Goal: Task Accomplishment & Management: Manage account settings

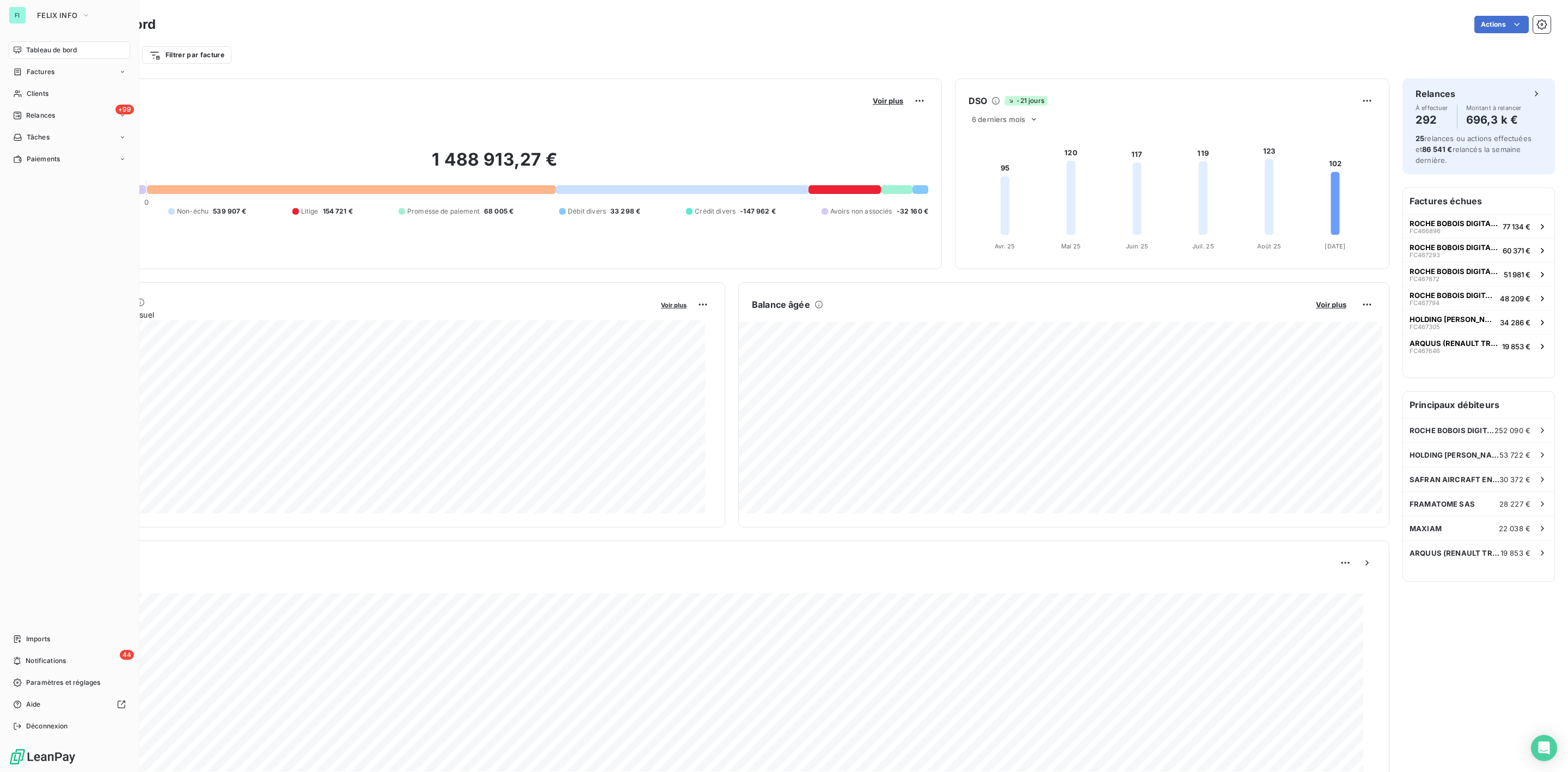
click at [28, 51] on div "FI FELIX INFO Tableau de bord Factures Clients +99 Relances Tâches Paiements Im…" at bounding box center [70, 386] width 140 height 772
click at [51, 9] on button "FELIX INFO" at bounding box center [63, 15] width 67 height 17
click at [59, 128] on li "AL ALTEVA" at bounding box center [103, 123] width 147 height 26
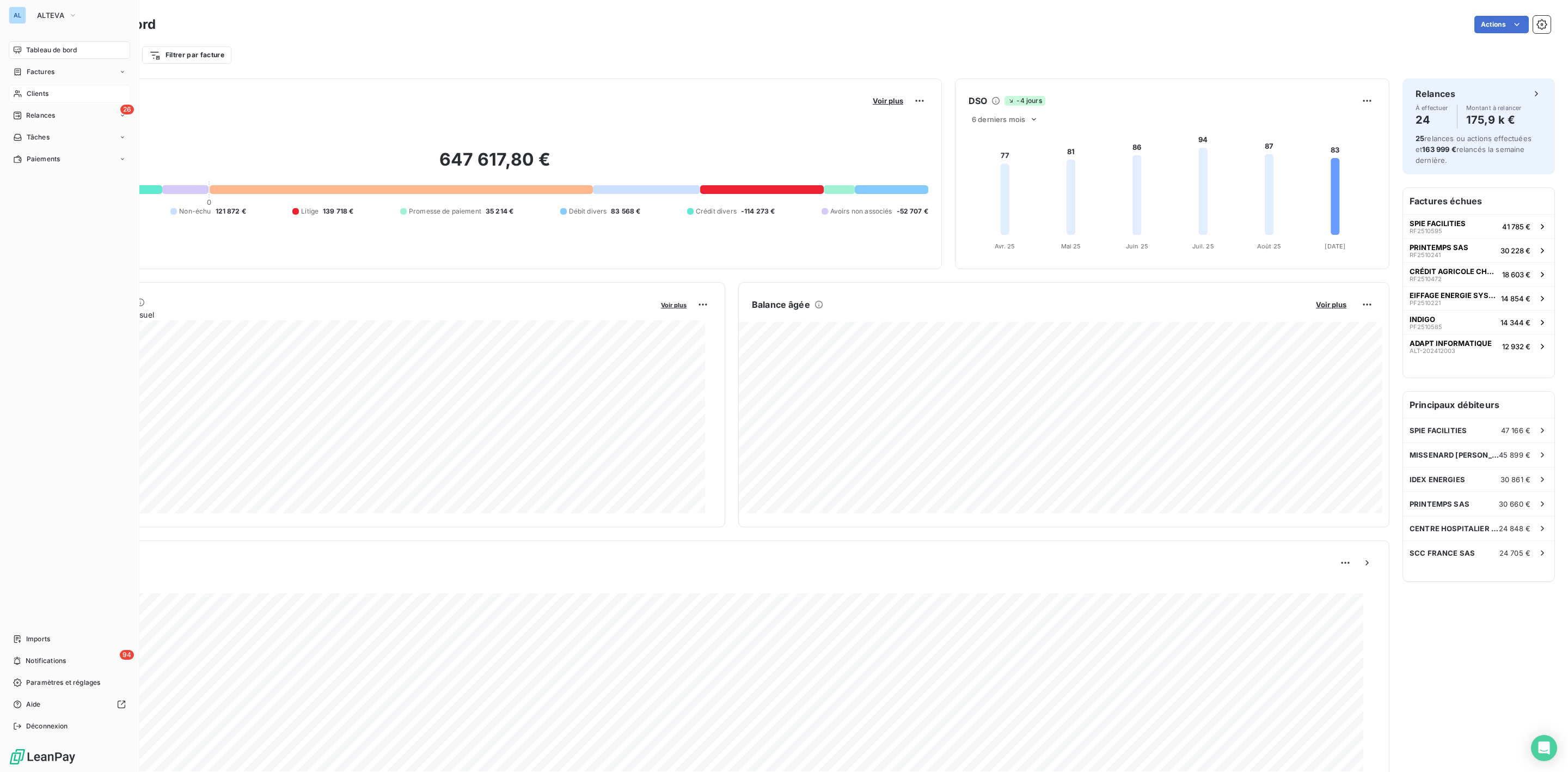
click at [39, 92] on span "Clients" at bounding box center [37, 93] width 22 height 10
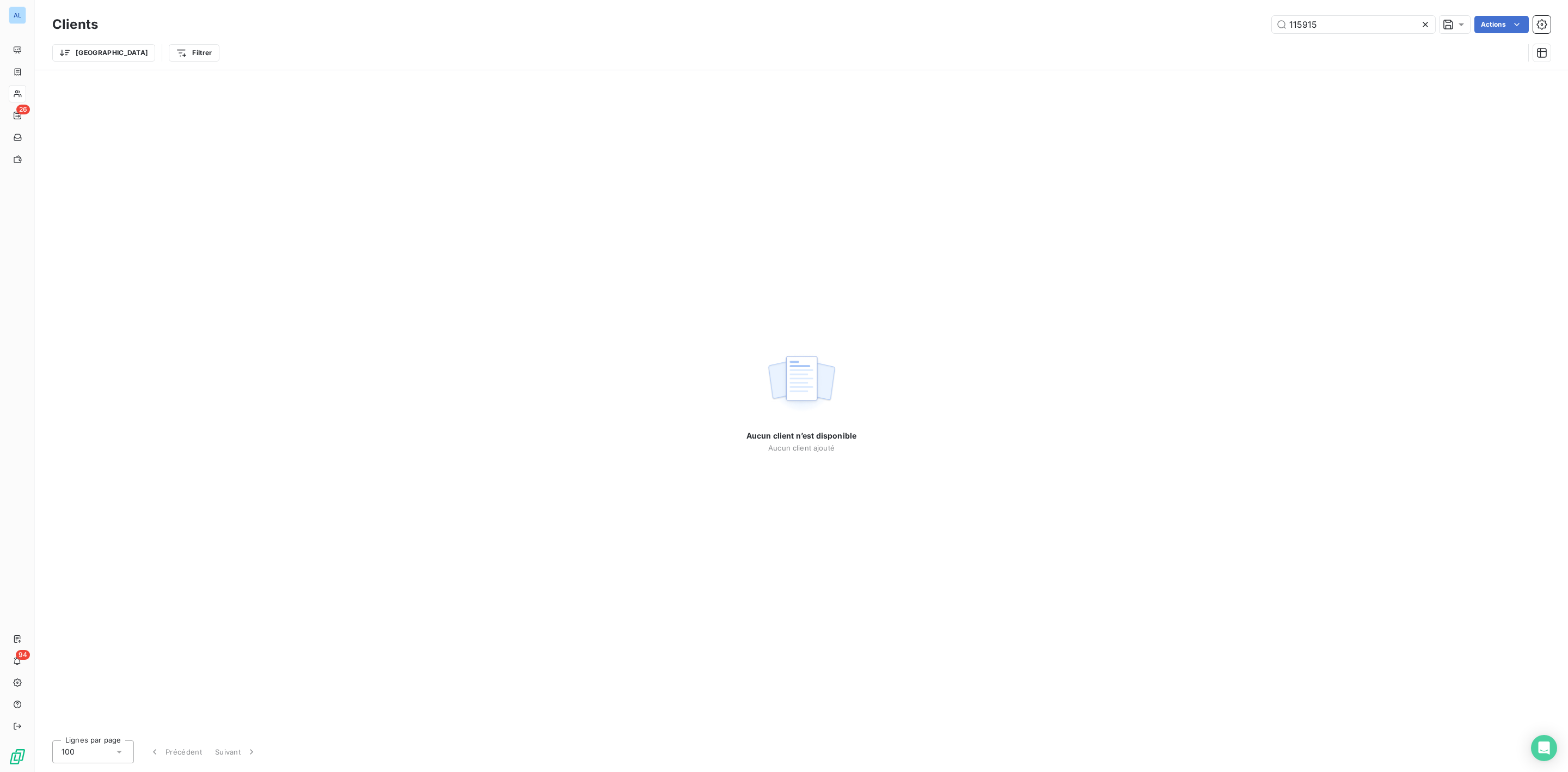
drag, startPoint x: 1348, startPoint y: 20, endPoint x: 1034, endPoint y: 21, distance: 314.0
click at [1034, 21] on div "115915 Actions" at bounding box center [831, 24] width 1440 height 17
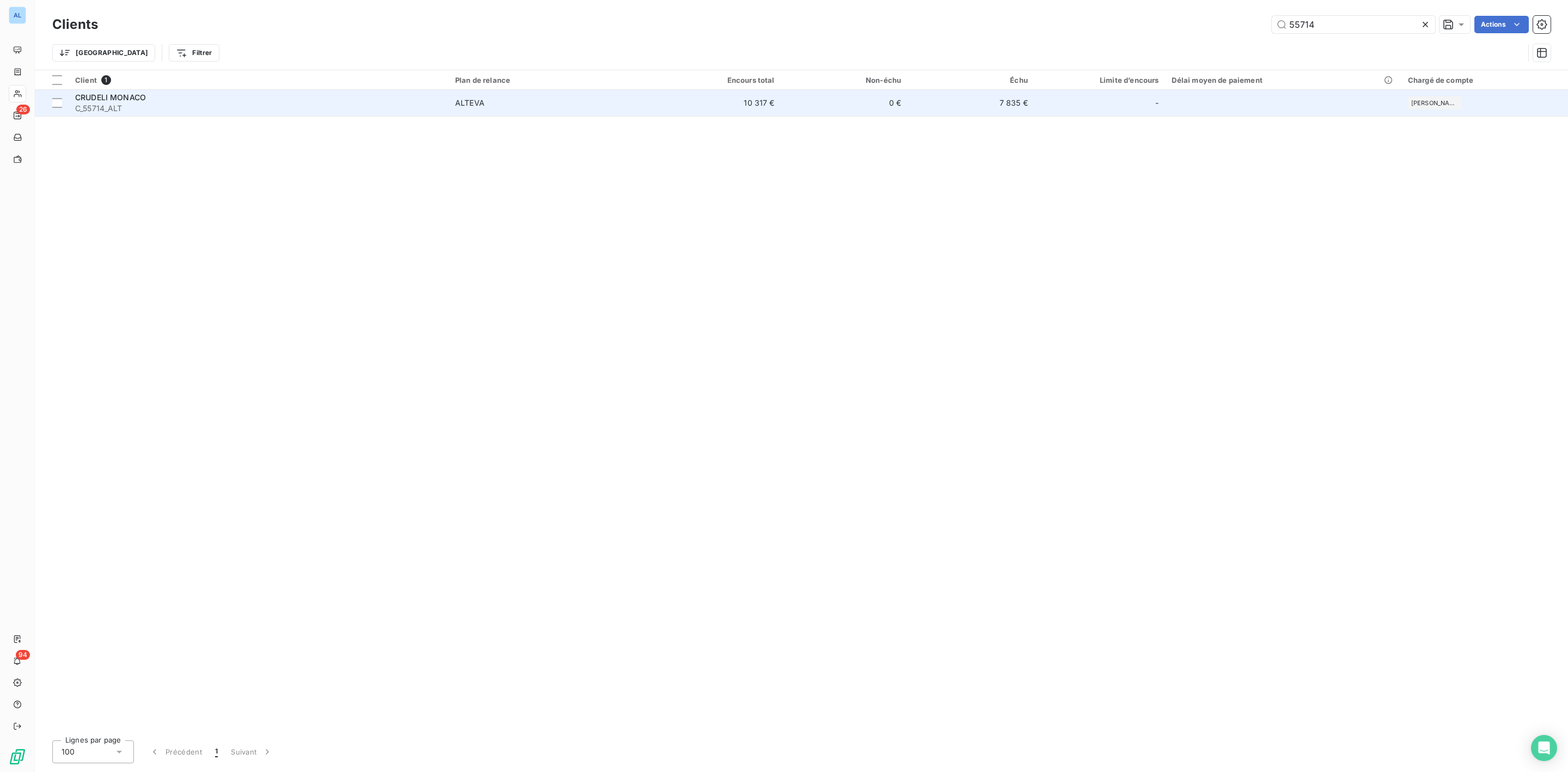
type input "55714"
click at [144, 97] on span "CRUDELI MONACO" at bounding box center [110, 97] width 71 height 10
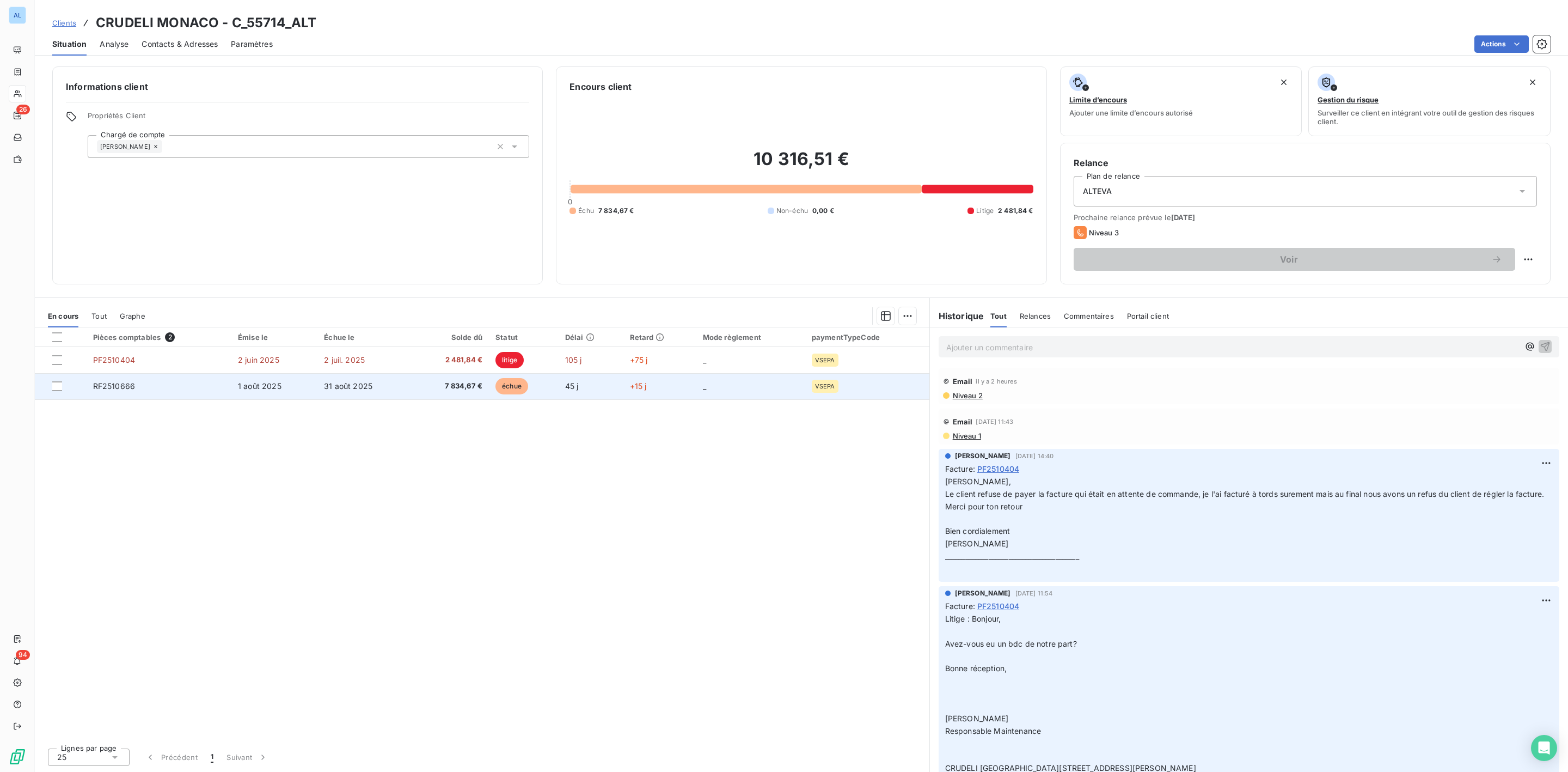
click at [393, 385] on td "31 août 2025" at bounding box center [364, 386] width 94 height 26
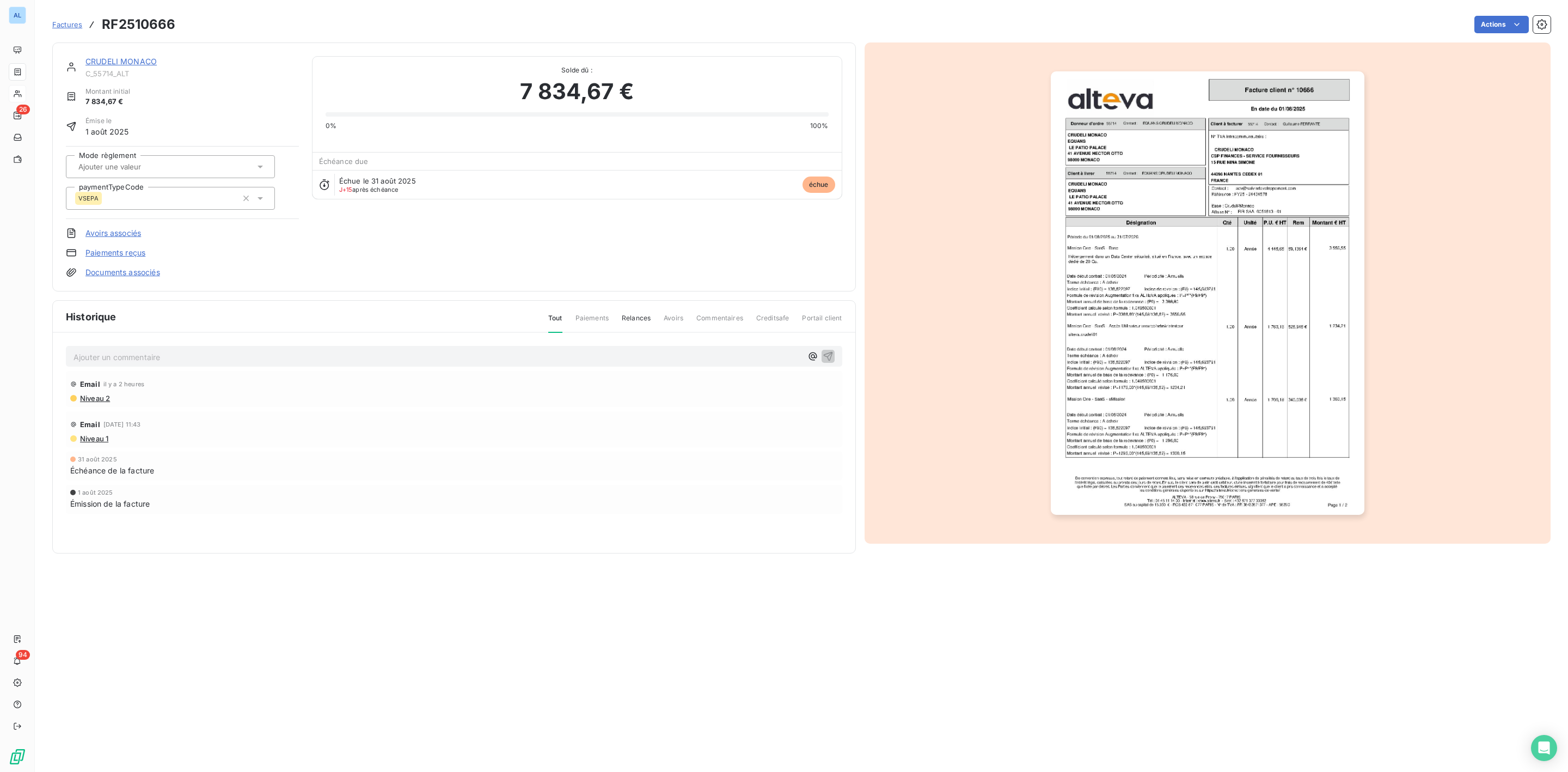
click at [267, 364] on div "Ajouter un commentaire ﻿" at bounding box center [454, 356] width 777 height 21
click at [260, 350] on p "Ajouter un commentaire ﻿" at bounding box center [438, 357] width 728 height 13
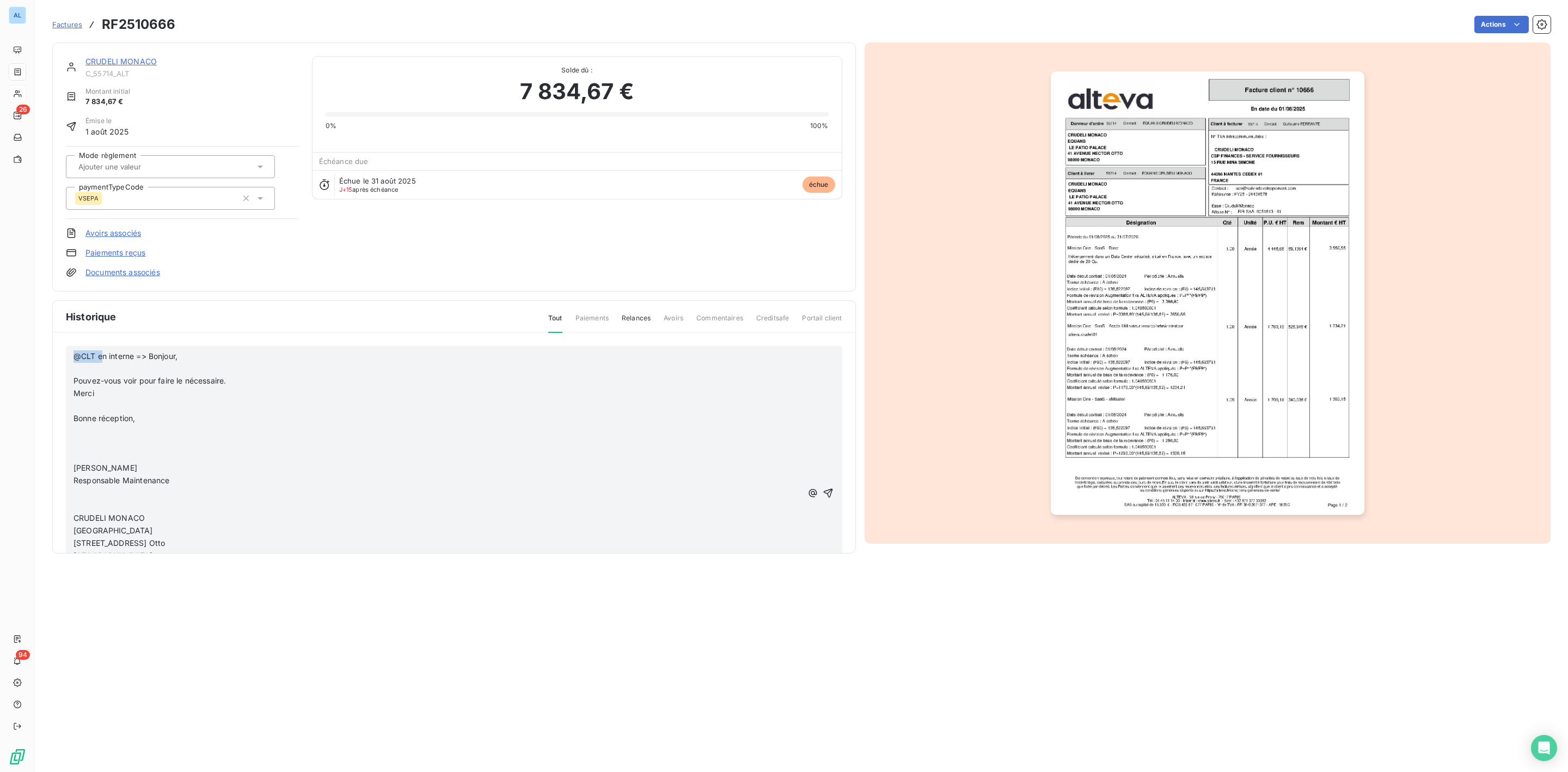
drag, startPoint x: 134, startPoint y: 354, endPoint x: 69, endPoint y: 356, distance: 65.0
click at [69, 356] on div "@CLT en interne => Bonjour, ﻿ Pouvez-vous voir pour faire le nécessaire. Merci …" at bounding box center [454, 493] width 777 height 294
drag, startPoint x: 138, startPoint y: 359, endPoint x: -39, endPoint y: 355, distance: 177.0
click at [0, 355] on html "AL 26 94 Factures RF2510666 Actions CRUDELI MONACO C_55714_ALT Montant initial …" at bounding box center [784, 386] width 1568 height 772
click at [823, 491] on icon "button" at bounding box center [828, 493] width 11 height 11
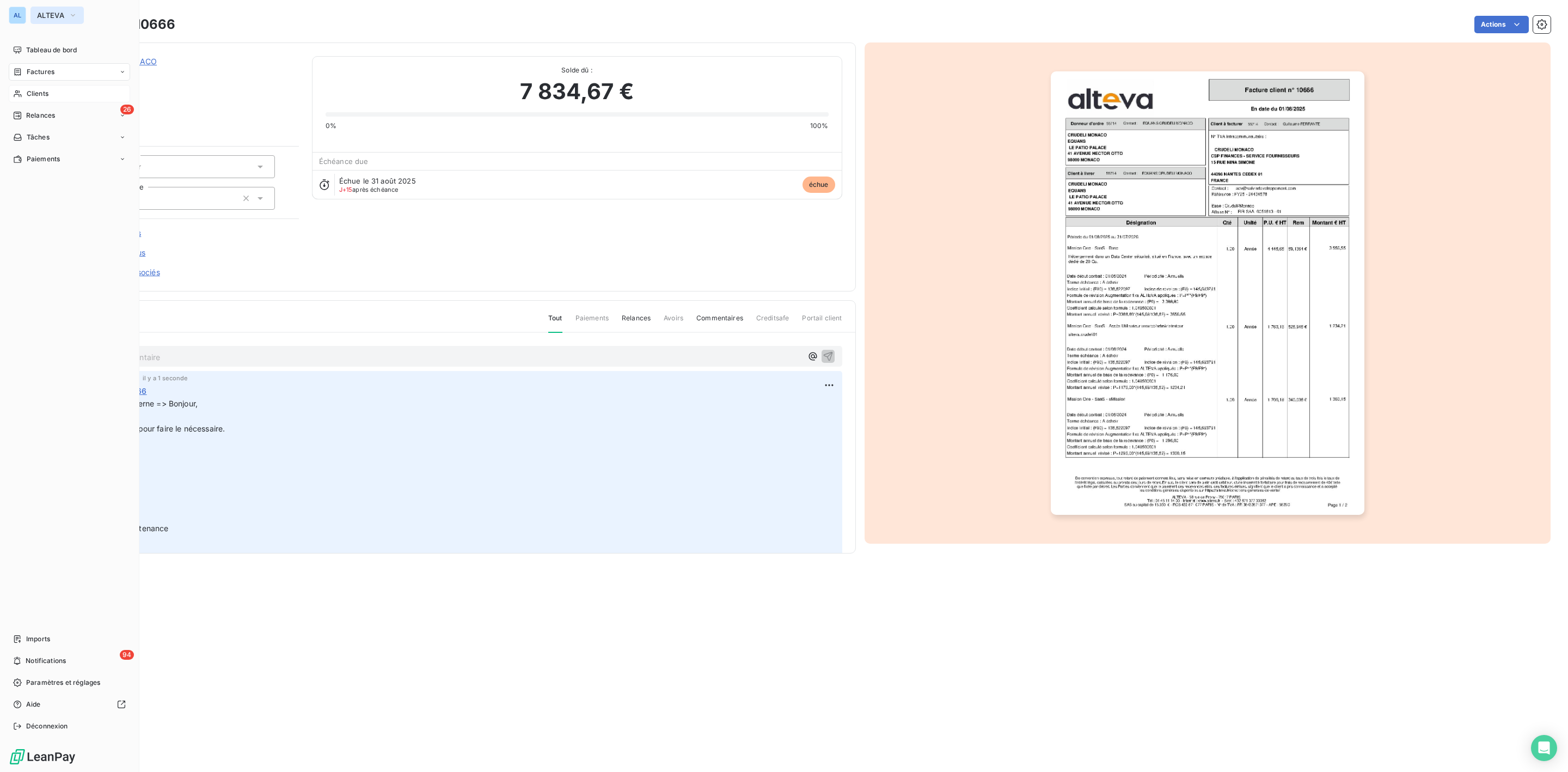
click at [46, 18] on span "ALTEVA" at bounding box center [50, 15] width 27 height 9
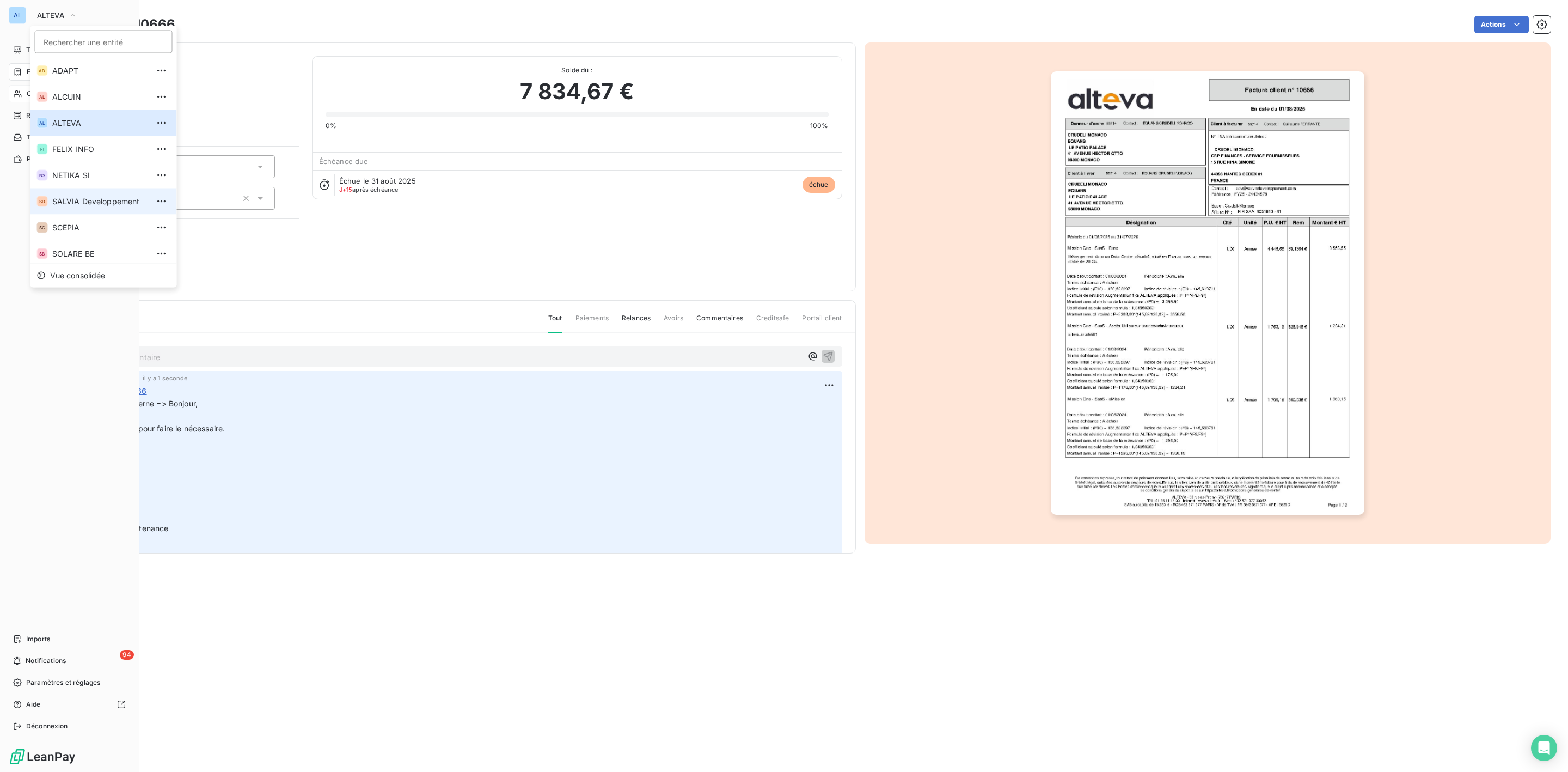
click at [87, 201] on span "SALVIA Developpement" at bounding box center [100, 201] width 96 height 11
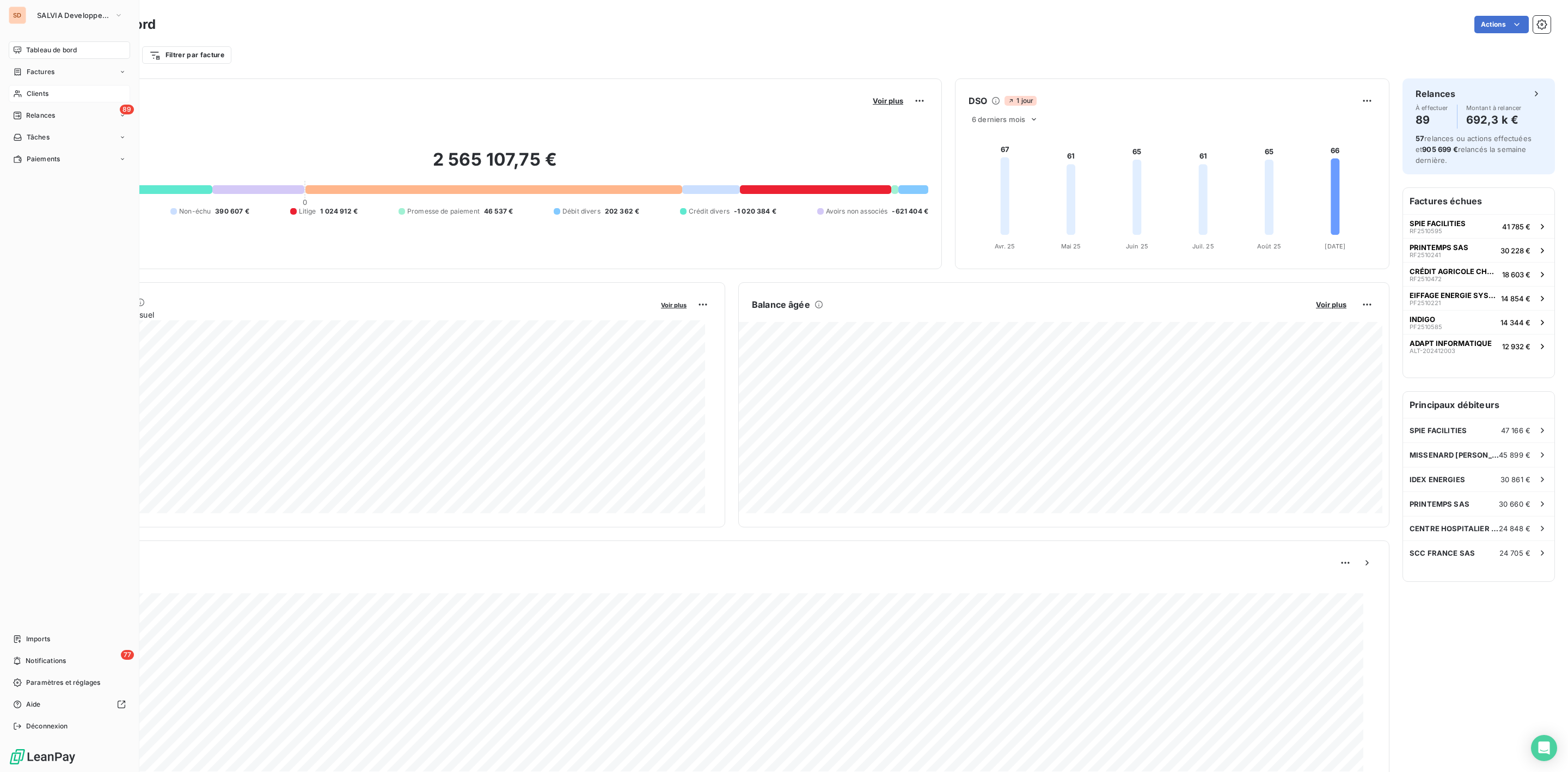
click at [49, 93] on div "Clients" at bounding box center [69, 93] width 121 height 17
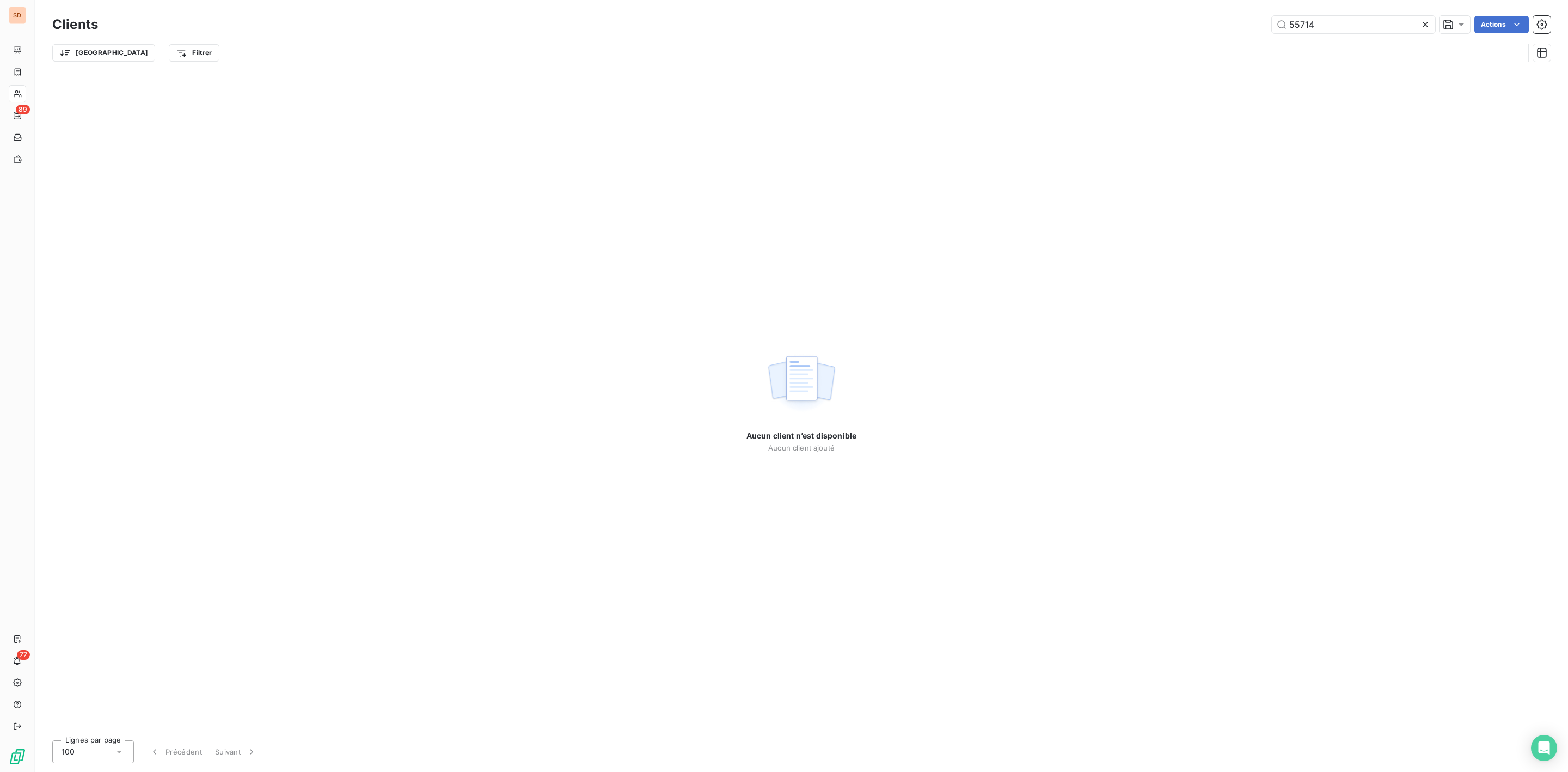
drag, startPoint x: 1220, startPoint y: 26, endPoint x: 810, endPoint y: 35, distance: 410.1
click at [893, 30] on div "55714 Actions" at bounding box center [831, 24] width 1440 height 17
type input "58130"
click at [152, 53] on html "SD 89 77 Clients 58130 Actions Trier Filtrer Rechercher et sélectionner Client …" at bounding box center [784, 386] width 1568 height 772
drag, startPoint x: 41, startPoint y: 46, endPoint x: 34, endPoint y: 54, distance: 10.6
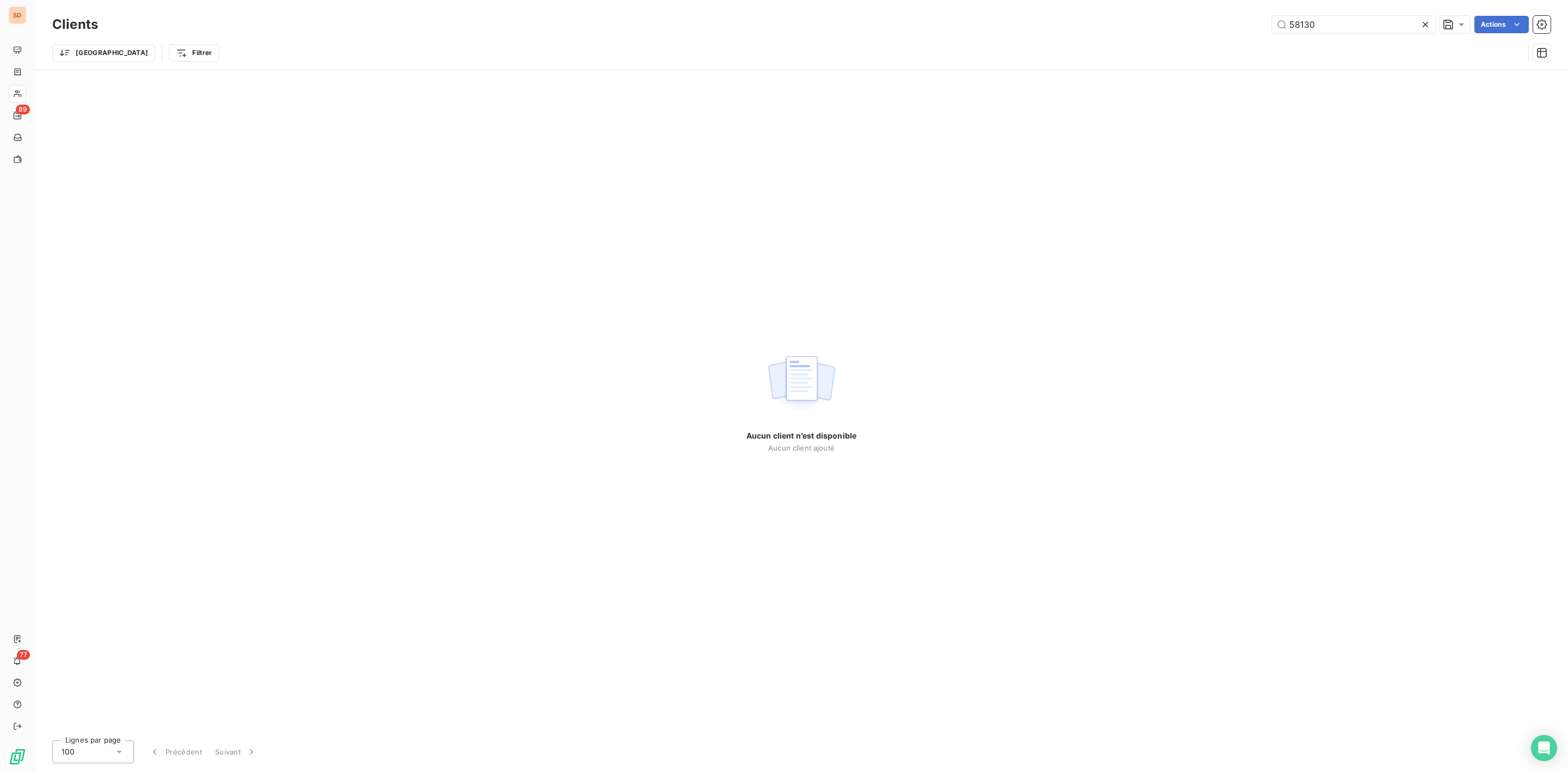
click at [43, 48] on html "SD 89 77 Clients 58130 Actions Trier Filtrer Aucun client n’est disponible Aucu…" at bounding box center [784, 386] width 1568 height 772
click at [25, 54] on div "Tableau de bord" at bounding box center [69, 50] width 121 height 17
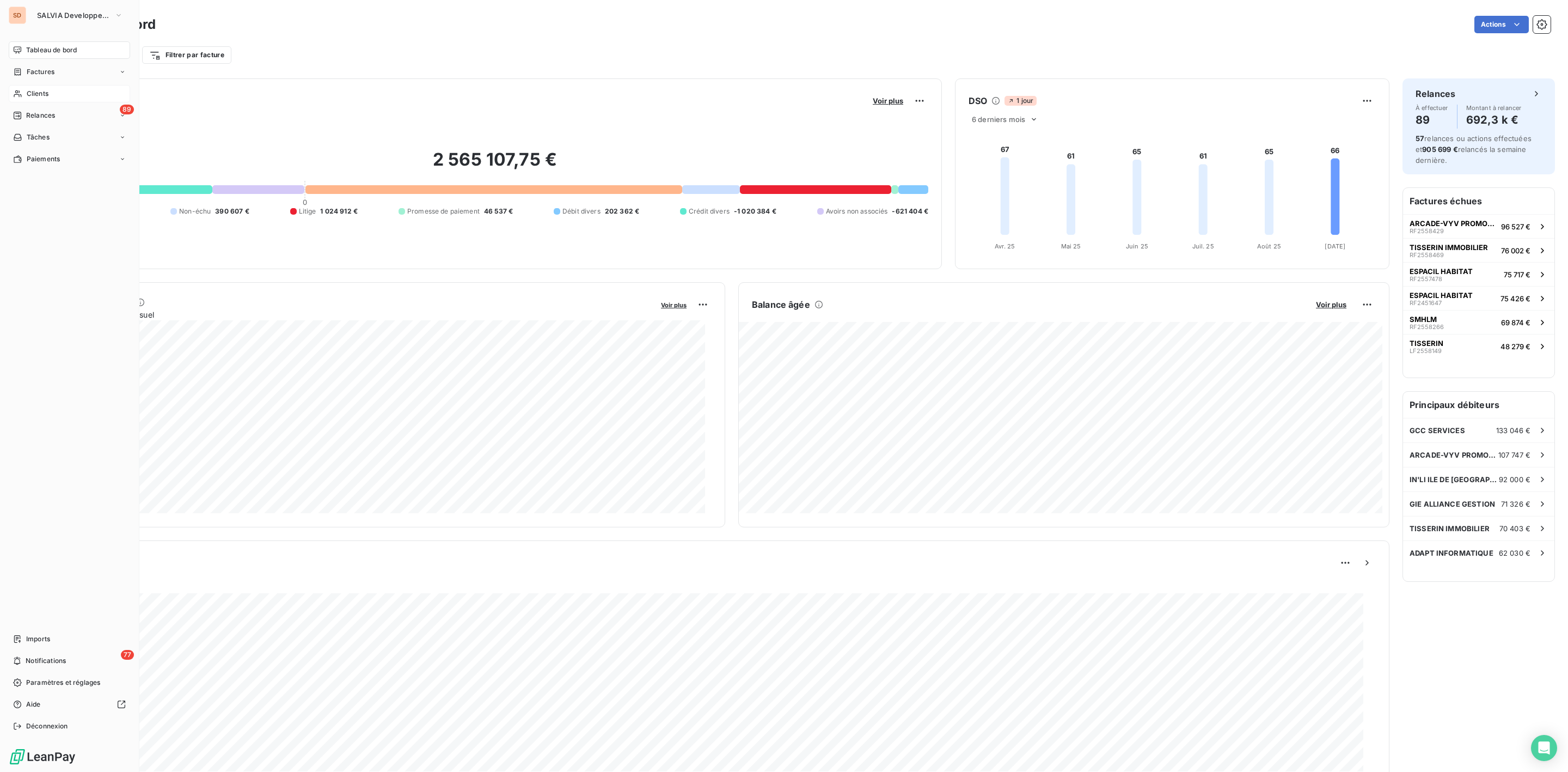
click at [32, 94] on span "Clients" at bounding box center [37, 93] width 22 height 10
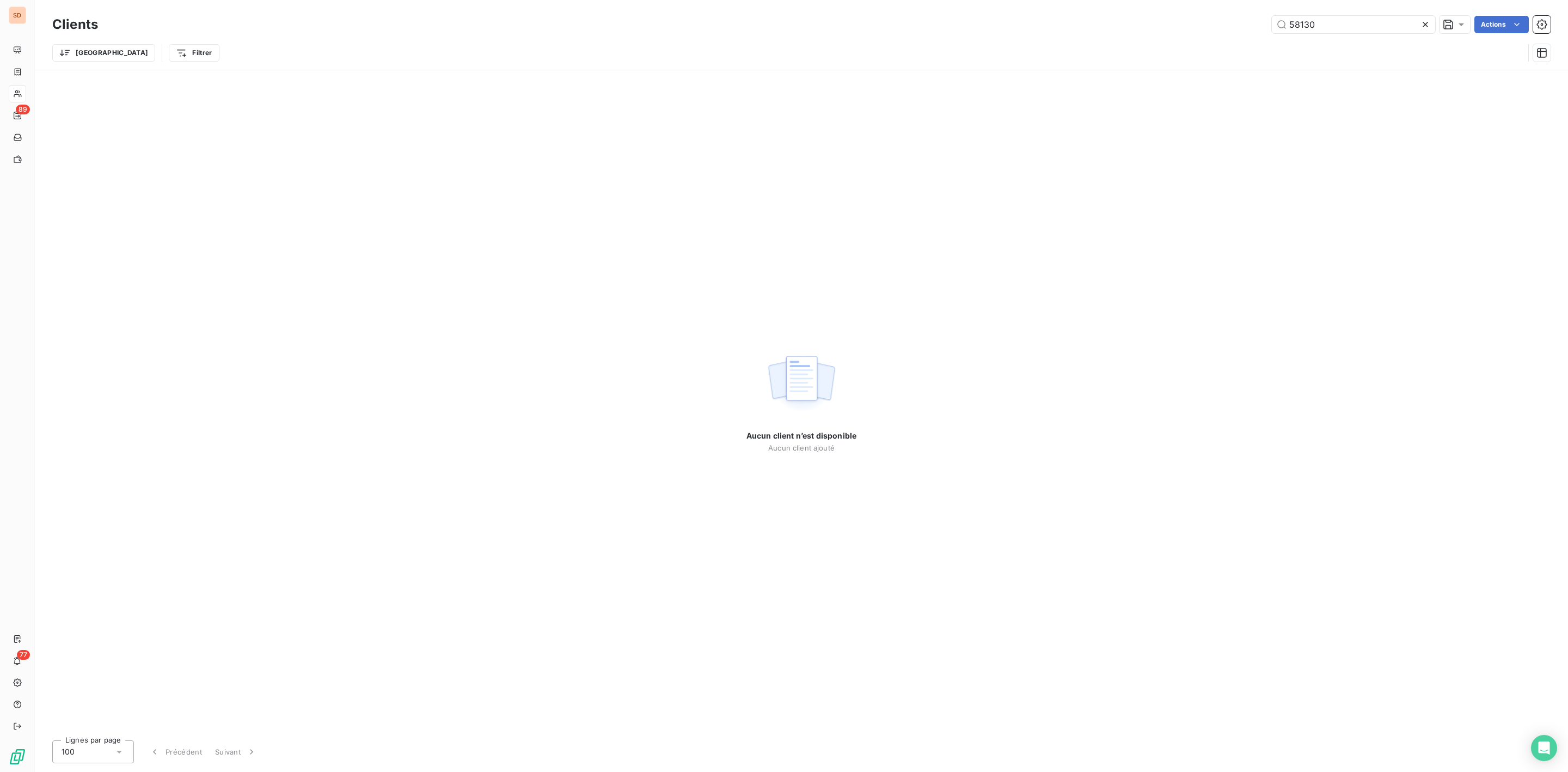
drag, startPoint x: 1335, startPoint y: 29, endPoint x: 948, endPoint y: 29, distance: 387.0
click at [1015, 29] on div "58130 Actions" at bounding box center [831, 24] width 1440 height 17
type input "e"
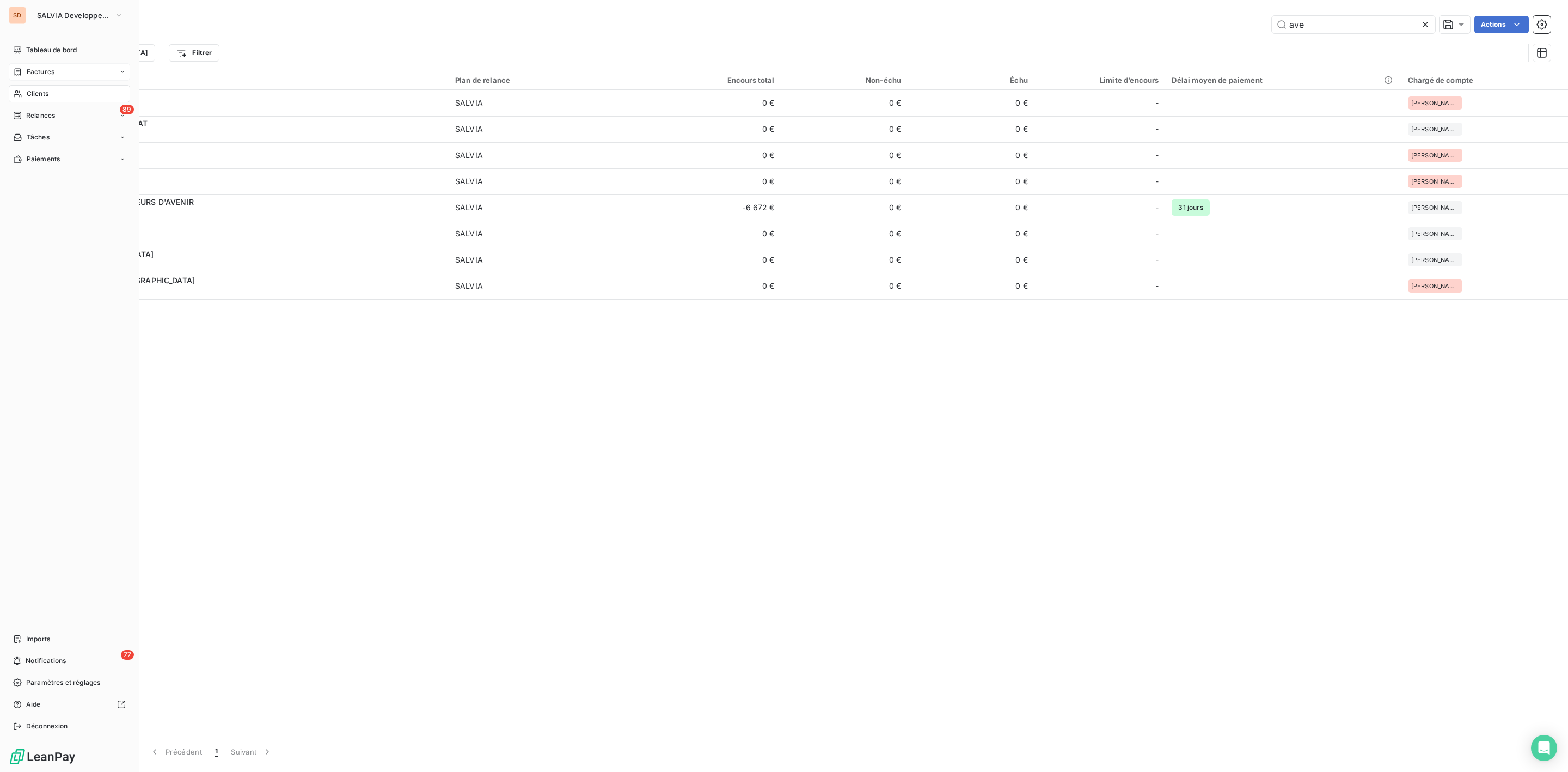
type input "ave"
click at [39, 74] on span "Factures" at bounding box center [41, 72] width 28 height 10
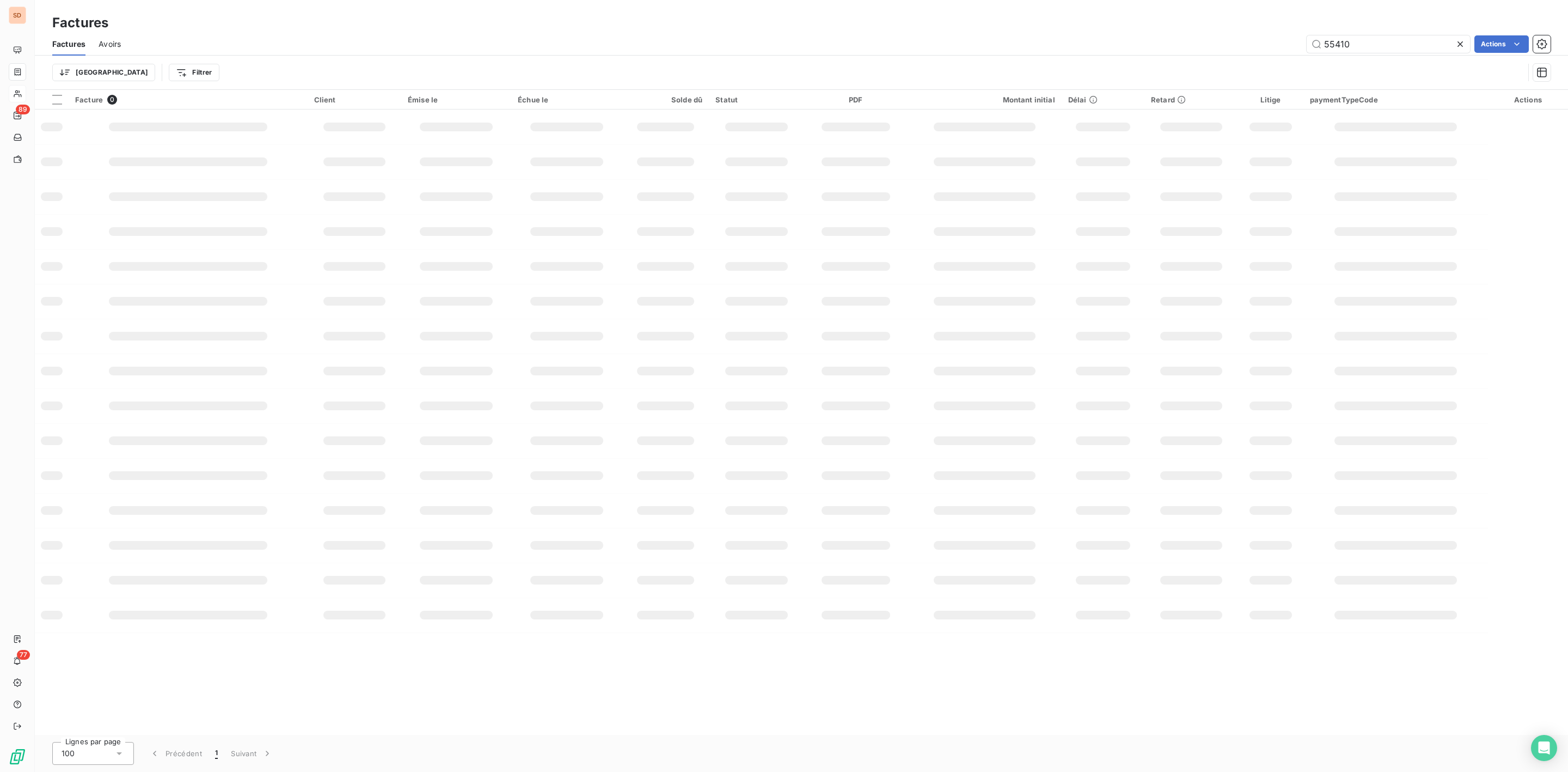
drag, startPoint x: 1062, startPoint y: 37, endPoint x: 992, endPoint y: 32, distance: 70.2
click at [1041, 36] on div "55410 Actions" at bounding box center [842, 44] width 1417 height 17
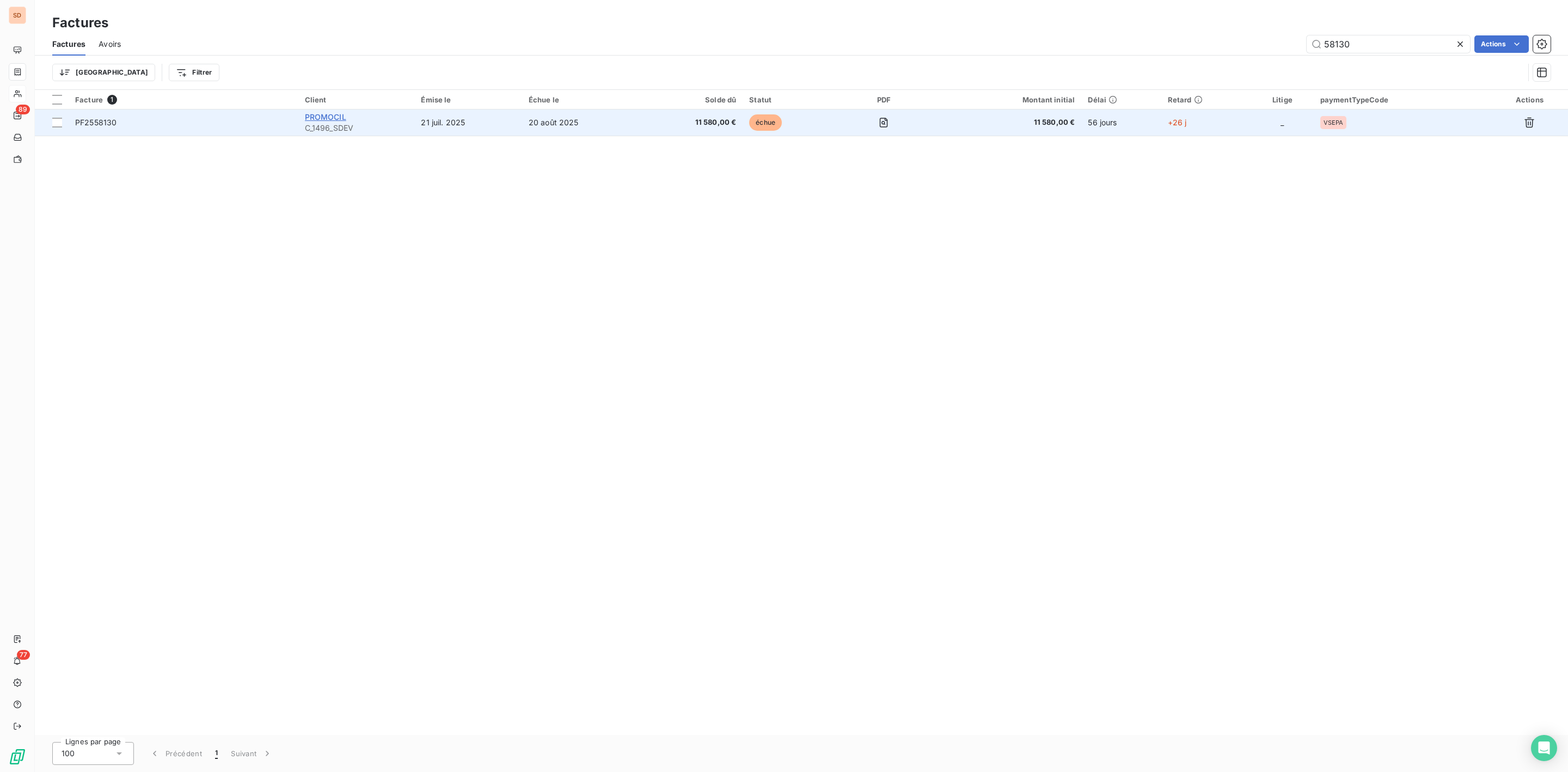
type input "58130"
click at [320, 117] on span "PROMOCIL" at bounding box center [326, 117] width 41 height 10
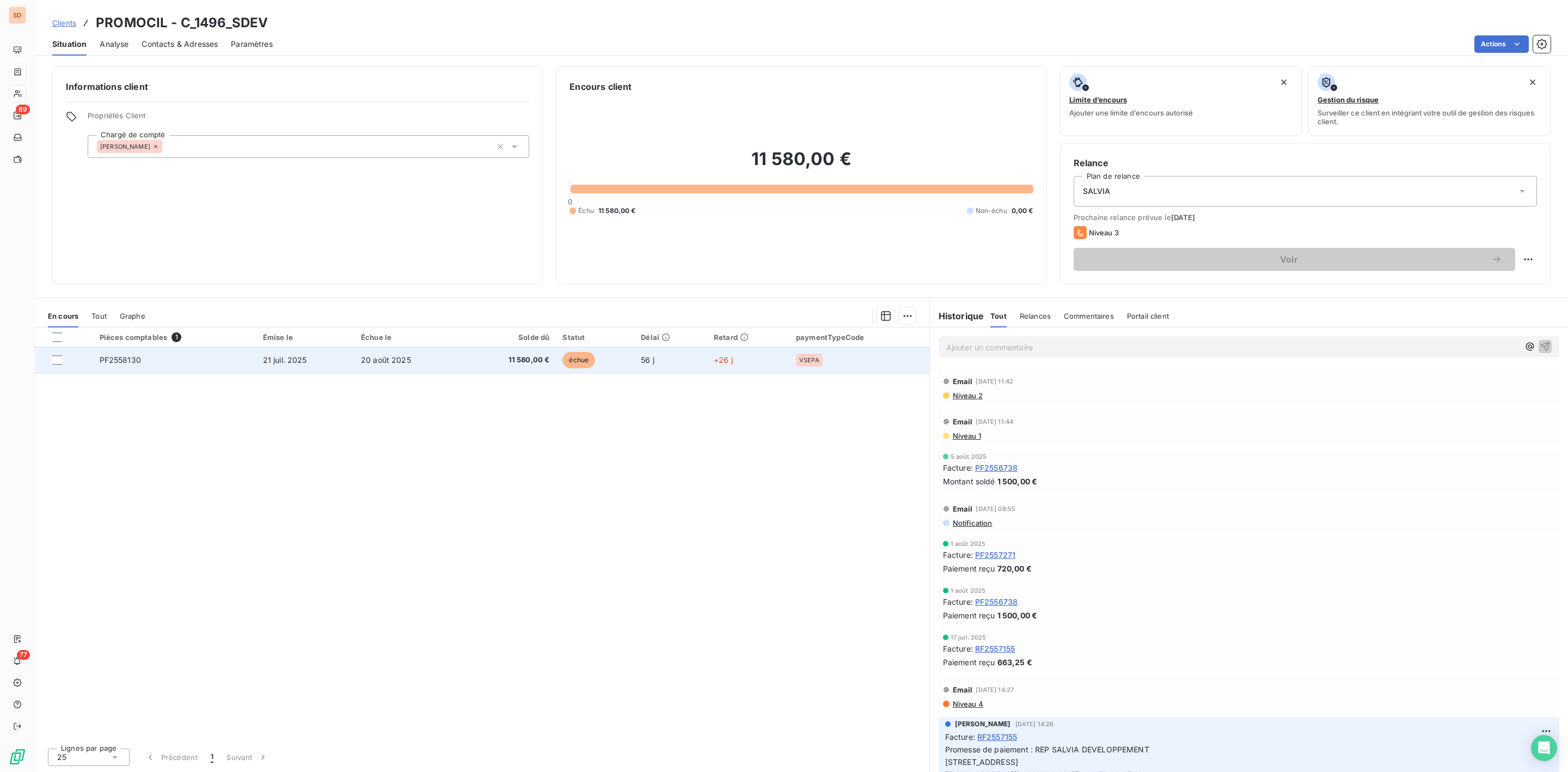
click at [454, 356] on td "20 août 2025" at bounding box center [409, 360] width 109 height 26
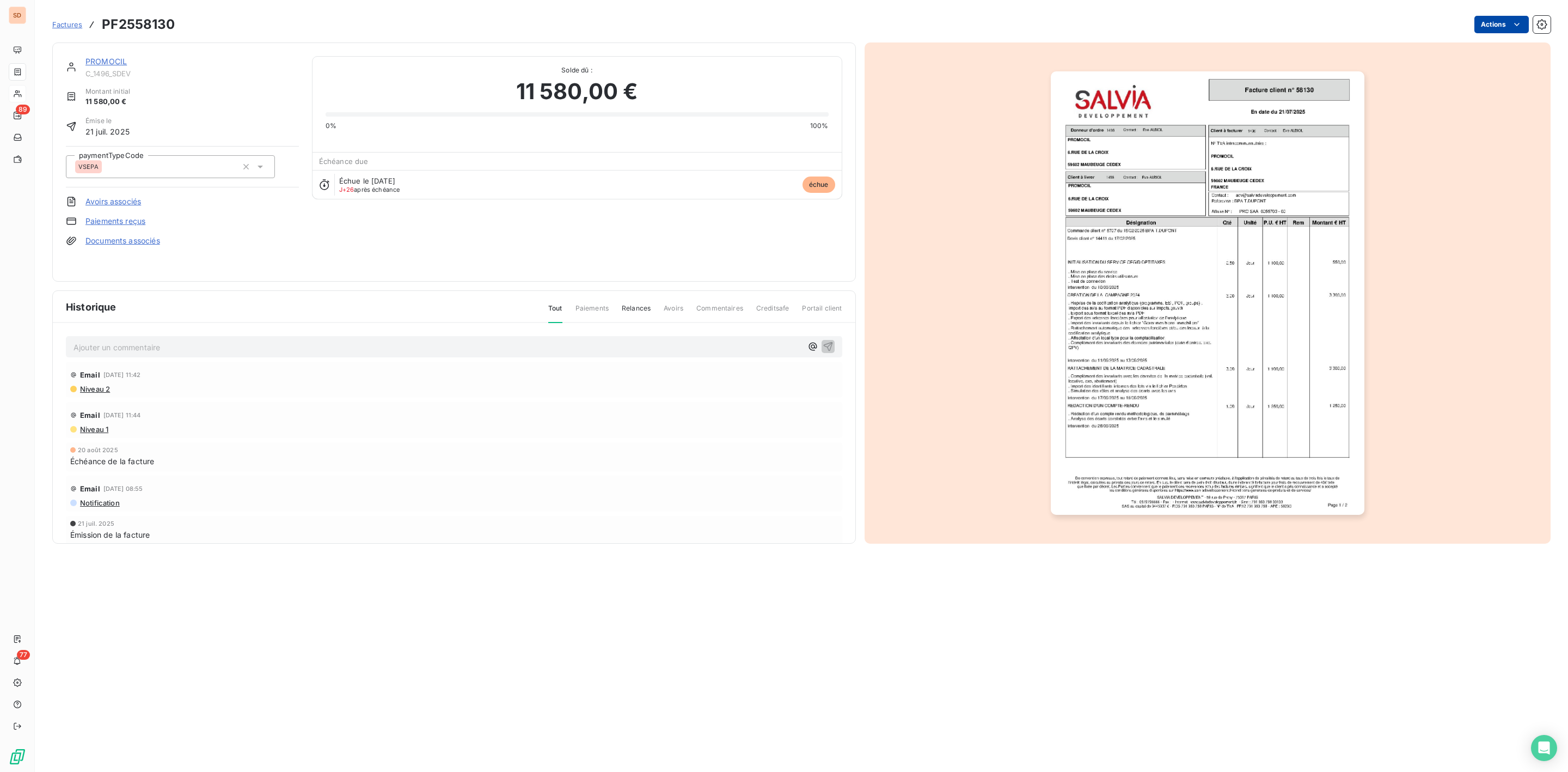
click at [1506, 23] on html "SD 89 77 Factures PF2558130 Actions PROMOCIL C_1496_SDEV Montant initial 11 580…" at bounding box center [784, 386] width 1568 height 772
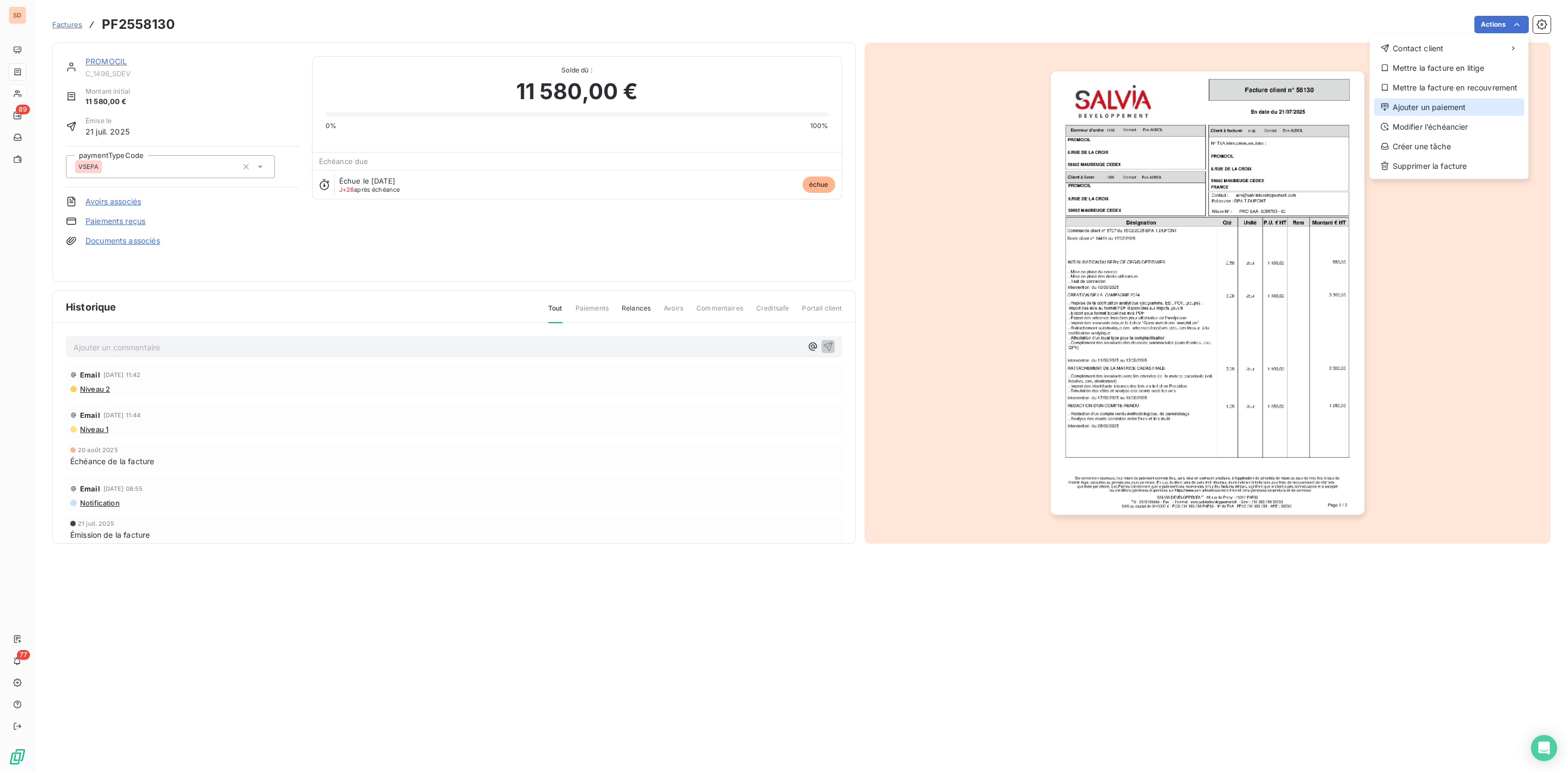
click at [1425, 110] on div "Ajouter un paiement" at bounding box center [1449, 107] width 150 height 17
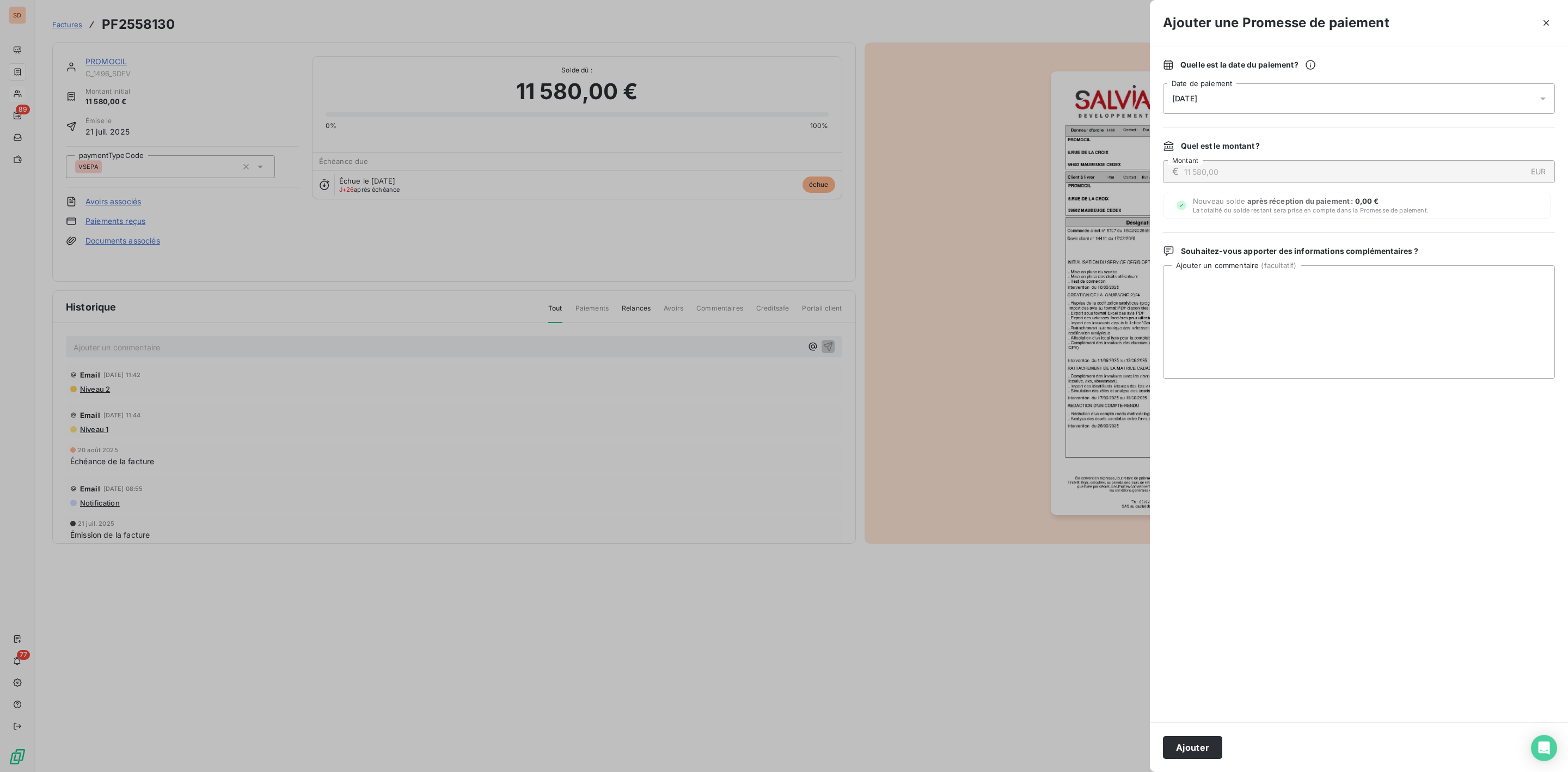
click at [1184, 100] on span "[DATE]" at bounding box center [1184, 98] width 25 height 9
click at [1215, 251] on button "23" at bounding box center [1216, 255] width 22 height 22
click at [1433, 321] on textarea "Ajouter un commentaire ( facultatif )" at bounding box center [1359, 322] width 392 height 113
paste textarea "REP SALVIA DEVELOPPEMENT [STREET_ADDRESS] [EMAIL_ADDRESS][DOMAIN_NAME] - 06 72 …"
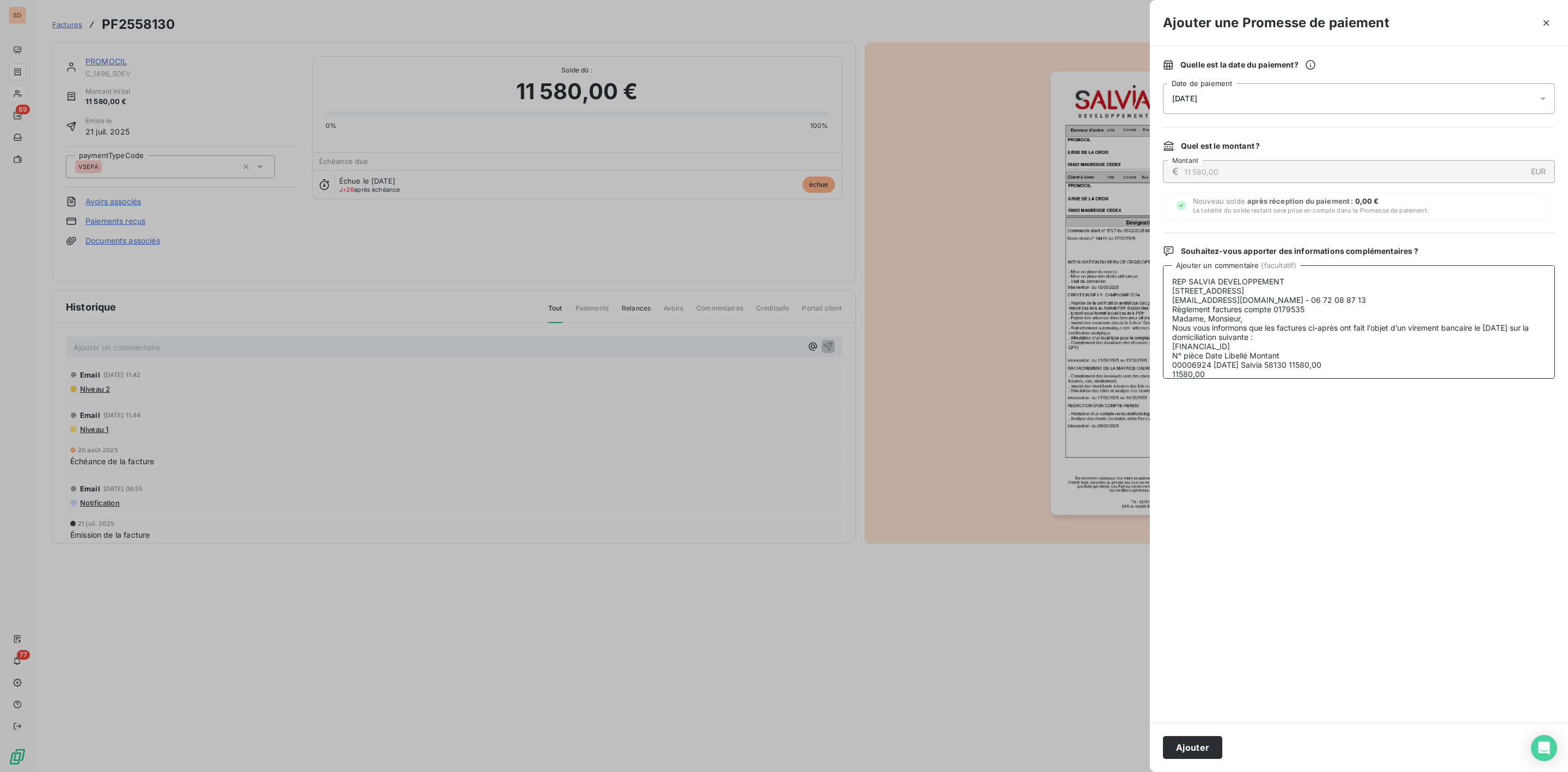
scroll to position [34, 0]
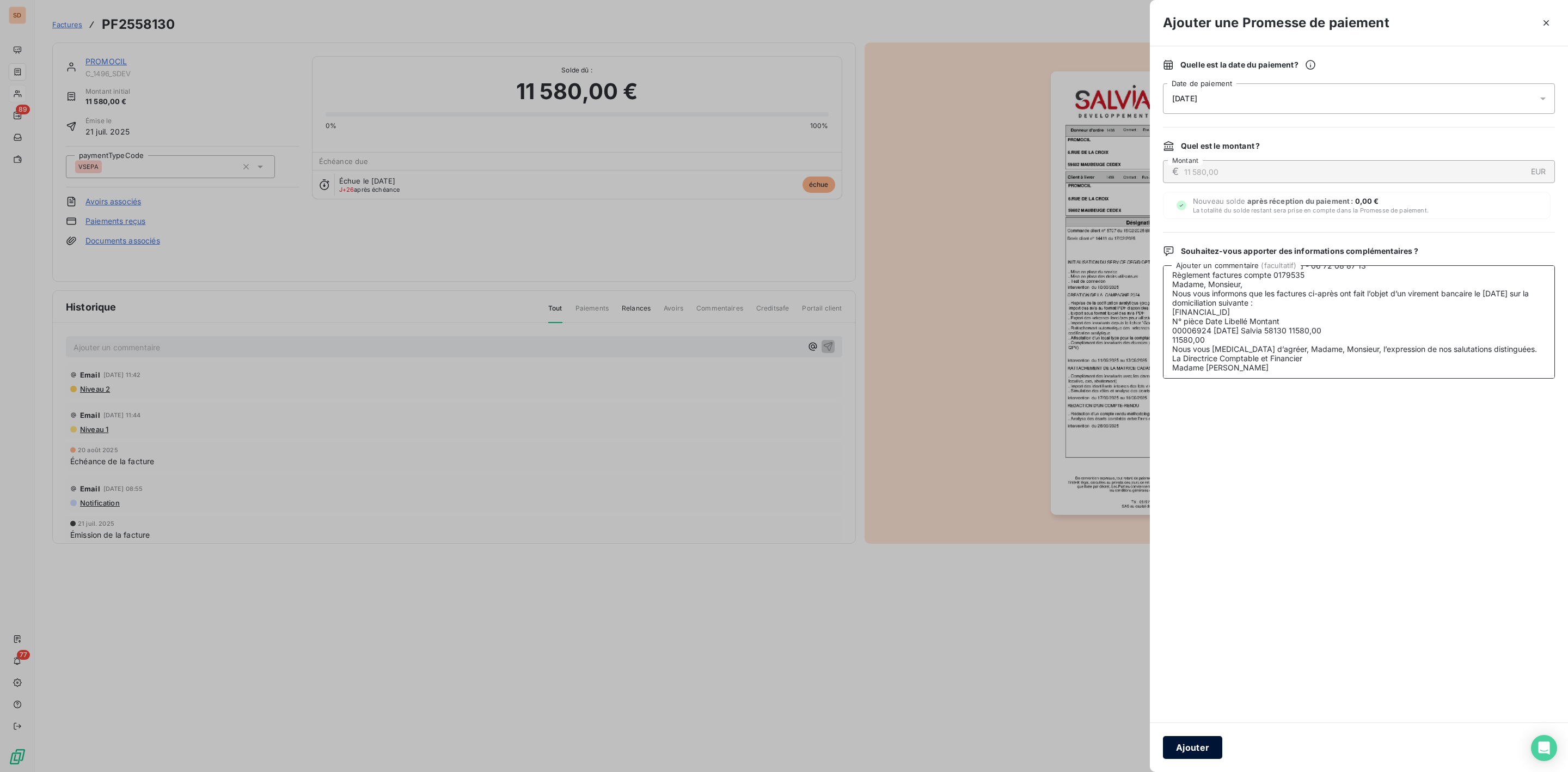
type textarea "REP SALVIA DEVELOPPEMENT [STREET_ADDRESS] [EMAIL_ADDRESS][DOMAIN_NAME] - 06 72 …"
click at [1183, 743] on button "Ajouter" at bounding box center [1193, 747] width 60 height 23
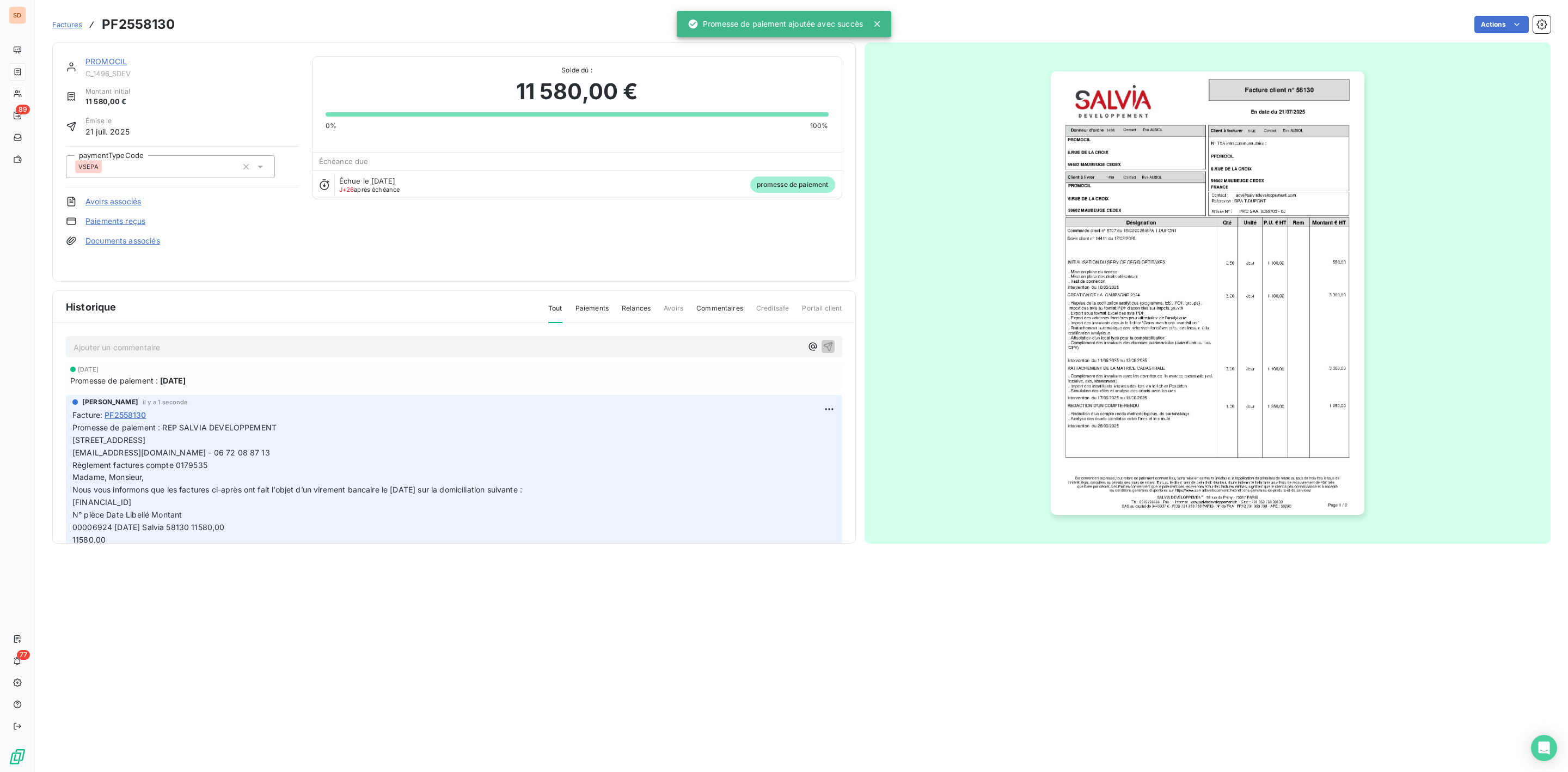
click at [114, 63] on link "PROMOCIL" at bounding box center [106, 61] width 41 height 10
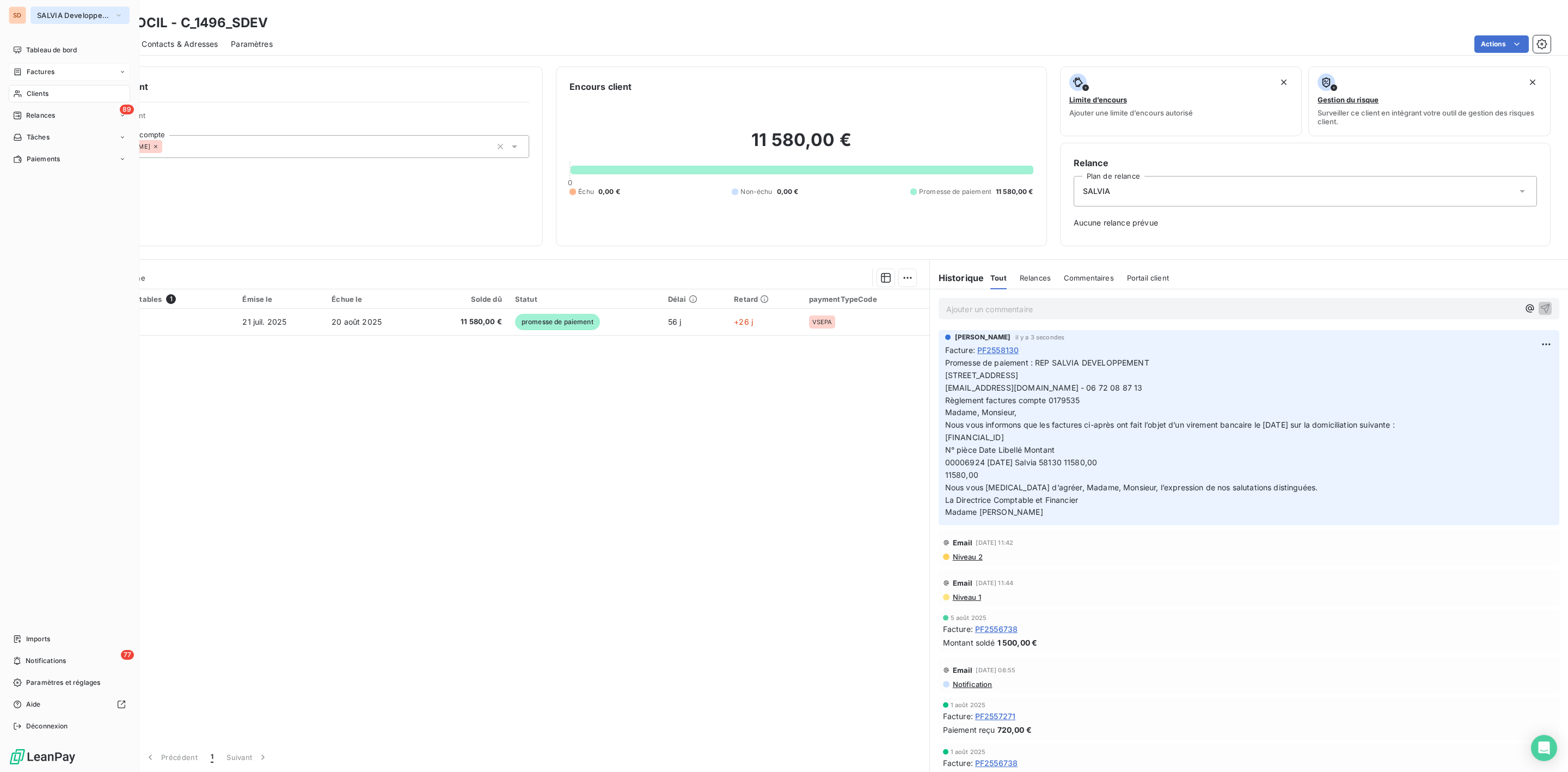
drag, startPoint x: 29, startPoint y: 18, endPoint x: 49, endPoint y: 15, distance: 20.2
click at [49, 15] on span "SALVIA Developpement" at bounding box center [73, 15] width 73 height 9
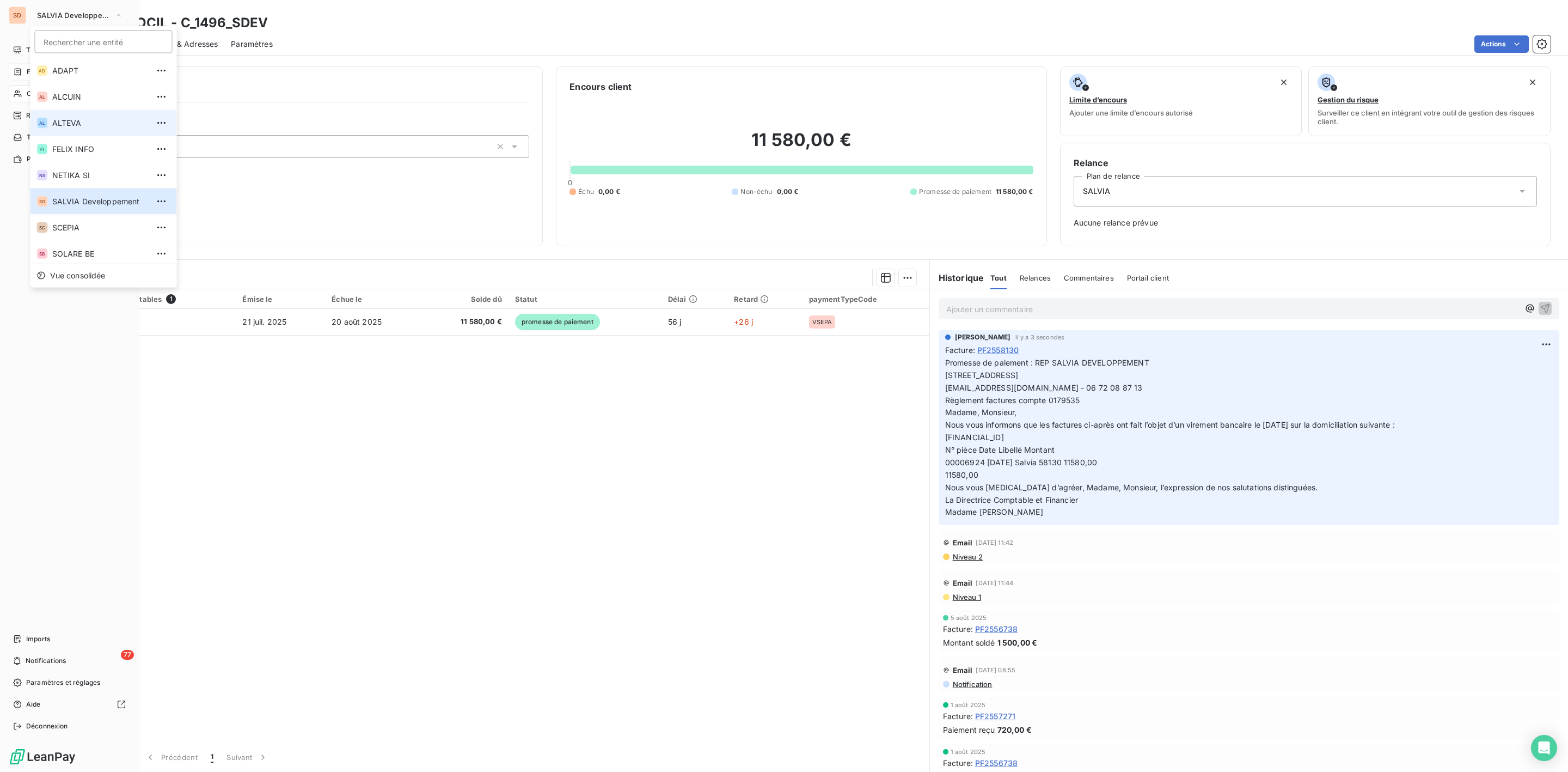
click at [77, 121] on span "ALTEVA" at bounding box center [100, 123] width 96 height 11
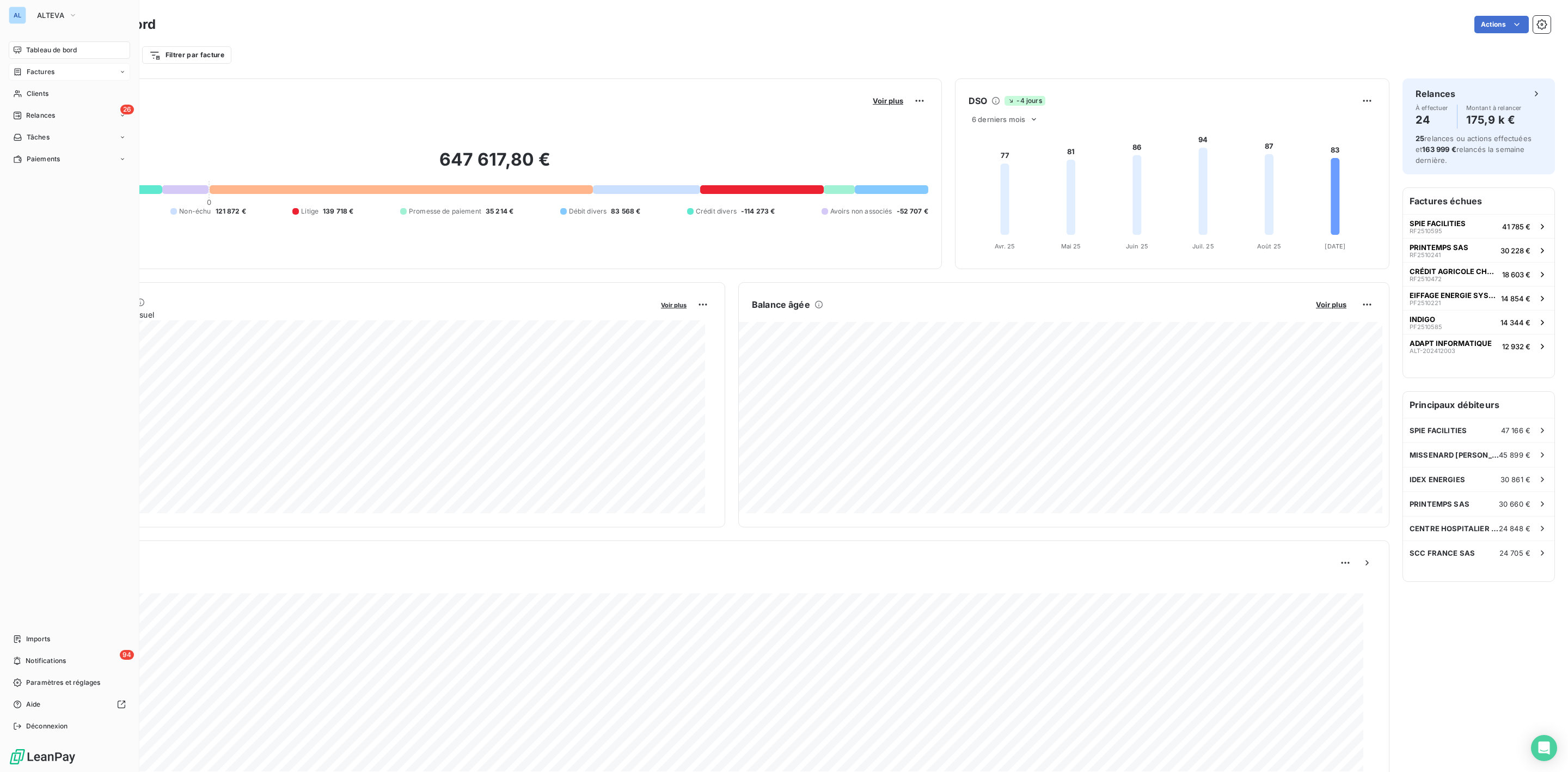
click at [44, 74] on span "Factures" at bounding box center [41, 72] width 28 height 10
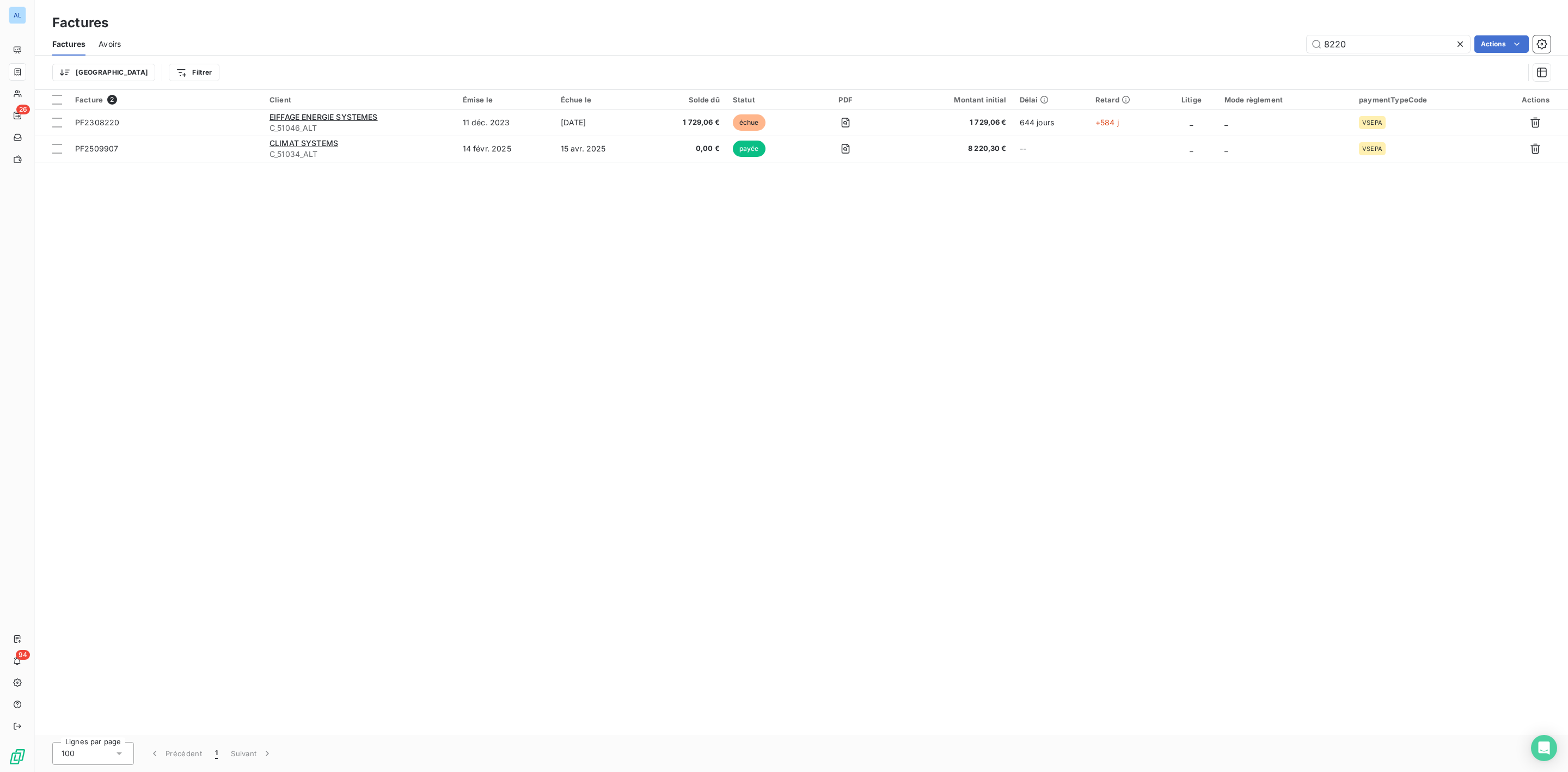
drag, startPoint x: 1384, startPoint y: 43, endPoint x: 1064, endPoint y: 50, distance: 320.1
click at [1086, 50] on div "8220 Actions" at bounding box center [842, 44] width 1417 height 17
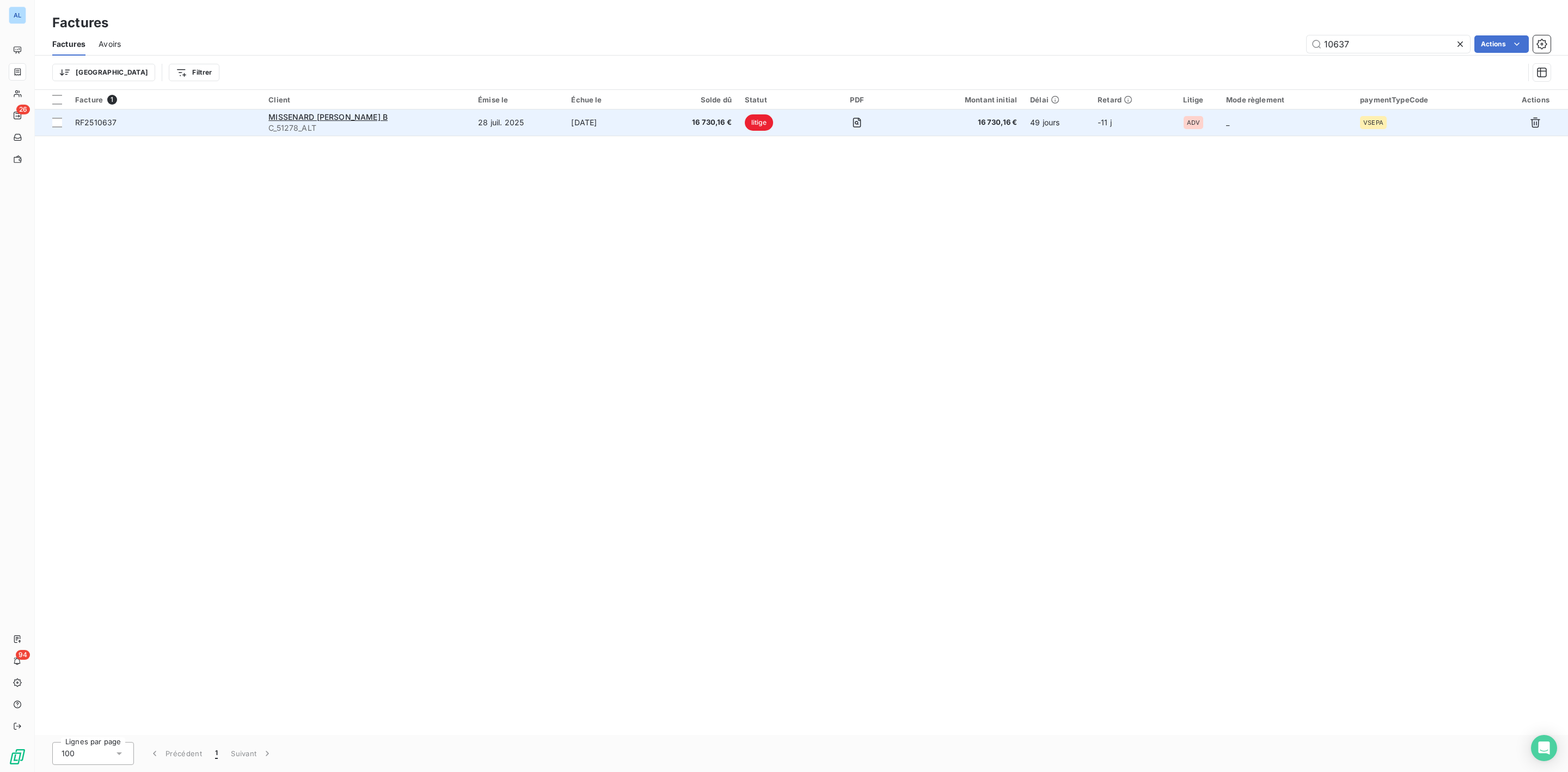
type input "10637"
click at [327, 129] on span "C_51278_ALT" at bounding box center [367, 128] width 197 height 11
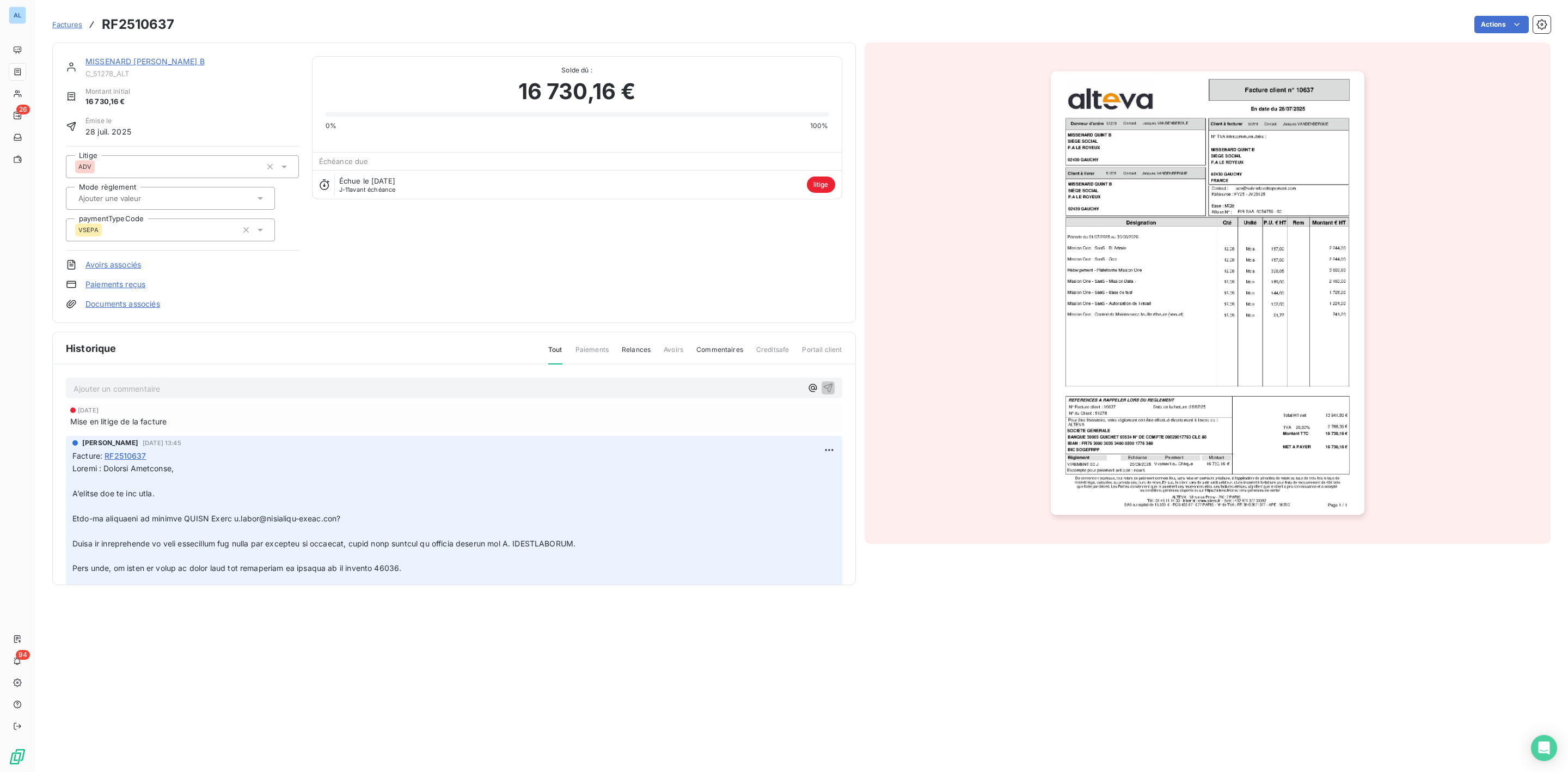
click at [144, 60] on link "MISSENARD [PERSON_NAME] B" at bounding box center [145, 61] width 119 height 10
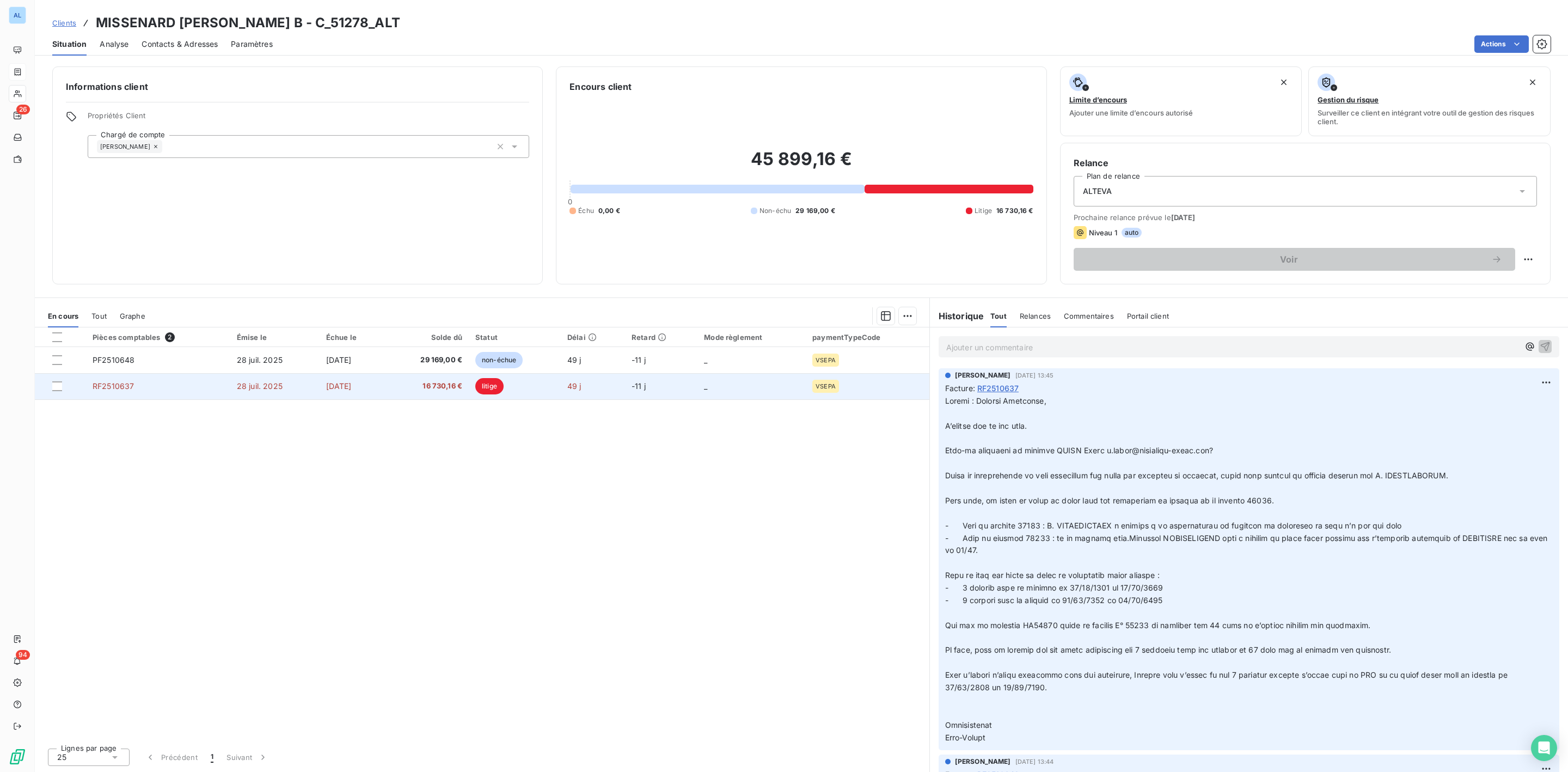
click at [326, 386] on span "[DATE]" at bounding box center [339, 386] width 25 height 10
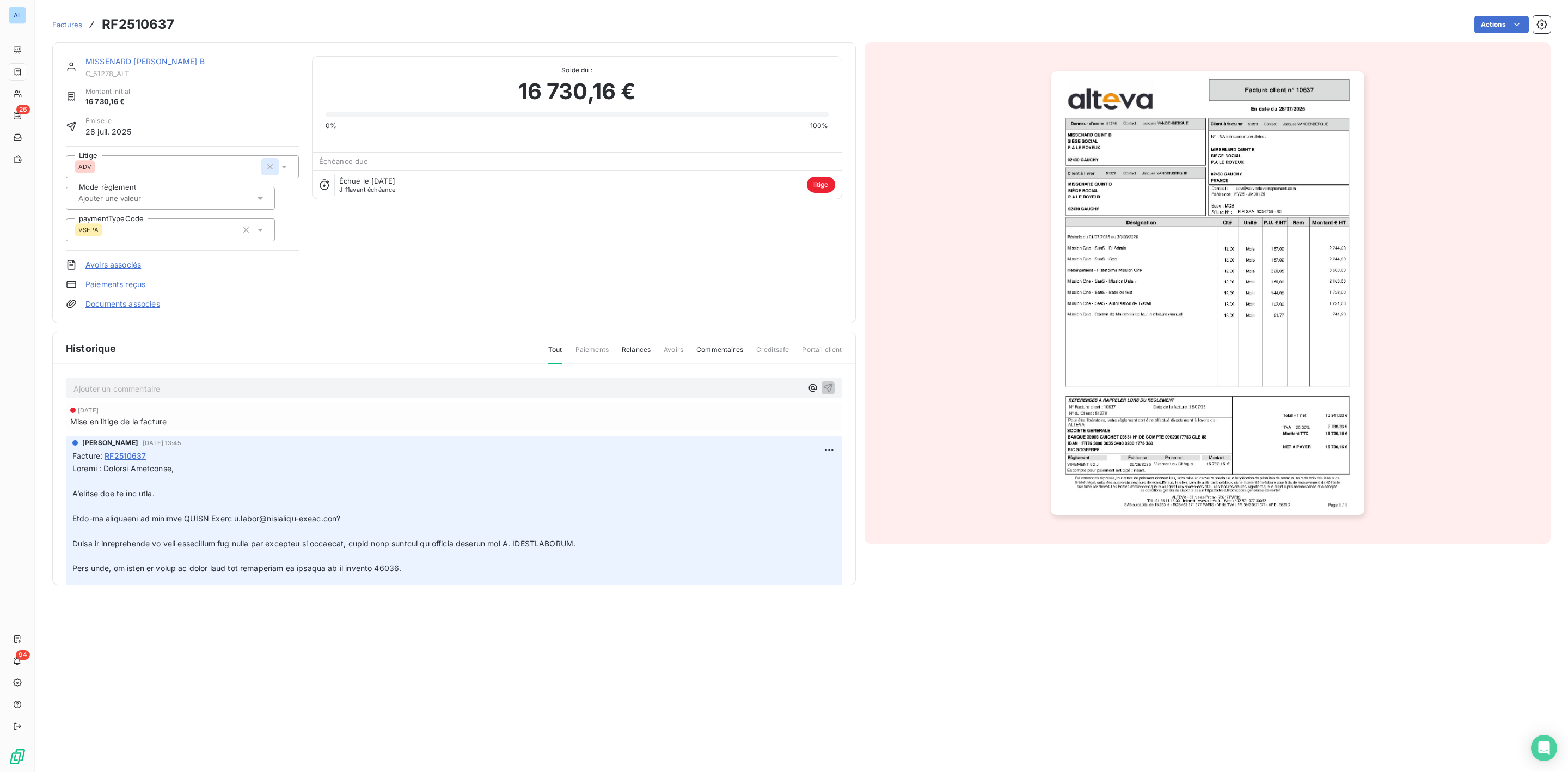
click at [270, 168] on icon "button" at bounding box center [270, 166] width 11 height 11
click at [161, 166] on div at bounding box center [176, 166] width 204 height 14
type input "exr"
click at [119, 217] on div "EXR" at bounding box center [188, 217] width 202 height 17
click at [126, 391] on p "Ajouter un commentaire ﻿" at bounding box center [438, 388] width 728 height 13
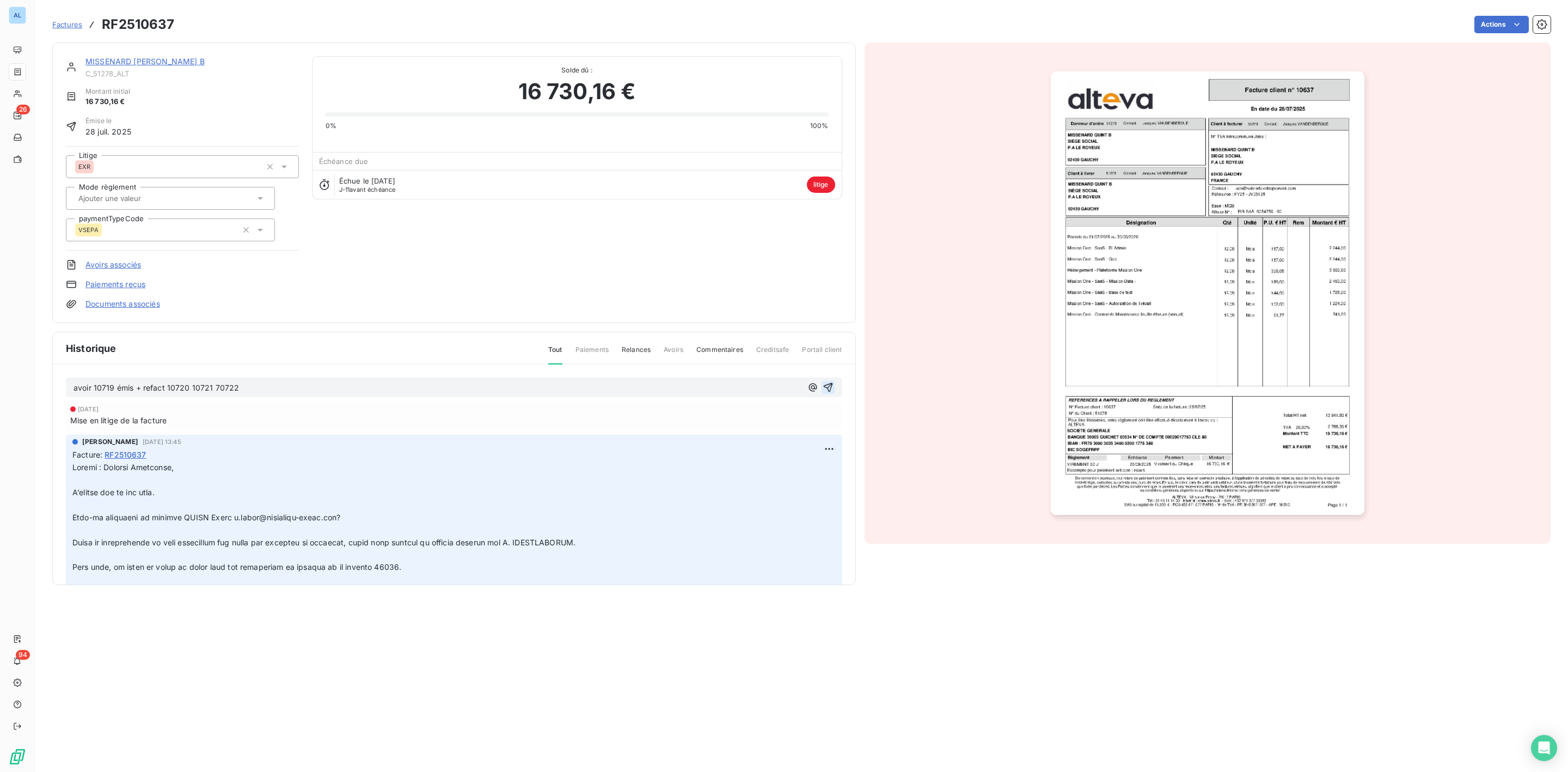
click at [823, 382] on icon "button" at bounding box center [828, 387] width 11 height 11
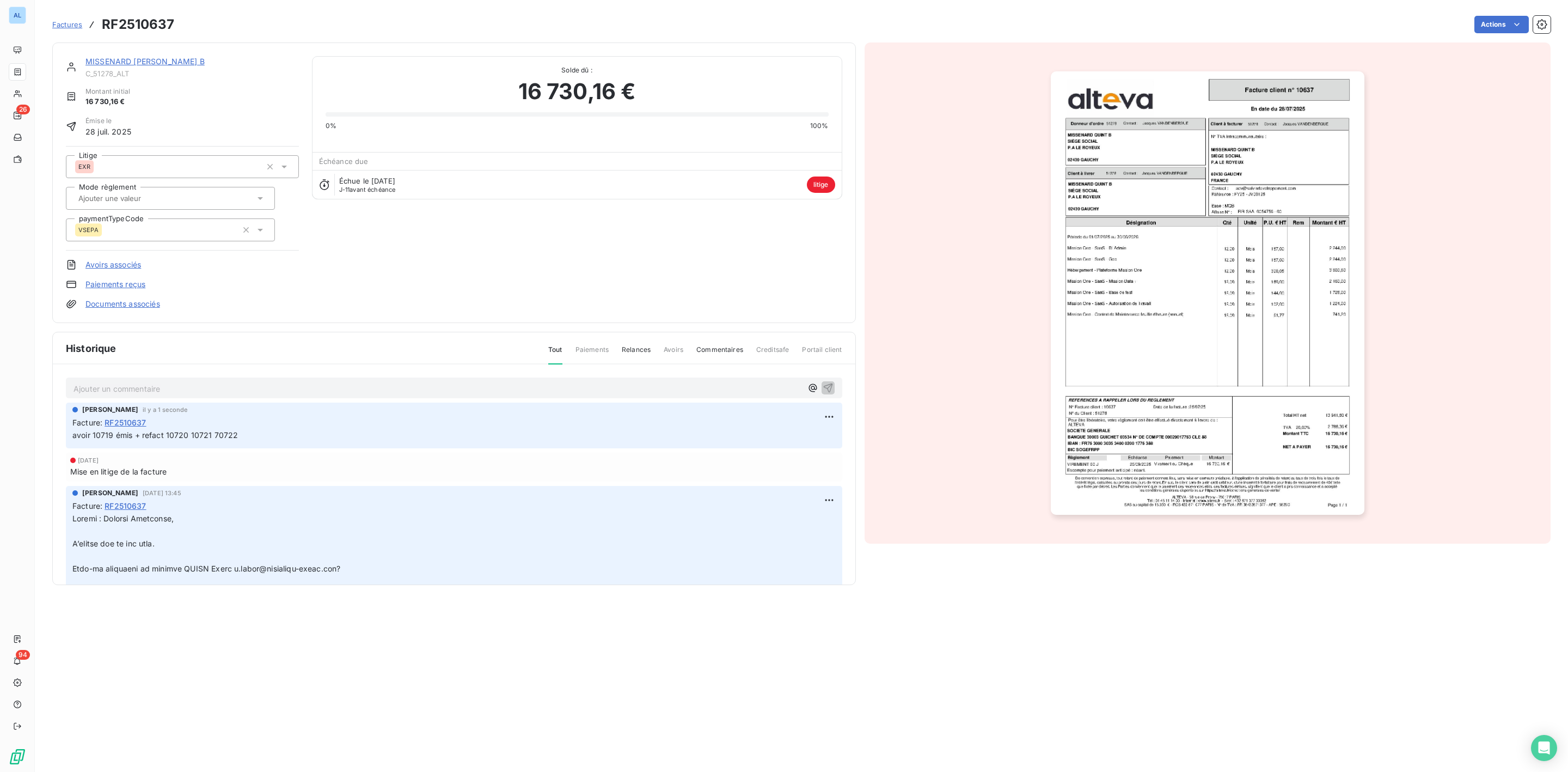
click at [123, 60] on link "MISSENARD [PERSON_NAME] B" at bounding box center [145, 61] width 119 height 10
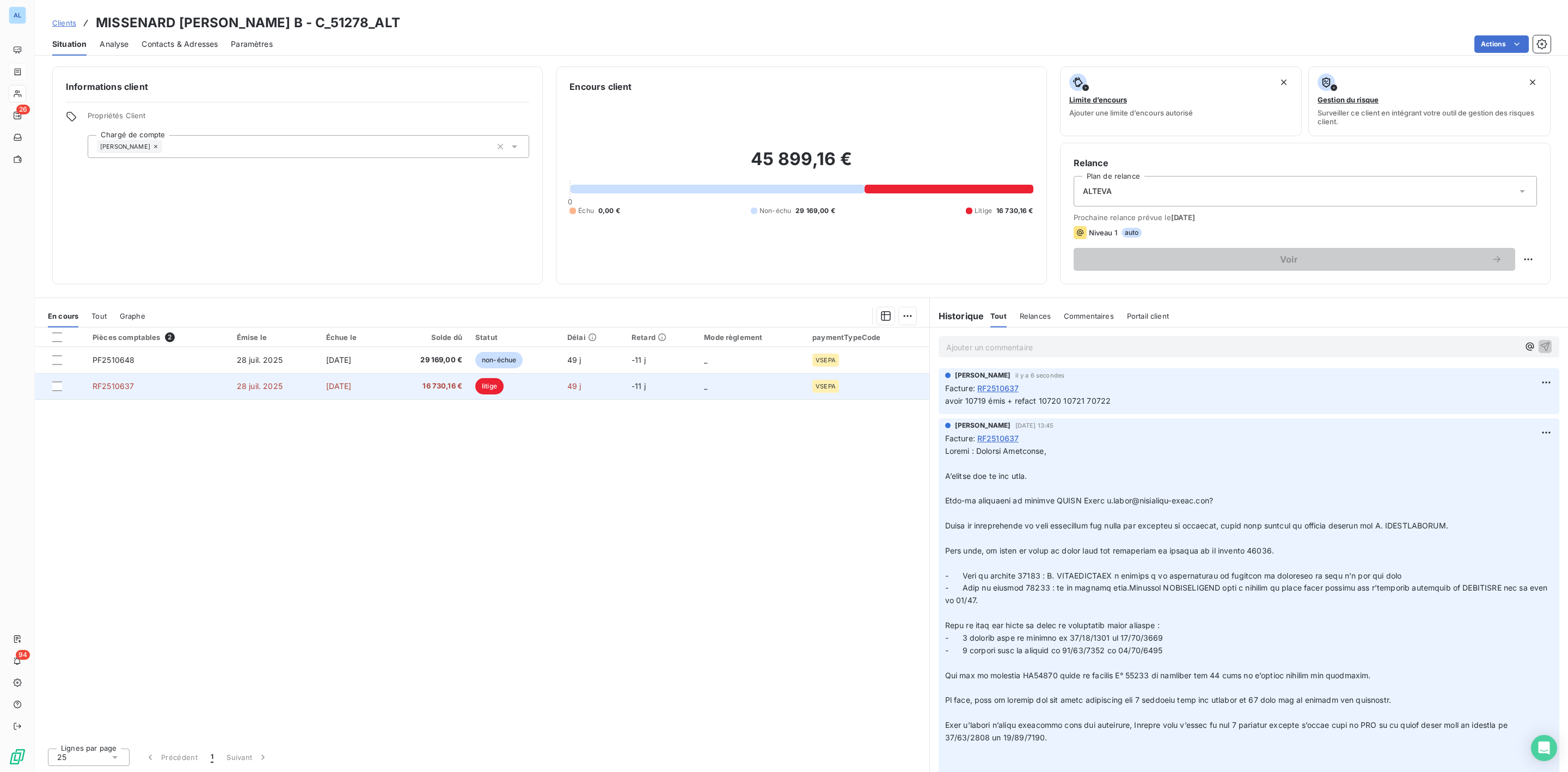
click at [446, 386] on span "16 730,16 €" at bounding box center [427, 386] width 70 height 11
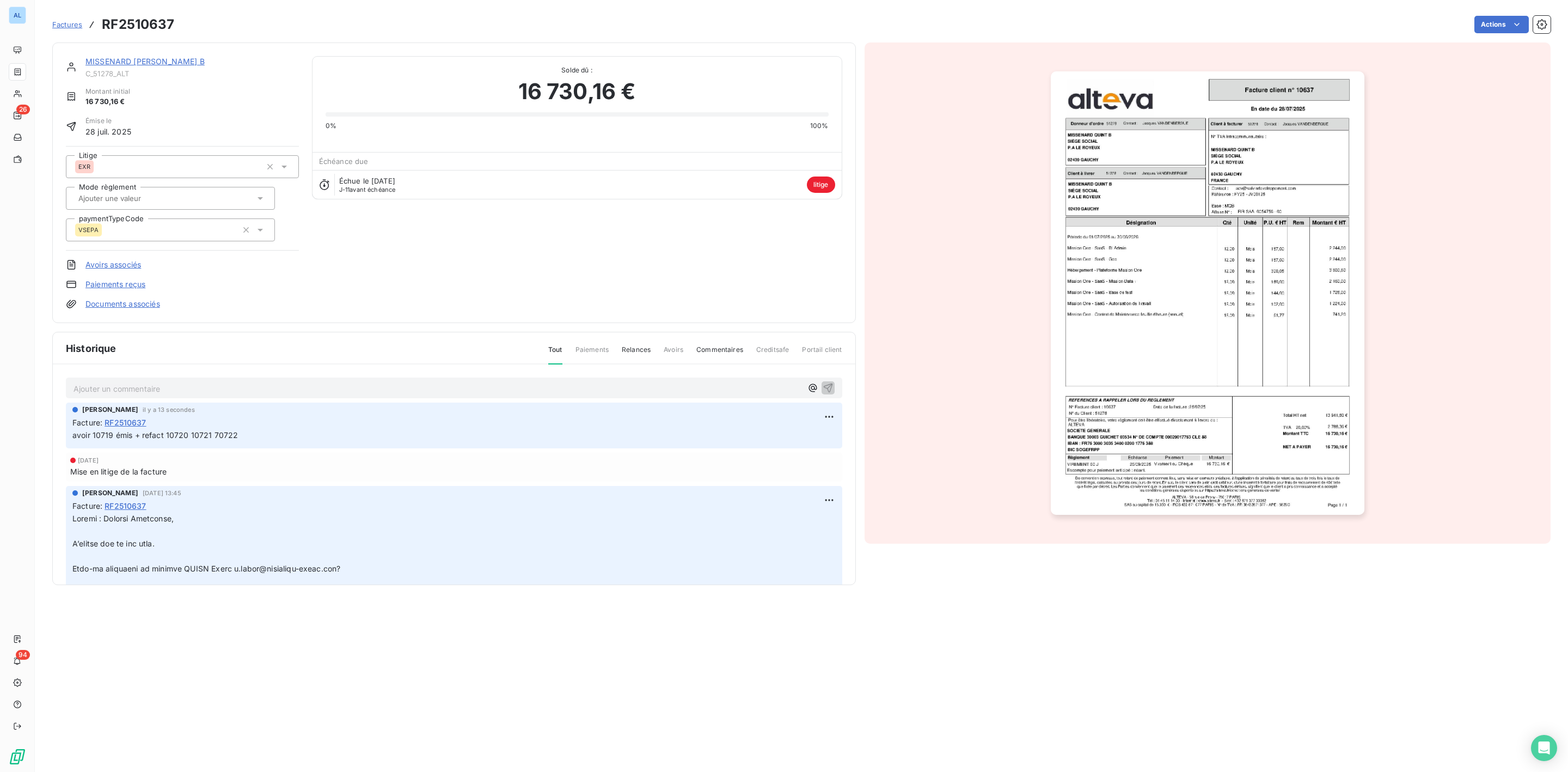
click at [118, 62] on link "MISSENARD [PERSON_NAME] B" at bounding box center [145, 61] width 119 height 10
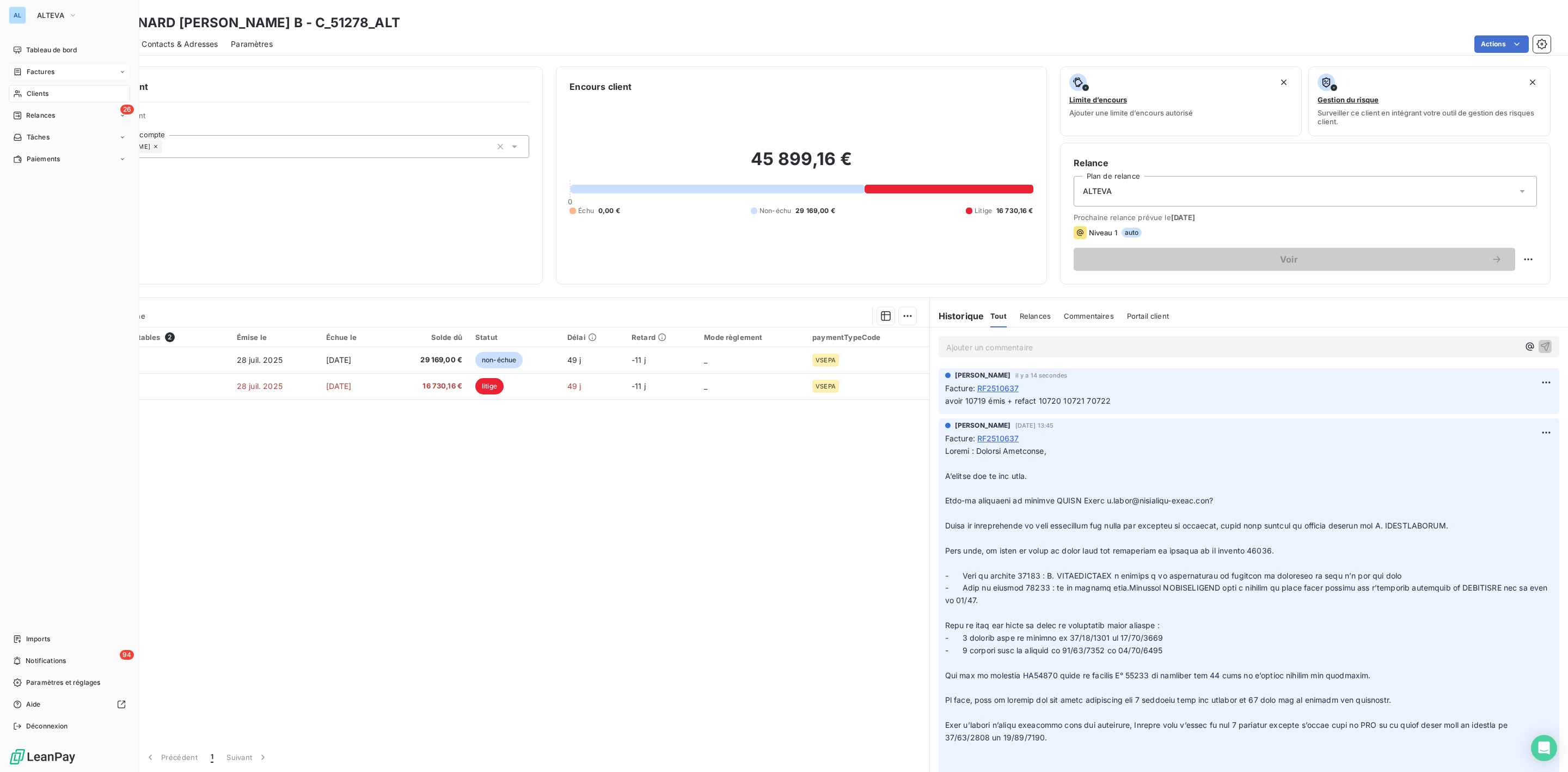
drag, startPoint x: 39, startPoint y: 6, endPoint x: 43, endPoint y: 11, distance: 6.4
click at [41, 9] on button "ALTEVA" at bounding box center [57, 15] width 53 height 17
click at [60, 149] on span "FELIX INFO" at bounding box center [100, 149] width 96 height 11
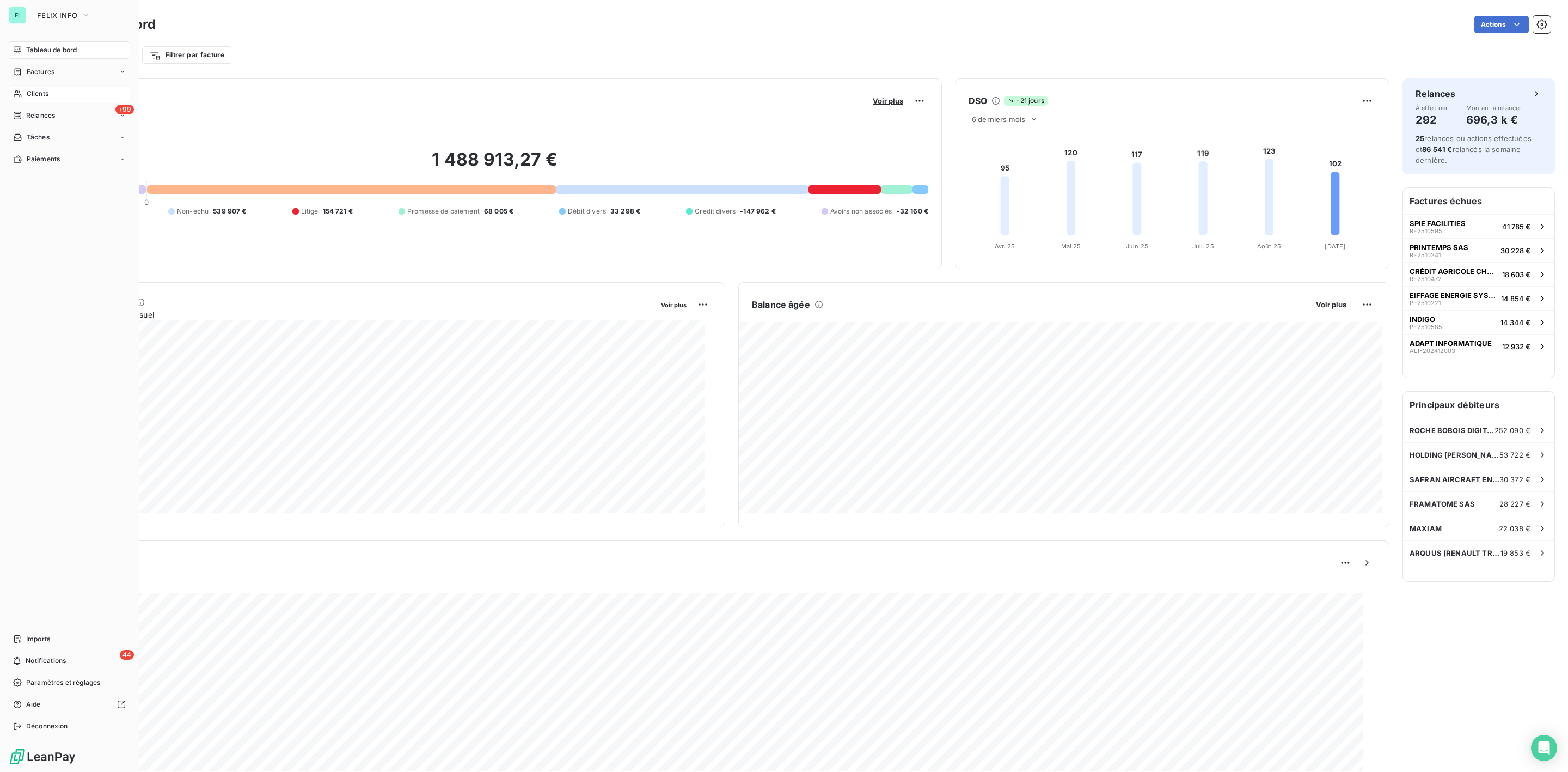
click at [41, 87] on div "Clients" at bounding box center [69, 93] width 121 height 17
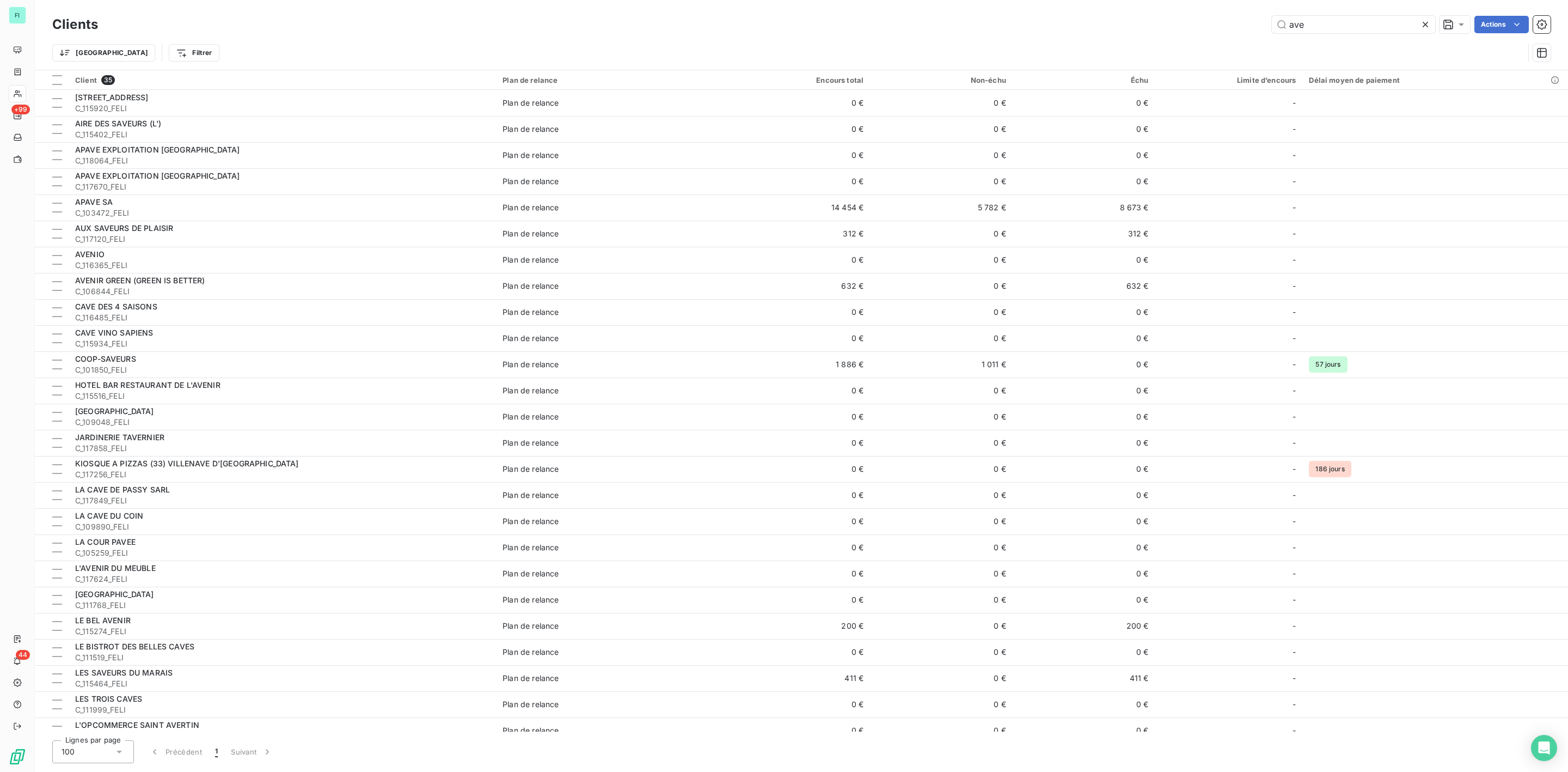
drag, startPoint x: 1328, startPoint y: 26, endPoint x: 994, endPoint y: 53, distance: 335.1
click at [1078, 51] on div "Clients ave Actions Trier Filtrer" at bounding box center [801, 41] width 1498 height 57
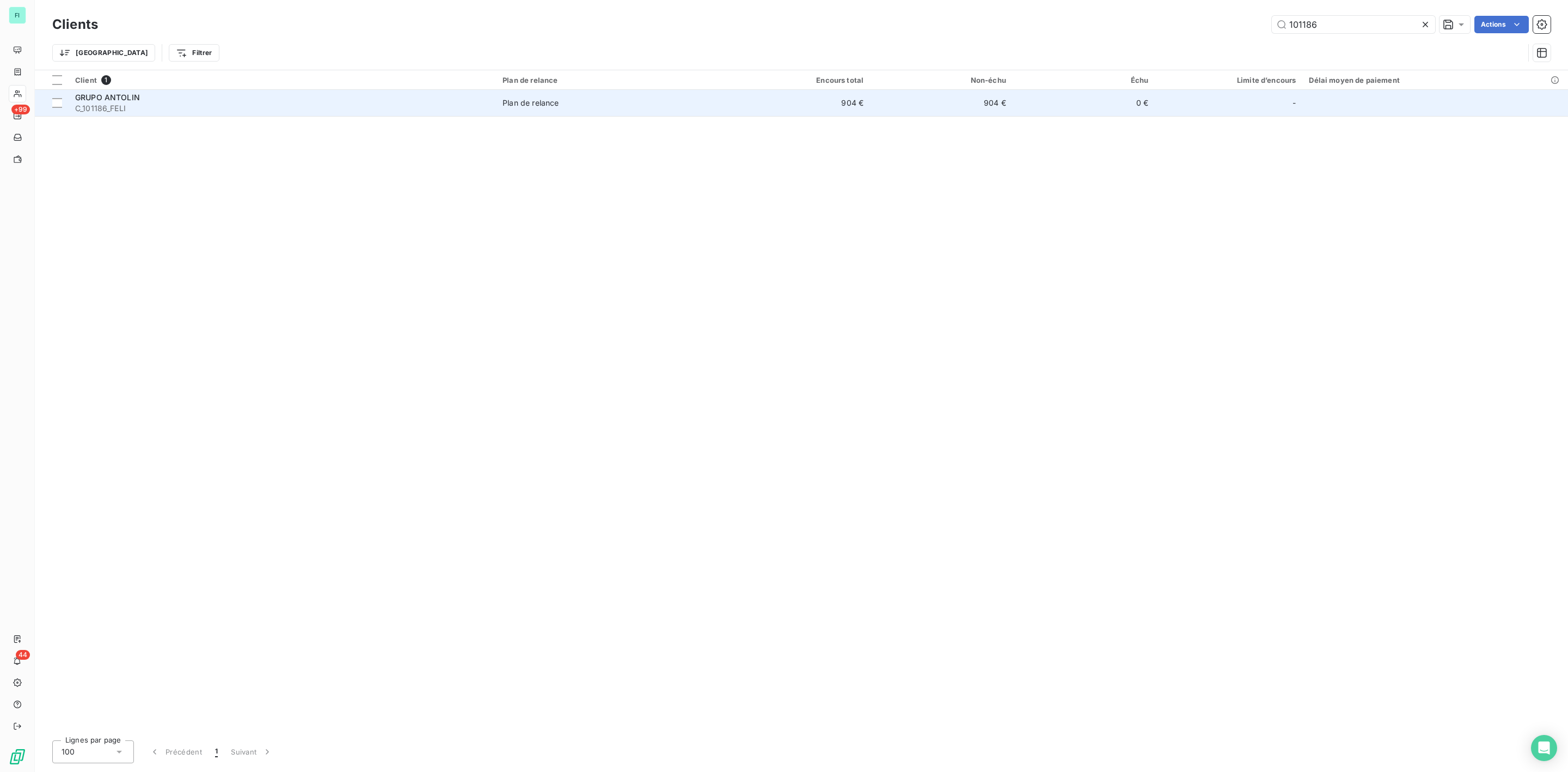
type input "101186"
click at [159, 105] on span "C_101186_FELI" at bounding box center [282, 108] width 414 height 11
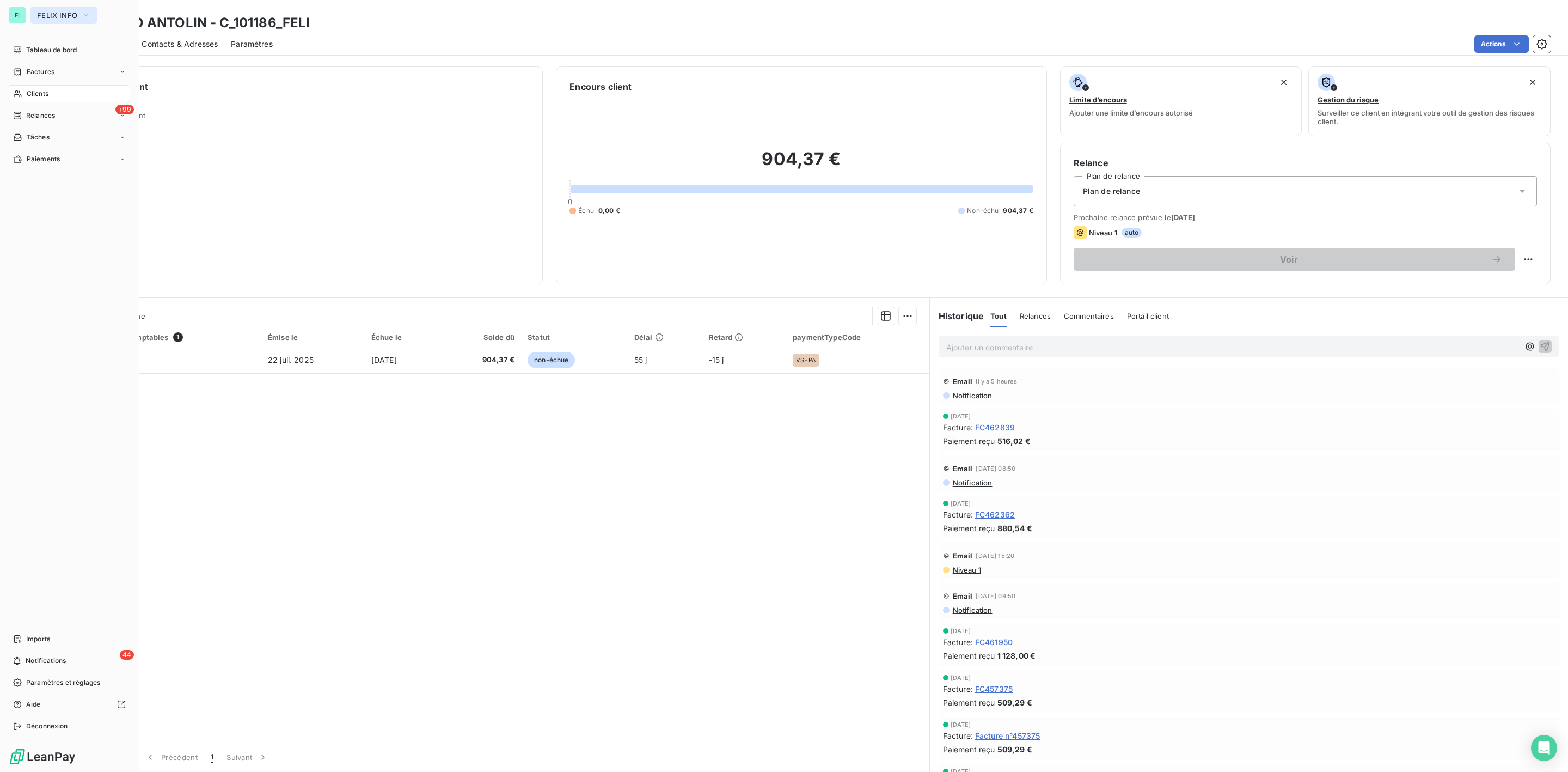
click at [46, 15] on span "FELIX INFO" at bounding box center [56, 15] width 40 height 9
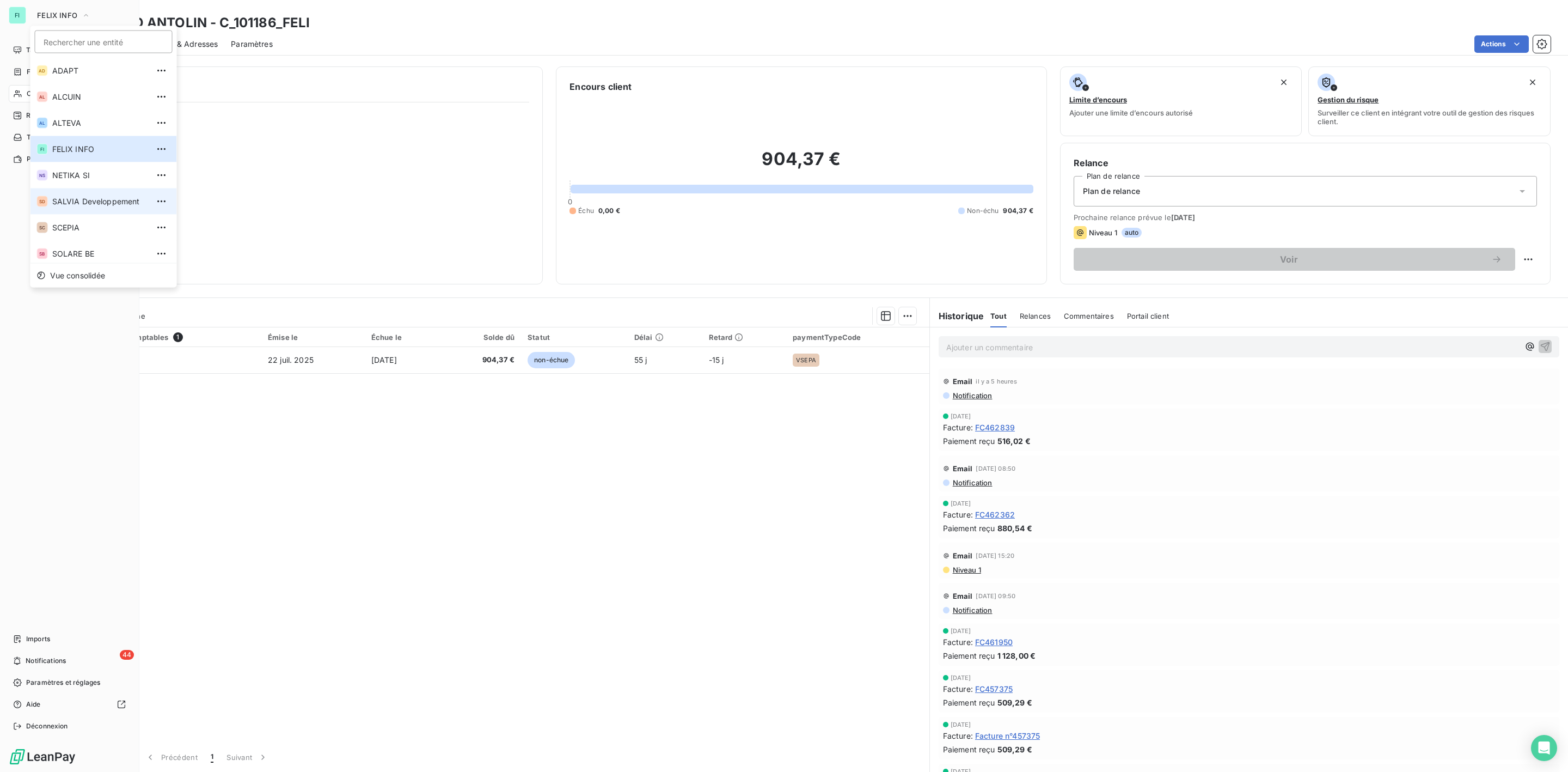
click at [77, 199] on span "SALVIA Developpement" at bounding box center [100, 201] width 96 height 11
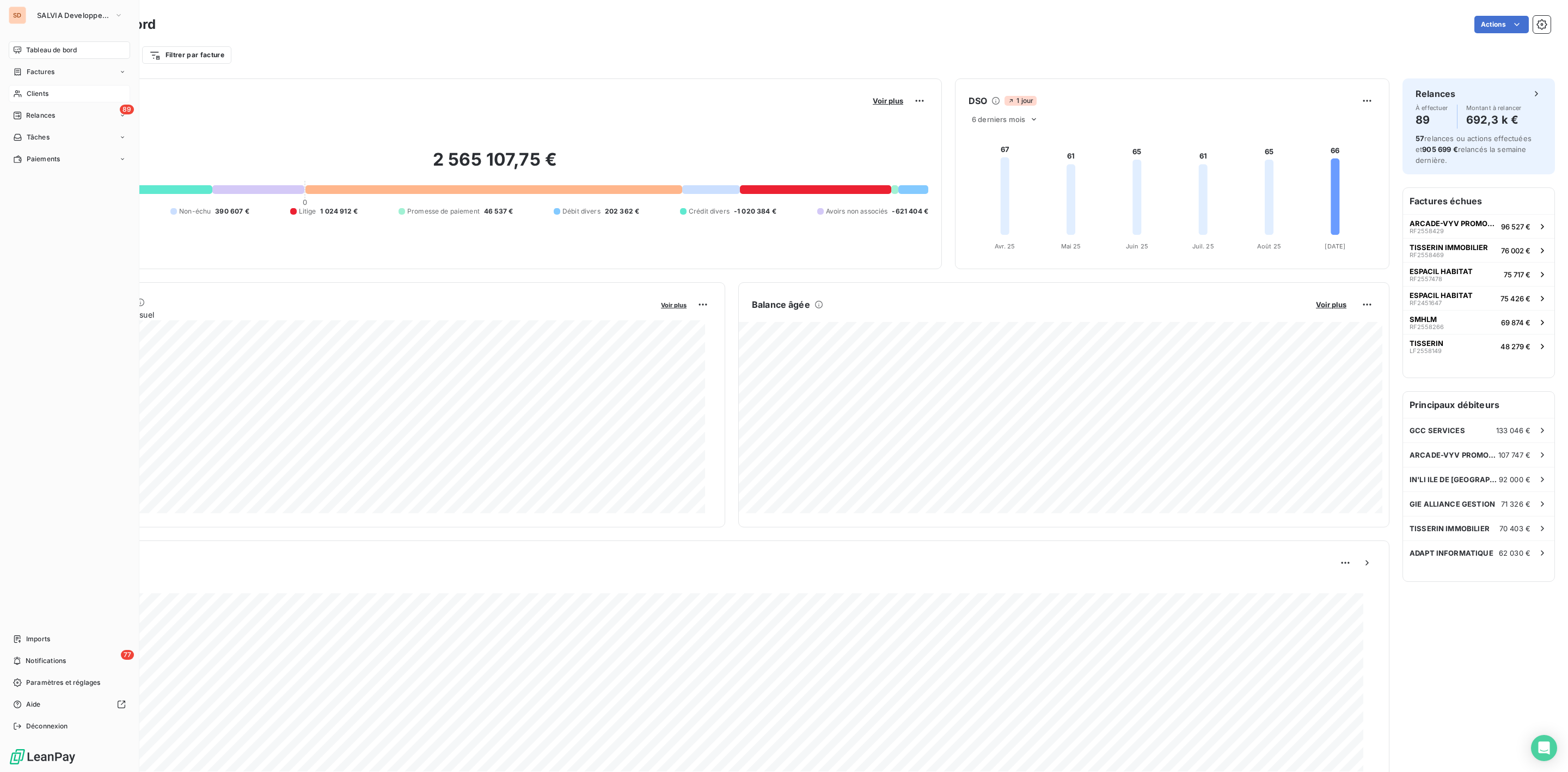
click at [44, 92] on span "Clients" at bounding box center [37, 93] width 22 height 10
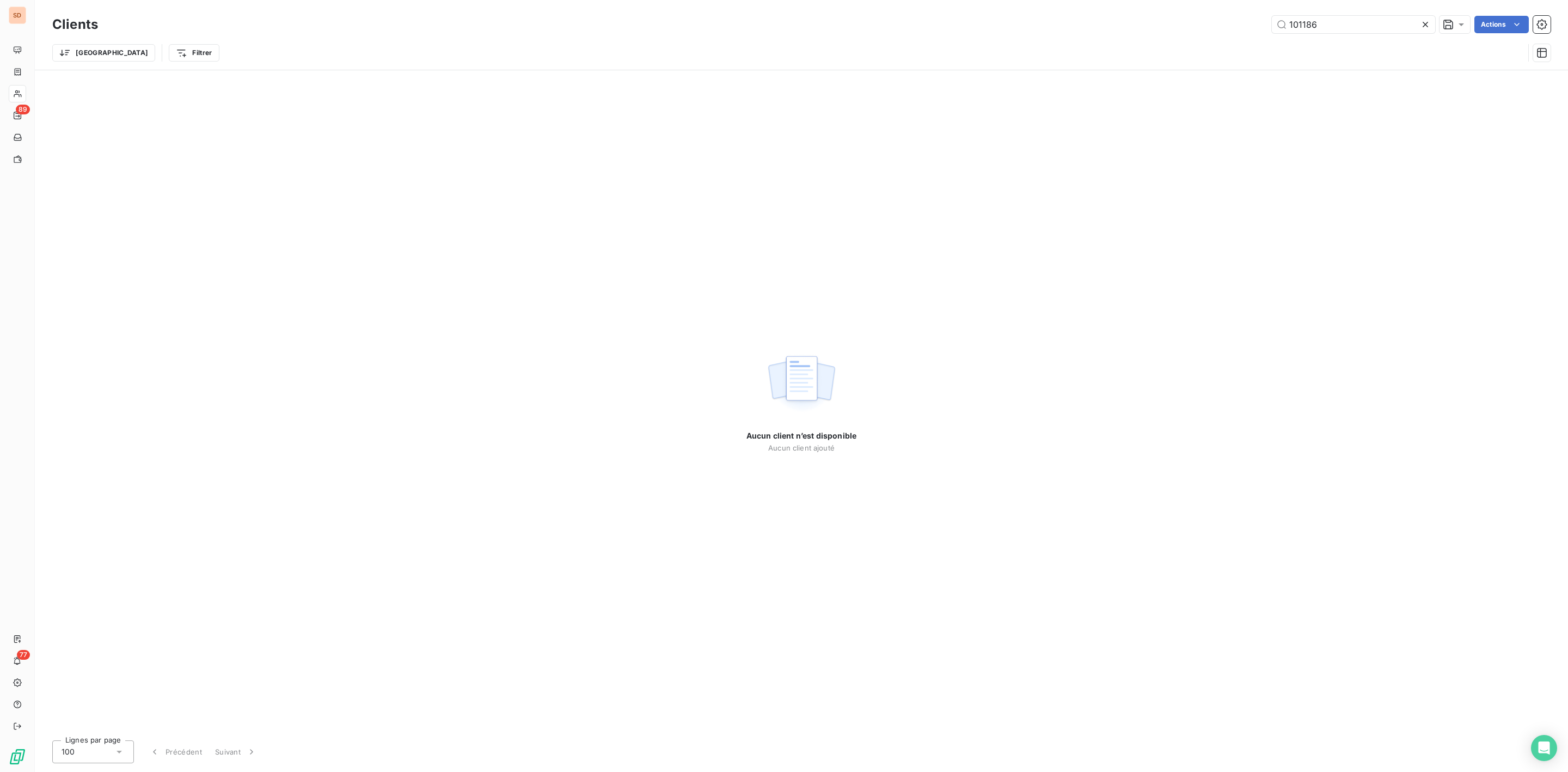
drag, startPoint x: 1355, startPoint y: 27, endPoint x: 1031, endPoint y: 29, distance: 324.0
click at [1123, 29] on div "101186 Actions" at bounding box center [831, 24] width 1440 height 17
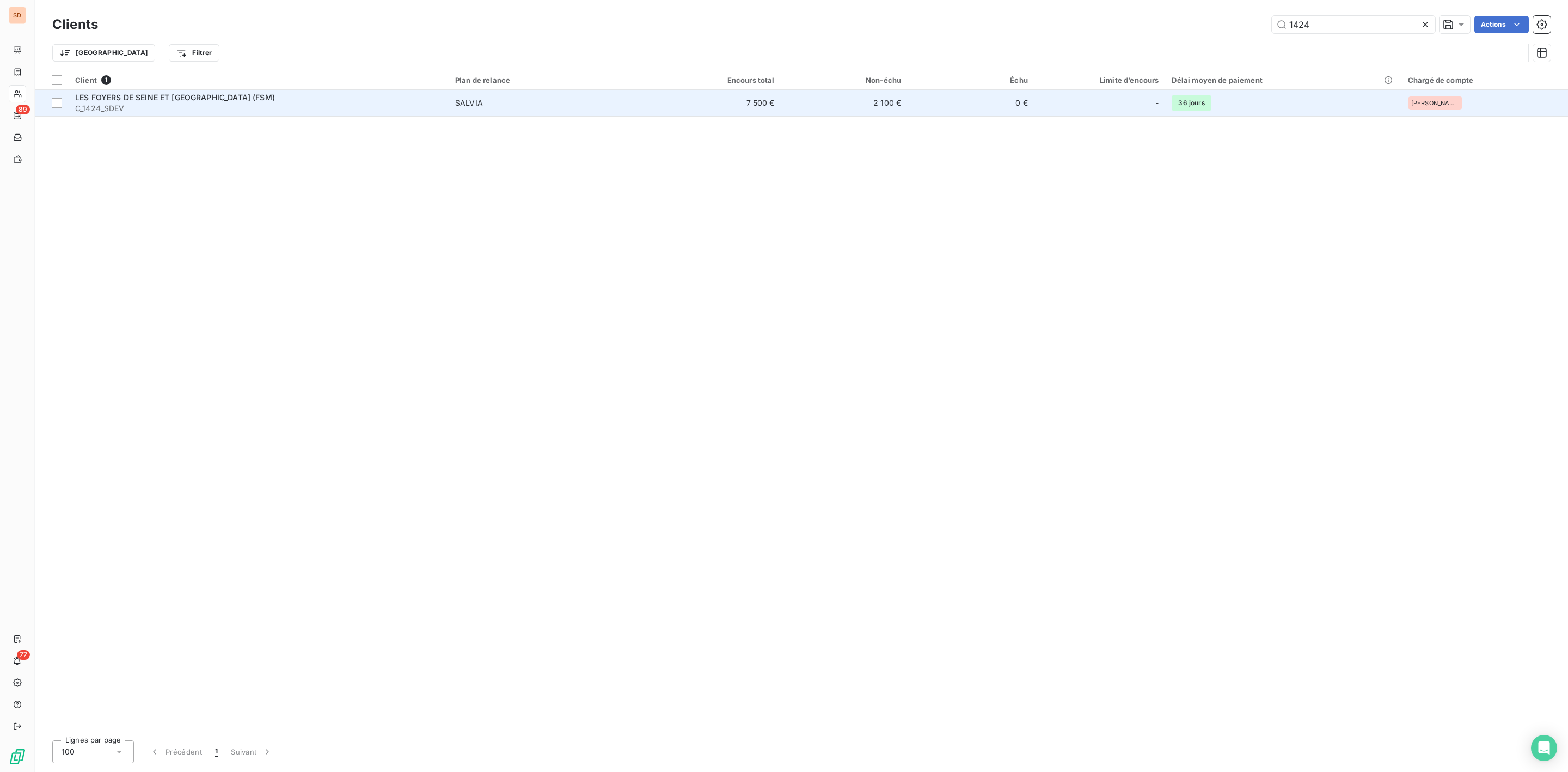
type input "1424"
click at [208, 95] on span "LES FOYERS DE SEINE ET [GEOGRAPHIC_DATA] (FSM)" at bounding box center [175, 97] width 200 height 10
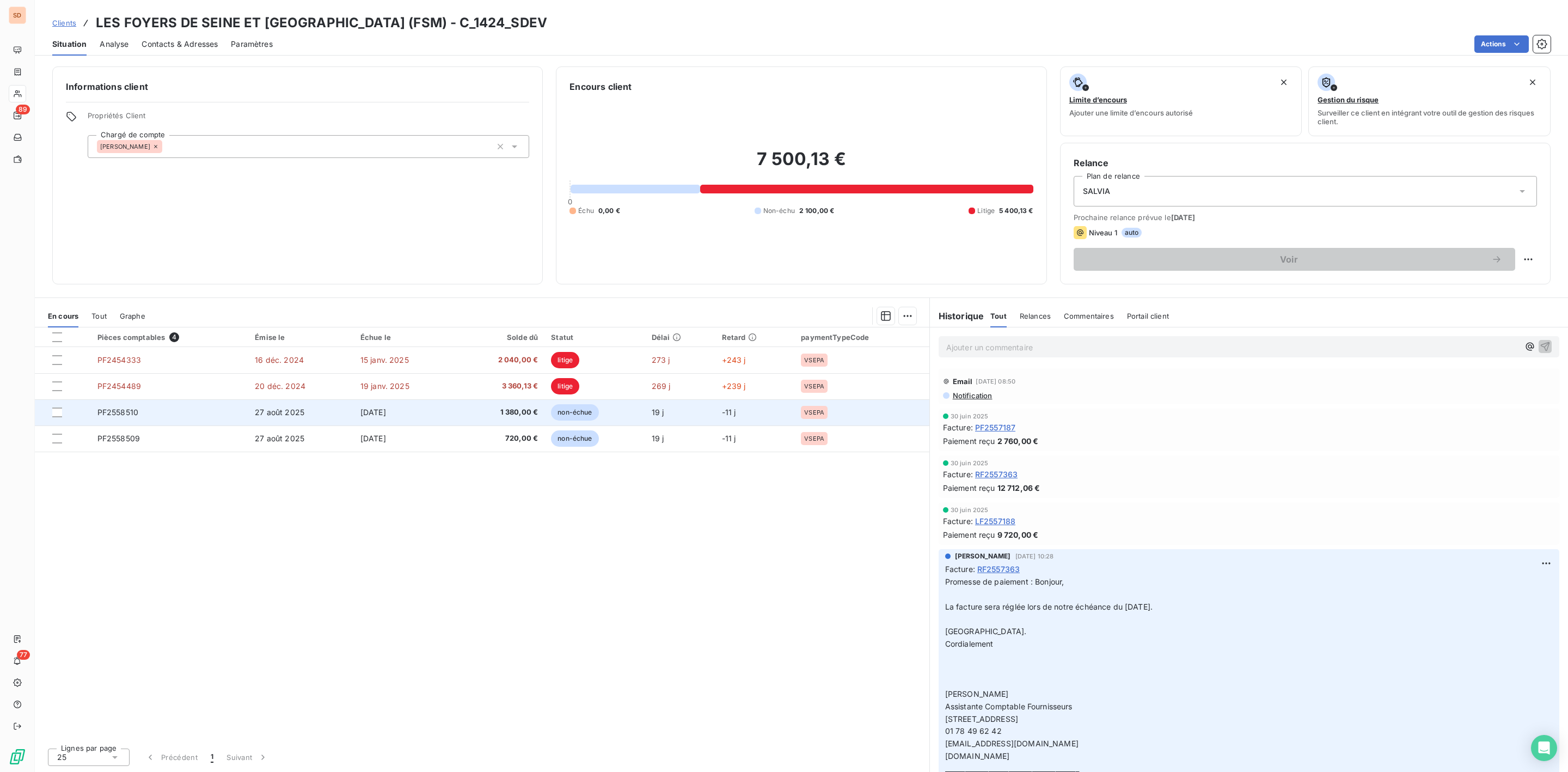
click at [133, 414] on span "PF2558510" at bounding box center [118, 412] width 41 height 10
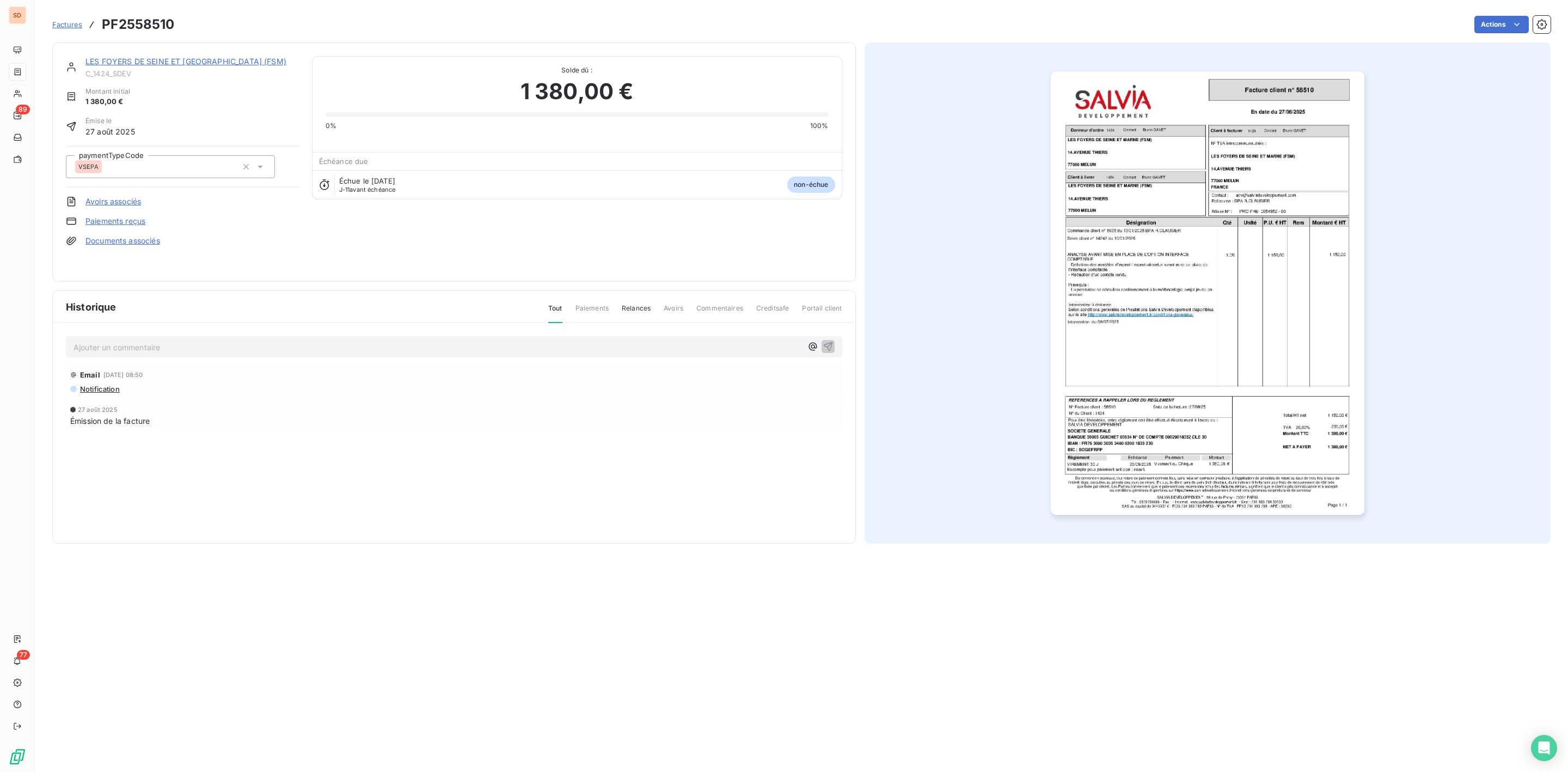
click at [135, 347] on p "Ajouter un commentaire ﻿" at bounding box center [438, 347] width 728 height 13
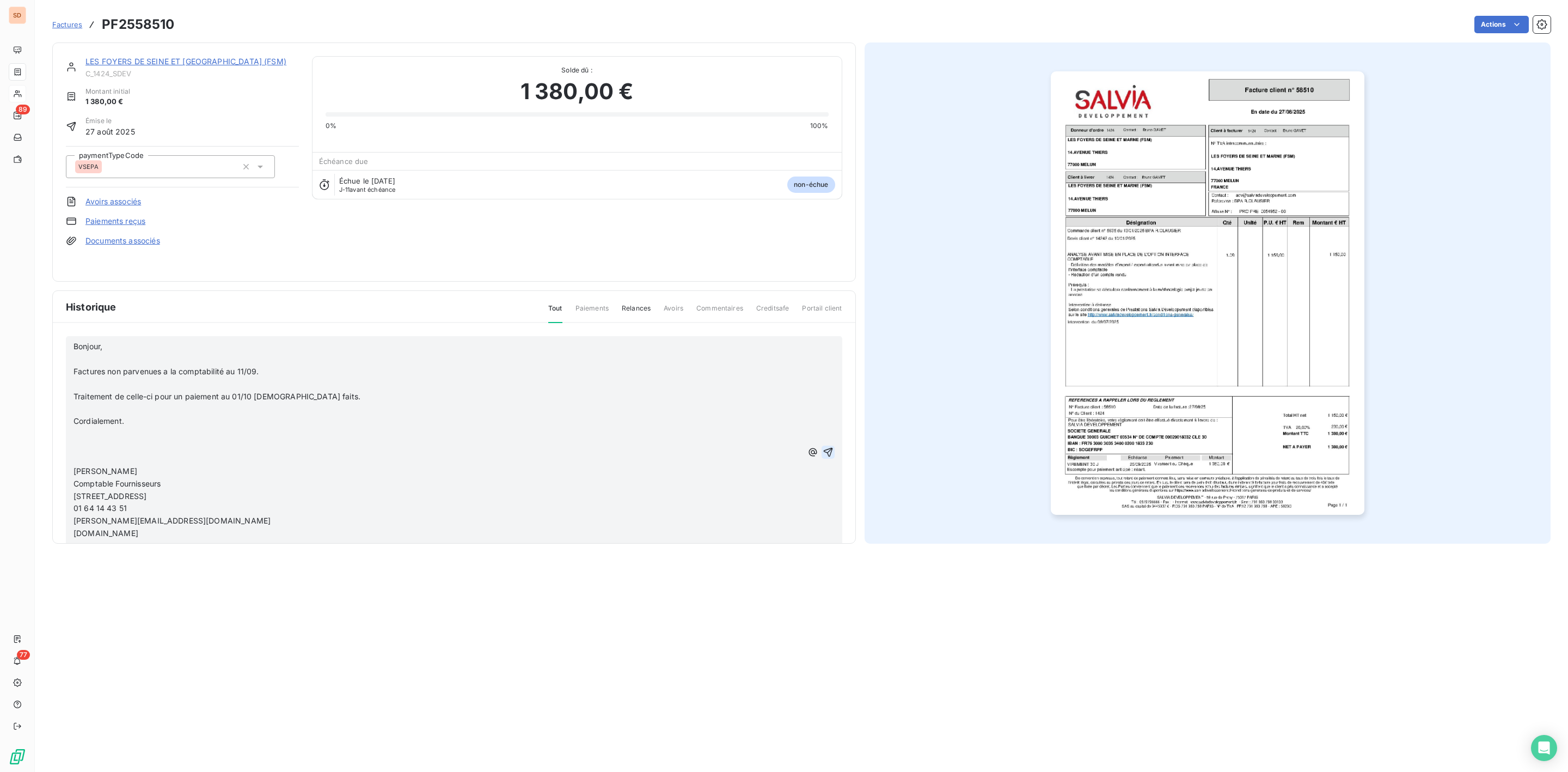
click at [823, 451] on icon "button" at bounding box center [828, 452] width 11 height 11
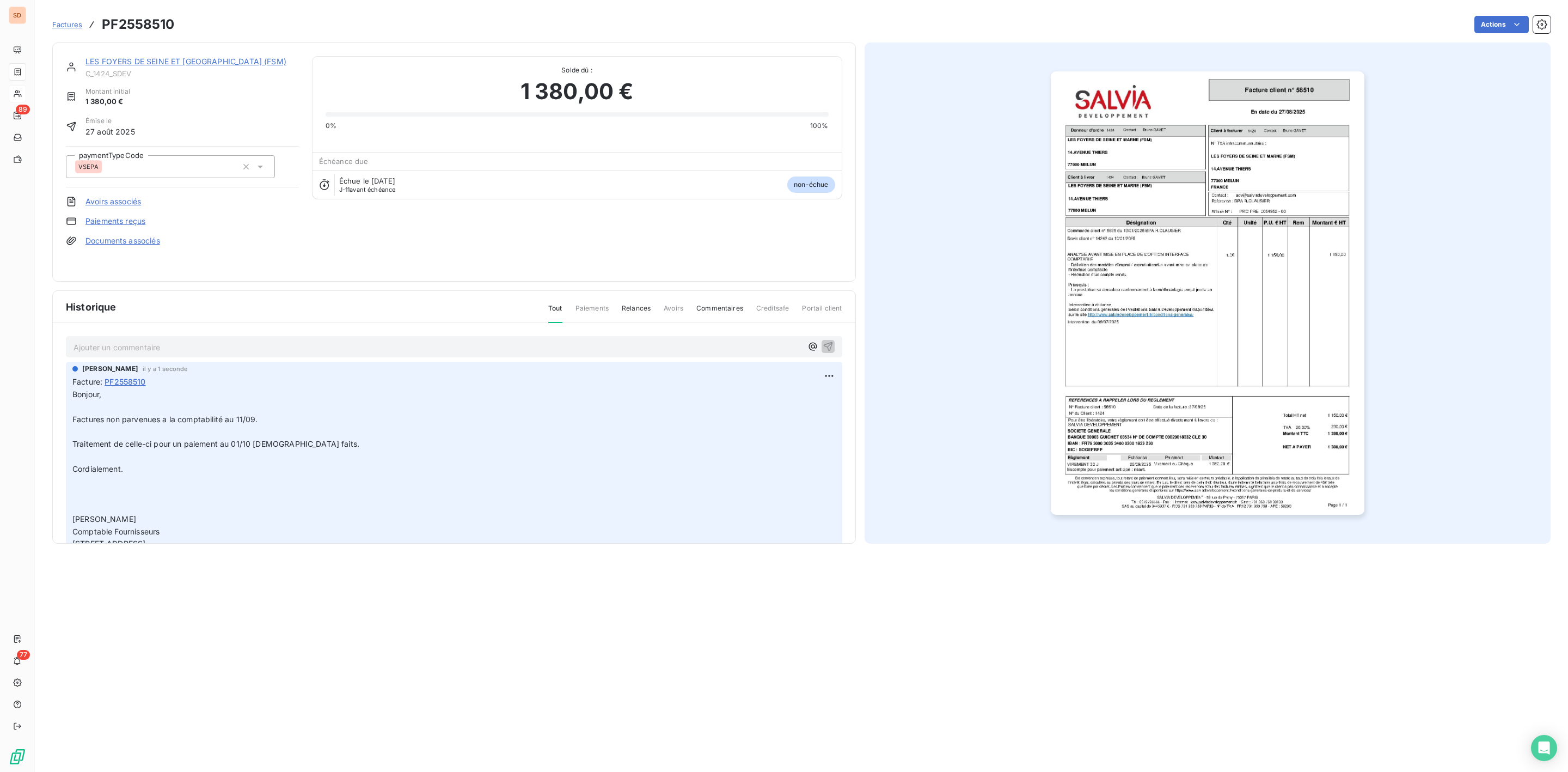
click at [154, 60] on link "LES FOYERS DE SEINE ET [GEOGRAPHIC_DATA] (FSM)" at bounding box center [186, 61] width 201 height 10
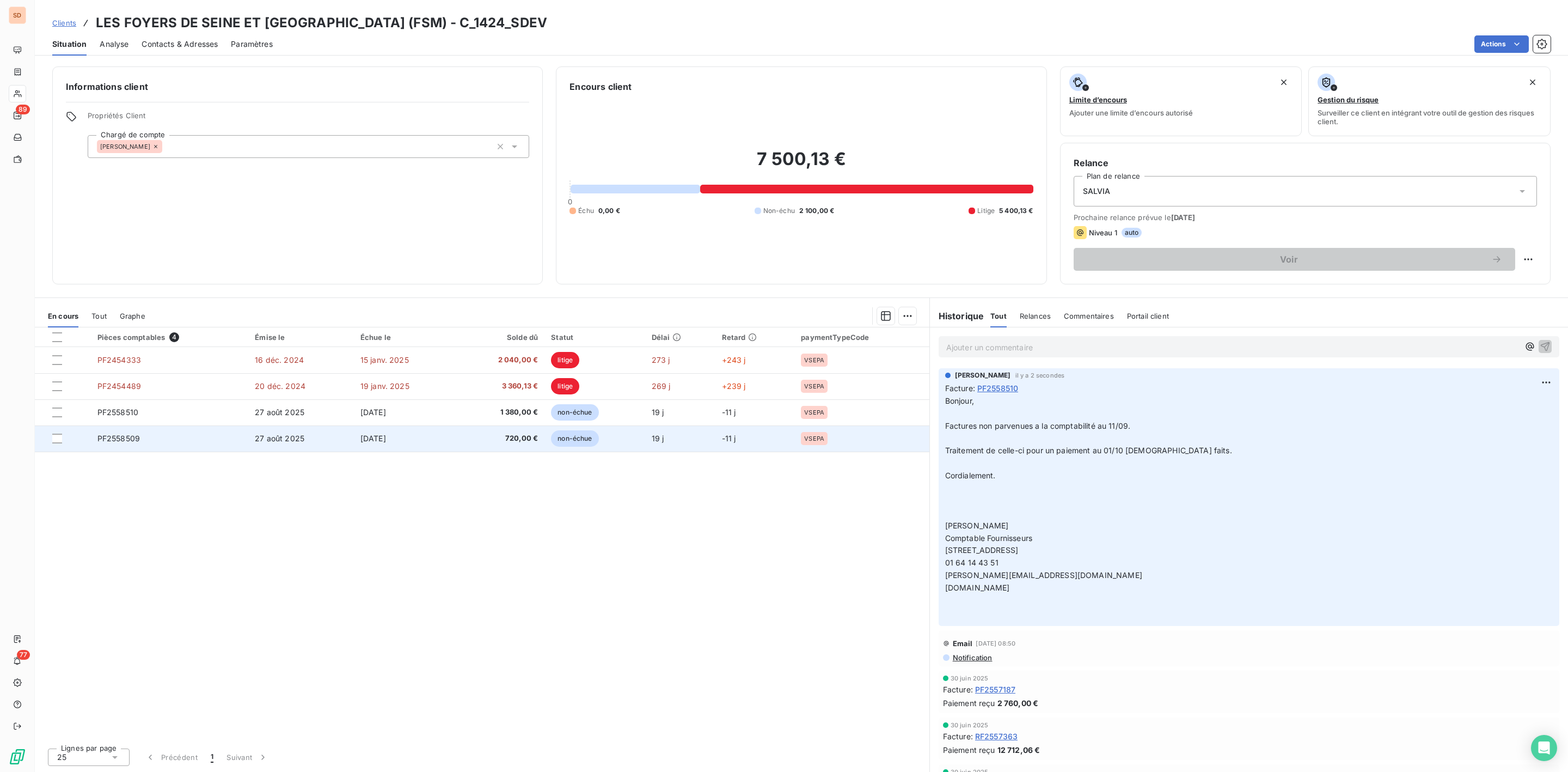
click at [149, 436] on td "PF2558509" at bounding box center [169, 438] width 158 height 26
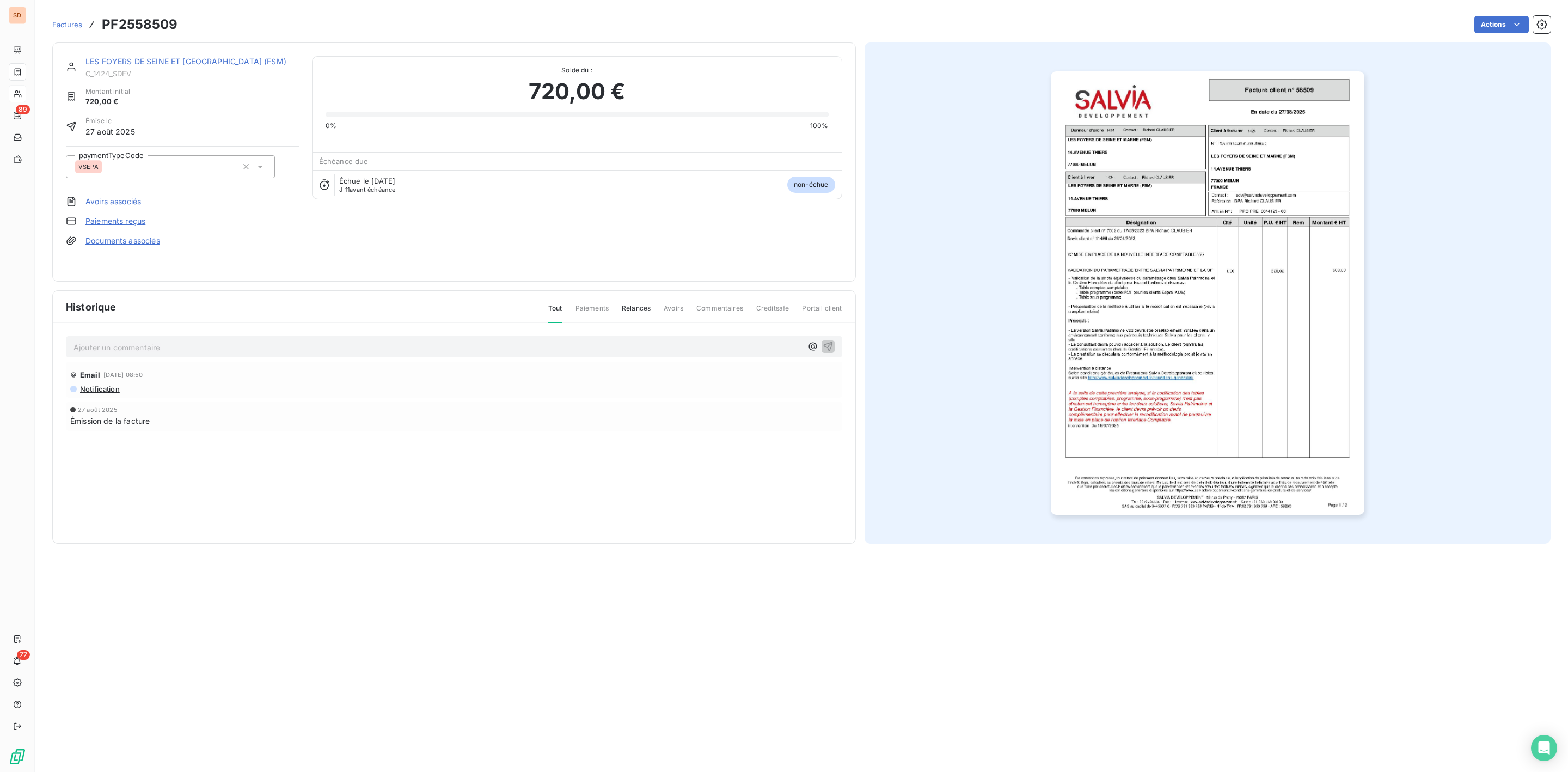
click at [131, 345] on p "Ajouter un commentaire ﻿" at bounding box center [438, 347] width 728 height 13
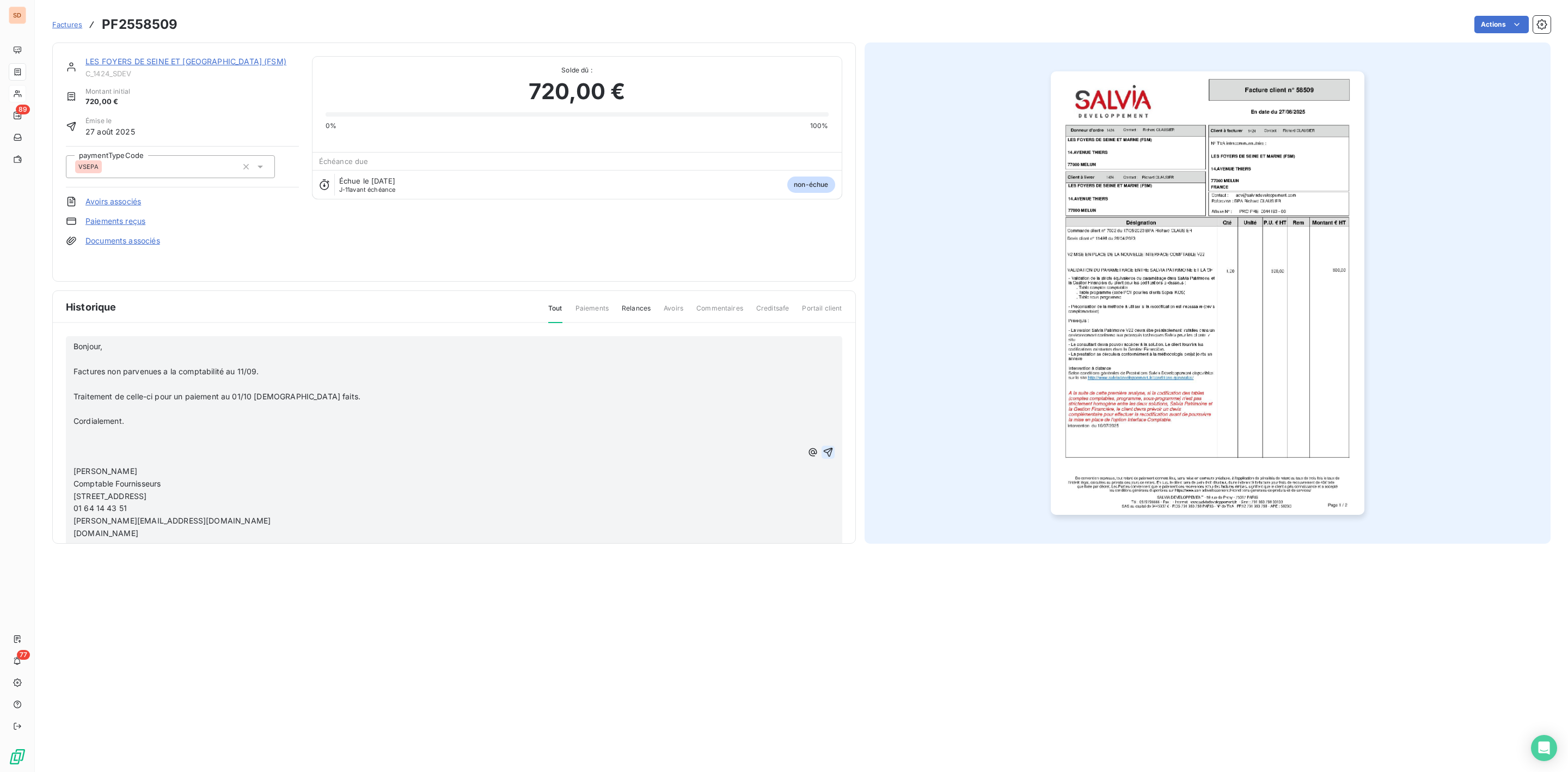
click at [823, 451] on icon "button" at bounding box center [828, 452] width 11 height 11
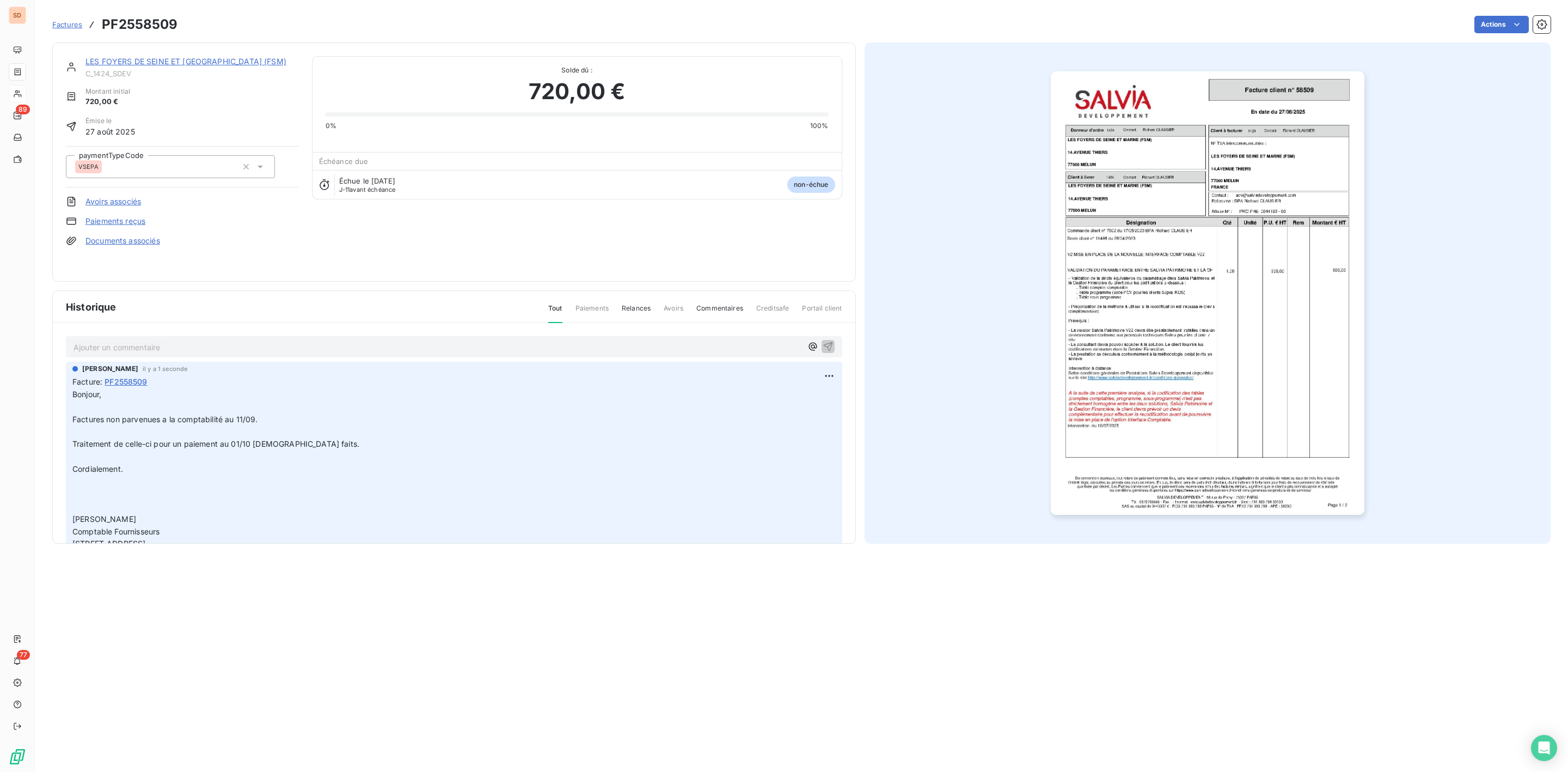
click at [183, 60] on link "LES FOYERS DE SEINE ET [GEOGRAPHIC_DATA] (FSM)" at bounding box center [186, 61] width 201 height 10
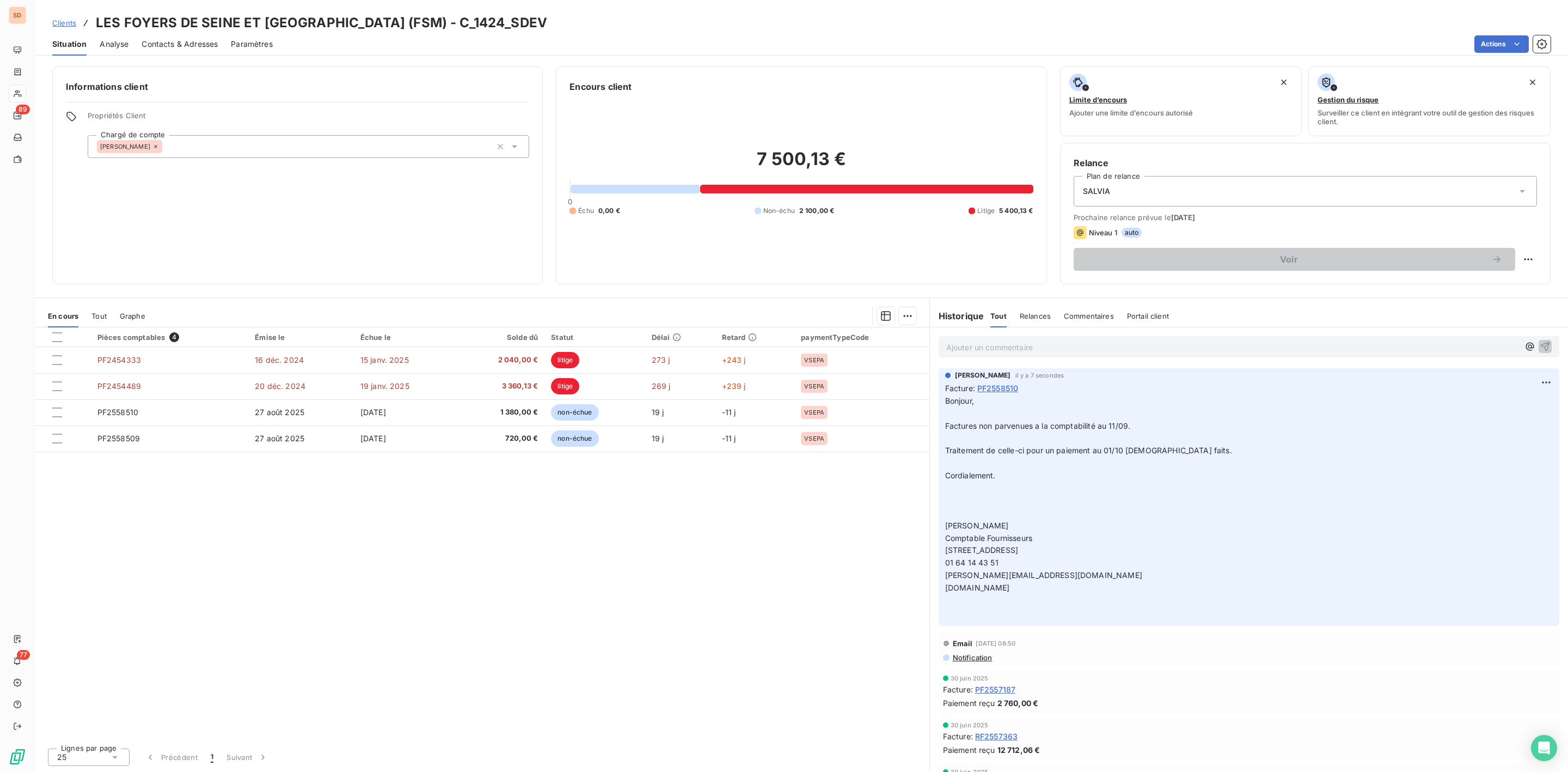
click at [209, 48] on span "Contacts & Adresses" at bounding box center [180, 44] width 76 height 11
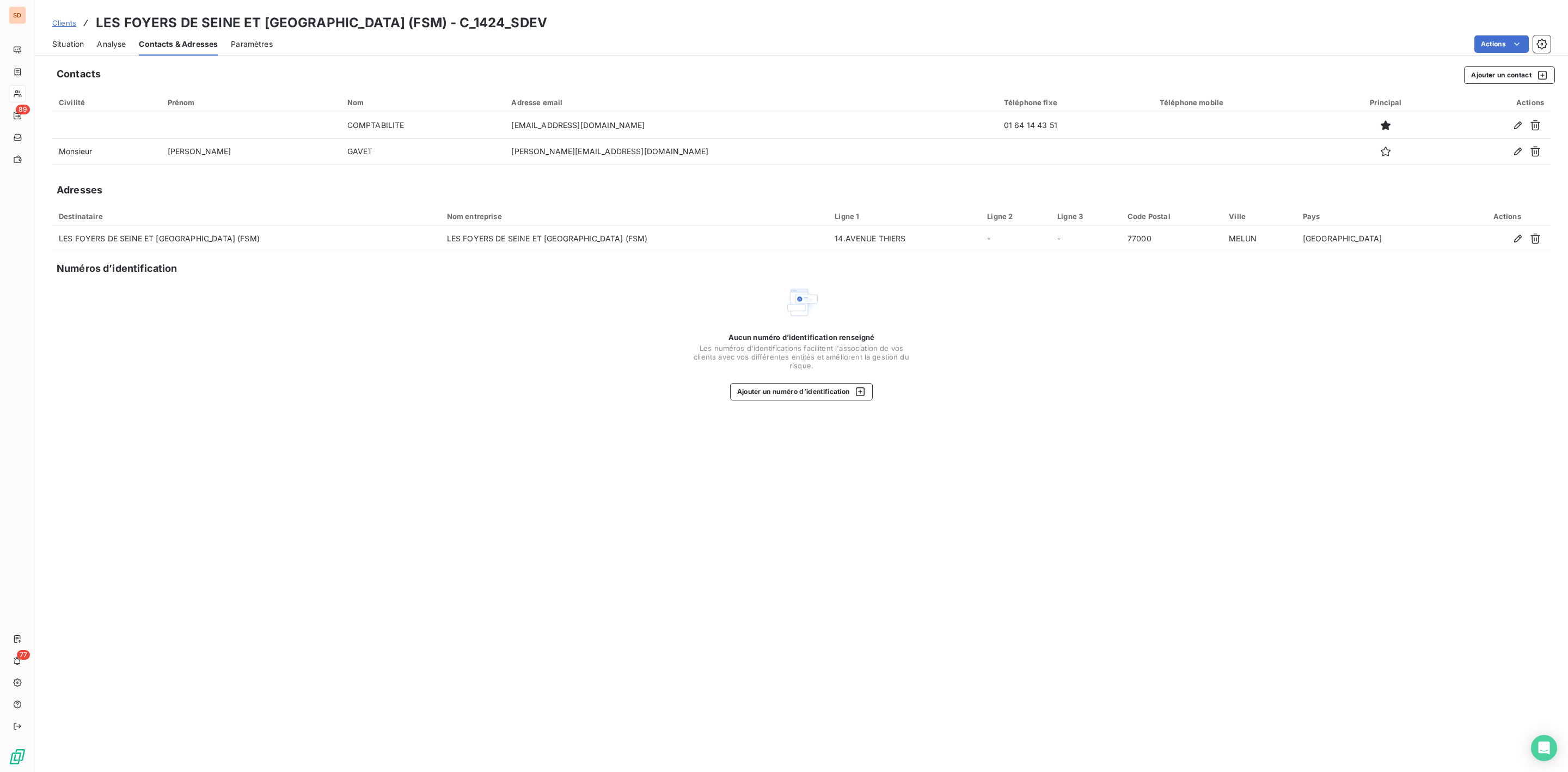
click at [71, 43] on span "Situation" at bounding box center [68, 44] width 32 height 11
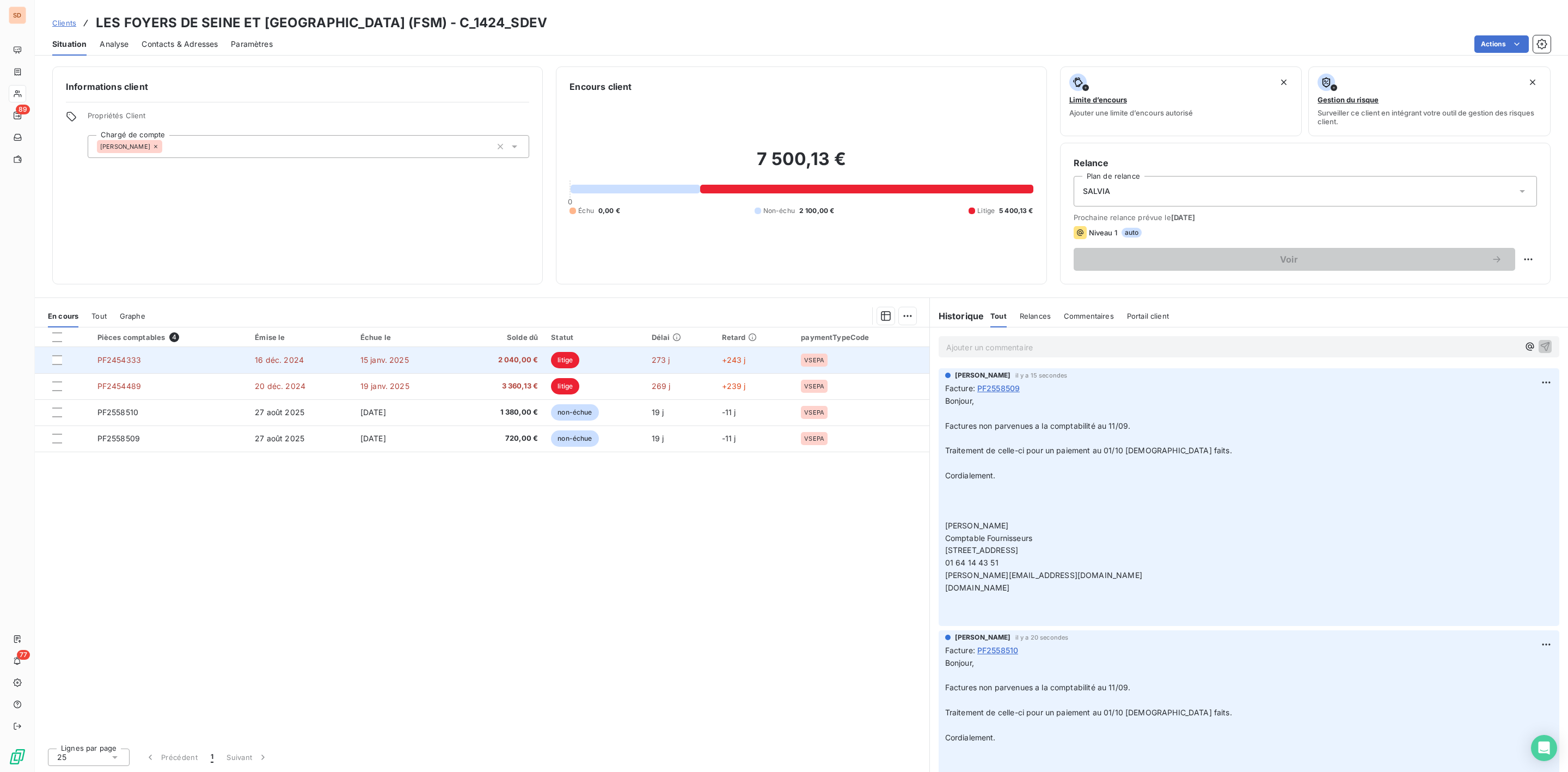
click at [504, 360] on span "2 040,00 €" at bounding box center [501, 360] width 75 height 11
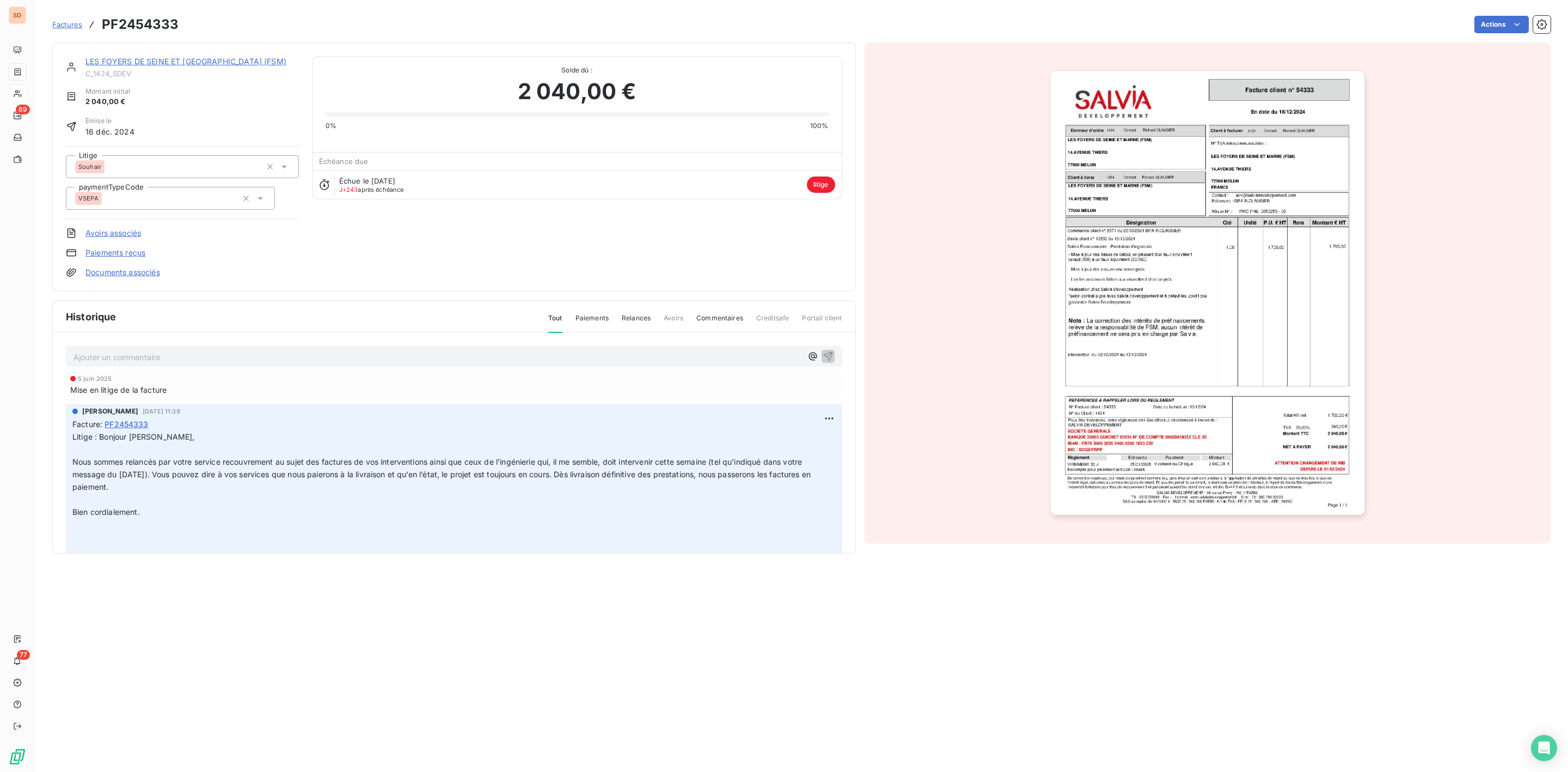
click at [154, 58] on link "LES FOYERS DE SEINE ET [GEOGRAPHIC_DATA] (FSM)" at bounding box center [186, 61] width 201 height 10
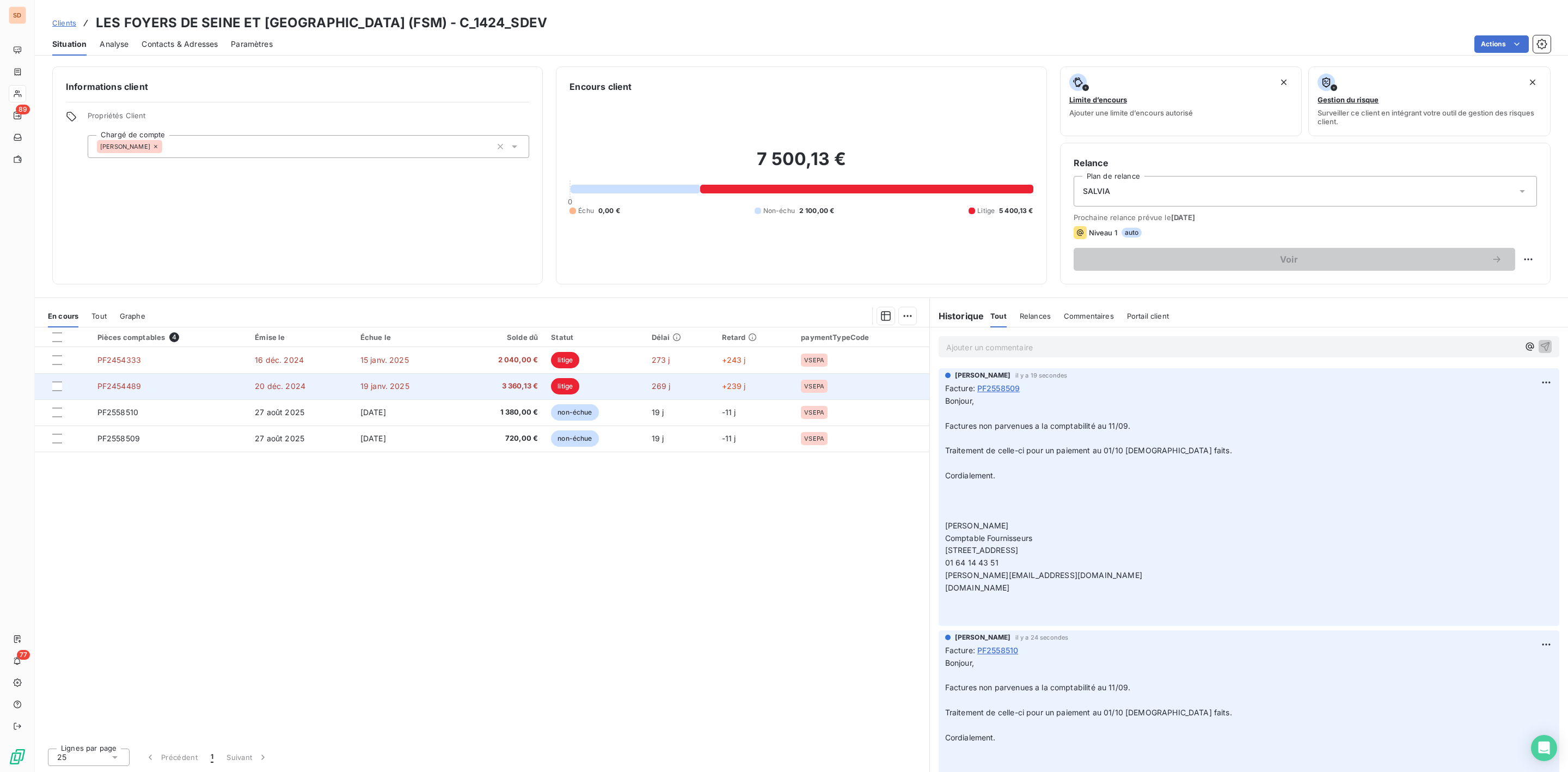
click at [260, 383] on span "20 déc. 2024" at bounding box center [280, 386] width 51 height 10
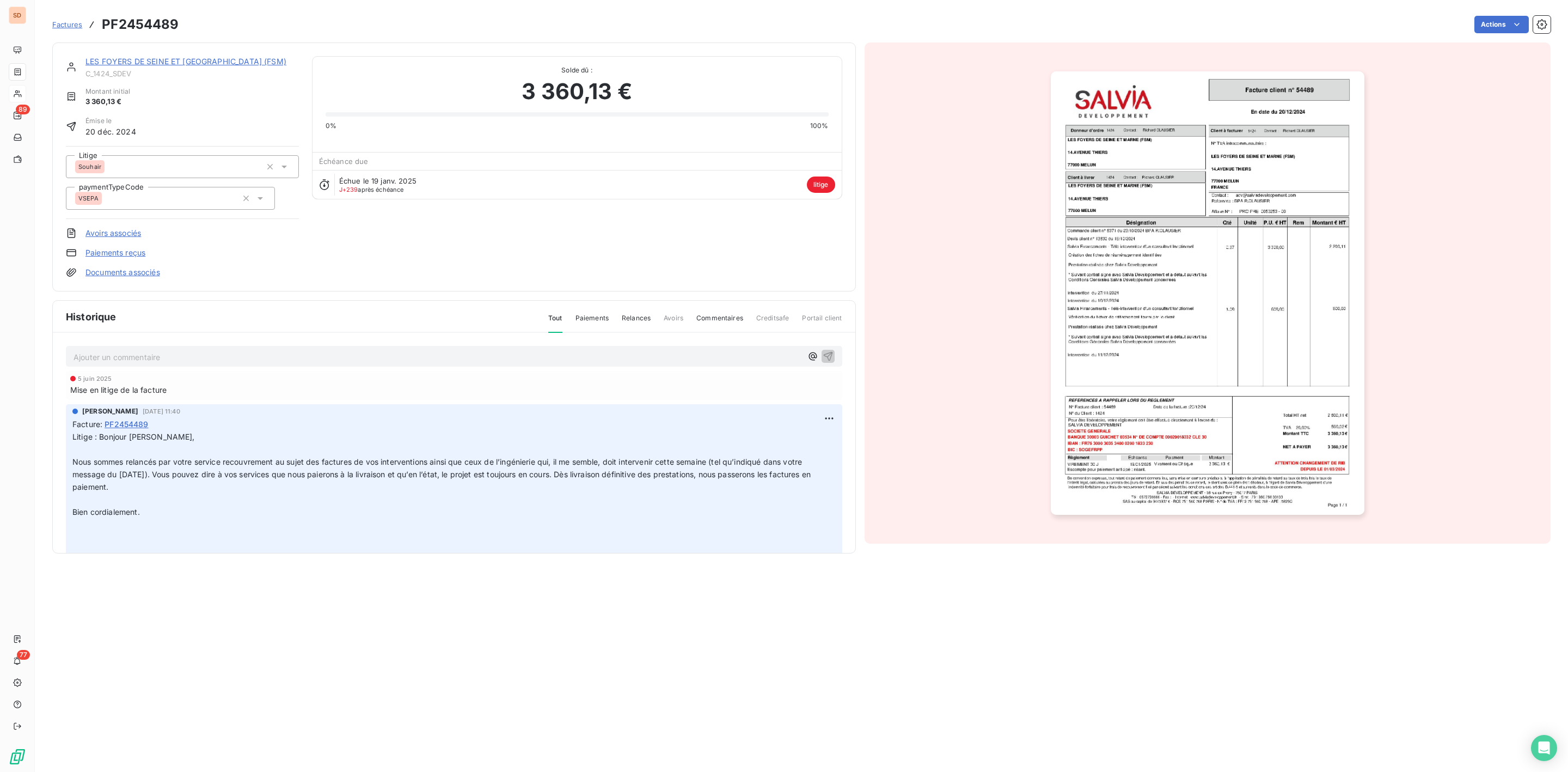
click at [157, 61] on link "LES FOYERS DE SEINE ET [GEOGRAPHIC_DATA] (FSM)" at bounding box center [186, 61] width 201 height 10
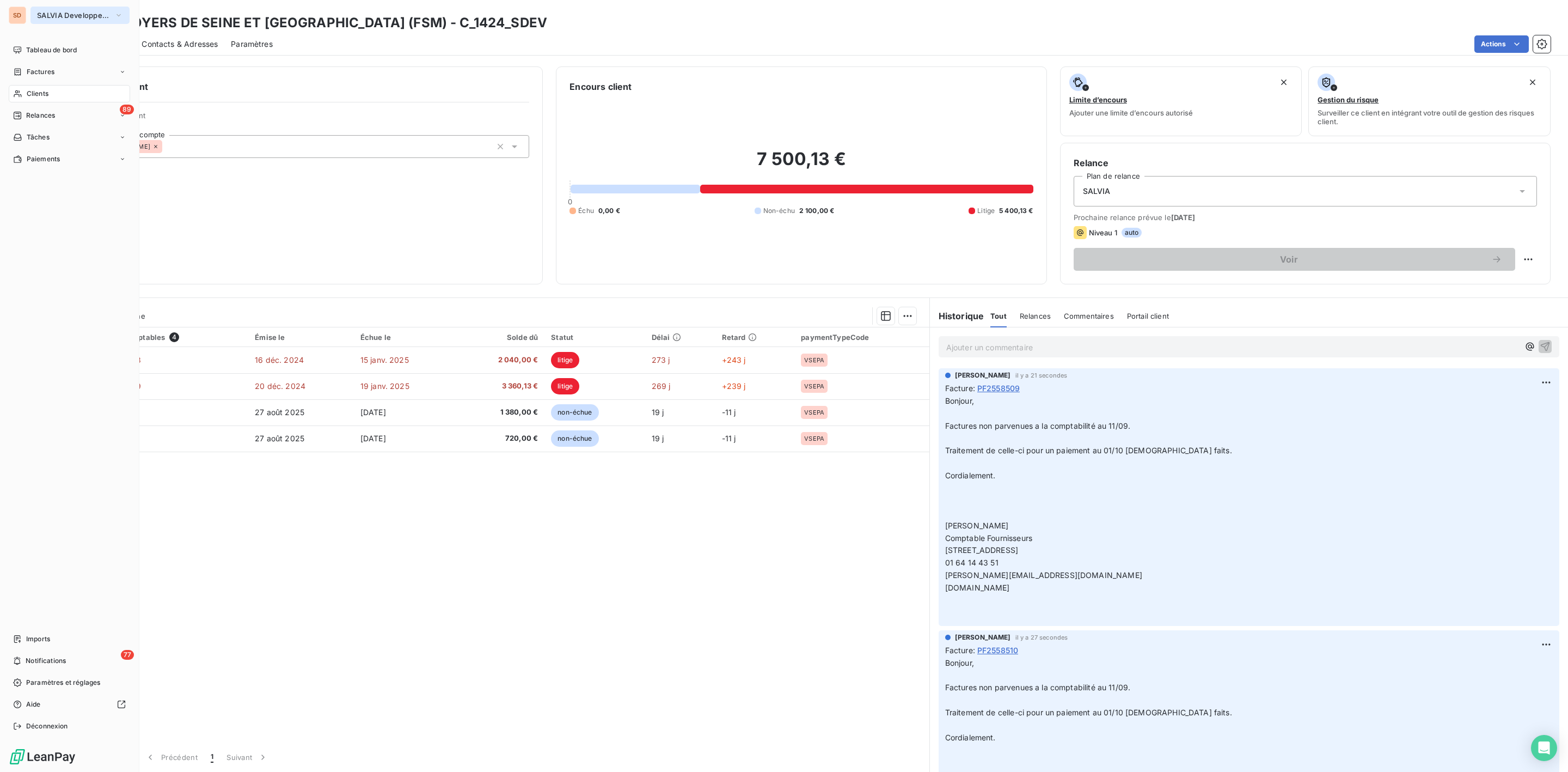
click at [56, 18] on span "SALVIA Developpement" at bounding box center [73, 15] width 73 height 9
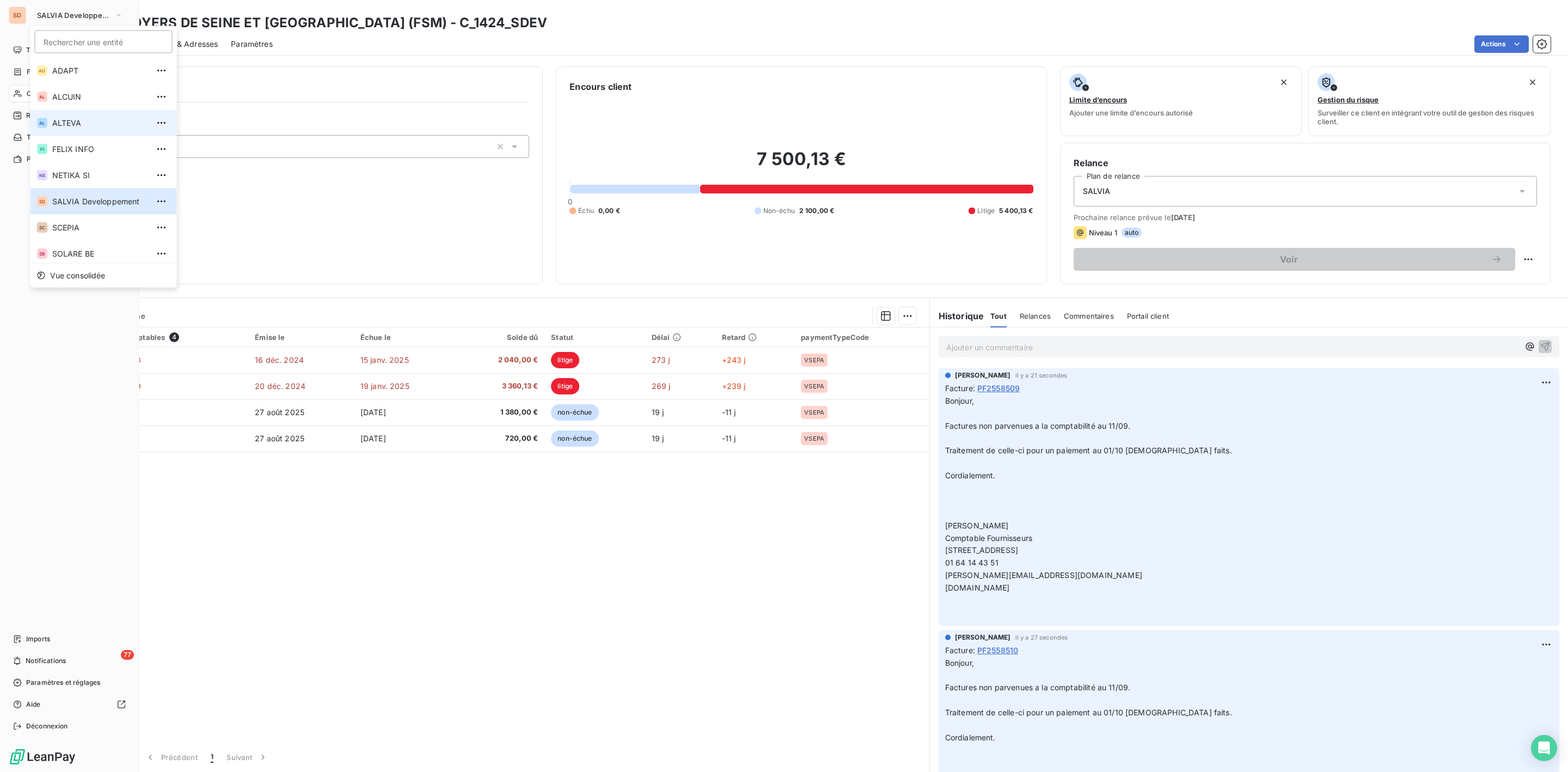
click at [51, 133] on li "AL ALTEVA" at bounding box center [103, 123] width 147 height 26
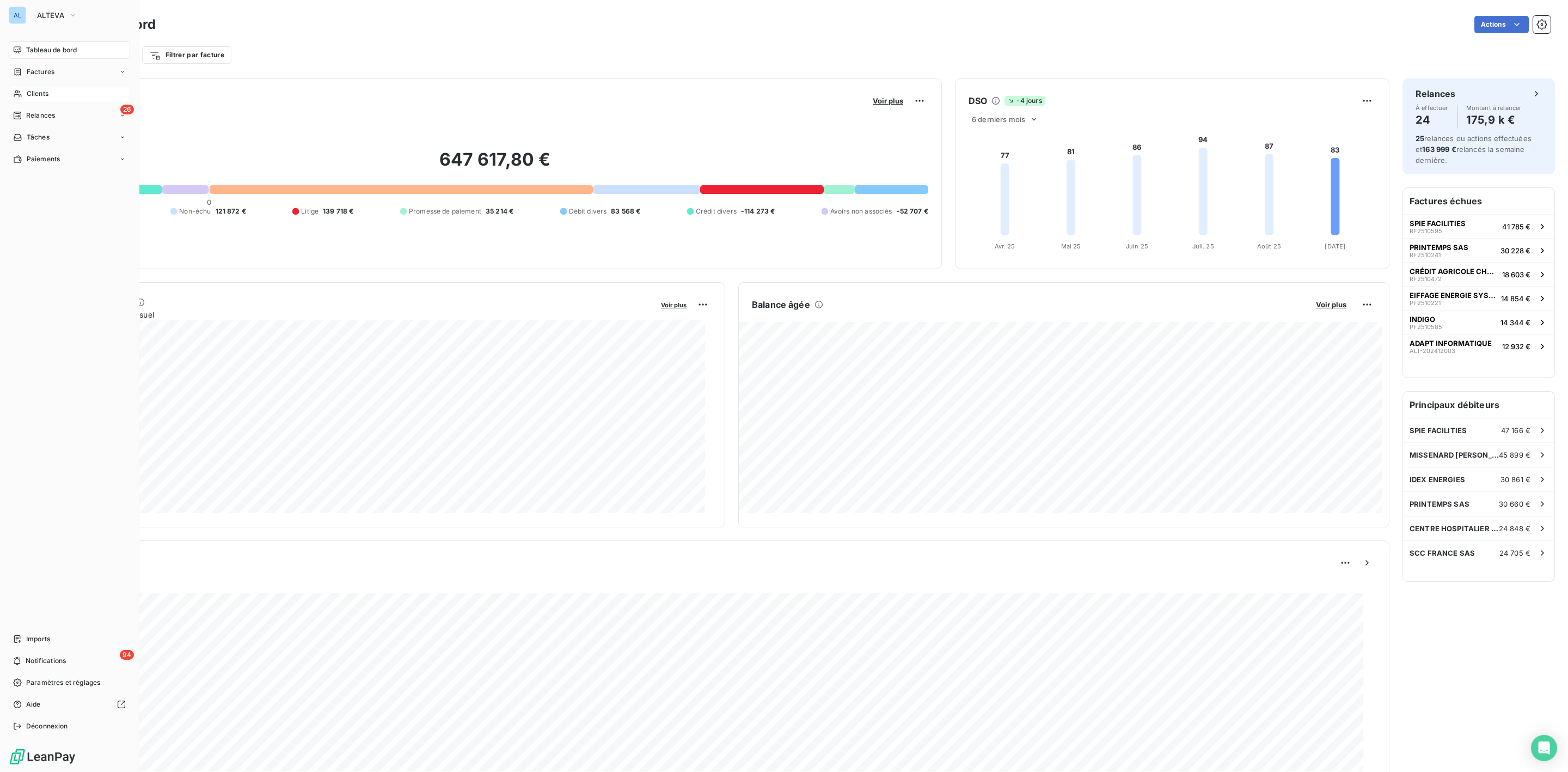
click at [35, 95] on span "Clients" at bounding box center [37, 93] width 22 height 10
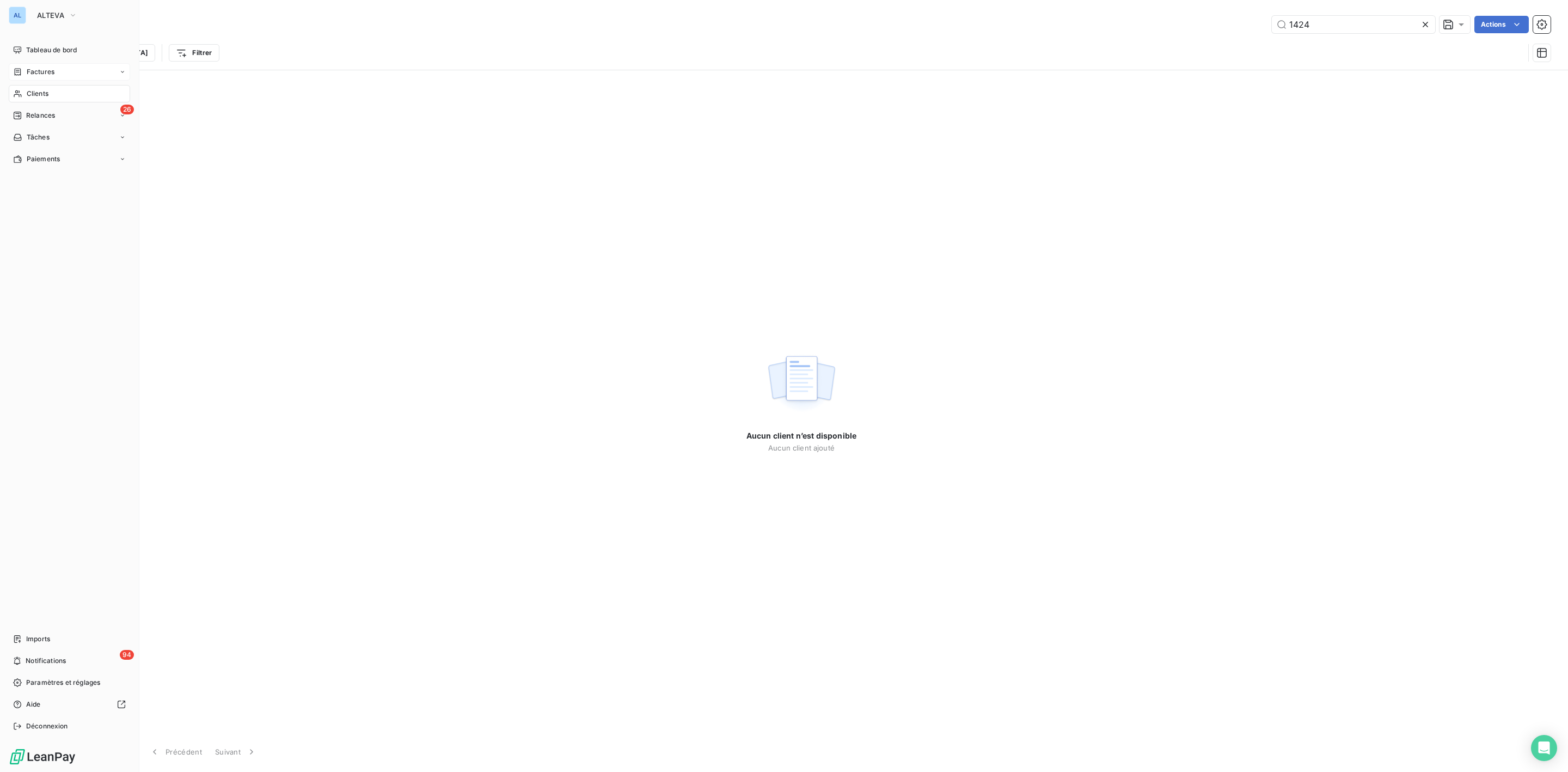
click at [44, 70] on span "Factures" at bounding box center [41, 72] width 28 height 10
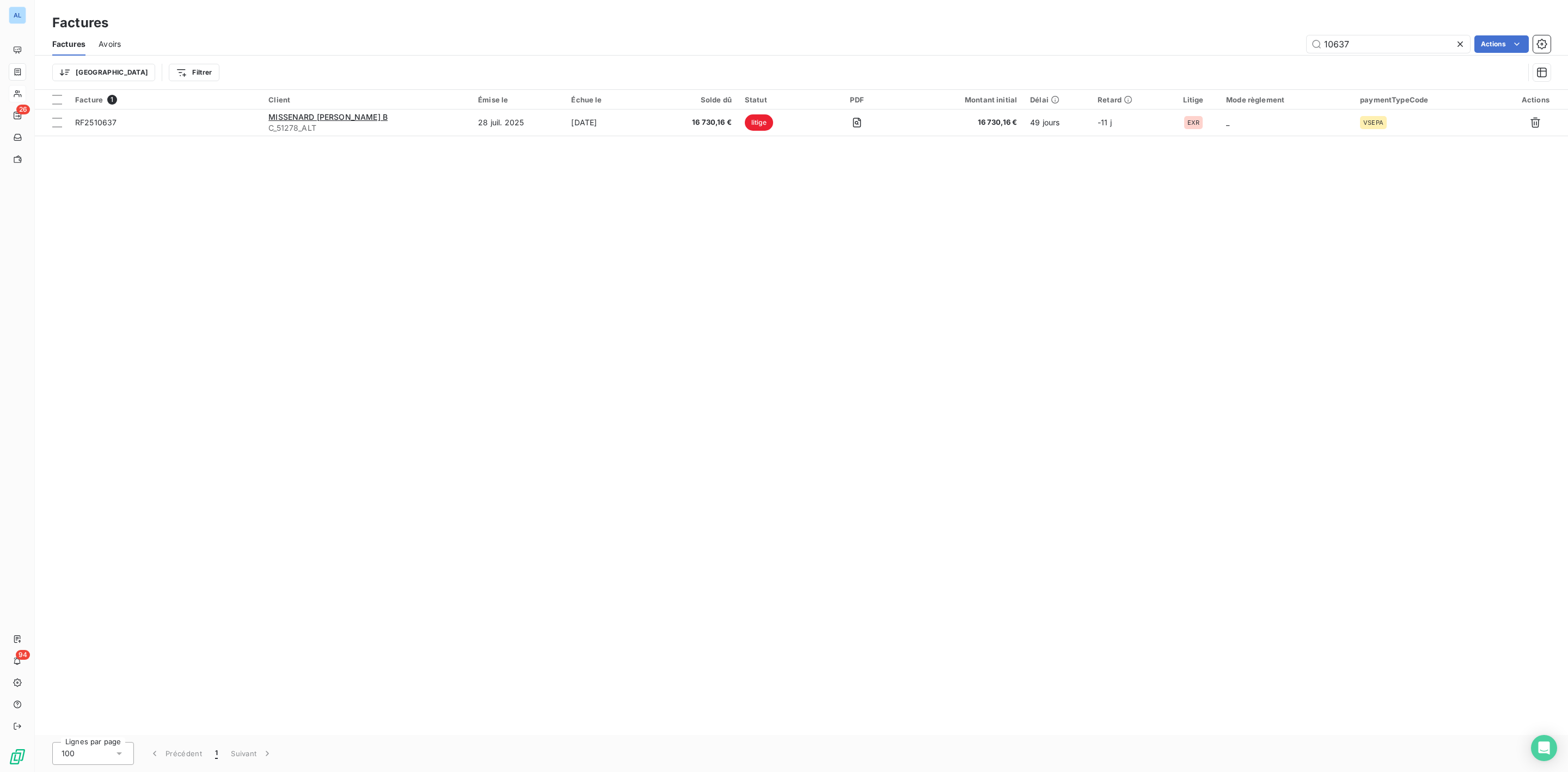
drag, startPoint x: 1357, startPoint y: 43, endPoint x: 880, endPoint y: 43, distance: 477.0
click at [990, 43] on div "10637 Actions" at bounding box center [842, 44] width 1417 height 17
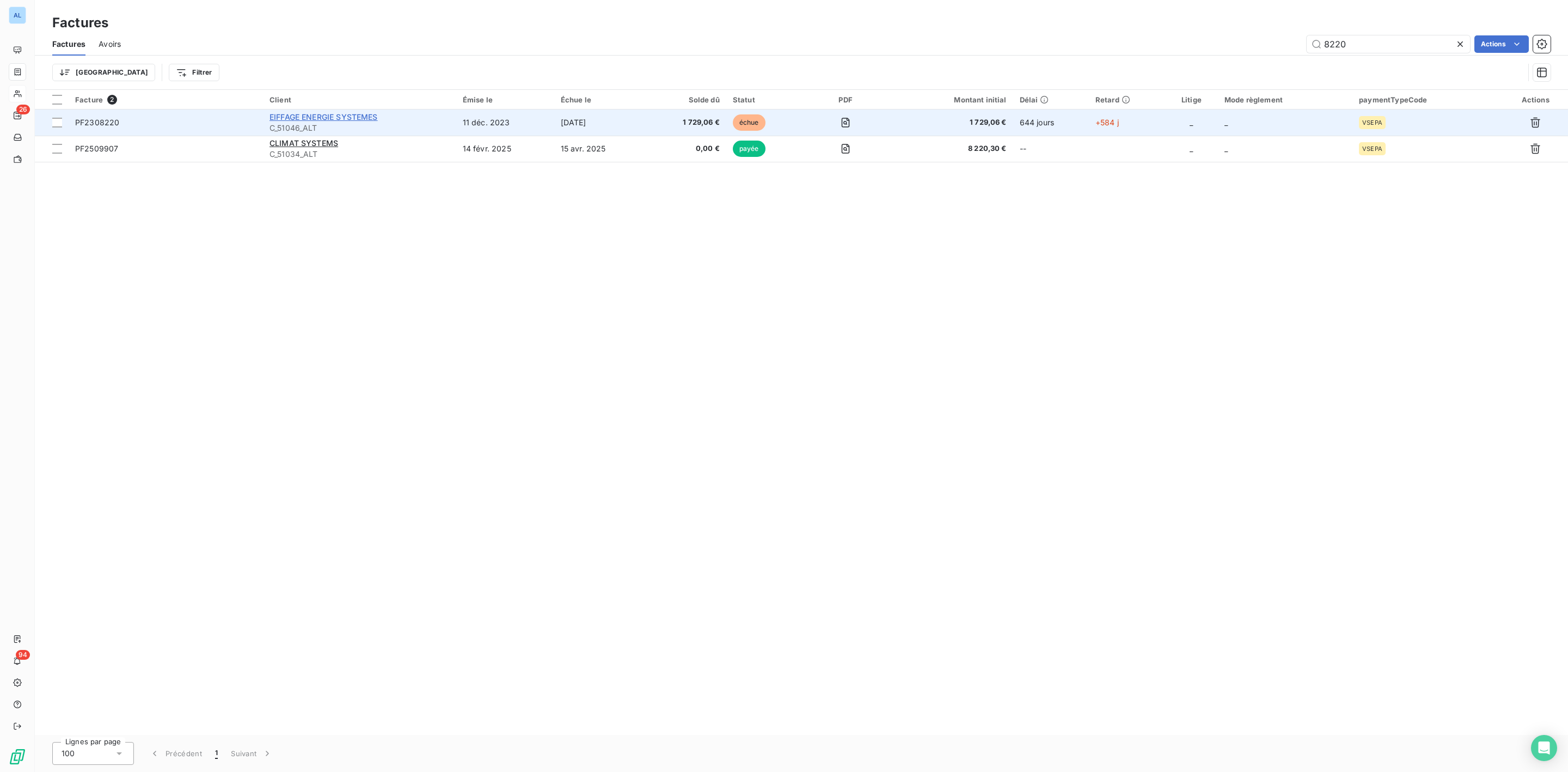
type input "8220"
click at [319, 120] on span "EIFFAGE ENERGIE SYSTEMES" at bounding box center [324, 117] width 109 height 10
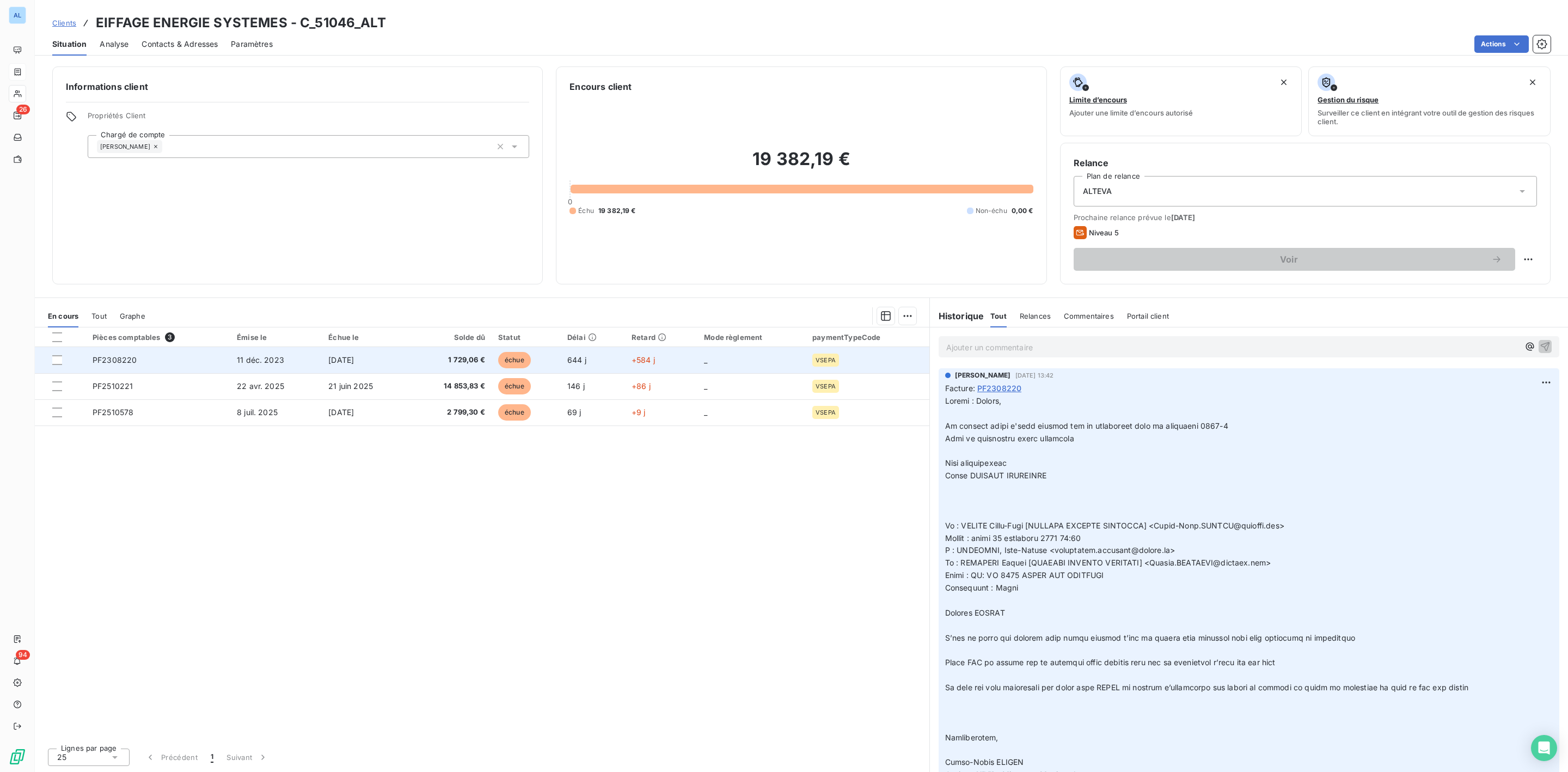
click at [133, 360] on span "PF2308220" at bounding box center [115, 359] width 44 height 10
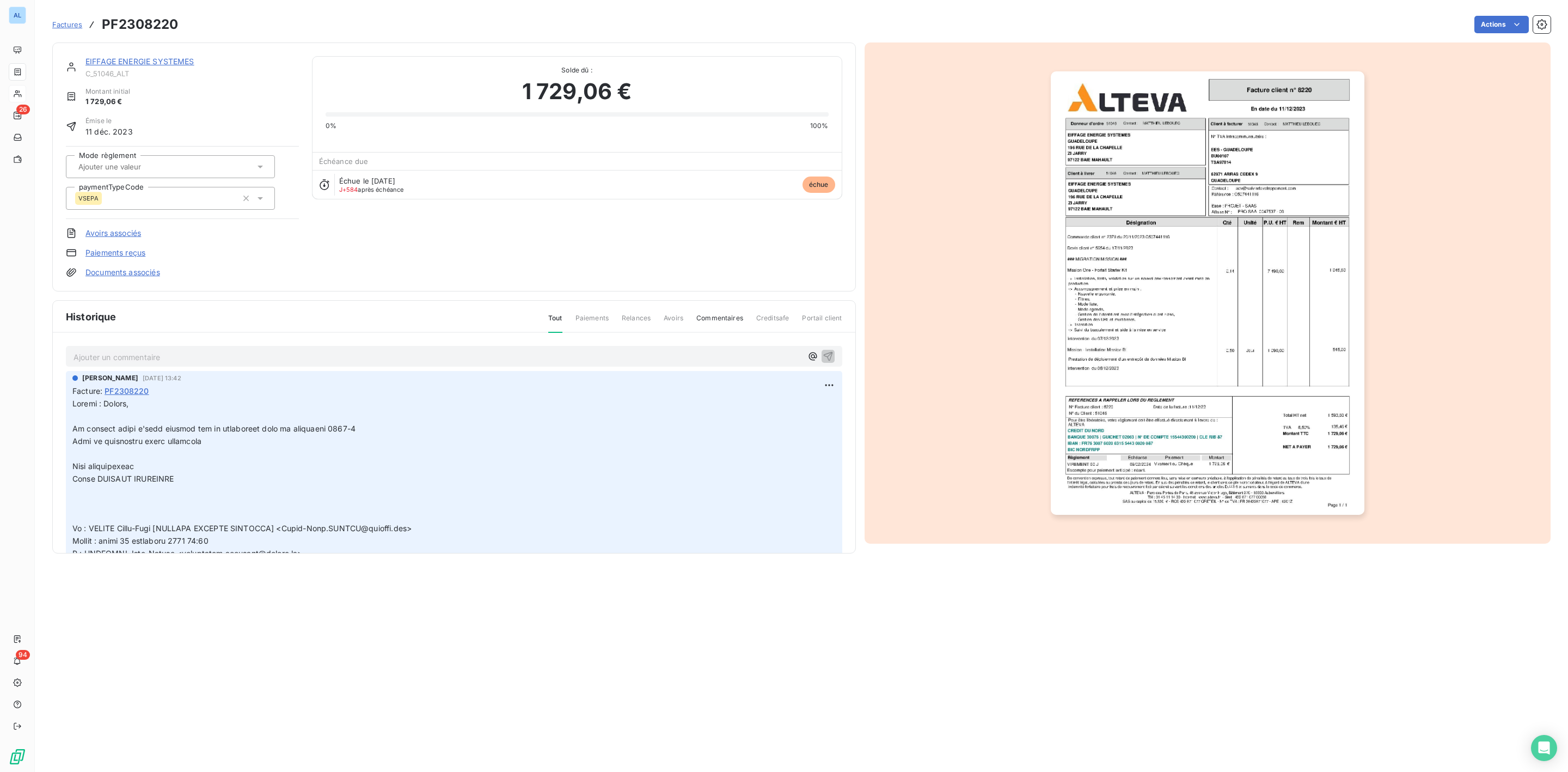
click at [133, 359] on p "Ajouter un commentaire ﻿" at bounding box center [438, 357] width 728 height 13
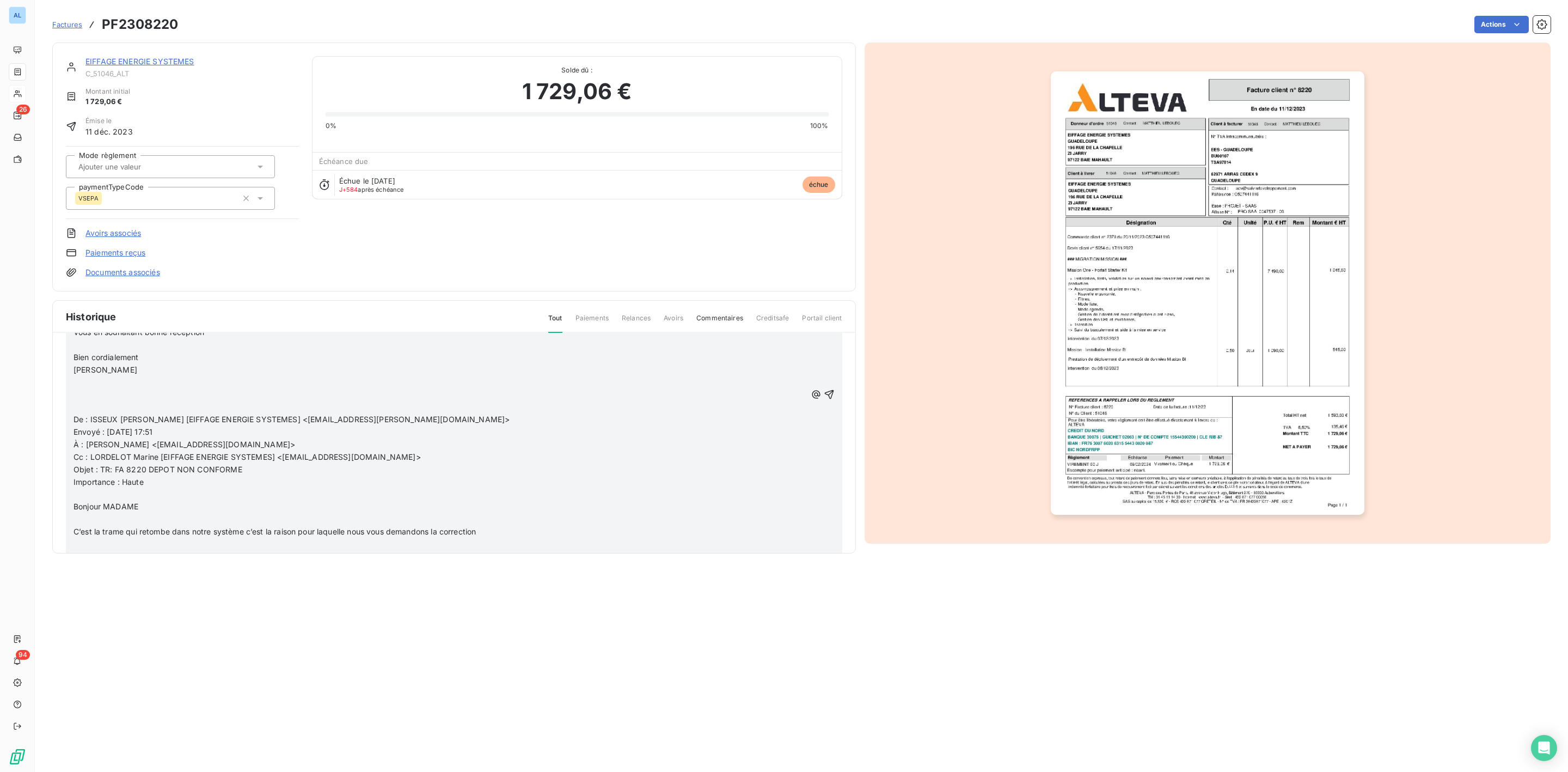
scroll to position [1144, 0]
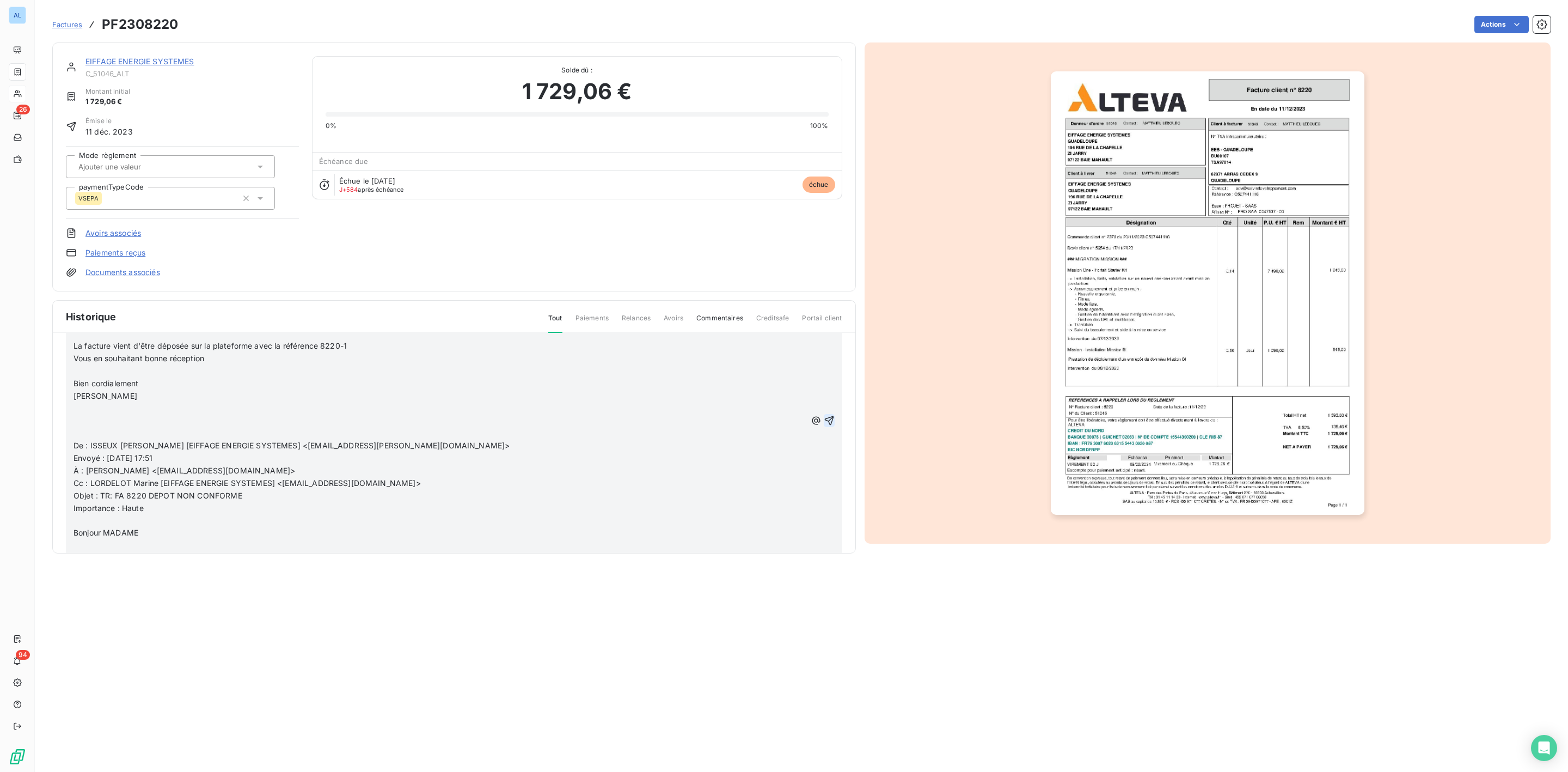
click at [824, 416] on icon "button" at bounding box center [829, 421] width 10 height 10
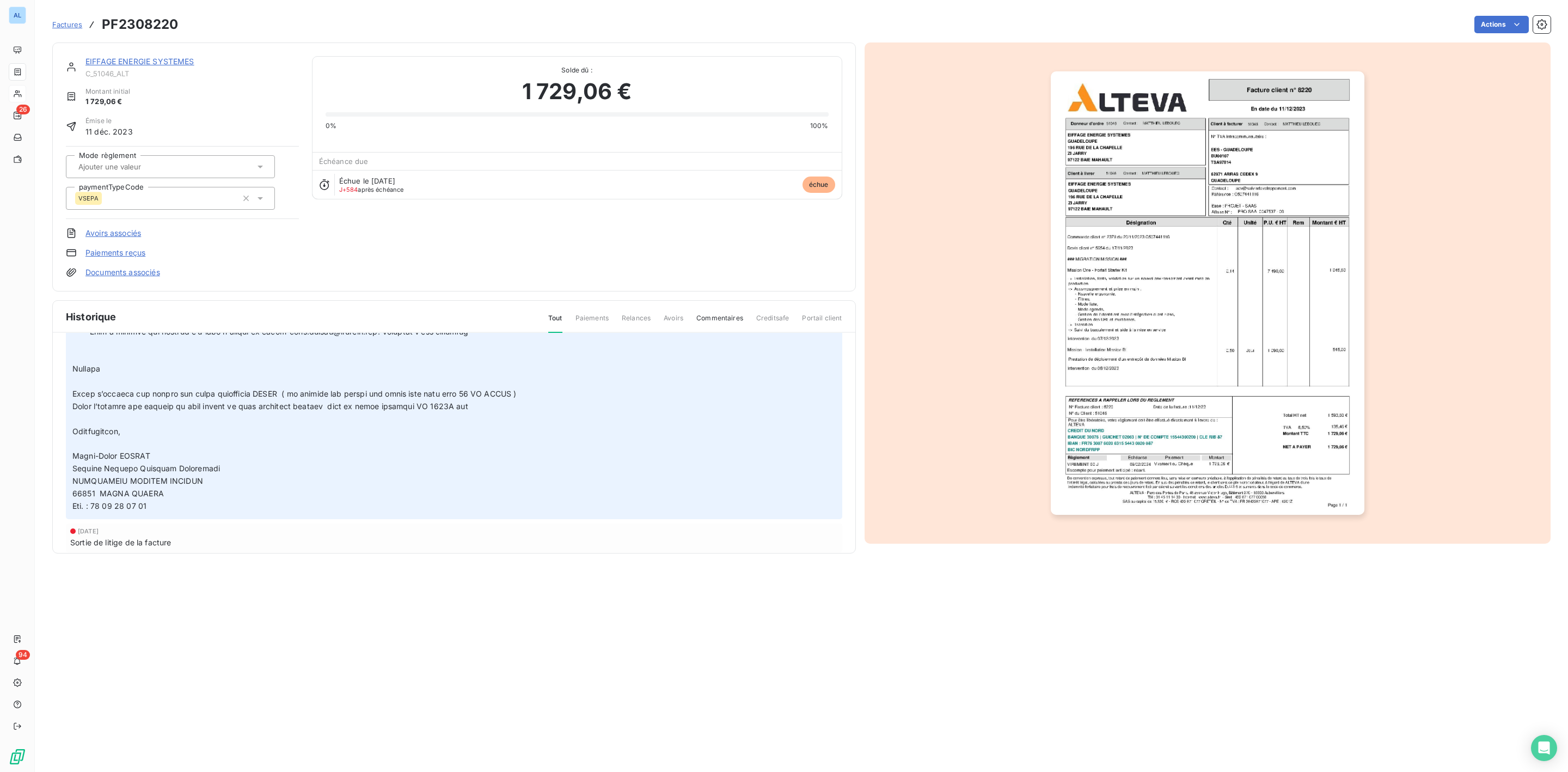
scroll to position [3598, 0]
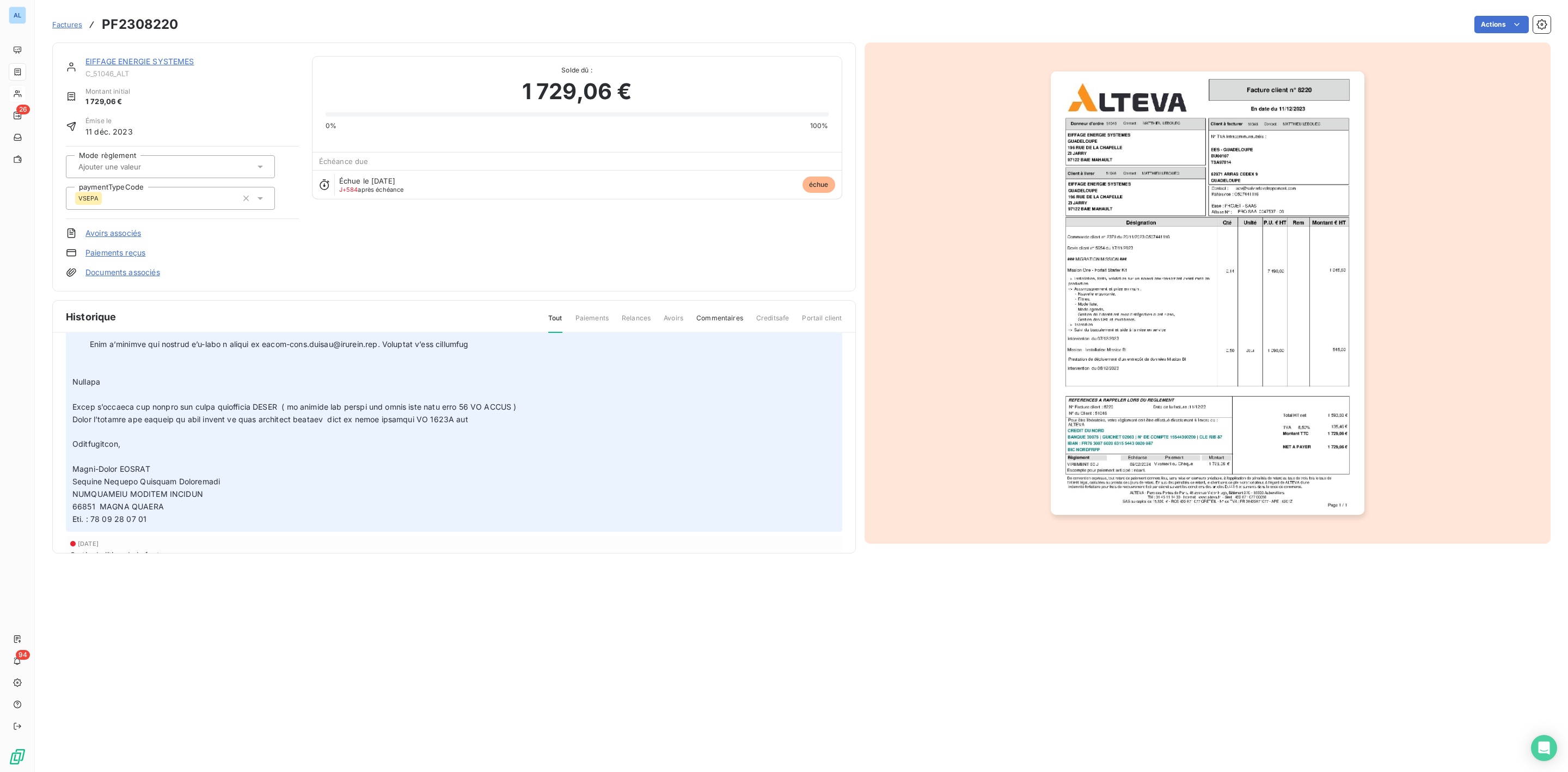
click at [150, 60] on link "EIFFAGE ENERGIE SYSTEMES" at bounding box center [140, 61] width 109 height 10
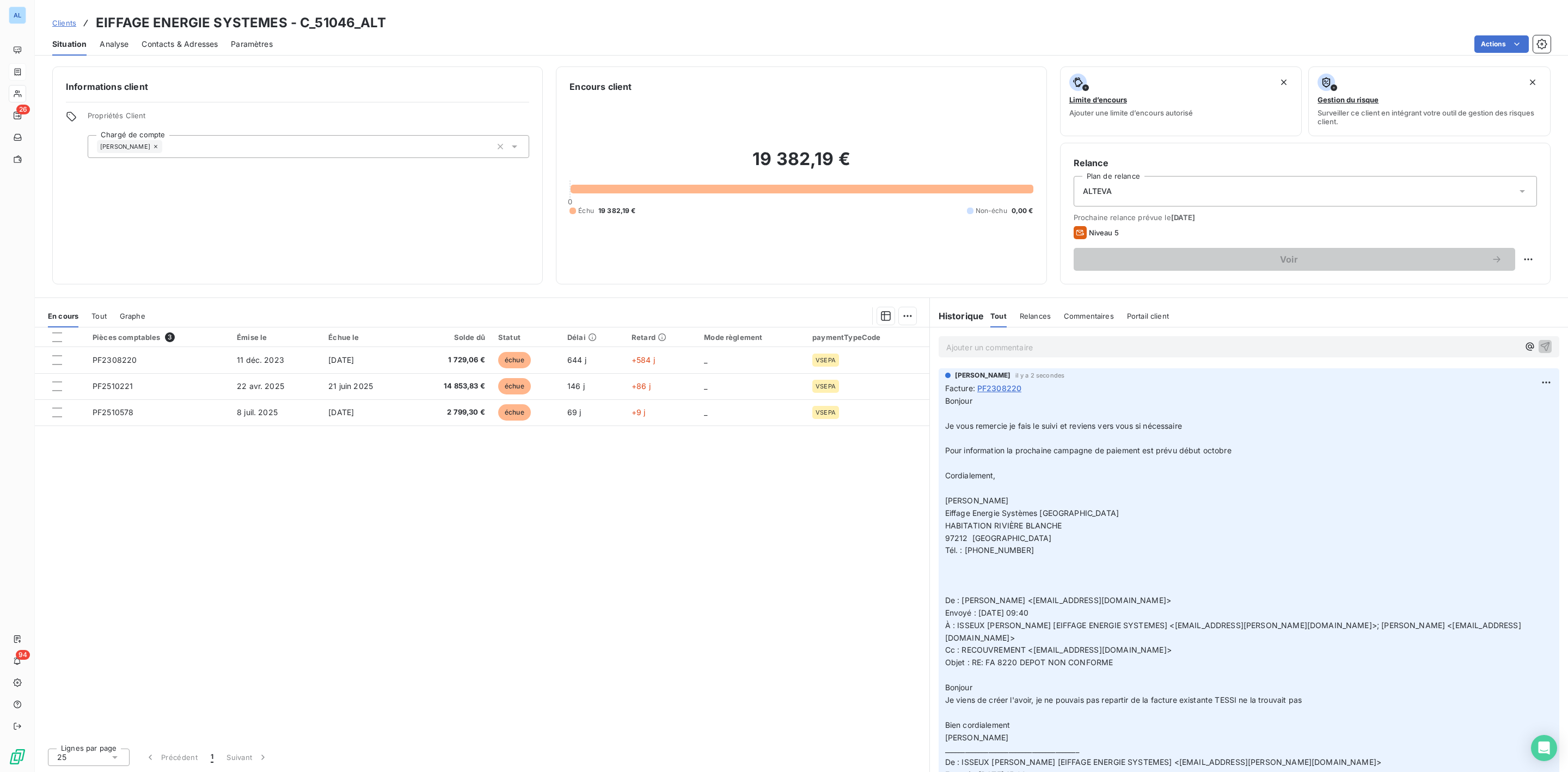
click at [175, 41] on span "Contacts & Adresses" at bounding box center [180, 44] width 76 height 11
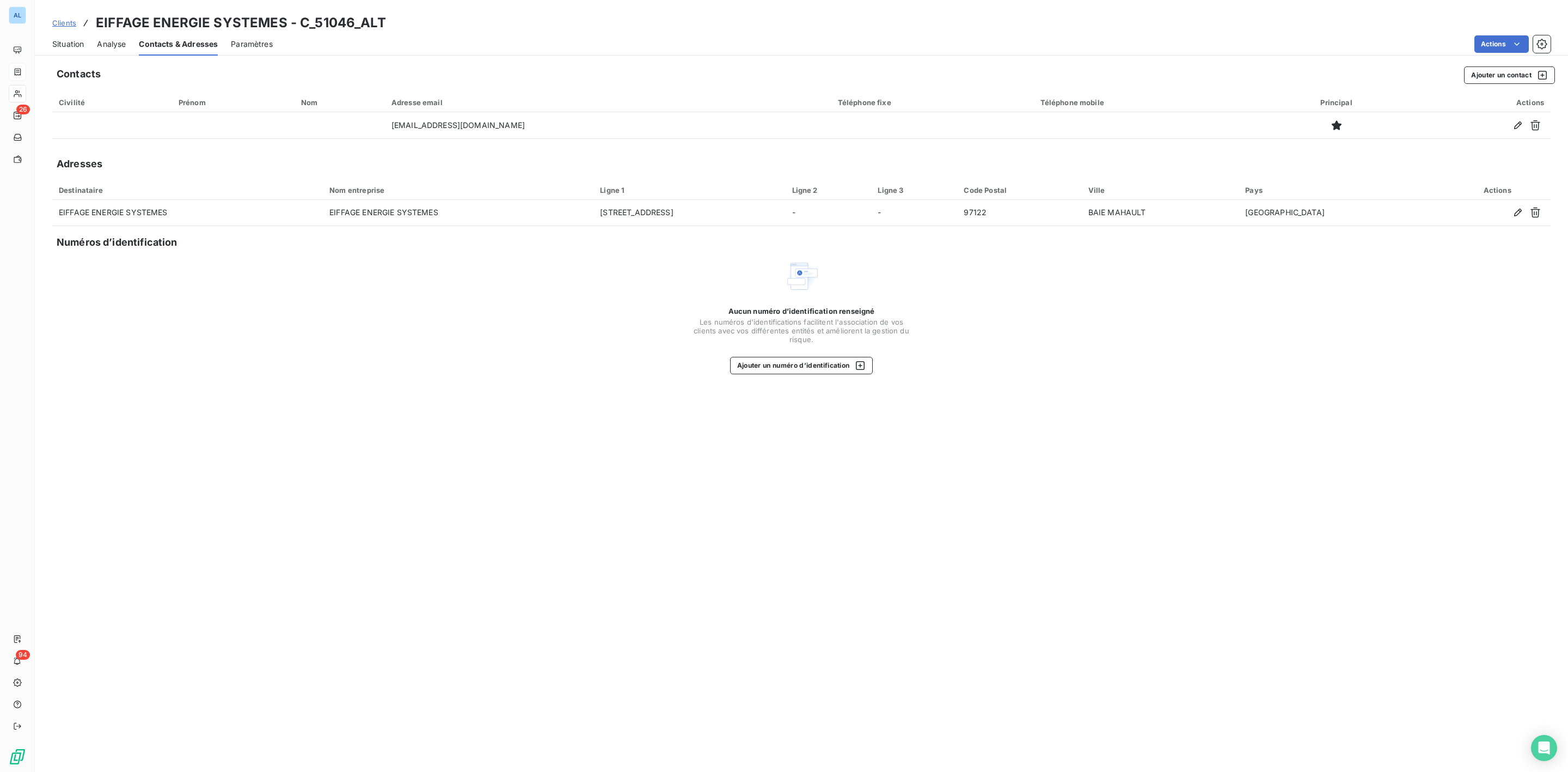
click at [70, 46] on span "Situation" at bounding box center [68, 44] width 32 height 11
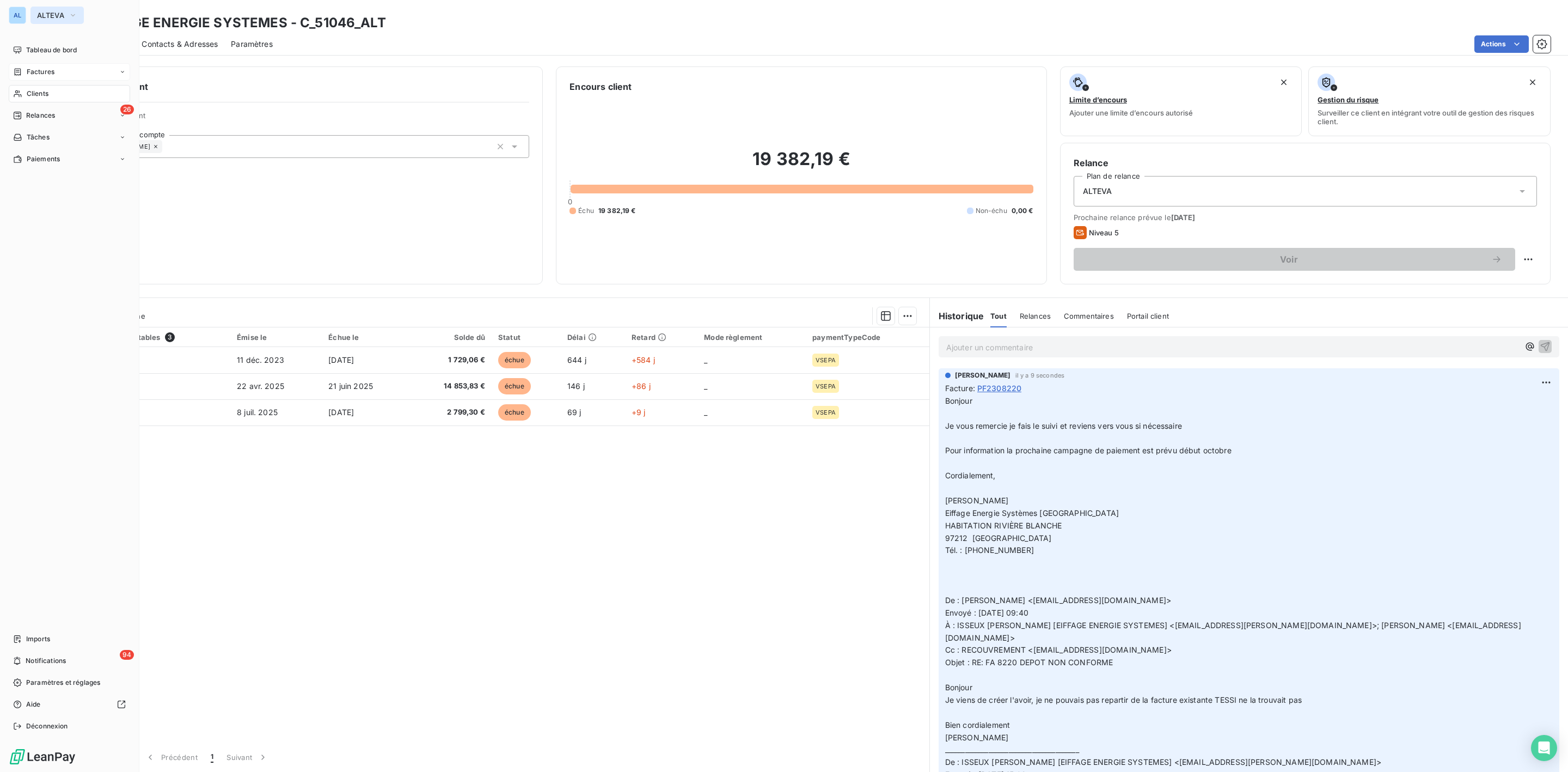
click at [60, 11] on span "ALTEVA" at bounding box center [50, 15] width 27 height 9
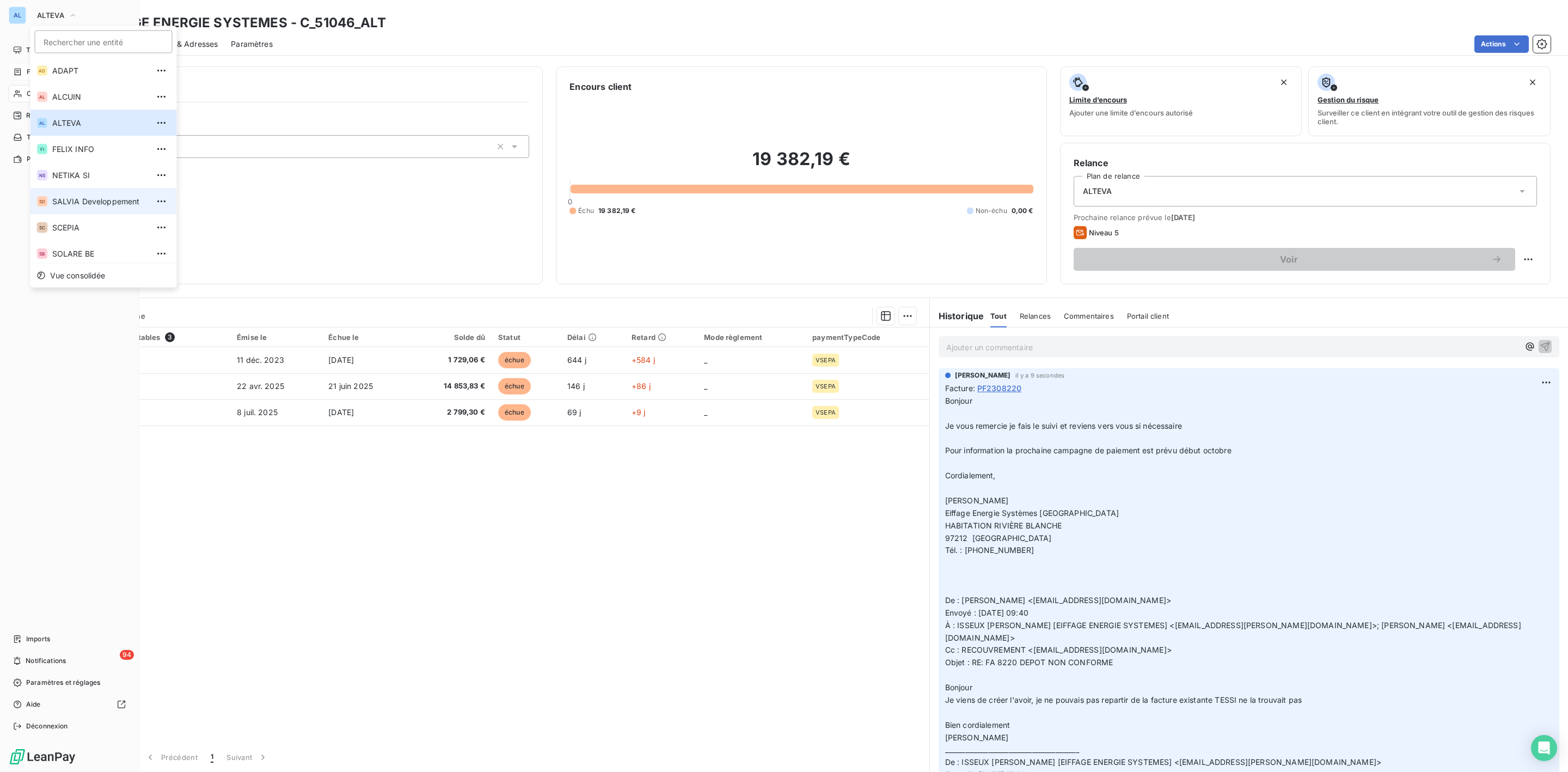
click at [70, 197] on span "SALVIA Developpement" at bounding box center [100, 201] width 96 height 11
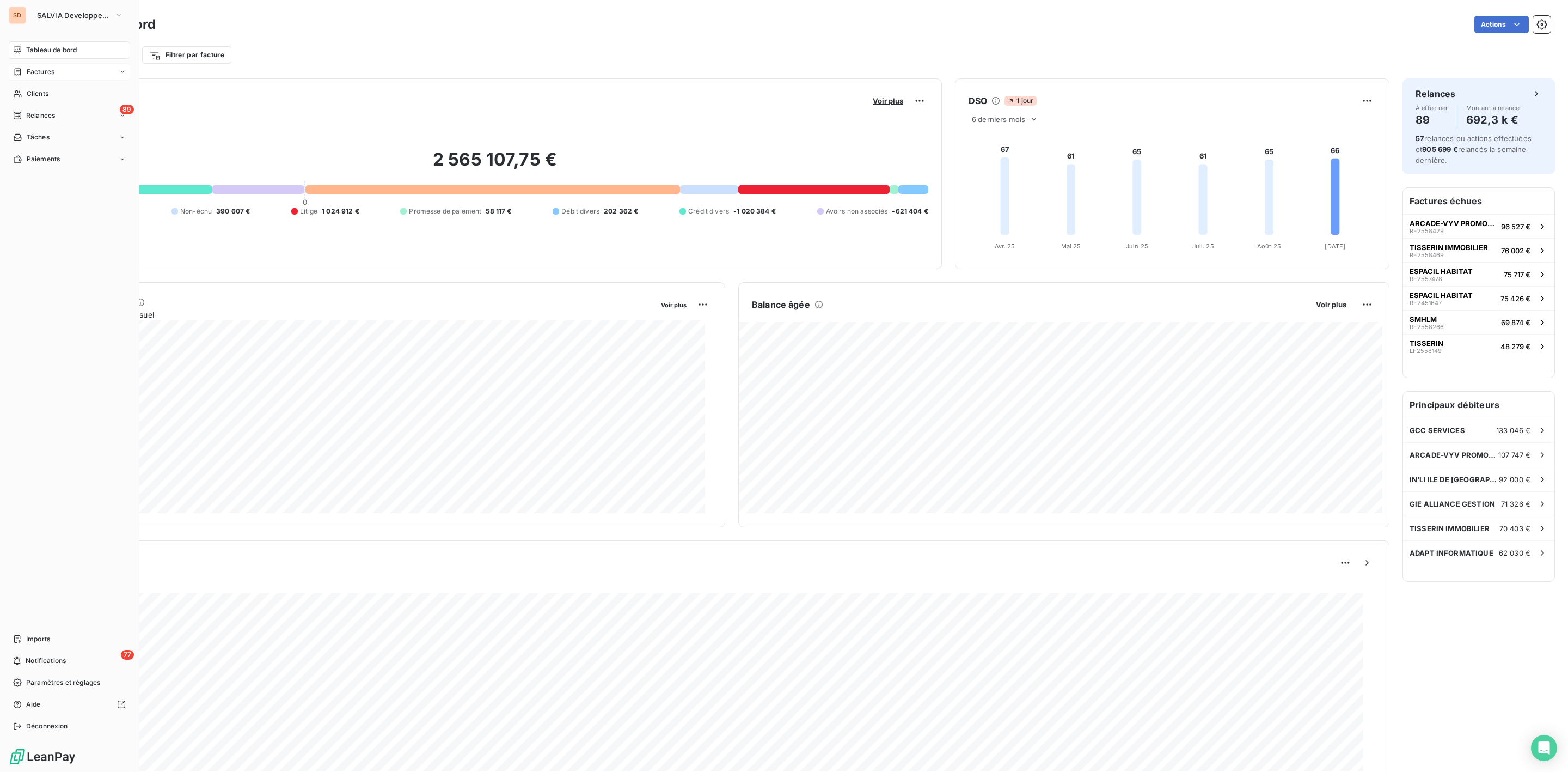
click at [37, 70] on span "Factures" at bounding box center [41, 72] width 28 height 10
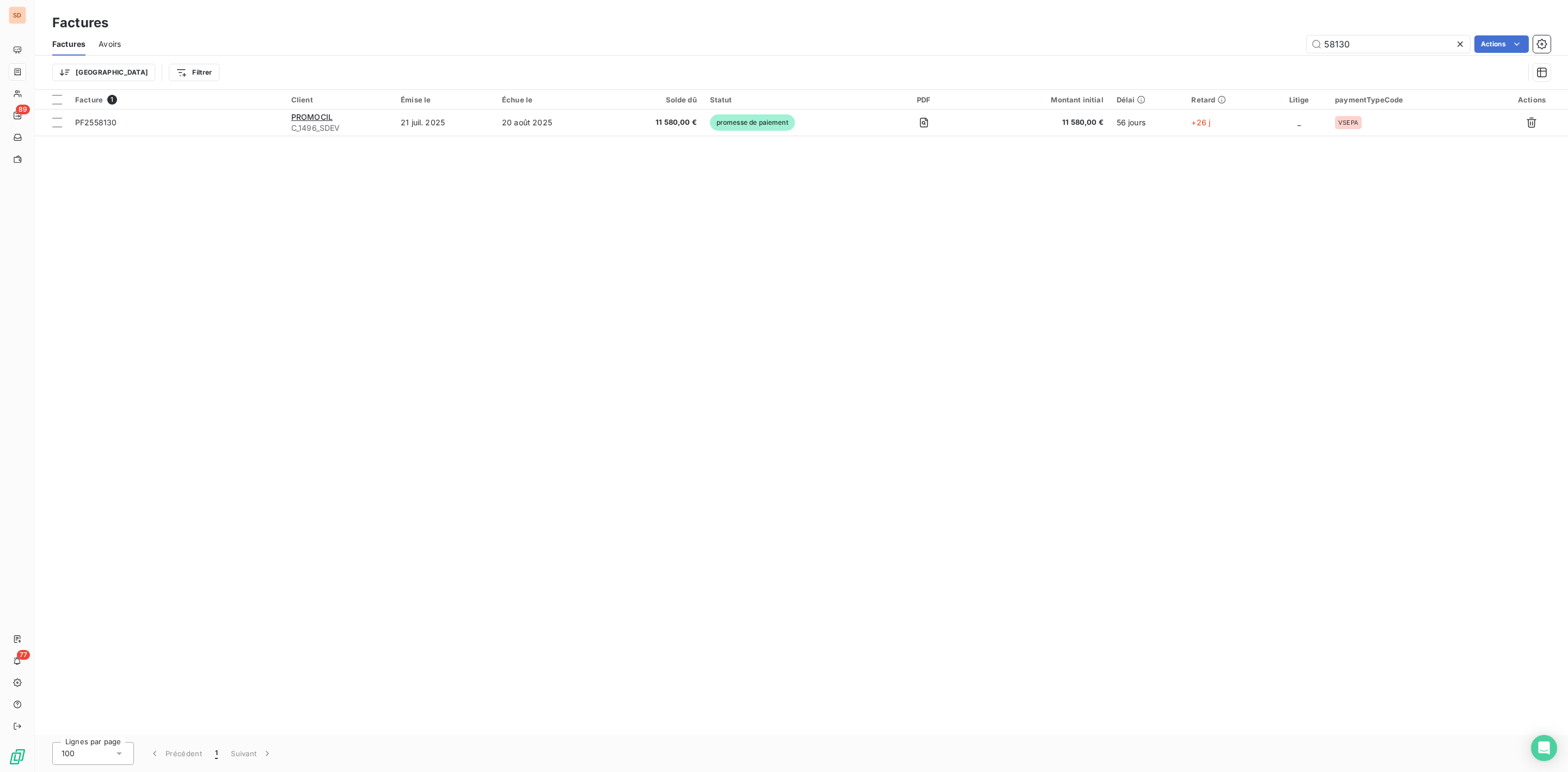
drag, startPoint x: 1382, startPoint y: 49, endPoint x: 1032, endPoint y: 60, distance: 350.2
click at [1076, 60] on div "Factures Avoirs 58130 Actions Trier Filtrer" at bounding box center [801, 60] width 1533 height 57
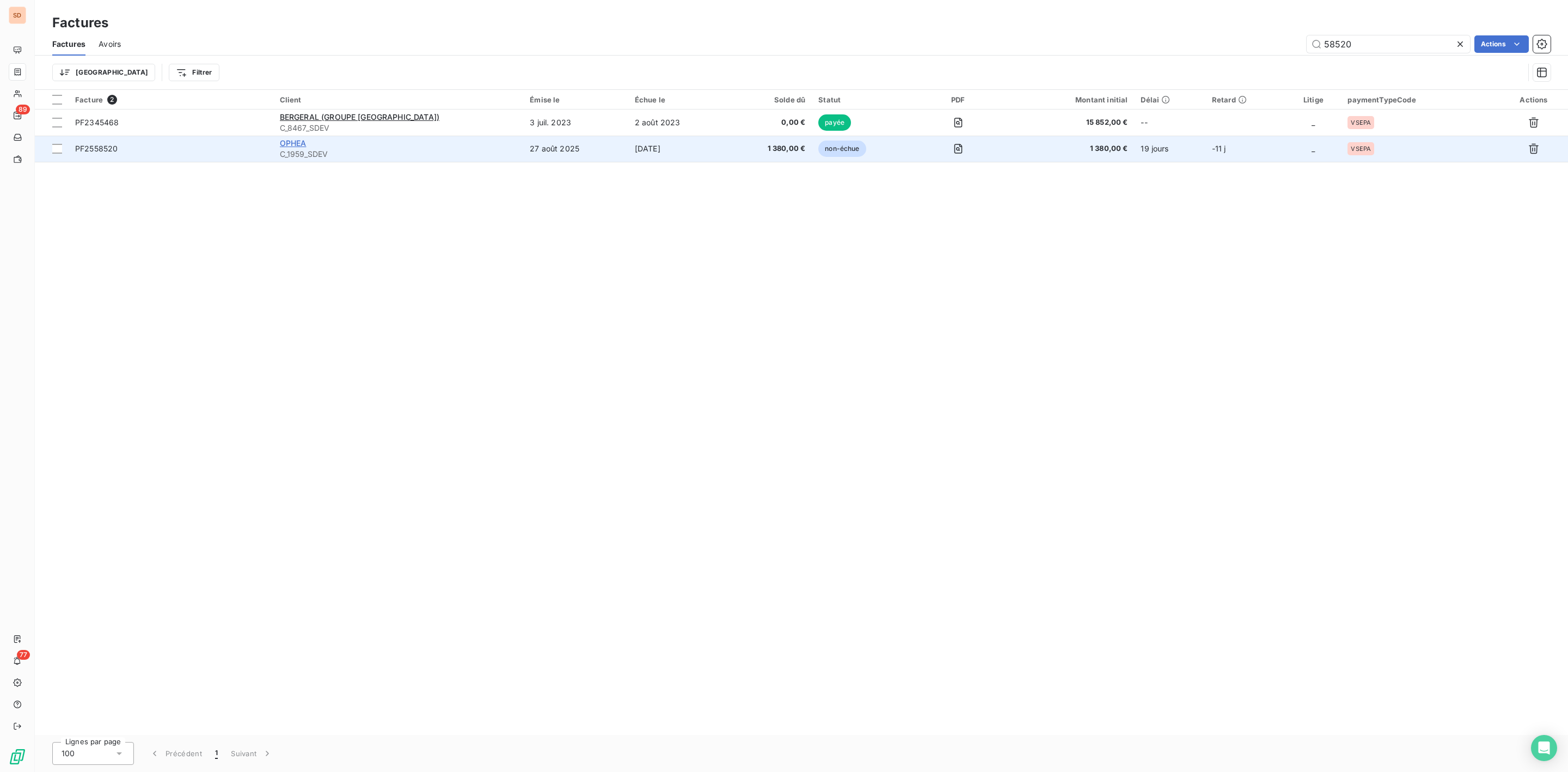
type input "58520"
click at [306, 140] on span "OPHEA" at bounding box center [293, 143] width 27 height 10
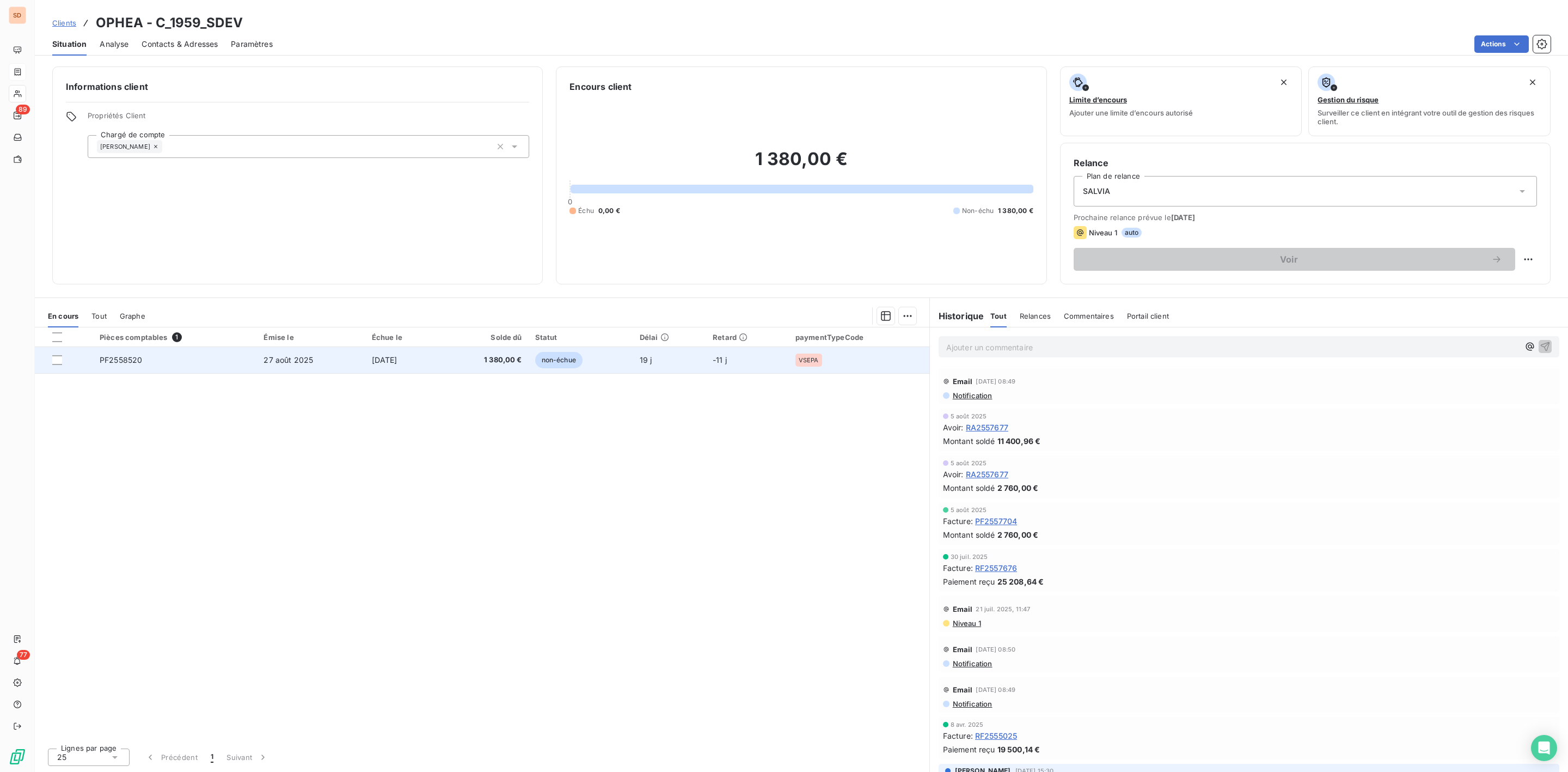
click at [471, 364] on span "1 380,00 €" at bounding box center [484, 360] width 75 height 11
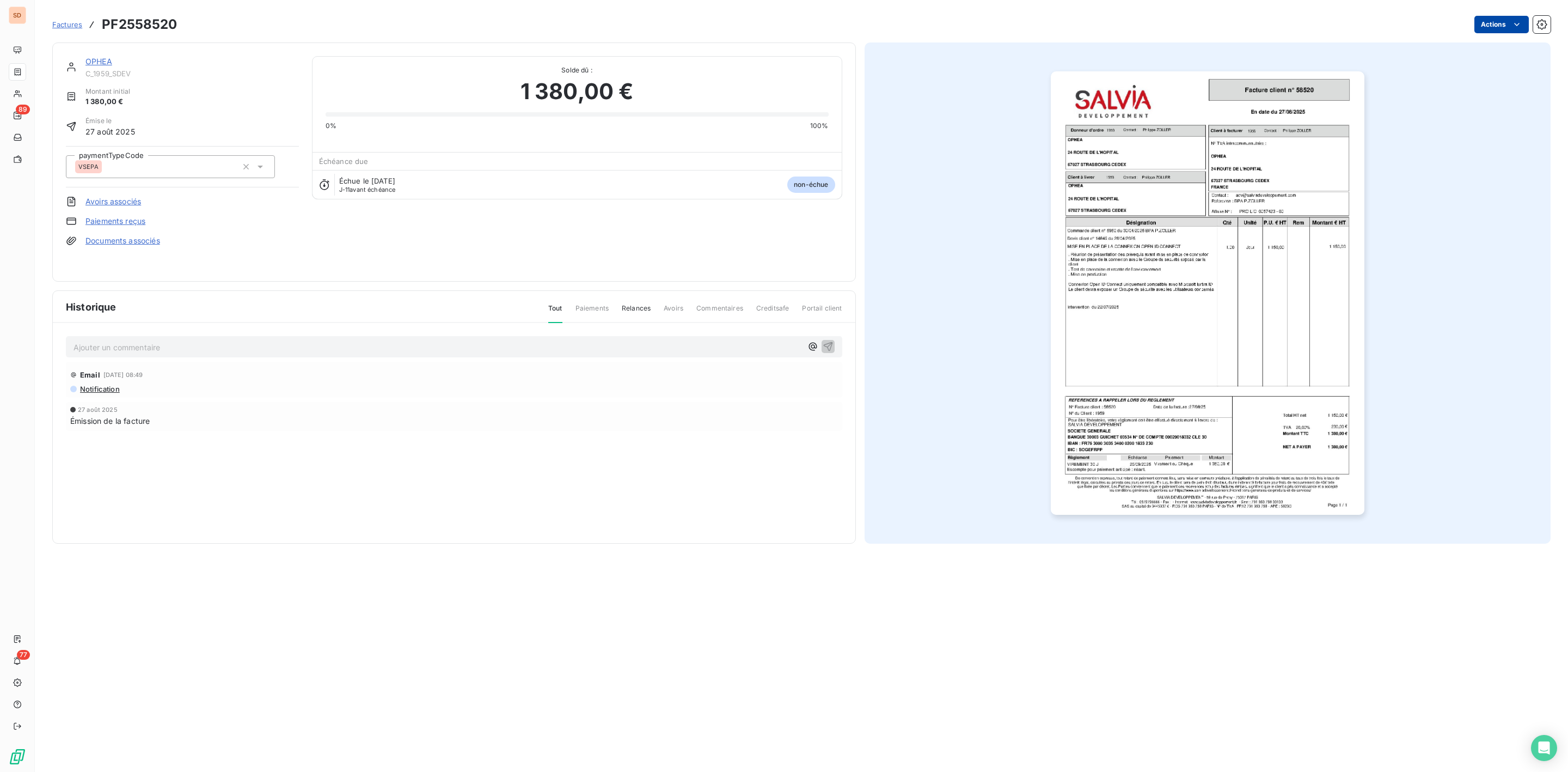
click at [1508, 23] on html "SD 89 77 Factures PF2558520 Actions OPHEA C_1959_SDEV Montant initial 1 380,00 …" at bounding box center [784, 386] width 1568 height 772
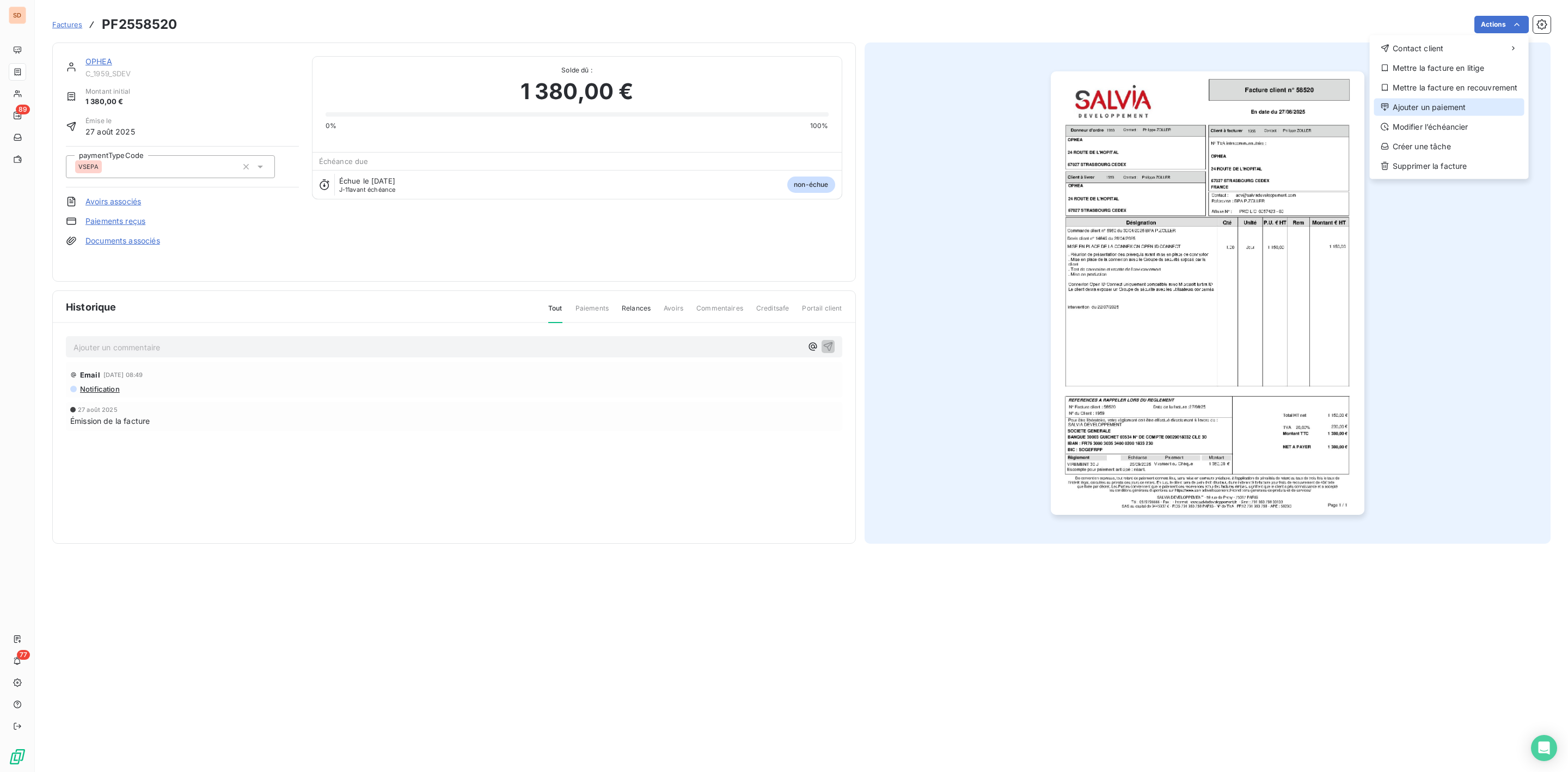
click at [1428, 106] on div "Ajouter un paiement" at bounding box center [1449, 107] width 150 height 17
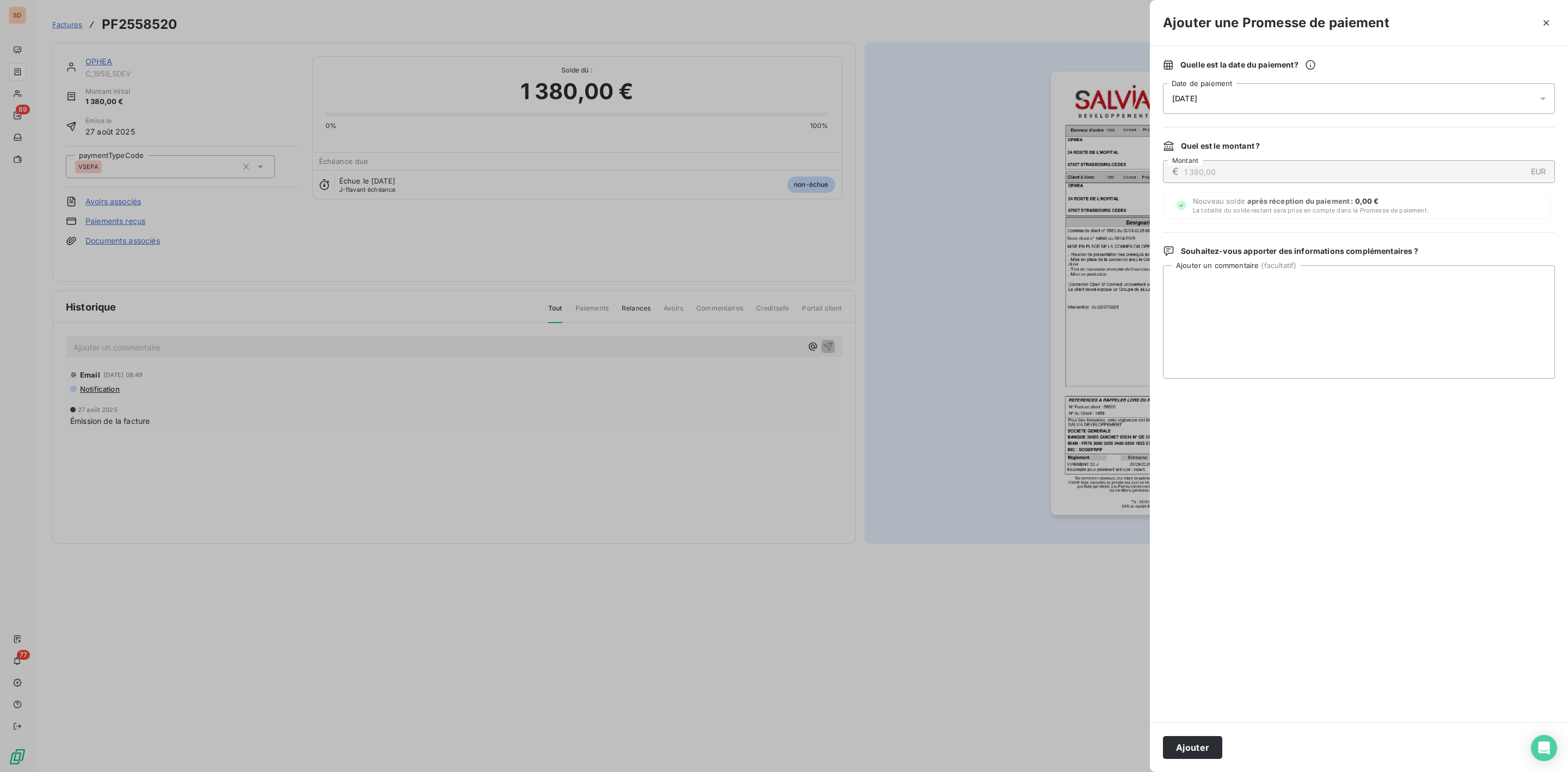
click at [1175, 95] on span "[DATE]" at bounding box center [1184, 98] width 25 height 9
click at [1218, 254] on button "23" at bounding box center [1216, 255] width 22 height 22
click at [1425, 286] on textarea "Ajouter un commentaire ( facultatif )" at bounding box center [1359, 322] width 392 height 113
paste textarea "SALVIA DEVELOPPEMENT [STREET_ADDRESS] , le [DATE] Madame, Monsieur, Nous effect…"
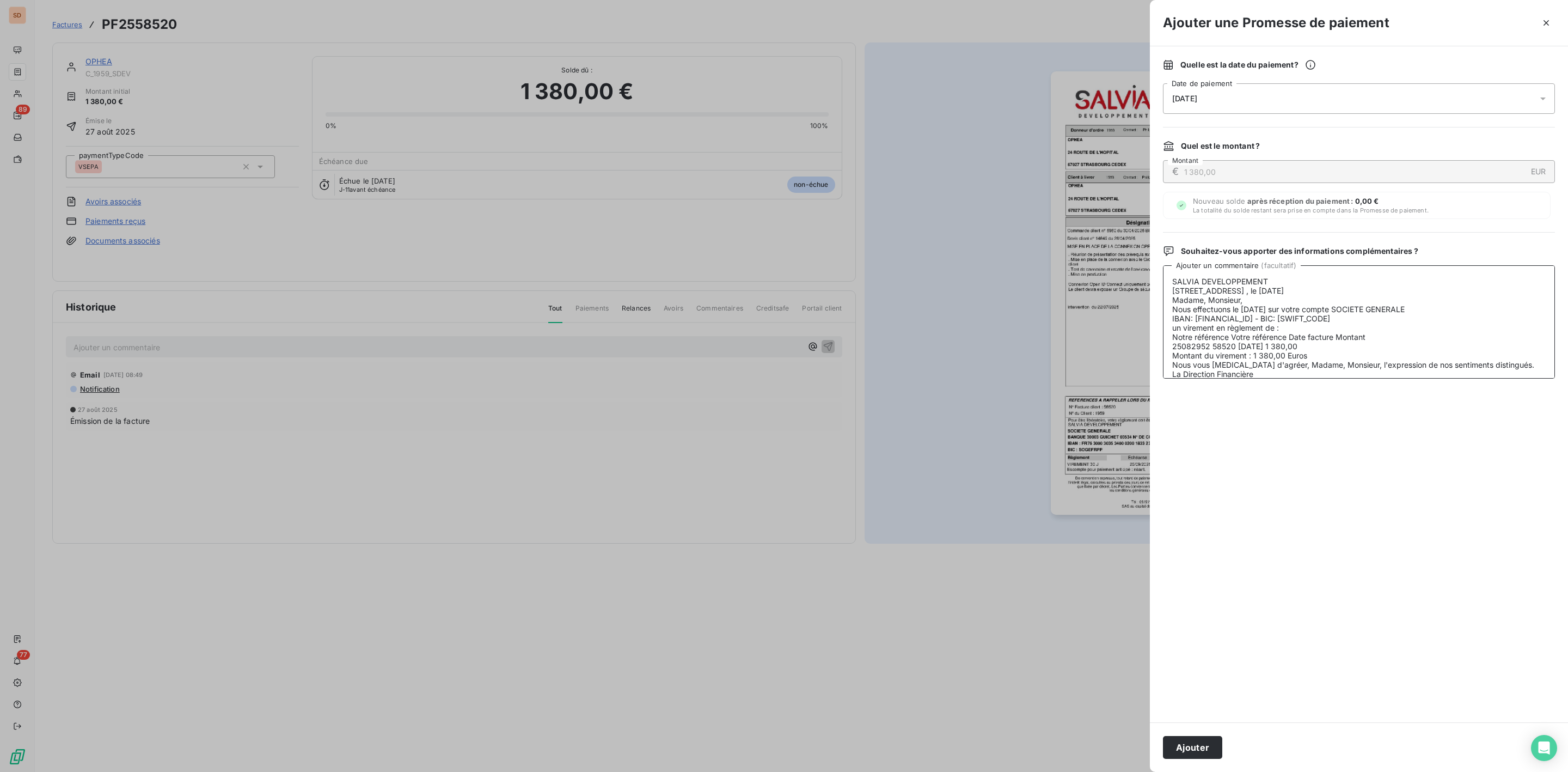
scroll to position [52, 0]
type textarea "SALVIA DEVELOPPEMENT [STREET_ADDRESS] , le [DATE] Madame, Monsieur, Nous effect…"
click at [1175, 747] on button "Ajouter" at bounding box center [1193, 747] width 60 height 23
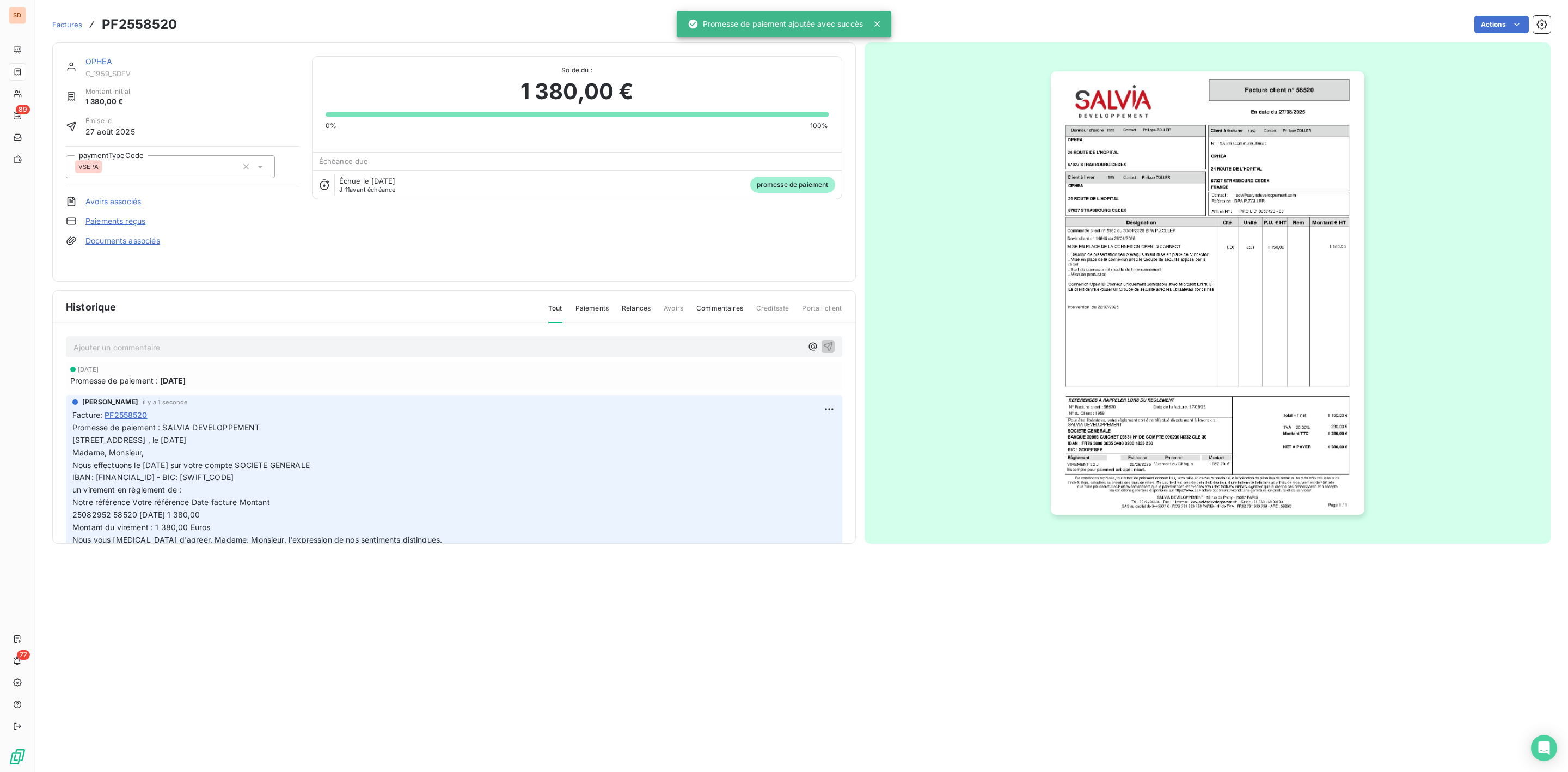
click at [98, 61] on link "OPHEA" at bounding box center [99, 61] width 27 height 10
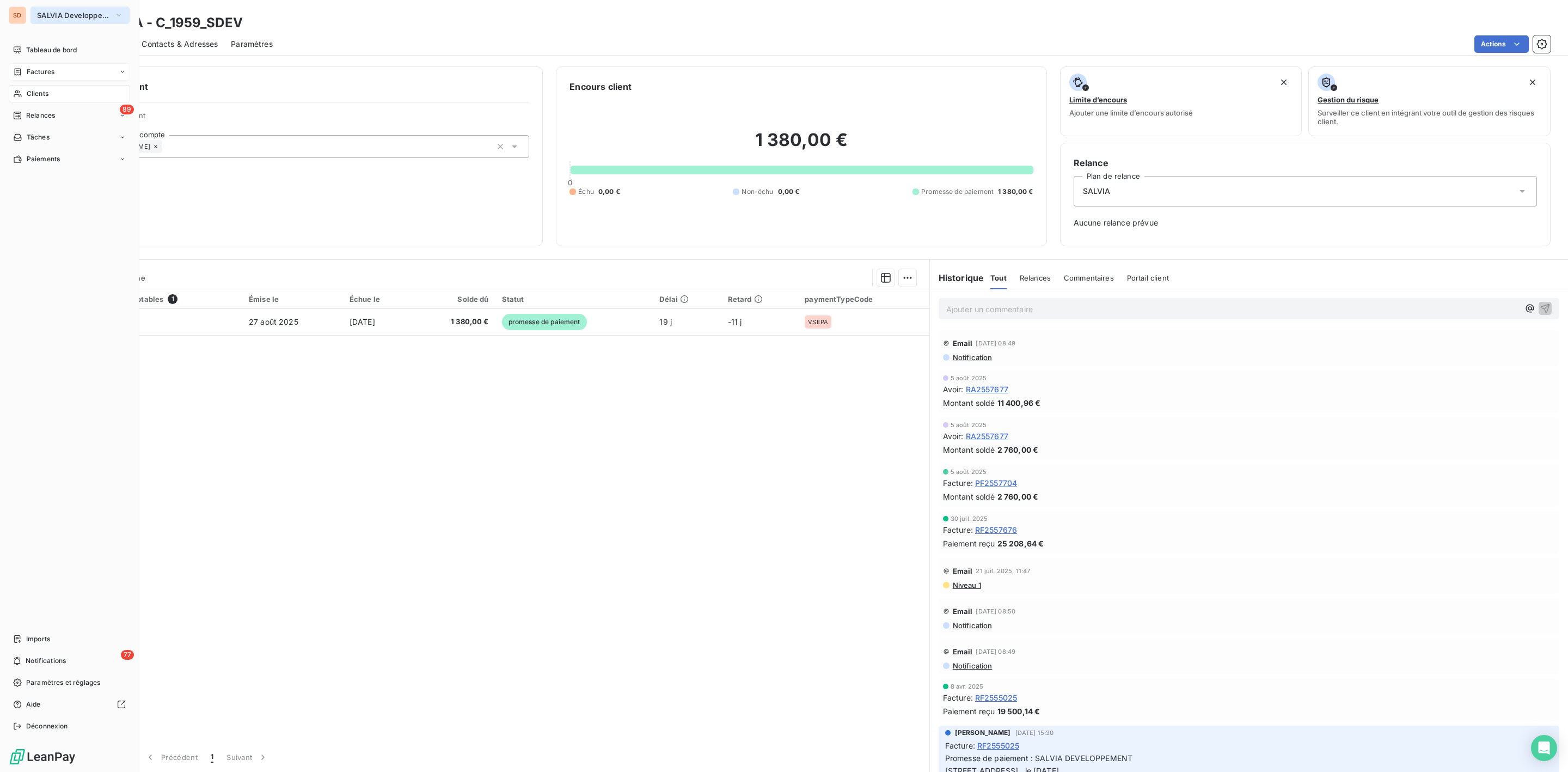
click at [56, 17] on span "SALVIA Developpement" at bounding box center [73, 15] width 73 height 9
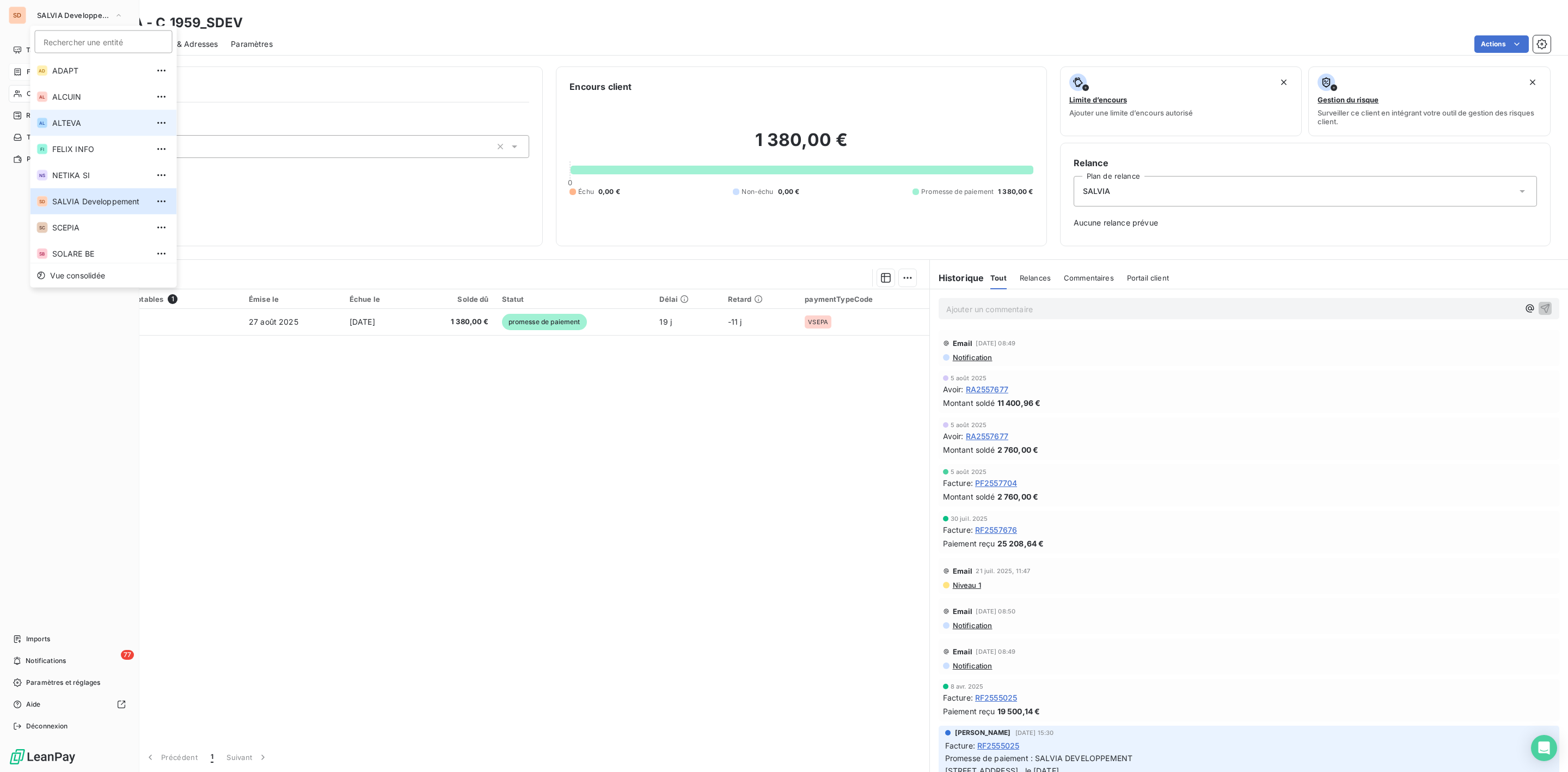
click at [64, 123] on span "ALTEVA" at bounding box center [100, 123] width 96 height 11
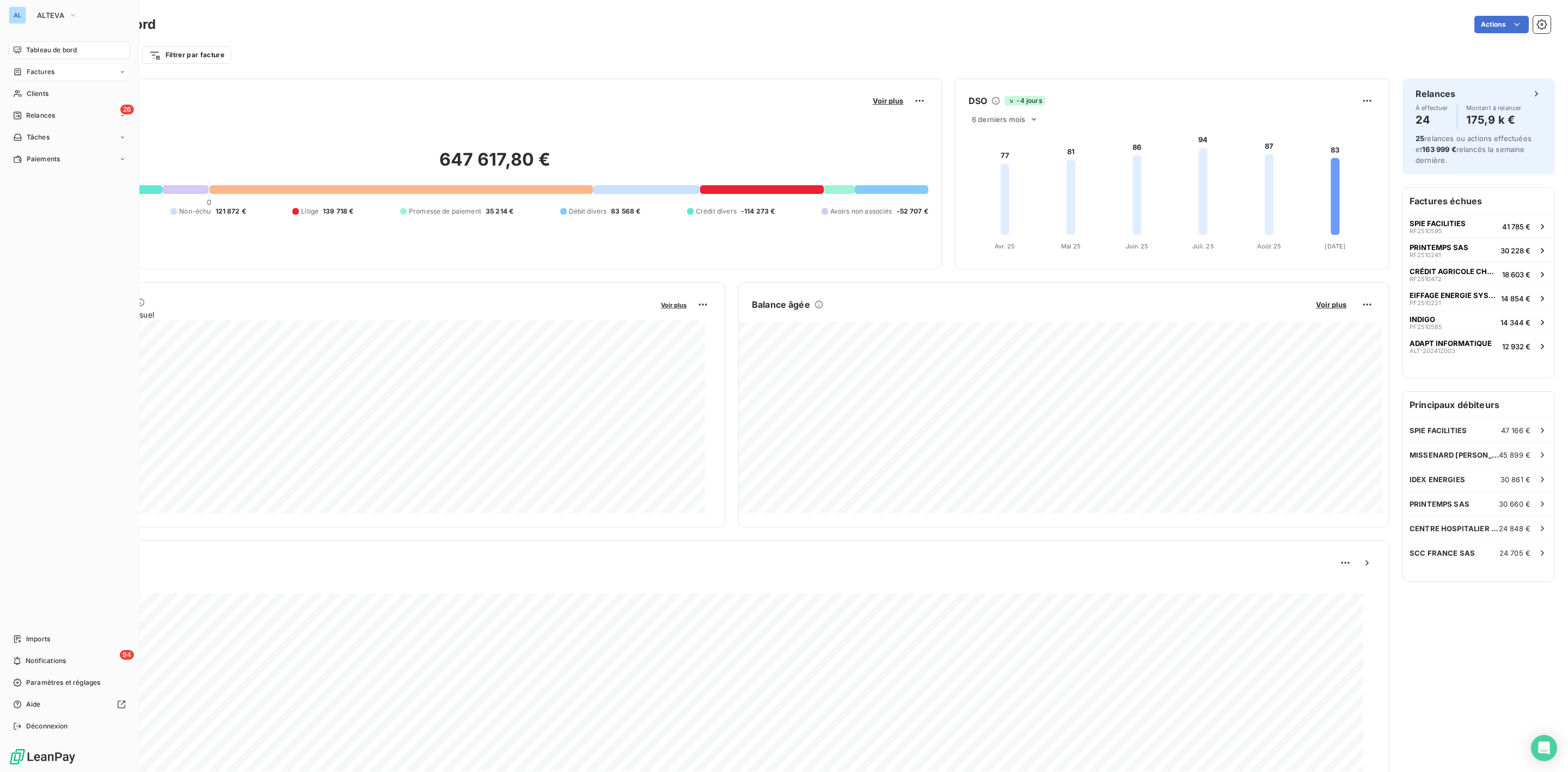
click at [41, 69] on span "Factures" at bounding box center [41, 72] width 28 height 10
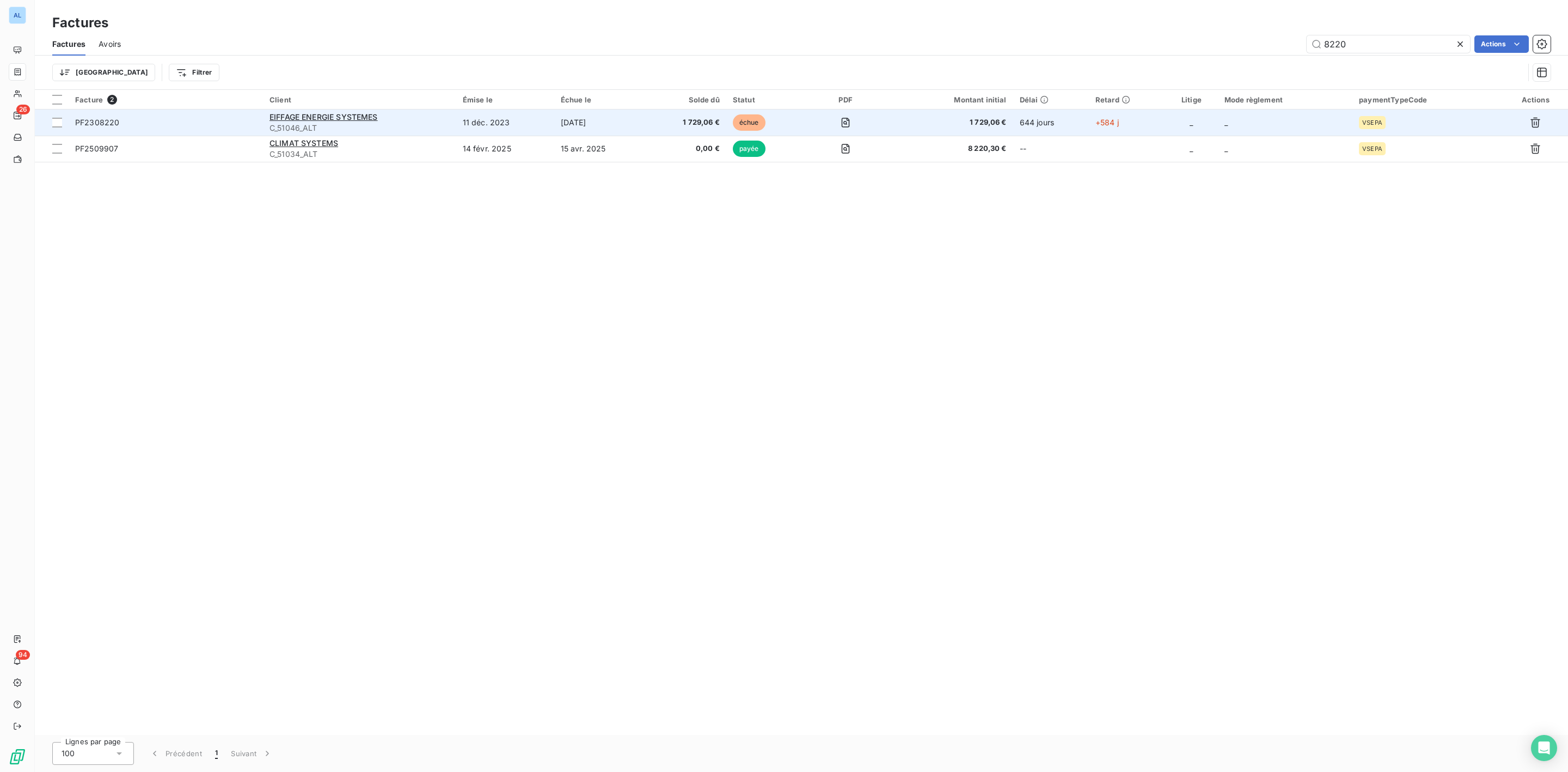
click at [330, 112] on div "EIFFAGE ENERGIE SYSTEMES" at bounding box center [360, 117] width 180 height 11
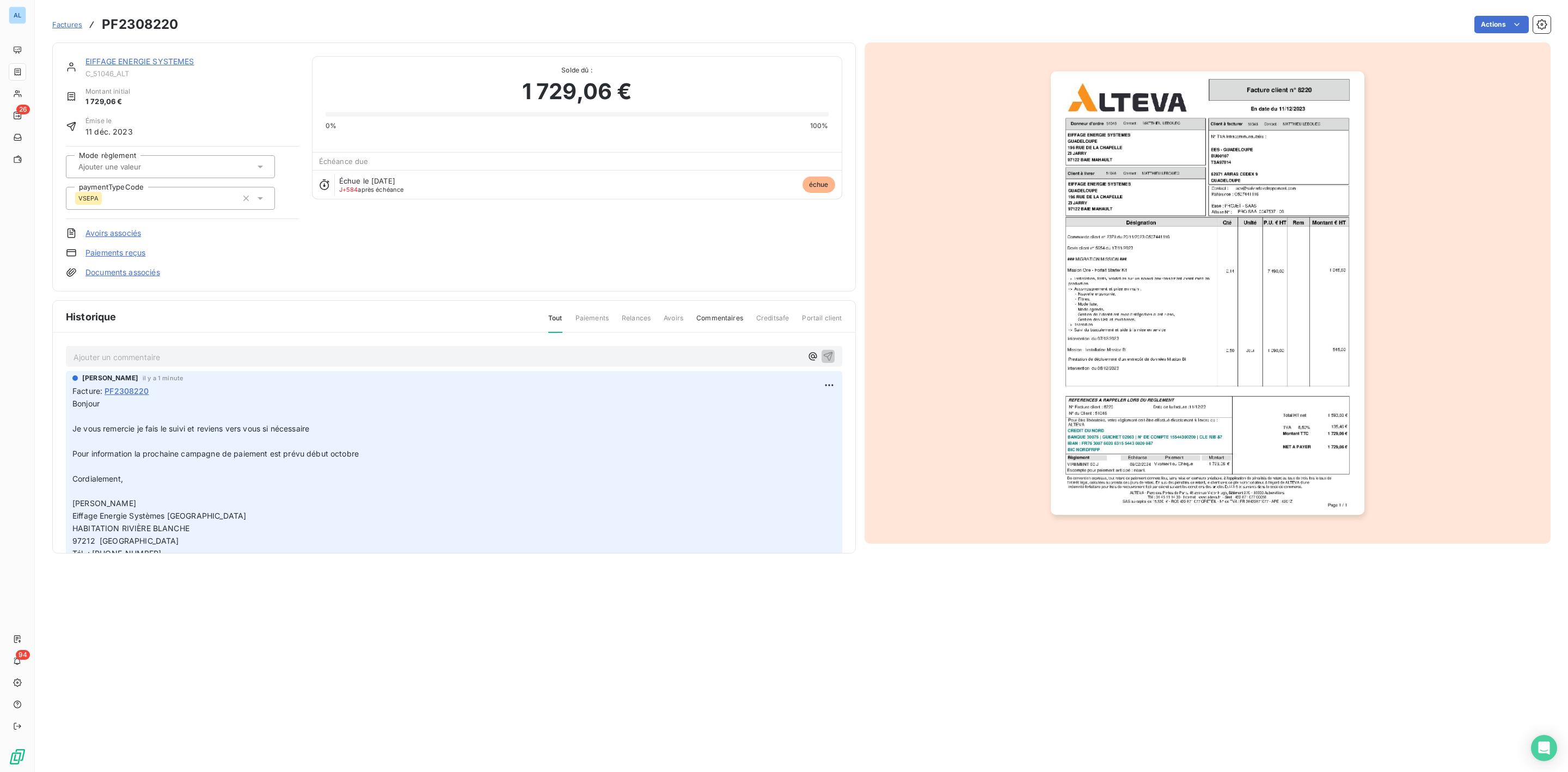
click at [330, 116] on div at bounding box center [577, 114] width 503 height 4
click at [147, 57] on link "EIFFAGE ENERGIE SYSTEMES" at bounding box center [140, 61] width 109 height 10
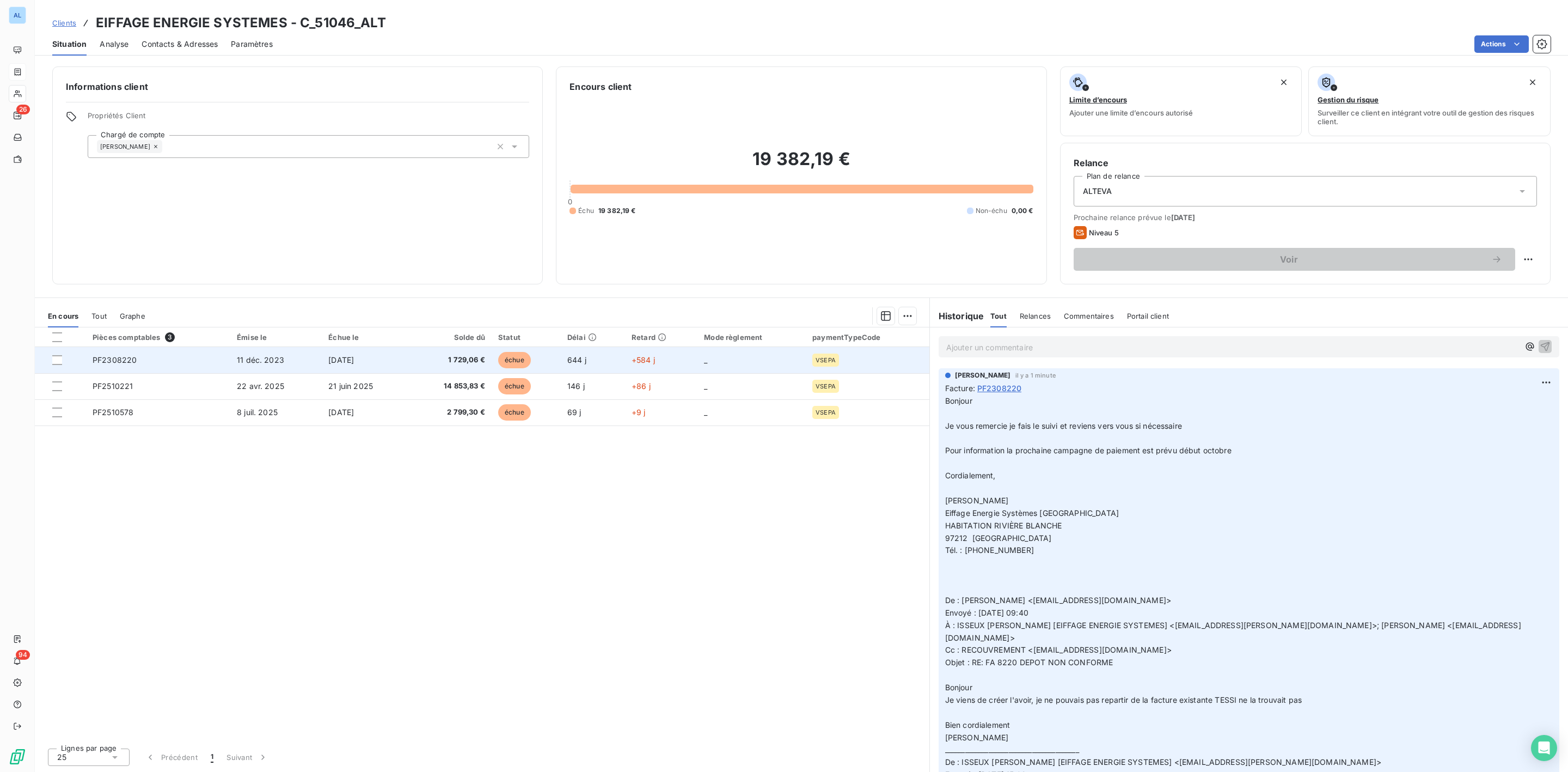
click at [178, 359] on td "PF2308220" at bounding box center [158, 360] width 144 height 26
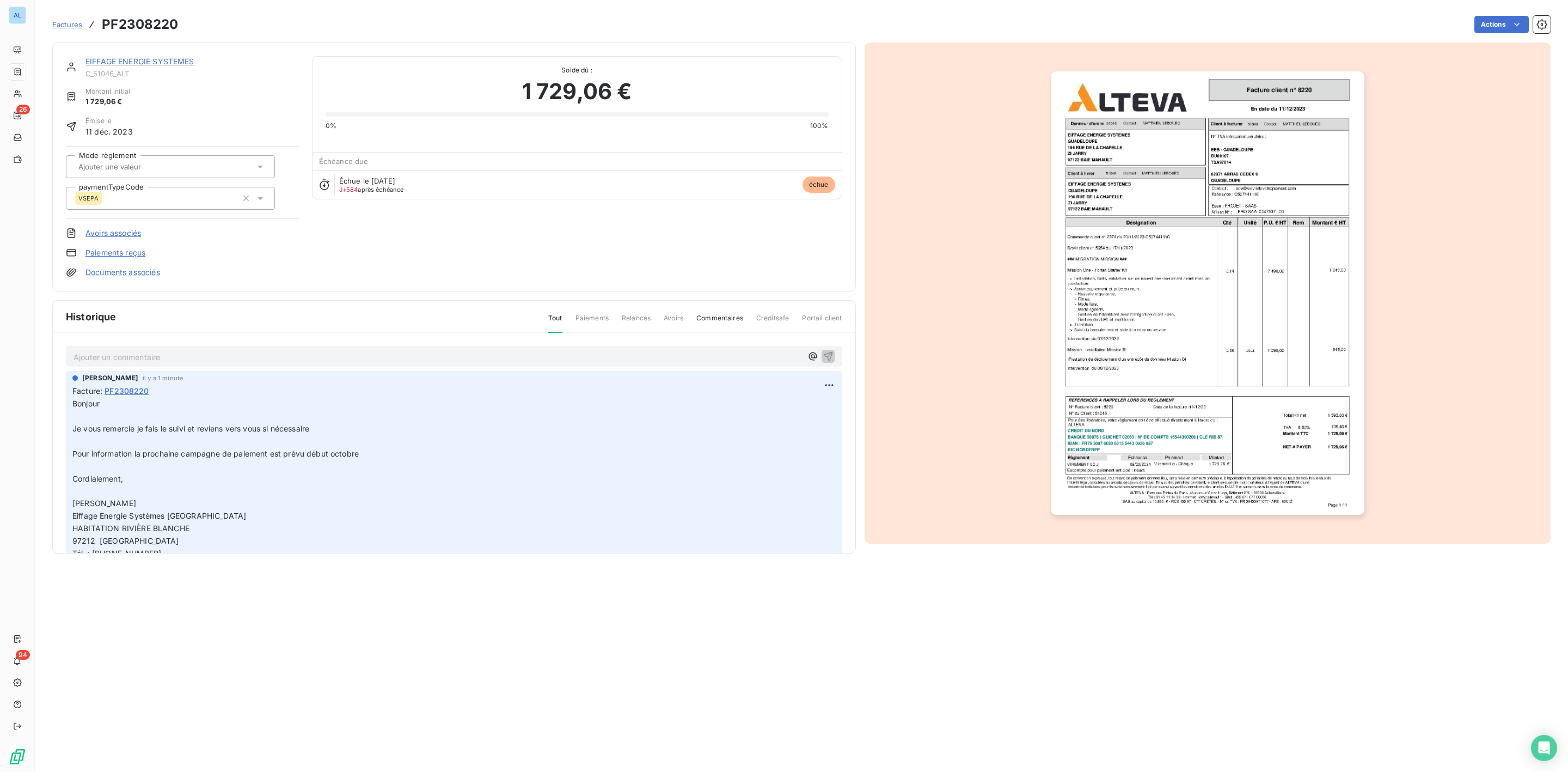
click at [217, 163] on div at bounding box center [164, 166] width 180 height 14
type input "exr"
click at [374, 290] on div "EIFFAGE ENERGIE SYSTEMES C_51046_ALT Montant initial 1 729,06 € Émise le [DATE]…" at bounding box center [454, 167] width 803 height 249
click at [137, 59] on link "EIFFAGE ENERGIE SYSTEMES" at bounding box center [140, 61] width 109 height 10
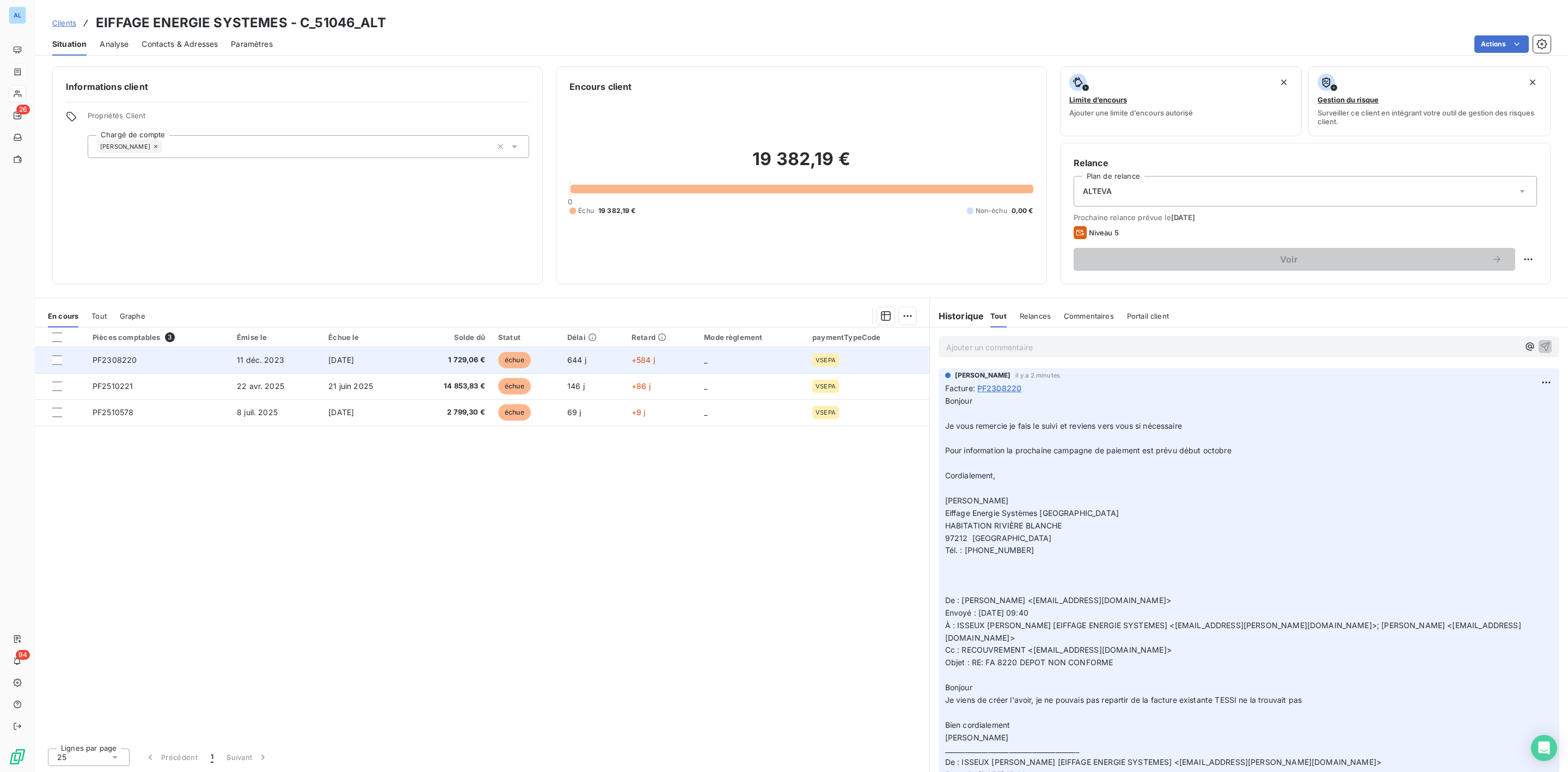
click at [382, 355] on td "[DATE]" at bounding box center [366, 360] width 88 height 26
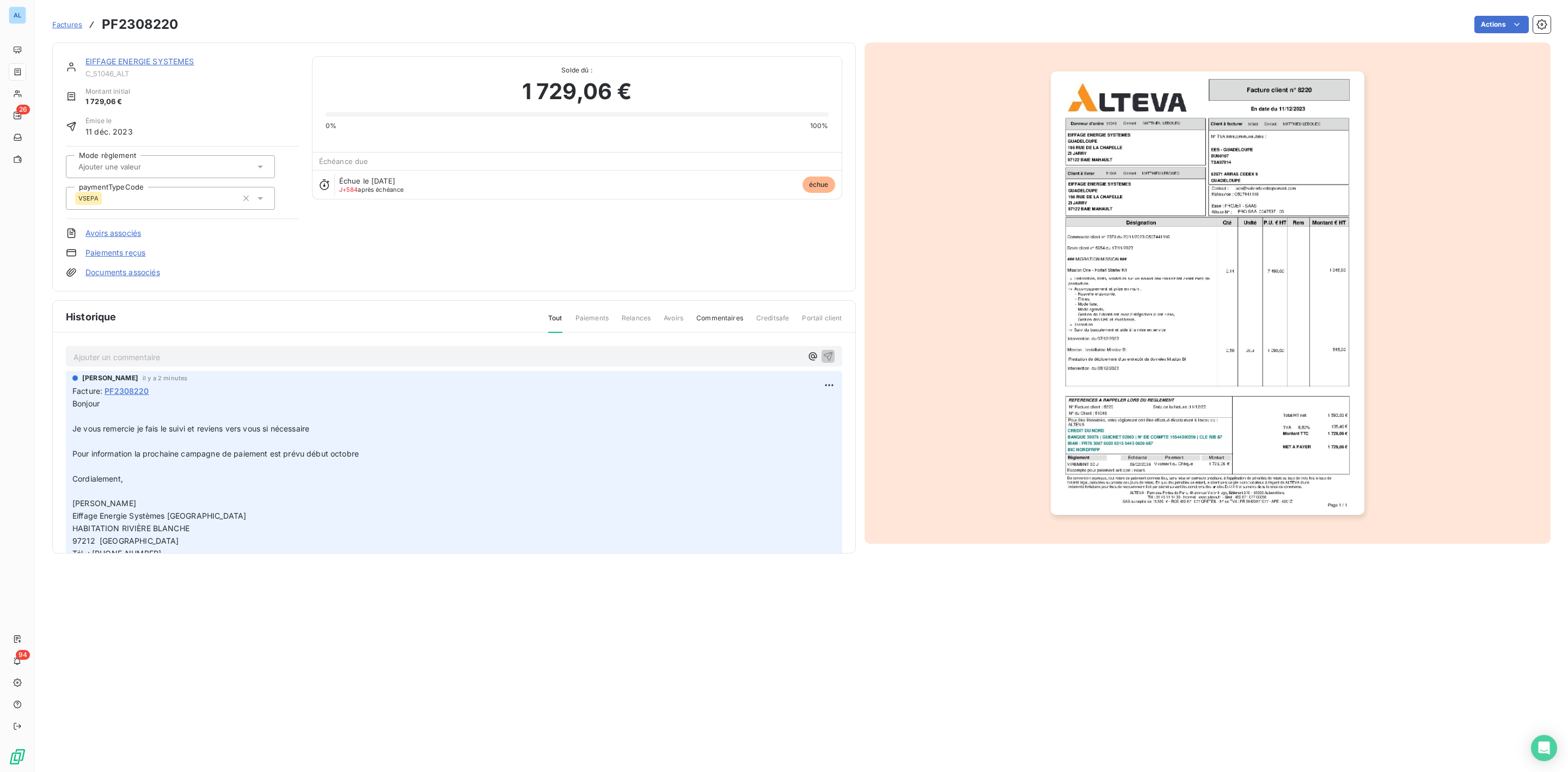
click at [121, 57] on link "EIFFAGE ENERGIE SYSTEMES" at bounding box center [140, 61] width 109 height 10
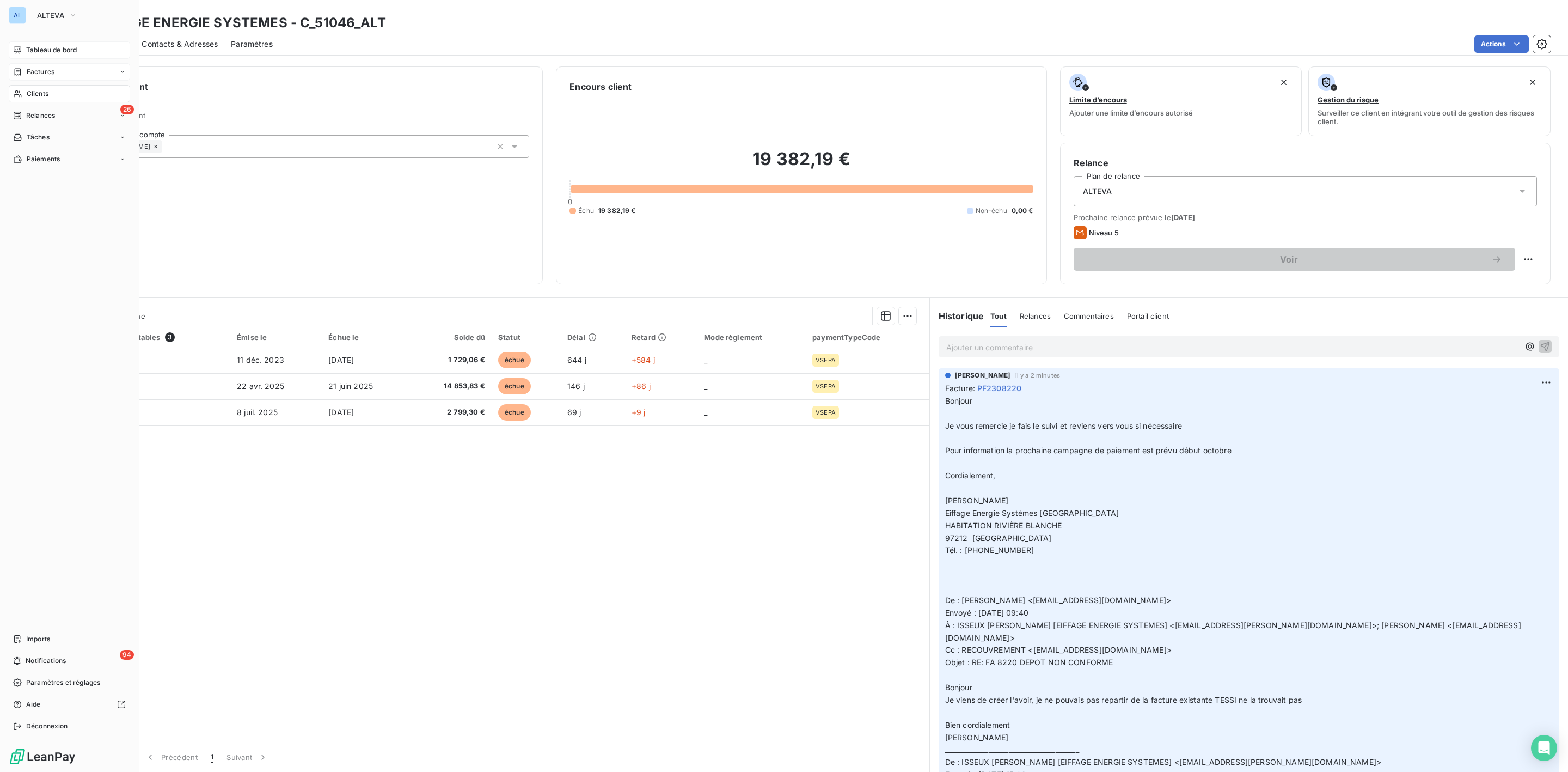
click at [60, 44] on div "Tableau de bord" at bounding box center [69, 50] width 121 height 17
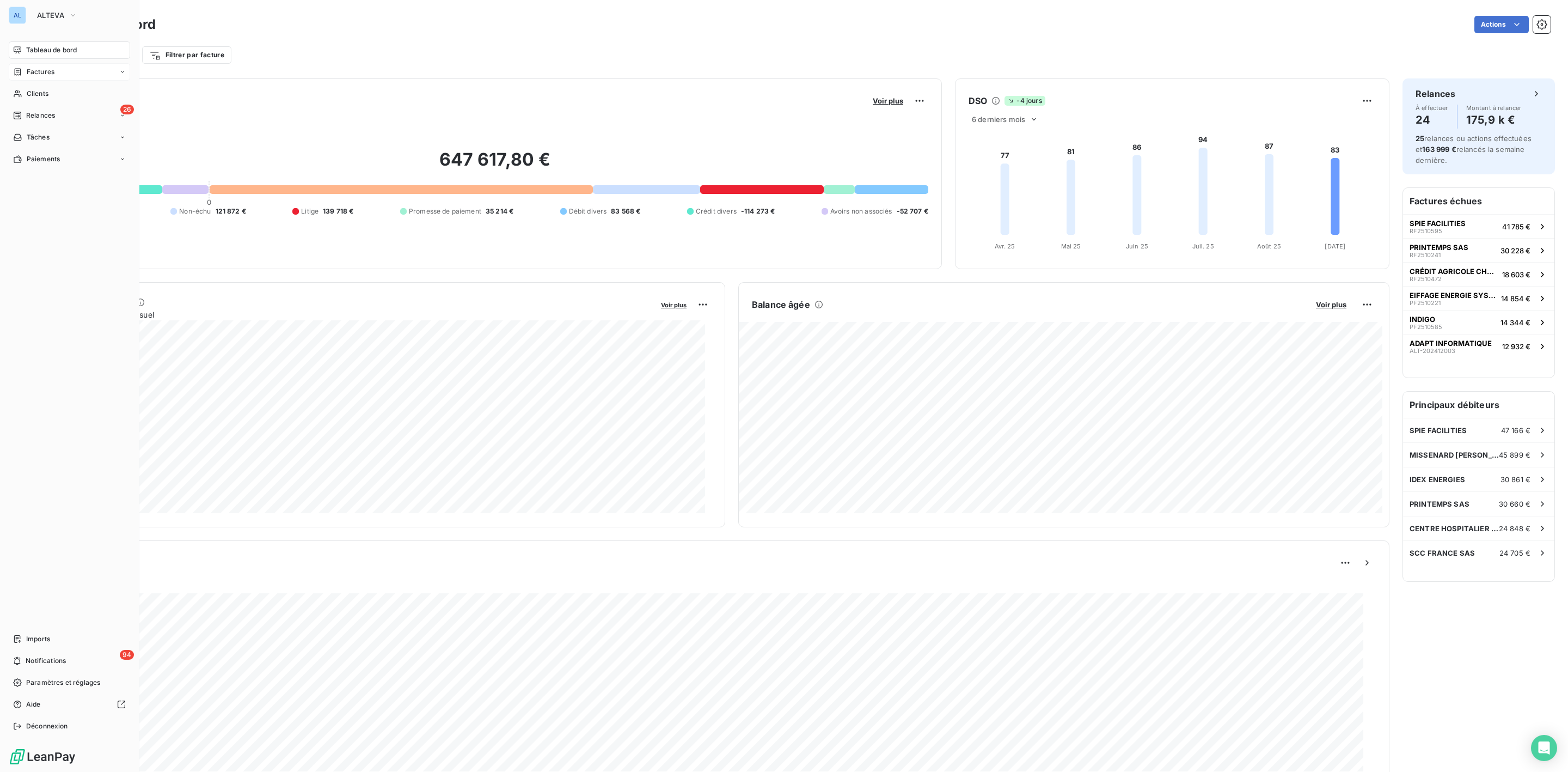
drag, startPoint x: 43, startPoint y: 97, endPoint x: 119, endPoint y: 72, distance: 80.0
click at [43, 97] on span "Clients" at bounding box center [37, 93] width 22 height 10
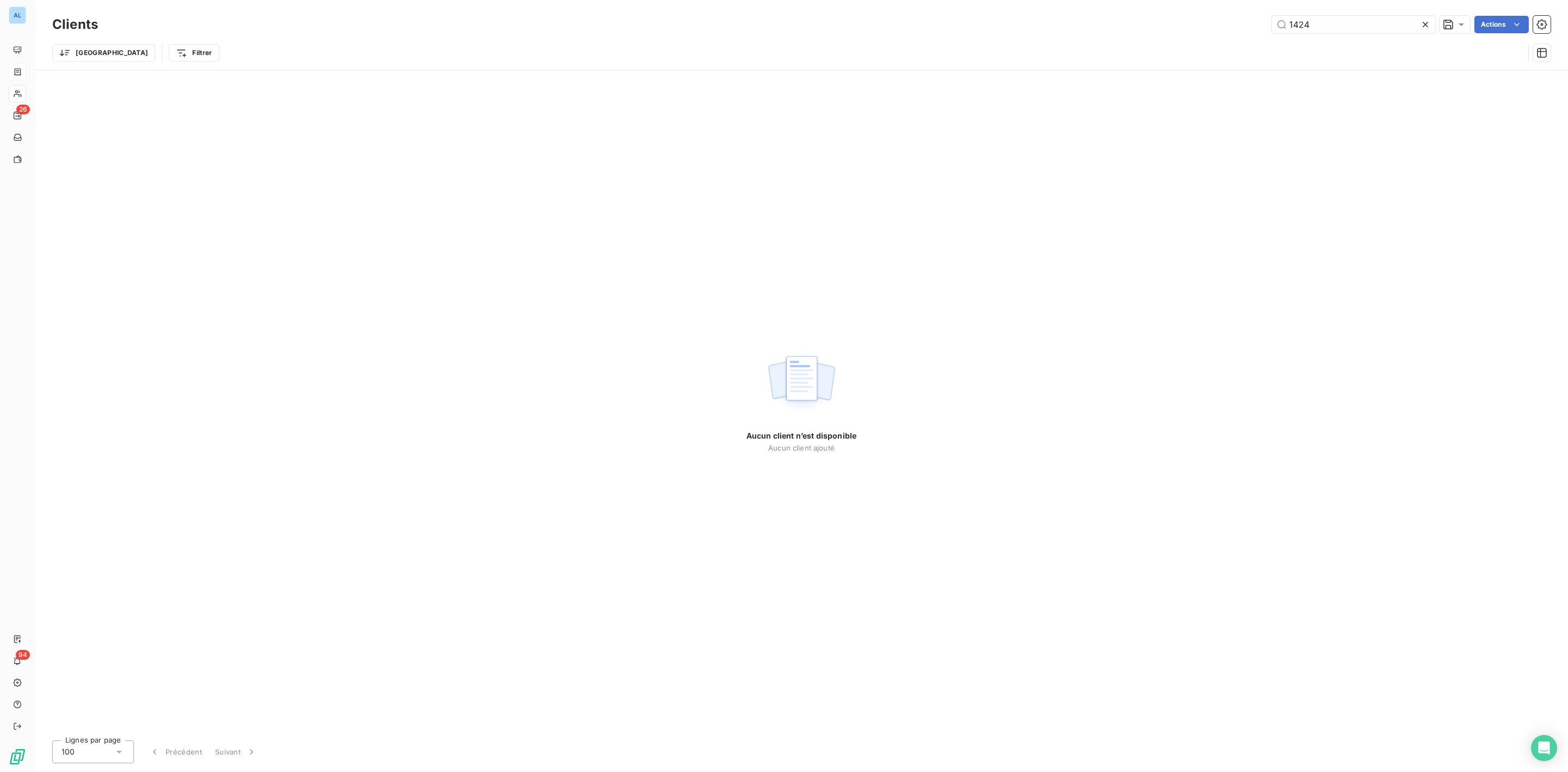
drag, startPoint x: 1340, startPoint y: 29, endPoint x: 1126, endPoint y: 31, distance: 214.0
click at [1142, 31] on div "1424 Actions" at bounding box center [831, 24] width 1440 height 17
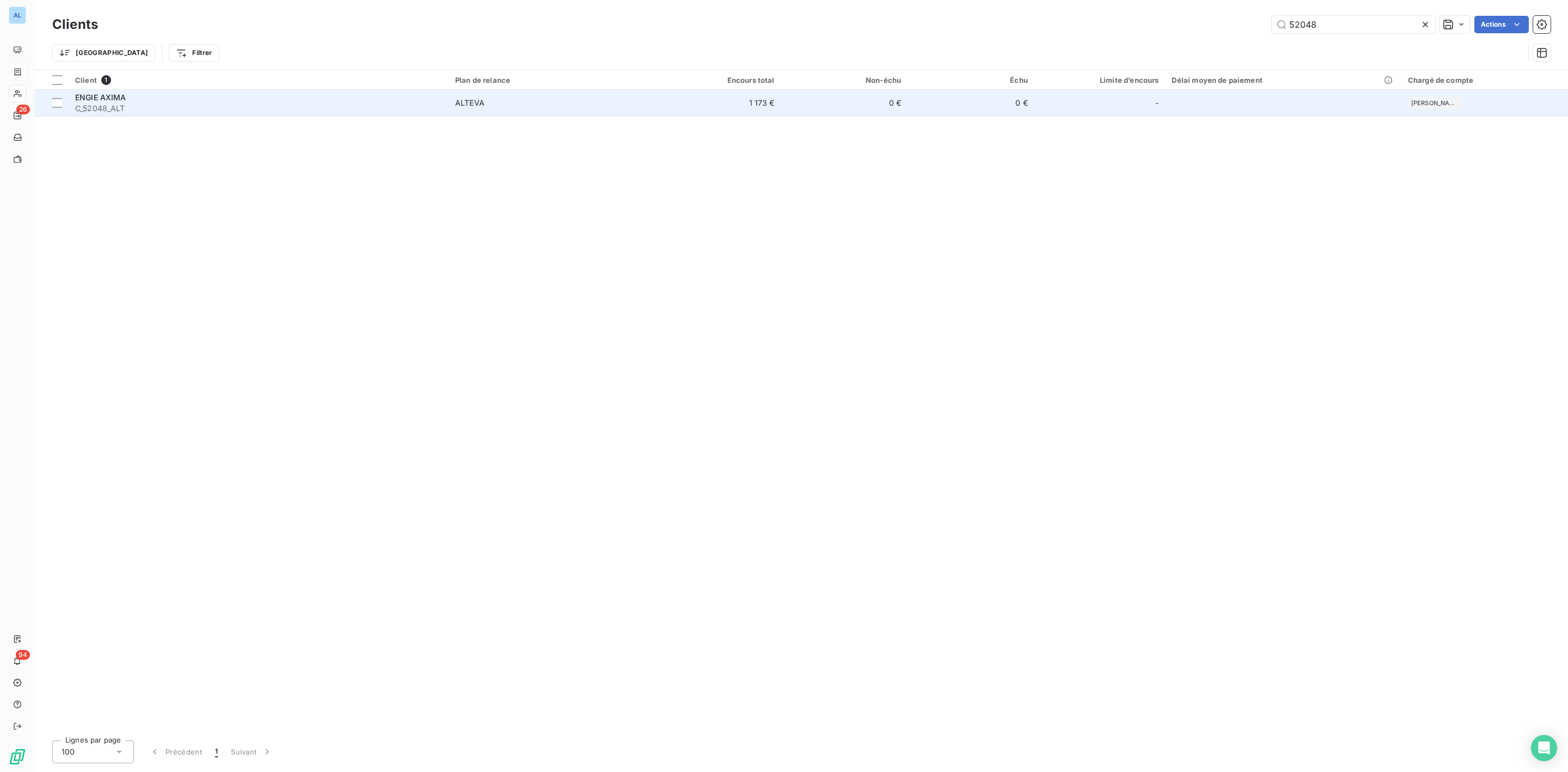
type input "52048"
click at [136, 100] on div "ENGIE AXIMA" at bounding box center [258, 97] width 367 height 11
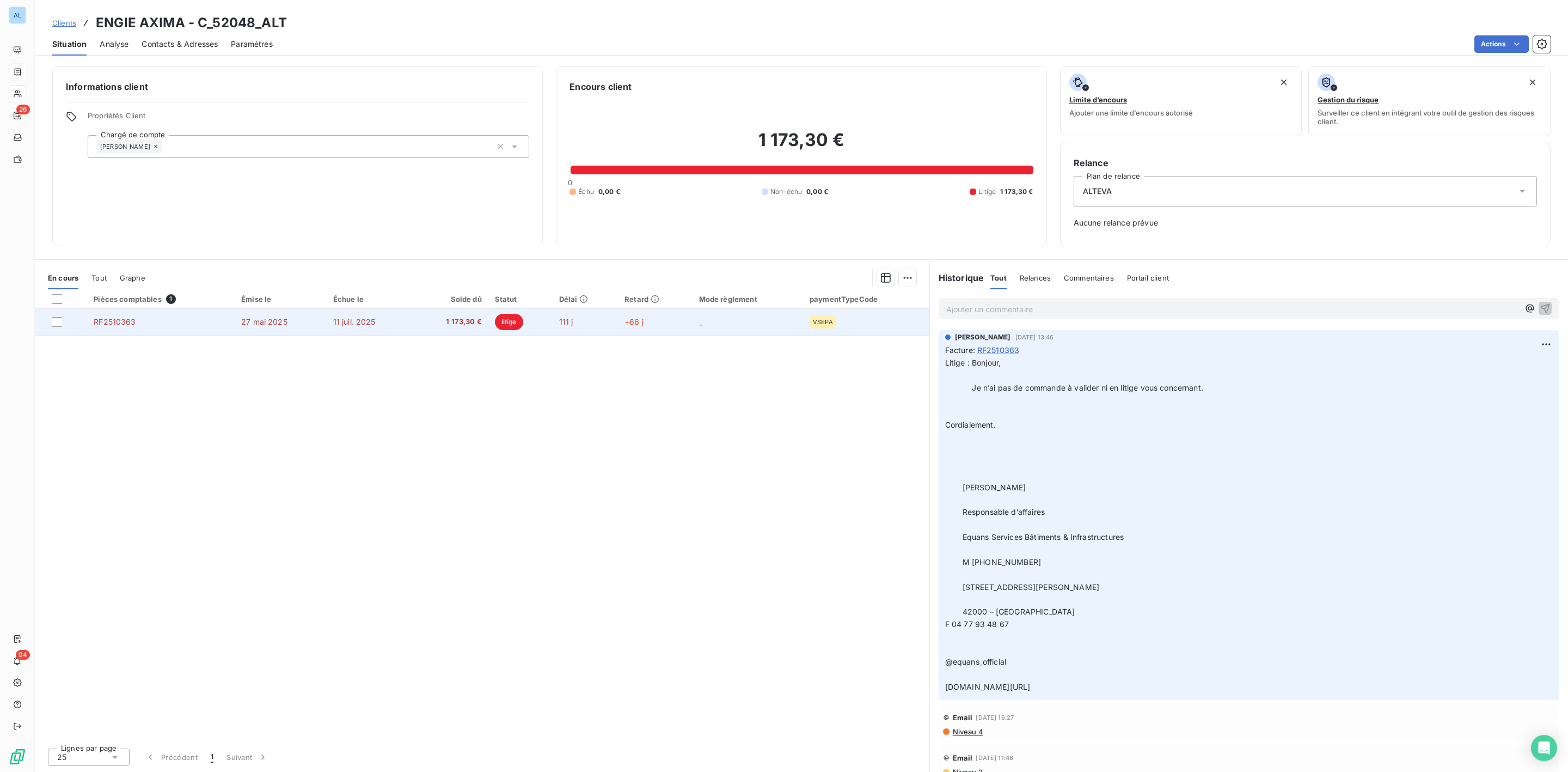
click at [286, 324] on span "27 mai 2025" at bounding box center [264, 321] width 46 height 10
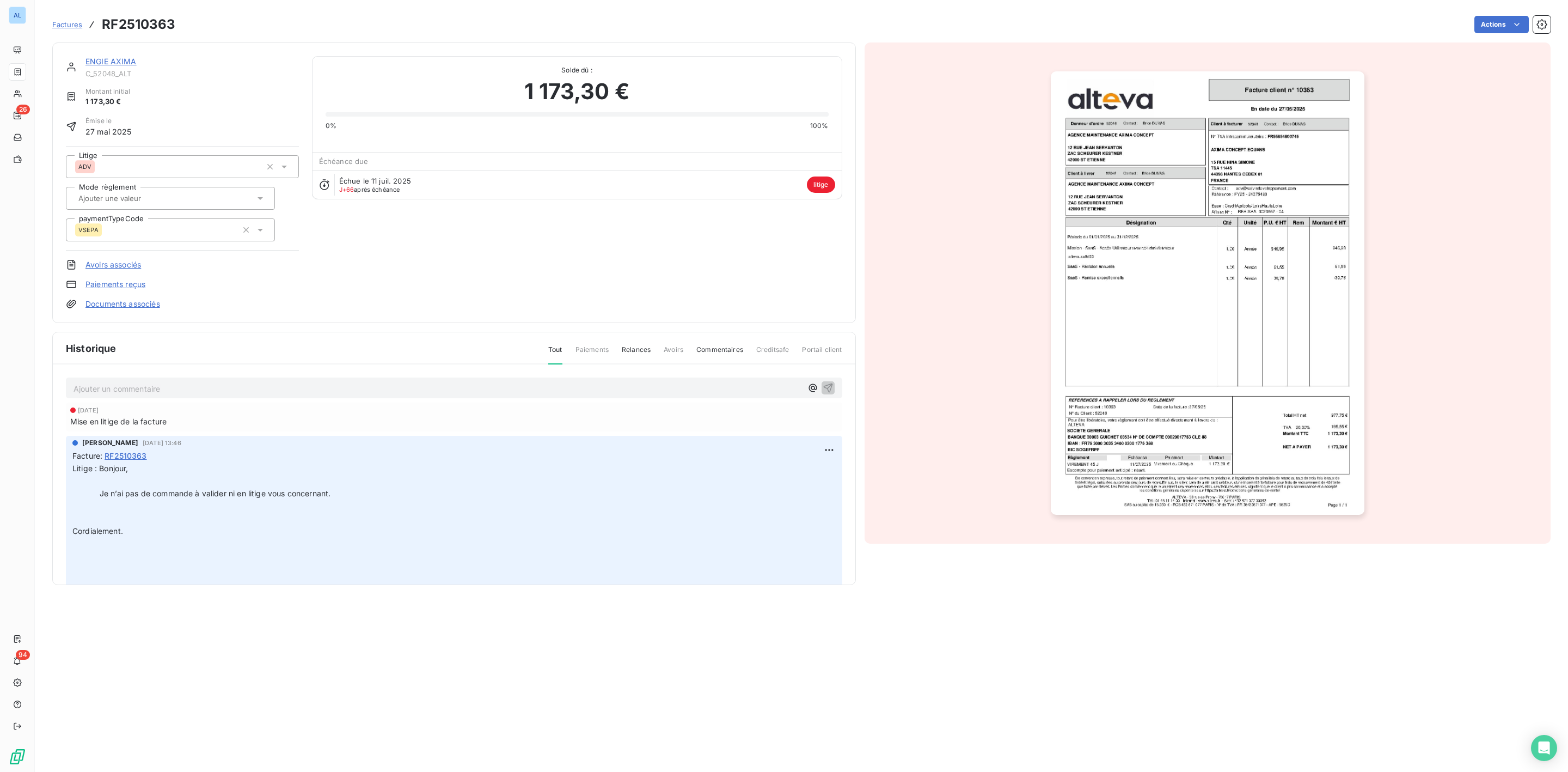
click at [1186, 301] on img "button" at bounding box center [1208, 293] width 313 height 443
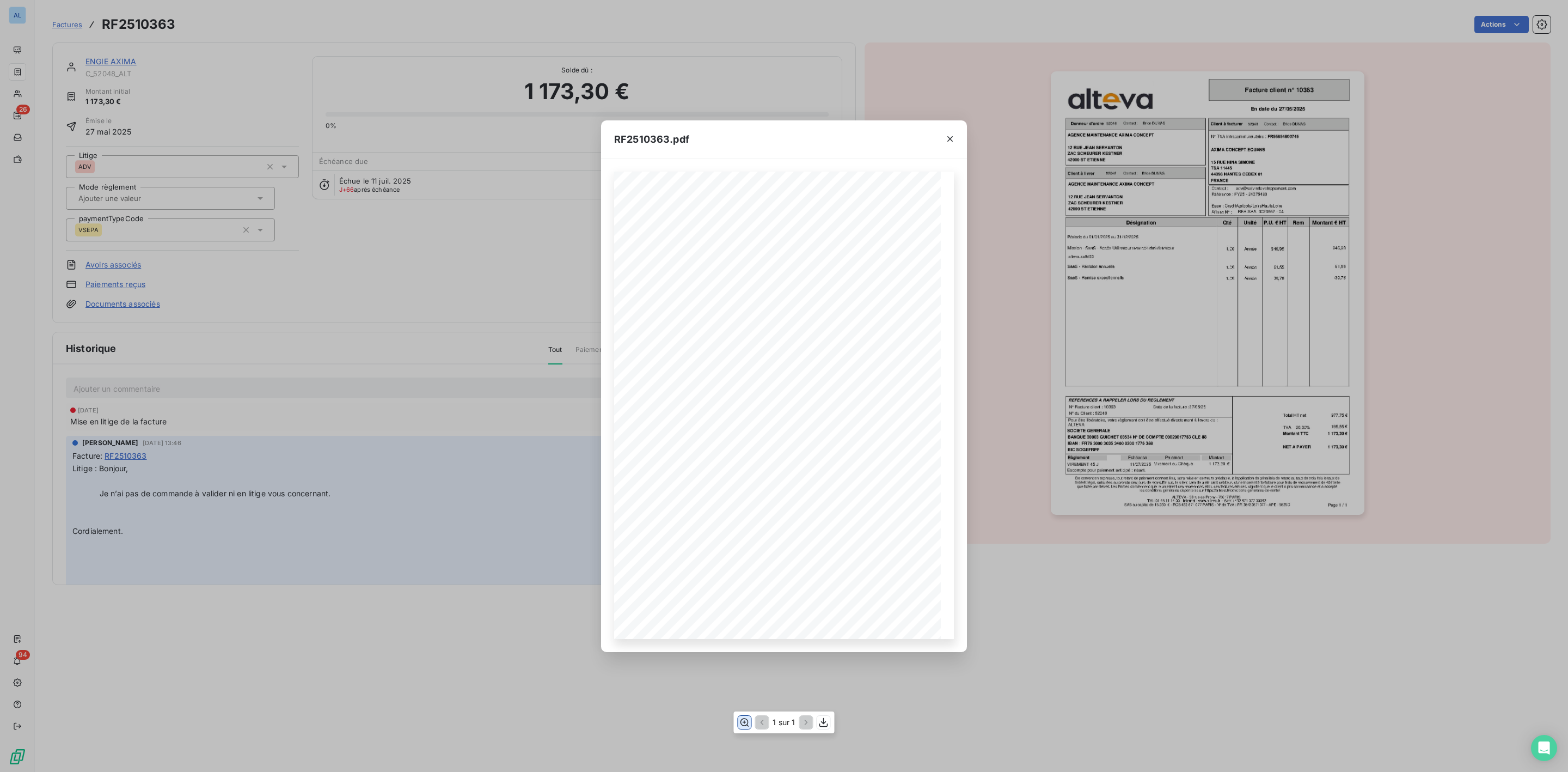
click at [741, 722] on icon "button" at bounding box center [744, 722] width 11 height 11
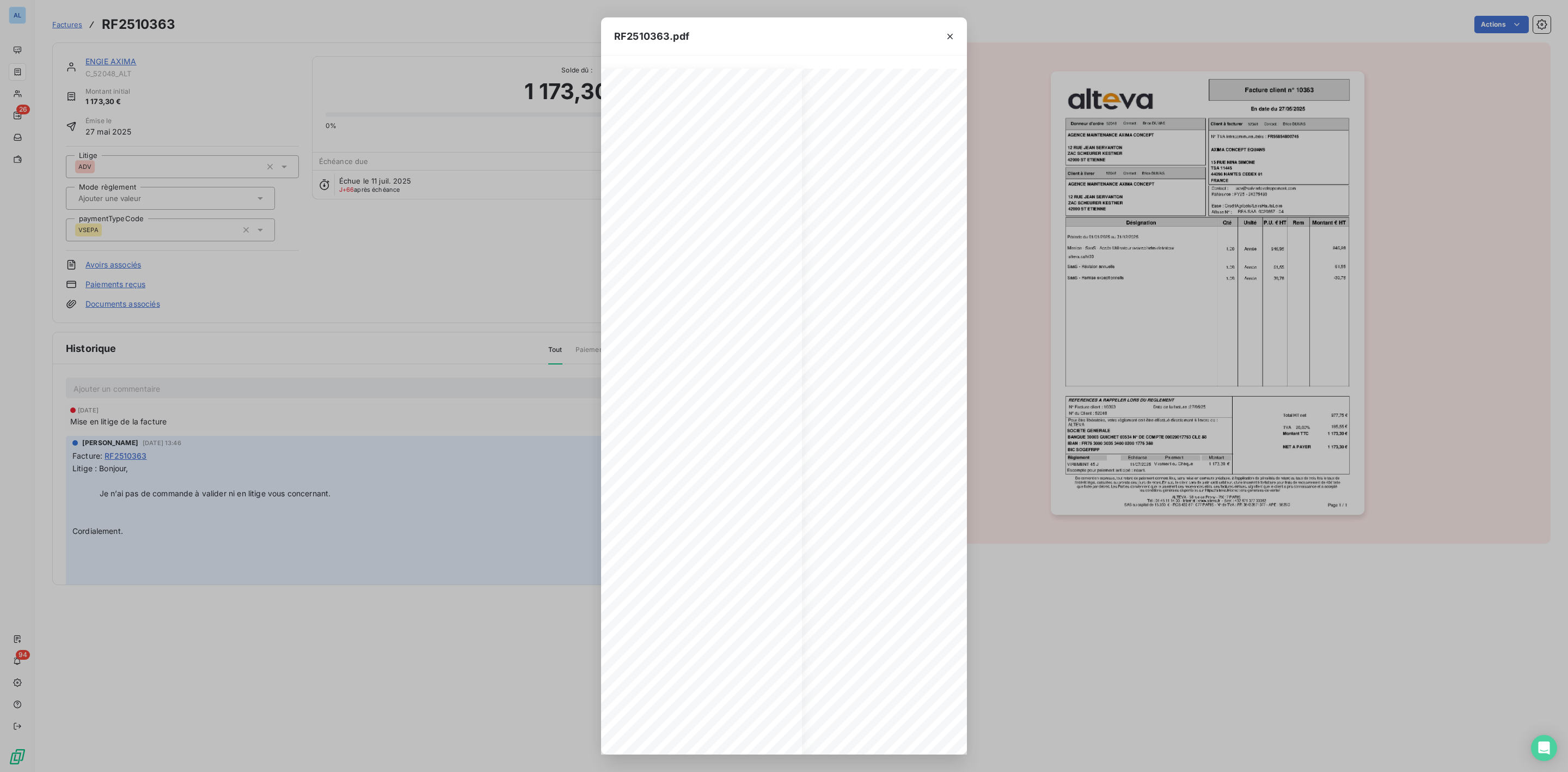
scroll to position [0, 204]
click at [948, 37] on icon "button" at bounding box center [950, 36] width 6 height 6
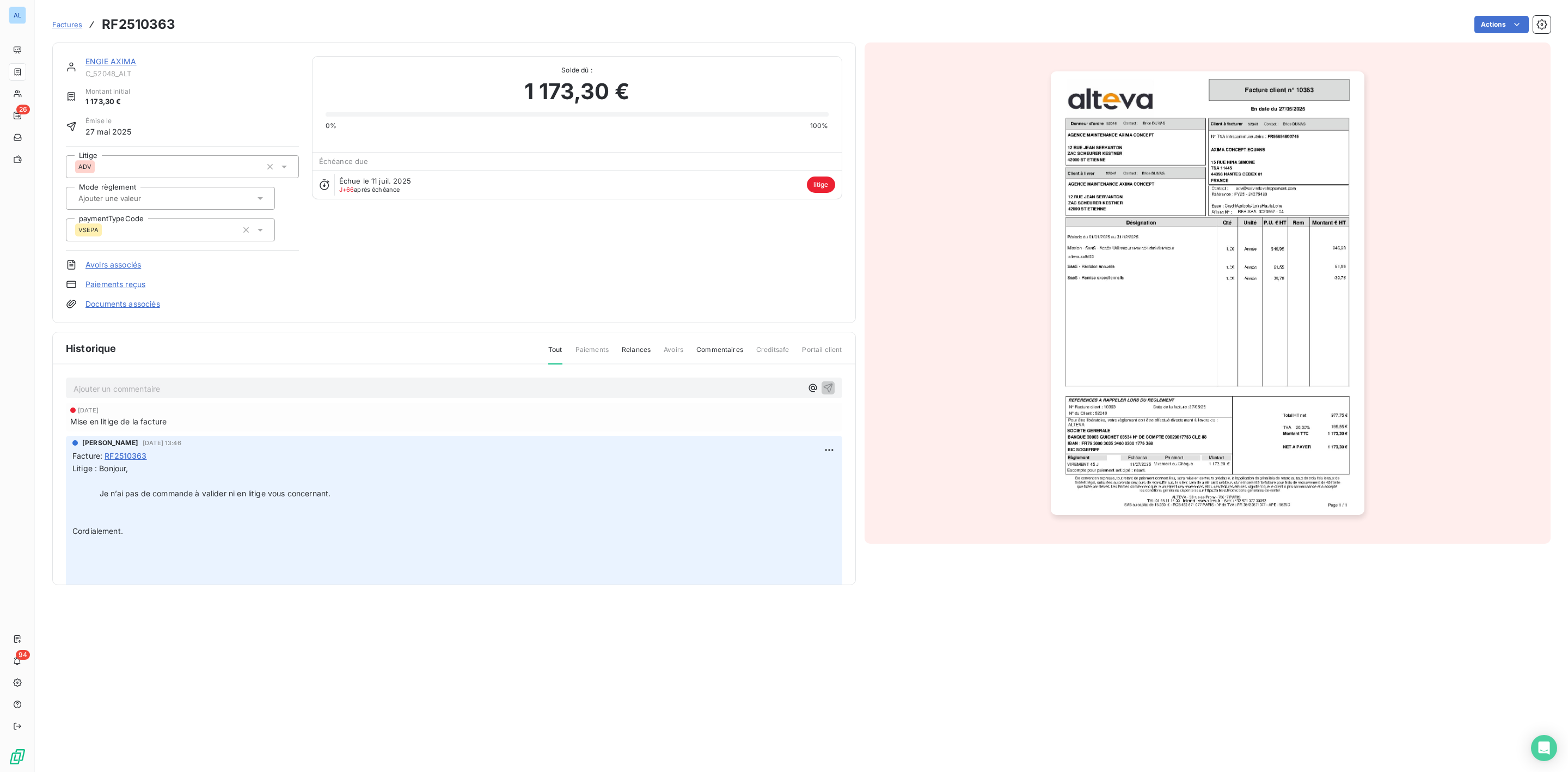
click at [109, 63] on link "ENGIE AXIMA" at bounding box center [111, 61] width 51 height 10
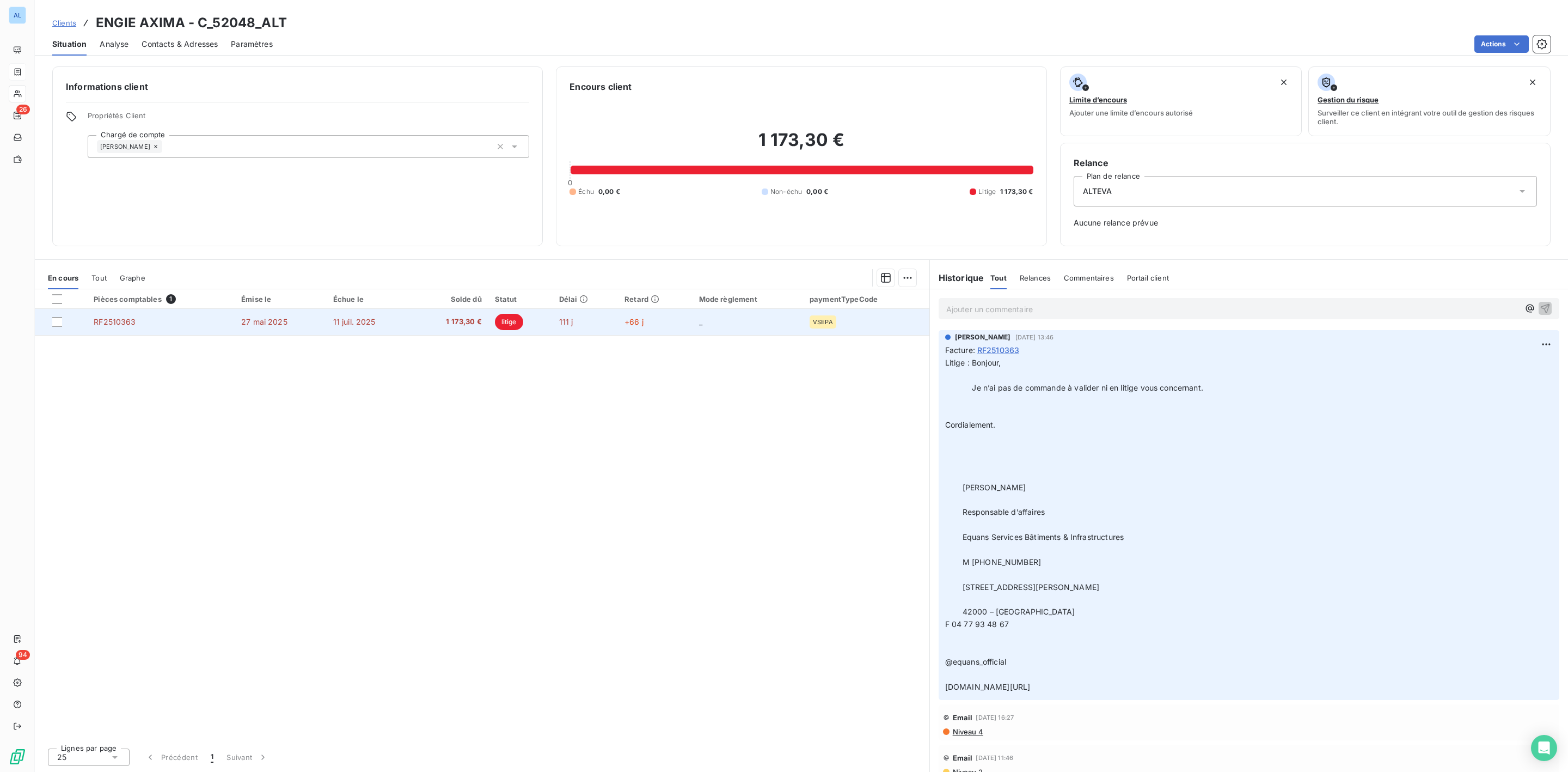
click at [480, 326] on span "1 173,30 €" at bounding box center [451, 322] width 63 height 11
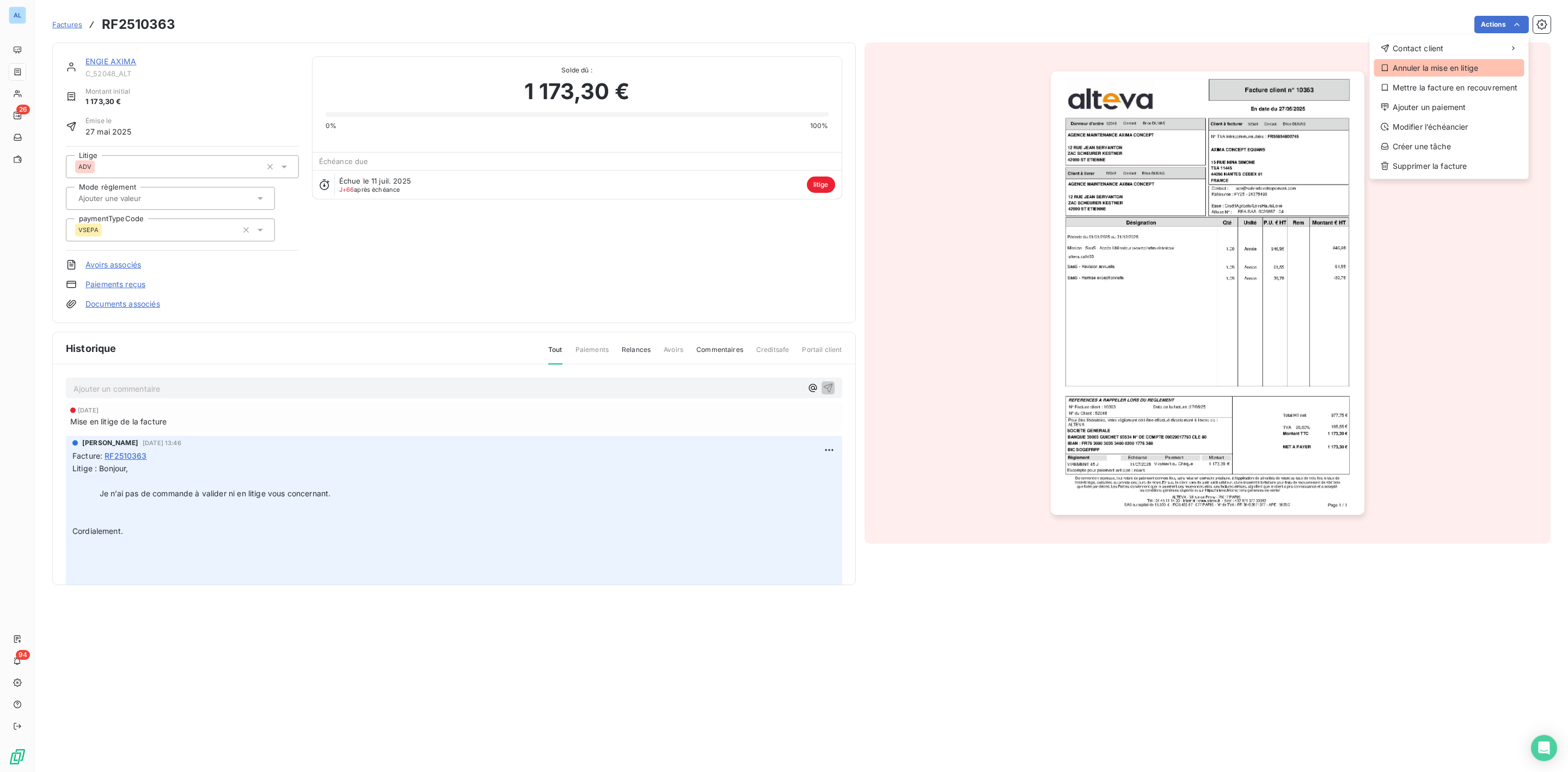
click at [1444, 69] on div "Annuler la mise en litige" at bounding box center [1449, 68] width 150 height 17
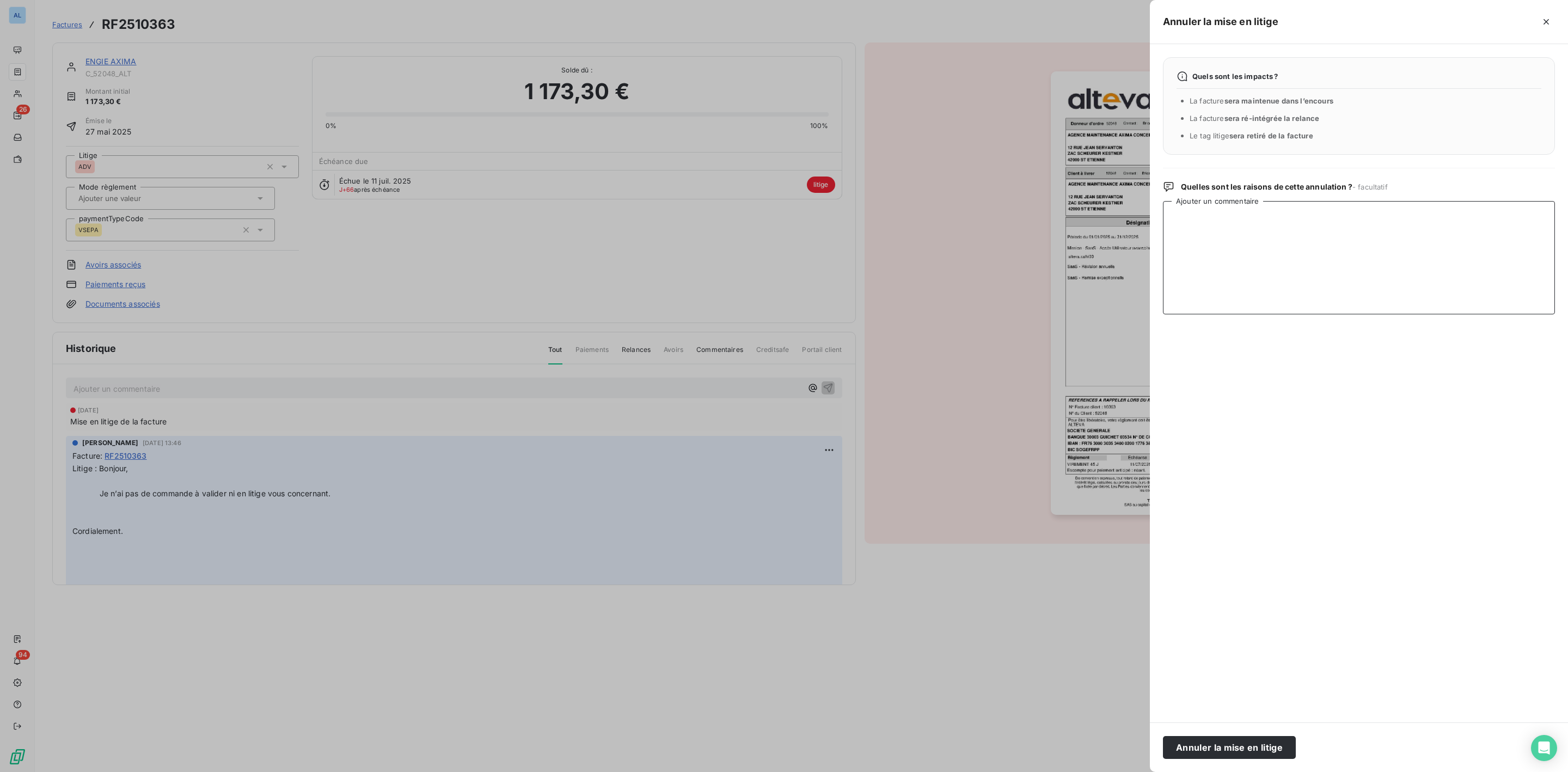
click at [1185, 216] on textarea "Ajouter un commentaire" at bounding box center [1359, 258] width 392 height 113
type textarea "envoi au client du BDC et devis"
click at [1253, 742] on button "Annuler la mise en litige" at bounding box center [1229, 747] width 133 height 23
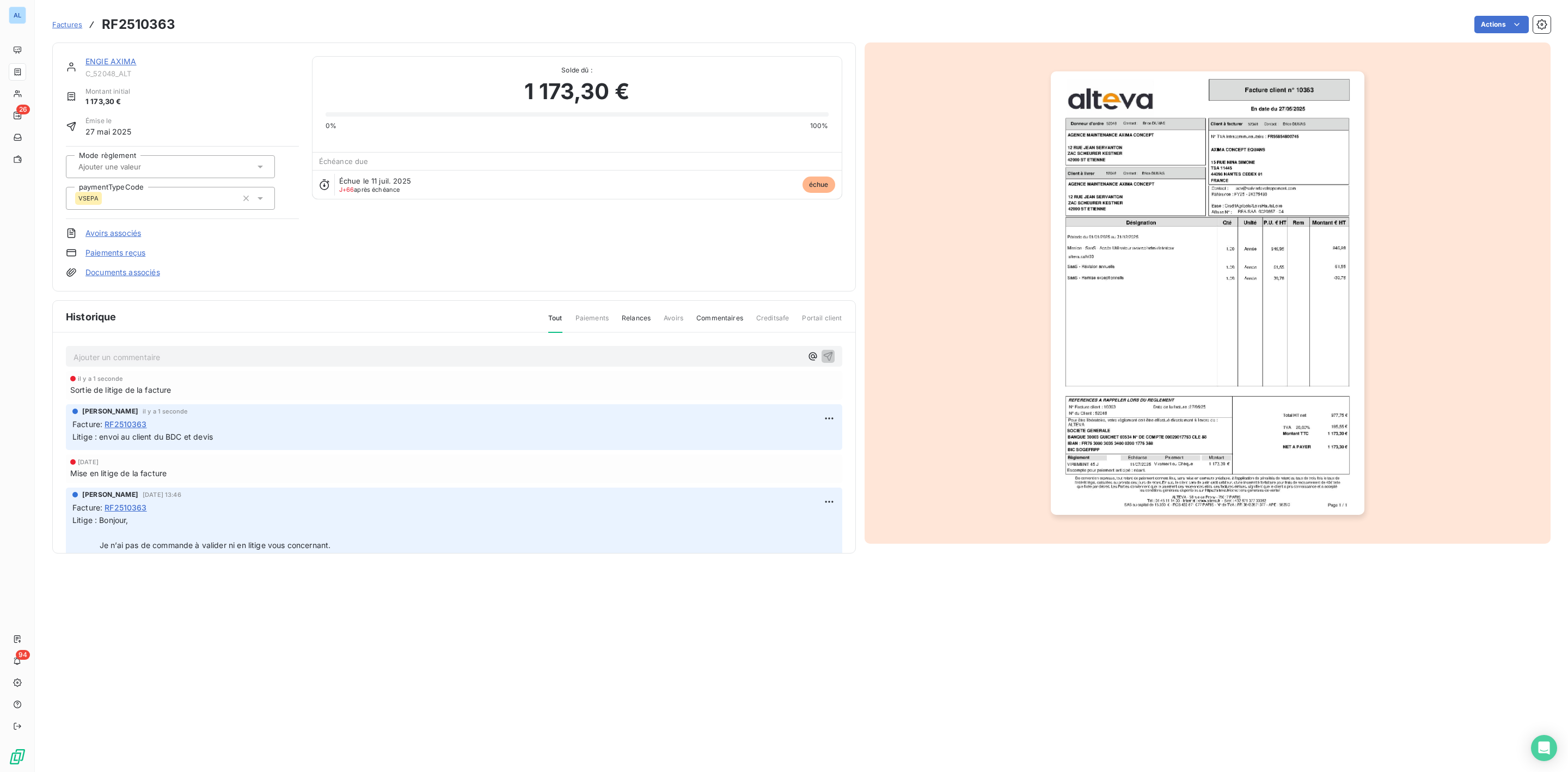
click at [111, 58] on link "ENGIE AXIMA" at bounding box center [111, 61] width 51 height 10
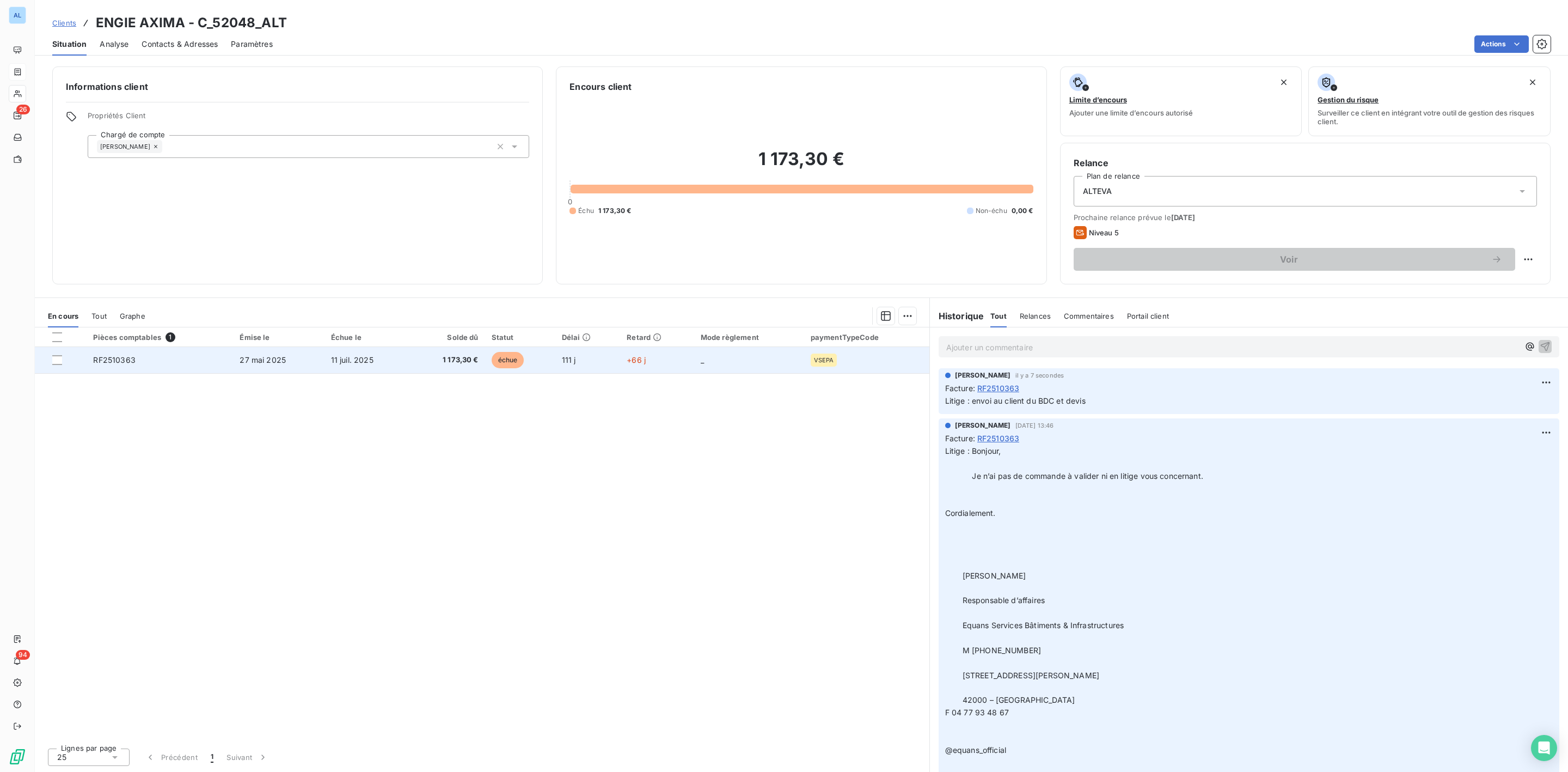
click at [421, 360] on span "1 173,30 €" at bounding box center [447, 360] width 62 height 11
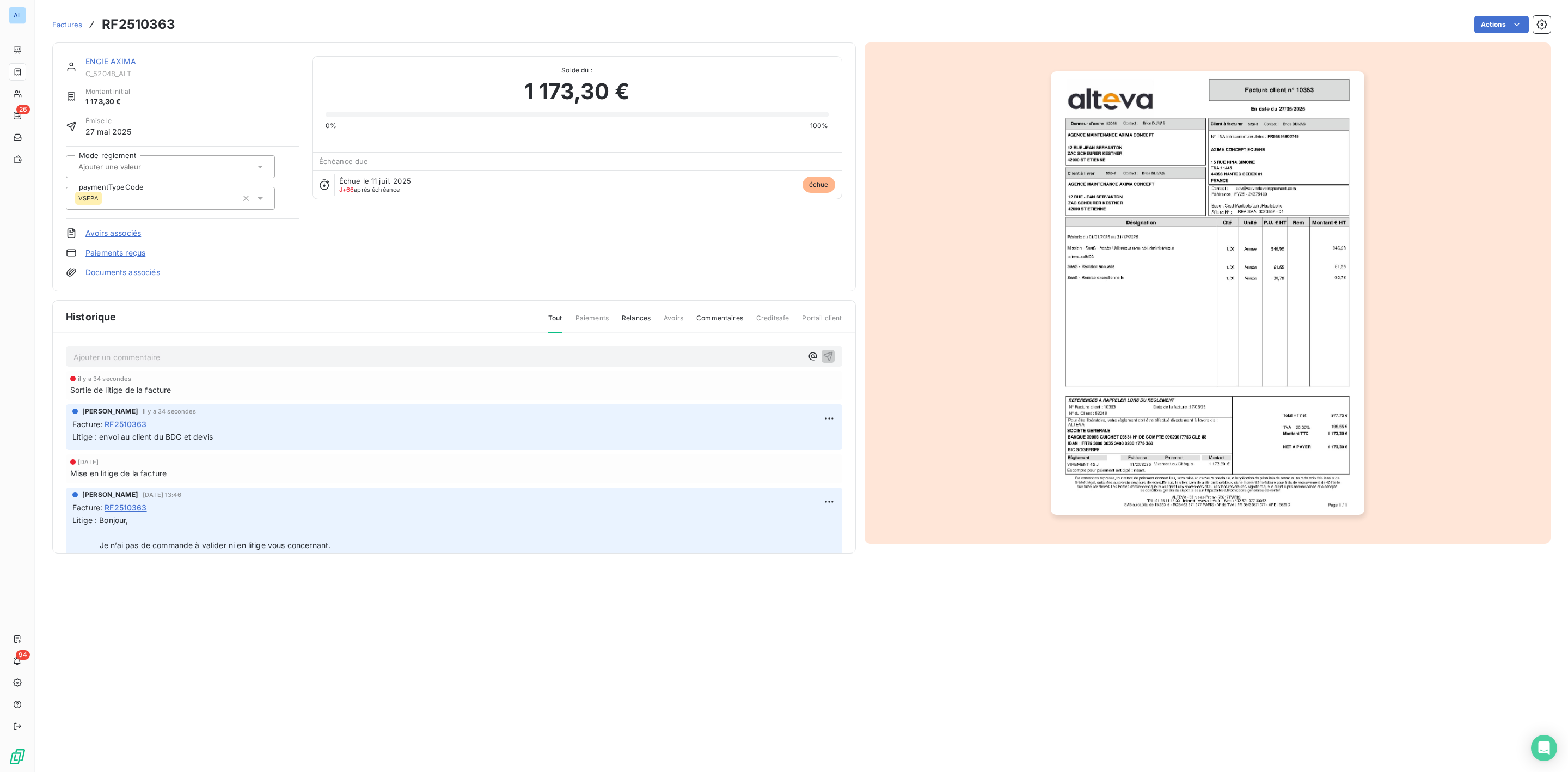
click at [109, 275] on link "Documents associés" at bounding box center [123, 272] width 75 height 11
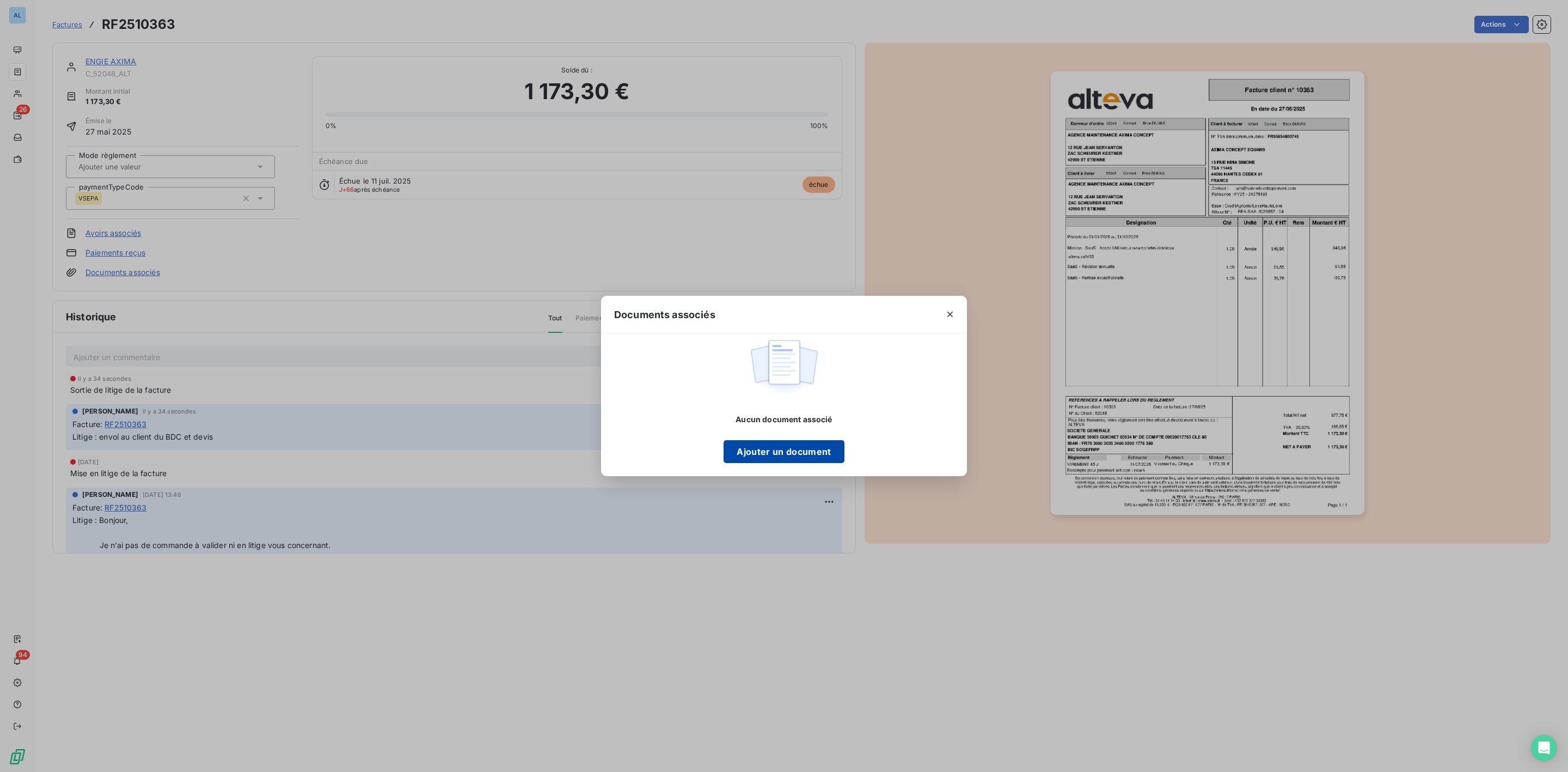
click at [812, 449] on button "Ajouter un document" at bounding box center [784, 451] width 121 height 23
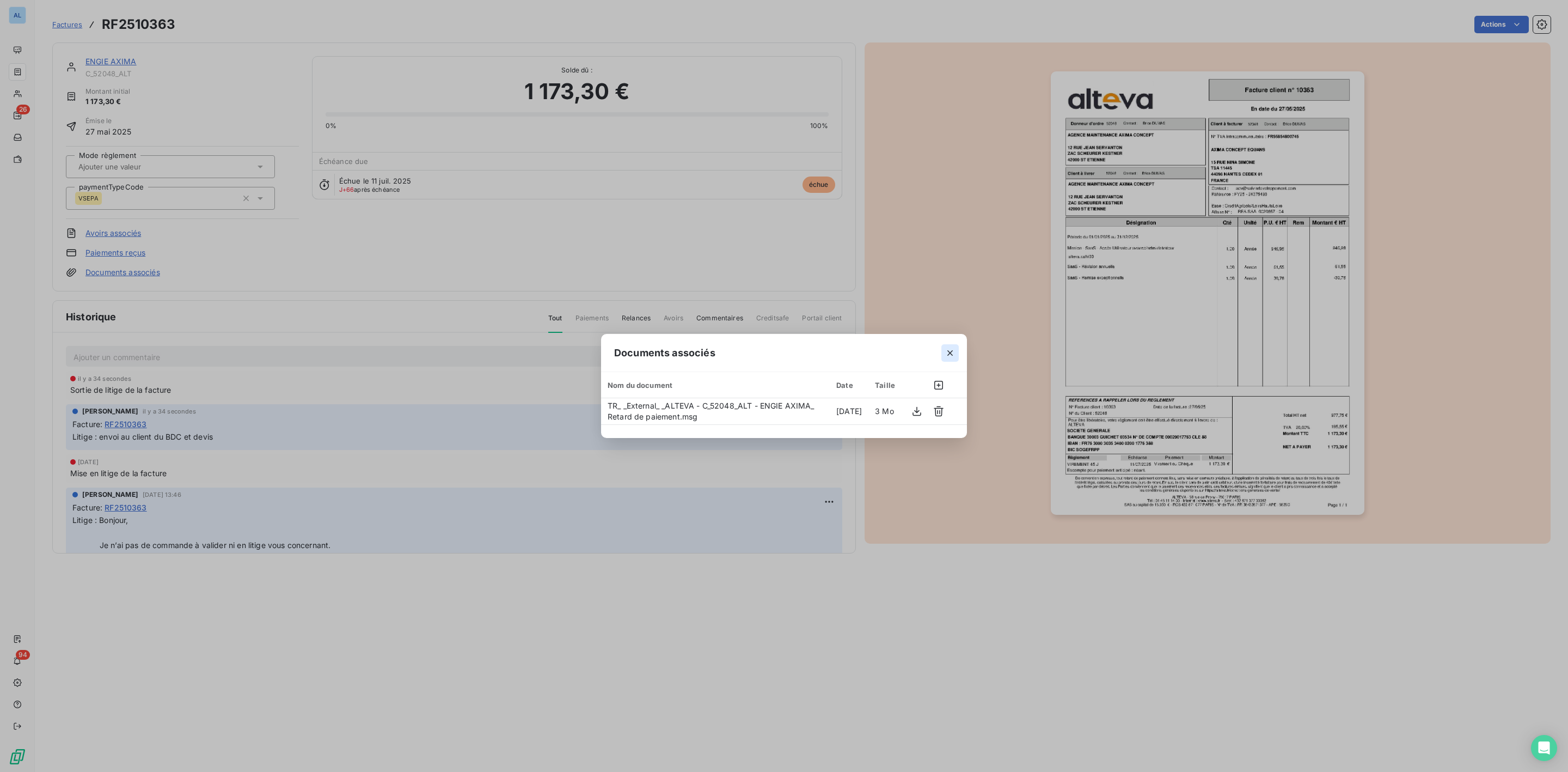
click at [952, 354] on icon "button" at bounding box center [950, 352] width 11 height 11
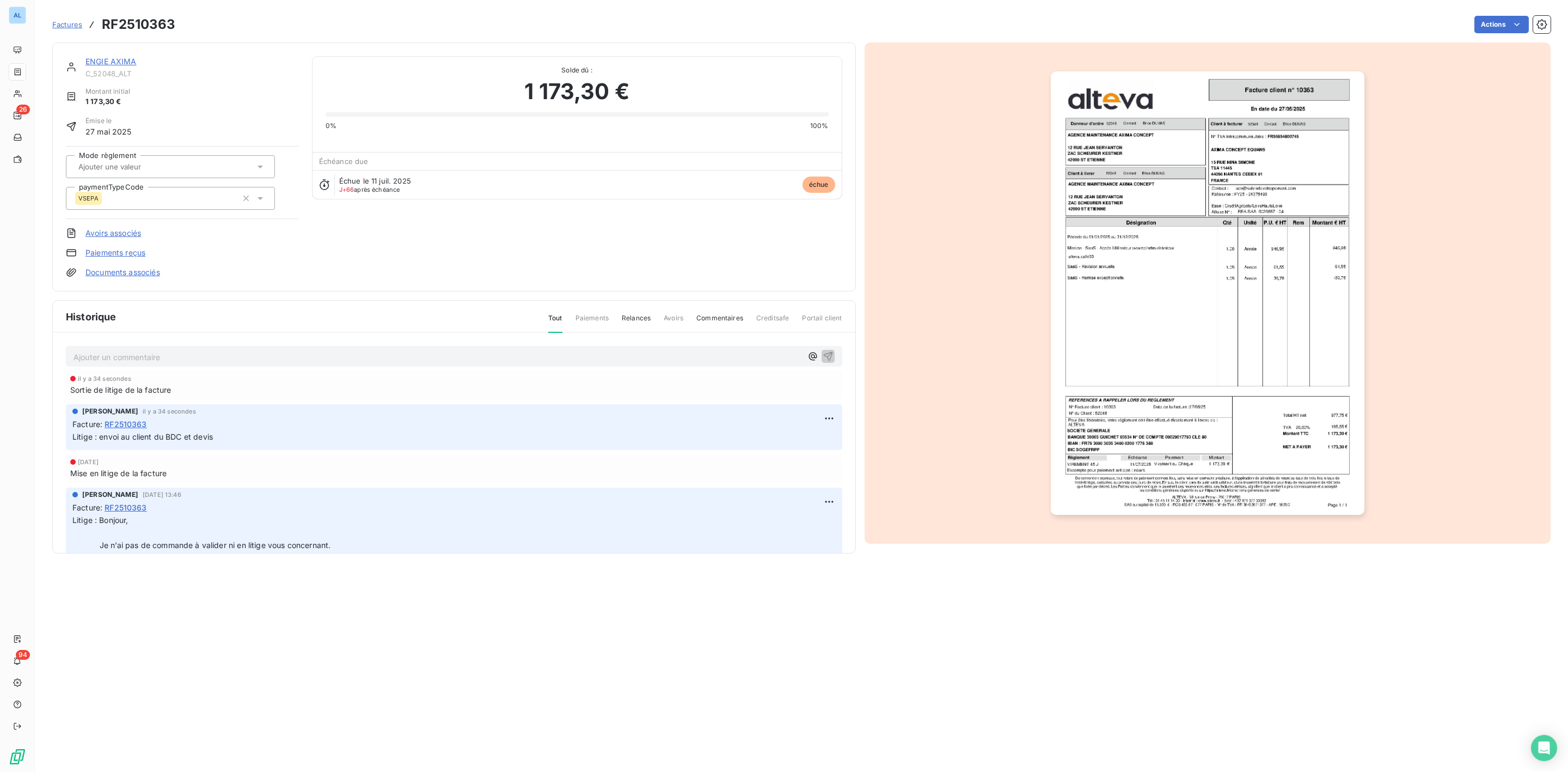
click at [113, 59] on link "ENGIE AXIMA" at bounding box center [111, 61] width 51 height 10
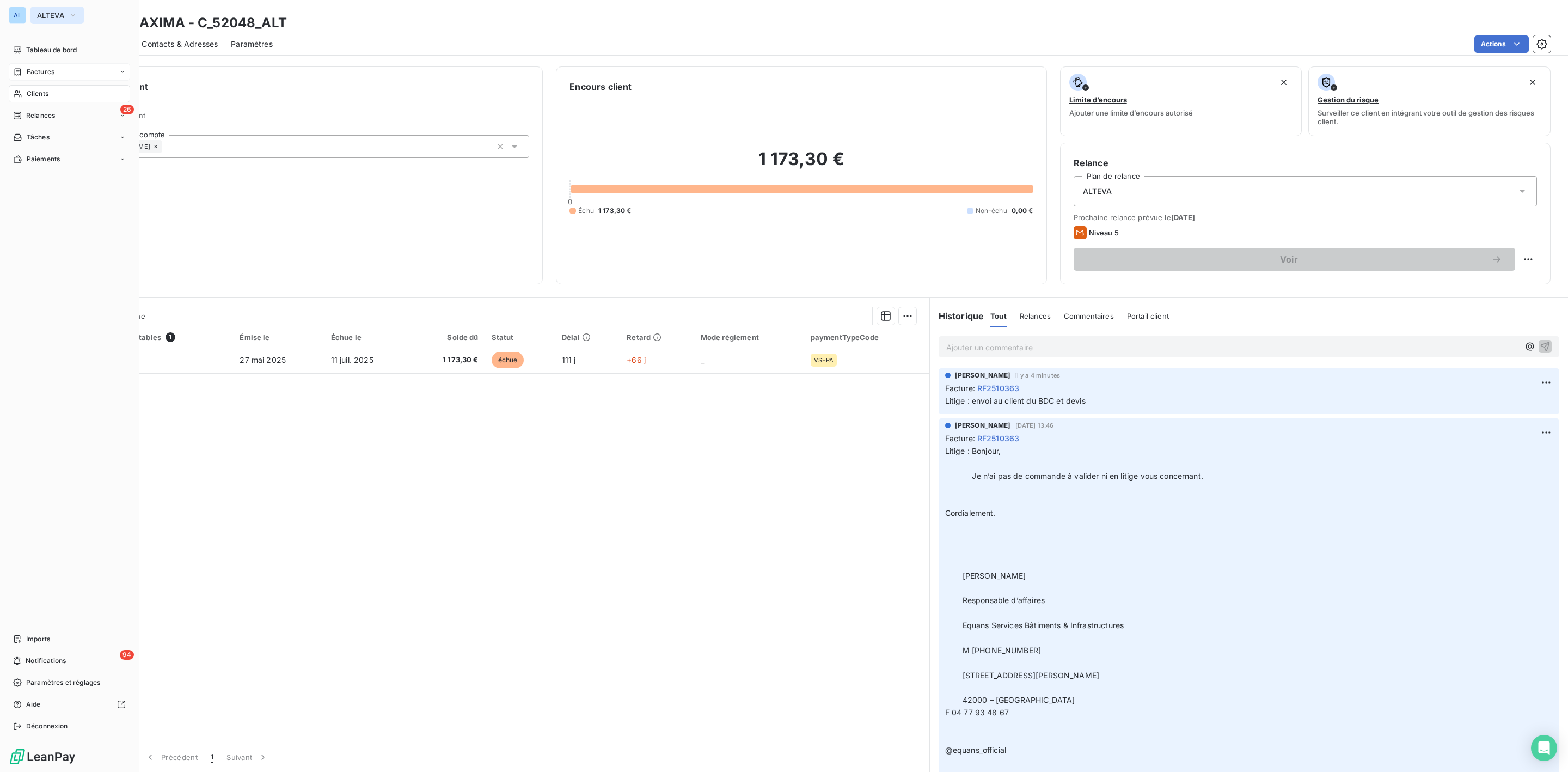
click at [48, 13] on span "ALTEVA" at bounding box center [50, 15] width 27 height 9
click at [79, 140] on li "FI FELIX INFO" at bounding box center [103, 149] width 147 height 26
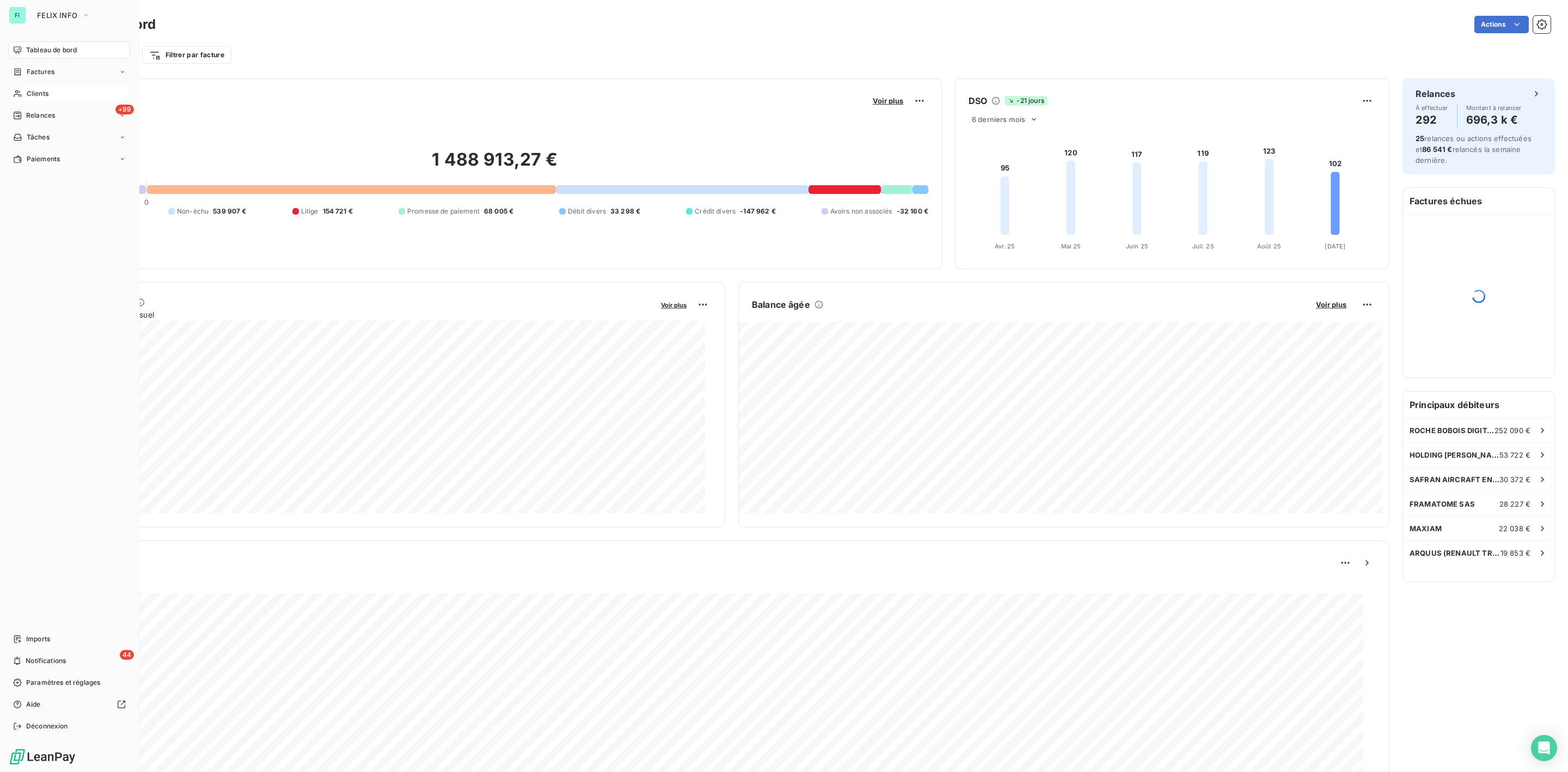
click at [38, 93] on span "Clients" at bounding box center [37, 93] width 22 height 10
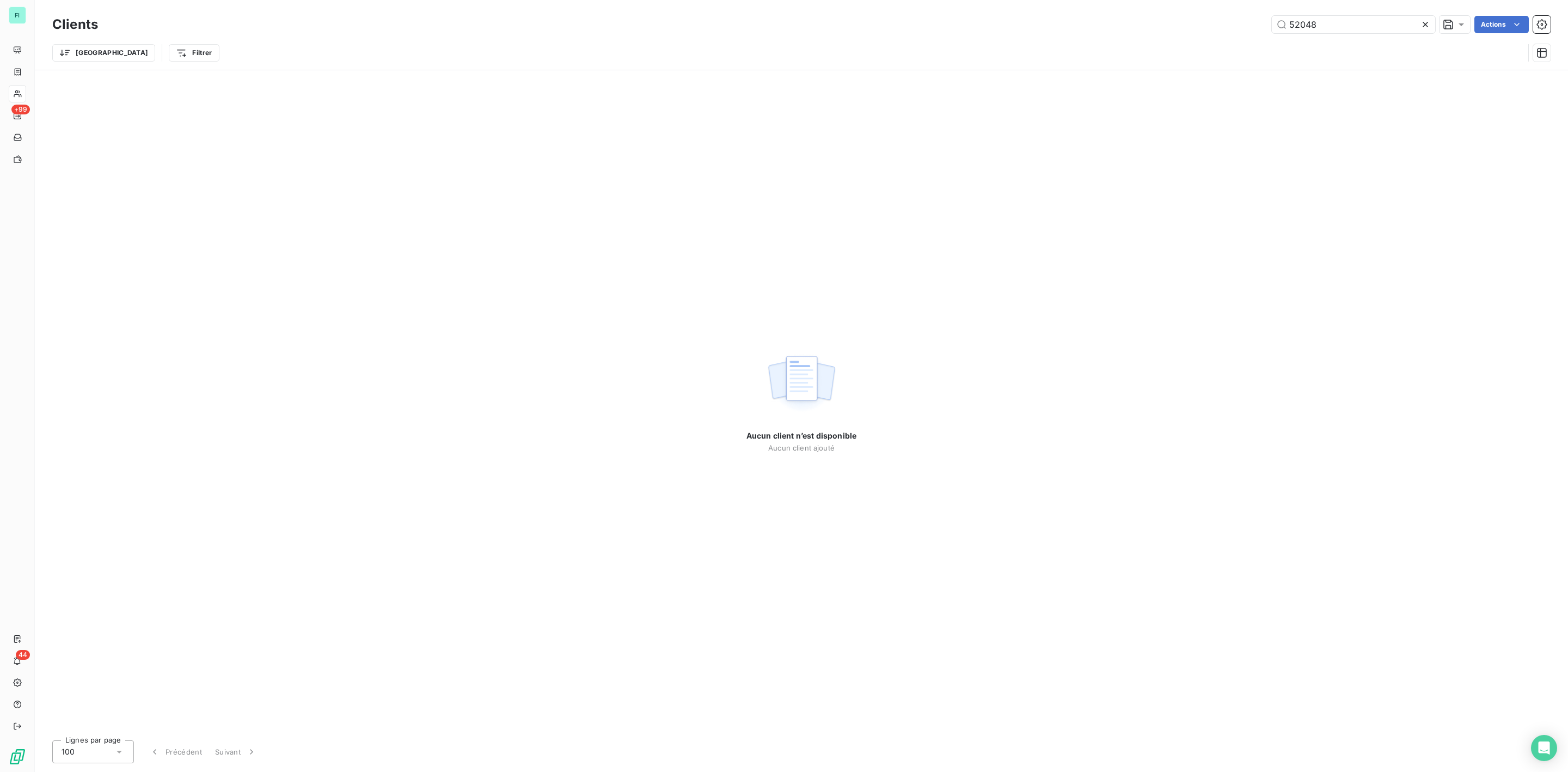
drag, startPoint x: 1323, startPoint y: 28, endPoint x: 1060, endPoint y: 29, distance: 263.0
click at [1060, 29] on div "52048 Actions" at bounding box center [831, 24] width 1440 height 17
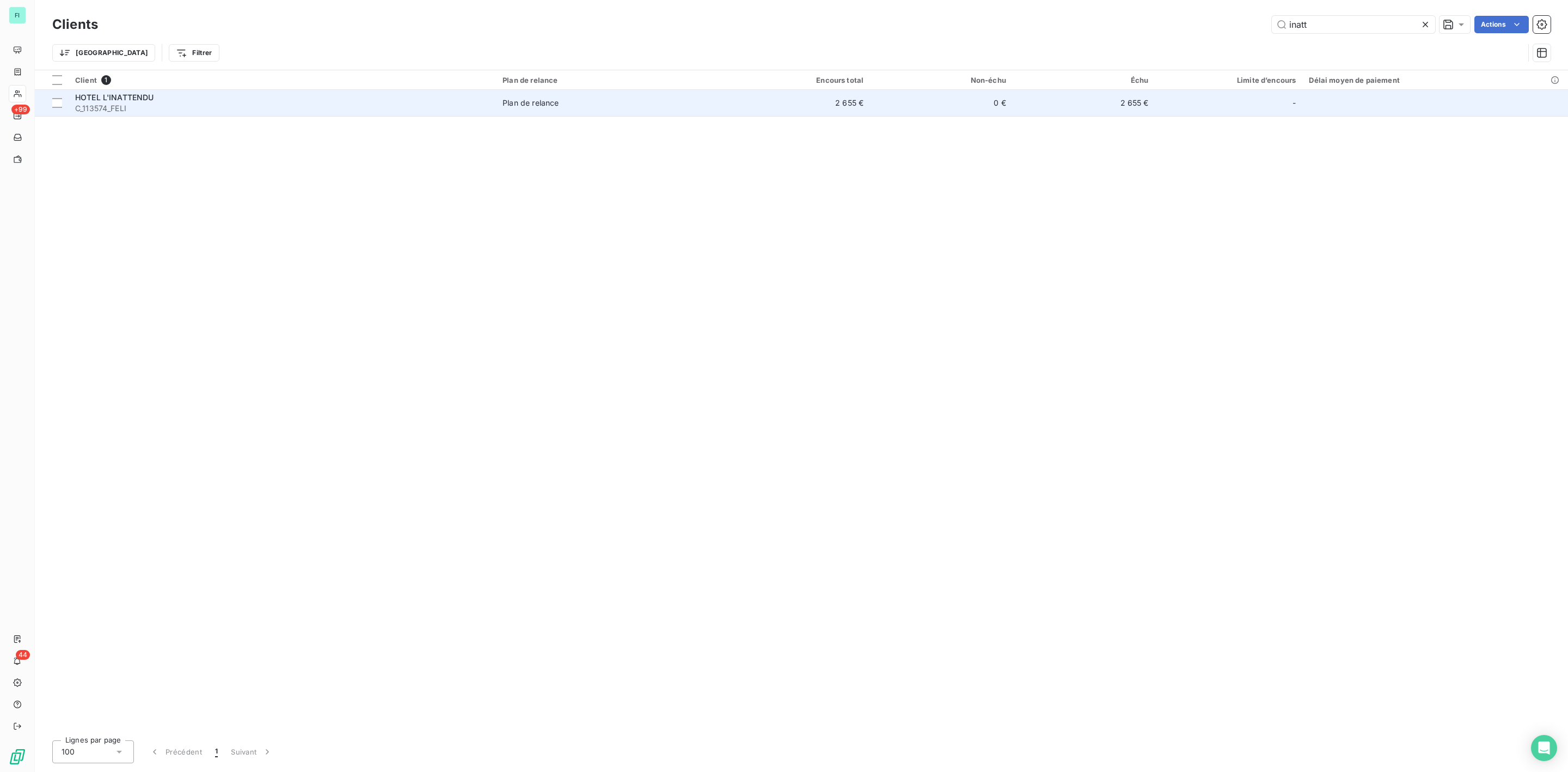
type input "inatt"
click at [88, 100] on span "HOTEL L'INATTENDU" at bounding box center [114, 97] width 79 height 10
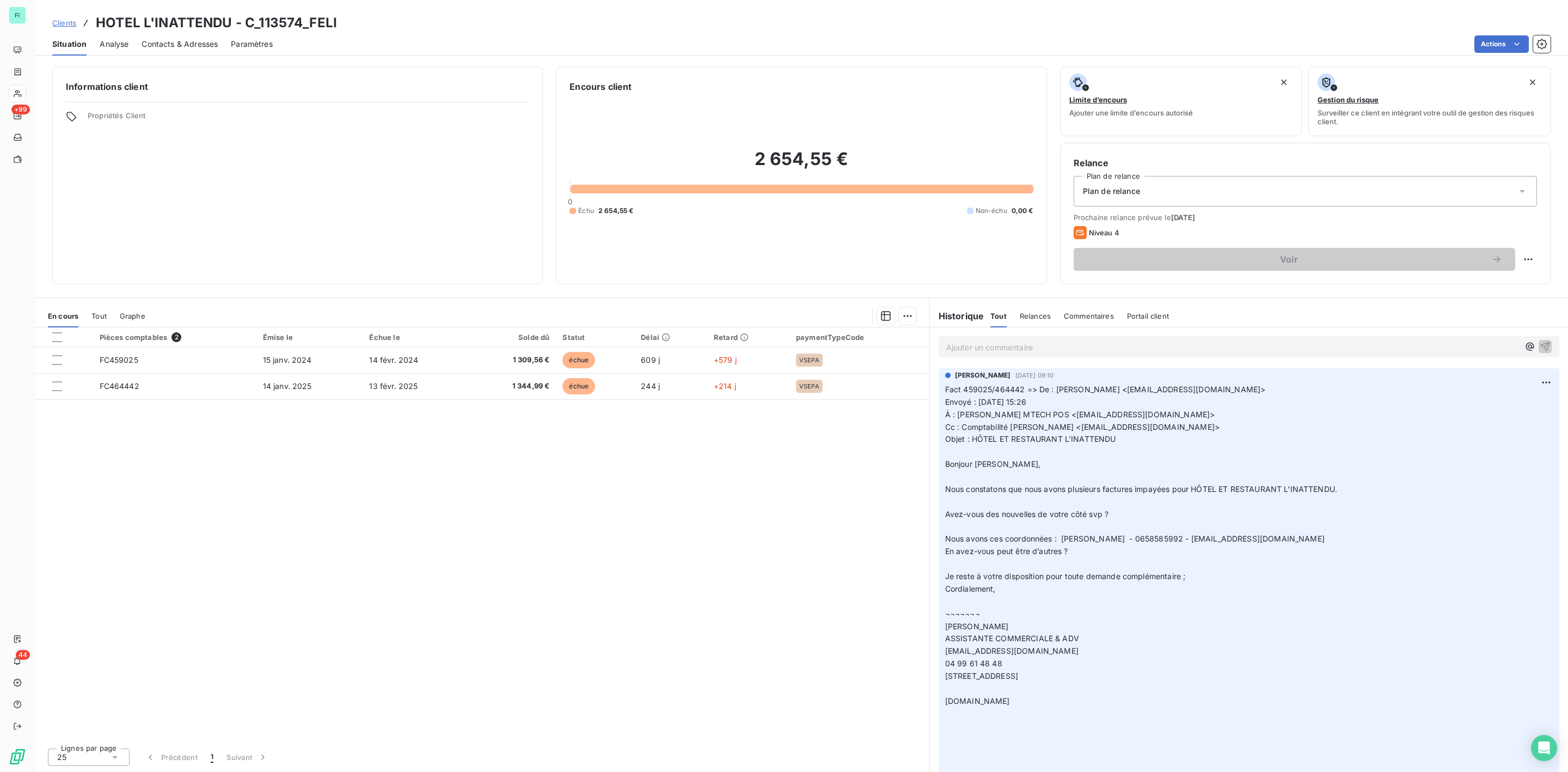
click at [1021, 343] on p "Ajouter un commentaire ﻿" at bounding box center [1232, 347] width 573 height 13
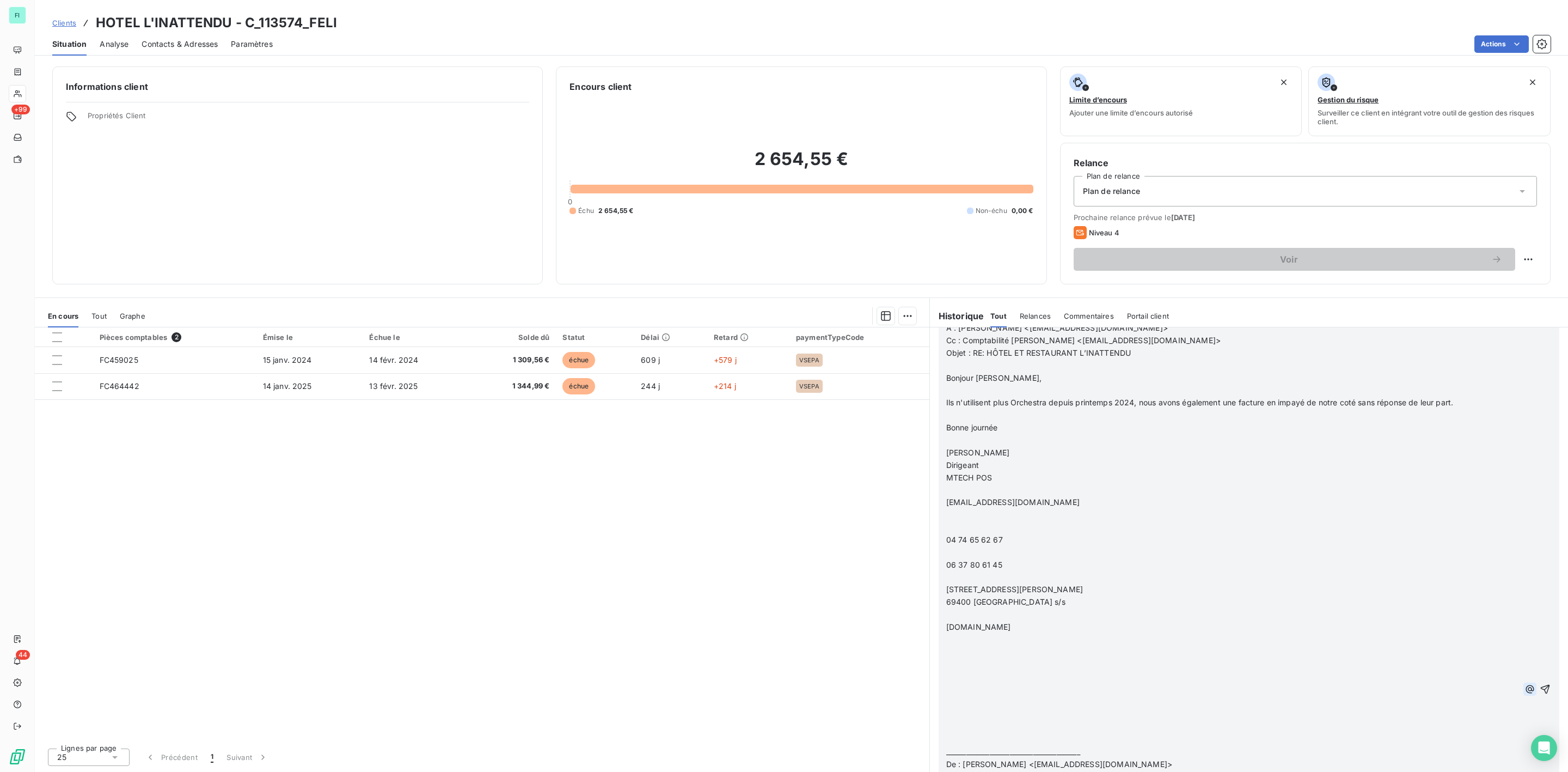
scroll to position [899, 0]
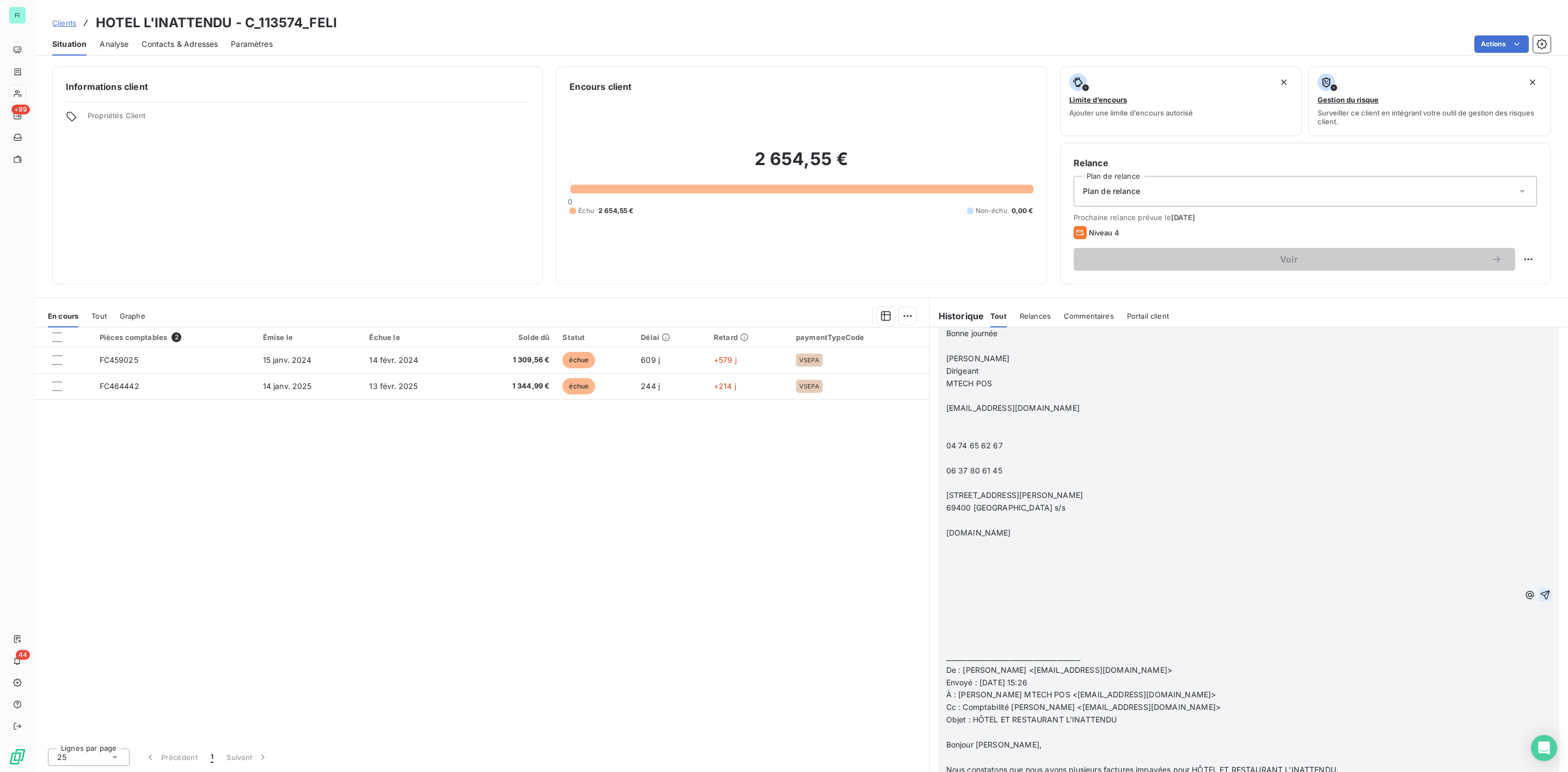
click at [1540, 590] on icon "button" at bounding box center [1545, 594] width 11 height 11
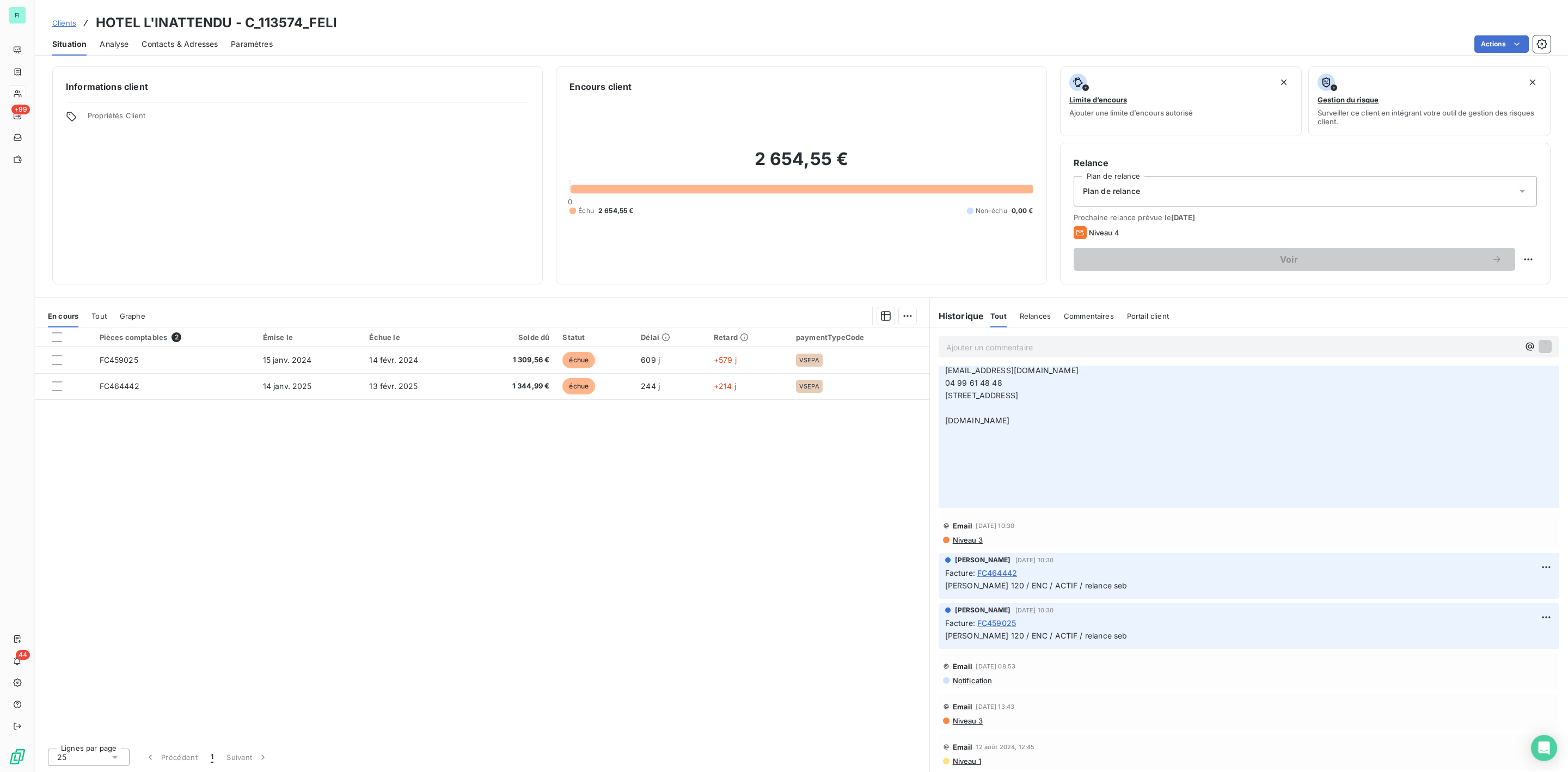
scroll to position [0, 0]
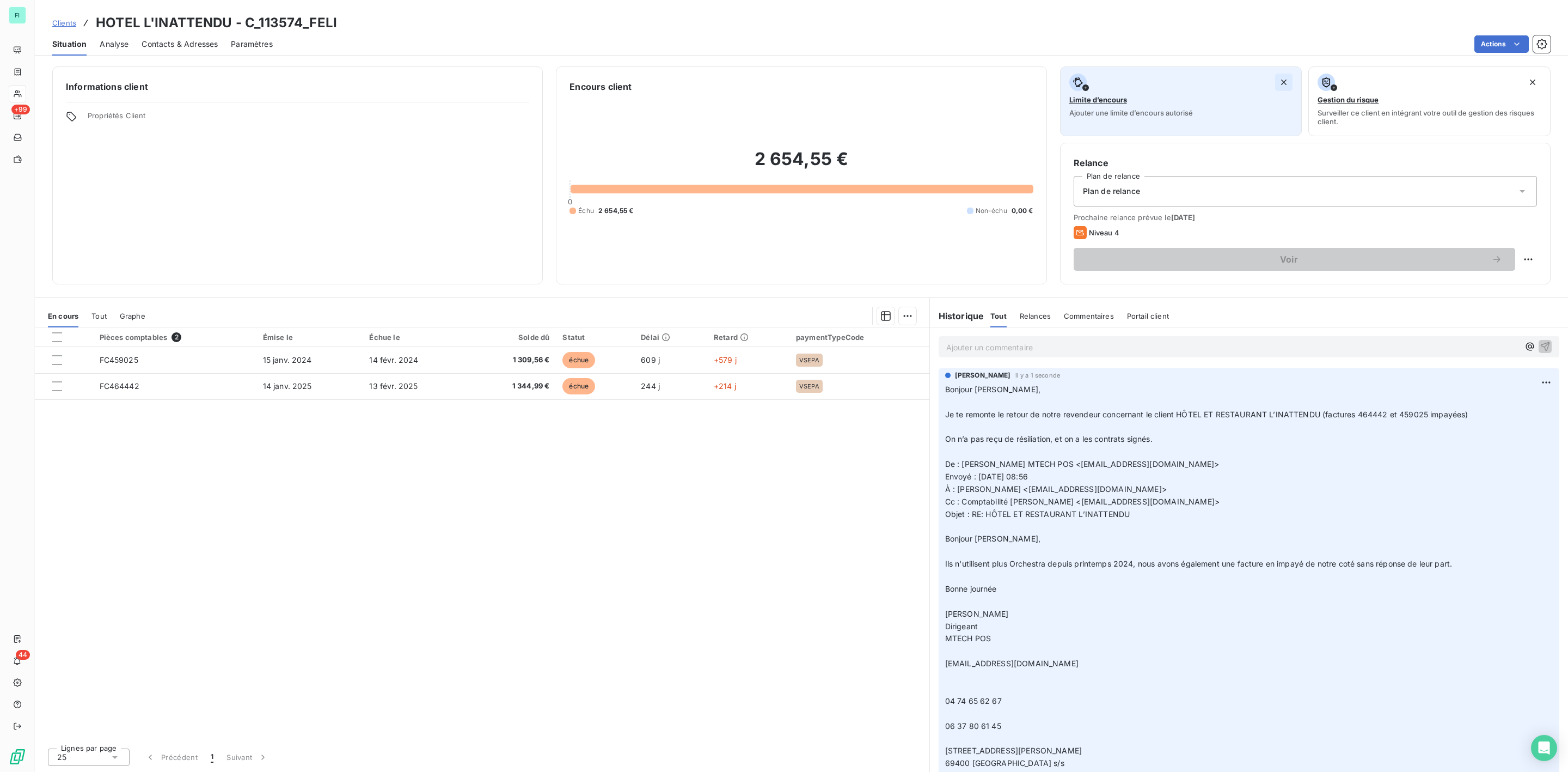
click at [1286, 81] on icon "button" at bounding box center [1284, 82] width 11 height 11
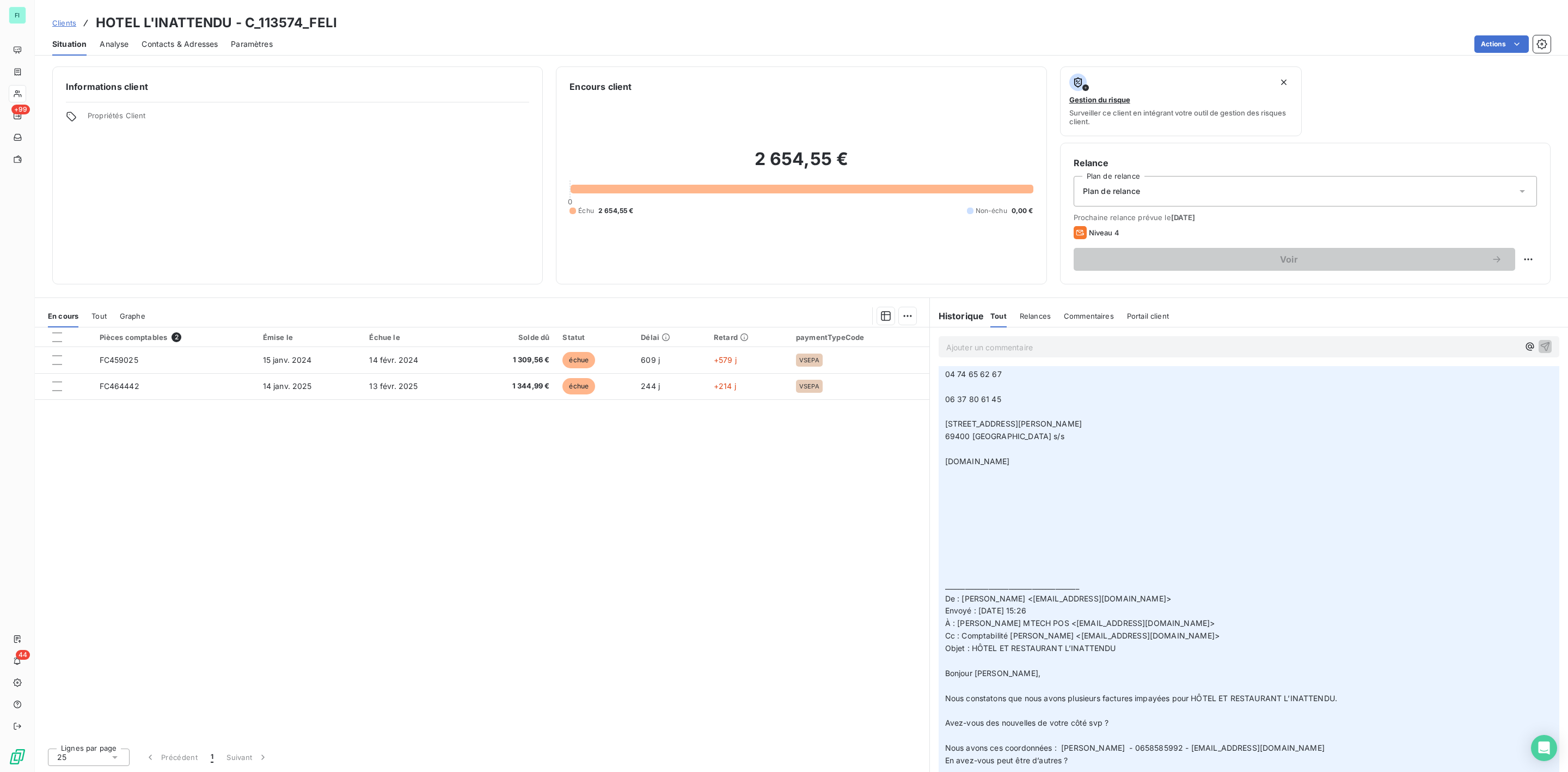
scroll to position [409, 0]
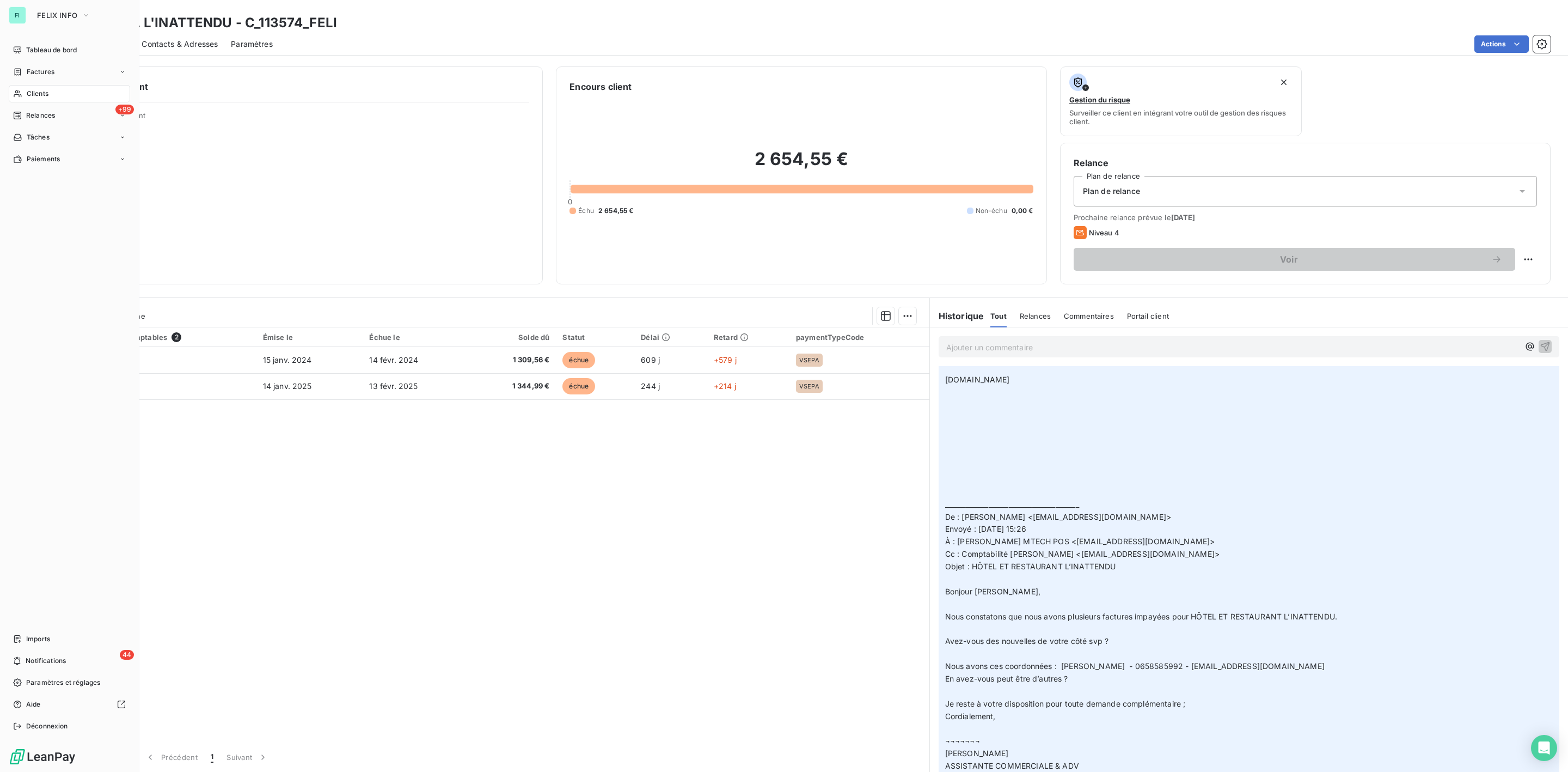
drag, startPoint x: 44, startPoint y: 86, endPoint x: 96, endPoint y: 86, distance: 52.0
click at [44, 86] on div "Clients" at bounding box center [69, 93] width 121 height 17
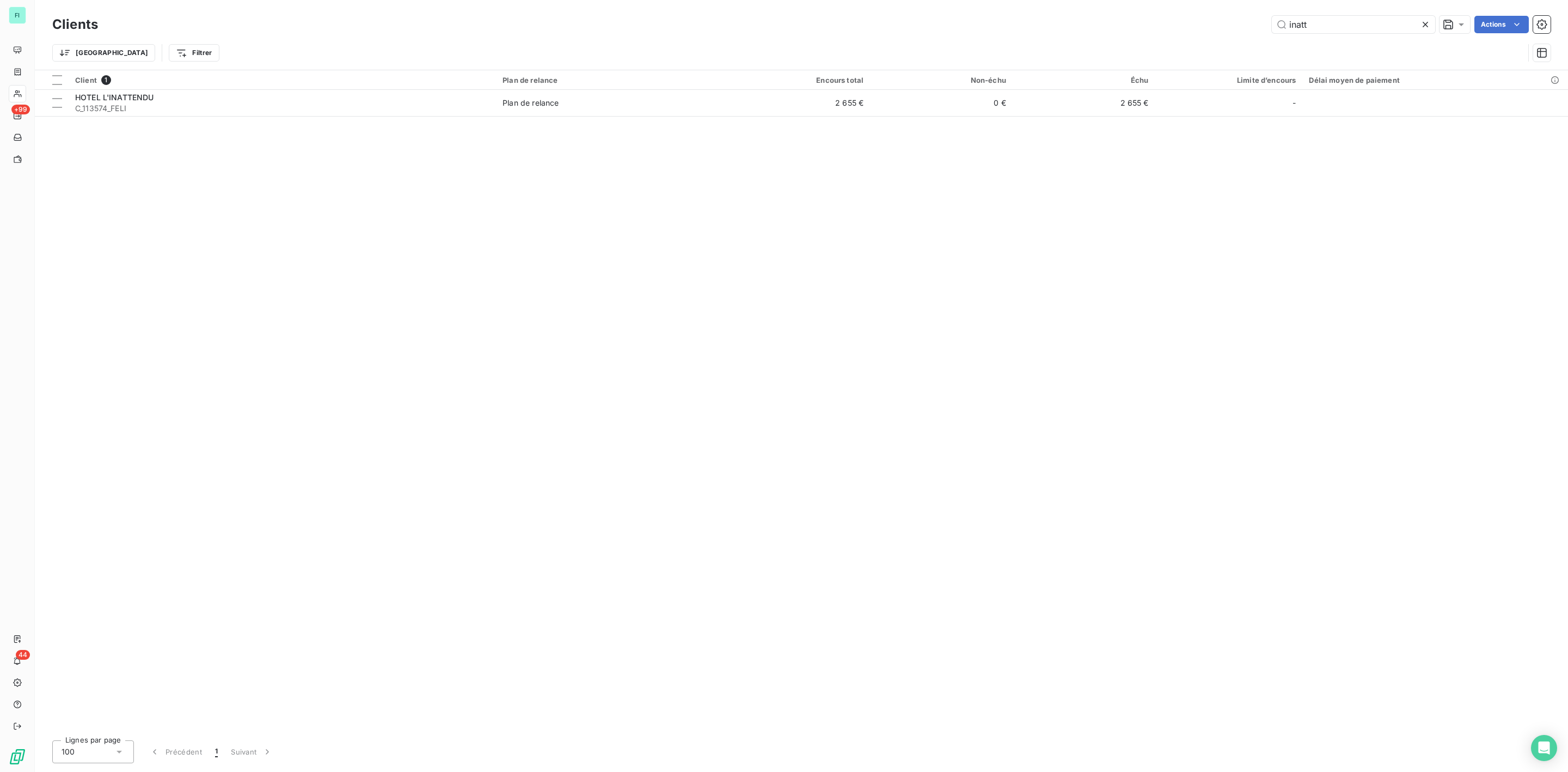
drag, startPoint x: 1328, startPoint y: 23, endPoint x: 1017, endPoint y: 36, distance: 311.3
click at [1062, 34] on div "Clients inatt Actions" at bounding box center [801, 25] width 1498 height 23
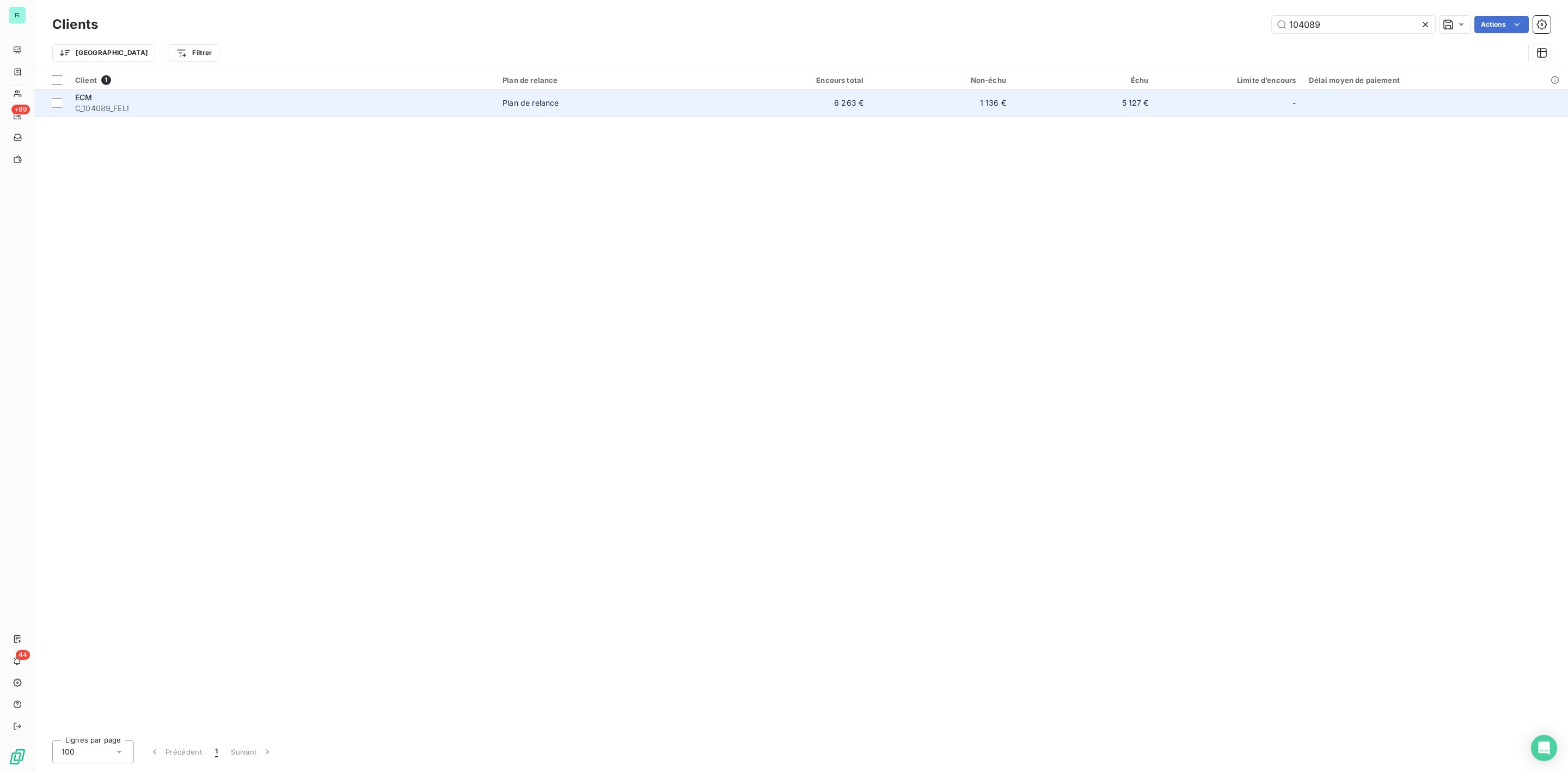
type input "104089"
click at [154, 112] on span "C_104089_FELI" at bounding box center [282, 108] width 414 height 11
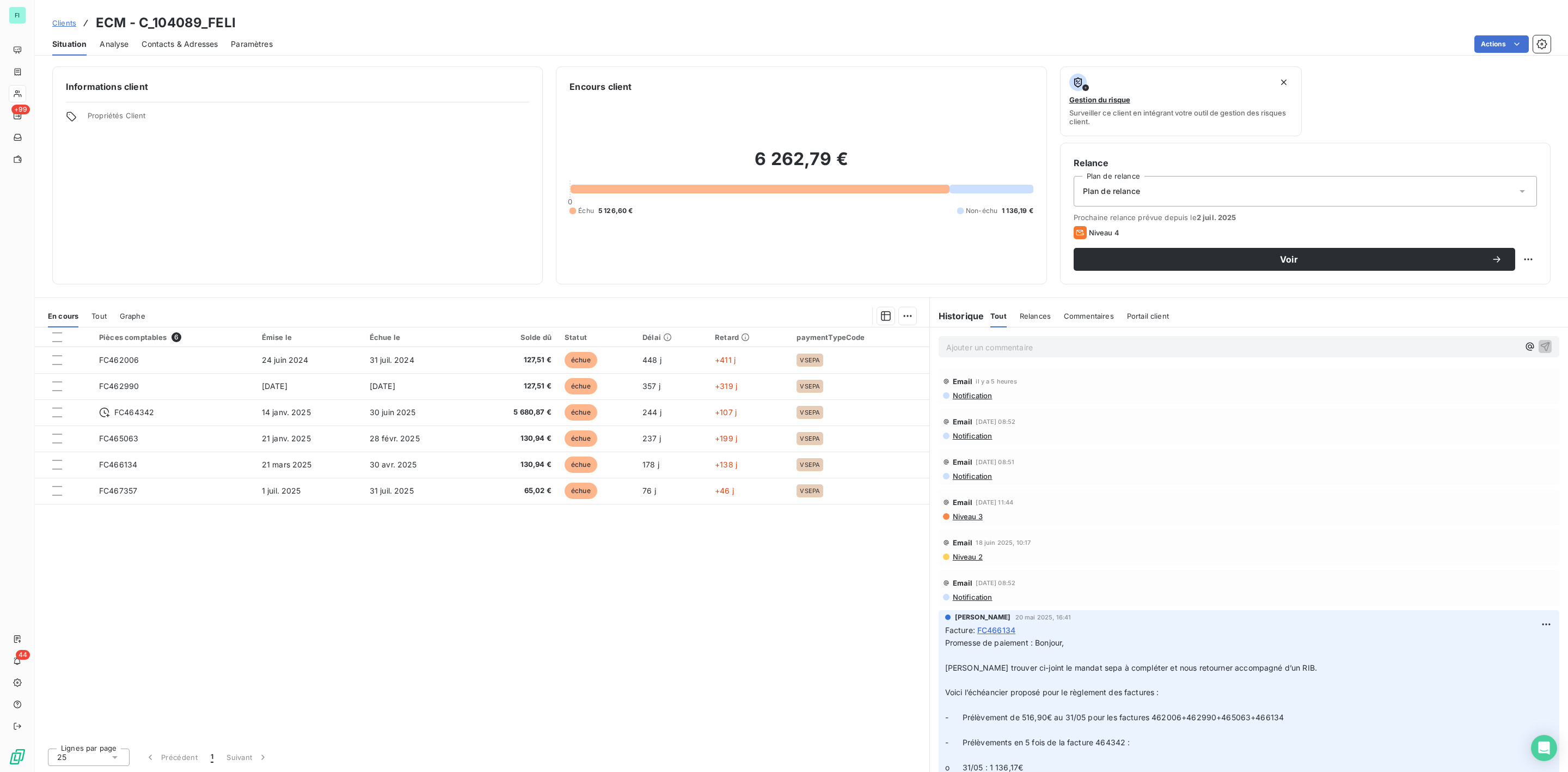
click at [1003, 351] on p "Ajouter un commentaire ﻿" at bounding box center [1232, 347] width 573 height 13
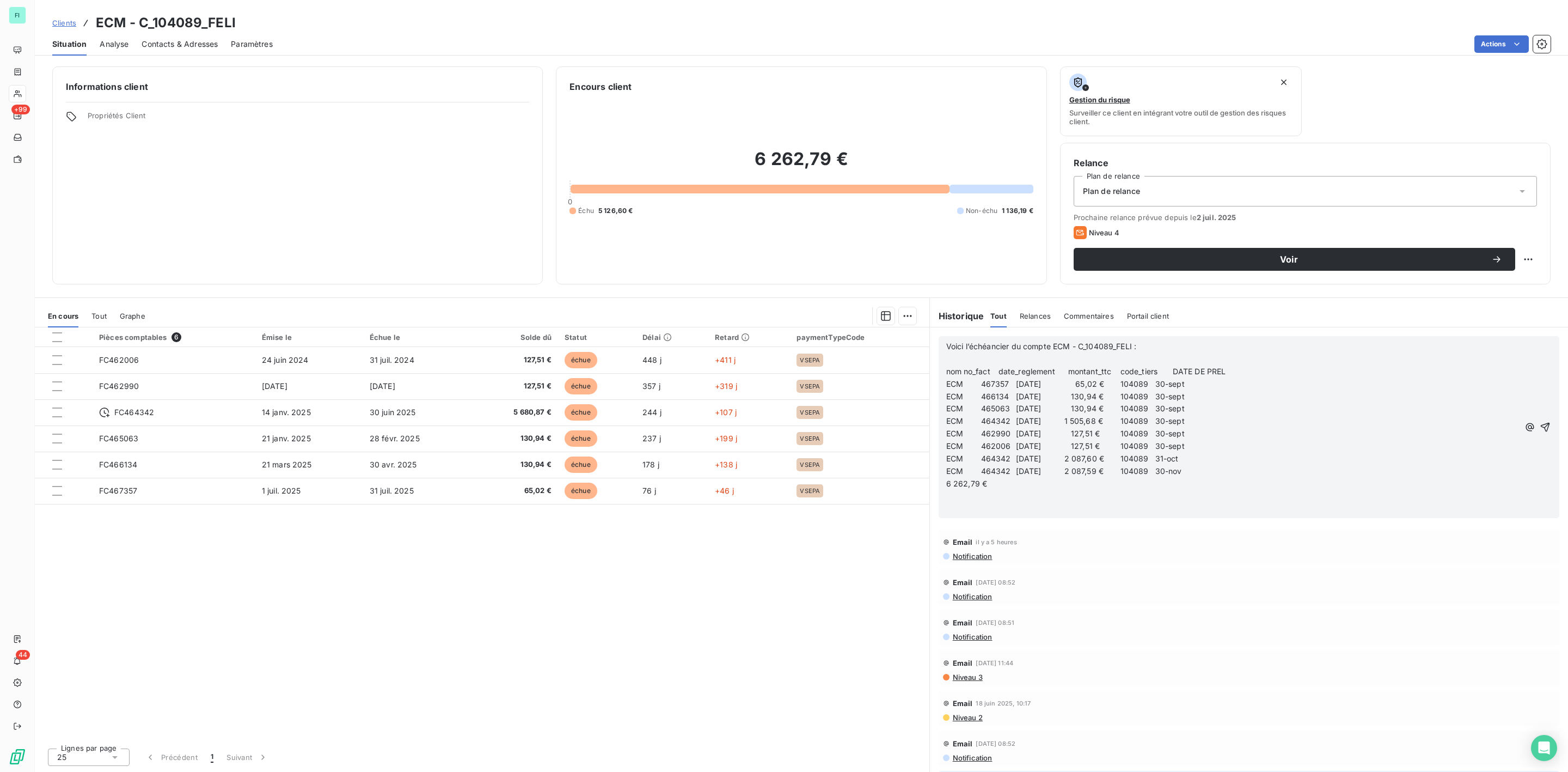
click at [947, 350] on span "Voici l’échéancier du compte ECM - C_104089_FELI :" at bounding box center [1041, 346] width 190 height 10
click at [1541, 429] on icon "button" at bounding box center [1545, 427] width 10 height 10
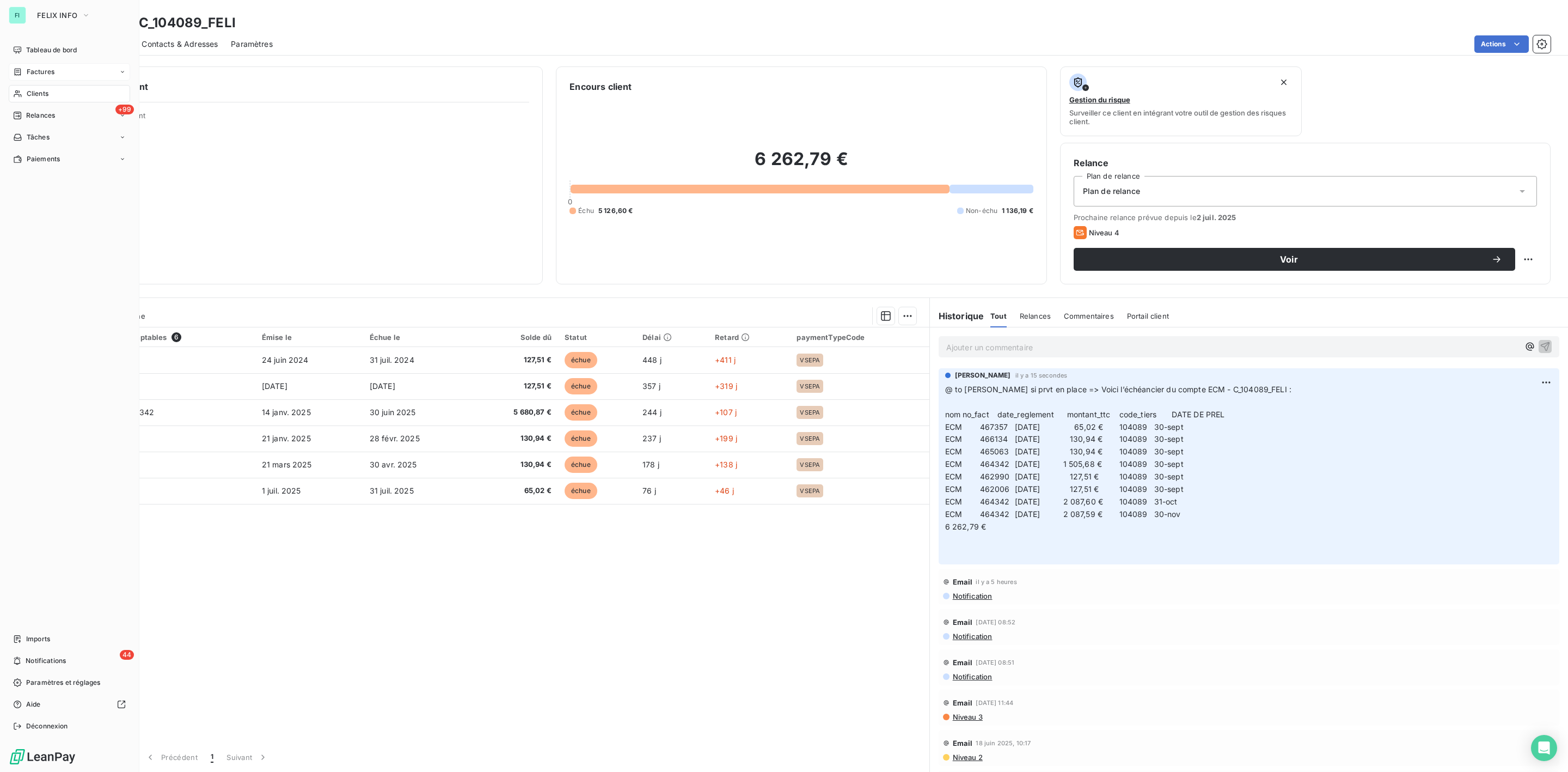
click at [41, 70] on span "Factures" at bounding box center [41, 72] width 28 height 10
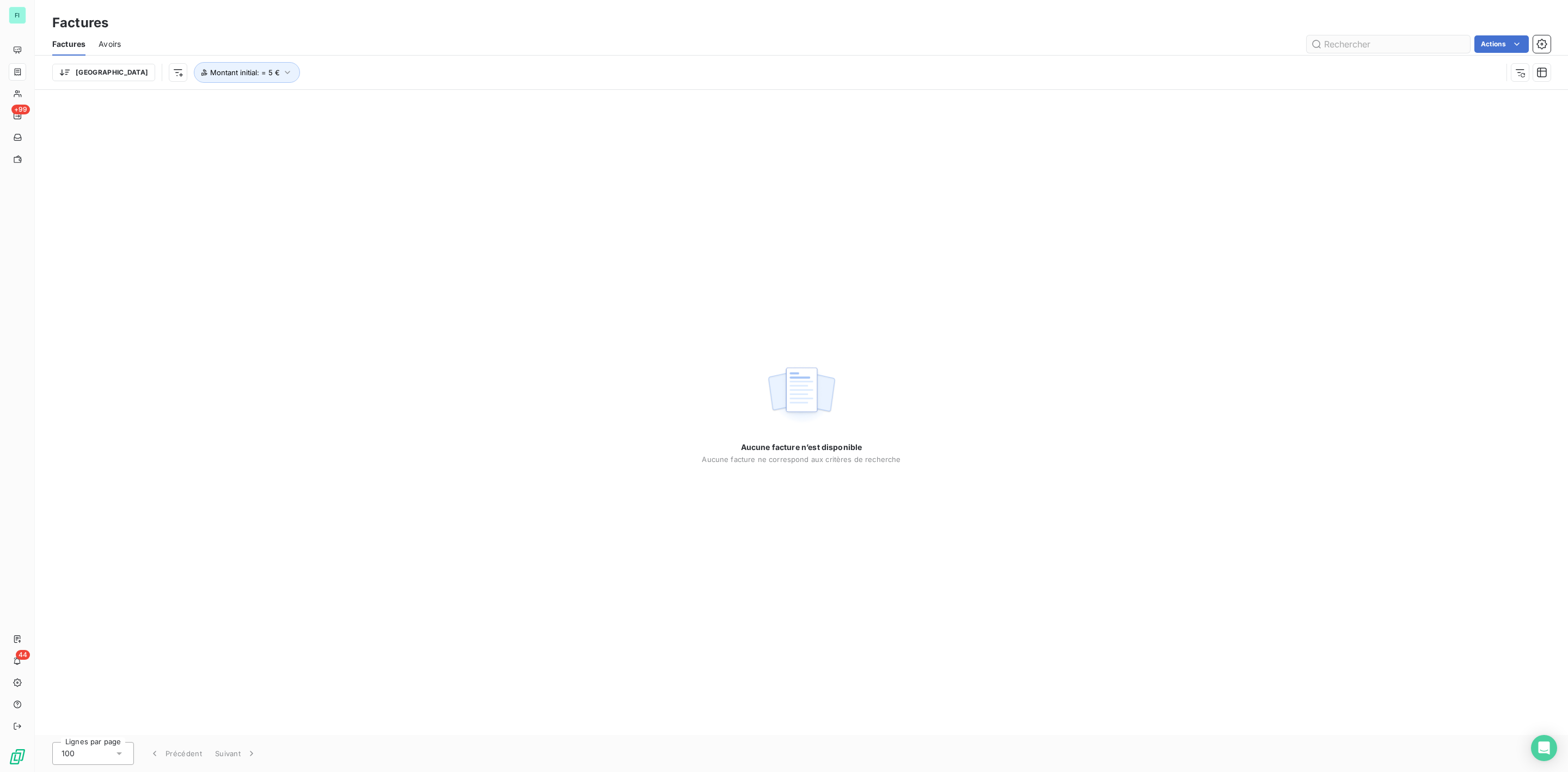
click at [1390, 41] on input "text" at bounding box center [1388, 44] width 163 height 17
type input "466048"
click at [777, 484] on button "Mettre à jour les filtres" at bounding box center [801, 480] width 88 height 17
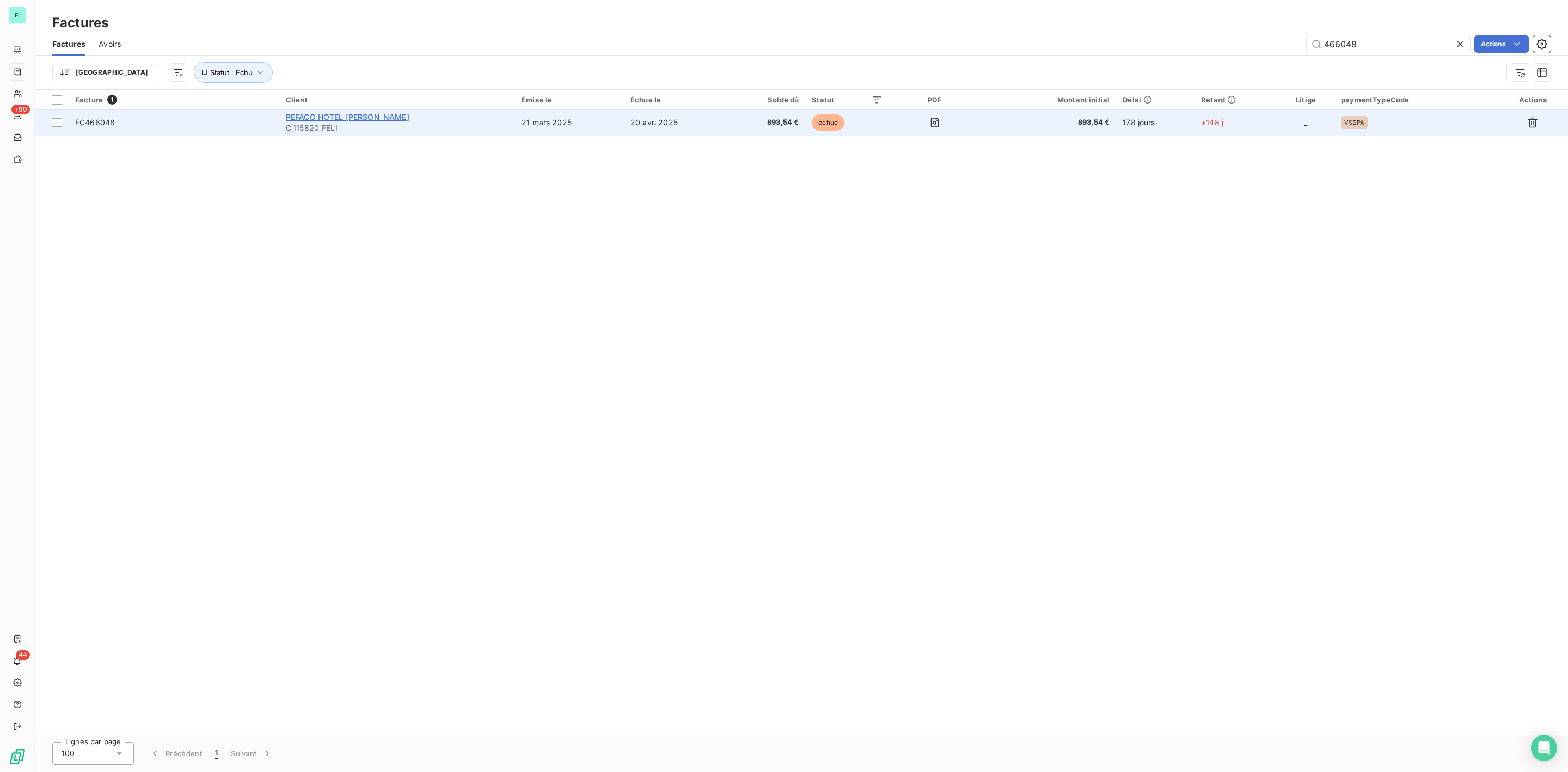
click at [305, 115] on span "PEFACO HOTEL [PERSON_NAME]" at bounding box center [347, 117] width 124 height 10
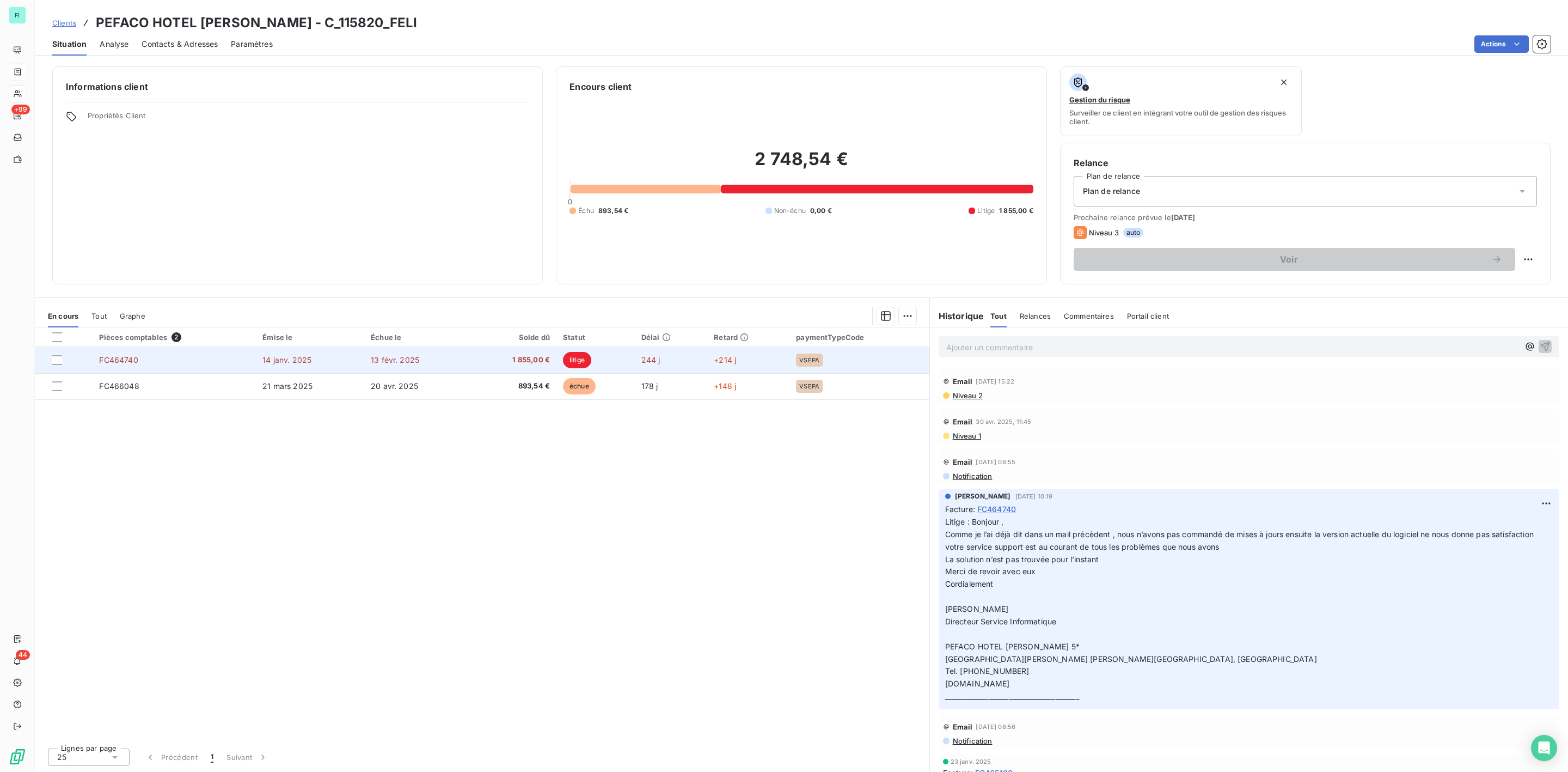
click at [355, 364] on td "14 janv. 2025" at bounding box center [310, 360] width 109 height 26
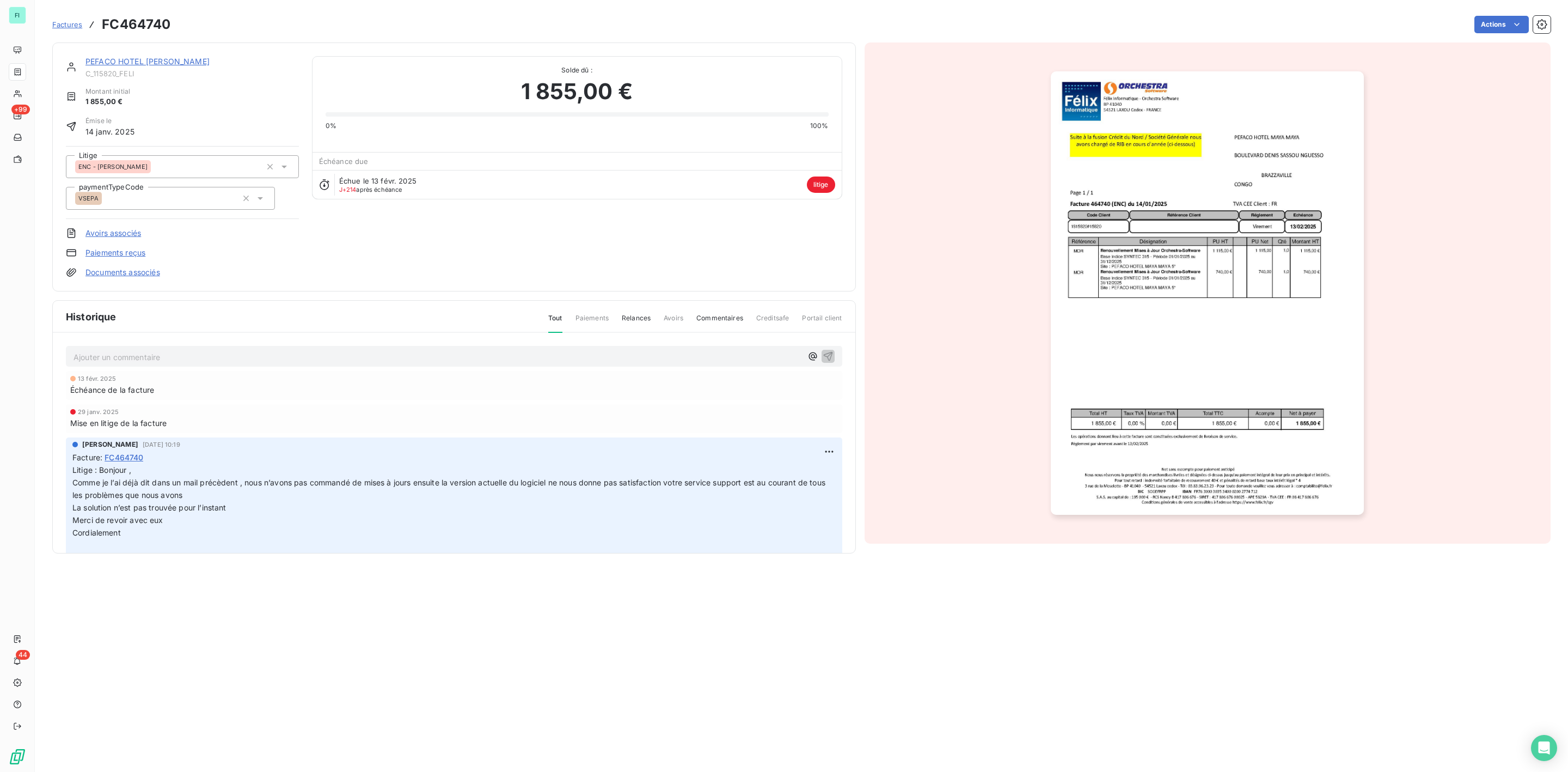
click at [128, 60] on link "PEFACO HOTEL [PERSON_NAME]" at bounding box center [148, 61] width 124 height 10
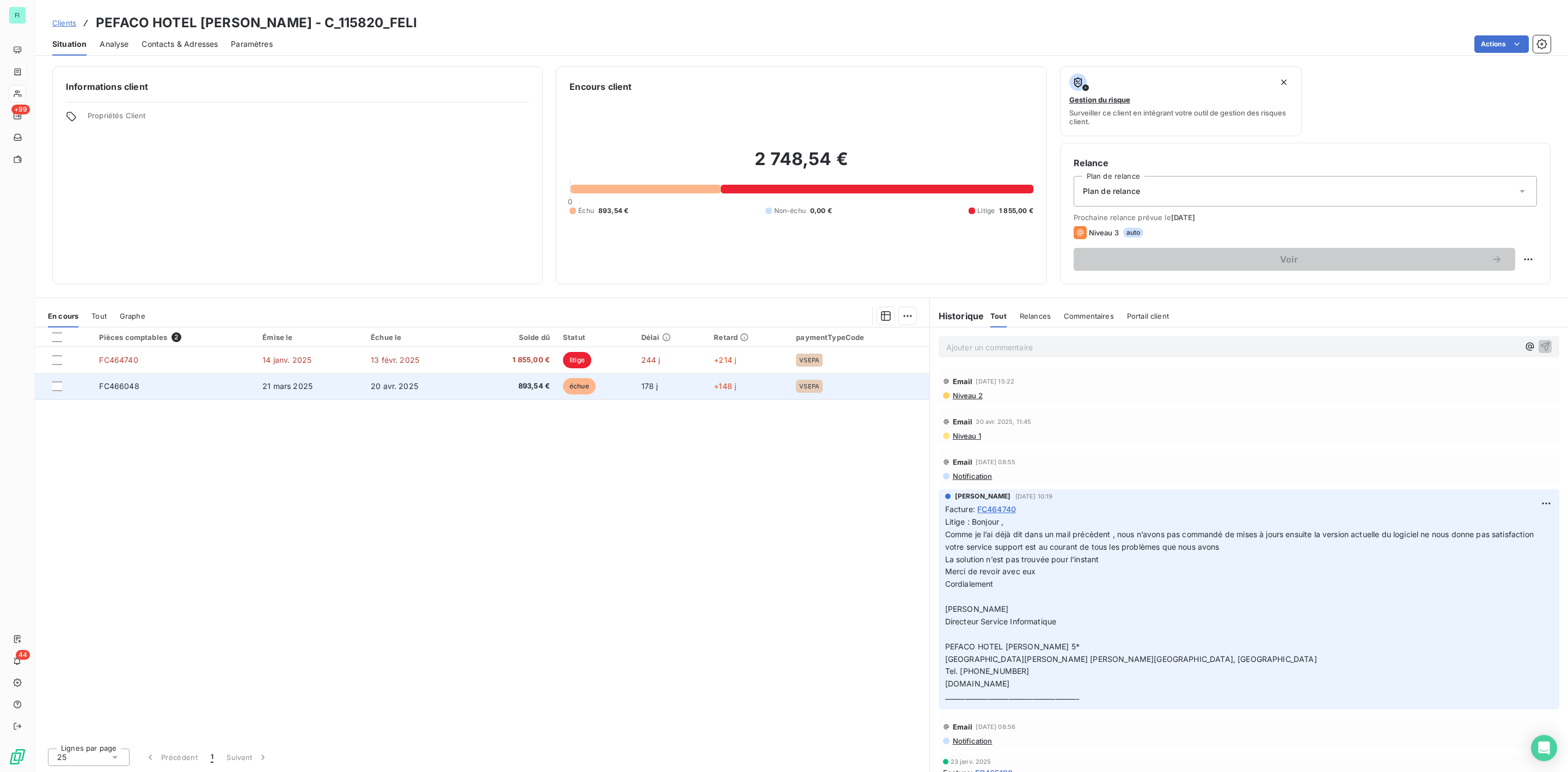
click at [293, 394] on td "21 mars 2025" at bounding box center [310, 386] width 109 height 26
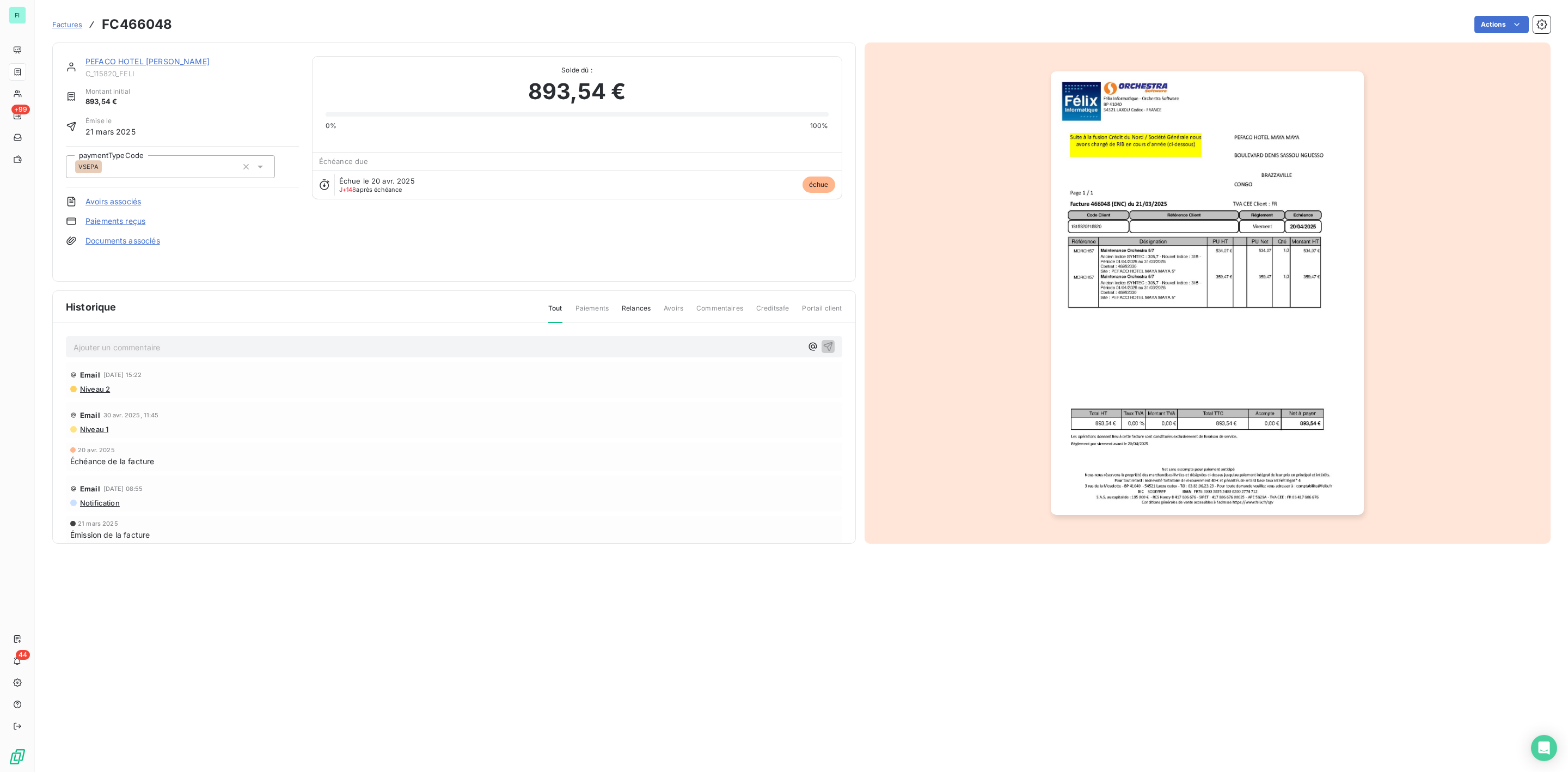
click at [114, 65] on link "PEFACO HOTEL [PERSON_NAME]" at bounding box center [148, 61] width 124 height 10
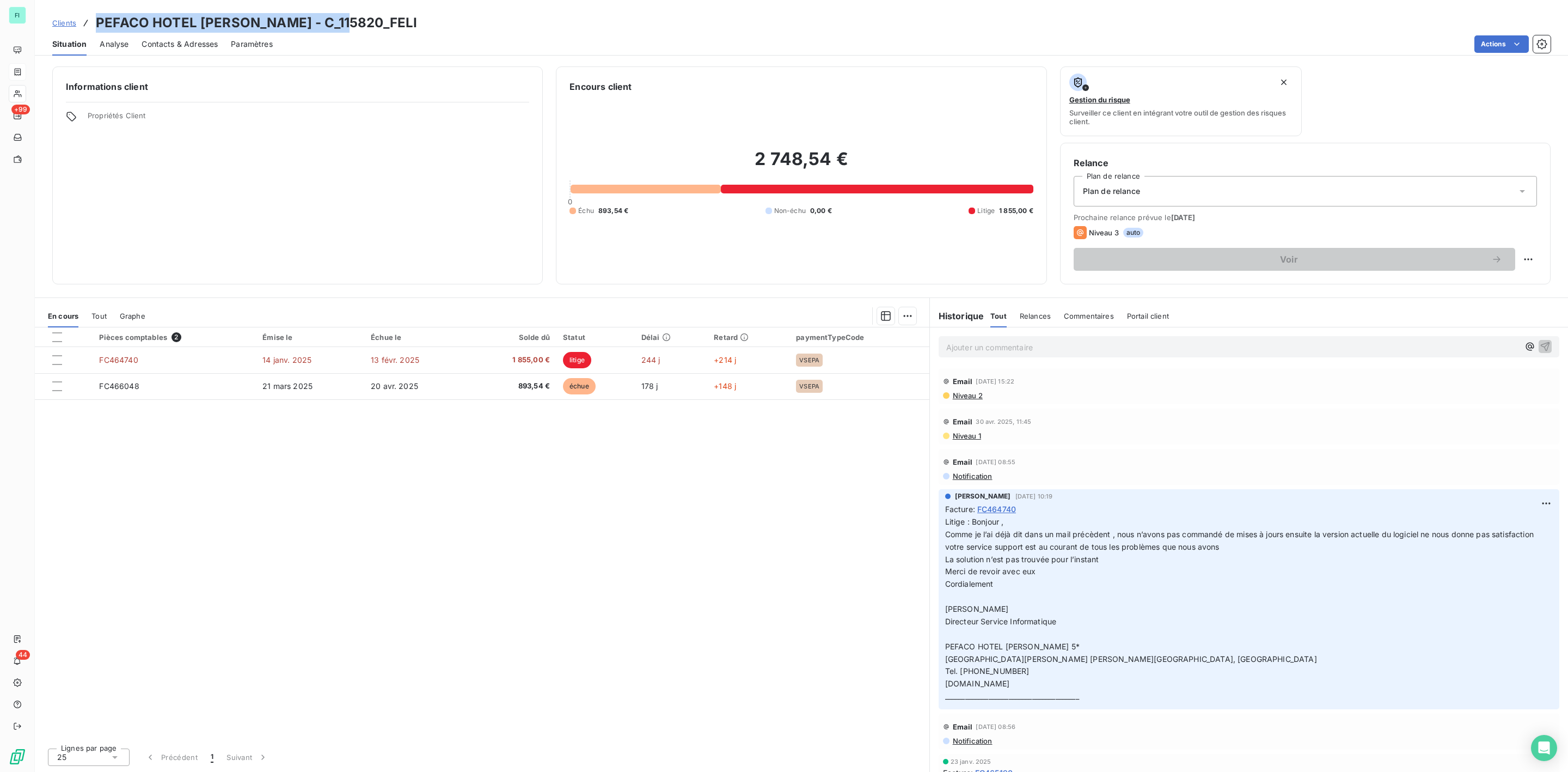
drag, startPoint x: 95, startPoint y: 25, endPoint x: 348, endPoint y: 25, distance: 253.0
click at [348, 25] on h3 "PEFACO HOTEL [PERSON_NAME] - C_115820_FELI" at bounding box center [256, 23] width 321 height 20
copy h3 "PEFACO HOTEL [PERSON_NAME] - C_115820"
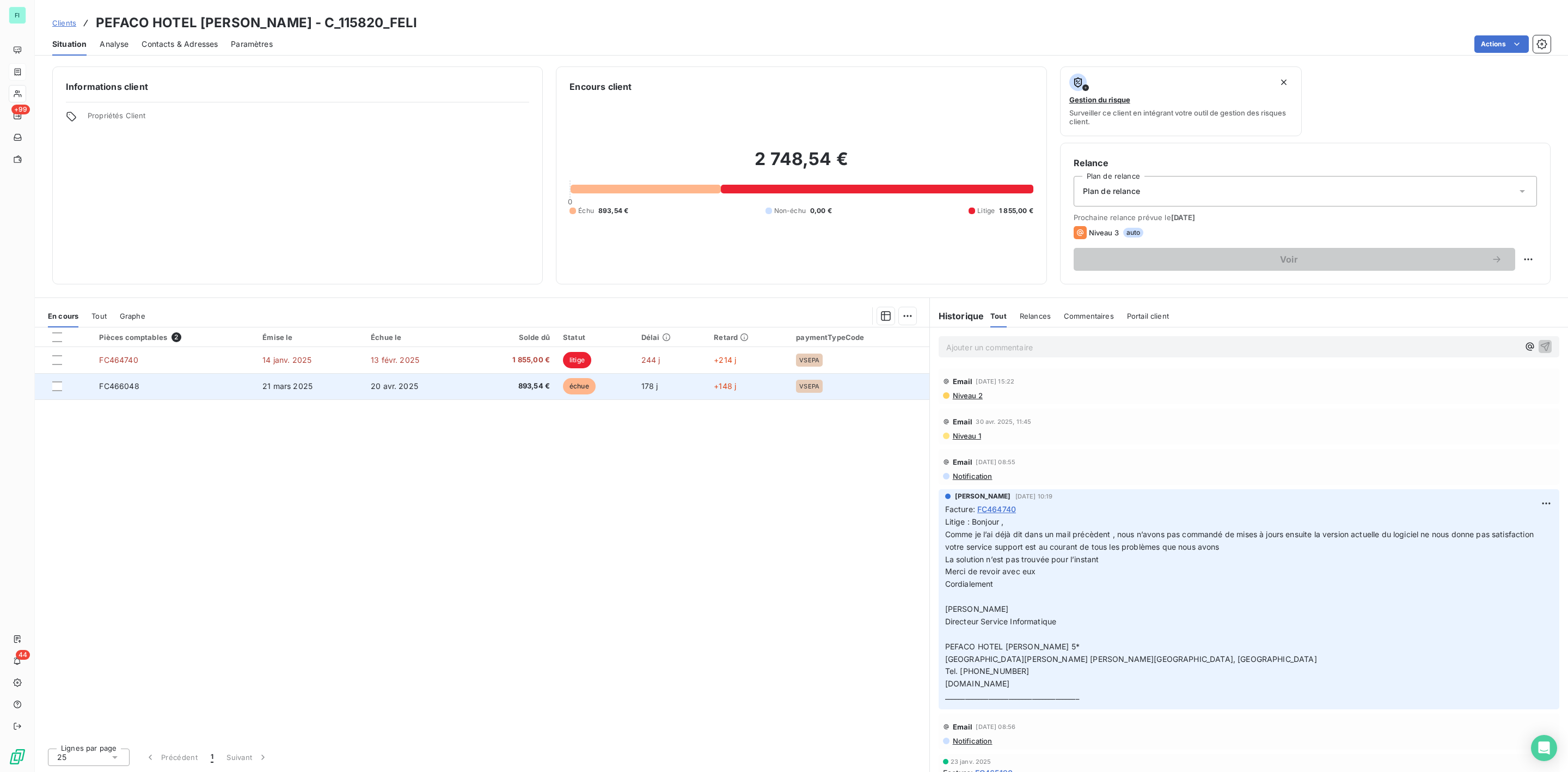
click at [451, 384] on td "20 avr. 2025" at bounding box center [417, 386] width 105 height 26
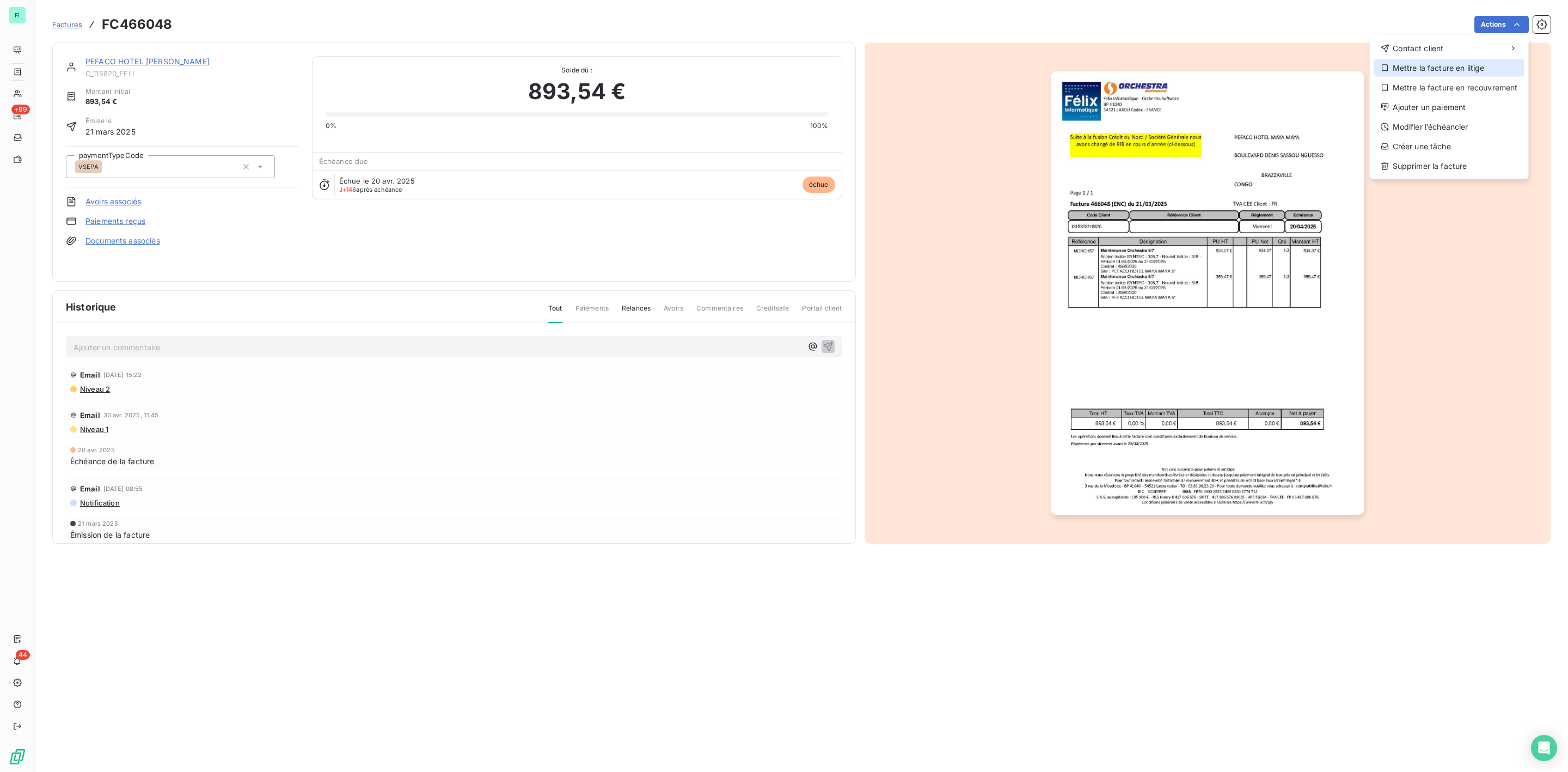
click at [1410, 65] on div "Mettre la facture en litige" at bounding box center [1449, 68] width 150 height 17
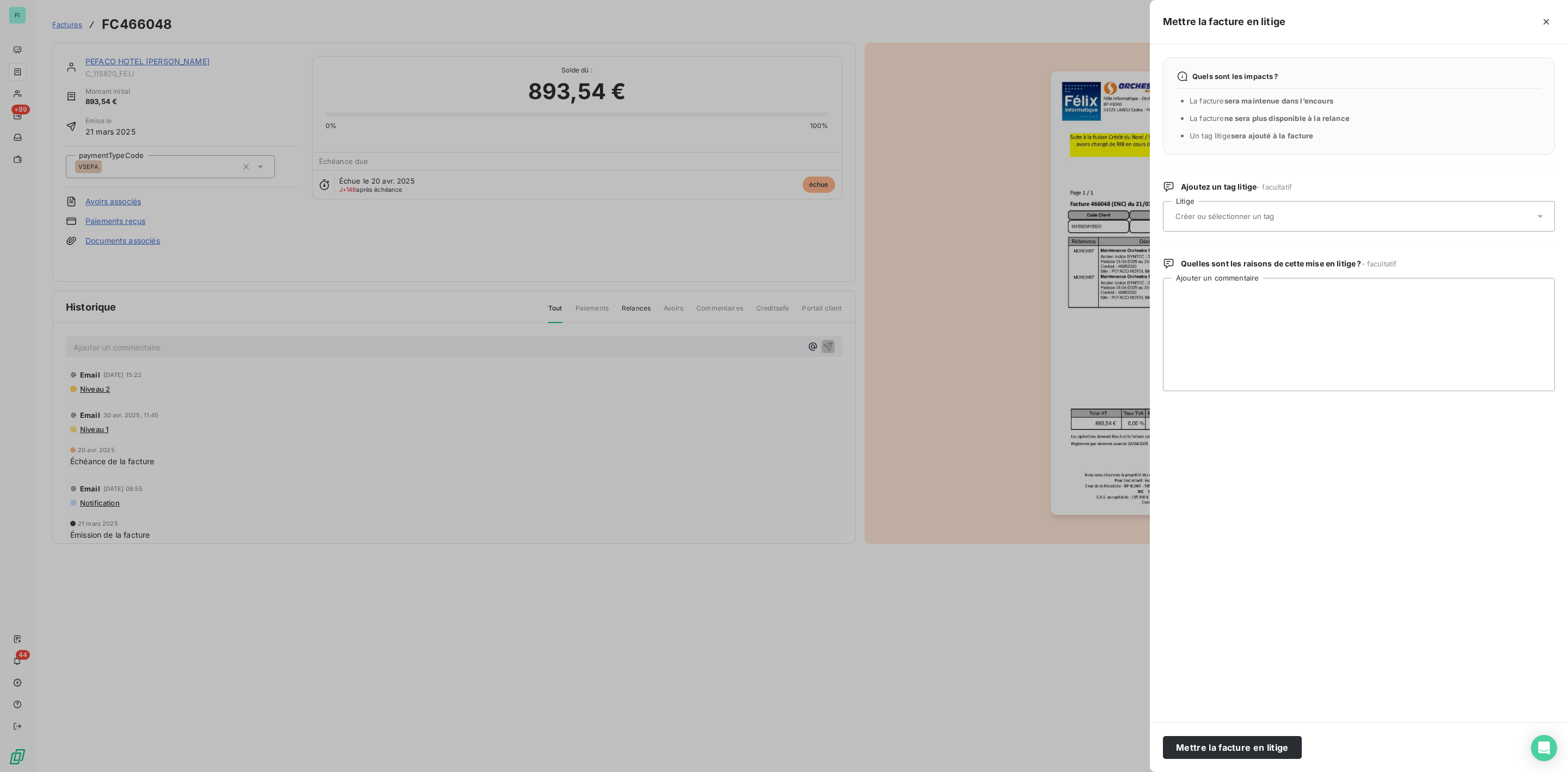
click at [1194, 217] on input "text" at bounding box center [1254, 216] width 159 height 10
type input "enc"
click at [1221, 271] on span "ENC - [PERSON_NAME]" at bounding box center [1222, 270] width 69 height 6
click at [1220, 300] on textarea "Ajouter un commentaire" at bounding box center [1359, 335] width 392 height 113
paste textarea "Bonjour , C’est une erreur de votre part J’ai déjà communiqué avec vous que vot…"
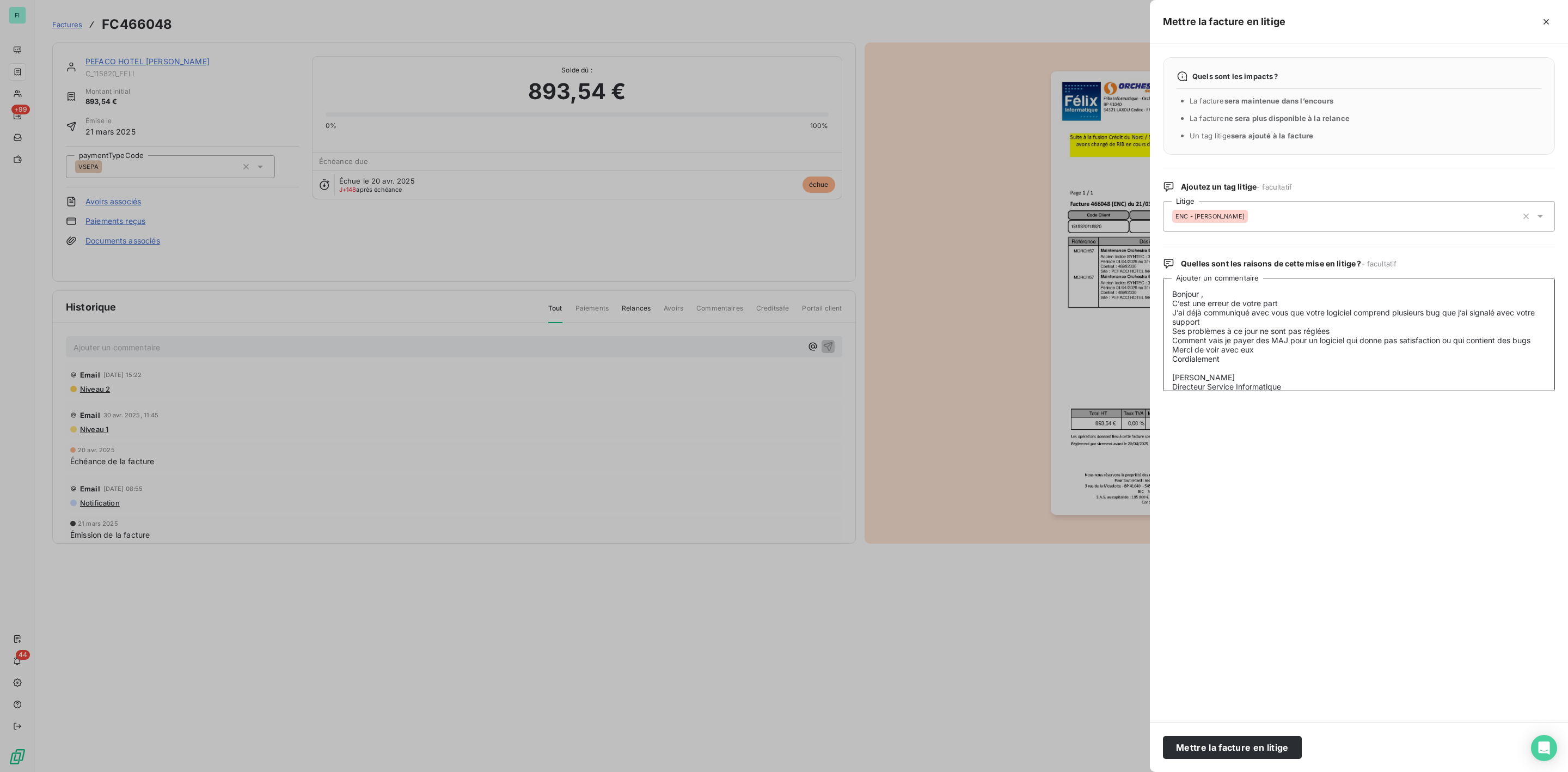
scroll to position [70, 0]
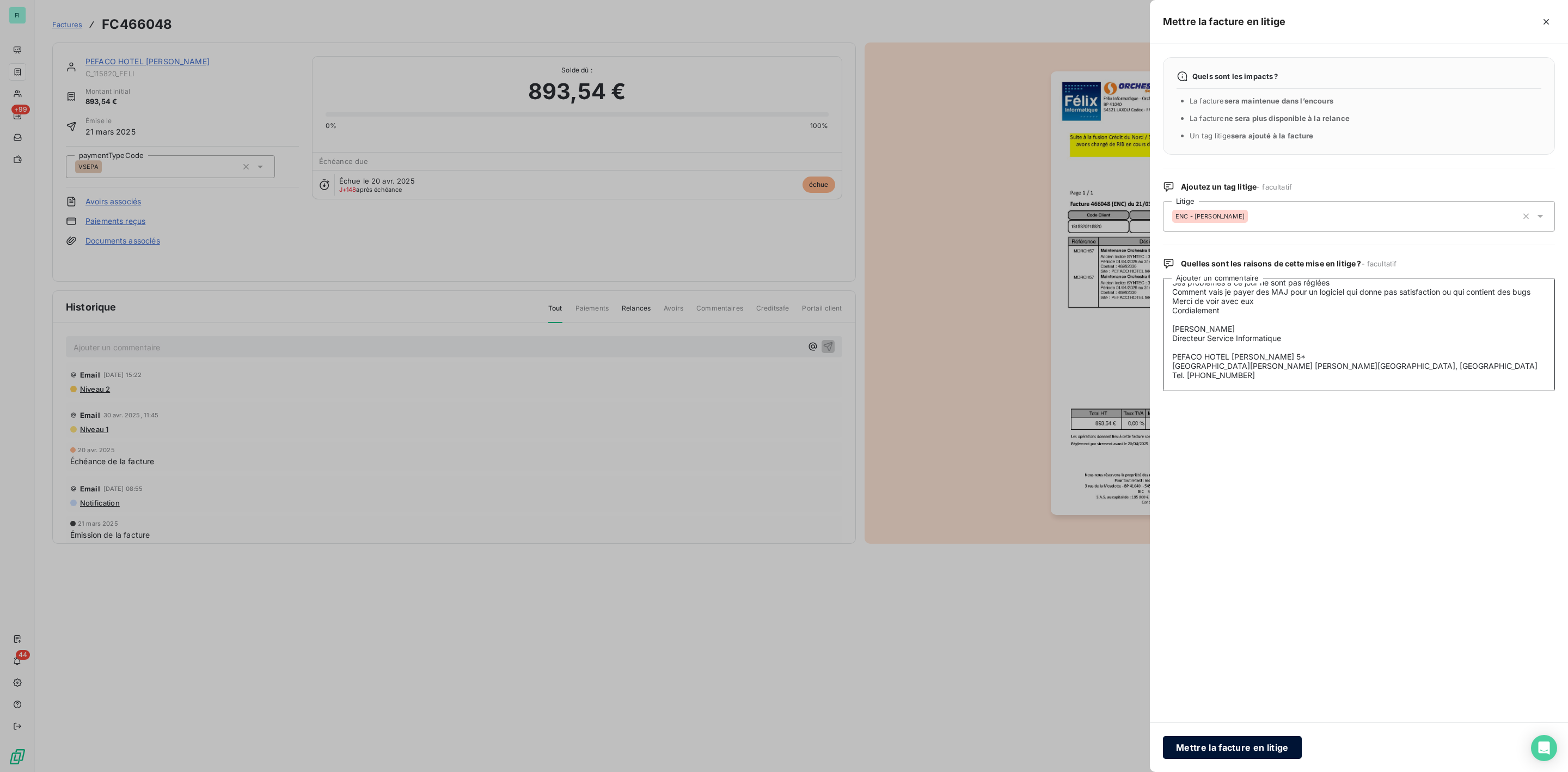
type textarea "Bonjour , C’est une erreur de votre part J’ai déjà communiqué avec vous que vot…"
click at [1235, 744] on button "Mettre la facture en litige" at bounding box center [1232, 747] width 139 height 23
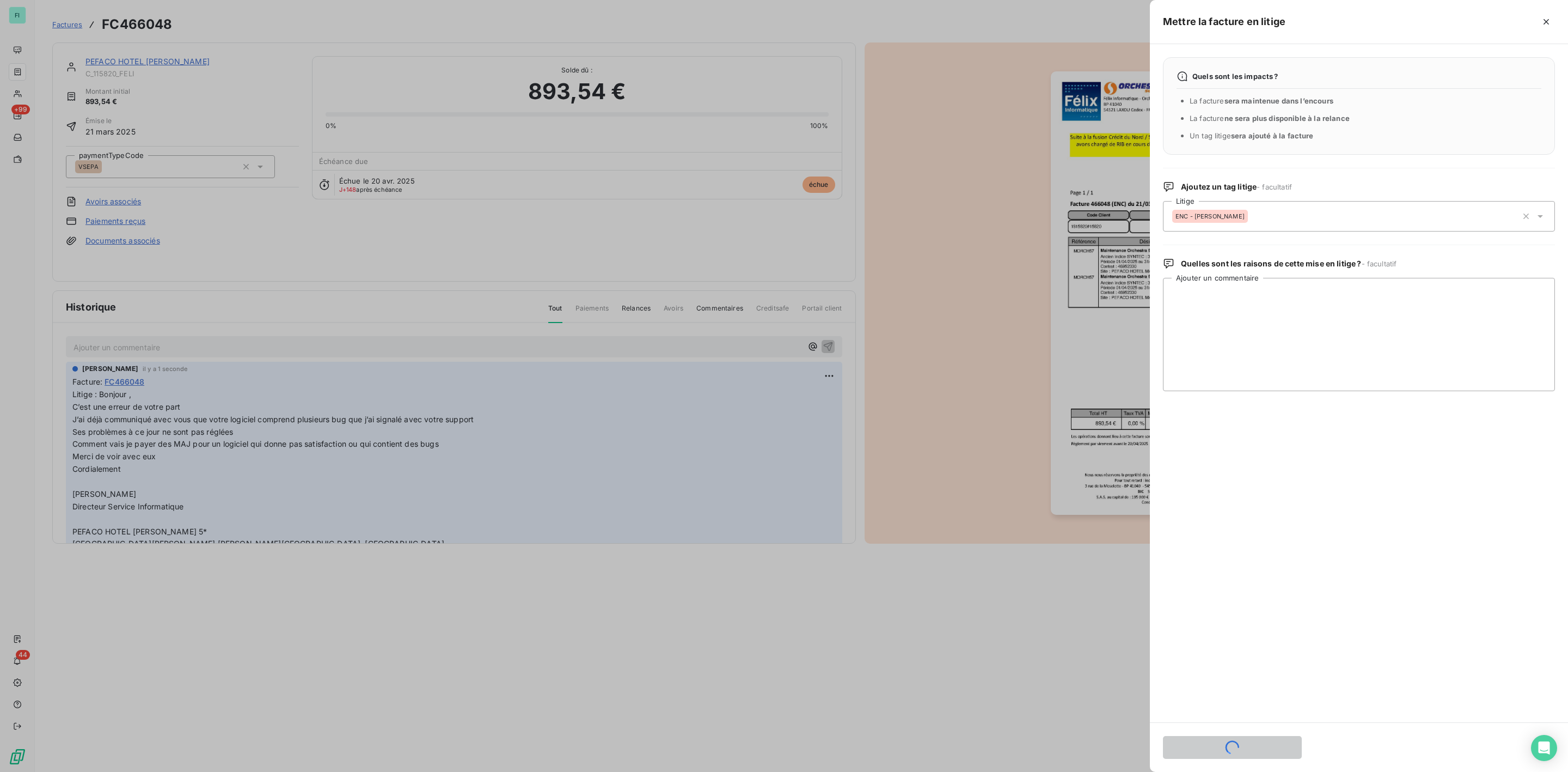
scroll to position [0, 0]
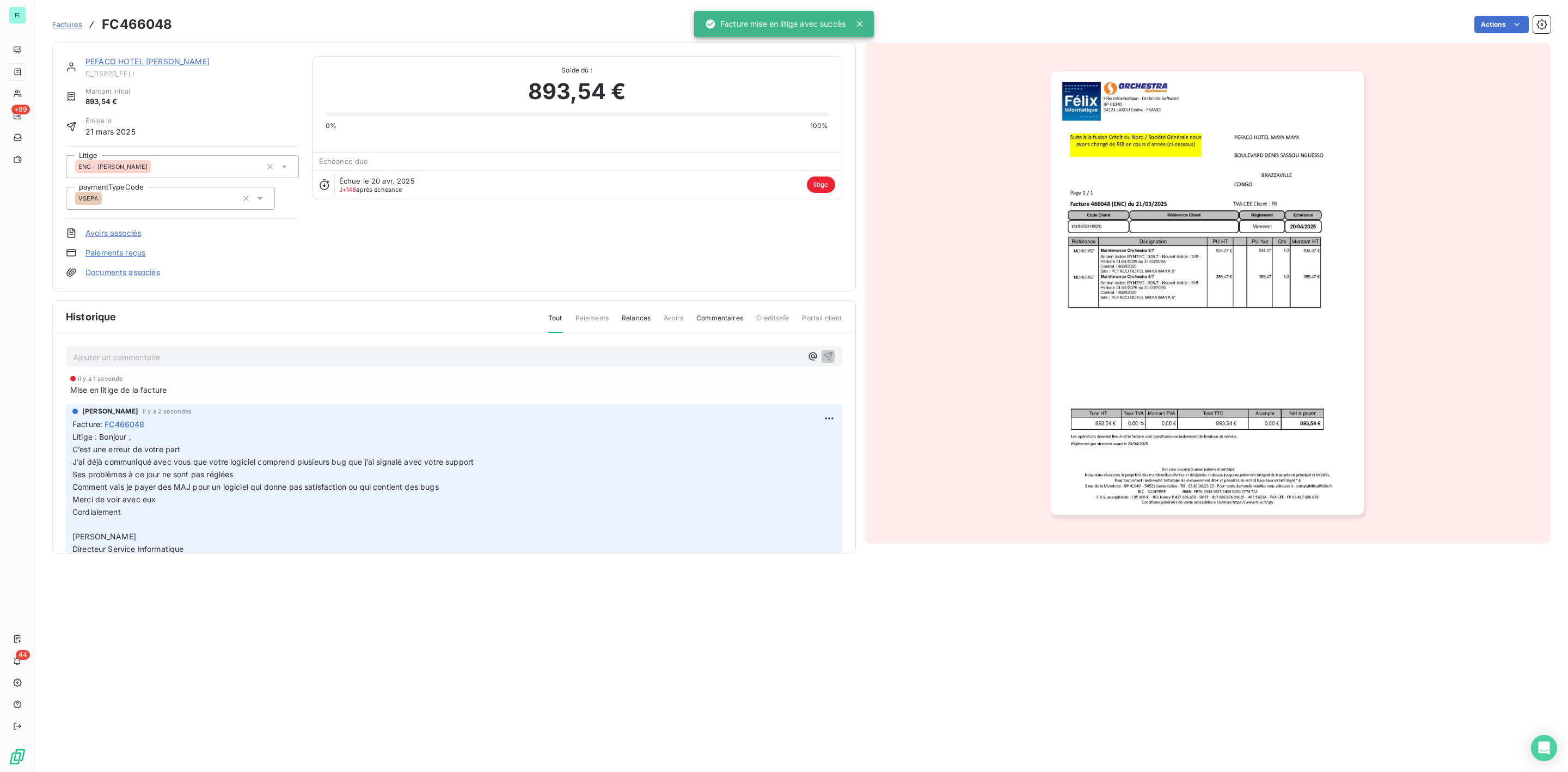
click at [141, 60] on link "PEFACO HOTEL [PERSON_NAME]" at bounding box center [148, 61] width 124 height 10
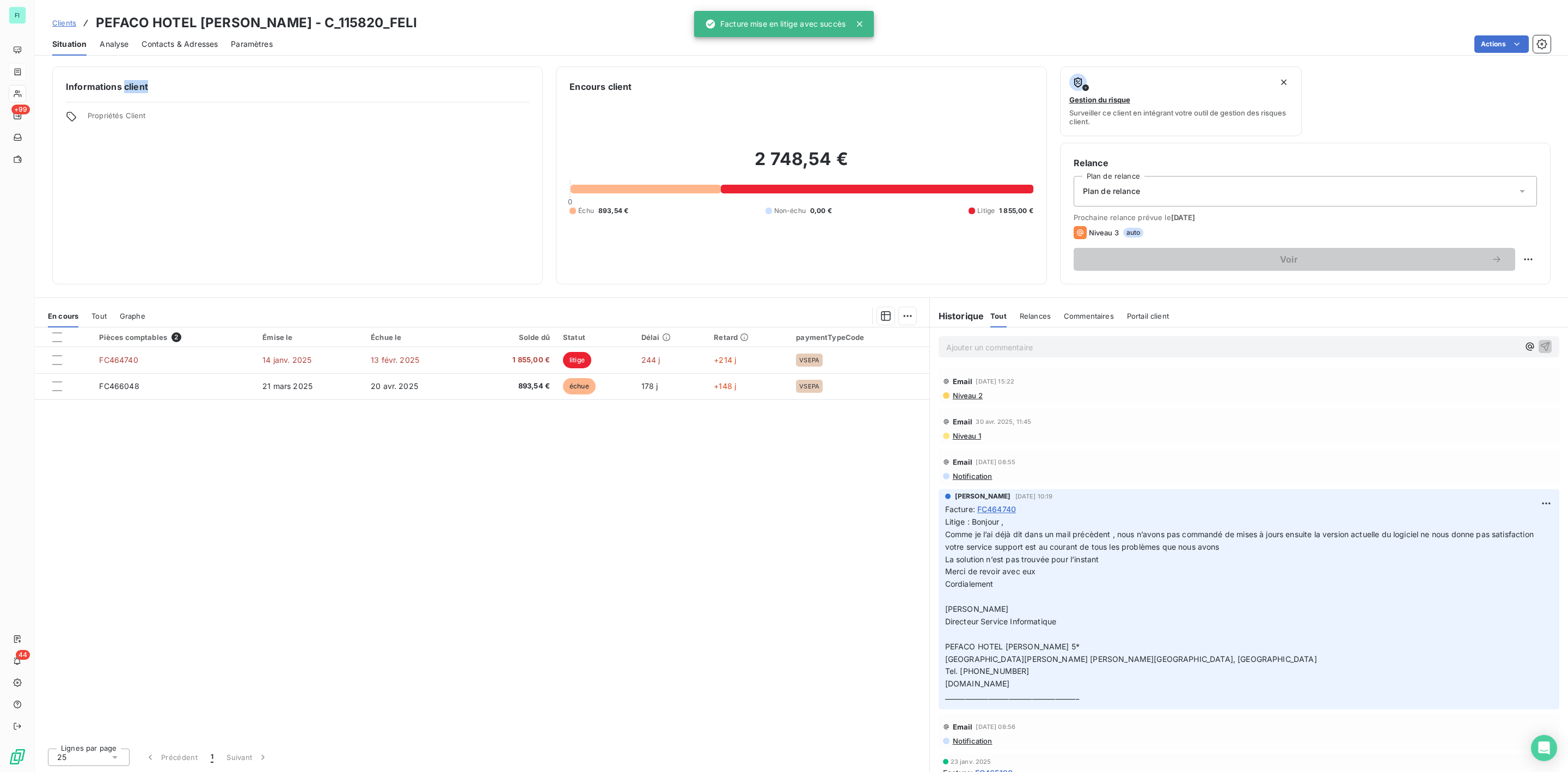
click at [140, 60] on div "Informations client Propriétés Client Encours client 2 748,54 € 0 Échu 893,54 €…" at bounding box center [801, 415] width 1533 height 712
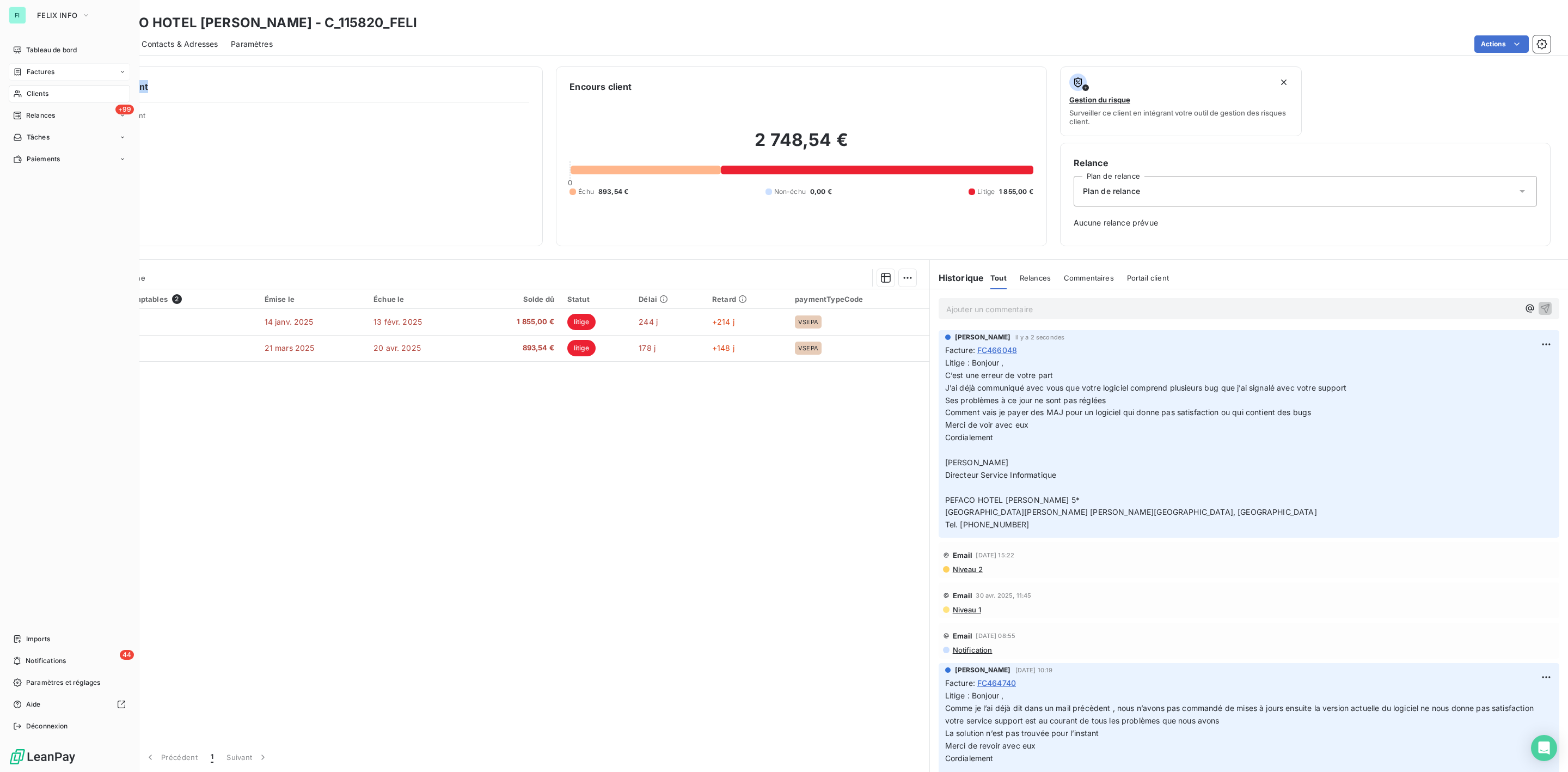
click at [43, 91] on span "Clients" at bounding box center [37, 93] width 22 height 10
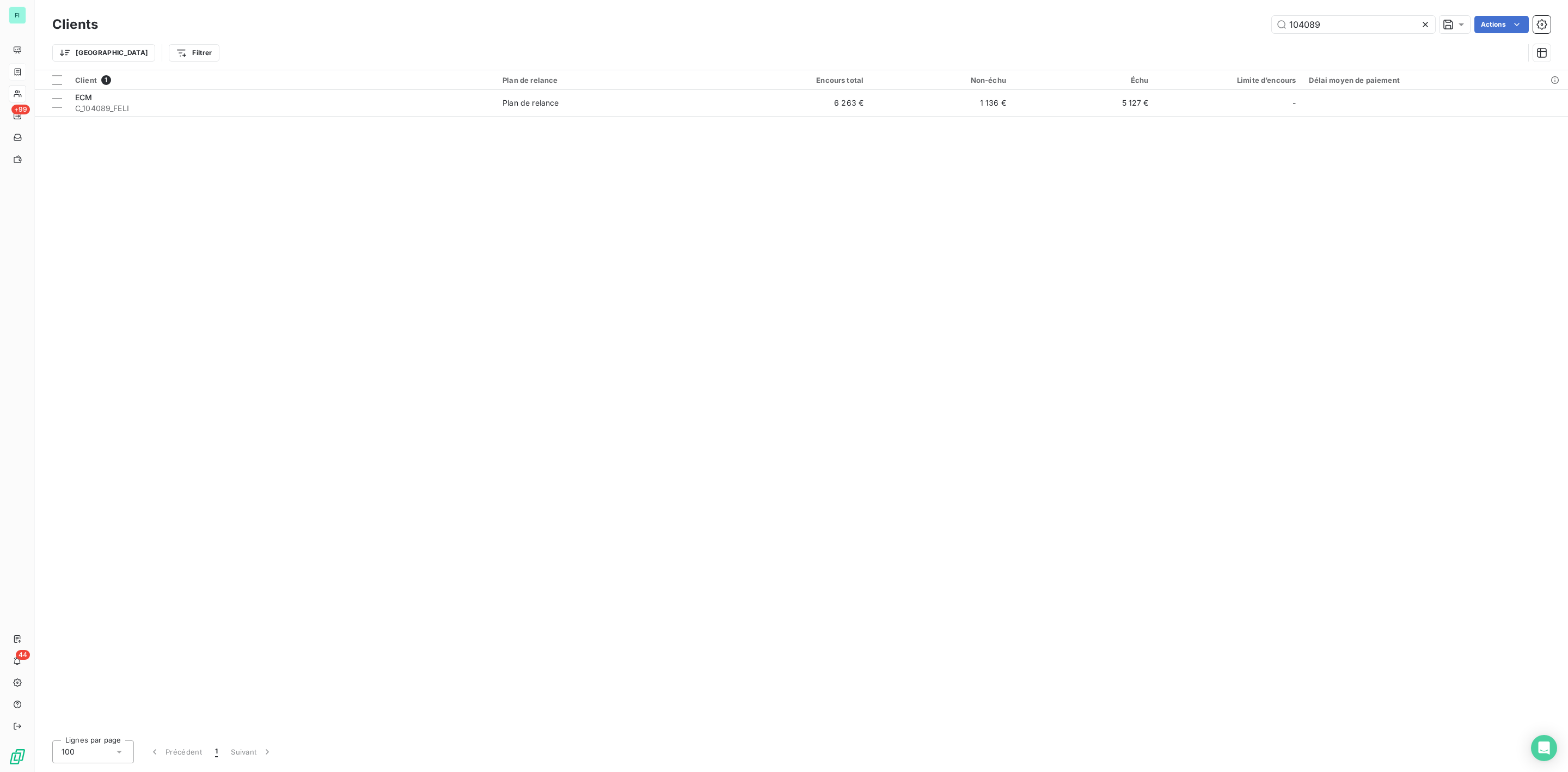
drag, startPoint x: 1338, startPoint y: 28, endPoint x: 1240, endPoint y: 31, distance: 98.0
click at [1240, 31] on div "104089 Actions" at bounding box center [831, 24] width 1440 height 17
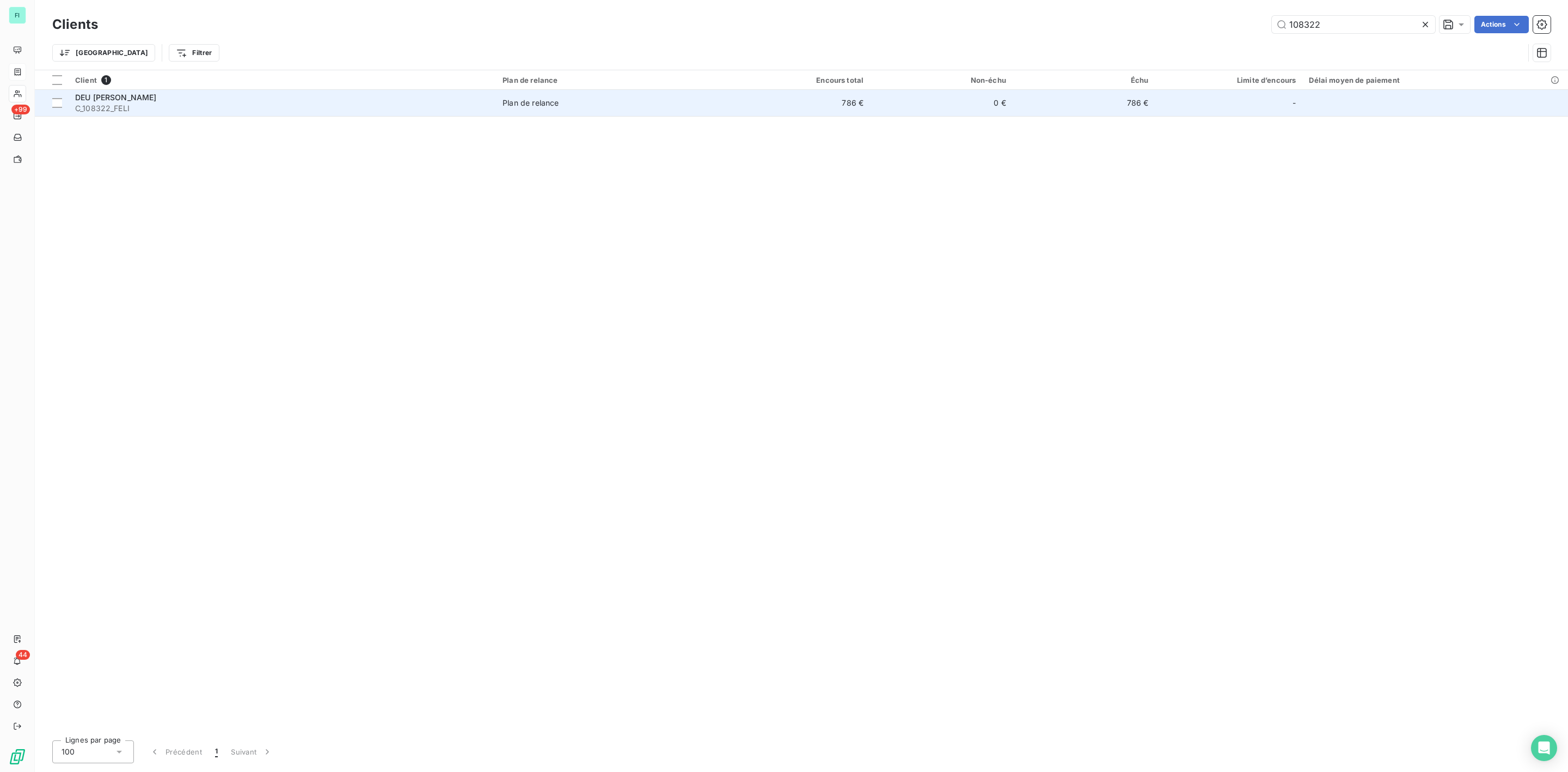
type input "108322"
click at [167, 100] on div "DEU [PERSON_NAME]" at bounding box center [282, 97] width 414 height 11
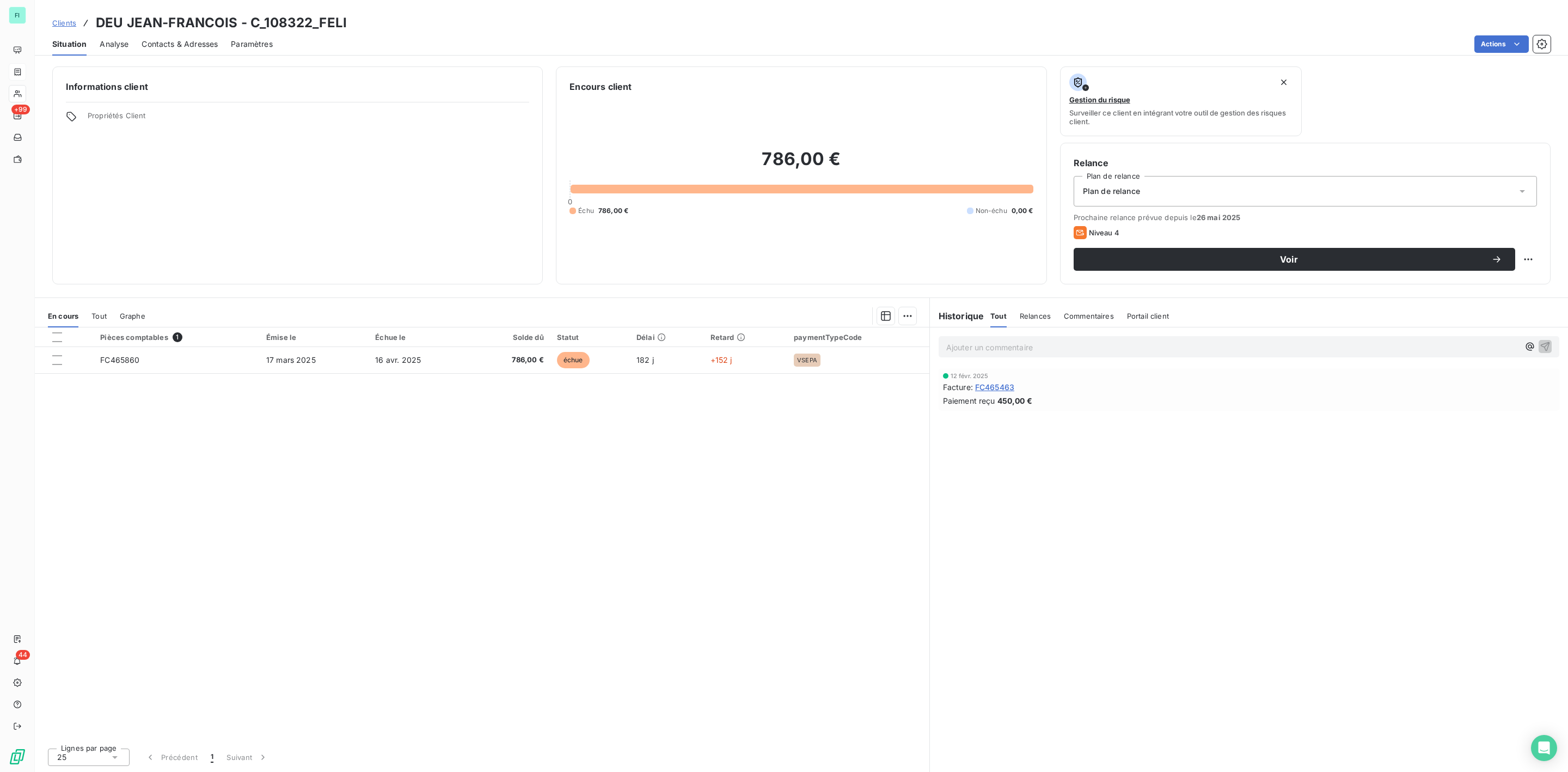
click at [183, 43] on span "Contacts & Adresses" at bounding box center [180, 44] width 76 height 11
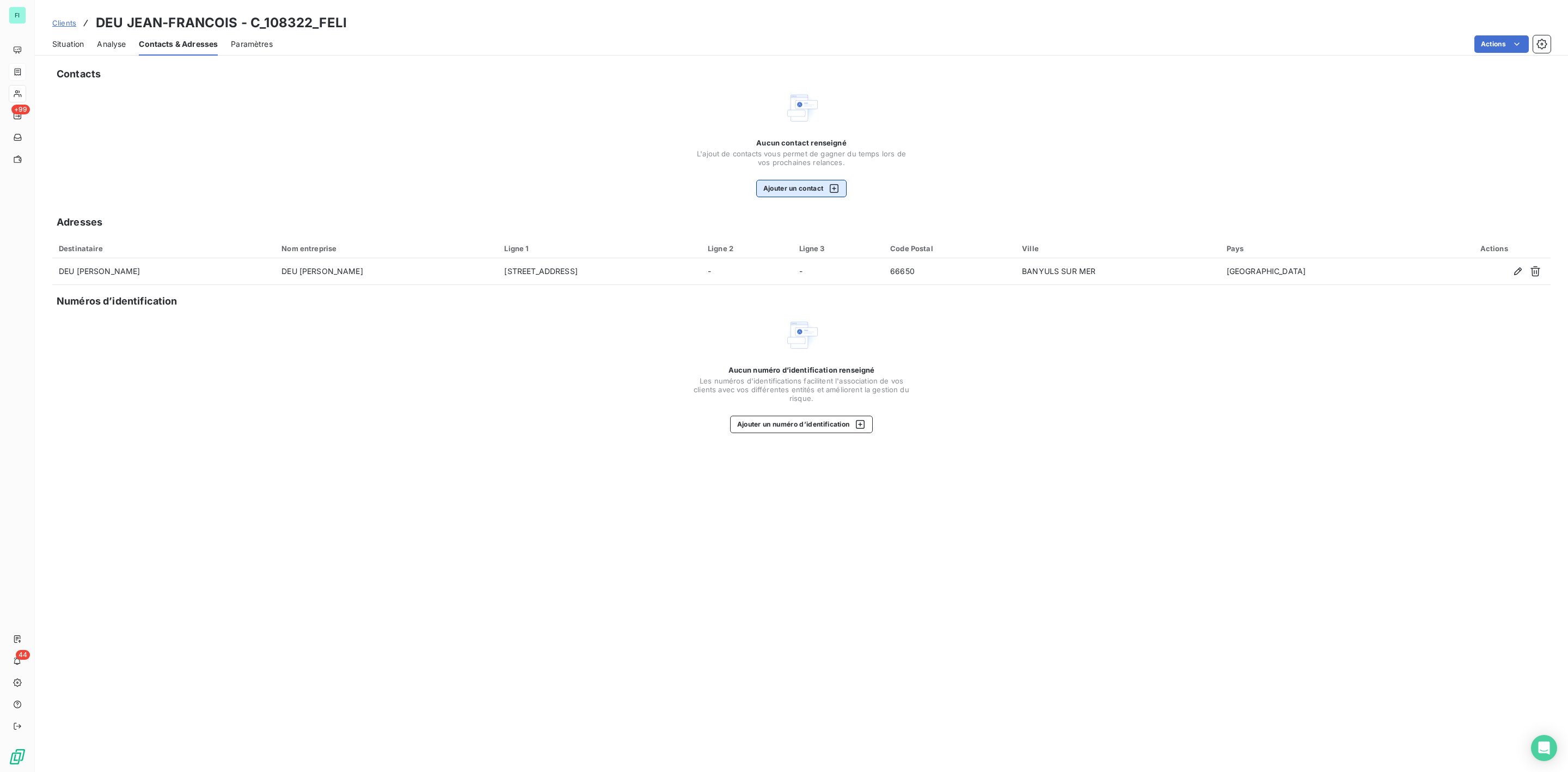
click at [815, 189] on button "Ajouter un contact" at bounding box center [801, 188] width 91 height 17
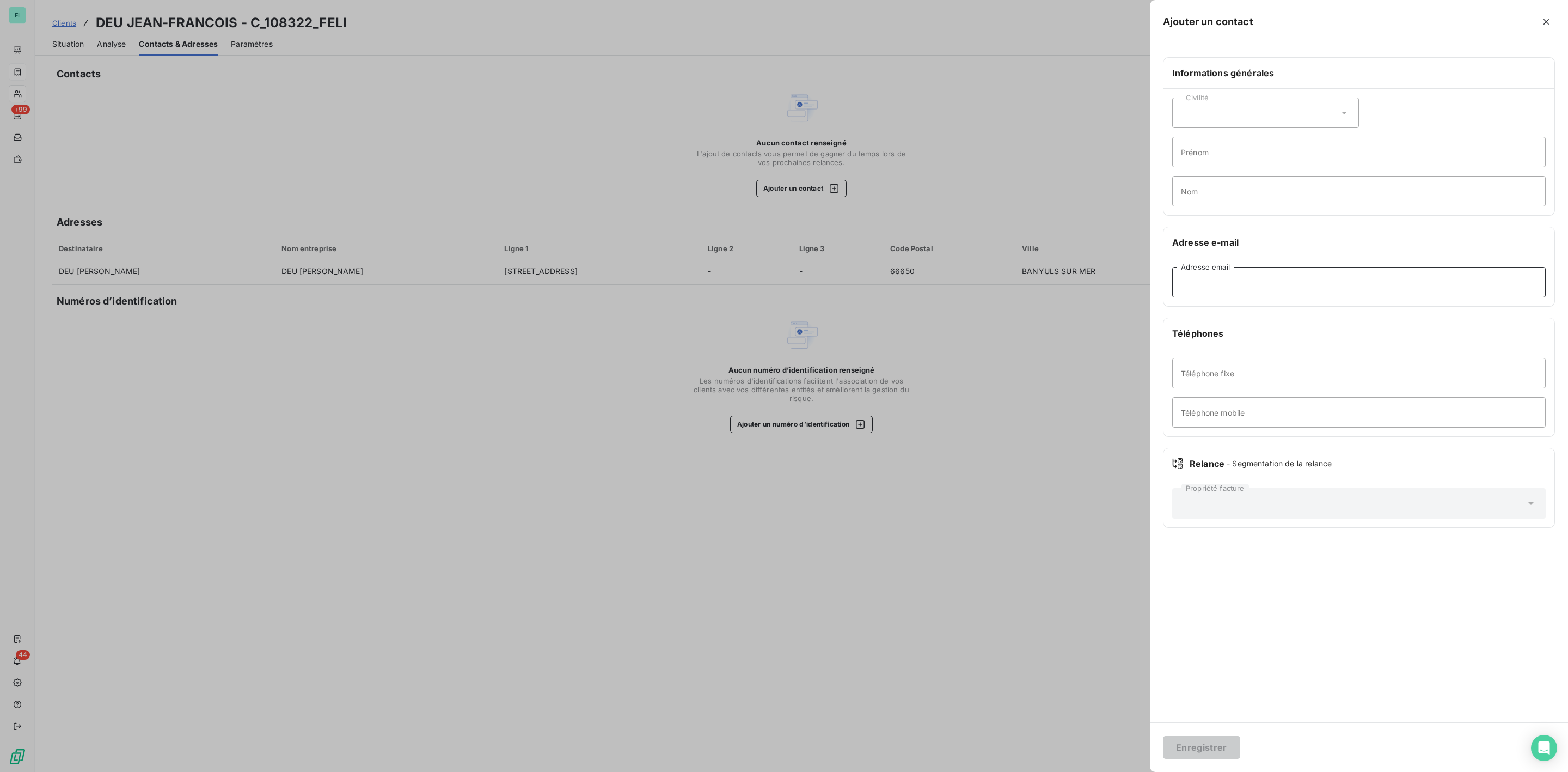
click at [1248, 280] on input "Adresse email" at bounding box center [1359, 282] width 374 height 30
paste input "[EMAIL_ADDRESS][DOMAIN_NAME]"
type input "[EMAIL_ADDRESS][DOMAIN_NAME]"
click at [1221, 757] on button "Enregistrer" at bounding box center [1202, 747] width 77 height 23
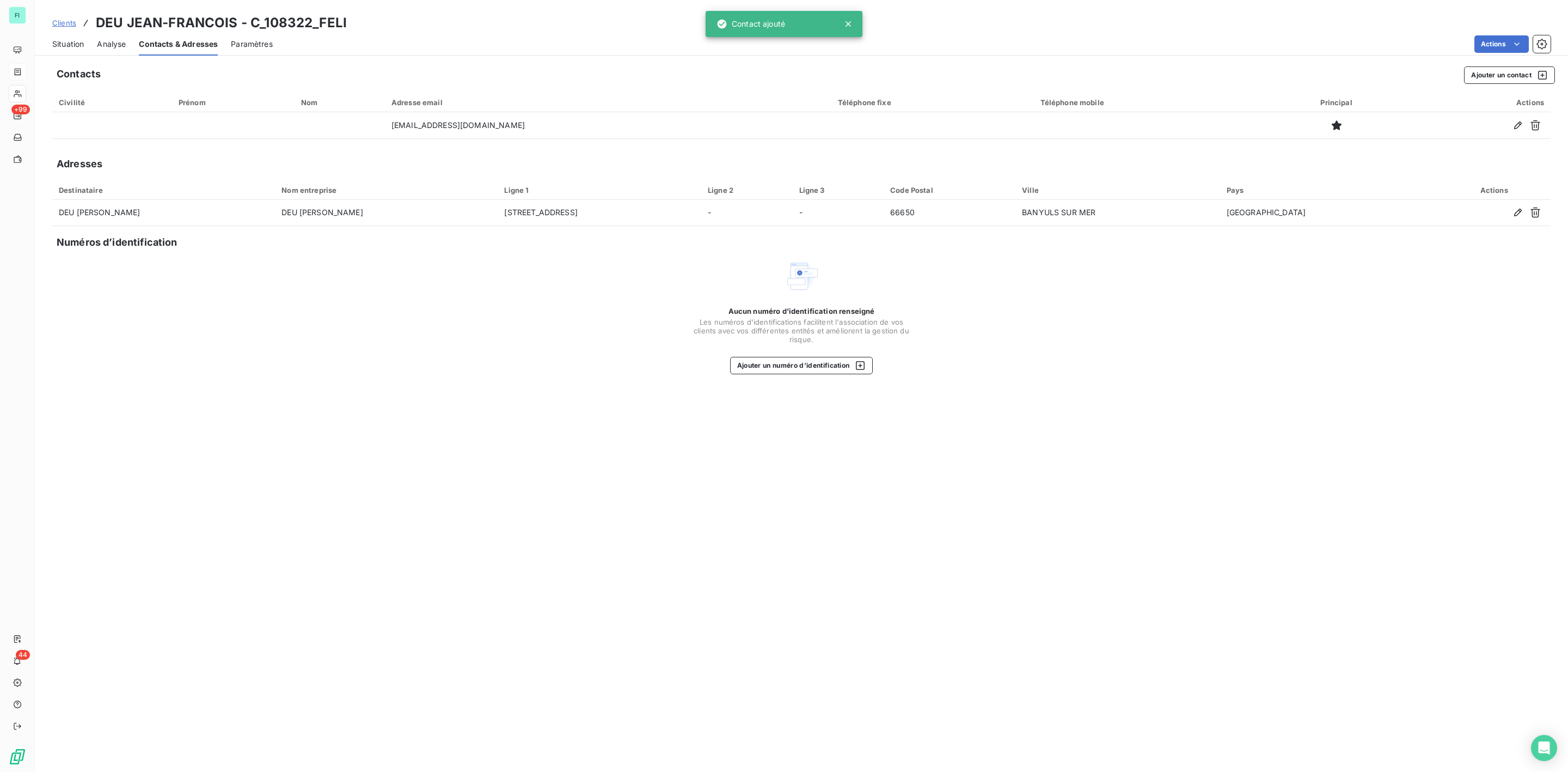
click at [70, 44] on span "Situation" at bounding box center [68, 44] width 32 height 11
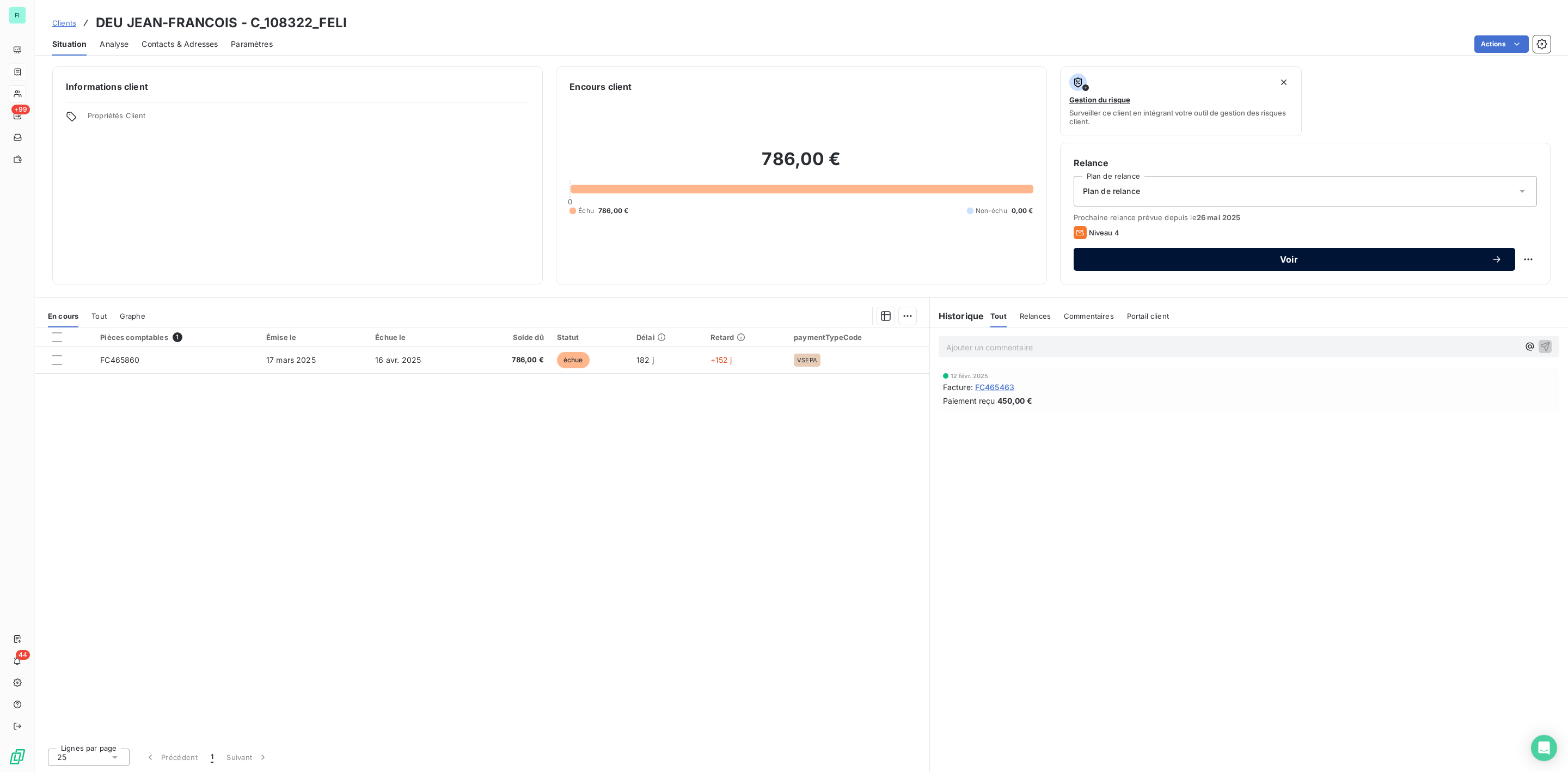
click at [1268, 258] on span "Voir" at bounding box center [1289, 260] width 405 height 9
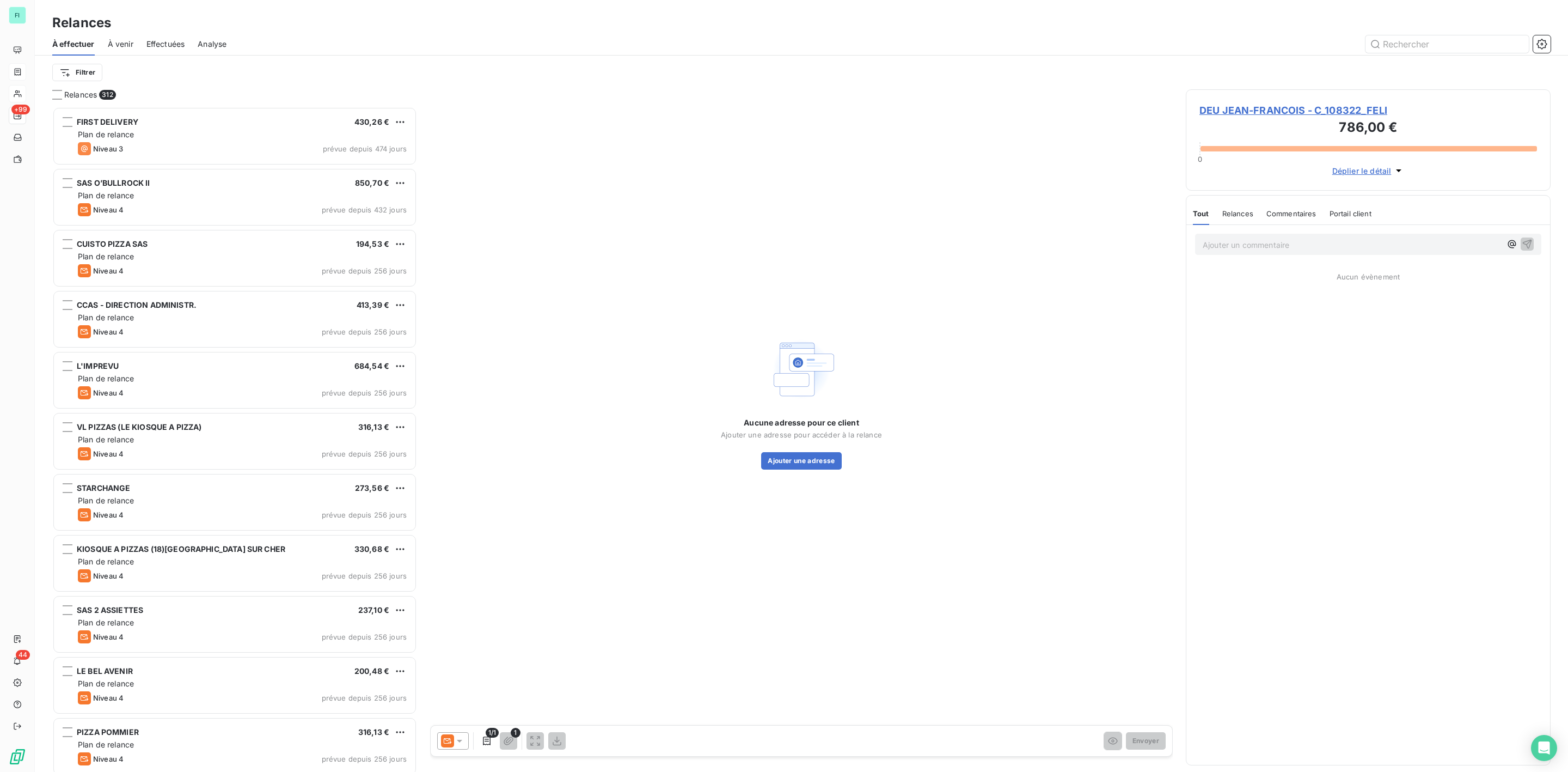
scroll to position [654, 352]
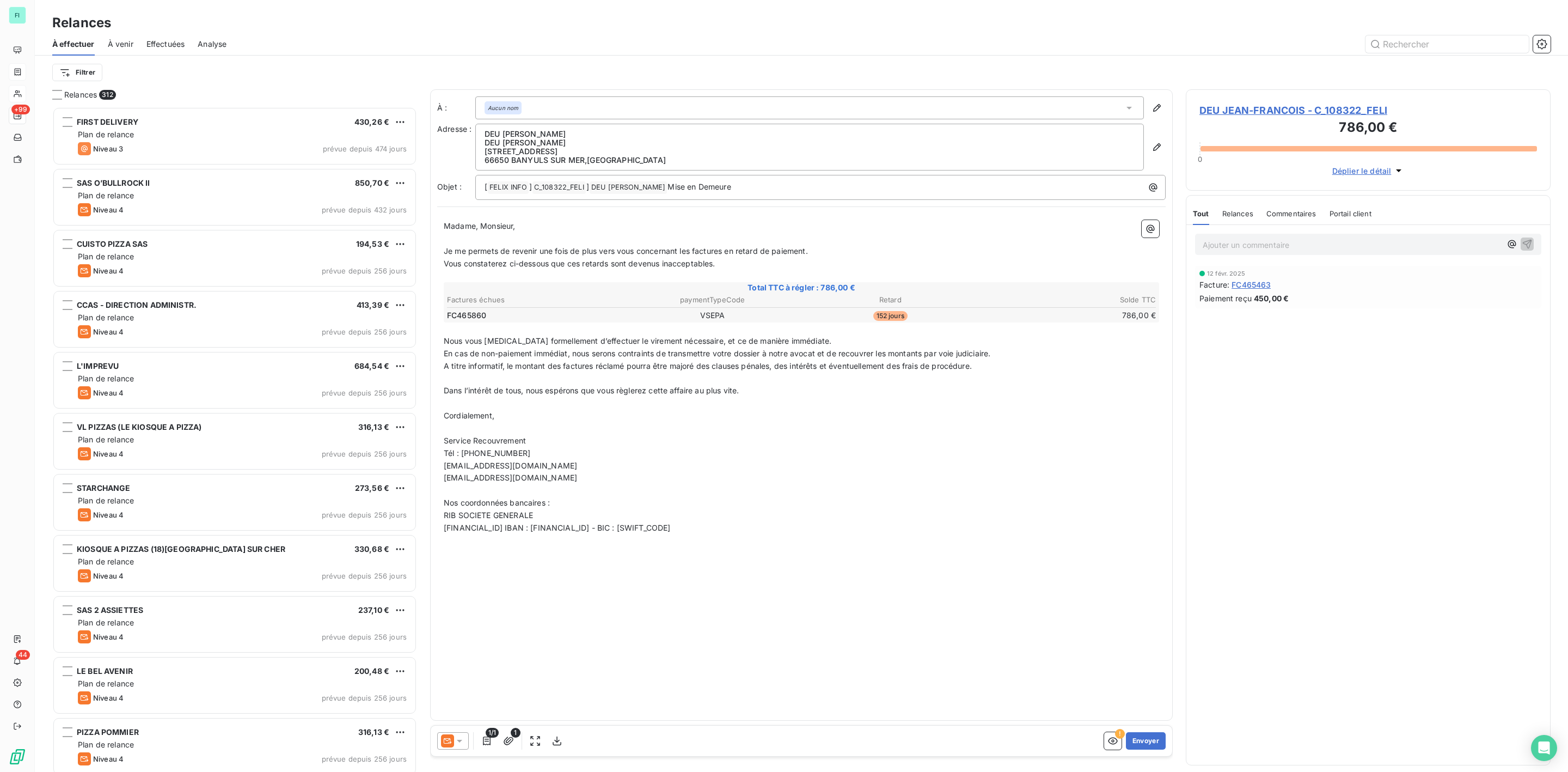
click at [464, 741] on icon at bounding box center [459, 740] width 11 height 11
click at [471, 698] on span "Niveau 3" at bounding box center [475, 697] width 32 height 11
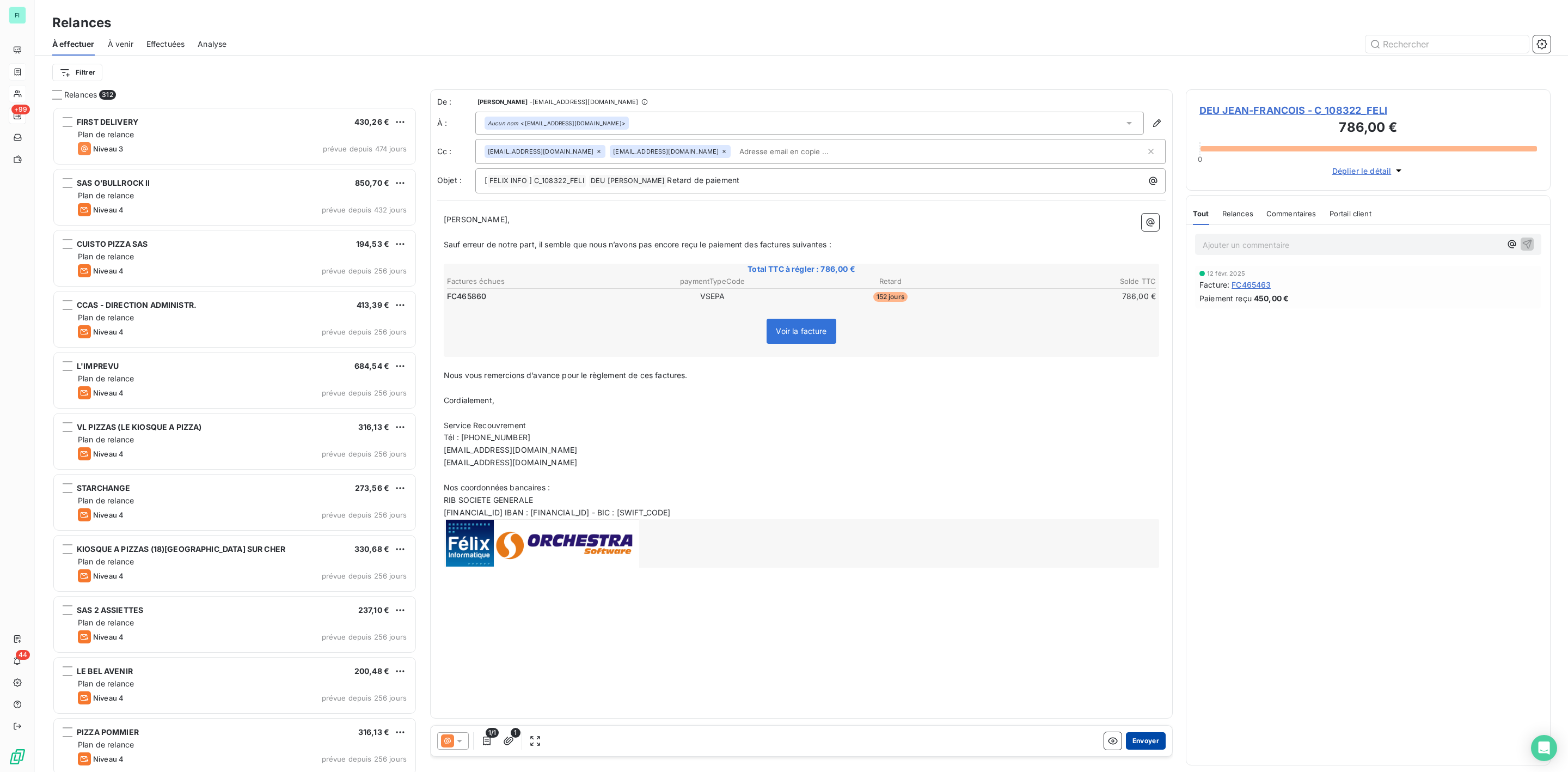
click at [1149, 739] on button "Envoyer" at bounding box center [1145, 740] width 40 height 17
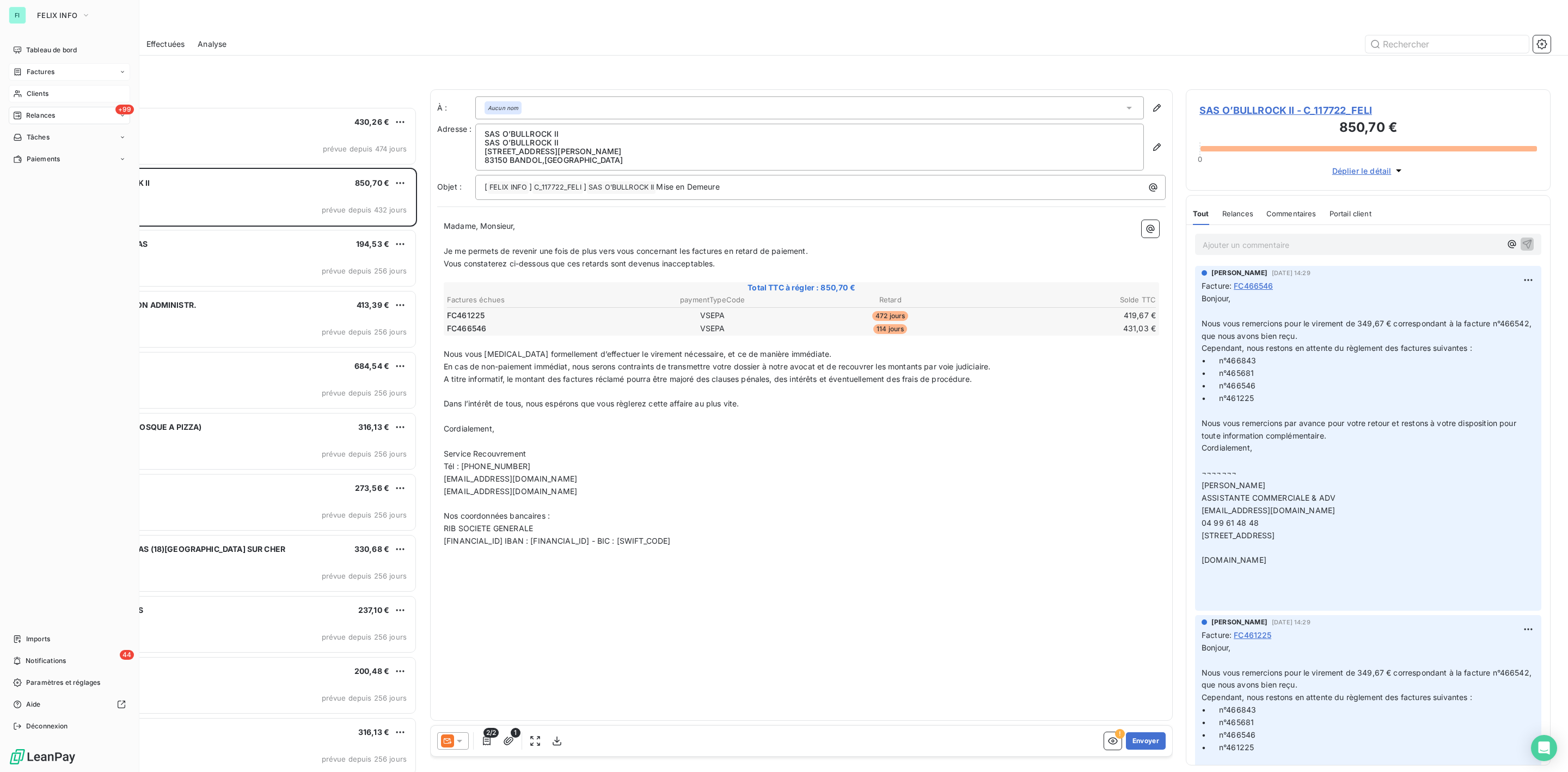
click at [43, 90] on span "Clients" at bounding box center [37, 93] width 22 height 10
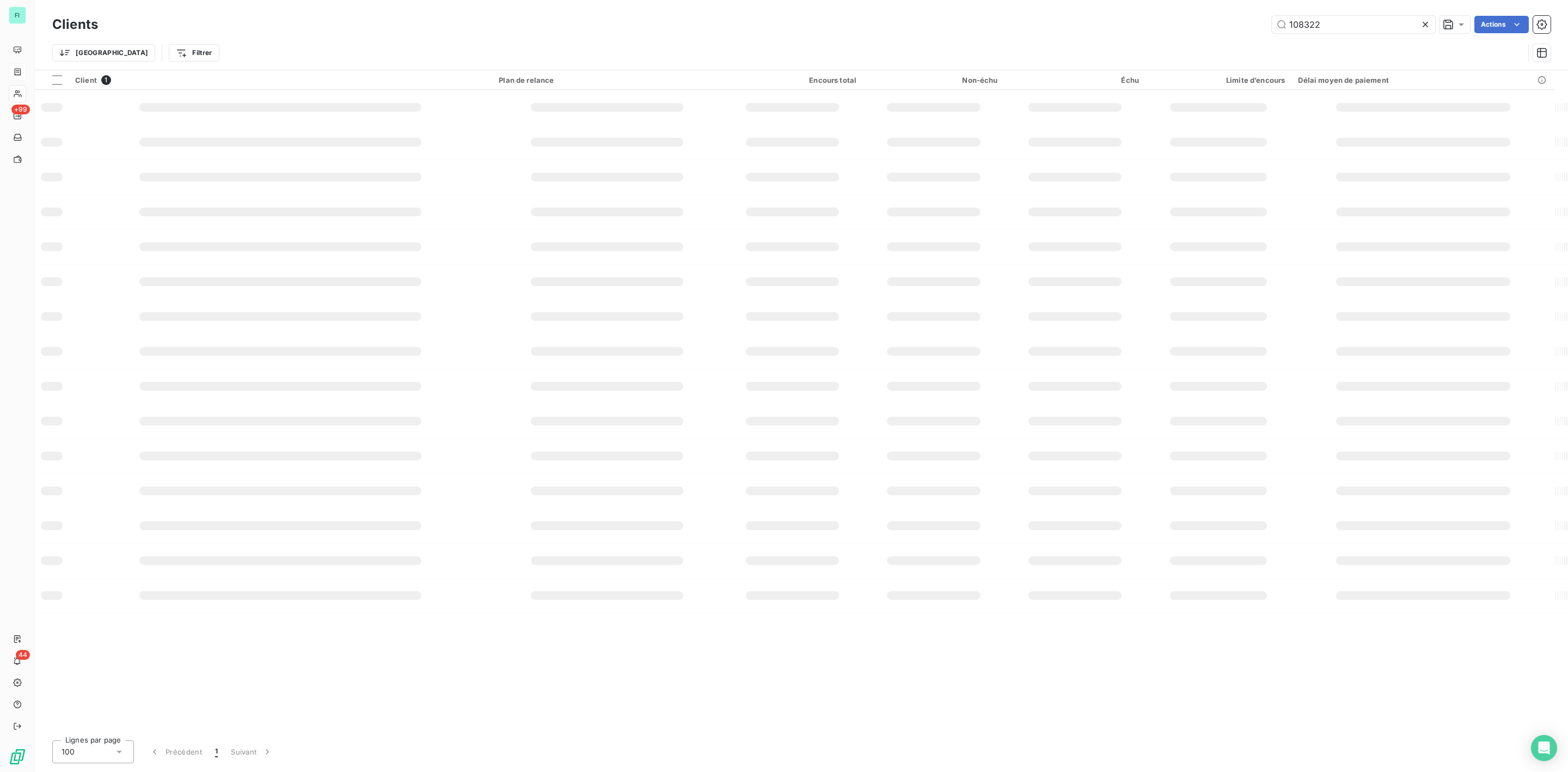
drag, startPoint x: 1355, startPoint y: 18, endPoint x: 1116, endPoint y: 21, distance: 239.0
click at [1140, 20] on div "108322 Actions" at bounding box center [831, 24] width 1440 height 17
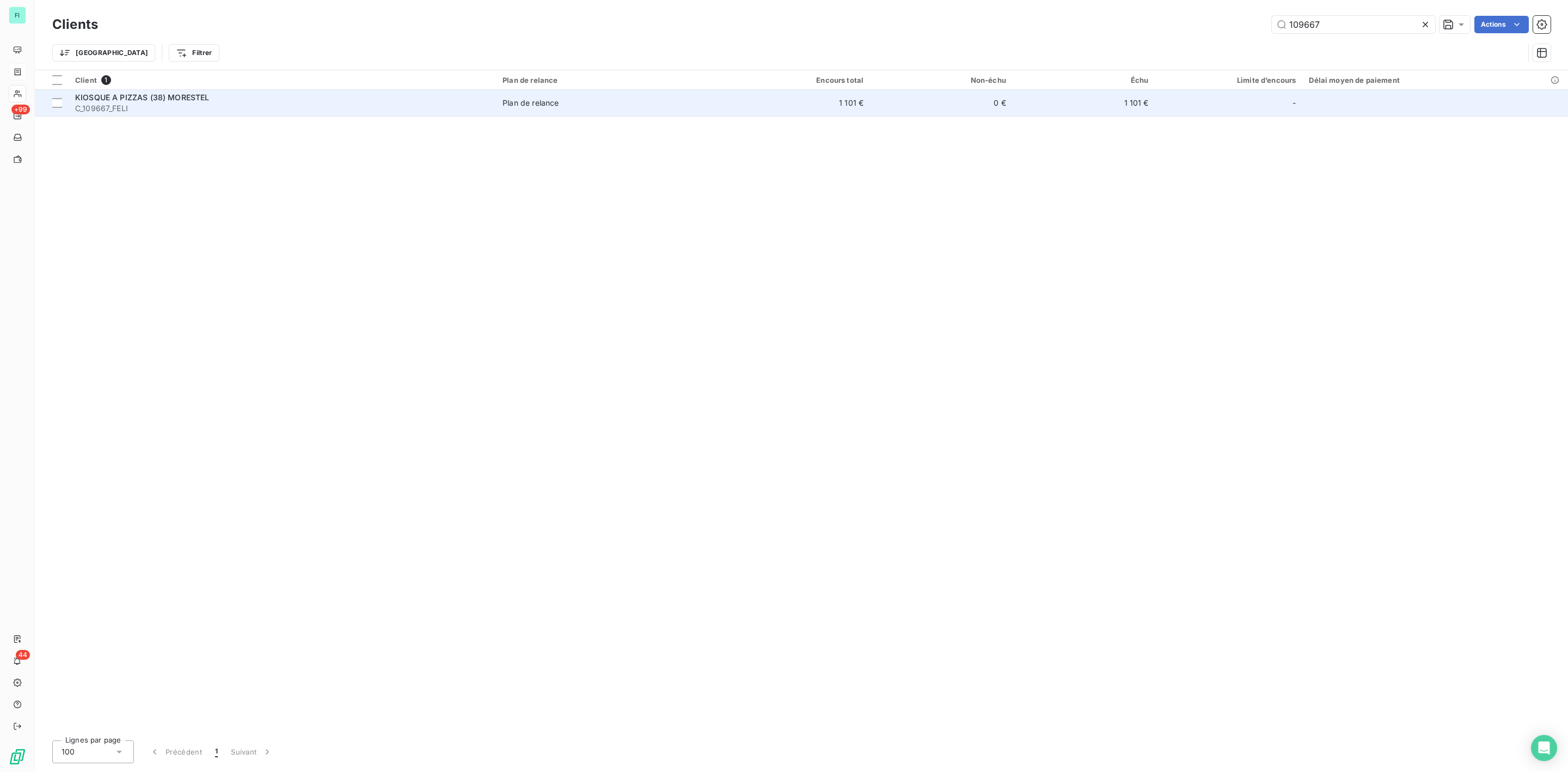
type input "109667"
click at [144, 106] on span "C_109667_FELI" at bounding box center [282, 108] width 414 height 11
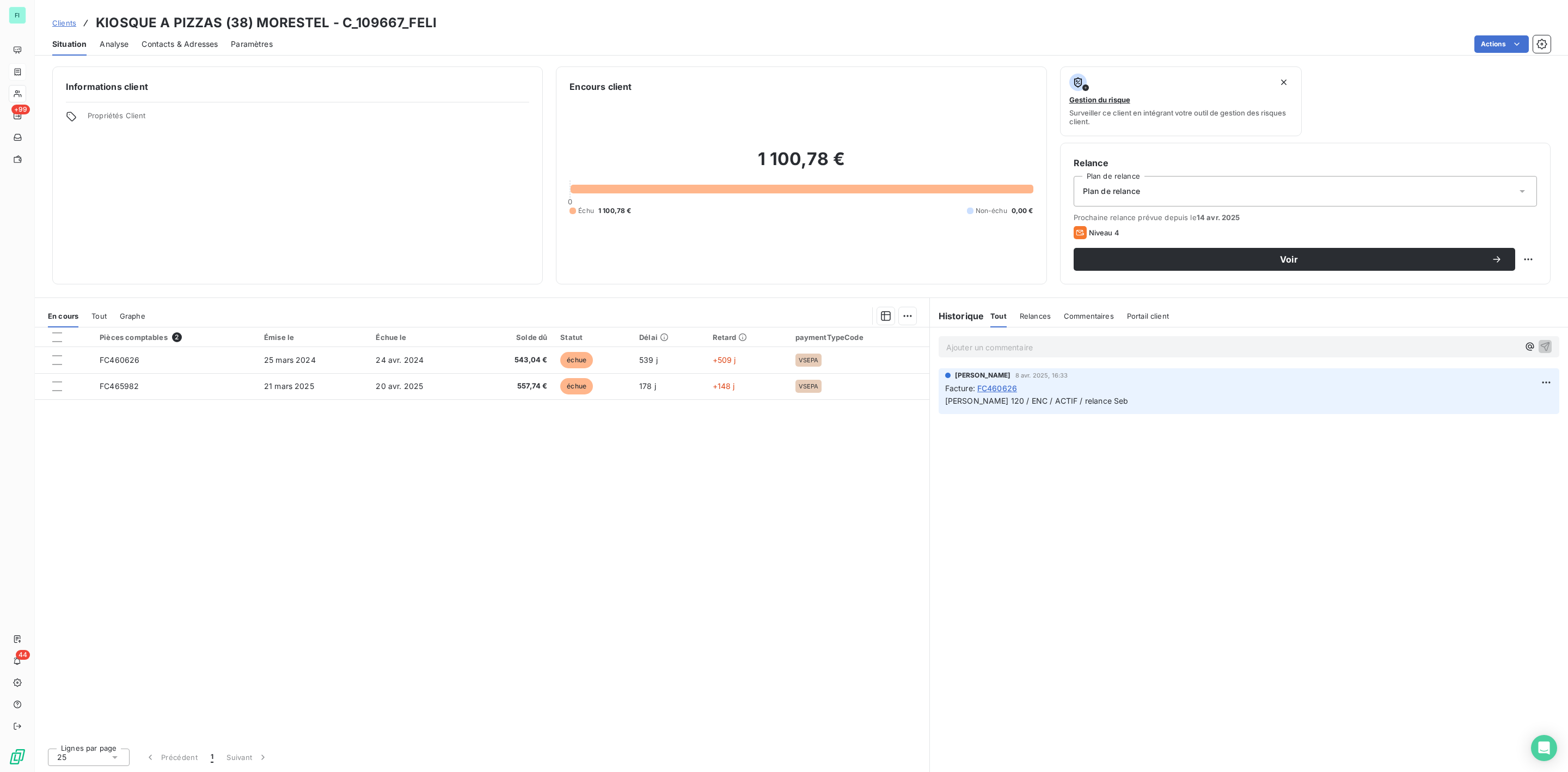
click at [177, 46] on span "Contacts & Adresses" at bounding box center [180, 44] width 76 height 11
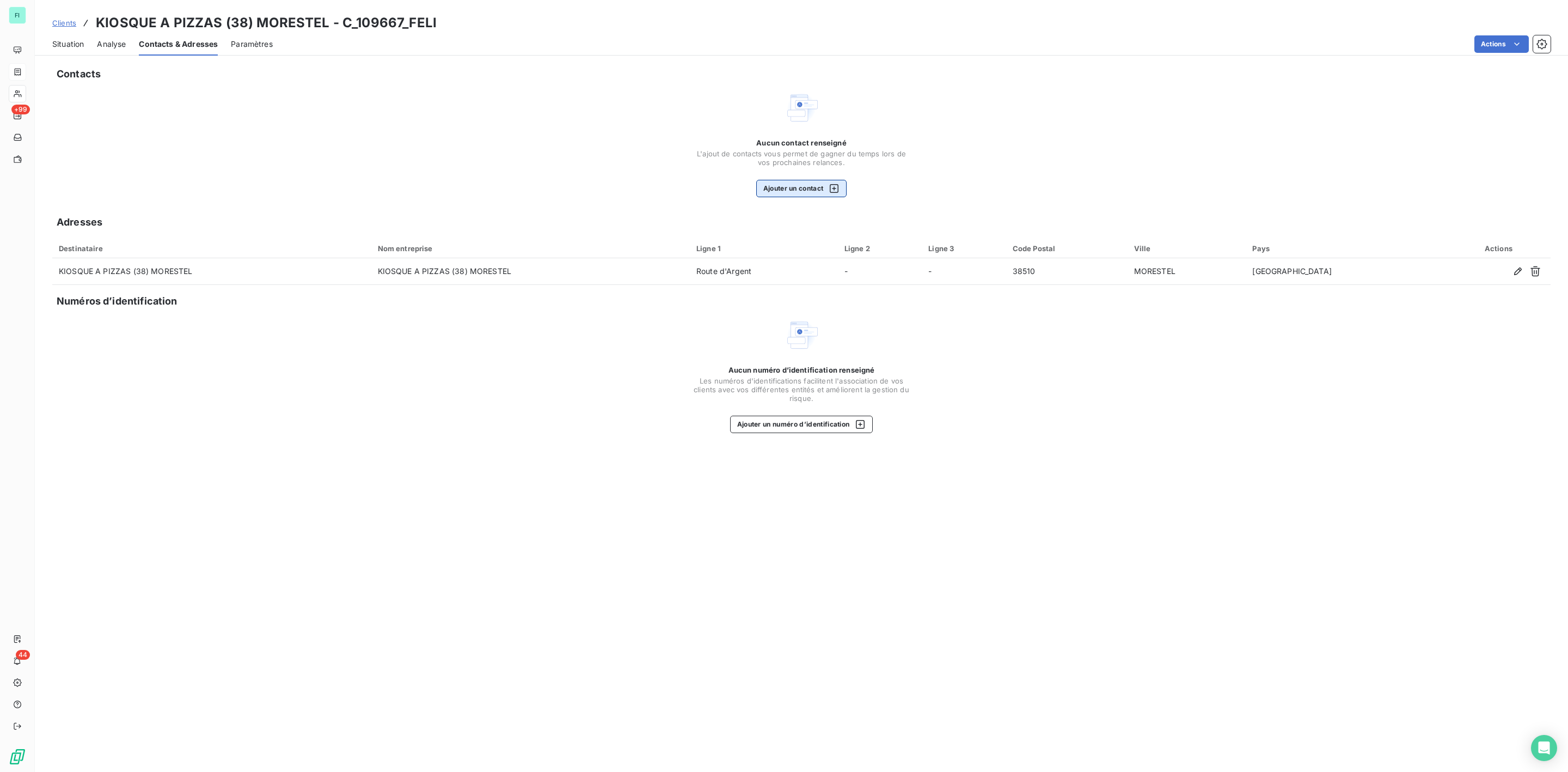
click at [796, 183] on button "Ajouter un contact" at bounding box center [801, 188] width 91 height 17
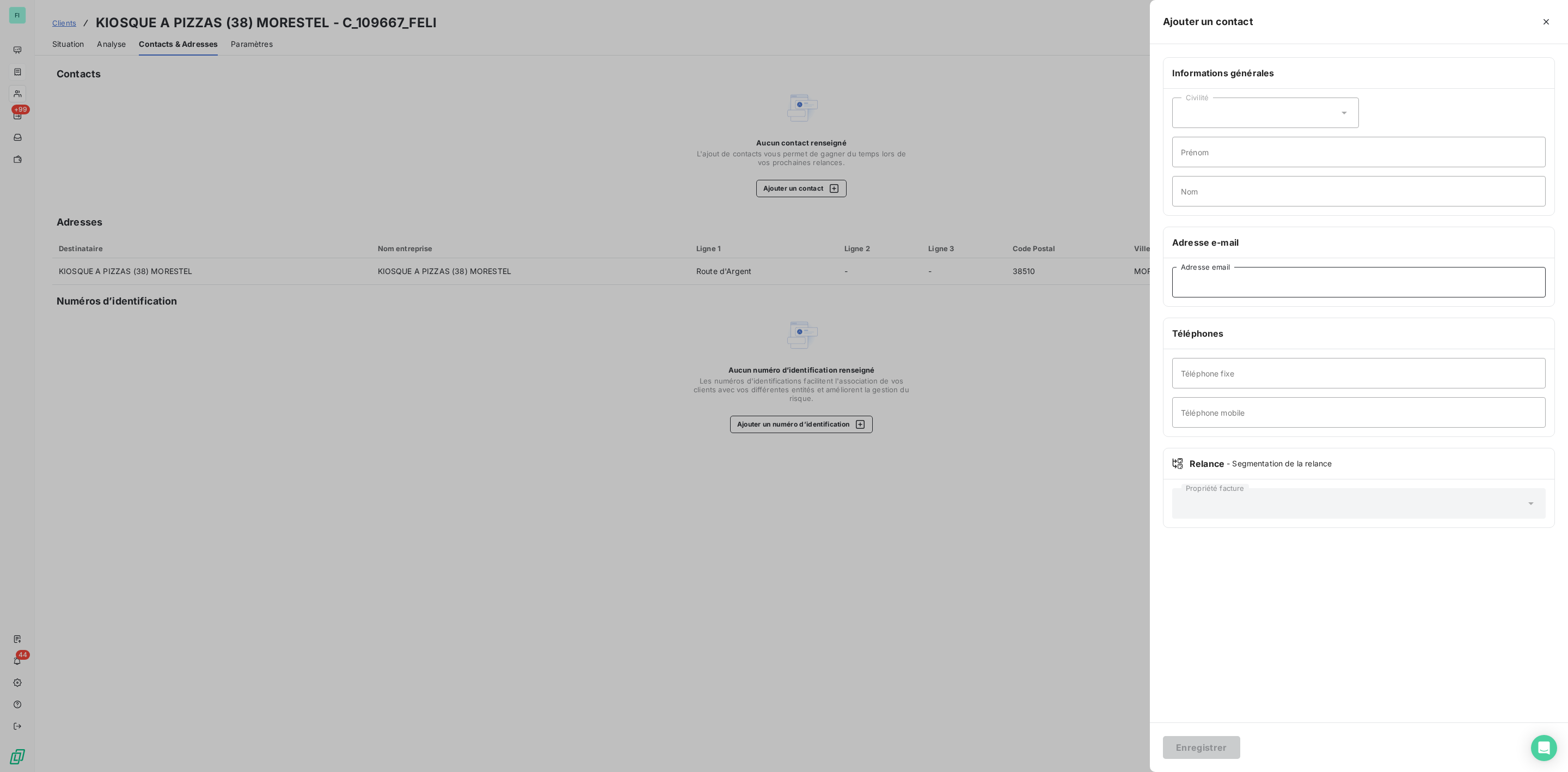
click at [1222, 288] on input "Adresse email" at bounding box center [1359, 282] width 374 height 30
paste input "[EMAIL_ADDRESS][DOMAIN_NAME]"
type input "[EMAIL_ADDRESS][DOMAIN_NAME]"
click at [1201, 755] on button "Enregistrer" at bounding box center [1202, 747] width 77 height 23
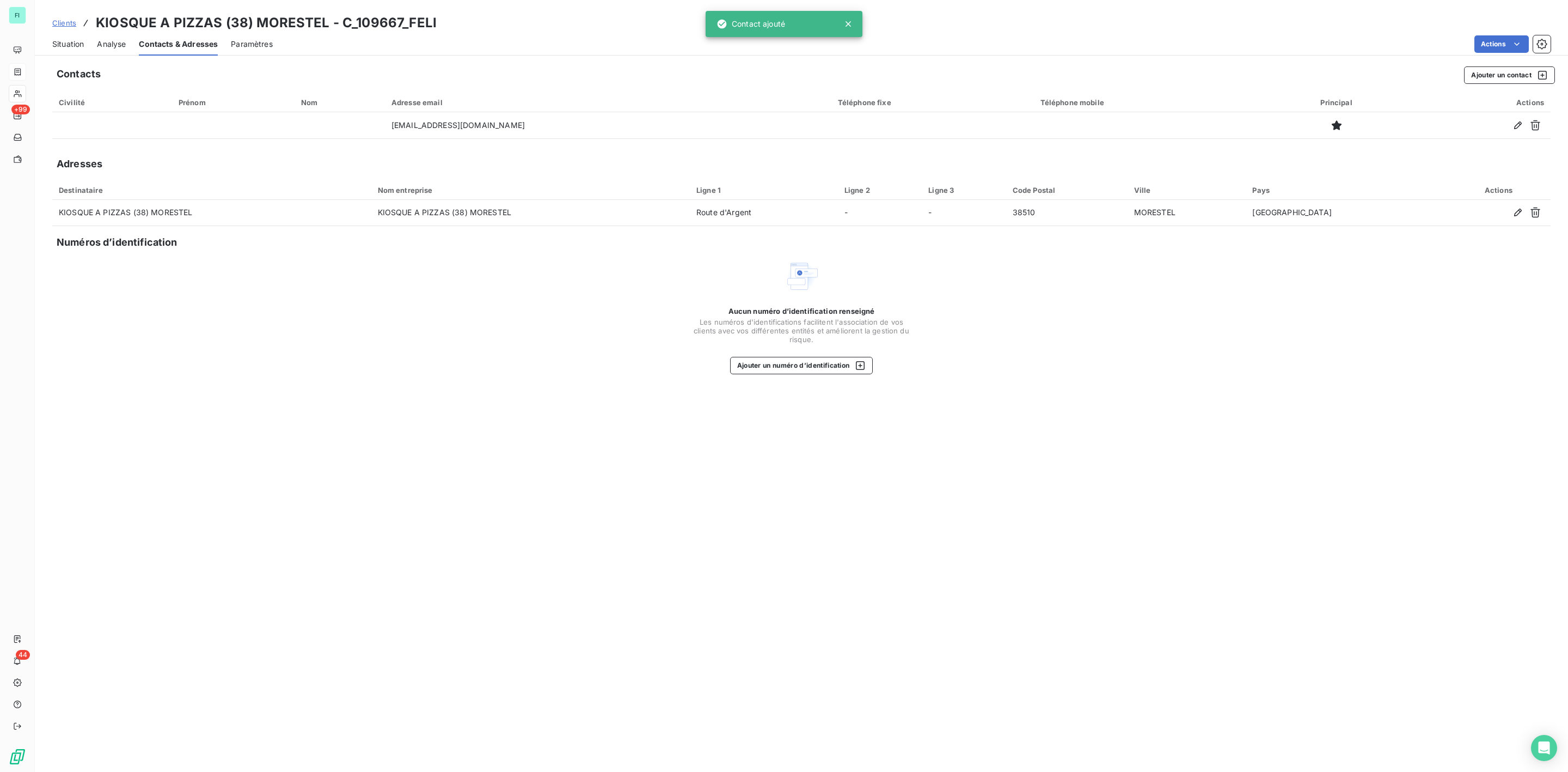
click at [62, 46] on span "Situation" at bounding box center [68, 44] width 32 height 11
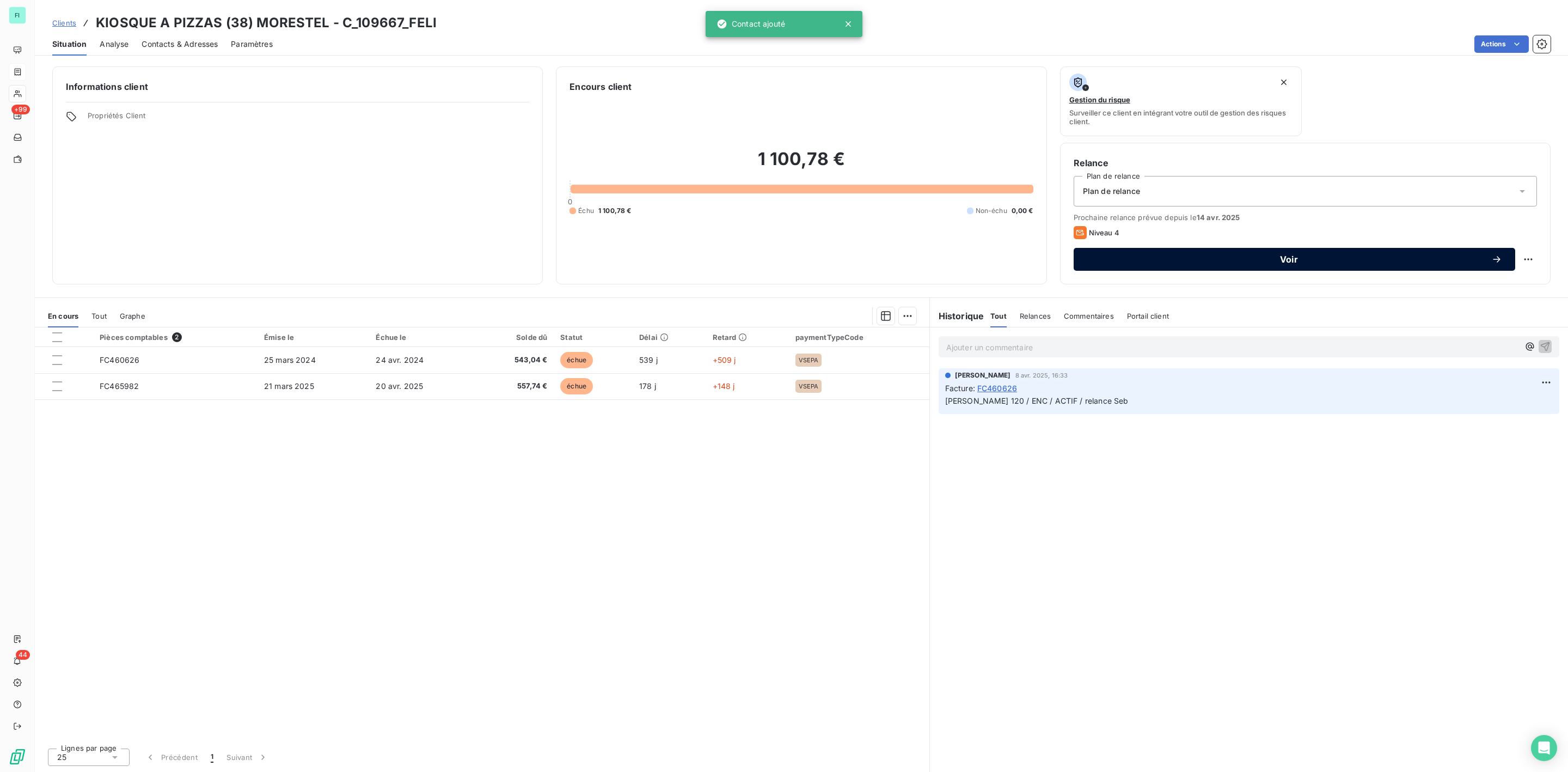
click at [1218, 265] on button "Voir" at bounding box center [1295, 259] width 442 height 23
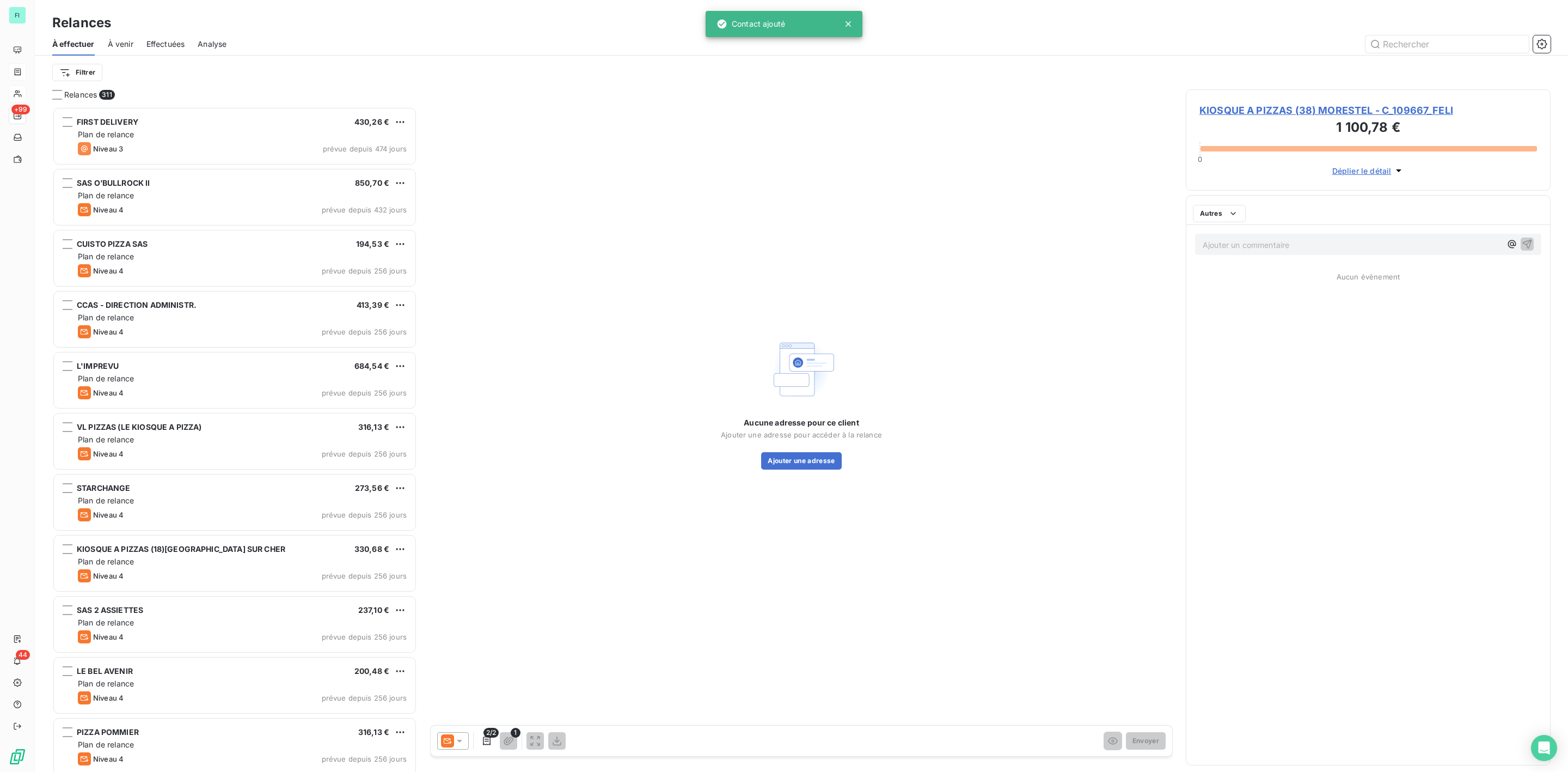
scroll to position [654, 352]
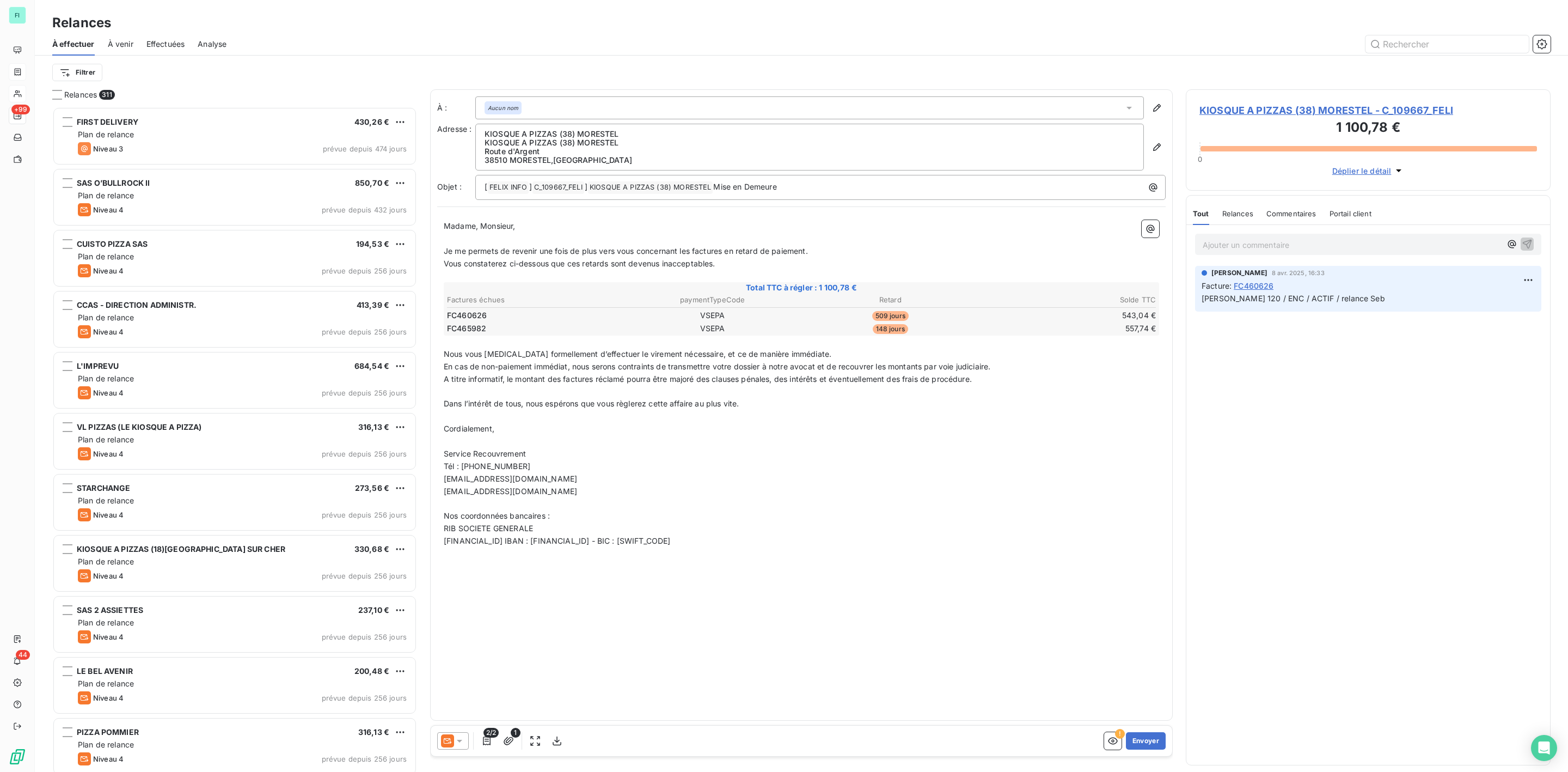
click at [459, 741] on icon at bounding box center [459, 741] width 6 height 3
click at [461, 698] on span "Niveau 3" at bounding box center [475, 697] width 32 height 11
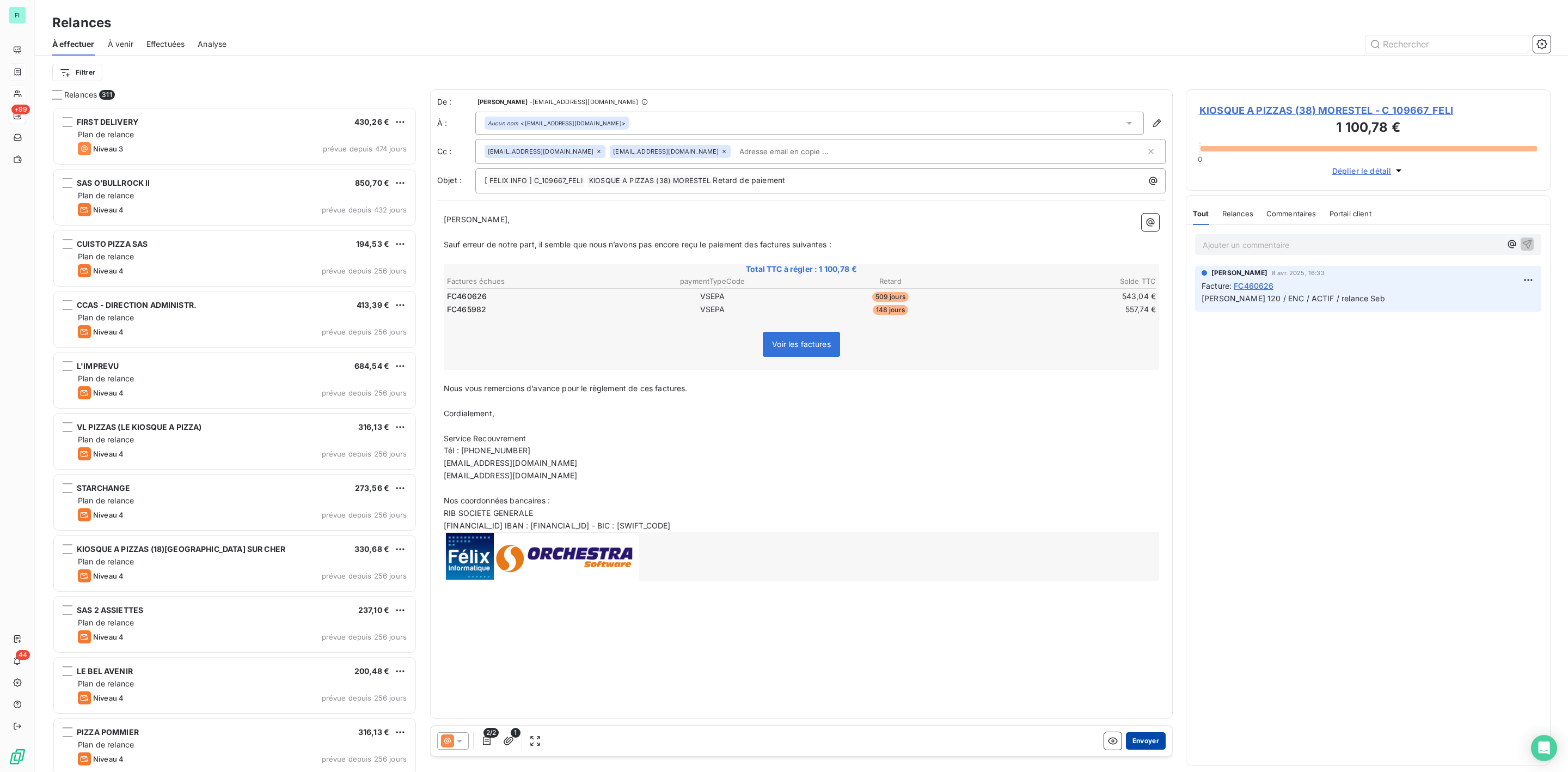
click at [1138, 743] on button "Envoyer" at bounding box center [1145, 740] width 40 height 17
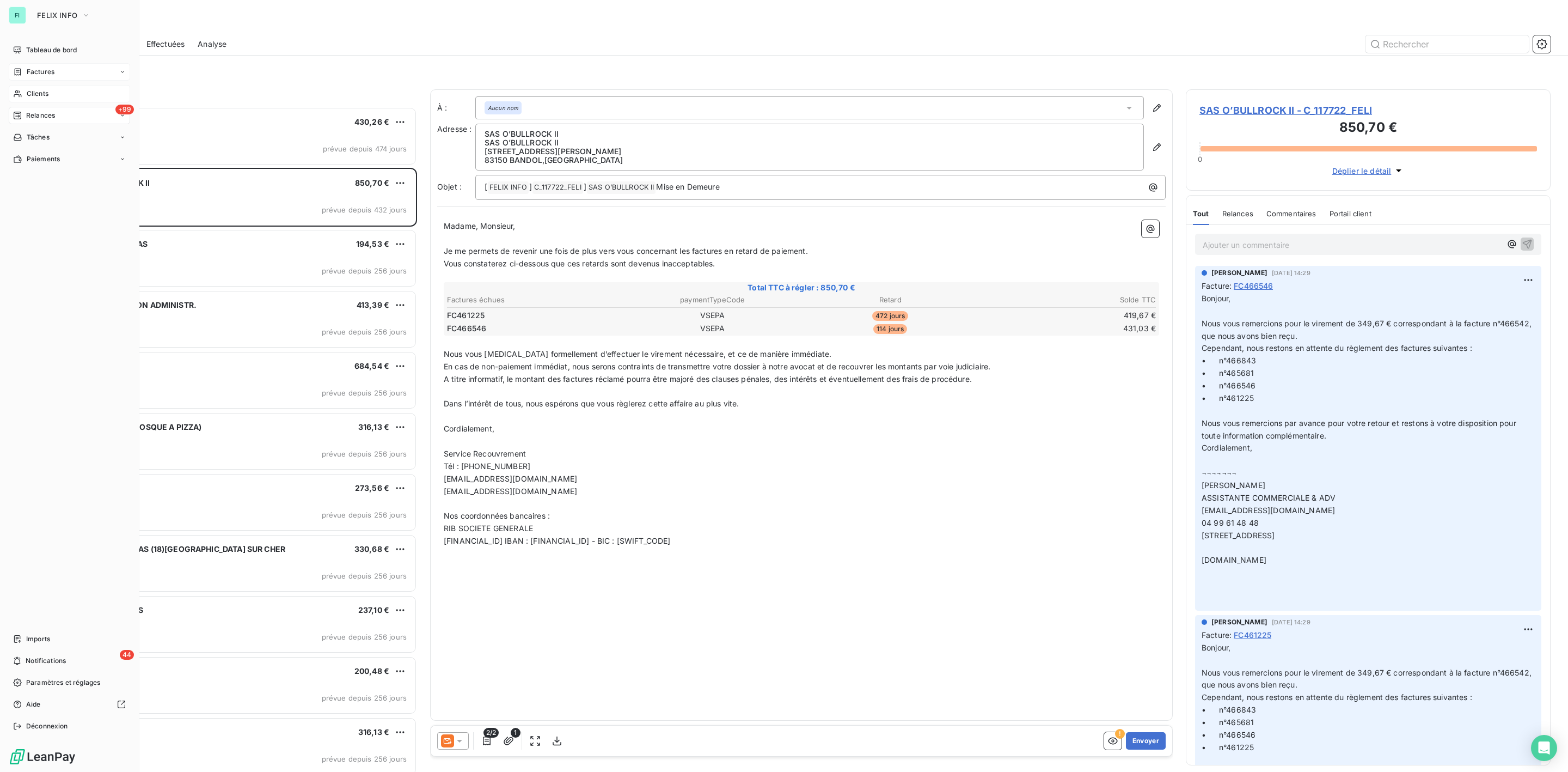
click at [38, 90] on span "Clients" at bounding box center [37, 93] width 22 height 10
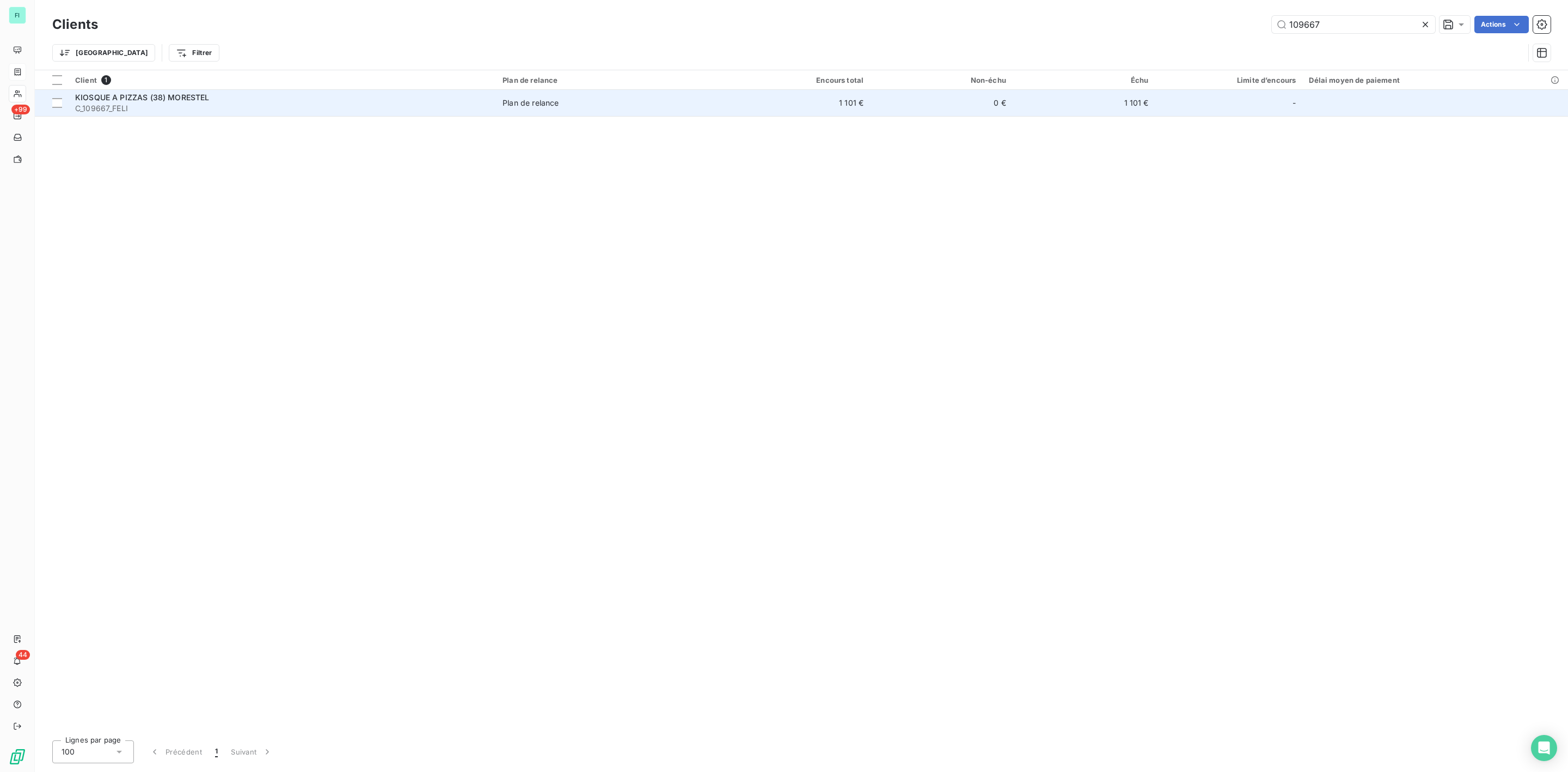
click at [166, 111] on span "C_109667_FELI" at bounding box center [282, 108] width 414 height 11
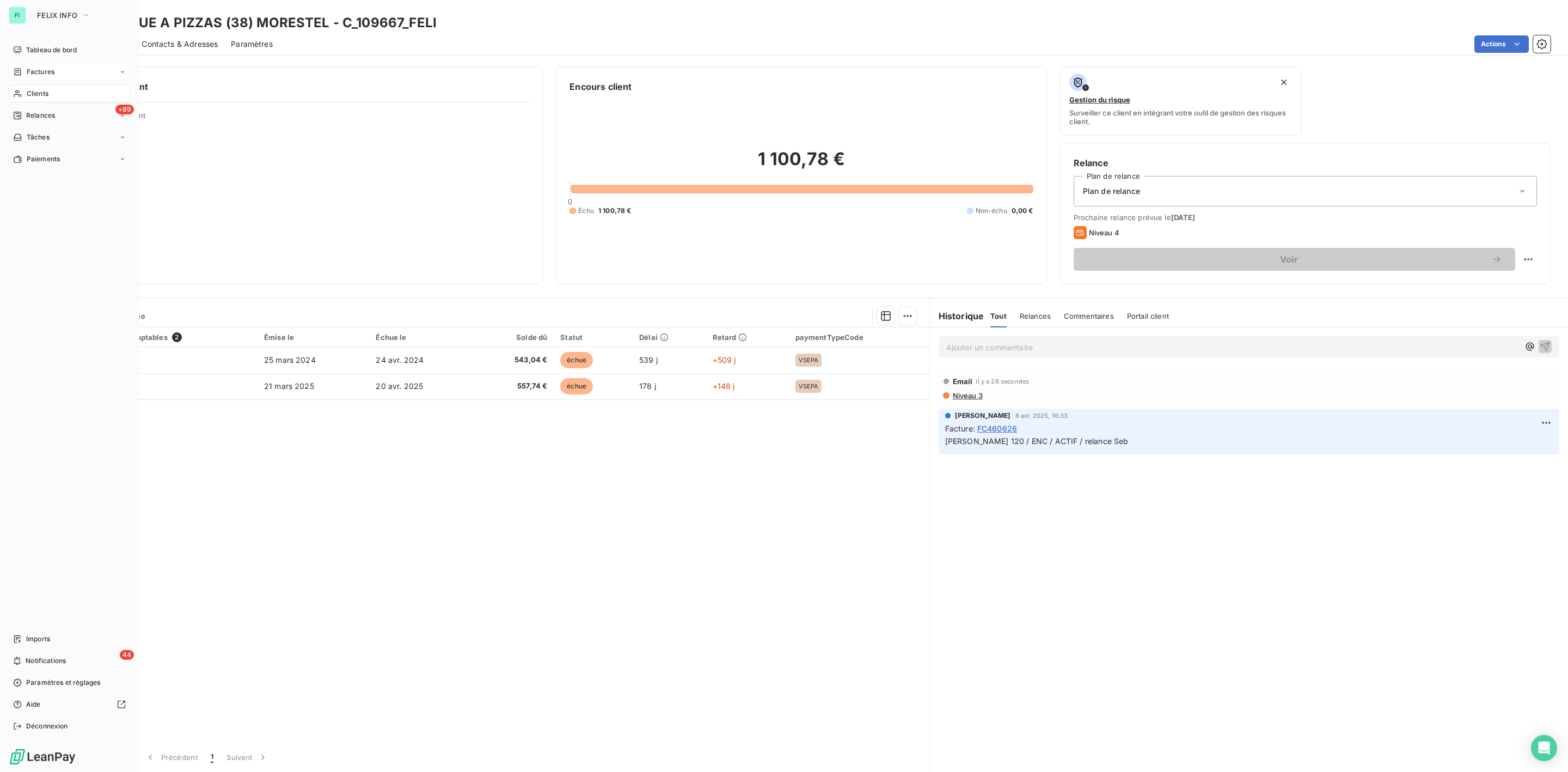
click at [41, 96] on span "Clients" at bounding box center [37, 93] width 22 height 10
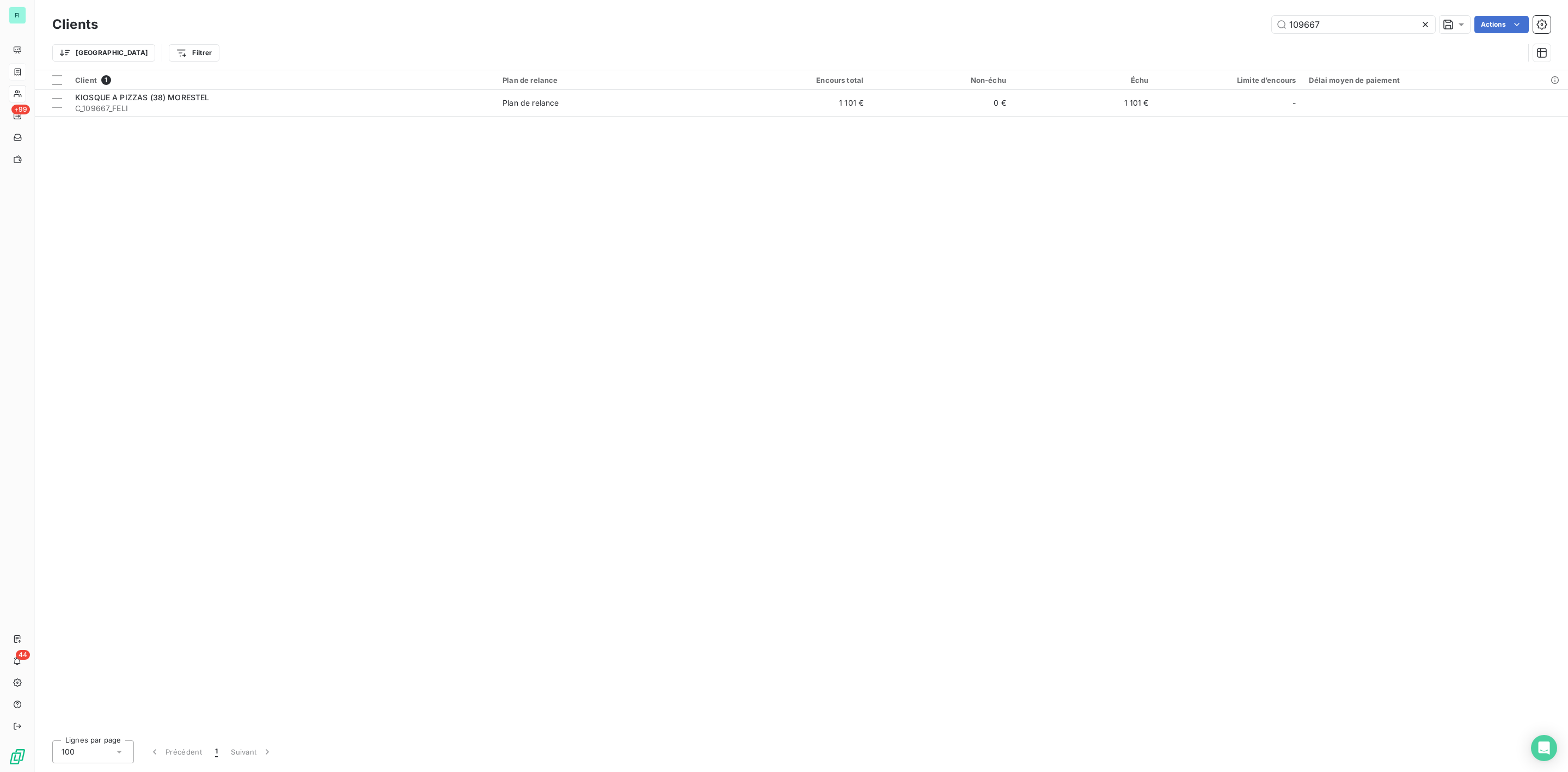
drag, startPoint x: 1326, startPoint y: 32, endPoint x: 1083, endPoint y: 33, distance: 243.0
click at [1095, 33] on div "Clients 109667 Actions" at bounding box center [801, 25] width 1498 height 23
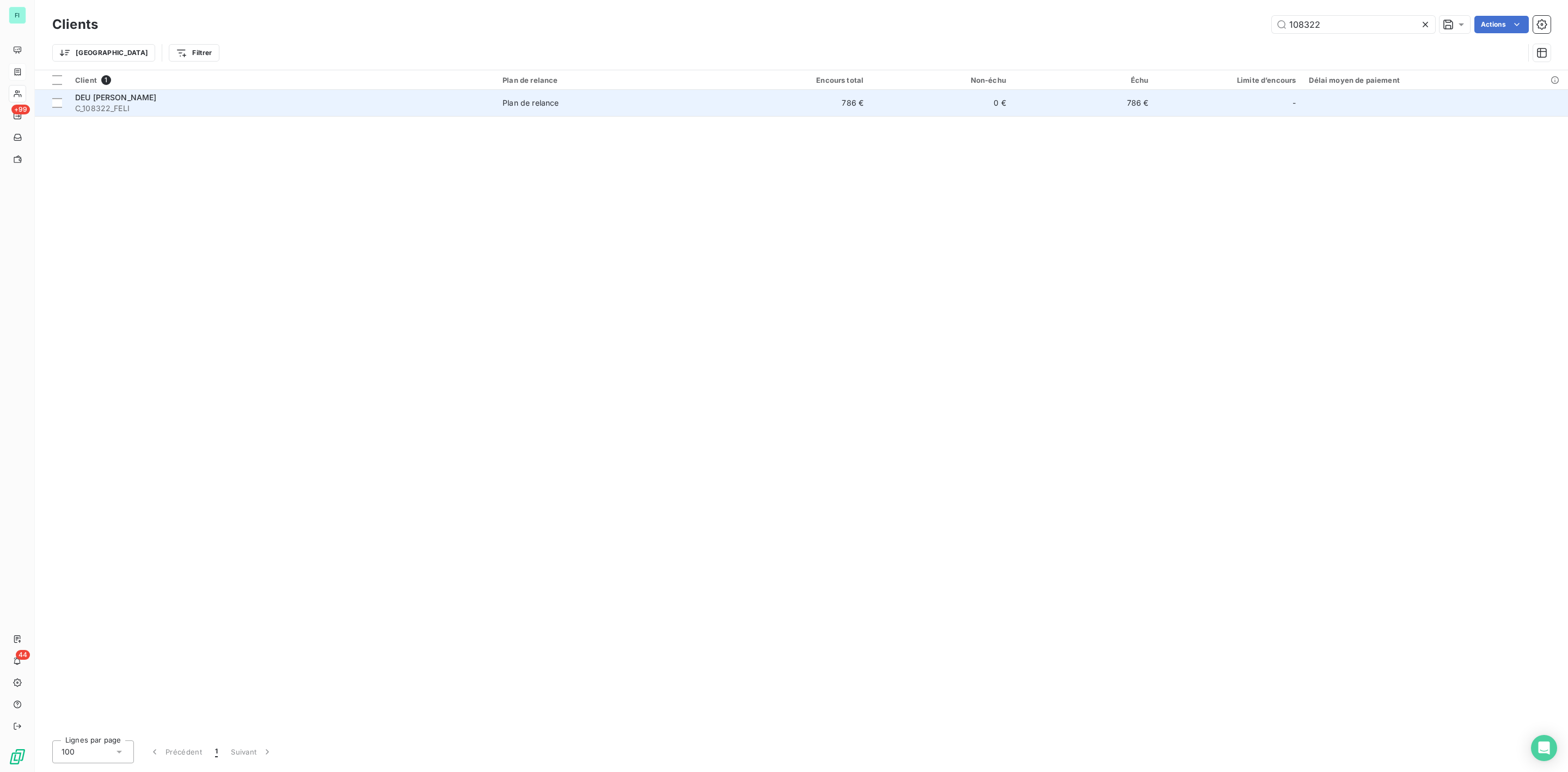
type input "108322"
click at [163, 114] on td "DEU JEAN-FRANCOIS C_108322_FELI" at bounding box center [282, 103] width 428 height 26
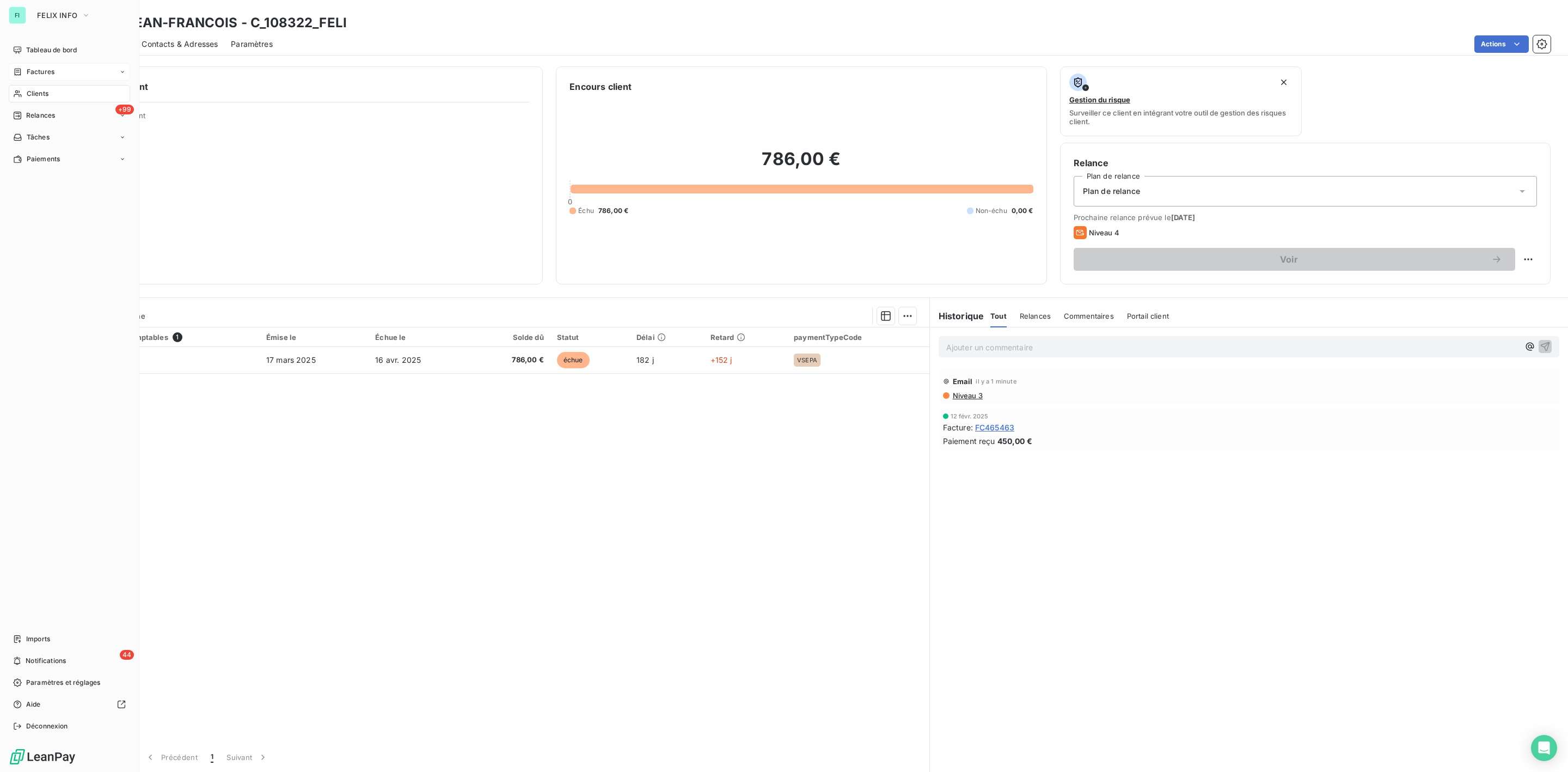
click at [44, 90] on span "Clients" at bounding box center [37, 93] width 22 height 10
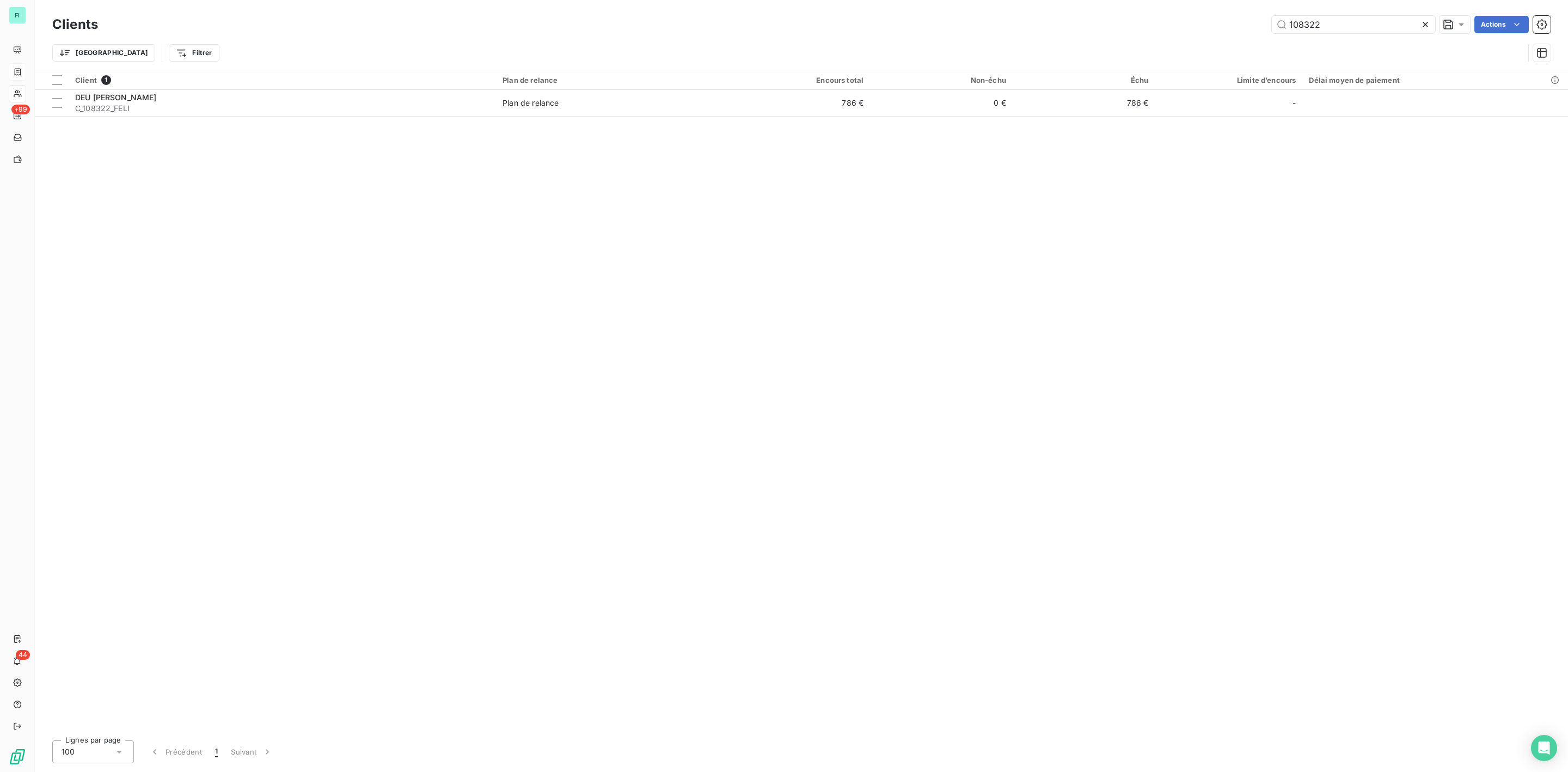
drag, startPoint x: 1348, startPoint y: 23, endPoint x: 1072, endPoint y: 31, distance: 276.1
click at [1130, 29] on div "108322 Actions" at bounding box center [831, 24] width 1440 height 17
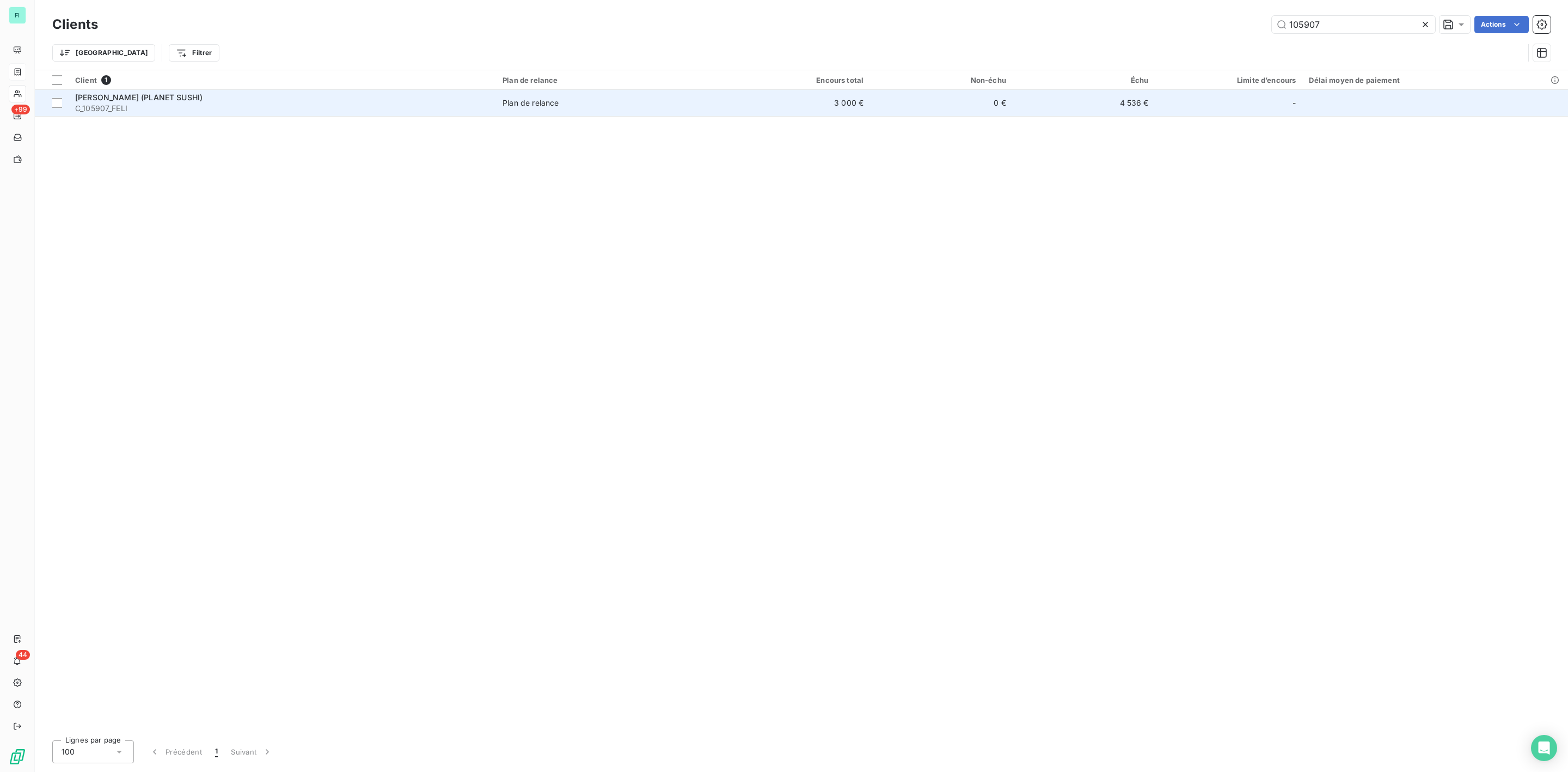
type input "105907"
click at [175, 102] on div "[PERSON_NAME] (PLANET SUSHI)" at bounding box center [282, 97] width 414 height 11
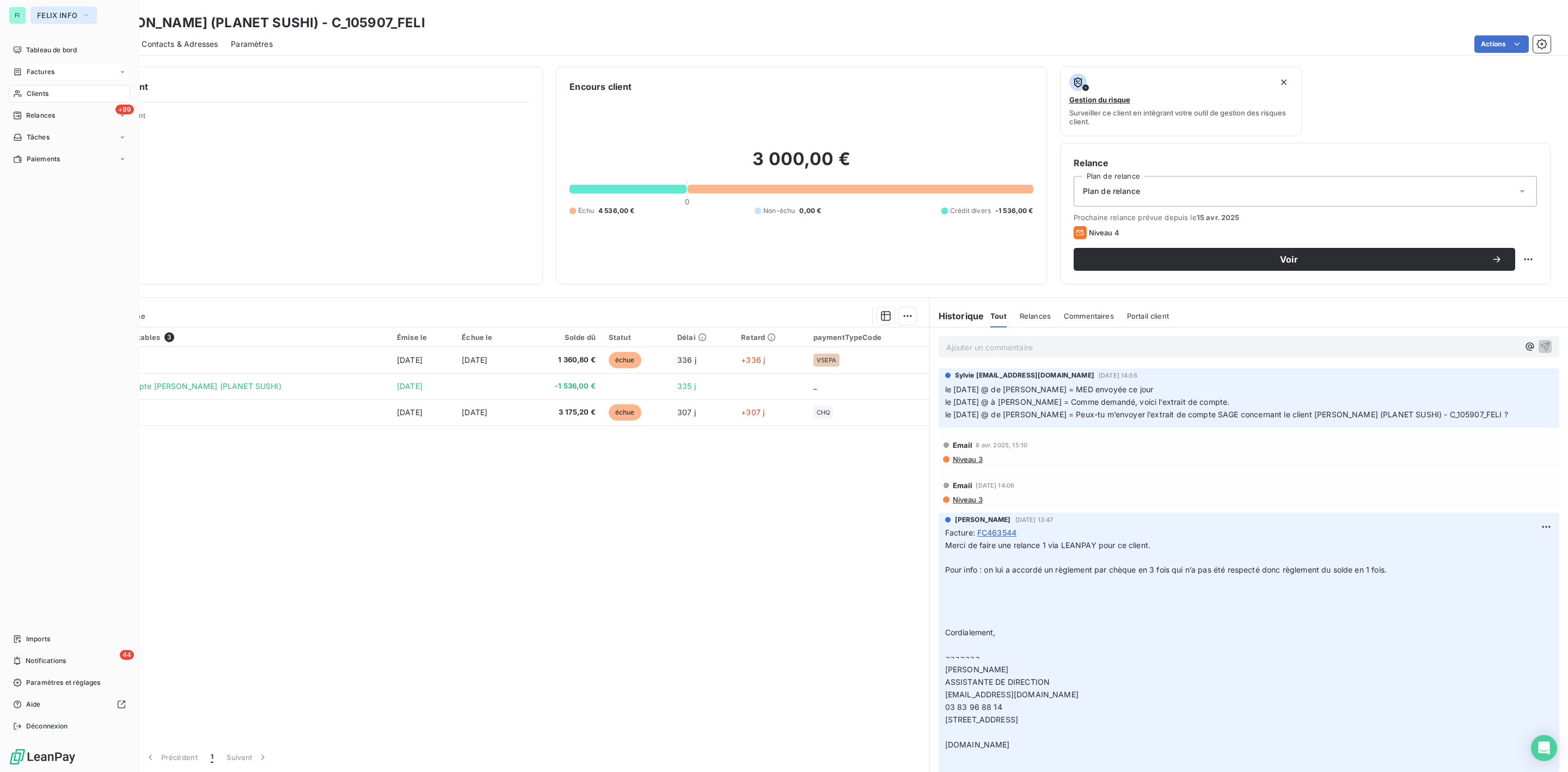
click at [52, 13] on span "FELIX INFO" at bounding box center [56, 15] width 40 height 9
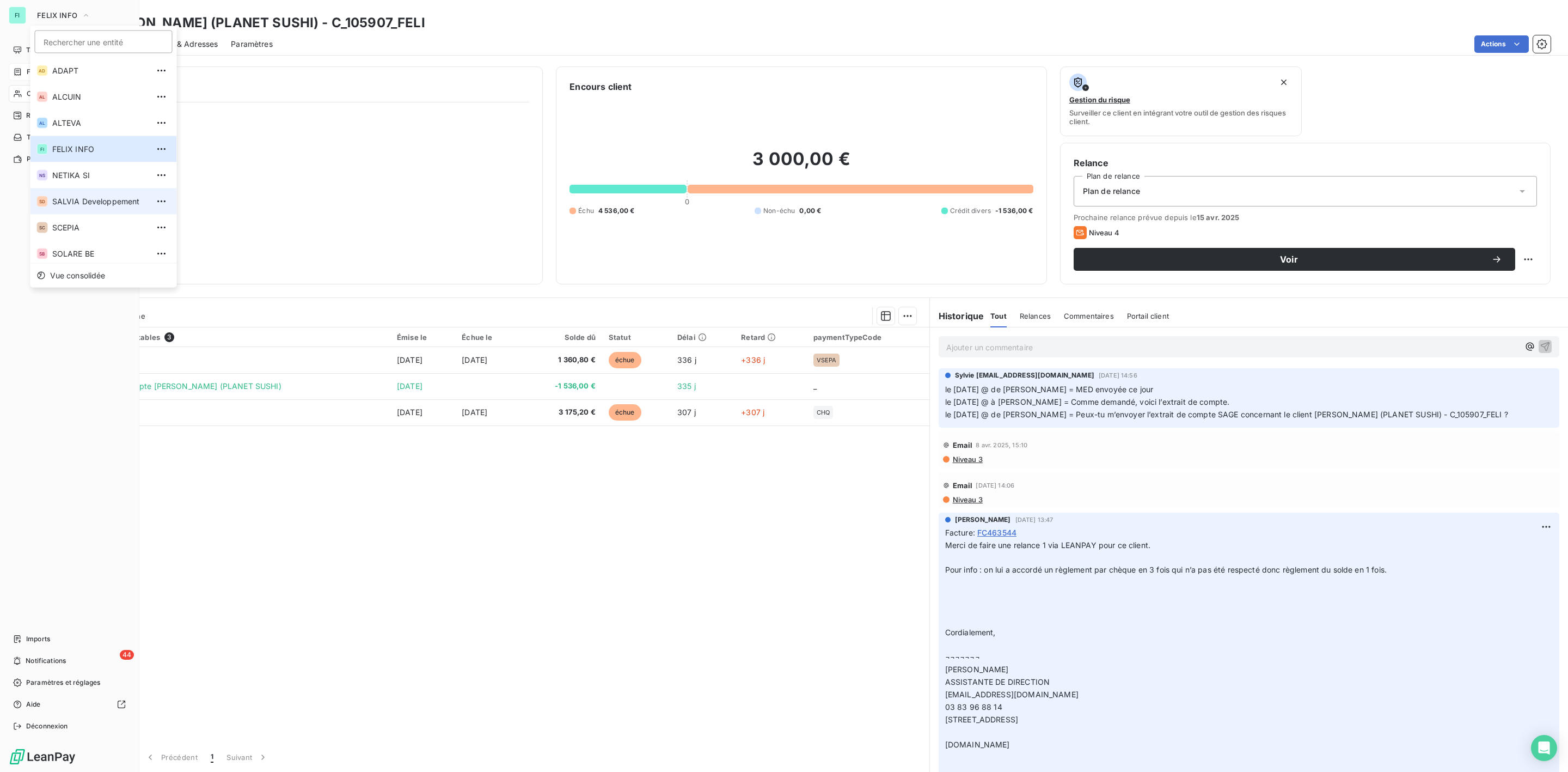
click at [64, 190] on li "SD SALVIA Developpement" at bounding box center [103, 201] width 147 height 26
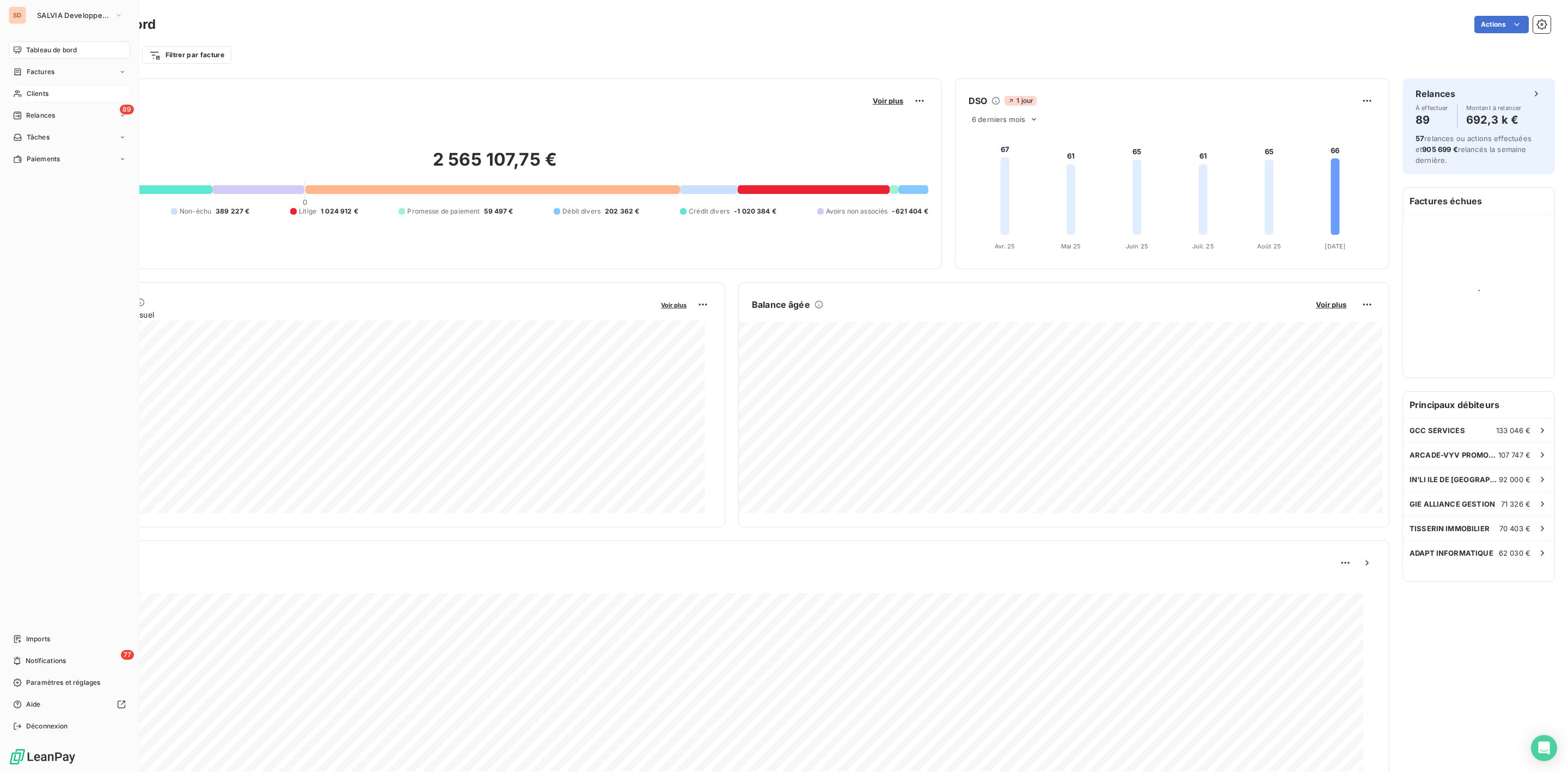
click at [36, 92] on span "Clients" at bounding box center [37, 93] width 22 height 10
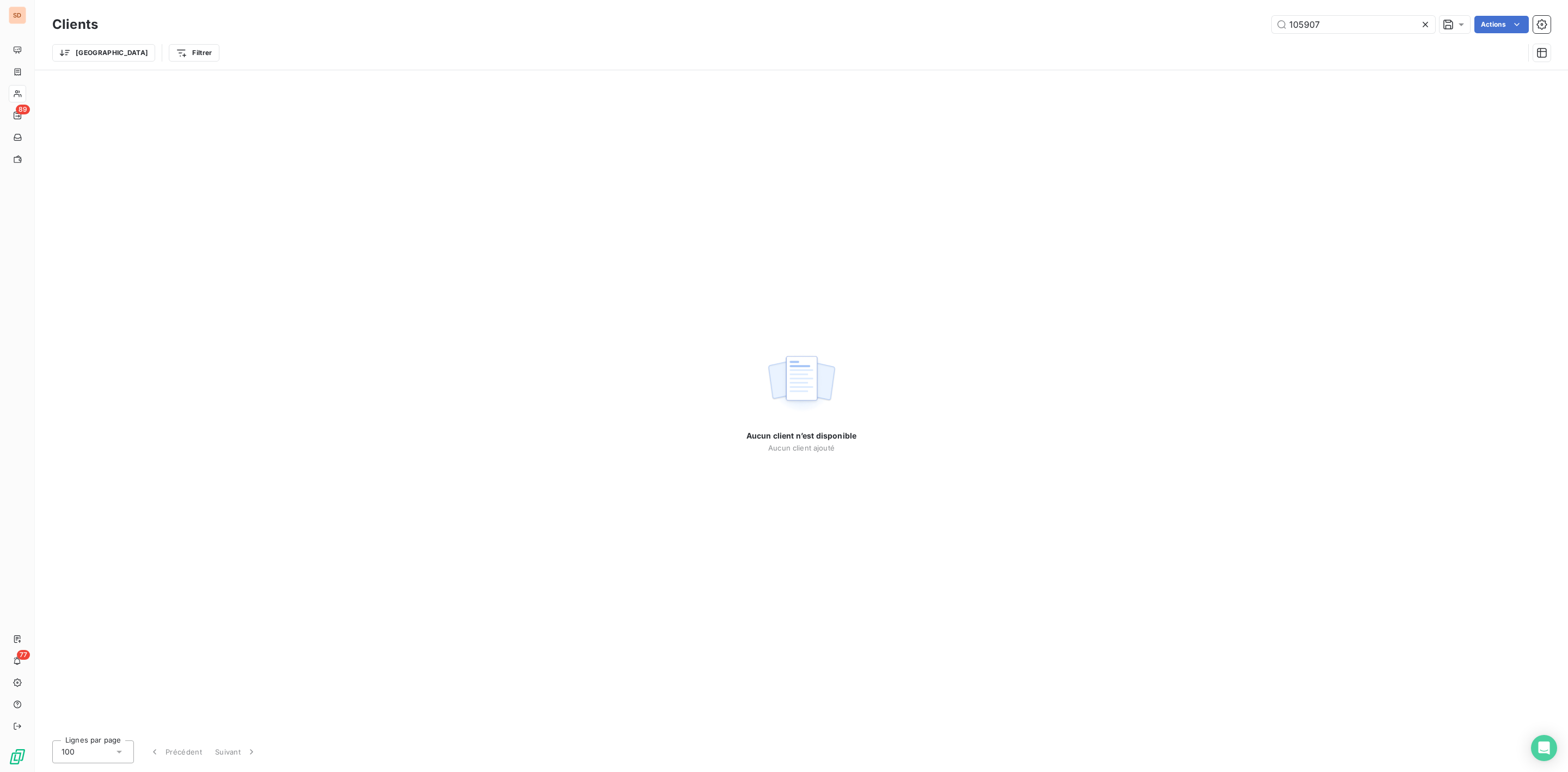
drag, startPoint x: 1379, startPoint y: 29, endPoint x: 928, endPoint y: 29, distance: 451.0
click at [938, 29] on div "105907 Actions" at bounding box center [831, 24] width 1440 height 17
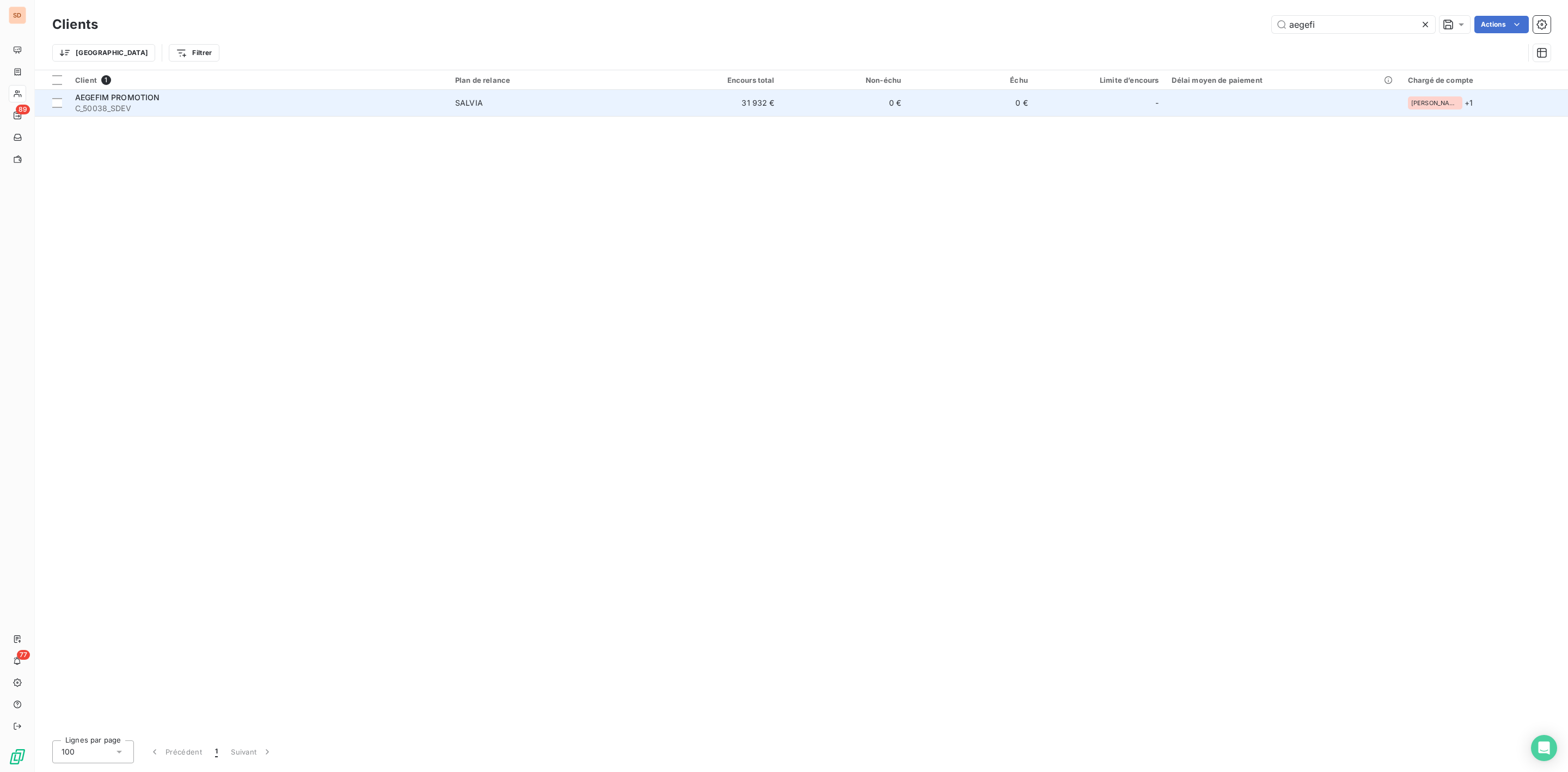
type input "aegefi"
click at [442, 103] on span "C_50038_SDEV" at bounding box center [258, 108] width 367 height 11
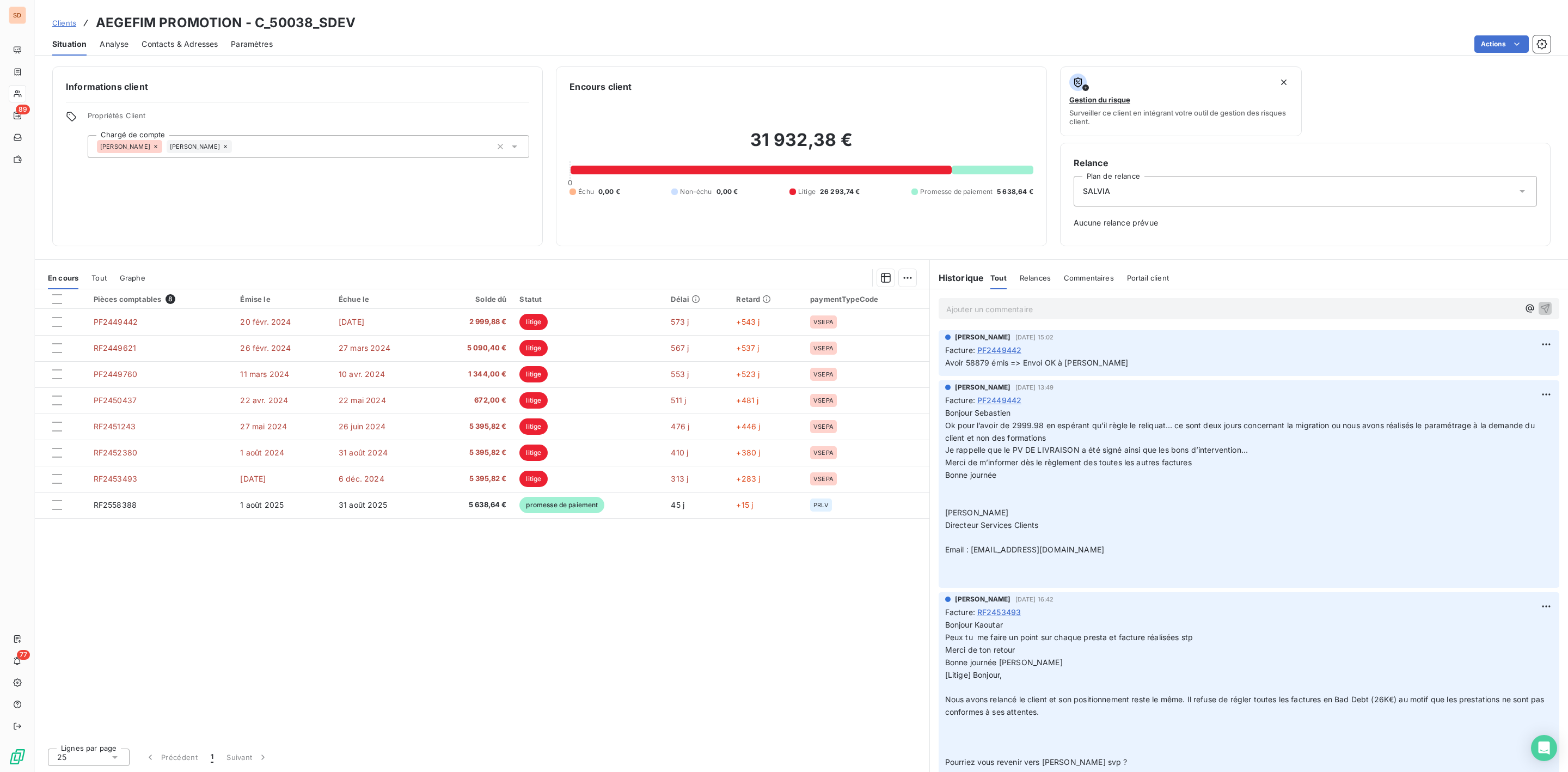
click at [177, 48] on span "Contacts & Adresses" at bounding box center [180, 44] width 76 height 11
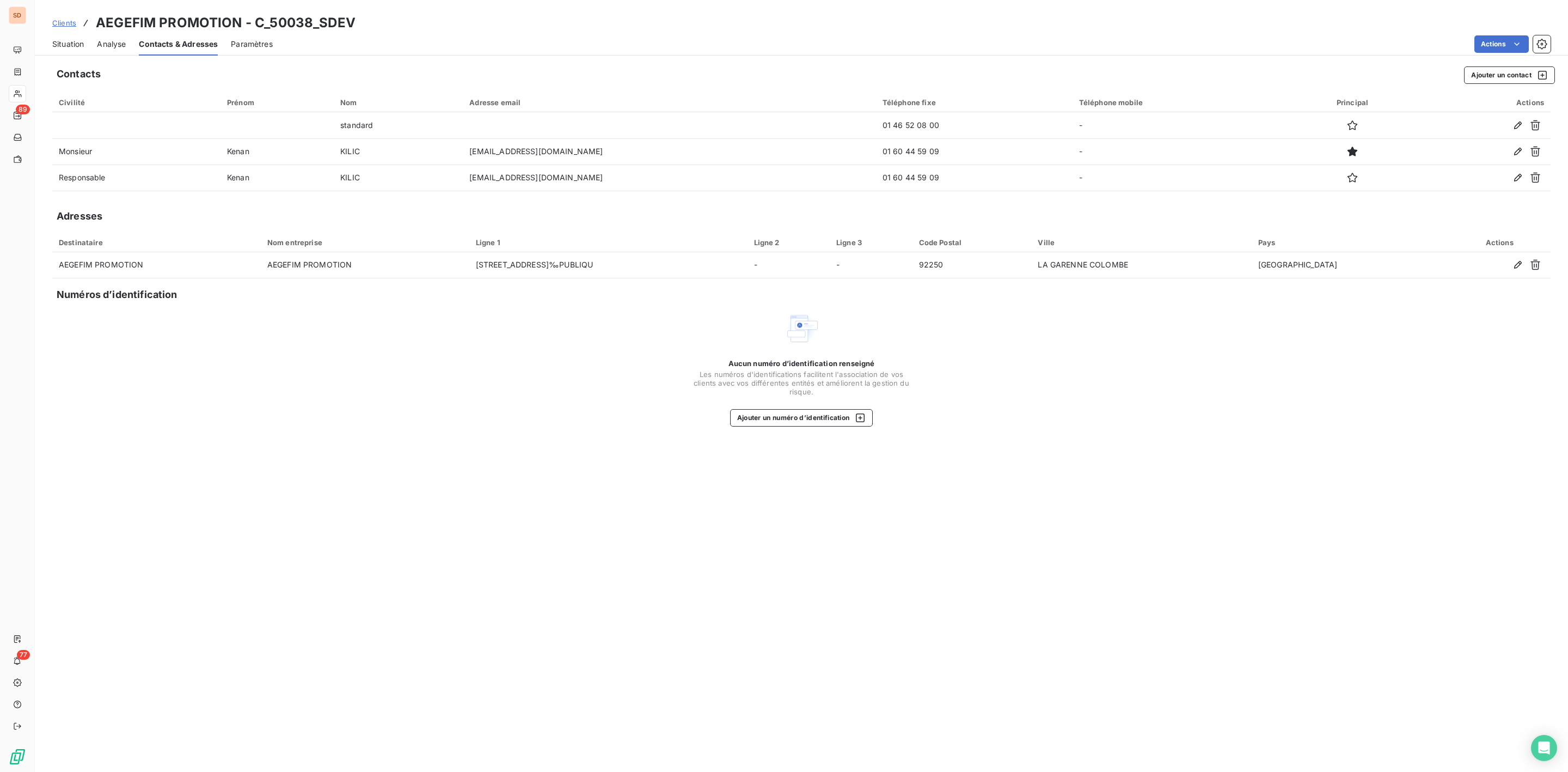
click at [72, 43] on span "Situation" at bounding box center [68, 44] width 32 height 11
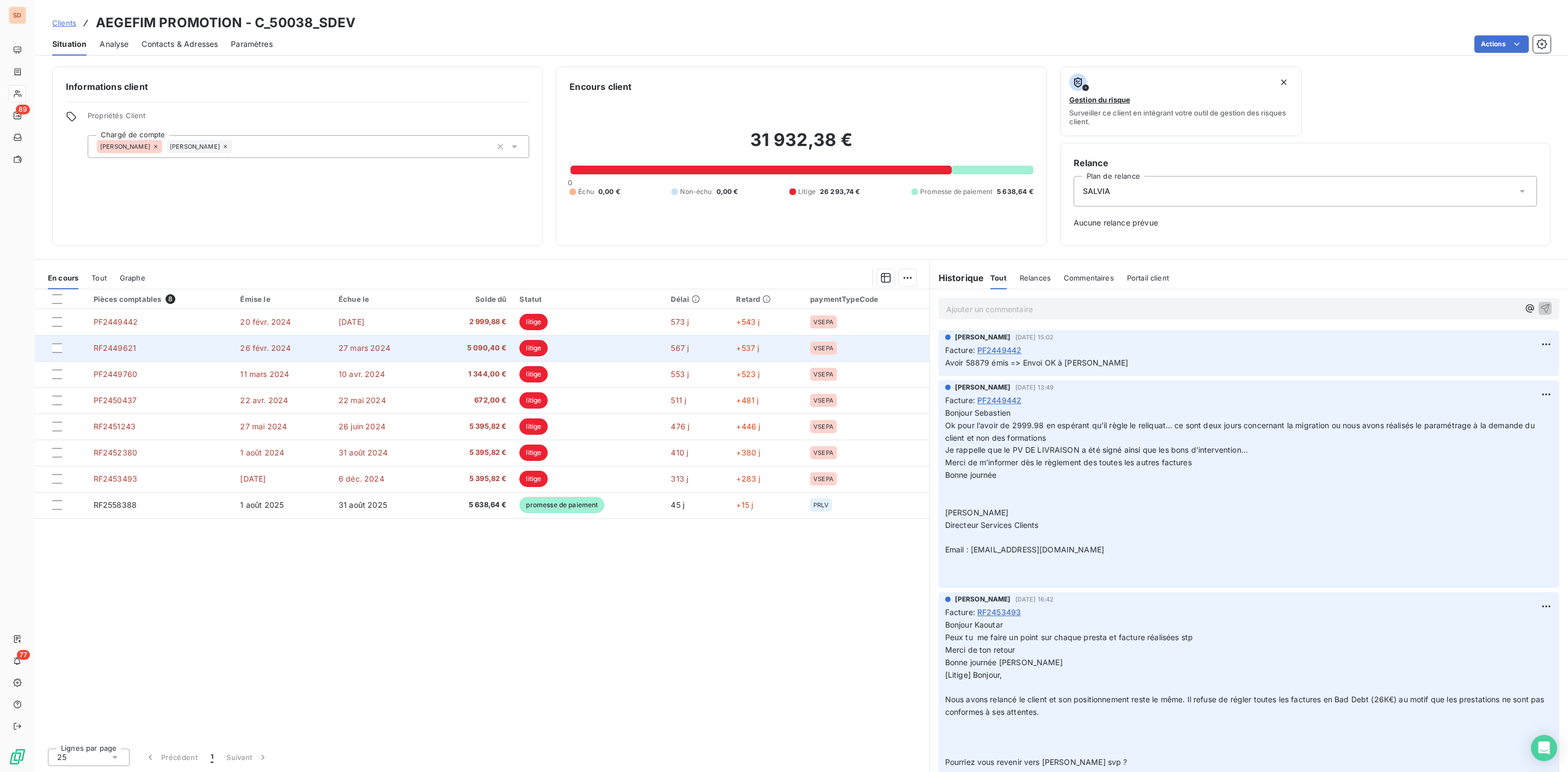
click at [165, 350] on td "RF2449621" at bounding box center [161, 348] width 147 height 26
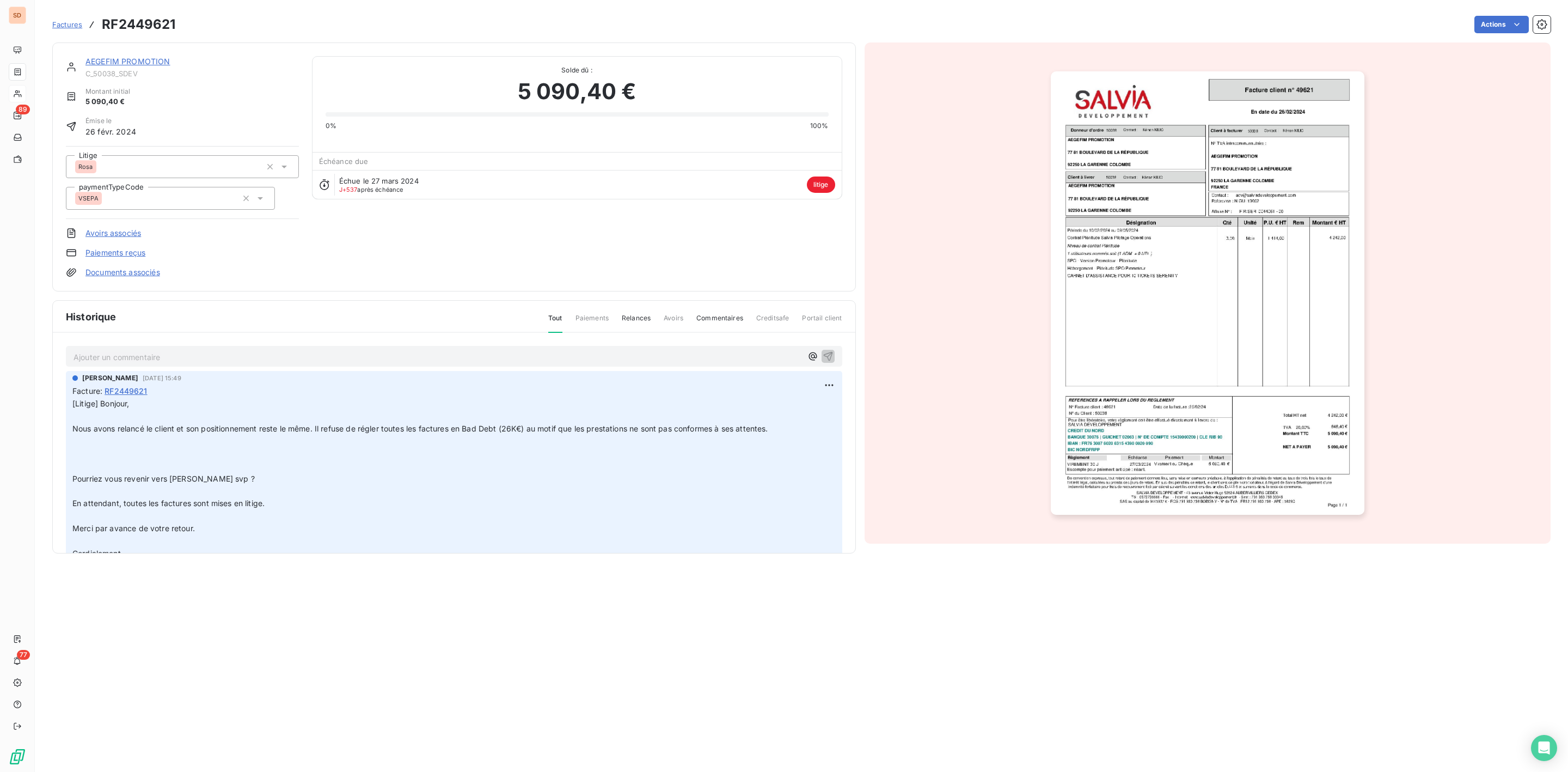
click at [1132, 324] on img "button" at bounding box center [1208, 293] width 313 height 443
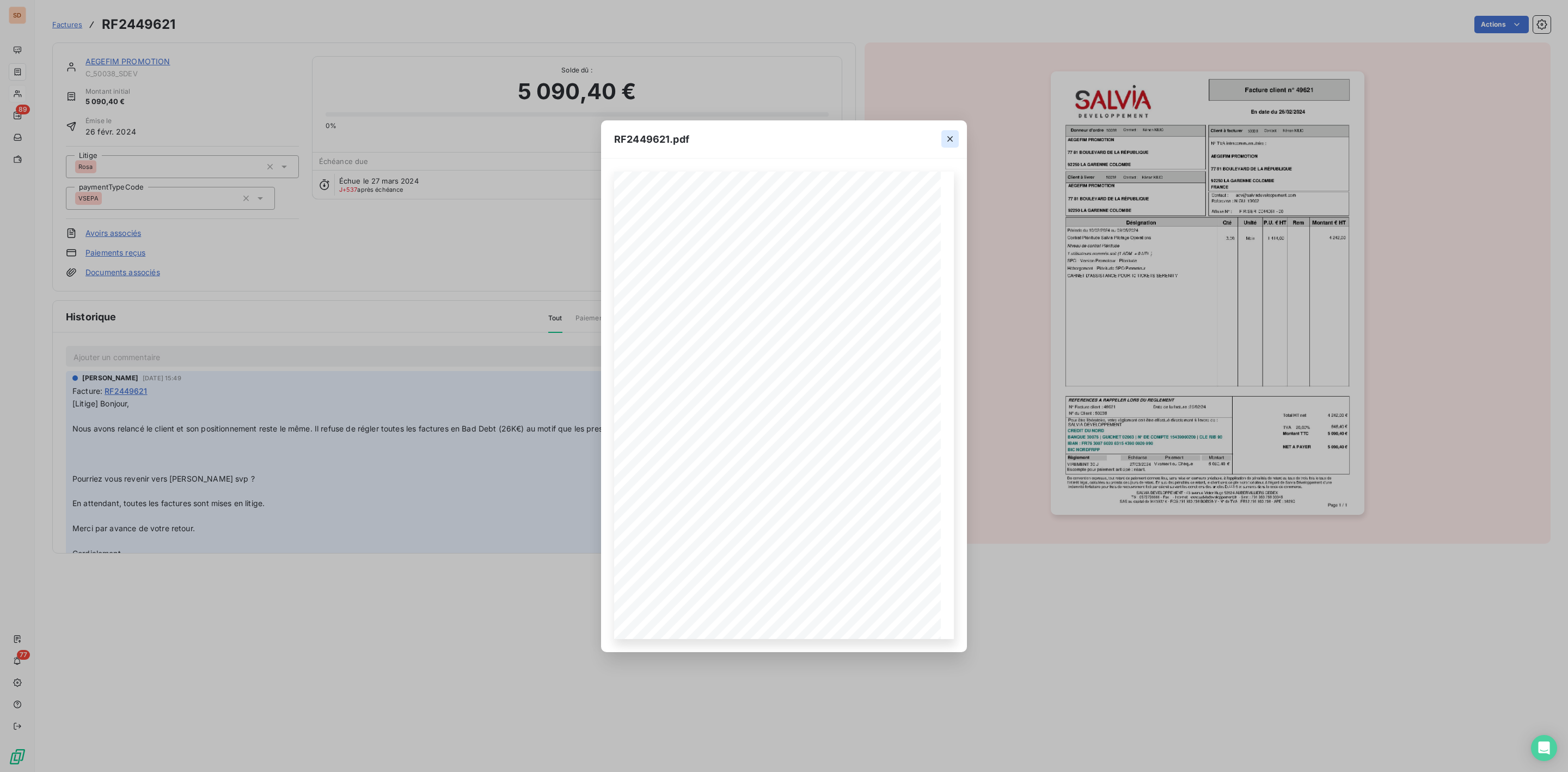
click at [953, 141] on icon "button" at bounding box center [950, 138] width 11 height 11
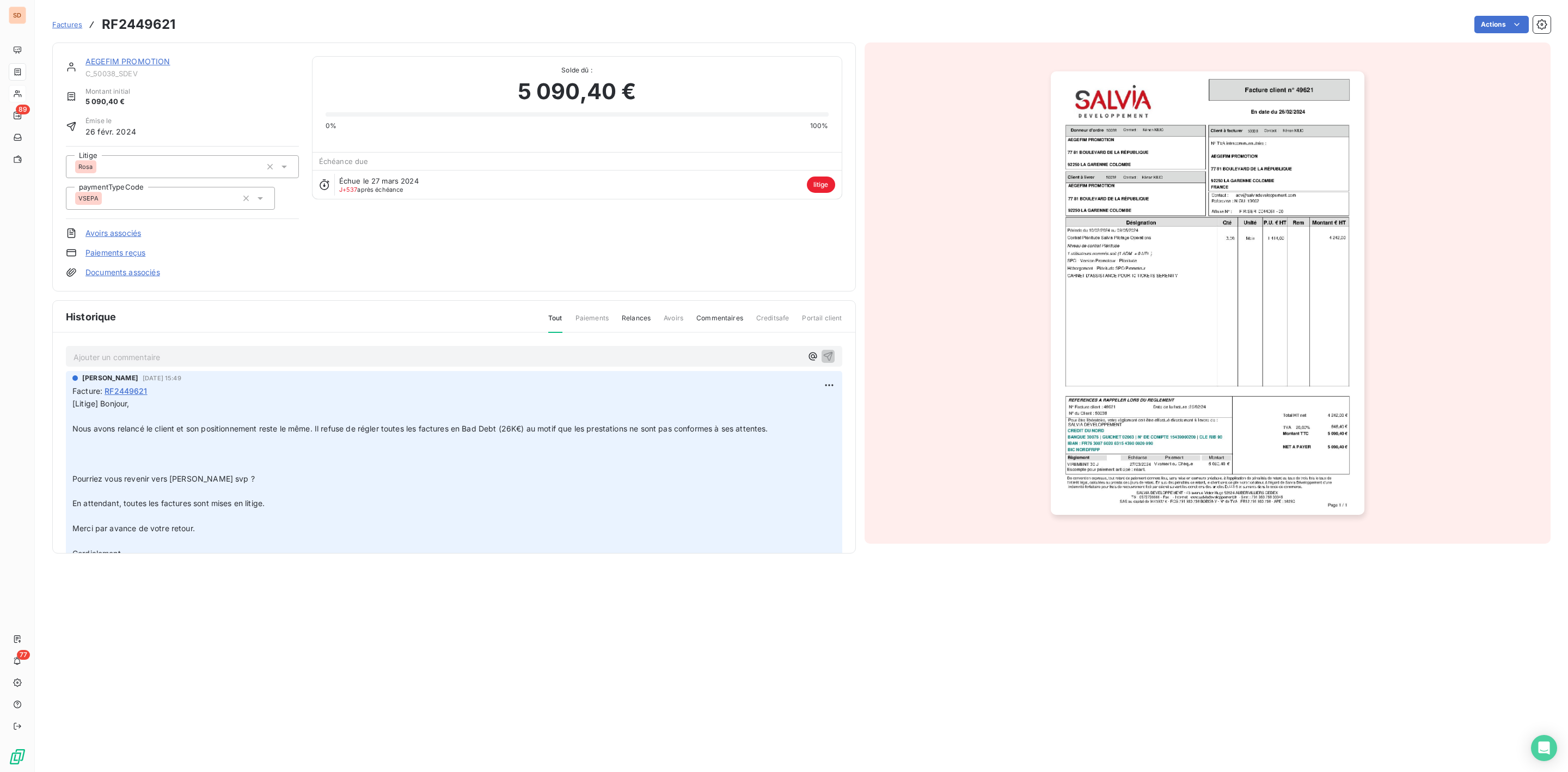
click at [121, 60] on link "AEGEFIM PROMOTION" at bounding box center [128, 61] width 85 height 10
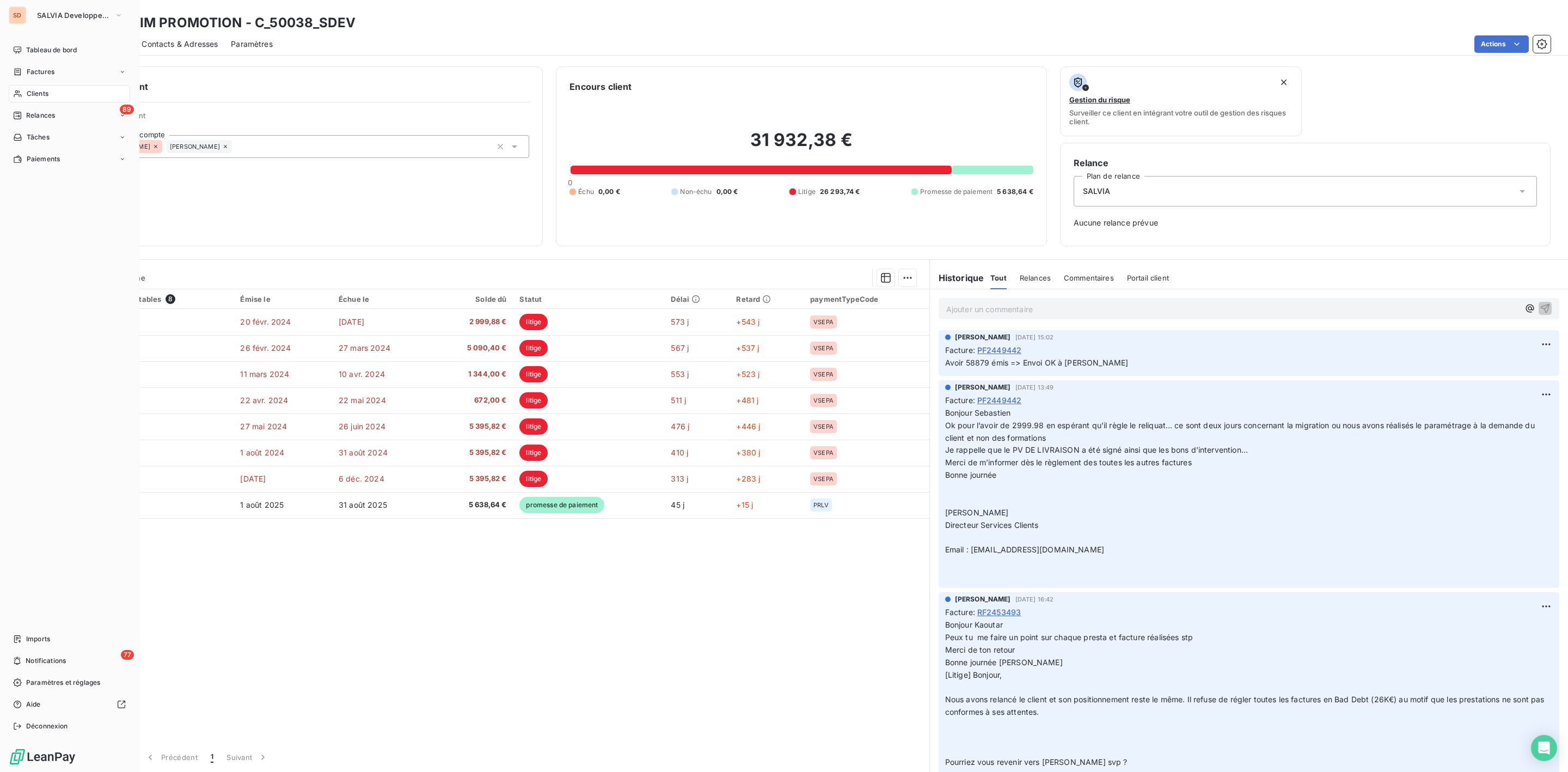
drag, startPoint x: 38, startPoint y: 93, endPoint x: 66, endPoint y: 93, distance: 28.0
click at [38, 93] on span "Clients" at bounding box center [37, 93] width 22 height 10
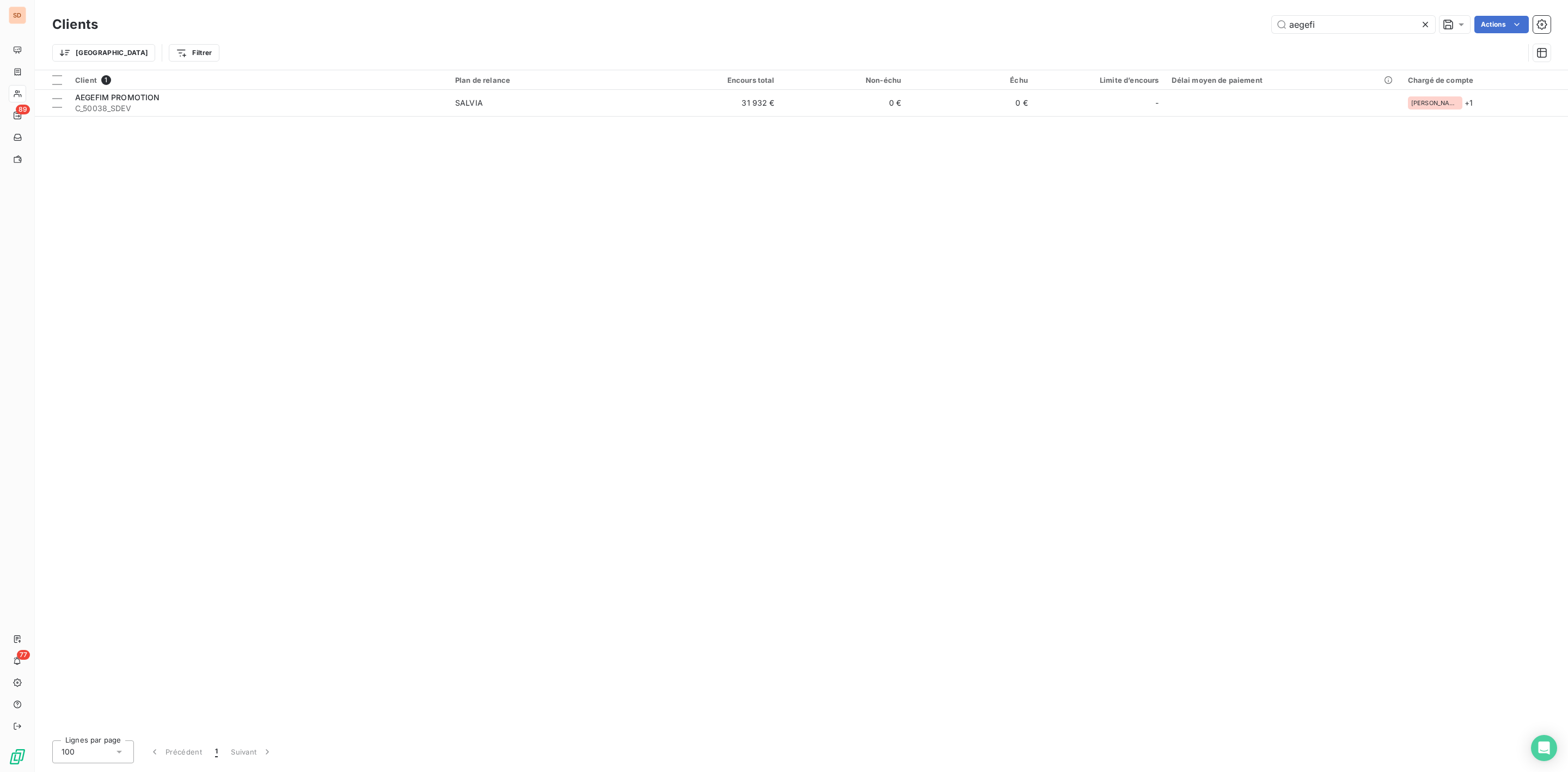
drag, startPoint x: 1341, startPoint y: 13, endPoint x: 977, endPoint y: 29, distance: 364.4
click at [989, 28] on div "Clients aegefi Actions" at bounding box center [801, 25] width 1498 height 23
drag, startPoint x: 1356, startPoint y: 20, endPoint x: 1135, endPoint y: 29, distance: 221.2
click at [1143, 29] on div "aegefi Actions" at bounding box center [831, 24] width 1440 height 17
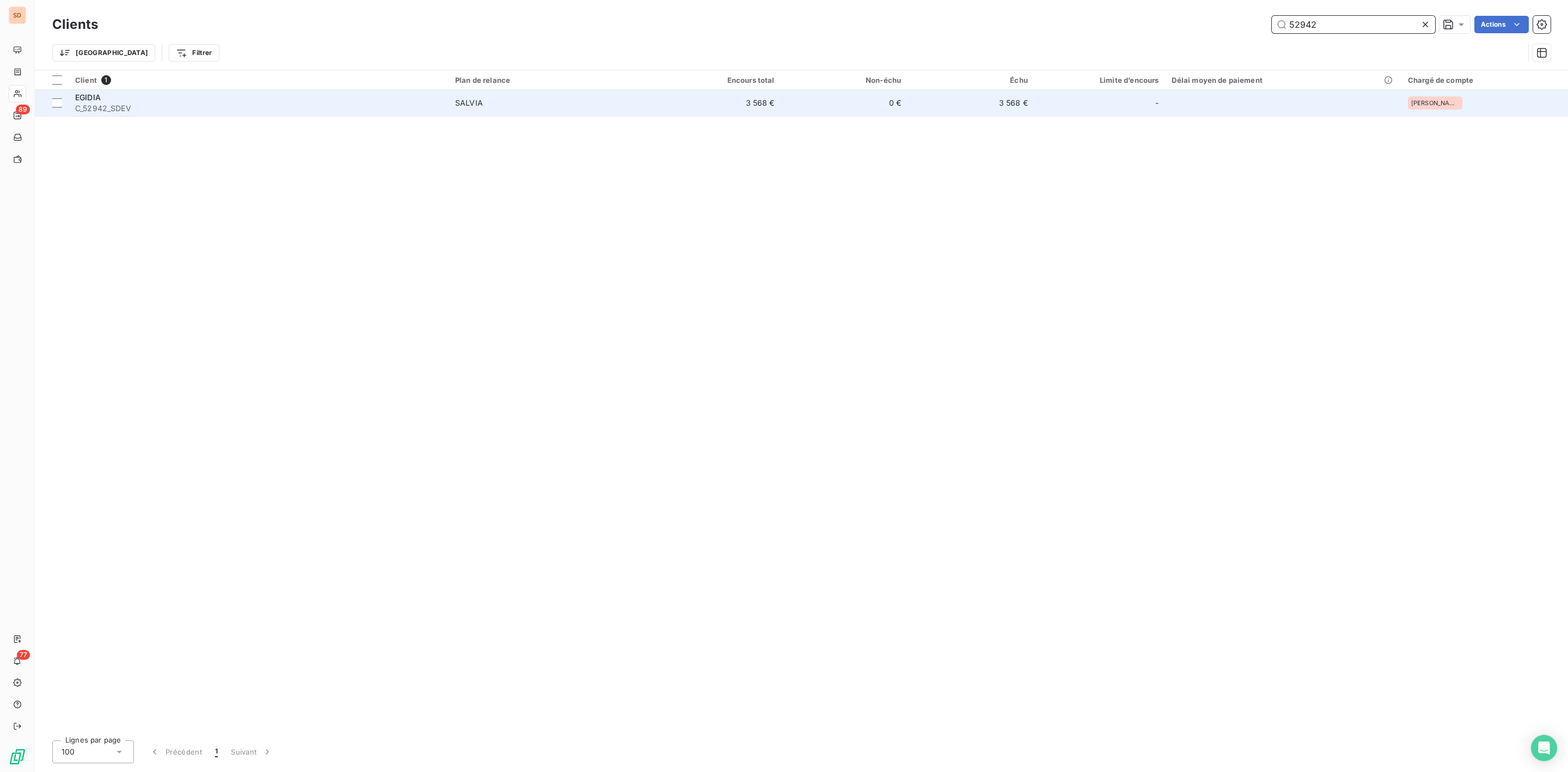
type input "52942"
click at [121, 108] on span "C_52942_SDEV" at bounding box center [258, 108] width 367 height 11
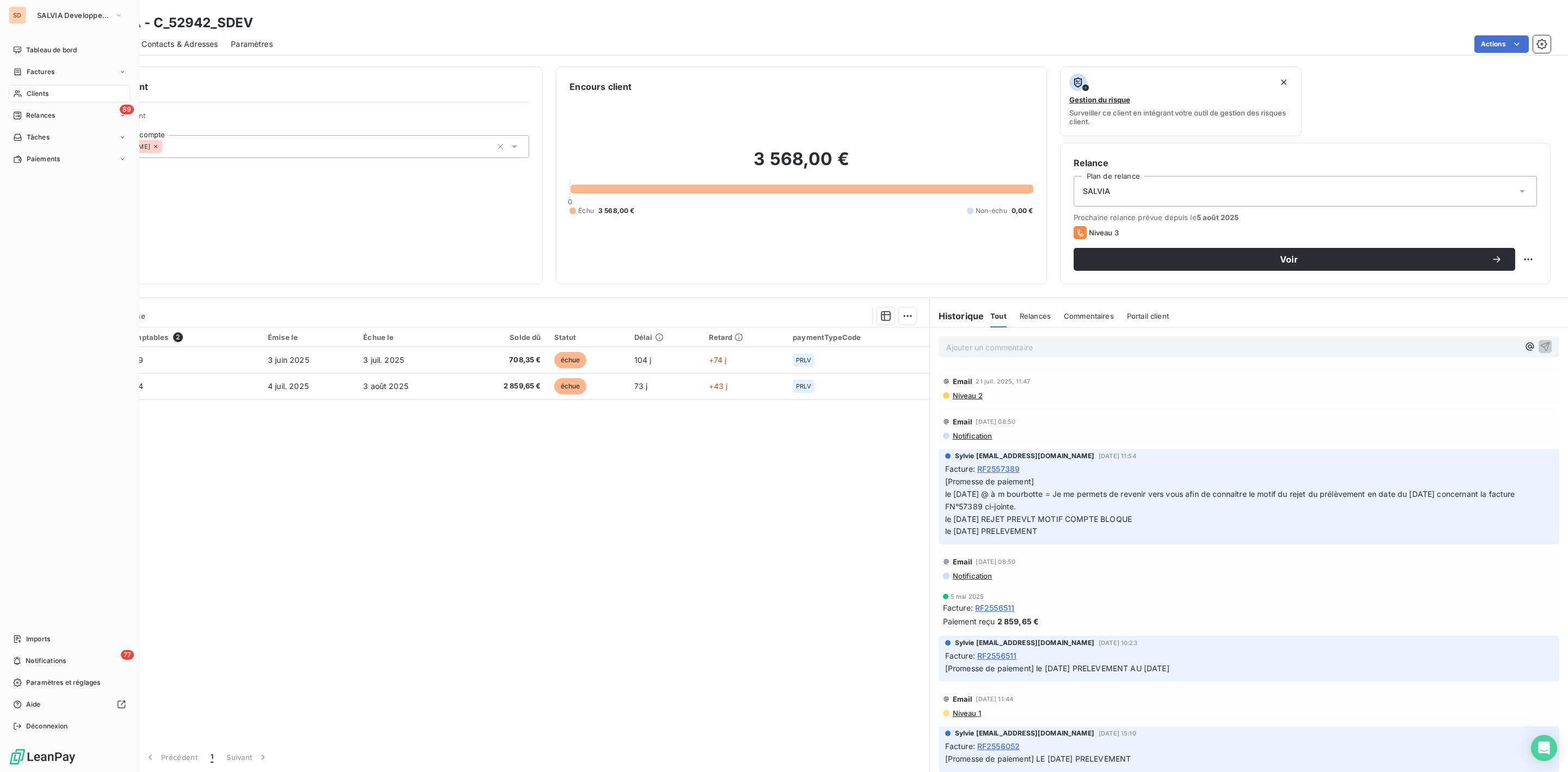
click at [37, 87] on div "Clients" at bounding box center [69, 93] width 121 height 17
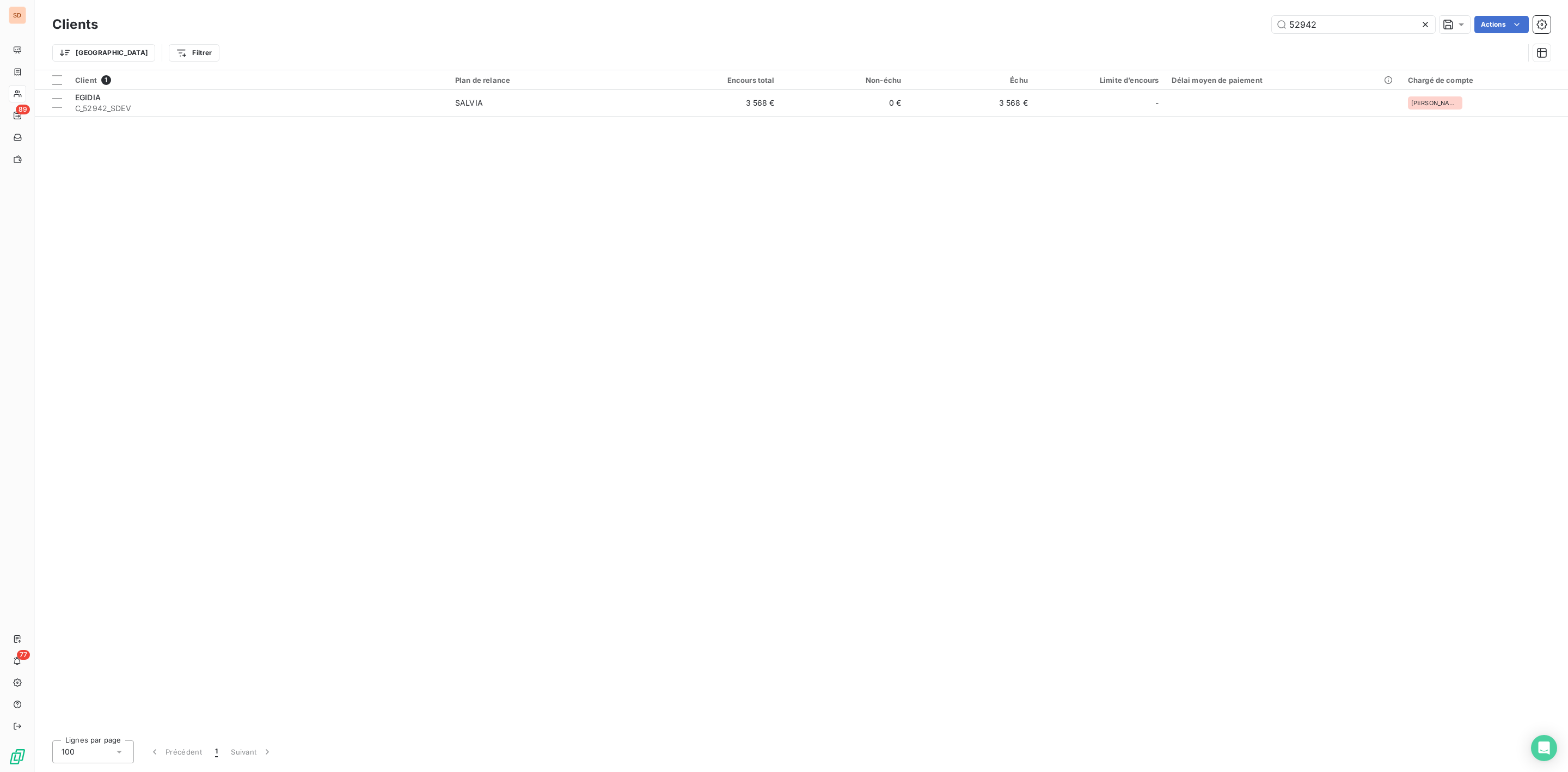
drag, startPoint x: 1352, startPoint y: 25, endPoint x: 1071, endPoint y: 35, distance: 281.2
click at [1095, 34] on div "Clients 52942 Actions" at bounding box center [801, 25] width 1498 height 23
type input "52223"
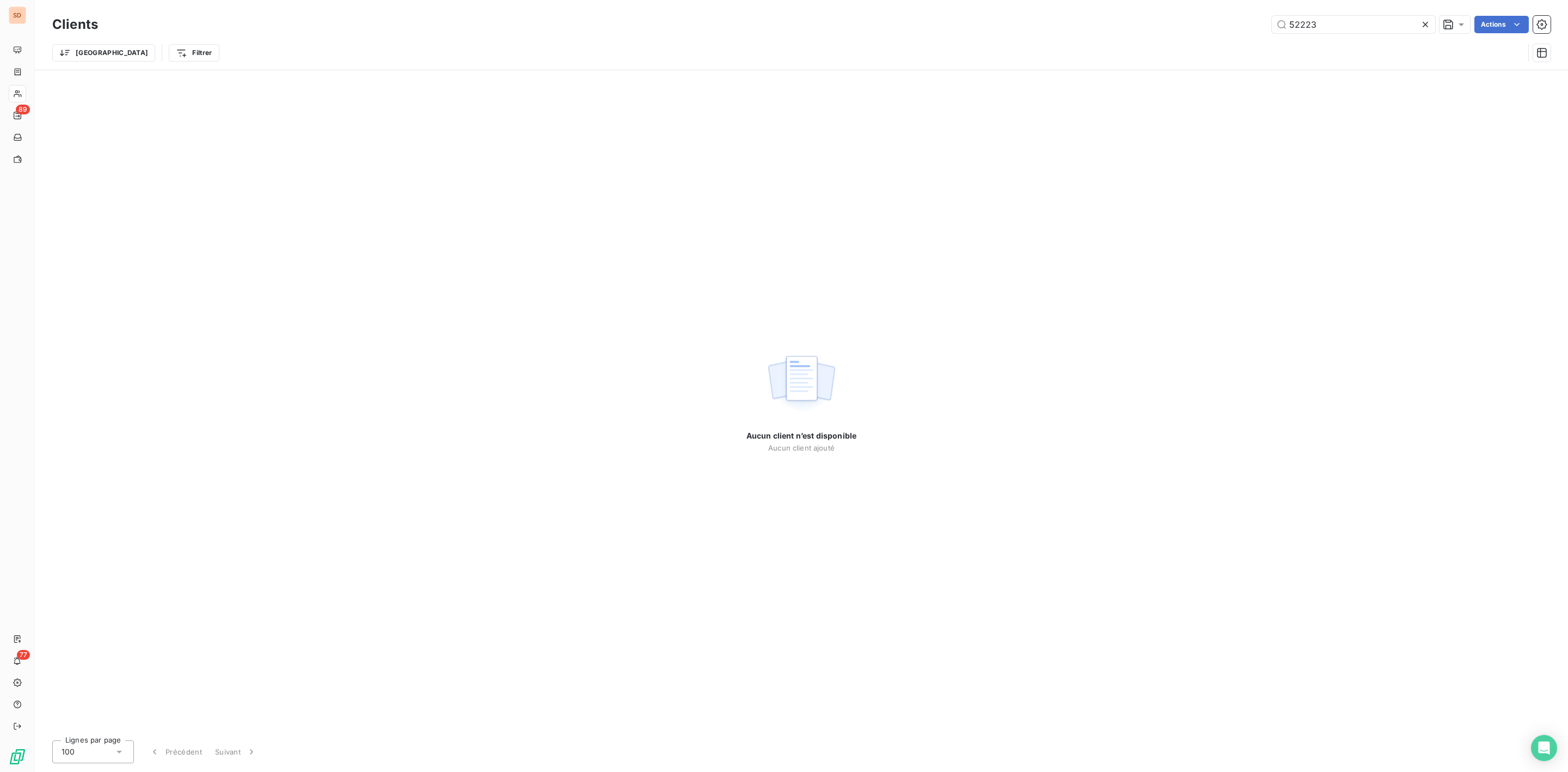
drag, startPoint x: 1338, startPoint y: 28, endPoint x: 1133, endPoint y: 34, distance: 205.1
click at [1133, 34] on div "Clients 52223 Actions" at bounding box center [801, 25] width 1498 height 23
type input "52942"
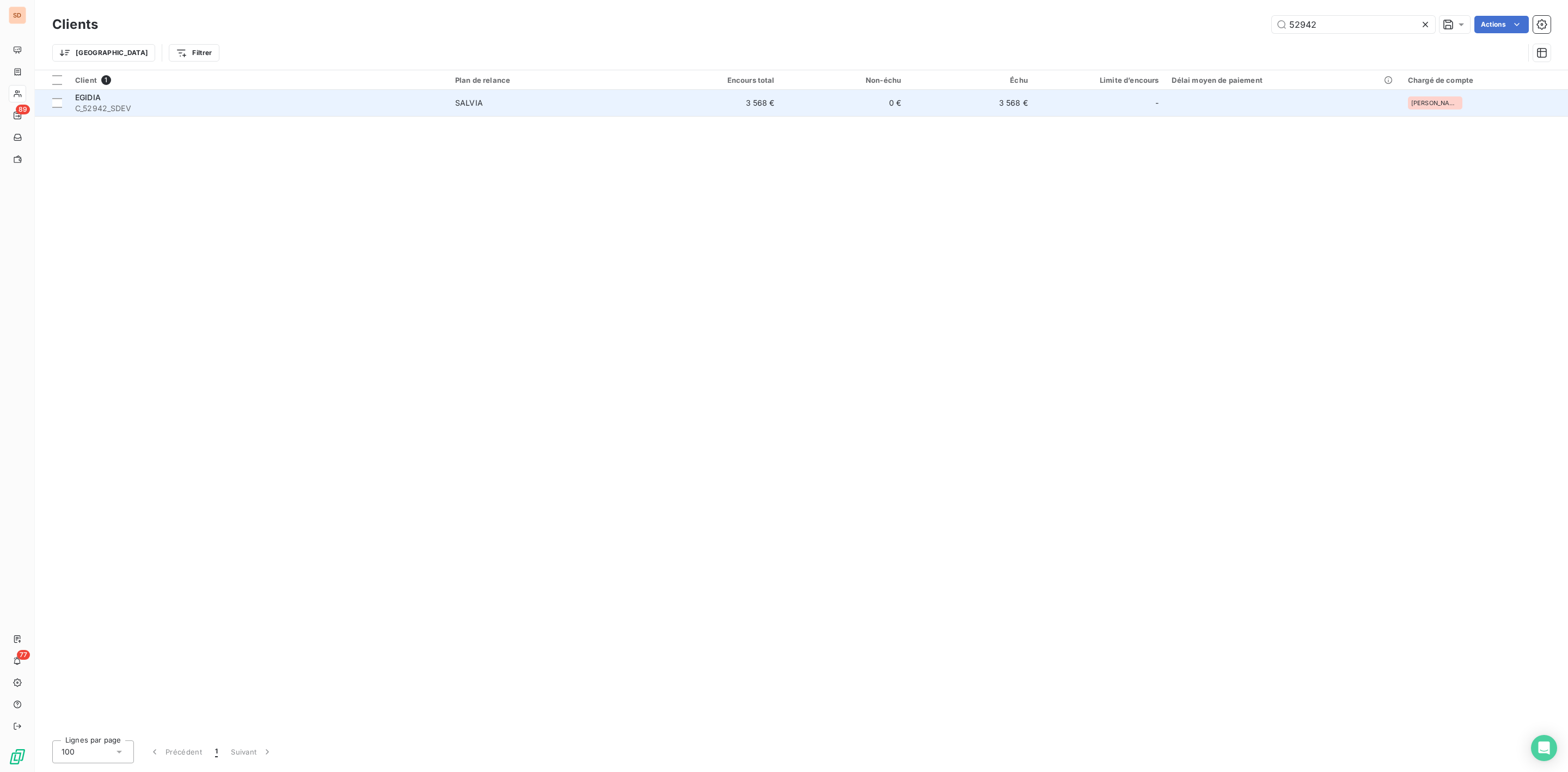
click at [167, 109] on span "C_52942_SDEV" at bounding box center [258, 108] width 367 height 11
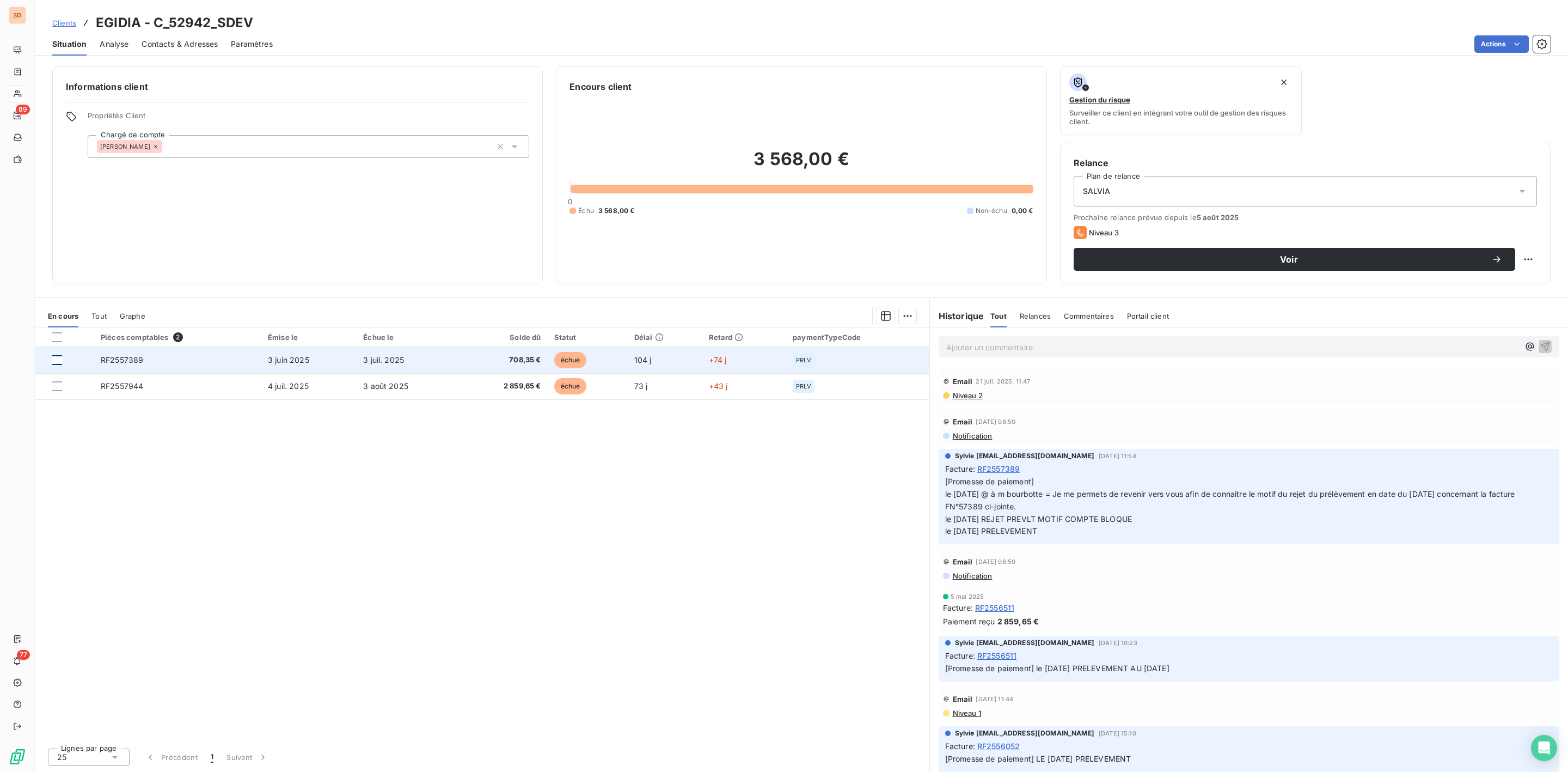
click at [53, 359] on div at bounding box center [56, 359] width 10 height 10
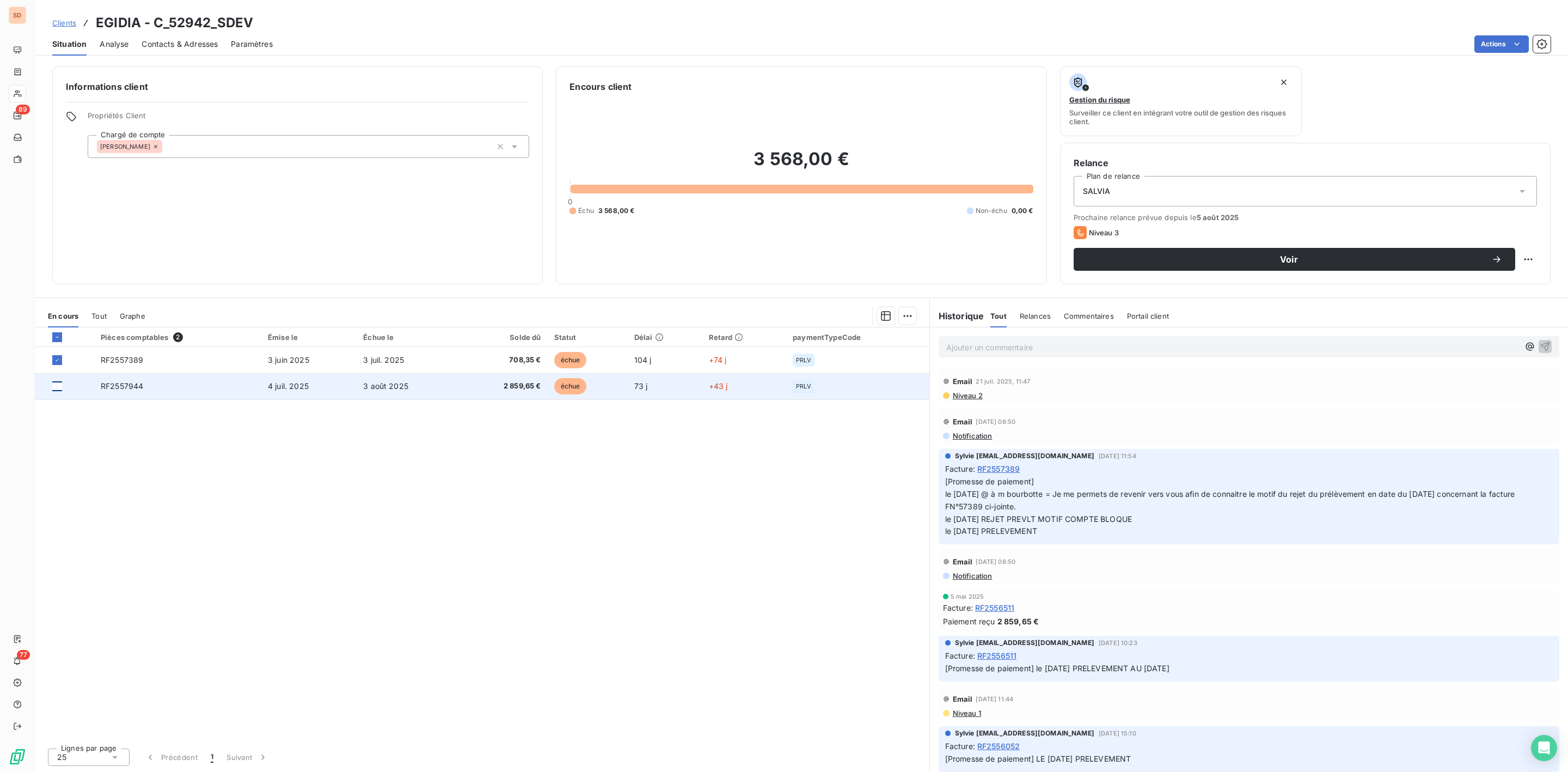
click at [60, 387] on div at bounding box center [56, 386] width 10 height 10
click at [907, 316] on html "SD 89 77 Clients EGIDIA - C_52942_SDEV Situation Analyse Contacts & Adresses Pa…" at bounding box center [784, 386] width 1568 height 772
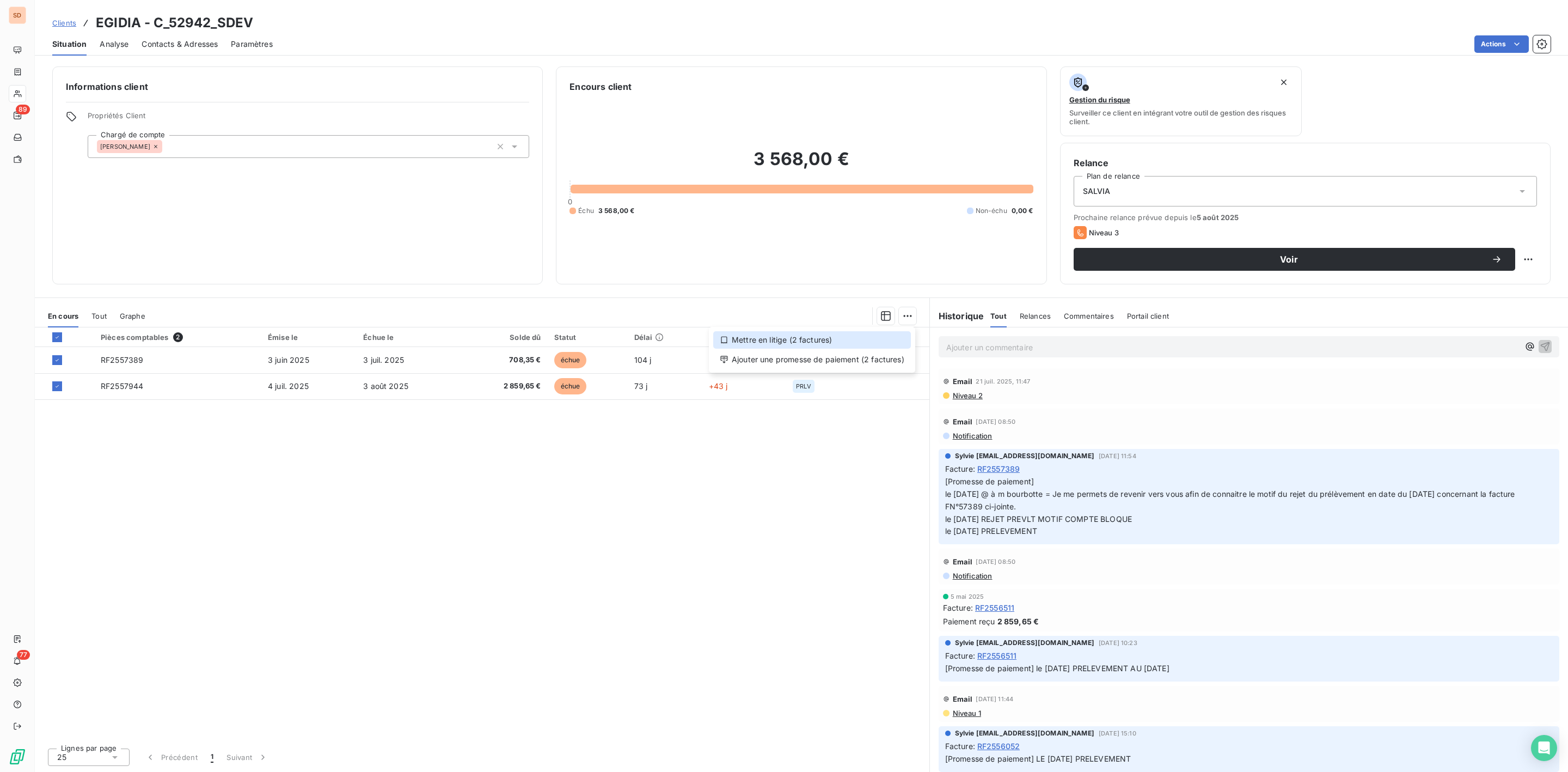
click at [781, 336] on div "Mettre en litige (2 factures)" at bounding box center [812, 340] width 197 height 17
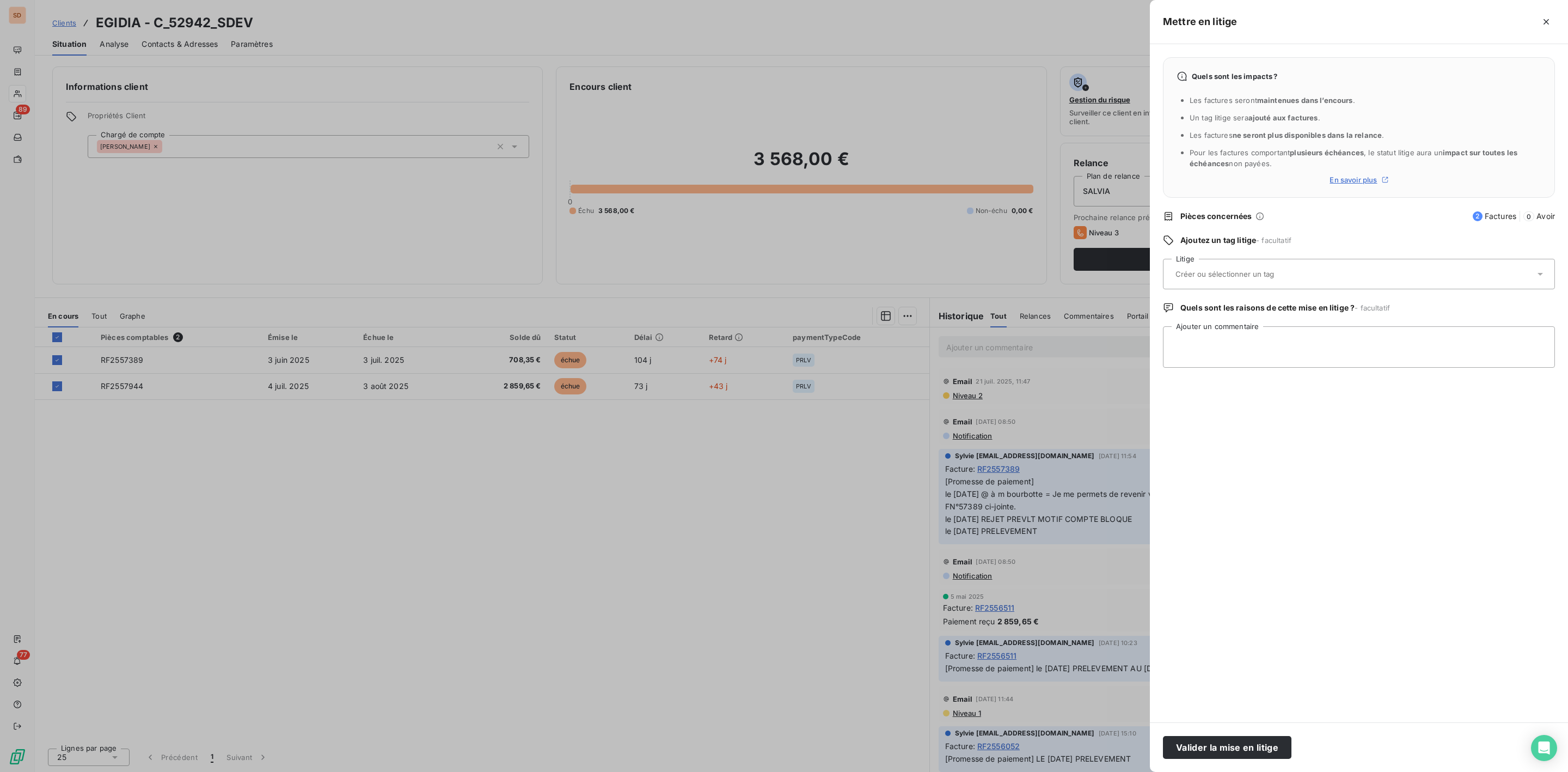
click at [1222, 277] on input "text" at bounding box center [1254, 274] width 159 height 10
click at [1548, 25] on button "button" at bounding box center [1546, 22] width 17 height 17
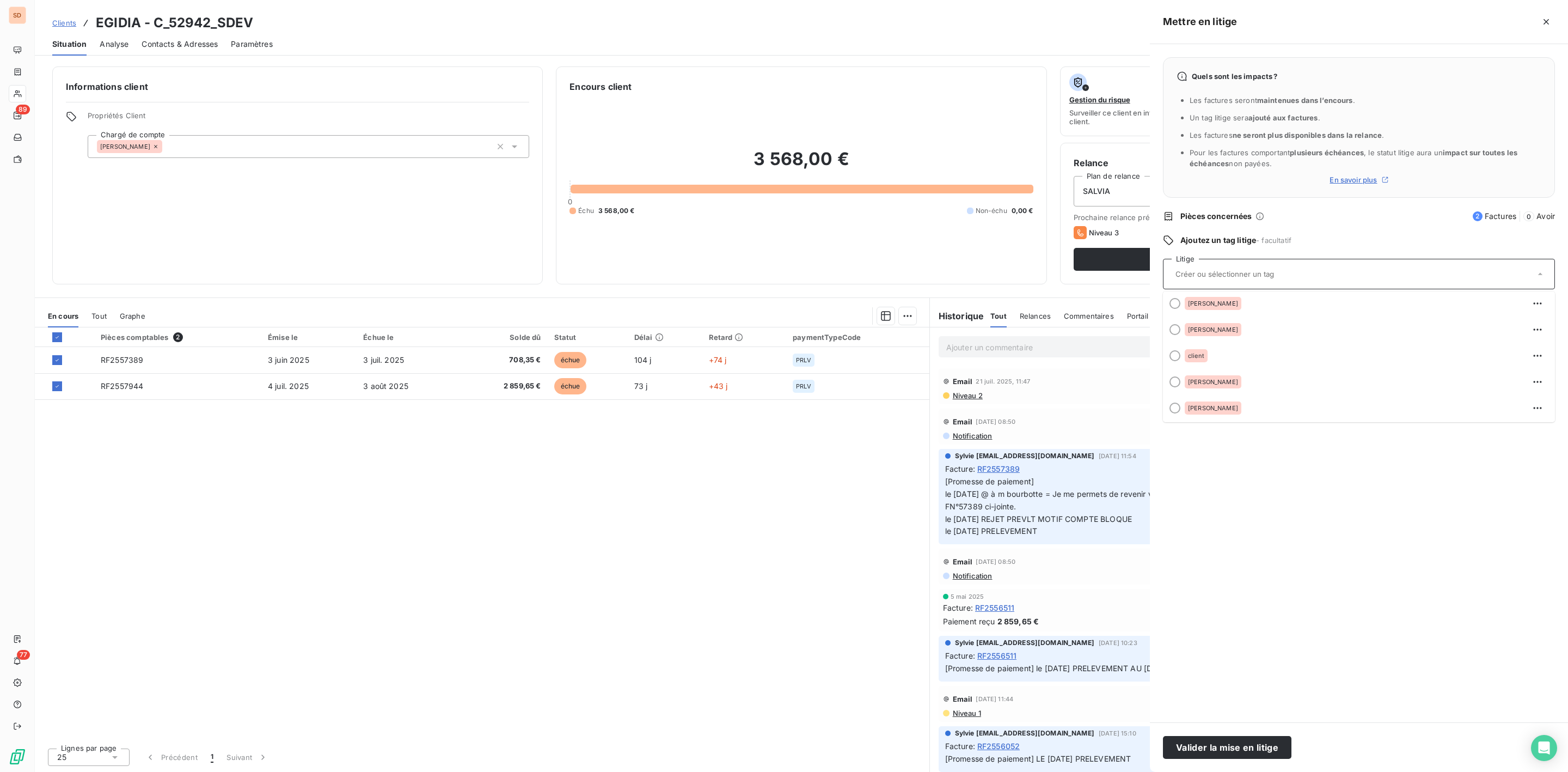
scroll to position [0, 0]
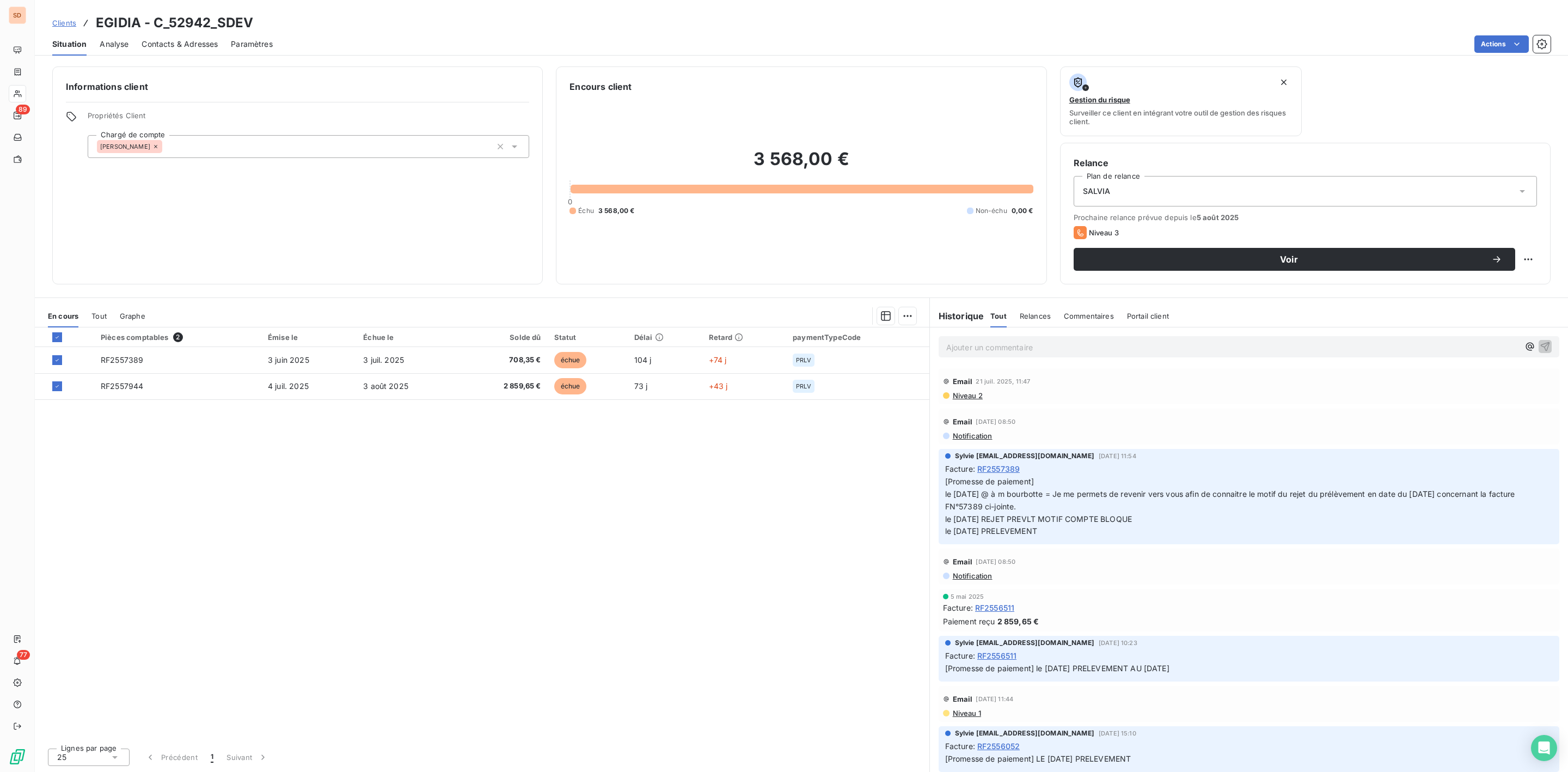
click at [660, 472] on div "Pièces comptables 2 Émise le Échue le Solde dû Statut Délai Retard paymentTypeC…" at bounding box center [482, 533] width 895 height 412
click at [908, 319] on html "SD 89 77 Clients EGIDIA - C_52942_SDEV Situation Analyse Contacts & Adresses Pa…" at bounding box center [784, 386] width 1568 height 772
click at [780, 343] on div "Mettre en litige (2 factures)" at bounding box center [812, 340] width 197 height 17
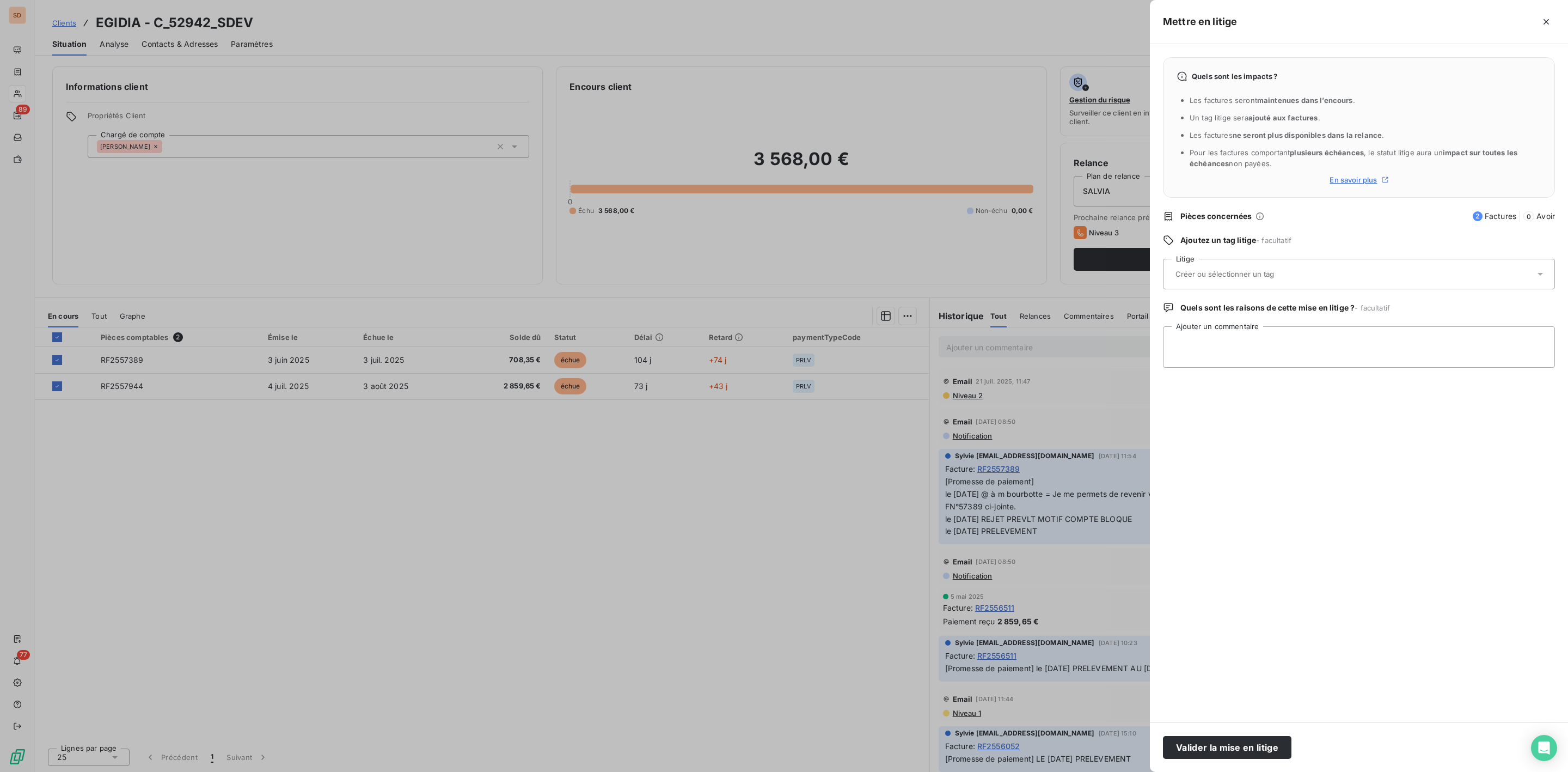
click at [1191, 280] on div at bounding box center [1353, 274] width 362 height 23
type input "adv"
click at [1191, 322] on div "adv" at bounding box center [1193, 328] width 17 height 13
click at [1198, 337] on textarea "Ajouter un commentaire" at bounding box center [1359, 347] width 392 height 41
paste textarea "Bonjour, Le client Elithis 52223 est en liquidation judiciaire depuis le [DATE]…"
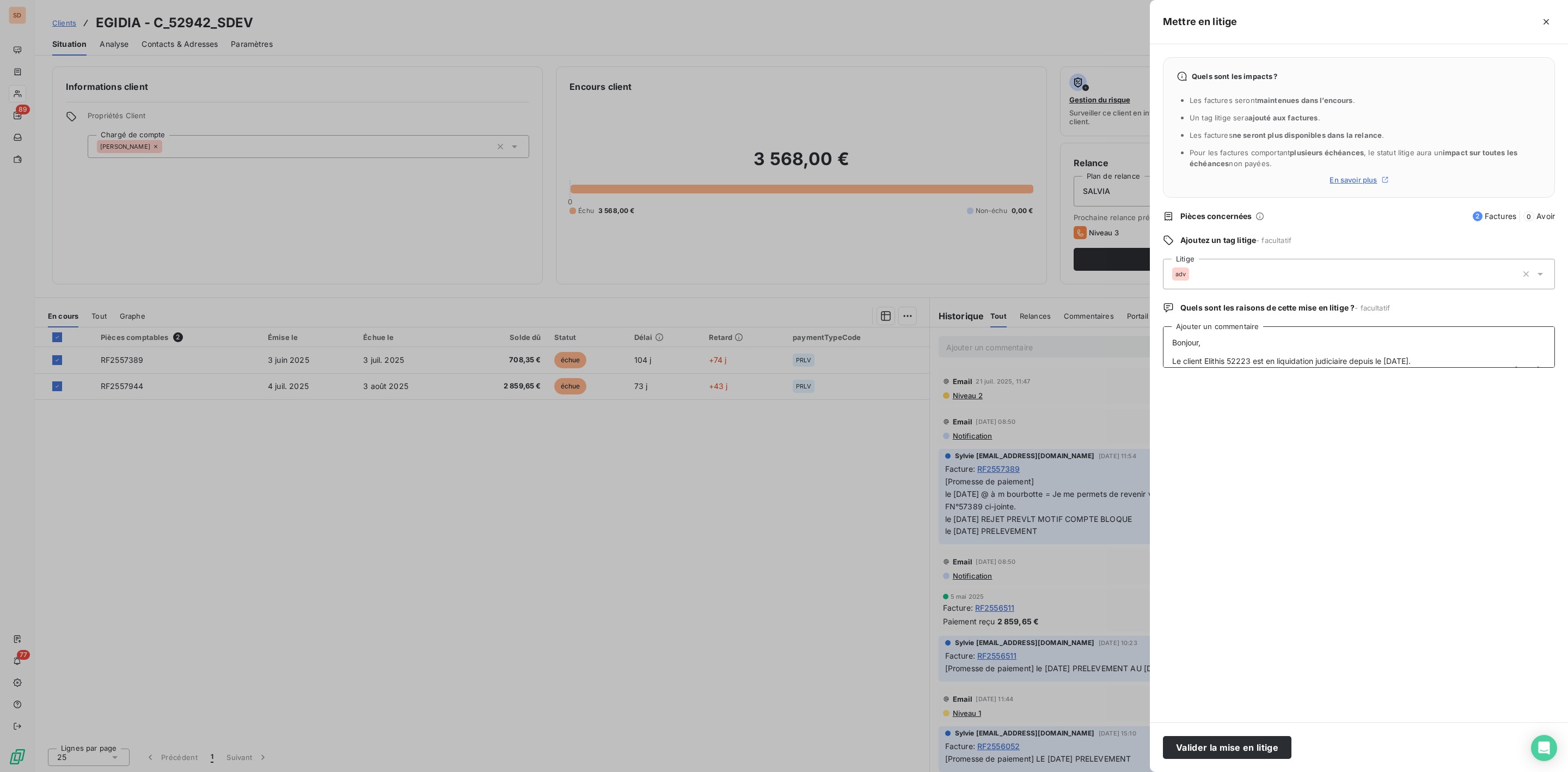
scroll to position [187, 0]
type textarea "Bonjour, Le client Elithis 52223 est en liquidation judiciaire depuis le [DATE]…"
click at [1229, 743] on button "Valider la mise en litige" at bounding box center [1227, 747] width 129 height 23
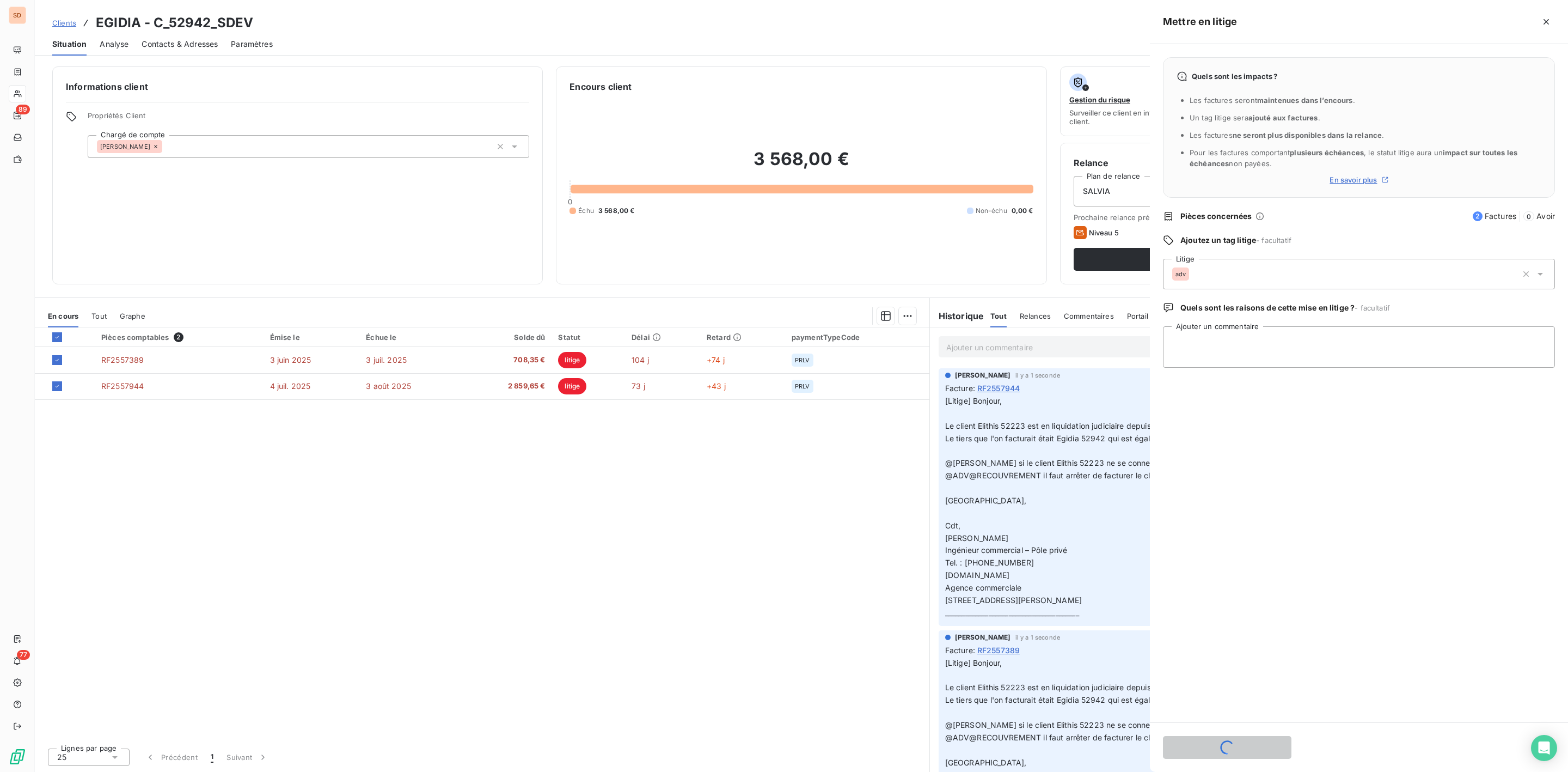
scroll to position [0, 0]
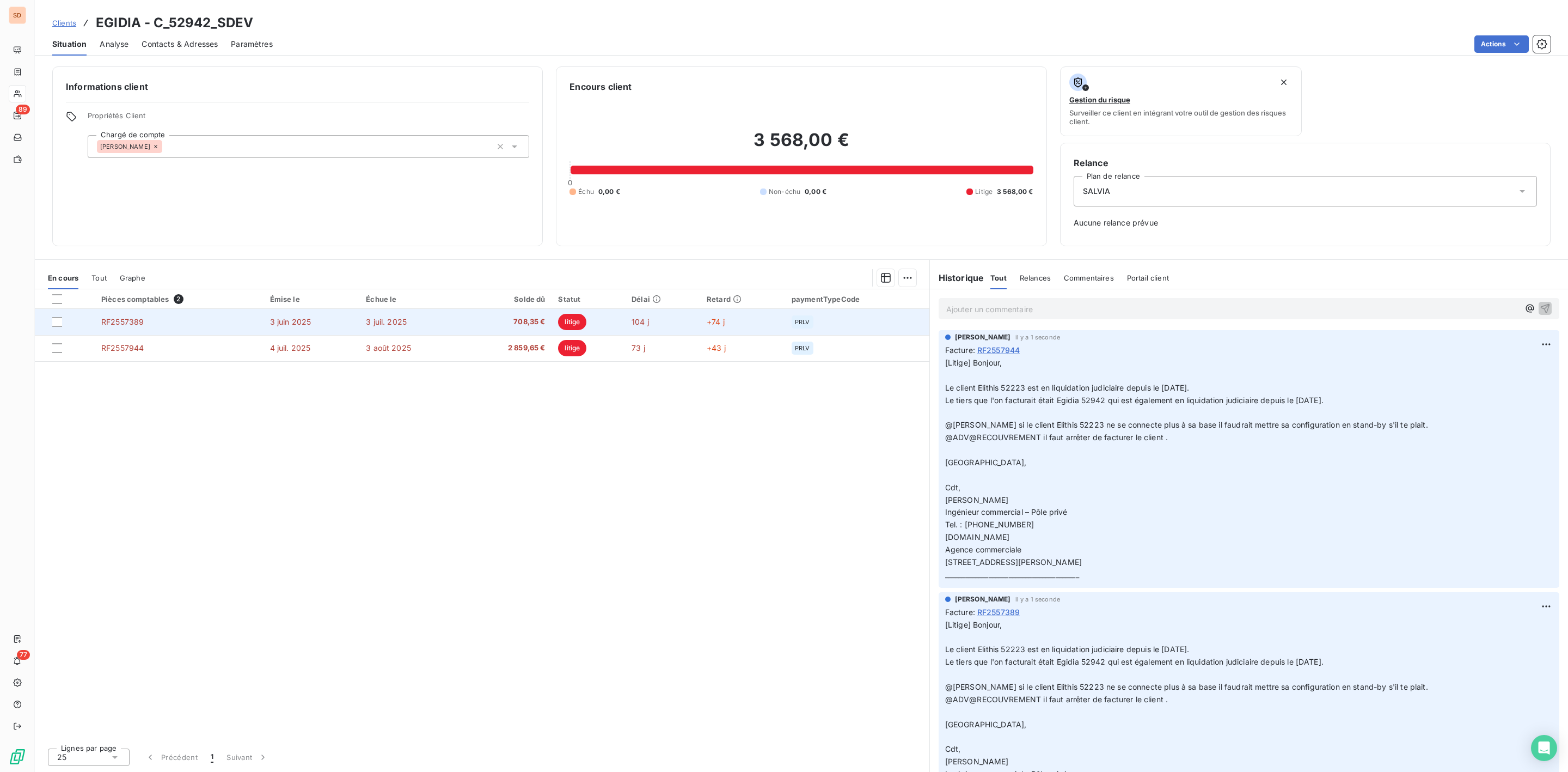
click at [401, 334] on td "3 juil. 2025" at bounding box center [411, 322] width 103 height 26
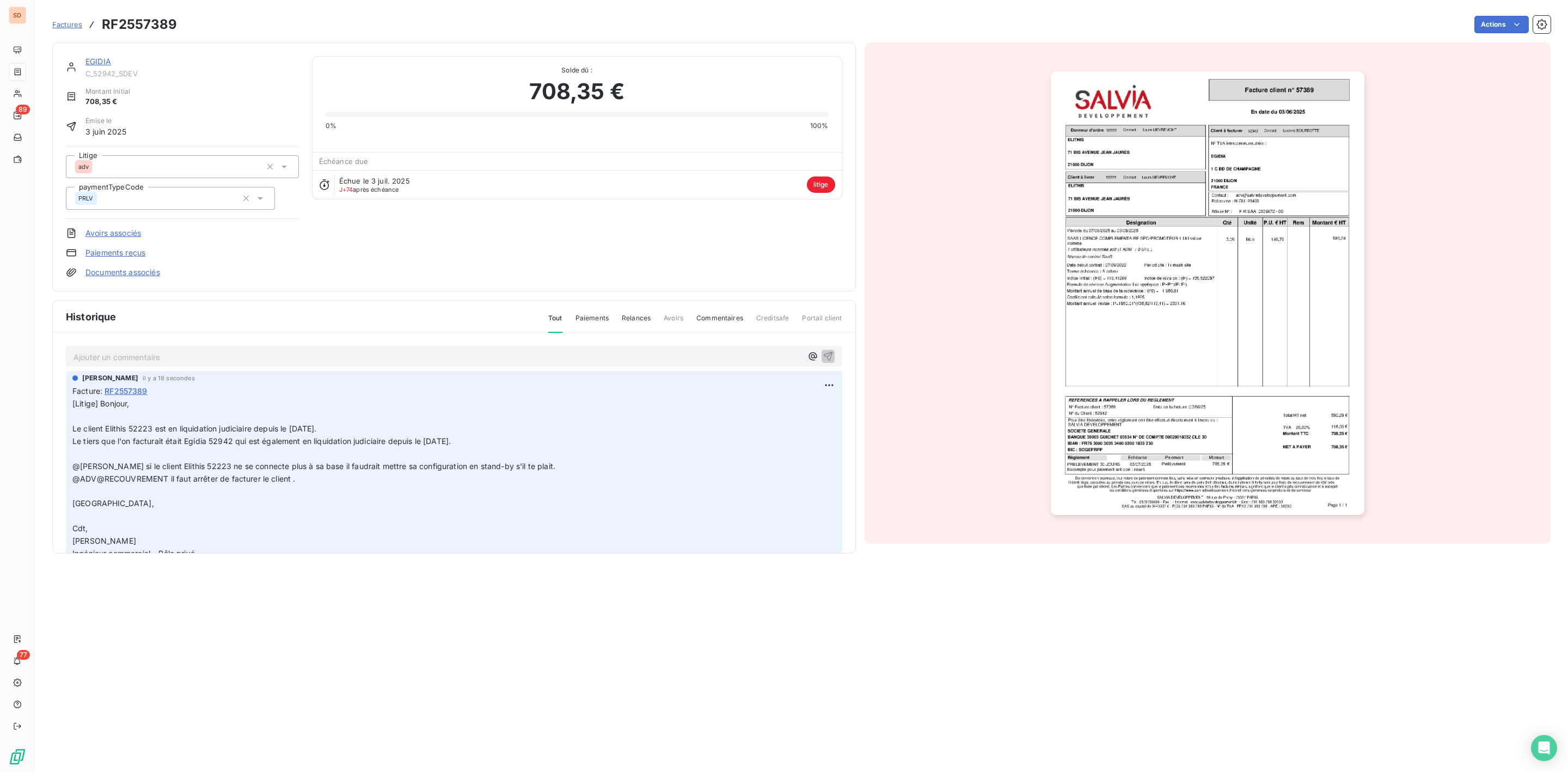
click at [133, 274] on link "Documents associés" at bounding box center [123, 272] width 75 height 11
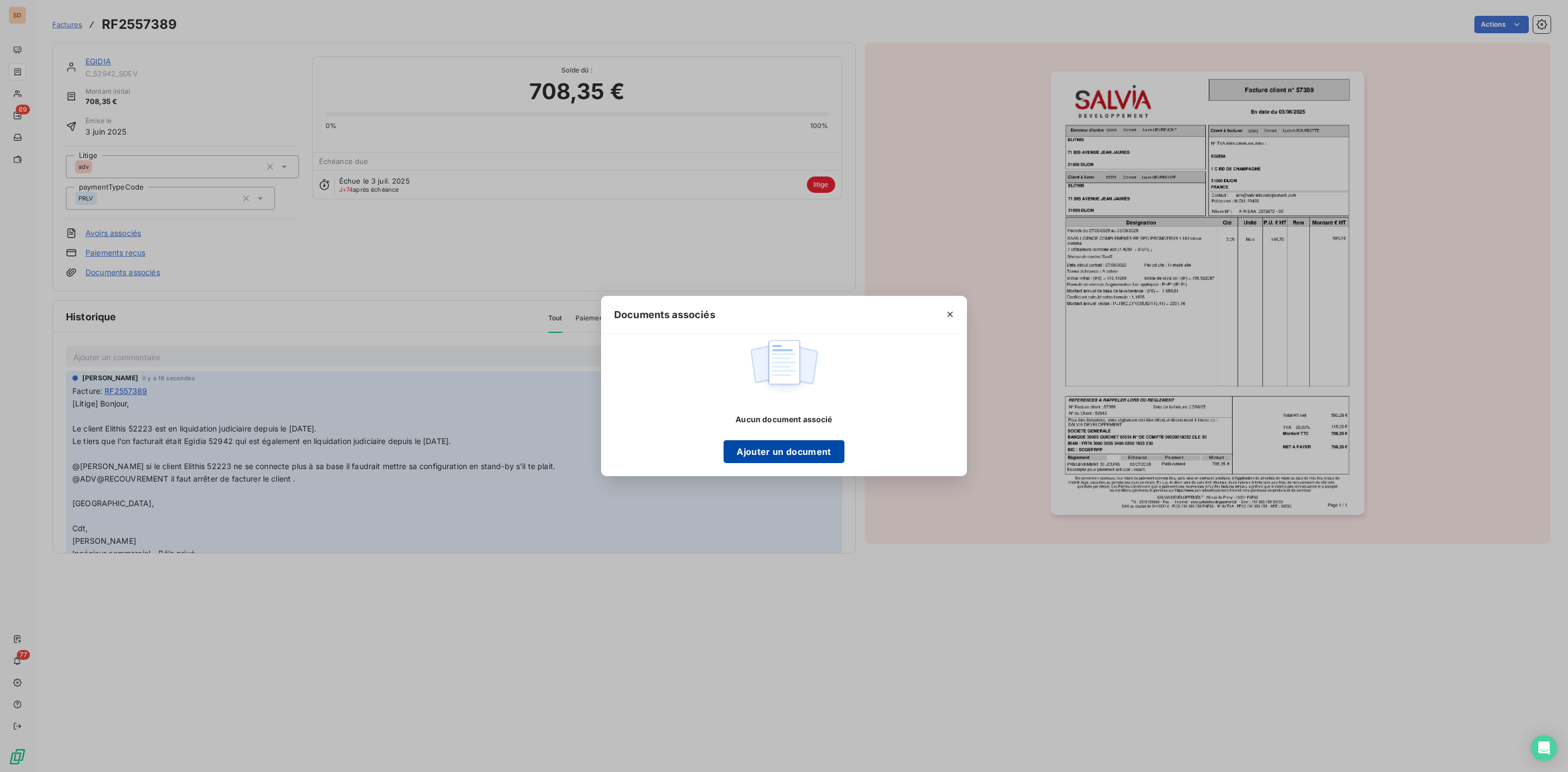
click at [773, 453] on button "Ajouter un document" at bounding box center [784, 451] width 121 height 23
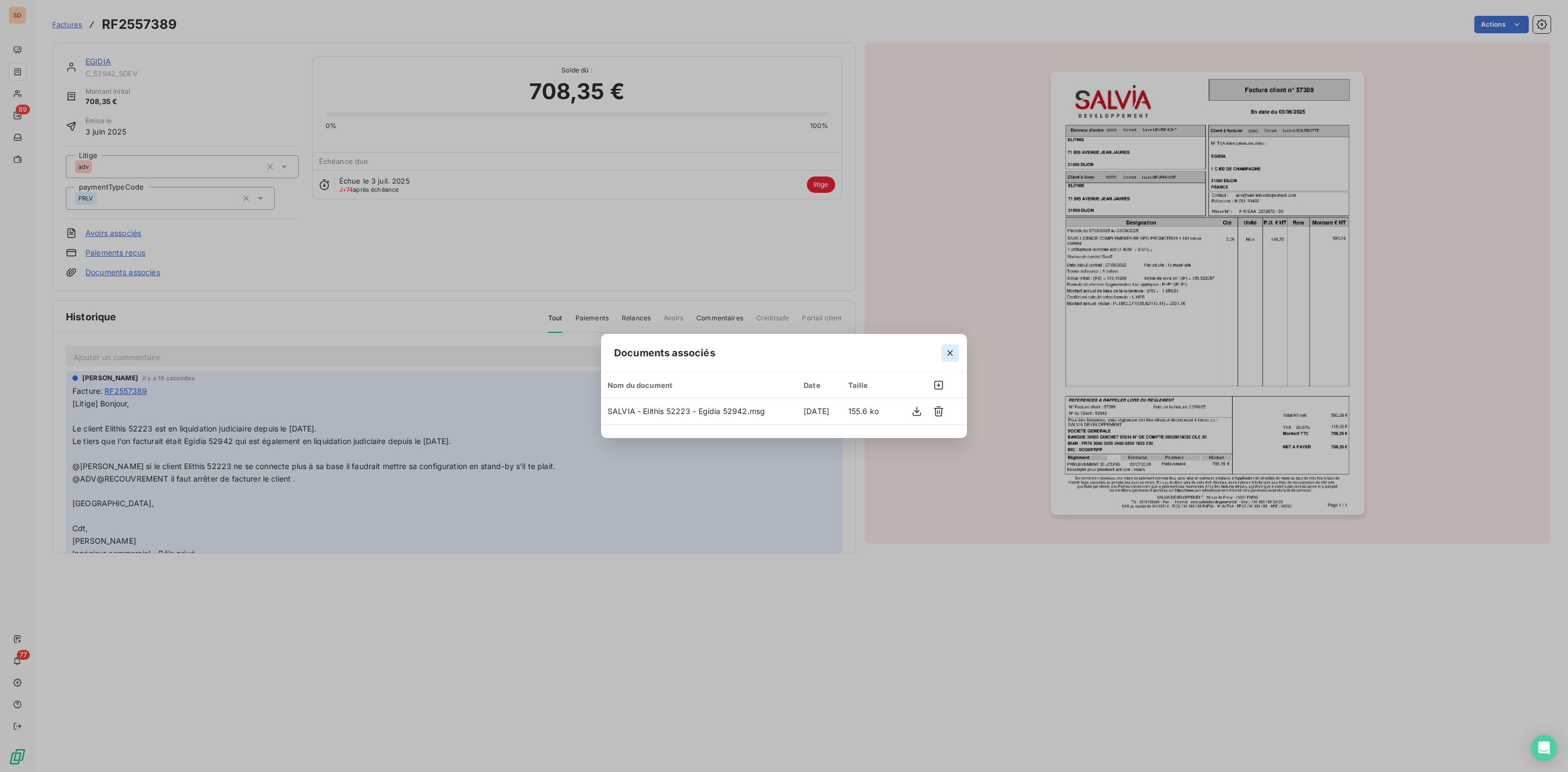
click at [949, 353] on icon "button" at bounding box center [950, 353] width 6 height 6
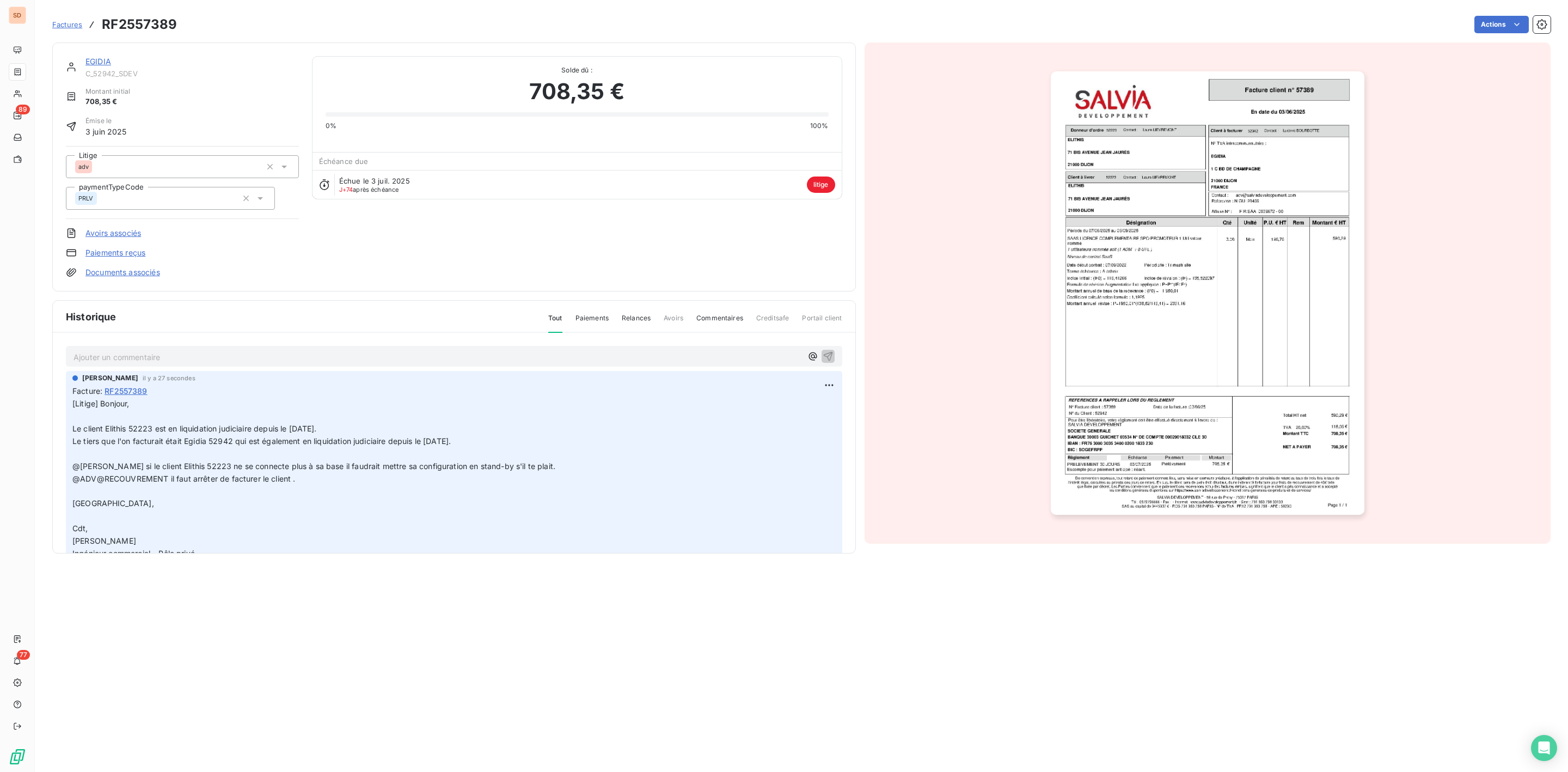
click at [105, 63] on link "EGIDIA" at bounding box center [98, 61] width 25 height 10
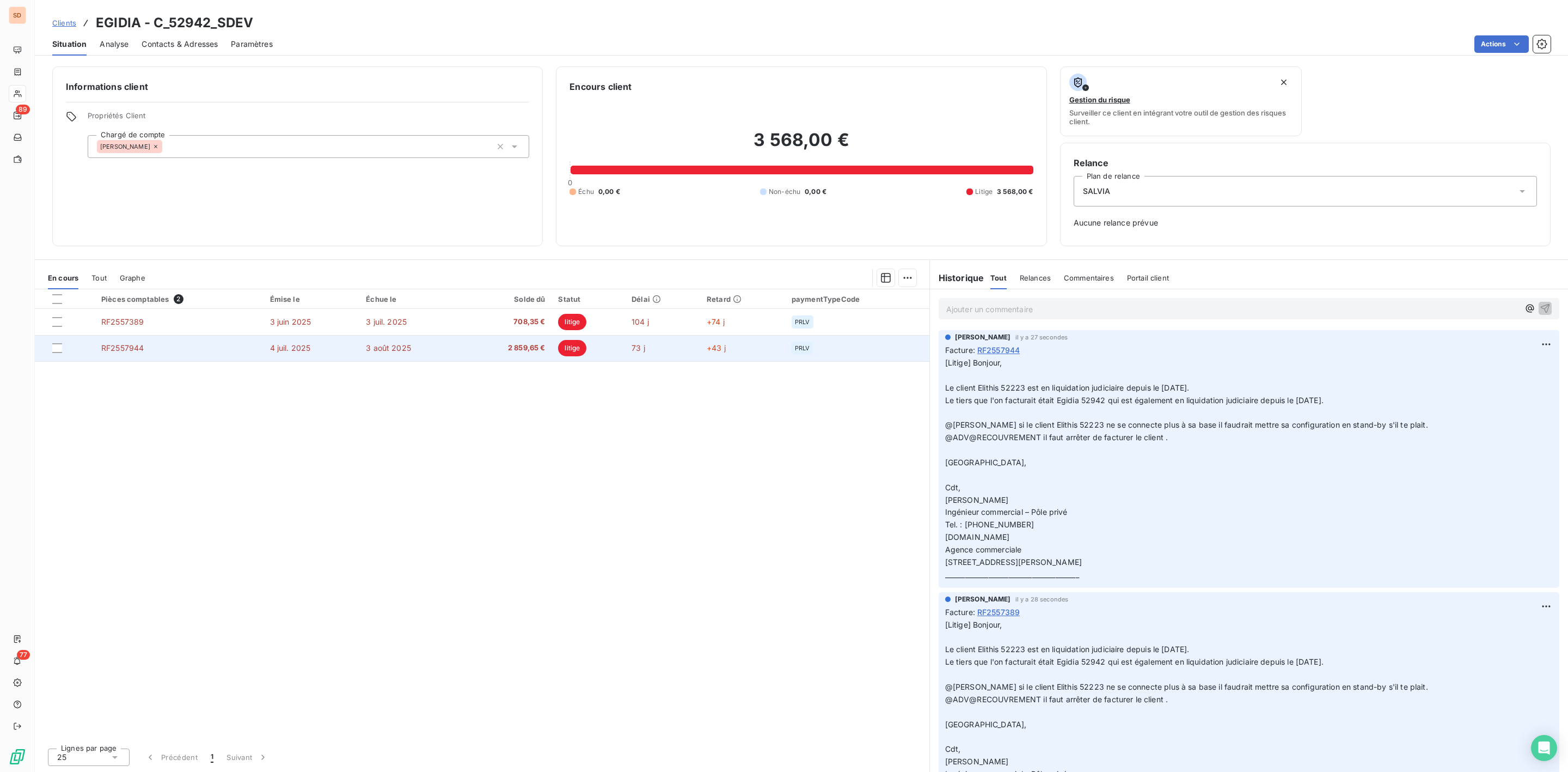
click at [301, 355] on td "4 juil. 2025" at bounding box center [312, 348] width 96 height 26
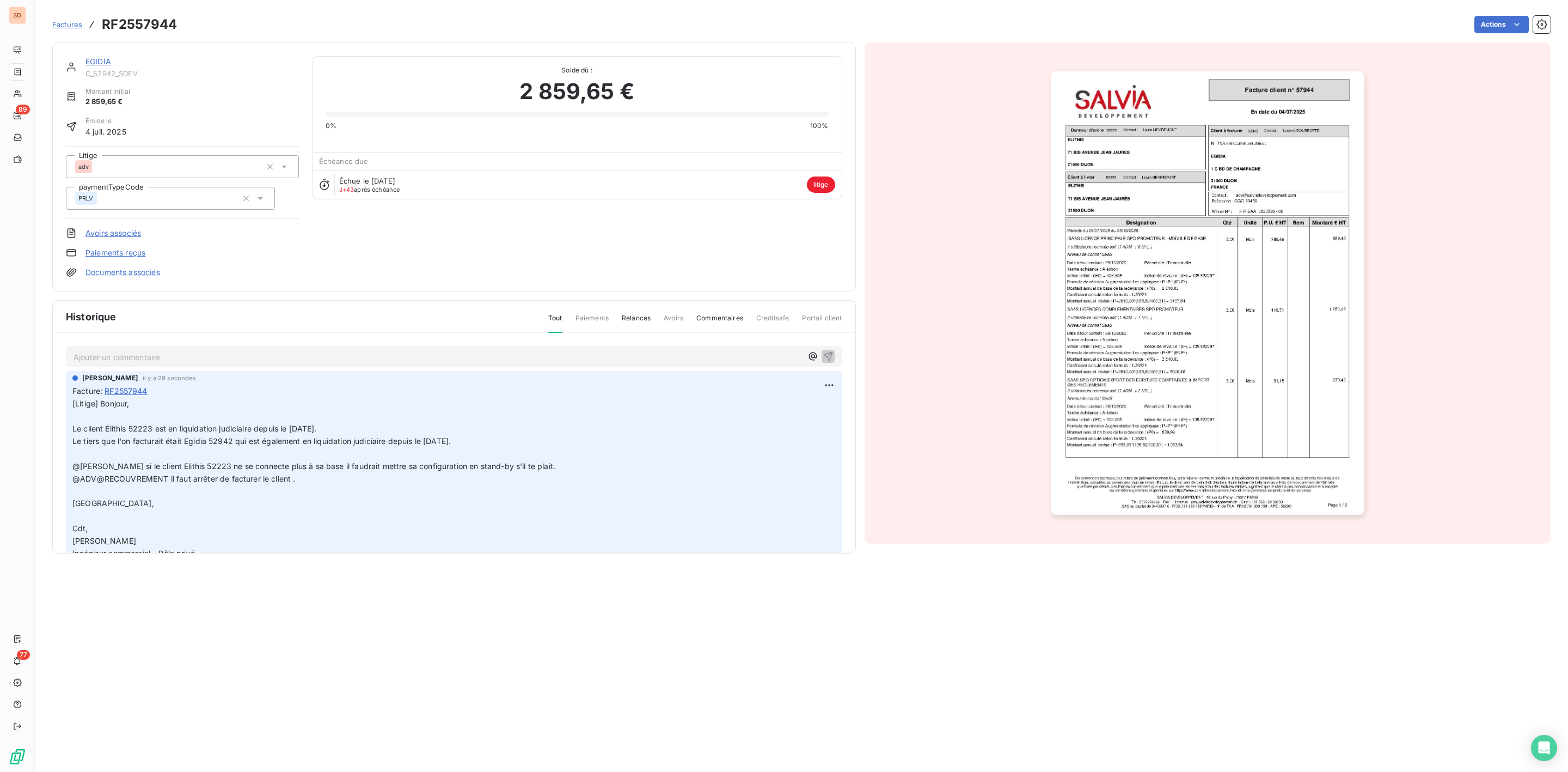
click at [129, 269] on link "Documents associés" at bounding box center [123, 272] width 75 height 11
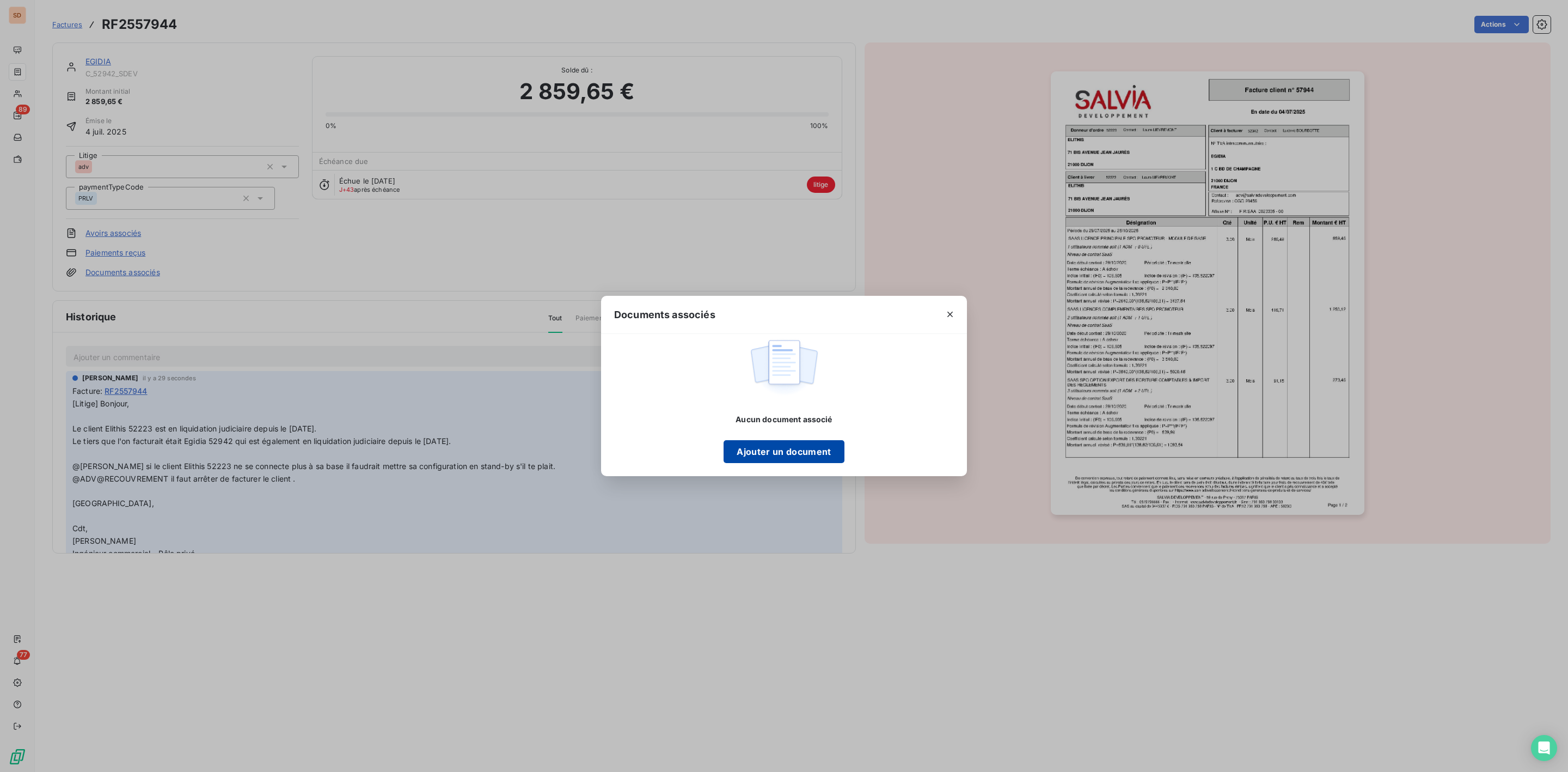
click at [783, 450] on button "Ajouter un document" at bounding box center [784, 451] width 121 height 23
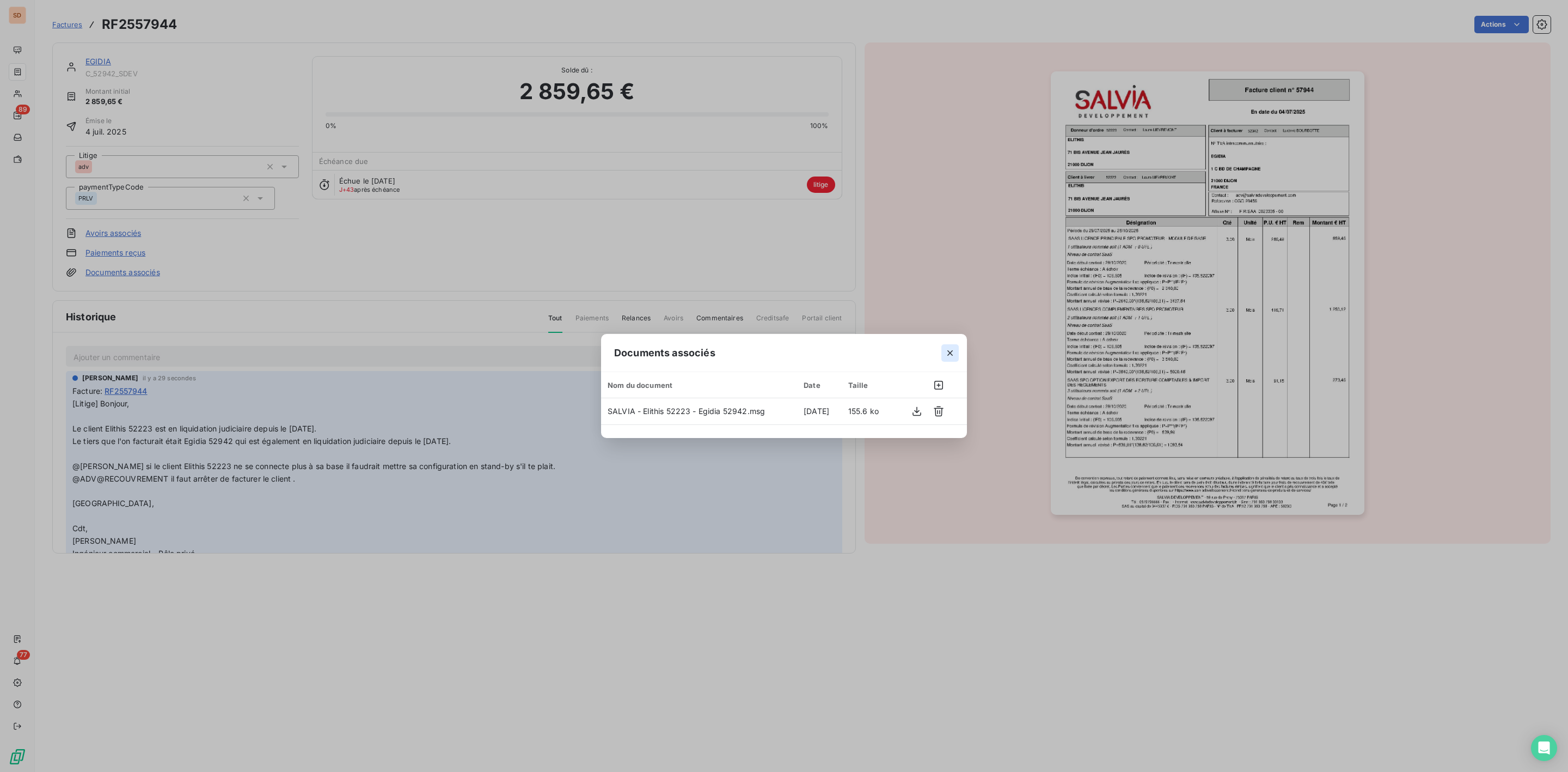
click at [951, 349] on icon "button" at bounding box center [950, 352] width 11 height 11
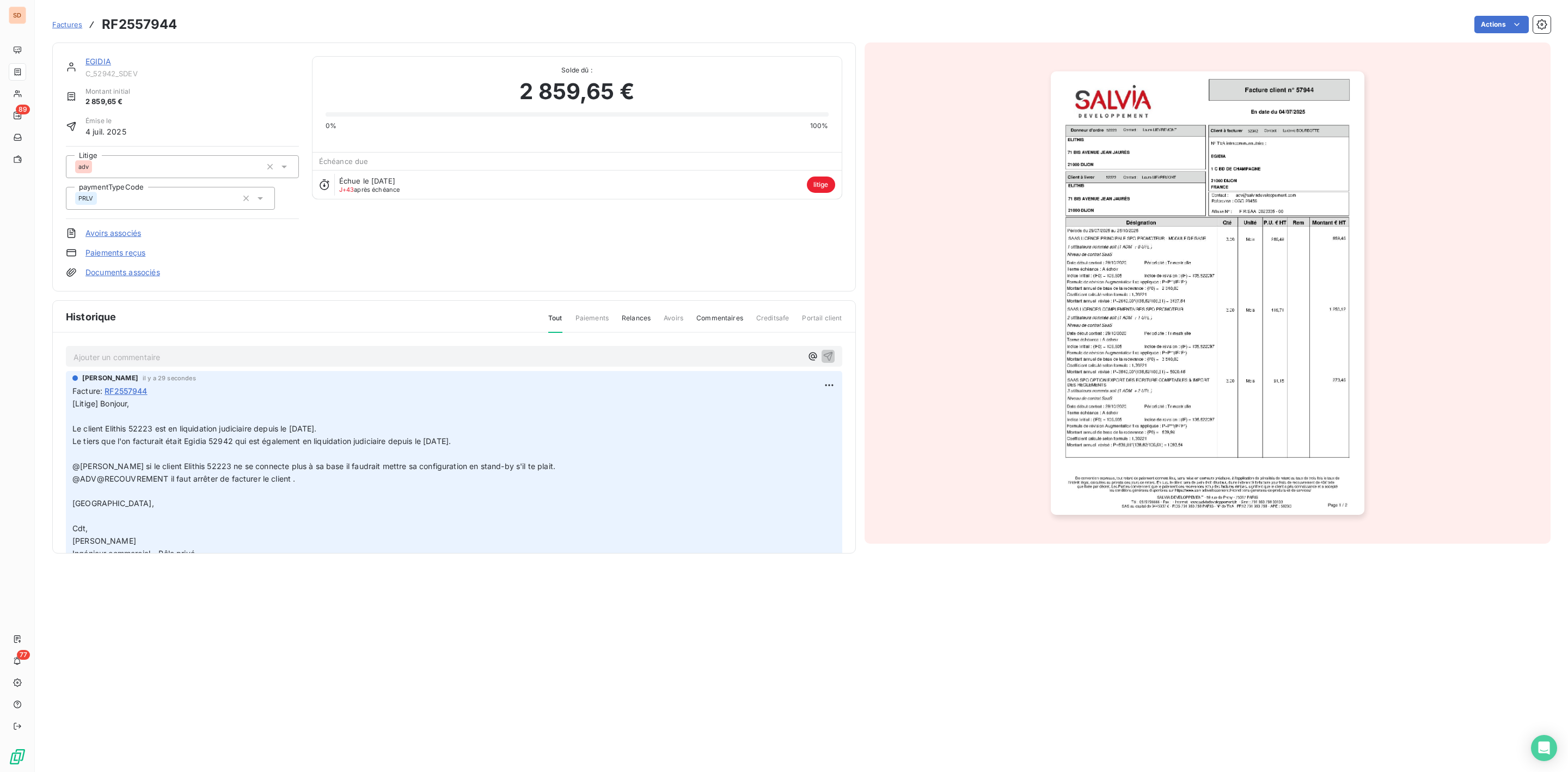
click at [95, 58] on link "EGIDIA" at bounding box center [98, 61] width 25 height 10
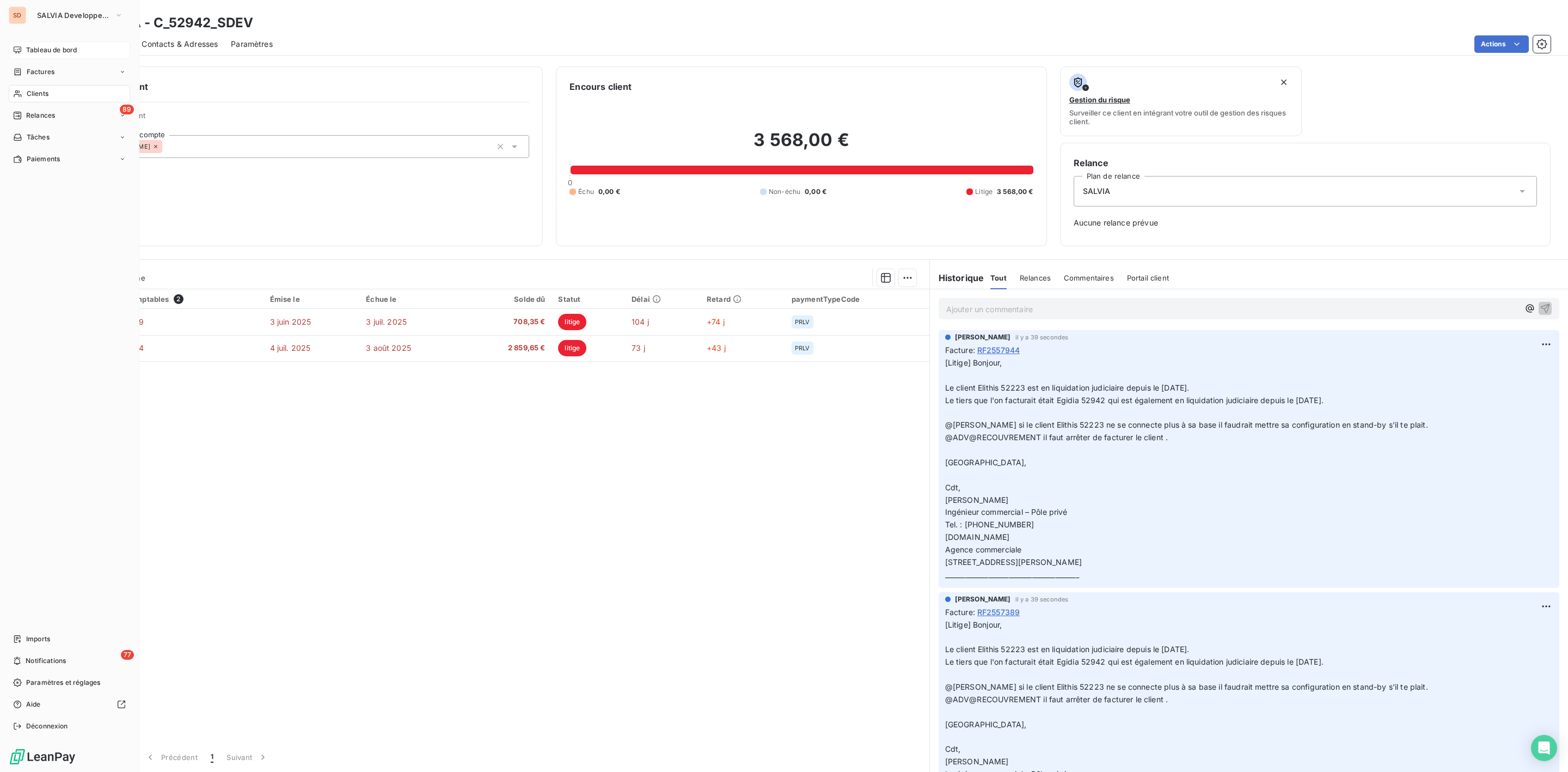
click at [40, 43] on div "Tableau de bord" at bounding box center [69, 50] width 121 height 17
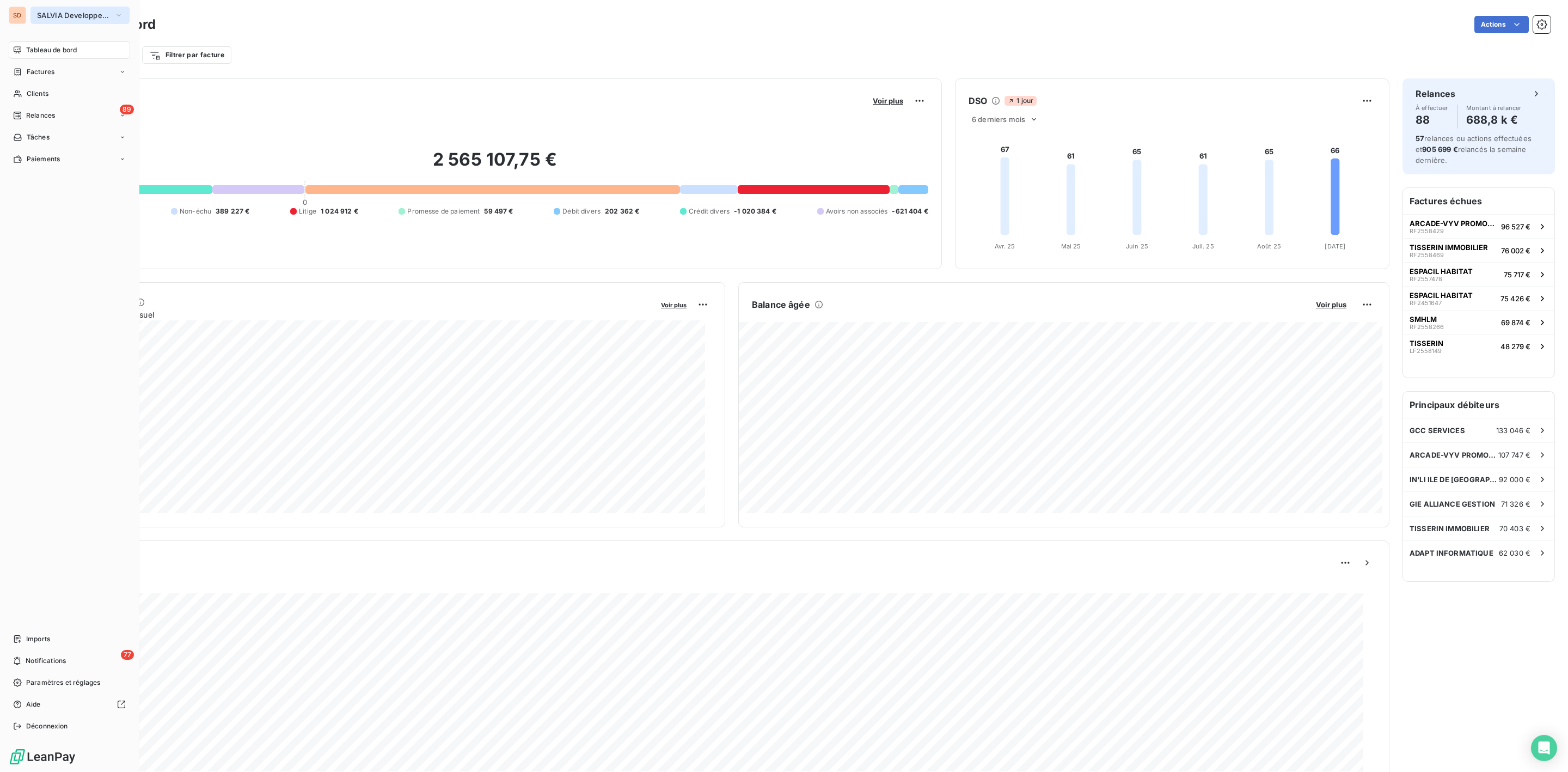
click at [63, 13] on span "SALVIA Developpement" at bounding box center [73, 15] width 73 height 9
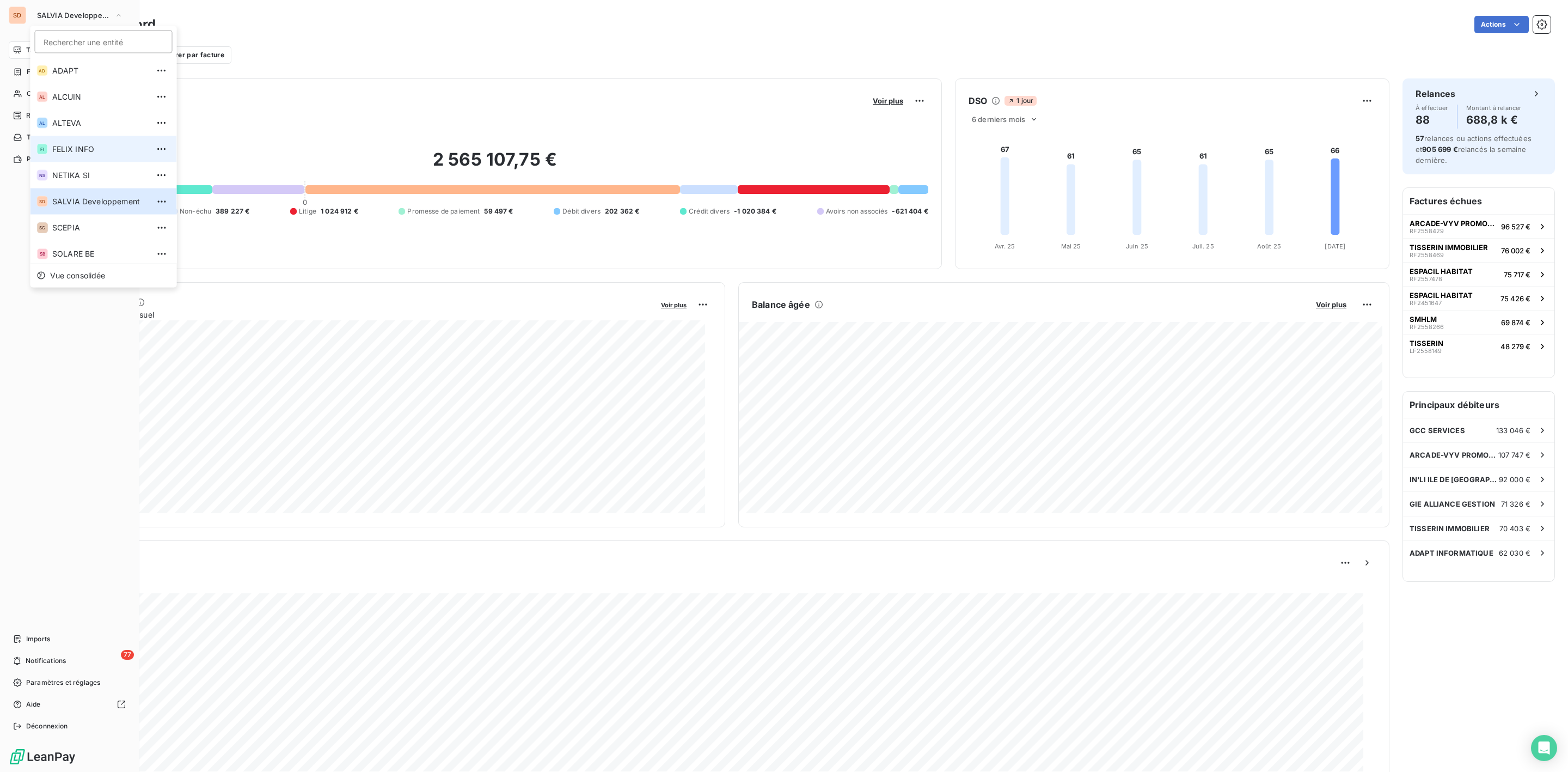
click at [77, 144] on span "FELIX INFO" at bounding box center [100, 149] width 96 height 11
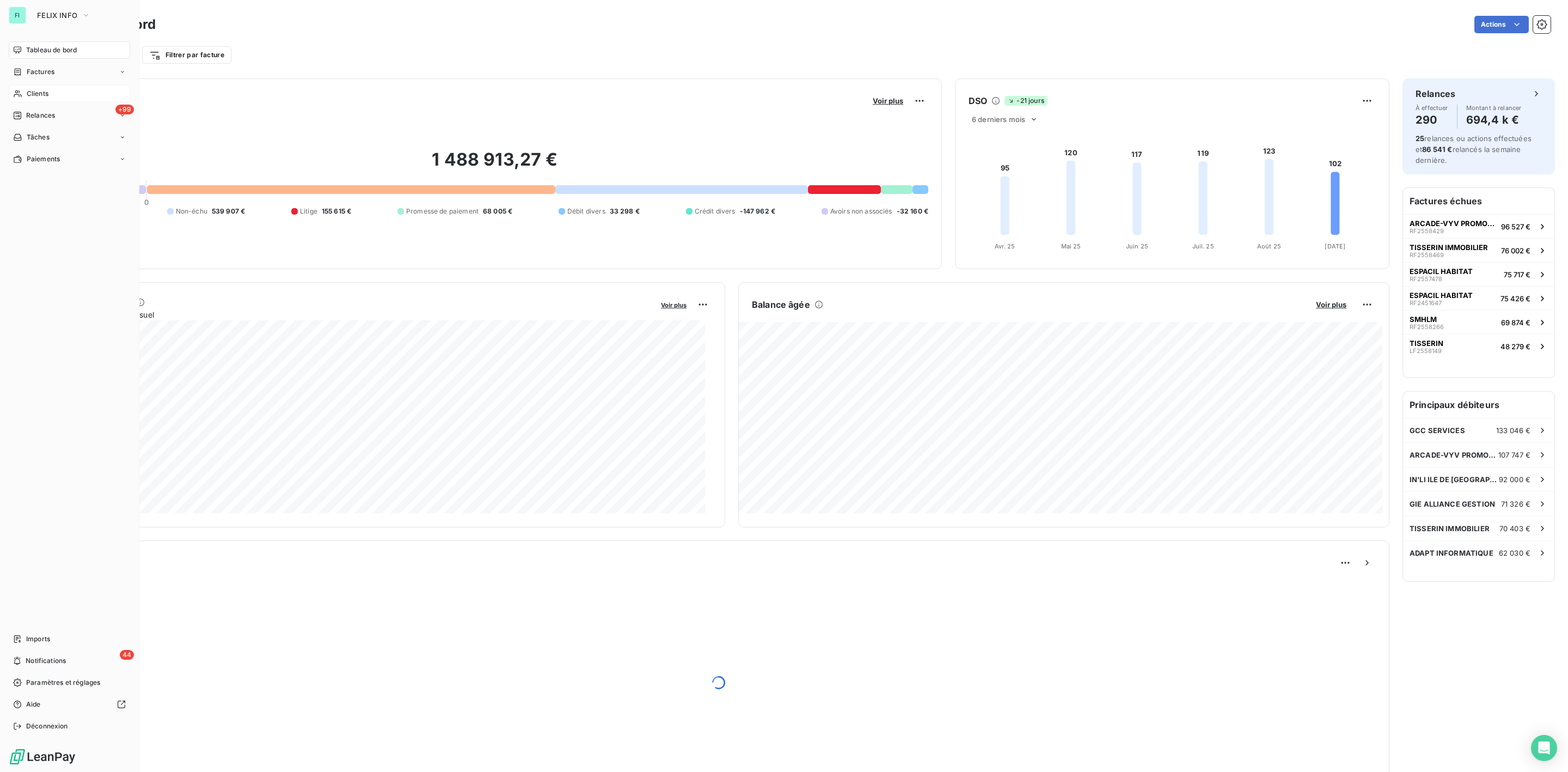
click at [40, 95] on span "Clients" at bounding box center [37, 93] width 22 height 10
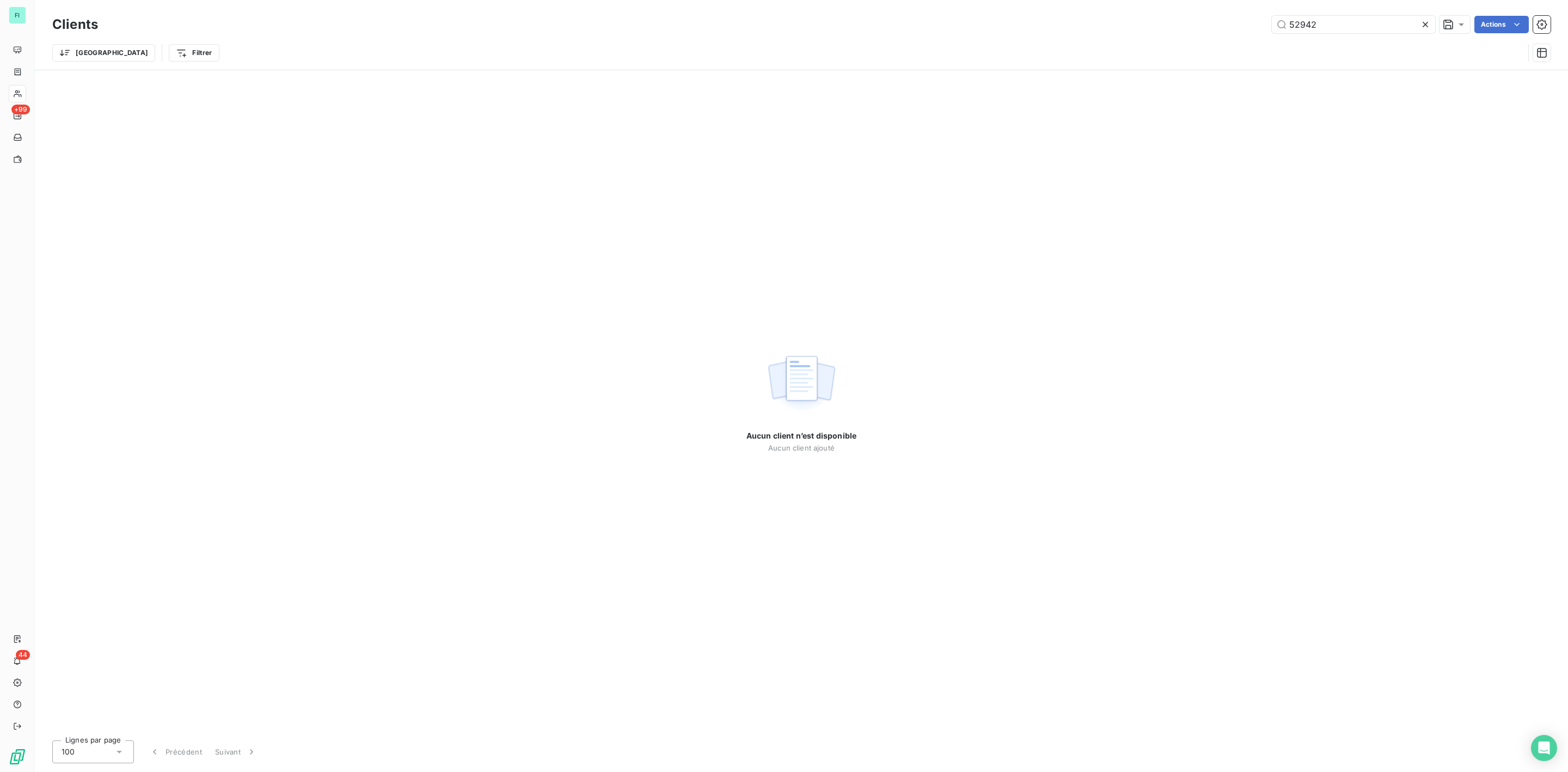
drag, startPoint x: 1329, startPoint y: 22, endPoint x: 1187, endPoint y: 21, distance: 142.0
click at [1196, 21] on div "52942 Actions" at bounding box center [831, 24] width 1440 height 17
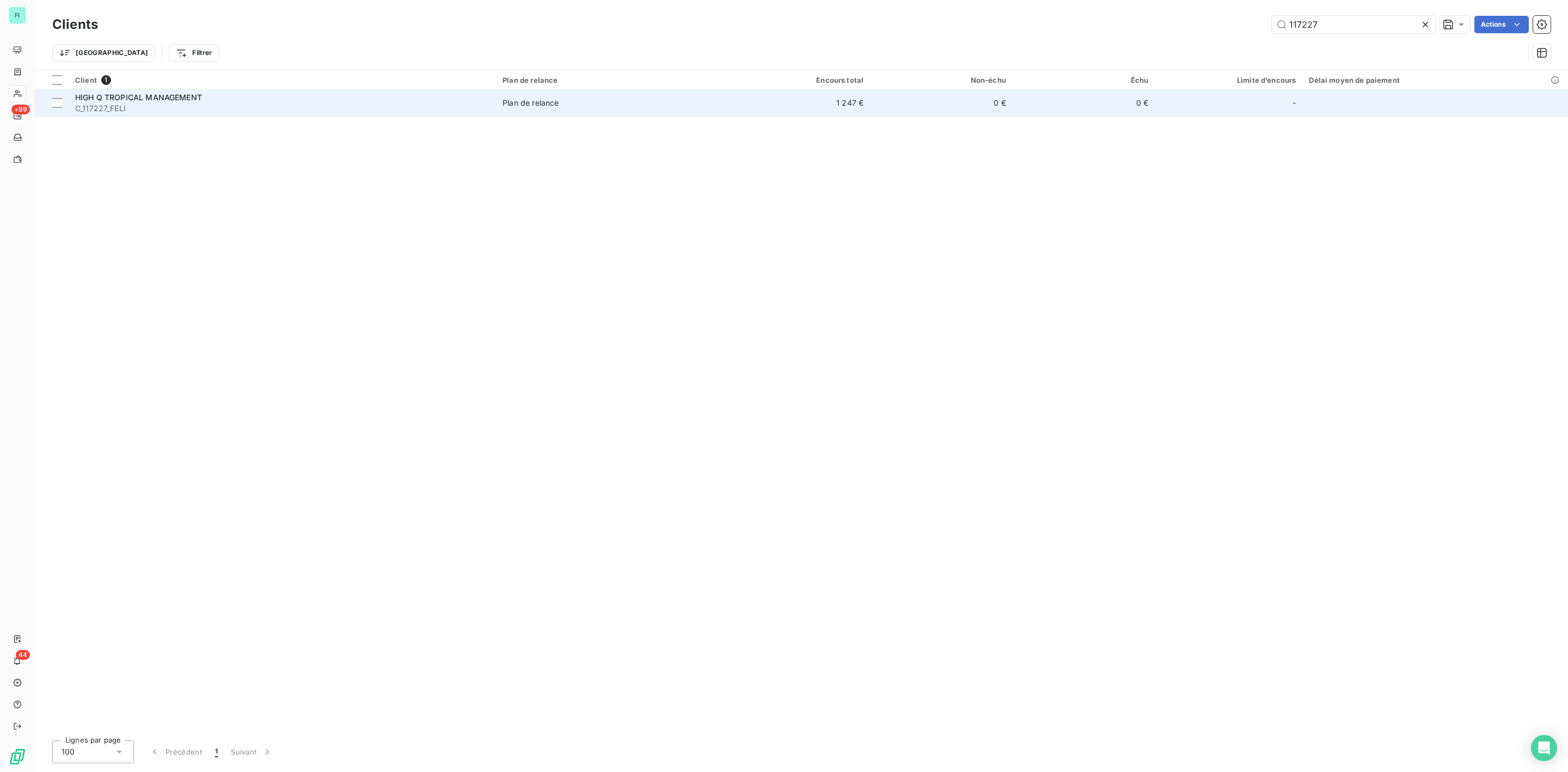
type input "117227"
click at [177, 97] on span "HIGH Q TROPICAL MANAGEMENT" at bounding box center [138, 97] width 127 height 10
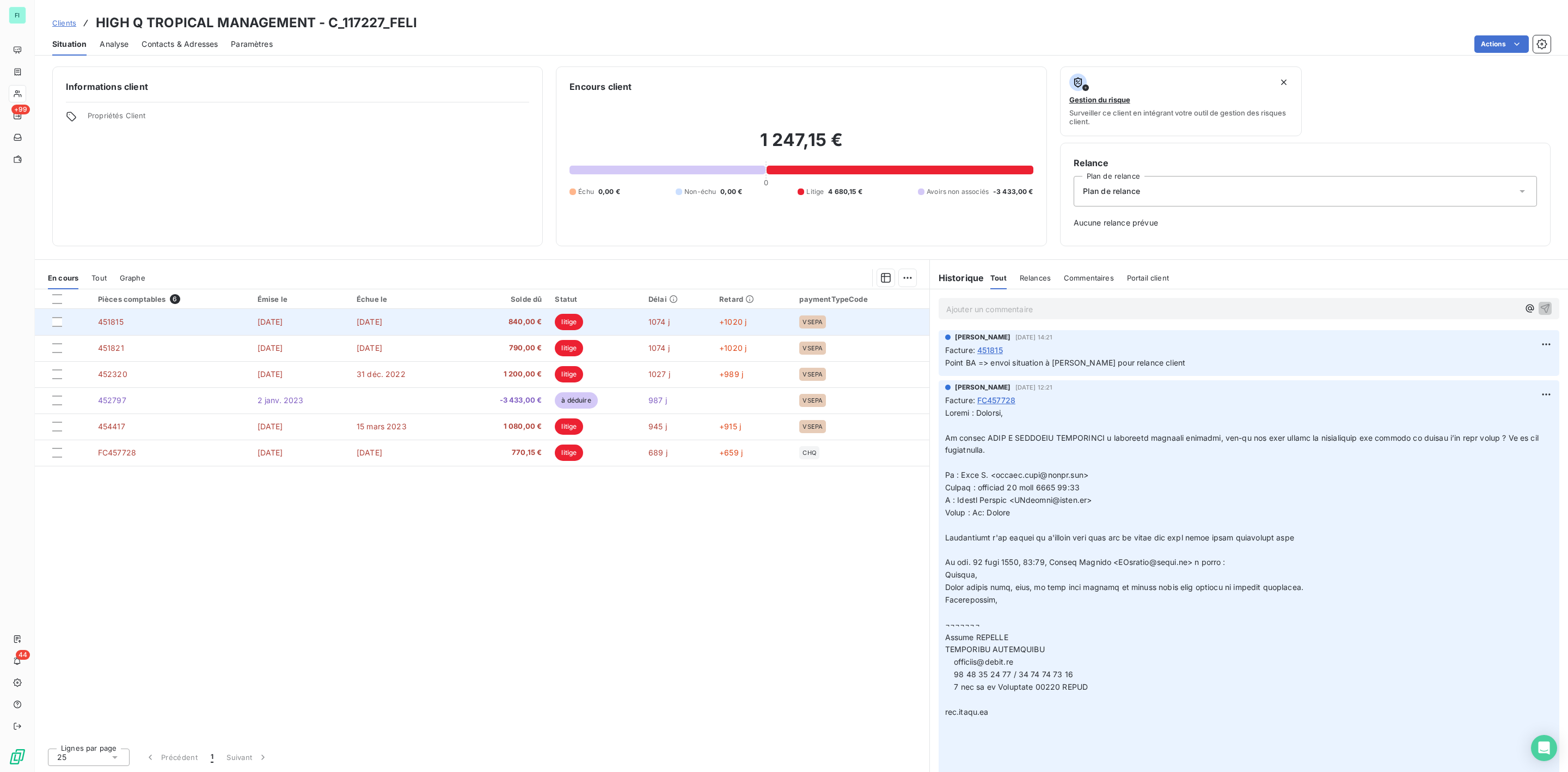
click at [542, 319] on span "840,00 €" at bounding box center [501, 322] width 79 height 11
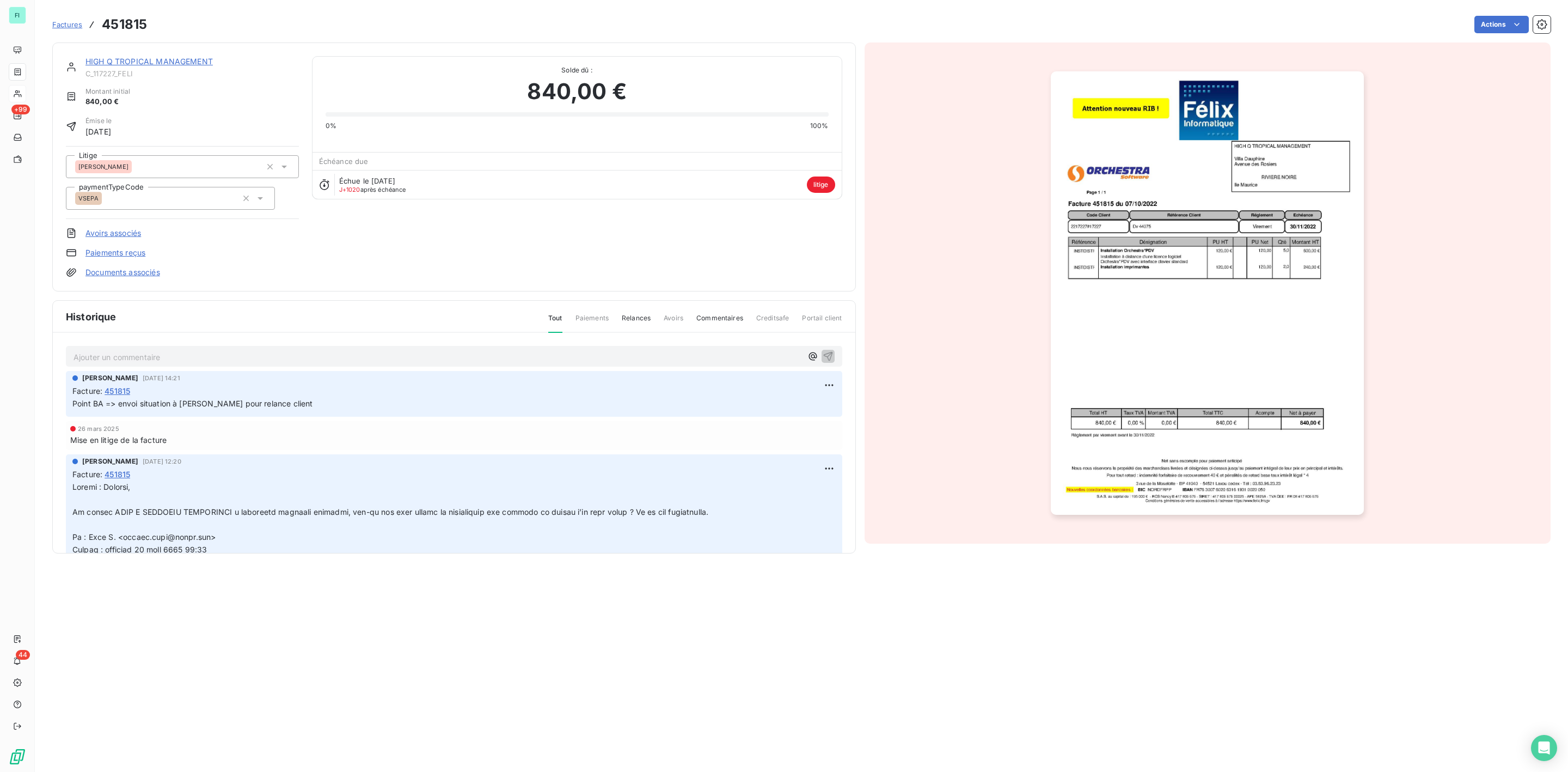
click at [175, 63] on link "HIGH Q TROPICAL MANAGEMENT" at bounding box center [149, 61] width 128 height 10
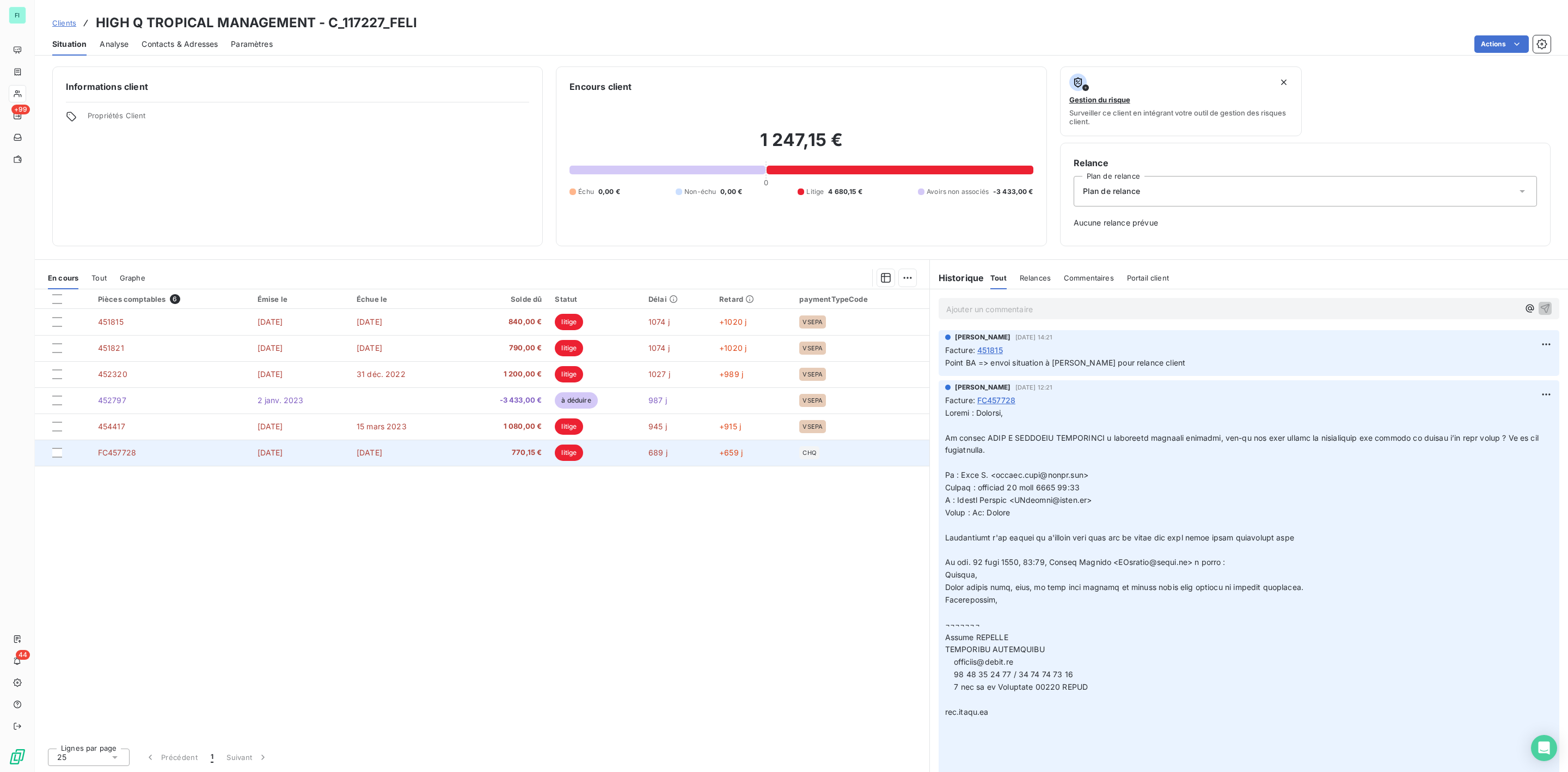
click at [522, 450] on span "770,15 €" at bounding box center [501, 452] width 79 height 11
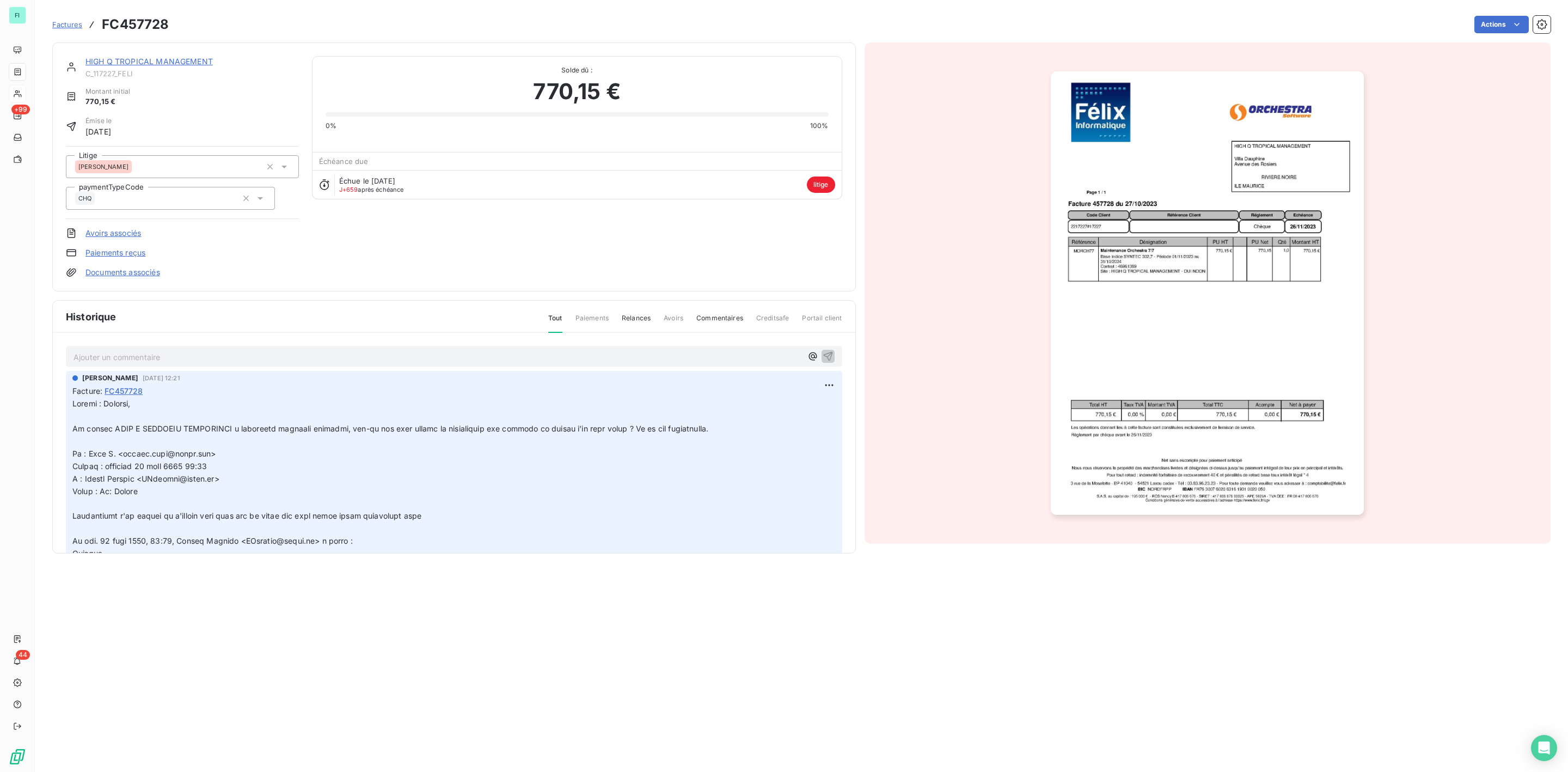
click at [152, 57] on link "HIGH Q TROPICAL MANAGEMENT" at bounding box center [149, 61] width 128 height 10
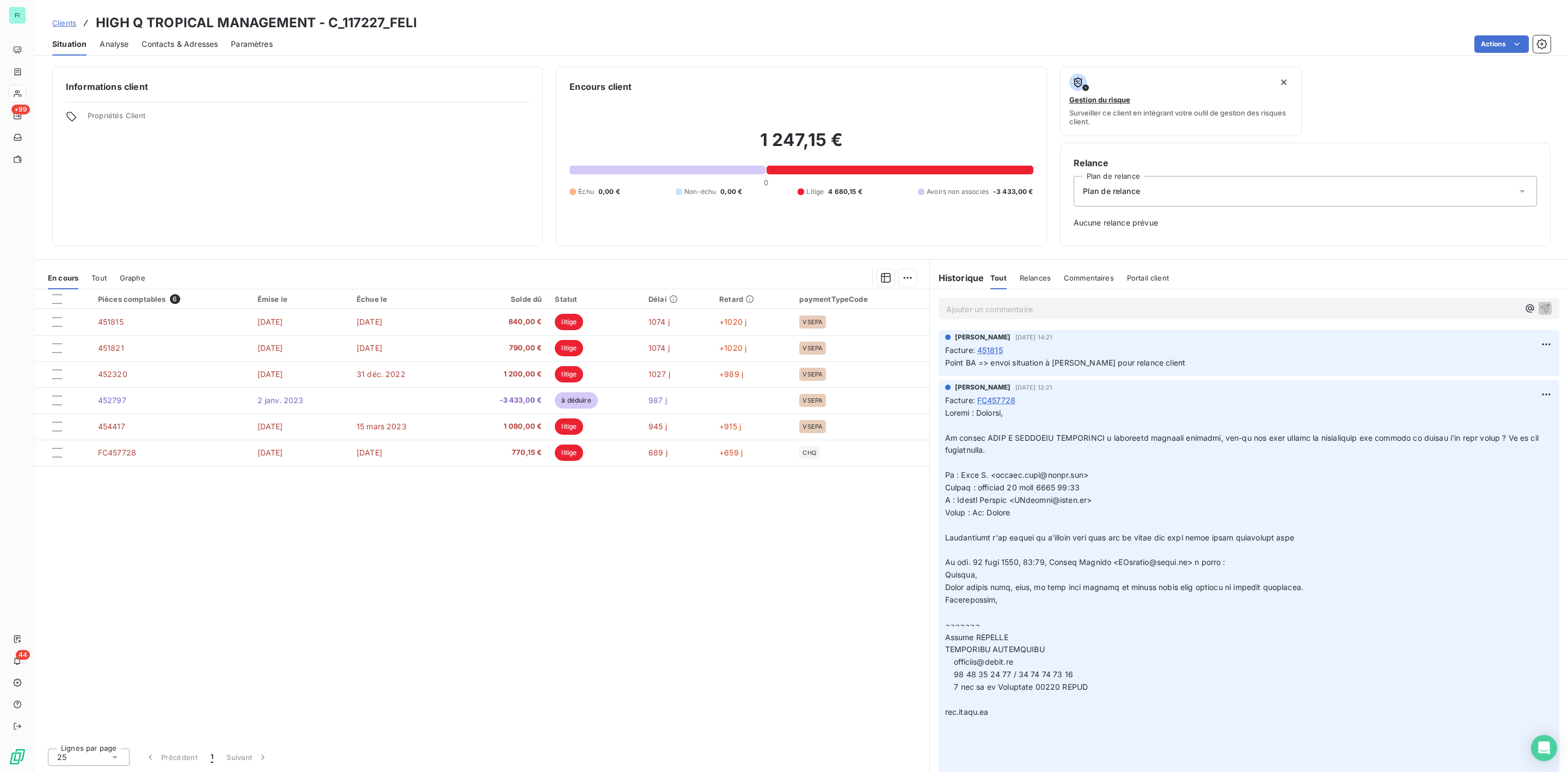
click at [971, 307] on p "Ajouter un commentaire ﻿" at bounding box center [1232, 309] width 573 height 13
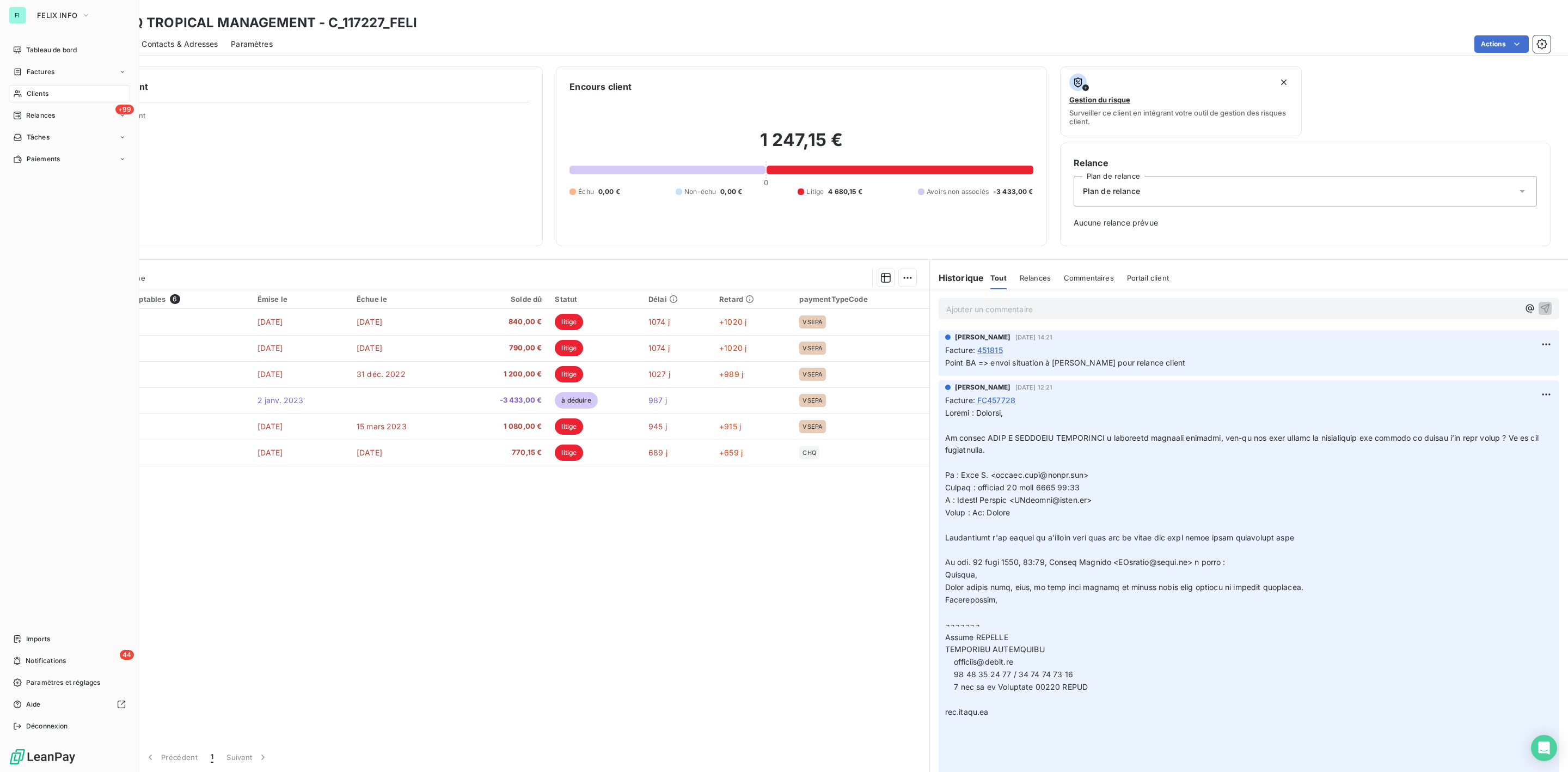
click at [48, 95] on span "Clients" at bounding box center [37, 93] width 22 height 10
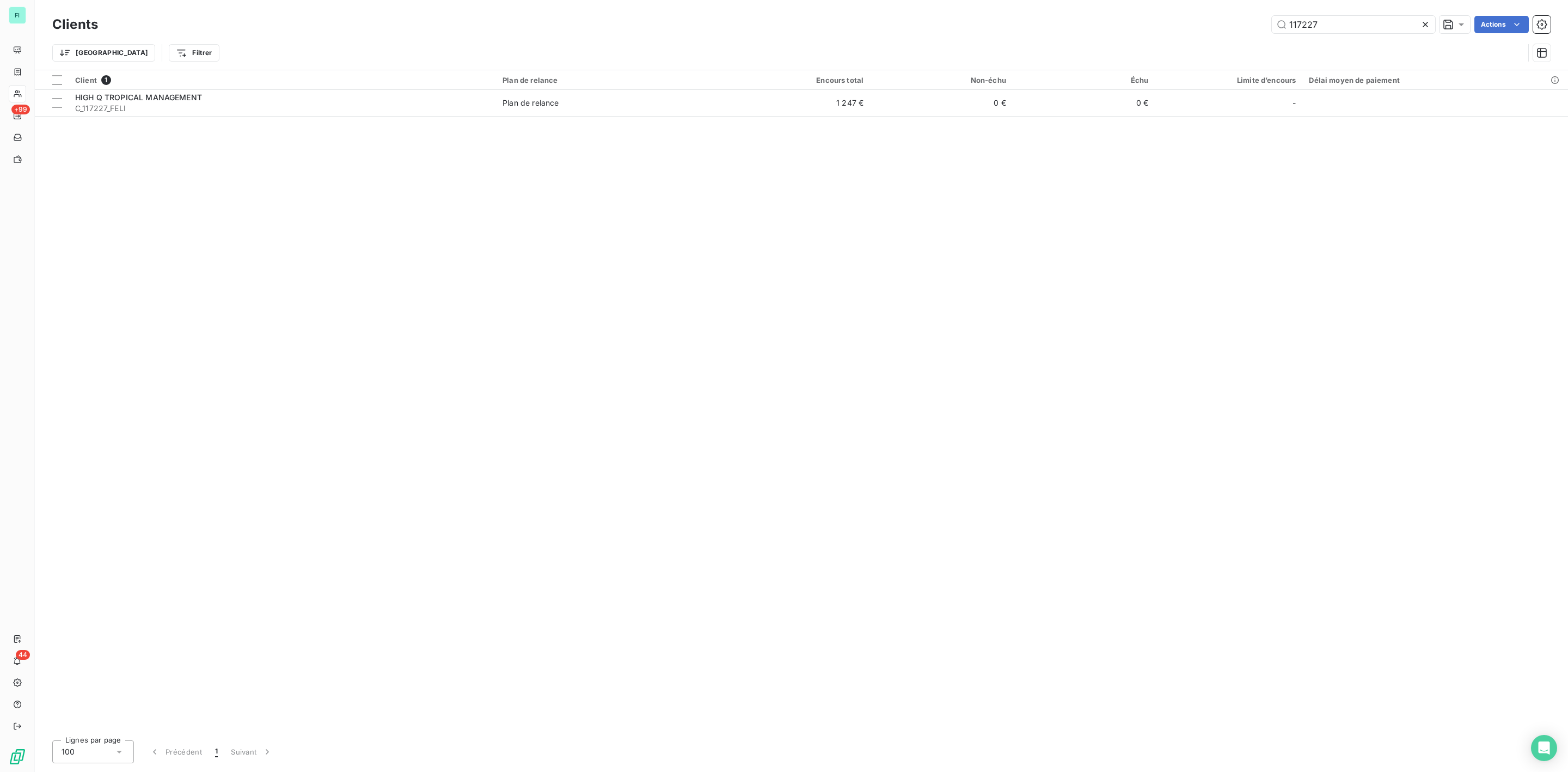
drag, startPoint x: 1329, startPoint y: 22, endPoint x: 1142, endPoint y: 34, distance: 187.4
click at [1142, 34] on div "Clients 117227 Actions" at bounding box center [801, 25] width 1498 height 23
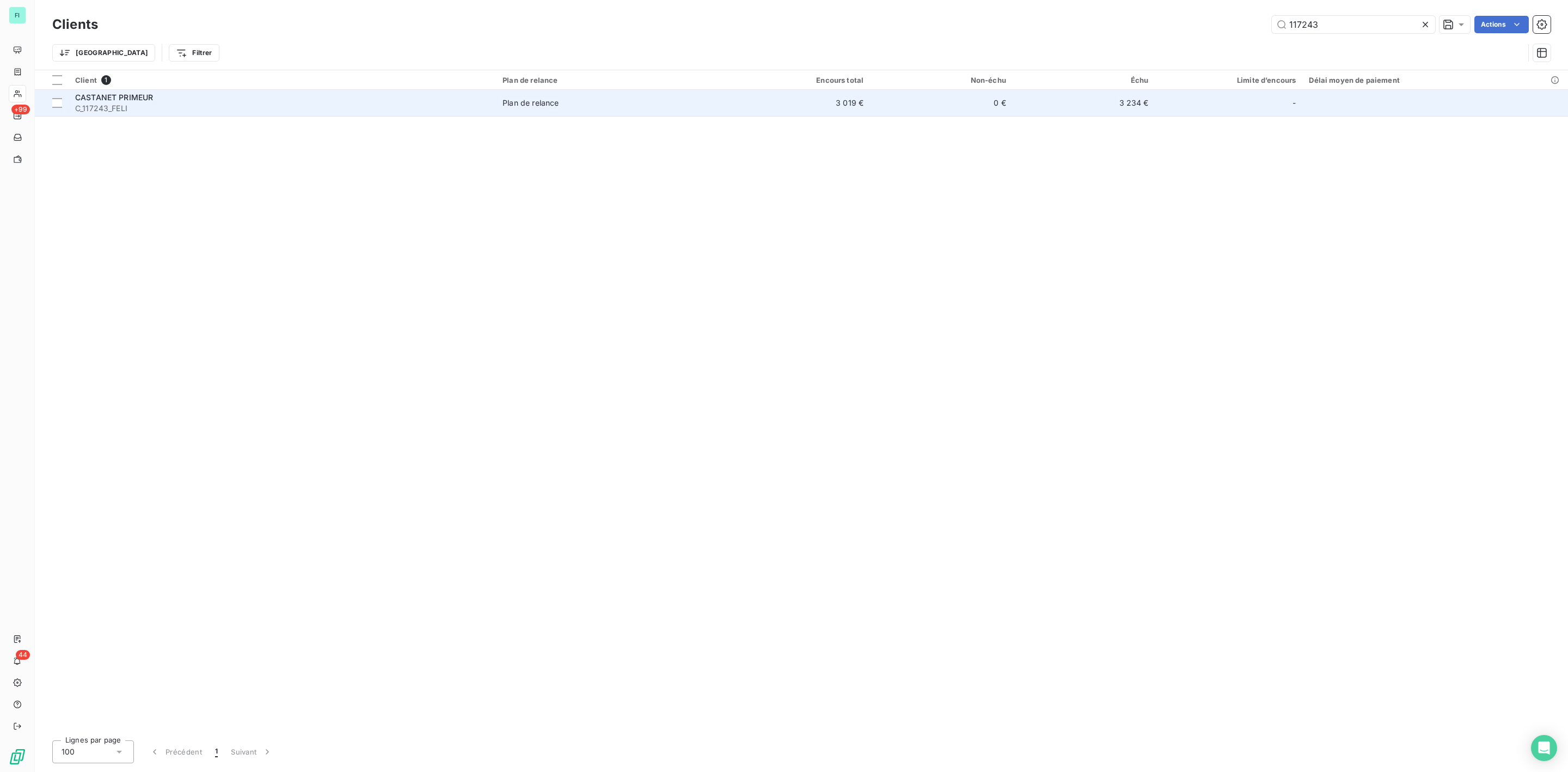
type input "117243"
click at [140, 106] on span "C_117243_FELI" at bounding box center [282, 108] width 414 height 11
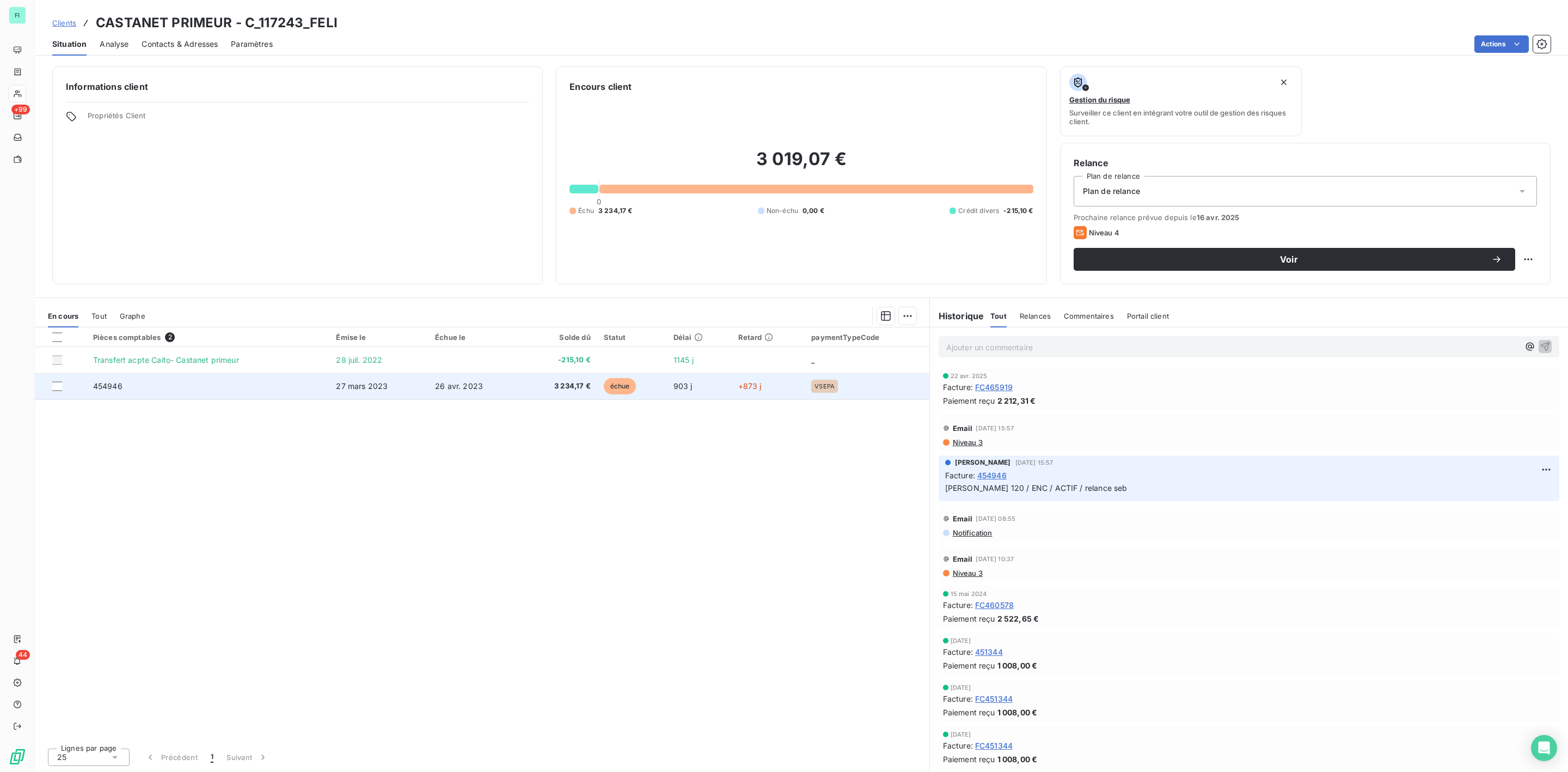
click at [506, 386] on td "26 avr. 2023" at bounding box center [475, 386] width 93 height 26
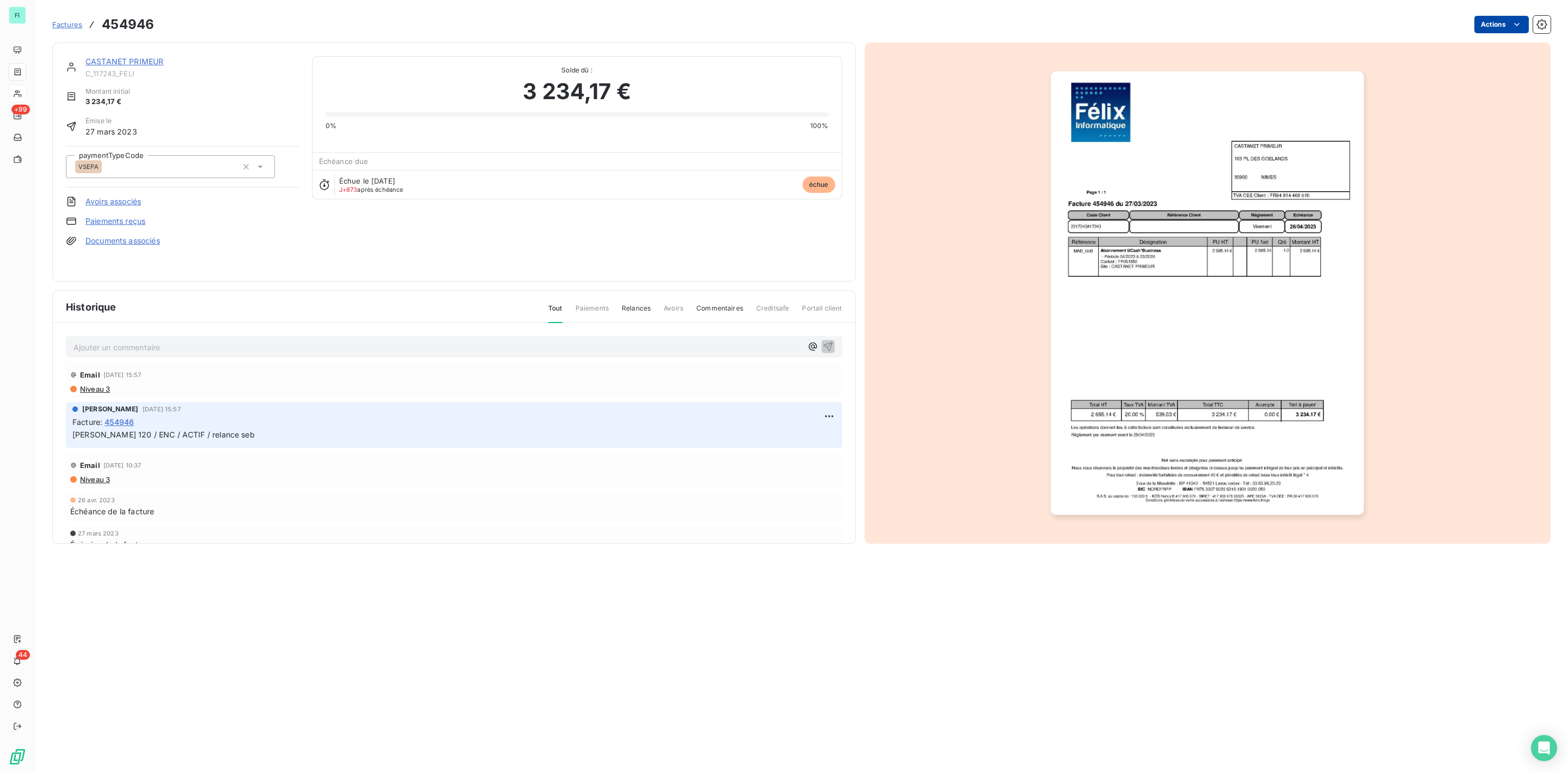
click at [1505, 21] on html "FI +99 44 Factures 454946 Actions CASTANET PRIMEUR C_117243_FELI Montant initia…" at bounding box center [784, 386] width 1568 height 772
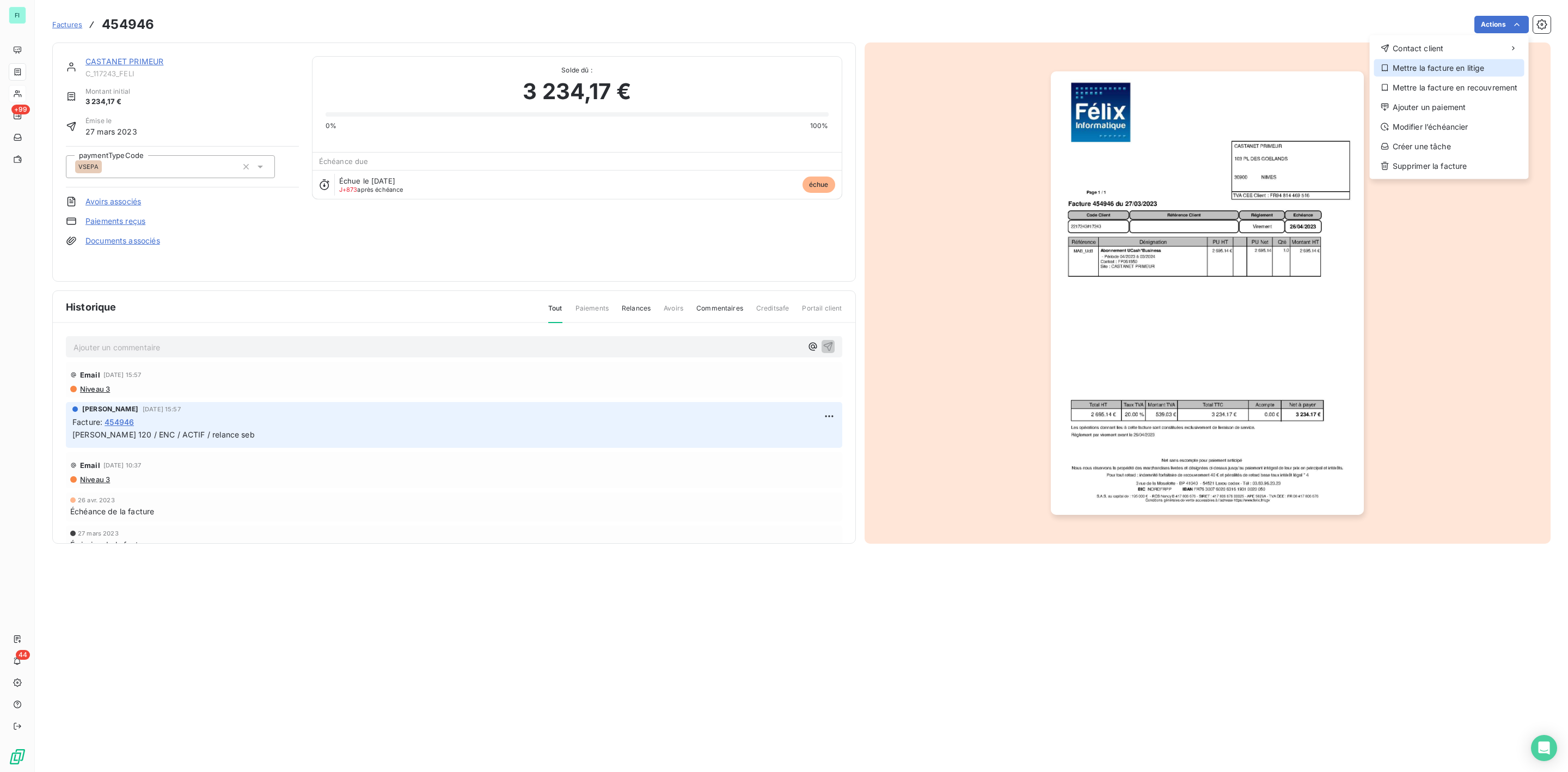
click at [1416, 67] on div "Mettre la facture en litige" at bounding box center [1449, 68] width 150 height 17
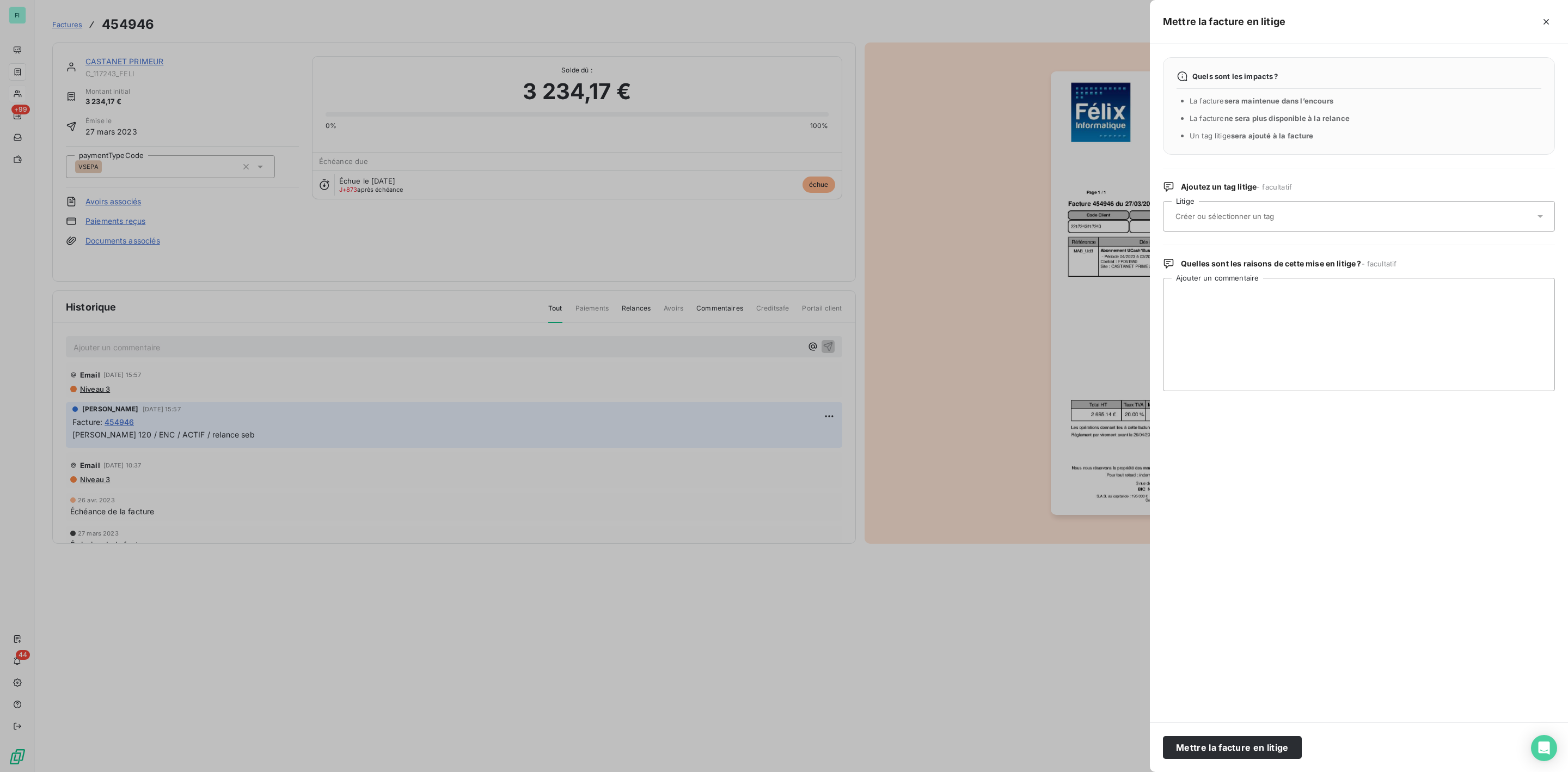
click at [1198, 215] on input "text" at bounding box center [1254, 216] width 159 height 10
type input "enc"
click at [1209, 265] on div "ENC - [PERSON_NAME]" at bounding box center [1222, 270] width 76 height 13
click at [1208, 293] on textarea "Ajouter un commentaire" at bounding box center [1359, 335] width 392 height 113
type textarea "p"
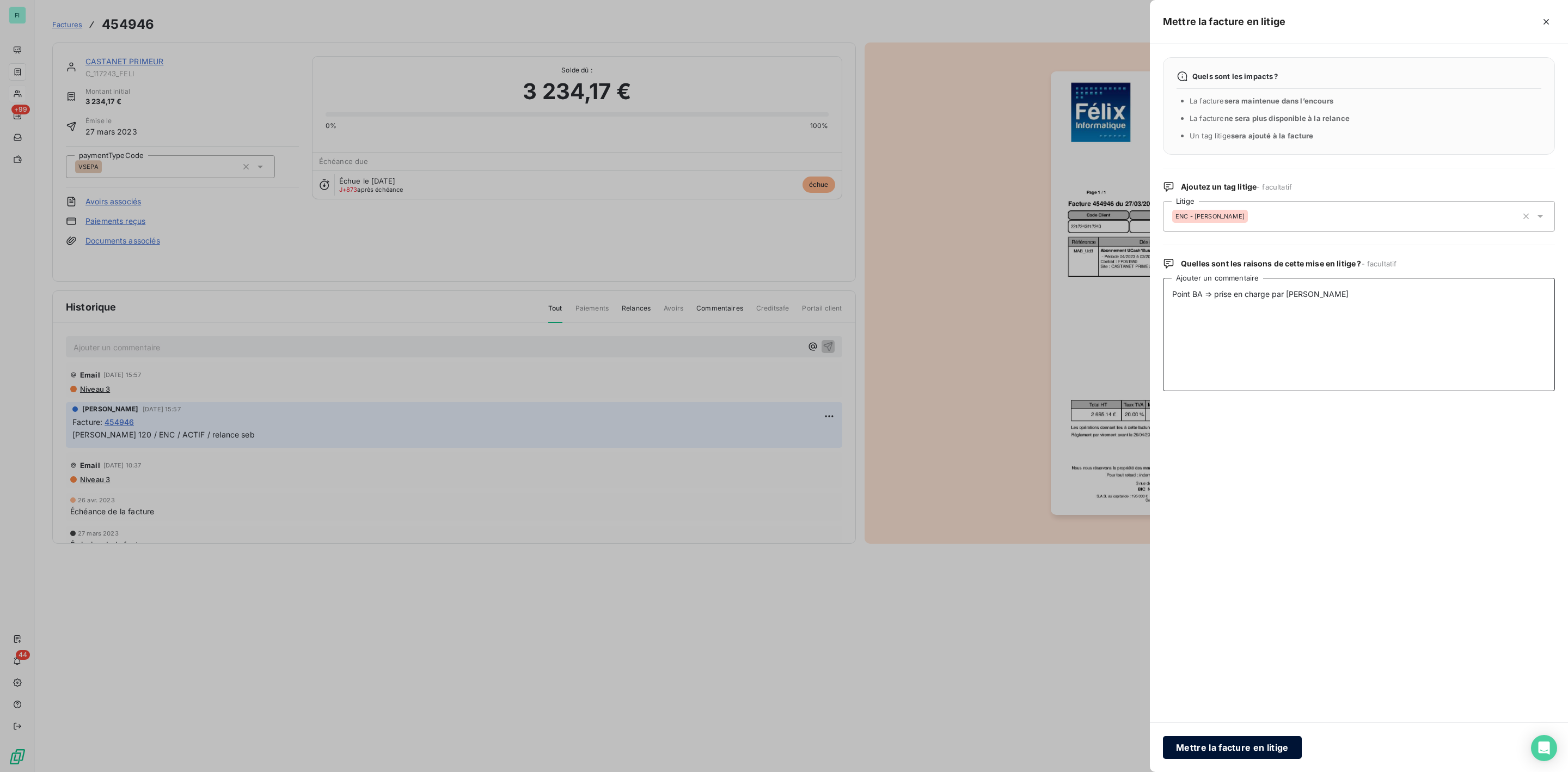
type textarea "Point BA => prise en charge par [PERSON_NAME]"
click at [1225, 752] on button "Mettre la facture en litige" at bounding box center [1232, 747] width 139 height 23
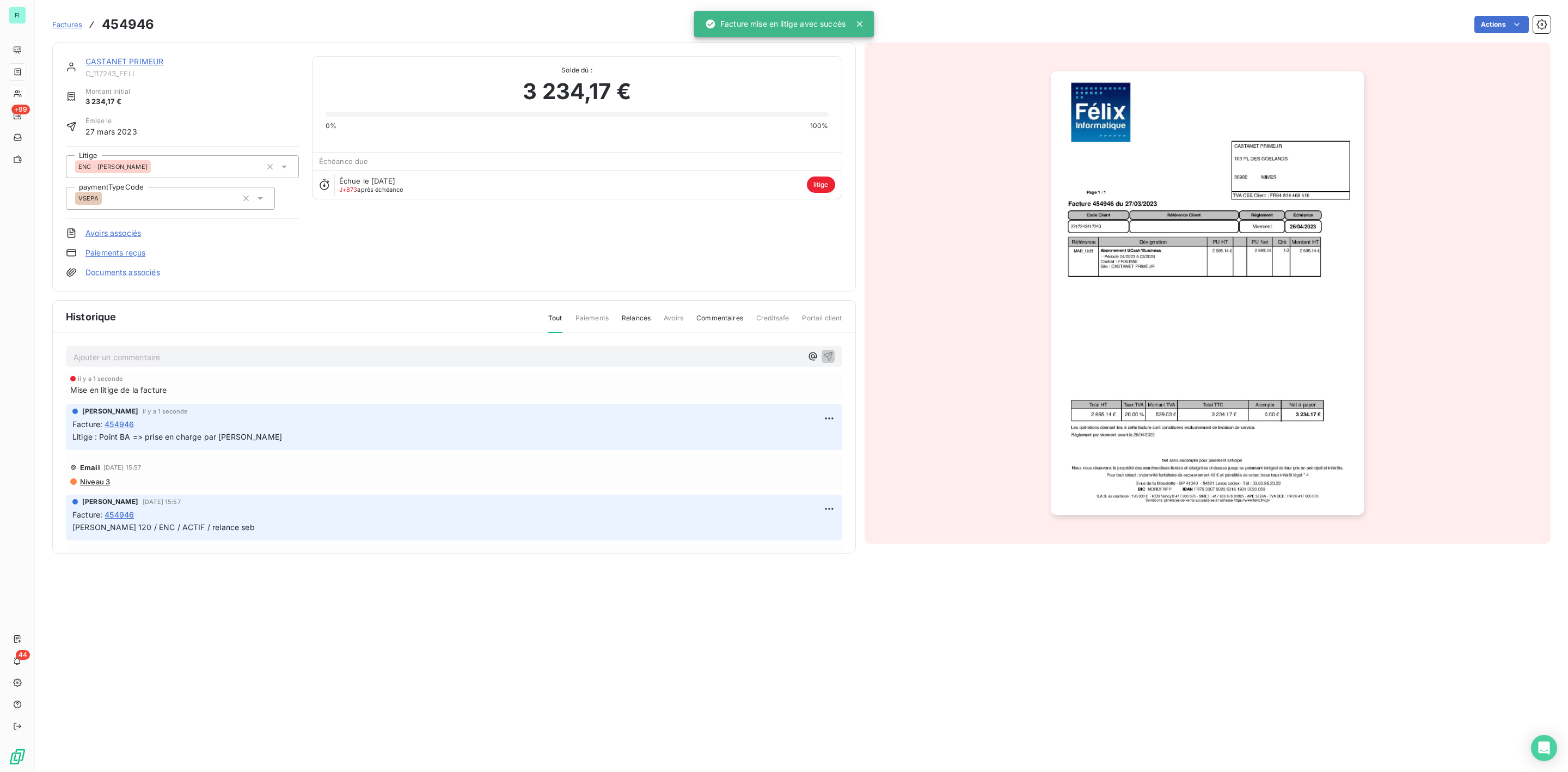
click at [155, 64] on link "CASTANET PRIMEUR" at bounding box center [124, 61] width 78 height 10
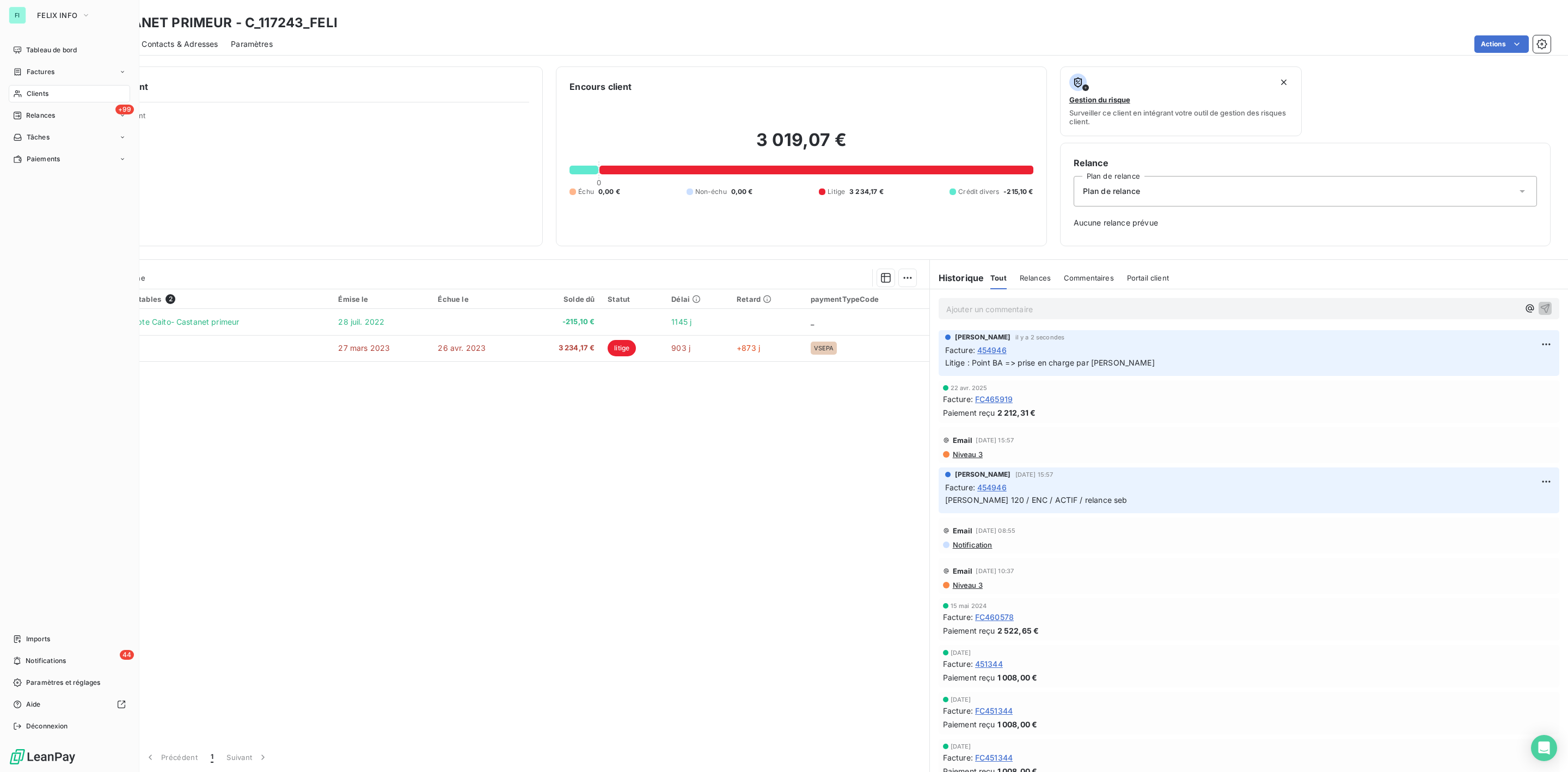
click at [28, 87] on div "Clients" at bounding box center [69, 93] width 121 height 17
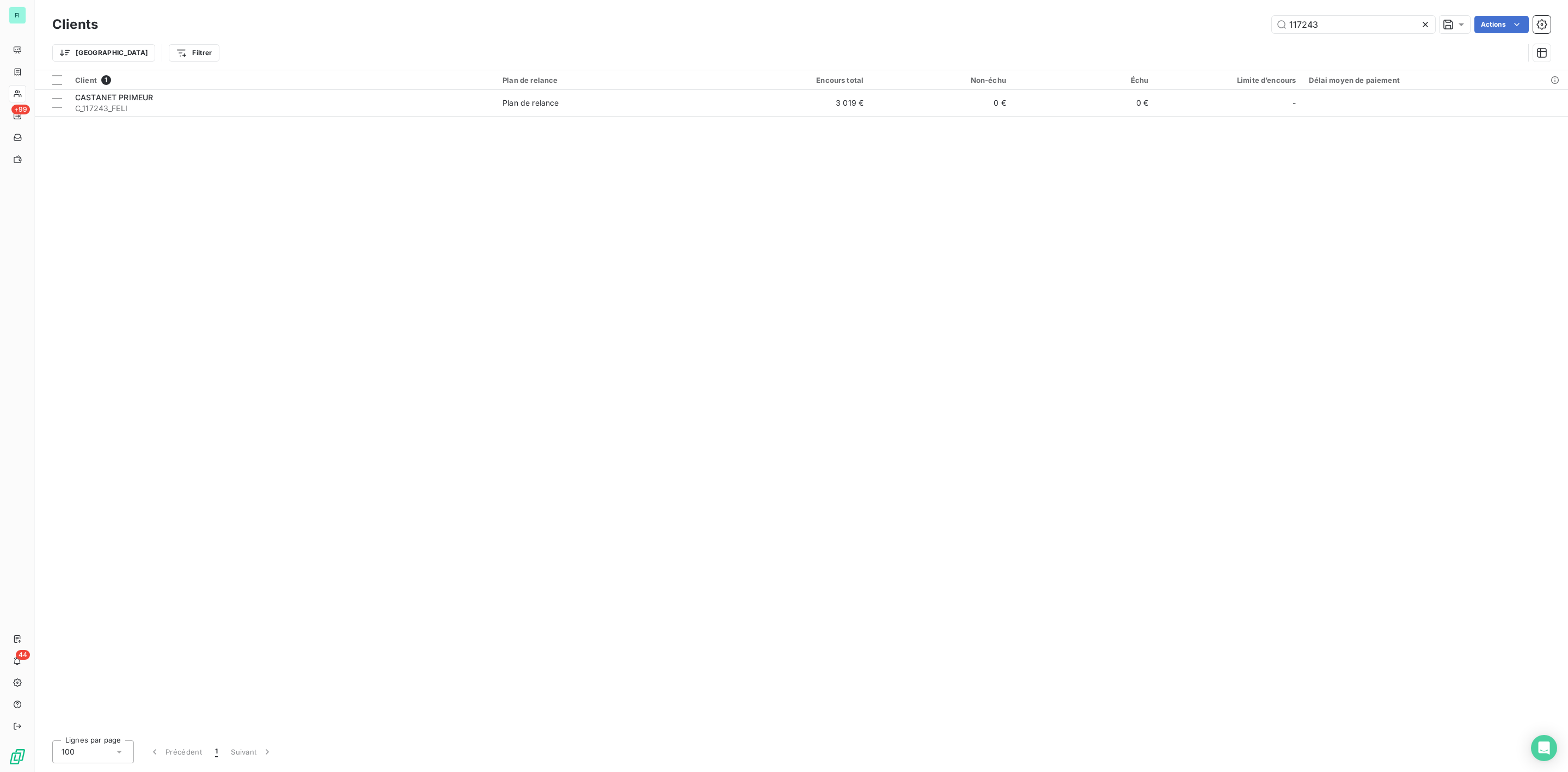
drag, startPoint x: 1348, startPoint y: 21, endPoint x: 1161, endPoint y: 29, distance: 187.2
click at [1168, 29] on div "117243 Actions" at bounding box center [831, 24] width 1440 height 17
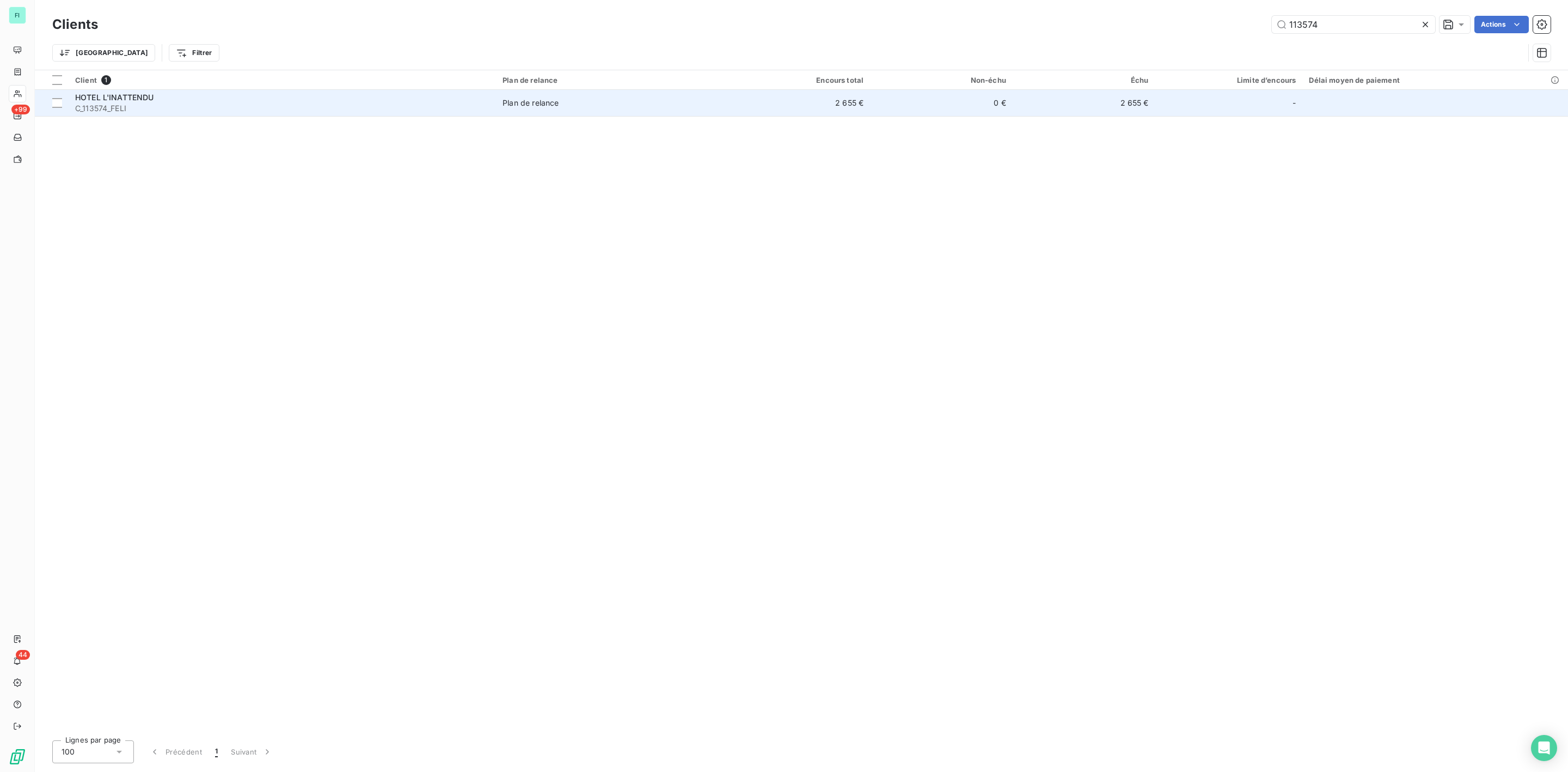
type input "113574"
click at [199, 109] on span "C_113574_FELI" at bounding box center [282, 108] width 414 height 11
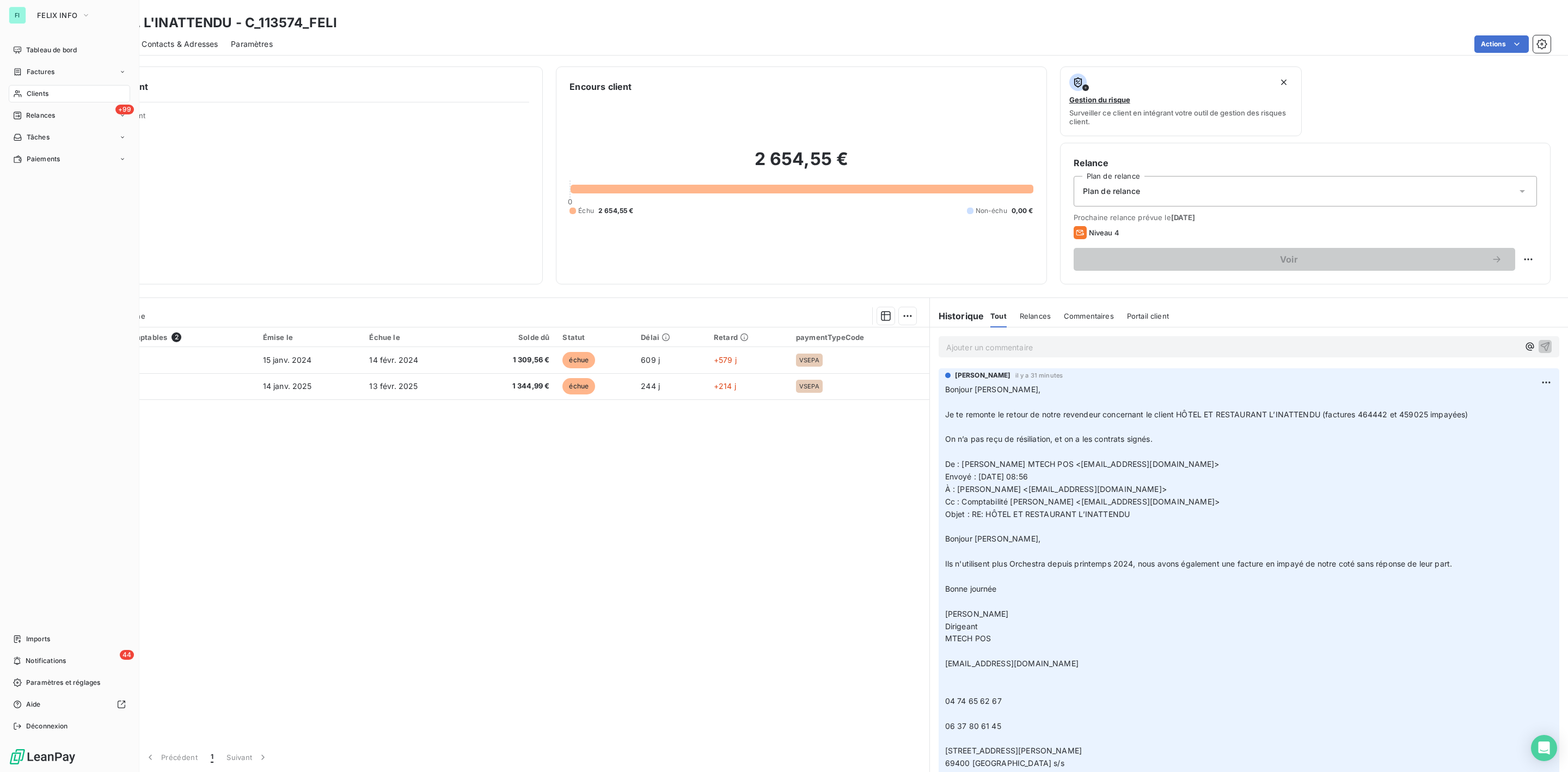
drag, startPoint x: 30, startPoint y: 98, endPoint x: 38, endPoint y: 98, distance: 8.0
click at [30, 98] on div "Clients" at bounding box center [69, 93] width 121 height 17
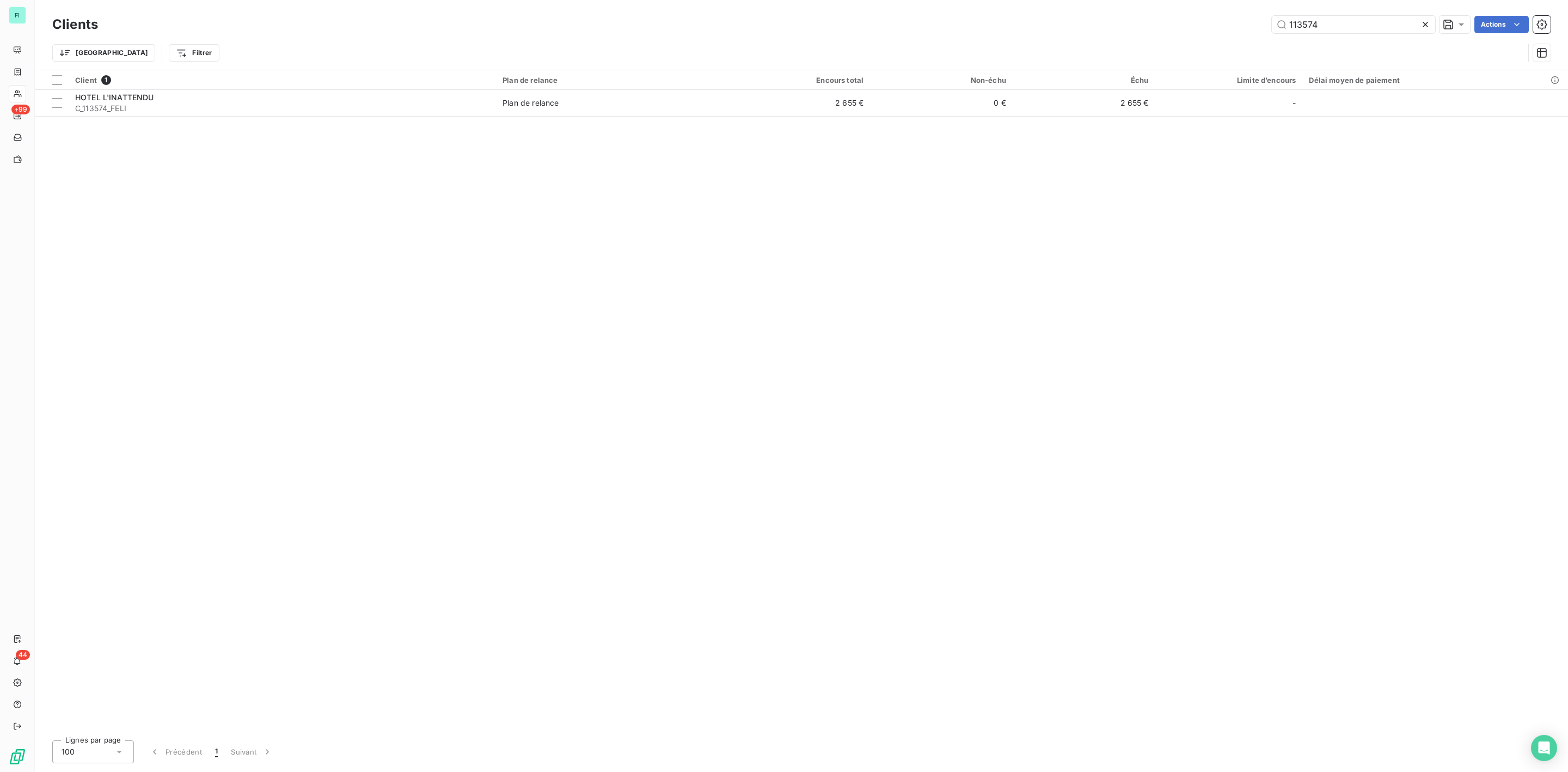
drag, startPoint x: 1351, startPoint y: 17, endPoint x: 1110, endPoint y: 29, distance: 241.3
click at [1110, 29] on div "113574 Actions" at bounding box center [831, 24] width 1440 height 17
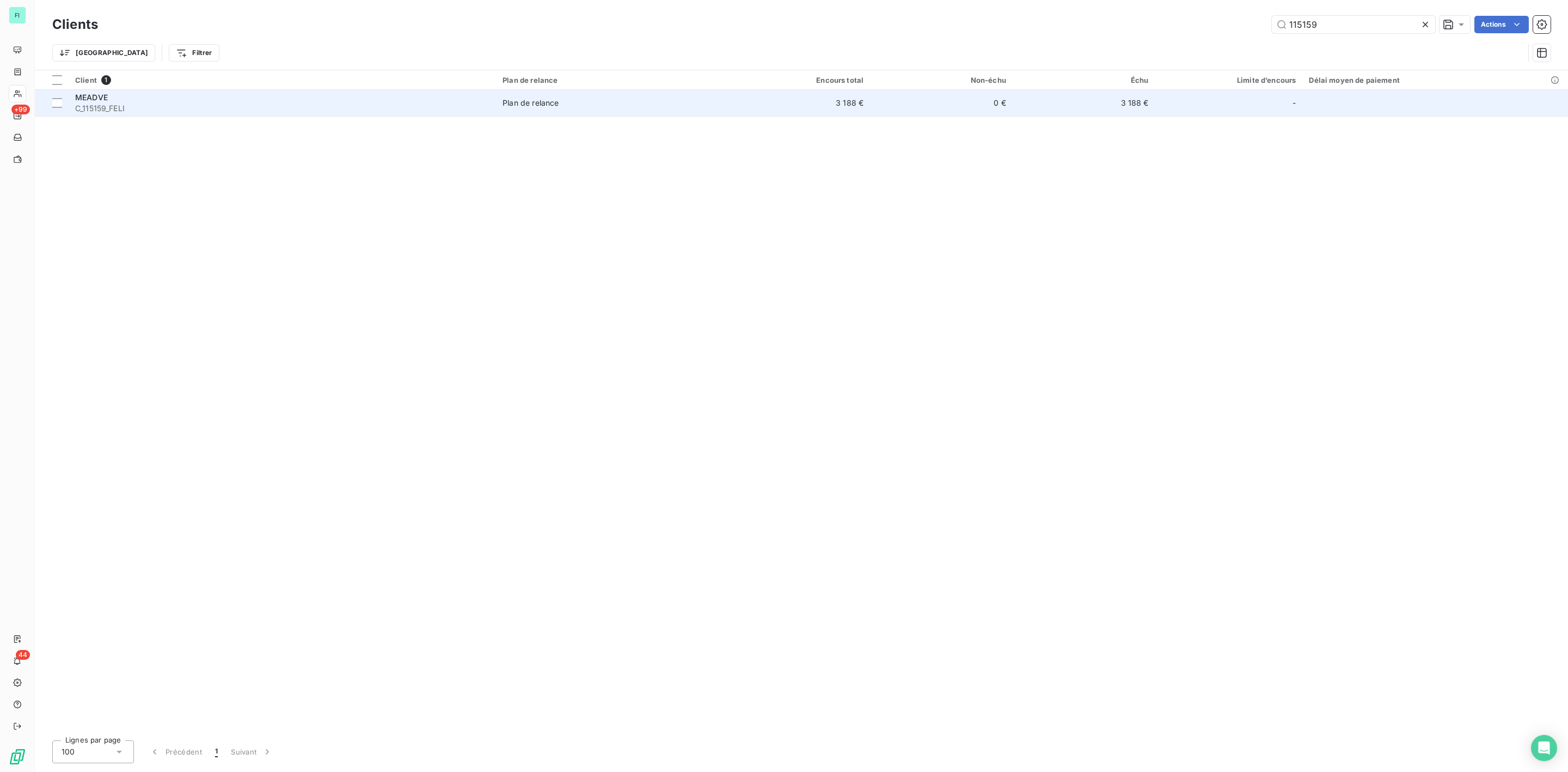
type input "115159"
click at [117, 113] on span "C_115159_FELI" at bounding box center [282, 108] width 414 height 11
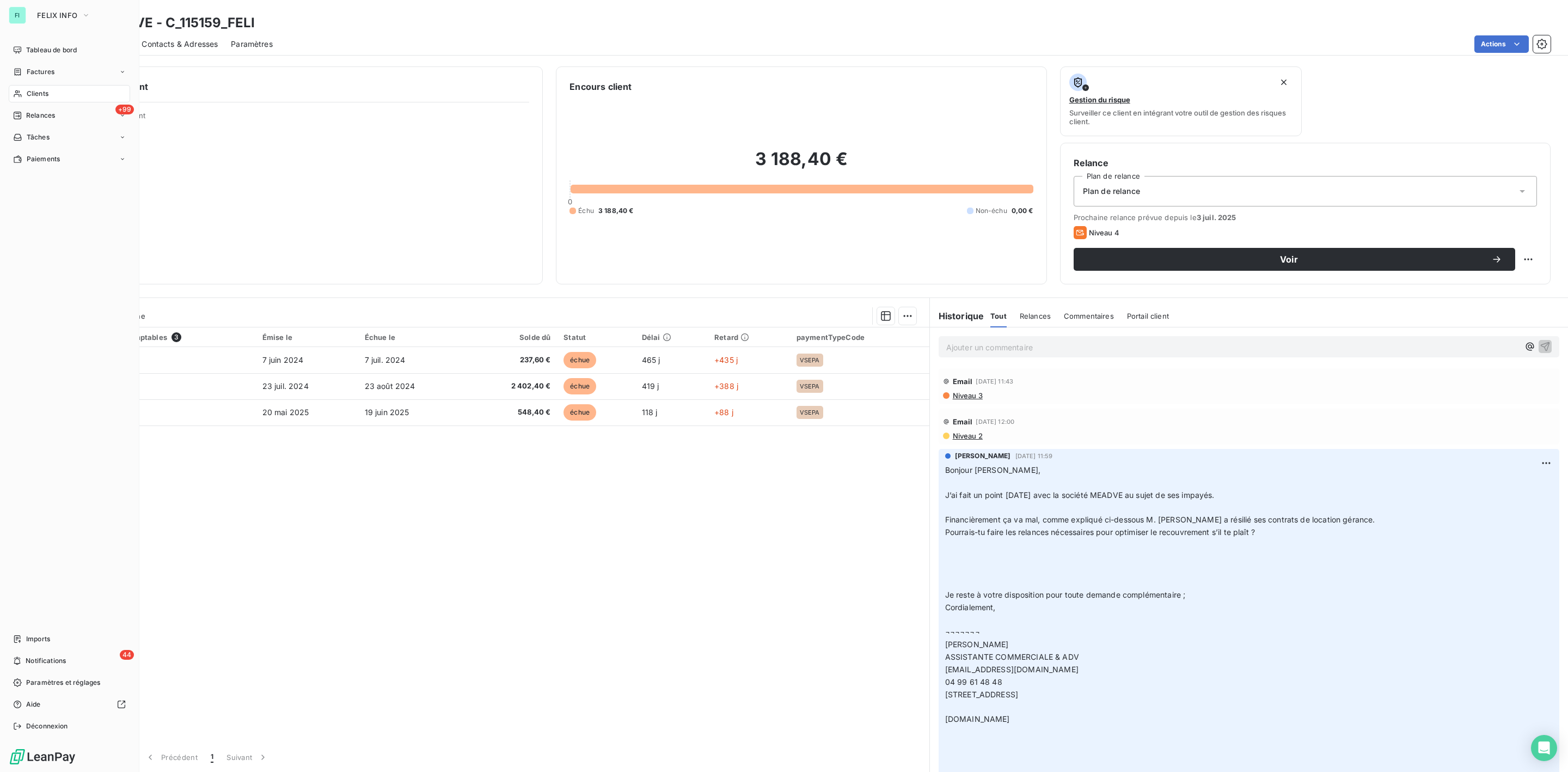
drag, startPoint x: 36, startPoint y: 94, endPoint x: 56, endPoint y: 94, distance: 20.0
click at [36, 94] on span "Clients" at bounding box center [37, 93] width 22 height 10
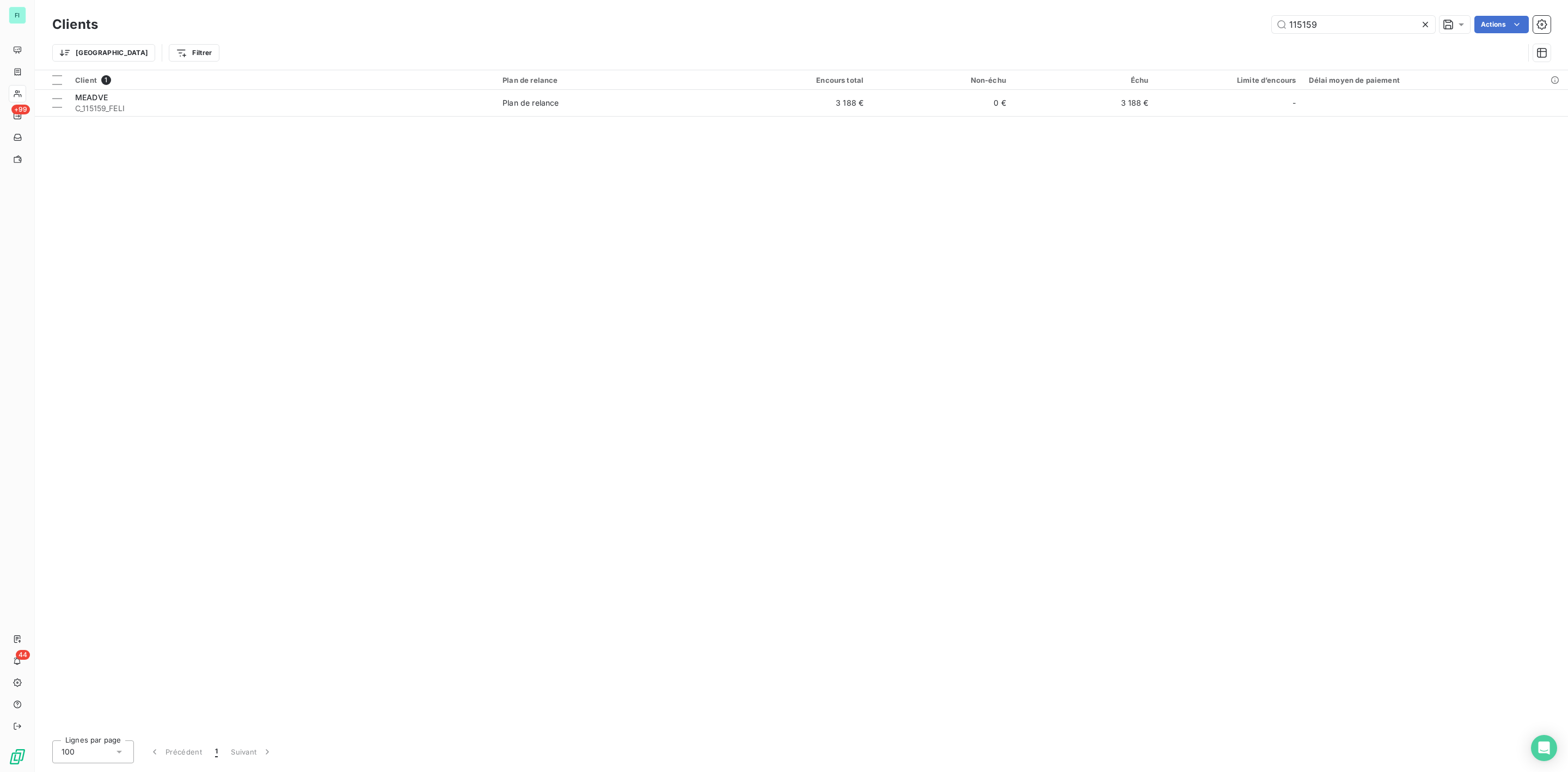
drag, startPoint x: 1340, startPoint y: 25, endPoint x: 1116, endPoint y: 36, distance: 224.3
click at [1173, 32] on div "115159 Actions" at bounding box center [831, 24] width 1440 height 17
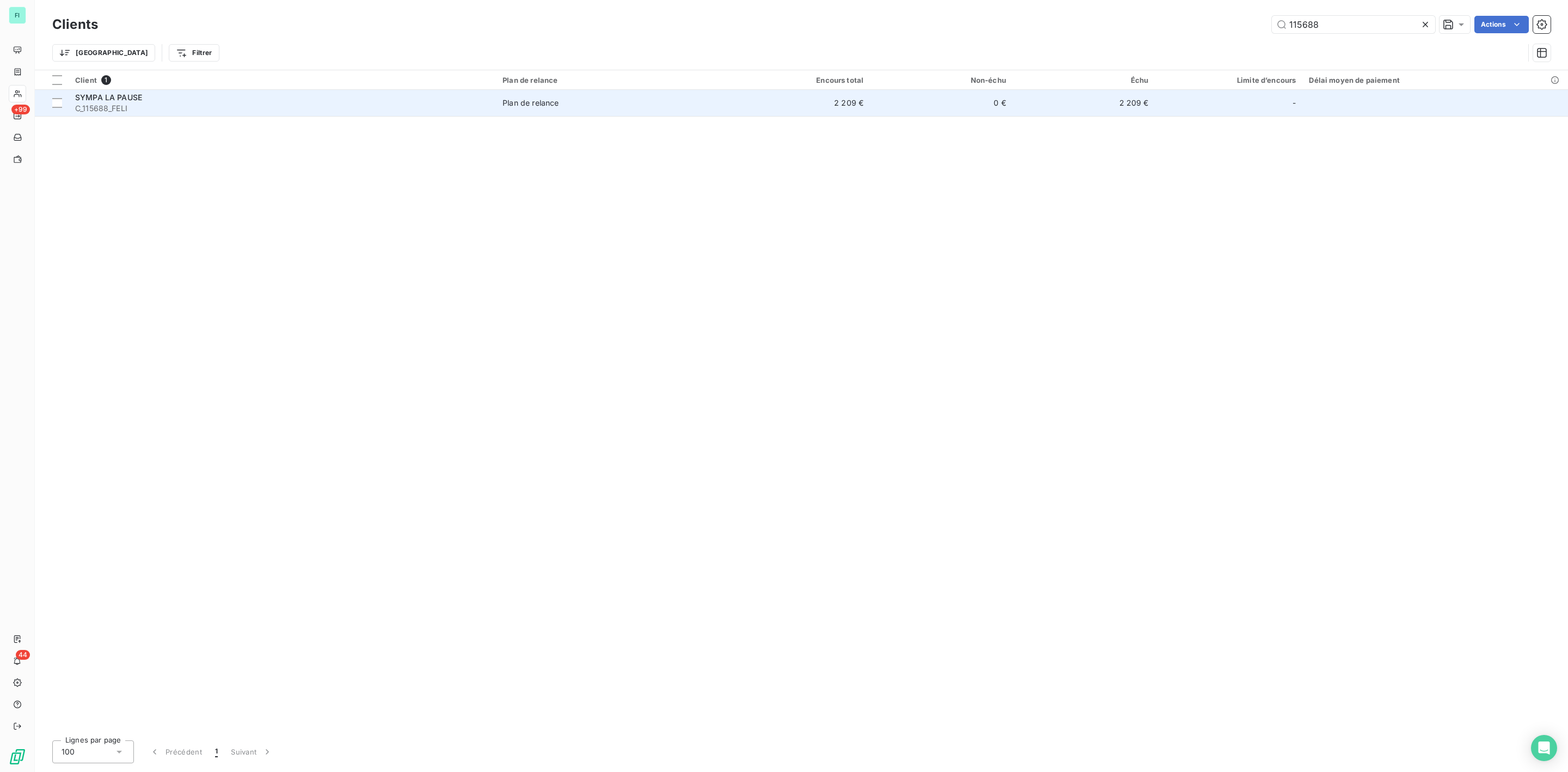
type input "115688"
click at [119, 105] on span "C_115688_FELI" at bounding box center [282, 108] width 414 height 11
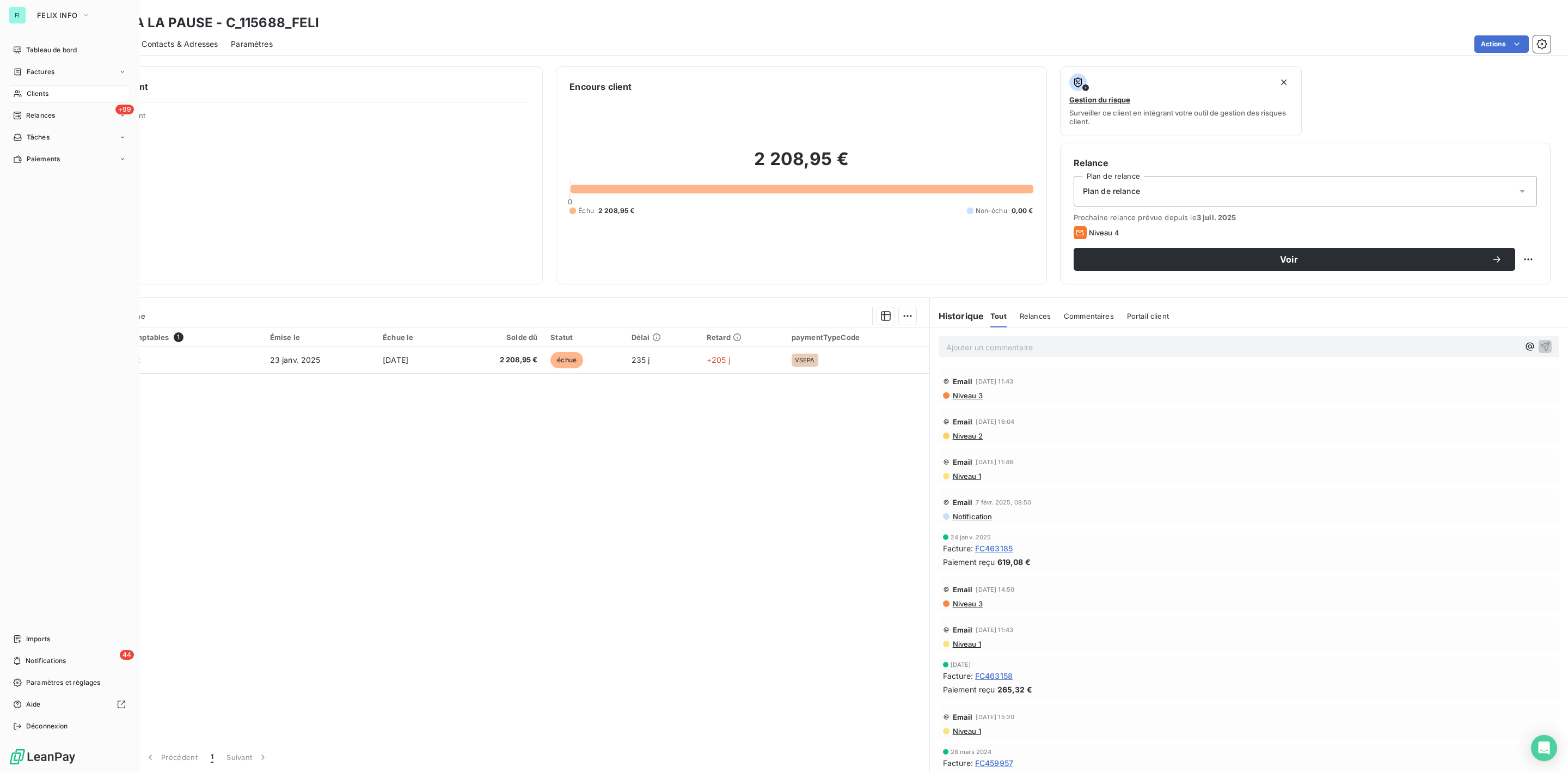
click at [39, 89] on span "Clients" at bounding box center [37, 93] width 22 height 10
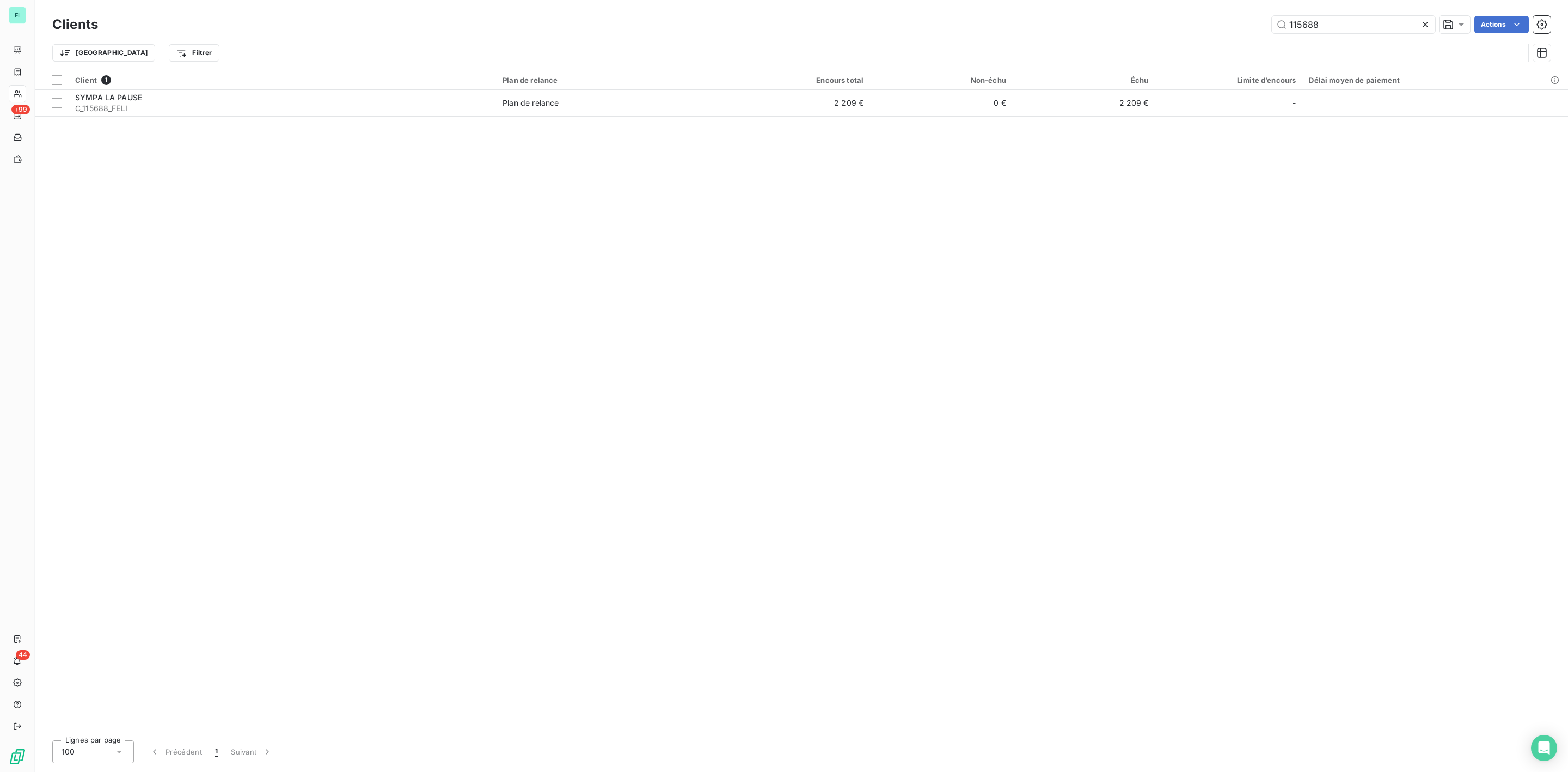
drag, startPoint x: 1336, startPoint y: 23, endPoint x: 1150, endPoint y: 34, distance: 186.3
click at [1180, 32] on div "115688 Actions" at bounding box center [831, 24] width 1440 height 17
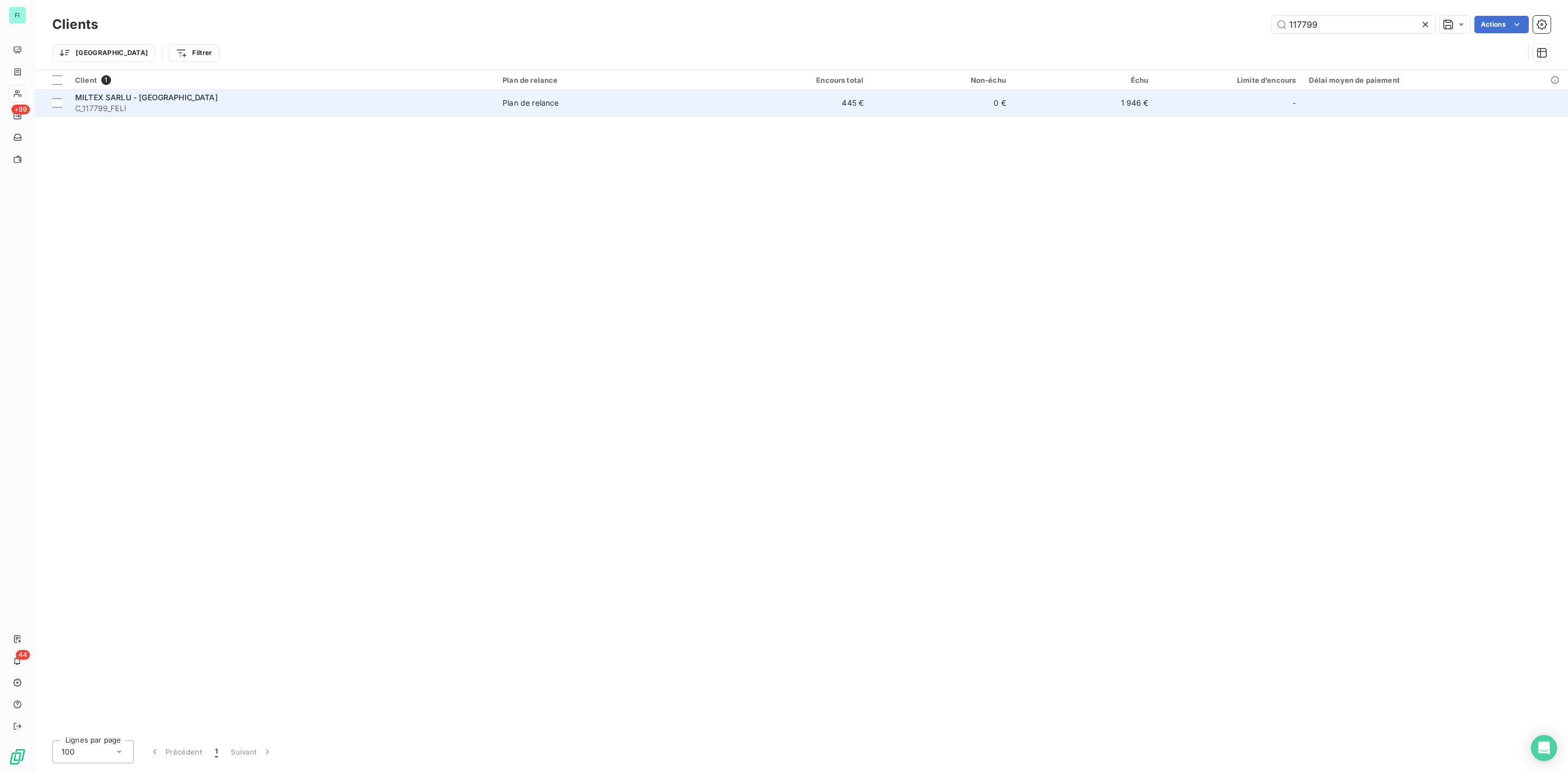
type input "117799"
click at [143, 102] on div "MILTEX SARLU - [GEOGRAPHIC_DATA]" at bounding box center [282, 97] width 414 height 11
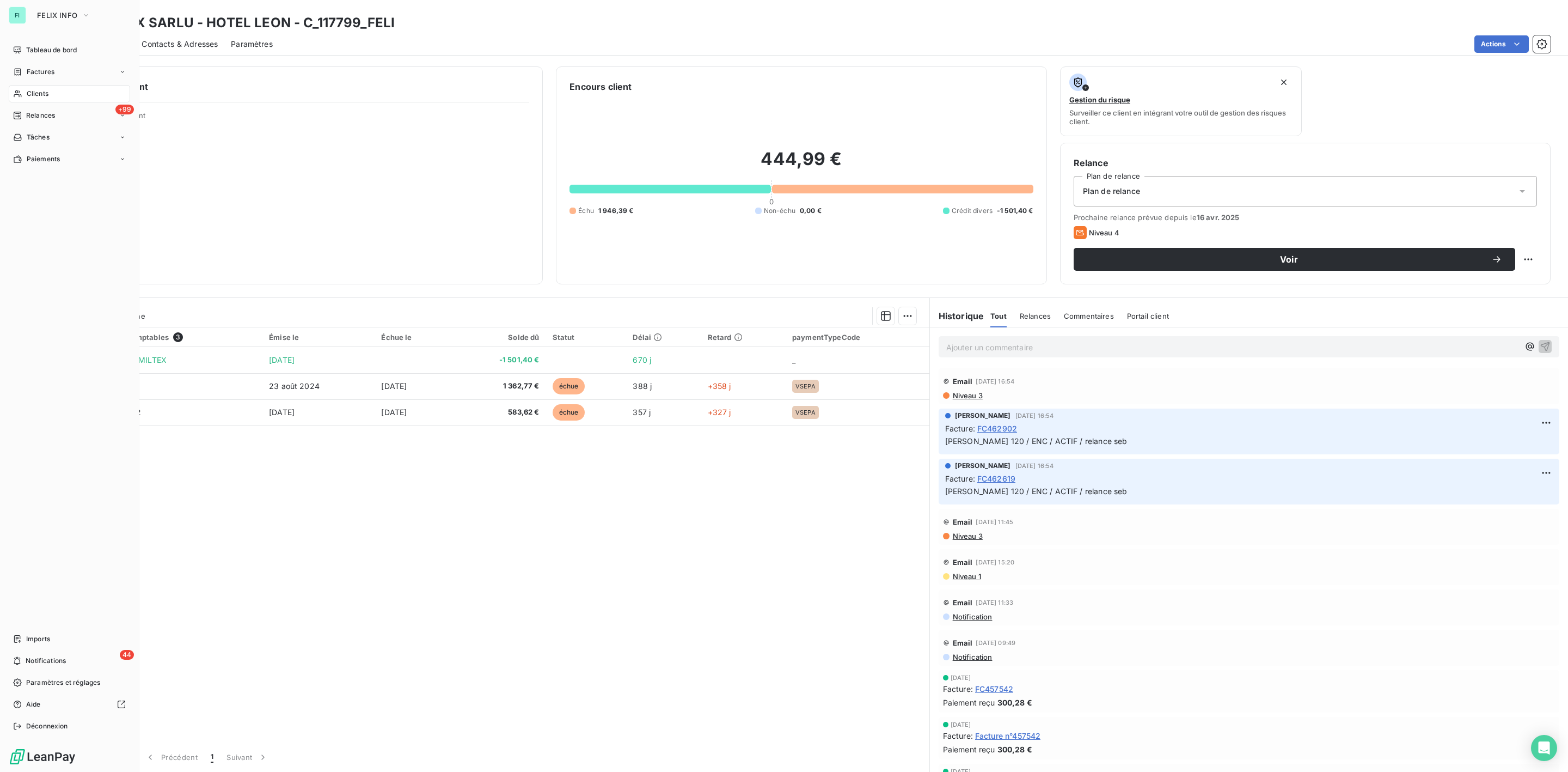
click at [49, 95] on div "Clients" at bounding box center [69, 93] width 121 height 17
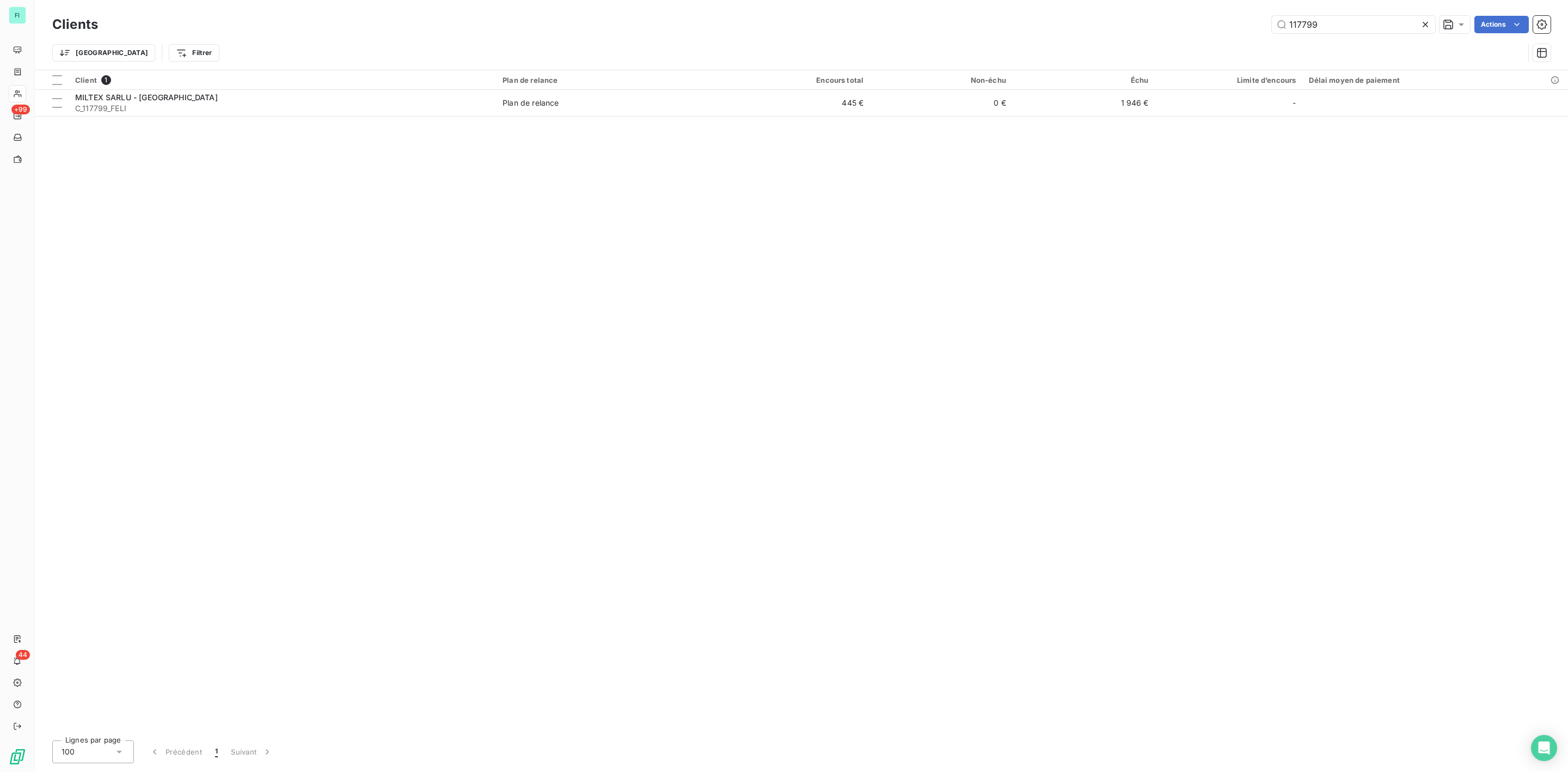
drag, startPoint x: 1351, startPoint y: 27, endPoint x: 1169, endPoint y: 30, distance: 182.0
click at [1191, 30] on div "117799 Actions" at bounding box center [831, 24] width 1440 height 17
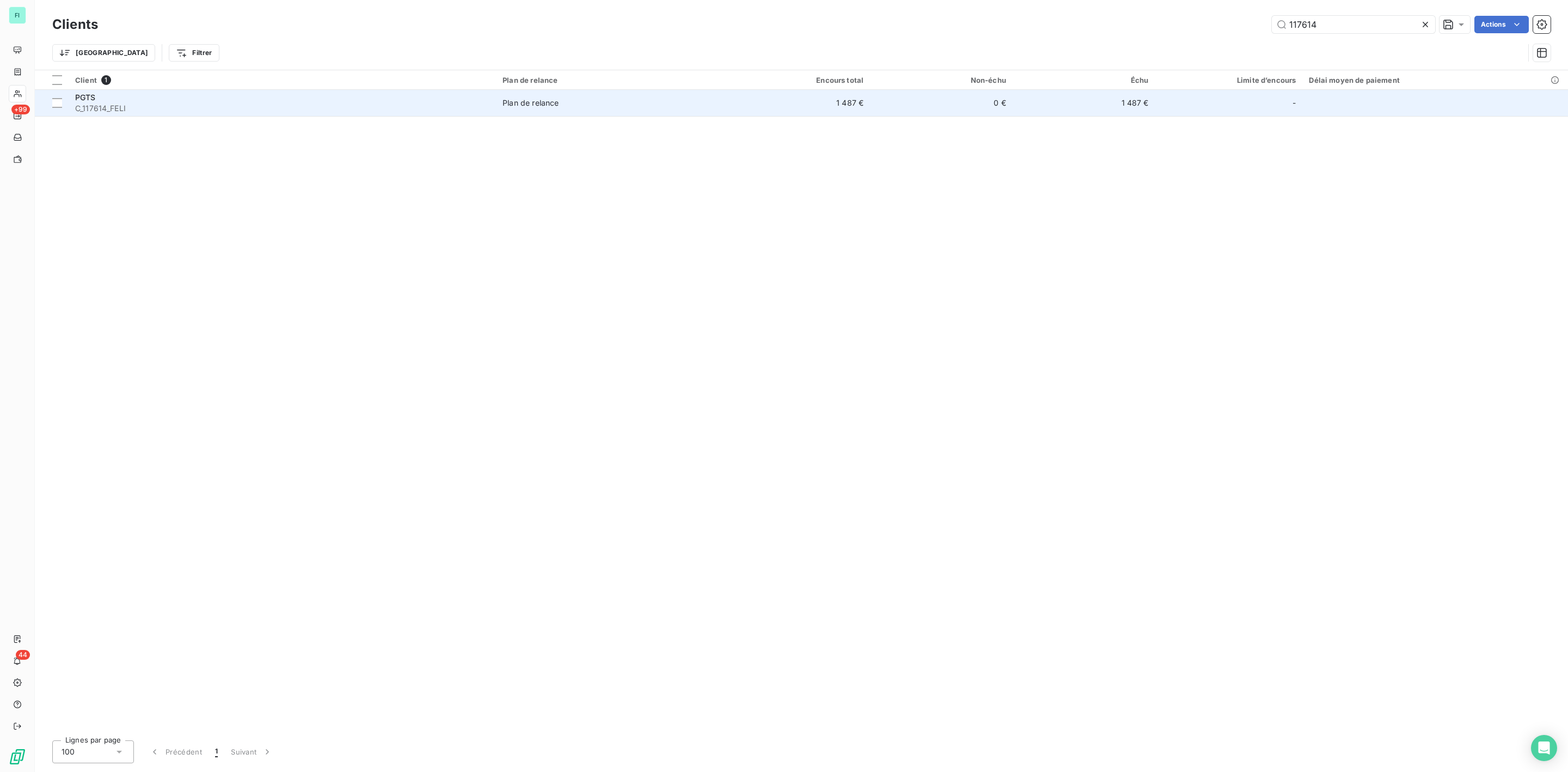
type input "117614"
click at [110, 106] on span "C_117614_FELI" at bounding box center [282, 108] width 414 height 11
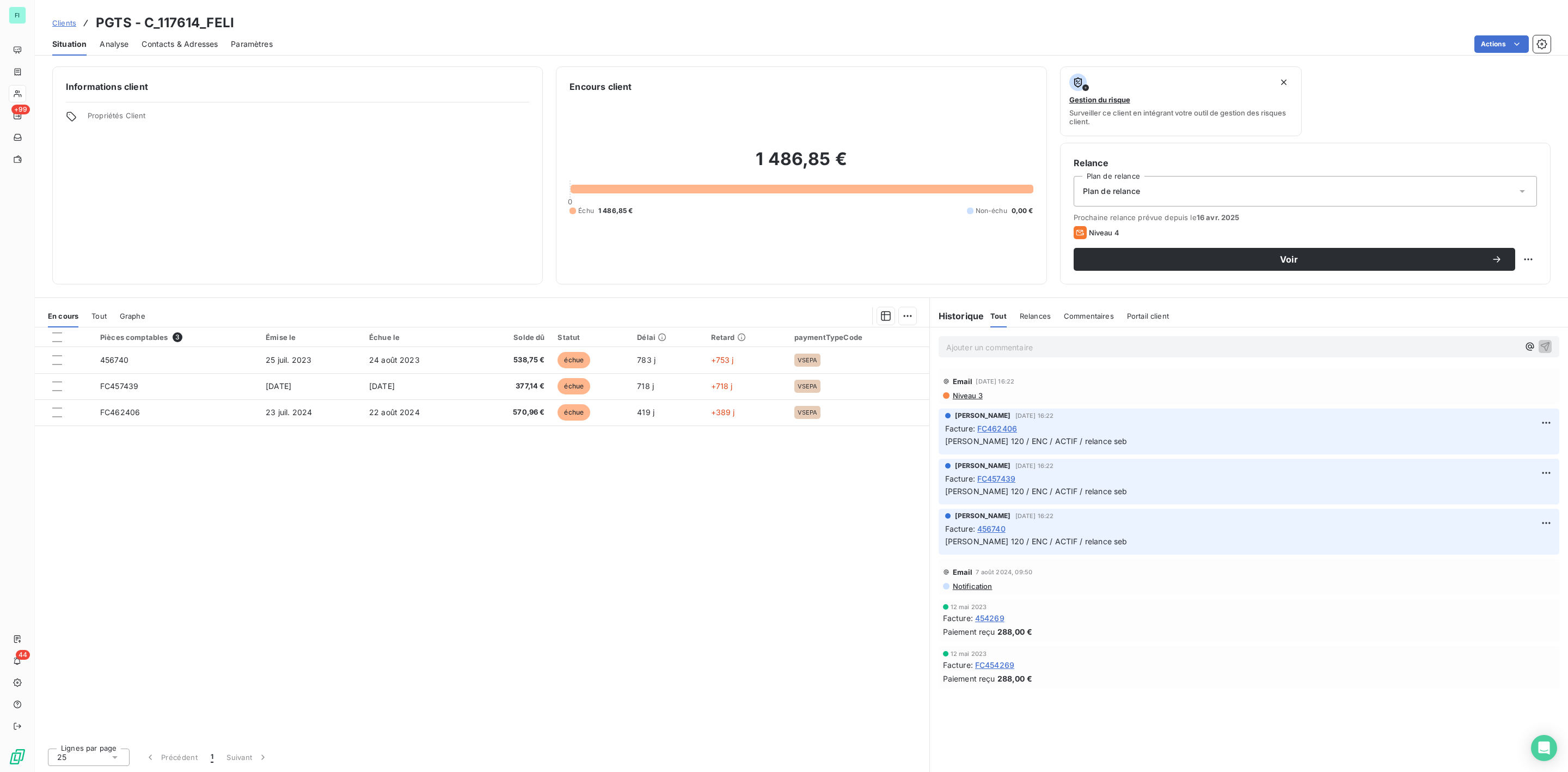
click at [172, 22] on h3 "PGTS - C_117614_FELI" at bounding box center [165, 23] width 138 height 20
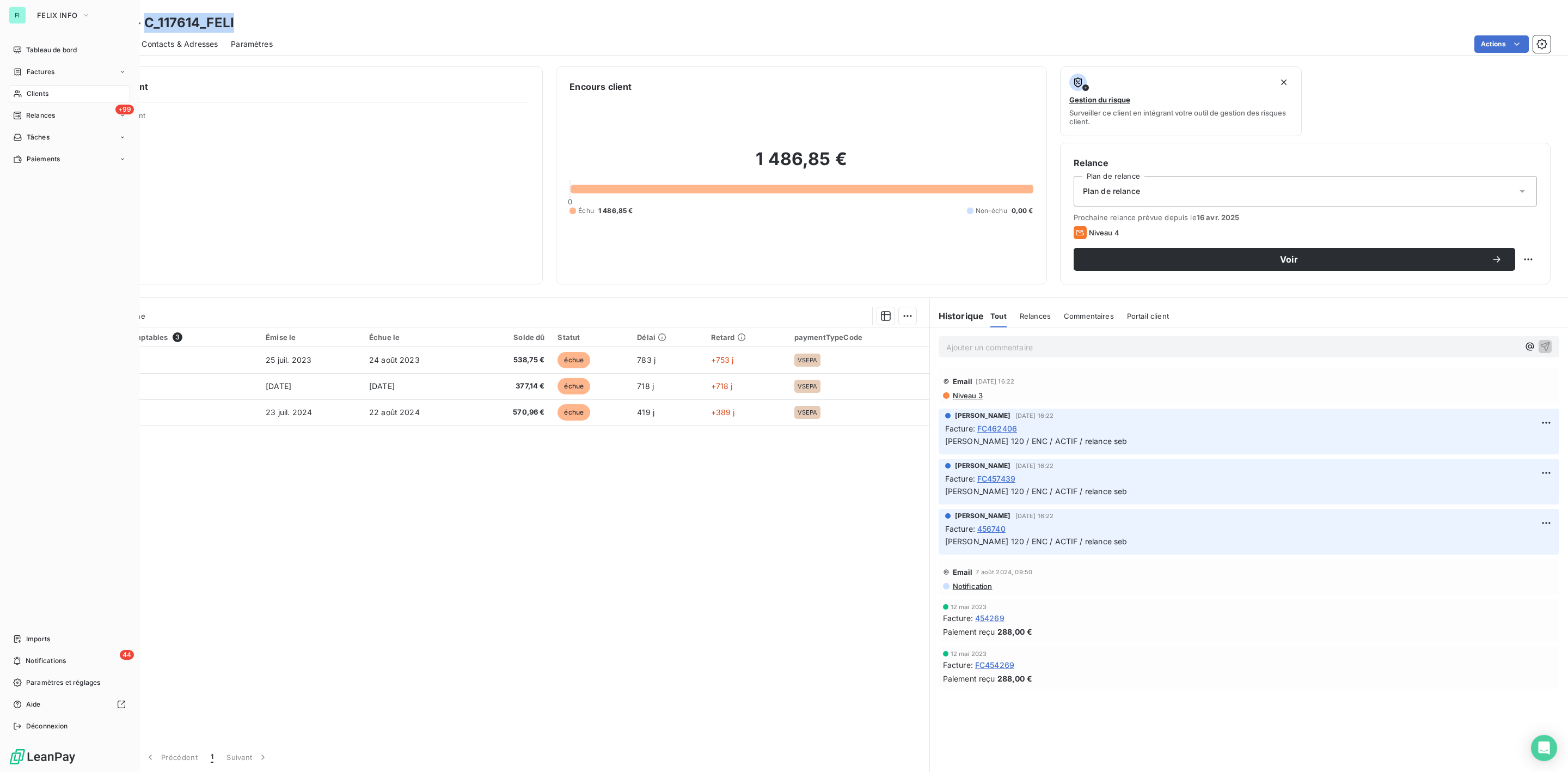
click at [36, 97] on span "Clients" at bounding box center [37, 93] width 22 height 10
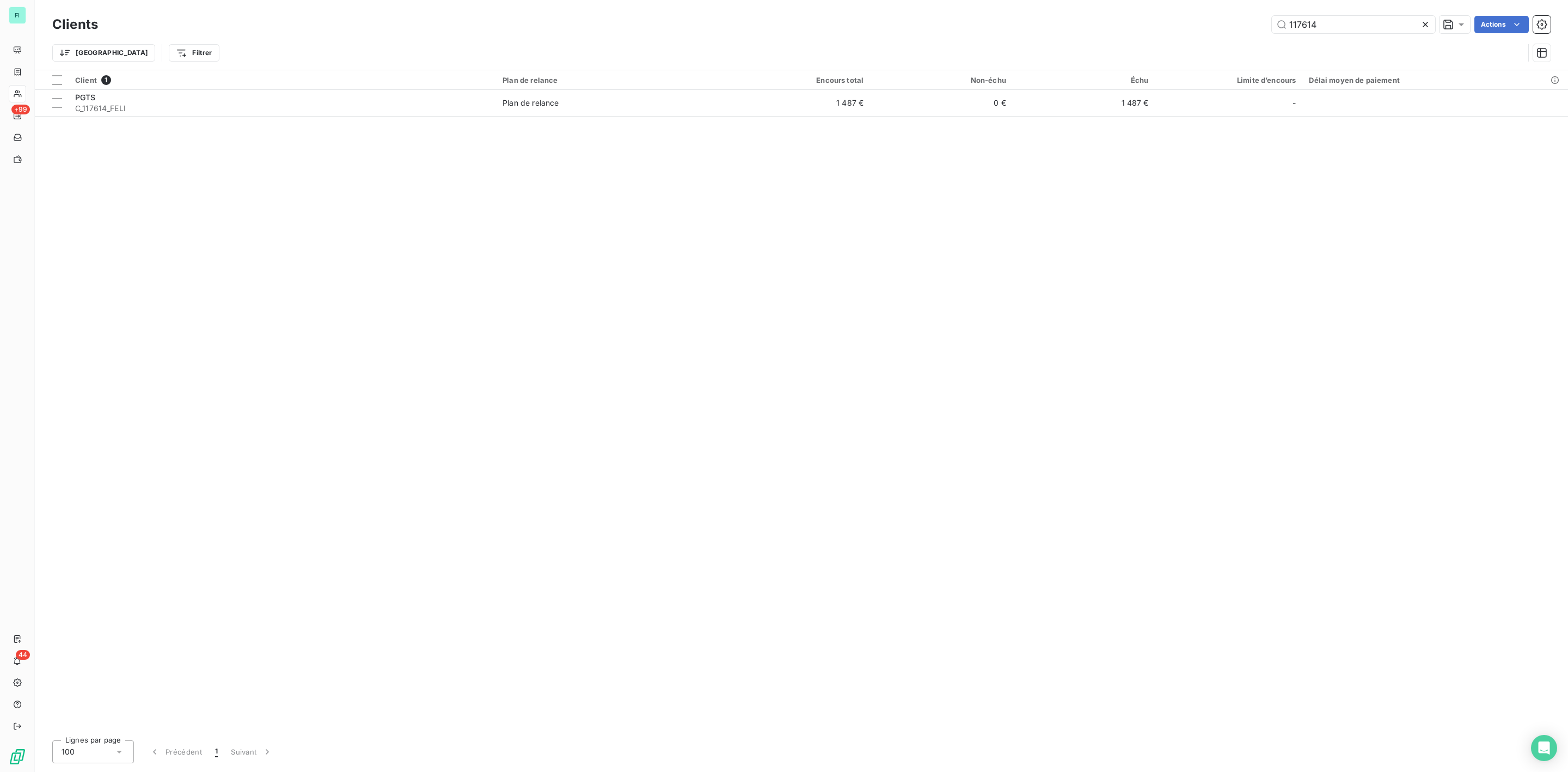
drag, startPoint x: 1360, startPoint y: 28, endPoint x: 1209, endPoint y: 30, distance: 151.0
click at [1209, 30] on div "117614 Actions" at bounding box center [831, 24] width 1440 height 17
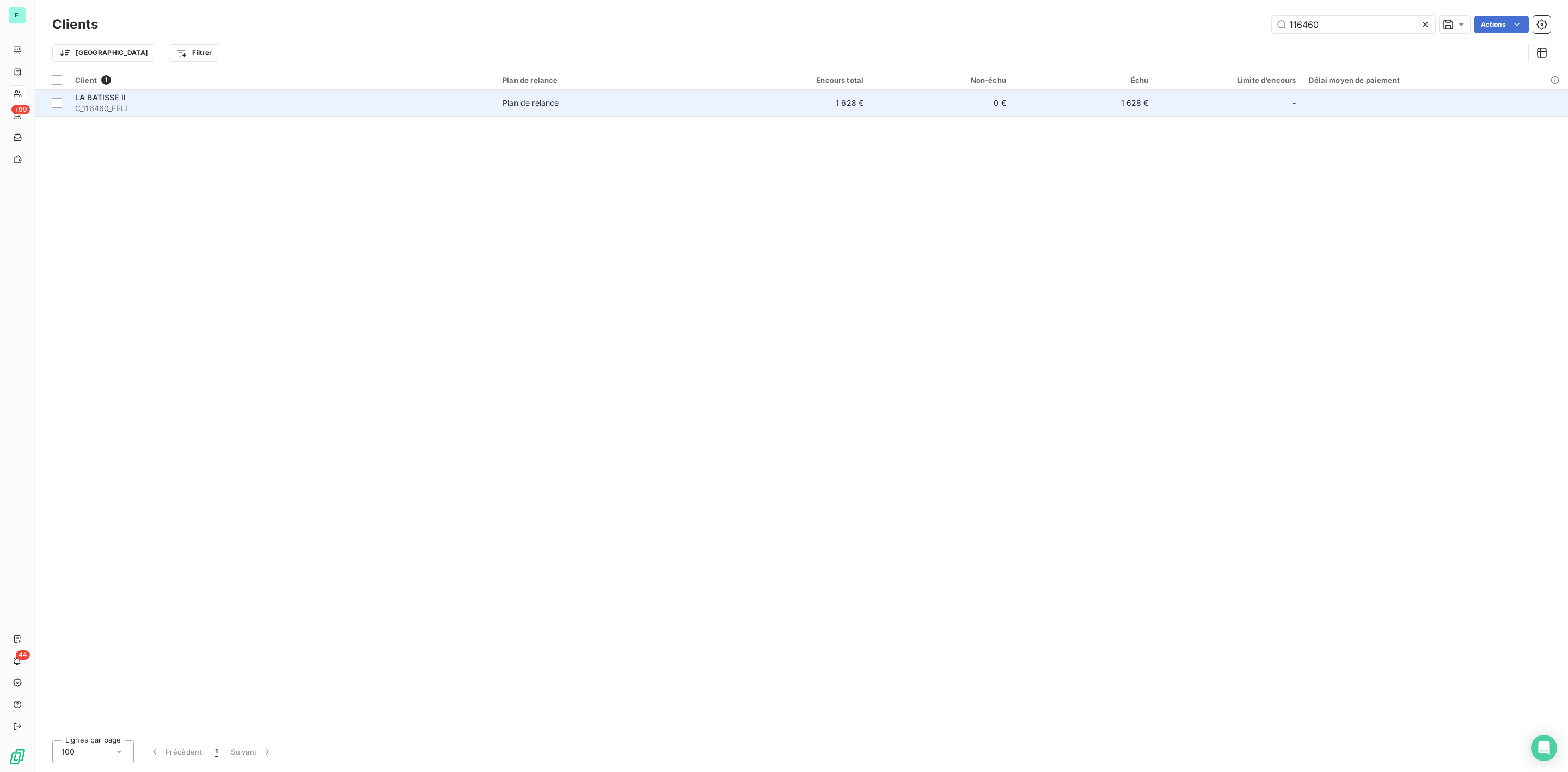
type input "116460"
click at [128, 102] on div "LA BATISSE II" at bounding box center [282, 97] width 414 height 11
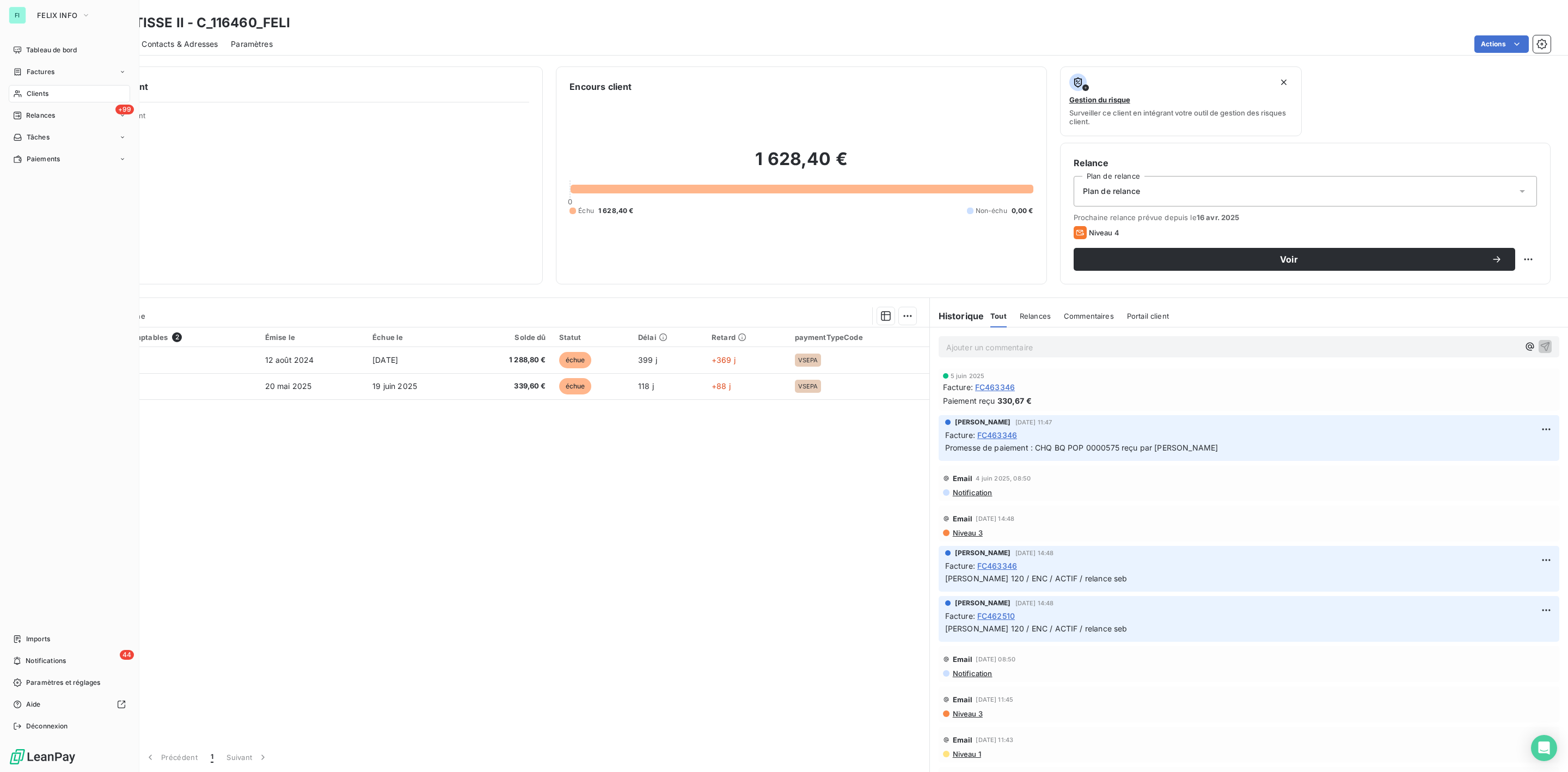
click at [41, 89] on span "Clients" at bounding box center [37, 93] width 22 height 10
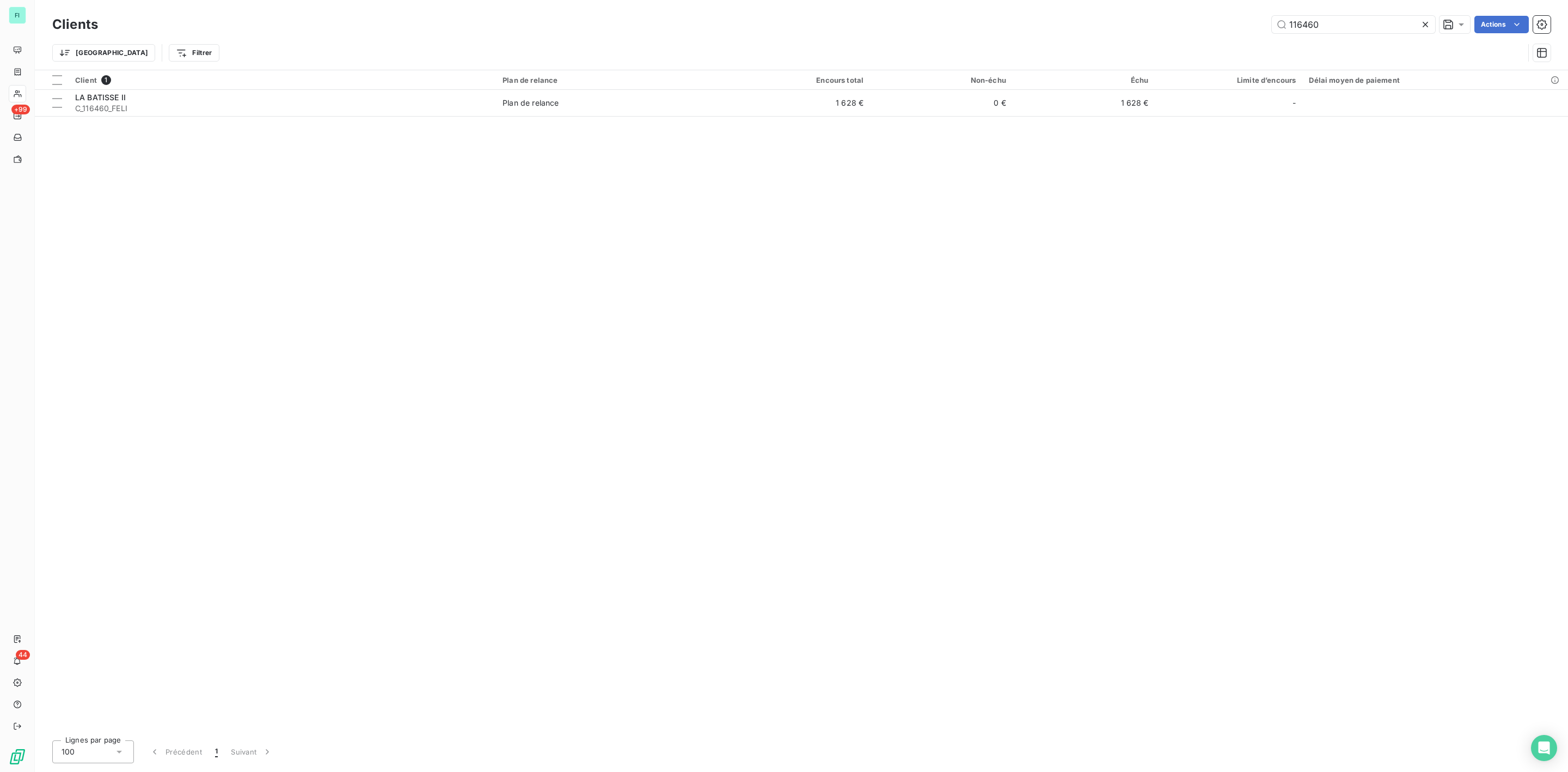
drag, startPoint x: 1325, startPoint y: 23, endPoint x: 1118, endPoint y: 23, distance: 207.0
click at [1150, 23] on div "116460 Actions" at bounding box center [831, 24] width 1440 height 17
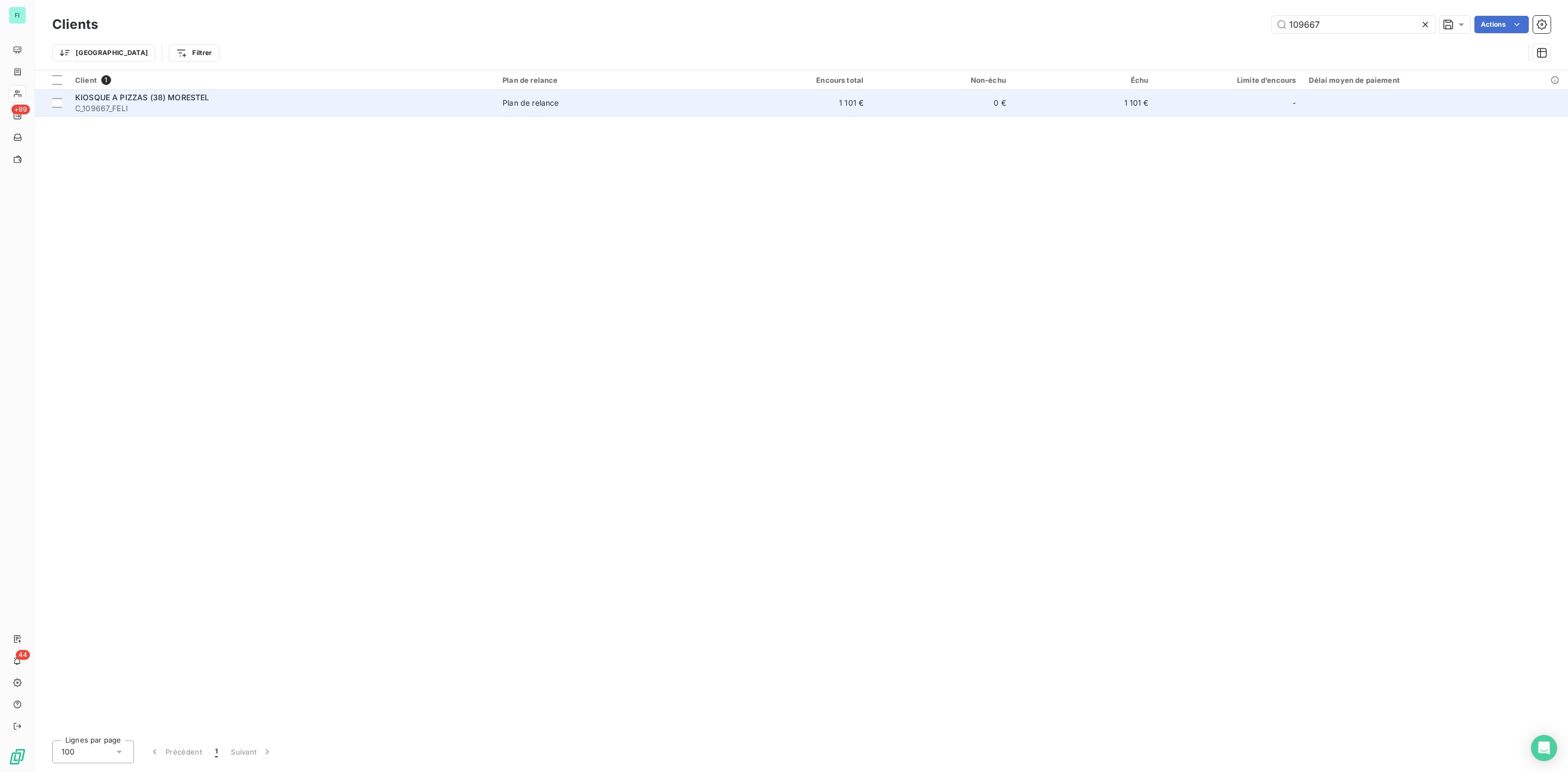
type input "109667"
click at [144, 108] on span "C_109667_FELI" at bounding box center [282, 108] width 414 height 11
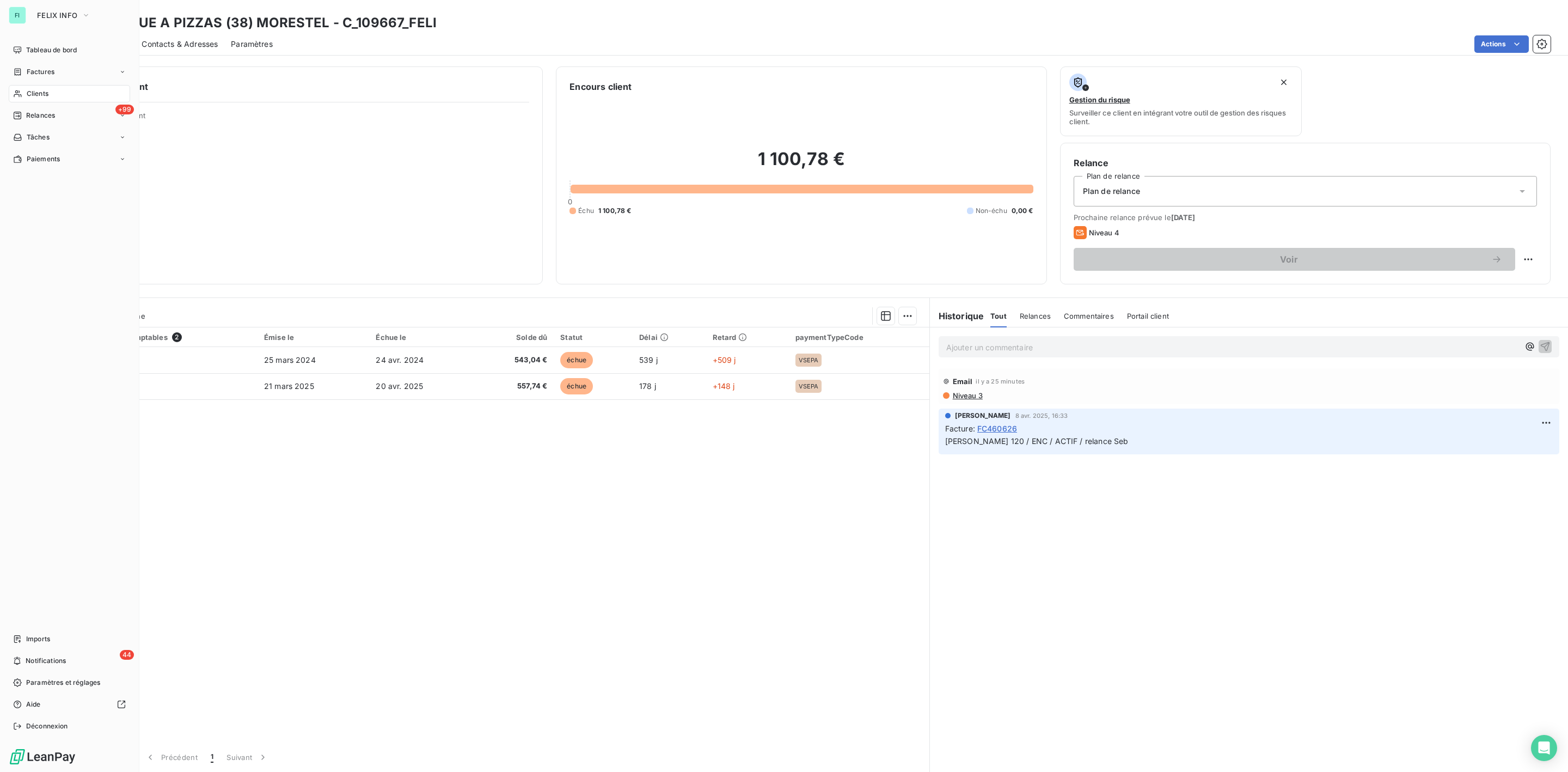
drag, startPoint x: 32, startPoint y: 91, endPoint x: 136, endPoint y: 91, distance: 104.0
click at [32, 91] on span "Clients" at bounding box center [37, 93] width 22 height 10
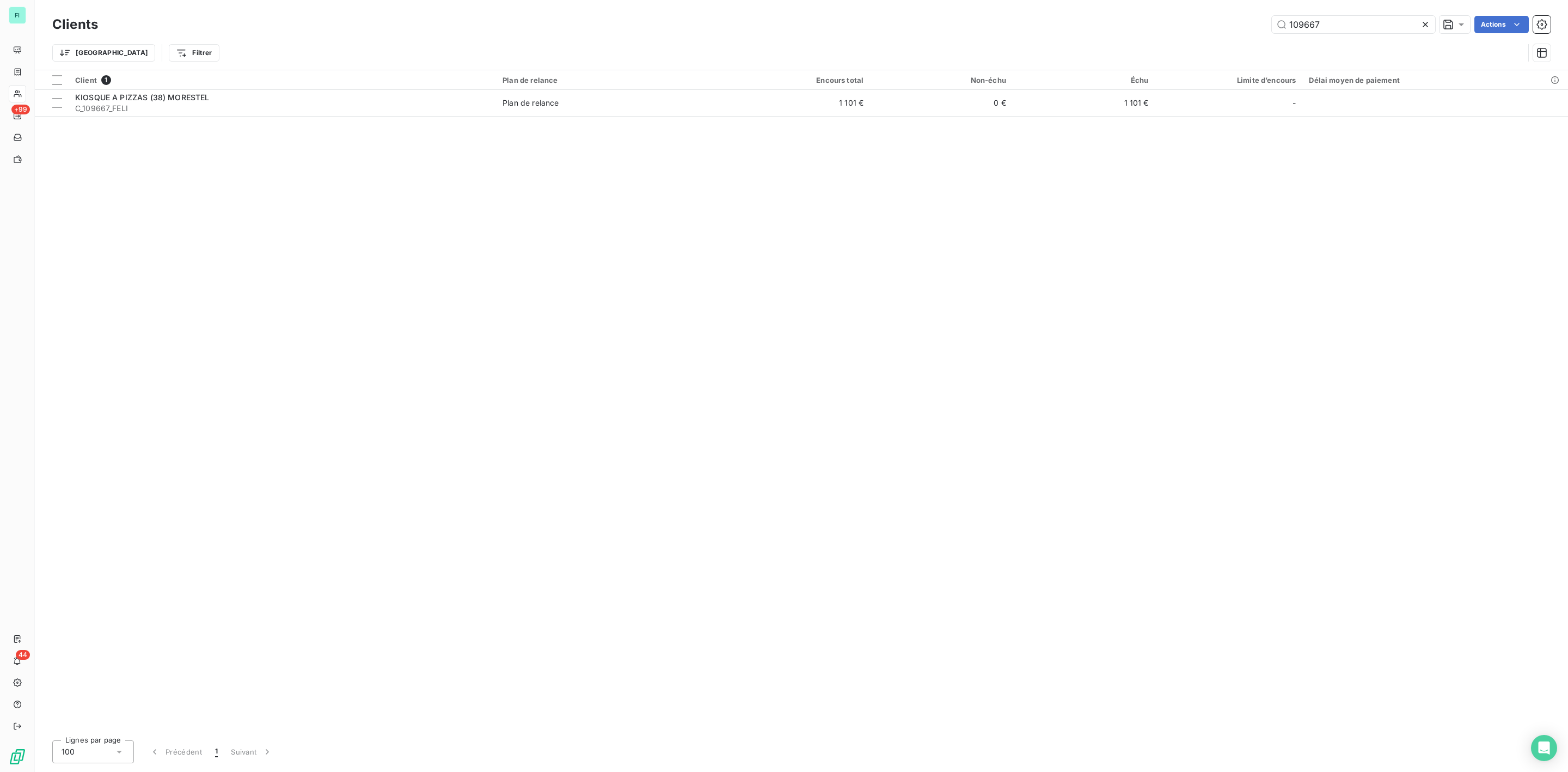
drag, startPoint x: 1323, startPoint y: 20, endPoint x: 1230, endPoint y: 22, distance: 93.0
click at [1230, 22] on div "Clients 109667 Actions" at bounding box center [801, 25] width 1498 height 23
drag, startPoint x: 1351, startPoint y: 23, endPoint x: 1130, endPoint y: 27, distance: 221.0
click at [1168, 25] on div "109667 Actions" at bounding box center [831, 24] width 1440 height 17
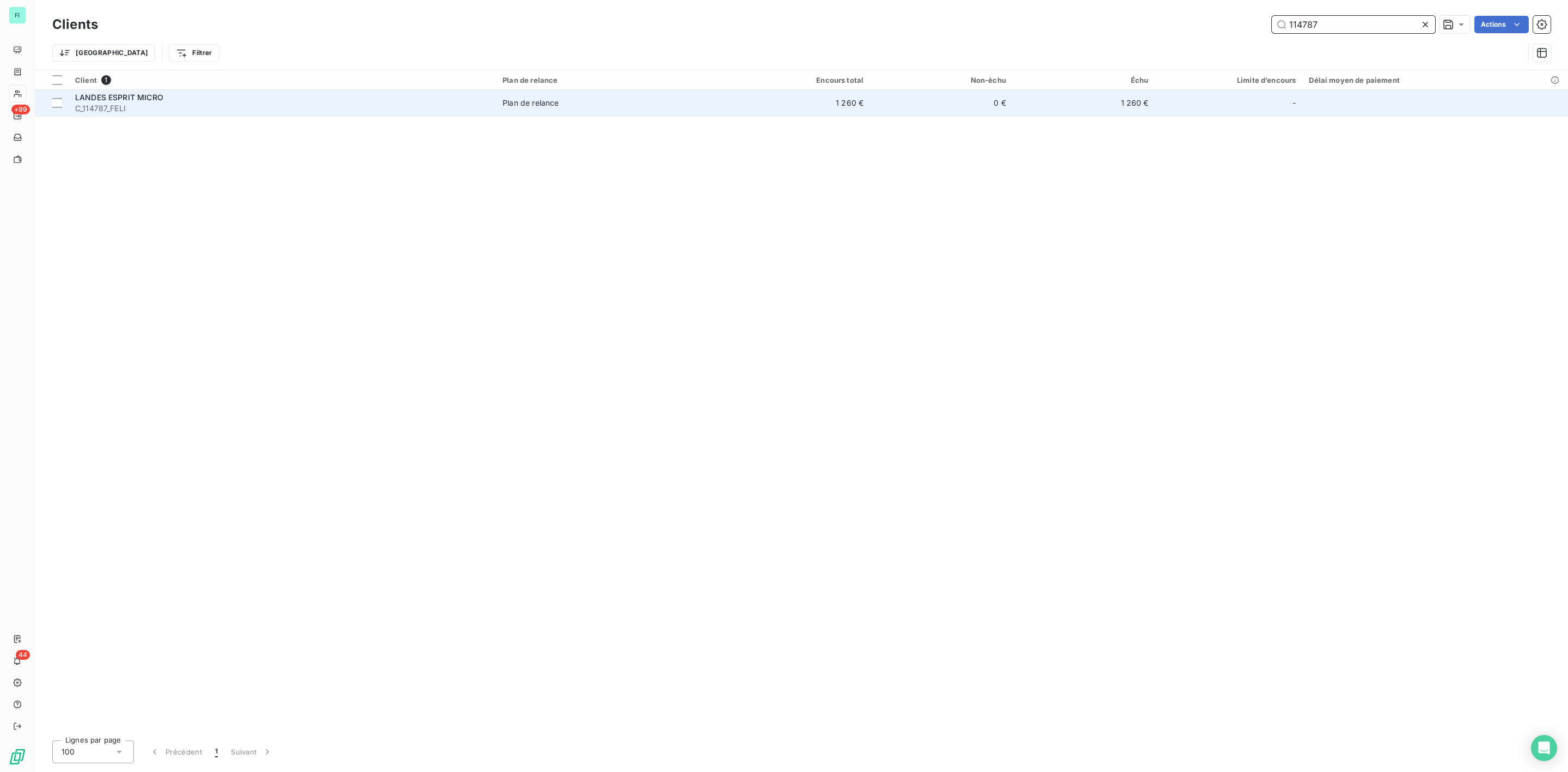
type input "114787"
click at [148, 98] on span "LANDES ESPRIT MICRO" at bounding box center [119, 97] width 88 height 10
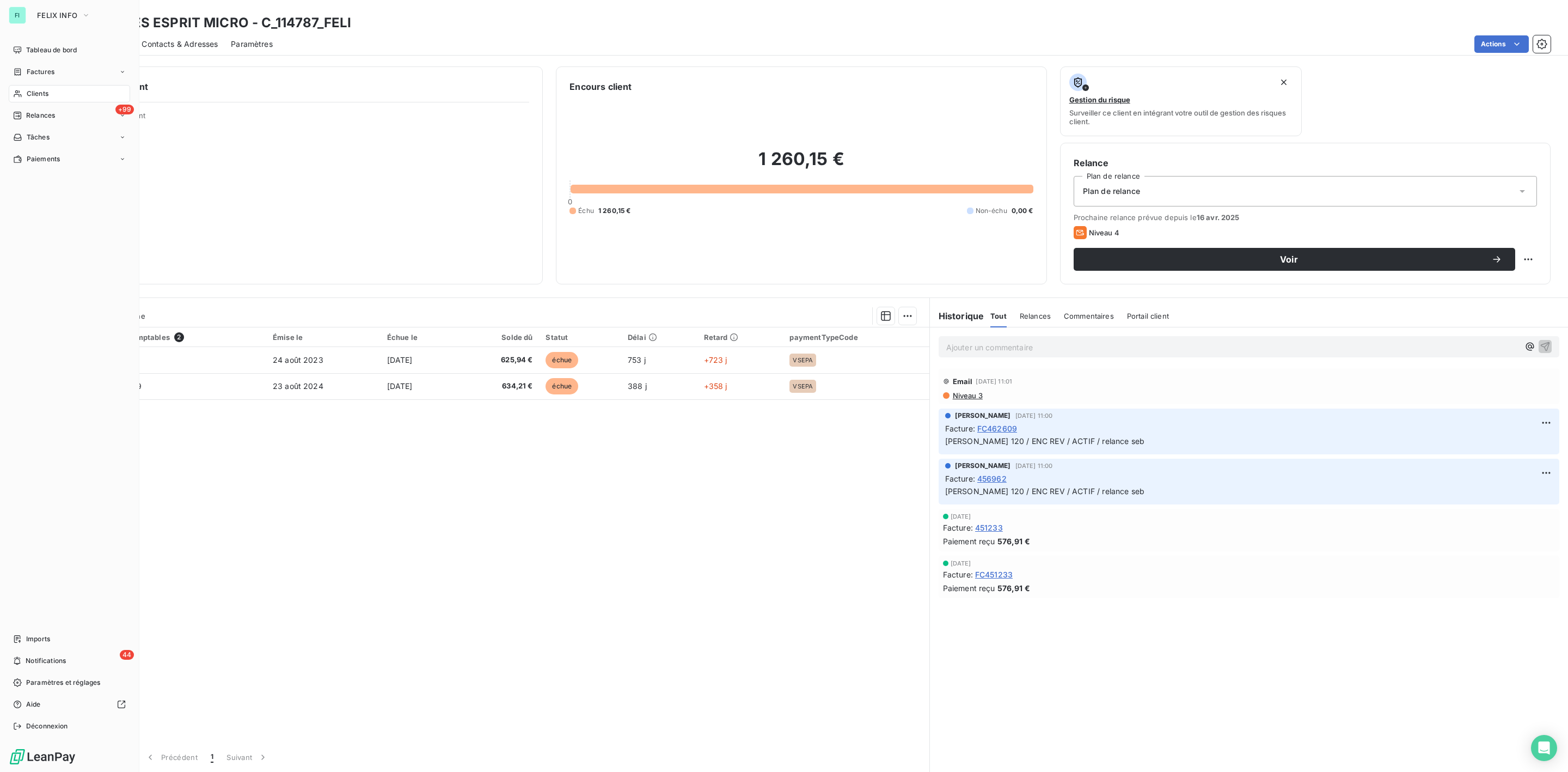
drag, startPoint x: 33, startPoint y: 93, endPoint x: 135, endPoint y: 93, distance: 102.0
click at [33, 93] on span "Clients" at bounding box center [37, 93] width 22 height 10
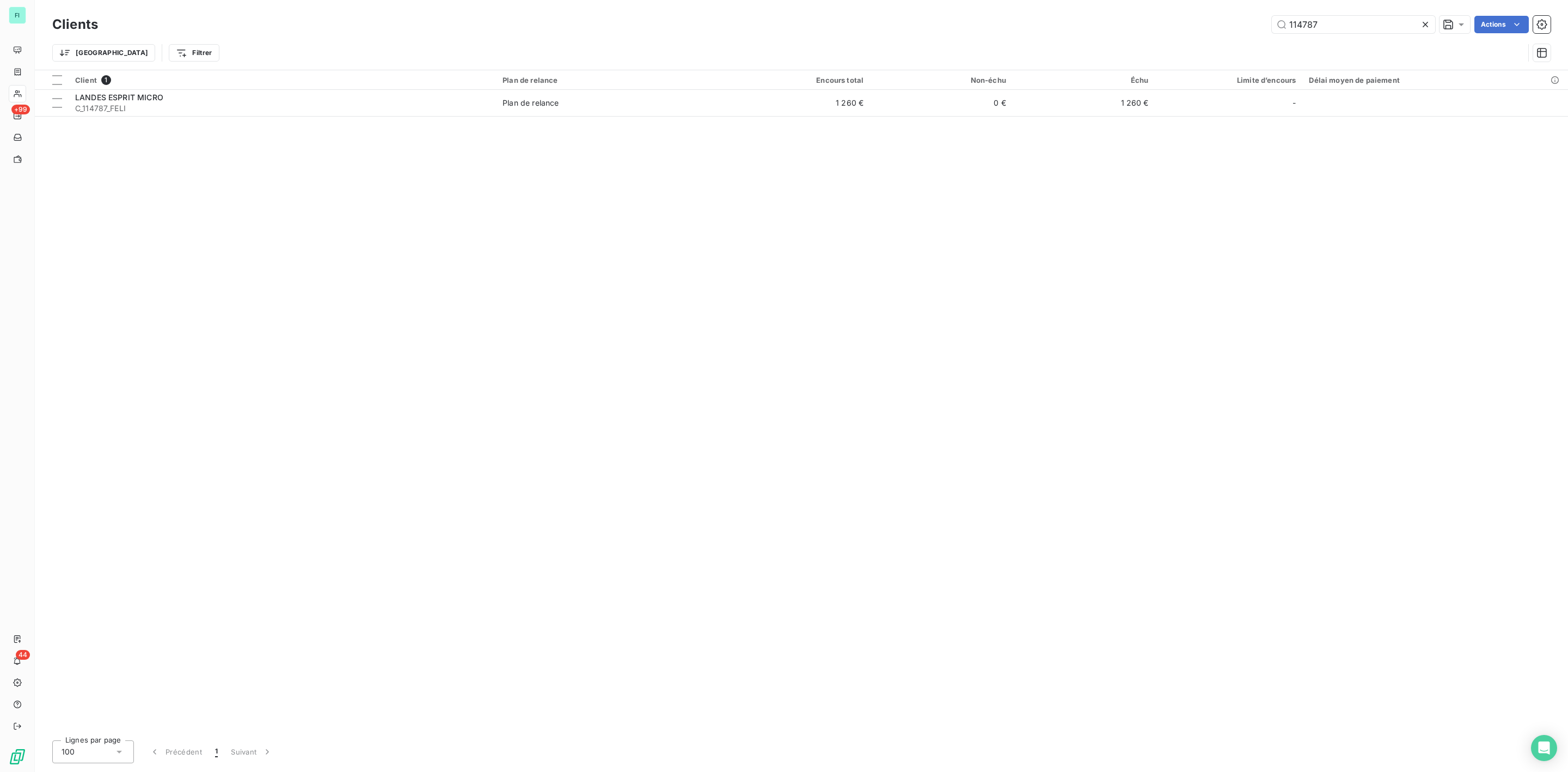
drag, startPoint x: 1060, startPoint y: 25, endPoint x: 999, endPoint y: 34, distance: 61.7
click at [1025, 26] on div "114787 Actions" at bounding box center [831, 24] width 1440 height 17
type input "117783"
click at [136, 88] on th "Client 1" at bounding box center [282, 80] width 428 height 20
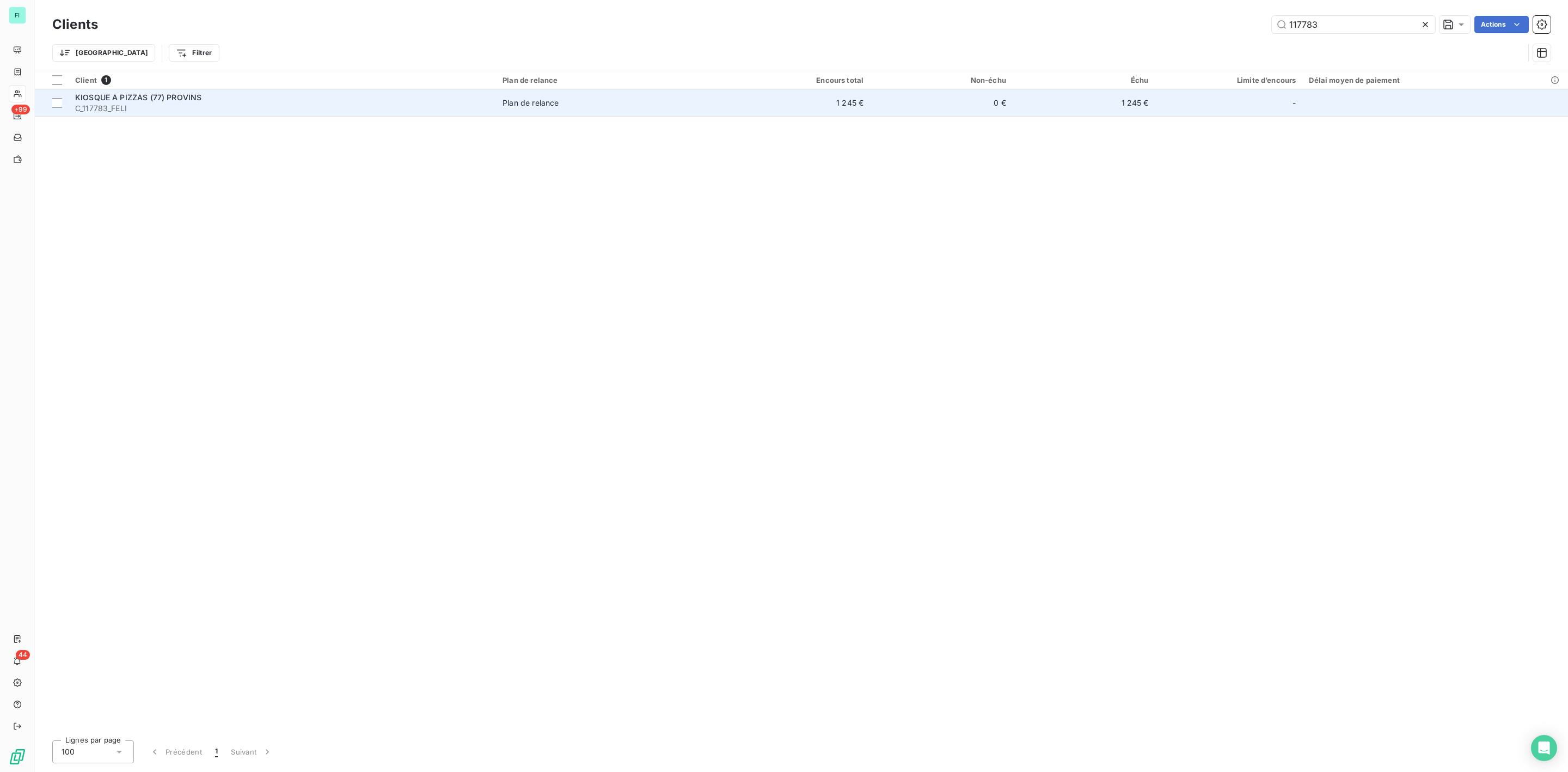
click at [129, 100] on span "KIOSQUE A PIZZAS (77) PROVINS" at bounding box center [138, 97] width 126 height 10
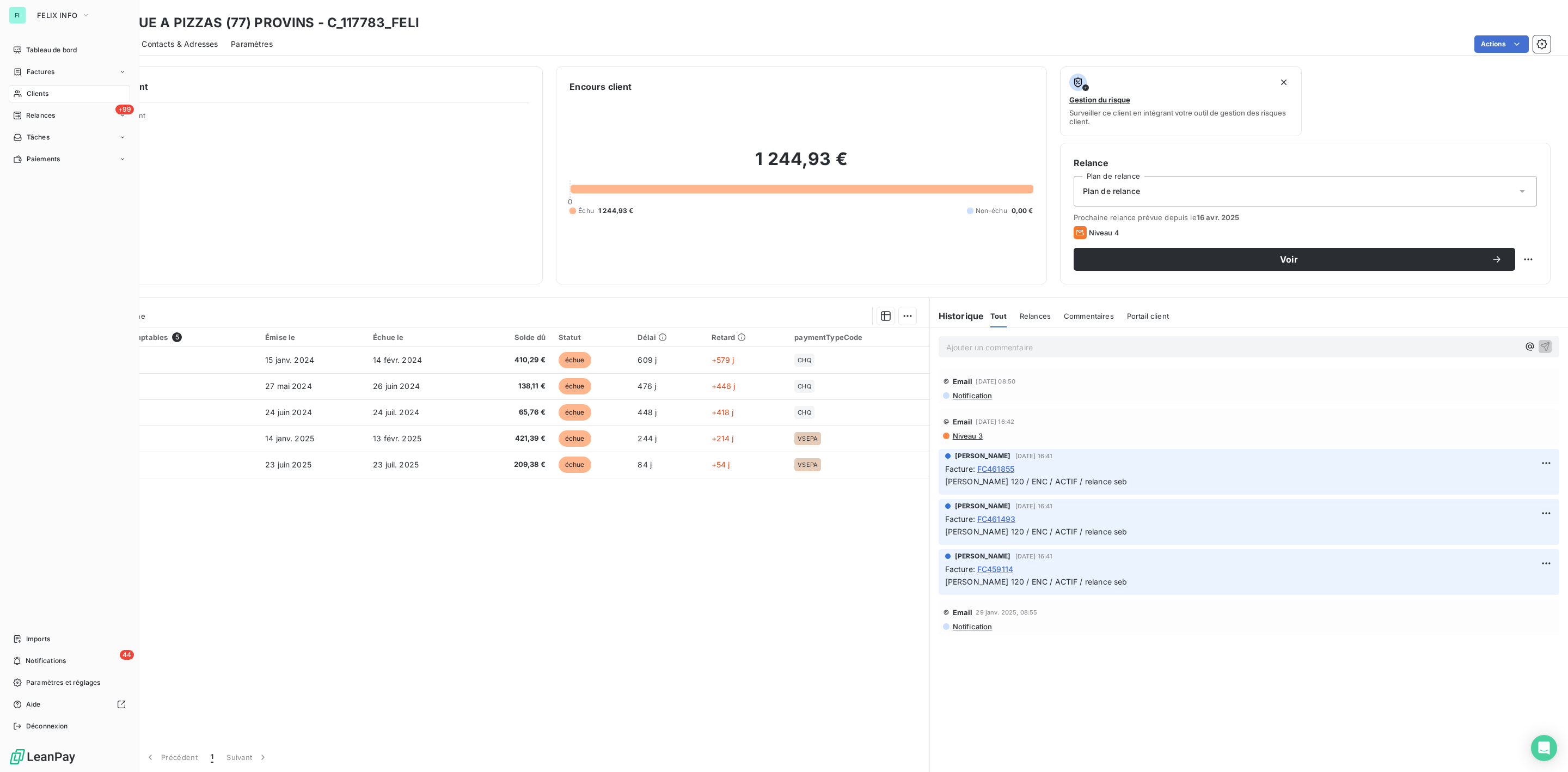
click at [41, 97] on span "Clients" at bounding box center [37, 93] width 22 height 10
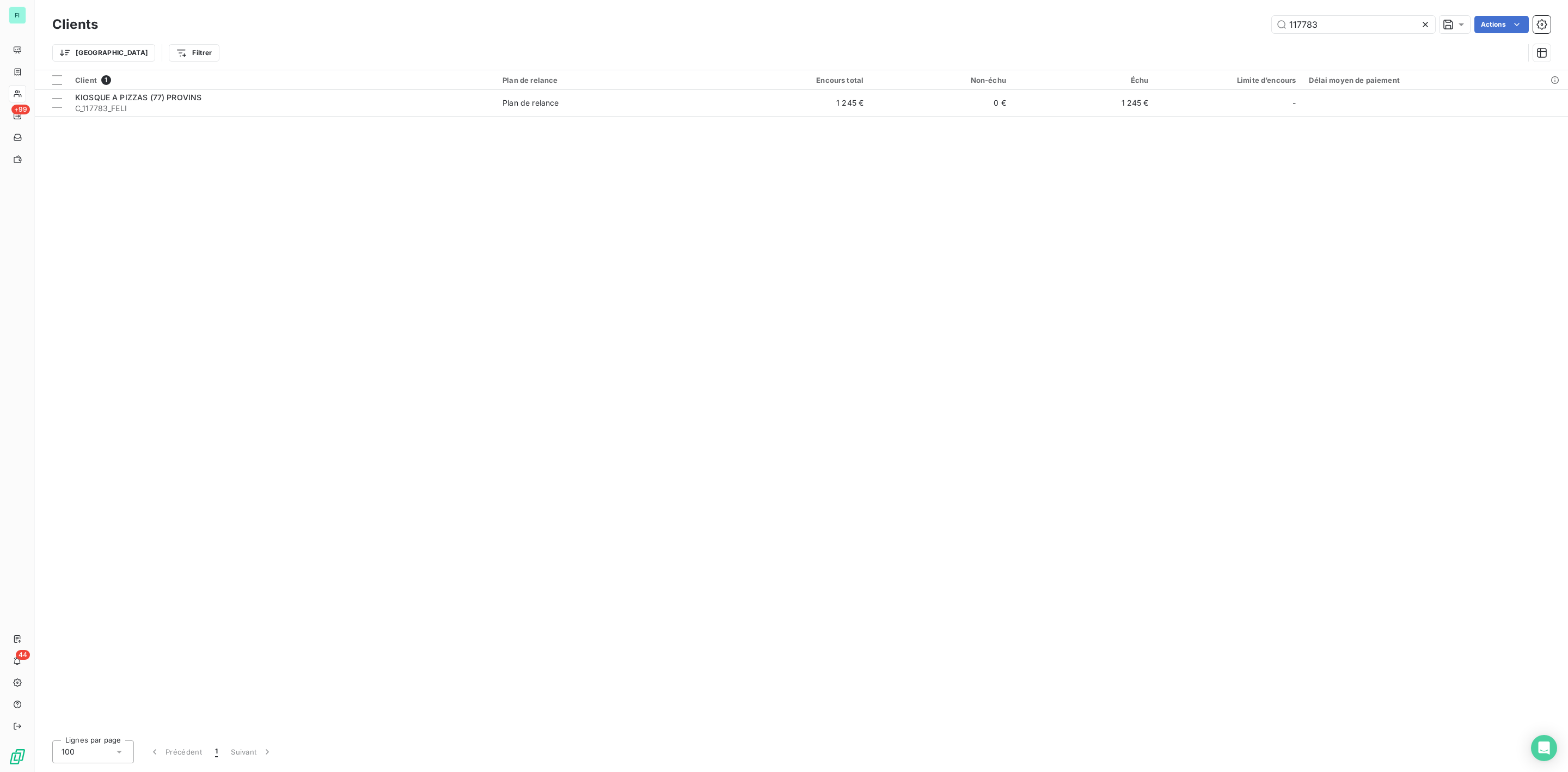
drag, startPoint x: 1343, startPoint y: 20, endPoint x: 1072, endPoint y: 29, distance: 271.1
click at [1101, 27] on div "117783 Actions" at bounding box center [831, 24] width 1440 height 17
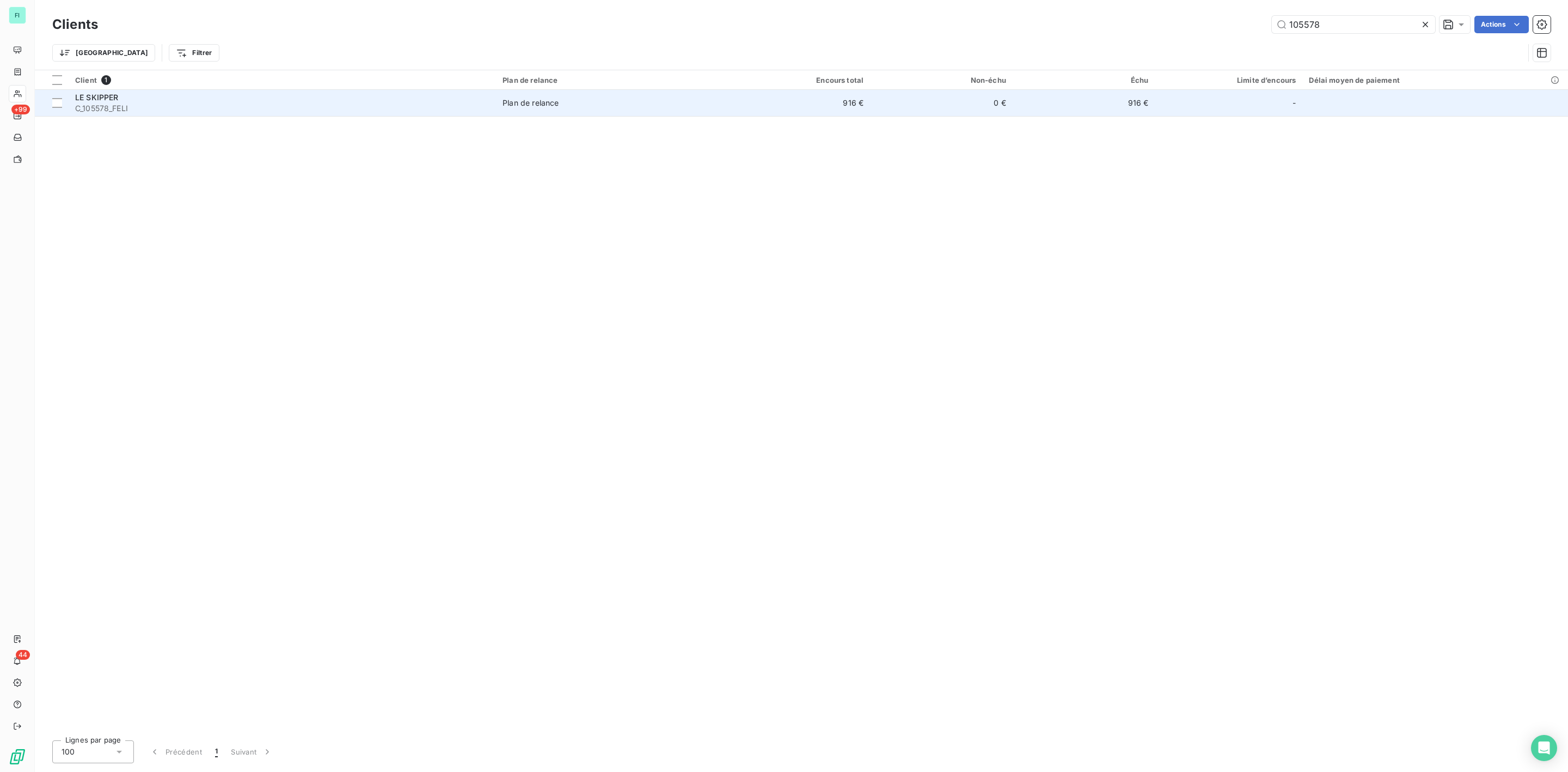
type input "105578"
click at [122, 100] on div "LE SKIPPER" at bounding box center [282, 97] width 414 height 11
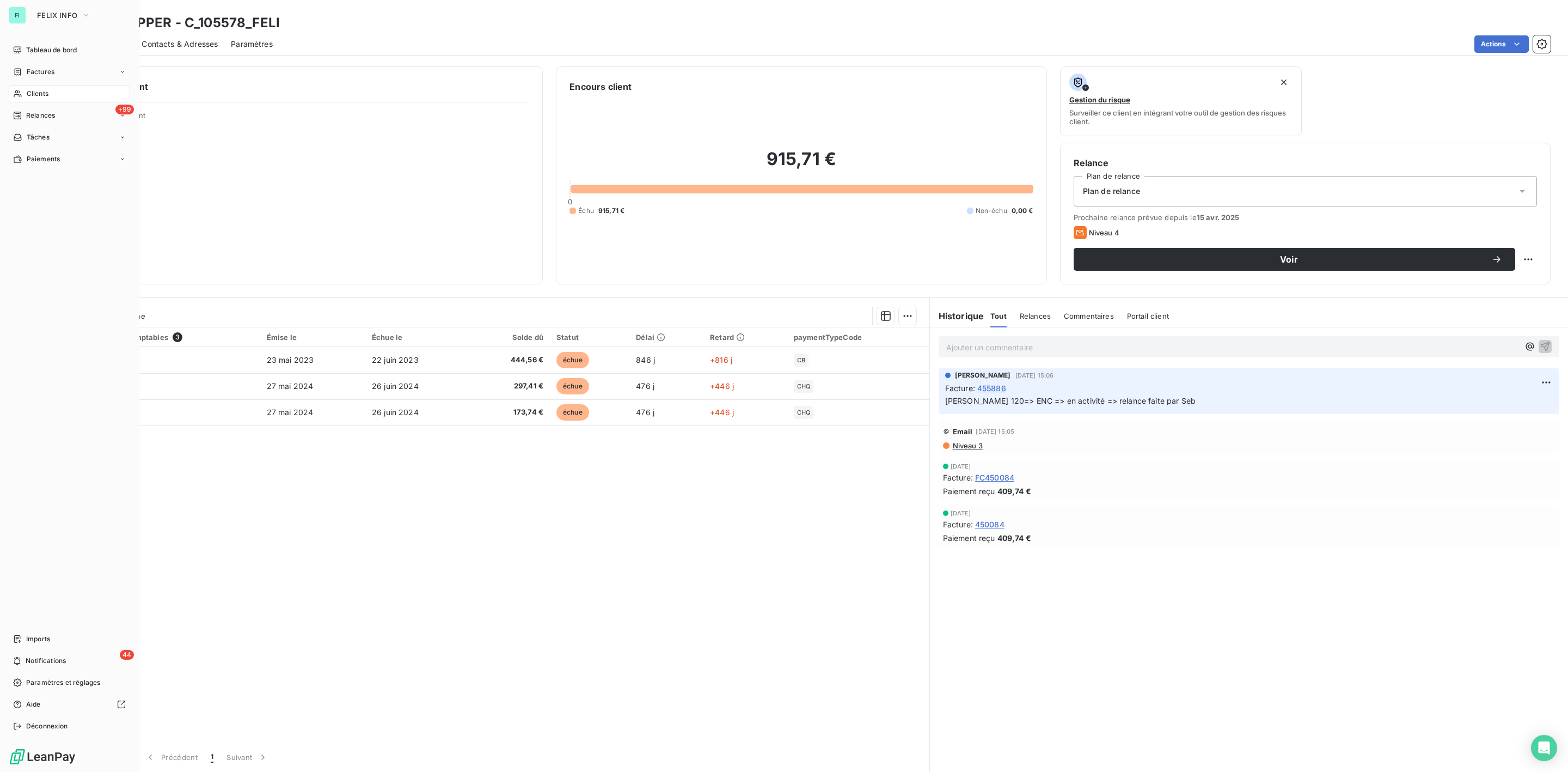
drag, startPoint x: 44, startPoint y: 92, endPoint x: 76, endPoint y: 90, distance: 32.1
click at [44, 92] on span "Clients" at bounding box center [37, 93] width 22 height 10
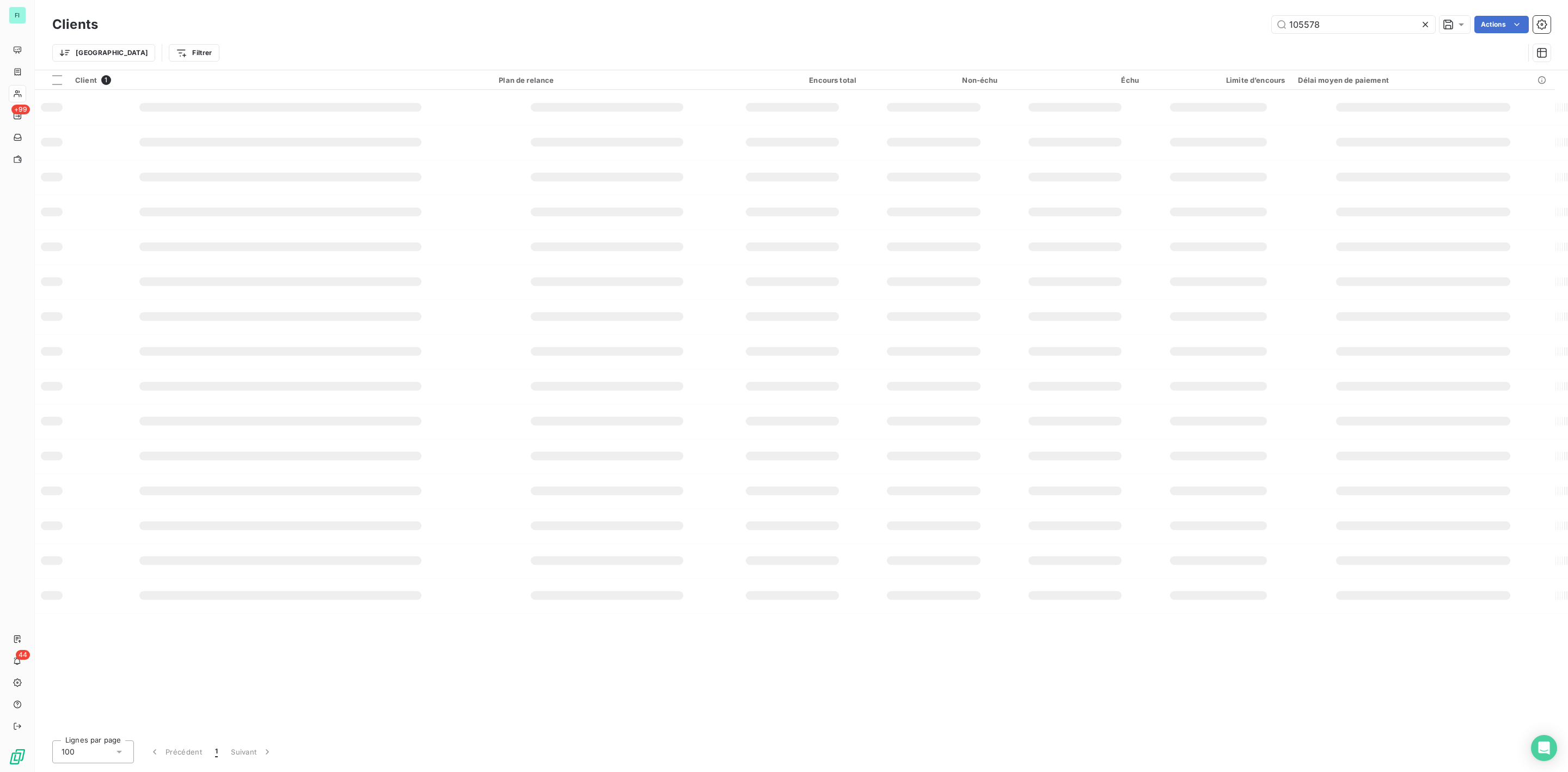
drag, startPoint x: 1356, startPoint y: 23, endPoint x: 1022, endPoint y: 33, distance: 334.1
click at [1046, 32] on div "105578 Actions" at bounding box center [831, 24] width 1440 height 17
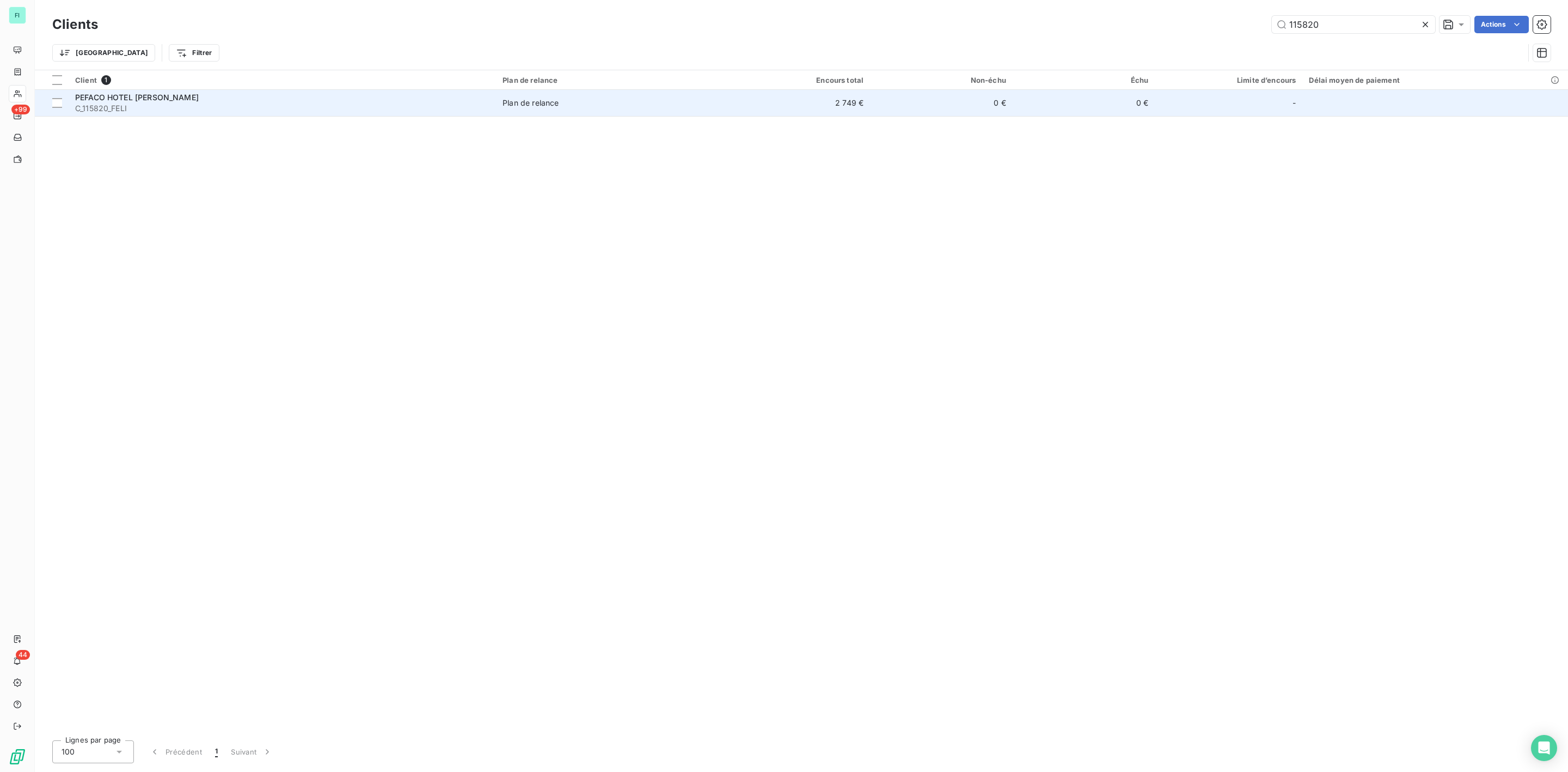
type input "115820"
click at [108, 102] on div "PEFACO HOTEL [PERSON_NAME]" at bounding box center [282, 97] width 414 height 11
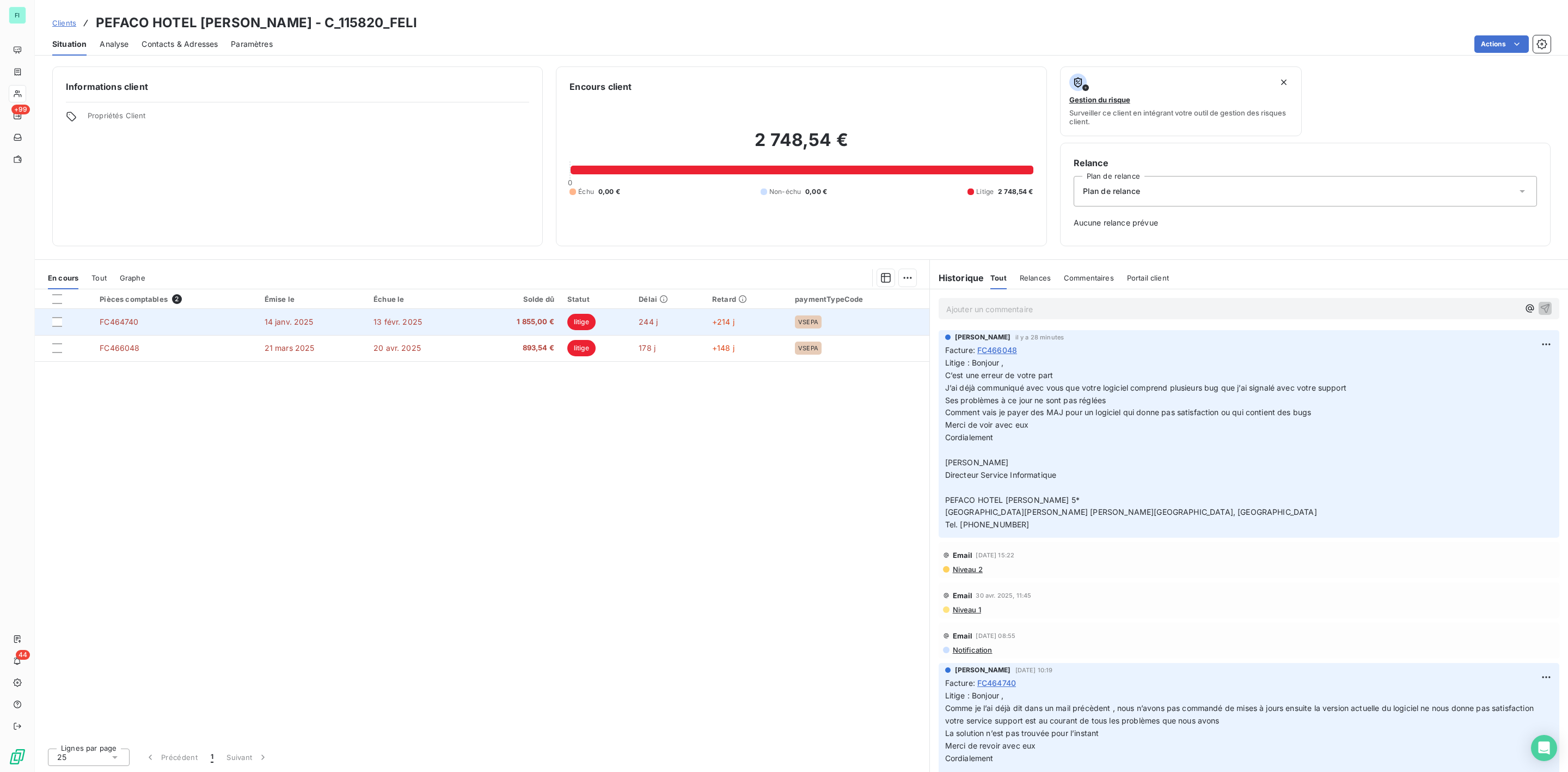
click at [579, 324] on span "litige" at bounding box center [581, 322] width 29 height 17
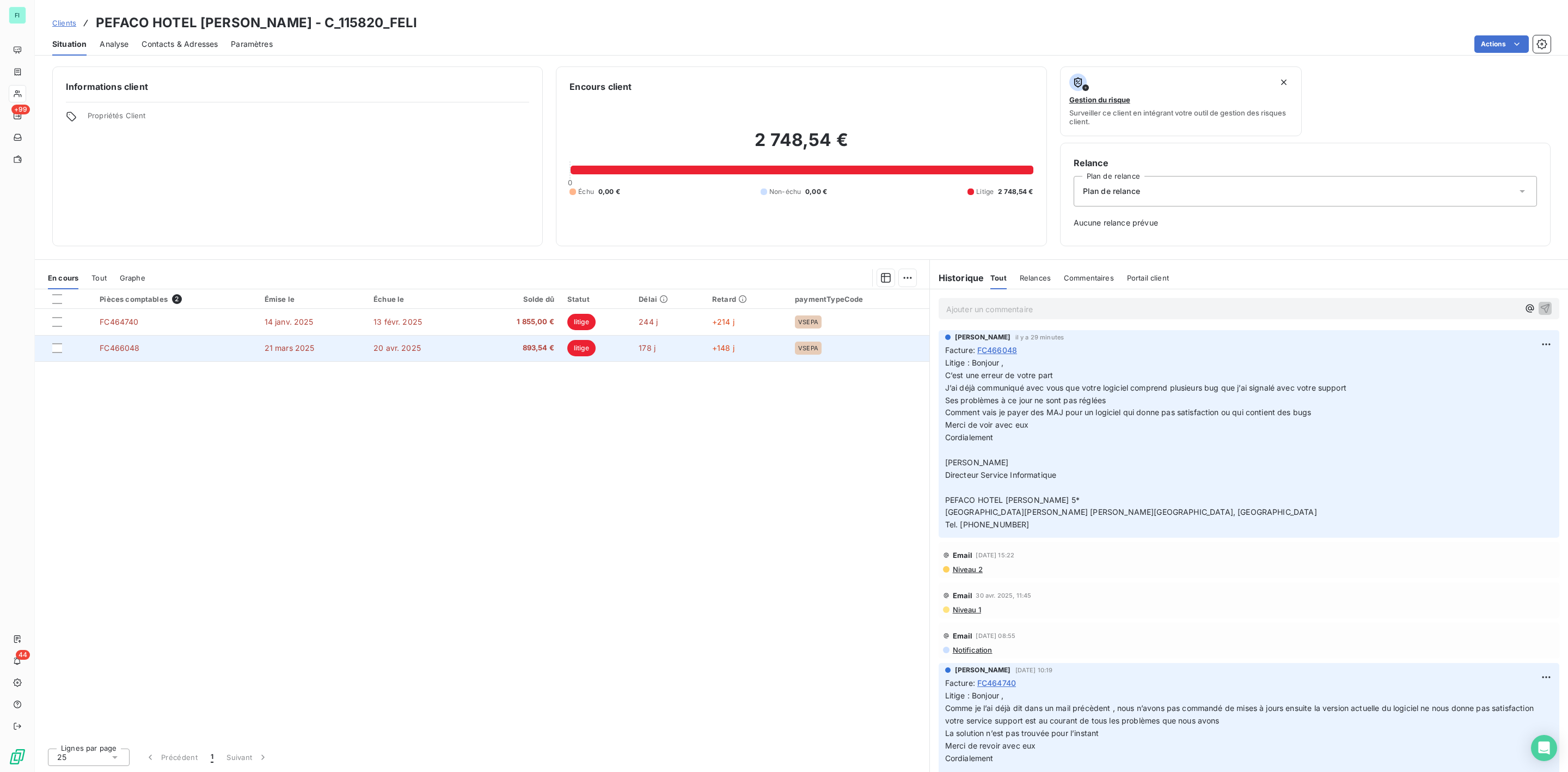
click at [237, 352] on td "FC466048" at bounding box center [175, 348] width 164 height 26
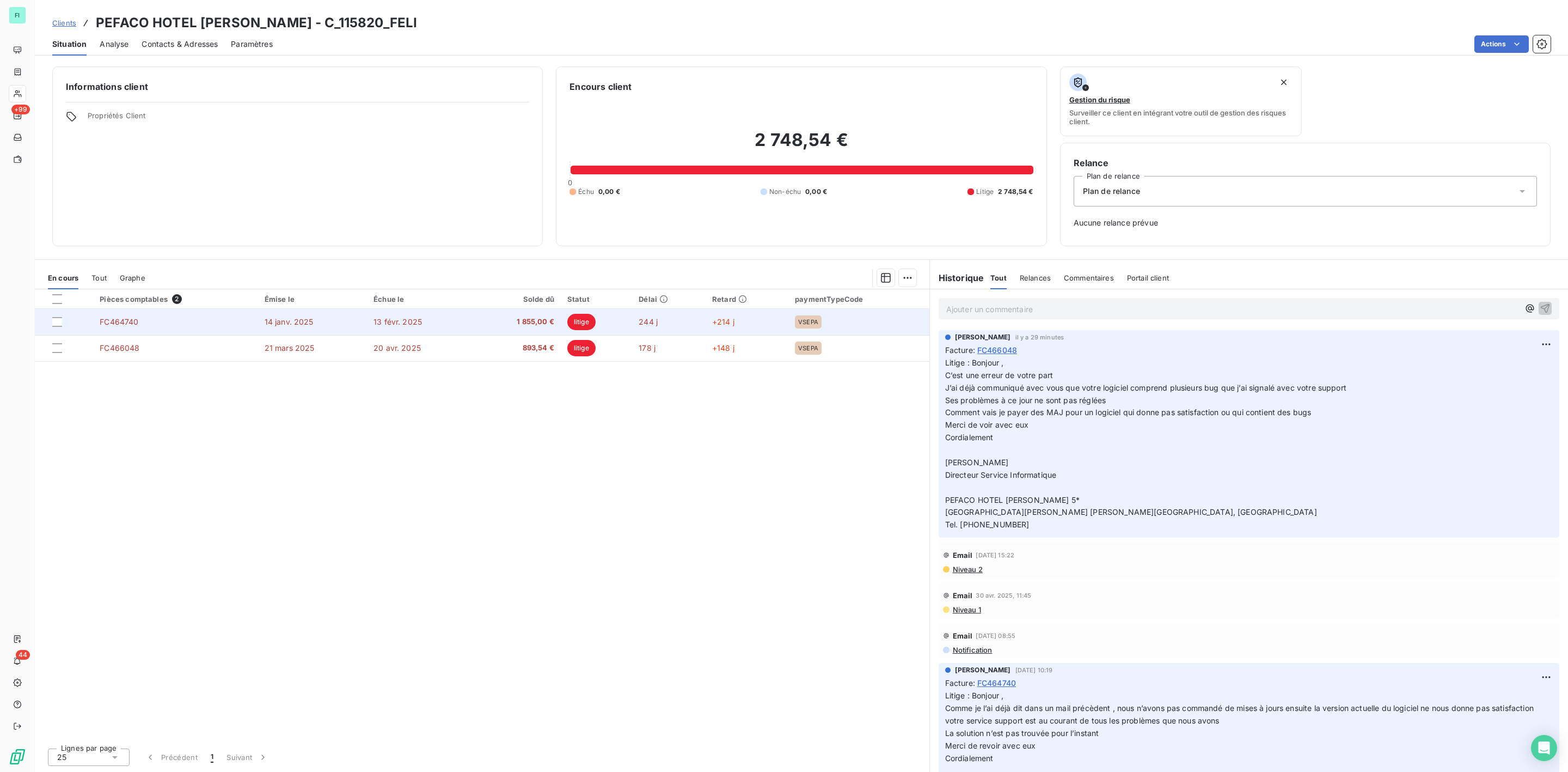
click at [192, 322] on td "FC464740" at bounding box center [175, 322] width 164 height 26
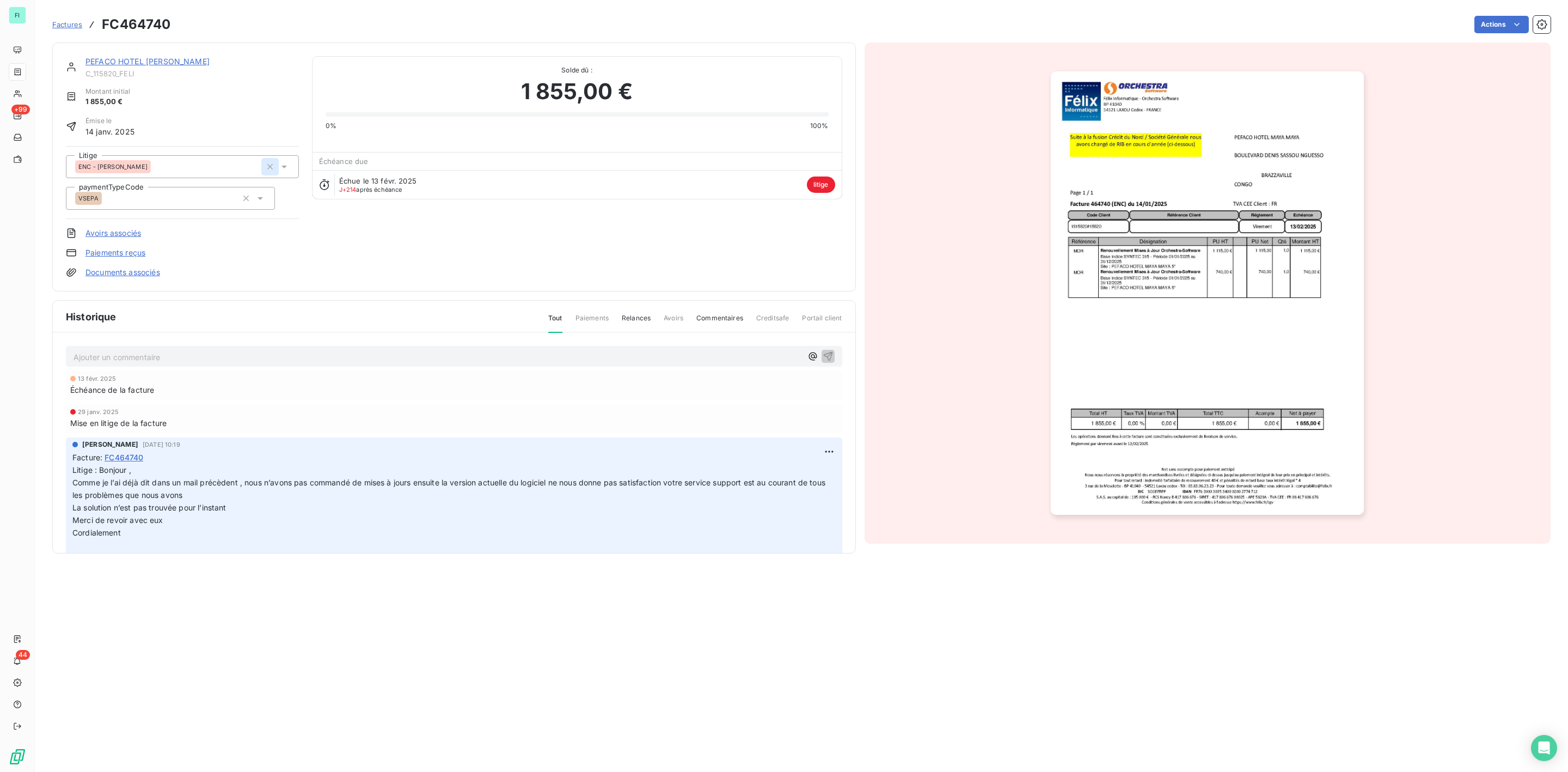
click at [268, 166] on icon "button" at bounding box center [270, 166] width 6 height 6
click at [230, 166] on div at bounding box center [176, 166] width 204 height 14
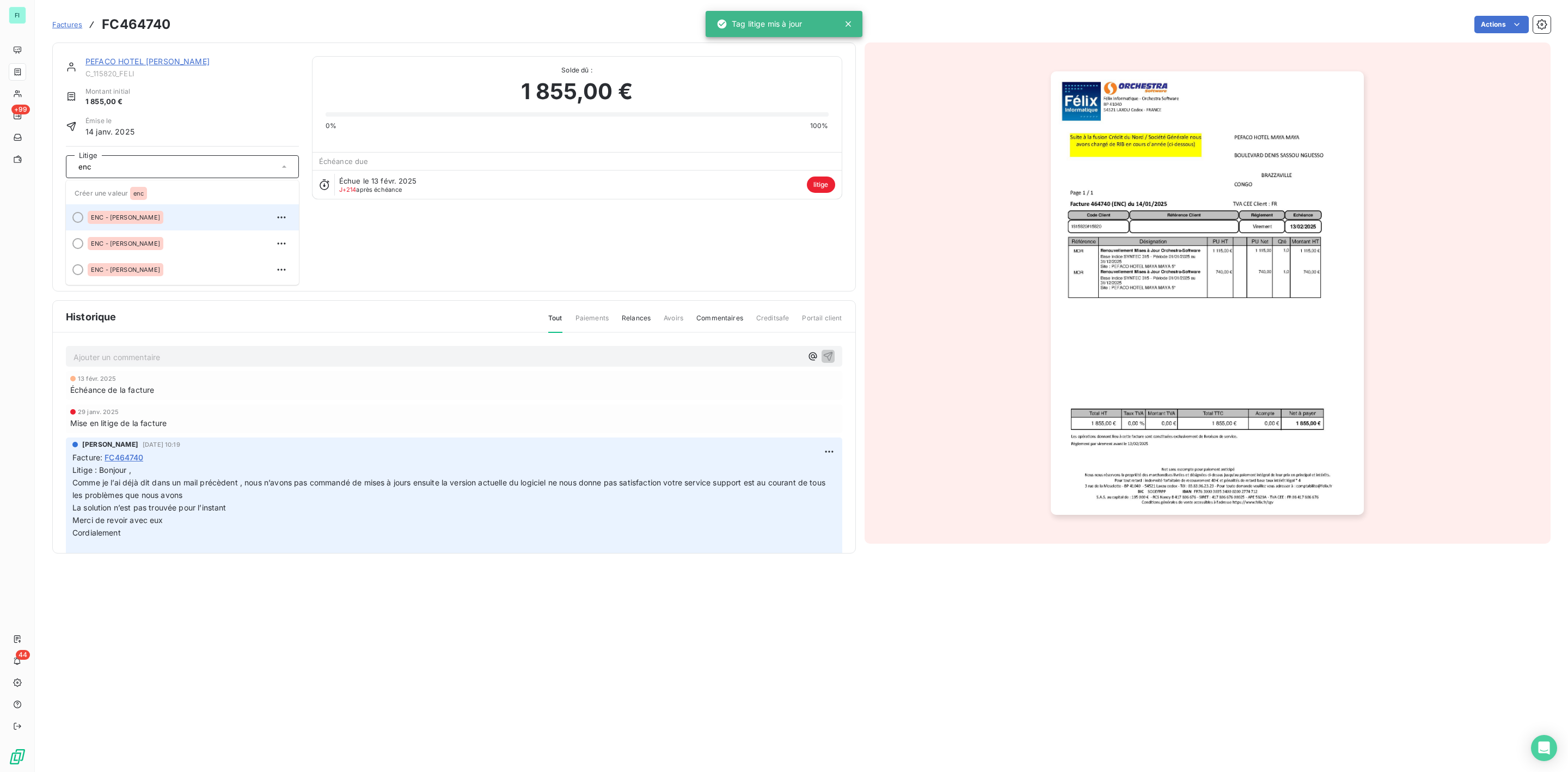
type input "enc"
click at [106, 213] on div "ENC - [PERSON_NAME]" at bounding box center [125, 217] width 76 height 13
click at [148, 62] on link "PEFACO HOTEL [PERSON_NAME]" at bounding box center [148, 61] width 124 height 10
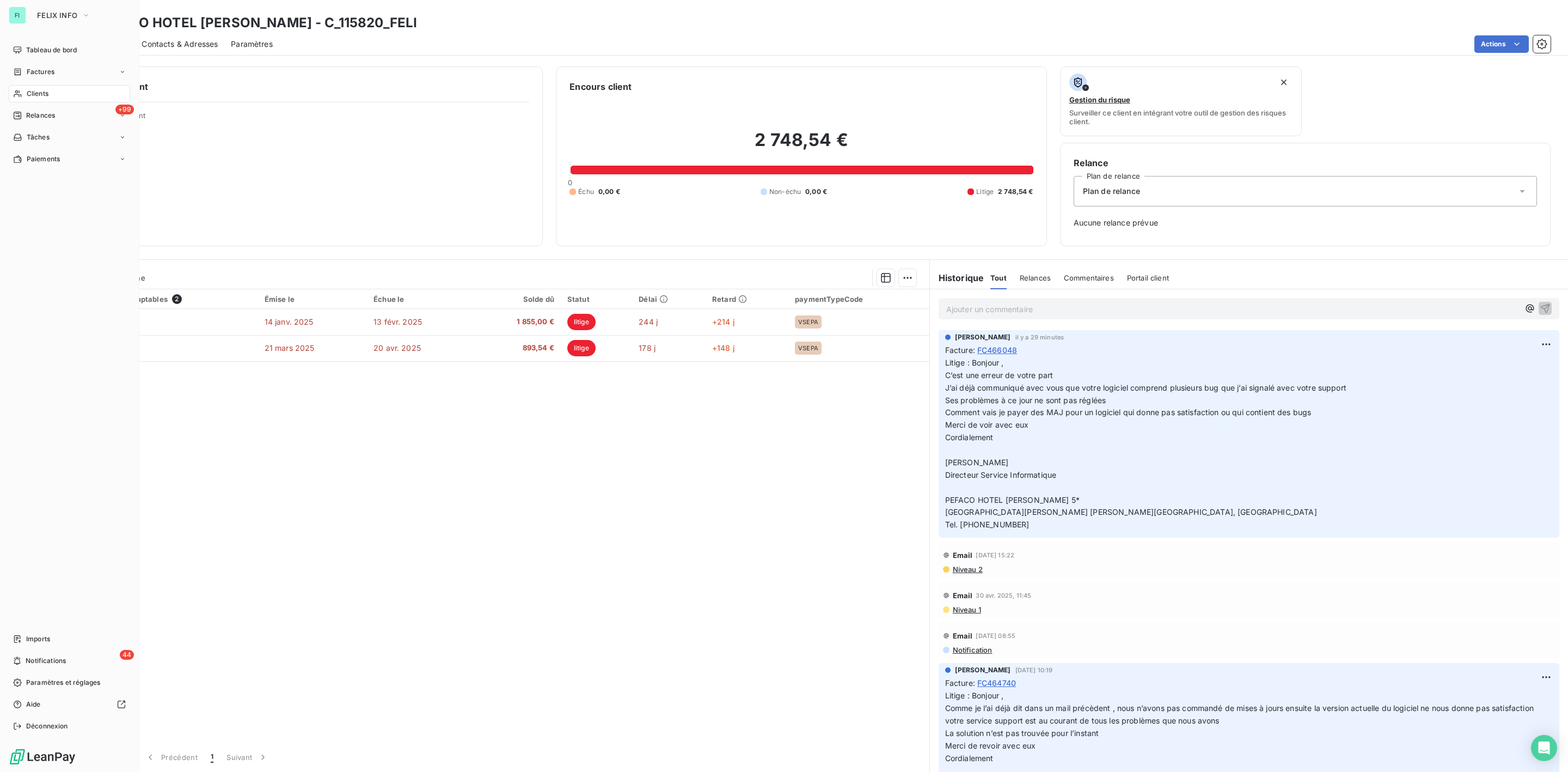
click at [34, 90] on span "Clients" at bounding box center [37, 93] width 22 height 10
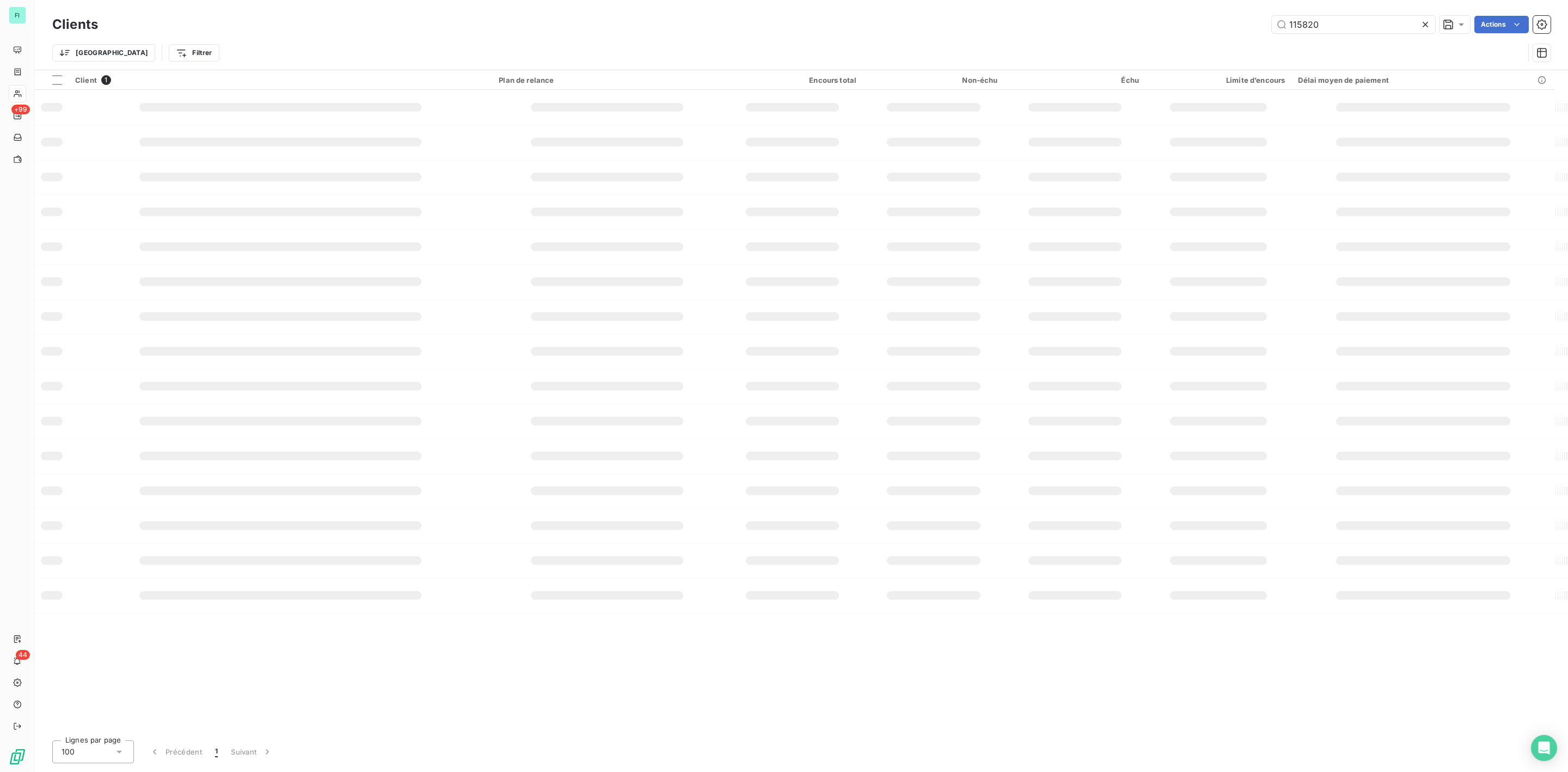
drag, startPoint x: 1383, startPoint y: 23, endPoint x: 1137, endPoint y: 25, distance: 246.0
click at [1147, 25] on div "115820 Actions" at bounding box center [831, 24] width 1440 height 17
type input "111385"
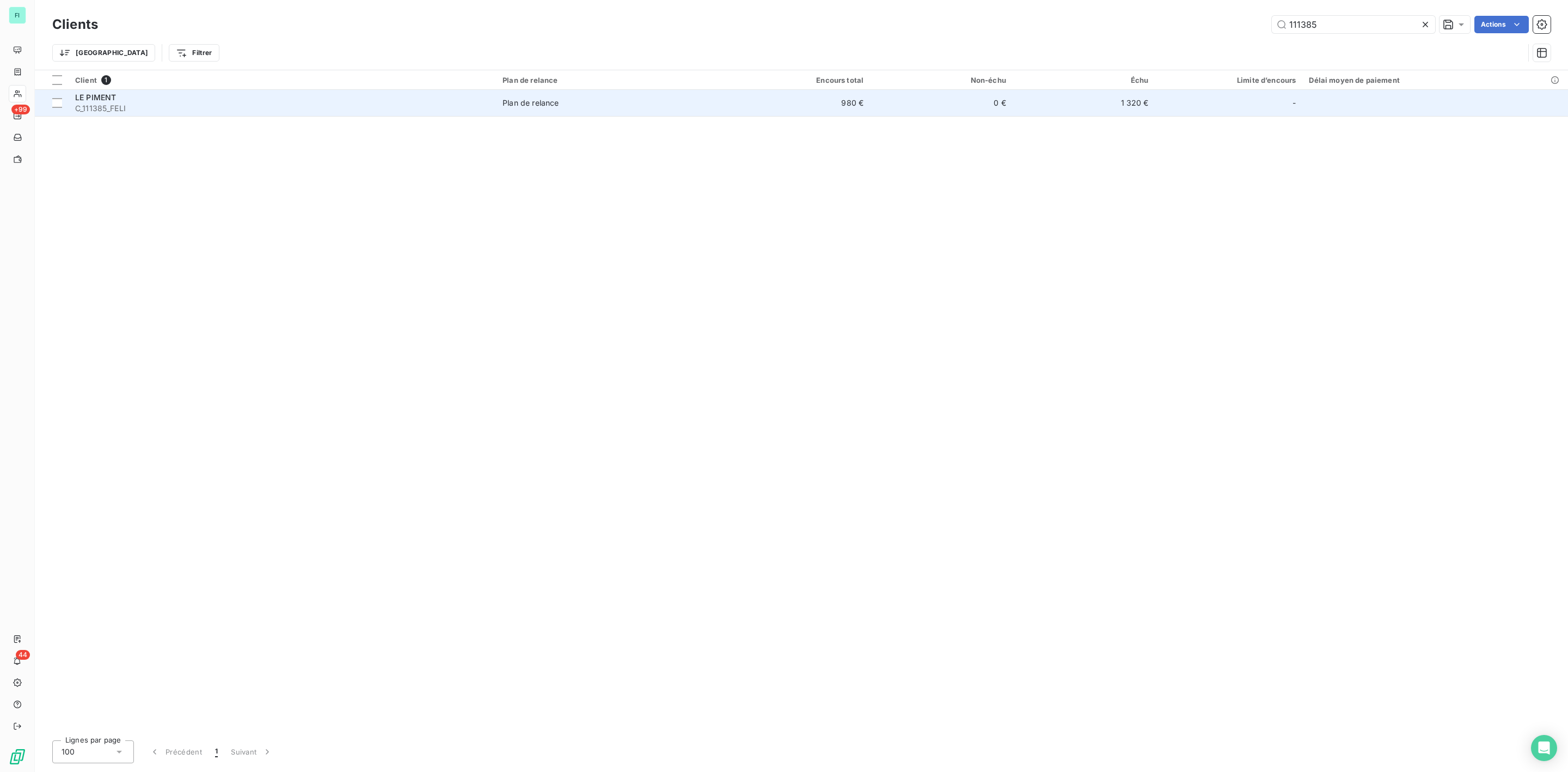
click at [155, 106] on span "C_111385_FELI" at bounding box center [282, 108] width 414 height 11
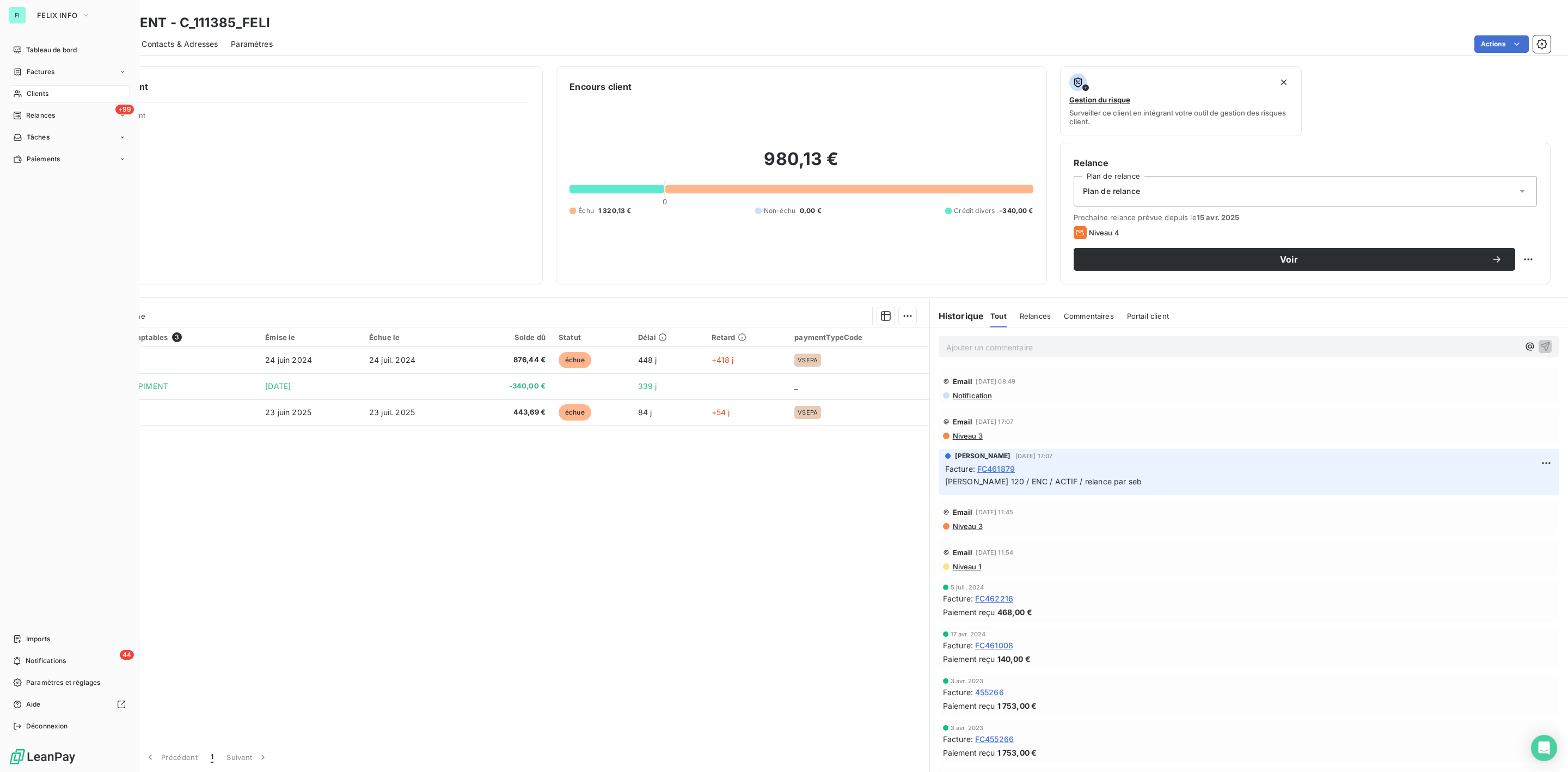
drag, startPoint x: 30, startPoint y: 90, endPoint x: 53, endPoint y: 90, distance: 23.0
click at [30, 90] on span "Clients" at bounding box center [37, 93] width 22 height 10
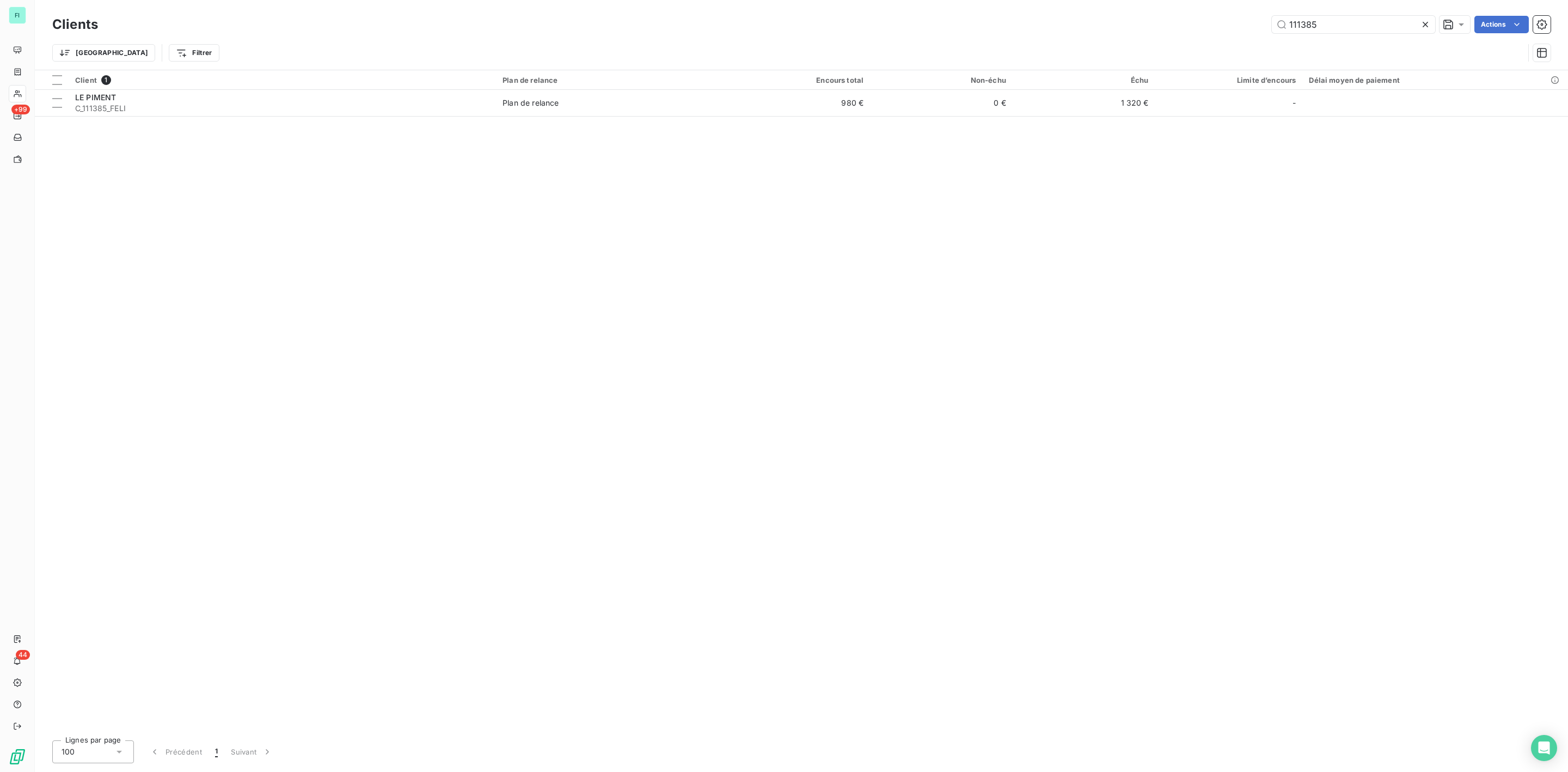
drag, startPoint x: 1331, startPoint y: 23, endPoint x: 1079, endPoint y: 26, distance: 252.0
click at [1116, 25] on div "111385 Actions" at bounding box center [831, 24] width 1440 height 17
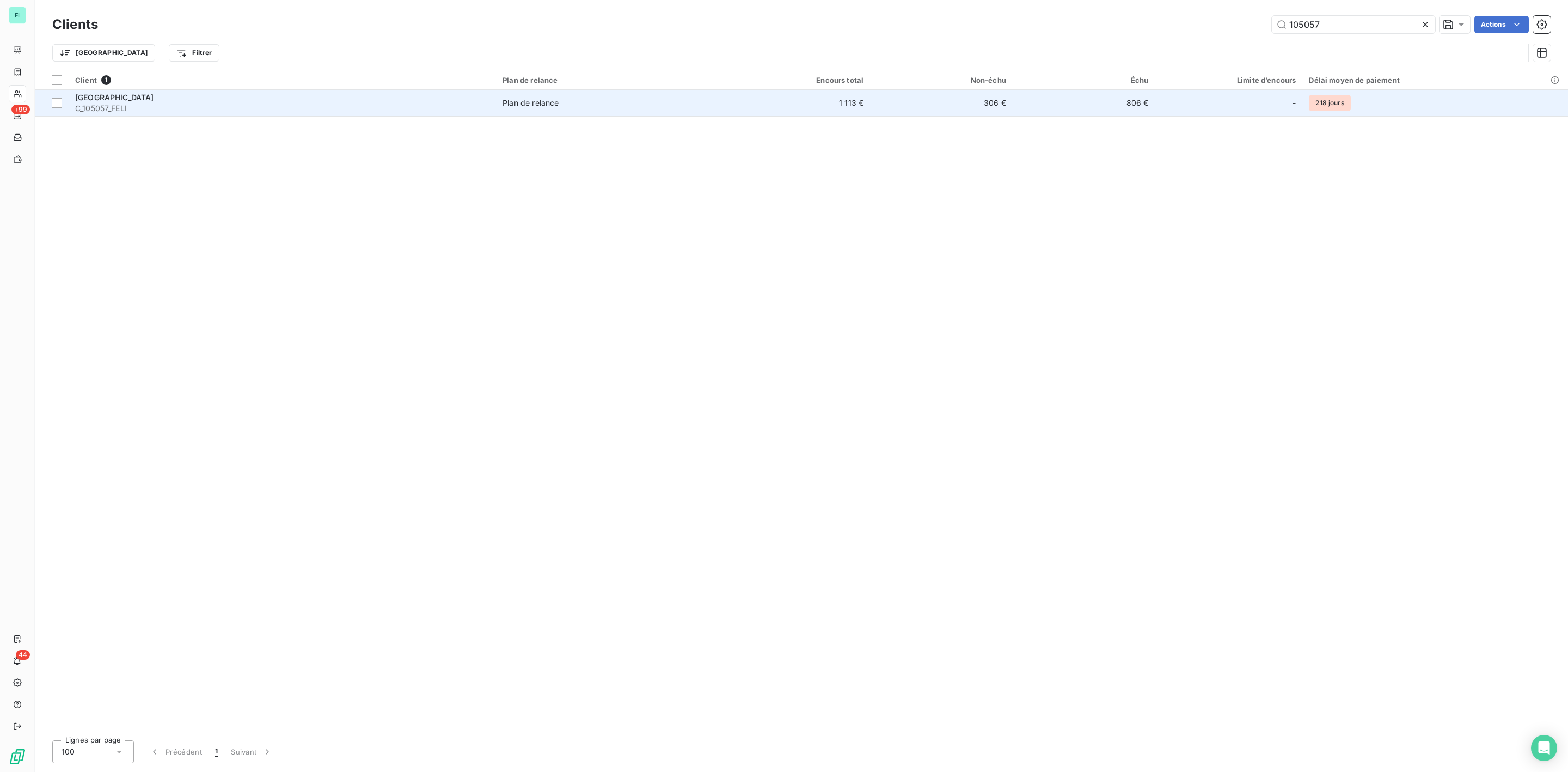
type input "105057"
click at [213, 107] on span "C_105057_FELI" at bounding box center [282, 108] width 414 height 11
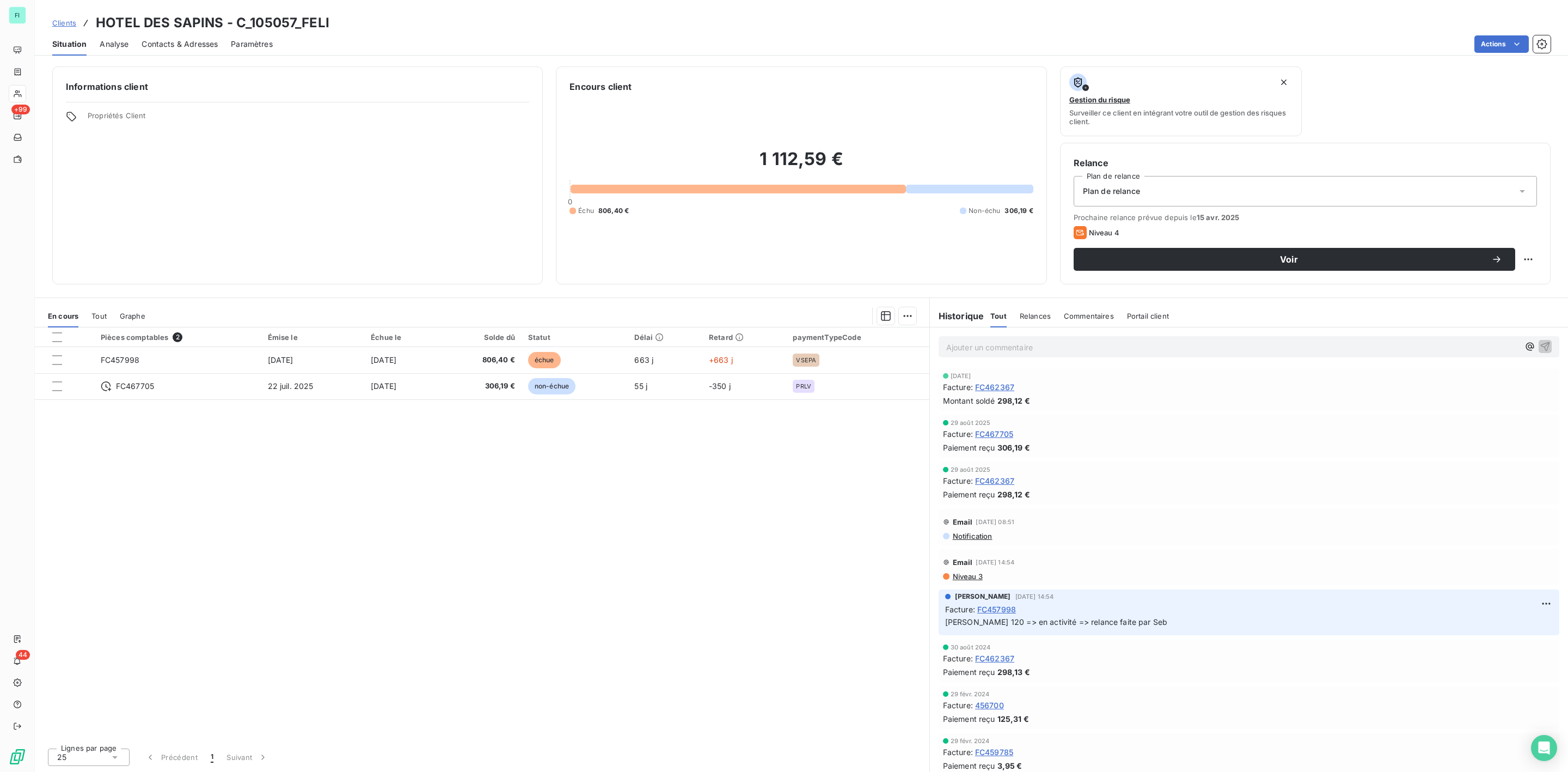
click at [190, 41] on span "Contacts & Adresses" at bounding box center [180, 44] width 76 height 11
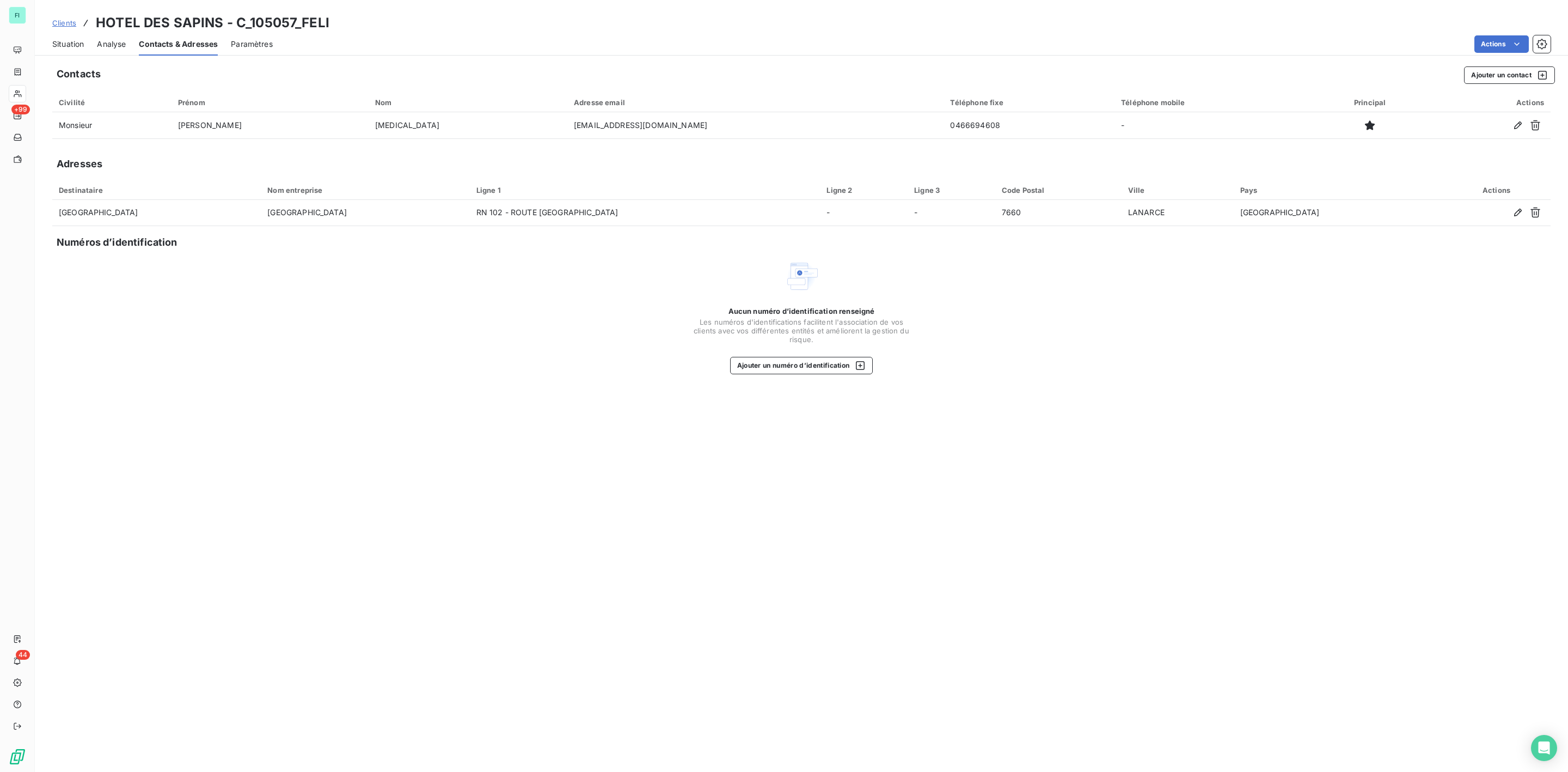
click at [69, 39] on span "Situation" at bounding box center [68, 44] width 32 height 11
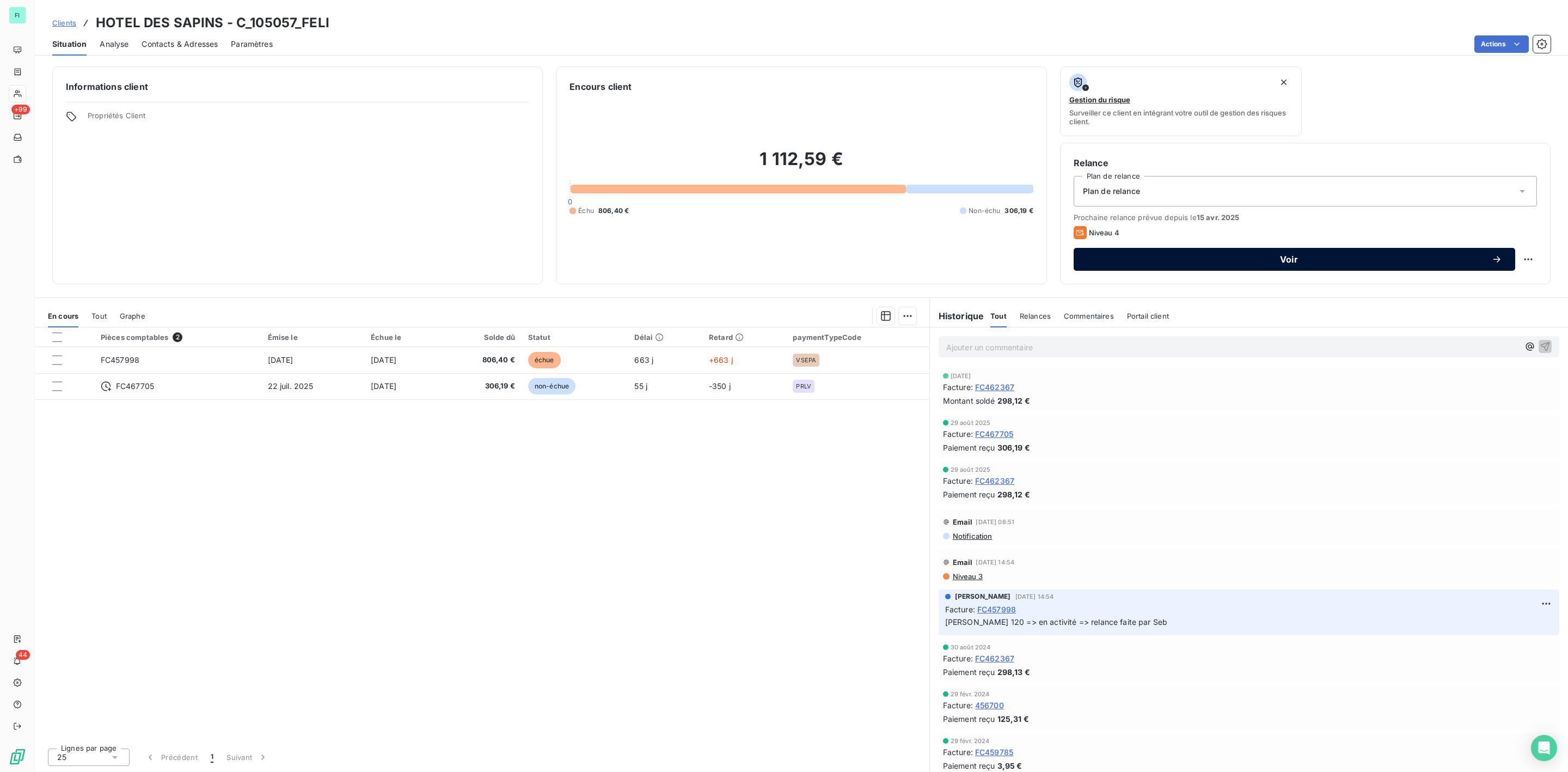
click at [1264, 260] on span "Voir" at bounding box center [1289, 260] width 405 height 9
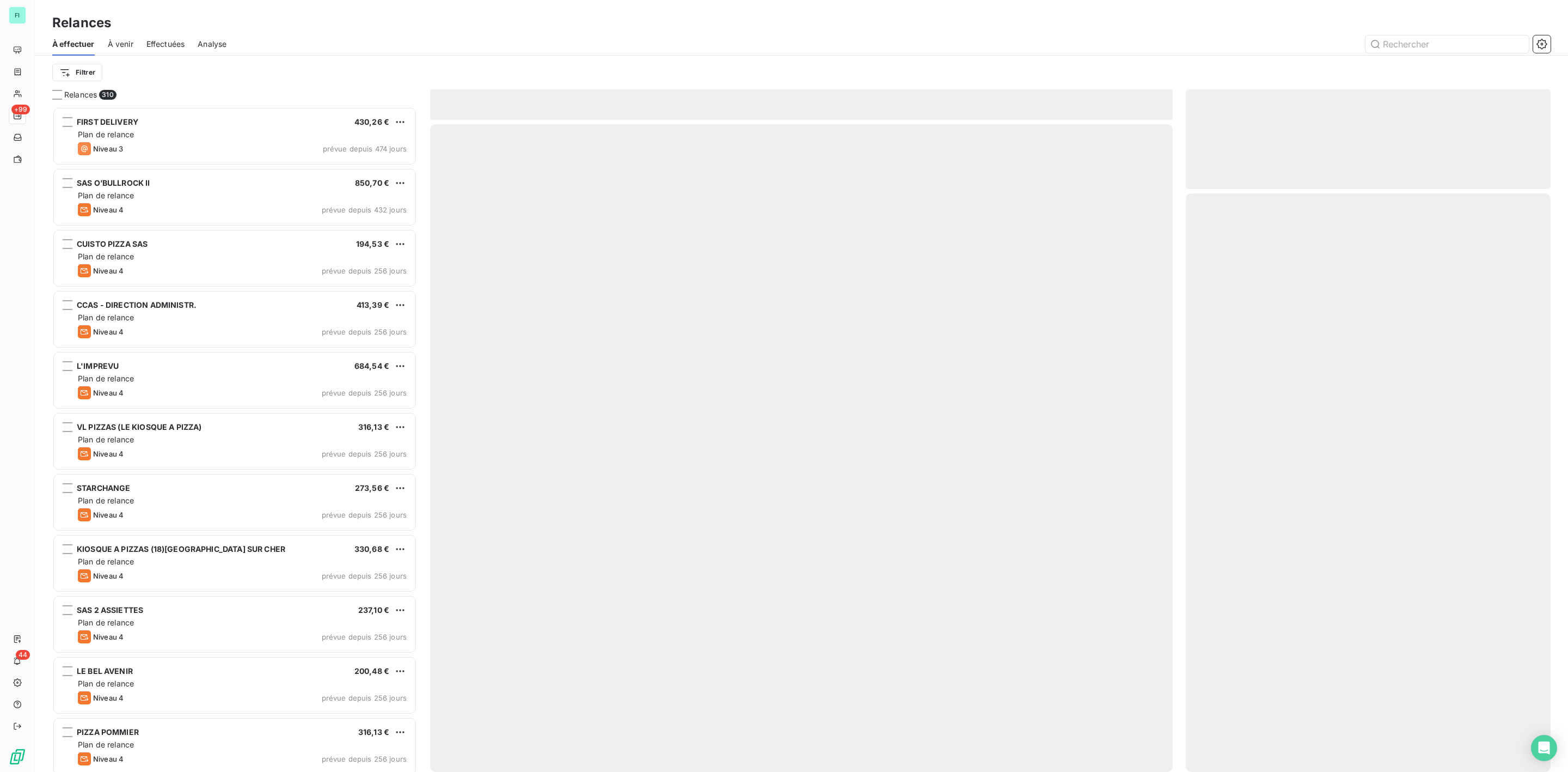
scroll to position [654, 352]
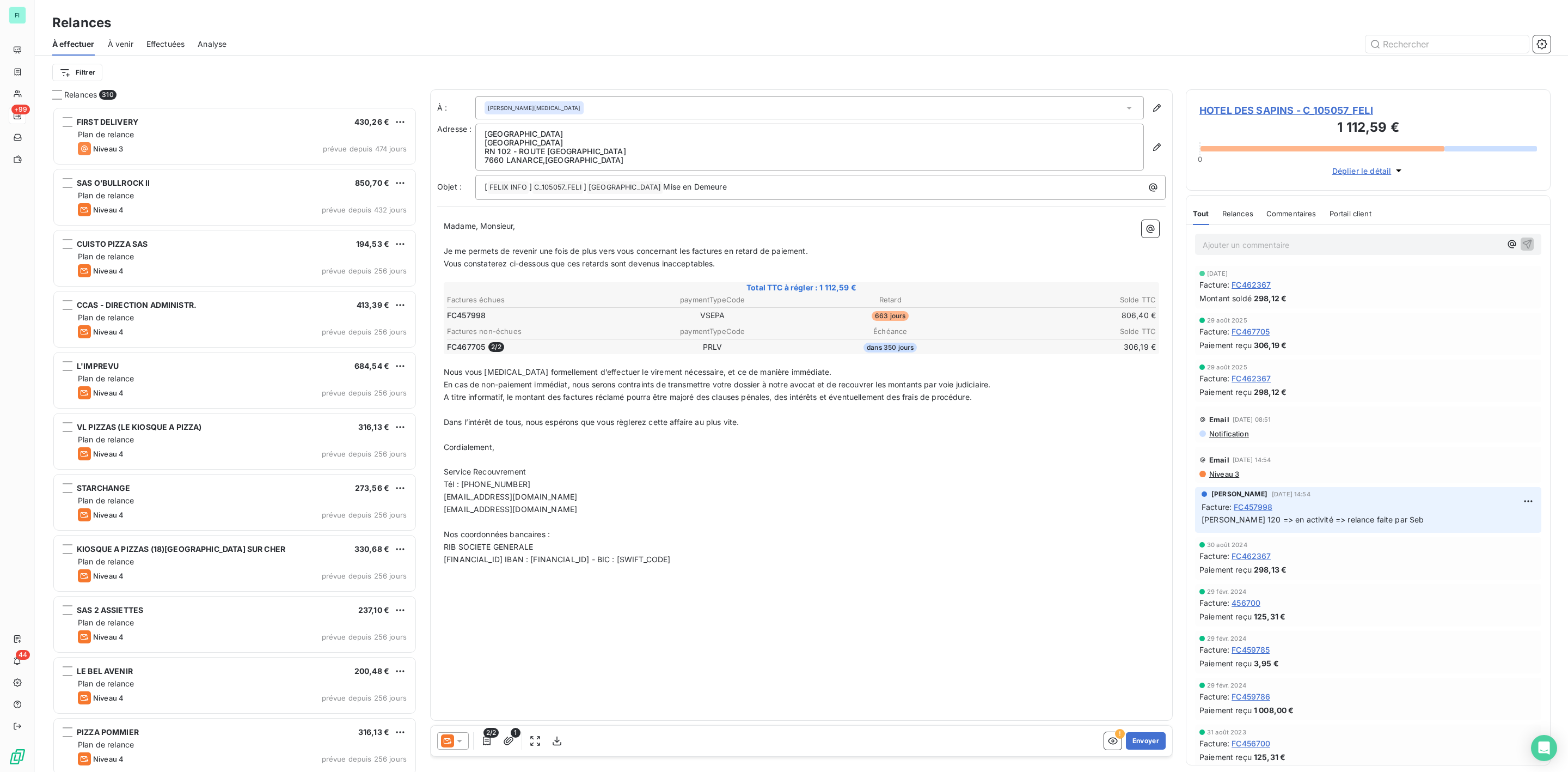
click at [458, 742] on icon at bounding box center [459, 740] width 11 height 11
click at [469, 696] on span "Niveau 3" at bounding box center [475, 697] width 32 height 11
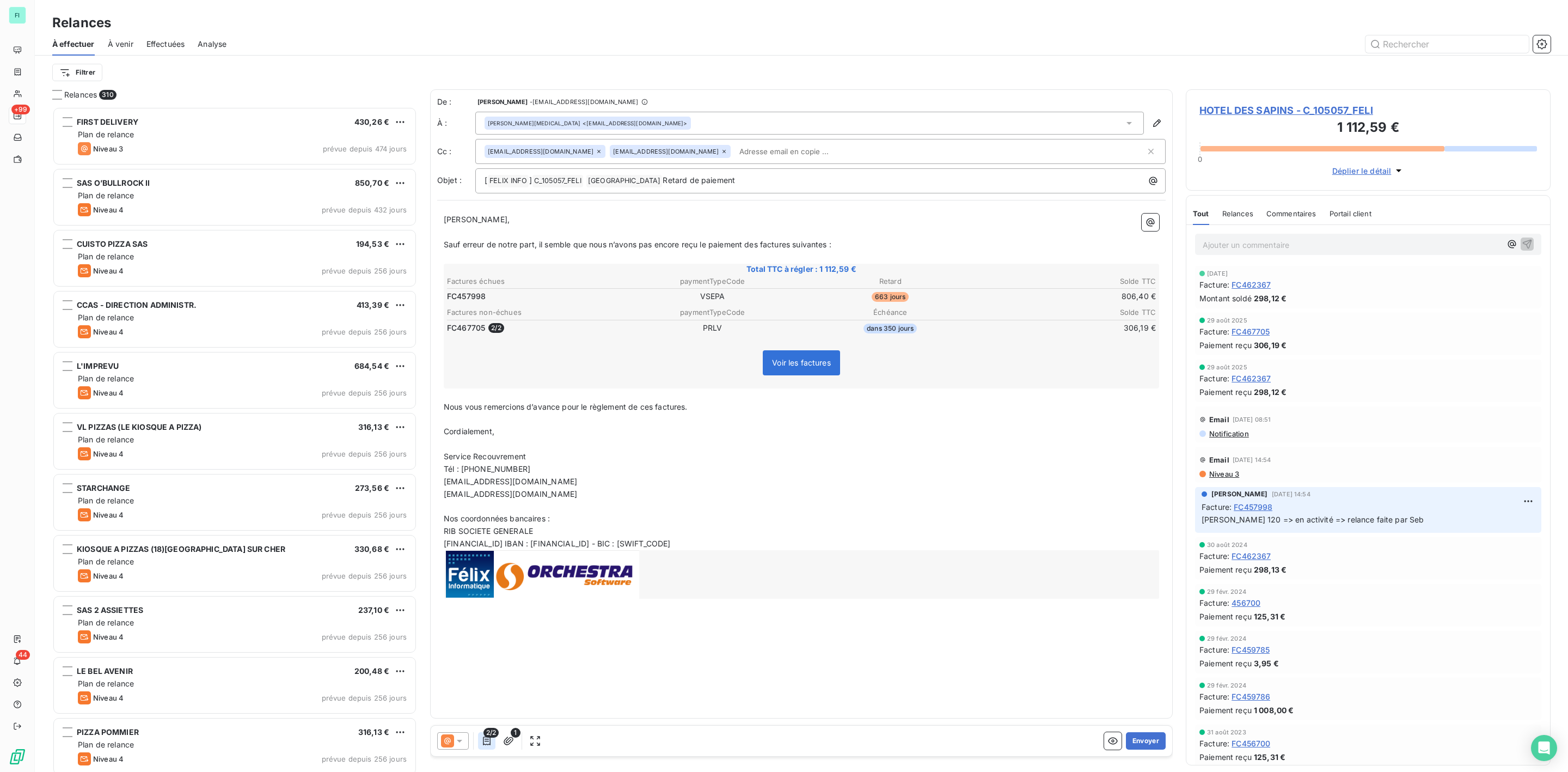
click at [487, 741] on icon "button" at bounding box center [487, 741] width 8 height 9
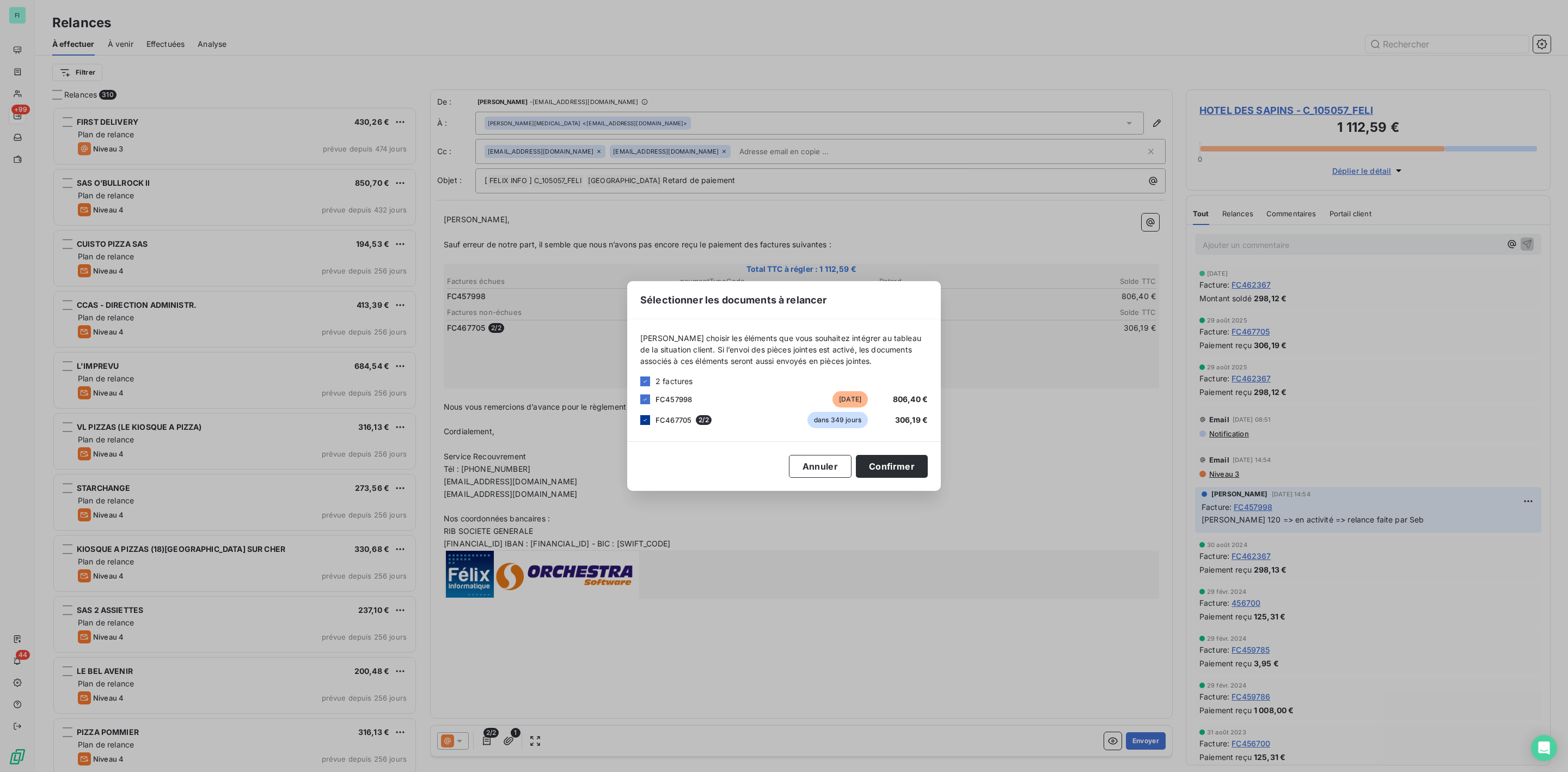
click at [647, 420] on icon at bounding box center [645, 420] width 6 height 6
click at [884, 462] on button "Confirmer" at bounding box center [892, 466] width 72 height 23
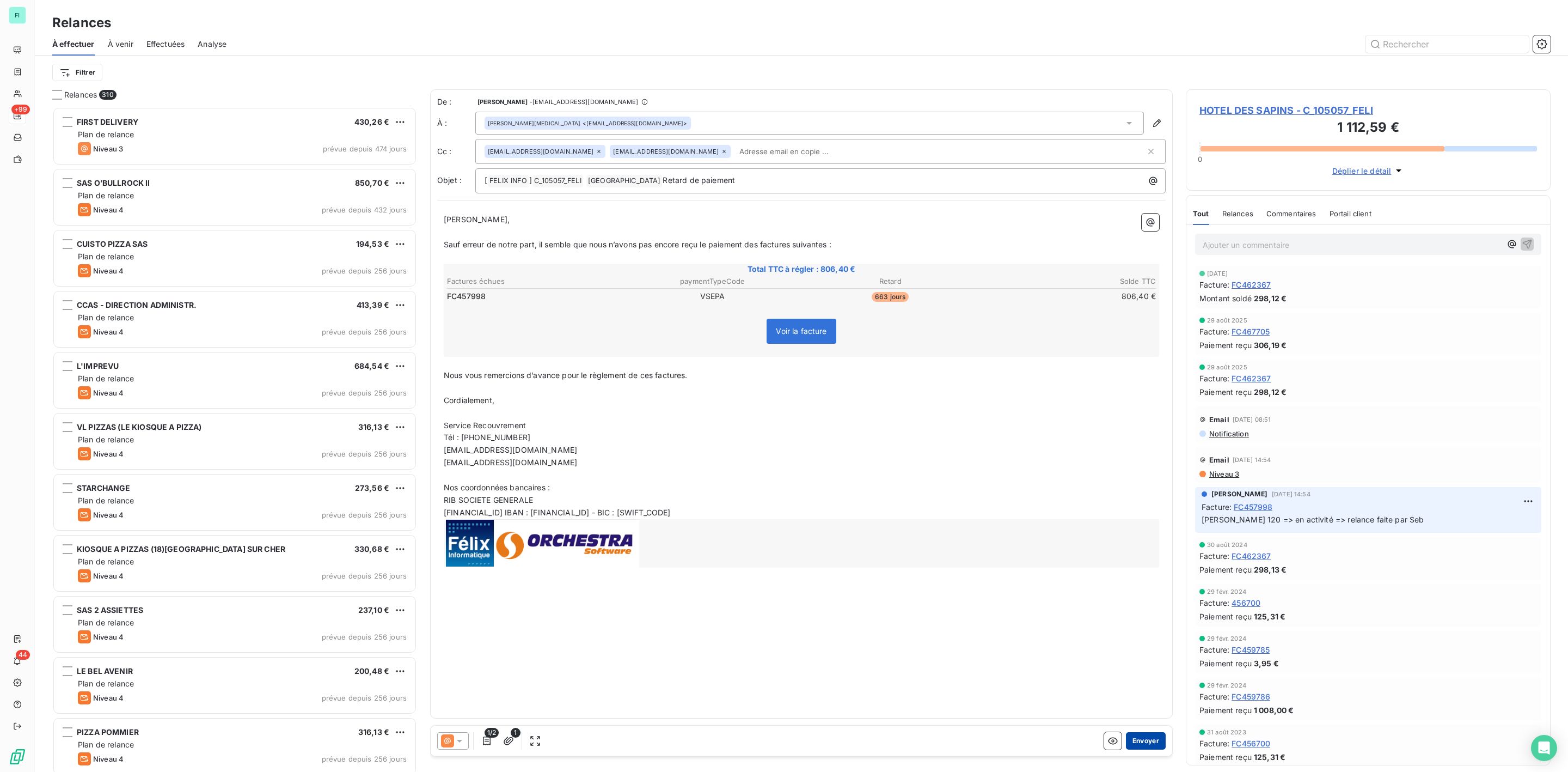
click at [1136, 743] on button "Envoyer" at bounding box center [1145, 740] width 40 height 17
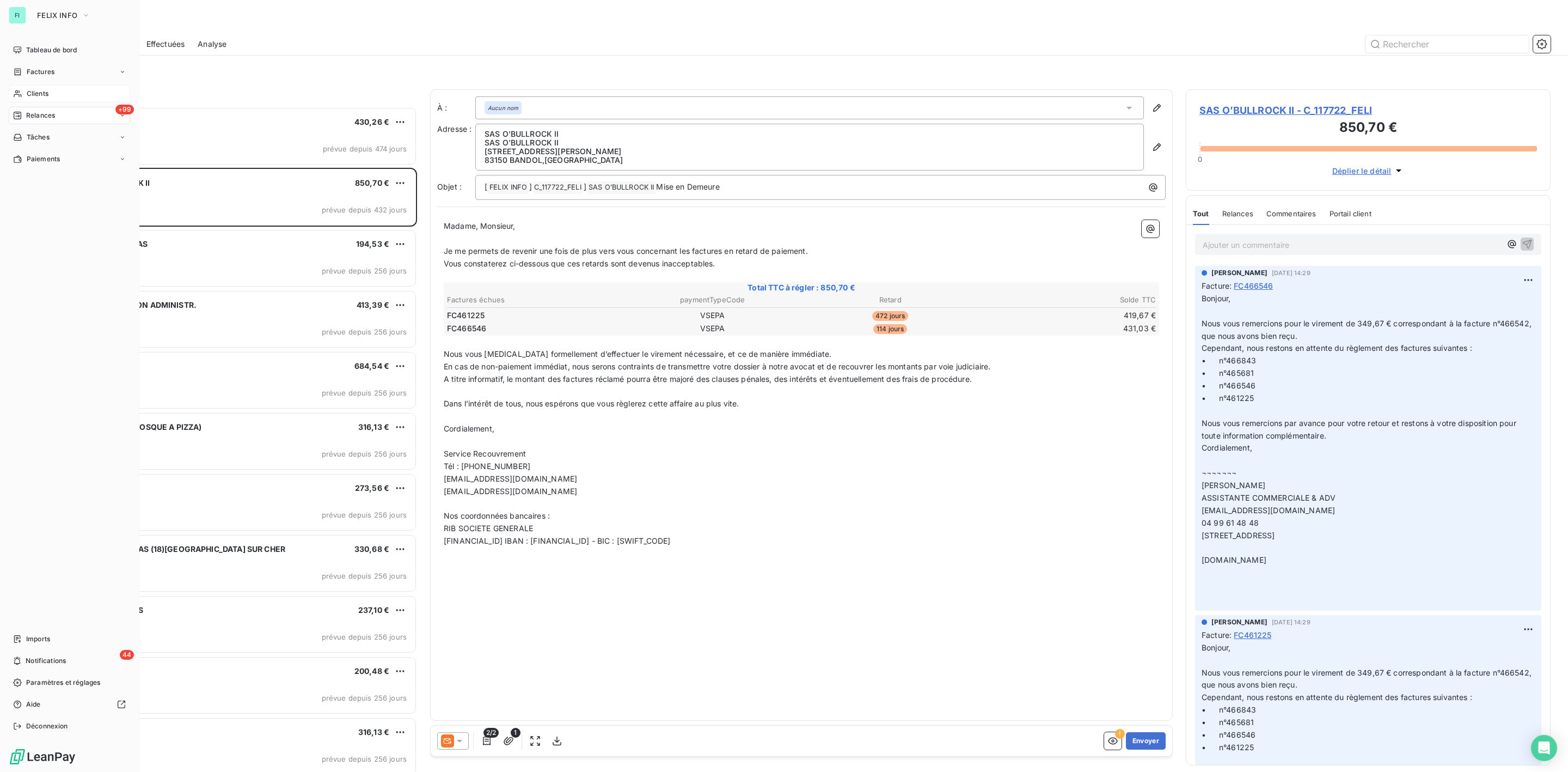
click at [20, 94] on icon at bounding box center [18, 94] width 10 height 9
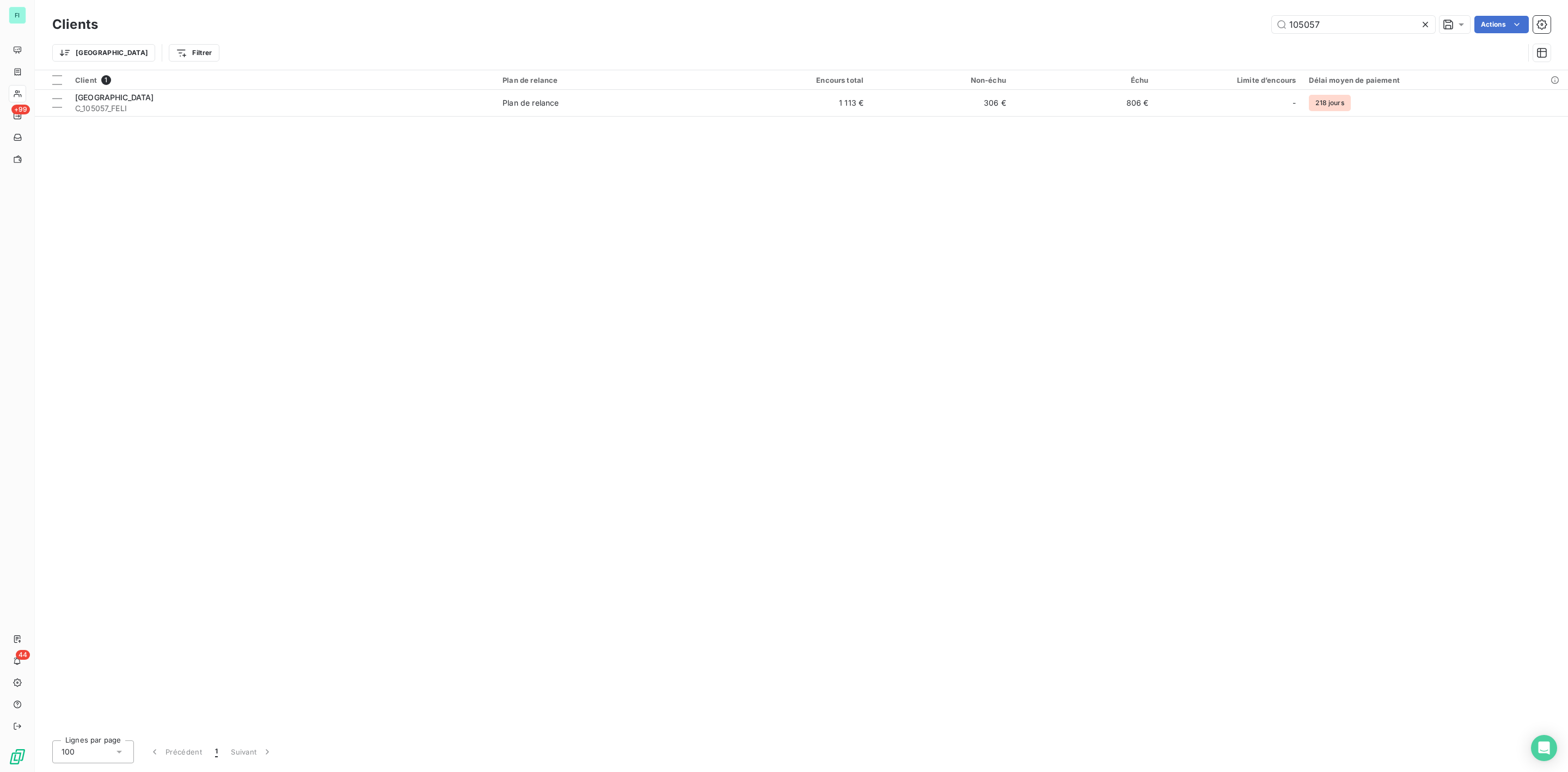
drag, startPoint x: 1366, startPoint y: 22, endPoint x: 1008, endPoint y: 54, distance: 359.4
click at [1041, 51] on div "Clients 105057 Actions Trier Filtrer" at bounding box center [801, 41] width 1498 height 57
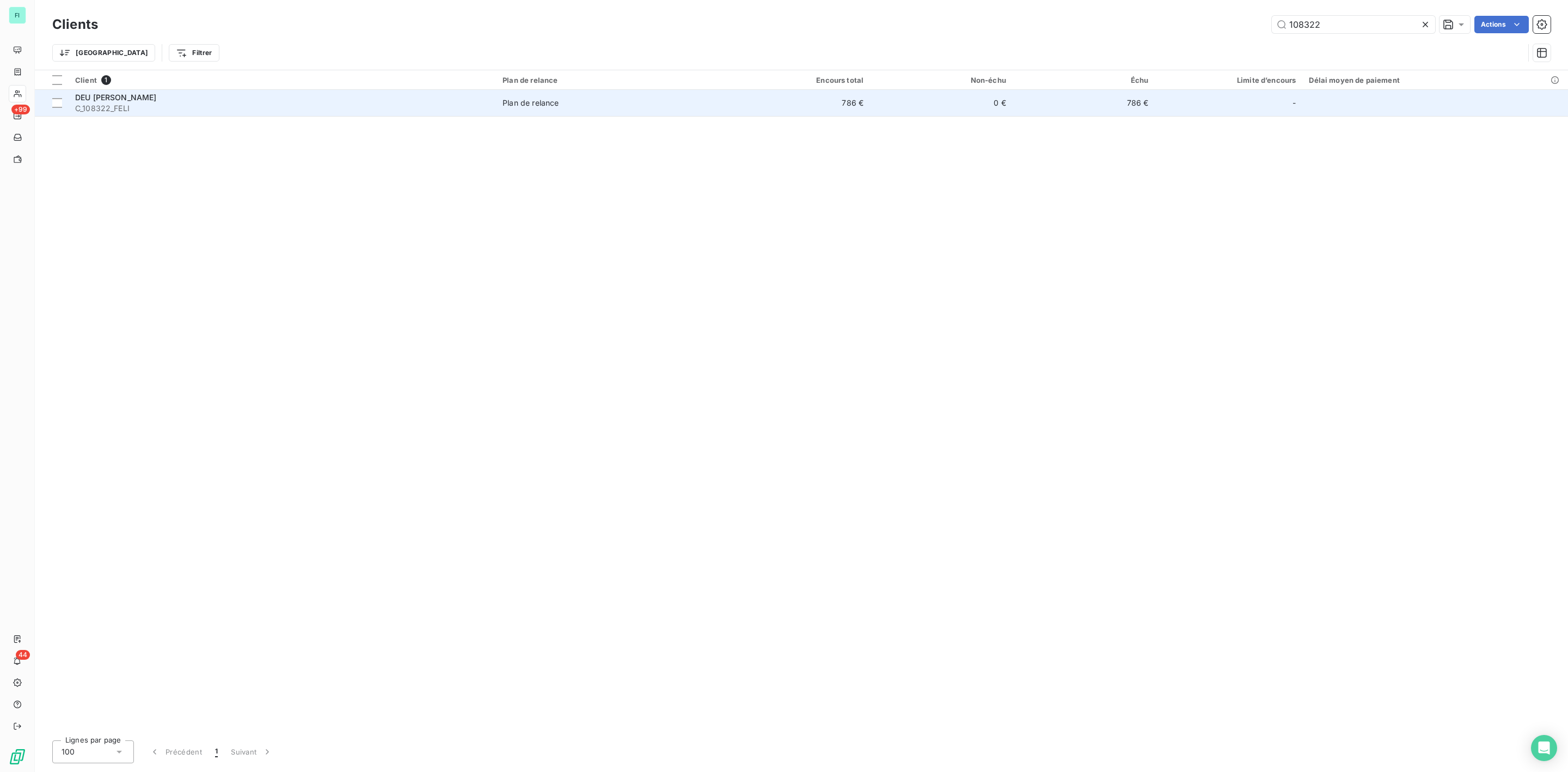
type input "108322"
click at [152, 108] on span "C_108322_FELI" at bounding box center [282, 108] width 414 height 11
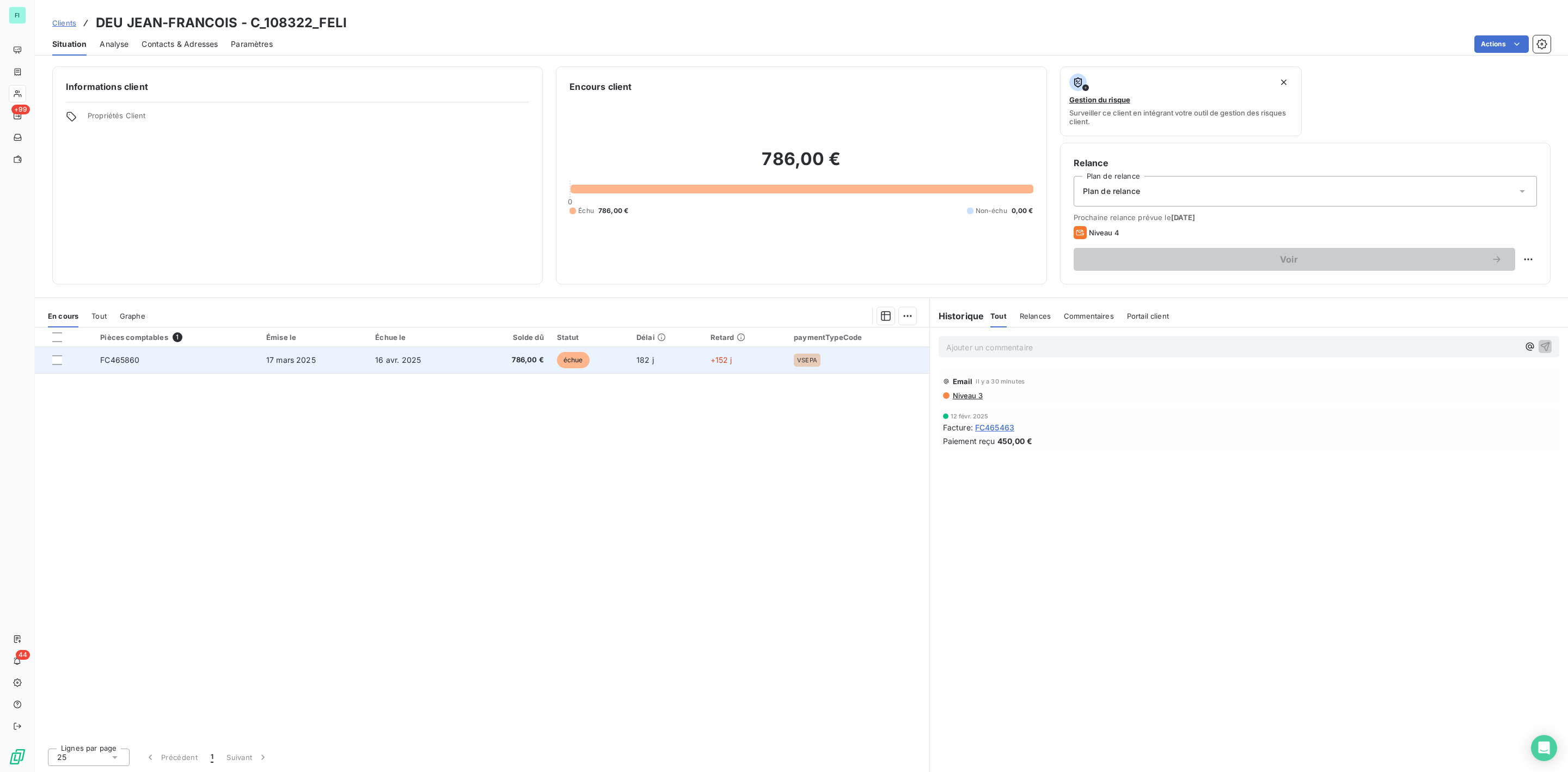
click at [213, 350] on td "FC465860" at bounding box center [177, 360] width 166 height 26
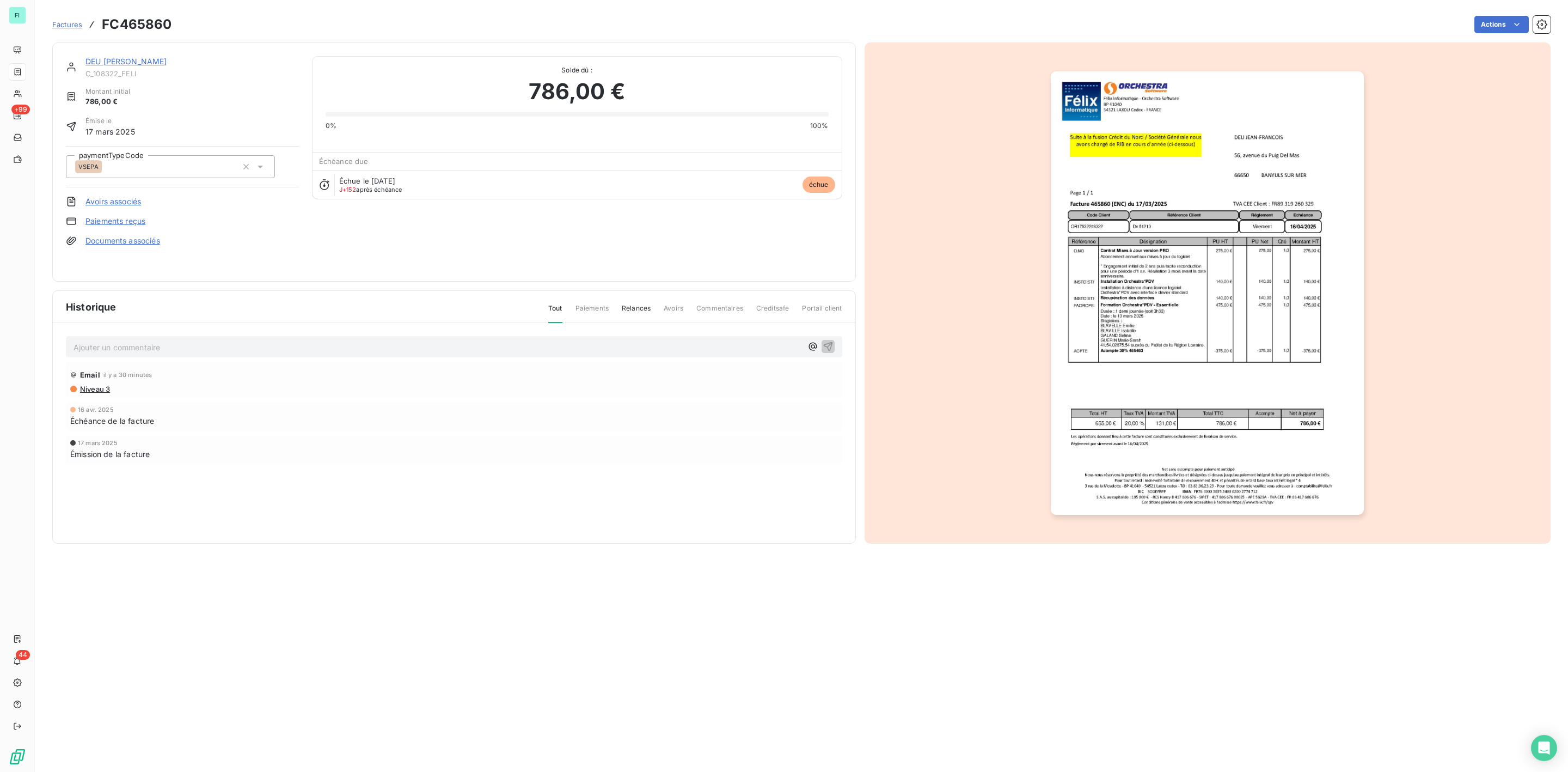
click at [138, 63] on link "DEU [PERSON_NAME]" at bounding box center [126, 61] width 82 height 10
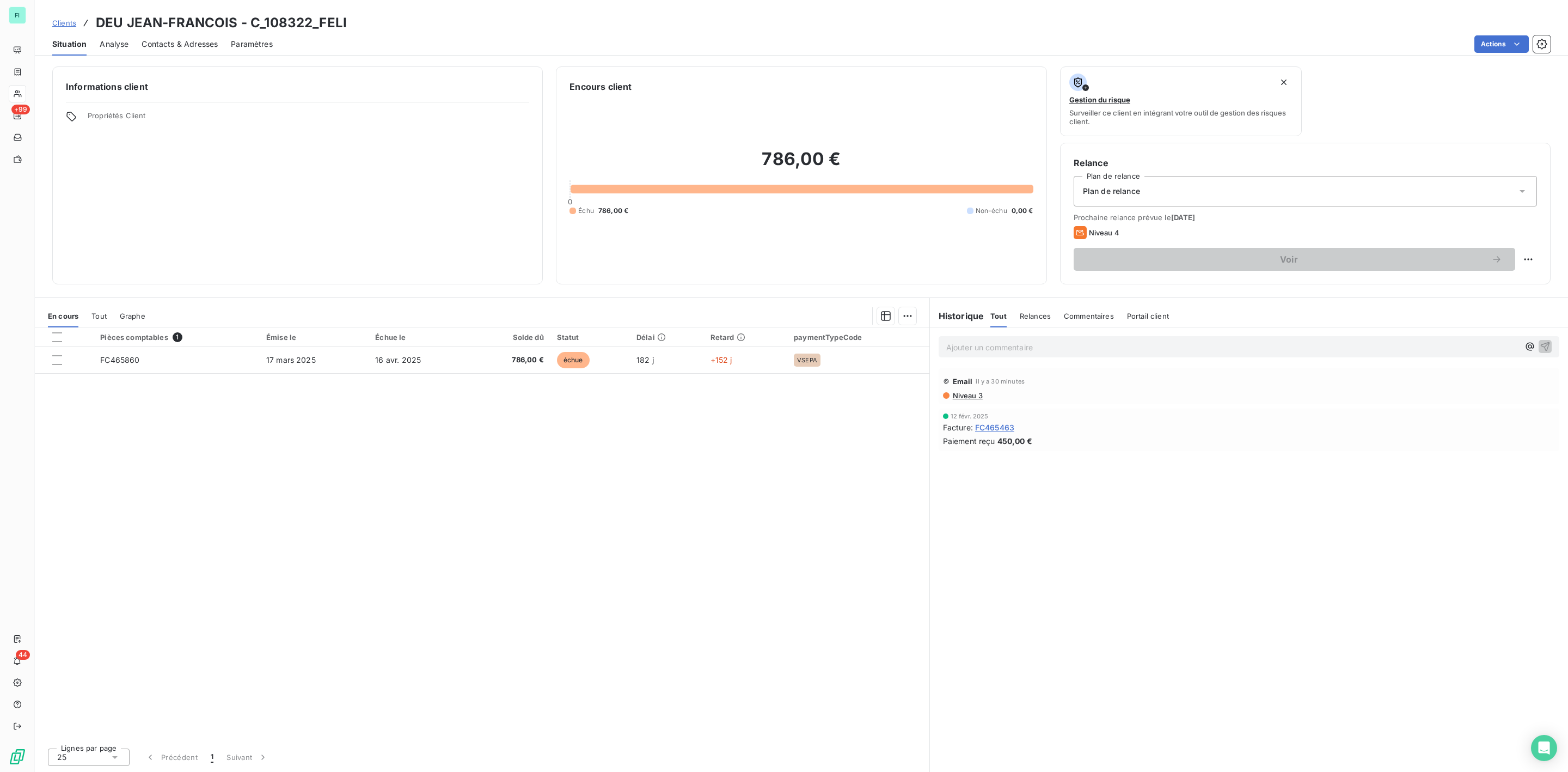
click at [181, 39] on span "Contacts & Adresses" at bounding box center [180, 44] width 76 height 11
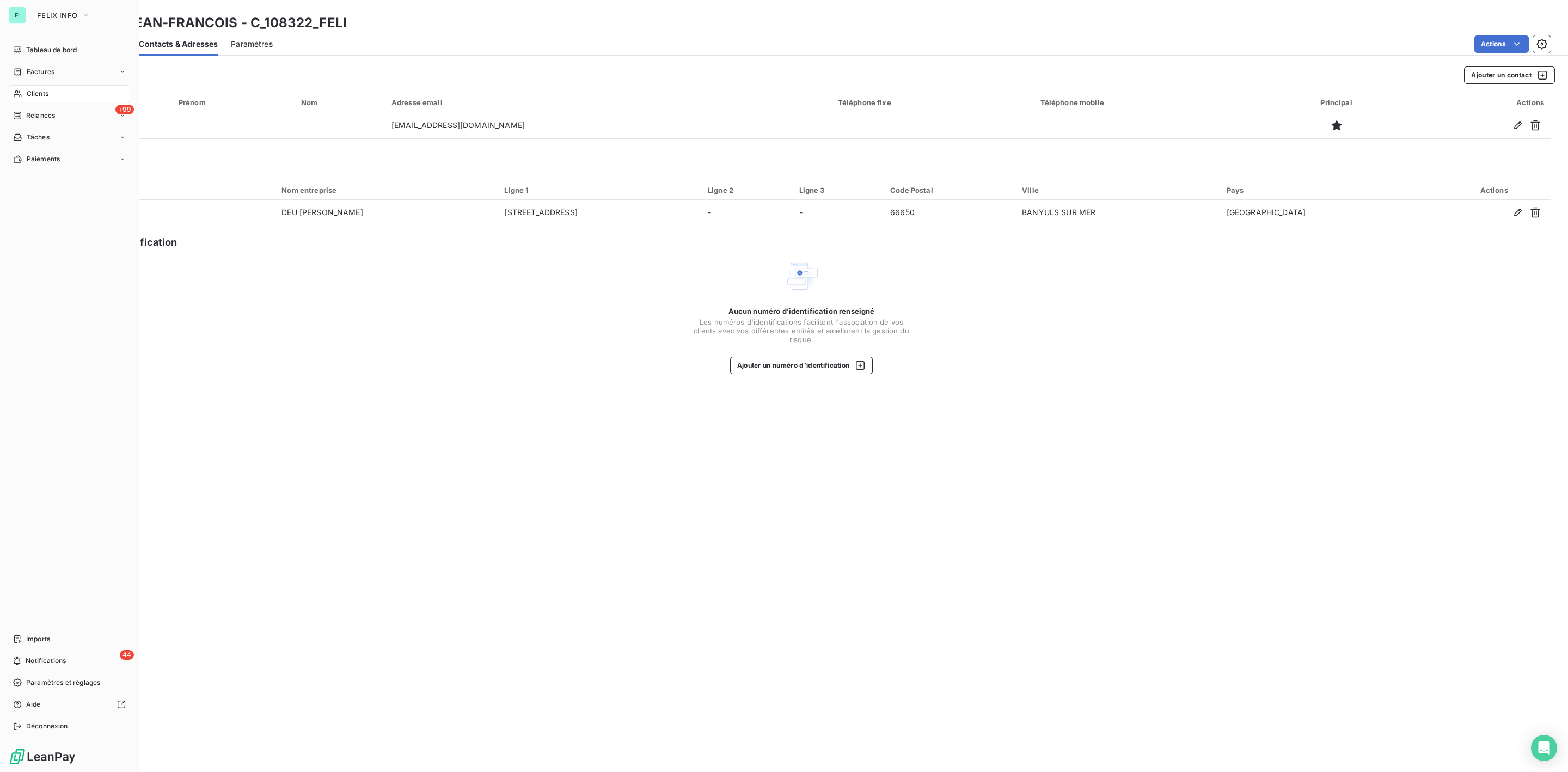
drag, startPoint x: 30, startPoint y: 90, endPoint x: 123, endPoint y: 90, distance: 93.0
click at [30, 90] on span "Clients" at bounding box center [37, 93] width 22 height 10
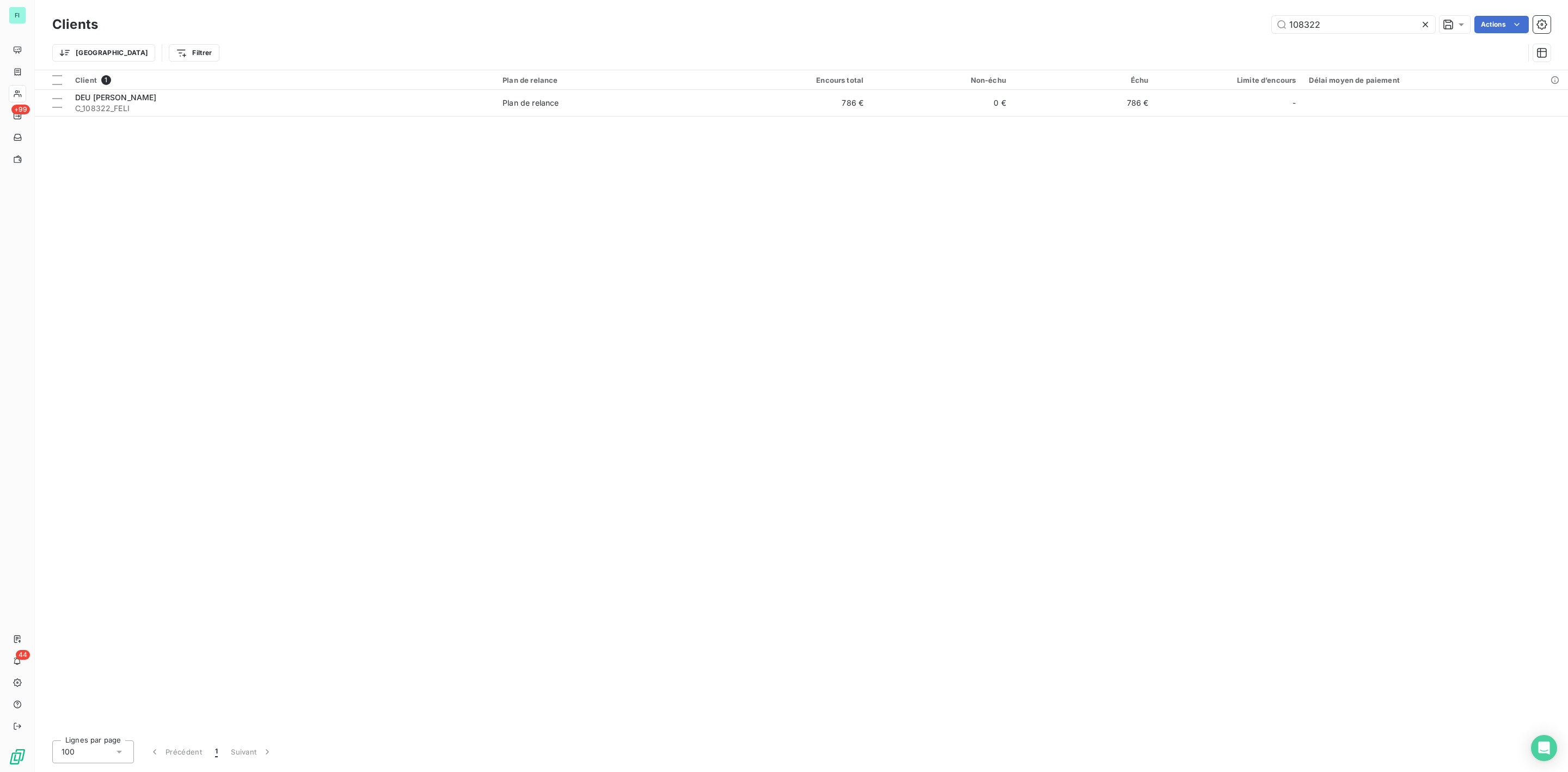
drag, startPoint x: 1343, startPoint y: 21, endPoint x: 1121, endPoint y: 26, distance: 222.1
click at [1144, 26] on div "108322 Actions" at bounding box center [831, 24] width 1440 height 17
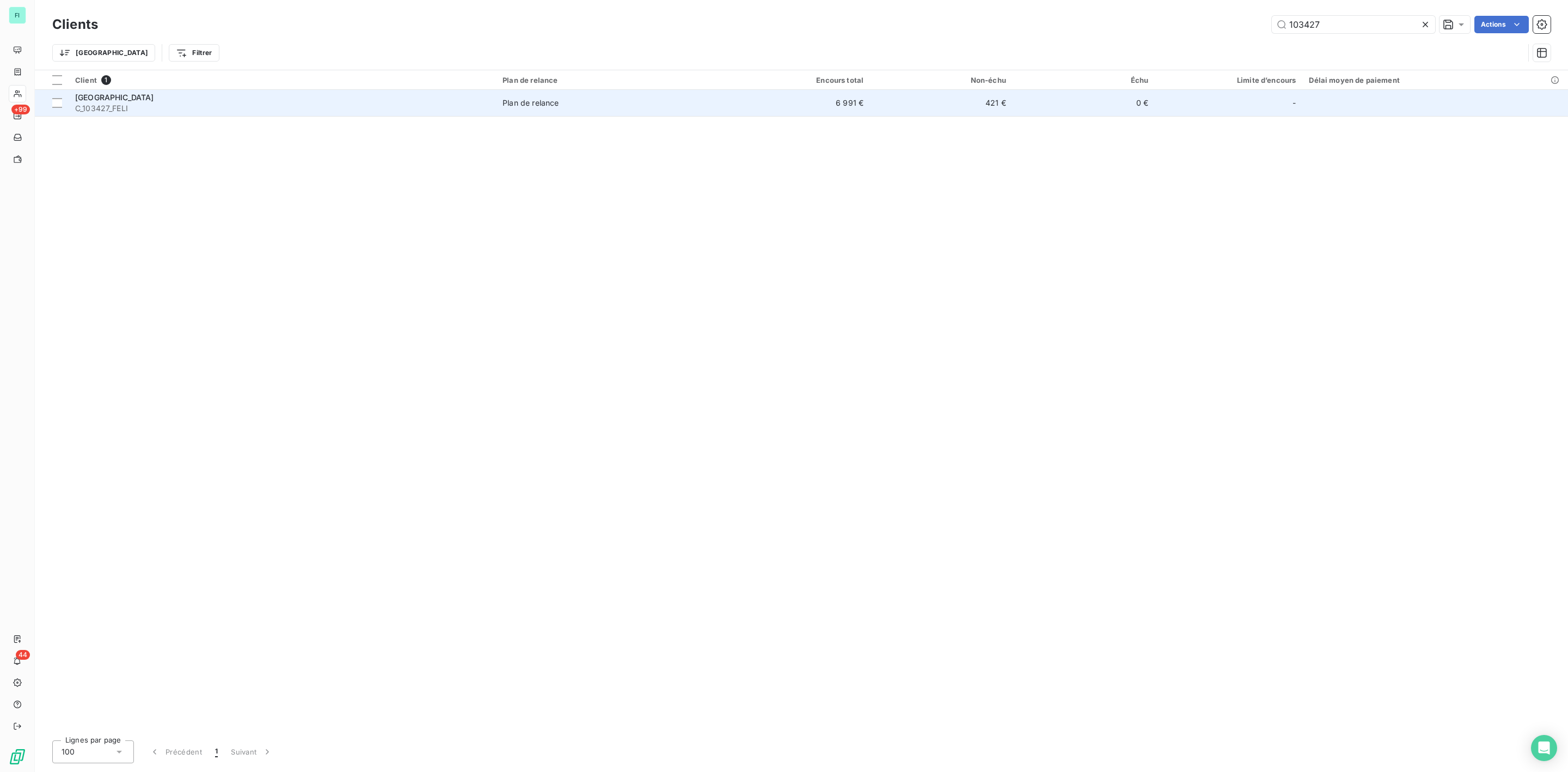
type input "103427"
click at [201, 96] on div "[GEOGRAPHIC_DATA]" at bounding box center [282, 97] width 414 height 11
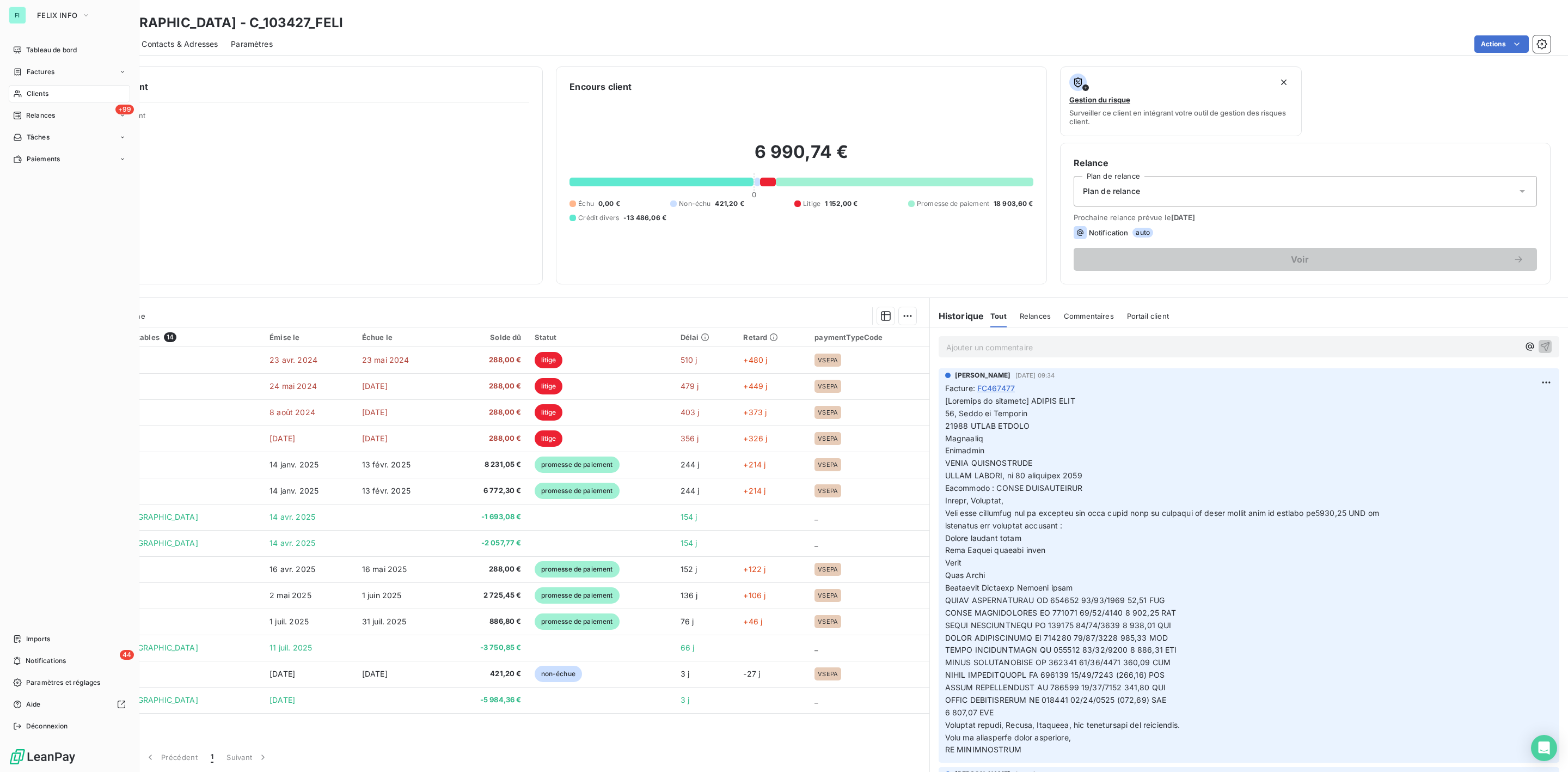
click at [37, 91] on span "Clients" at bounding box center [37, 93] width 22 height 10
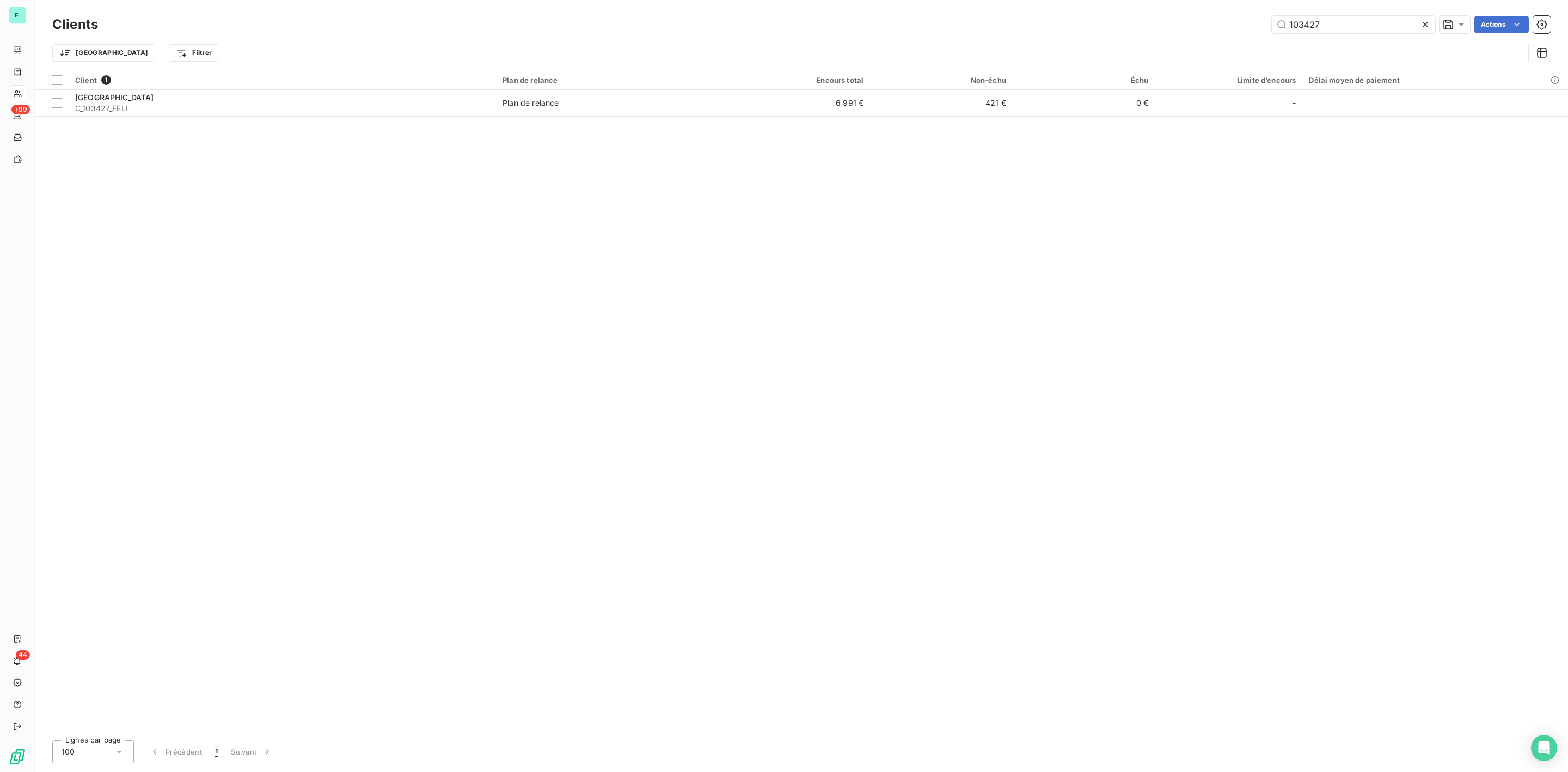
drag, startPoint x: 1360, startPoint y: 25, endPoint x: 1116, endPoint y: 25, distance: 244.0
click at [1128, 25] on div "103427 Actions" at bounding box center [831, 24] width 1440 height 17
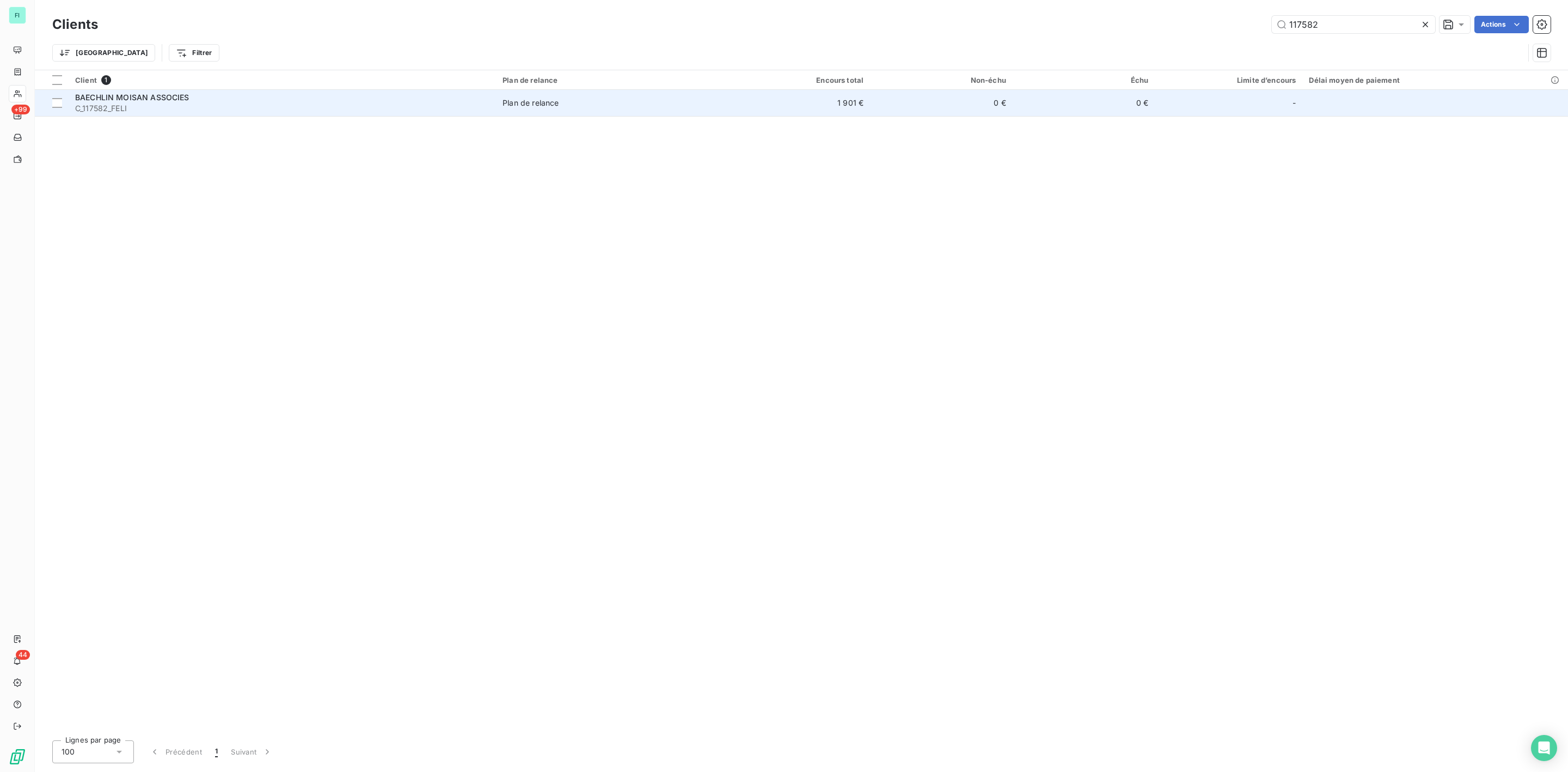
type input "117582"
click at [135, 105] on span "C_117582_FELI" at bounding box center [282, 108] width 414 height 11
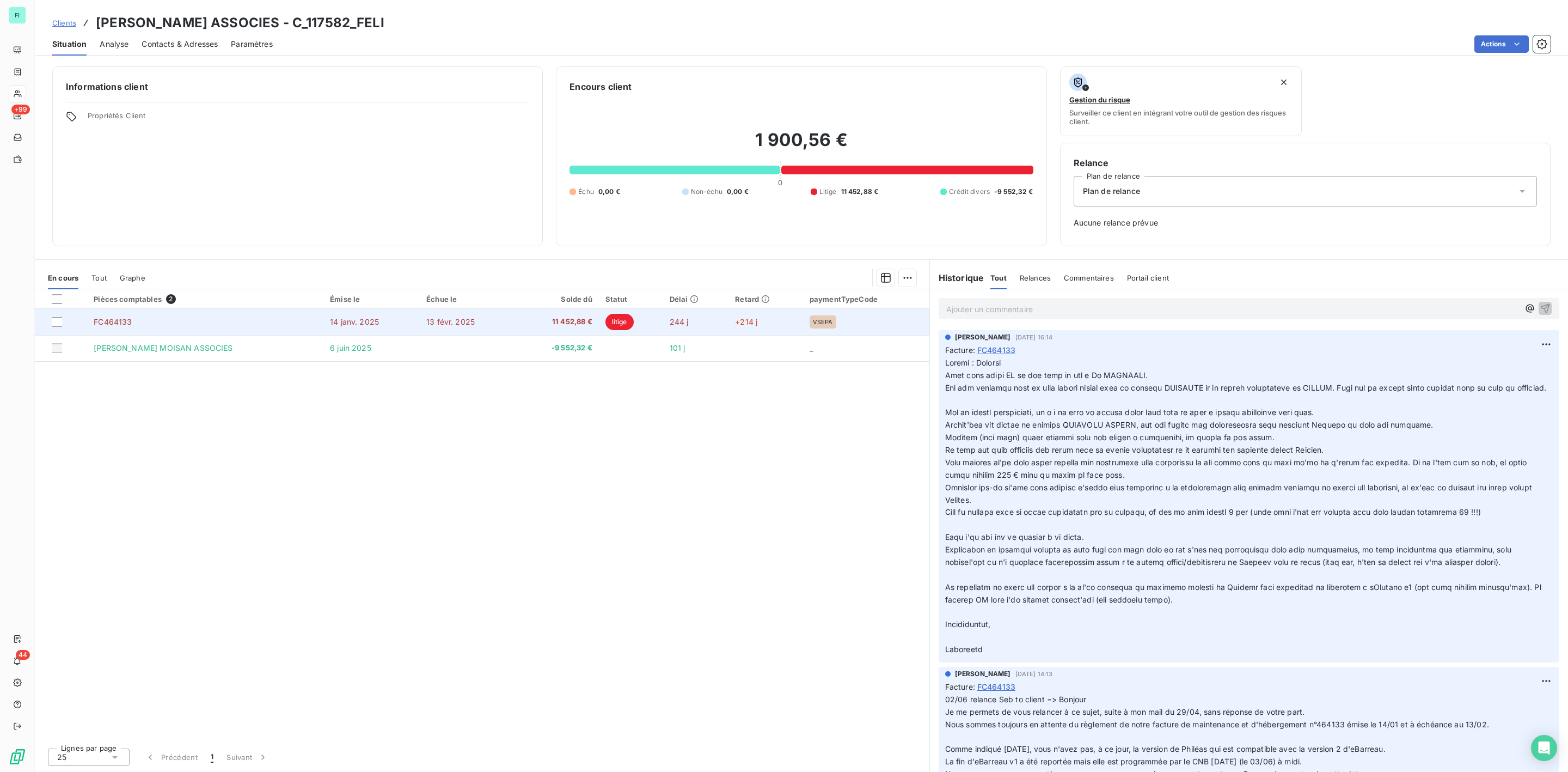
click at [546, 324] on span "11 452,88 €" at bounding box center [557, 322] width 70 height 11
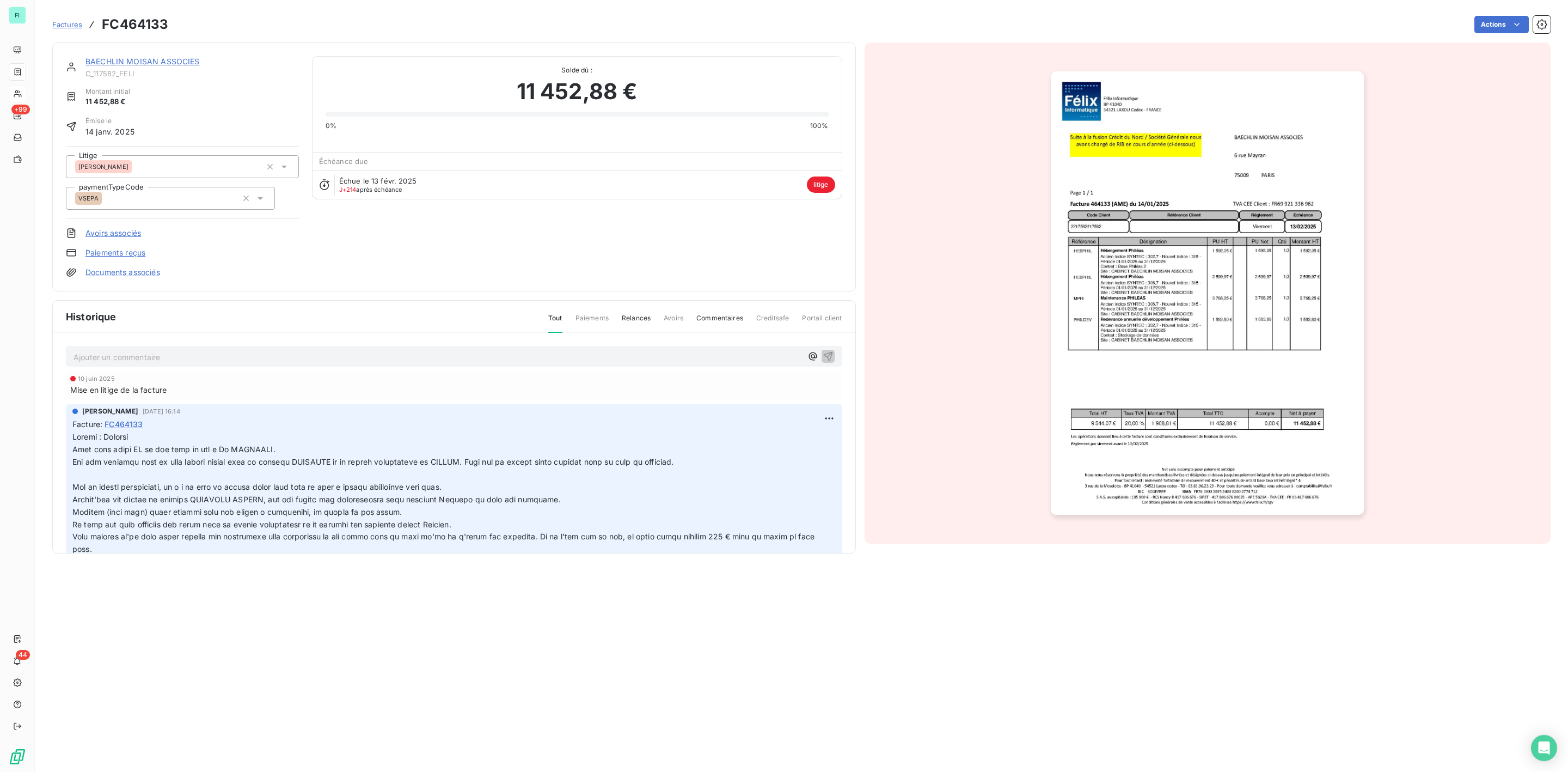
click at [166, 63] on link "BAECHLIN MOISAN ASSOCIES" at bounding box center [143, 61] width 114 height 10
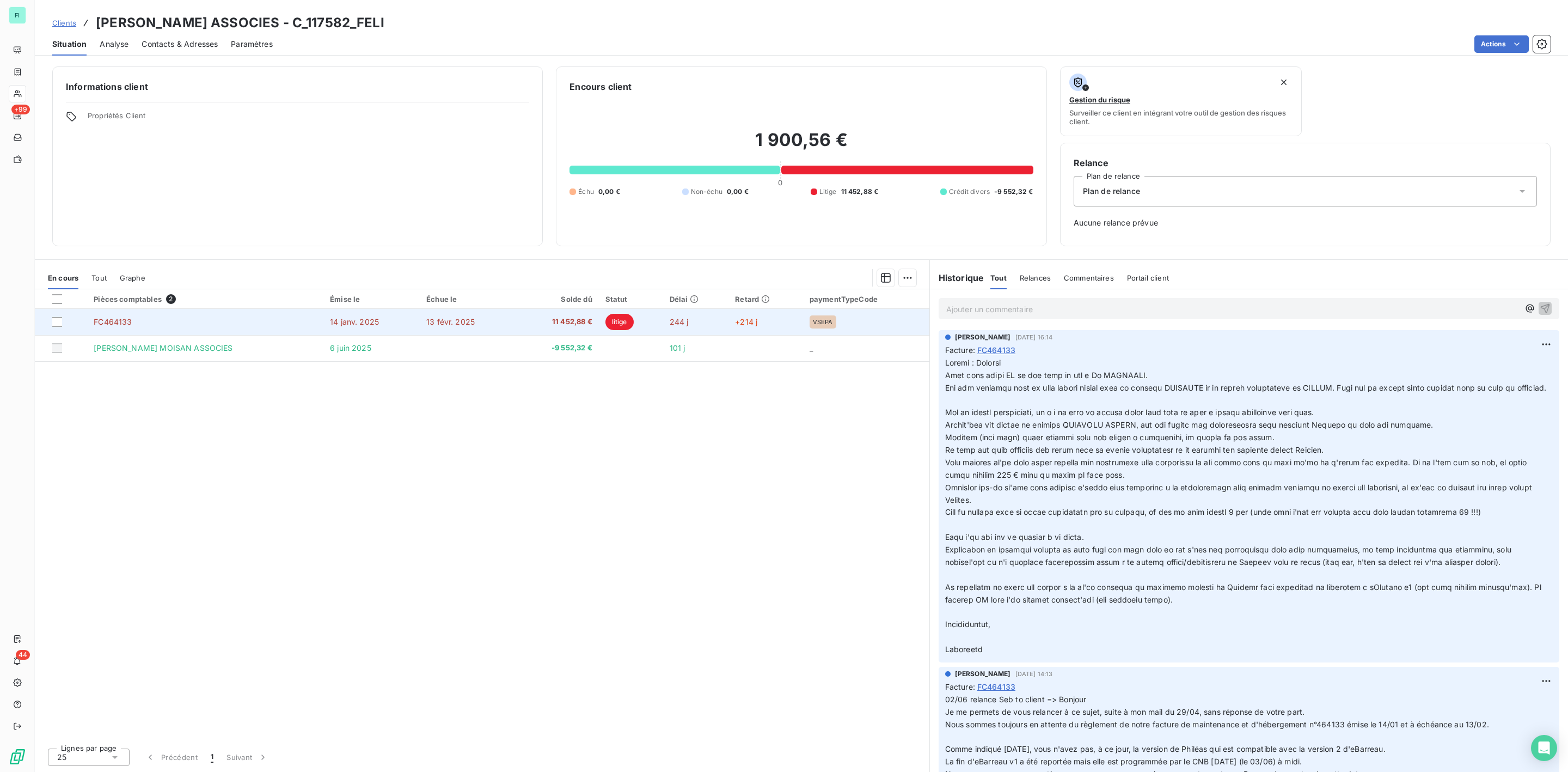
click at [524, 323] on span "11 452,88 €" at bounding box center [557, 322] width 70 height 11
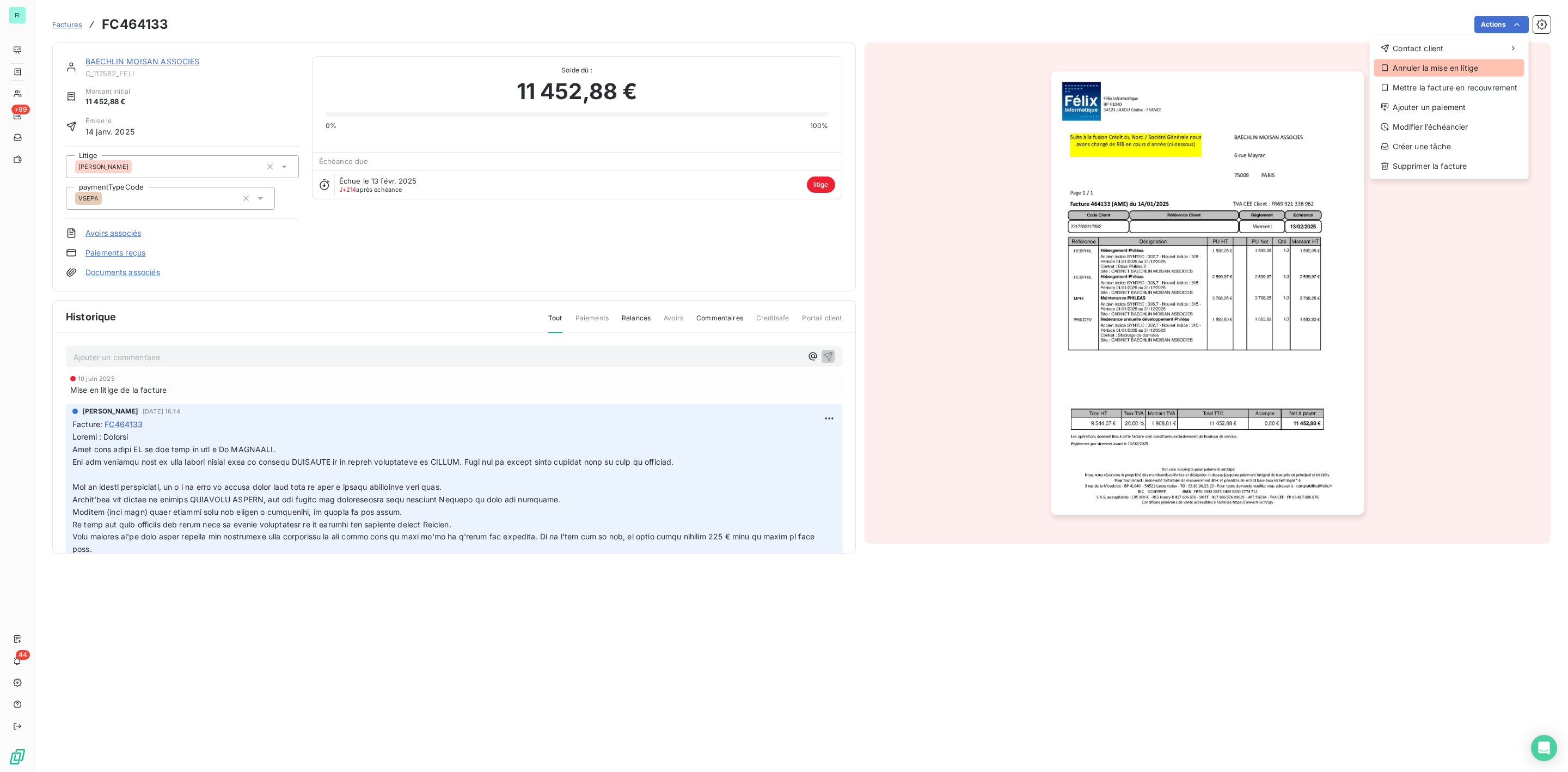
click at [1411, 69] on div "Annuler la mise en litige" at bounding box center [1449, 68] width 150 height 17
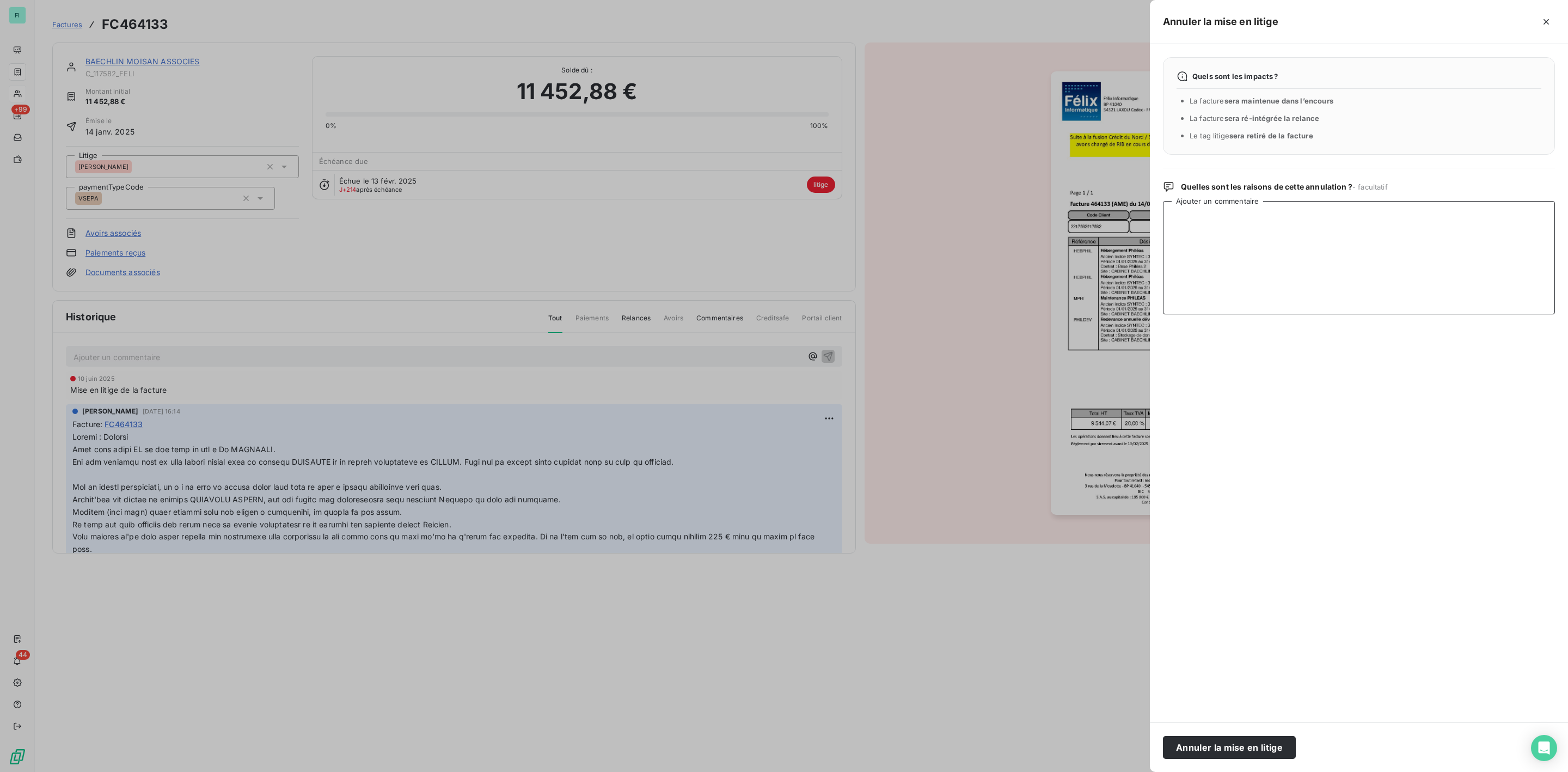
click at [1232, 219] on textarea "Ajouter un commentaire" at bounding box center [1359, 258] width 392 height 113
type textarea "Remis en relance"
click at [1237, 755] on button "Annuler la mise en litige" at bounding box center [1229, 747] width 133 height 23
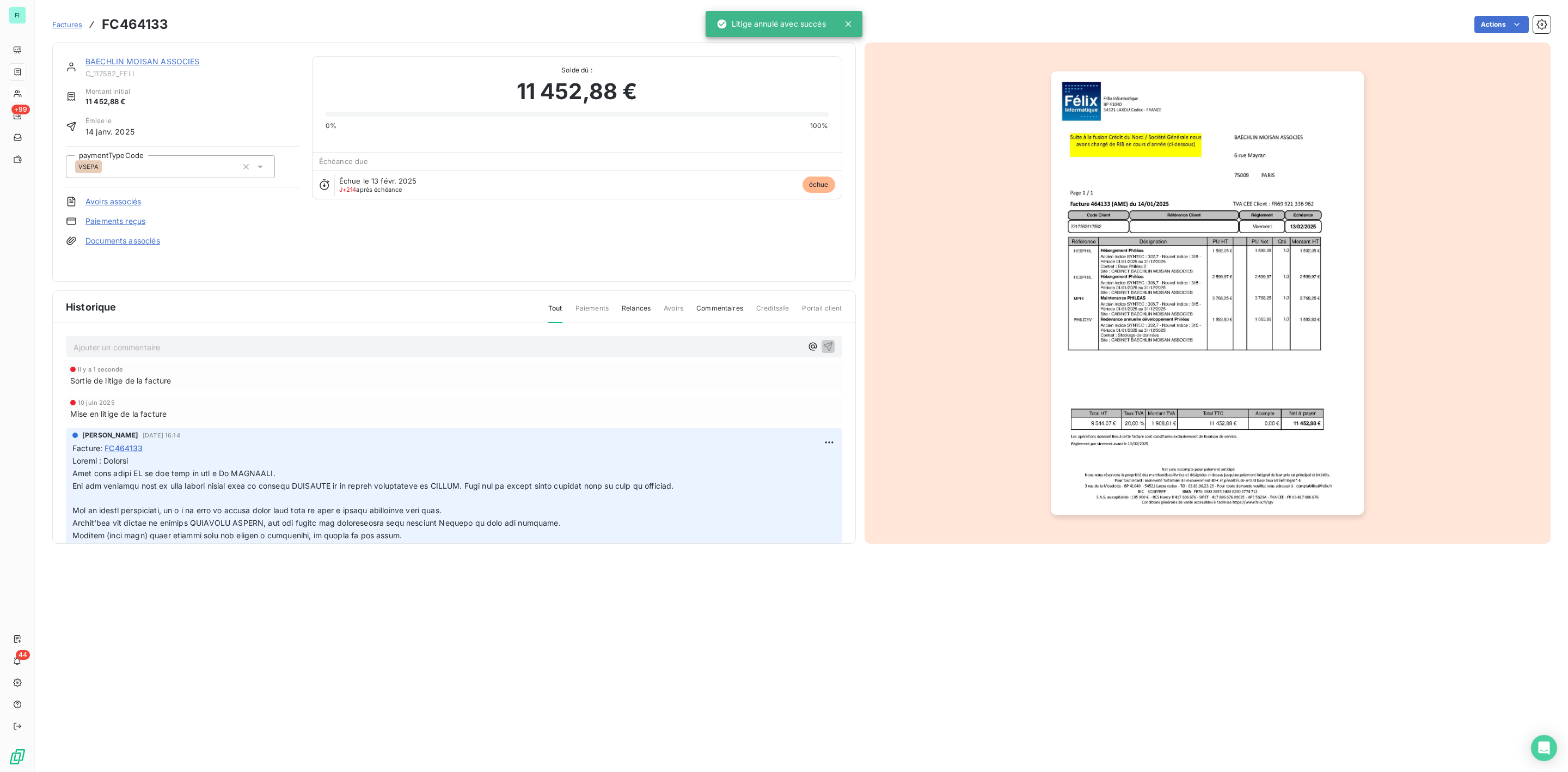
click at [164, 60] on link "BAECHLIN MOISAN ASSOCIES" at bounding box center [143, 61] width 114 height 10
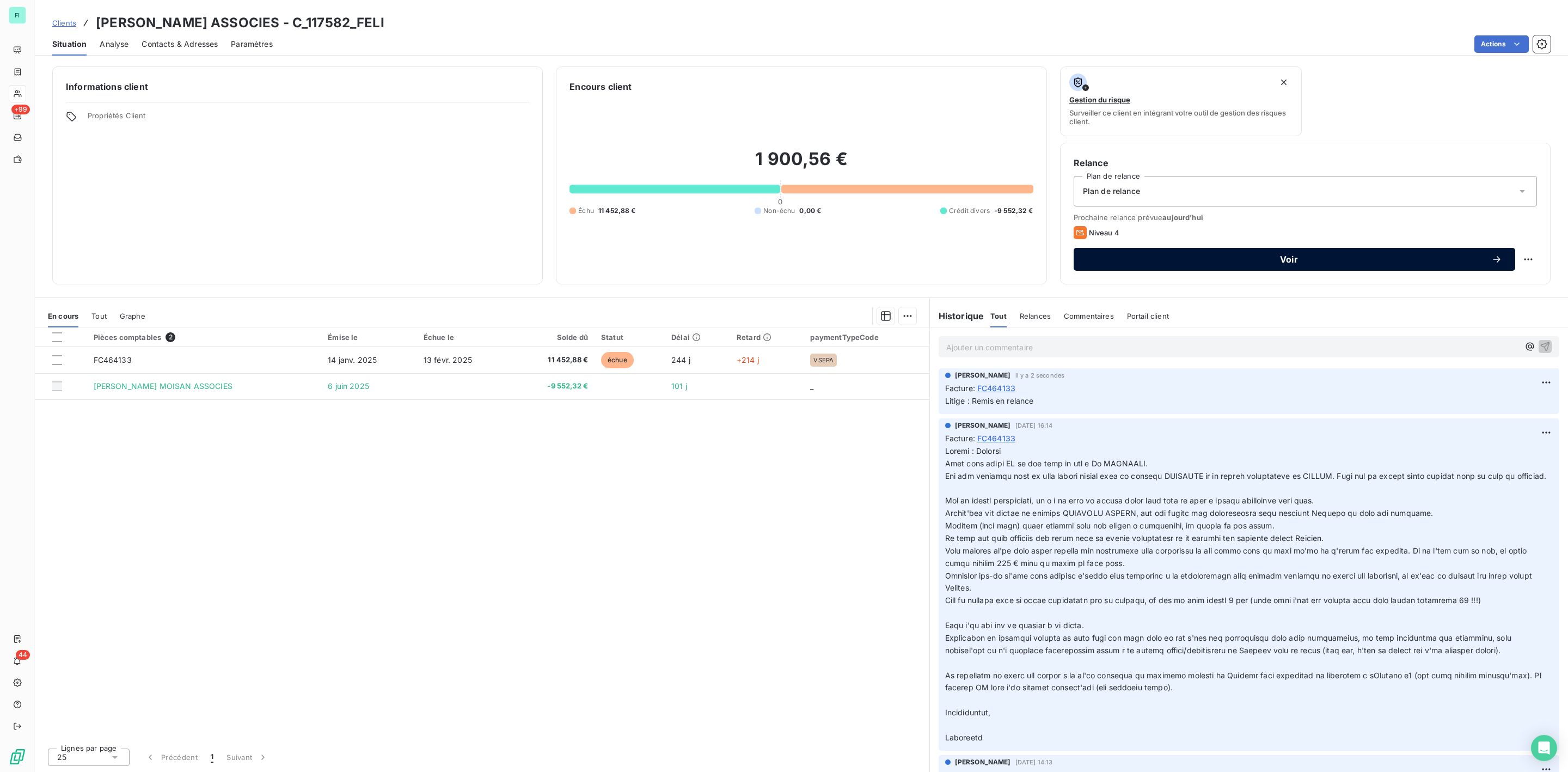
click at [1289, 255] on span "Voir" at bounding box center [1289, 260] width 405 height 9
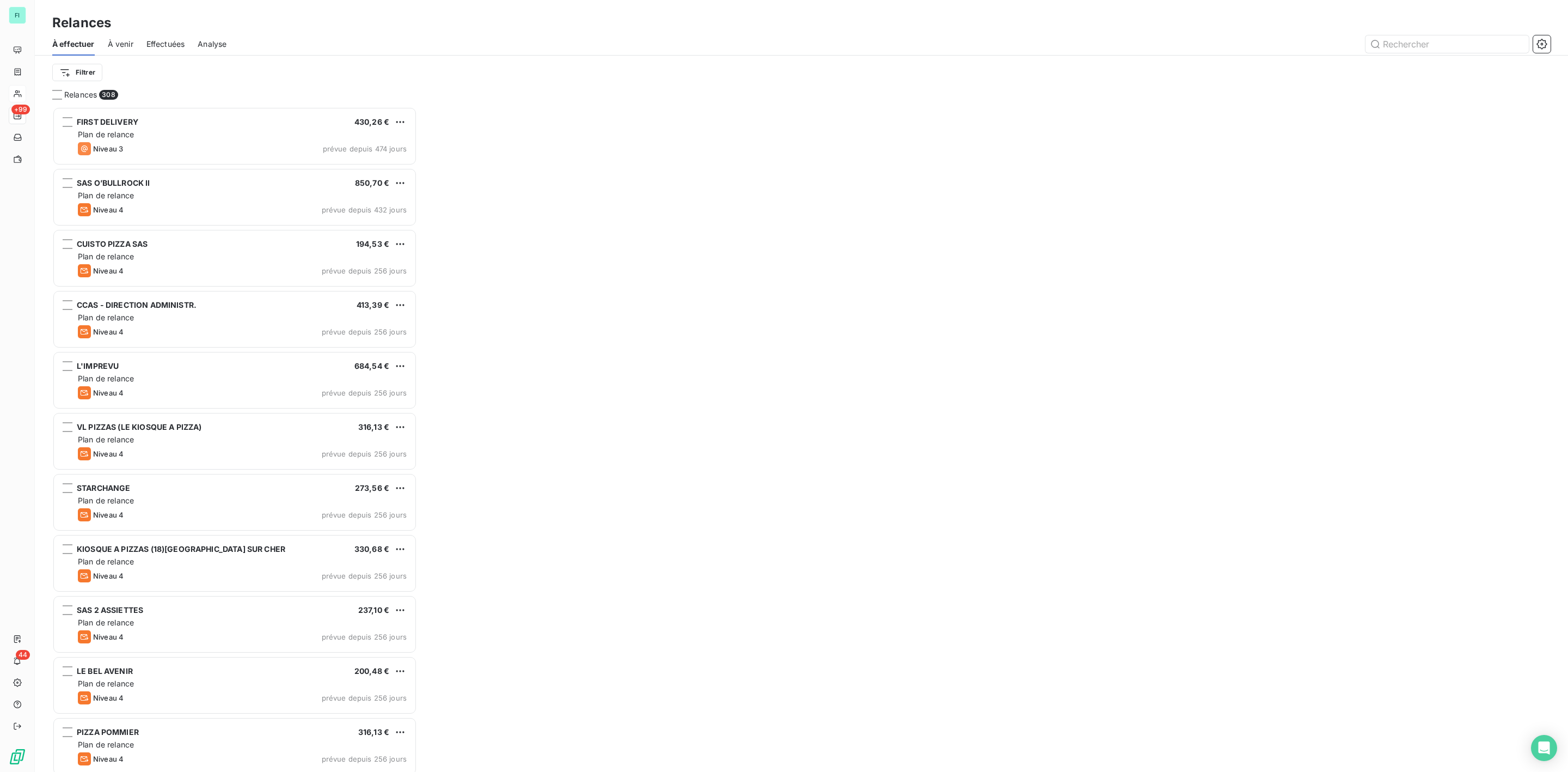
scroll to position [654, 352]
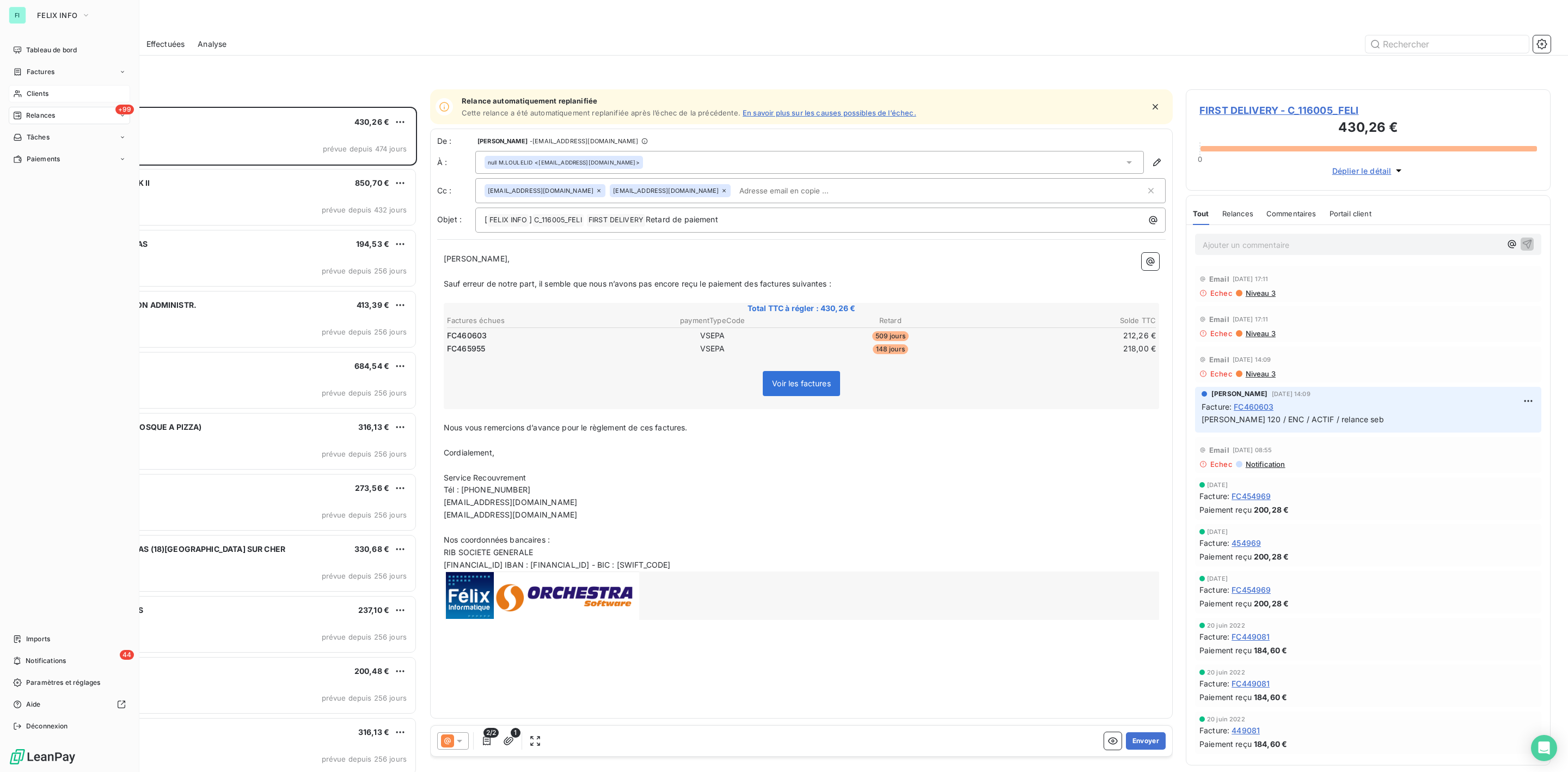
click at [27, 95] on span "Clients" at bounding box center [37, 93] width 22 height 10
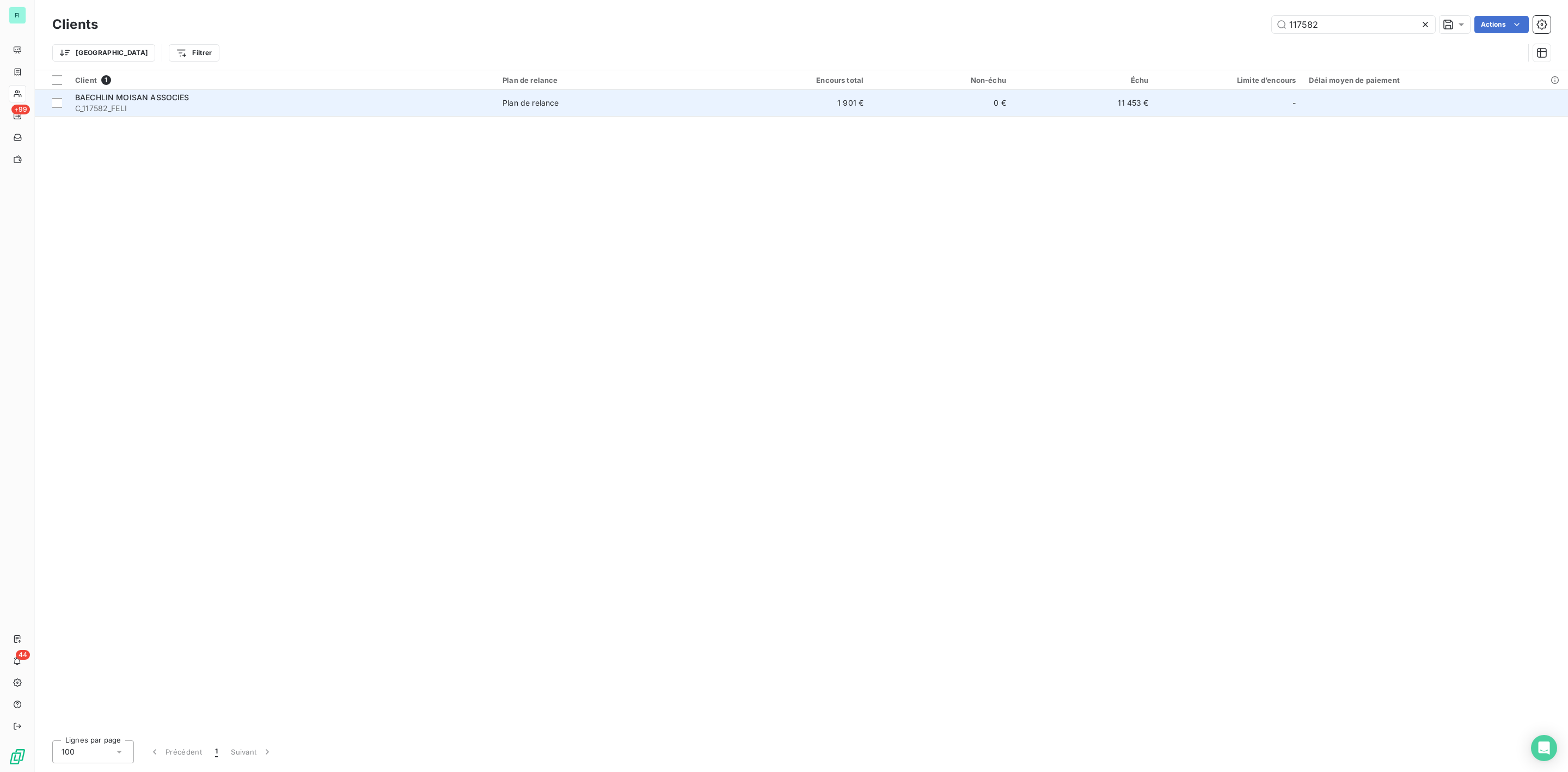
click at [178, 94] on span "BAECHLIN MOISAN ASSOCIES" at bounding box center [132, 97] width 114 height 10
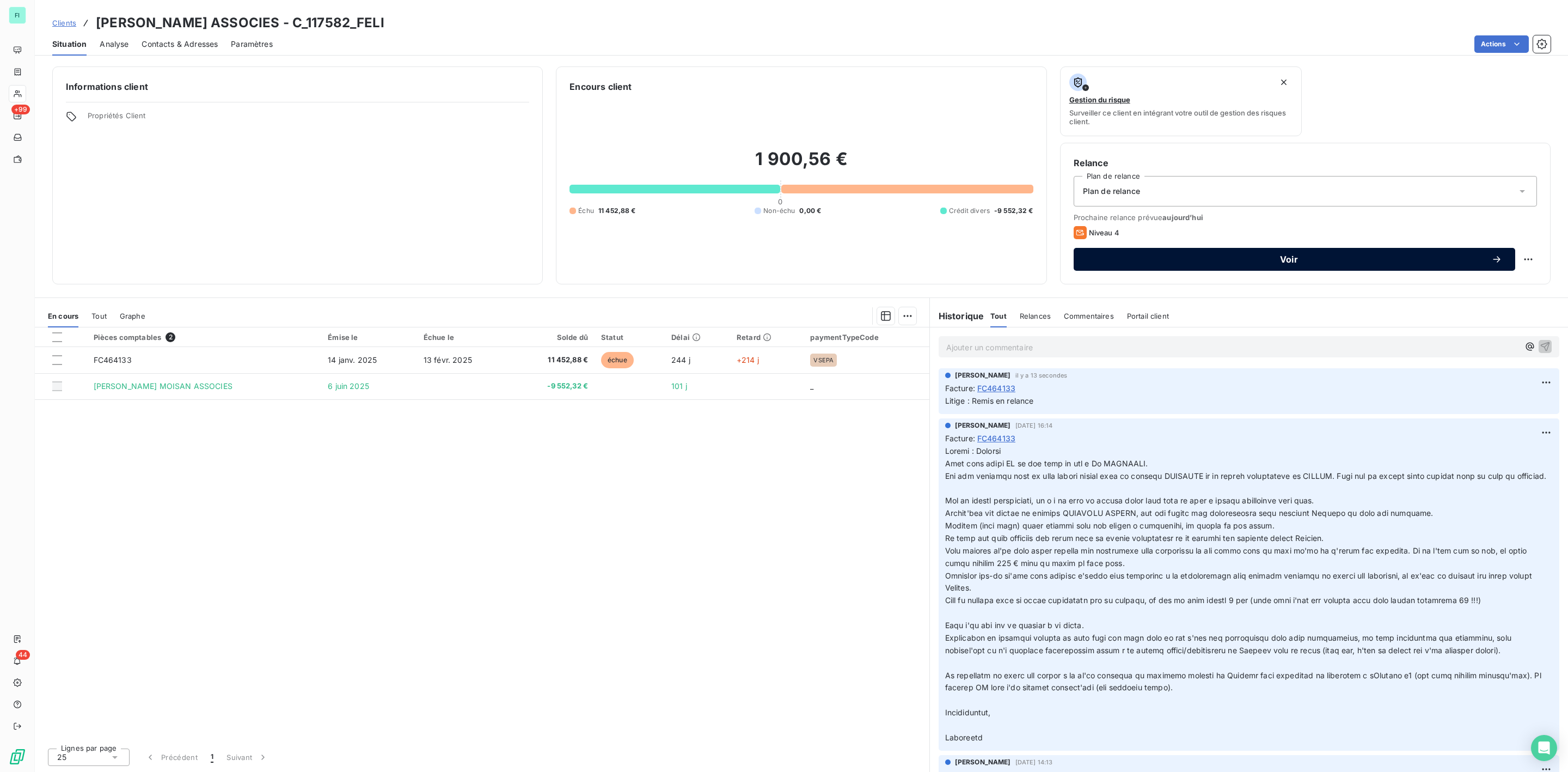
click at [1273, 255] on span "Voir" at bounding box center [1289, 260] width 405 height 9
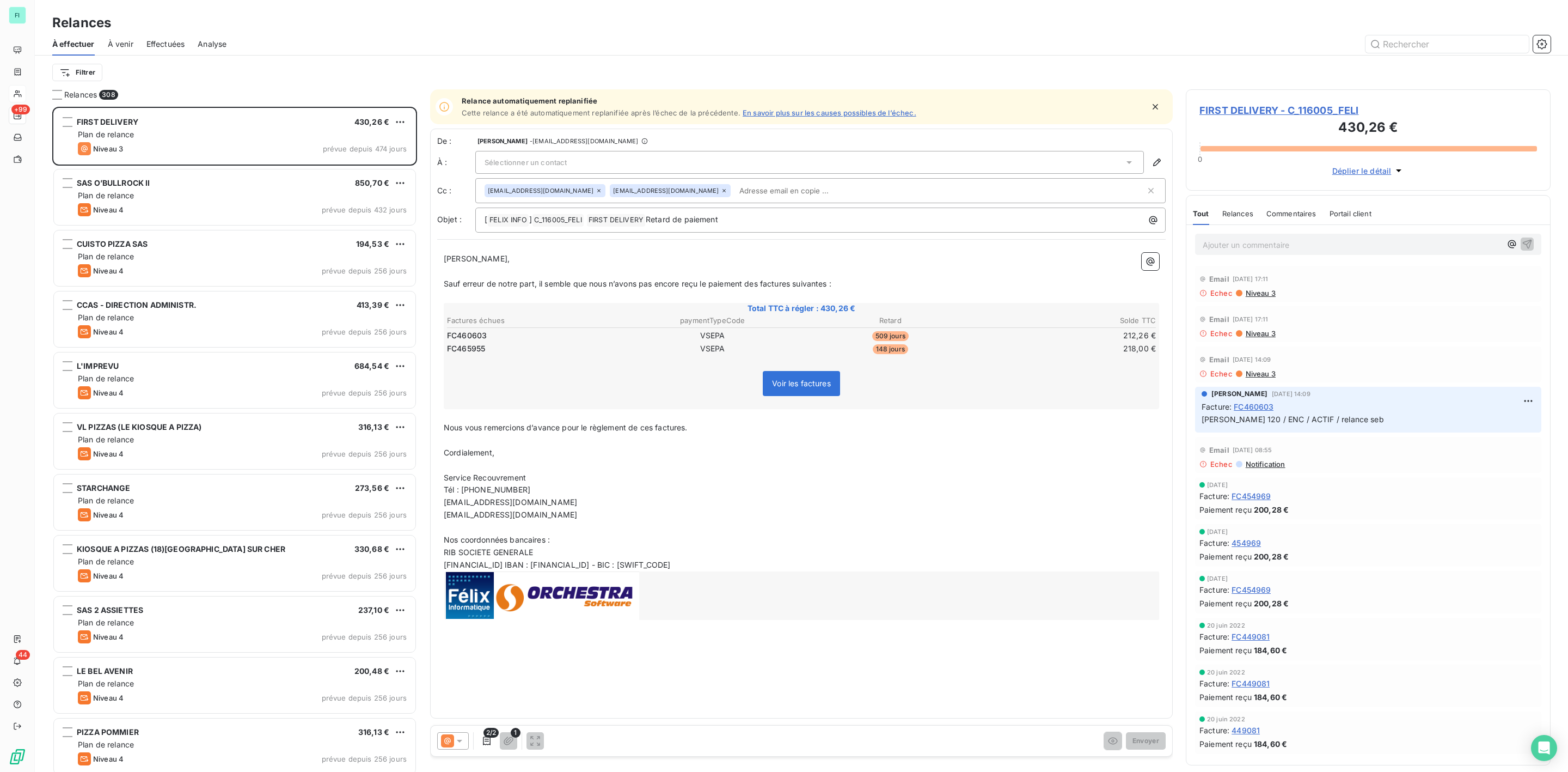
scroll to position [654, 352]
click at [1397, 44] on input "text" at bounding box center [1447, 44] width 163 height 17
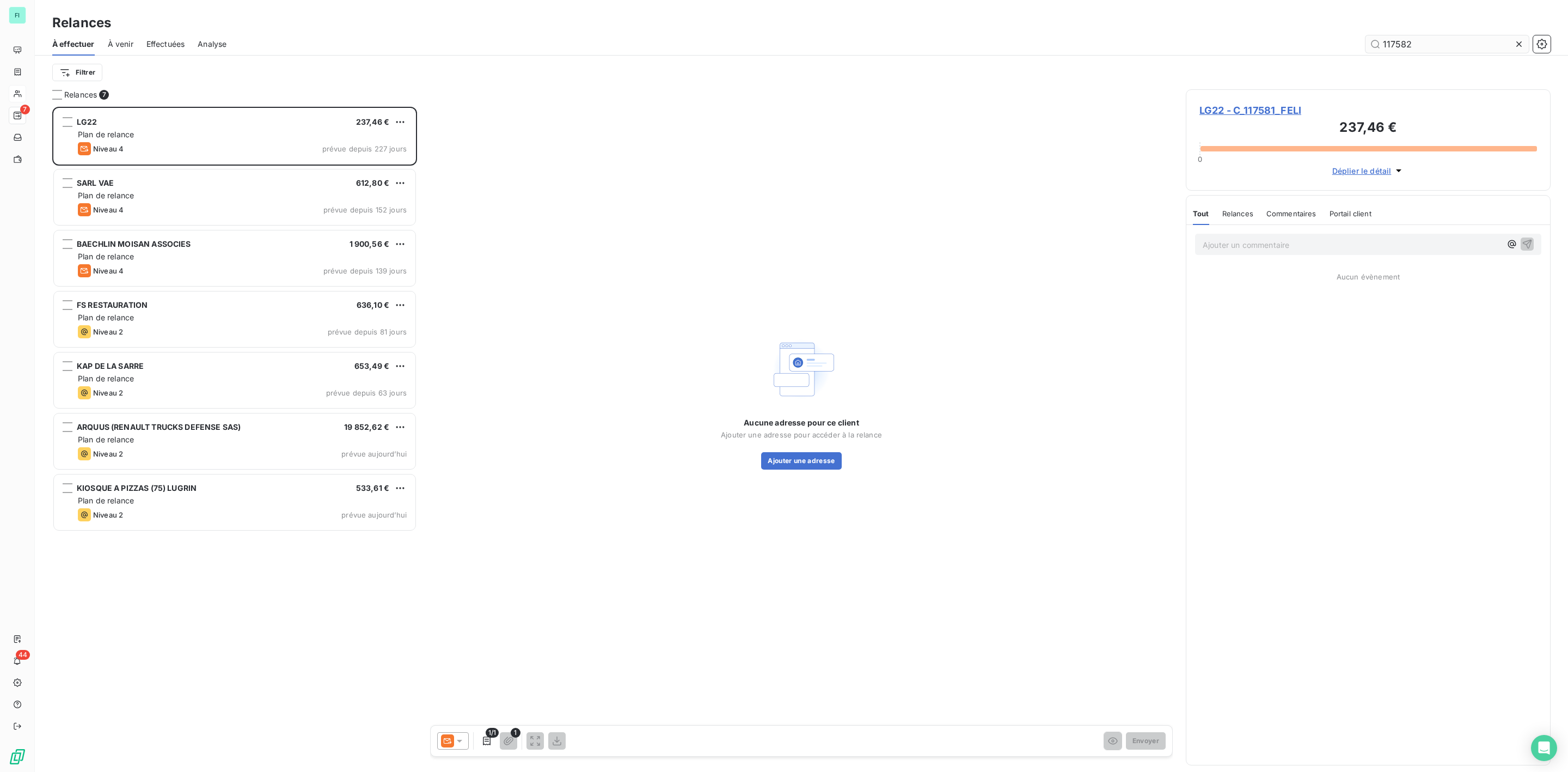
scroll to position [654, 352]
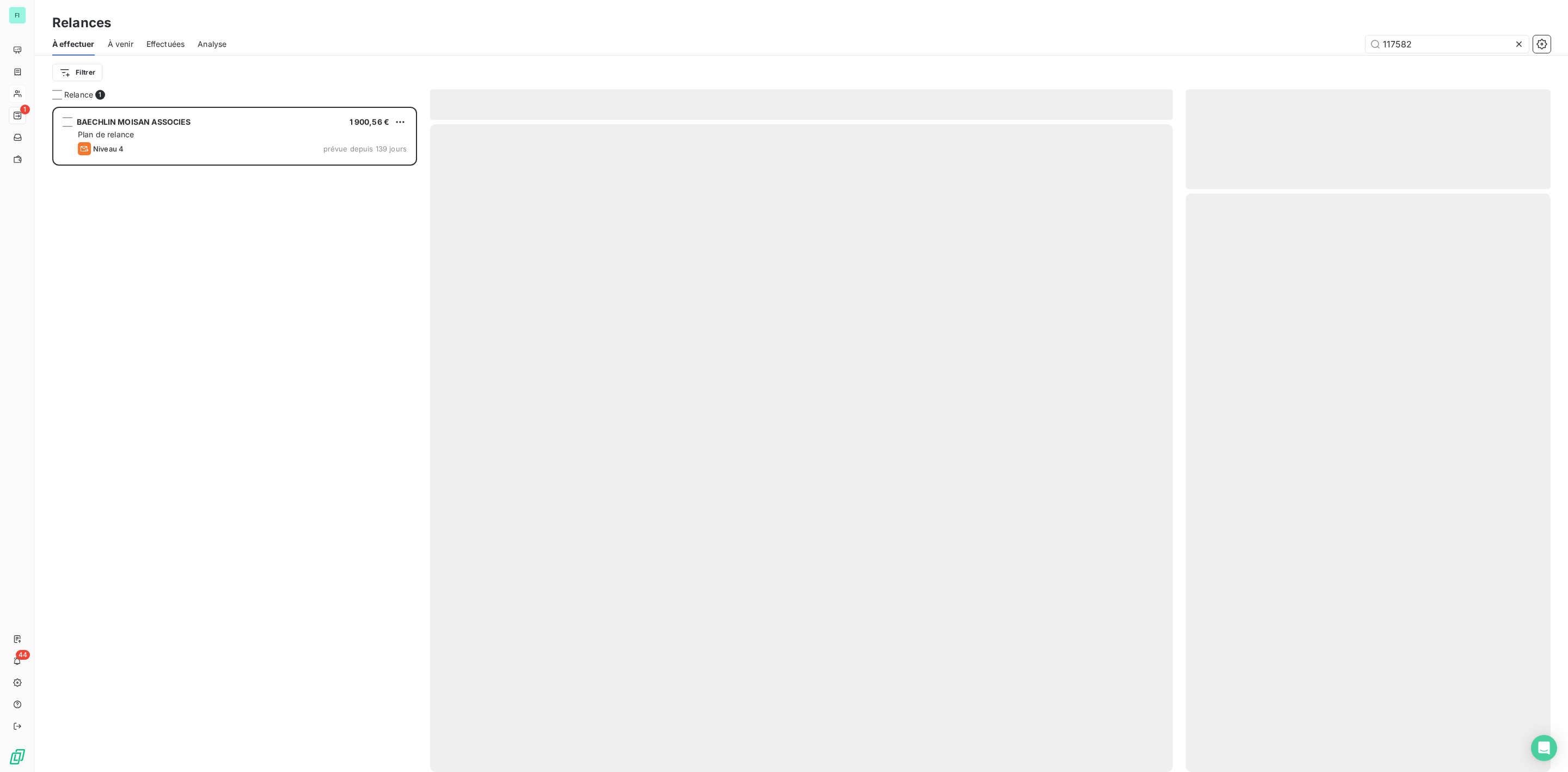
scroll to position [654, 352]
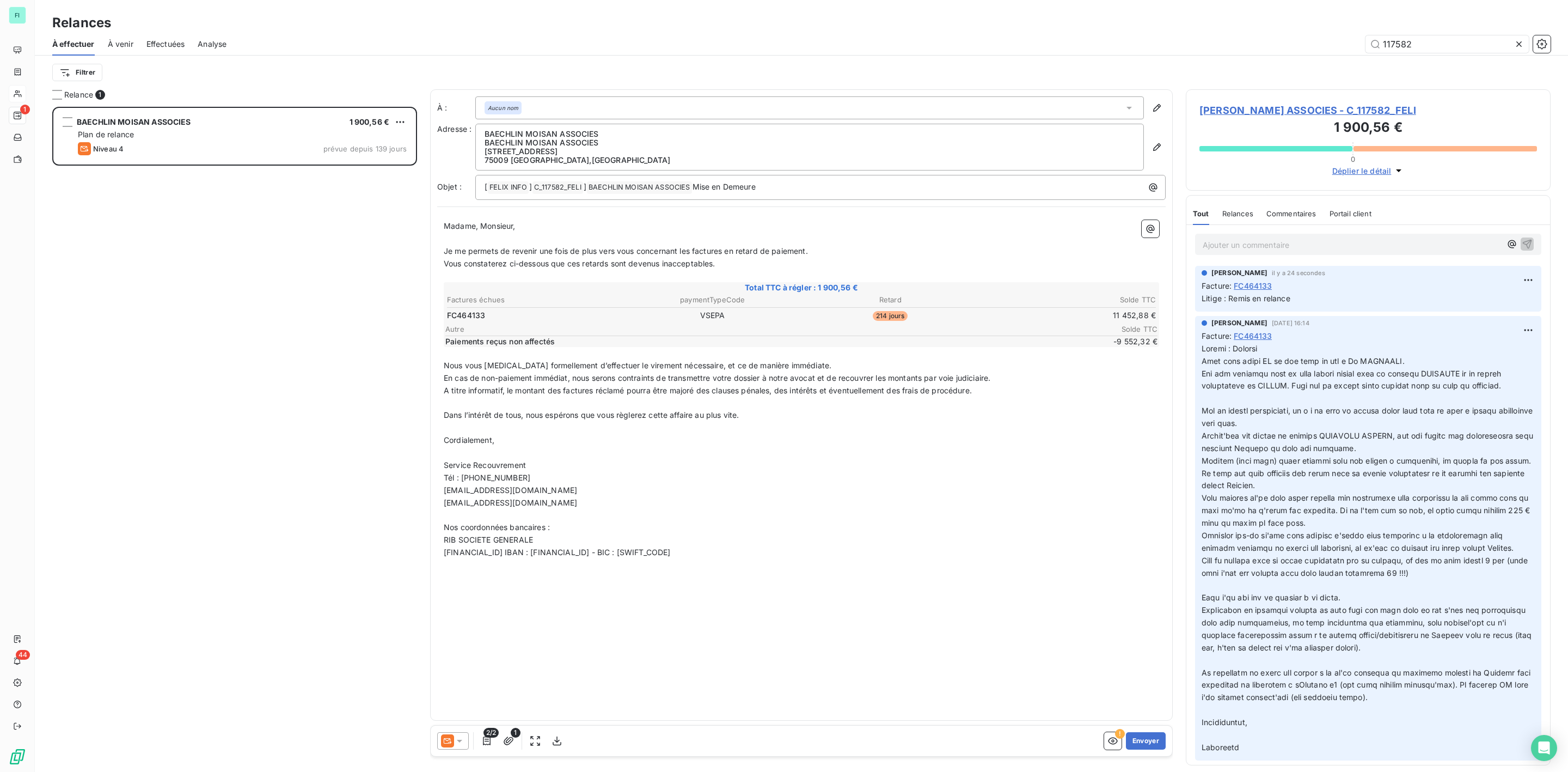
type input "117582"
click at [459, 743] on icon at bounding box center [459, 740] width 11 height 11
click at [467, 698] on span "Niveau 3" at bounding box center [475, 697] width 32 height 11
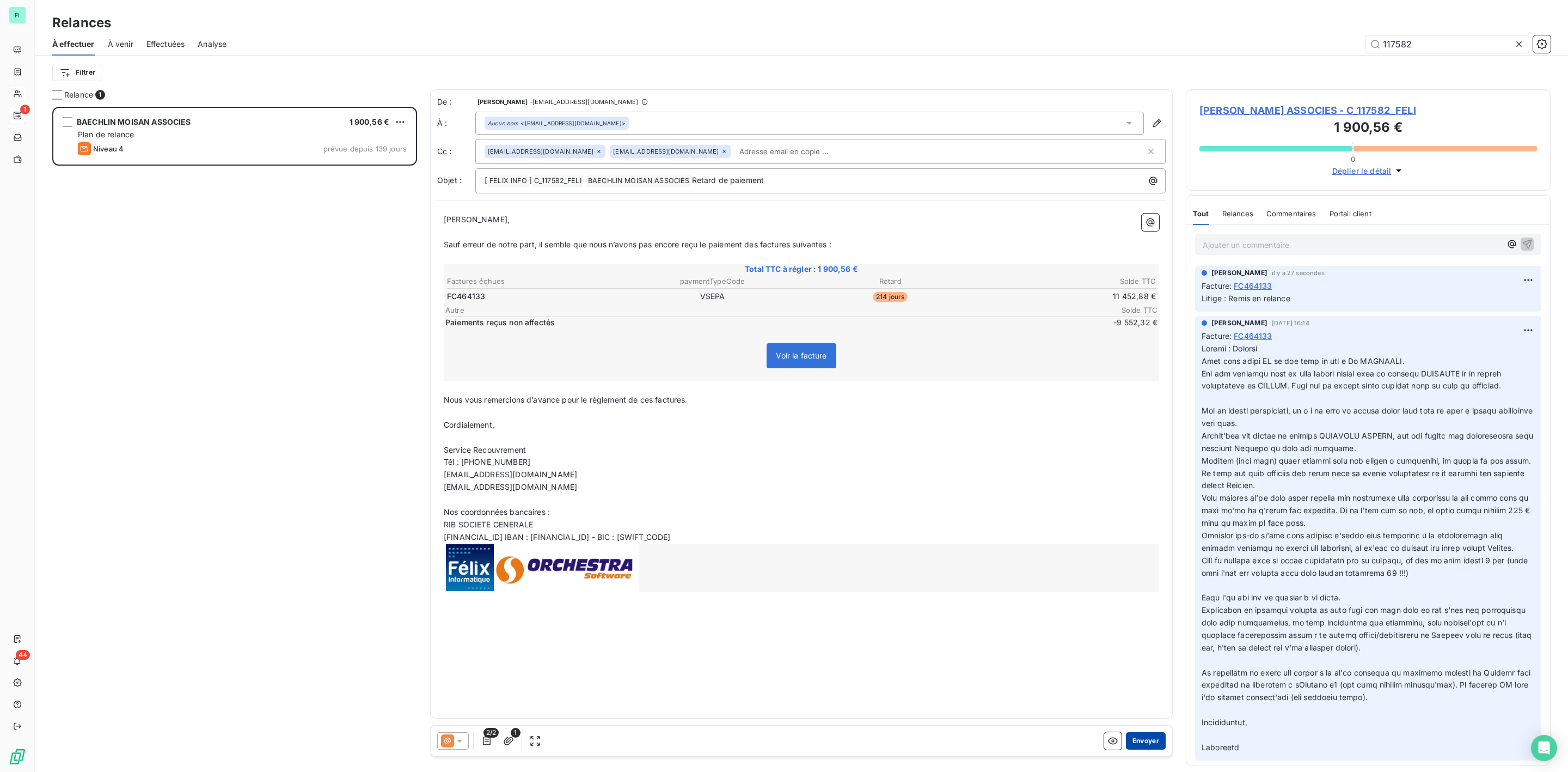
click at [1149, 740] on button "Envoyer" at bounding box center [1145, 740] width 40 height 17
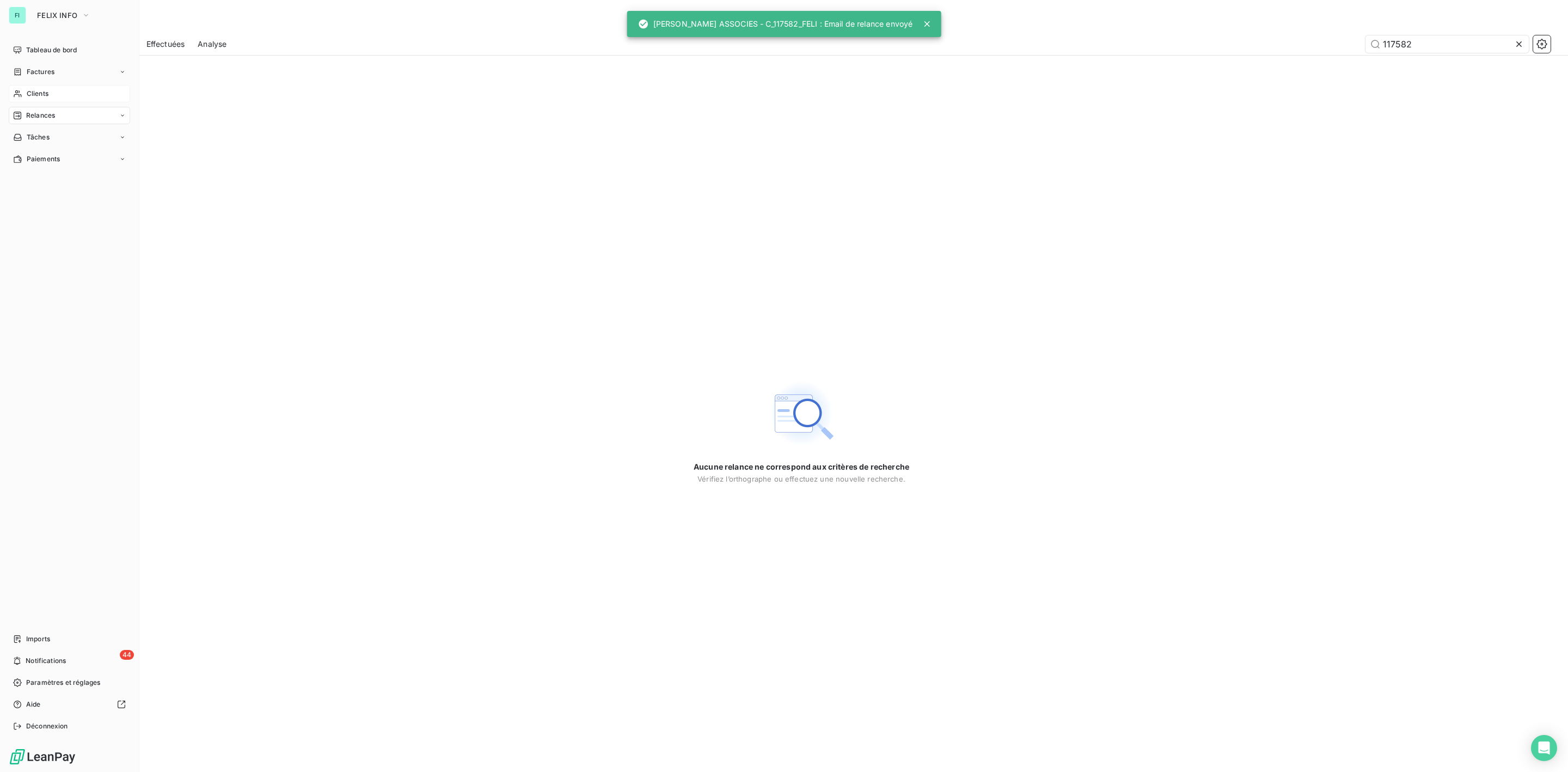
click at [38, 91] on span "Clients" at bounding box center [37, 93] width 22 height 10
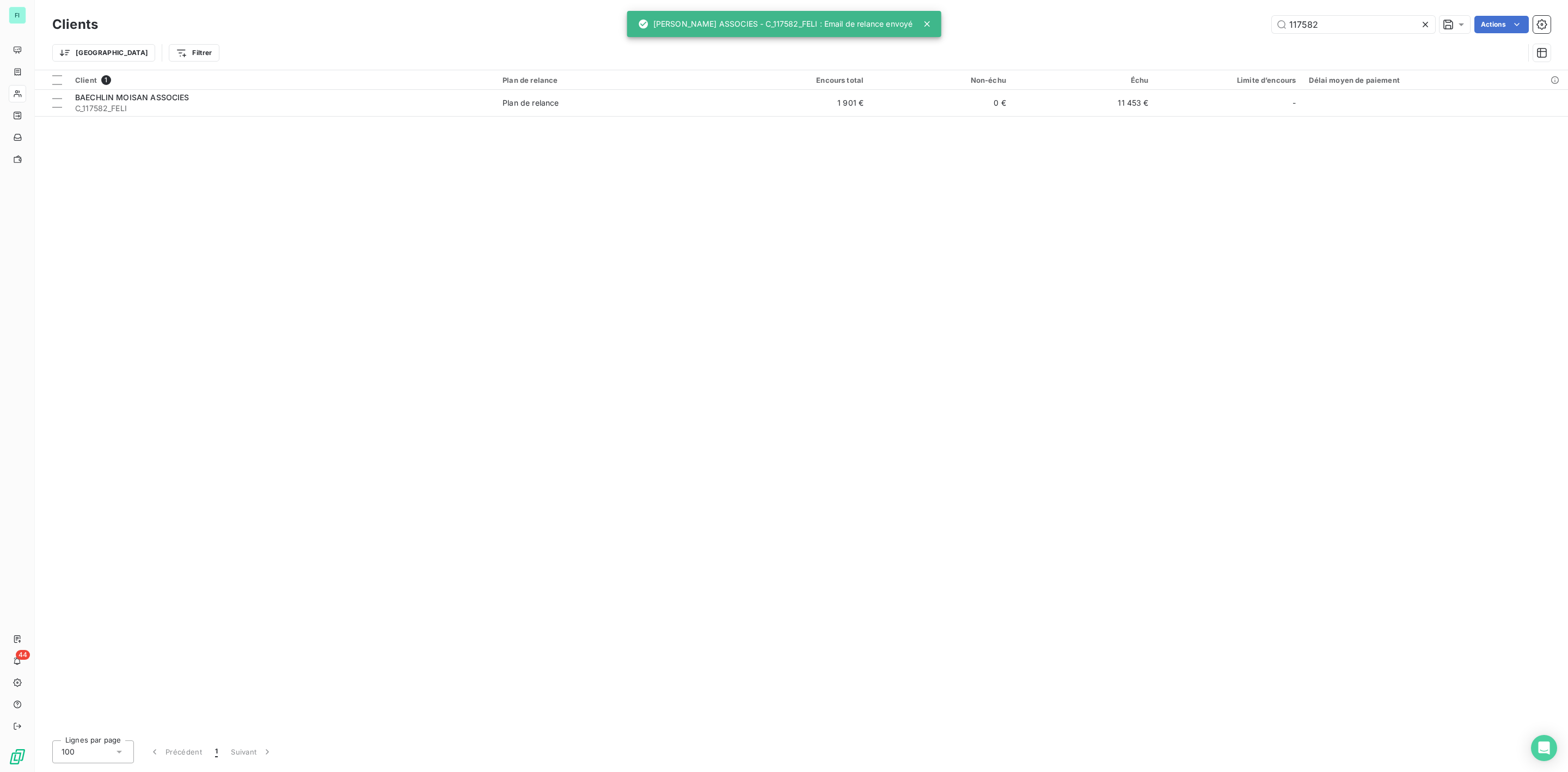
drag, startPoint x: 1338, startPoint y: 29, endPoint x: 1103, endPoint y: 29, distance: 235.0
click at [1128, 29] on div "117582 Actions" at bounding box center [831, 24] width 1440 height 17
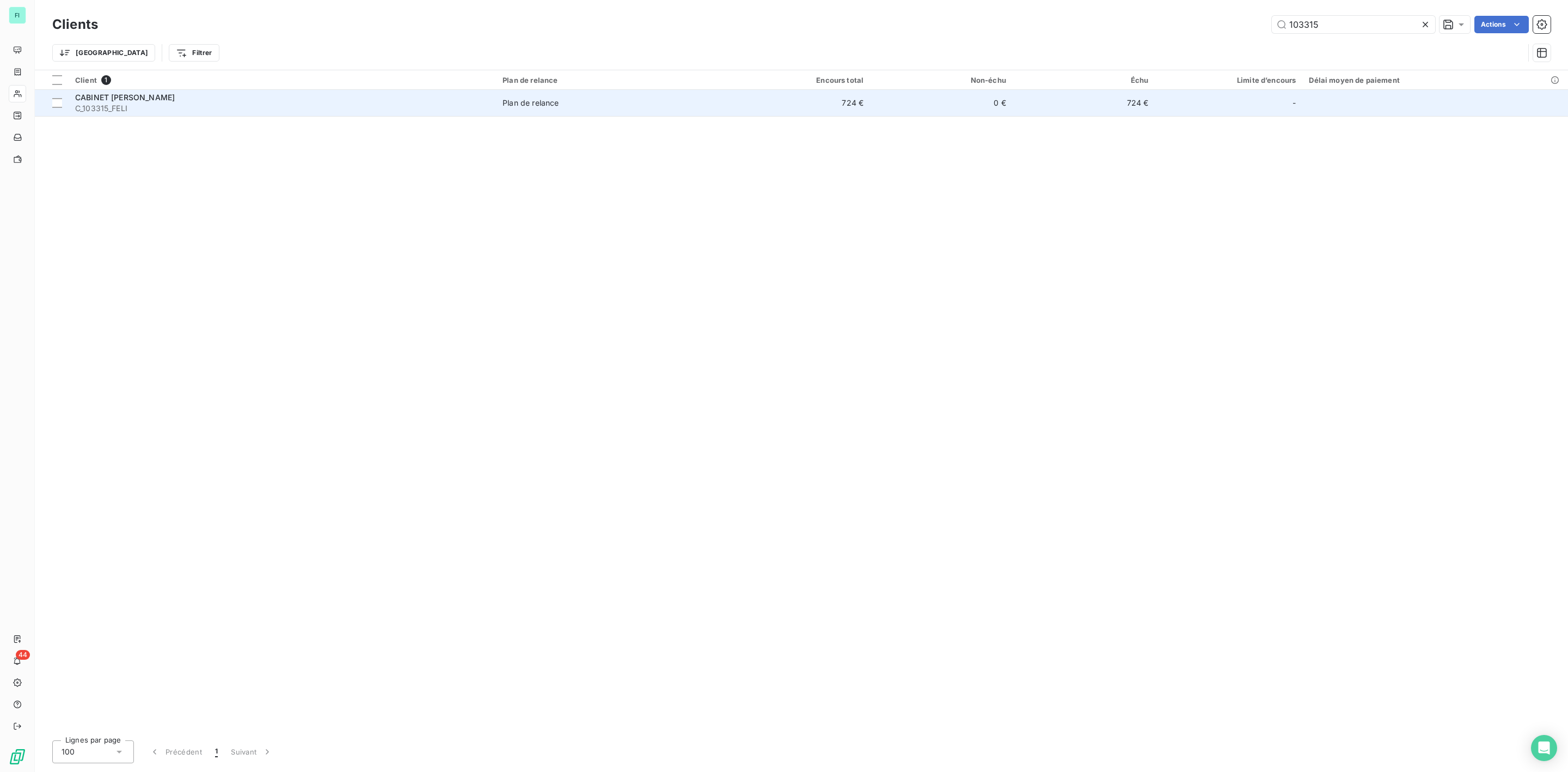
type input "103315"
click at [115, 111] on span "C_103315_FELI" at bounding box center [282, 108] width 414 height 11
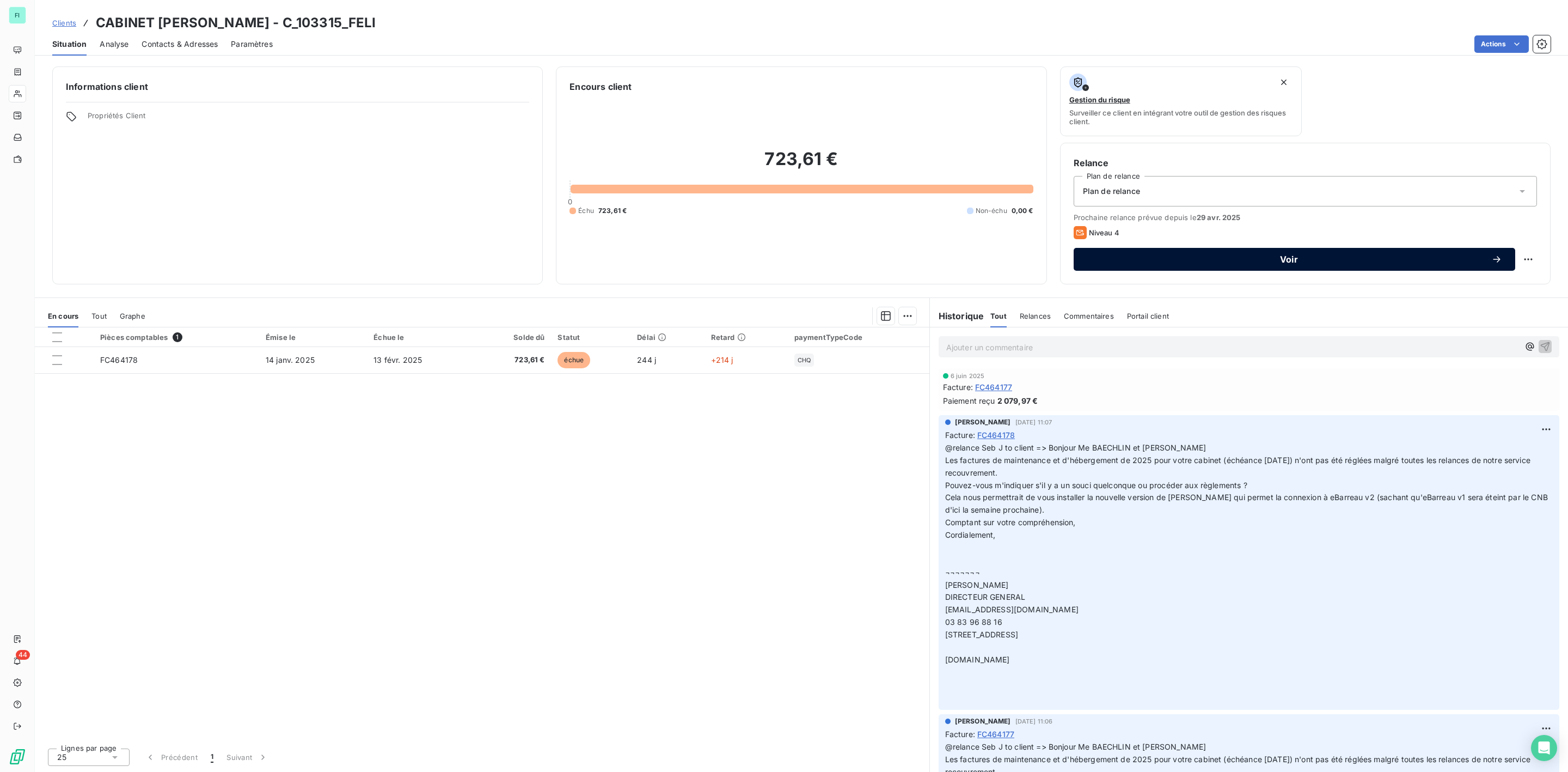
click at [1241, 258] on span "Voir" at bounding box center [1289, 260] width 405 height 9
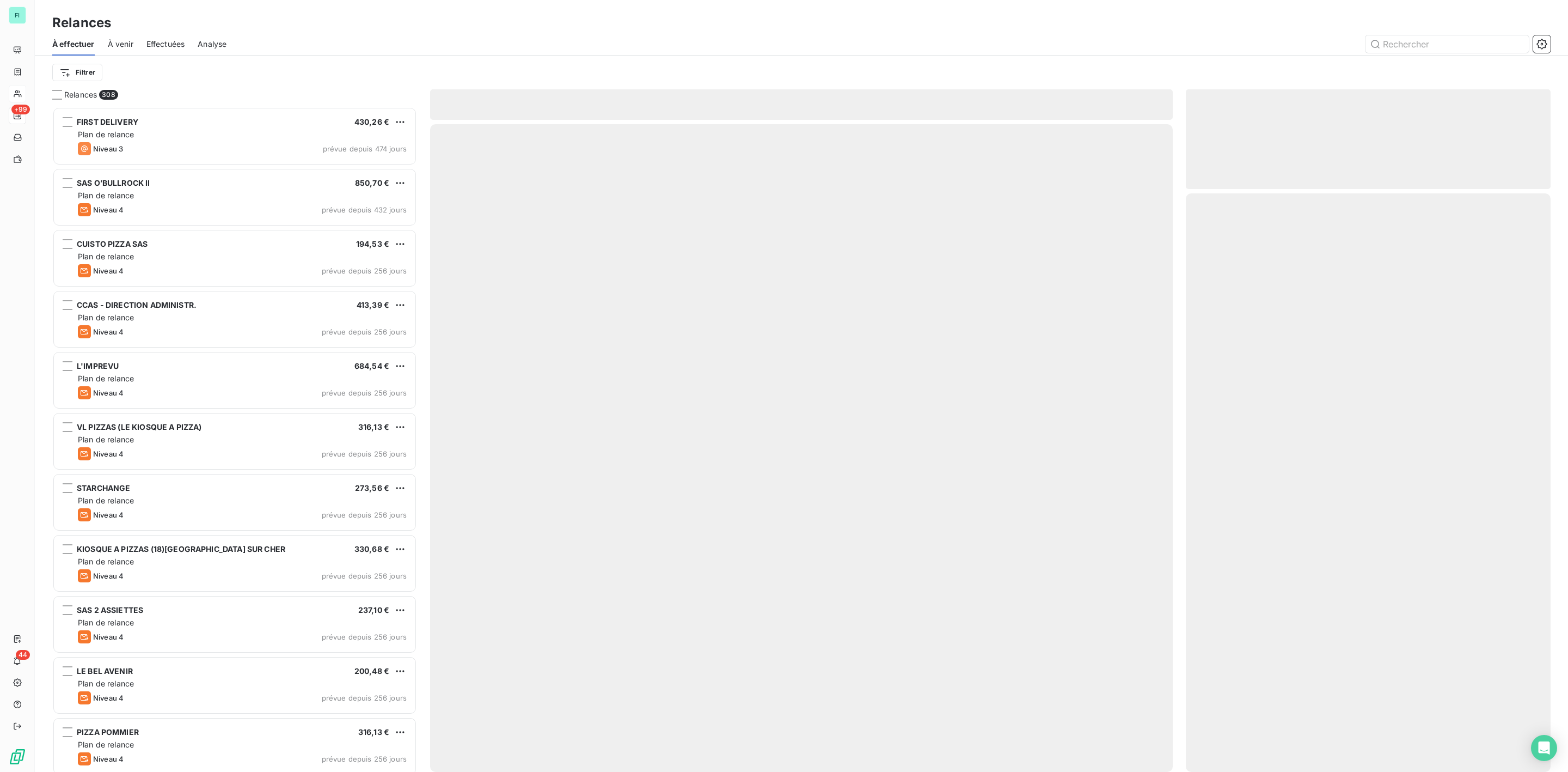
scroll to position [654, 352]
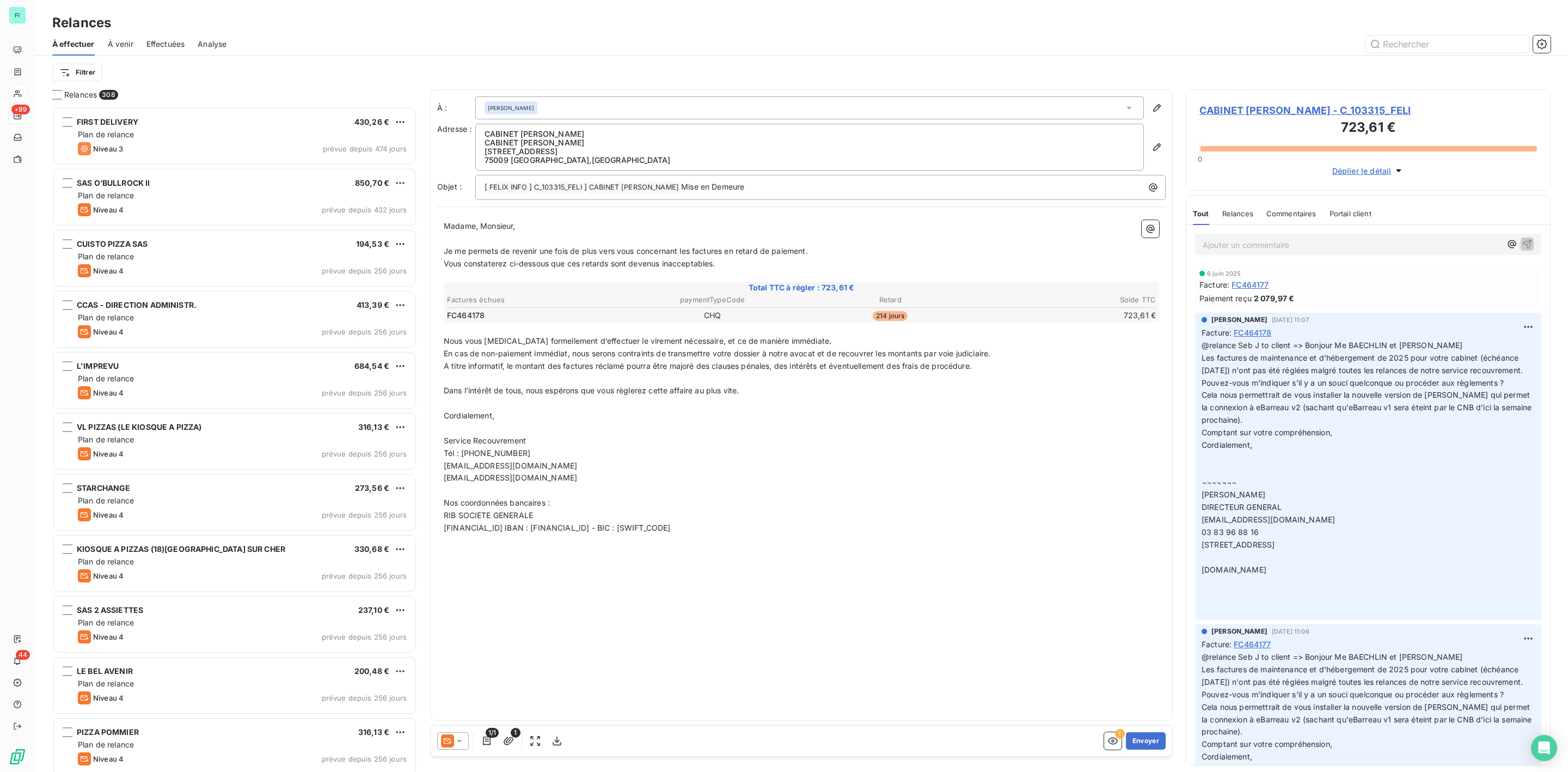
click at [462, 735] on div at bounding box center [453, 740] width 32 height 17
click at [466, 698] on span "Niveau 3" at bounding box center [475, 697] width 32 height 11
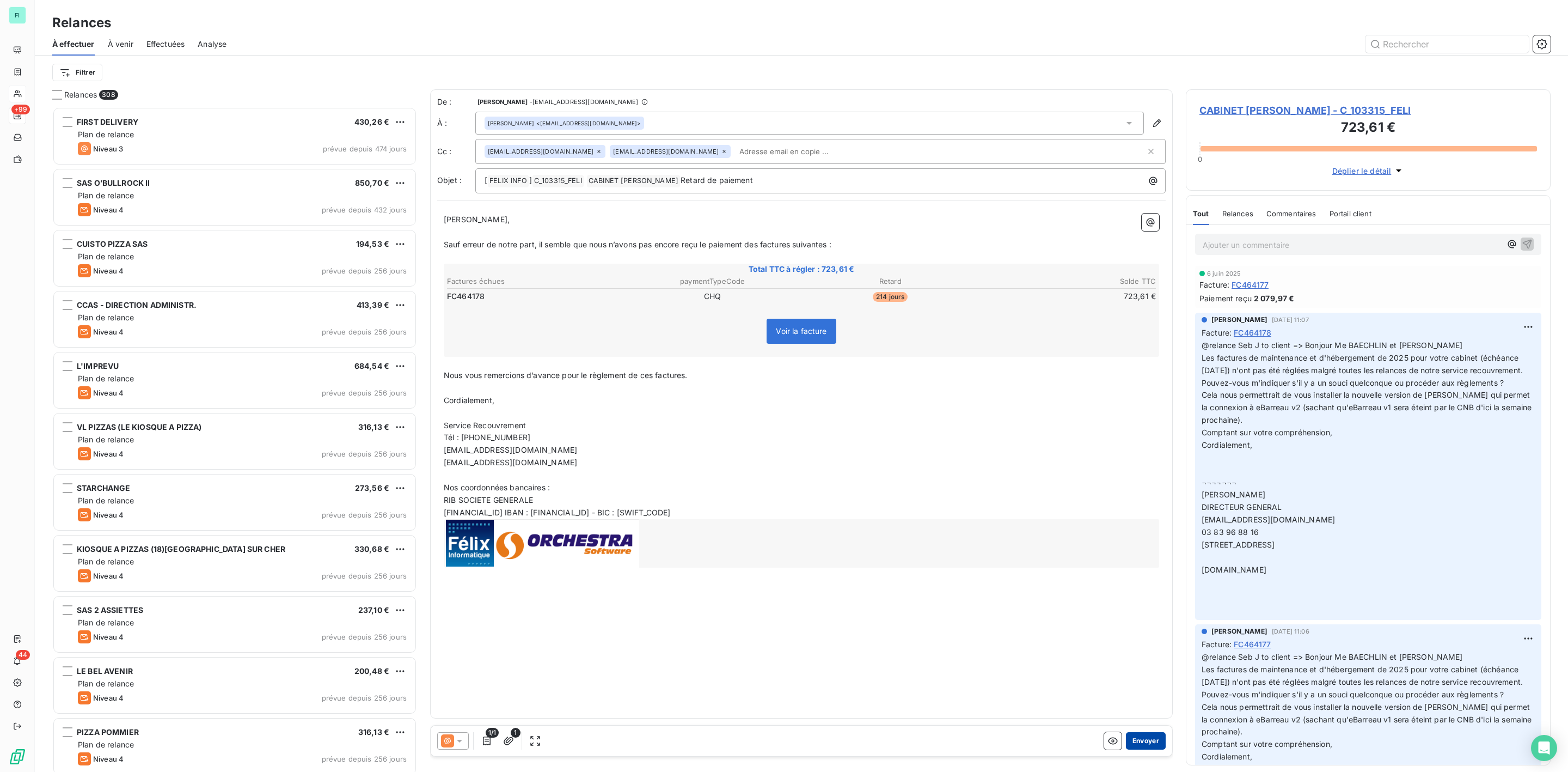
click at [1144, 739] on button "Envoyer" at bounding box center [1145, 740] width 40 height 17
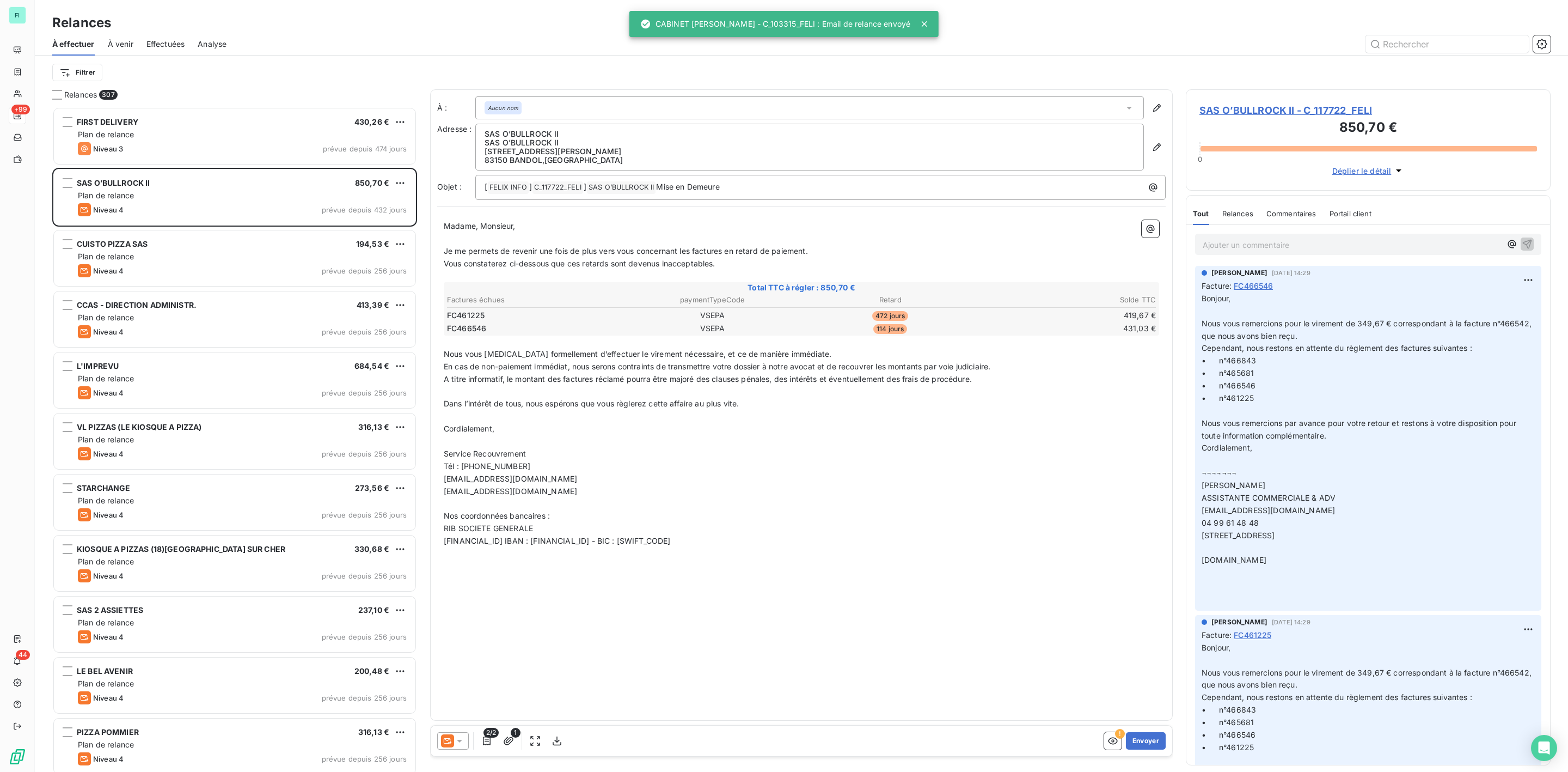
scroll to position [654, 352]
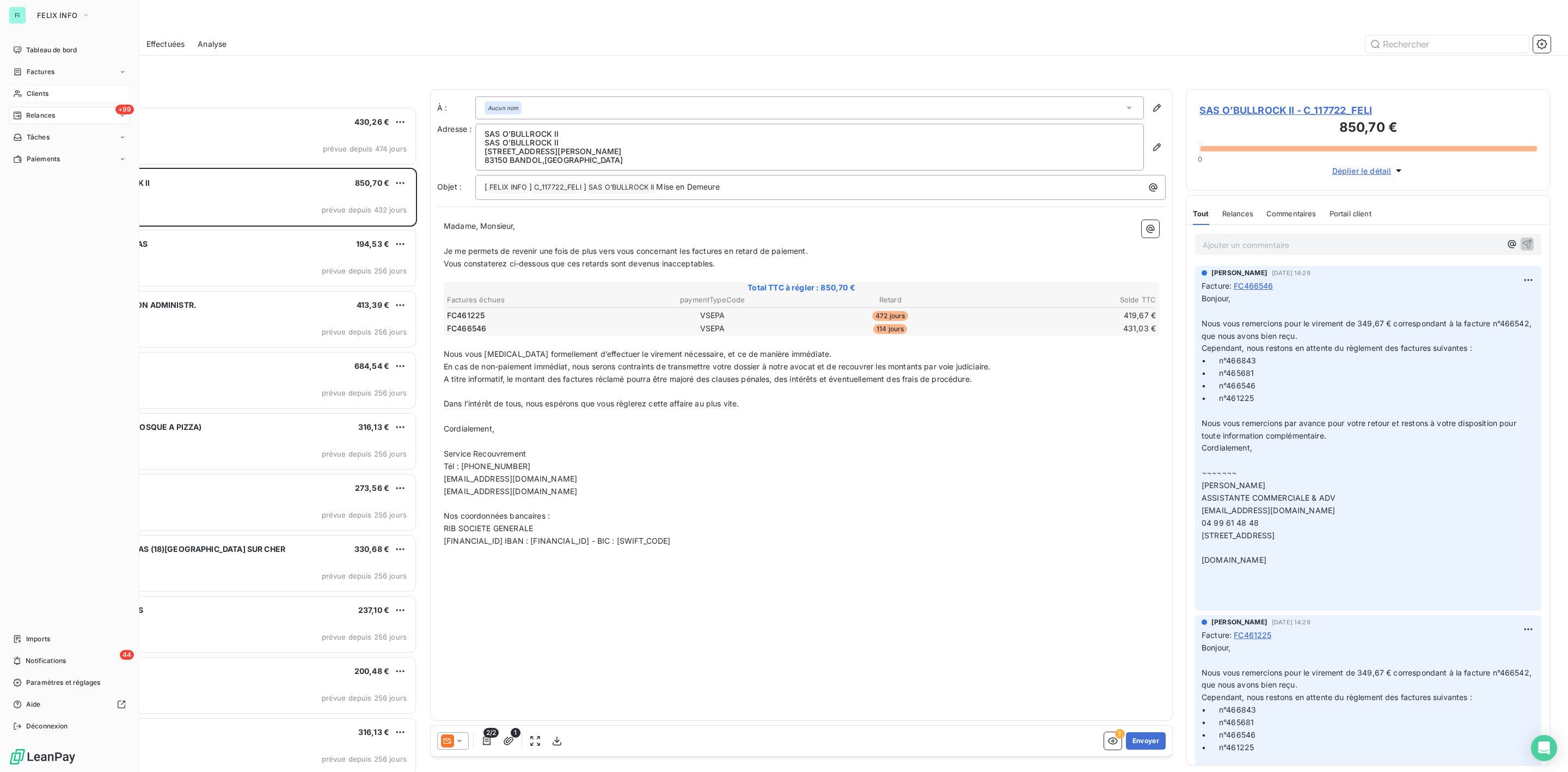
click at [28, 95] on span "Clients" at bounding box center [37, 93] width 22 height 10
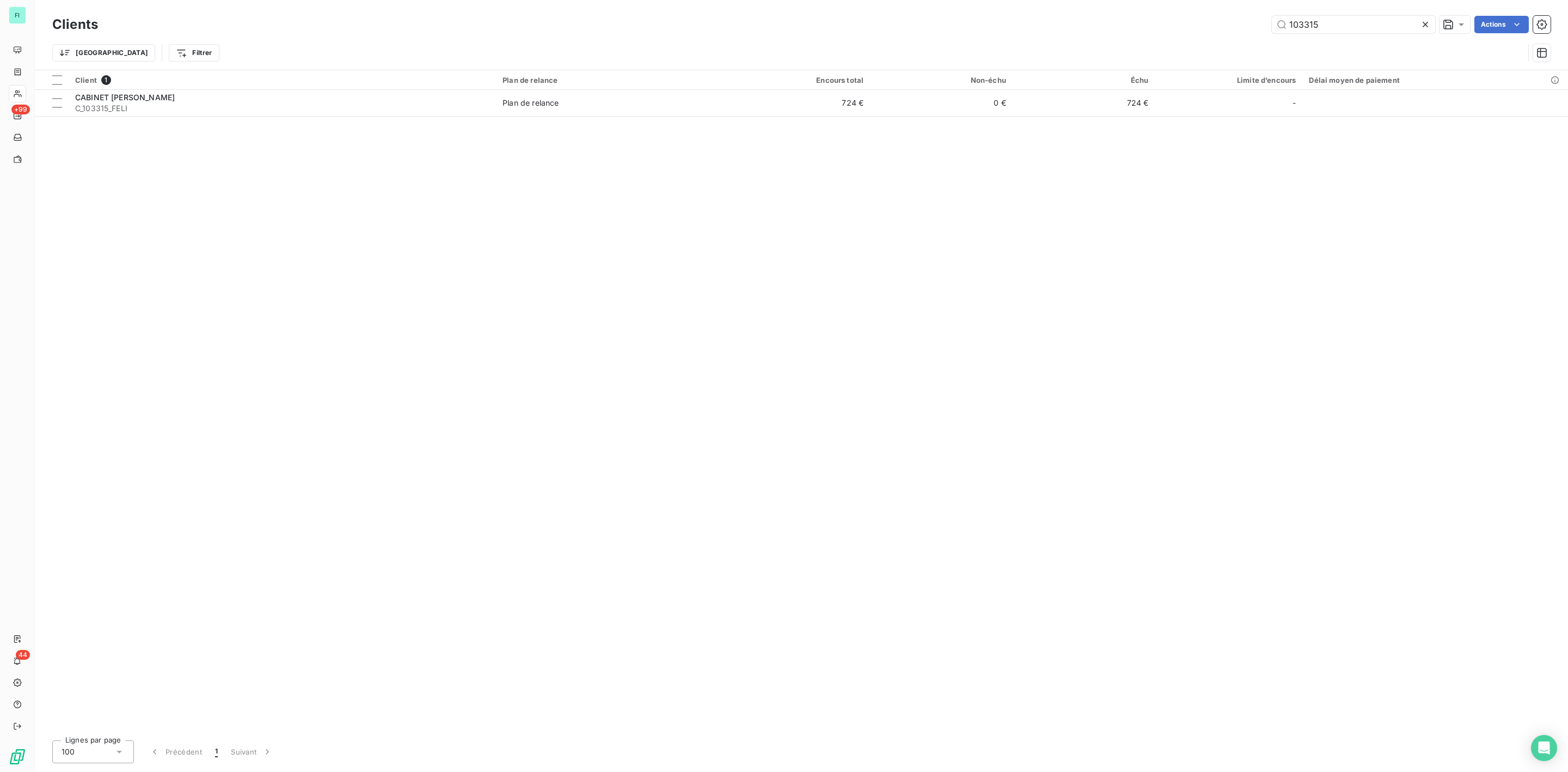
drag, startPoint x: 1345, startPoint y: 27, endPoint x: 949, endPoint y: 27, distance: 396.0
click at [1000, 27] on div "103315 Actions" at bounding box center [831, 24] width 1440 height 17
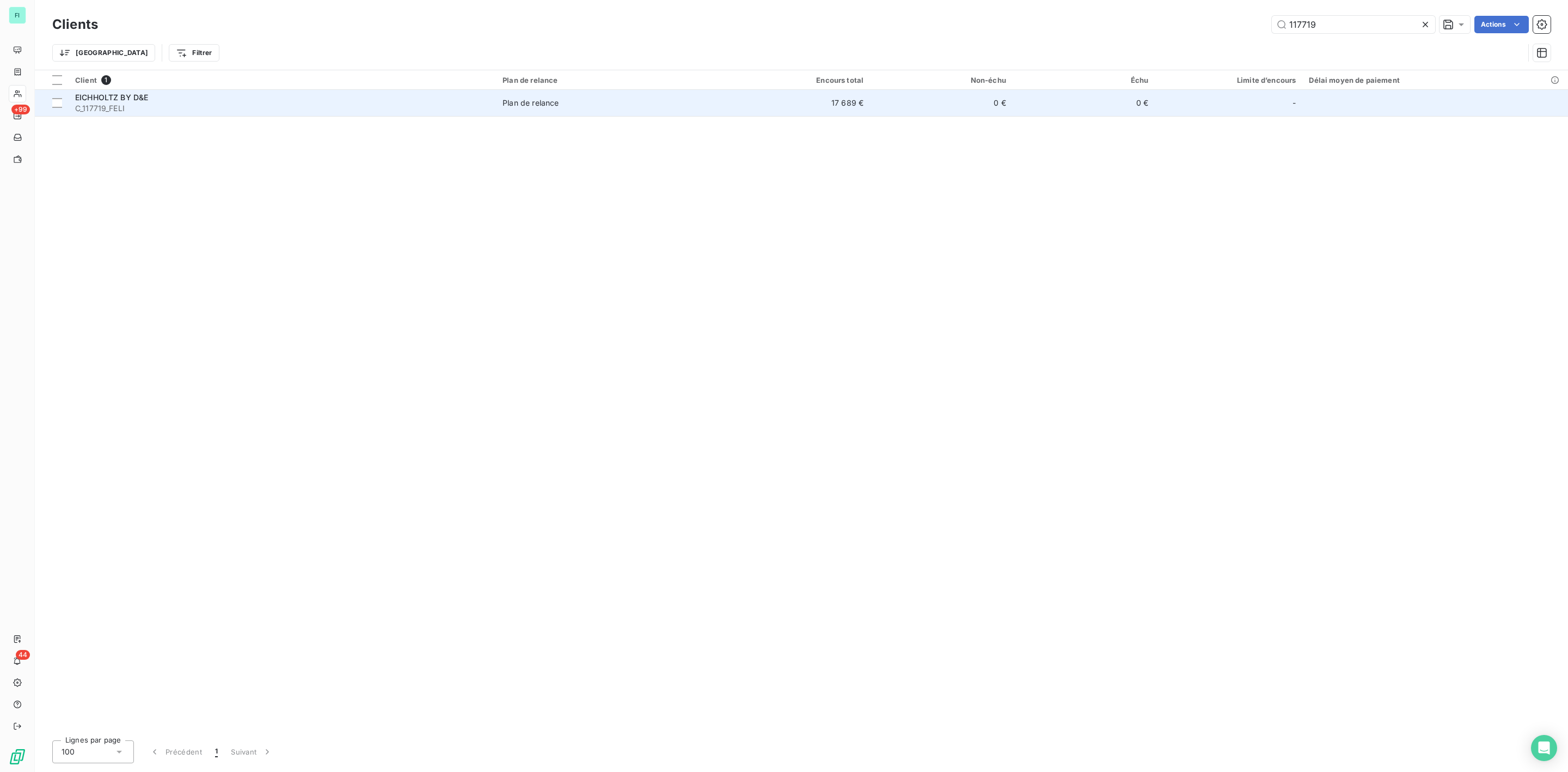
type input "117719"
click at [145, 105] on span "C_117719_FELI" at bounding box center [282, 108] width 414 height 11
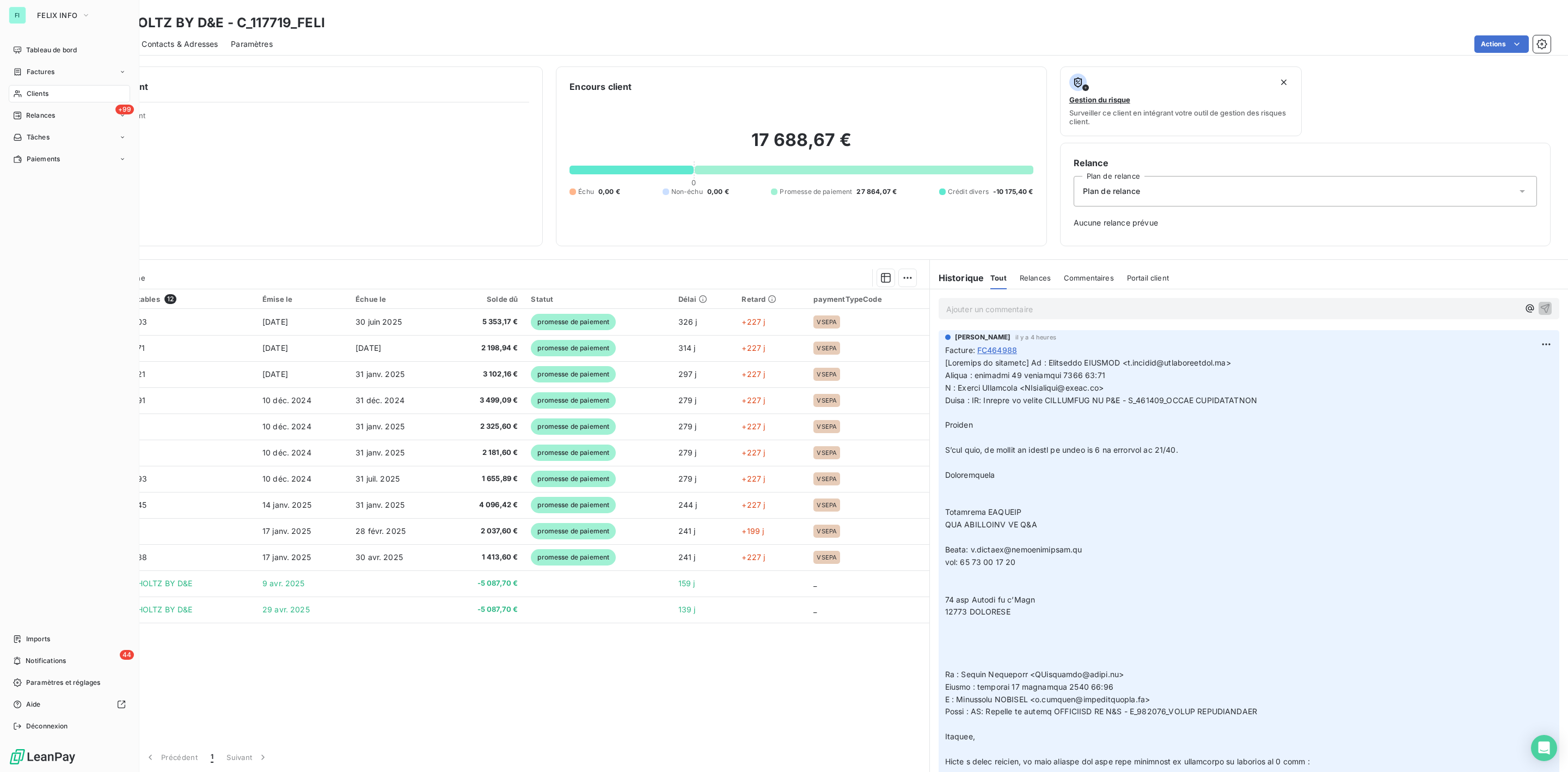
click at [48, 92] on span "Clients" at bounding box center [37, 93] width 22 height 10
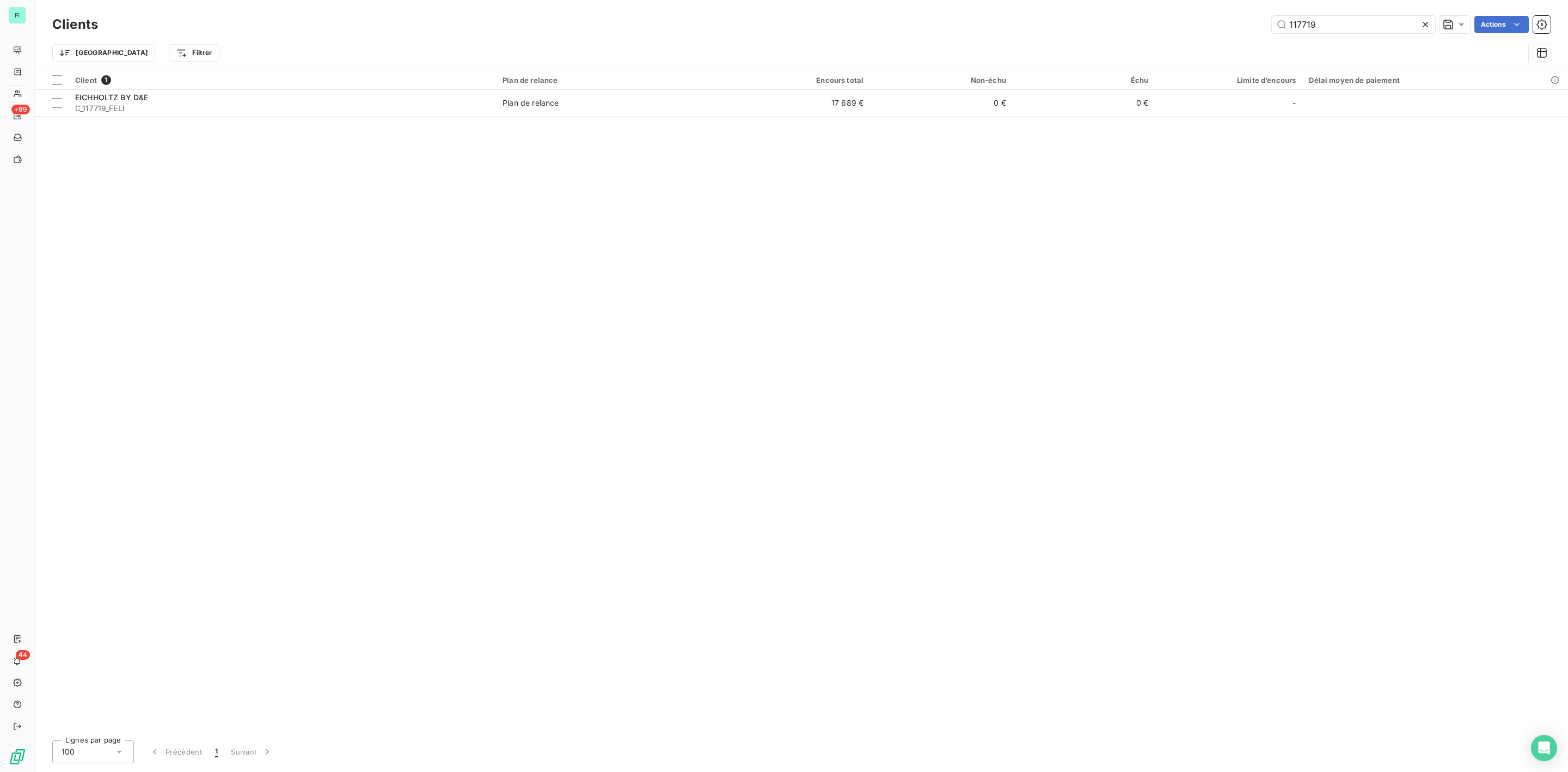
drag, startPoint x: 1335, startPoint y: 20, endPoint x: 1209, endPoint y: 33, distance: 126.7
click at [1215, 32] on div "117719 Actions" at bounding box center [831, 24] width 1440 height 17
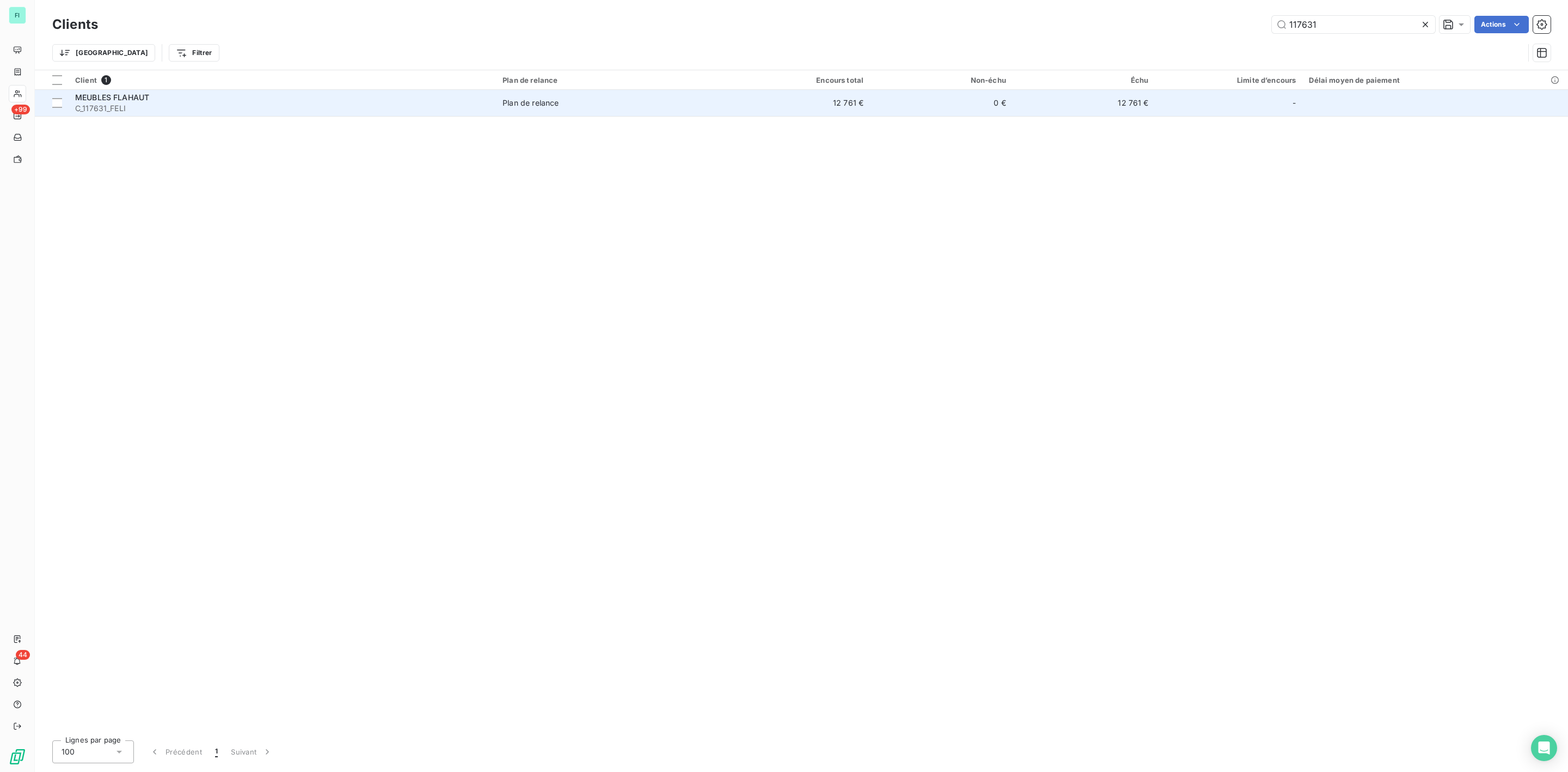
type input "117631"
click at [95, 108] on span "C_117631_FELI" at bounding box center [282, 108] width 414 height 11
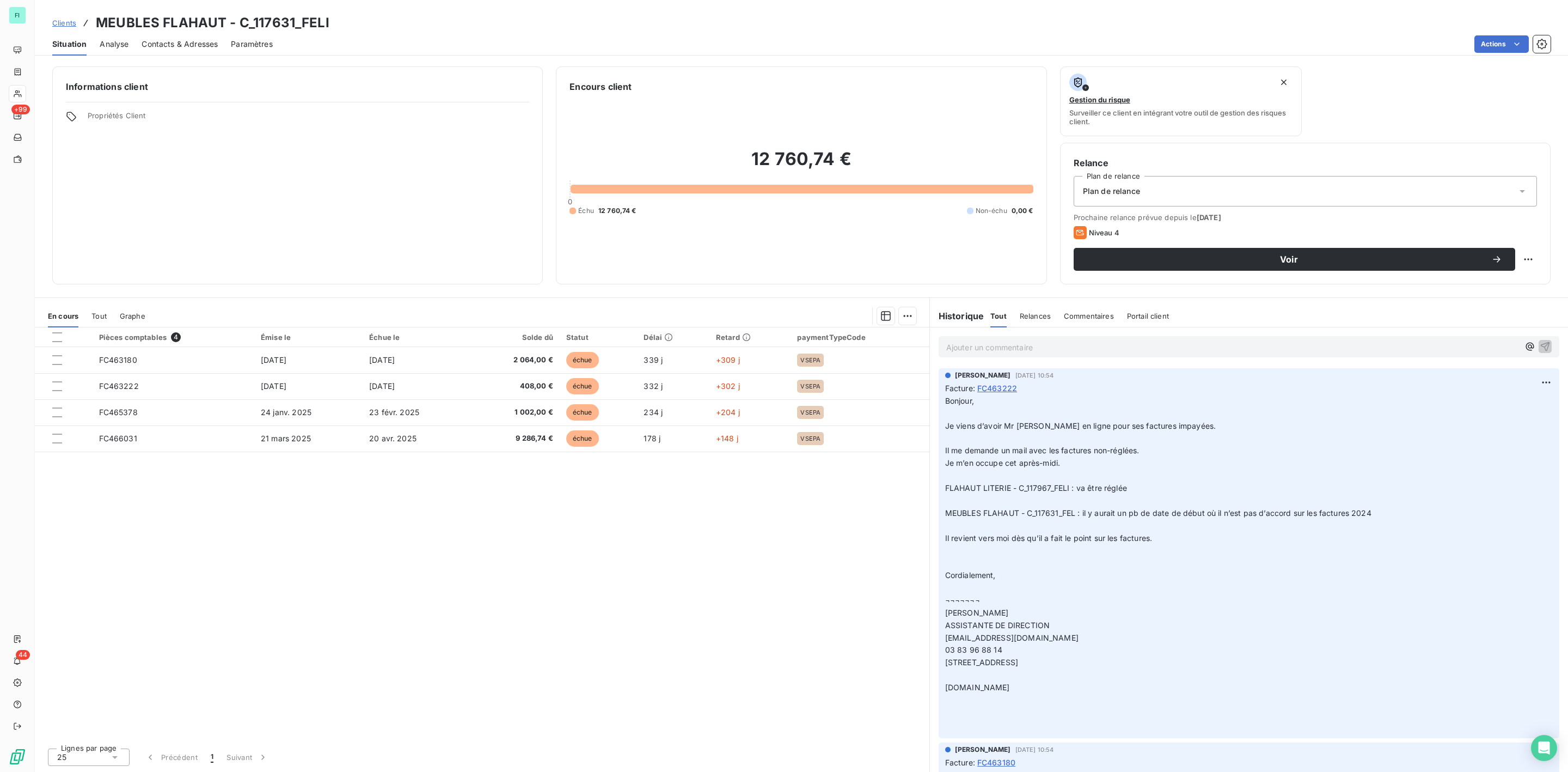
click at [791, 683] on div "Pièces comptables 4 Émise le Échue le Solde dû Statut Délai Retard paymentTypeC…" at bounding box center [482, 533] width 895 height 412
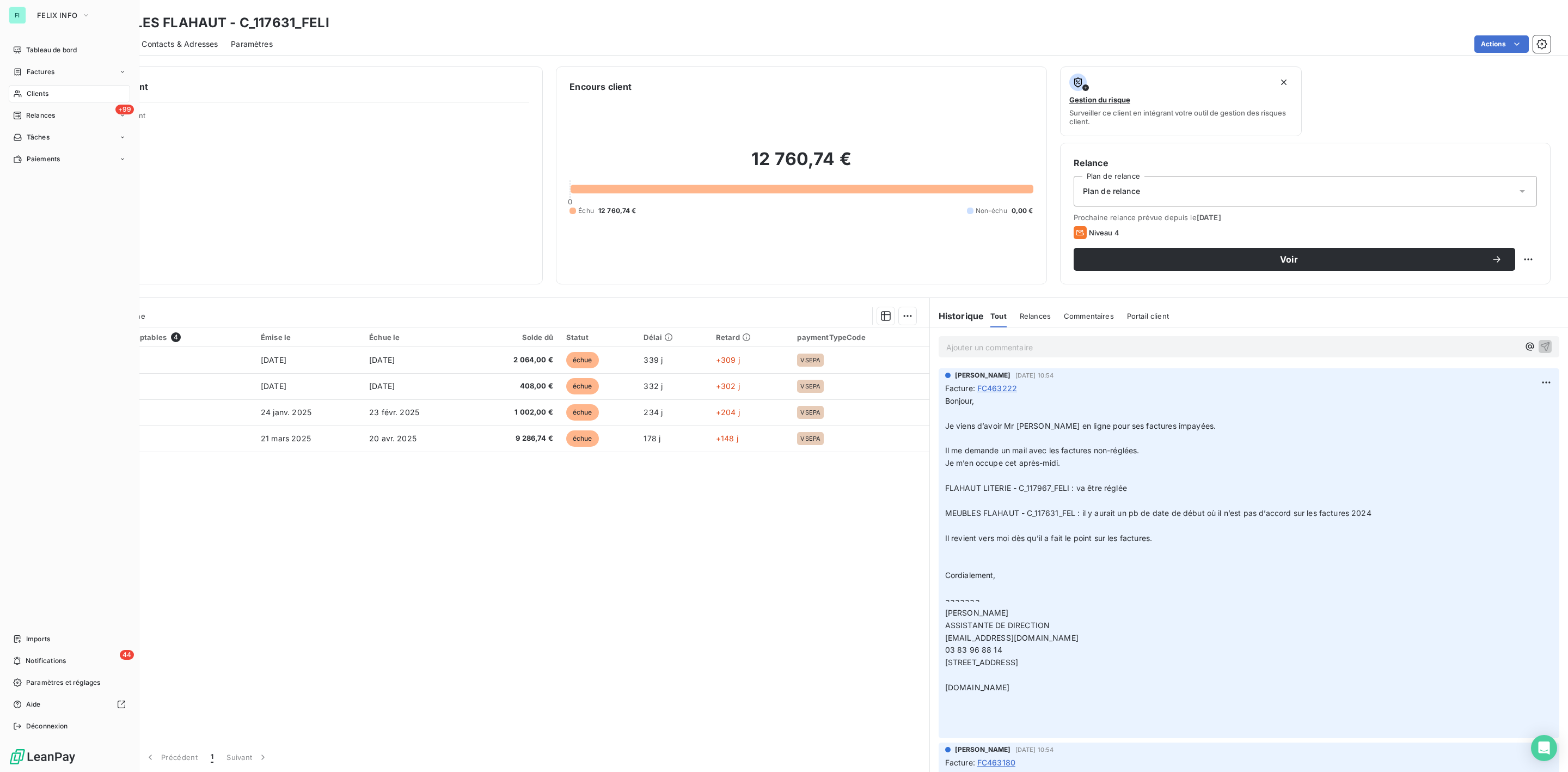
click at [38, 89] on span "Clients" at bounding box center [37, 93] width 22 height 10
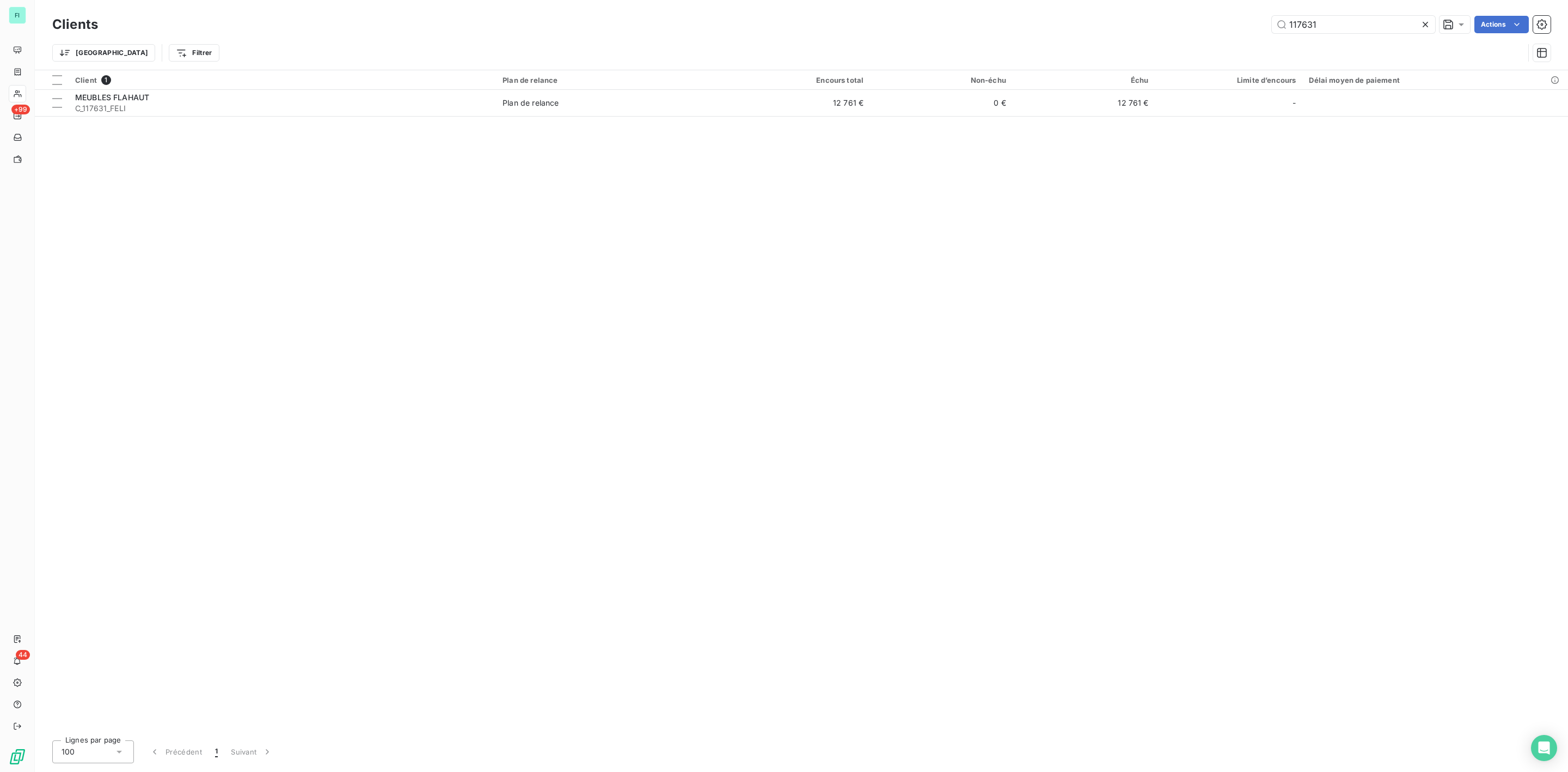
drag, startPoint x: 1336, startPoint y: 23, endPoint x: 1088, endPoint y: 30, distance: 248.1
click at [1099, 30] on div "117631 Actions" at bounding box center [831, 24] width 1440 height 17
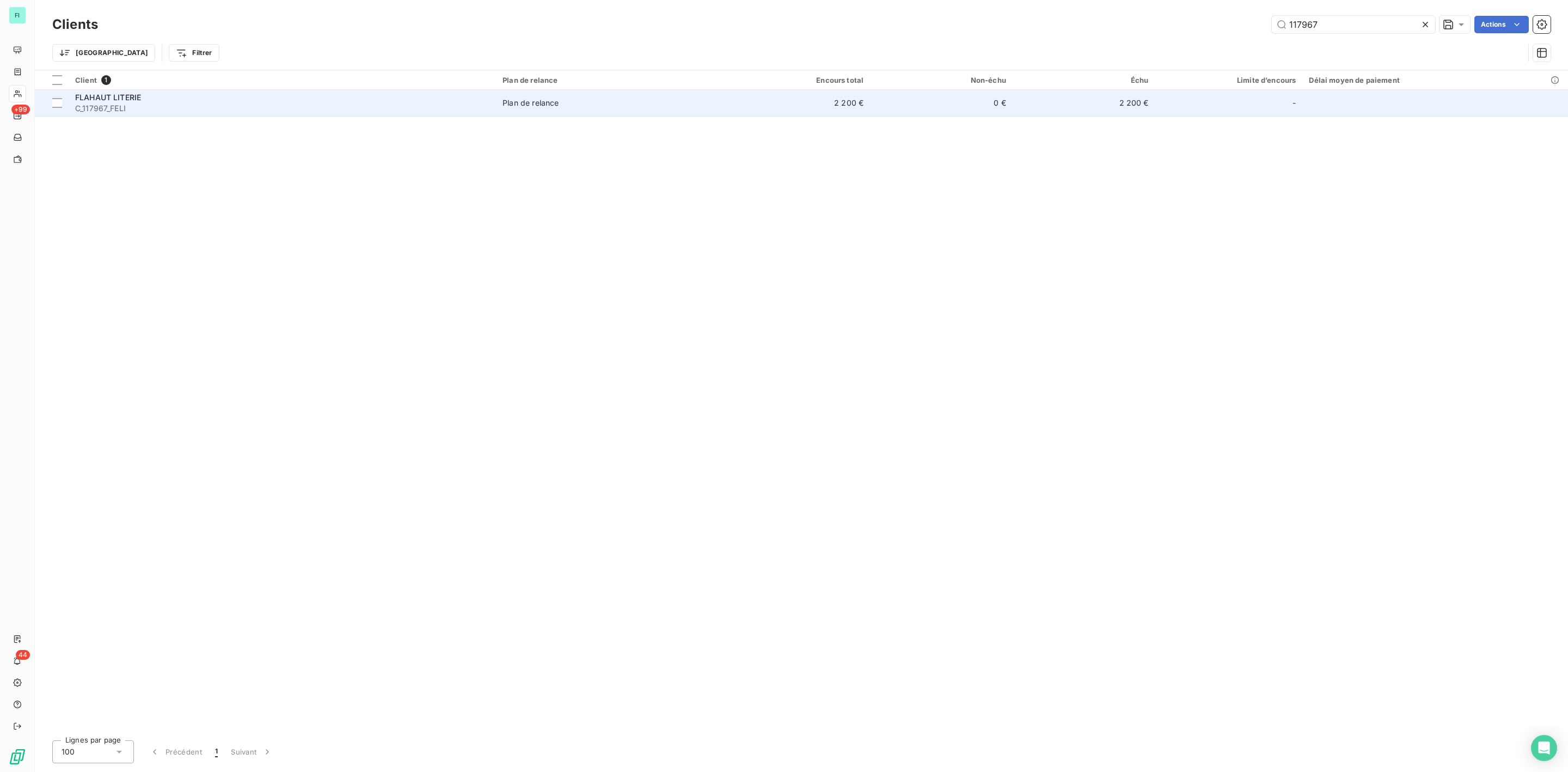
type input "117967"
click at [154, 105] on span "C_117967_FELI" at bounding box center [282, 108] width 414 height 11
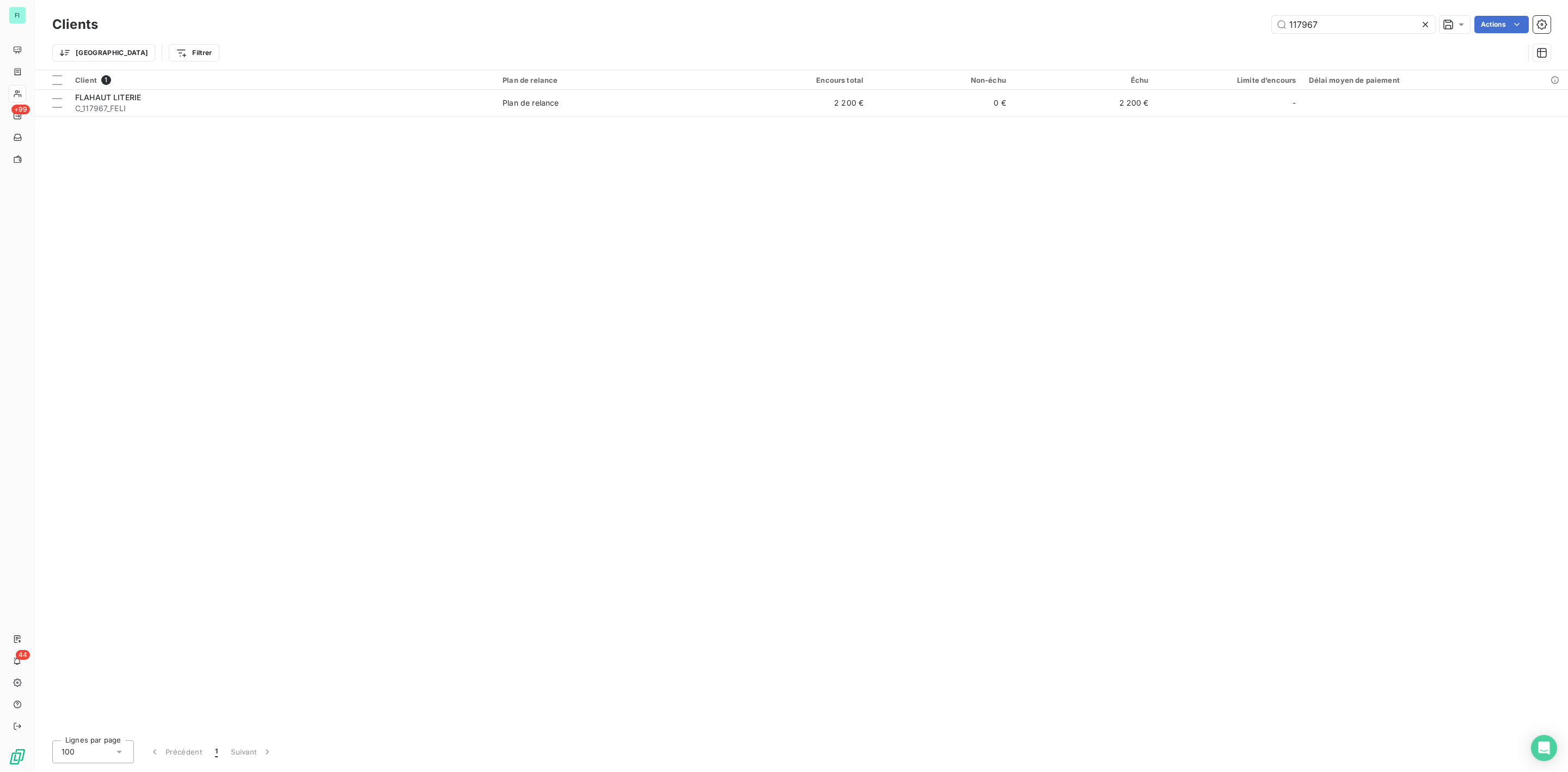
drag, startPoint x: 1377, startPoint y: 25, endPoint x: 1053, endPoint y: 26, distance: 324.0
click at [1053, 26] on div "117967 Actions" at bounding box center [831, 24] width 1440 height 17
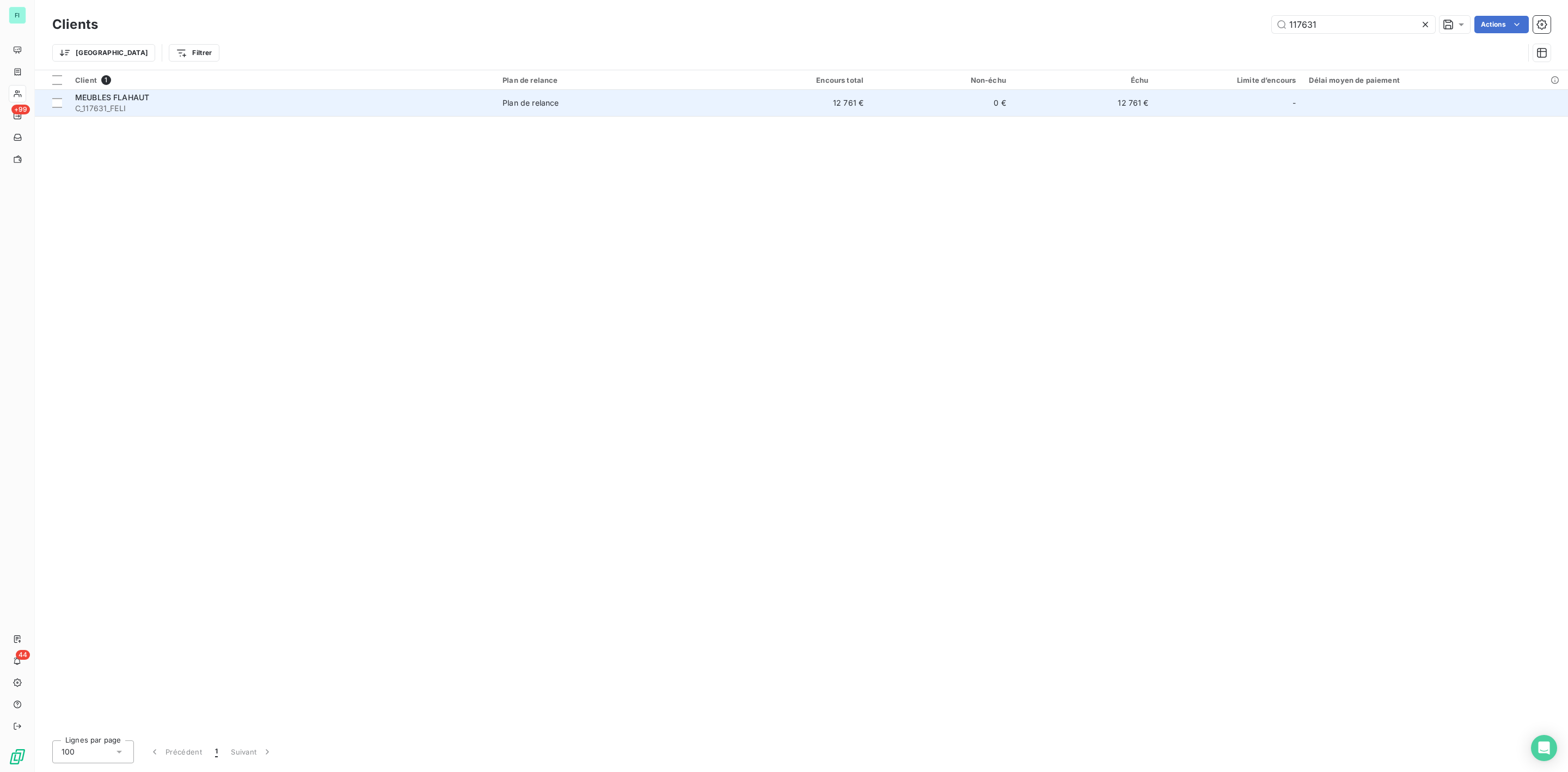
type input "117631"
click at [162, 103] on span "C_117631_FELI" at bounding box center [282, 108] width 414 height 11
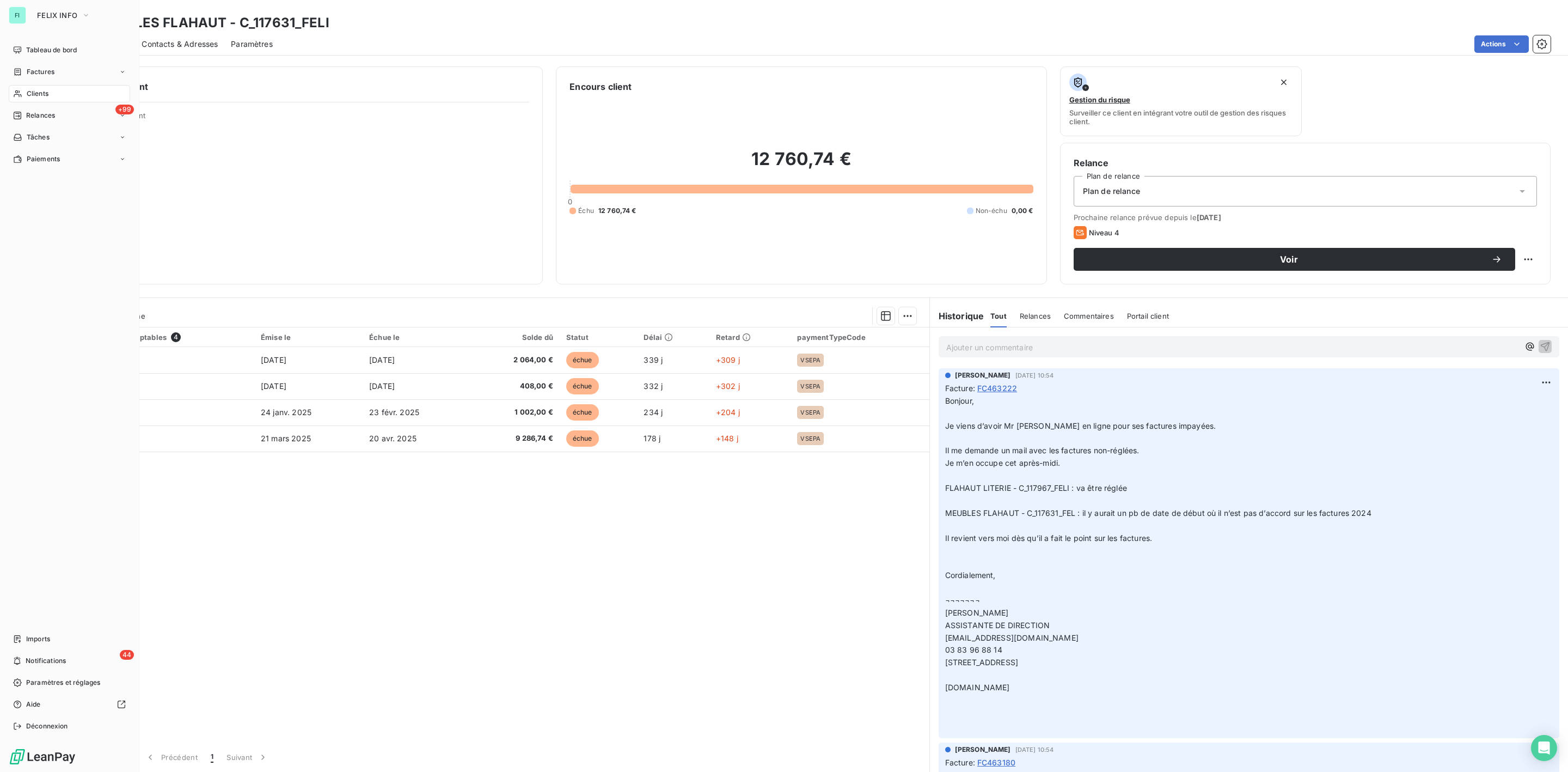
click at [48, 90] on span "Clients" at bounding box center [37, 93] width 22 height 10
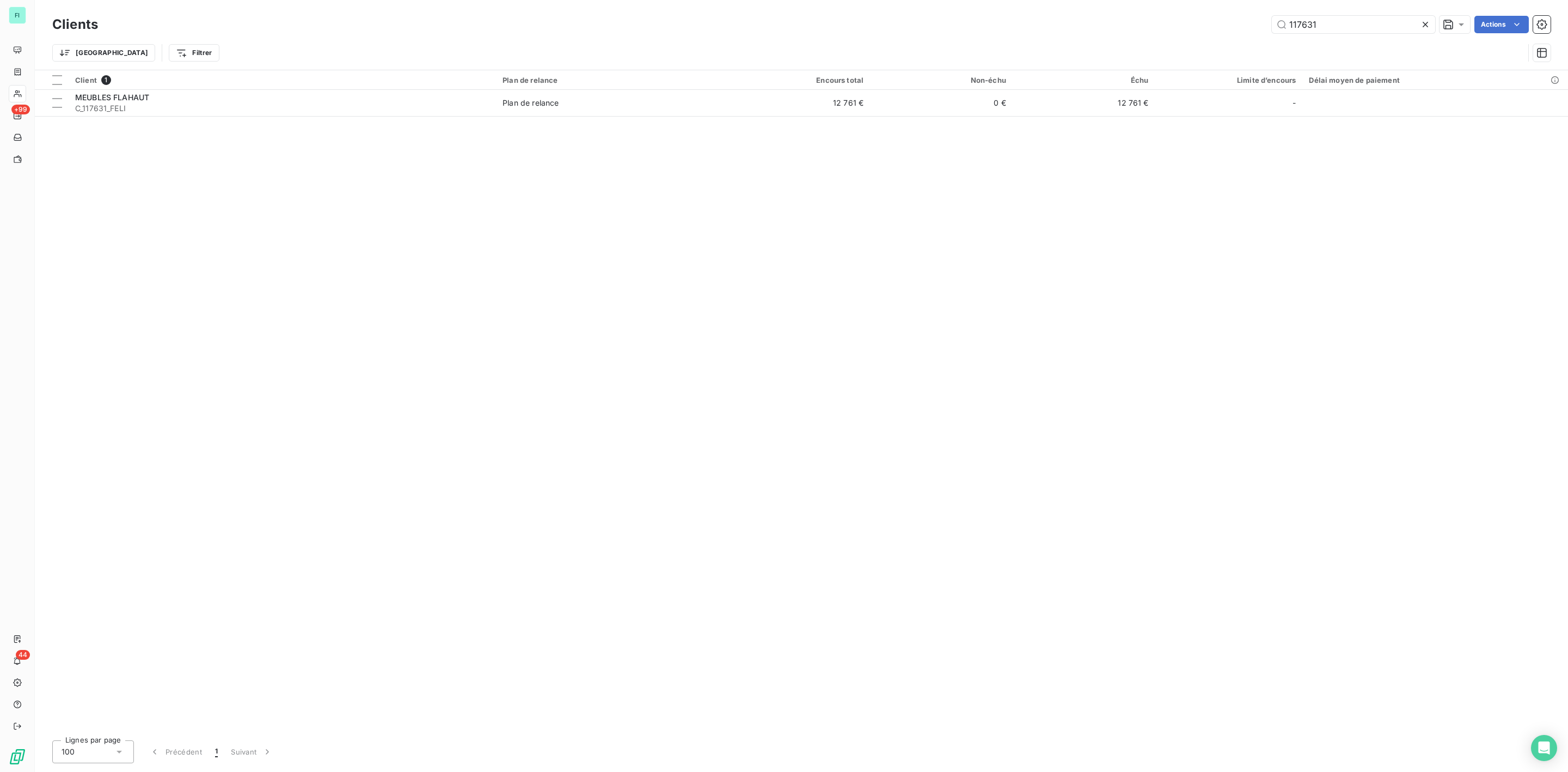
drag, startPoint x: 1337, startPoint y: 22, endPoint x: 1136, endPoint y: 22, distance: 201.0
click at [1147, 22] on div "117631 Actions" at bounding box center [831, 24] width 1440 height 17
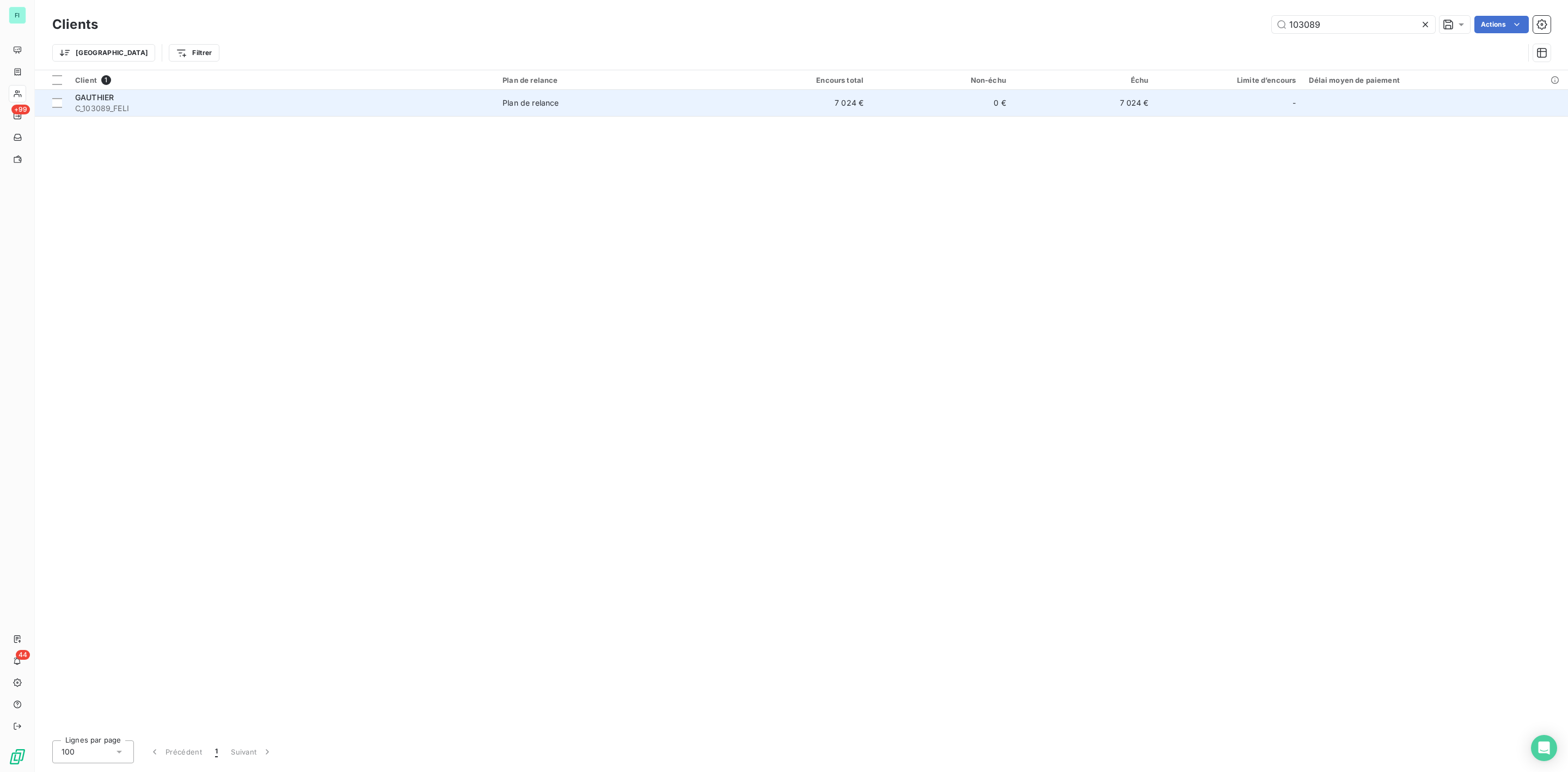
type input "103089"
click at [110, 95] on span "GAUTHIER" at bounding box center [94, 97] width 39 height 10
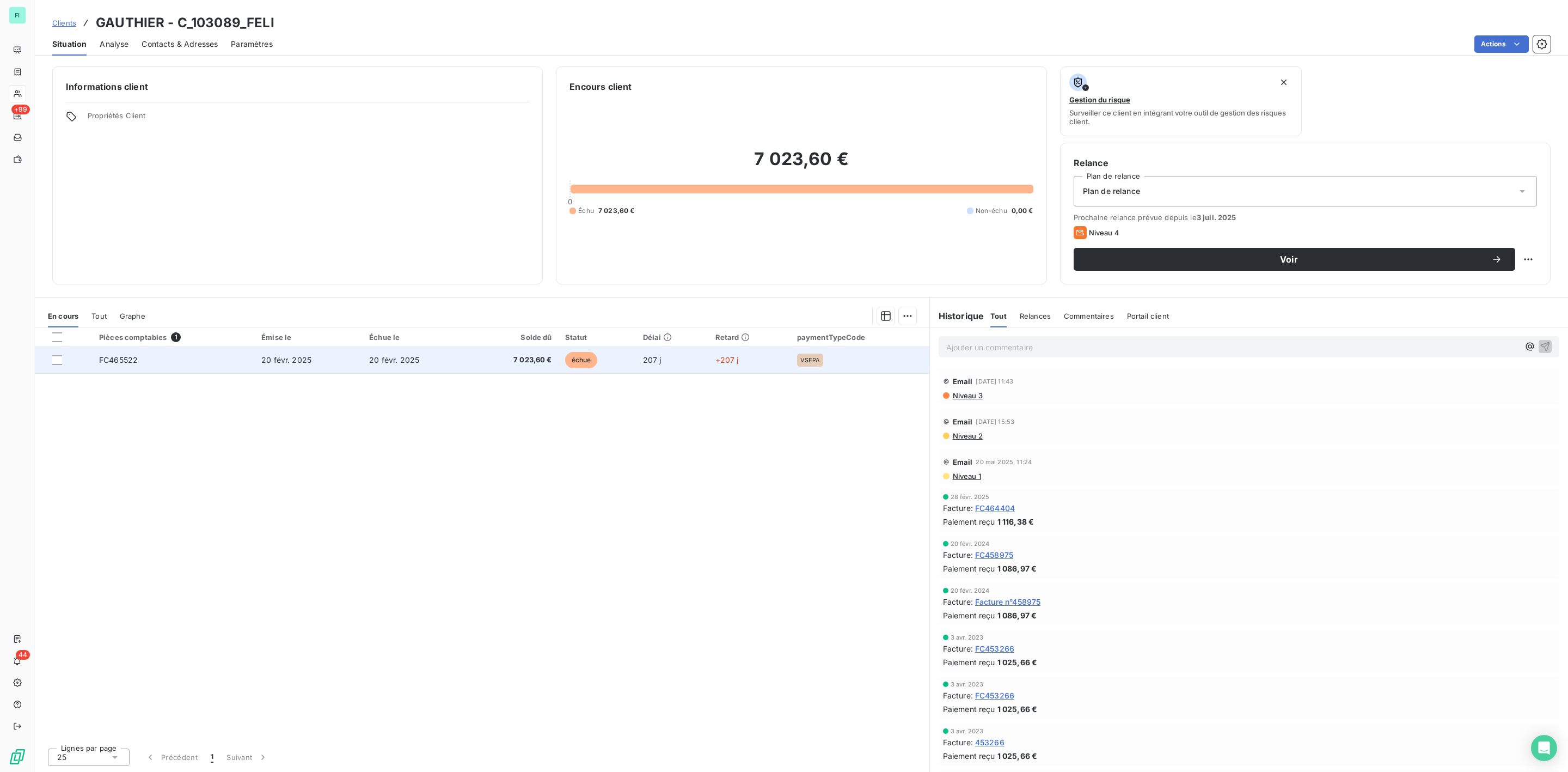
click at [591, 358] on span "échue" at bounding box center [581, 360] width 32 height 17
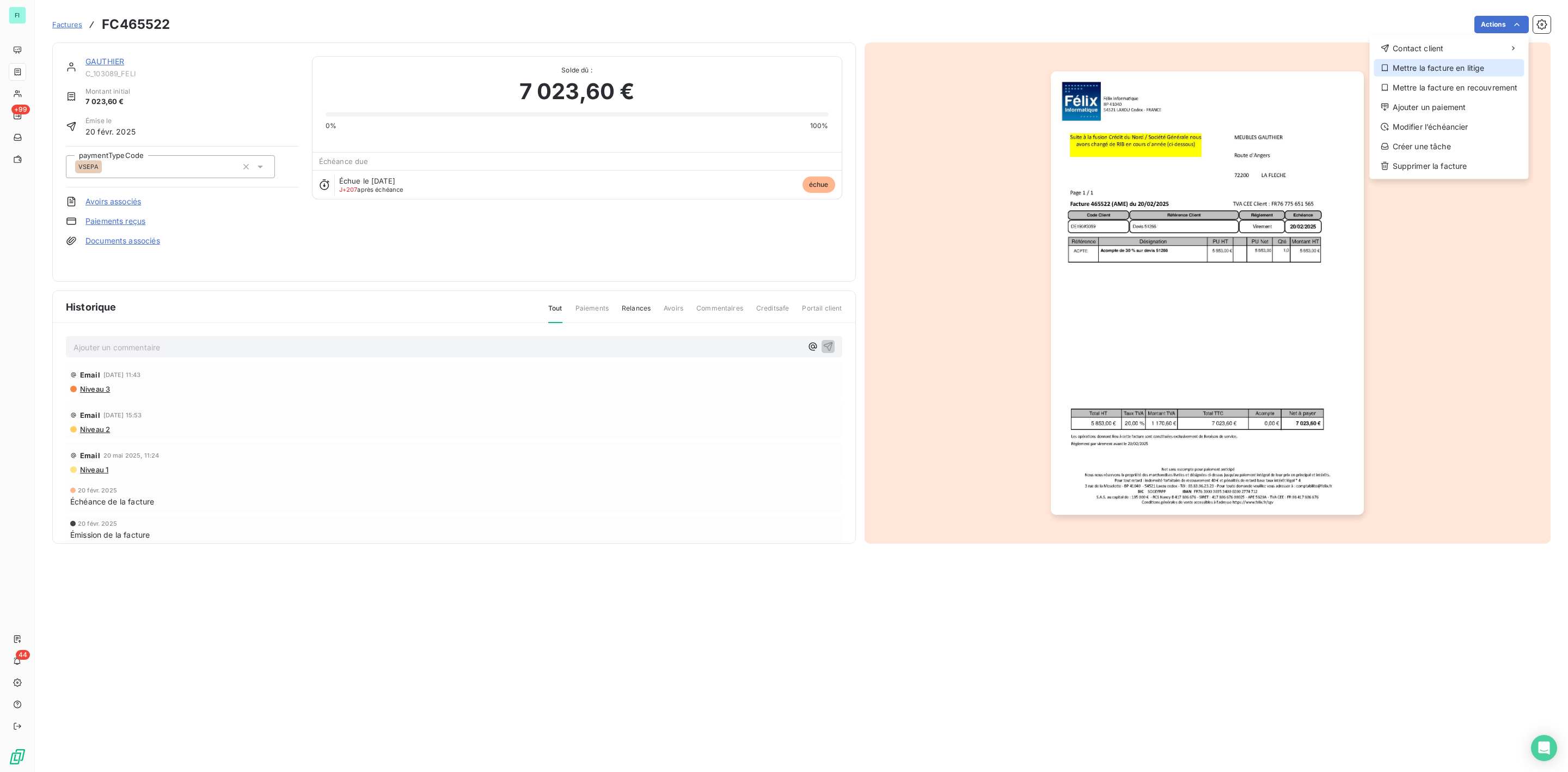
click at [1420, 69] on div "Mettre la facture en litige" at bounding box center [1449, 68] width 150 height 17
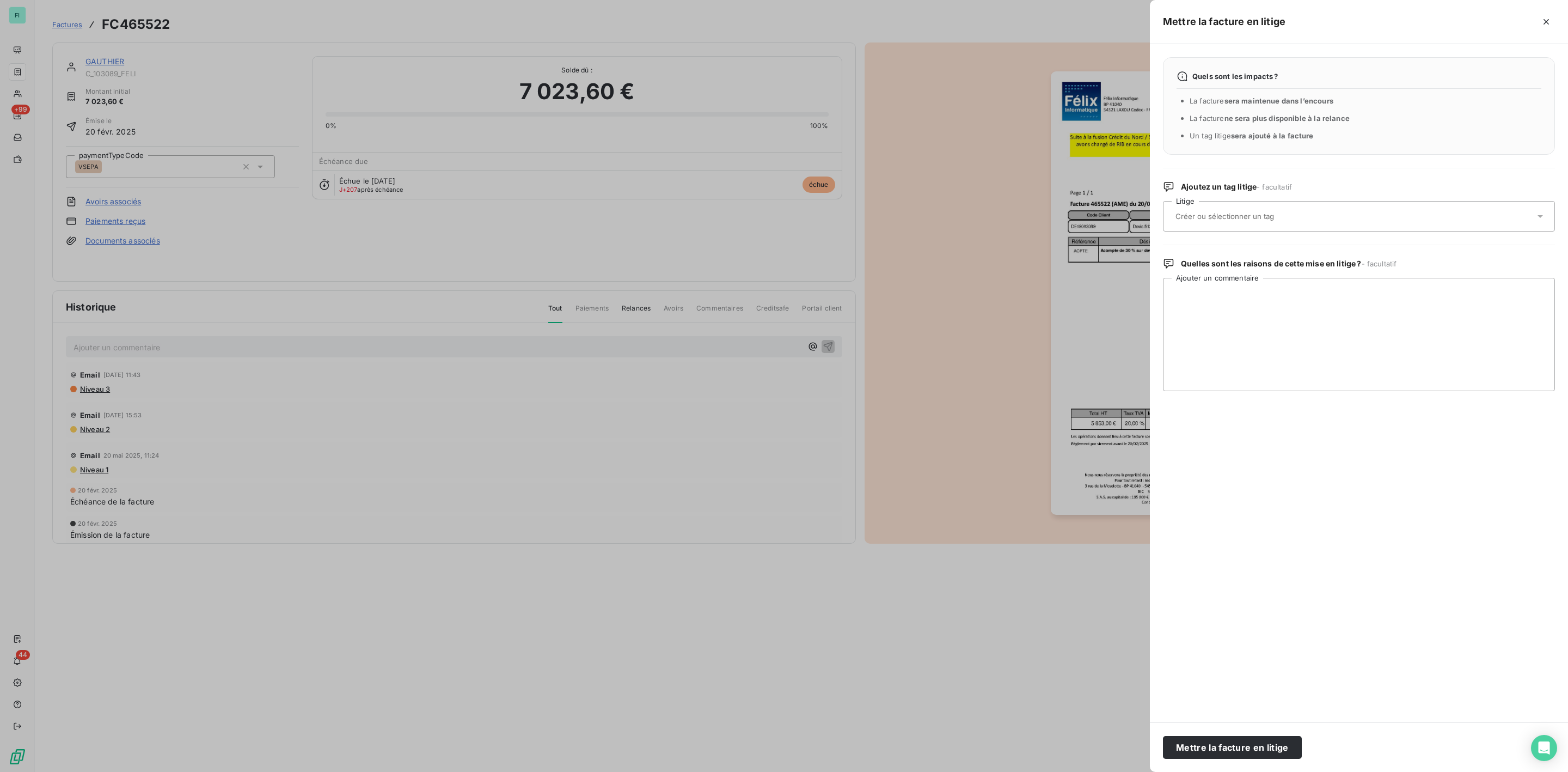
click at [1222, 221] on input "text" at bounding box center [1254, 216] width 159 height 10
type input "ugo"
click at [1209, 263] on div "AME - [PERSON_NAME]" at bounding box center [1366, 270] width 362 height 17
click at [1210, 295] on textarea "Ajouter un commentaire" at bounding box center [1359, 335] width 392 height 113
click at [1213, 295] on textarea "Point BA +> Ugo appelle client" at bounding box center [1359, 335] width 392 height 113
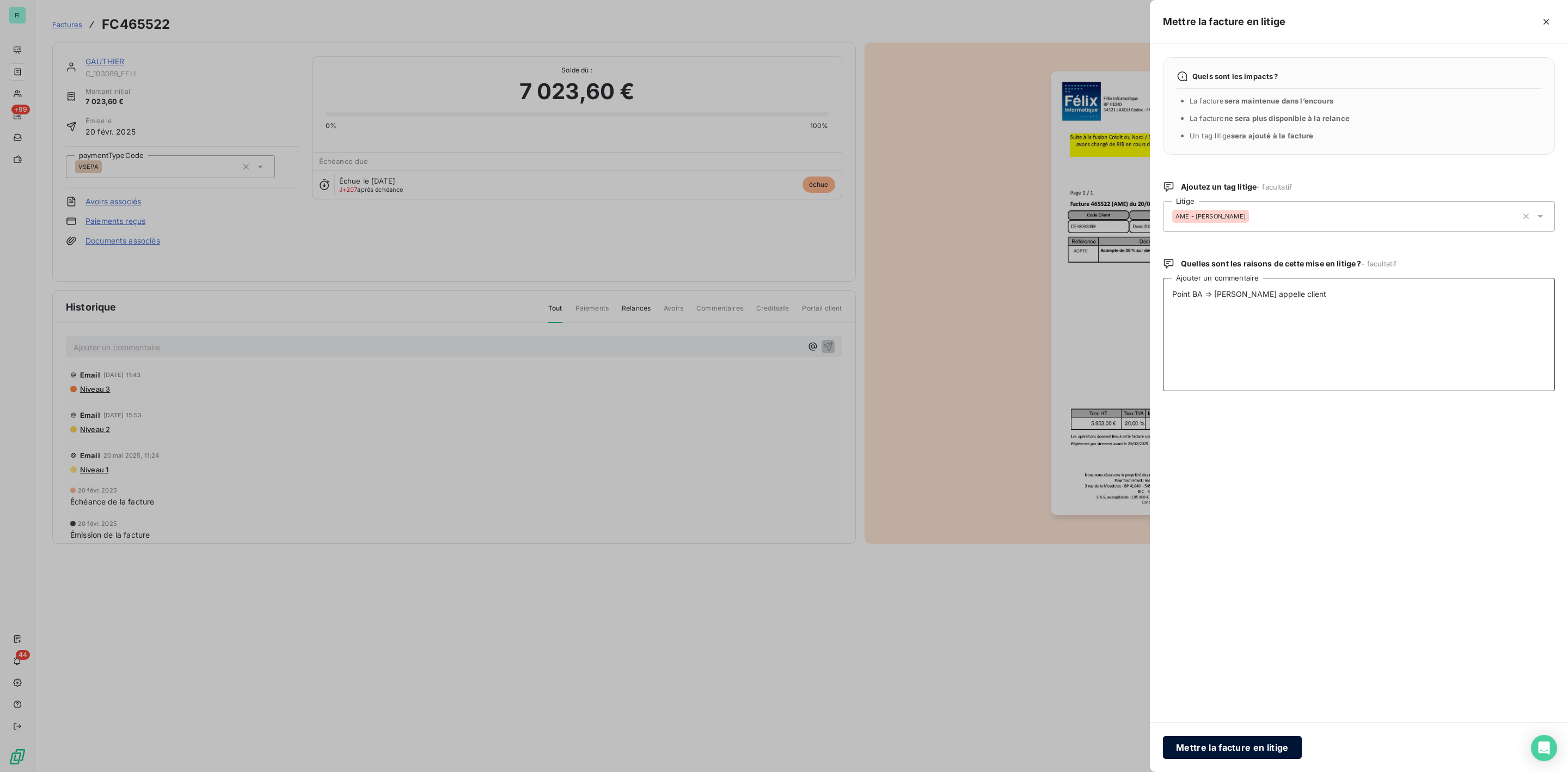
type textarea "Point BA => Ugo appelle client"
click at [1240, 750] on button "Mettre la facture en litige" at bounding box center [1232, 747] width 139 height 23
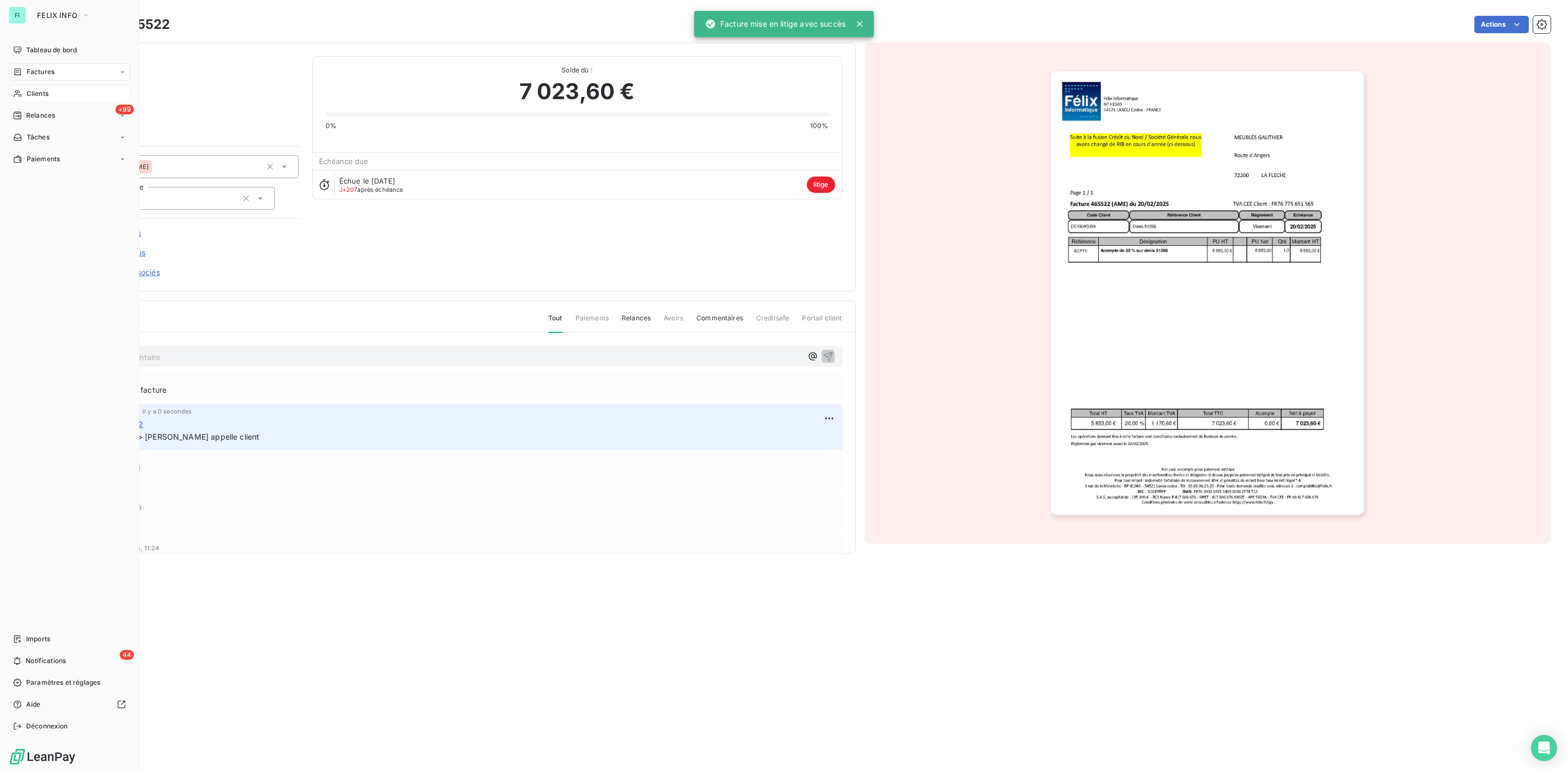
drag, startPoint x: 48, startPoint y: 94, endPoint x: 103, endPoint y: 94, distance: 55.0
click at [48, 94] on span "Clients" at bounding box center [37, 93] width 22 height 10
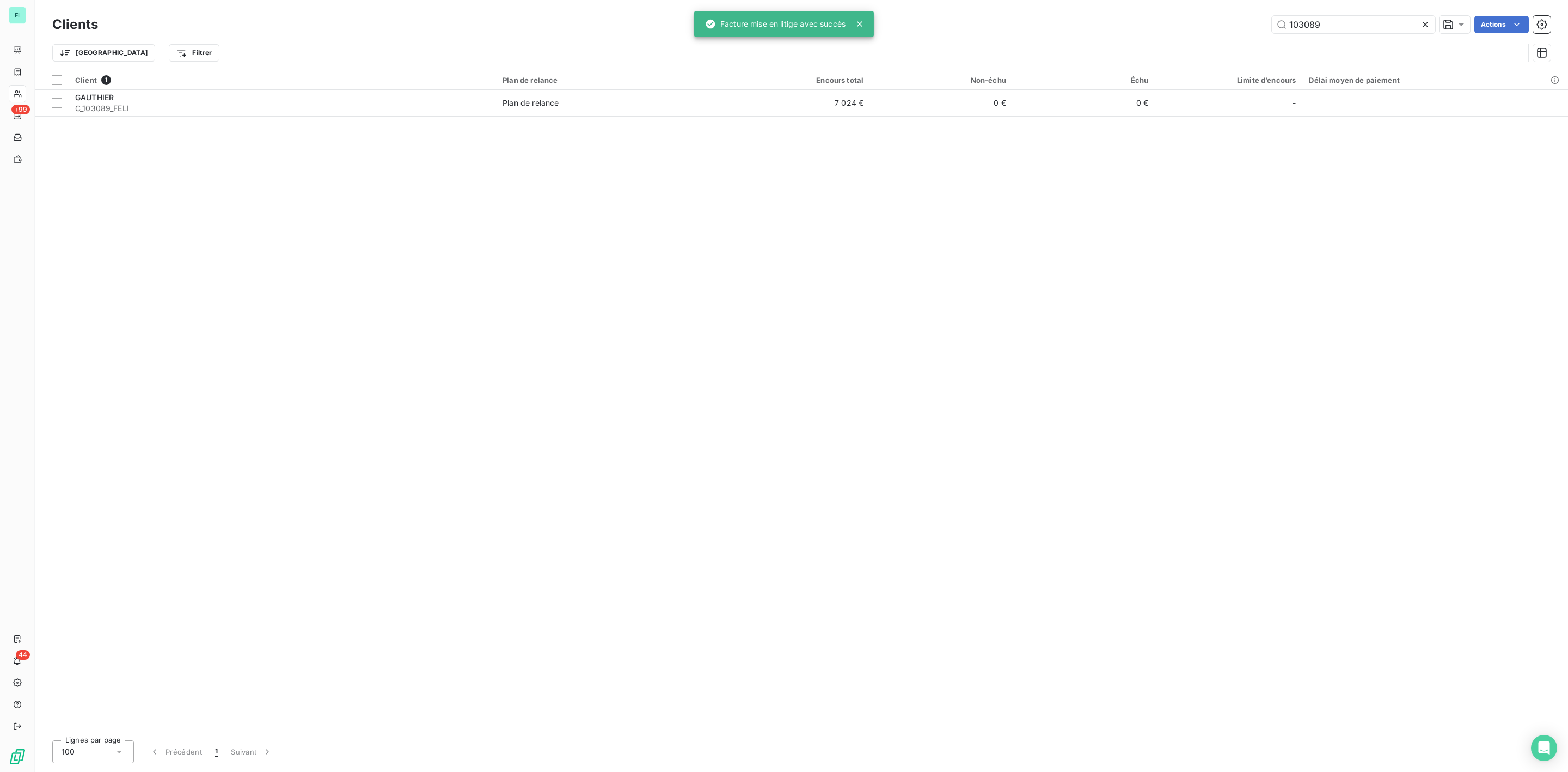
drag, startPoint x: 1340, startPoint y: 18, endPoint x: 1018, endPoint y: 32, distance: 322.3
click at [1018, 32] on div "103089 Actions" at bounding box center [831, 24] width 1440 height 17
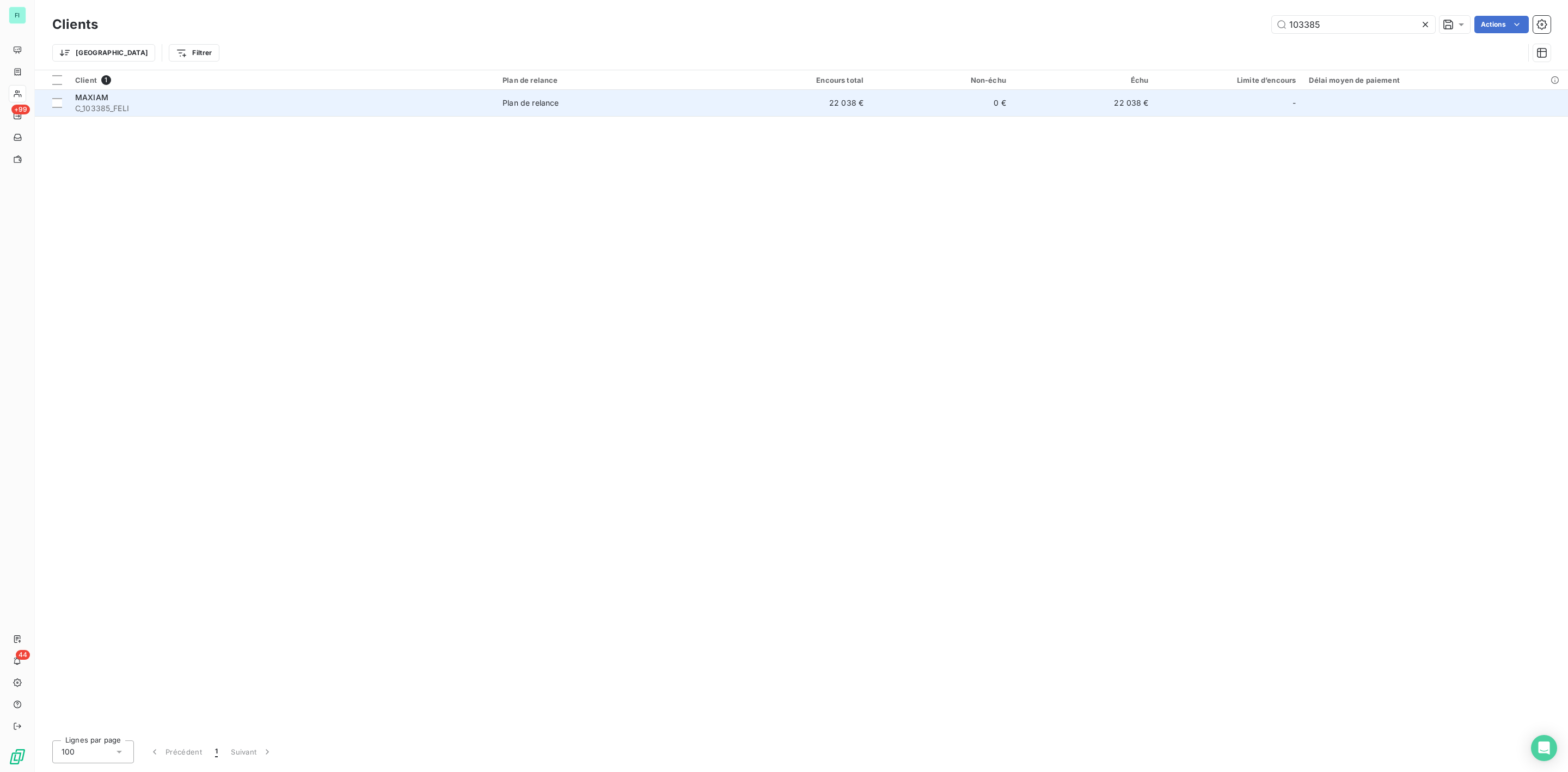
type input "103385"
click at [140, 95] on div "MAXIAM" at bounding box center [282, 97] width 414 height 11
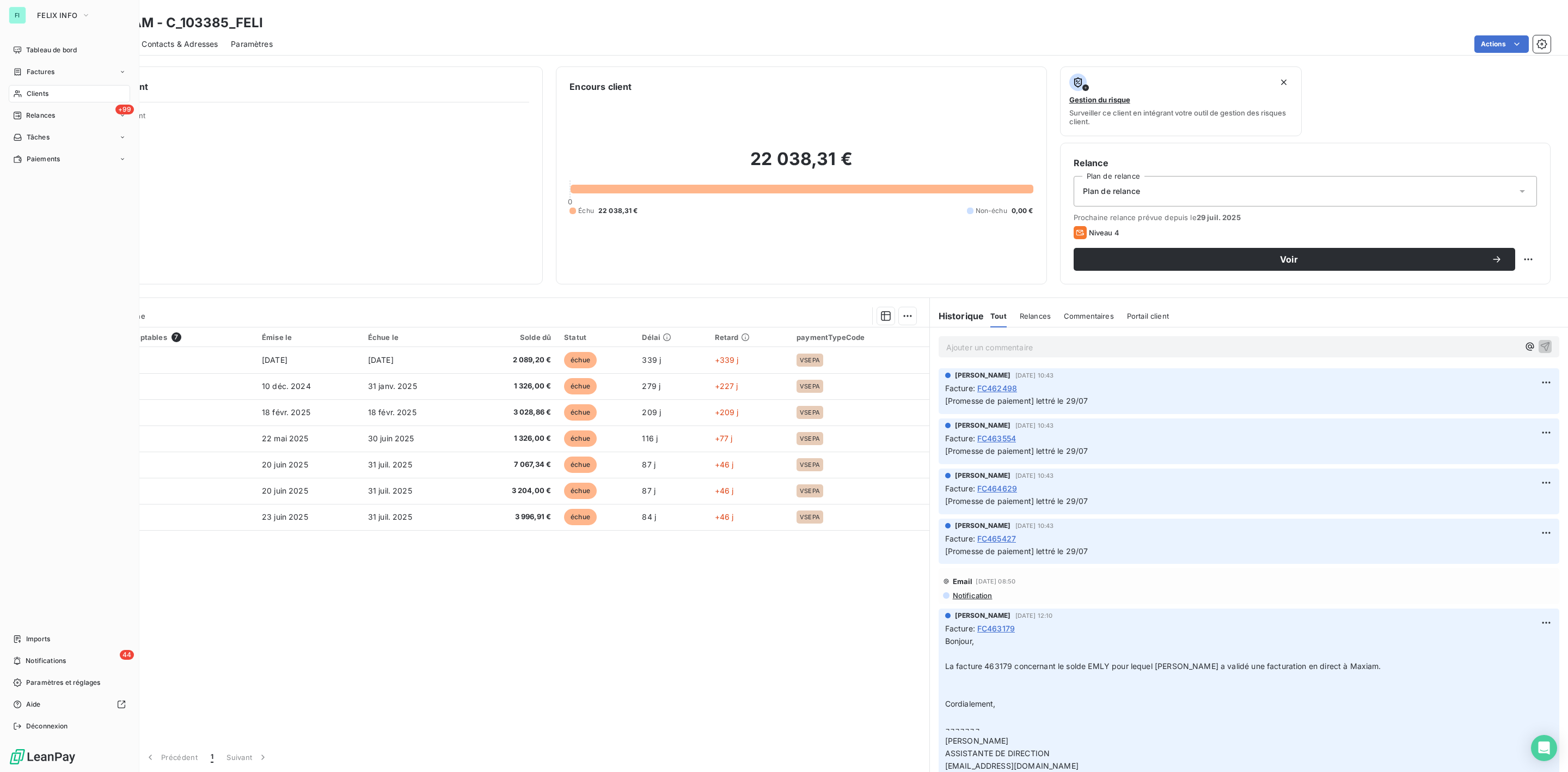
click at [37, 92] on span "Clients" at bounding box center [37, 93] width 22 height 10
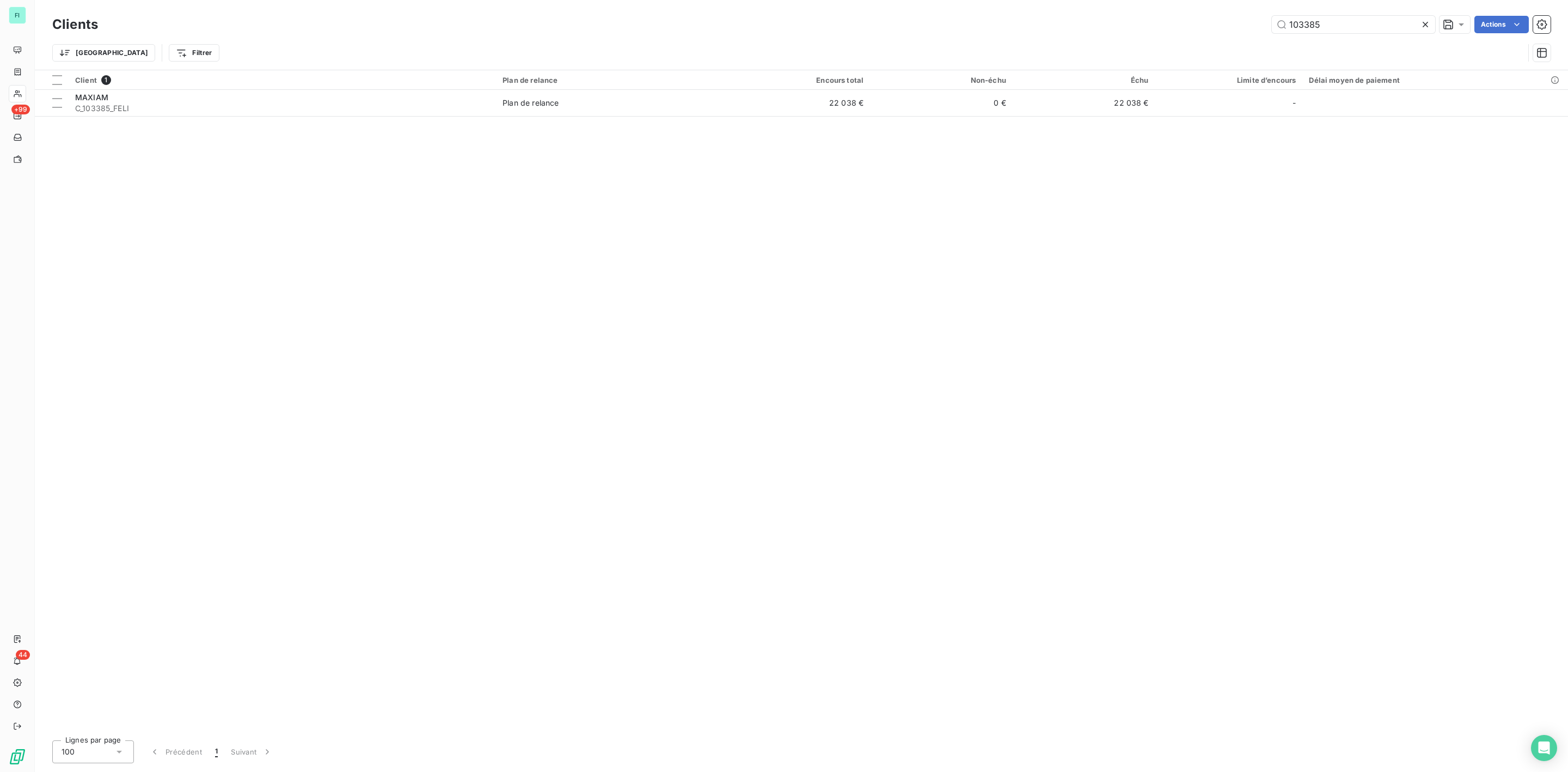
drag, startPoint x: 1060, startPoint y: 32, endPoint x: 1010, endPoint y: 33, distance: 50.0
click at [1028, 33] on div "Clients 103385 Actions" at bounding box center [801, 25] width 1498 height 23
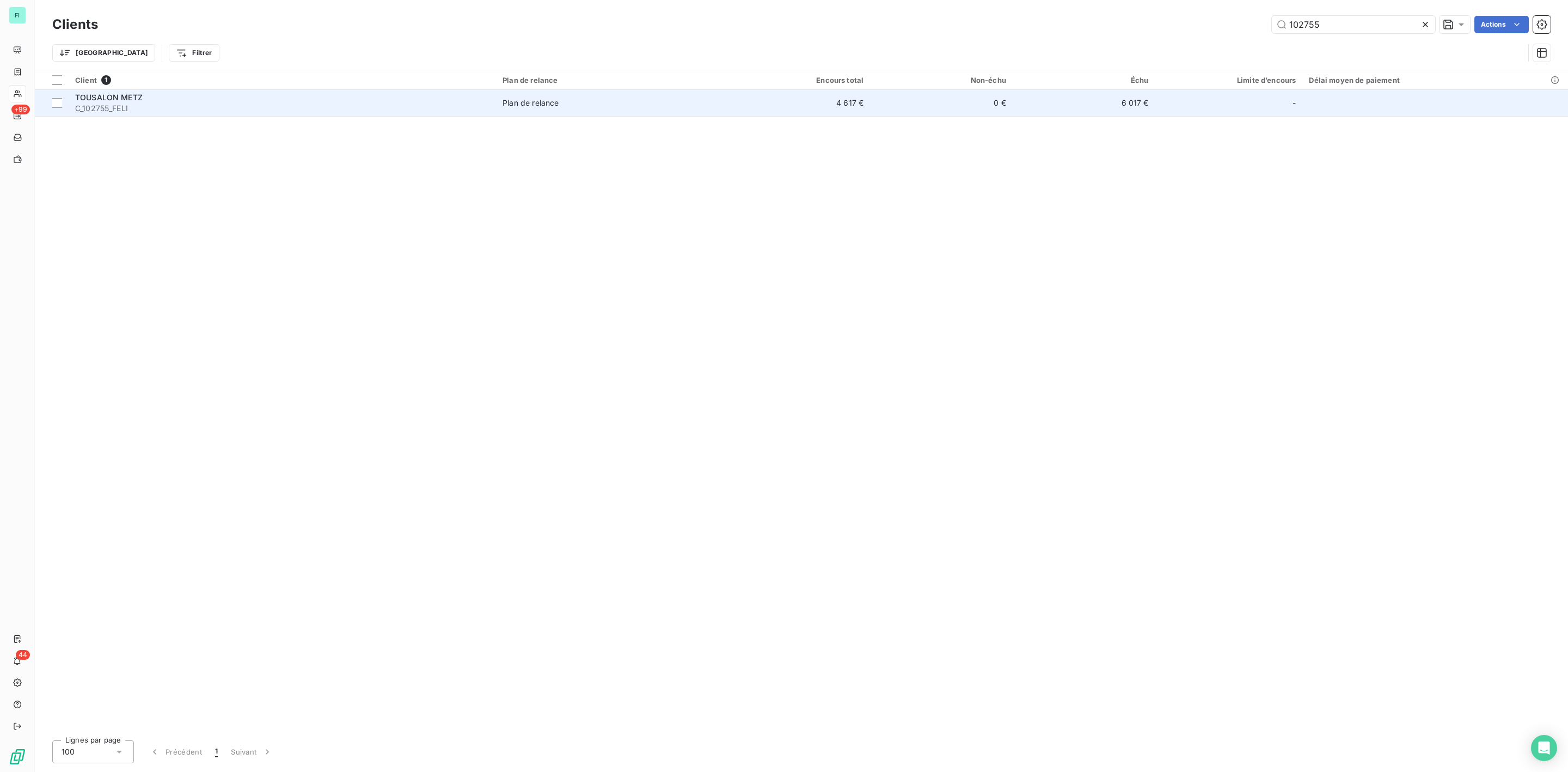
type input "102755"
click at [135, 100] on span "TOUSALON METZ" at bounding box center [109, 97] width 67 height 10
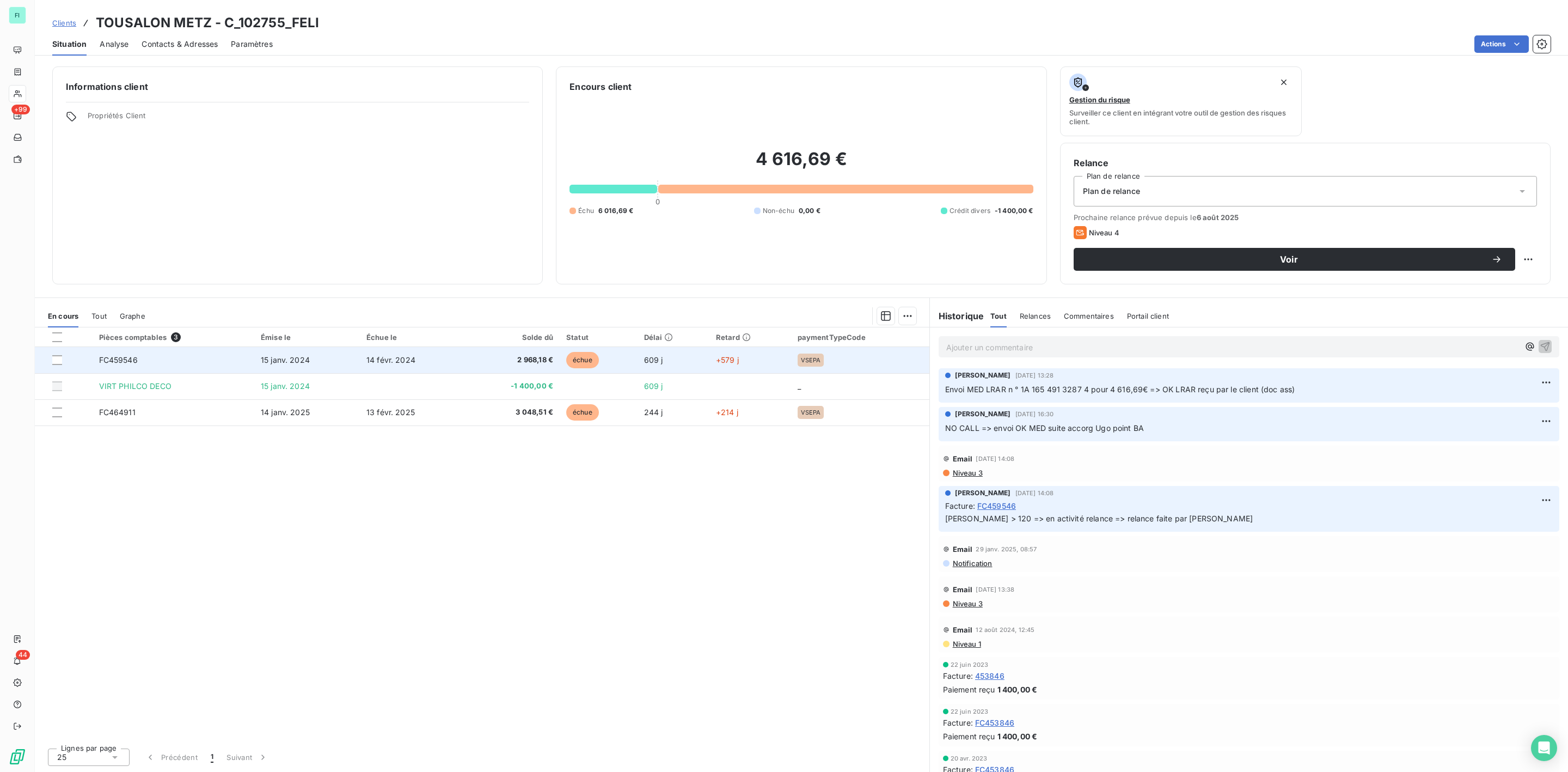
click at [369, 355] on td "14 févr. 2024" at bounding box center [412, 360] width 105 height 26
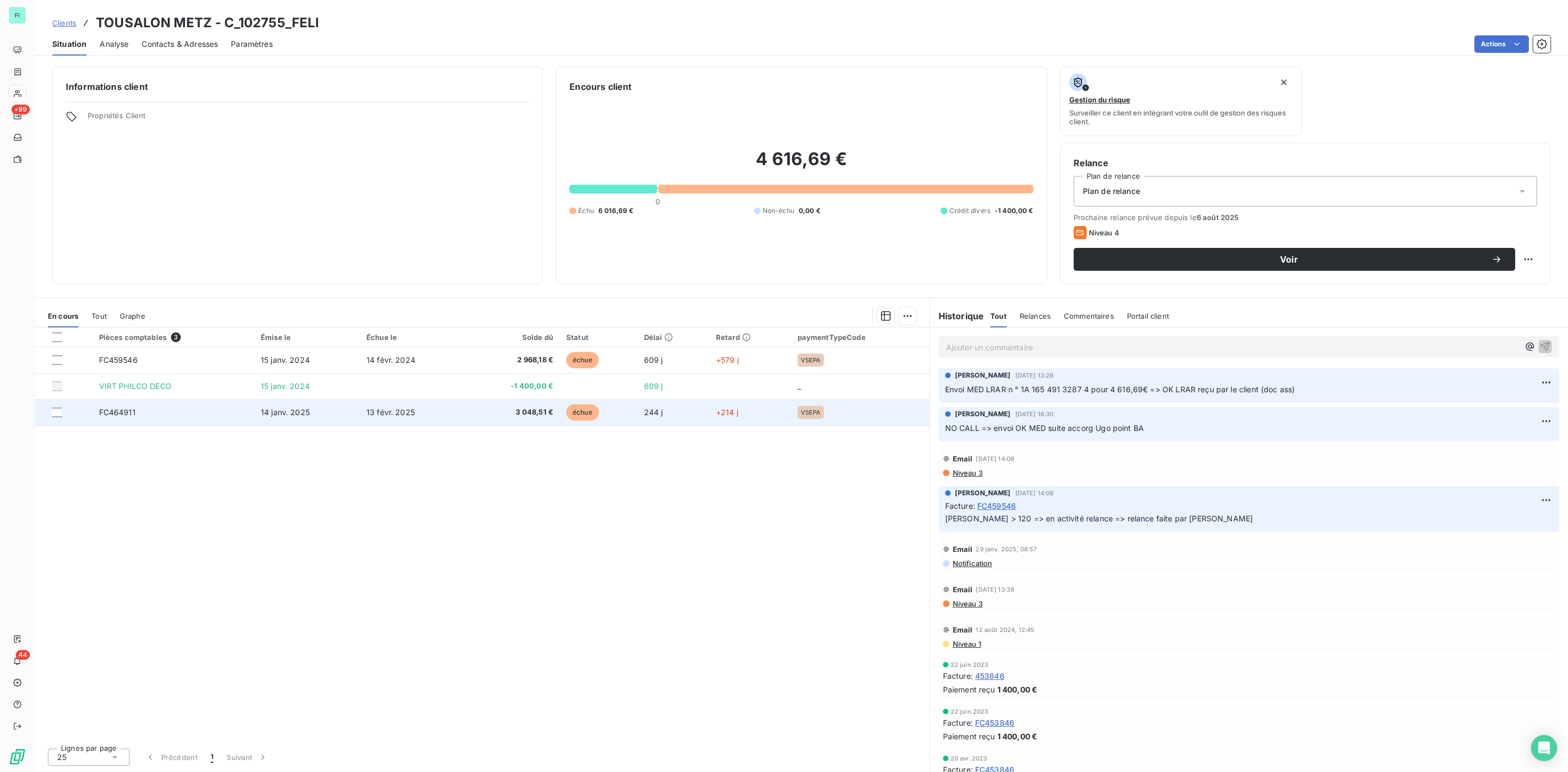
click at [273, 409] on span "14 janv. 2025" at bounding box center [285, 412] width 49 height 10
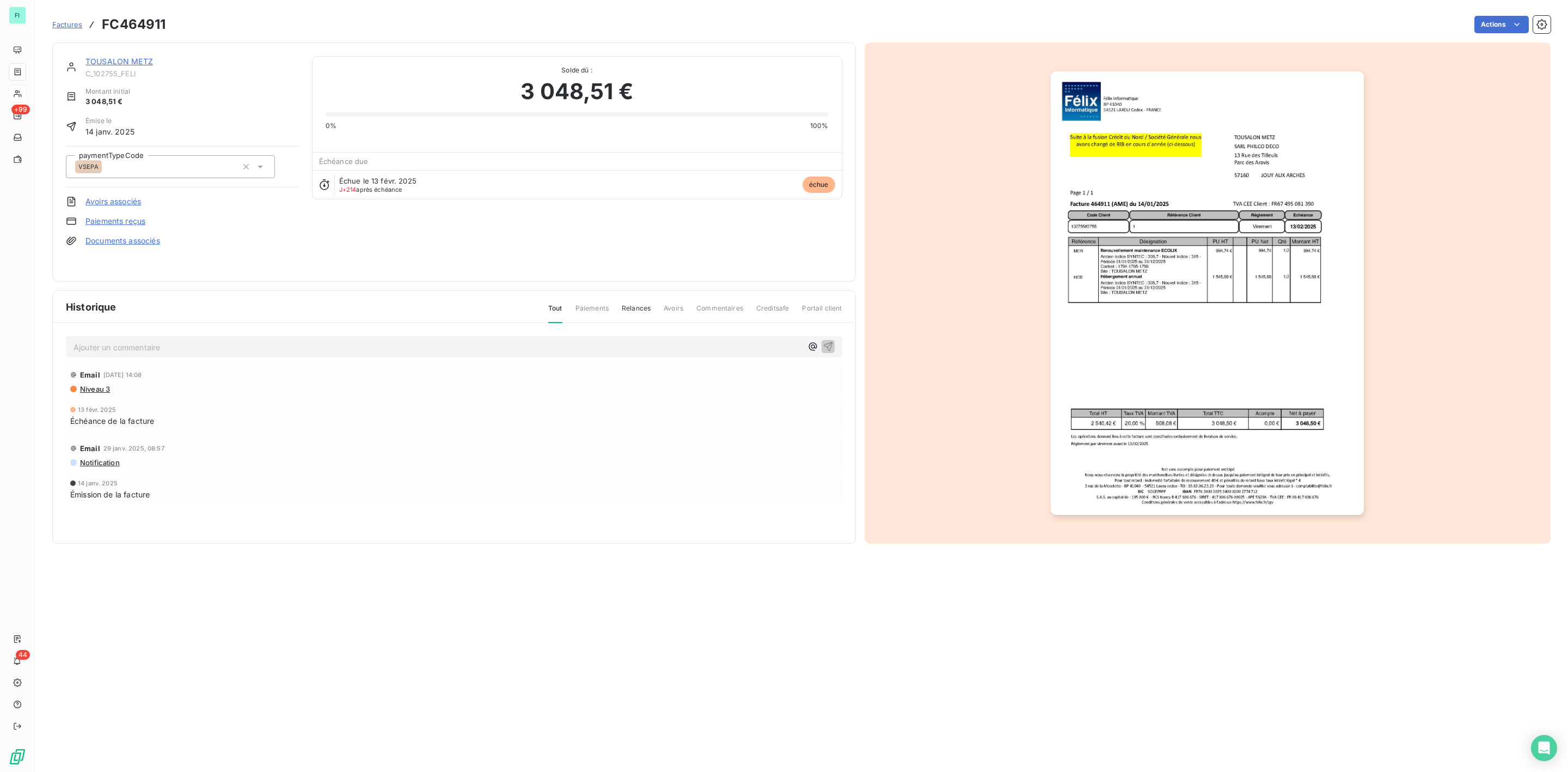
click at [1173, 291] on img "button" at bounding box center [1207, 293] width 313 height 443
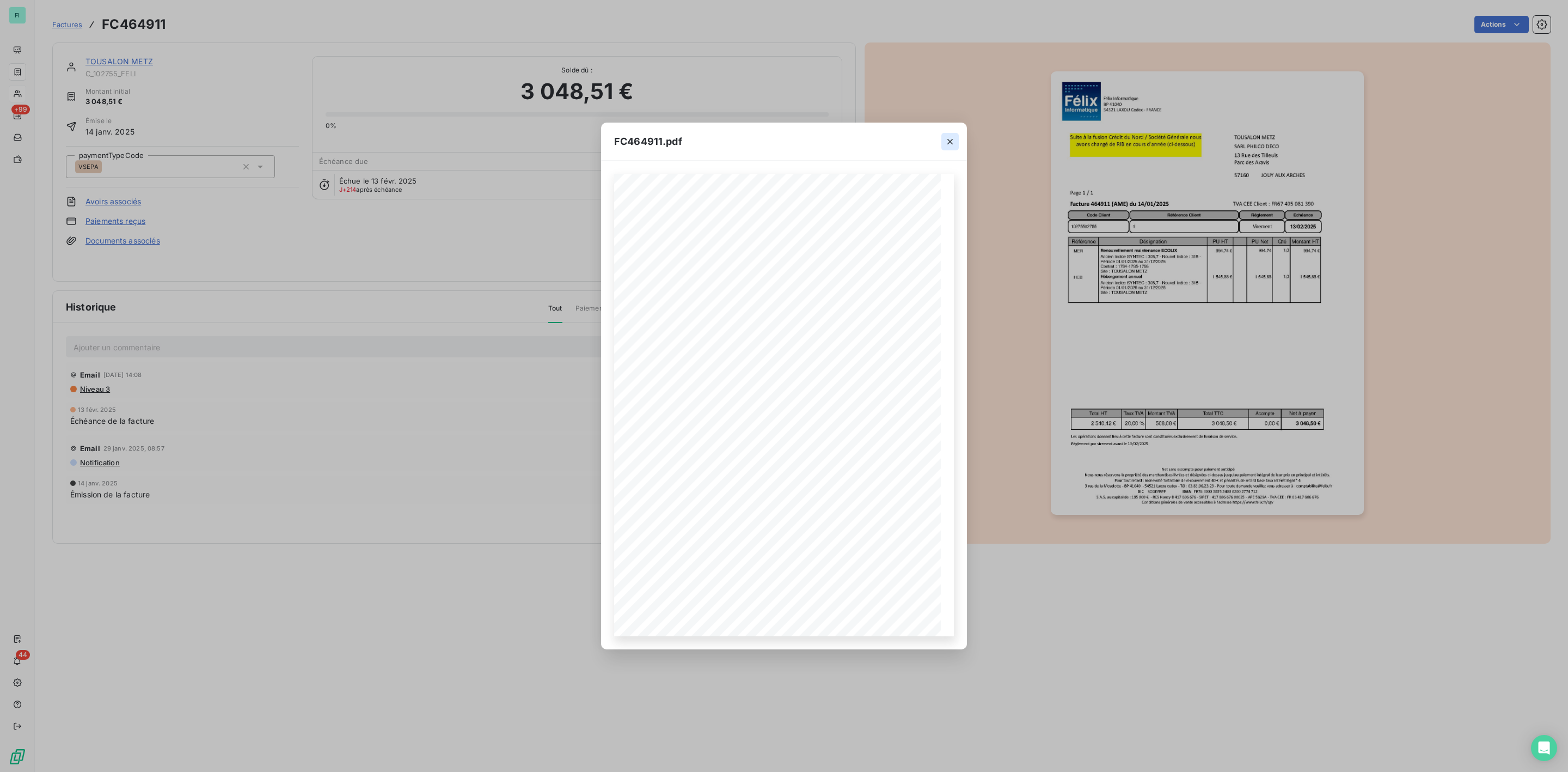
click at [945, 139] on icon "button" at bounding box center [950, 142] width 11 height 11
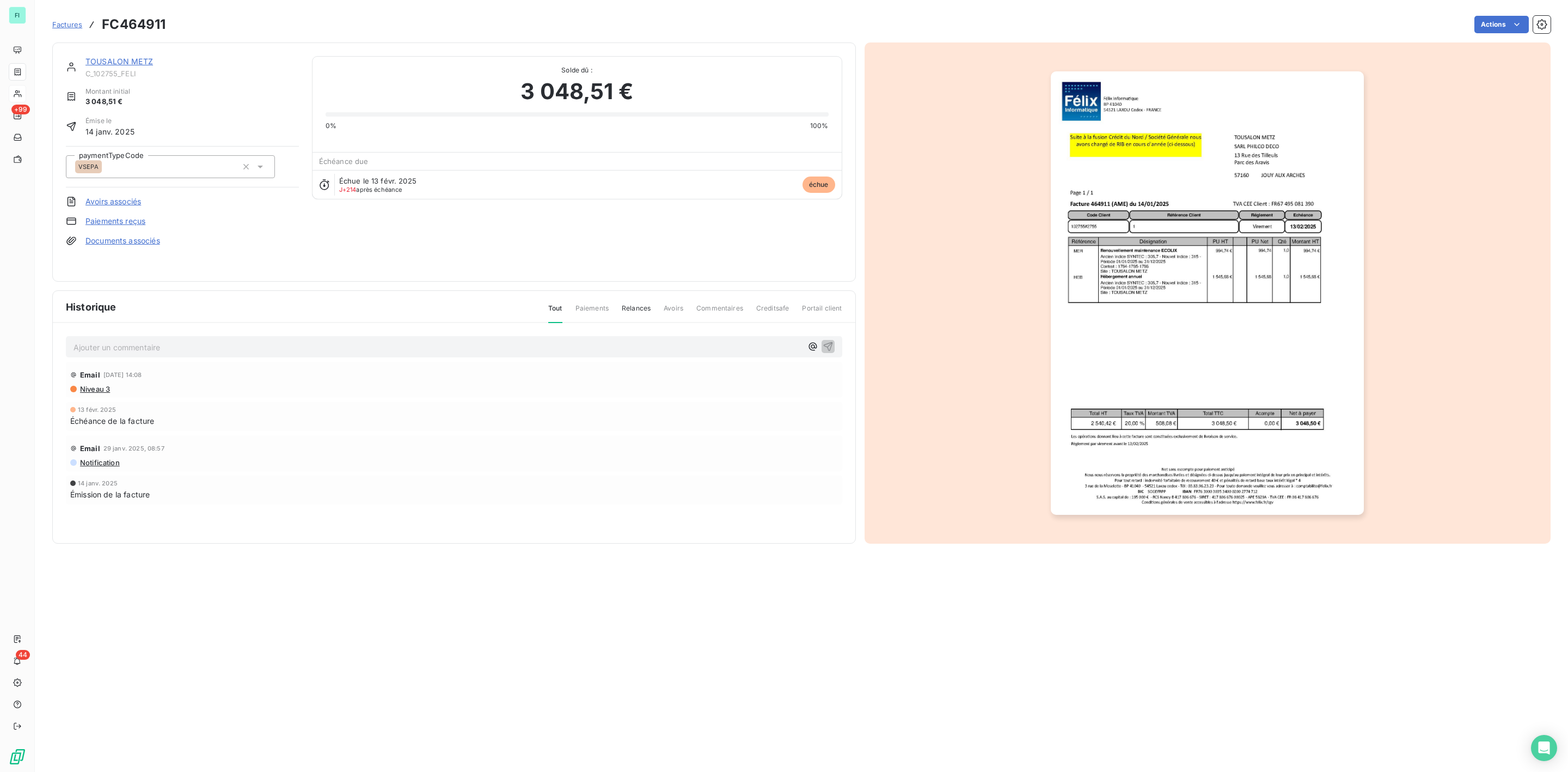
click at [1139, 299] on img "button" at bounding box center [1207, 293] width 313 height 443
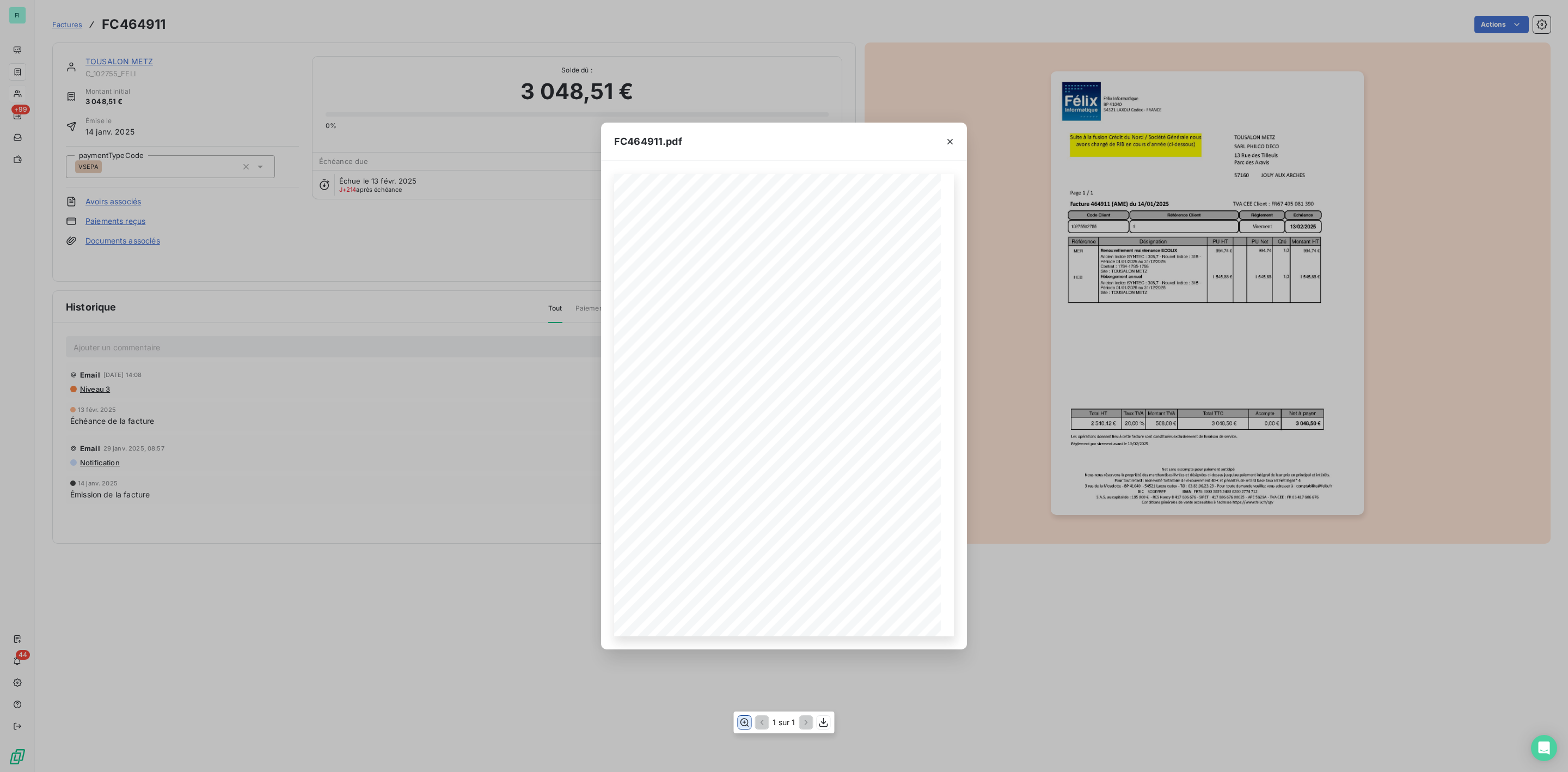
click at [746, 721] on icon "button" at bounding box center [744, 722] width 11 height 11
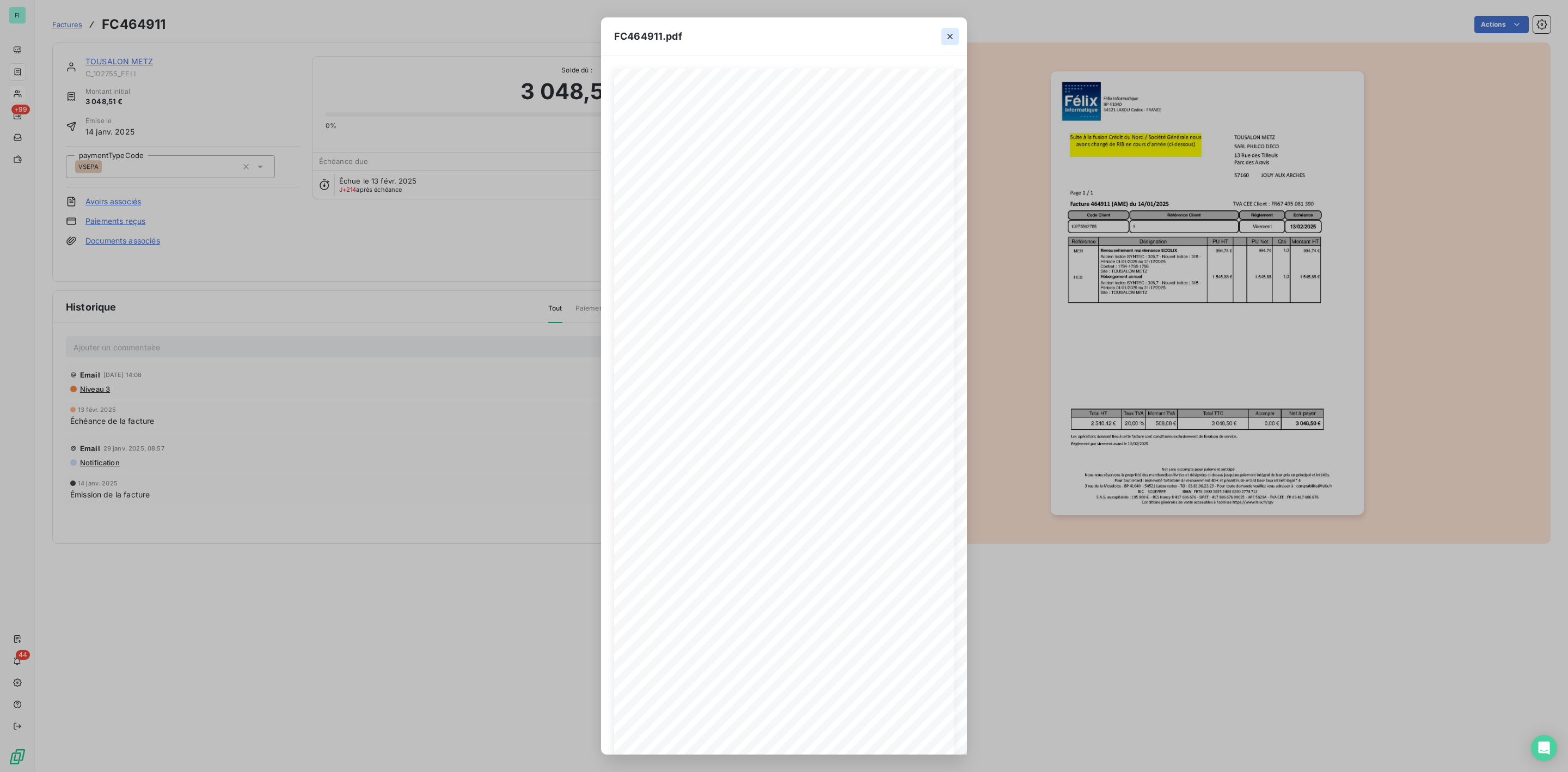
click at [951, 34] on icon "button" at bounding box center [950, 36] width 11 height 11
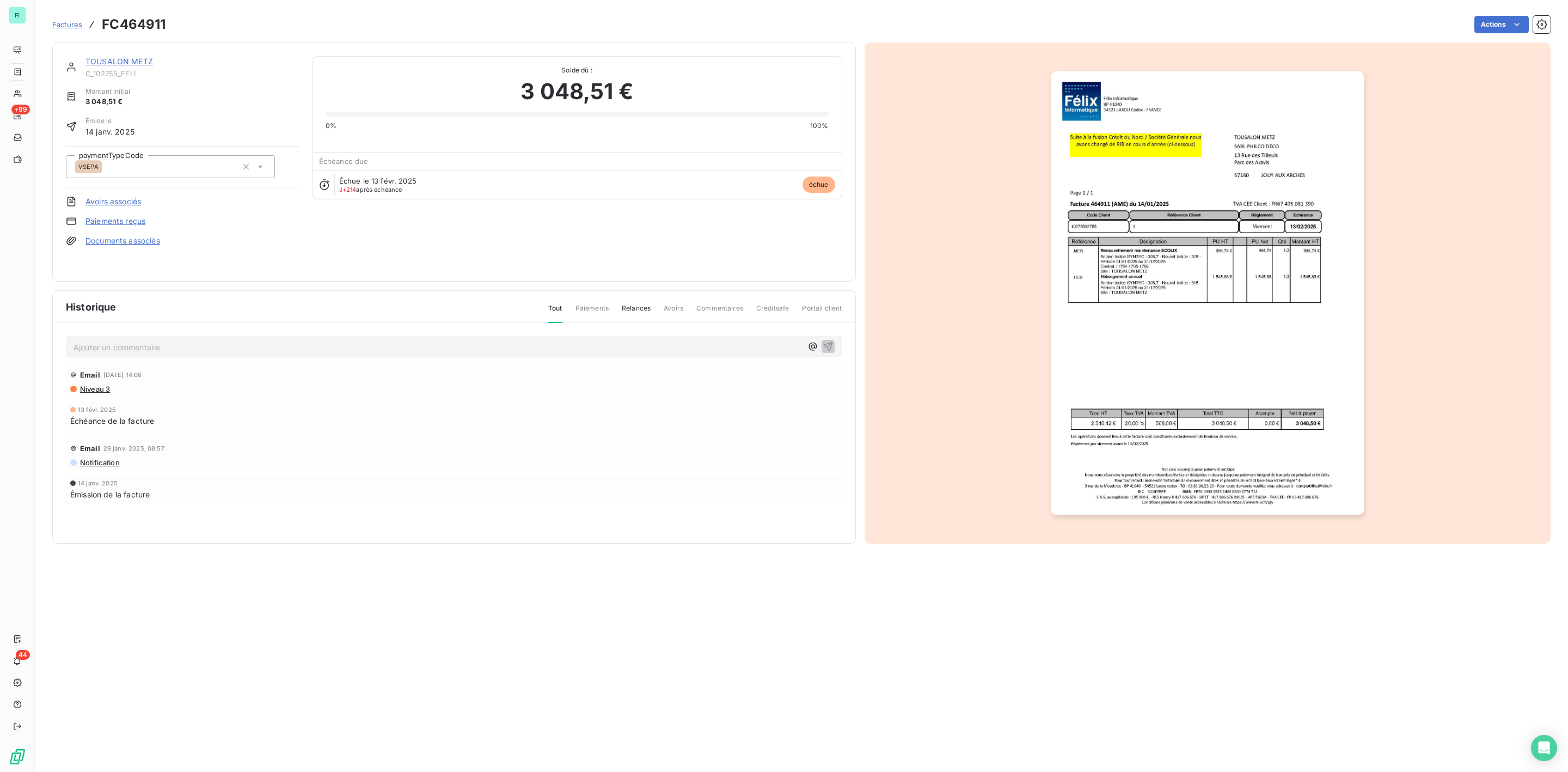
click at [131, 60] on link "TOUSALON METZ" at bounding box center [119, 61] width 67 height 10
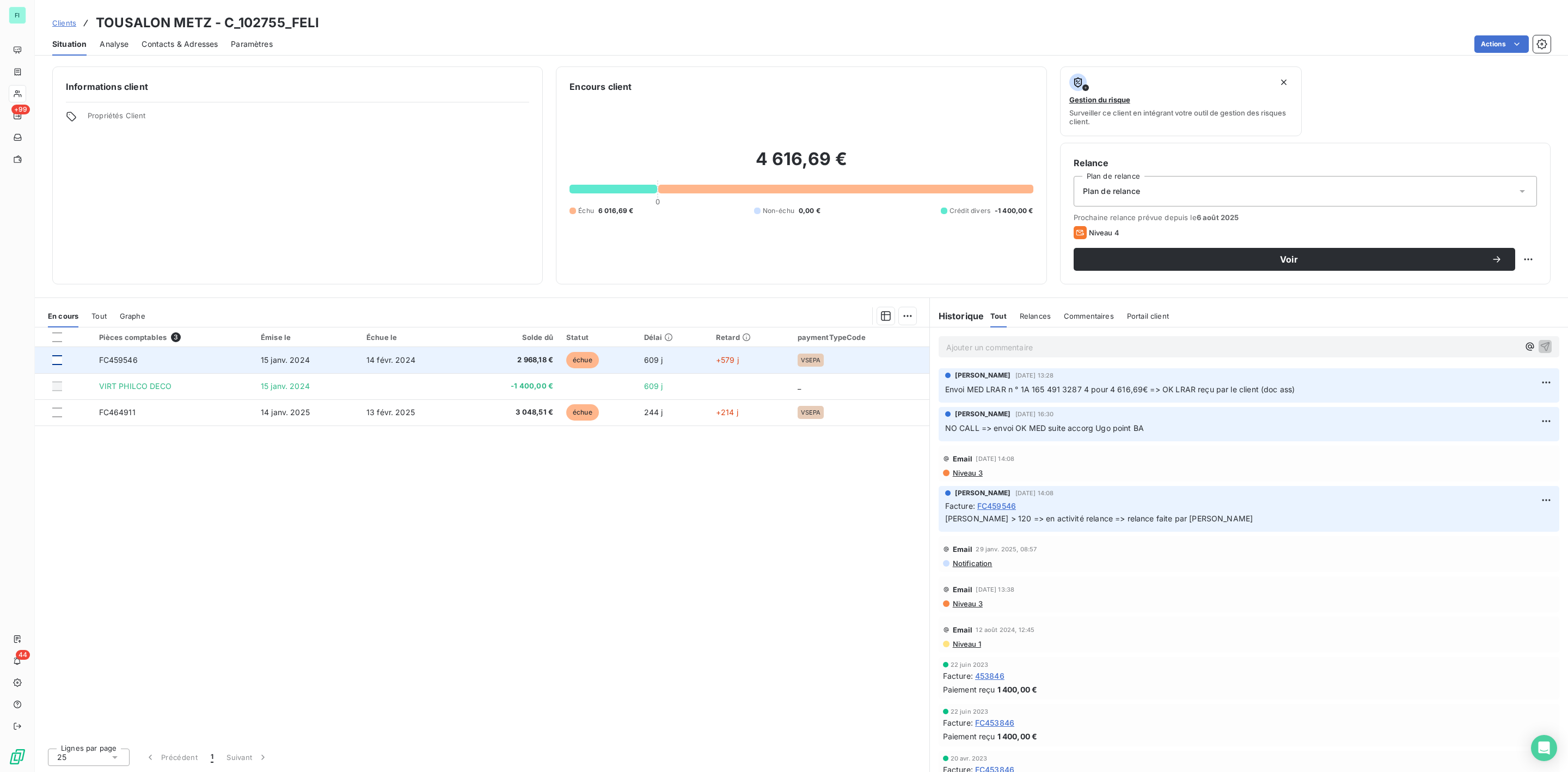
click at [59, 363] on div at bounding box center [56, 359] width 10 height 10
click at [56, 363] on icon at bounding box center [57, 360] width 6 height 6
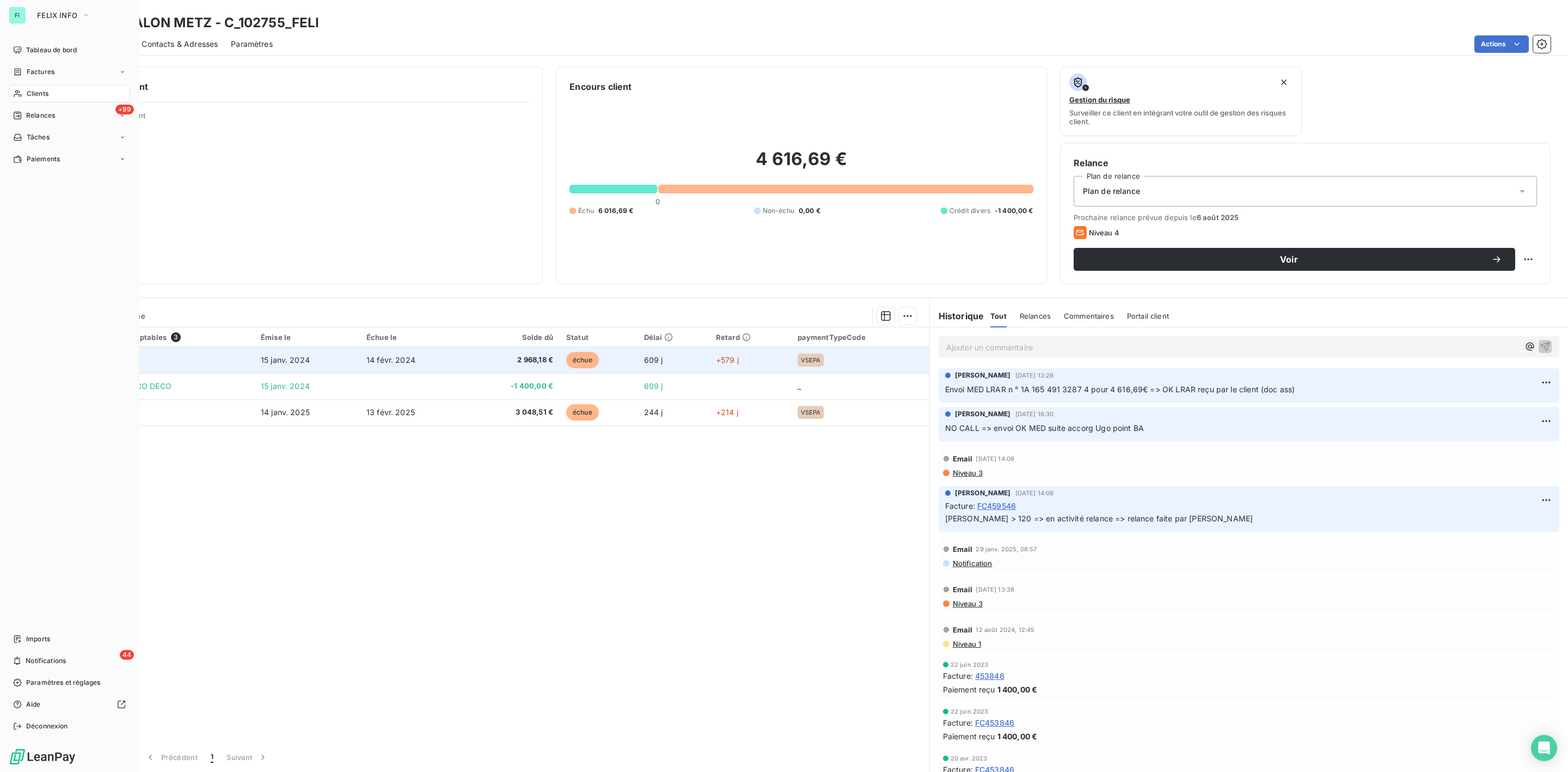
click at [43, 90] on span "Clients" at bounding box center [37, 93] width 22 height 10
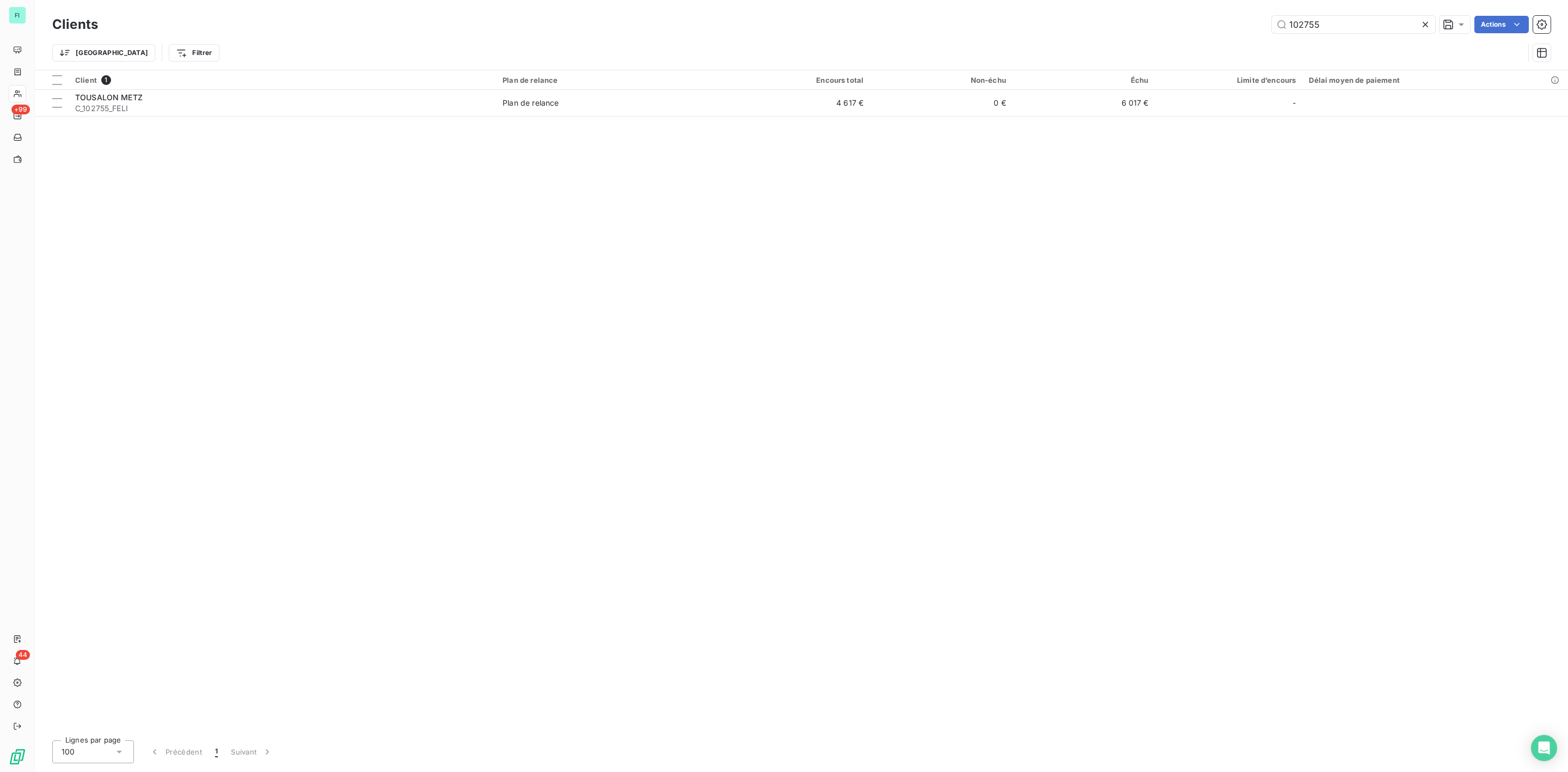
drag, startPoint x: 1341, startPoint y: 26, endPoint x: 1103, endPoint y: 25, distance: 238.0
click at [1137, 25] on div "102755 Actions" at bounding box center [831, 24] width 1440 height 17
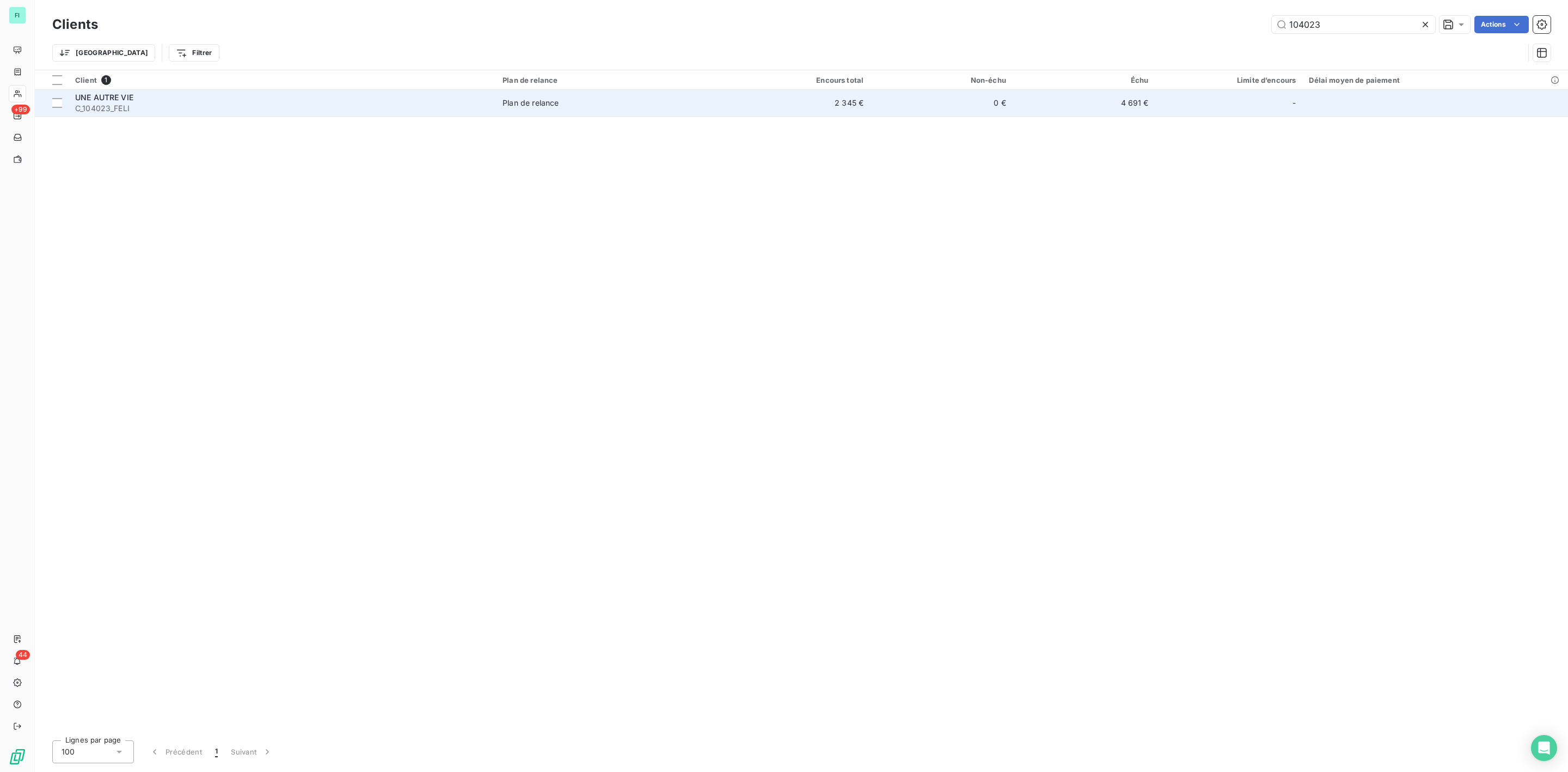
type input "104023"
click at [136, 103] on span "C_104023_FELI" at bounding box center [282, 108] width 414 height 11
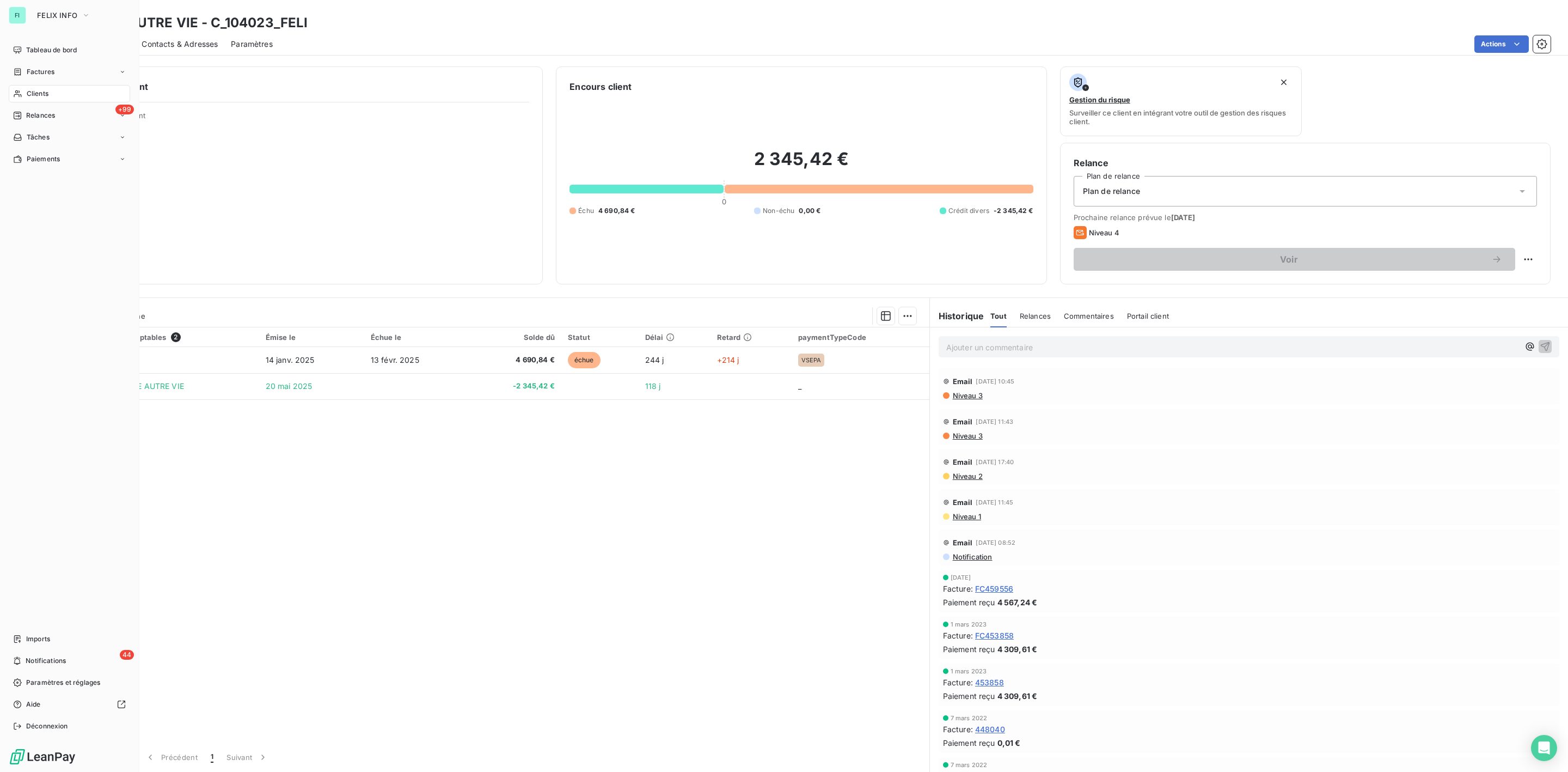
click at [39, 90] on span "Clients" at bounding box center [37, 93] width 22 height 10
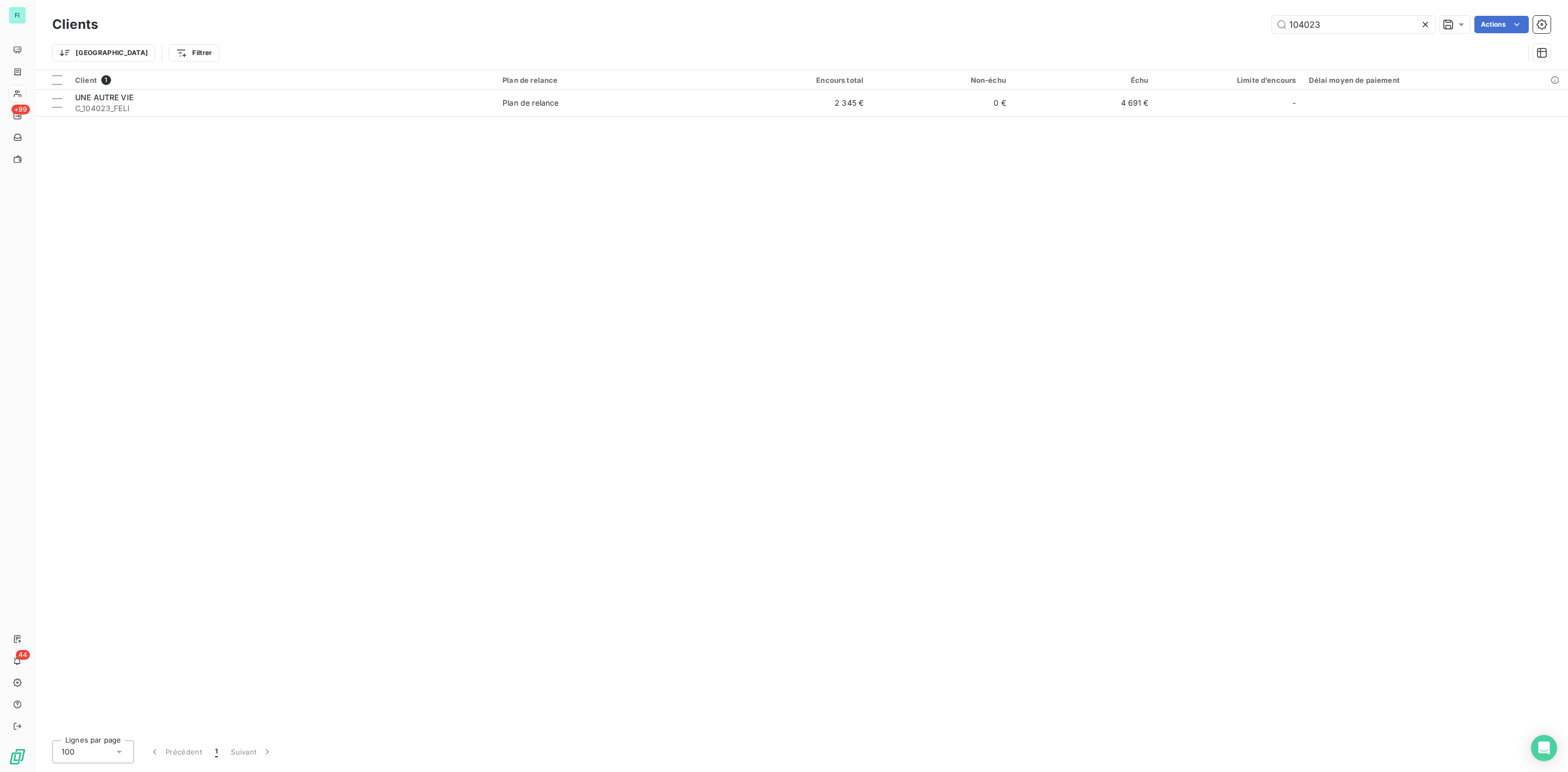
drag, startPoint x: 1359, startPoint y: 23, endPoint x: 1097, endPoint y: 30, distance: 262.1
click at [1097, 30] on div "104023 Actions" at bounding box center [831, 24] width 1440 height 17
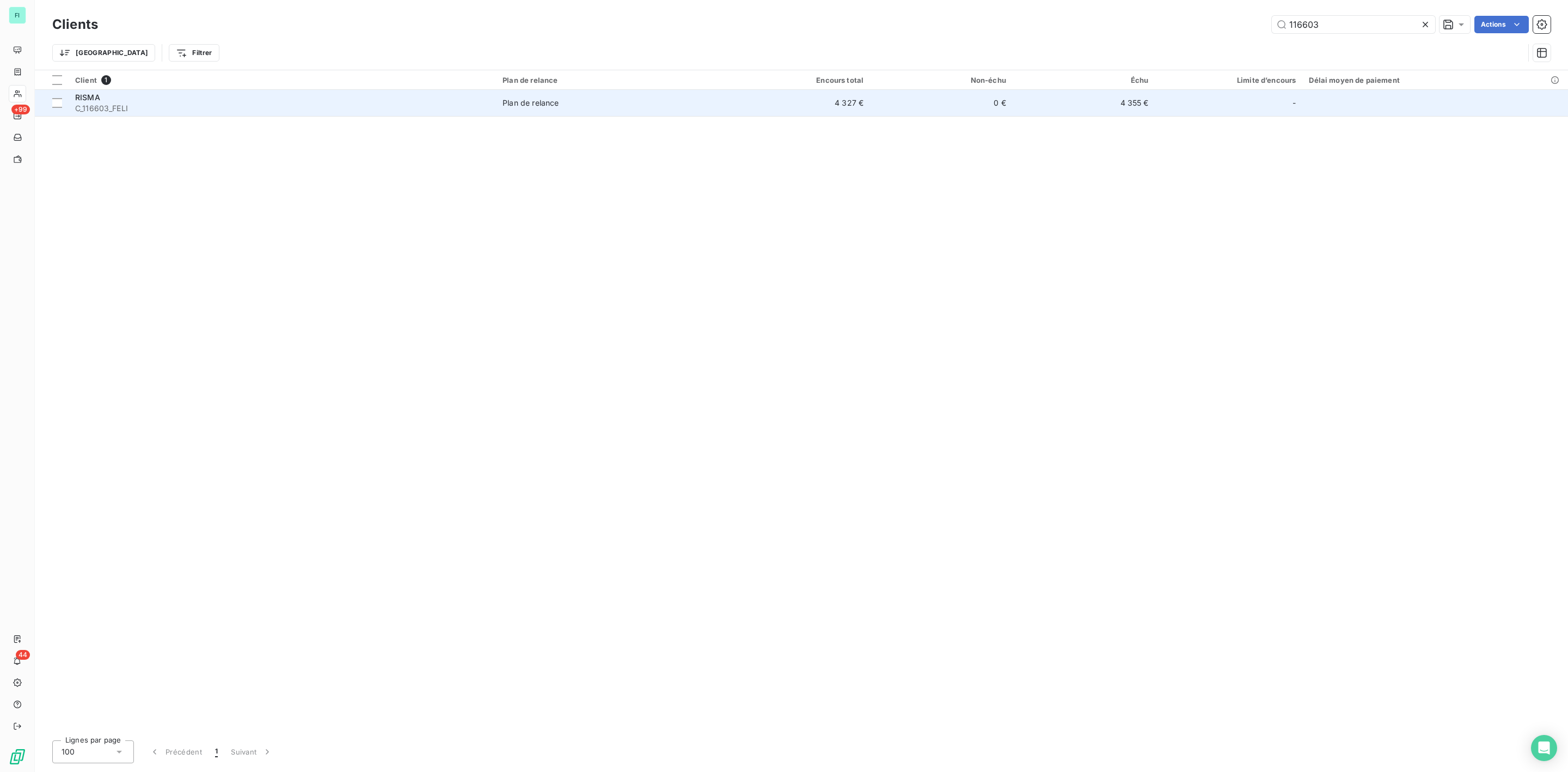
type input "116603"
click at [144, 102] on div "RISMA" at bounding box center [282, 97] width 414 height 11
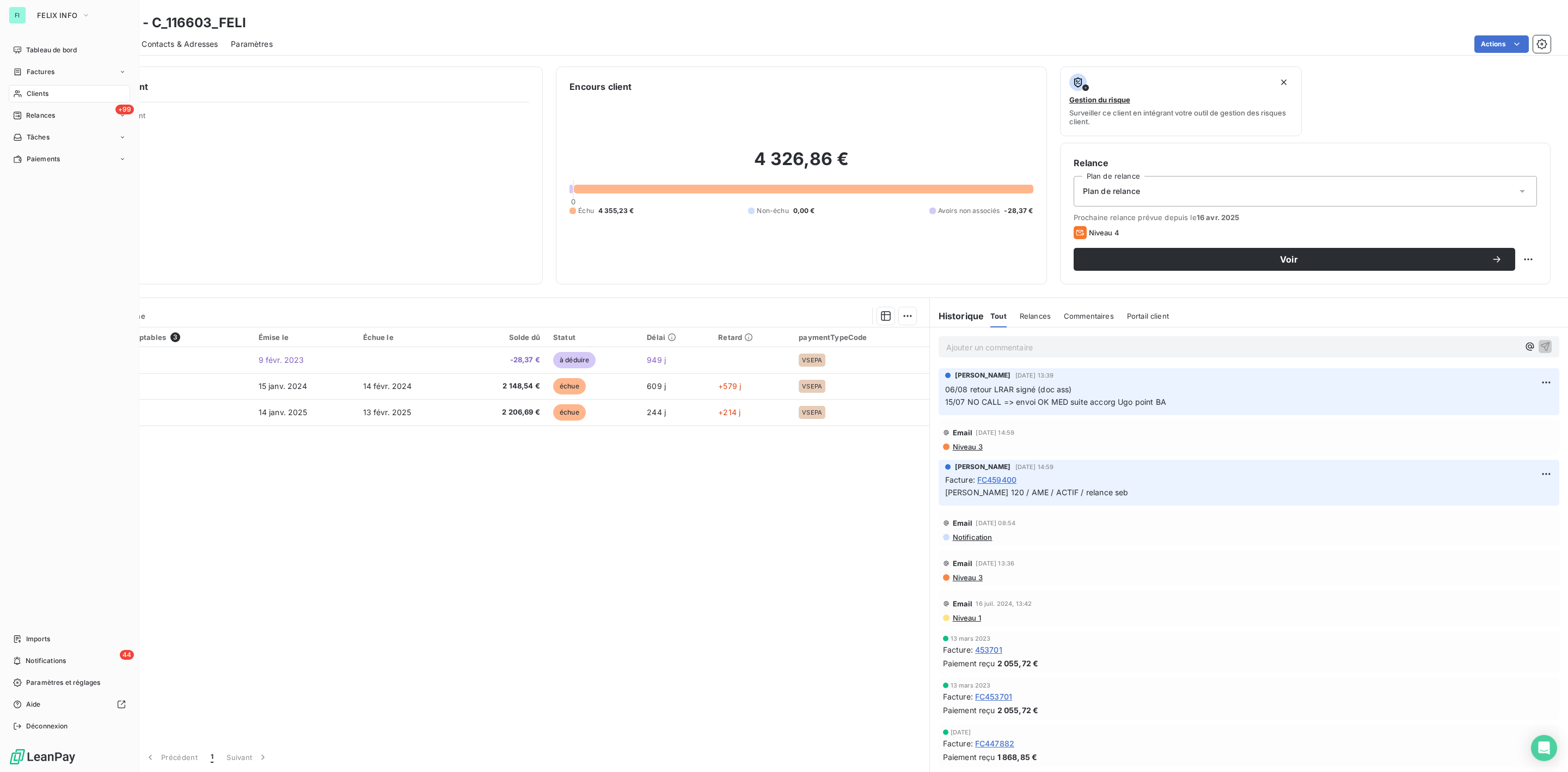
click at [32, 90] on span "Clients" at bounding box center [37, 93] width 22 height 10
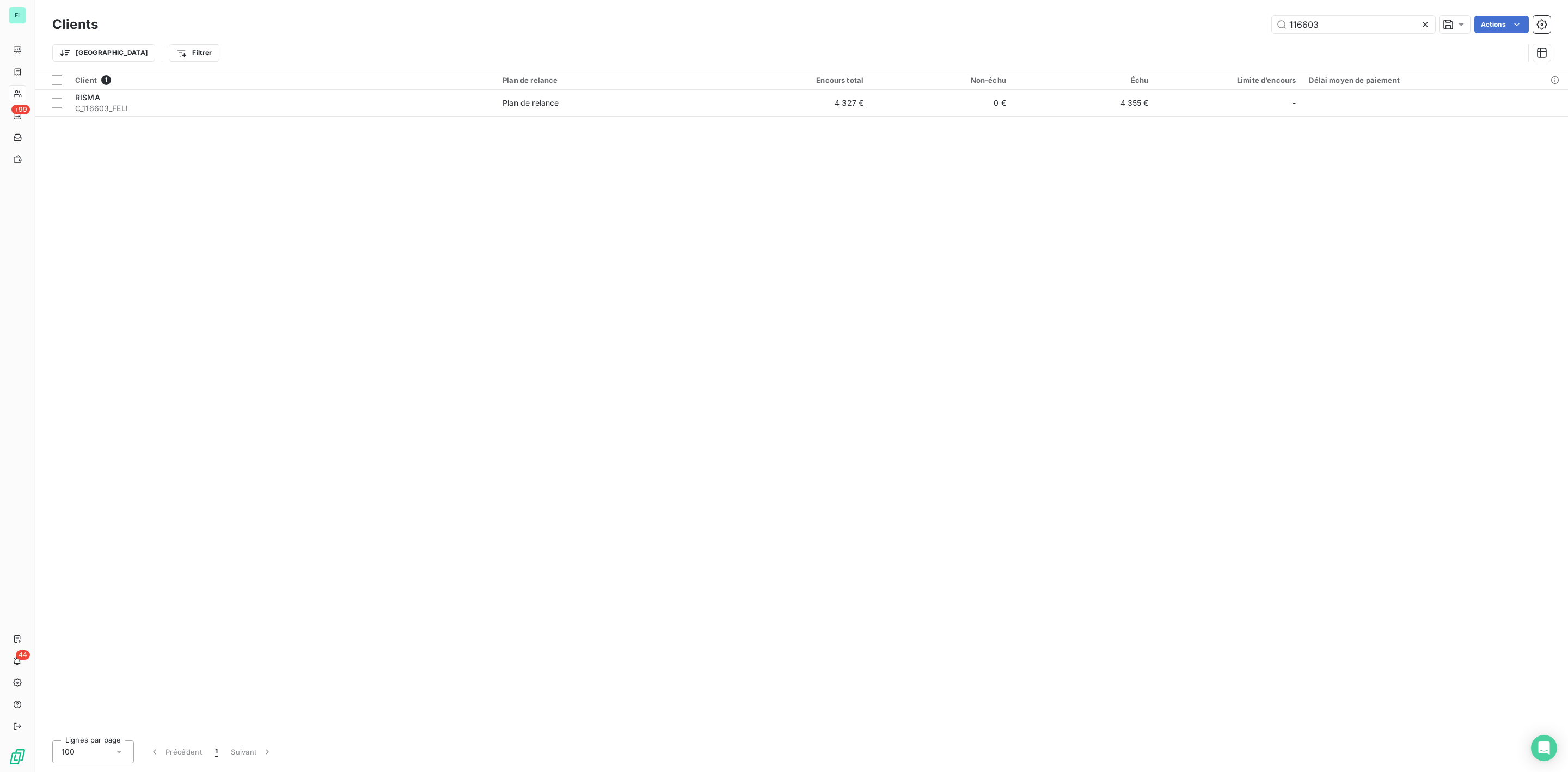
drag, startPoint x: 1348, startPoint y: 29, endPoint x: 1149, endPoint y: 28, distance: 199.0
click at [1157, 28] on div "116603 Actions" at bounding box center [831, 24] width 1440 height 17
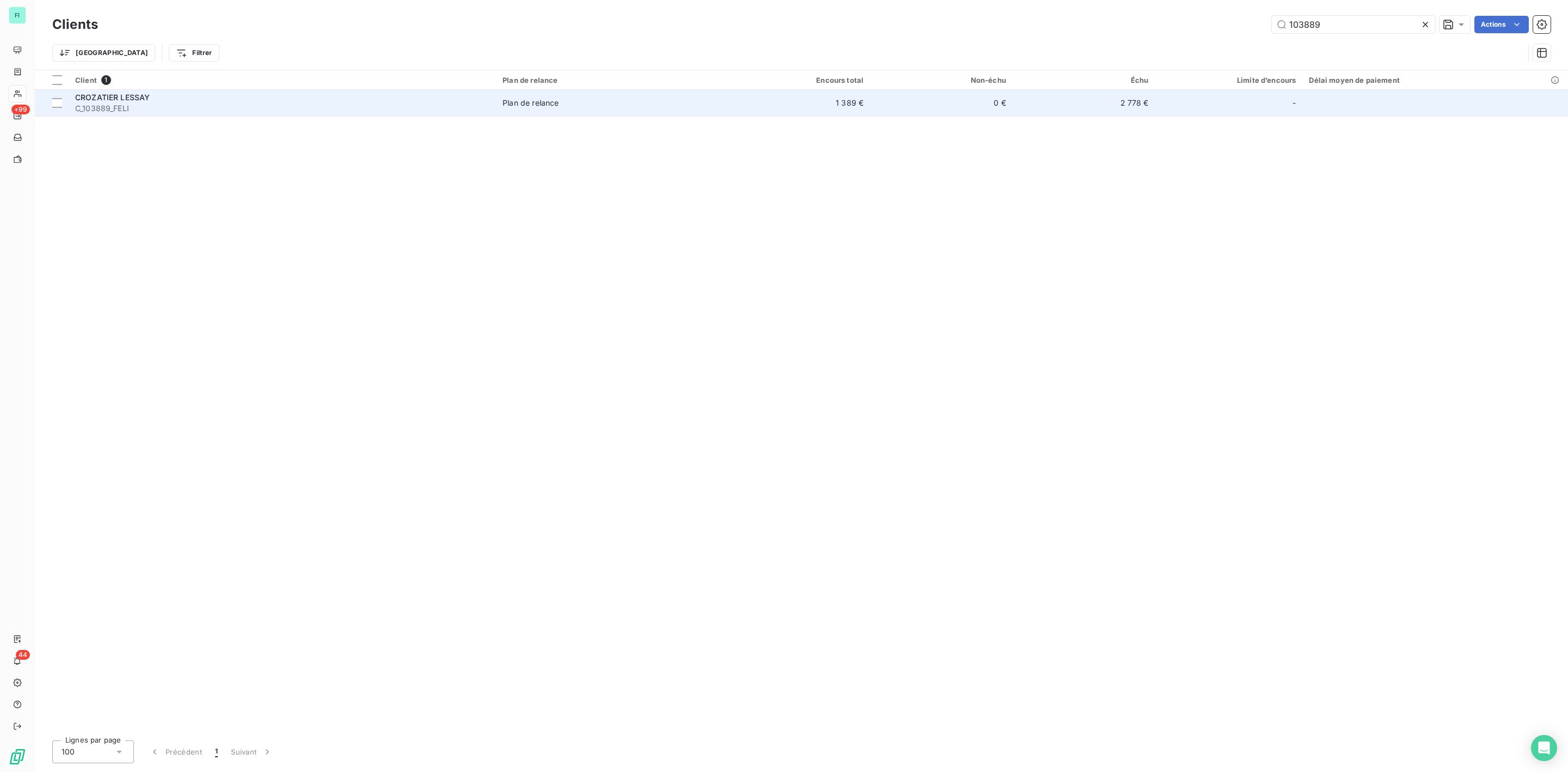
type input "103889"
click at [154, 110] on span "C_103889_FELI" at bounding box center [282, 108] width 414 height 11
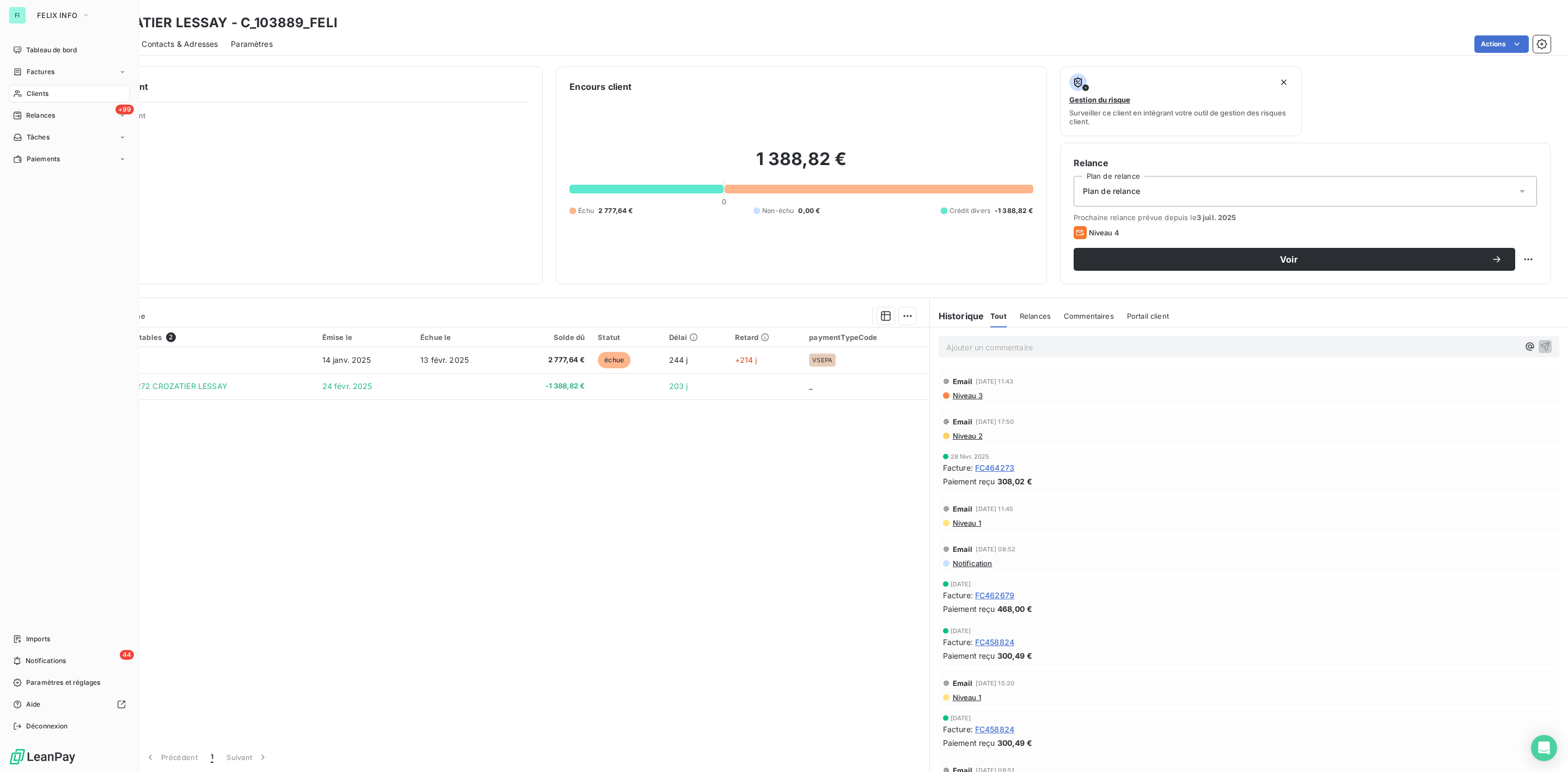
drag, startPoint x: 25, startPoint y: 88, endPoint x: 128, endPoint y: 81, distance: 103.2
click at [25, 88] on div "Clients" at bounding box center [69, 93] width 121 height 17
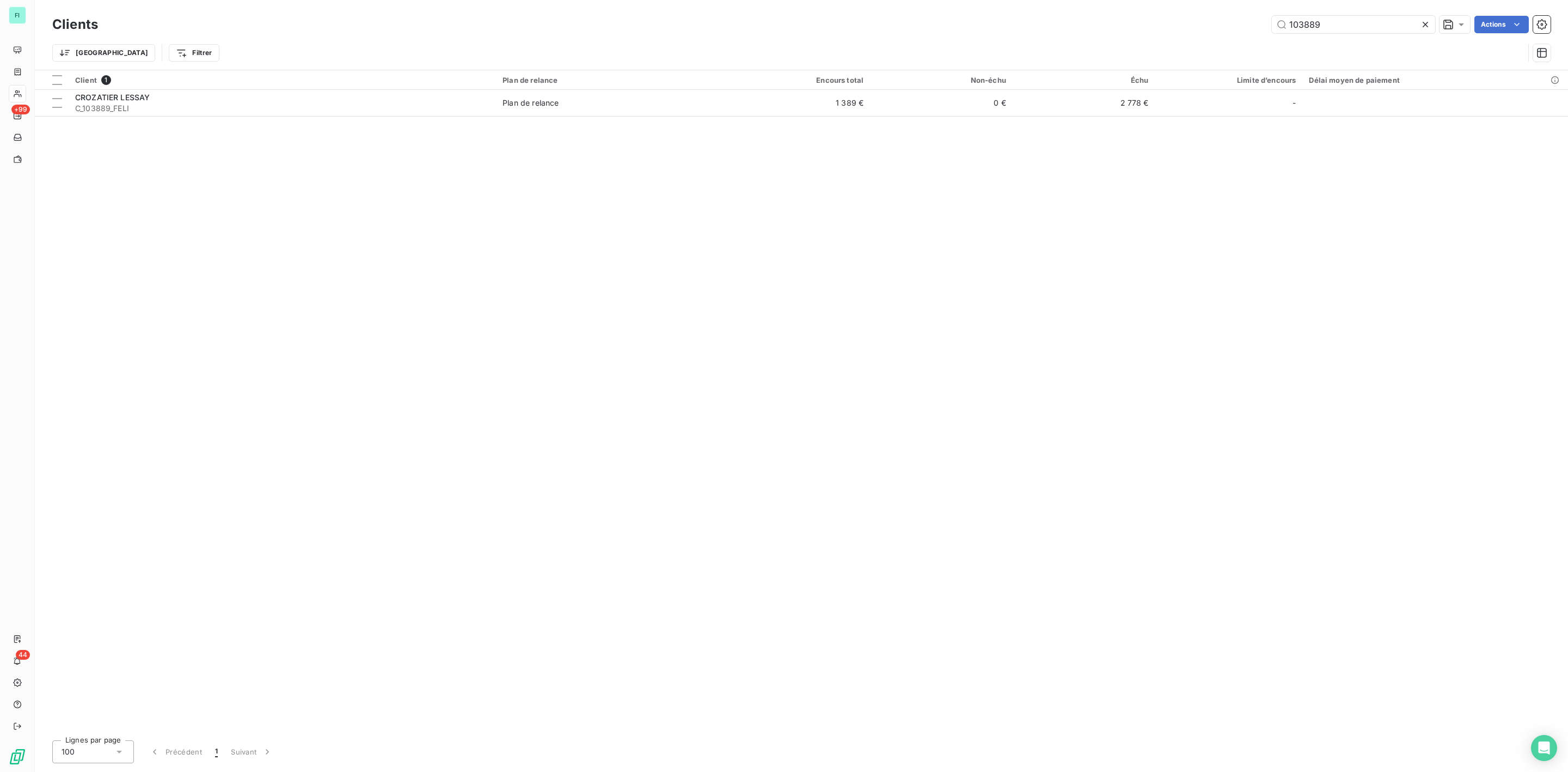
drag, startPoint x: 1326, startPoint y: 26, endPoint x: 1096, endPoint y: 32, distance: 230.1
click at [1130, 32] on div "103889 Actions" at bounding box center [831, 24] width 1440 height 17
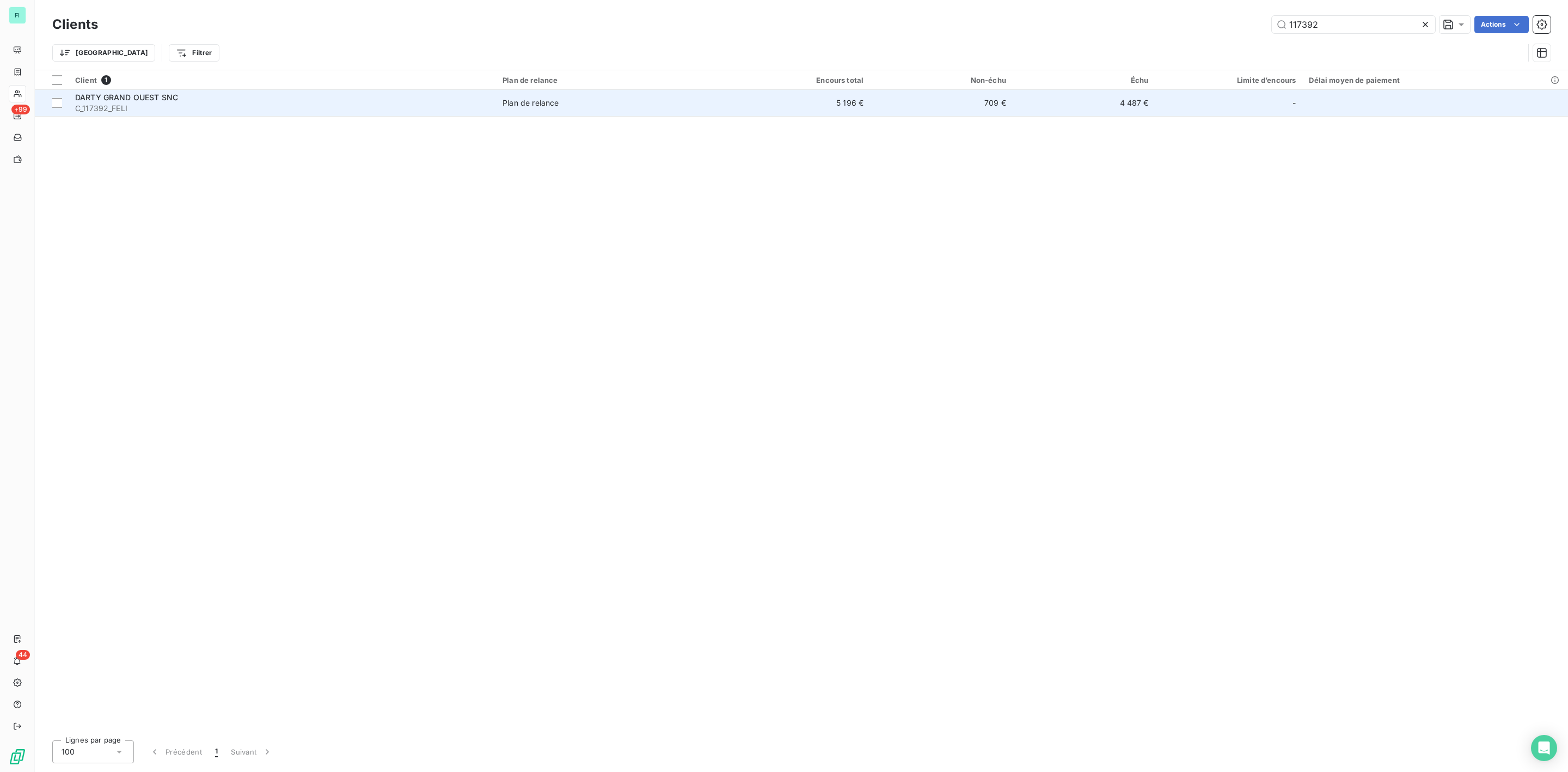
type input "117392"
click at [170, 115] on td "DARTY GRAND OUEST SNC C_117392_FELI" at bounding box center [282, 103] width 428 height 26
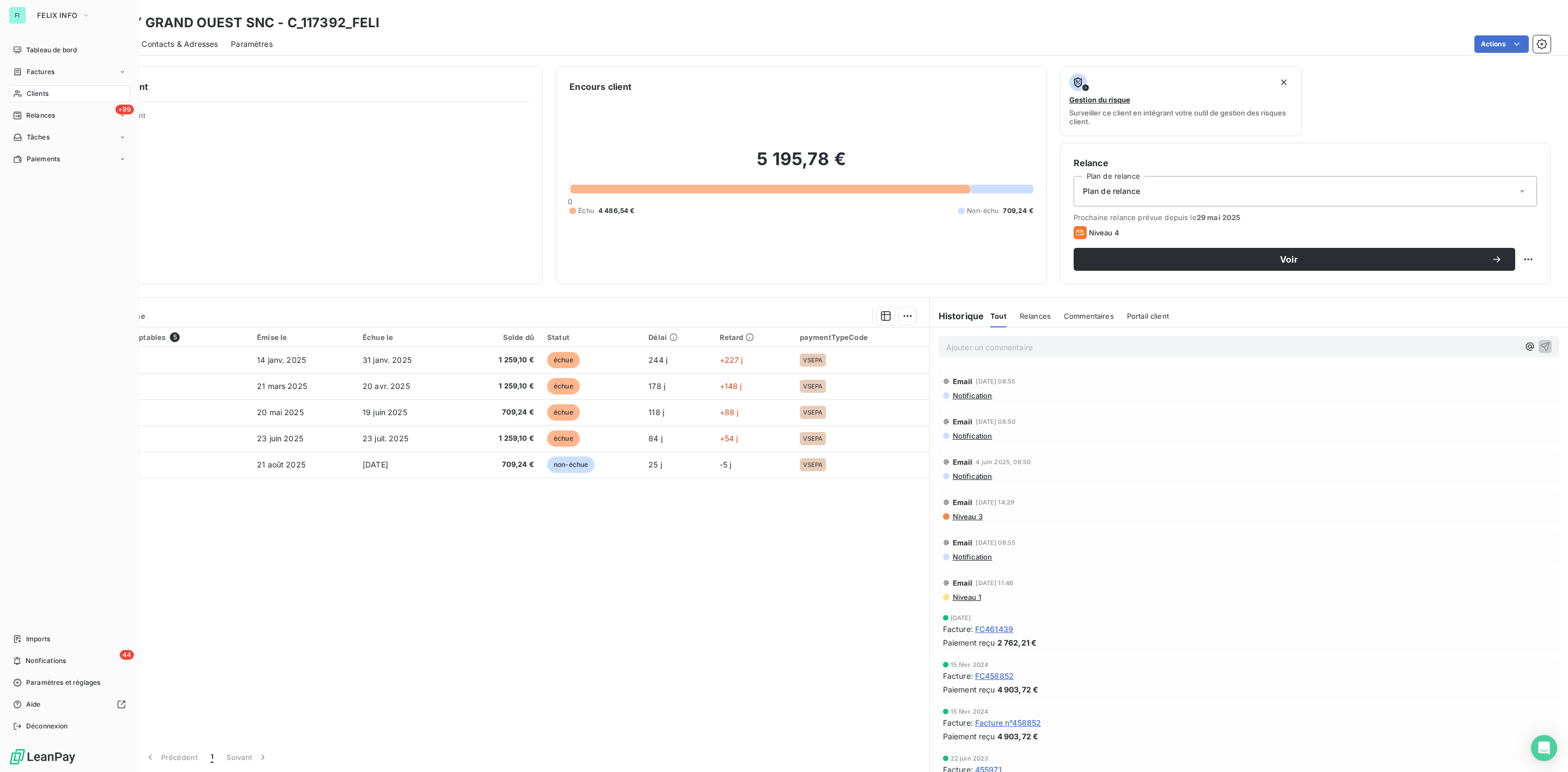
drag, startPoint x: 31, startPoint y: 100, endPoint x: 93, endPoint y: 84, distance: 64.0
click at [31, 90] on span "Clients" at bounding box center [37, 93] width 22 height 10
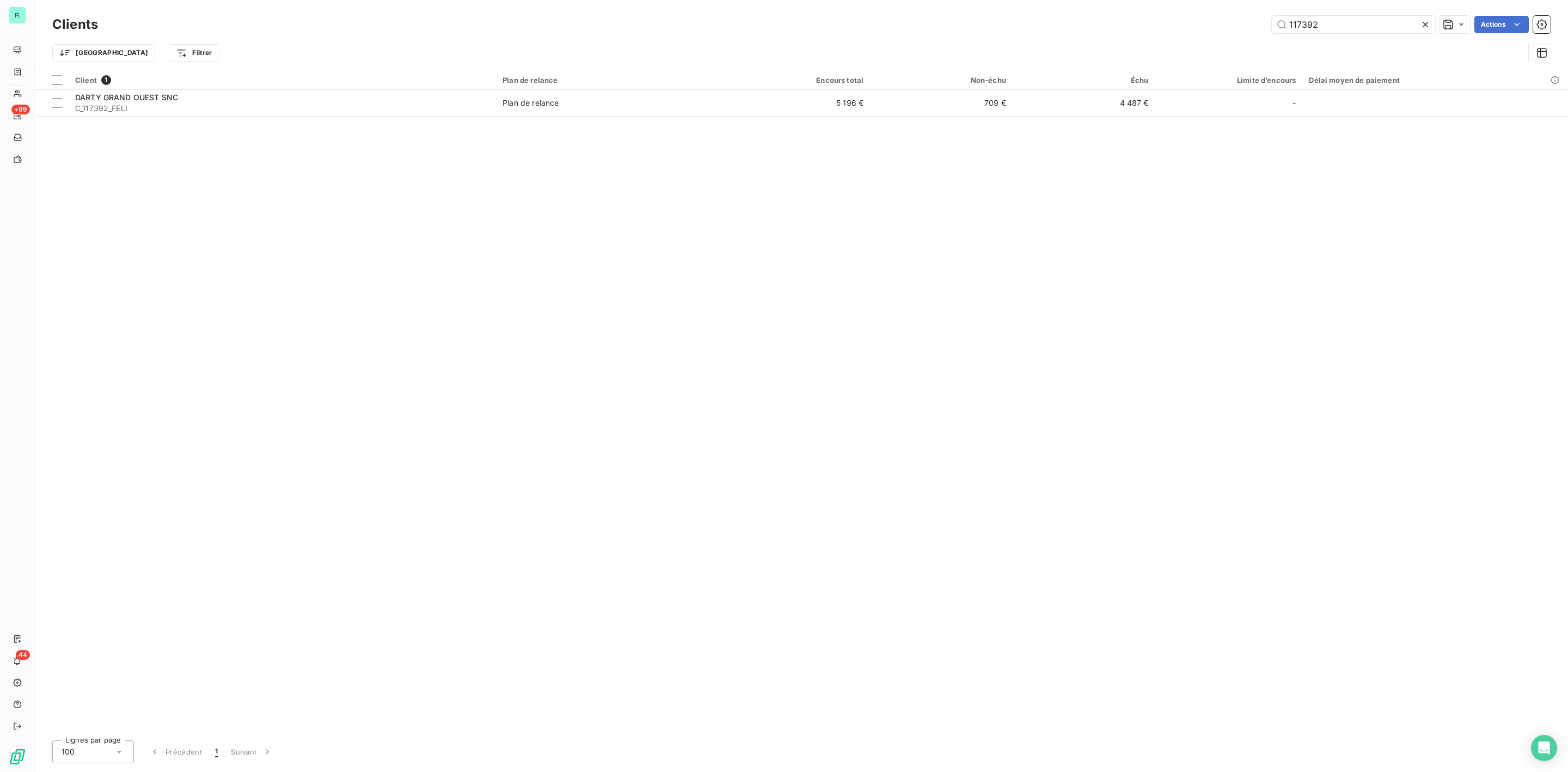
drag, startPoint x: 1332, startPoint y: 25, endPoint x: 1056, endPoint y: 29, distance: 276.0
click at [1057, 29] on div "117392 Actions" at bounding box center [831, 24] width 1440 height 17
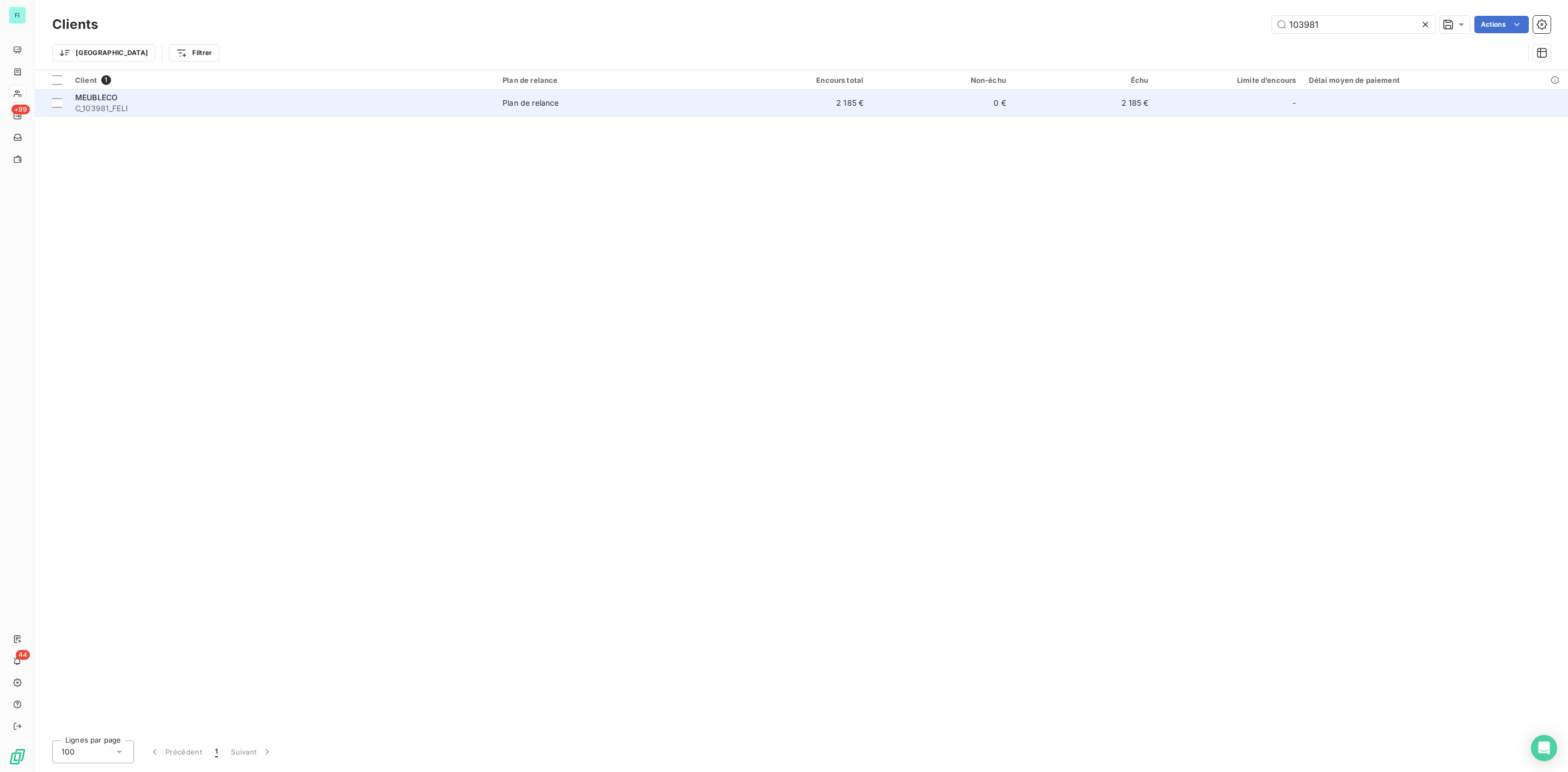
type input "103981"
click at [171, 102] on div "MEUBLECO" at bounding box center [282, 97] width 414 height 11
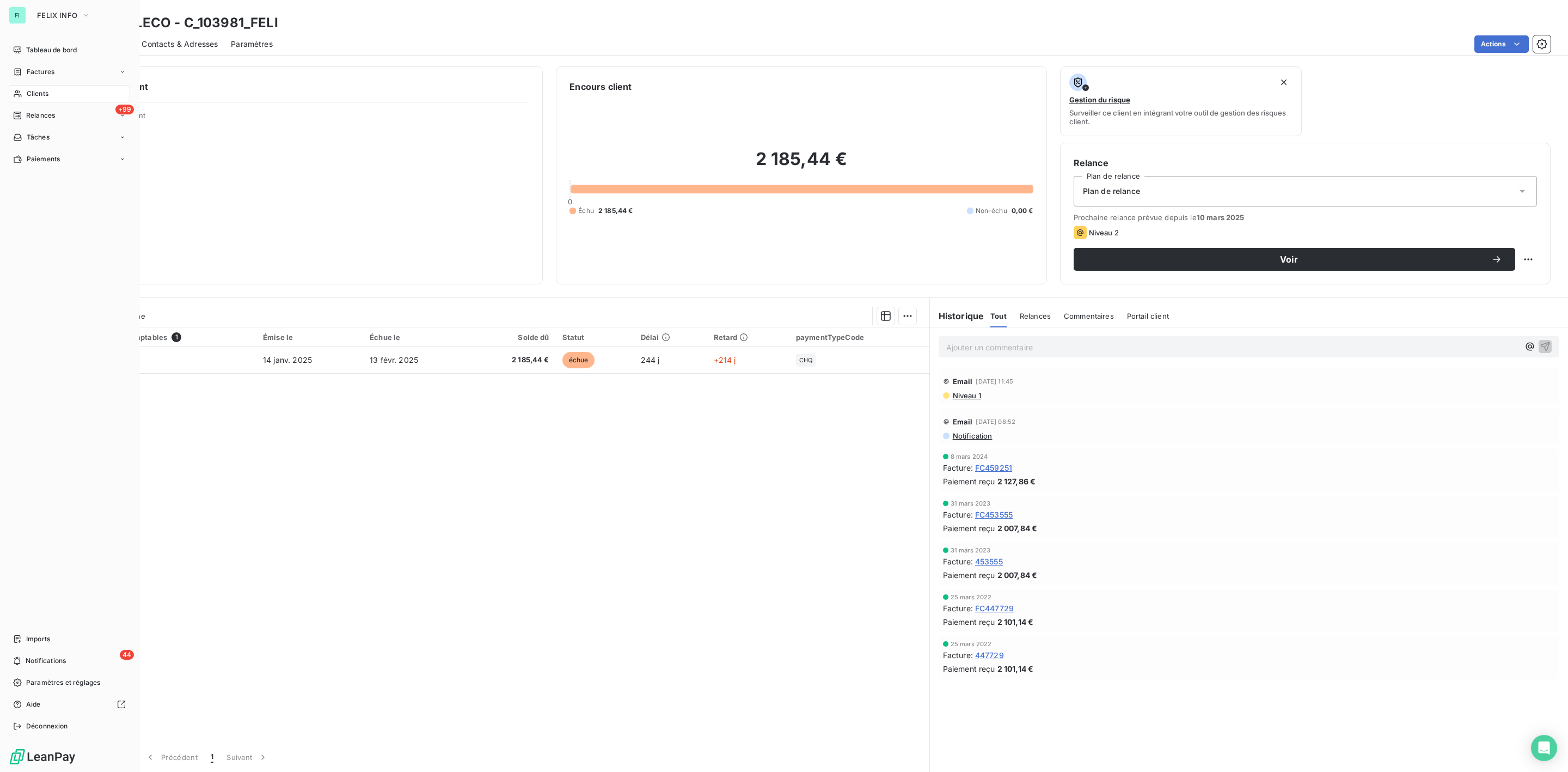
drag, startPoint x: 30, startPoint y: 90, endPoint x: 38, endPoint y: 90, distance: 8.0
click at [30, 90] on span "Clients" at bounding box center [37, 93] width 22 height 10
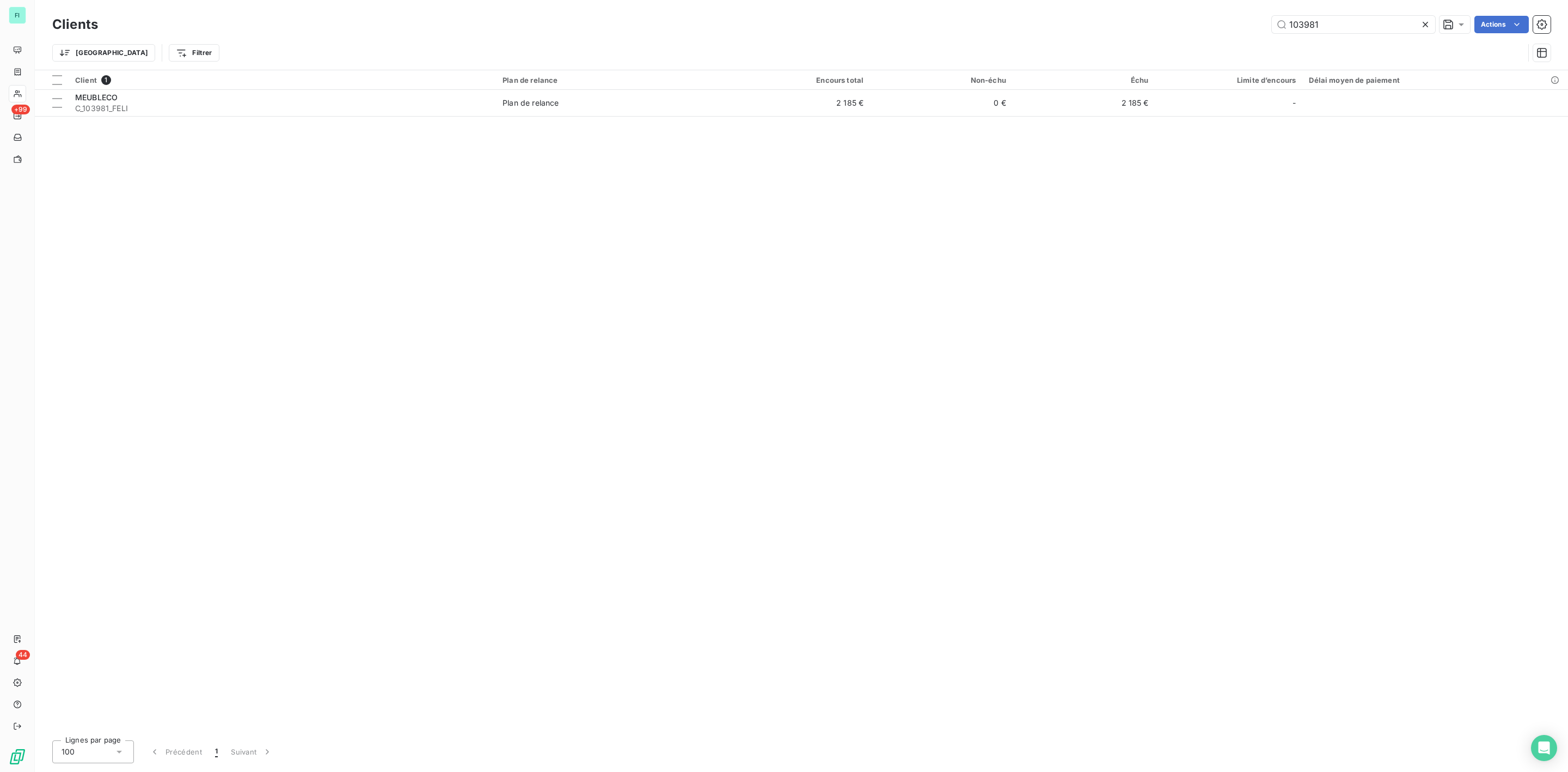
drag, startPoint x: 1336, startPoint y: 23, endPoint x: 1038, endPoint y: 29, distance: 298.1
click at [1123, 29] on div "103981 Actions" at bounding box center [831, 24] width 1440 height 17
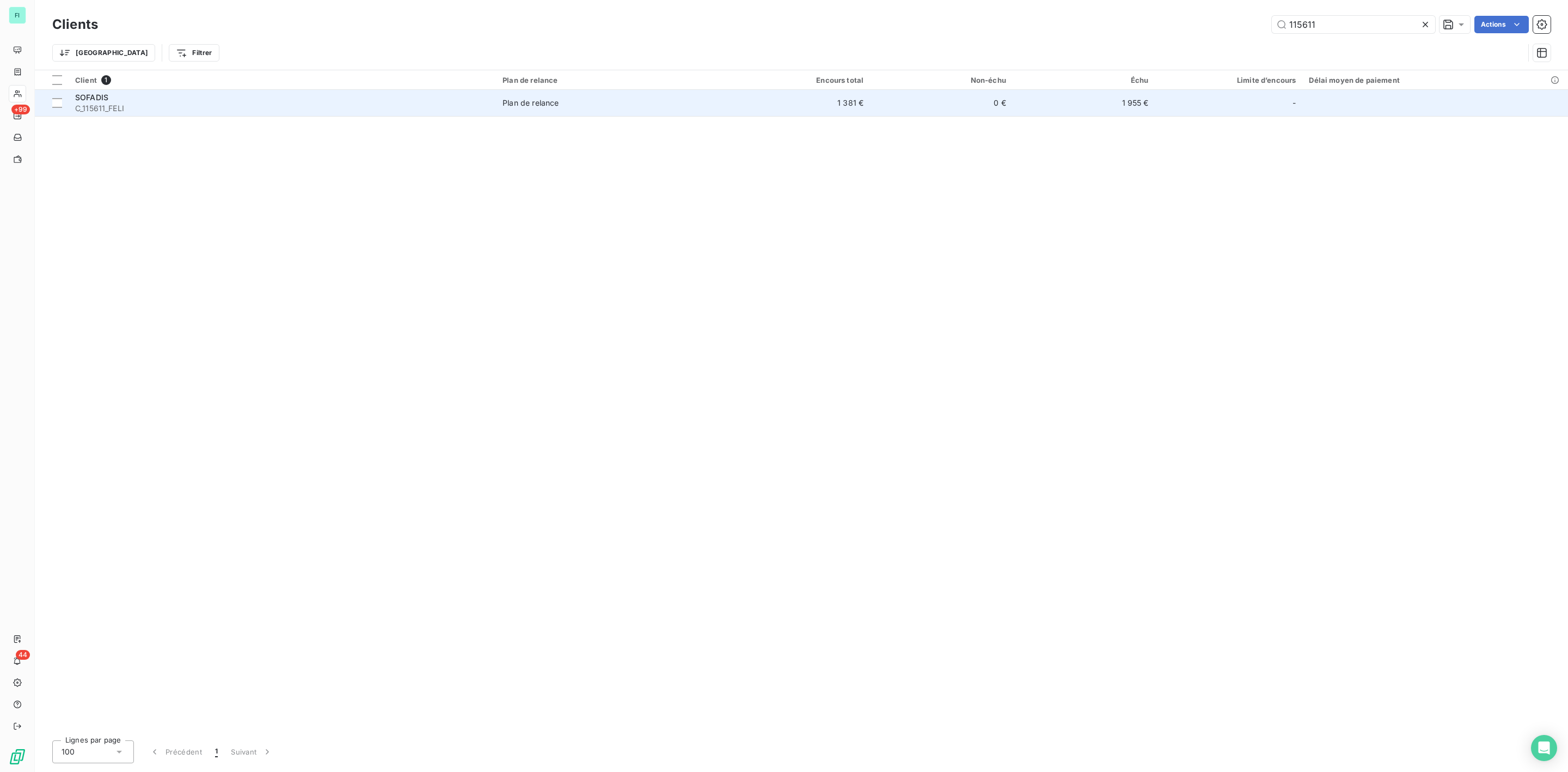
type input "115611"
click at [157, 102] on div "SOFADIS" at bounding box center [282, 97] width 414 height 11
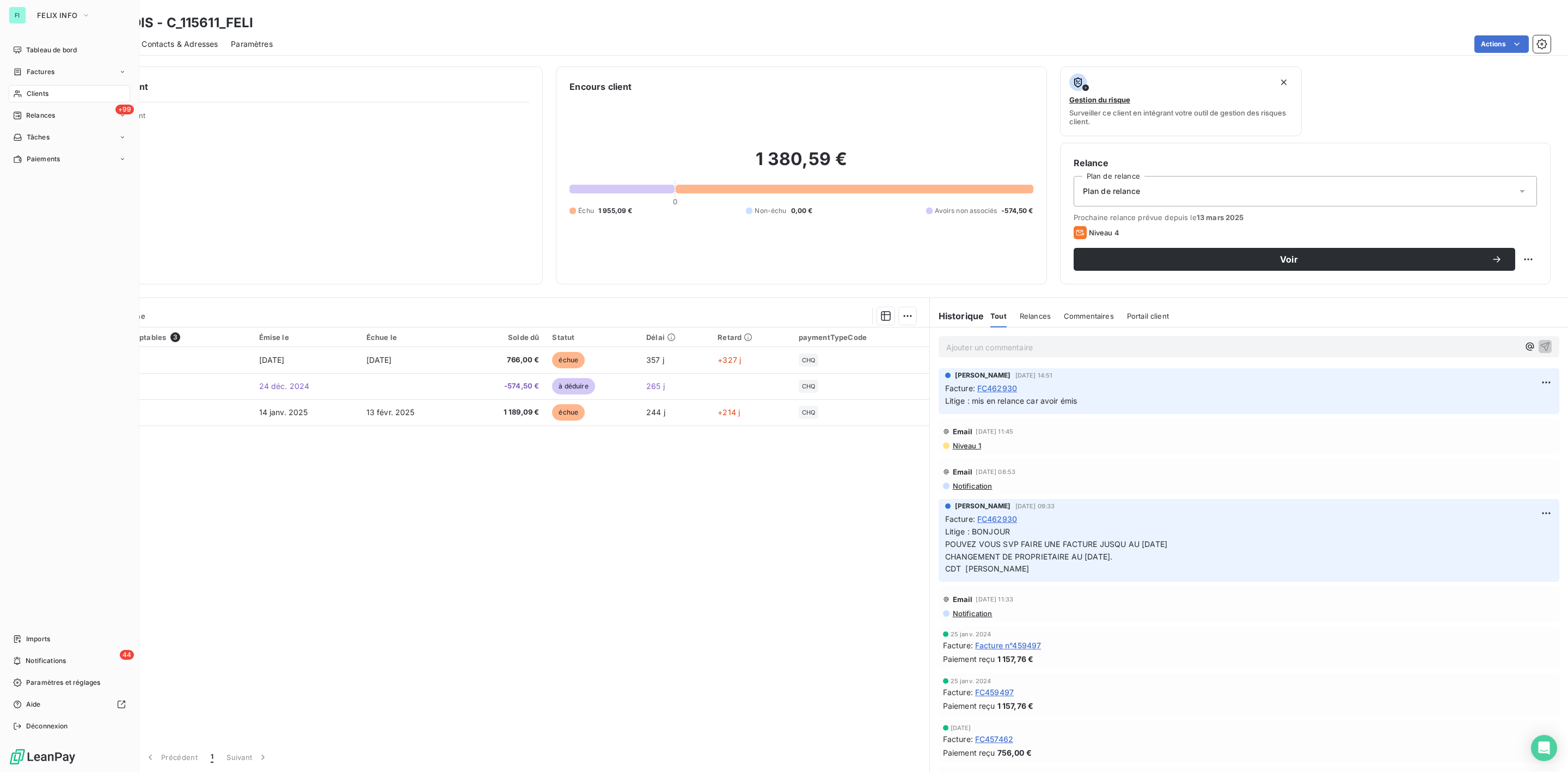
drag, startPoint x: 39, startPoint y: 98, endPoint x: 72, endPoint y: 88, distance: 34.5
click at [39, 98] on span "Clients" at bounding box center [37, 93] width 22 height 10
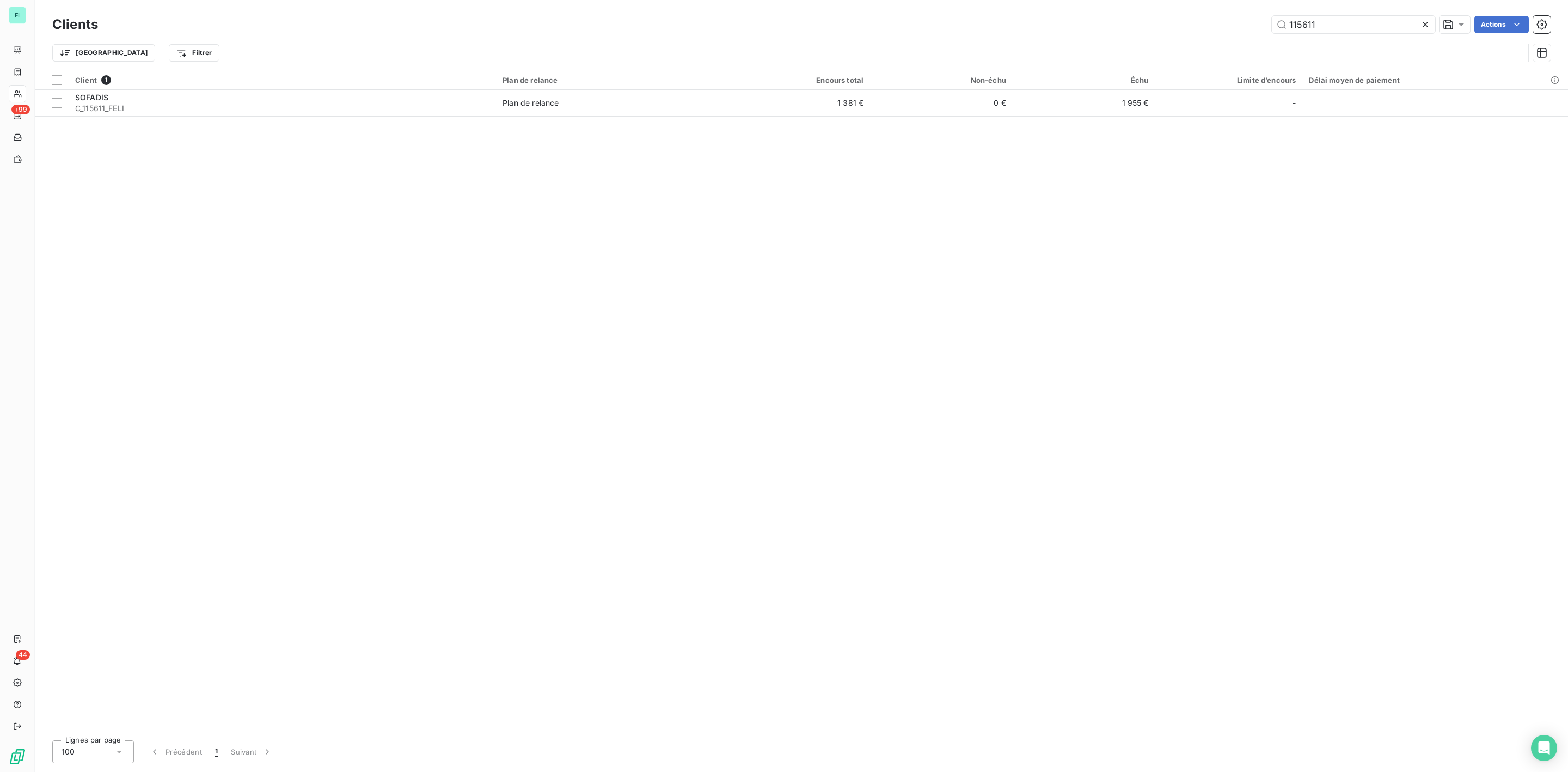
drag, startPoint x: 1336, startPoint y: 26, endPoint x: 1093, endPoint y: 32, distance: 243.1
click at [1122, 31] on div "115611 Actions" at bounding box center [831, 24] width 1440 height 17
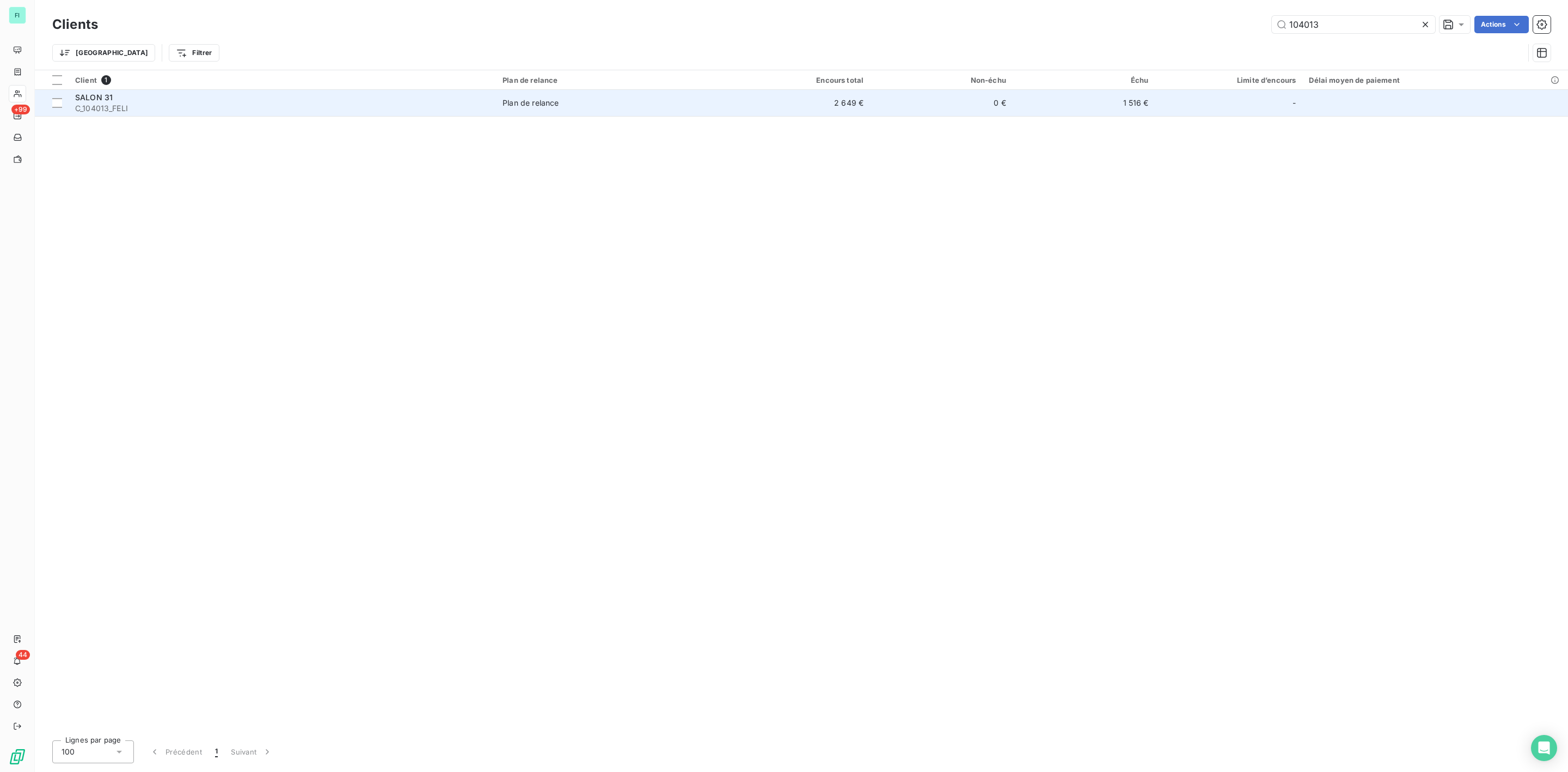
type input "104013"
click at [165, 94] on div "SALON 31" at bounding box center [282, 97] width 414 height 11
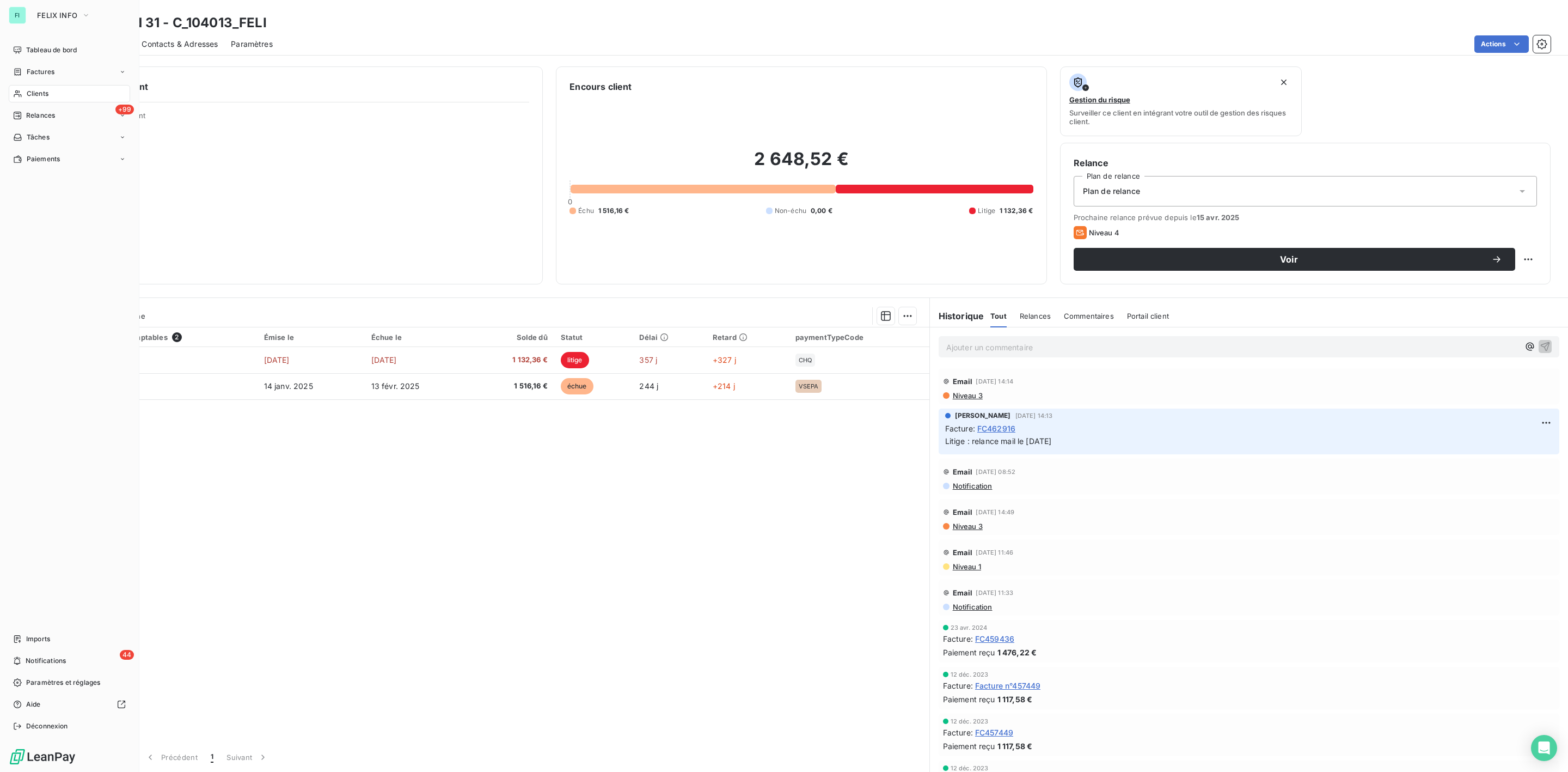
click at [57, 89] on div "Clients" at bounding box center [69, 93] width 121 height 17
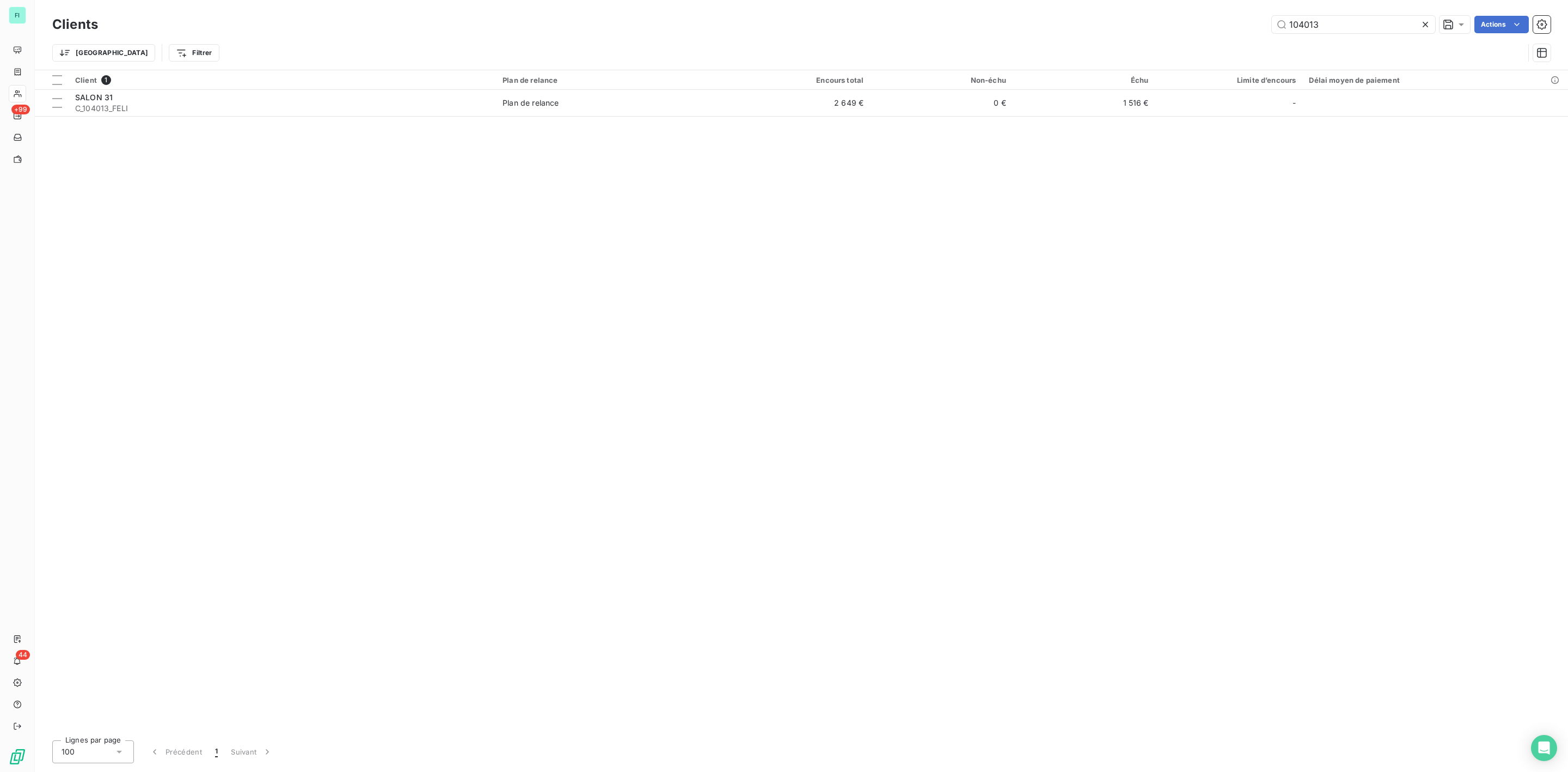
drag, startPoint x: 1353, startPoint y: 25, endPoint x: 1107, endPoint y: 25, distance: 246.0
click at [1113, 25] on div "104013 Actions" at bounding box center [831, 24] width 1440 height 17
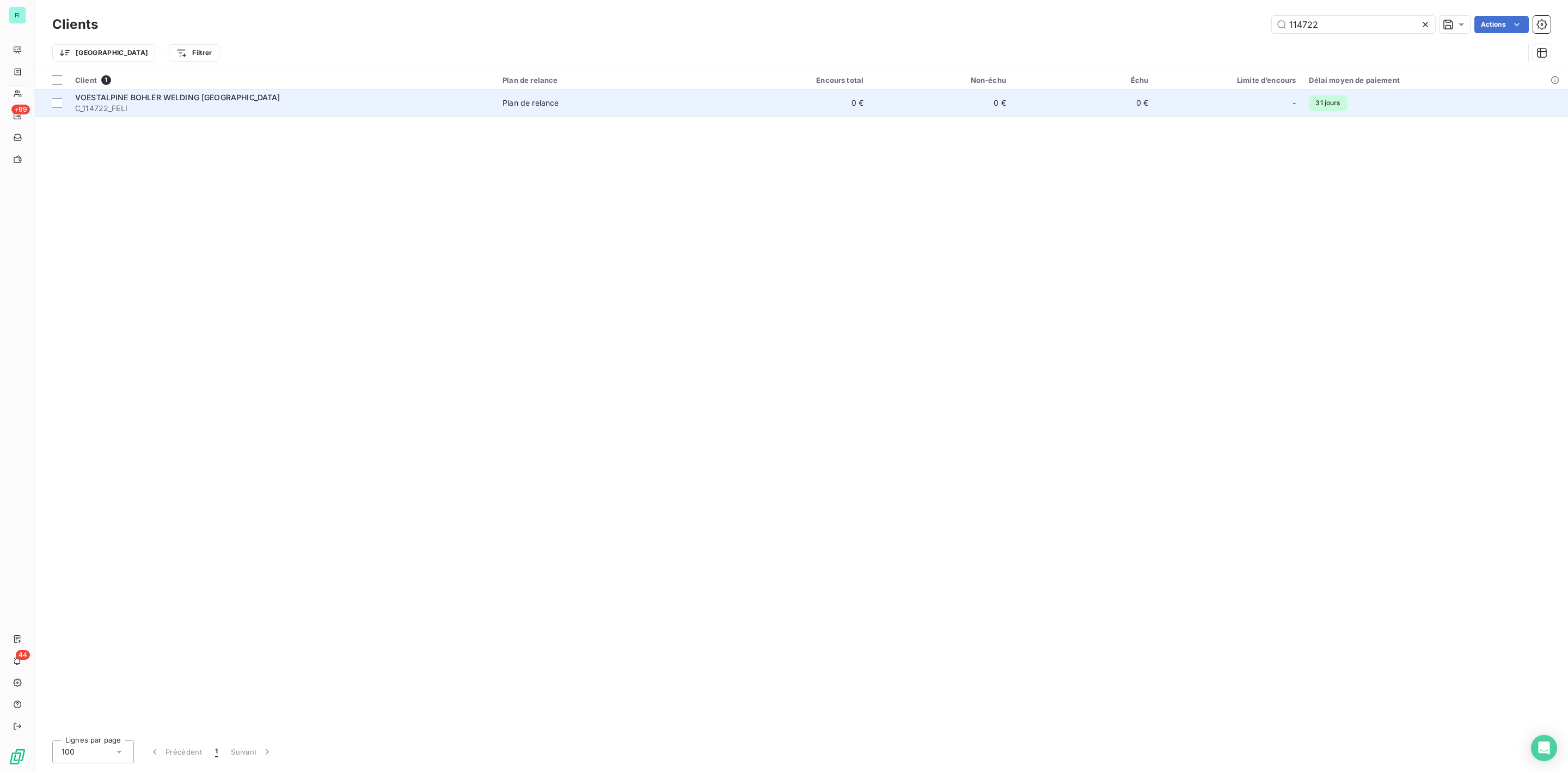
type input "114722"
click at [196, 95] on span "VOESTALPINE BOHLER WELDING BELGIUM" at bounding box center [177, 97] width 205 height 10
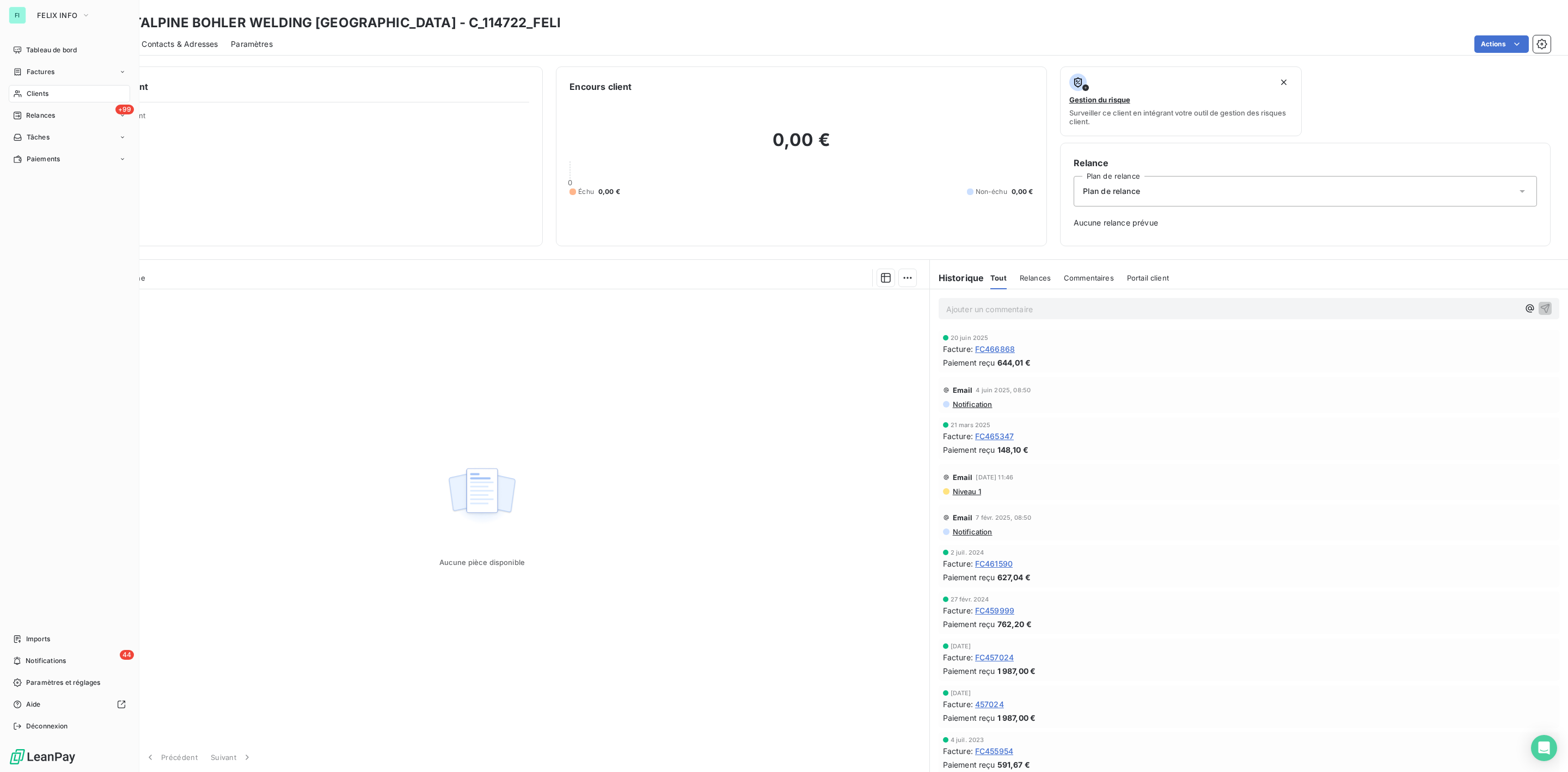
click at [30, 95] on span "Clients" at bounding box center [37, 93] width 22 height 10
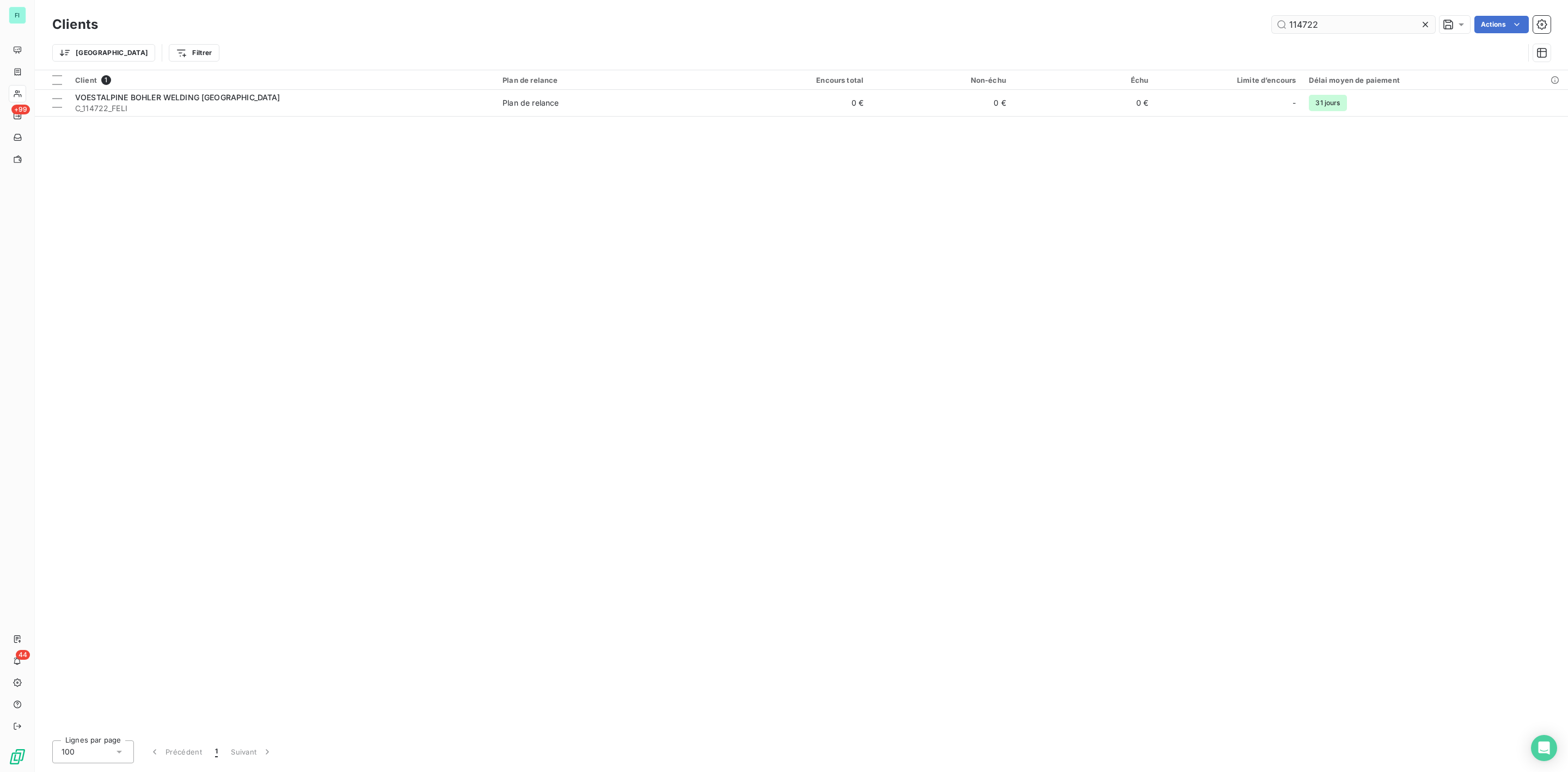
click at [1326, 20] on input "114722" at bounding box center [1353, 24] width 163 height 17
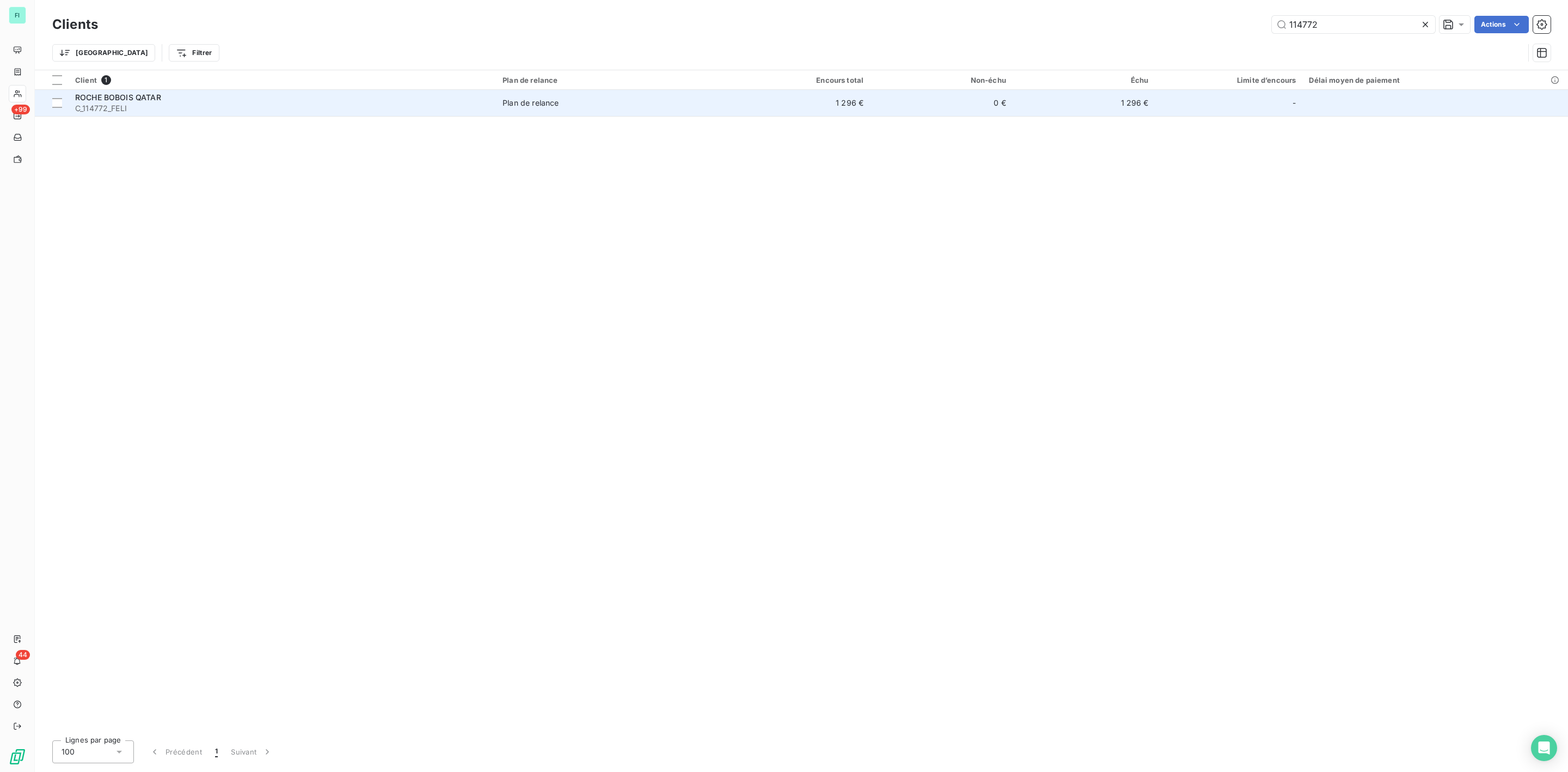
type input "114772"
click at [182, 97] on div "ROCHE BOBOIS QATAR" at bounding box center [282, 97] width 414 height 11
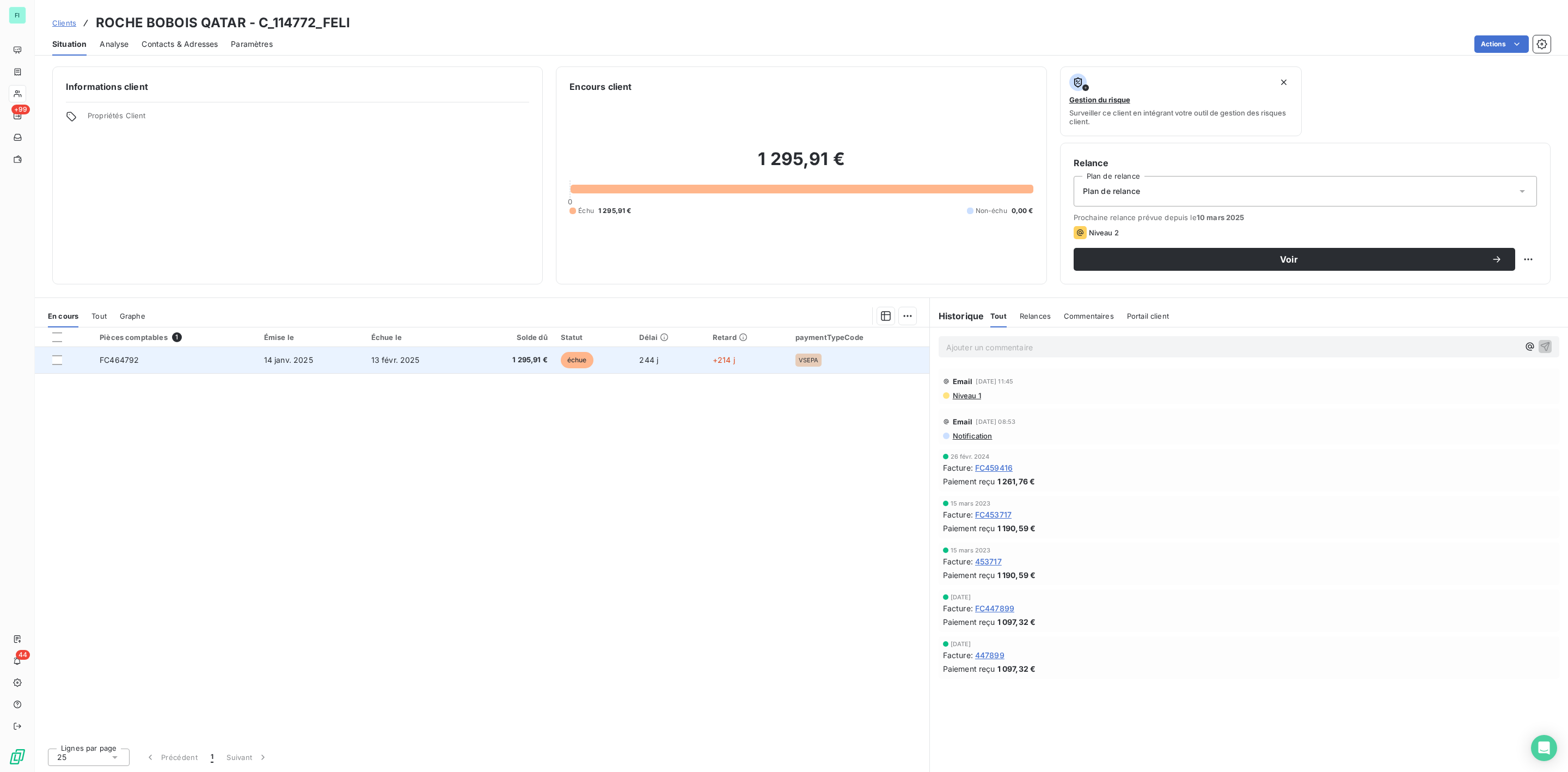
click at [512, 361] on span "1 295,91 €" at bounding box center [513, 360] width 70 height 11
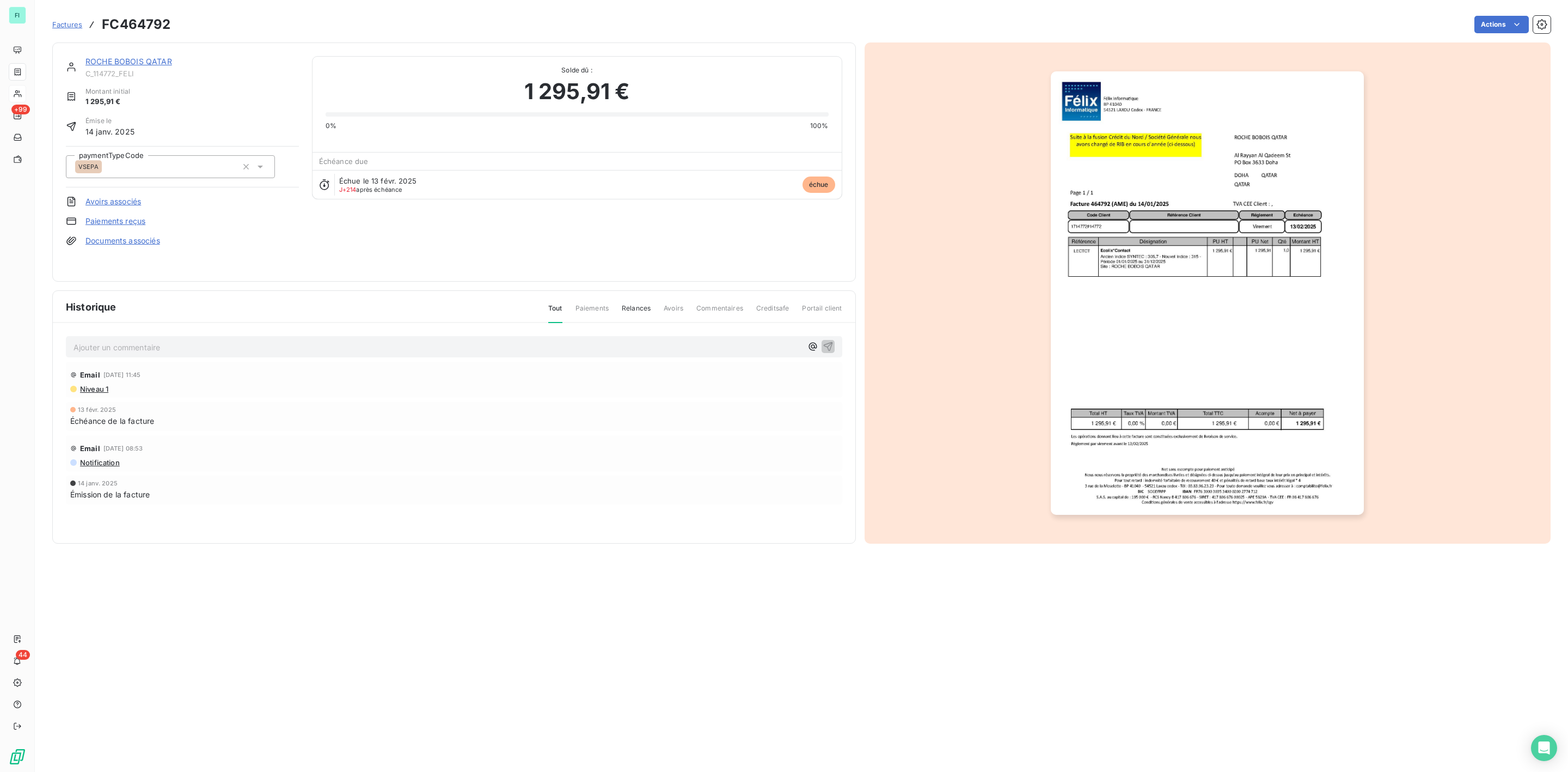
click at [137, 60] on link "ROCHE BOBOIS QATAR" at bounding box center [129, 61] width 86 height 10
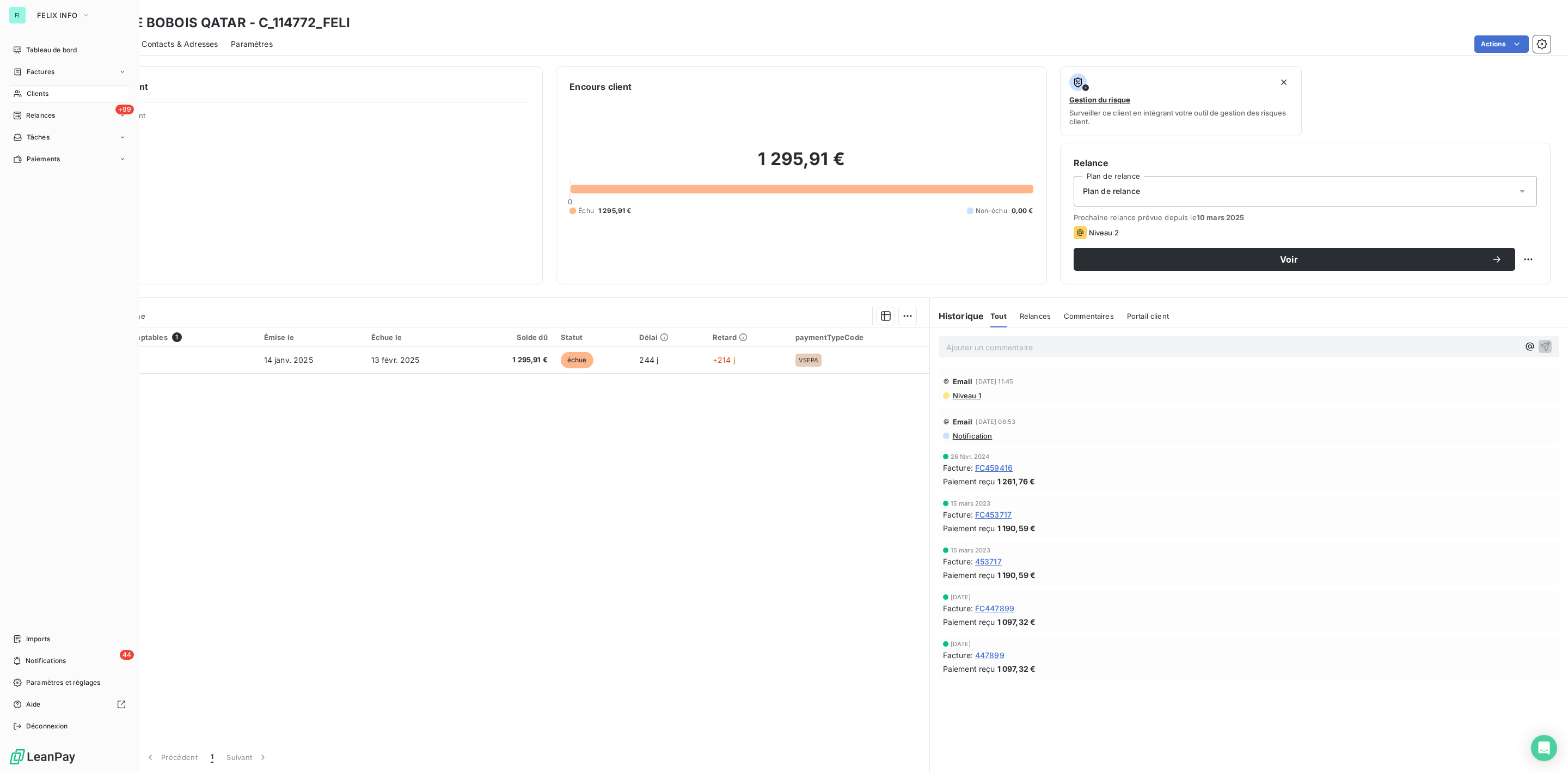
click at [32, 91] on span "Clients" at bounding box center [37, 93] width 22 height 10
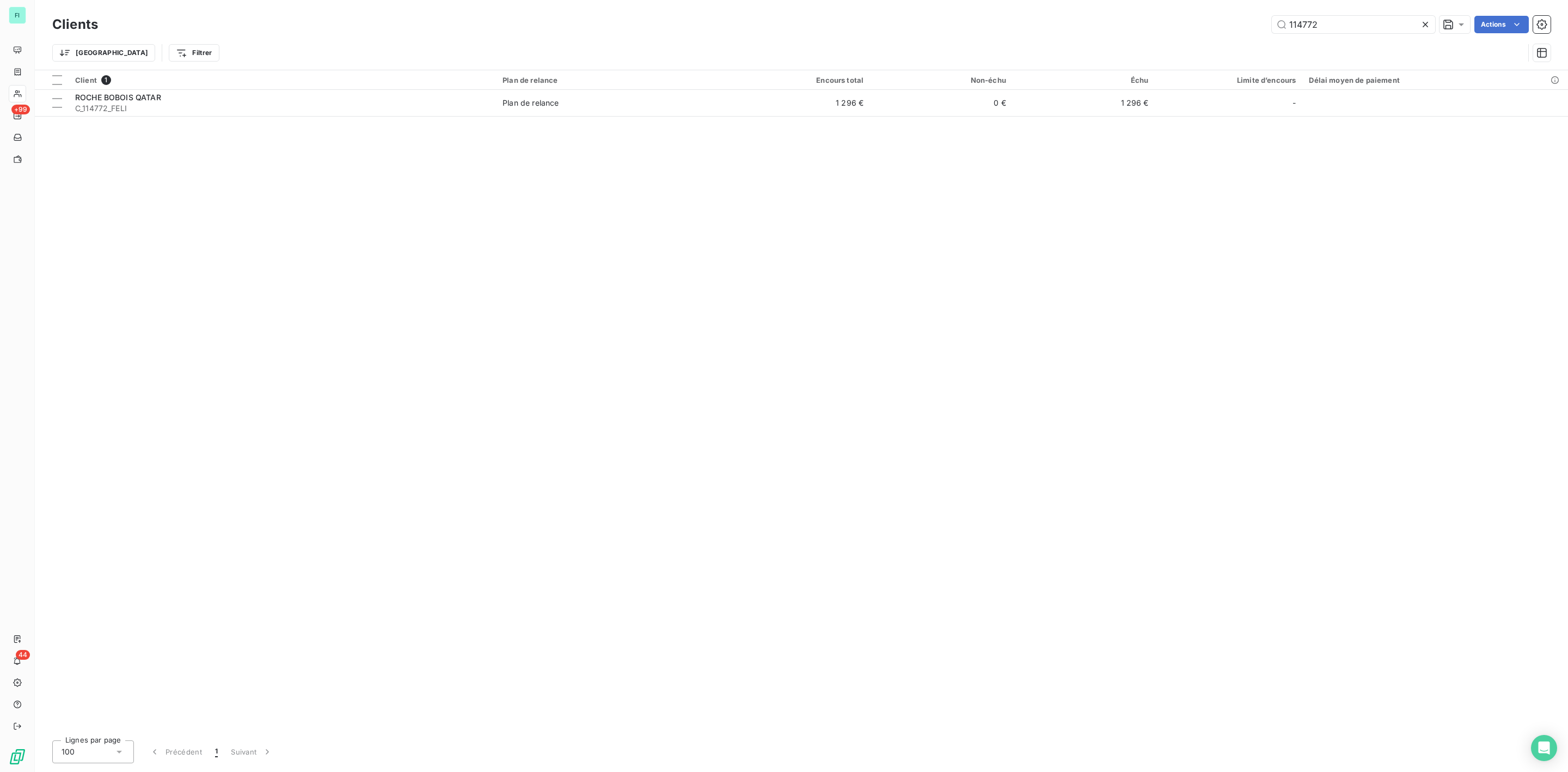
drag, startPoint x: 1105, startPoint y: 23, endPoint x: 1056, endPoint y: 23, distance: 49.0
click at [1070, 23] on div "114772 Actions" at bounding box center [831, 24] width 1440 height 17
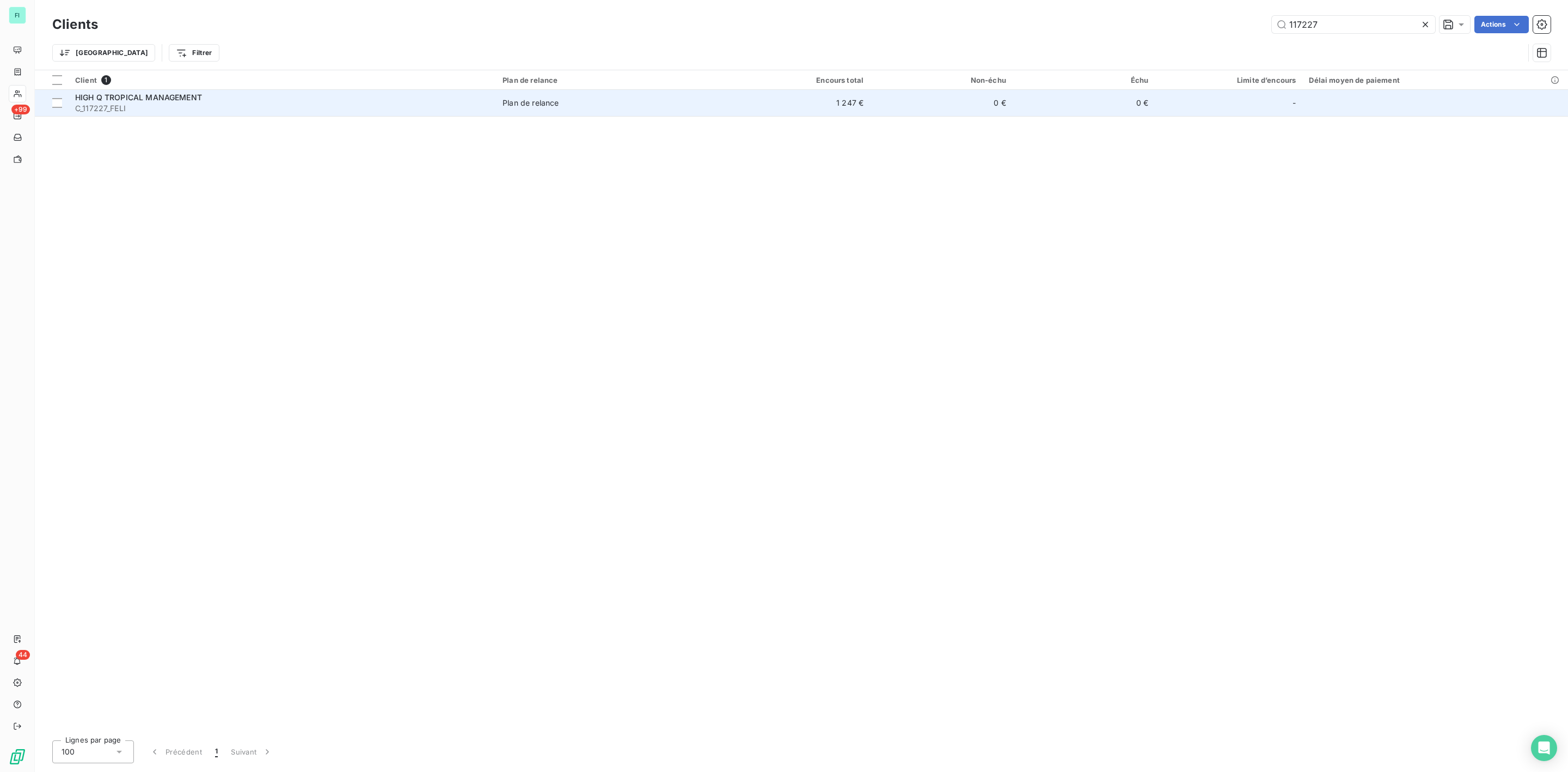
type input "117227"
click at [138, 98] on span "HIGH Q TROPICAL MANAGEMENT" at bounding box center [138, 97] width 127 height 10
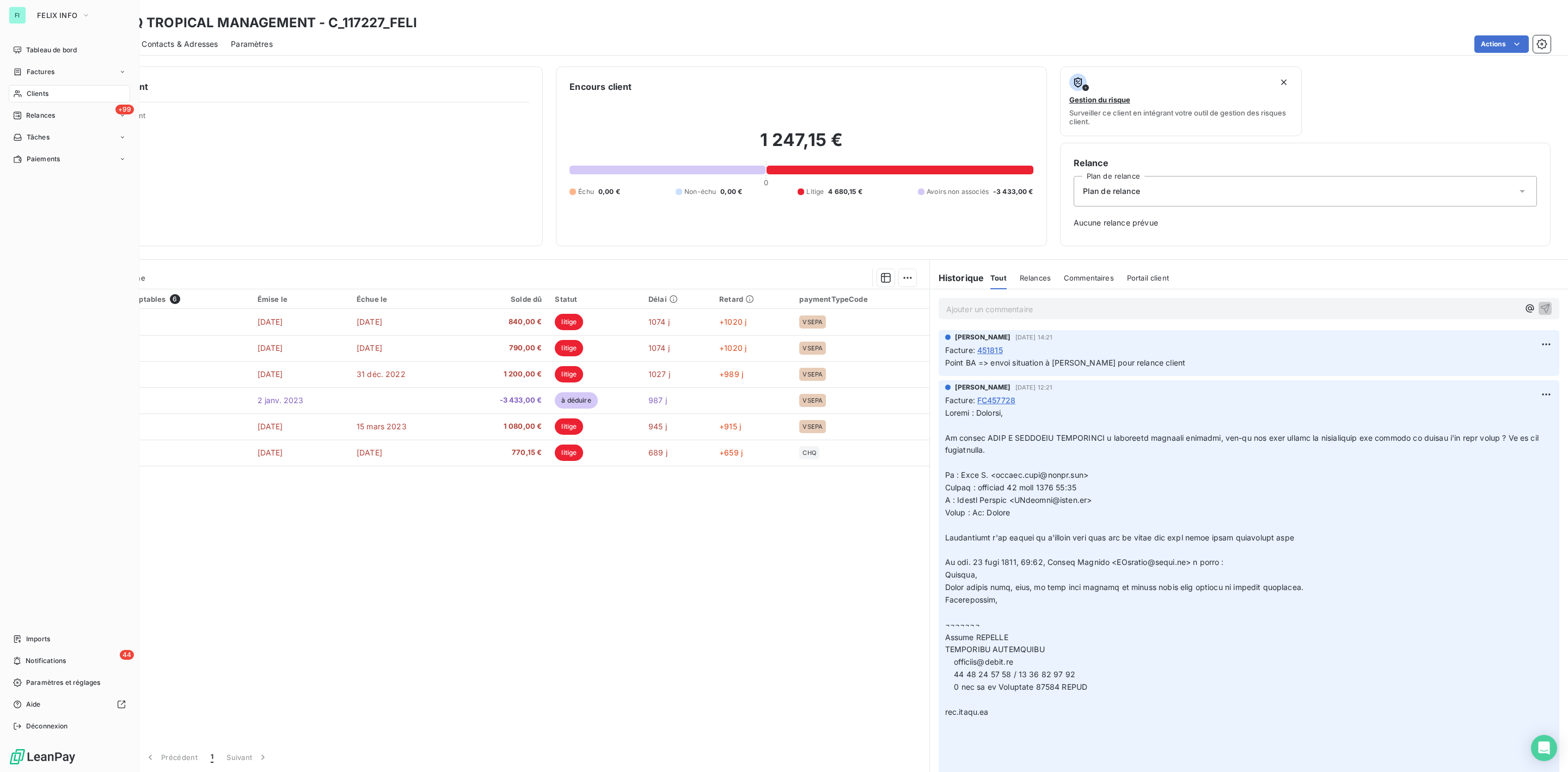
click at [32, 93] on span "Clients" at bounding box center [37, 93] width 22 height 10
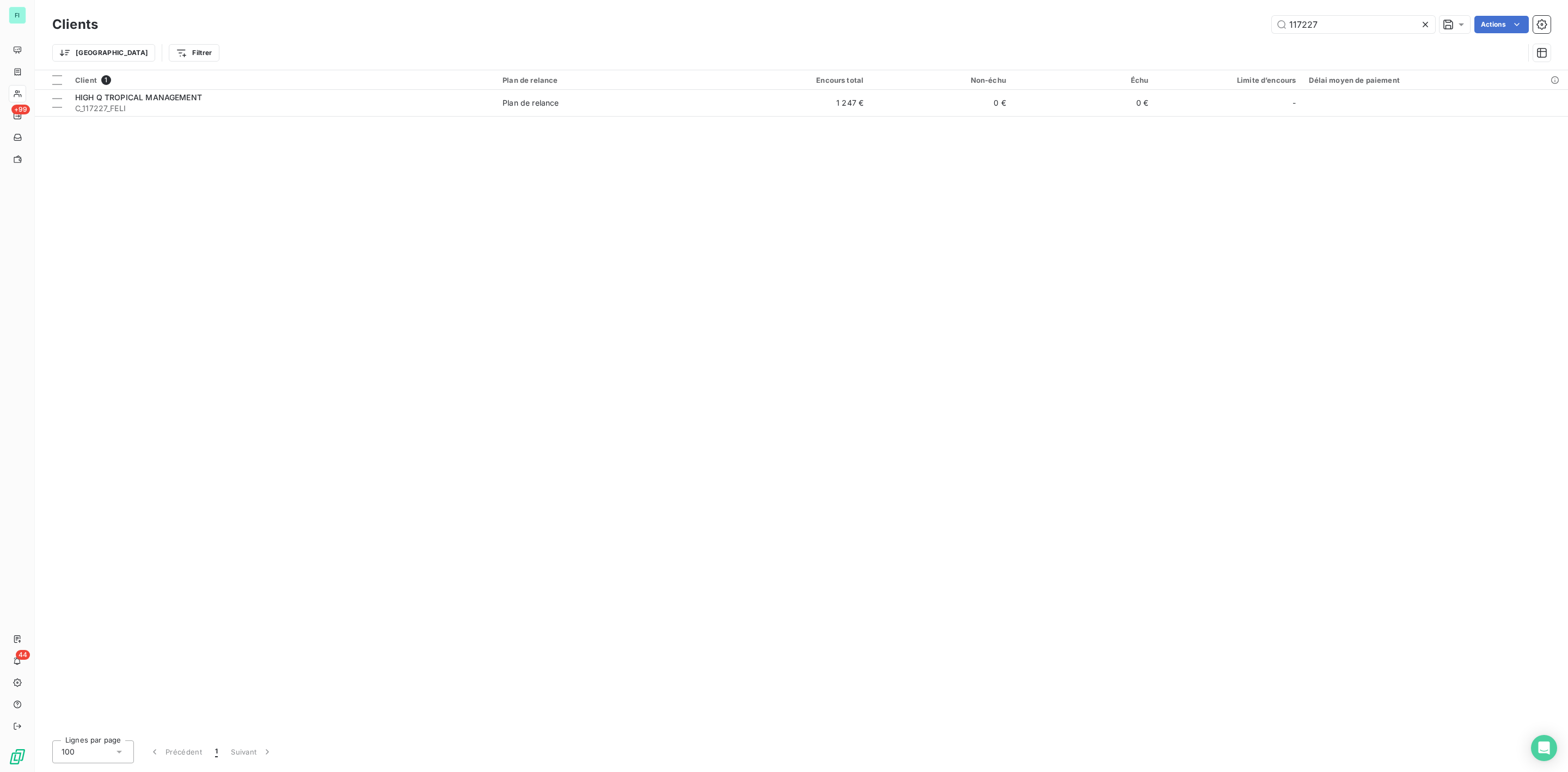
drag, startPoint x: 1337, startPoint y: 22, endPoint x: 1150, endPoint y: 23, distance: 187.0
click at [1150, 23] on div "117227 Actions" at bounding box center [831, 24] width 1440 height 17
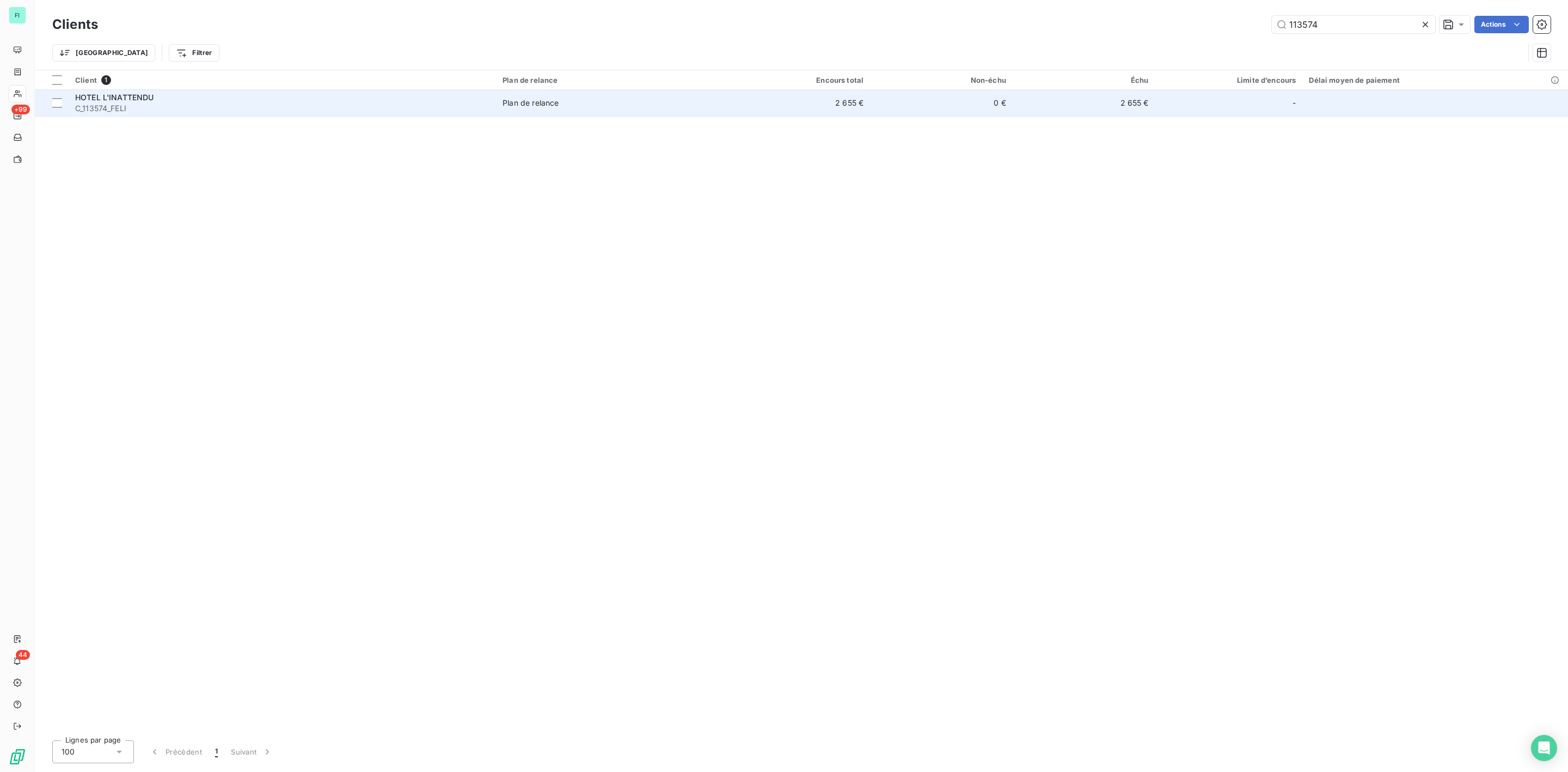
type input "113574"
click at [200, 112] on span "C_113574_FELI" at bounding box center [282, 108] width 414 height 11
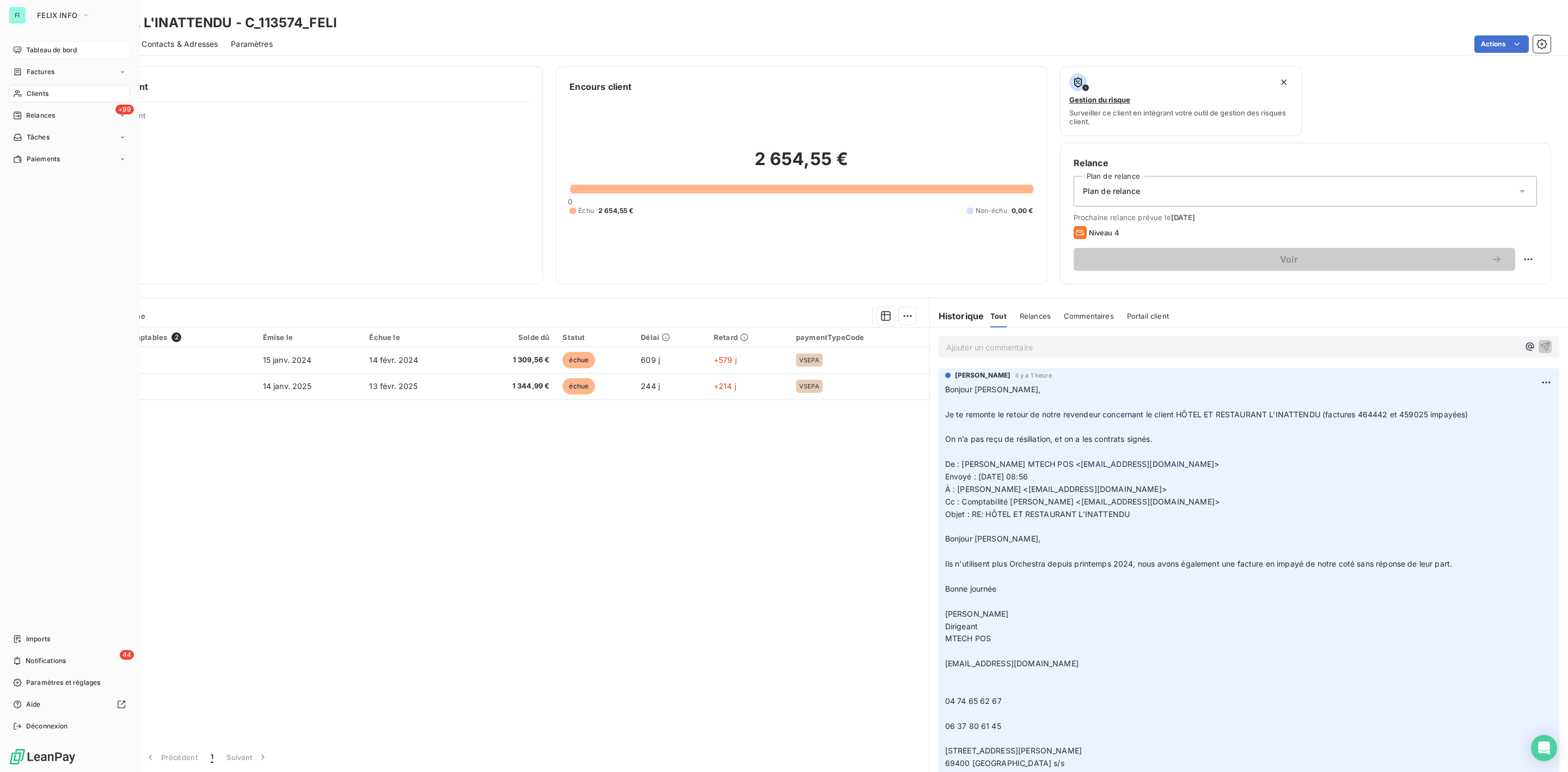
click at [40, 54] on span "Tableau de bord" at bounding box center [51, 50] width 51 height 10
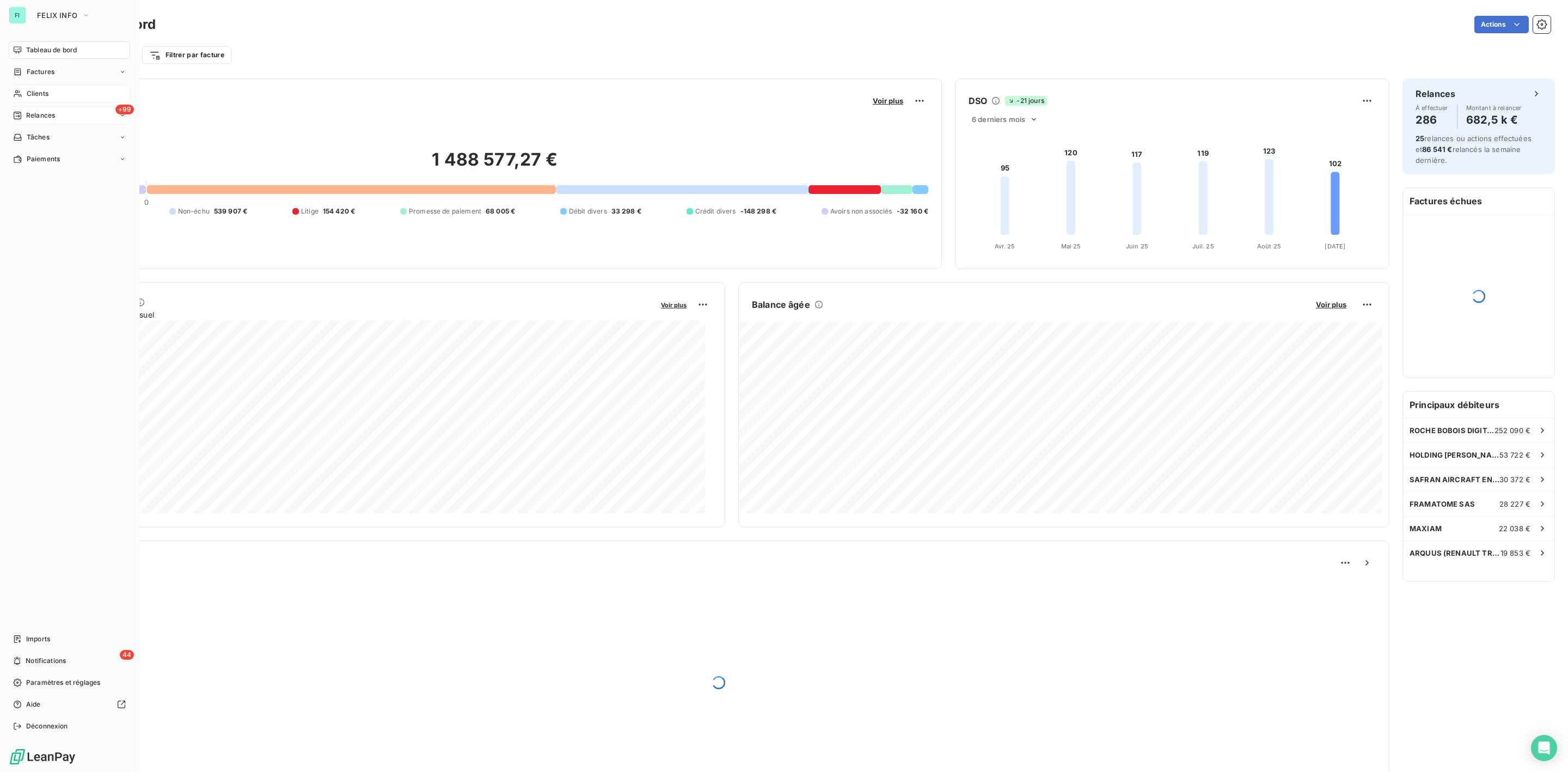
click at [44, 112] on span "Relances" at bounding box center [40, 115] width 29 height 10
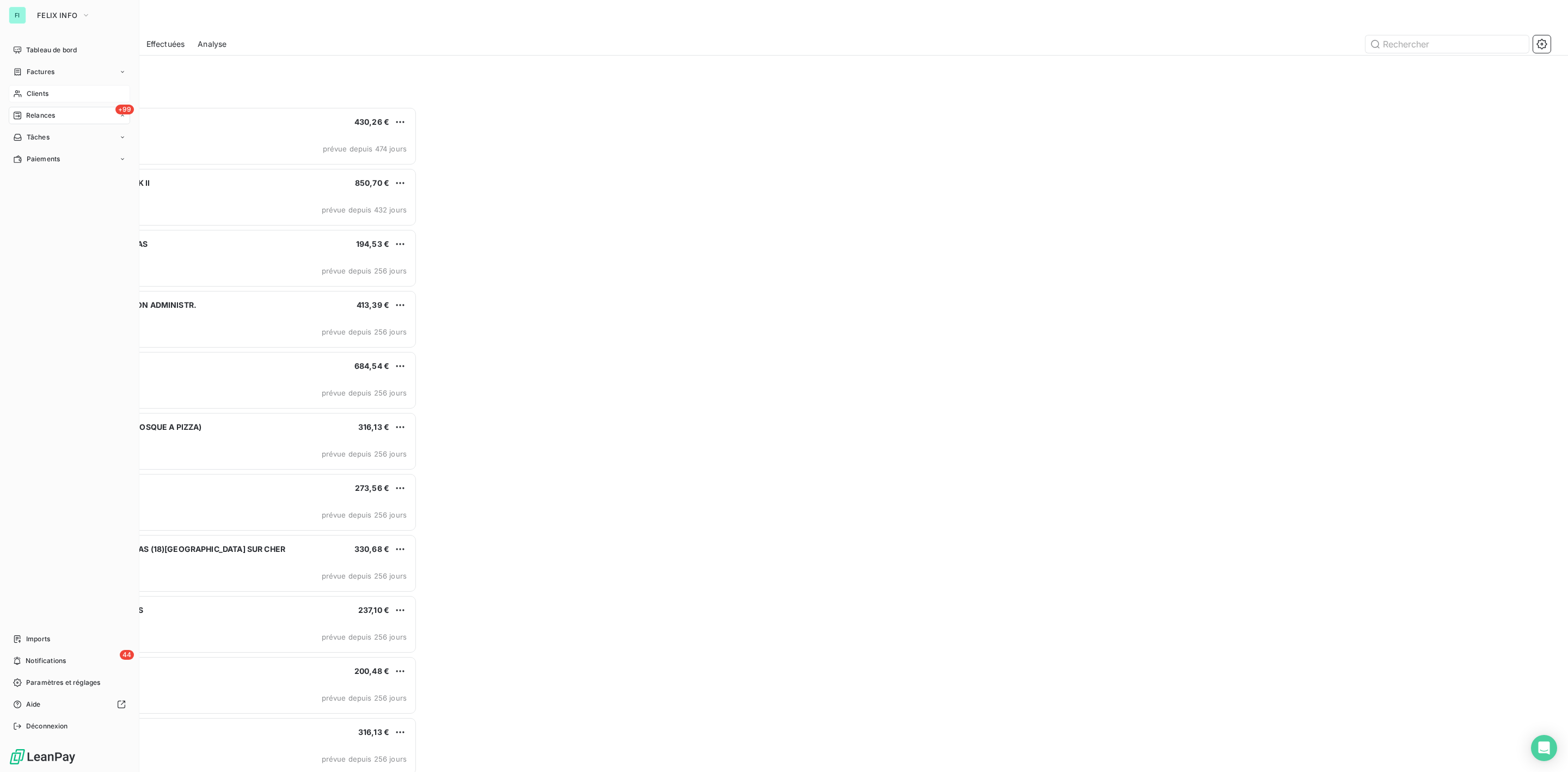
scroll to position [654, 352]
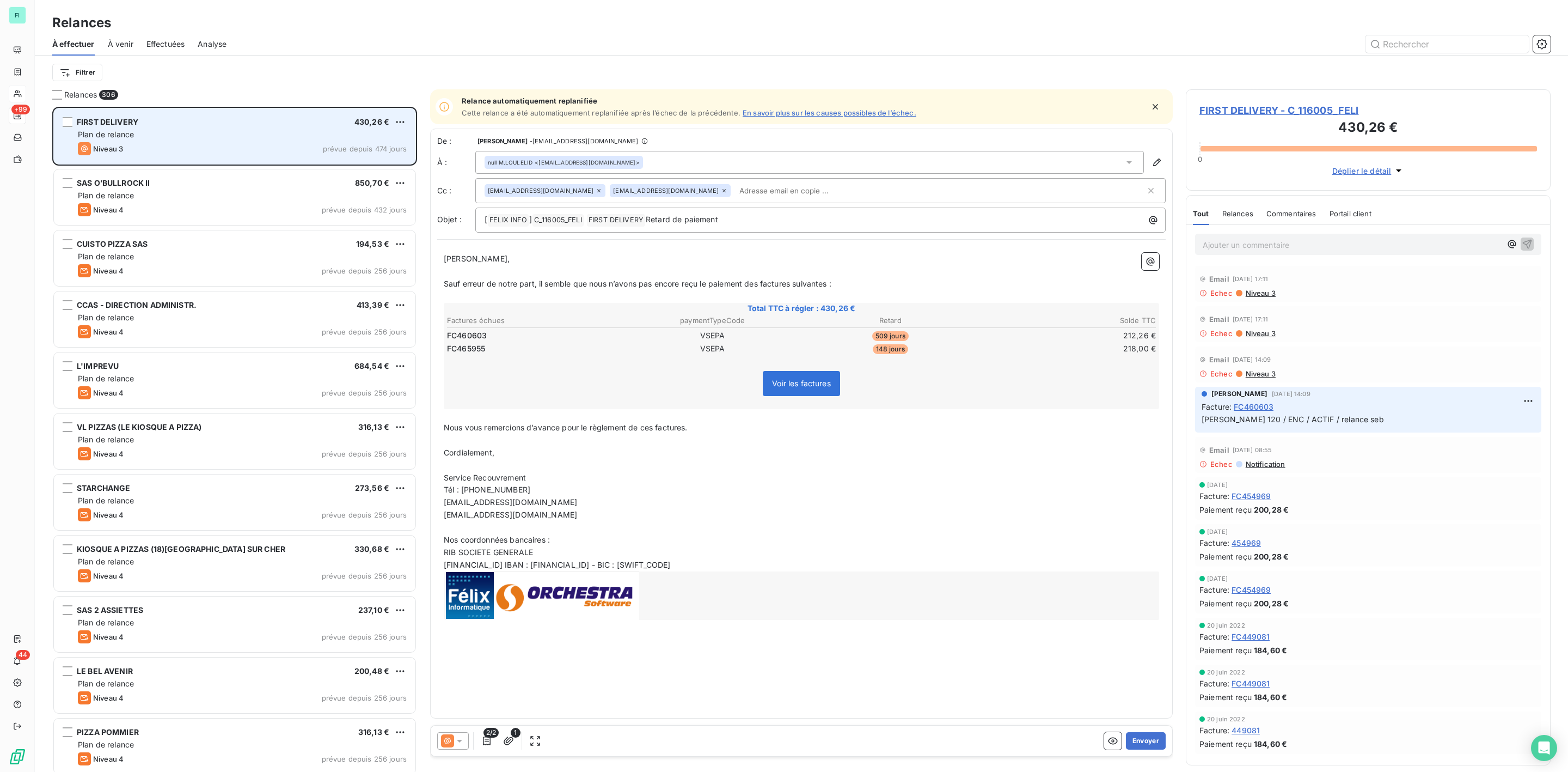
click at [208, 152] on div "Niveau 3 prévue depuis 474 jours" at bounding box center [242, 149] width 329 height 13
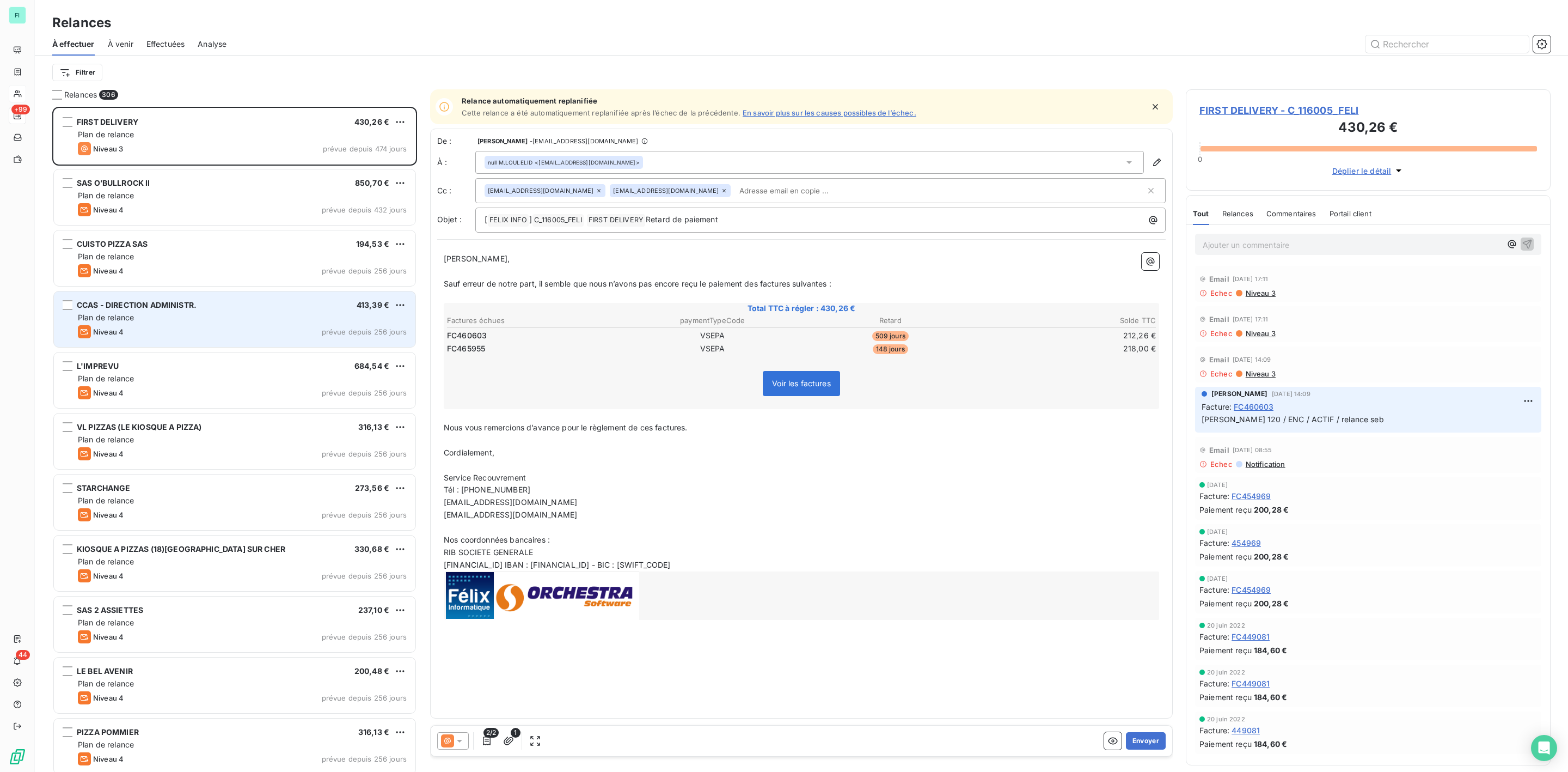
click at [140, 324] on div "CCAS - DIRECTION ADMINISTR. 413,39 € Plan de relance Niveau 4 prévue depuis 256…" at bounding box center [235, 319] width 362 height 56
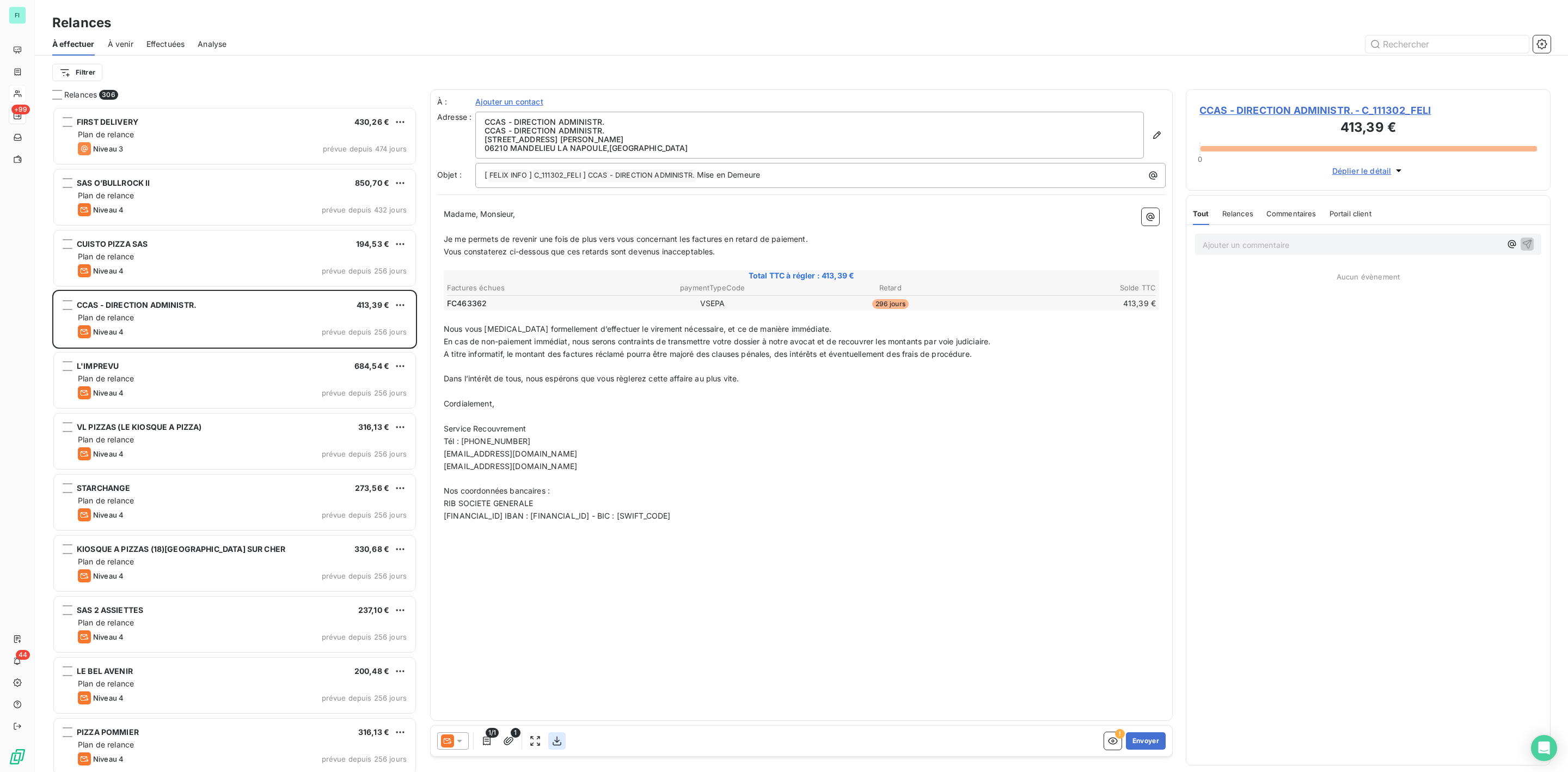
click at [557, 742] on icon "button" at bounding box center [557, 741] width 9 height 10
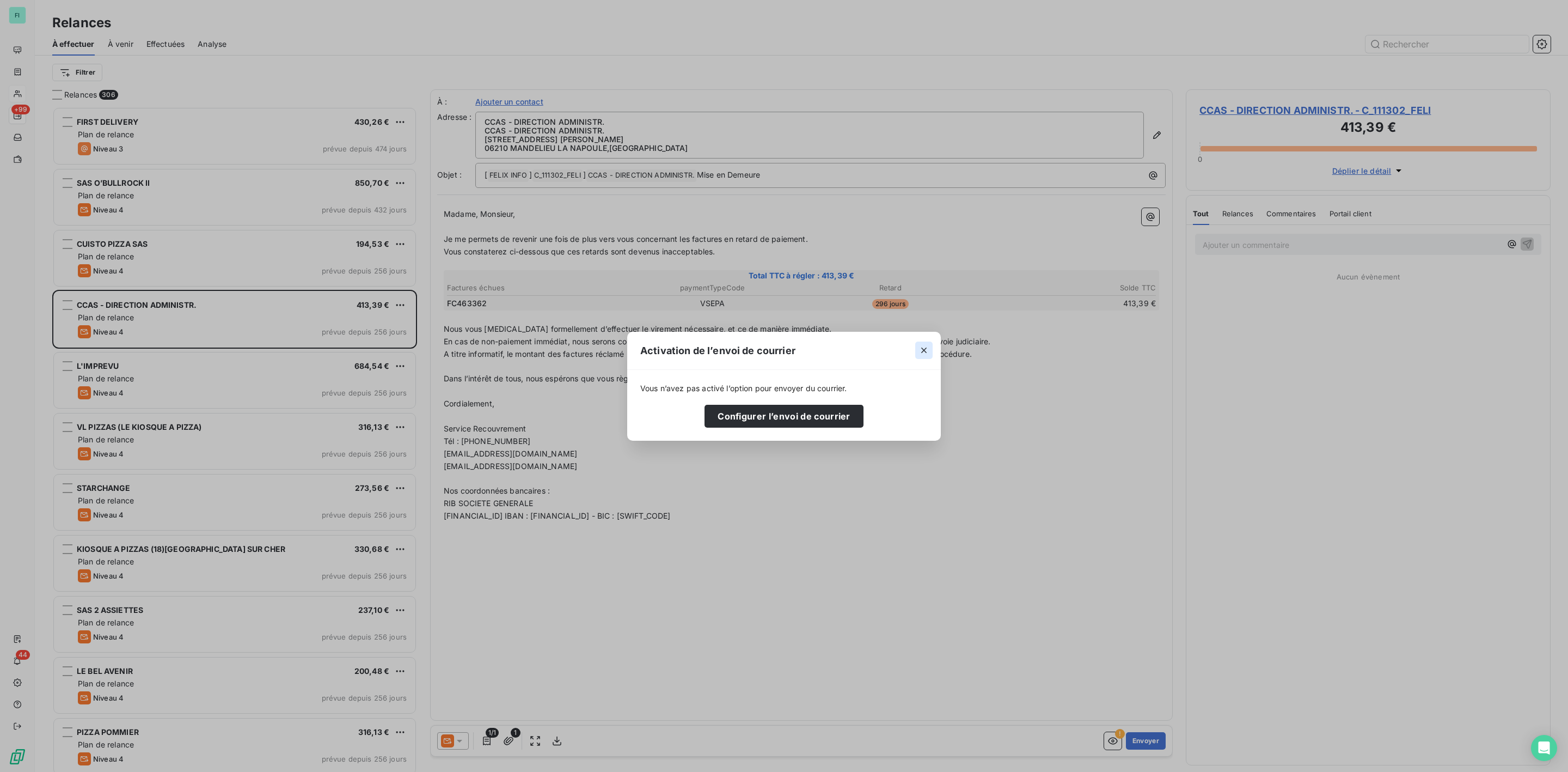
click at [923, 351] on icon "button" at bounding box center [924, 350] width 6 height 6
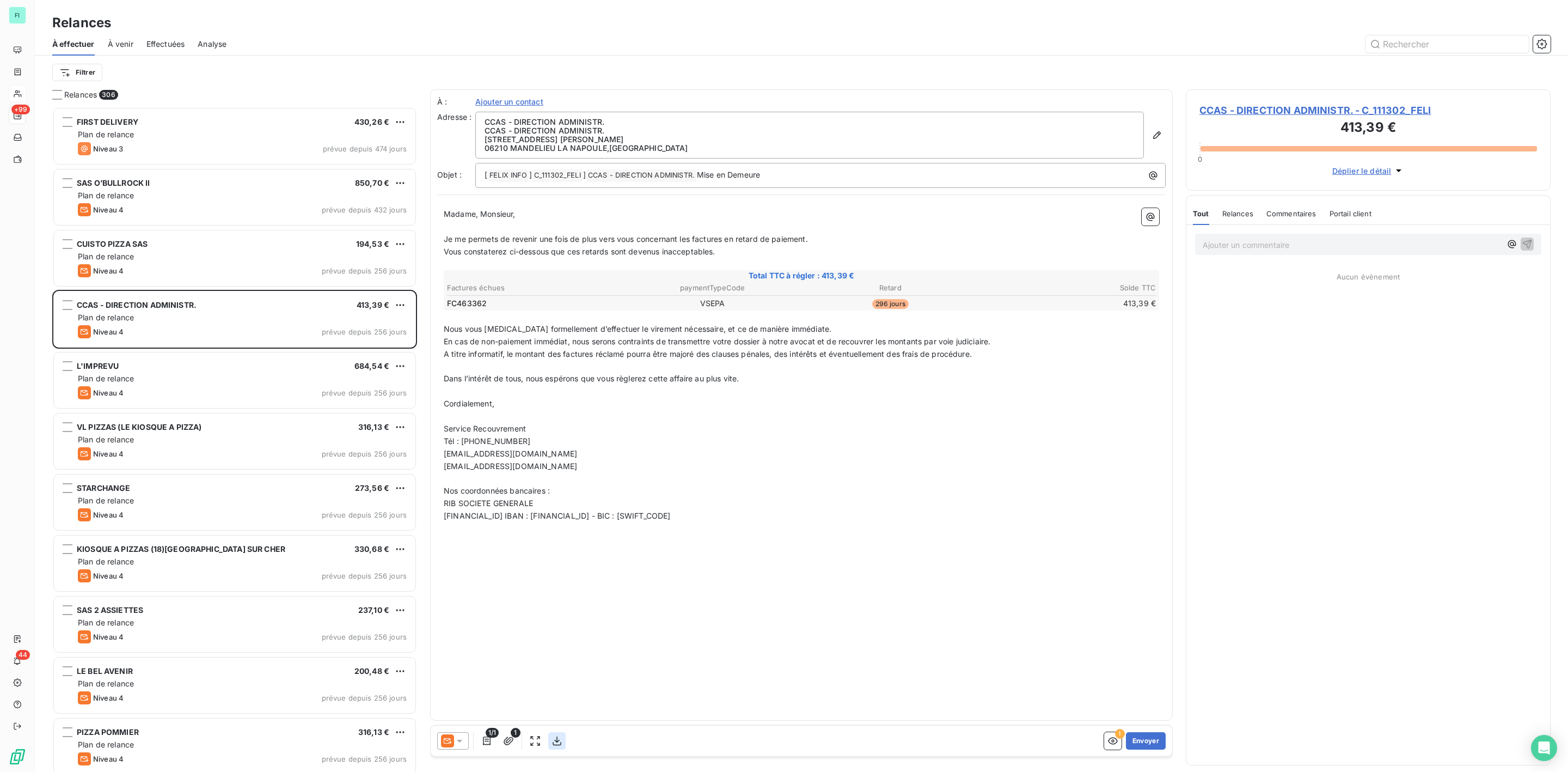
click at [559, 743] on icon "button" at bounding box center [557, 740] width 11 height 11
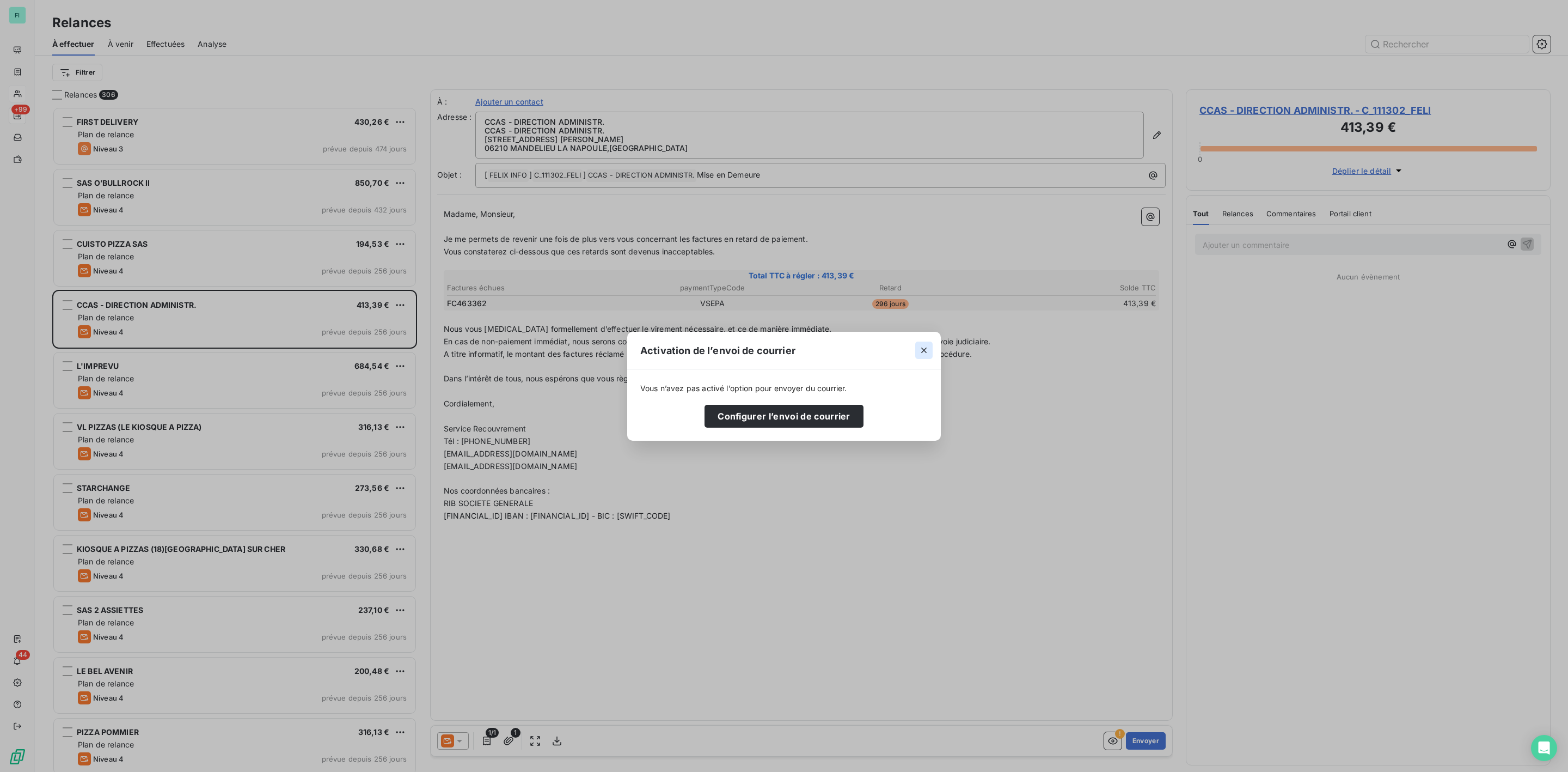
click at [921, 352] on icon "button" at bounding box center [924, 350] width 11 height 11
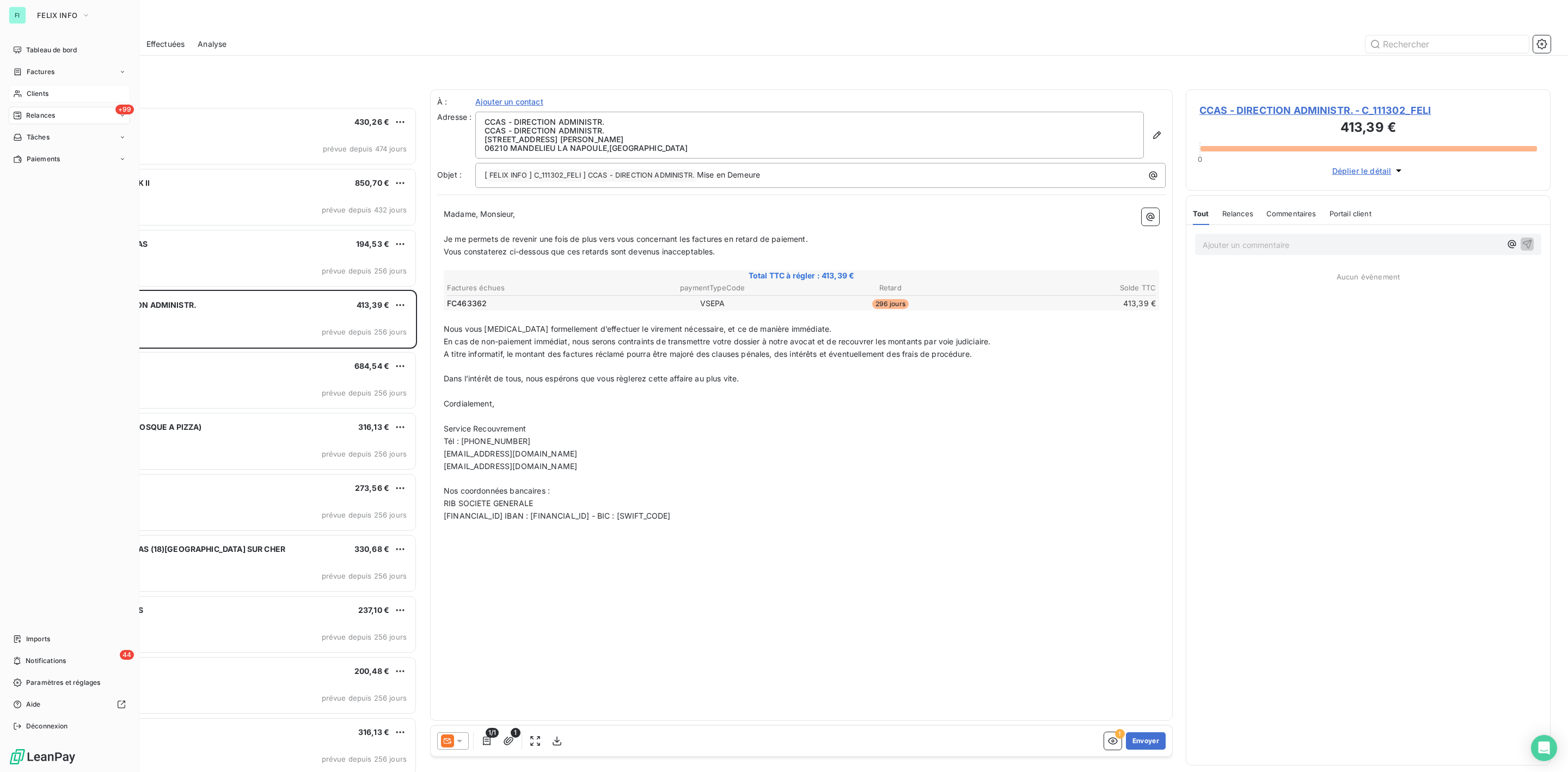
click at [25, 95] on div "Clients" at bounding box center [69, 93] width 121 height 17
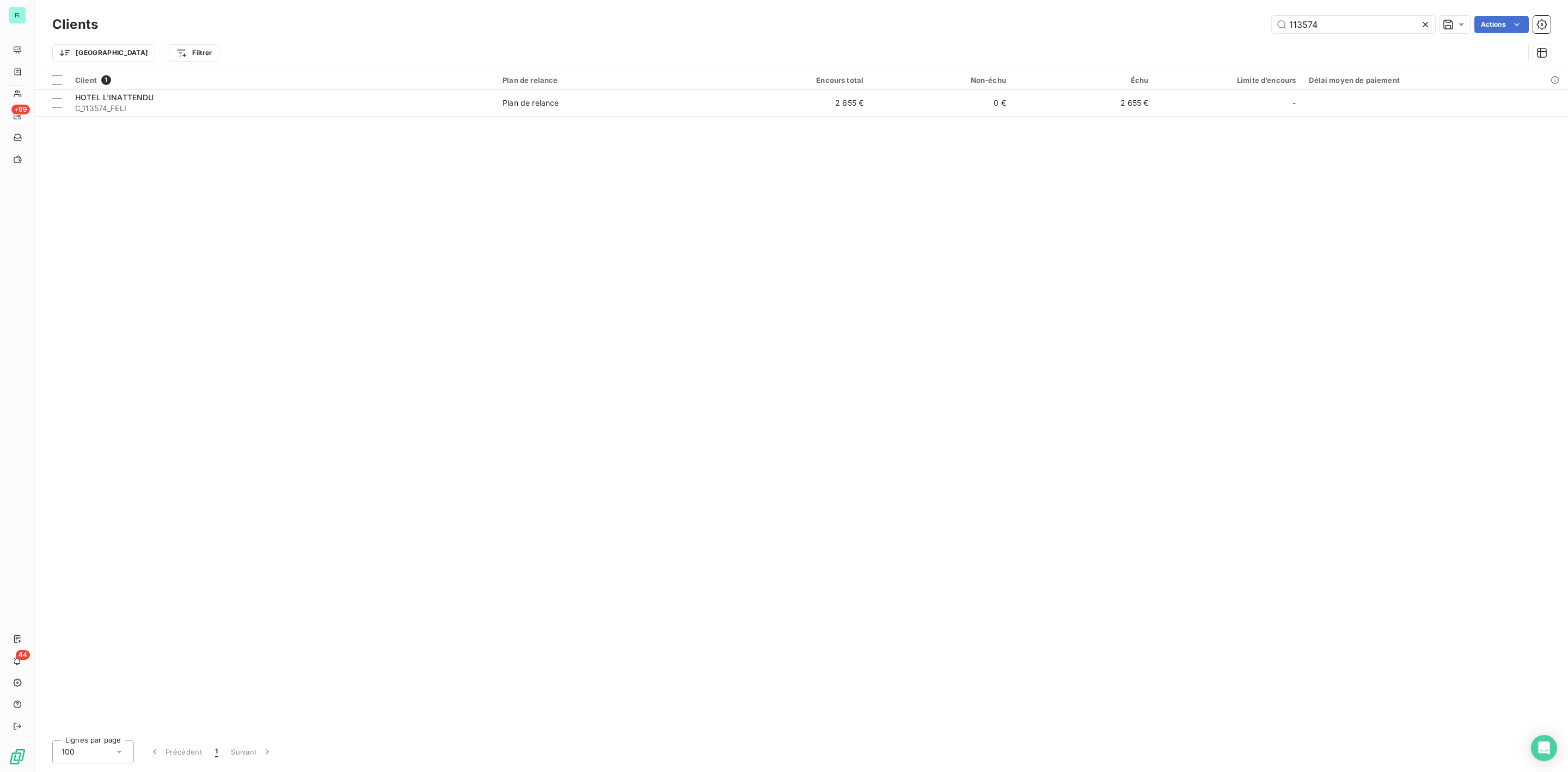
drag, startPoint x: 1341, startPoint y: 32, endPoint x: 1181, endPoint y: 31, distance: 160.0
click at [1187, 31] on div "113574 Actions" at bounding box center [831, 24] width 1440 height 17
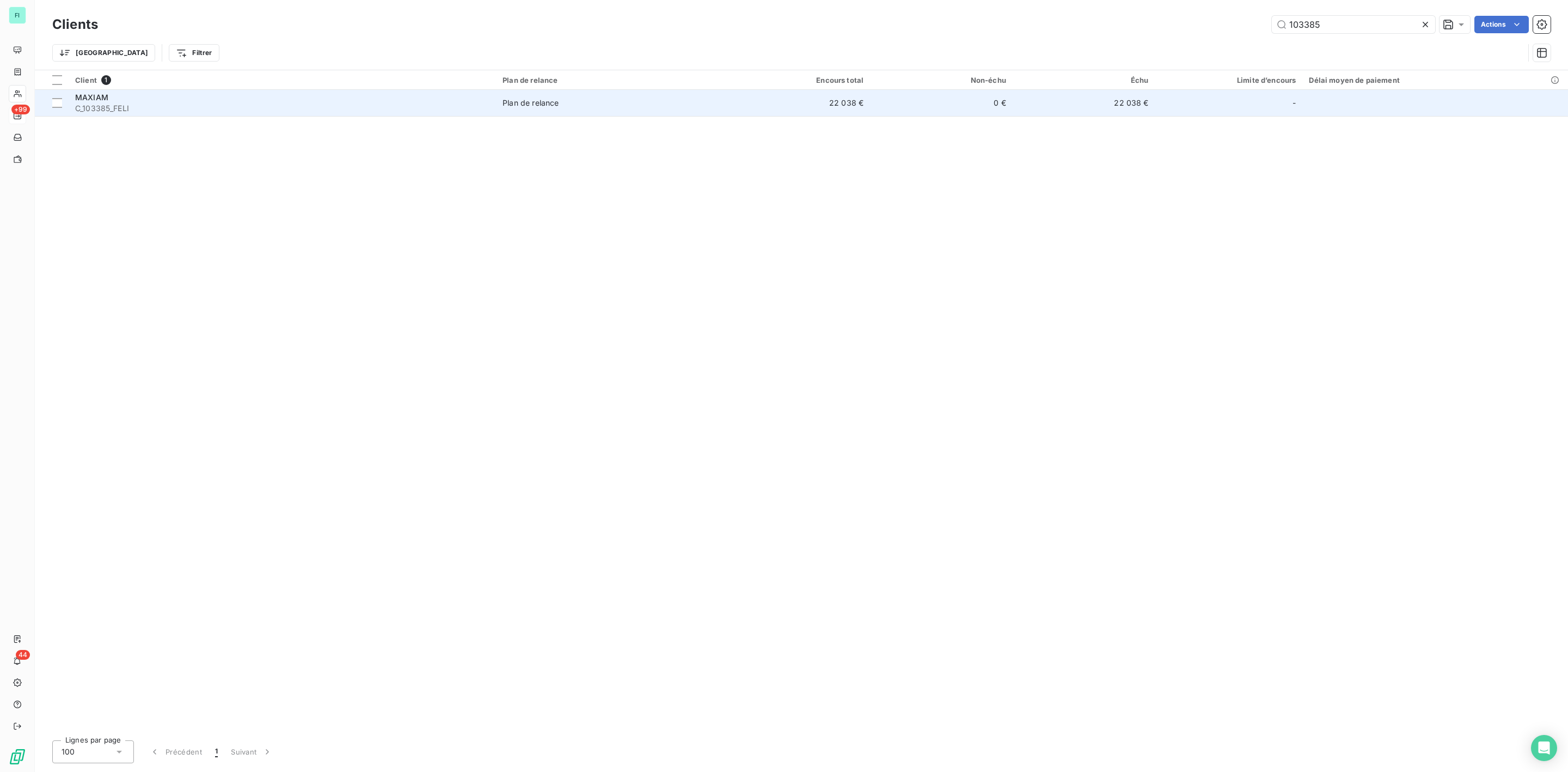
type input "103385"
click at [121, 100] on div "MAXIAM" at bounding box center [282, 97] width 414 height 11
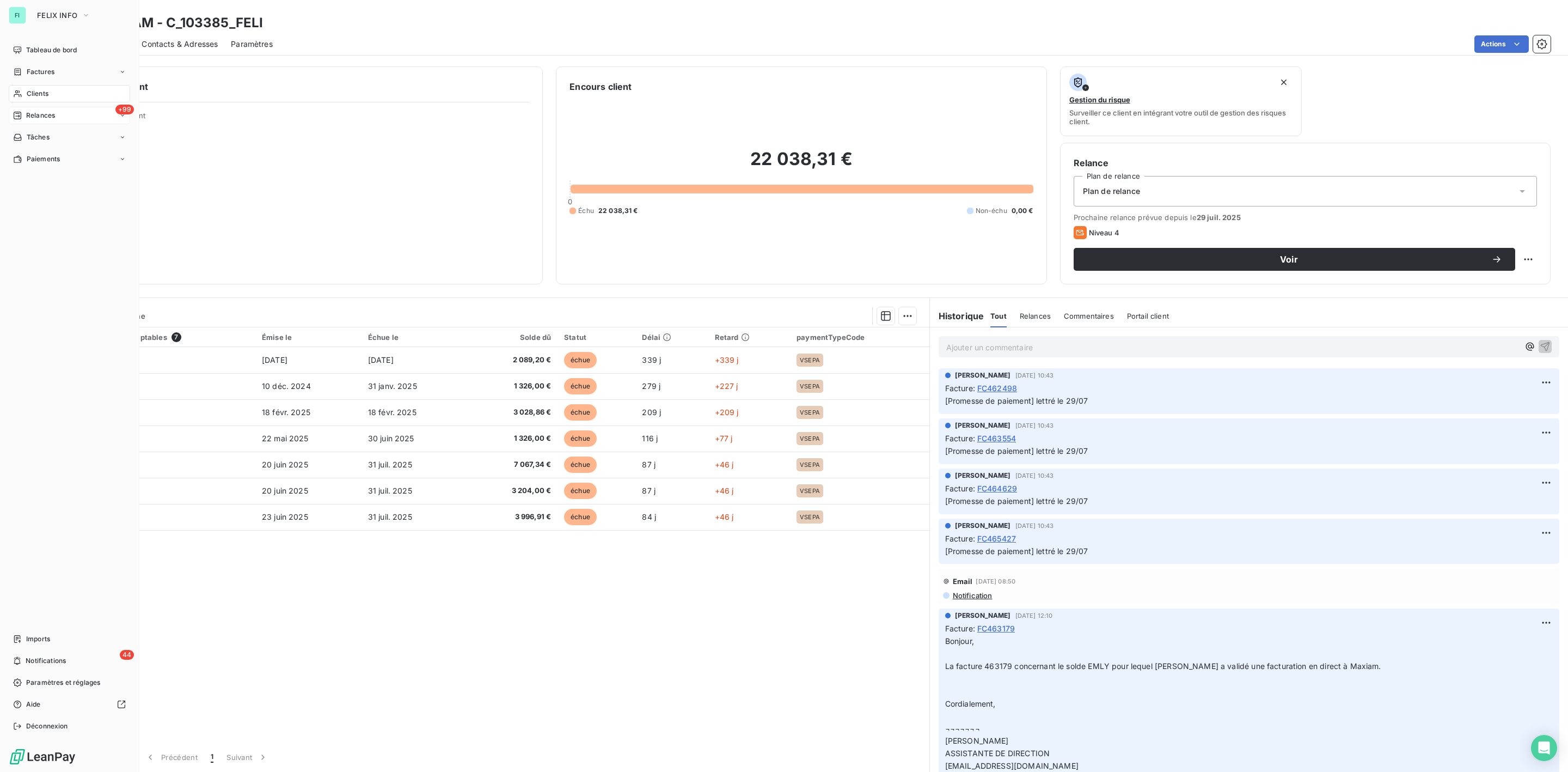
click at [27, 93] on span "Clients" at bounding box center [37, 93] width 22 height 10
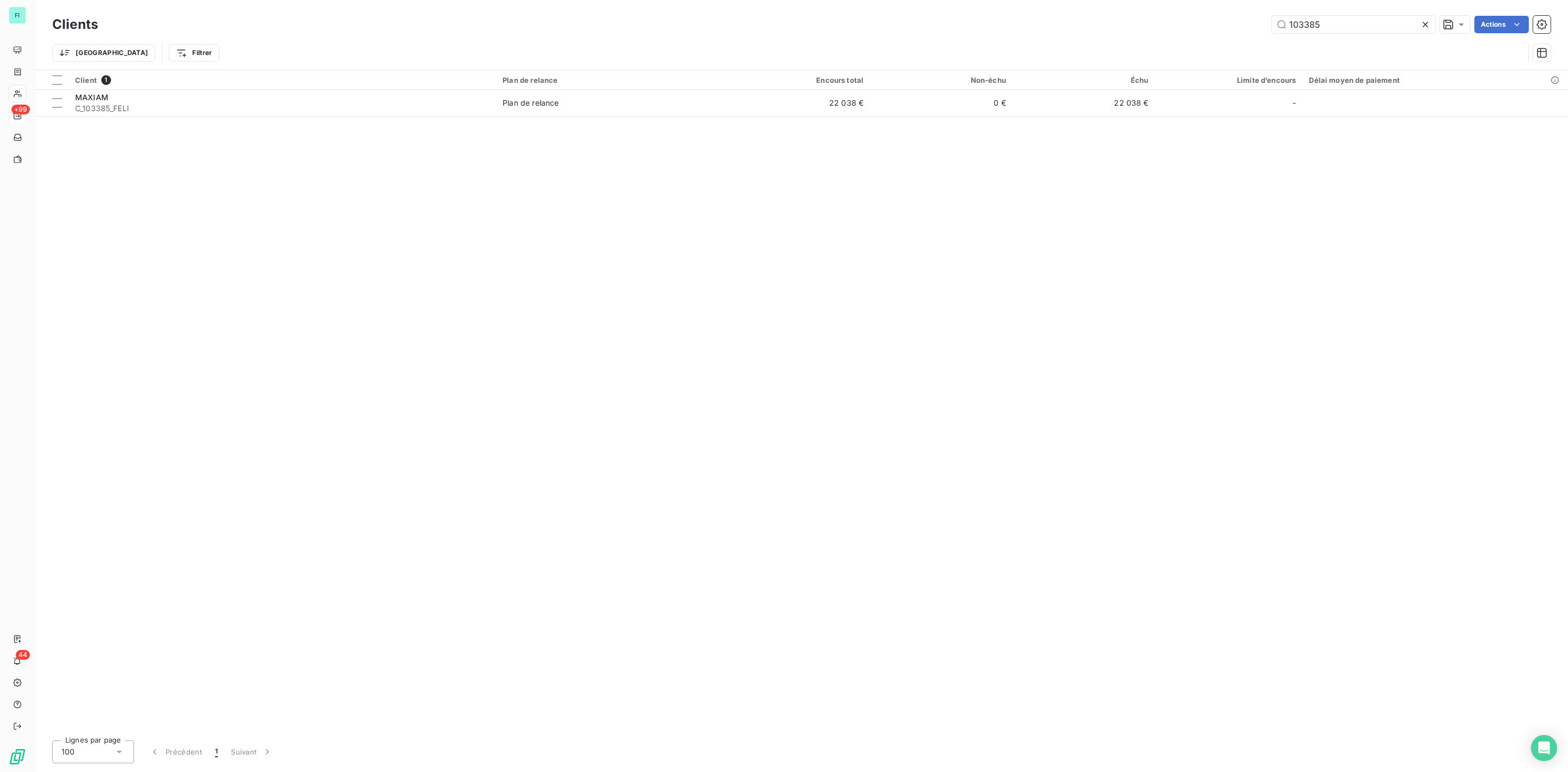
drag, startPoint x: 1355, startPoint y: 25, endPoint x: 1112, endPoint y: 25, distance: 243.0
click at [1130, 25] on div "103385 Actions" at bounding box center [831, 24] width 1440 height 17
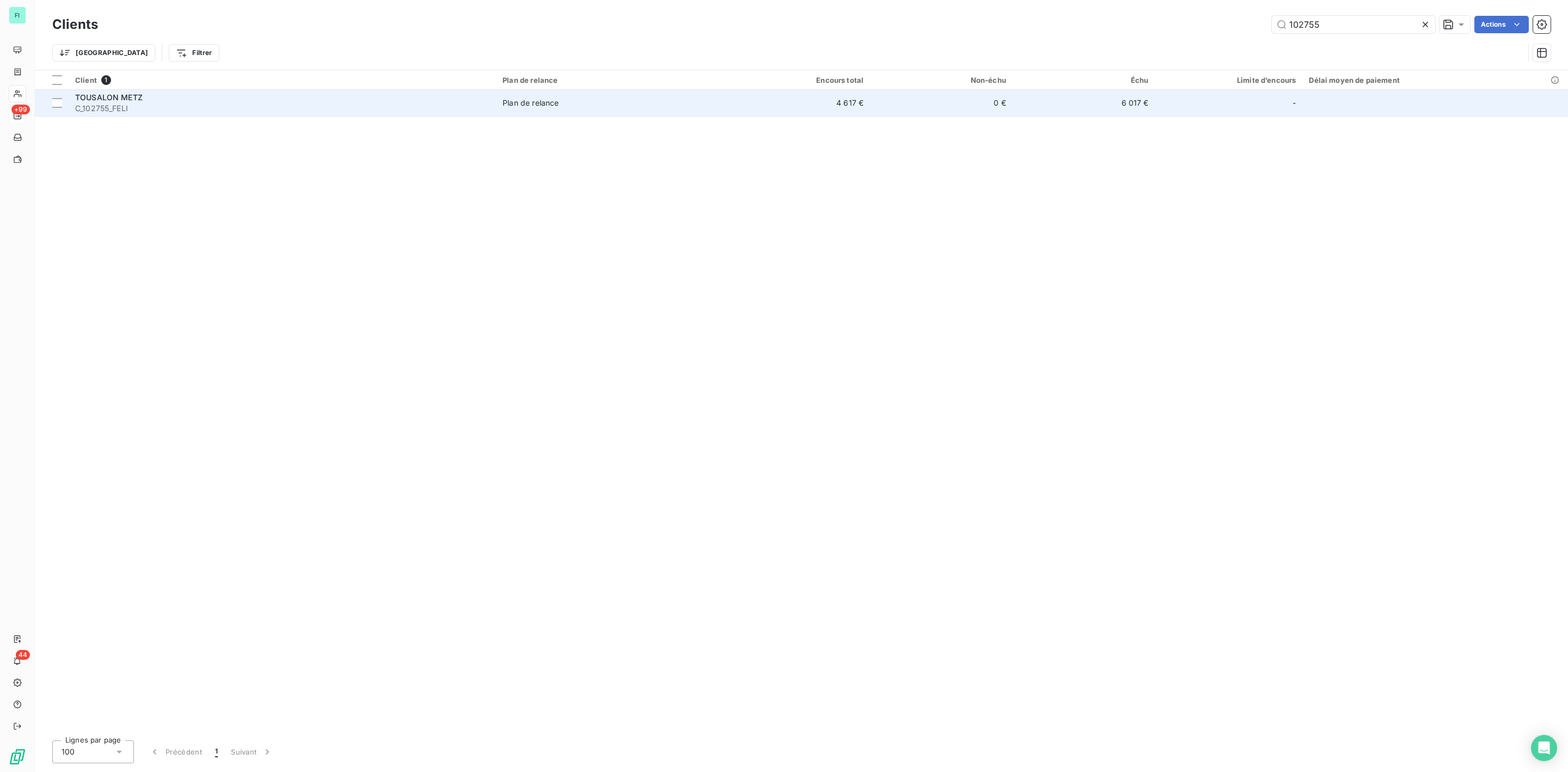
type input "102755"
click at [165, 112] on span "C_102755_FELI" at bounding box center [282, 108] width 414 height 11
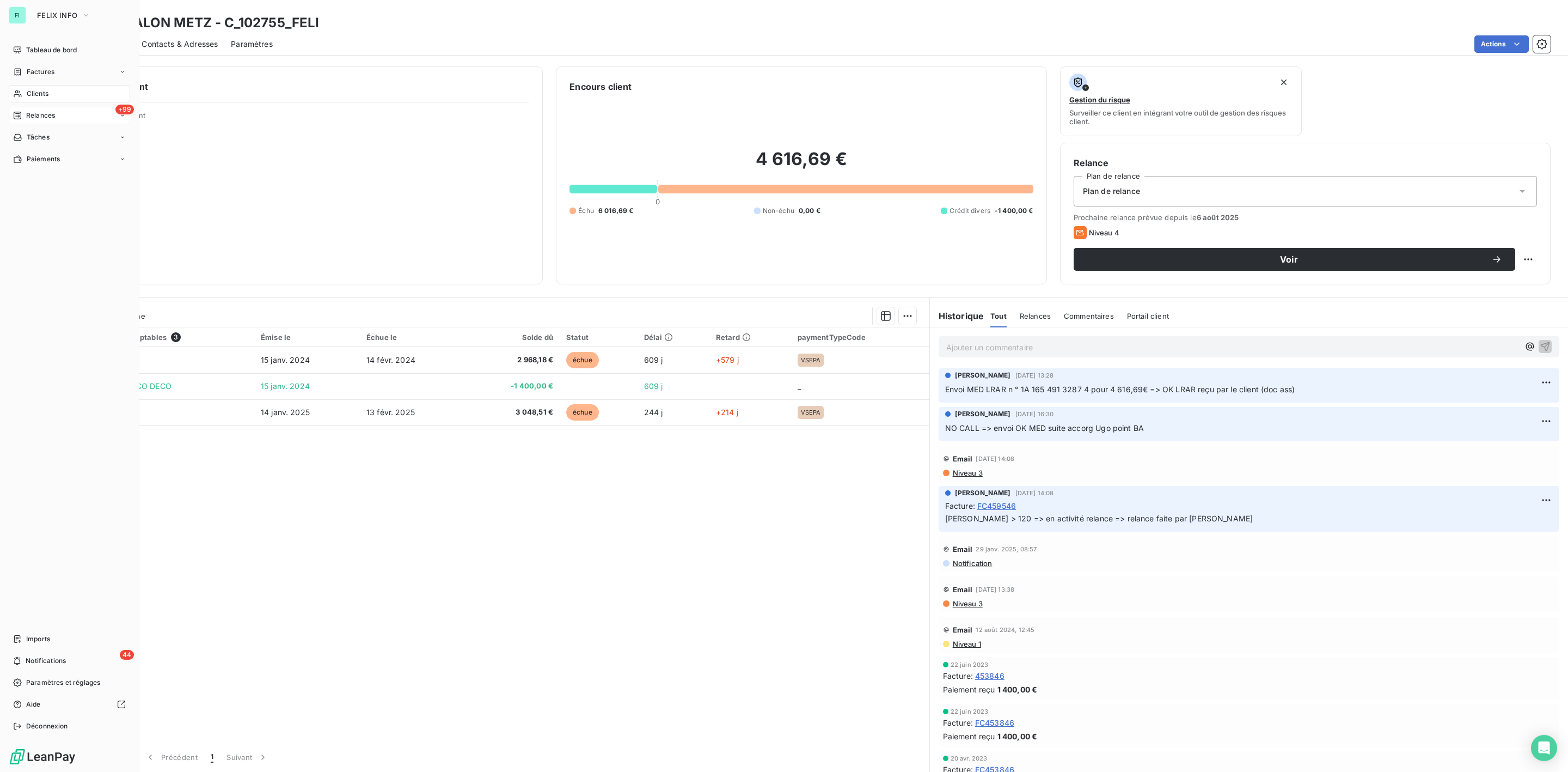
click at [38, 92] on span "Clients" at bounding box center [37, 93] width 22 height 10
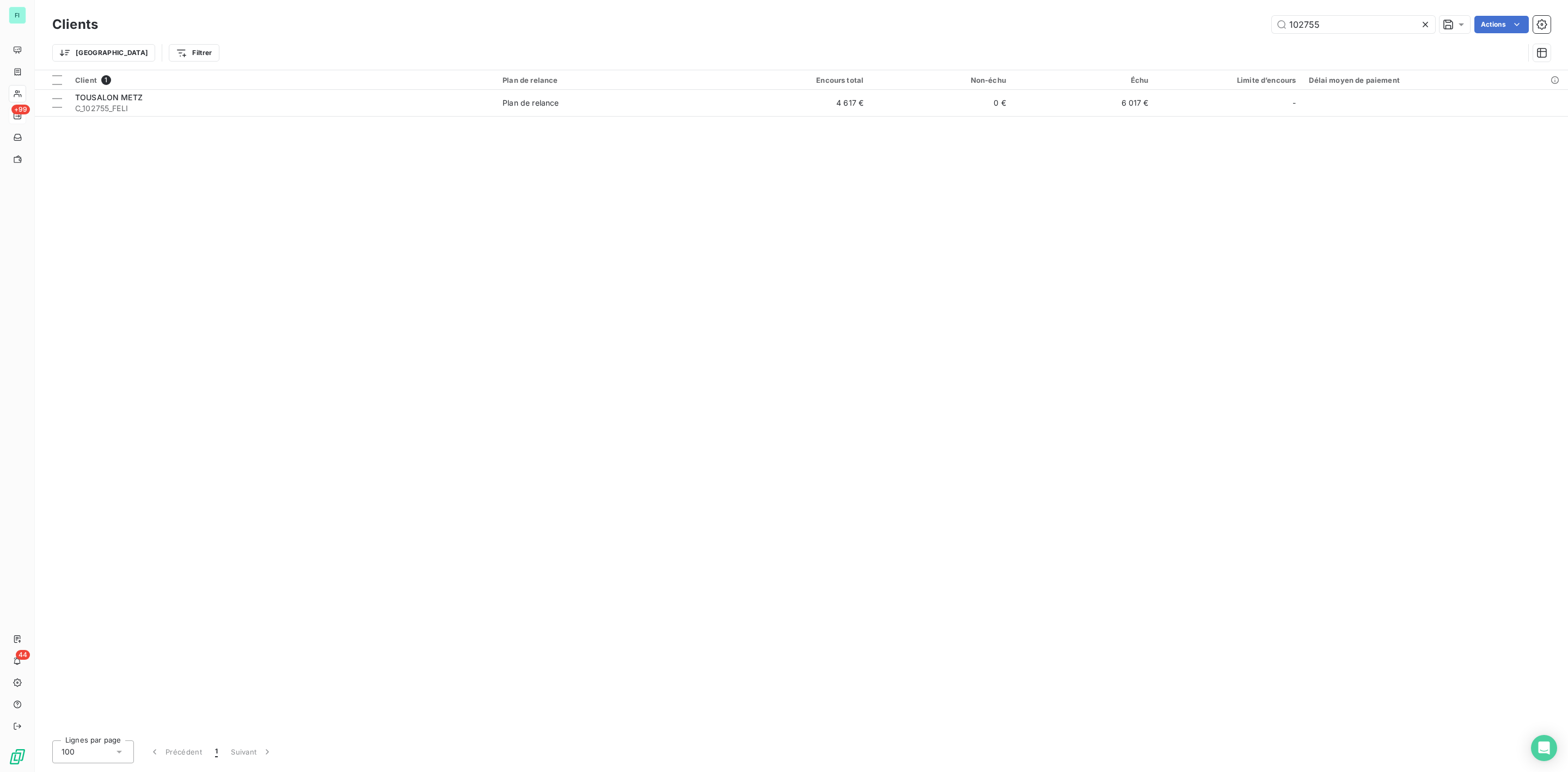
drag, startPoint x: 1322, startPoint y: 23, endPoint x: 1090, endPoint y: 32, distance: 232.2
click at [1102, 32] on div "102755 Actions" at bounding box center [831, 24] width 1440 height 17
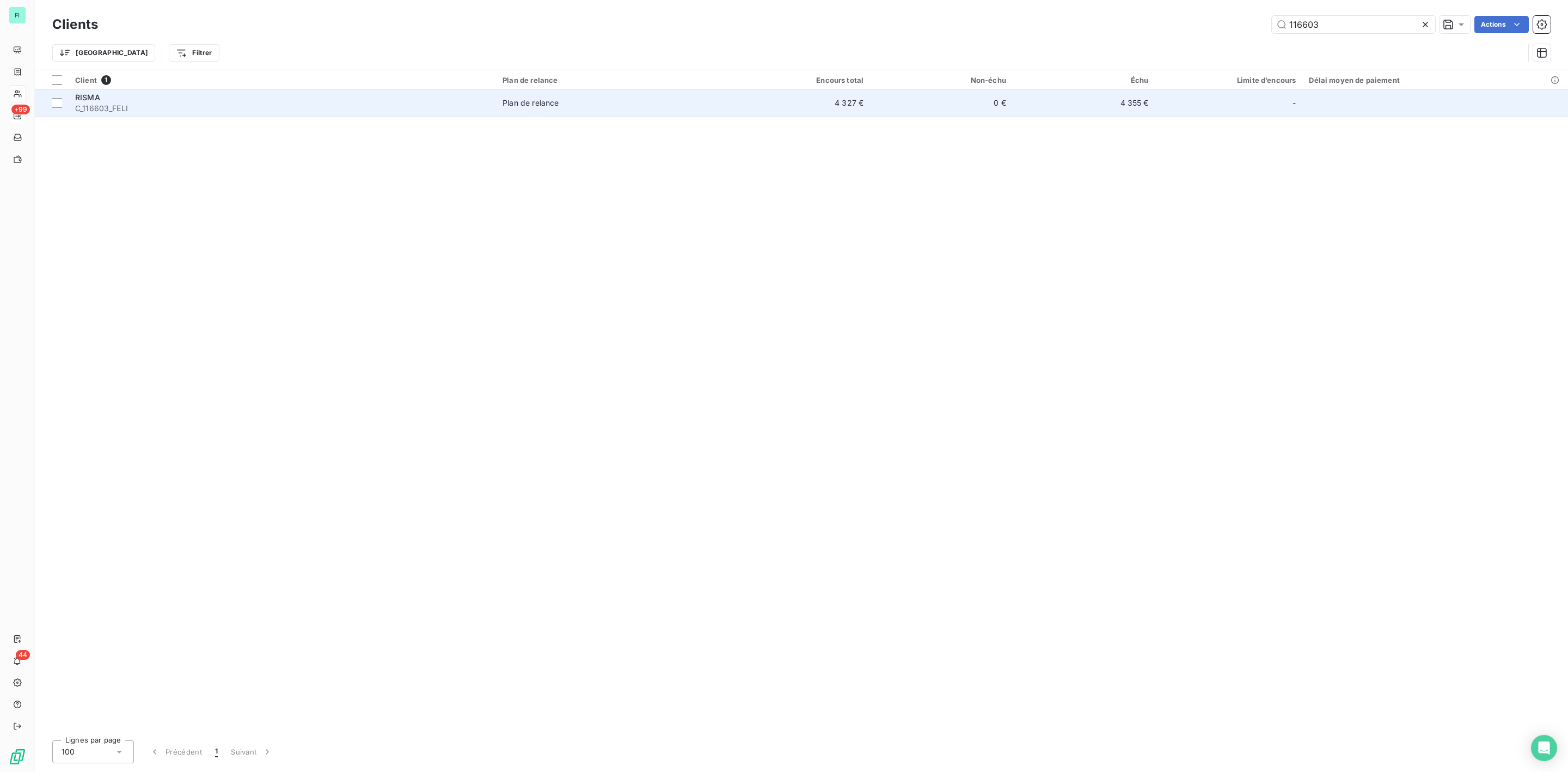
type input "116603"
click at [117, 100] on div "RISMA" at bounding box center [282, 97] width 414 height 11
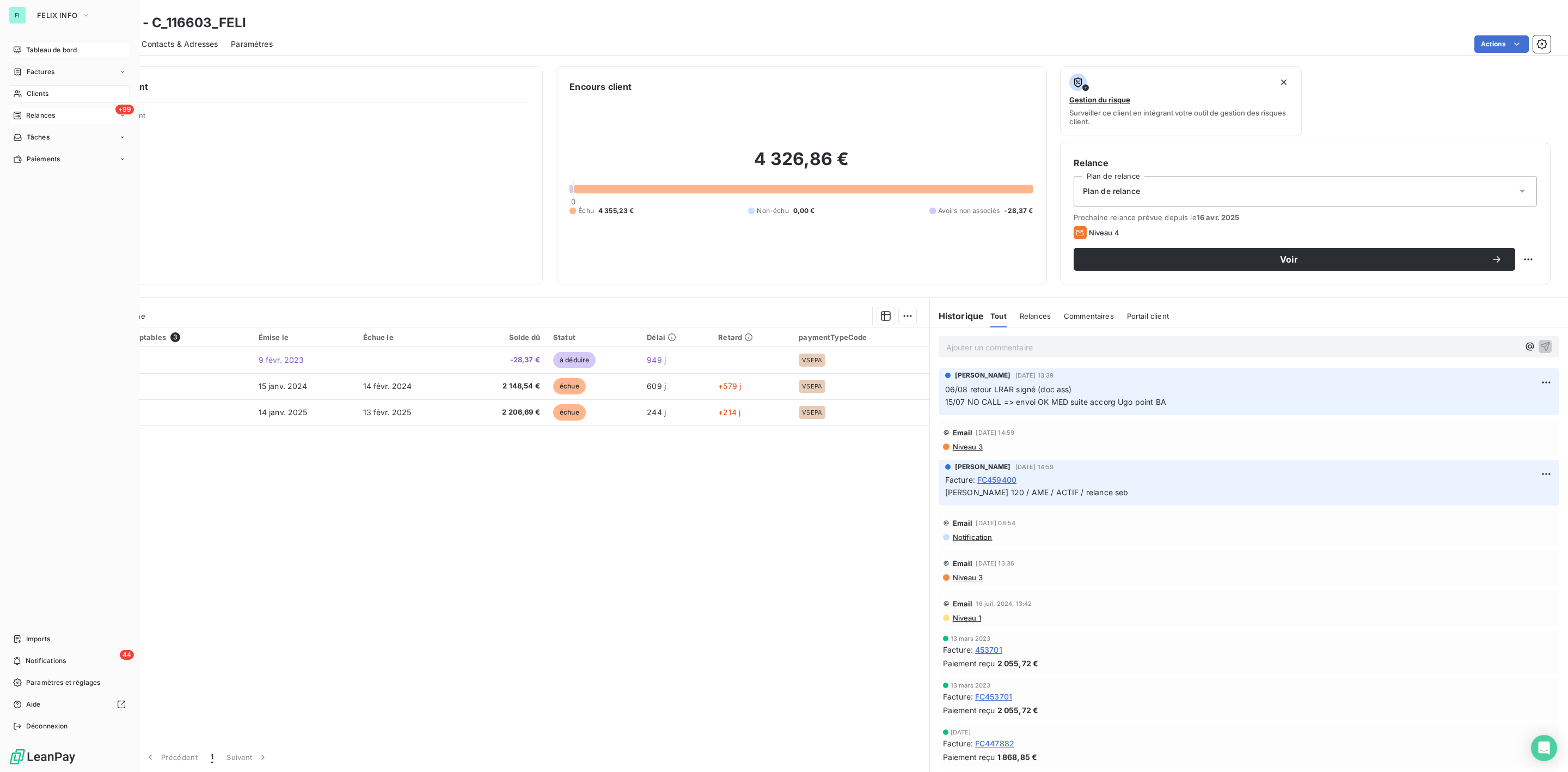
click at [51, 53] on span "Tableau de bord" at bounding box center [51, 50] width 51 height 10
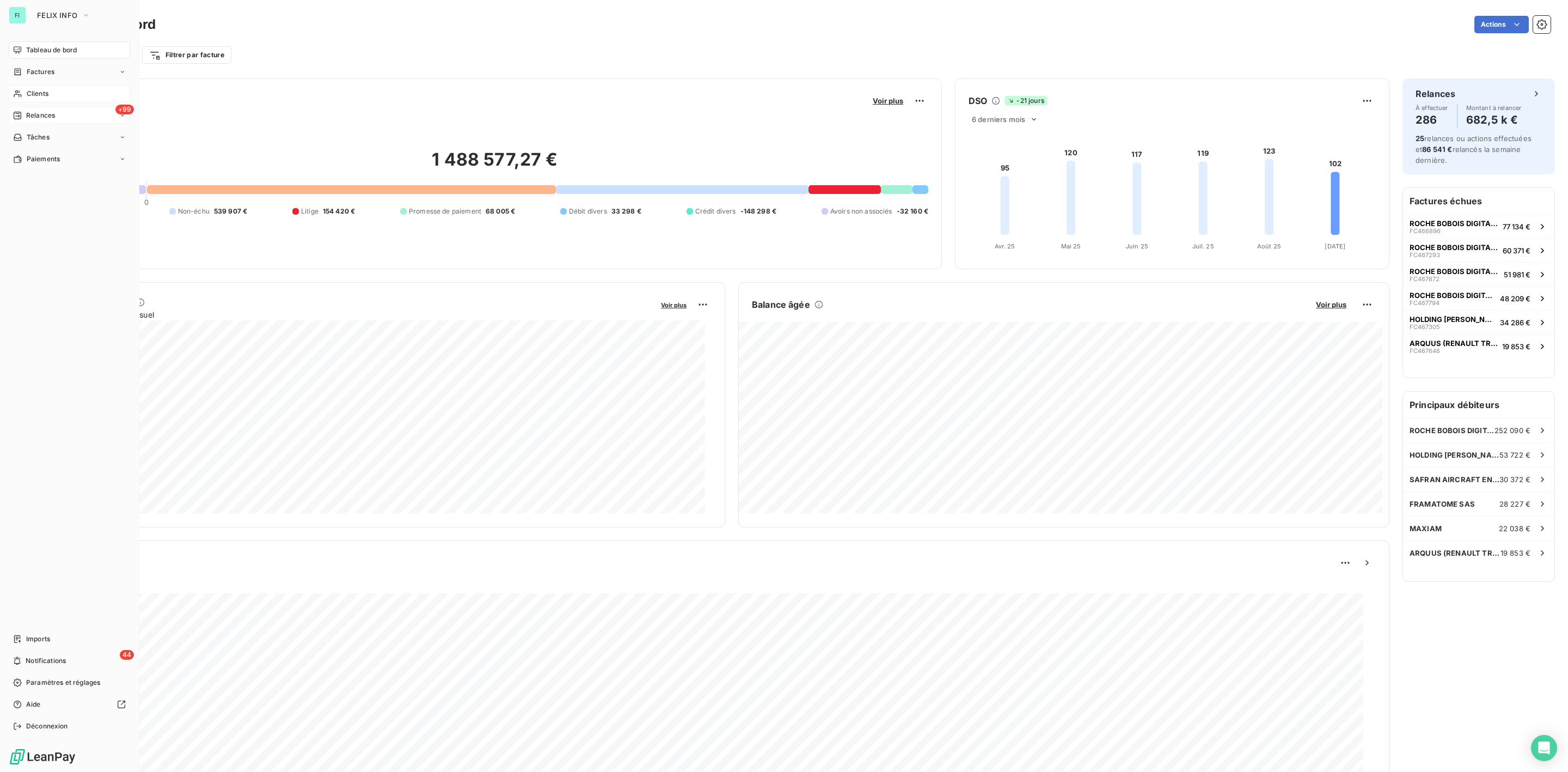
click at [46, 108] on div "+99 Relances" at bounding box center [69, 115] width 121 height 17
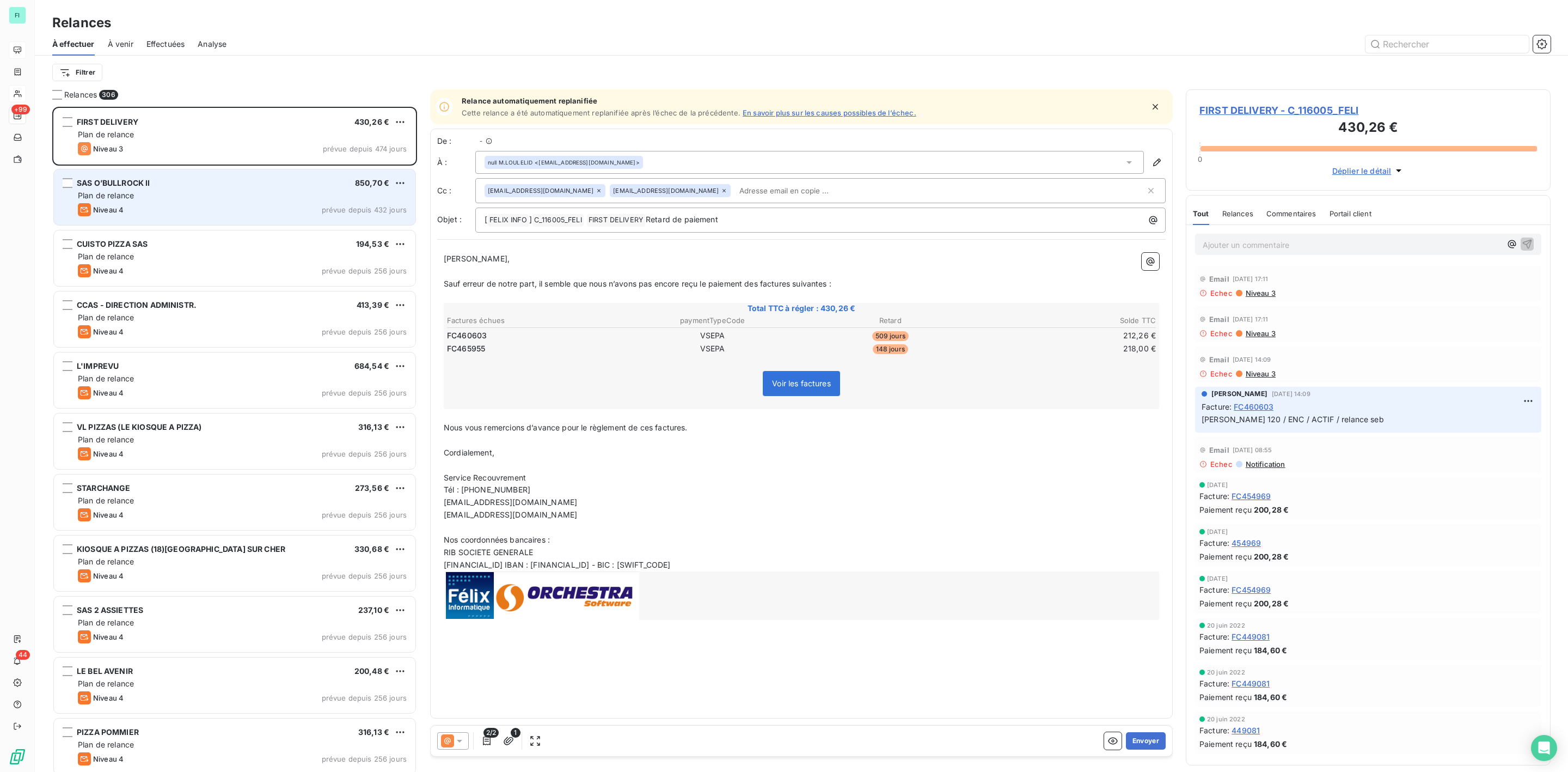
scroll to position [654, 352]
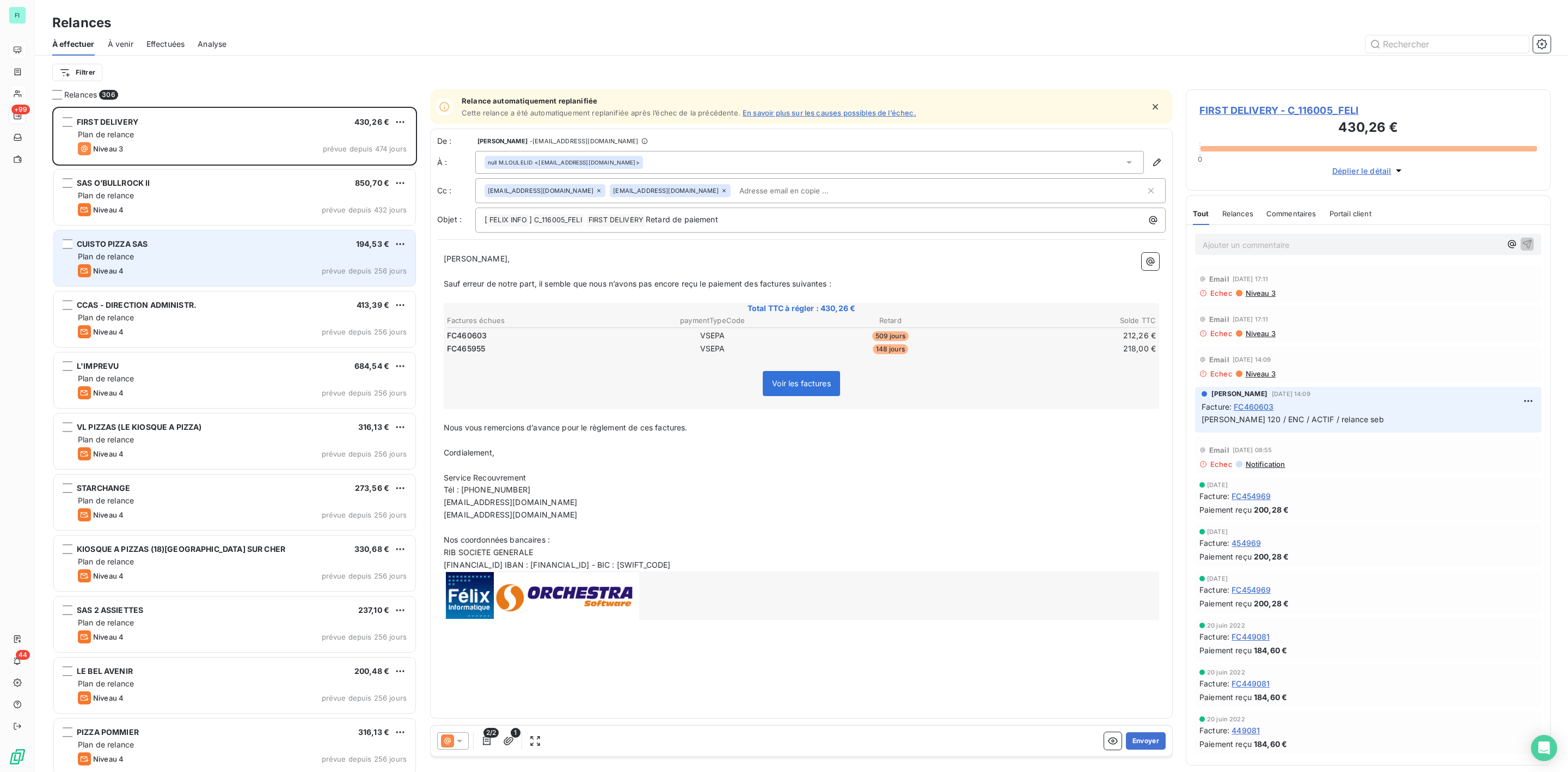
click at [100, 264] on div "Niveau 4" at bounding box center [101, 270] width 46 height 13
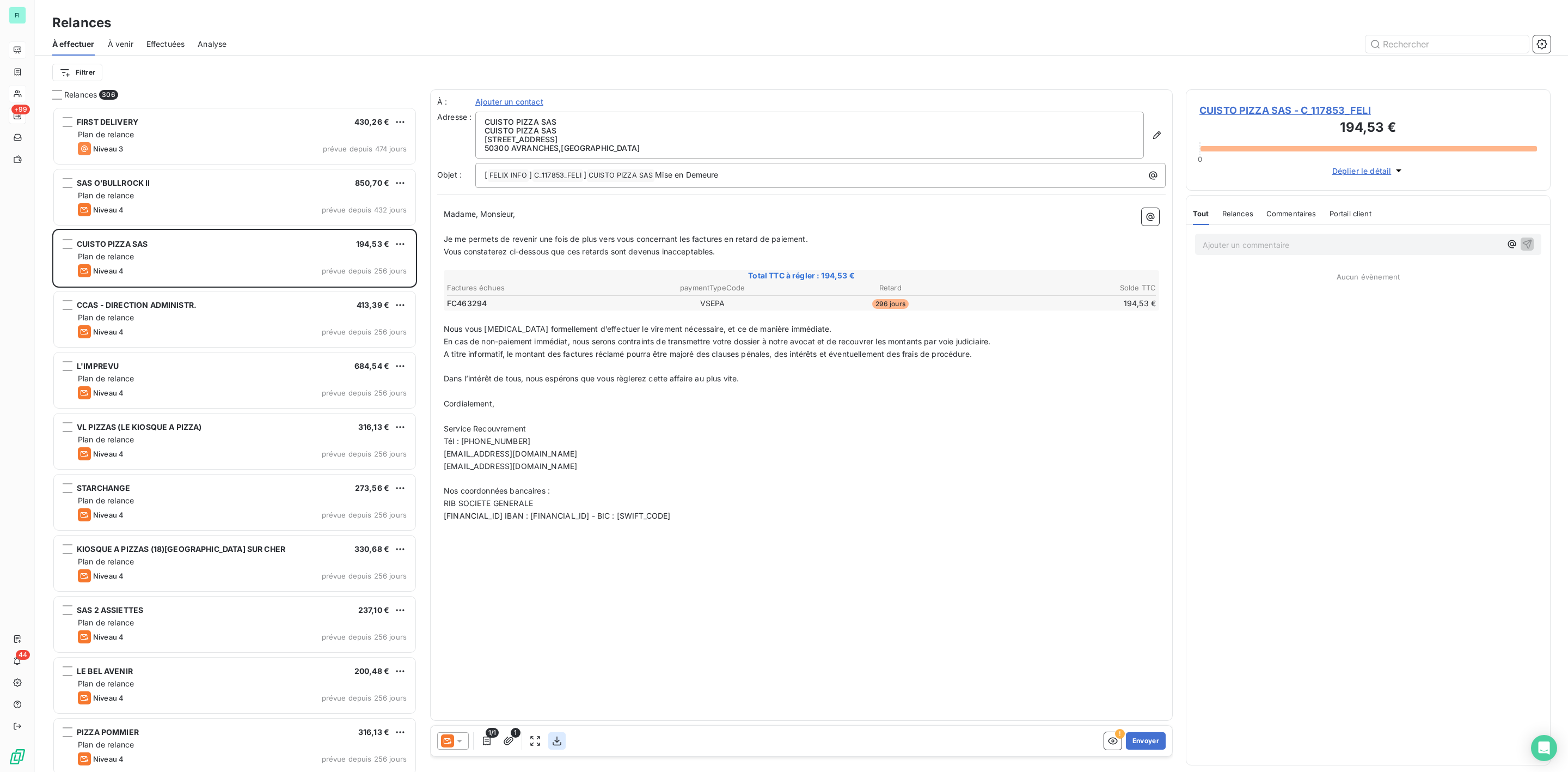
click at [559, 742] on icon "button" at bounding box center [557, 740] width 11 height 11
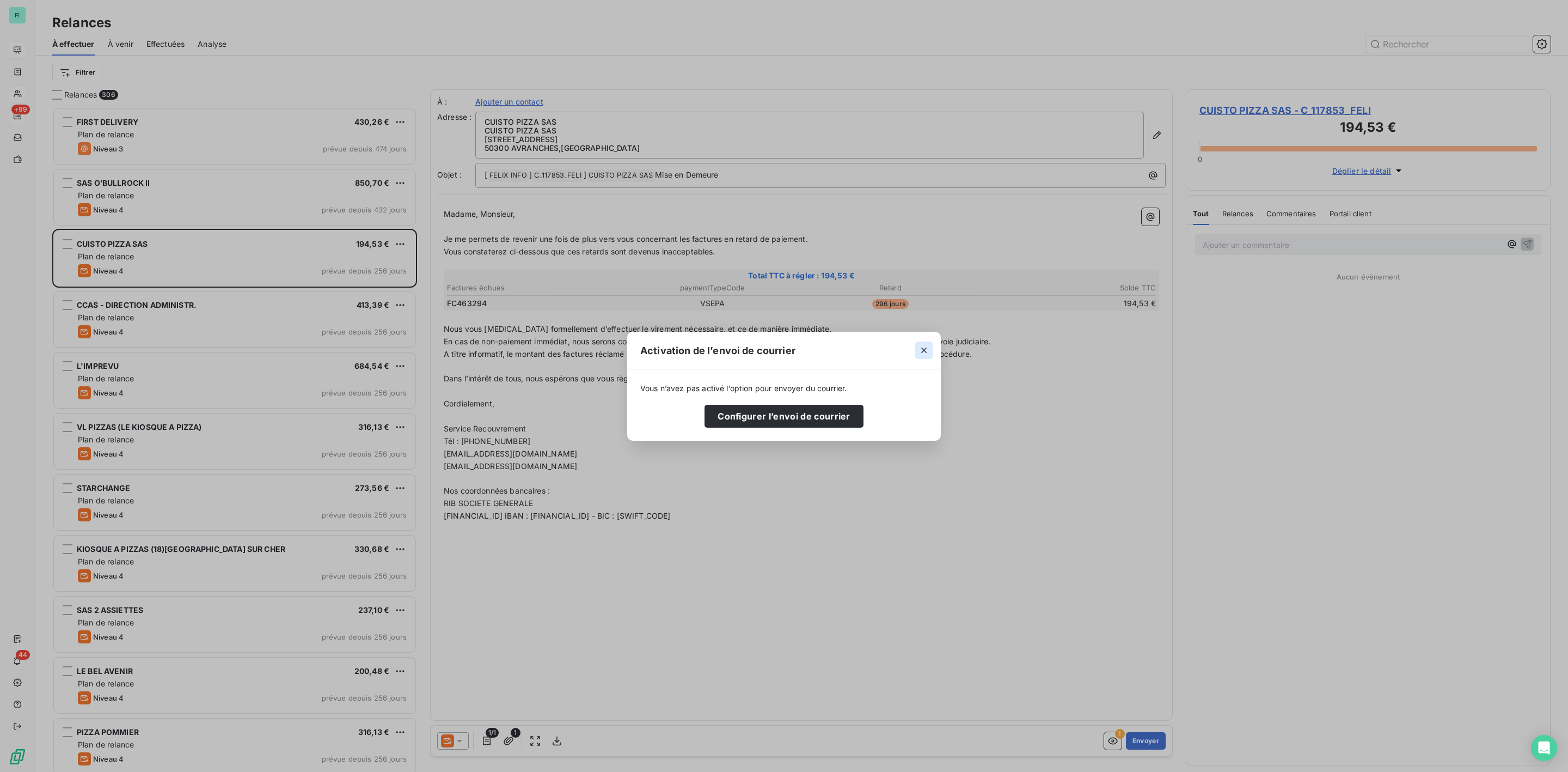
click at [921, 353] on icon "button" at bounding box center [924, 350] width 11 height 11
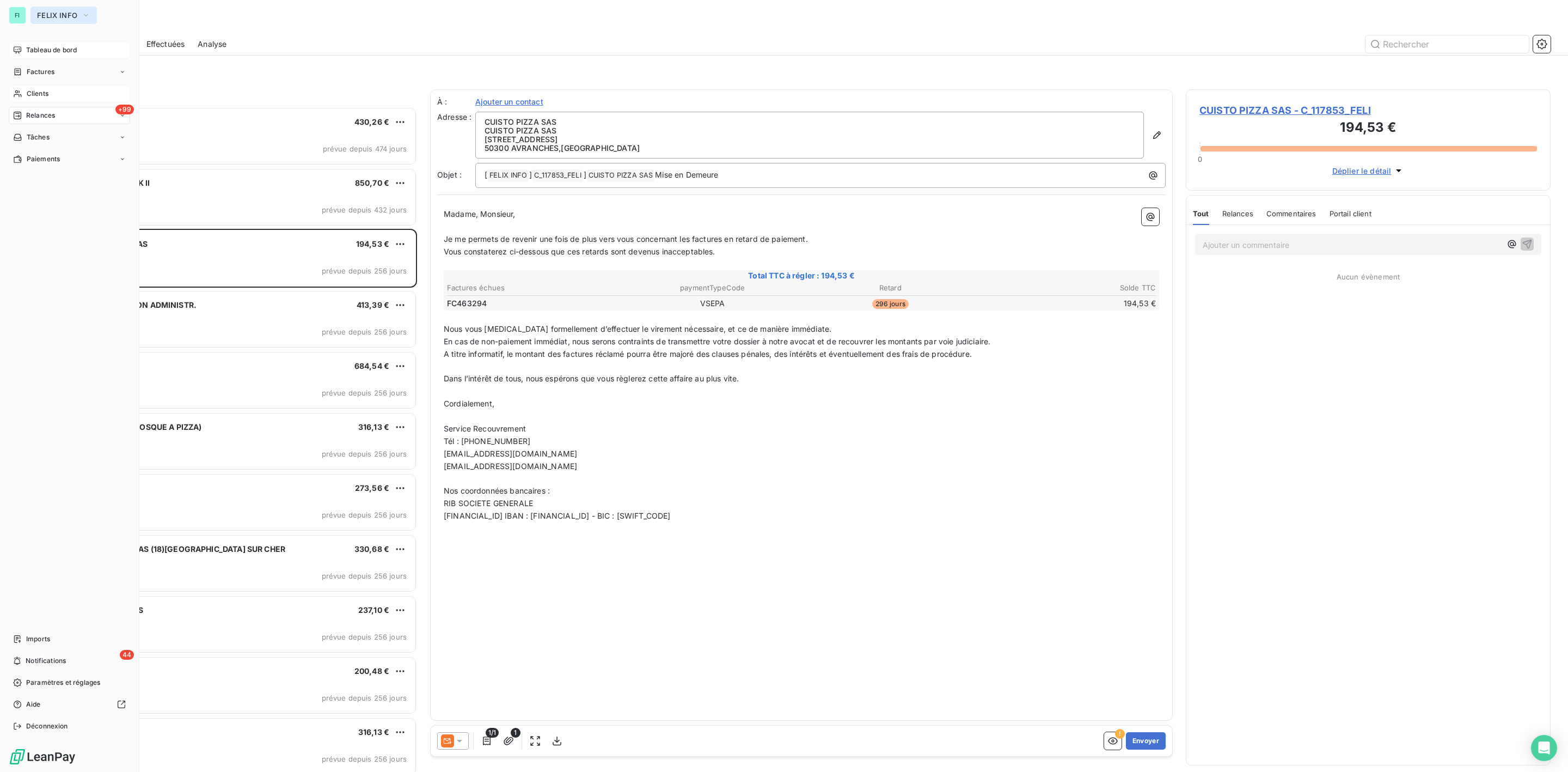
click at [48, 10] on button "FELIX INFO" at bounding box center [63, 15] width 67 height 17
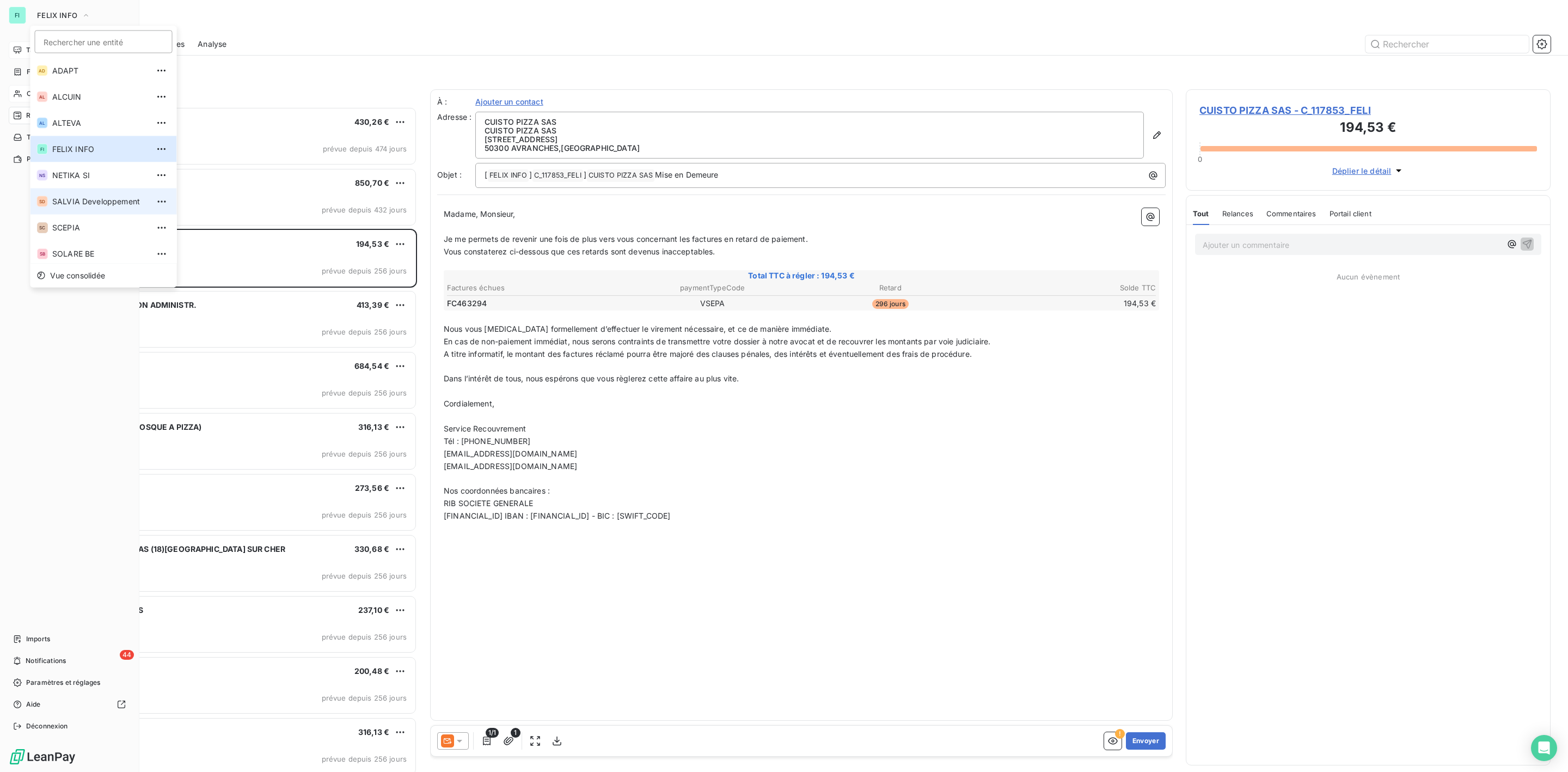
click at [81, 192] on li "SD SALVIA Developpement" at bounding box center [103, 201] width 147 height 26
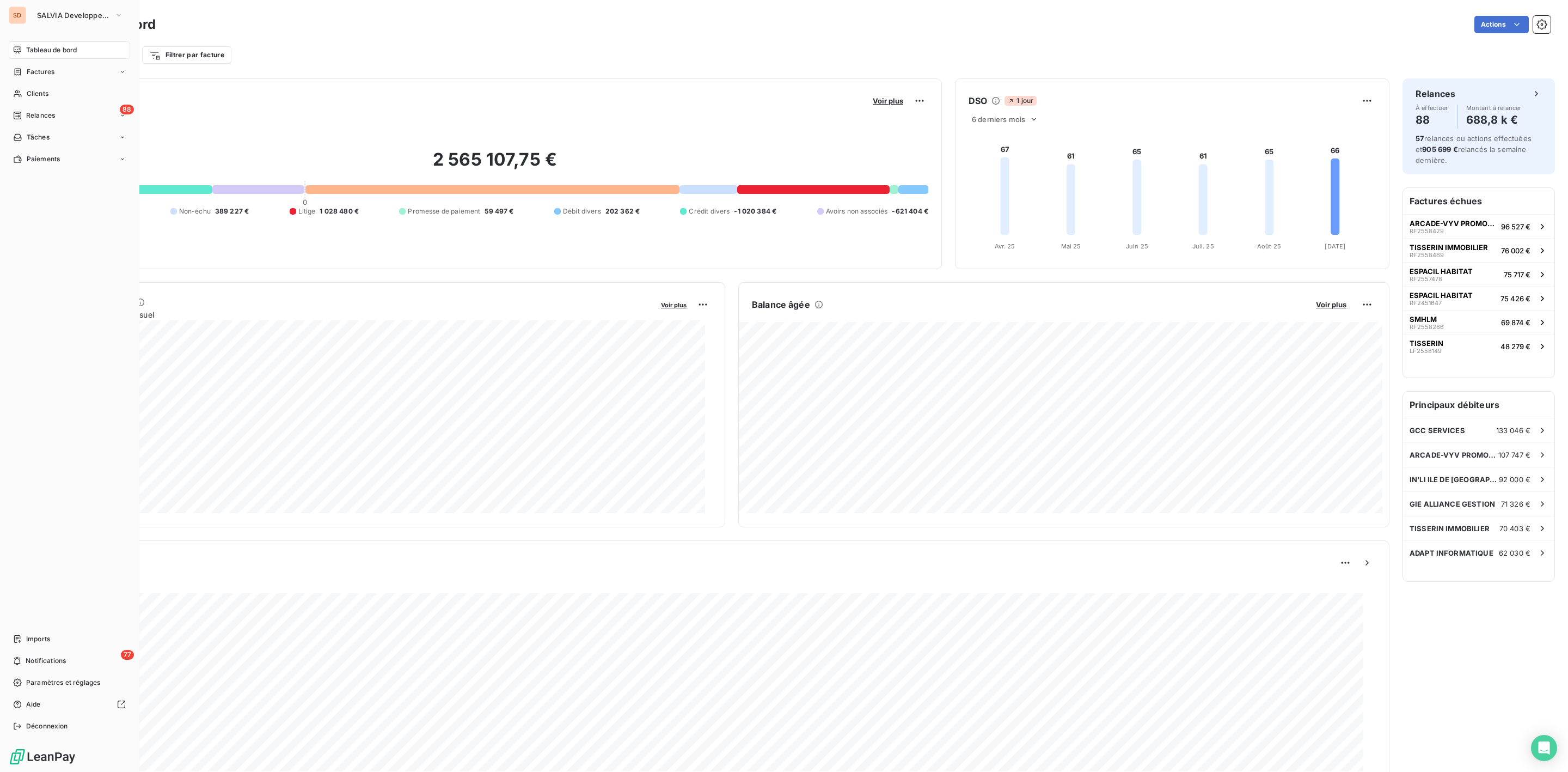
click at [449, 62] on div "Filtrer par client Filtrer par facture" at bounding box center [801, 55] width 1498 height 21
click at [44, 46] on span "Tableau de bord" at bounding box center [51, 50] width 51 height 10
click at [49, 11] on span "SALVIA Developpement" at bounding box center [73, 15] width 73 height 9
click at [67, 123] on span "ALTEVA" at bounding box center [100, 123] width 96 height 11
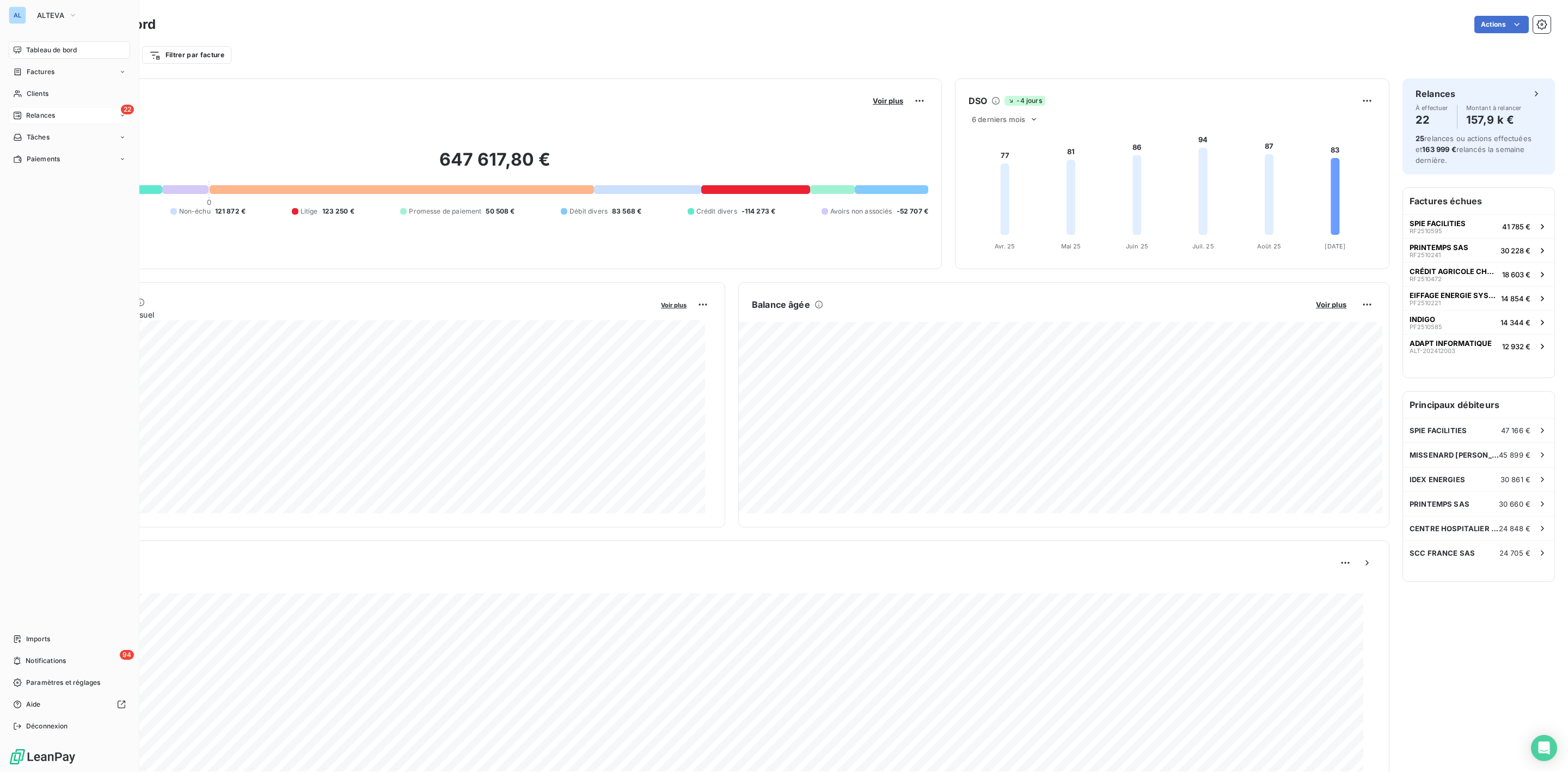
click at [49, 115] on span "Relances" at bounding box center [40, 115] width 29 height 10
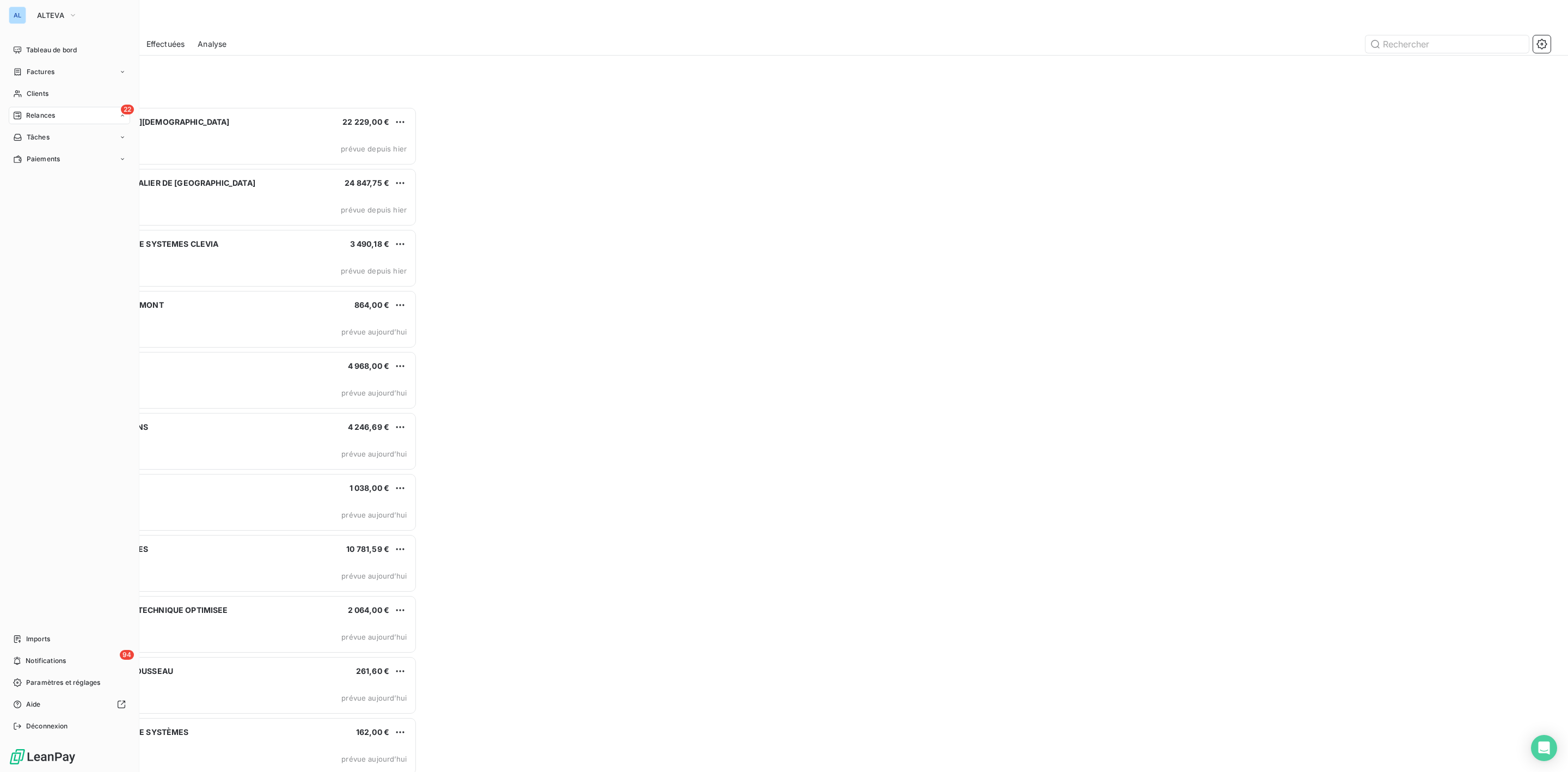
scroll to position [654, 352]
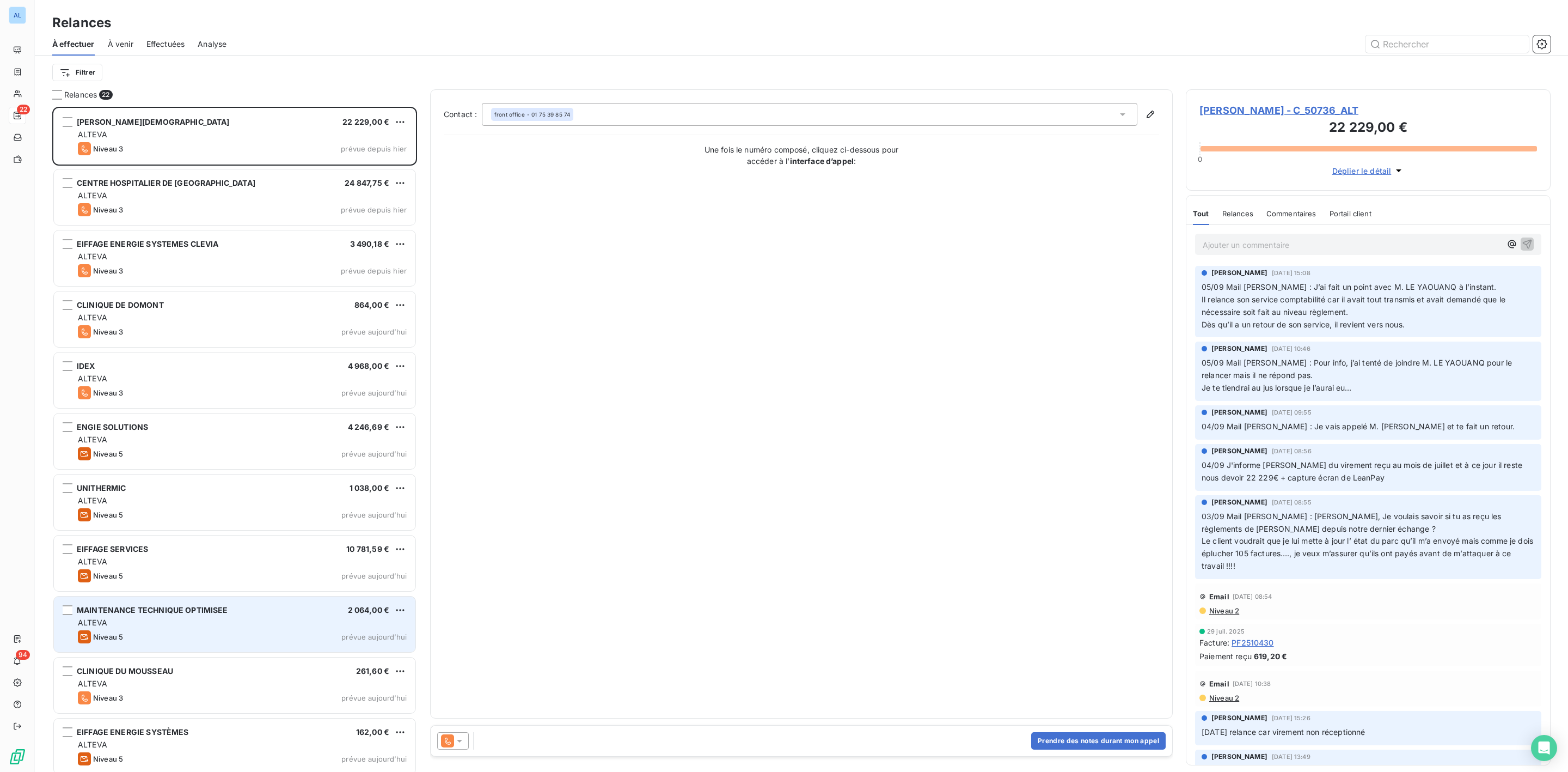
click at [107, 620] on div "ALTEVA" at bounding box center [242, 622] width 329 height 11
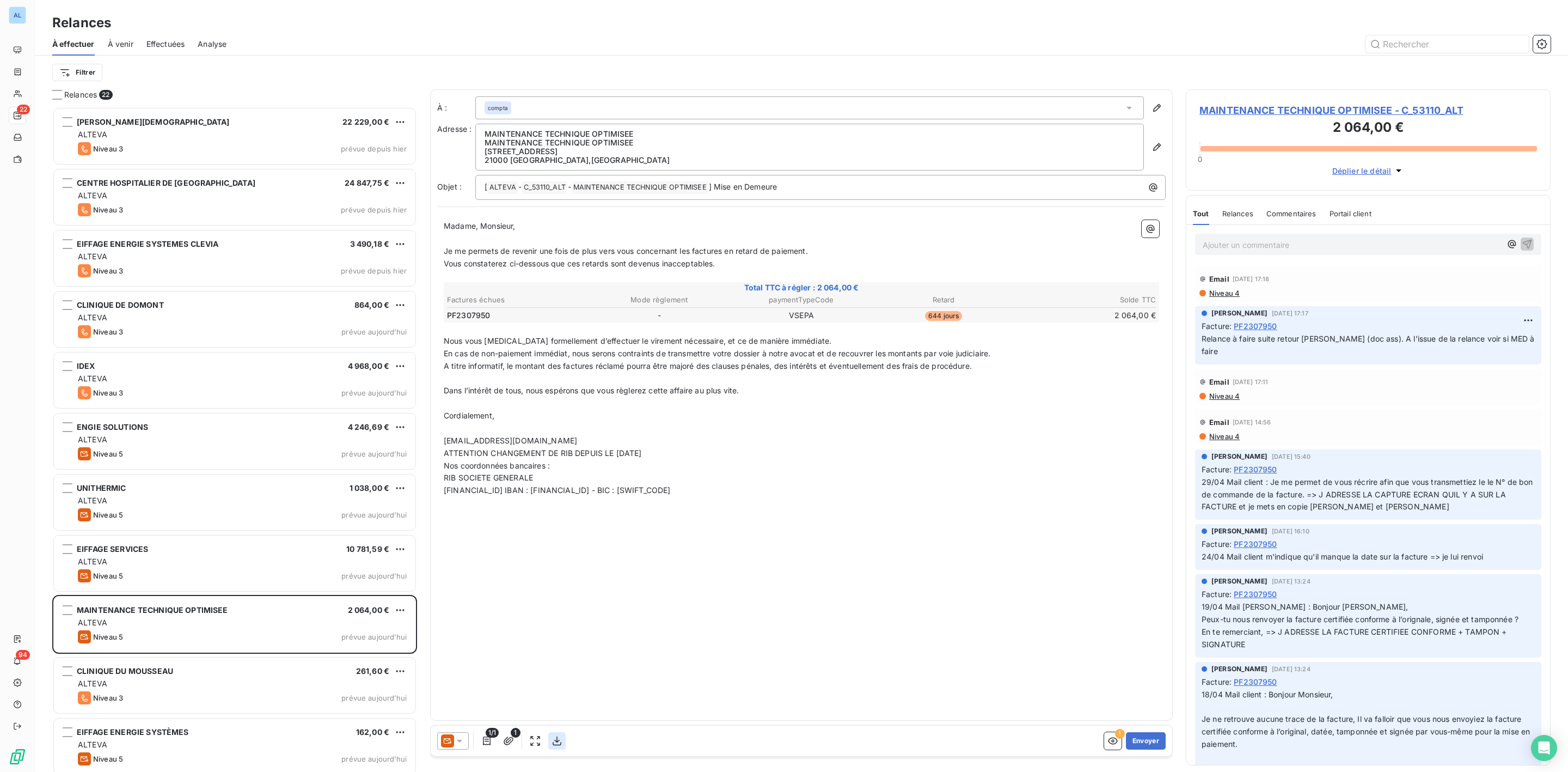
click at [558, 741] on icon "button" at bounding box center [557, 741] width 9 height 10
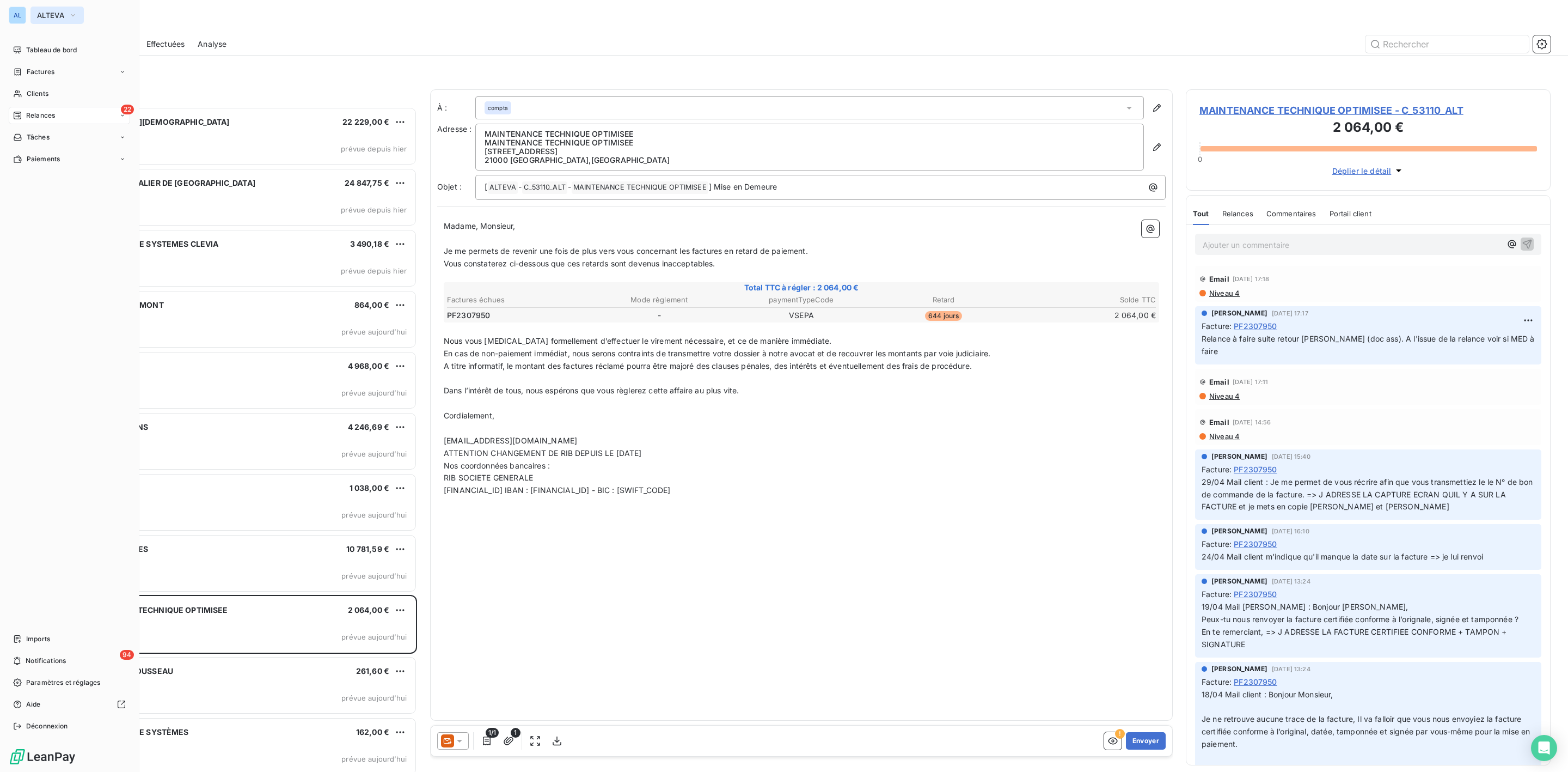
click at [41, 15] on span "ALTEVA" at bounding box center [50, 15] width 27 height 9
click at [74, 205] on span "SALVIA Developpement" at bounding box center [100, 201] width 96 height 11
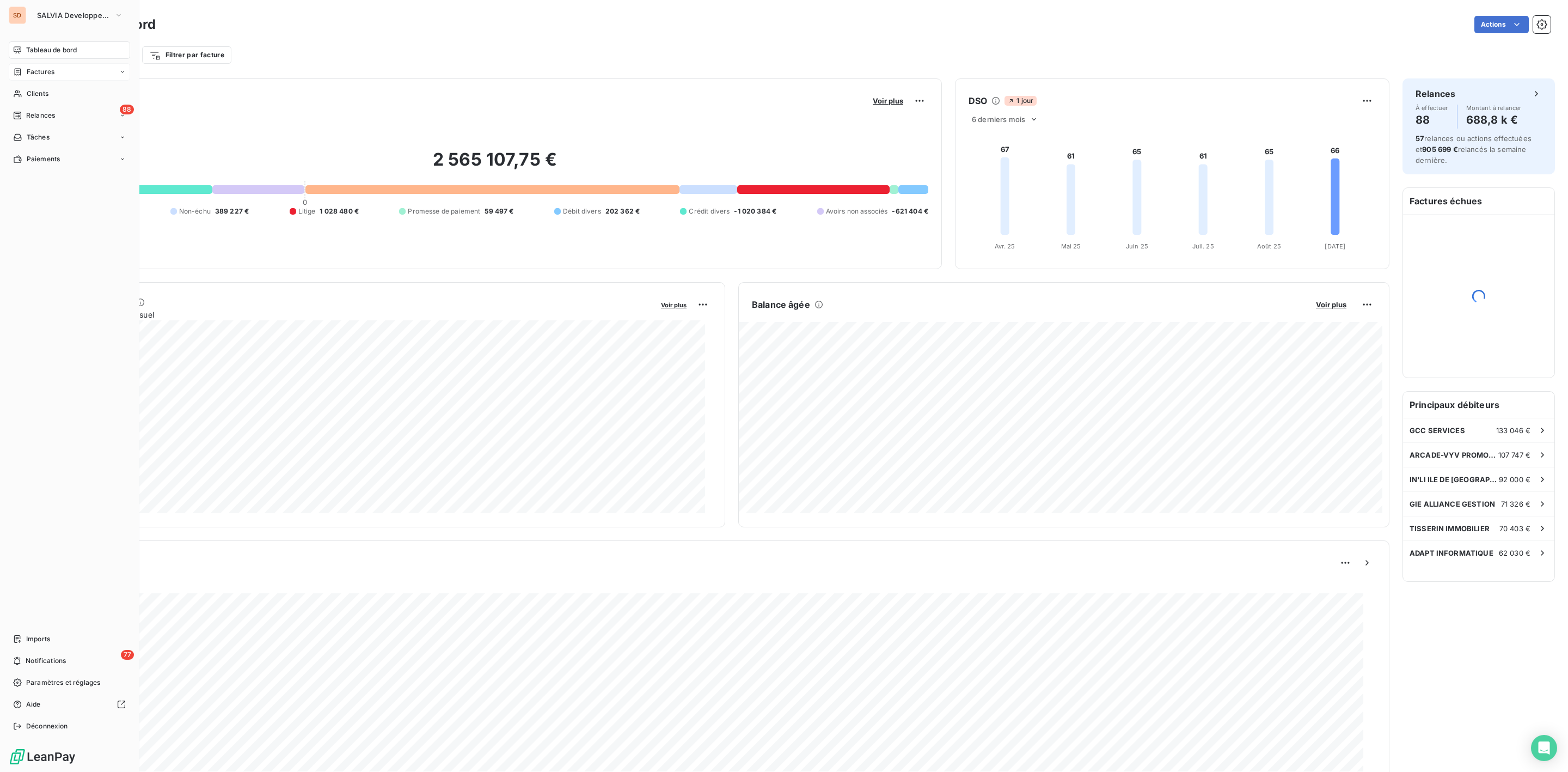
click at [43, 71] on span "Factures" at bounding box center [41, 72] width 28 height 10
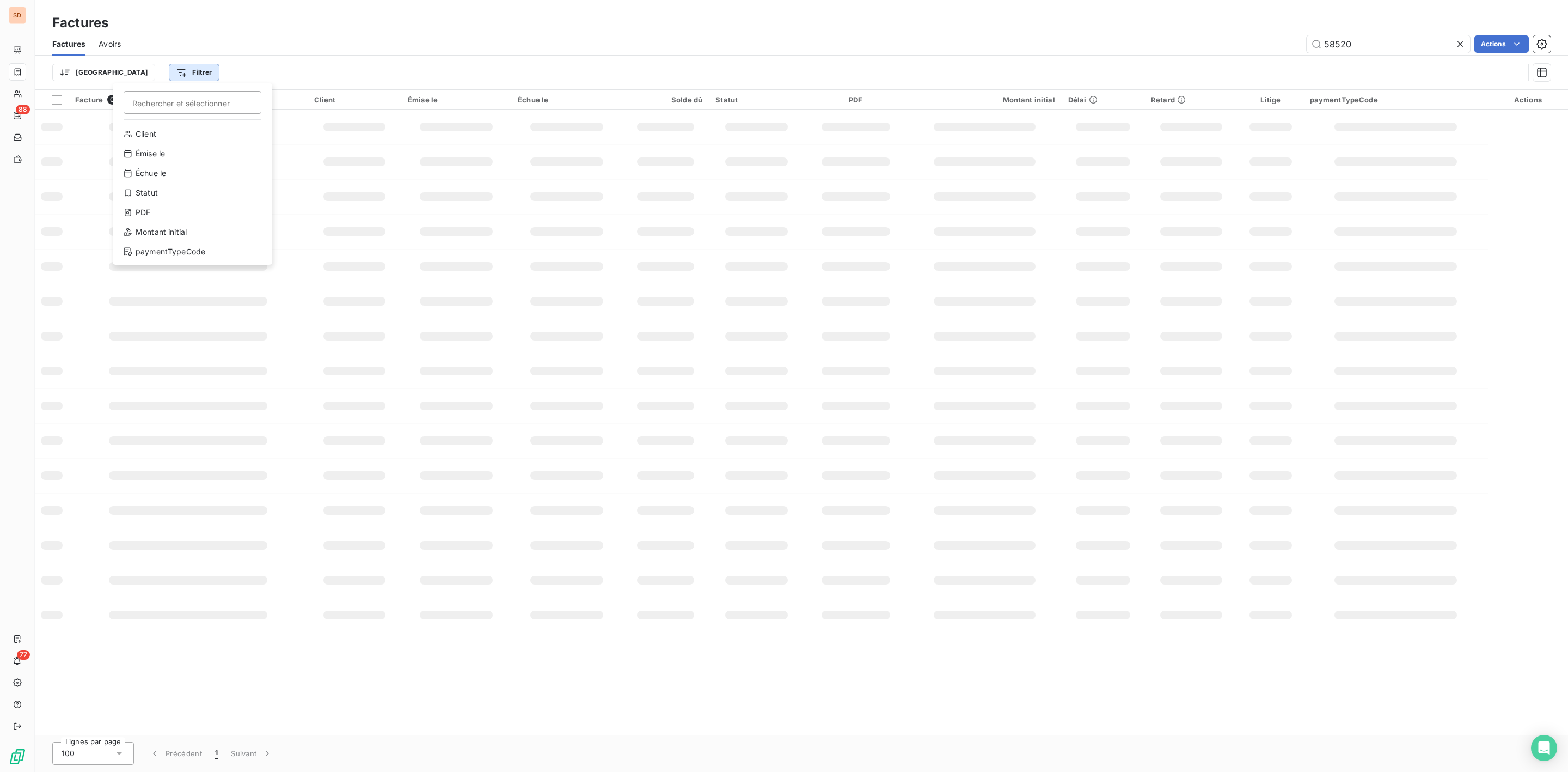
click at [148, 69] on html "SD 88 77 Factures Factures Avoirs 58520 Actions Trier Filtrer Rechercher et sél…" at bounding box center [784, 386] width 1568 height 772
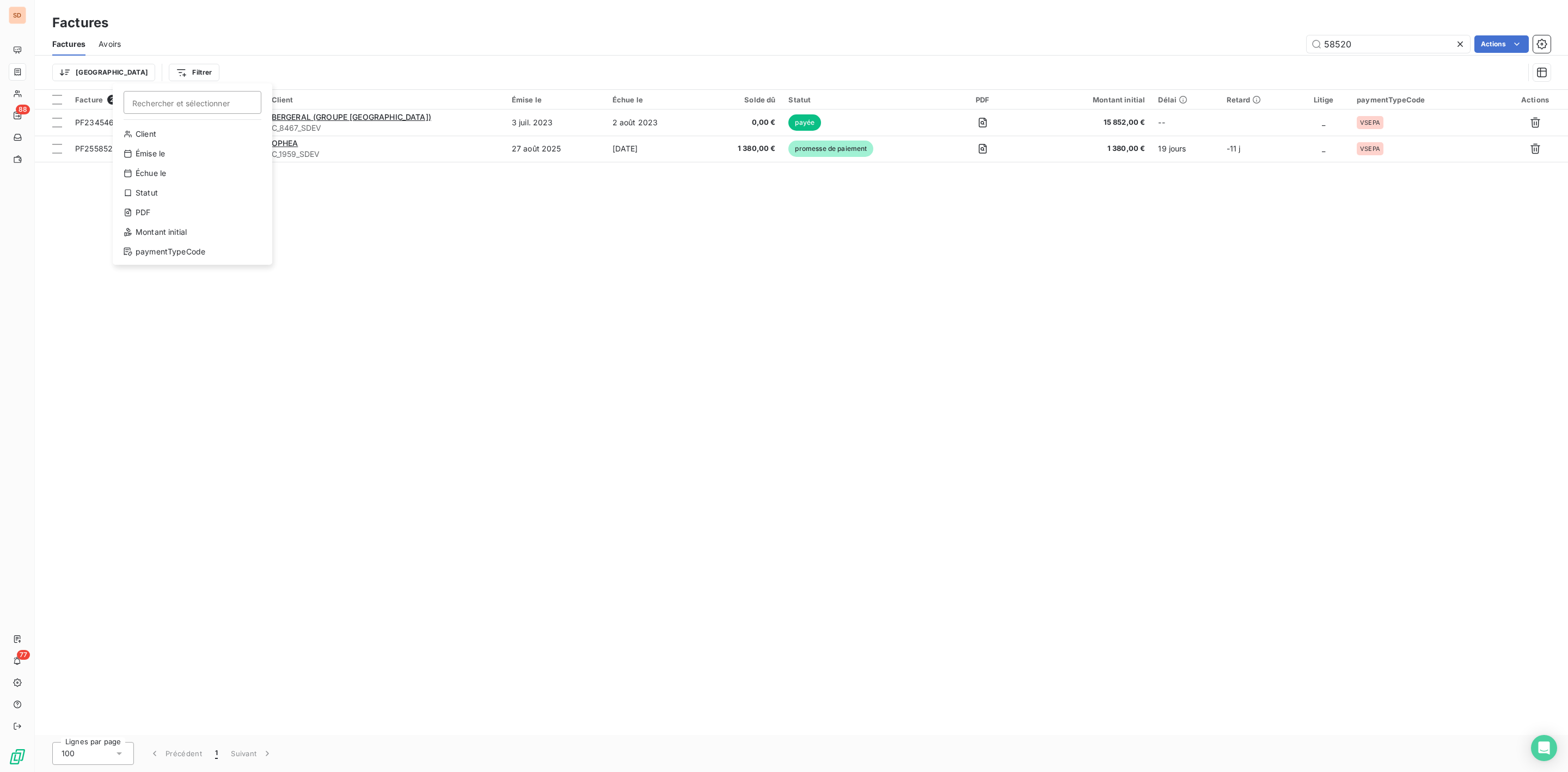
click at [265, 332] on html "SD 88 77 Factures Factures Avoirs 58520 Actions Trier Filtrer Rechercher et sél…" at bounding box center [784, 386] width 1568 height 772
click at [1463, 46] on icon at bounding box center [1460, 44] width 11 height 11
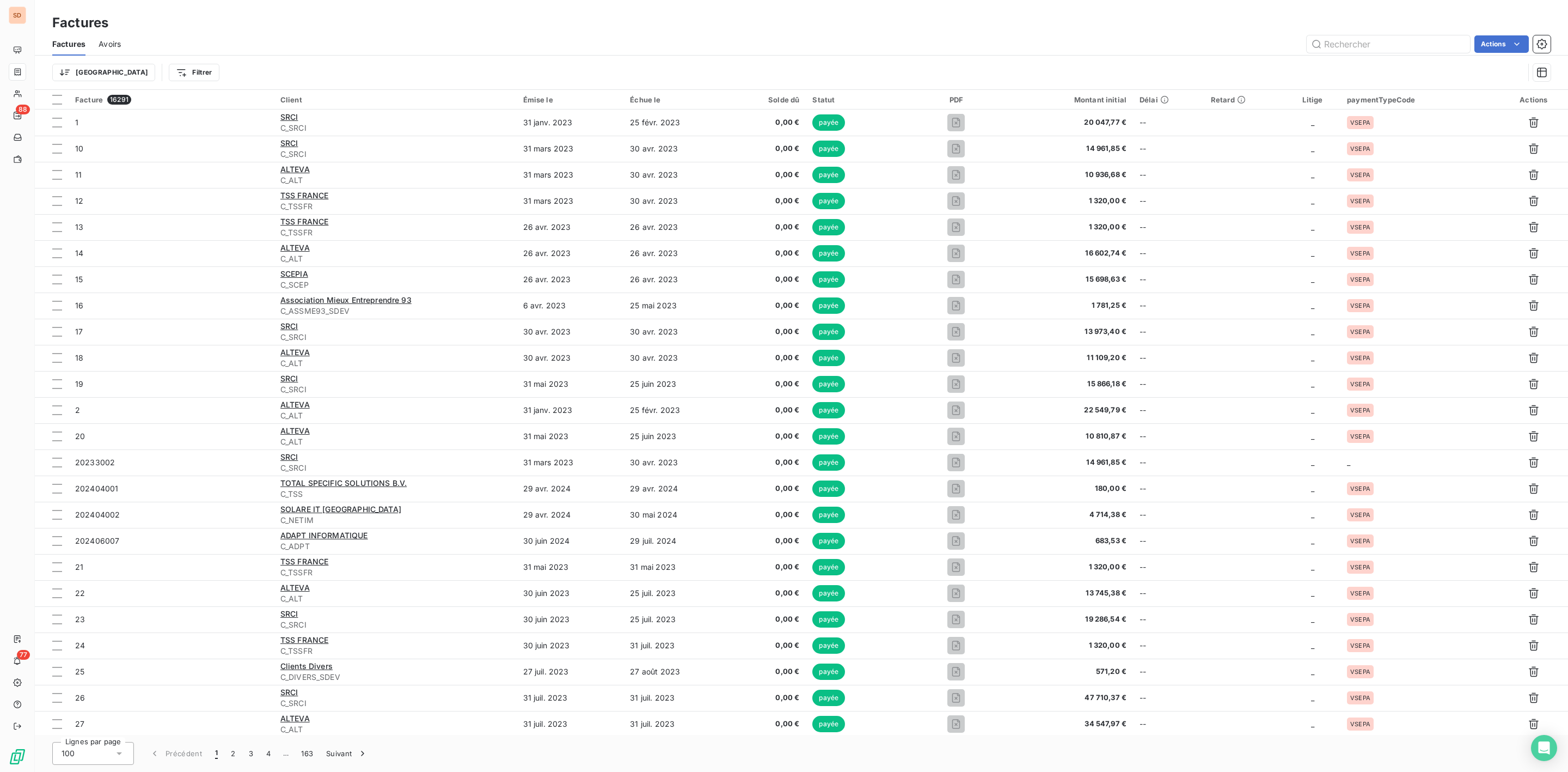
click at [352, 60] on div "Trier Filtrer" at bounding box center [801, 72] width 1498 height 34
click at [143, 69] on html "SD 88 77 Factures Factures Avoirs Actions Trier Filtrer Facture 16291 Client Ém…" at bounding box center [784, 386] width 1568 height 772
click at [142, 194] on div "Statut" at bounding box center [192, 192] width 151 height 17
click at [399, 103] on icon at bounding box center [404, 101] width 11 height 11
click at [293, 195] on span "litige" at bounding box center [294, 198] width 22 height 10
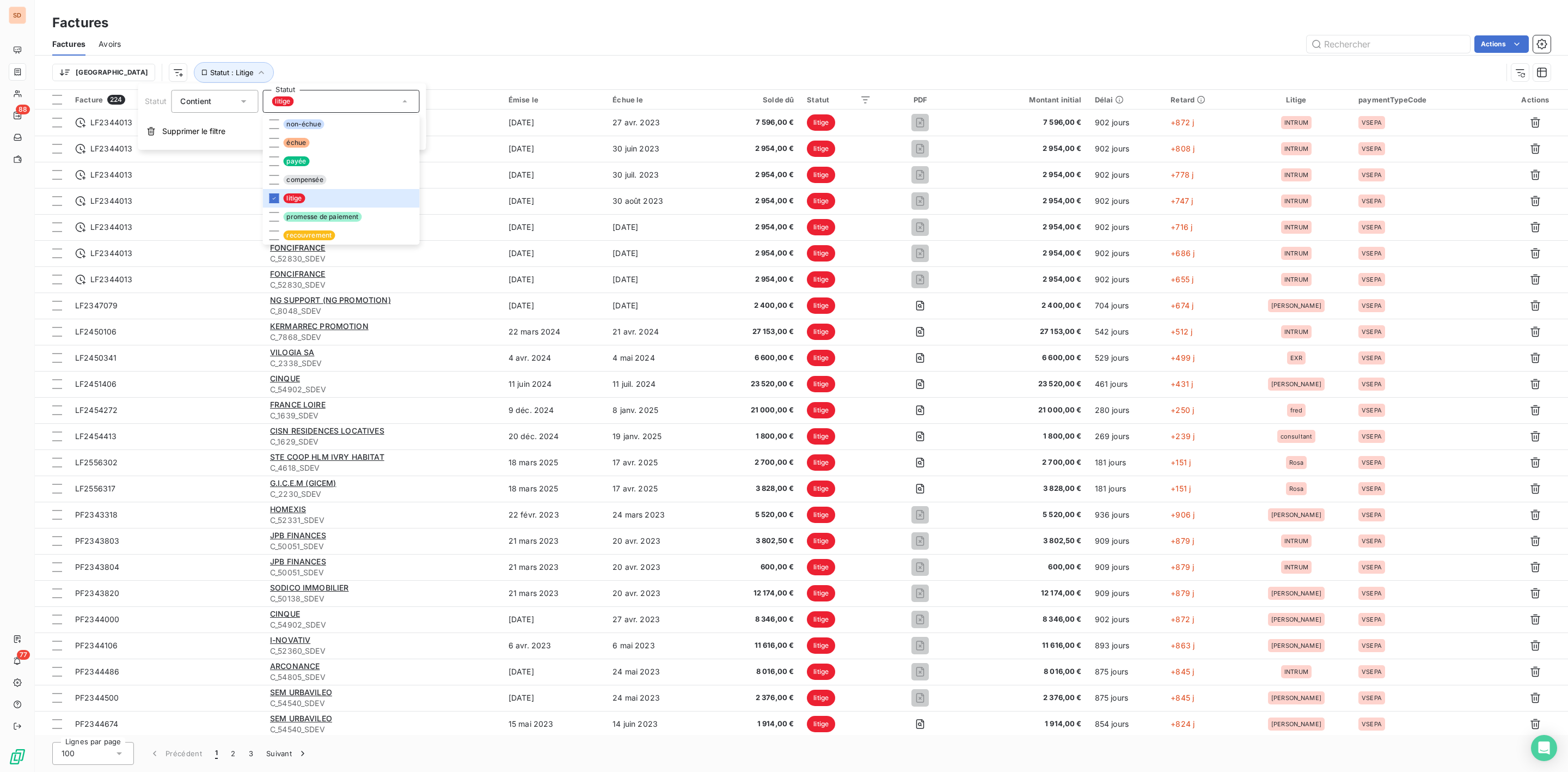
click at [1065, 32] on div "Factures Avoirs Actions" at bounding box center [801, 44] width 1533 height 23
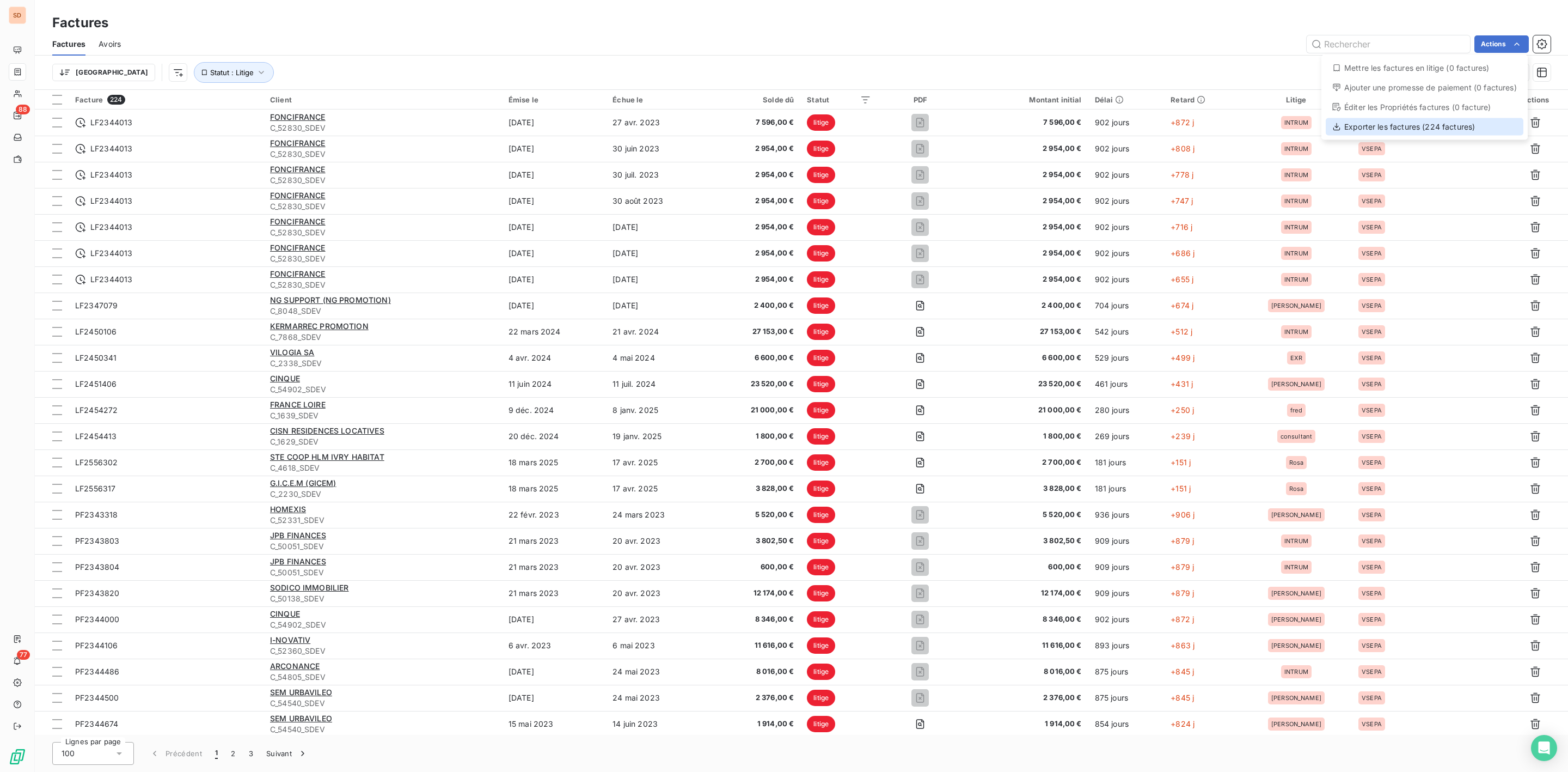
click at [1384, 120] on div "Exporter les factures (224 factures)" at bounding box center [1424, 126] width 197 height 17
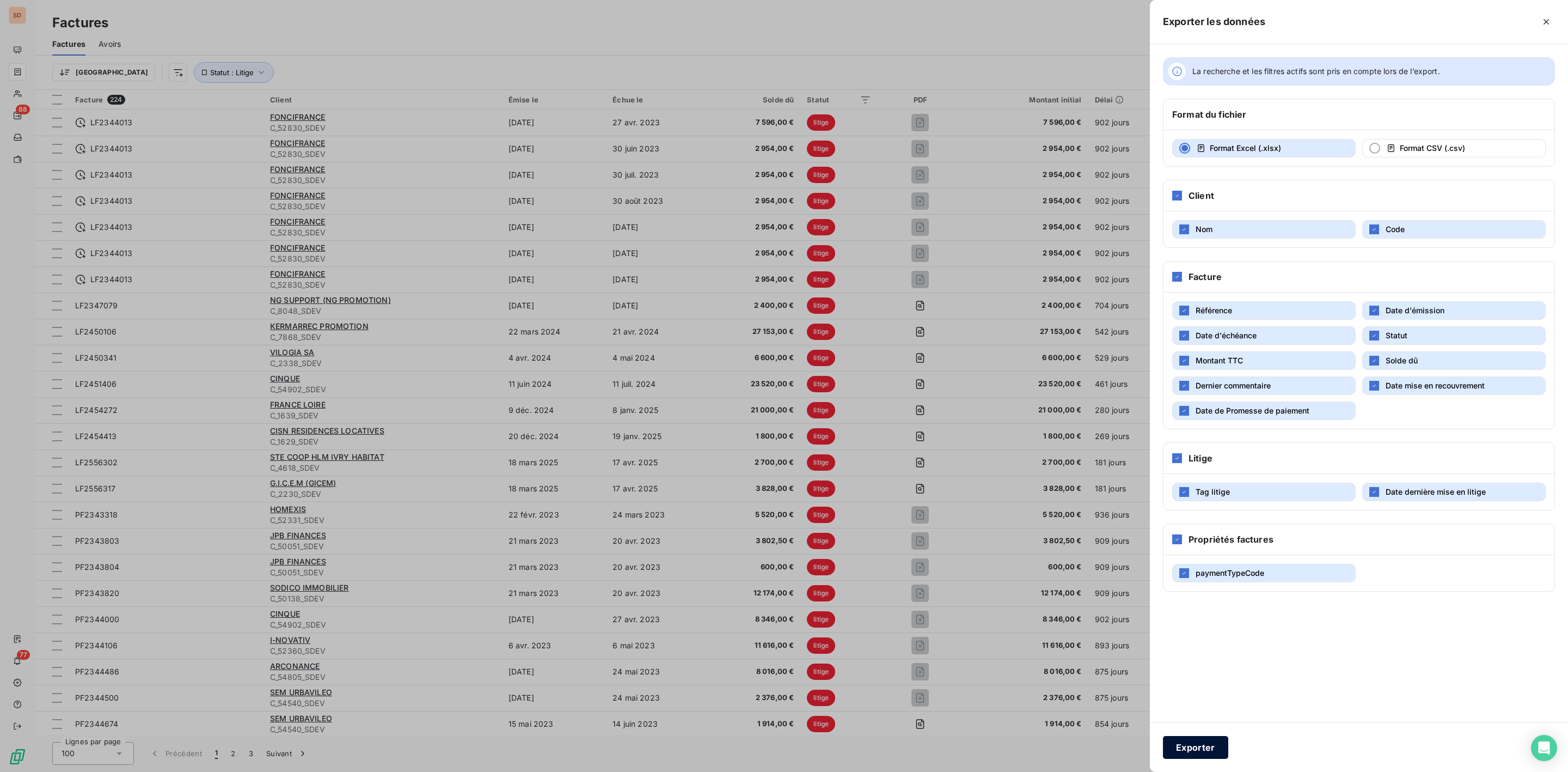
click at [1199, 744] on button "Exporter" at bounding box center [1196, 747] width 65 height 23
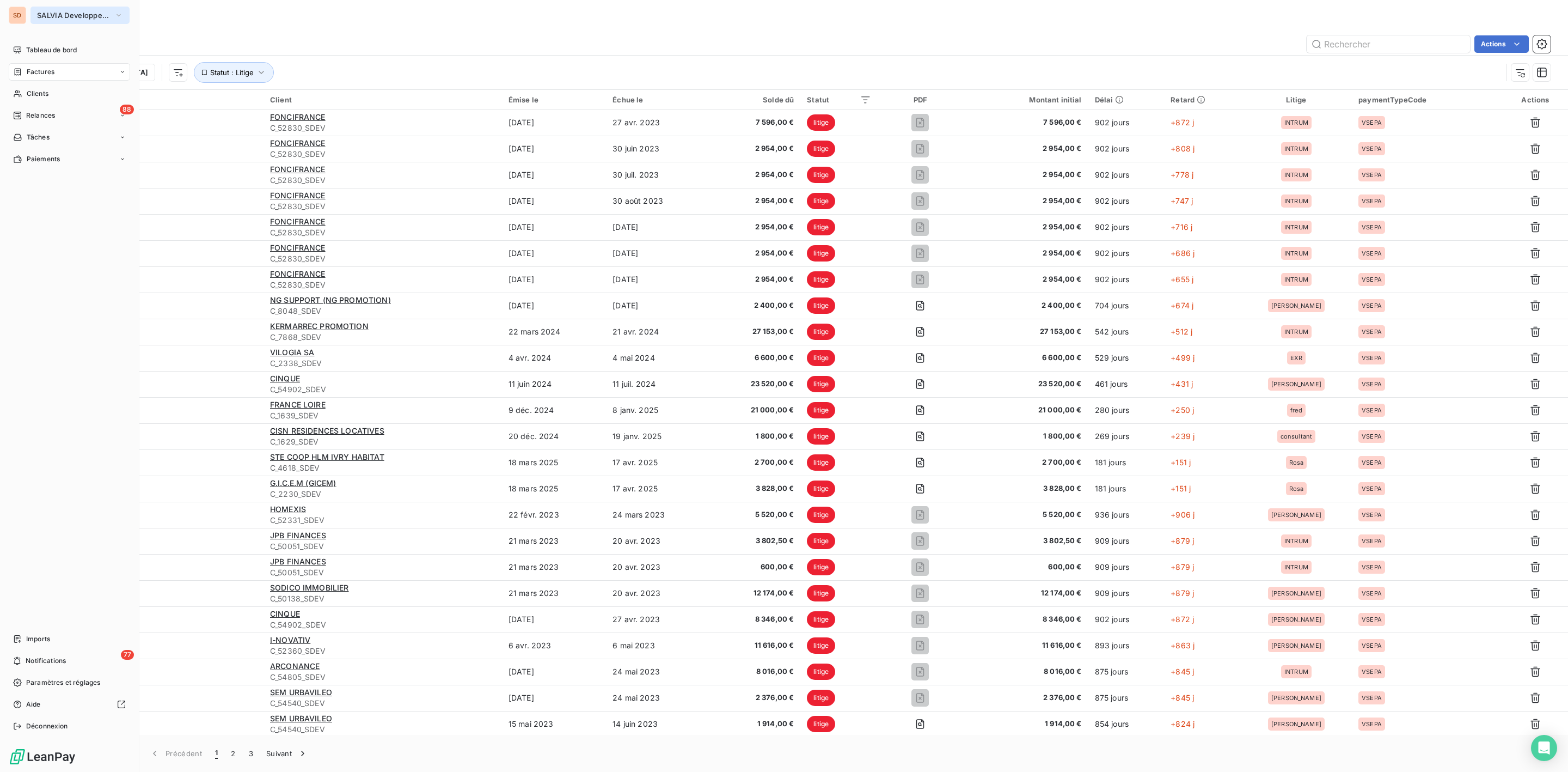
drag, startPoint x: 43, startPoint y: 10, endPoint x: 44, endPoint y: 20, distance: 10.0
click at [43, 11] on span "SALVIA Developpement" at bounding box center [73, 15] width 73 height 9
click at [39, 50] on span "Tableau de bord" at bounding box center [51, 50] width 51 height 10
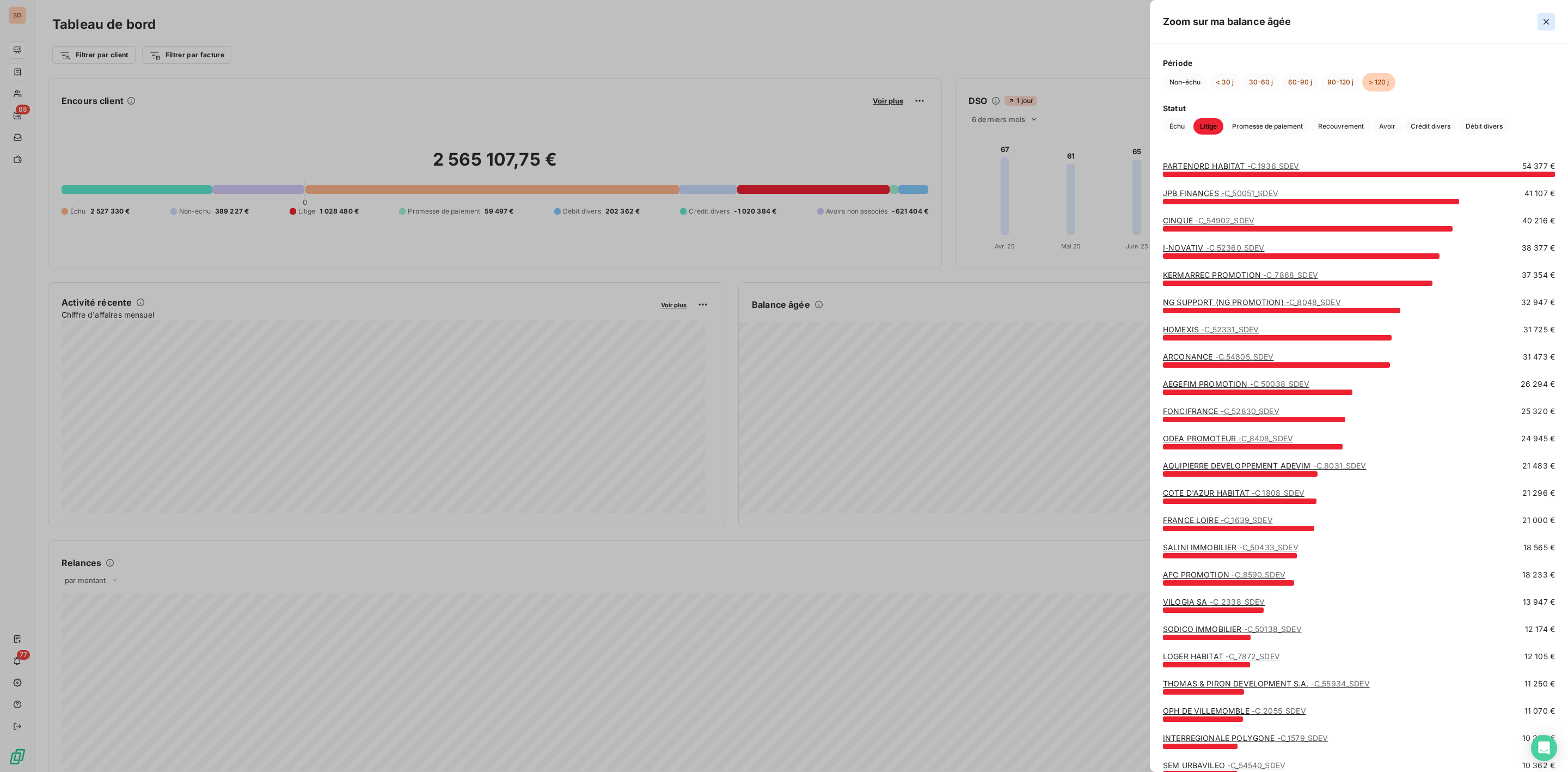
click at [1545, 21] on icon "button" at bounding box center [1546, 22] width 6 height 6
click at [1545, 23] on icon "button" at bounding box center [1546, 22] width 6 height 6
click at [1194, 162] on link "PARTENORD HABITAT - C_1936_SDEV" at bounding box center [1231, 166] width 136 height 10
click at [1222, 771] on div "Zoom sur ma balance âgée Période Non-échu < 30 j 30-60 j 60-90 j 90-120 j > 120…" at bounding box center [784, 772] width 1568 height 0
click at [1202, 246] on link "I-NOVATIV - C_52360_SDEV" at bounding box center [1214, 248] width 102 height 10
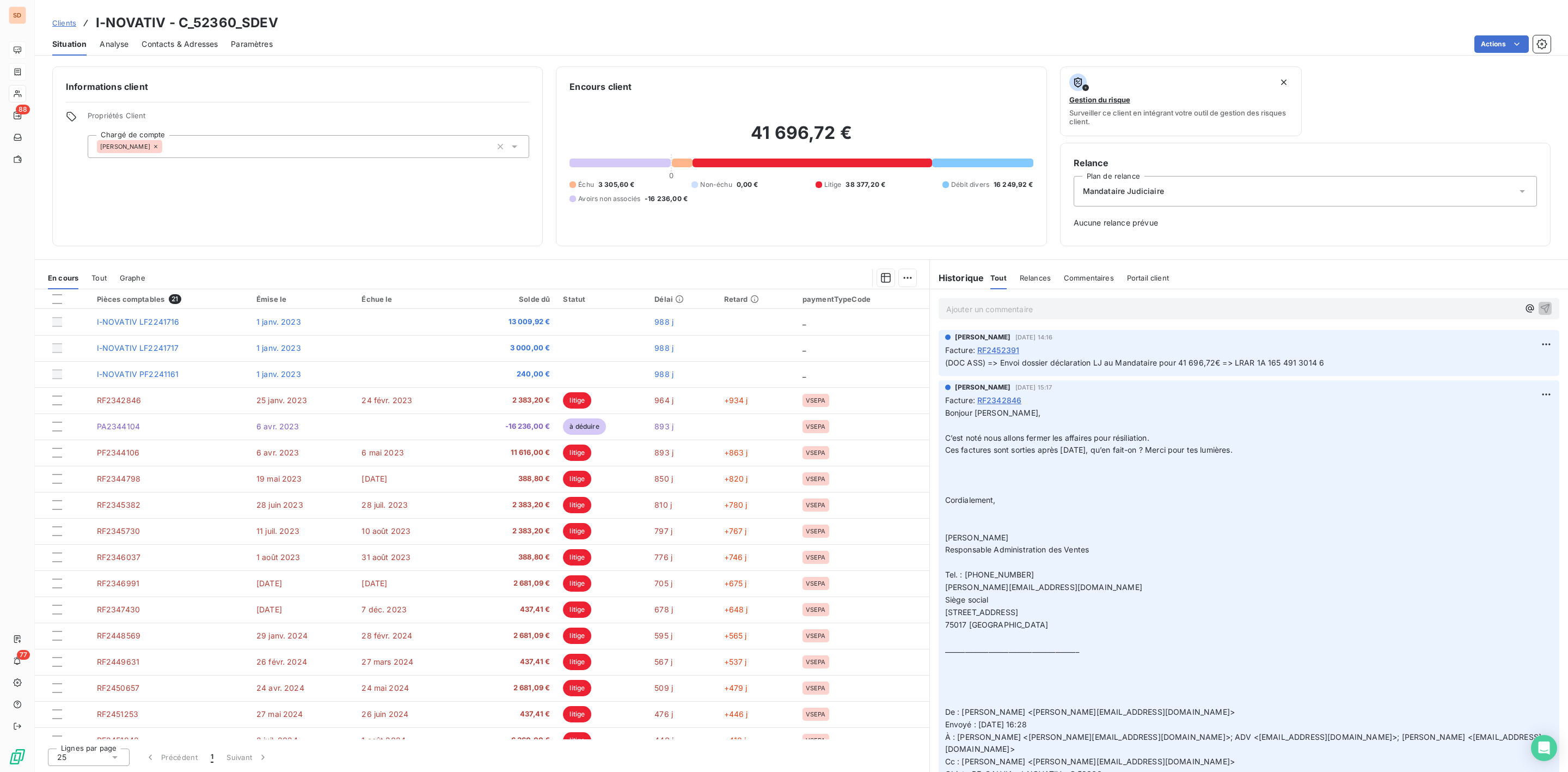
drag, startPoint x: 1095, startPoint y: 359, endPoint x: 1395, endPoint y: 363, distance: 300.0
click at [1395, 363] on p "(DOC ASS) => Envoi dossier déclaration LJ au Mandataire pour 41 696,72€ => LRAR…" at bounding box center [1249, 363] width 608 height 13
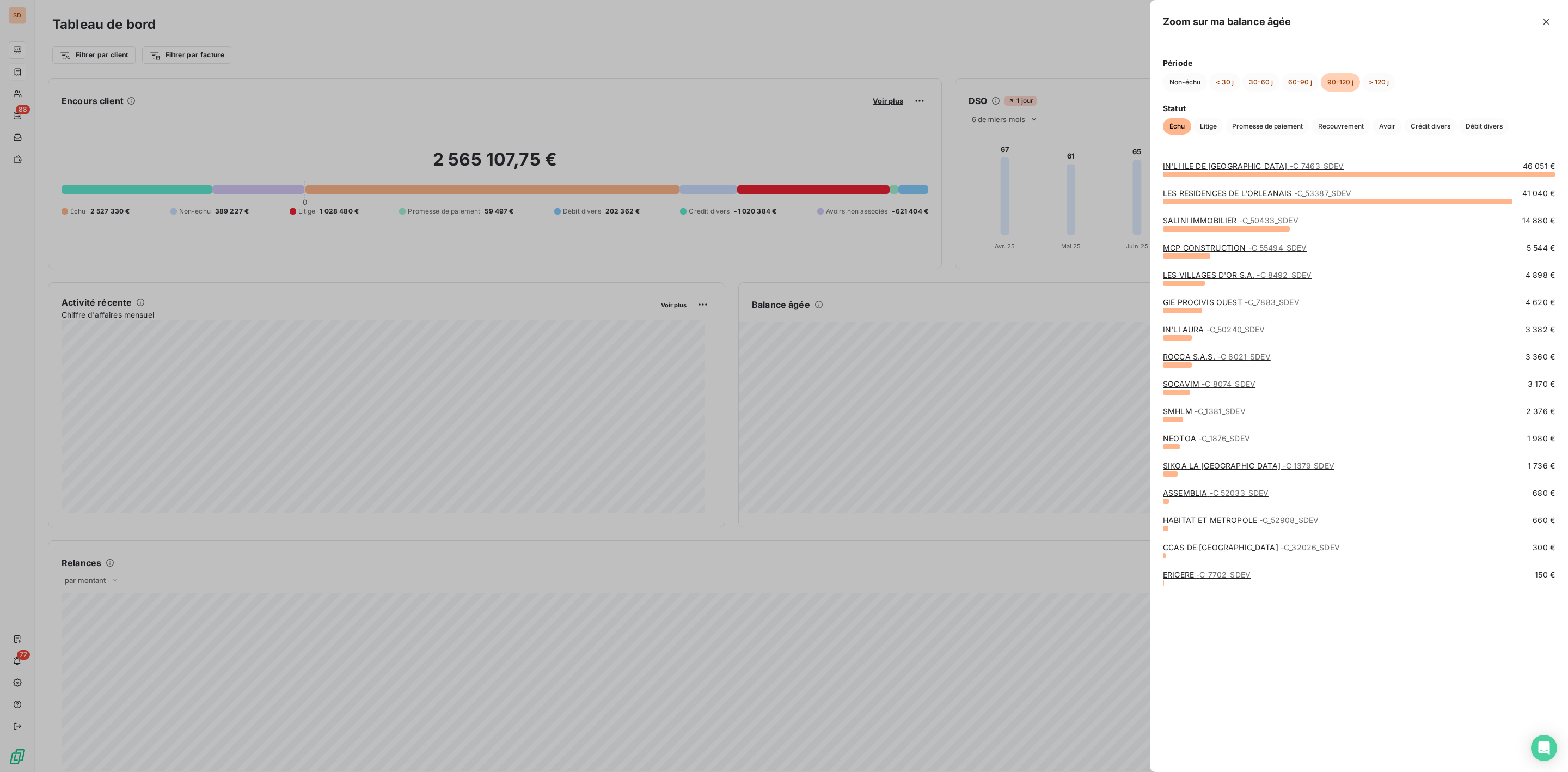
click at [1206, 197] on link "LES RESIDENCES DE L'ORLEANAIS - C_53387_SDEV" at bounding box center [1257, 193] width 188 height 10
click at [1196, 197] on link "LES RESIDENCES DE L'ORLEANAIS - C_53387_SDEV" at bounding box center [1257, 193] width 188 height 10
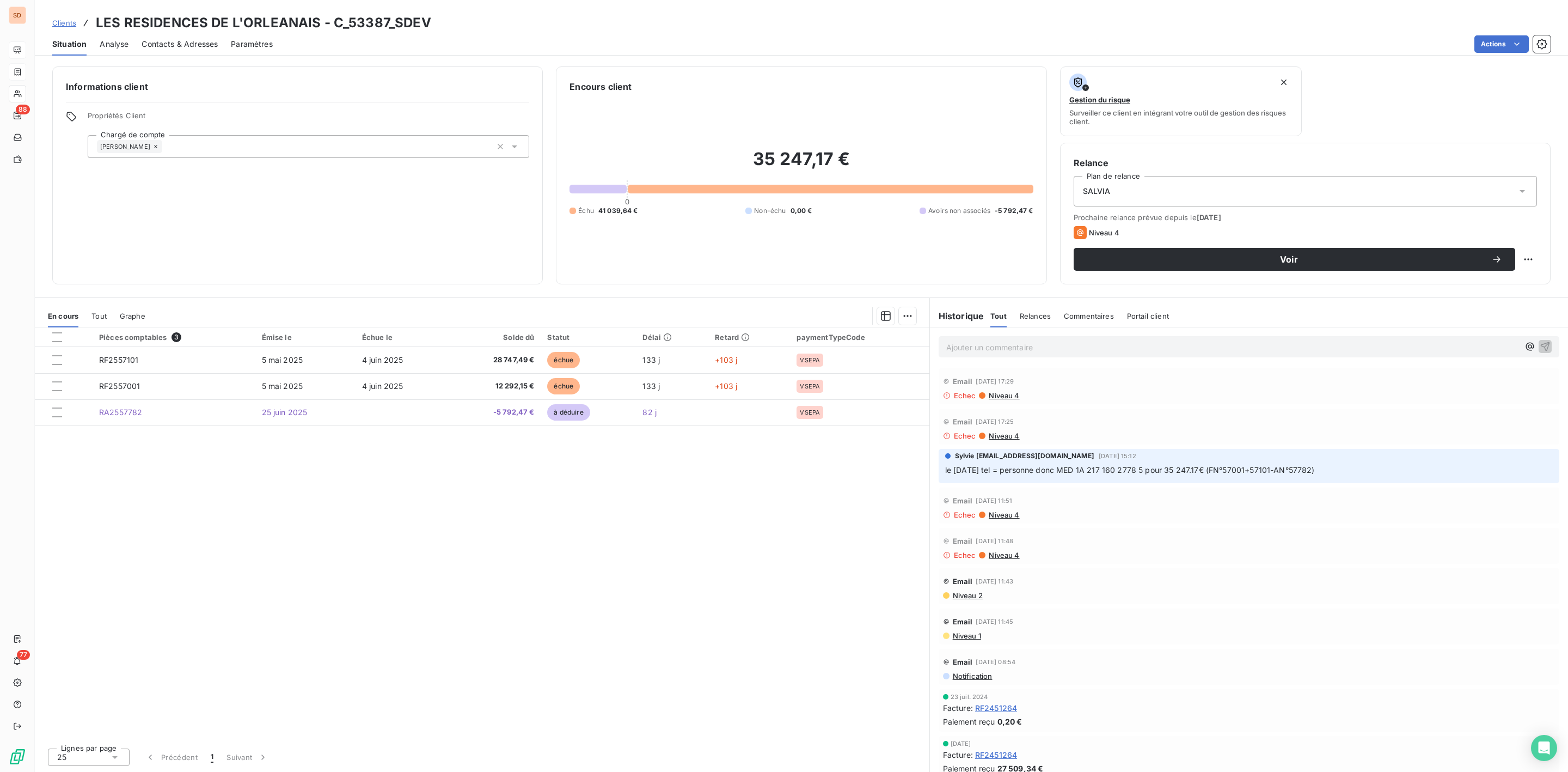
drag, startPoint x: 976, startPoint y: 470, endPoint x: 1352, endPoint y: 473, distance: 376.0
click at [1352, 473] on p "le 25/07/25 tel = personne donc MED 1A 217 160 2778 5 pour 35 247.17€ (FN°57001…" at bounding box center [1249, 470] width 608 height 13
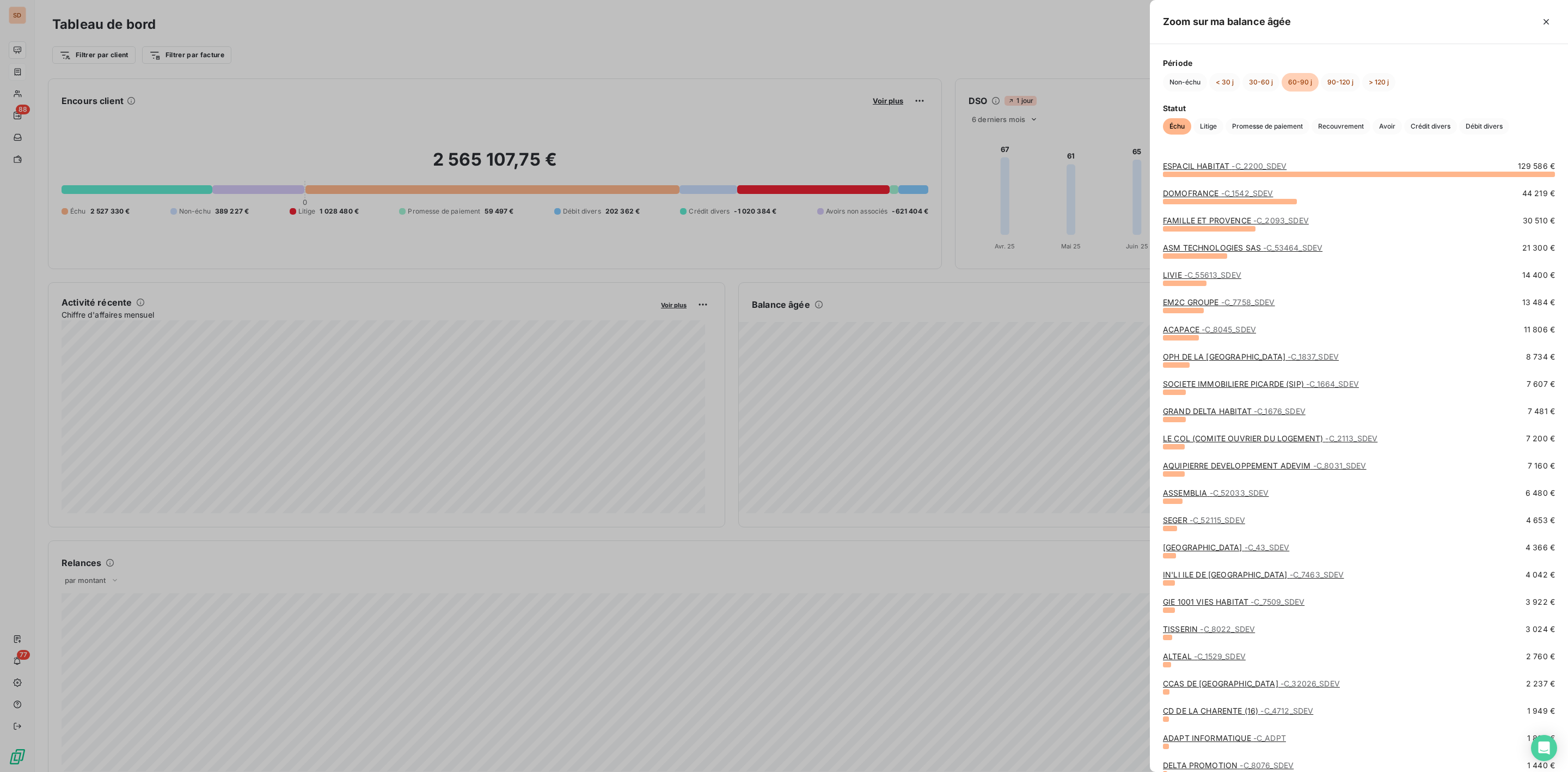
click at [1227, 195] on span "- C_1542_SDEV" at bounding box center [1248, 193] width 52 height 10
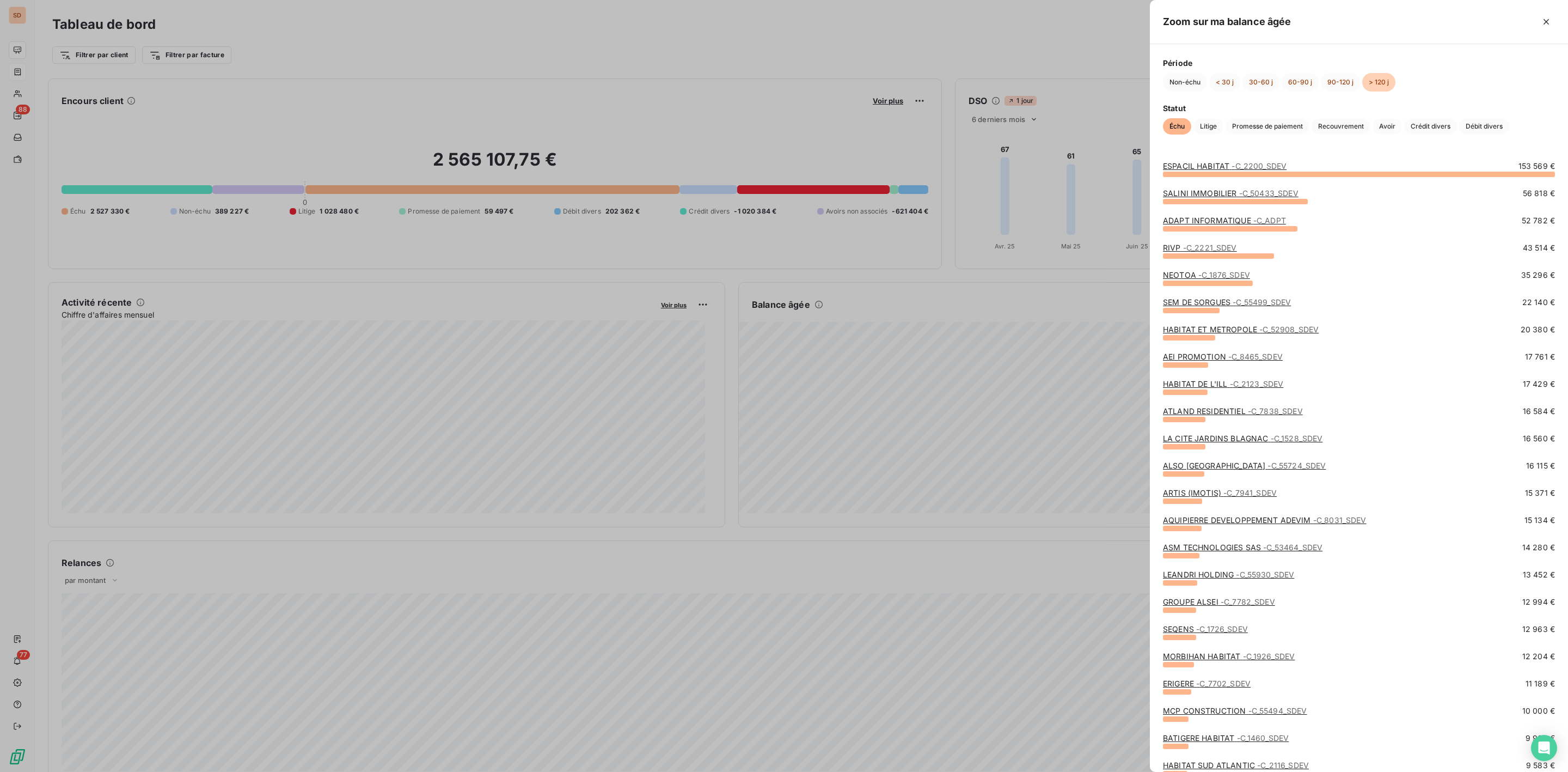
click at [616, 77] on div at bounding box center [784, 386] width 1568 height 772
click at [201, 25] on div at bounding box center [784, 386] width 1568 height 772
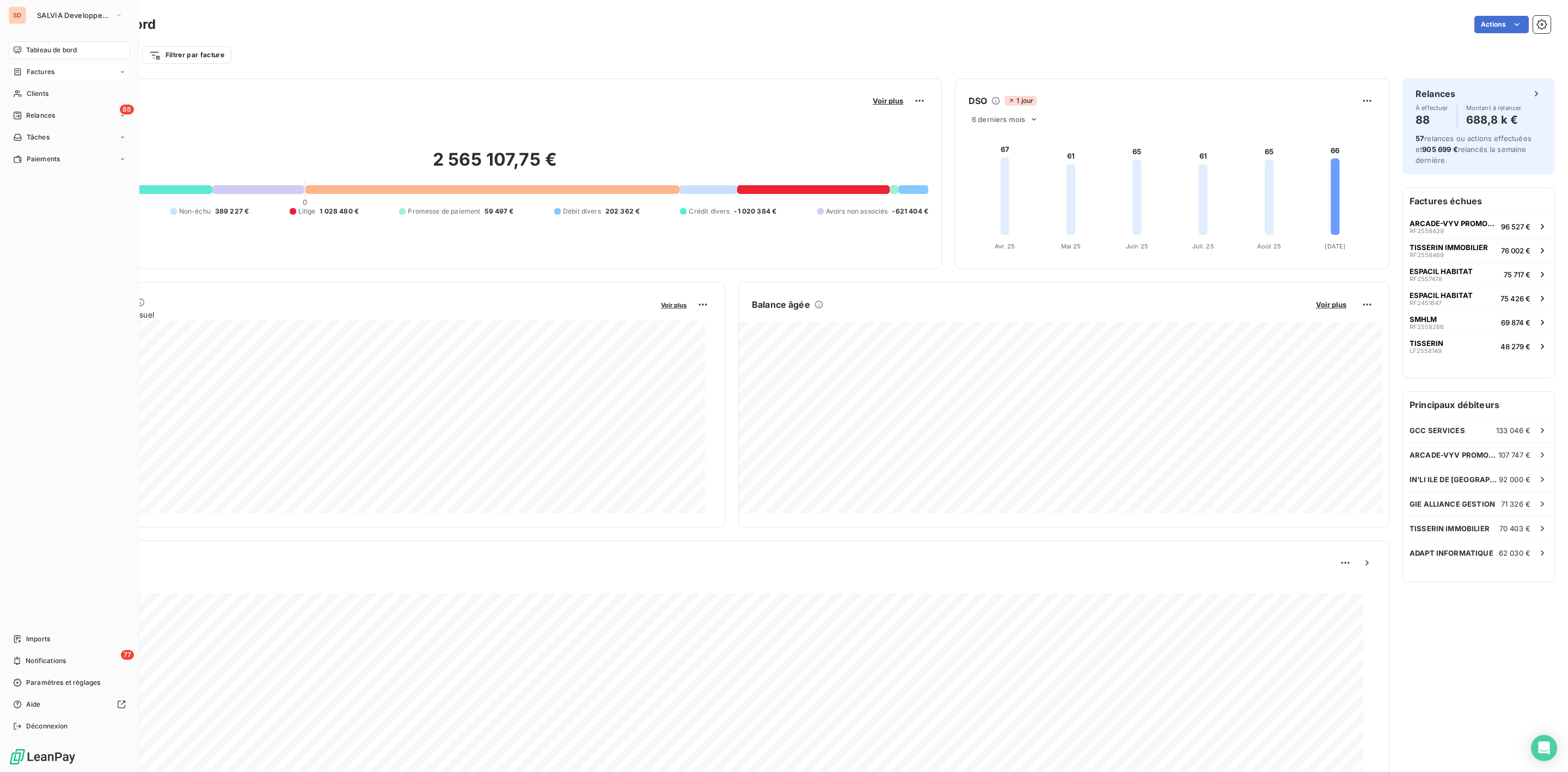
click at [28, 12] on div "SD SALVIA Developpement" at bounding box center [69, 15] width 121 height 17
click at [55, 18] on span "SALVIA Developpement" at bounding box center [73, 15] width 73 height 9
click at [57, 140] on li "FI FELIX INFO" at bounding box center [103, 149] width 147 height 26
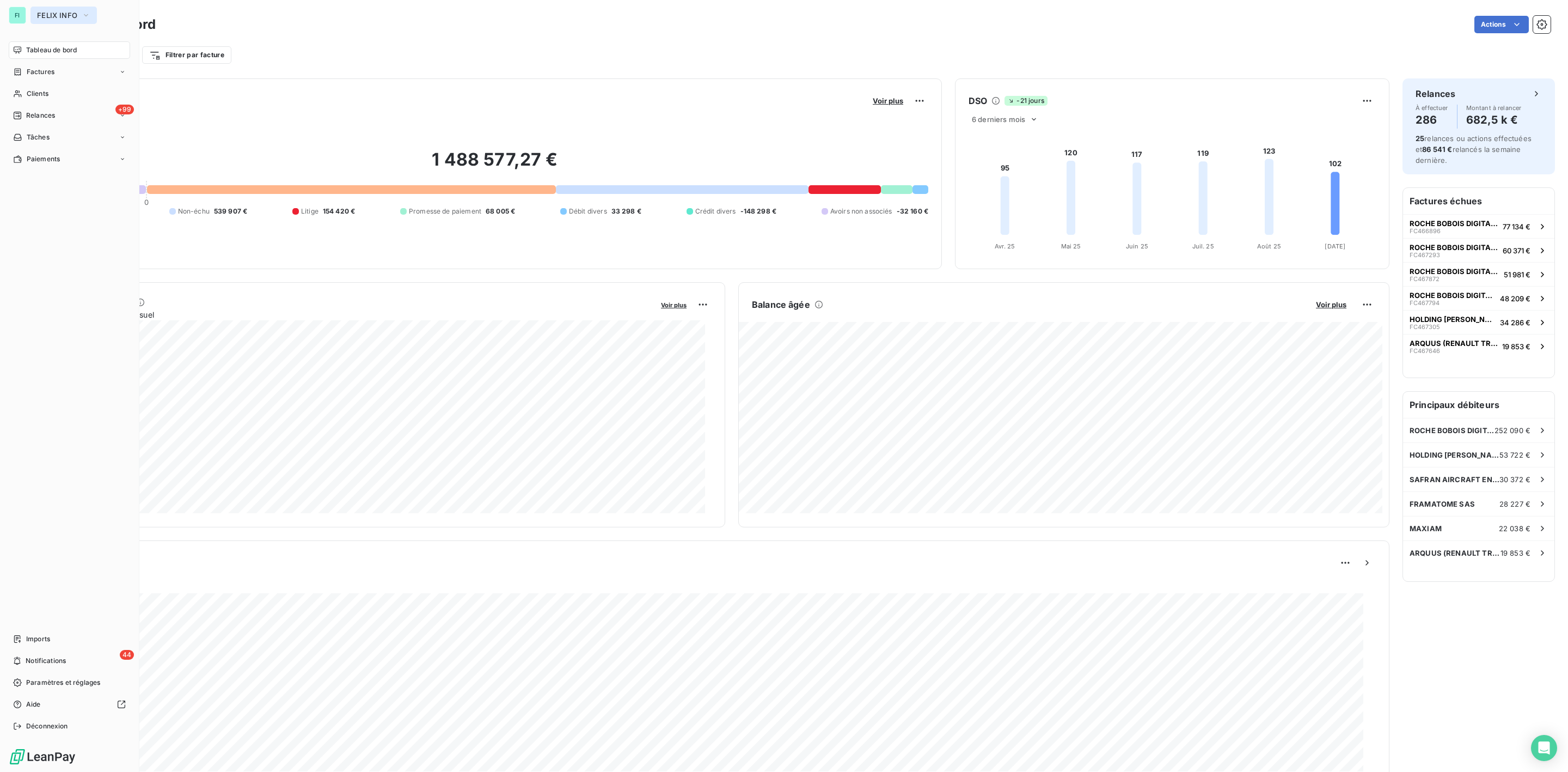
click at [46, 13] on span "FELIX INFO" at bounding box center [56, 15] width 40 height 9
click at [58, 15] on span "FELIX INFO" at bounding box center [56, 15] width 40 height 9
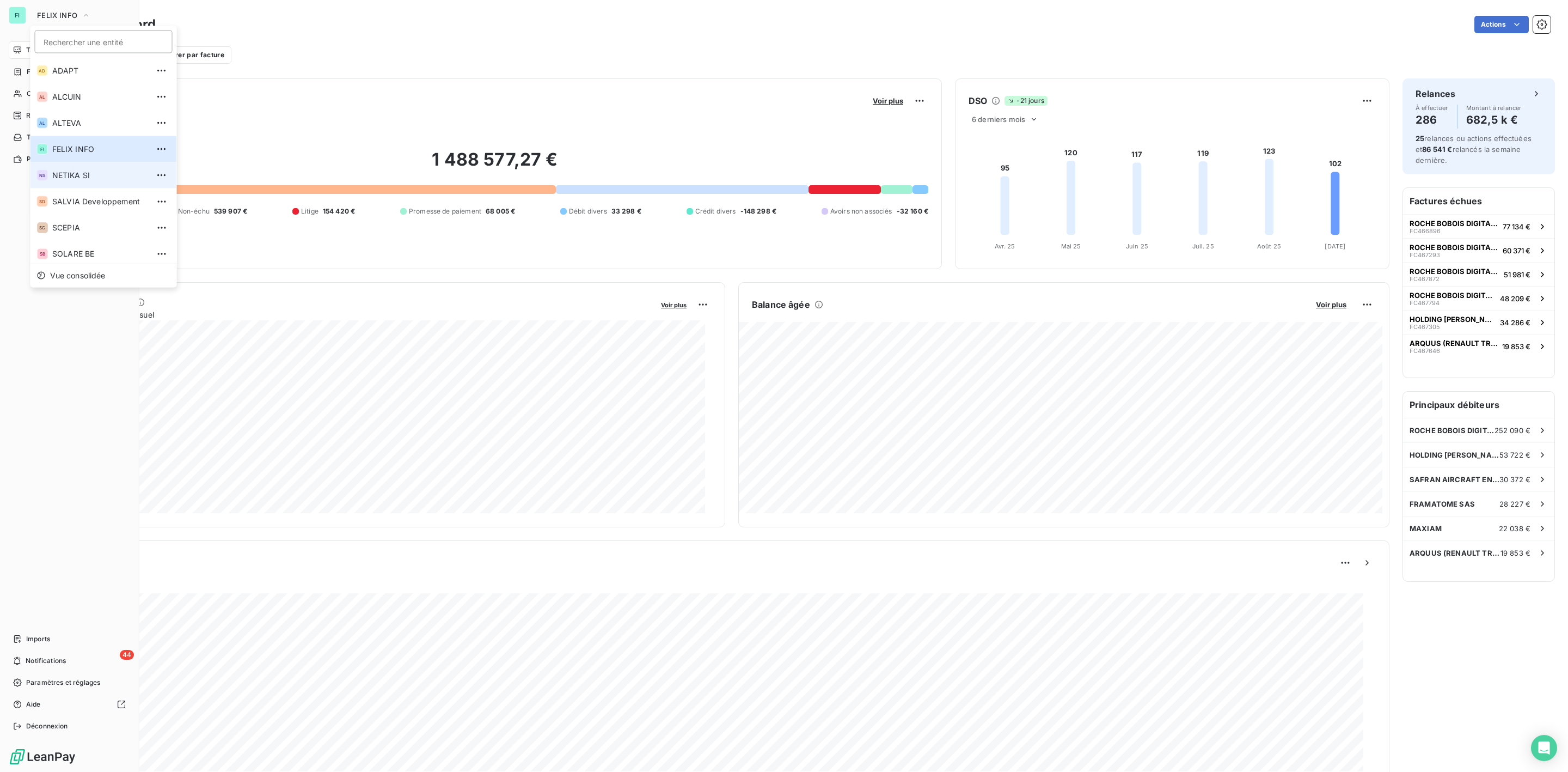
click at [64, 171] on span "NETIKA SI" at bounding box center [100, 175] width 96 height 11
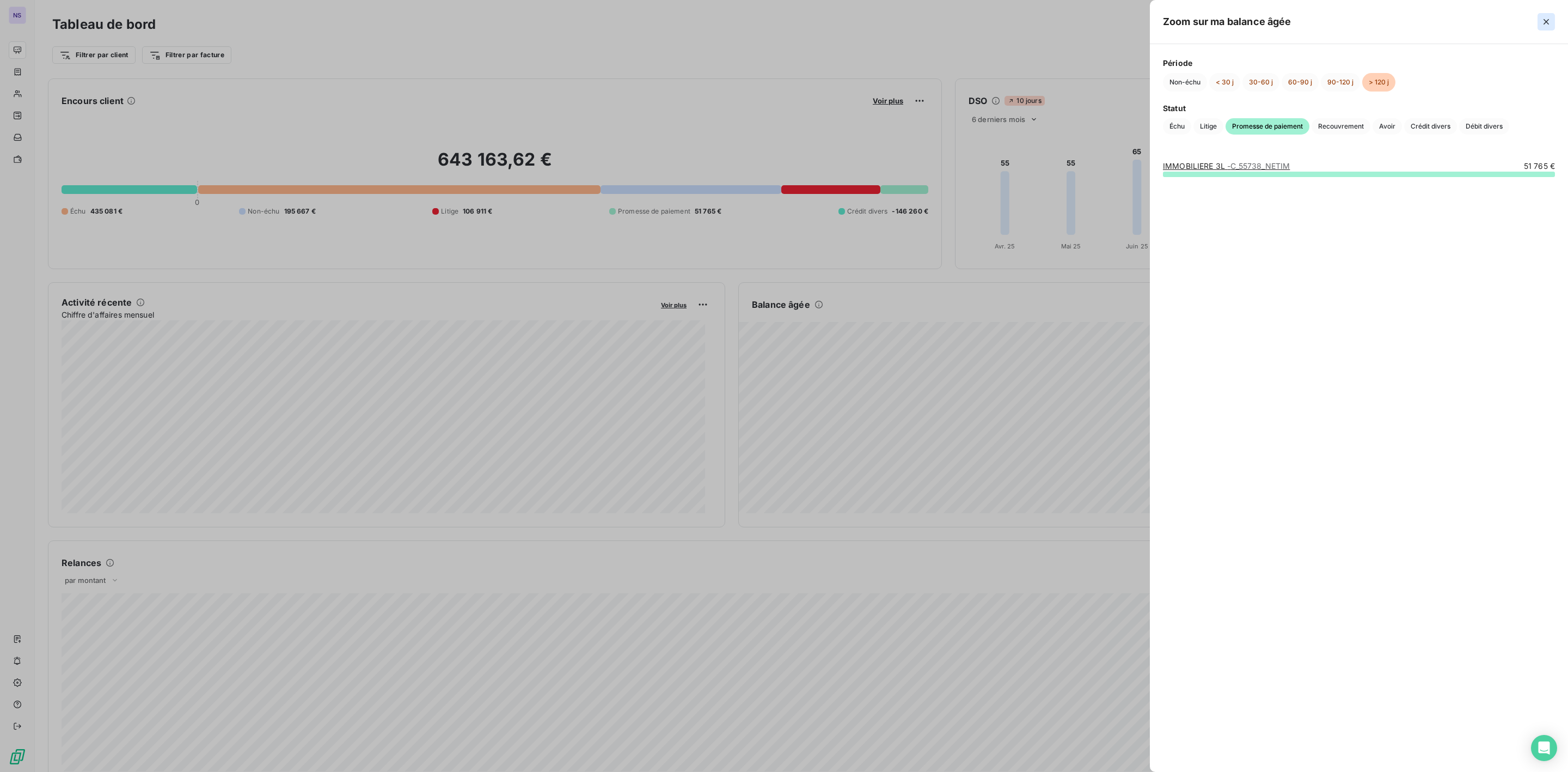
click at [1552, 21] on button "button" at bounding box center [1546, 22] width 17 height 17
click at [1214, 165] on link "IMMOBILIERE 3L - C_55738_NETIM" at bounding box center [1227, 166] width 127 height 10
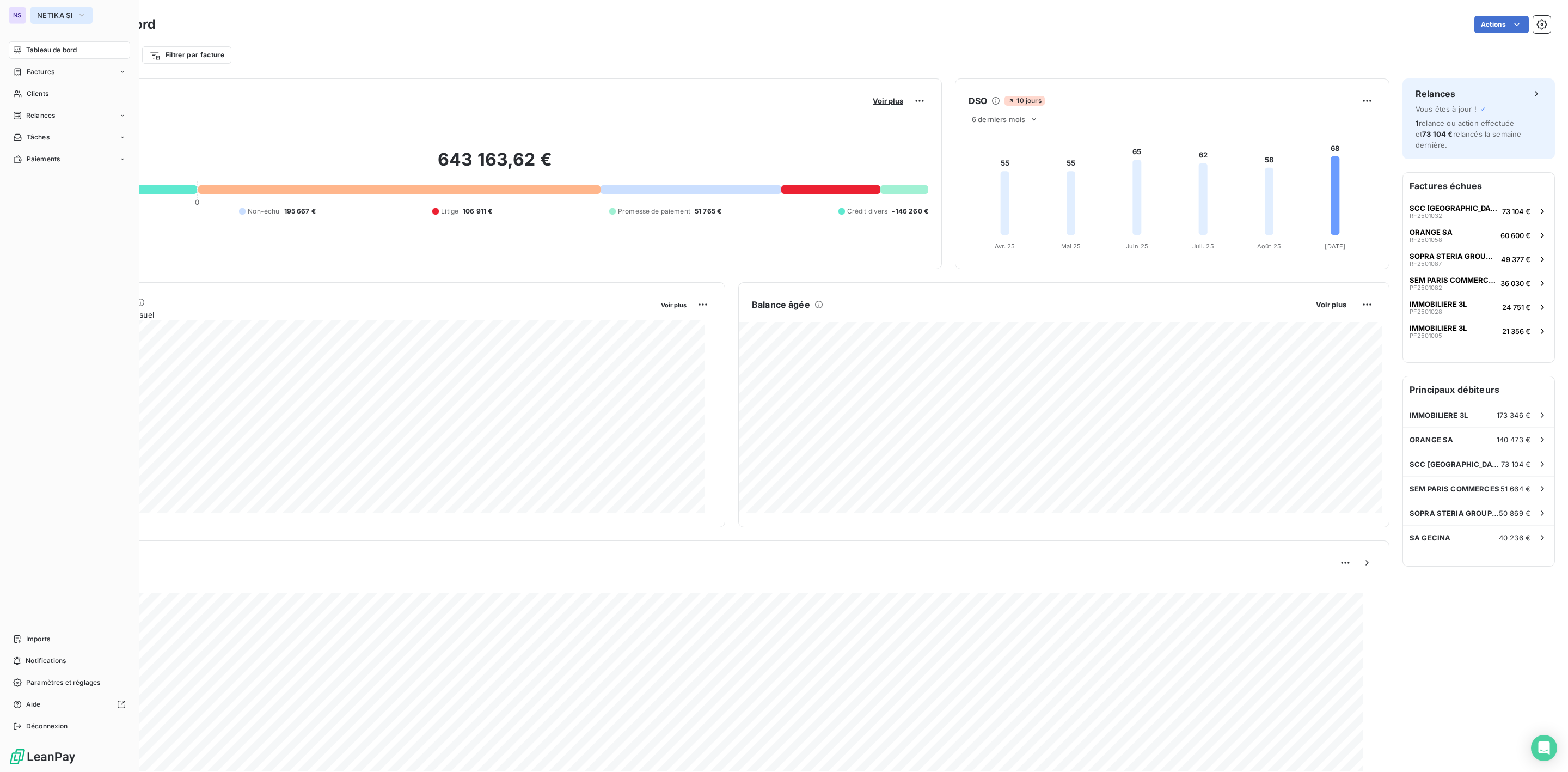
click at [51, 11] on span "NETIKA SI" at bounding box center [55, 15] width 36 height 9
click at [90, 201] on span "SALVIA Developpement" at bounding box center [100, 201] width 96 height 11
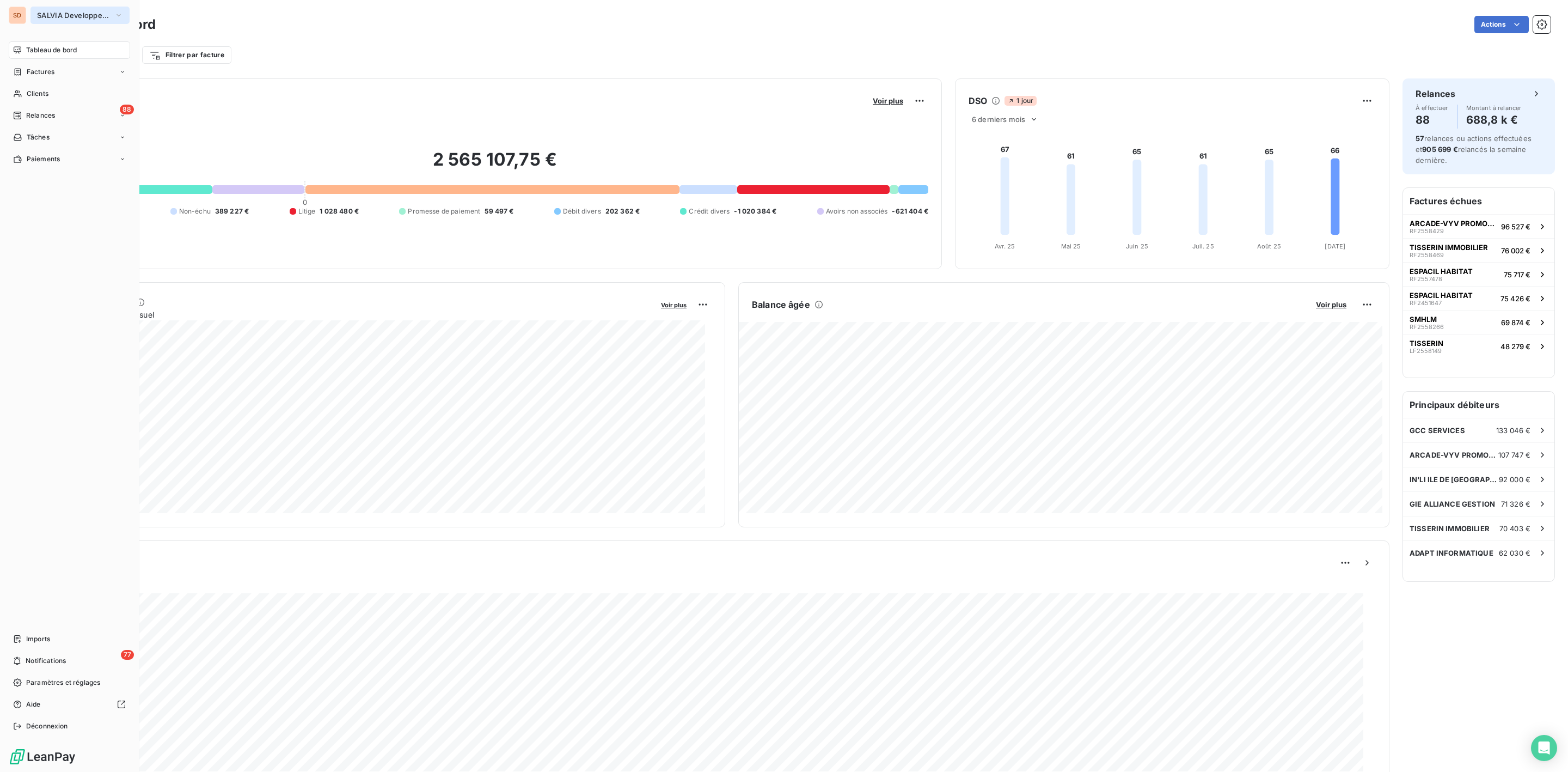
click at [53, 13] on span "SALVIA Developpement" at bounding box center [73, 15] width 73 height 9
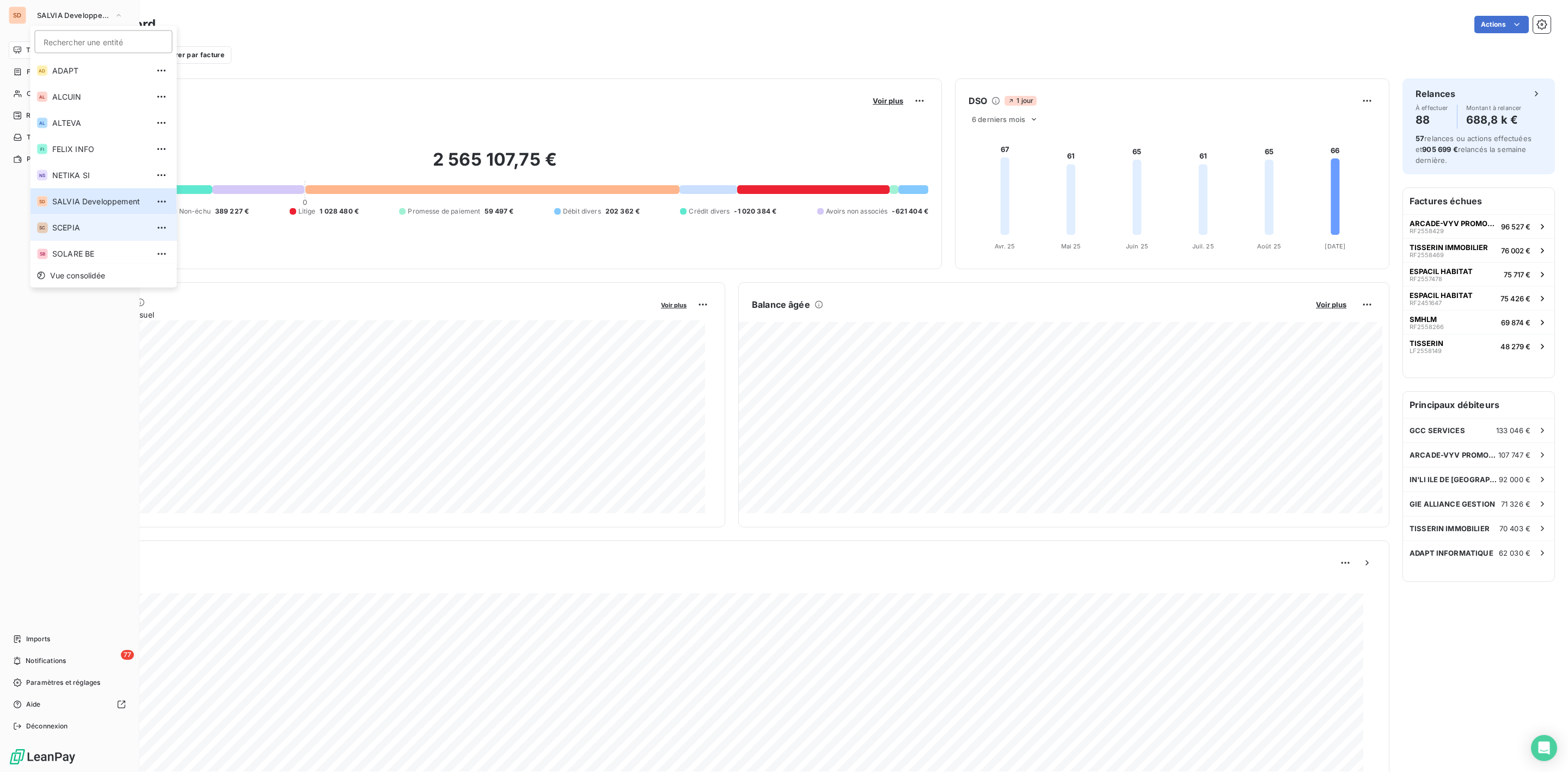
click at [64, 226] on span "SCEPIA" at bounding box center [100, 227] width 96 height 11
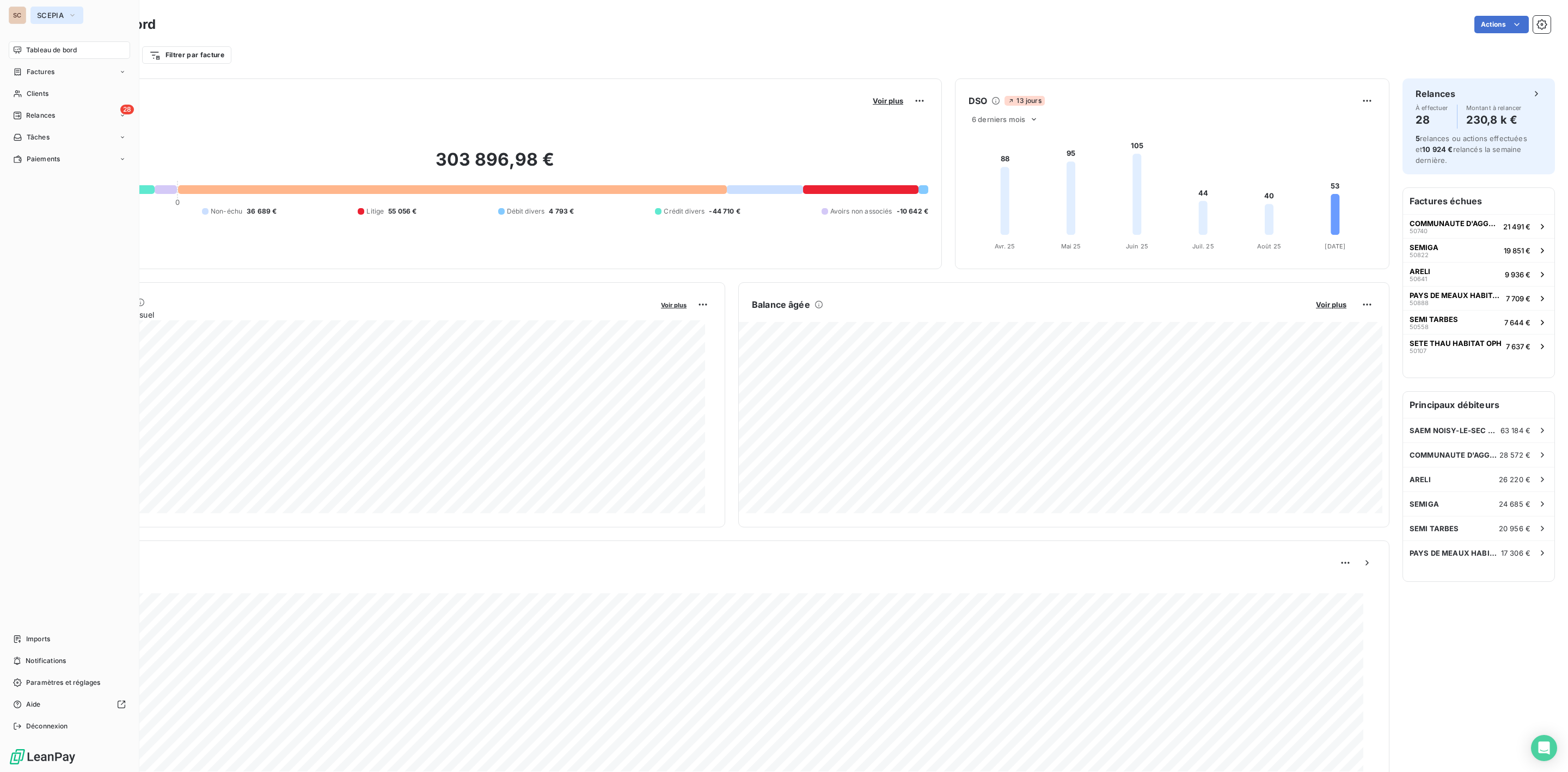
click at [49, 11] on span "SCEPIA" at bounding box center [50, 15] width 27 height 9
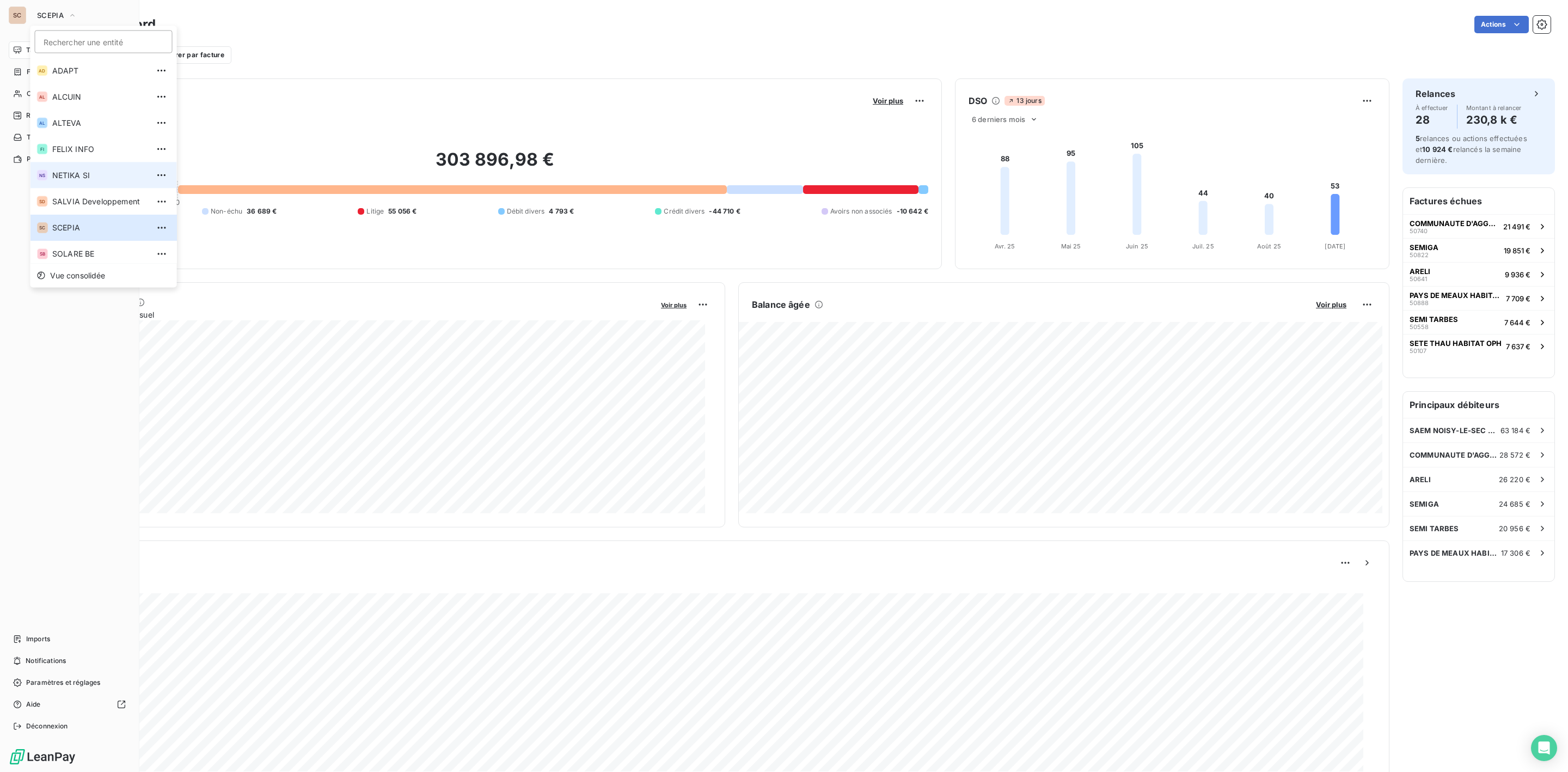
click at [60, 170] on span "NETIKA SI" at bounding box center [100, 175] width 96 height 11
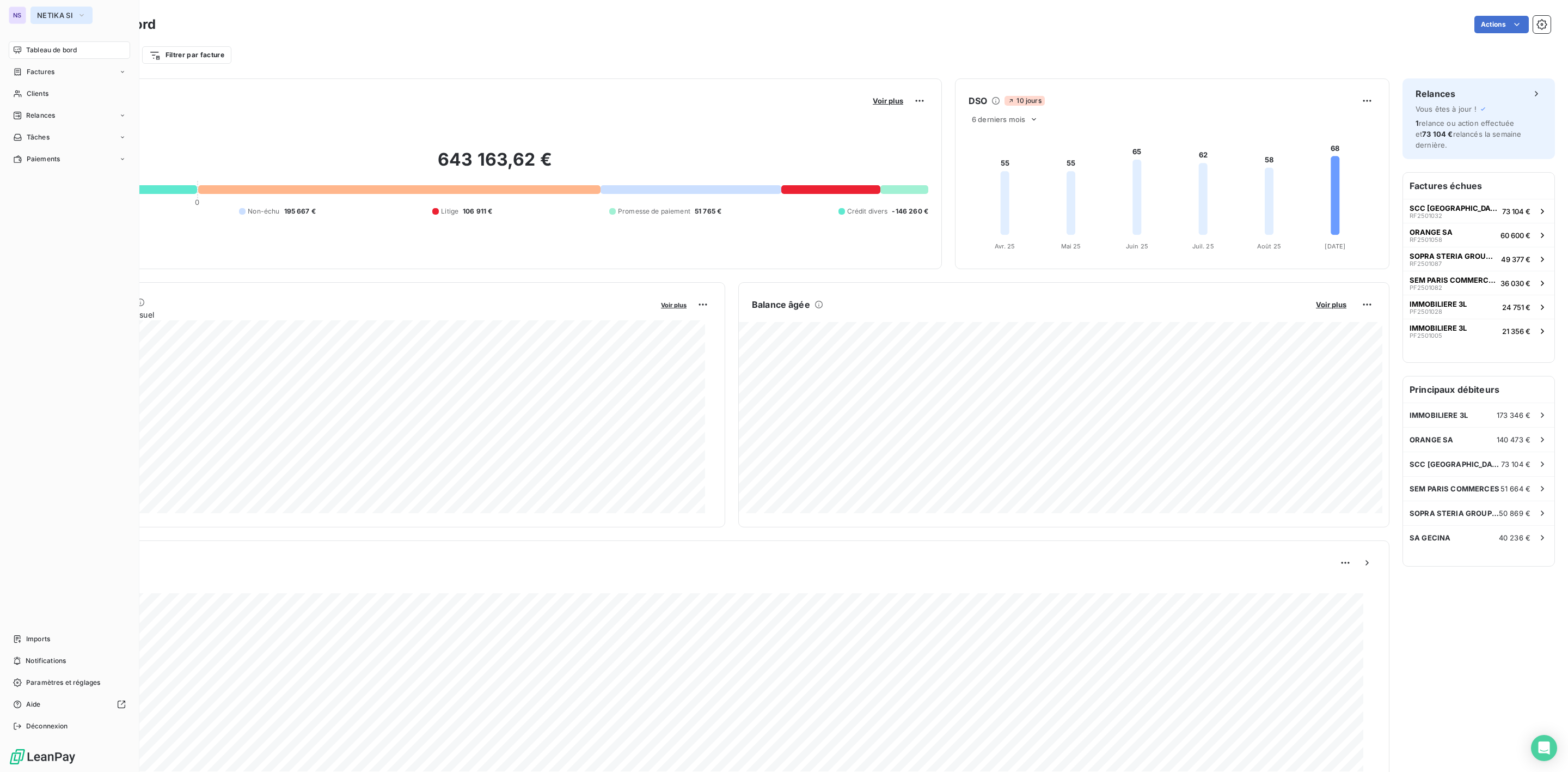
click at [56, 20] on button "NETIKA SI" at bounding box center [62, 15] width 62 height 17
click at [71, 201] on span "SALVIA Developpement" at bounding box center [100, 201] width 96 height 11
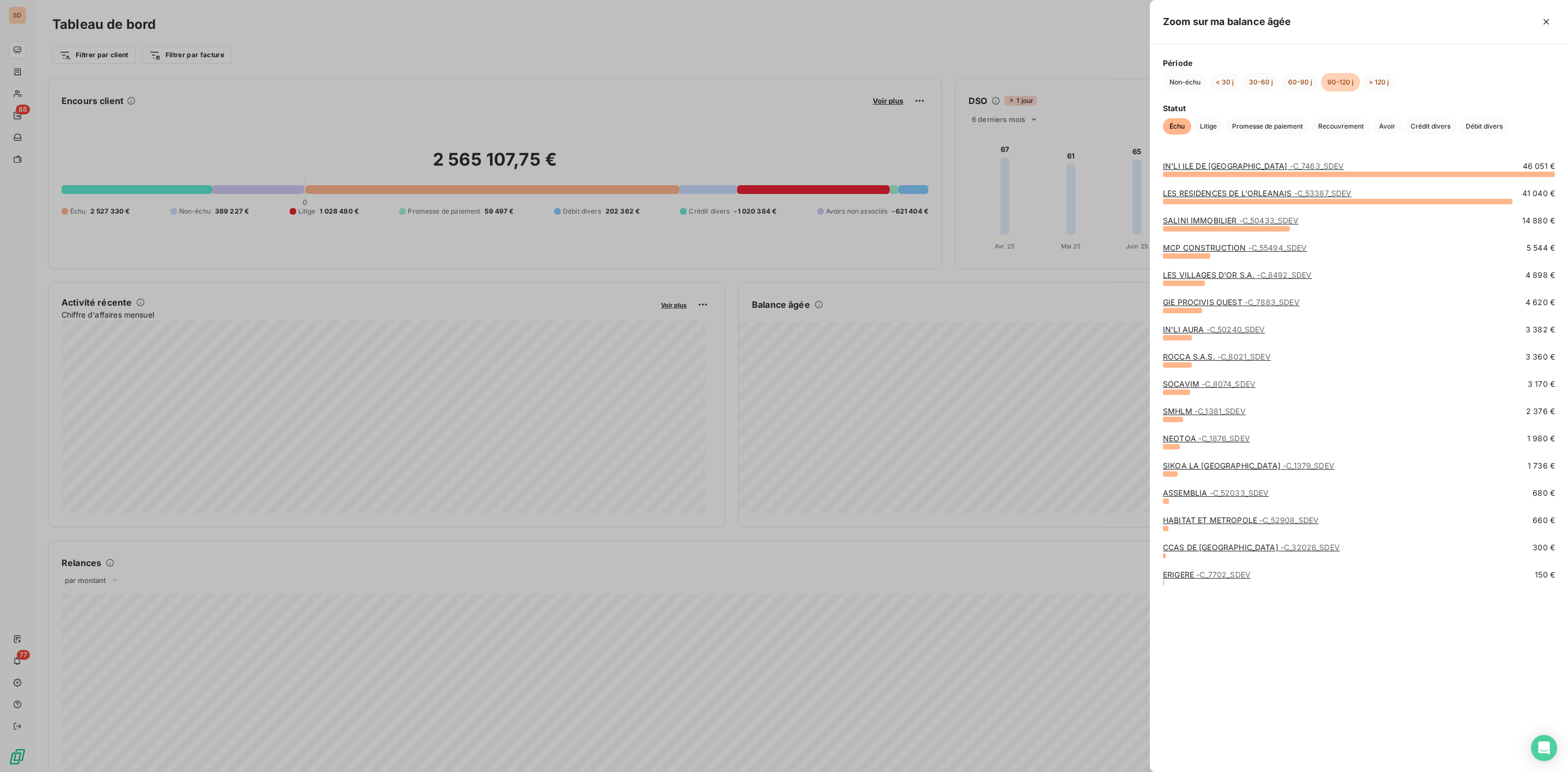
click at [1207, 249] on link "MCP CONSTRUCTION - C_55494_SDEV" at bounding box center [1235, 248] width 144 height 10
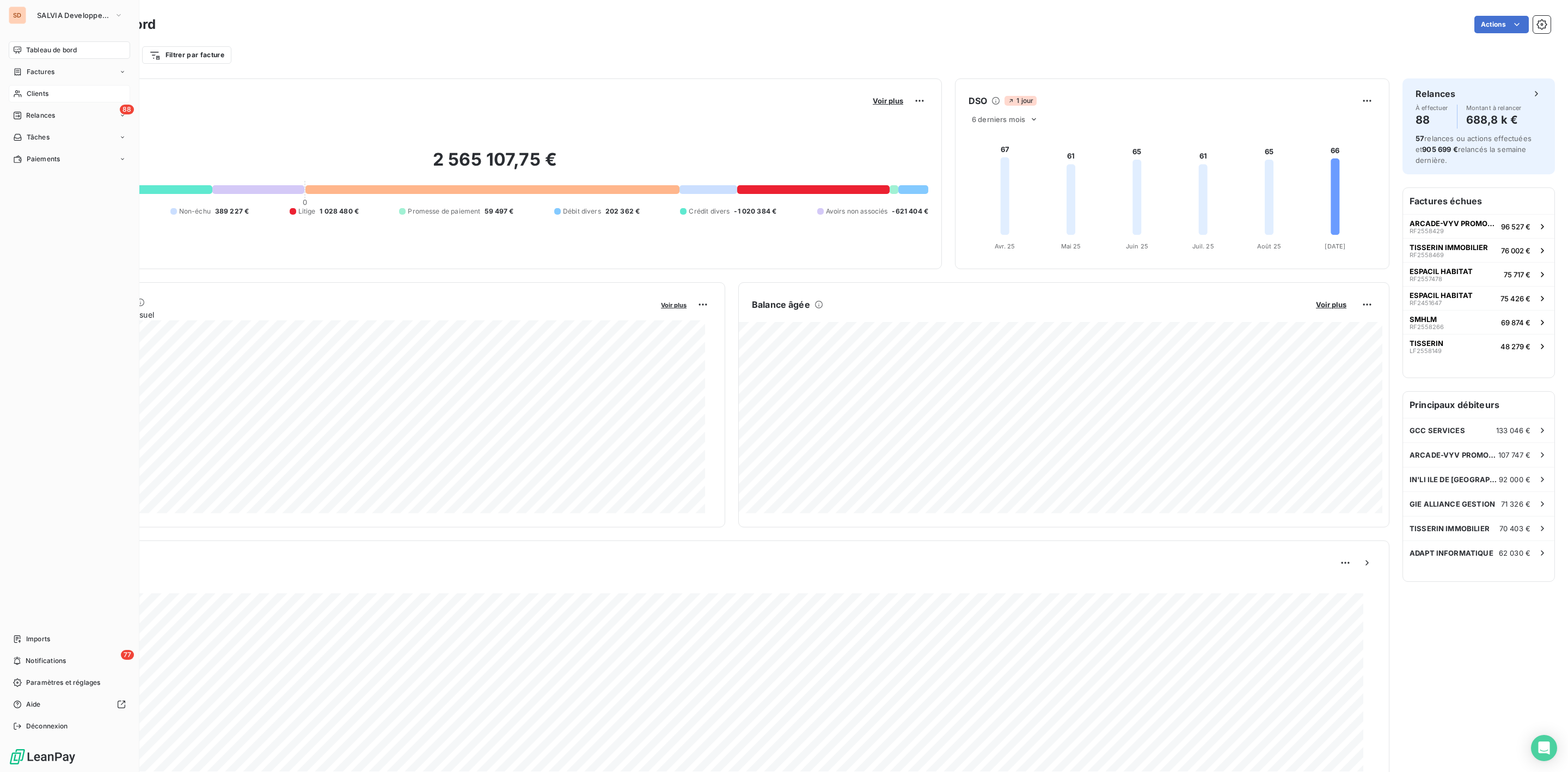
click at [46, 92] on span "Clients" at bounding box center [37, 93] width 22 height 10
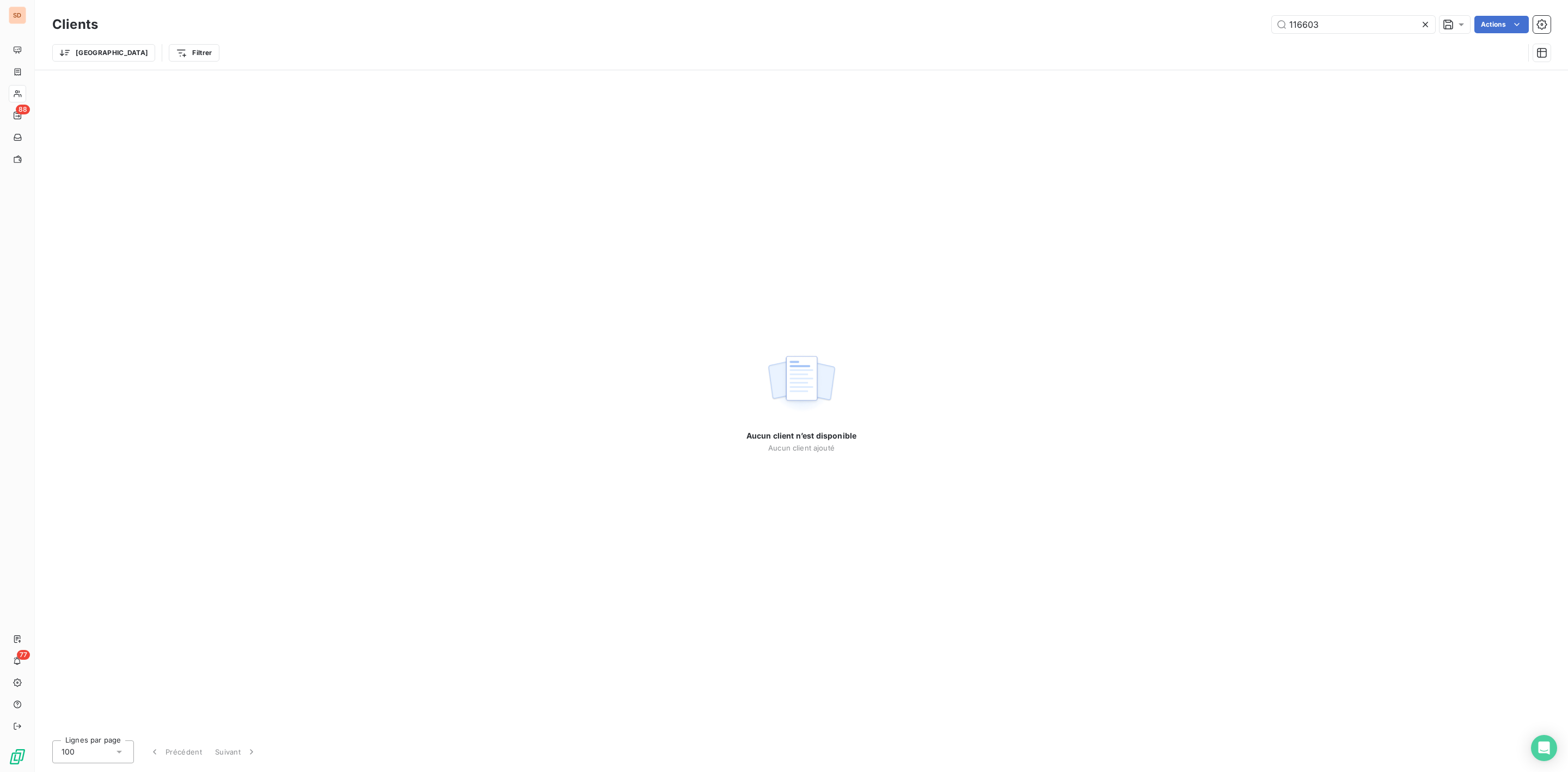
drag, startPoint x: 1353, startPoint y: 21, endPoint x: 1142, endPoint y: 32, distance: 211.3
click at [1142, 32] on div "116603 Actions" at bounding box center [831, 24] width 1440 height 17
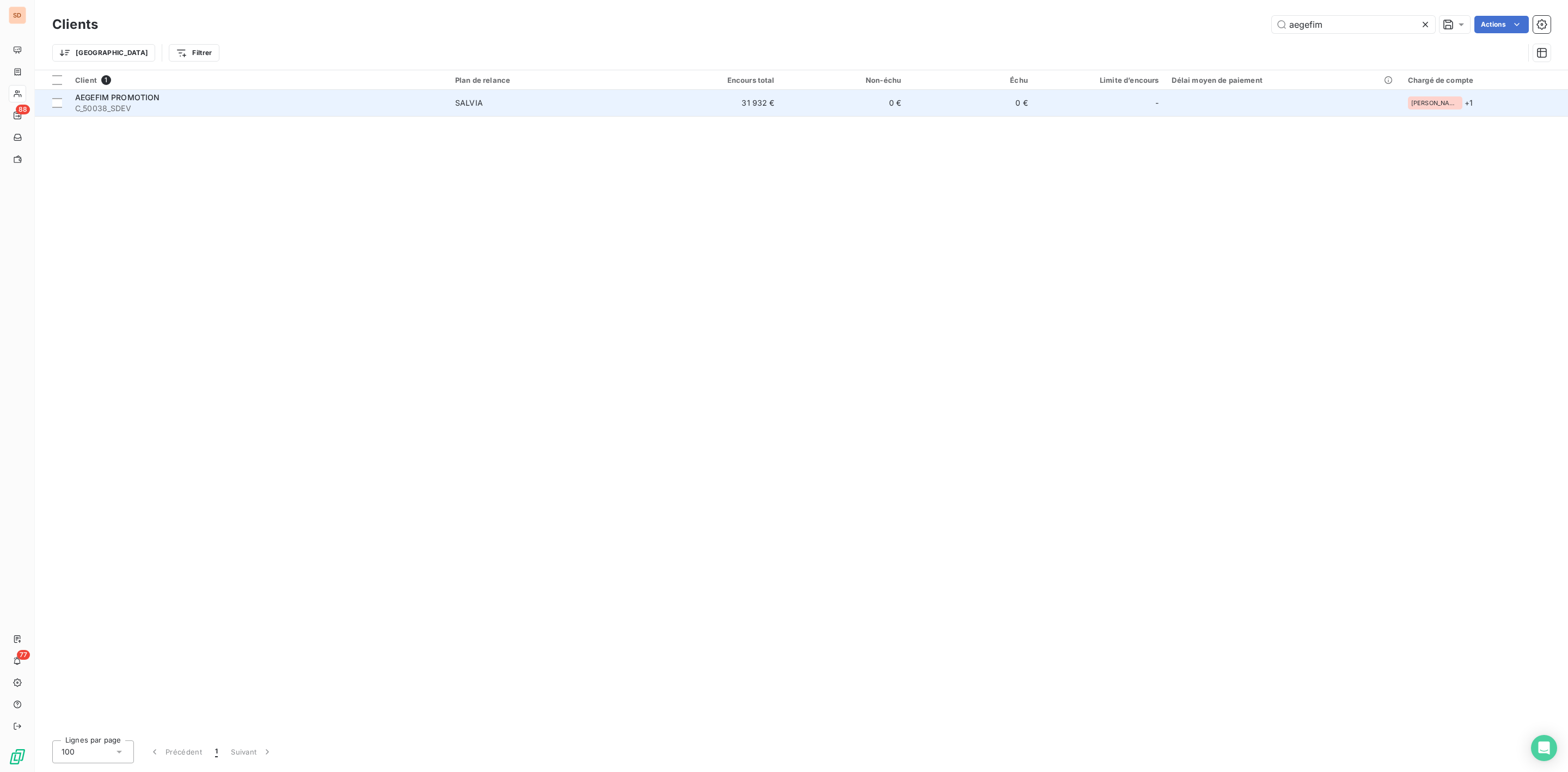
type input "aegefim"
click at [187, 103] on span "C_50038_SDEV" at bounding box center [258, 108] width 367 height 11
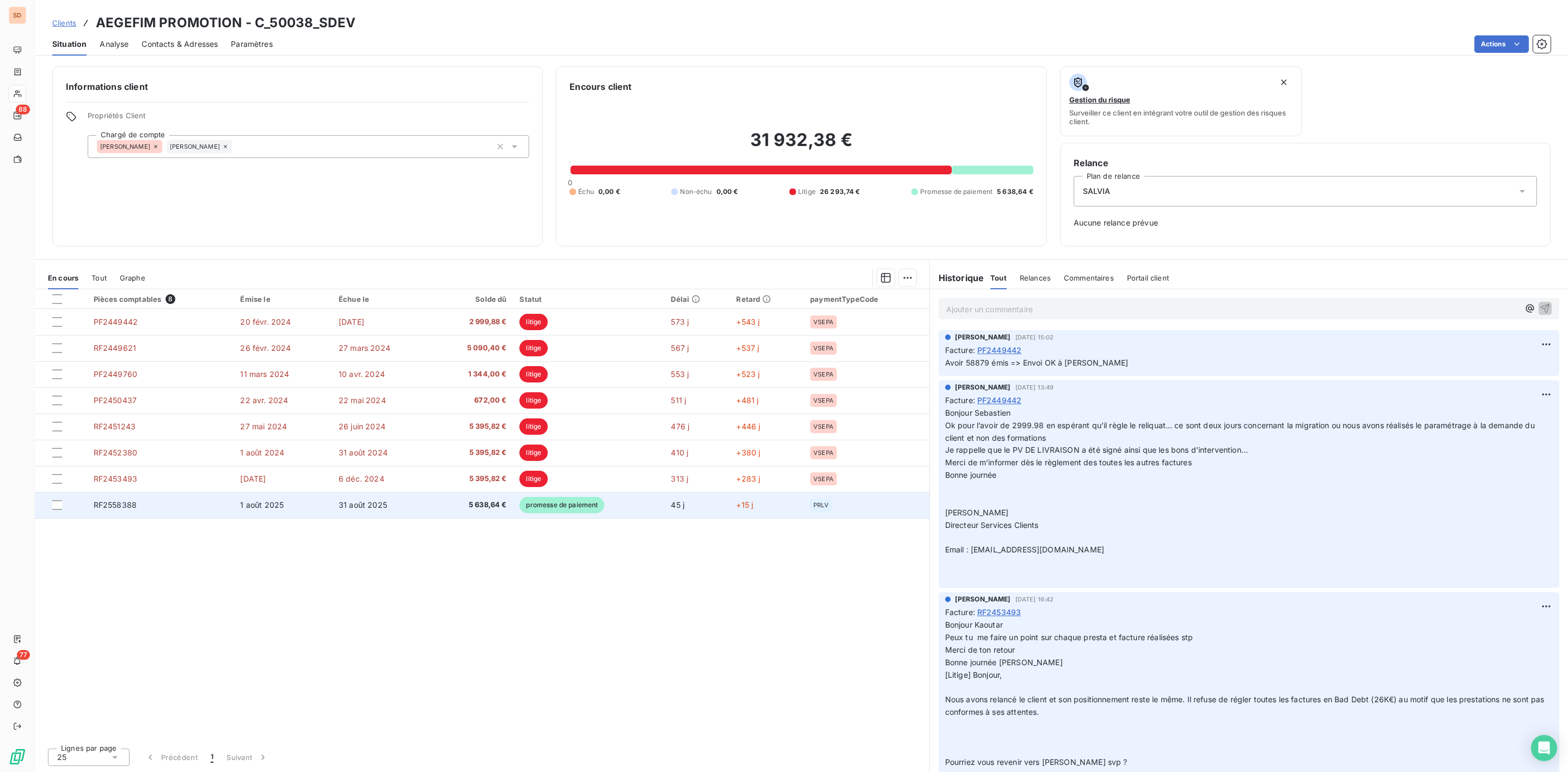
click at [448, 498] on td "5 638,64 €" at bounding box center [472, 505] width 81 height 26
click at [357, 507] on span "31 août 2025" at bounding box center [363, 505] width 48 height 10
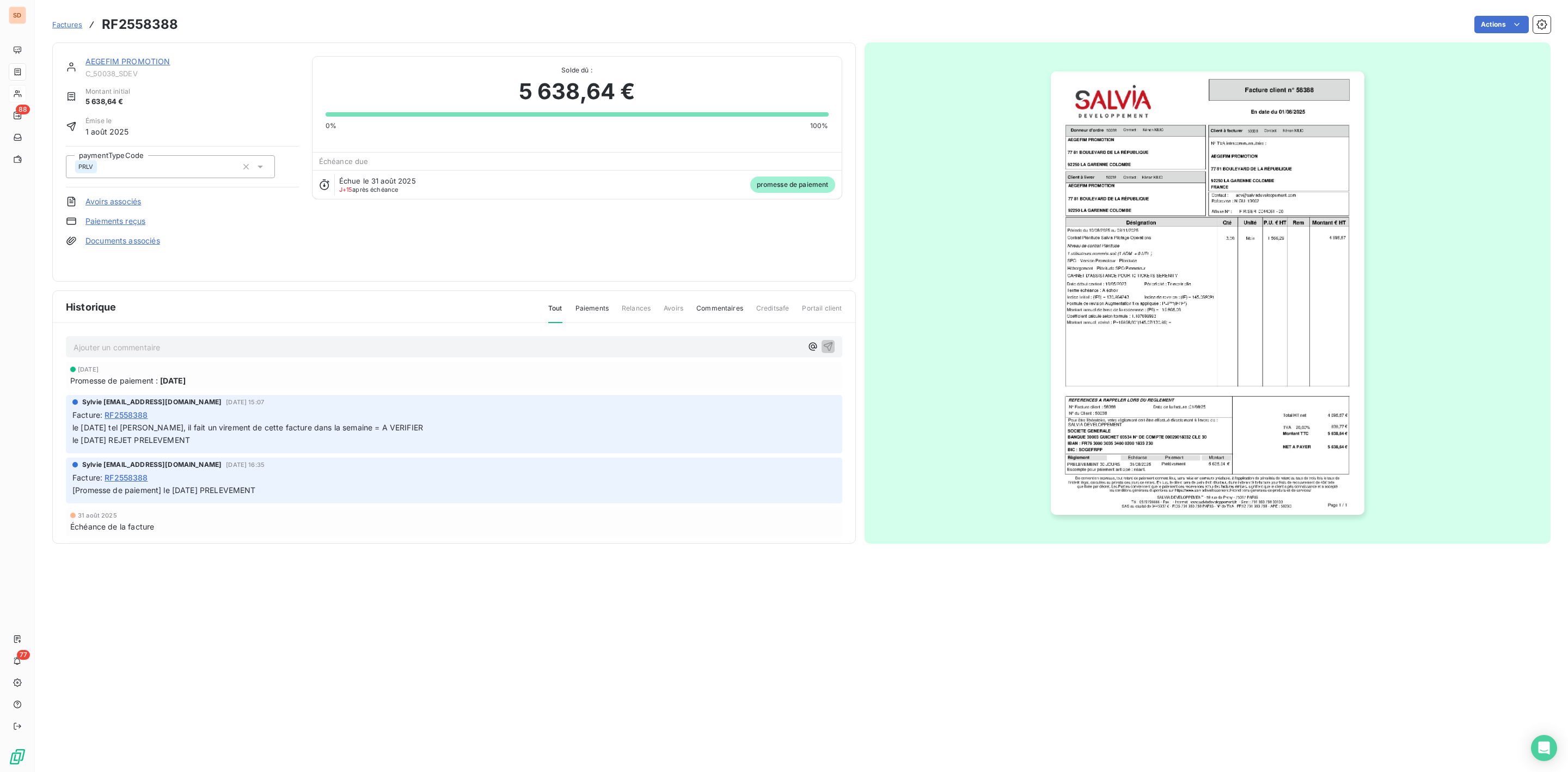
click at [1184, 328] on img "button" at bounding box center [1208, 293] width 313 height 443
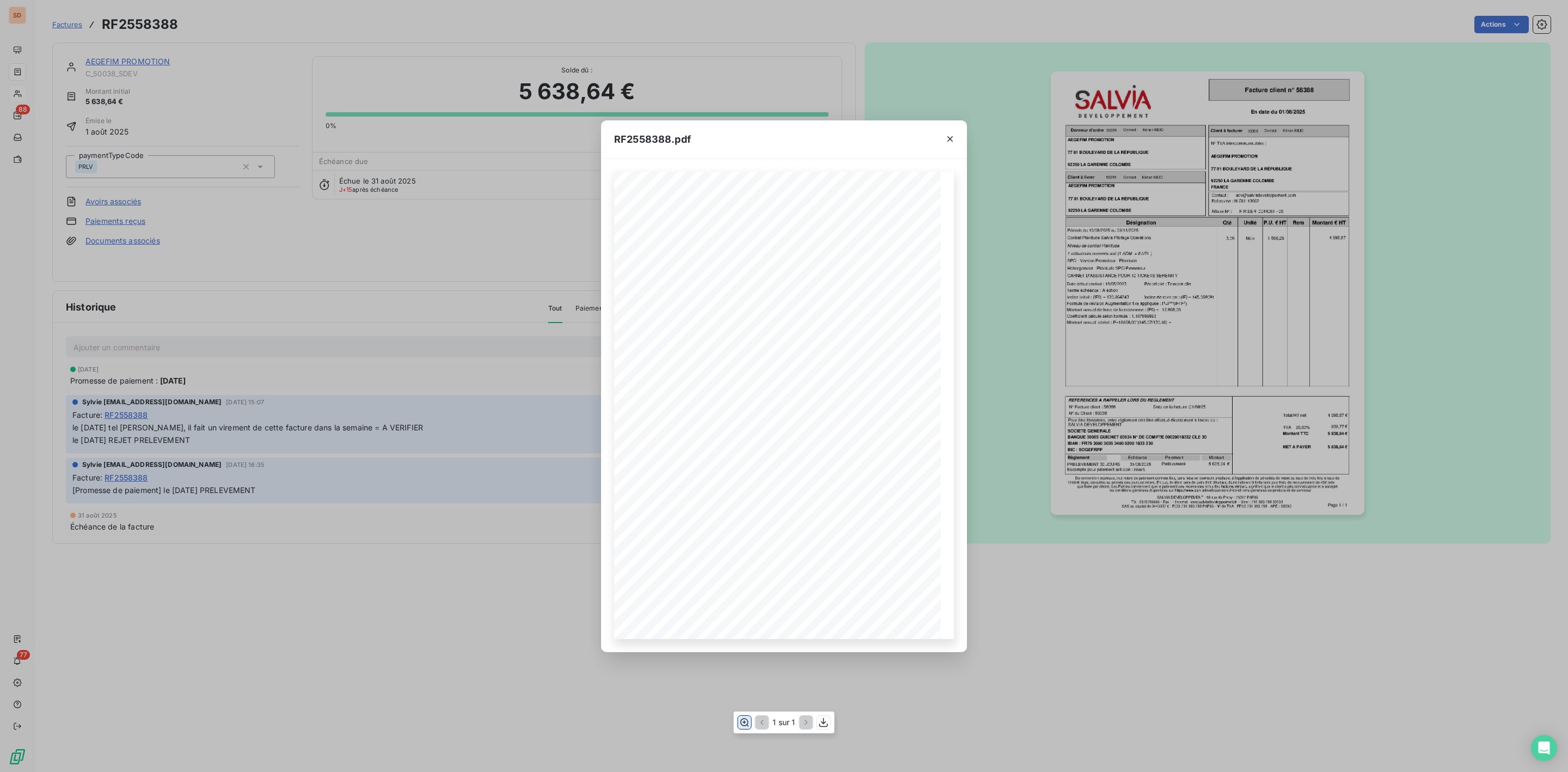
click at [746, 722] on icon "button" at bounding box center [745, 722] width 9 height 8
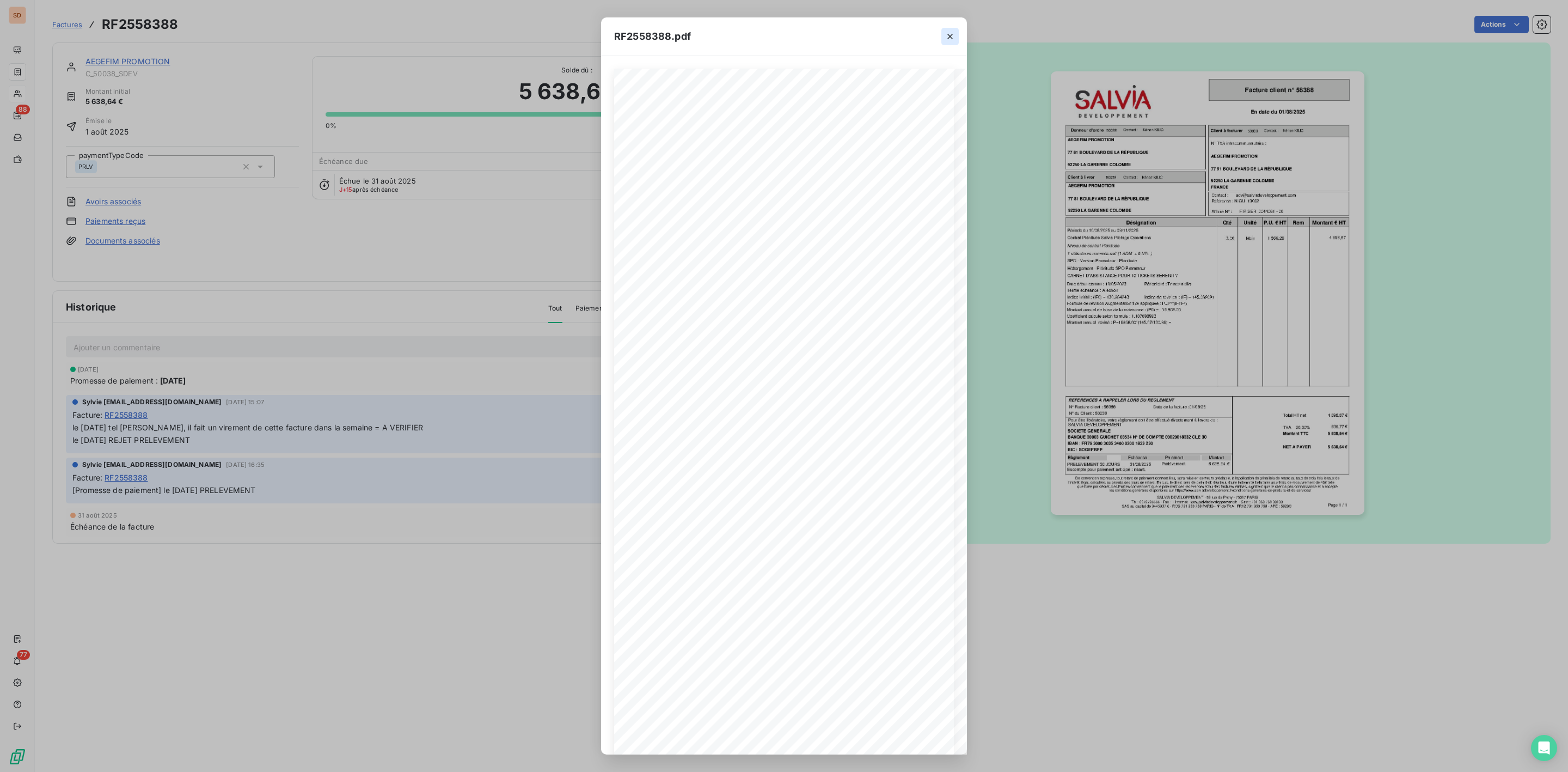
click at [951, 34] on icon "button" at bounding box center [950, 36] width 11 height 11
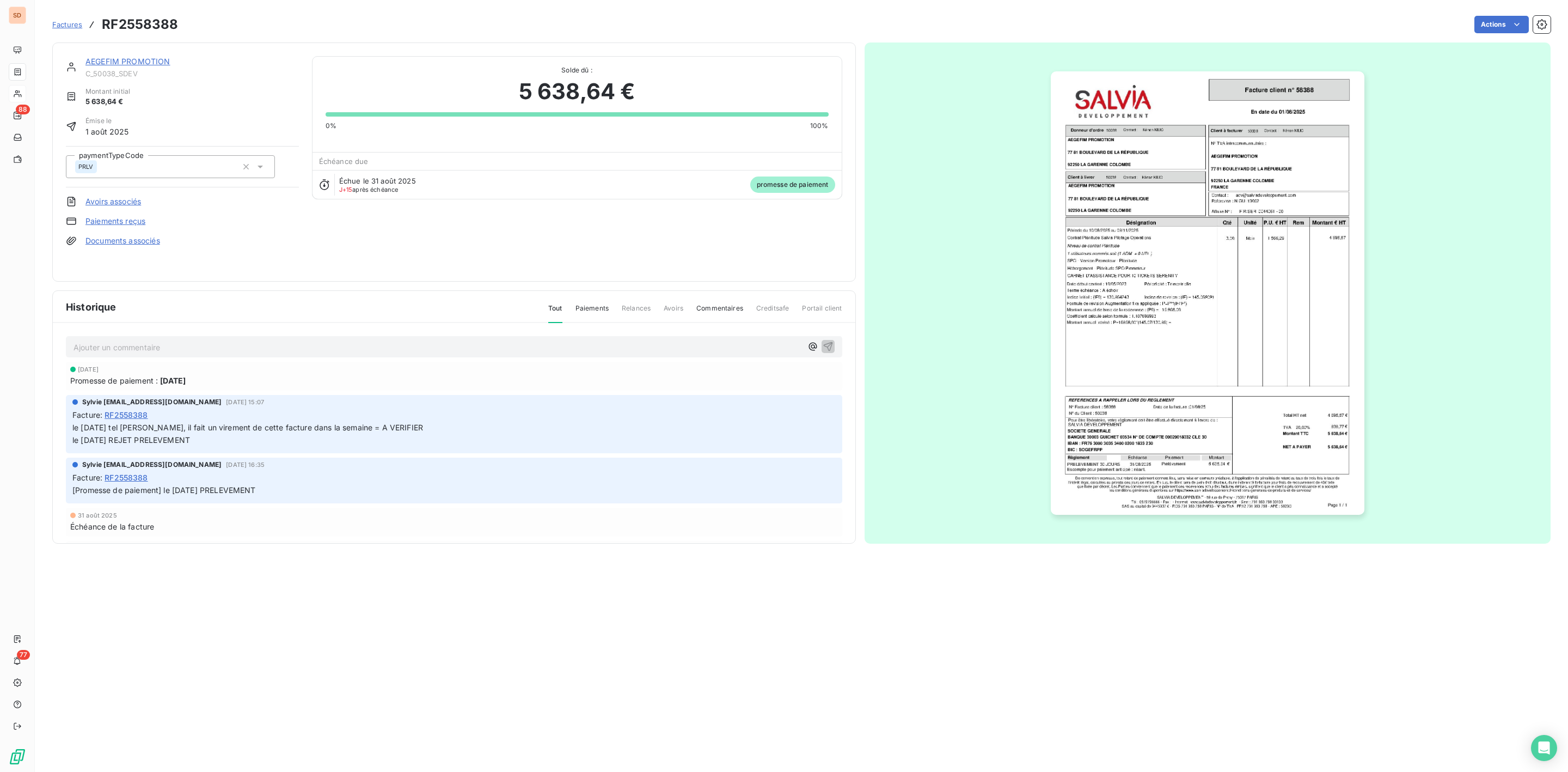
click at [138, 60] on link "AEGEFIM PROMOTION" at bounding box center [128, 61] width 85 height 10
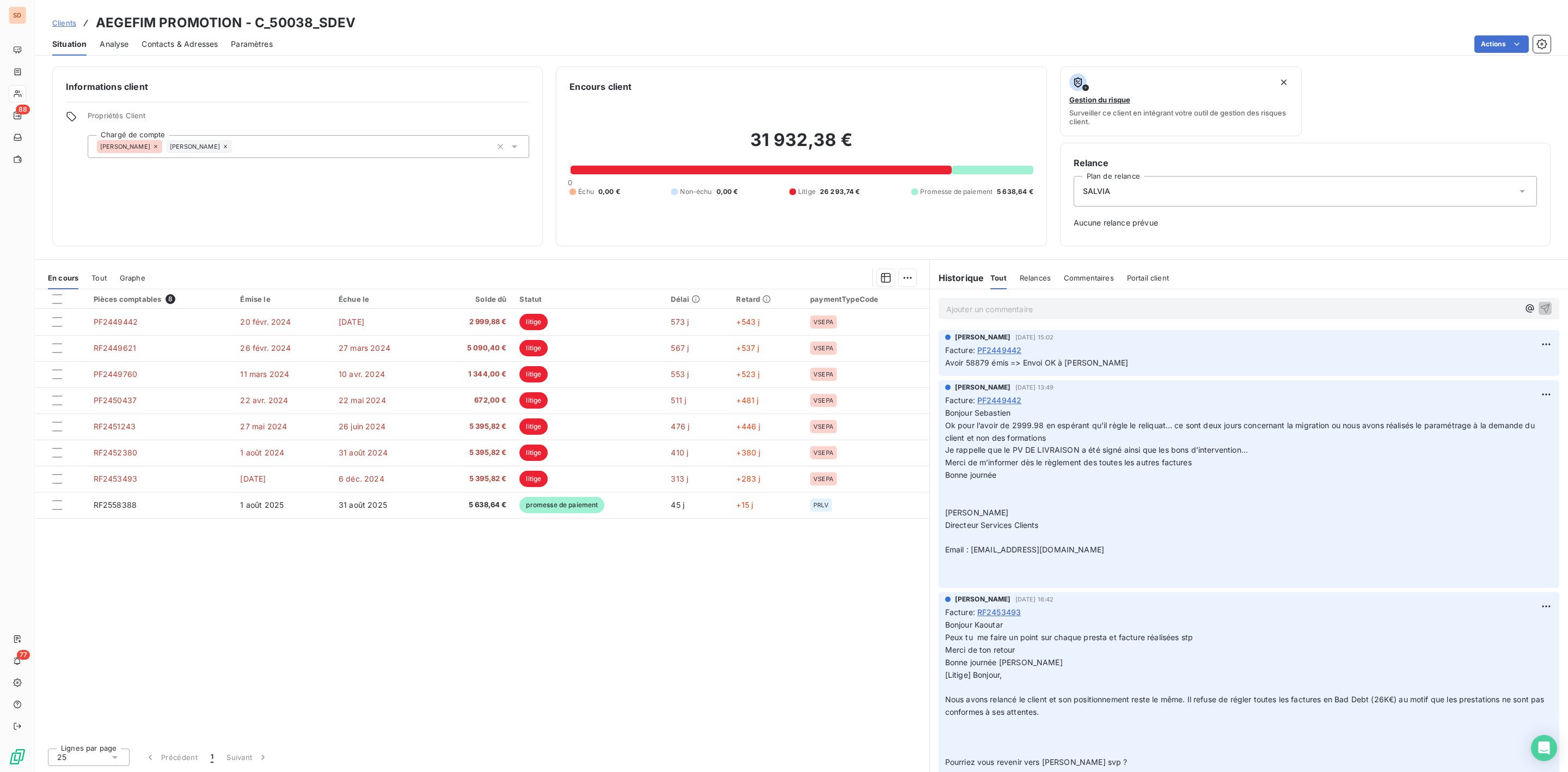
click at [100, 279] on span "Tout" at bounding box center [99, 278] width 15 height 9
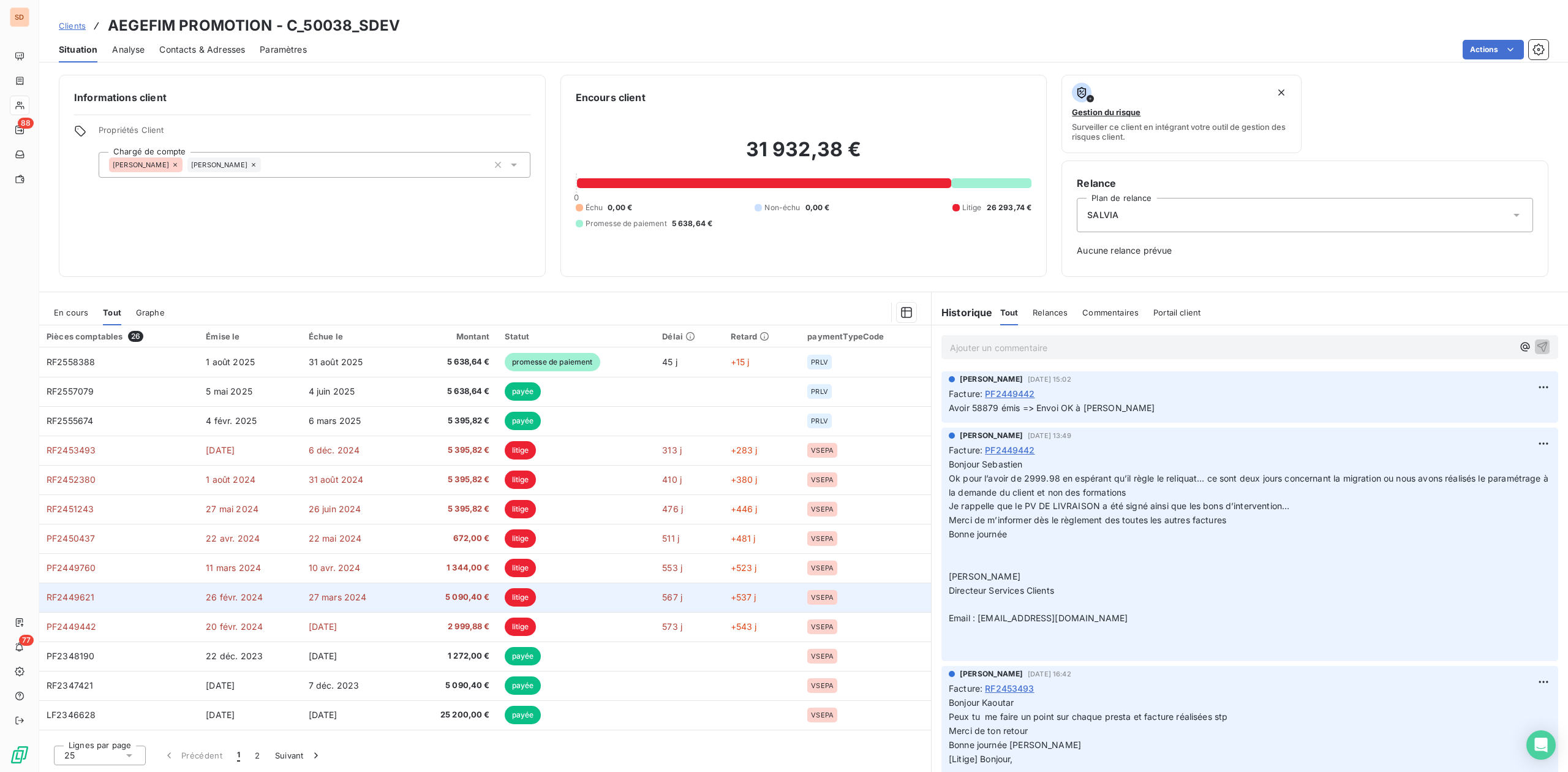
click at [474, 592] on span "5 090,40 €" at bounding box center [451, 597] width 77 height 12
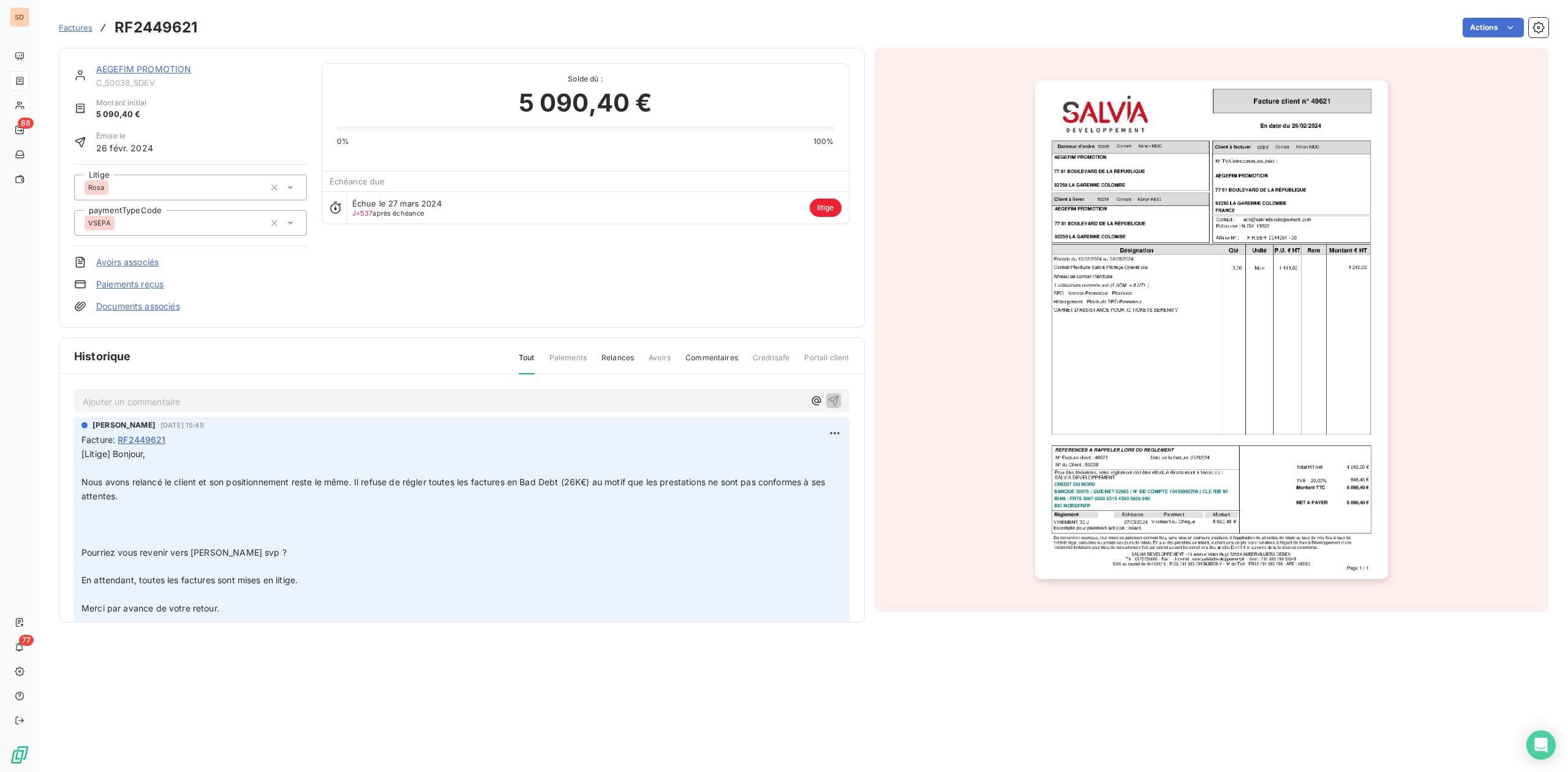
click at [1141, 332] on img "button" at bounding box center [1211, 329] width 353 height 498
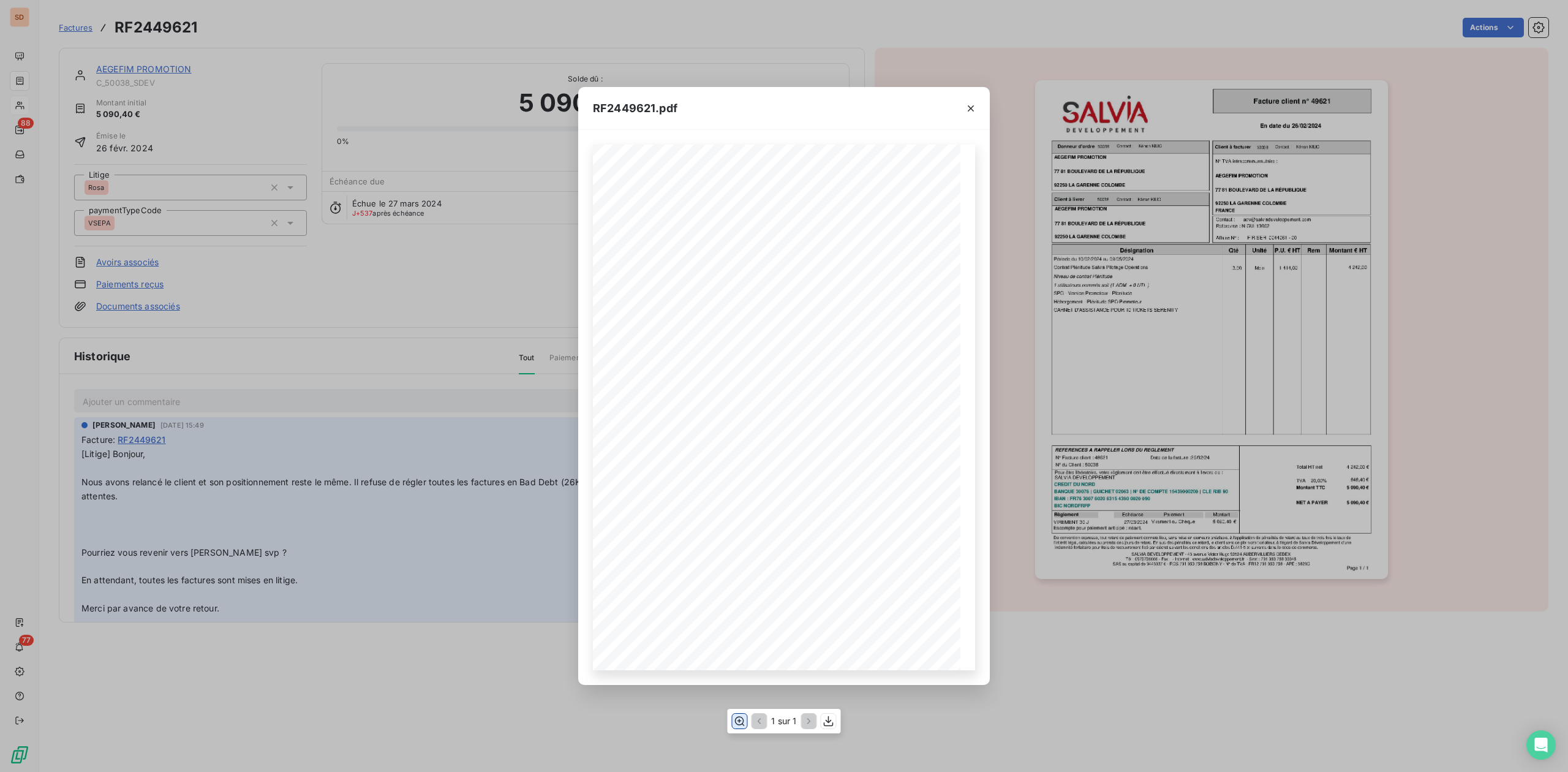
click at [735, 719] on icon "button" at bounding box center [740, 721] width 10 height 9
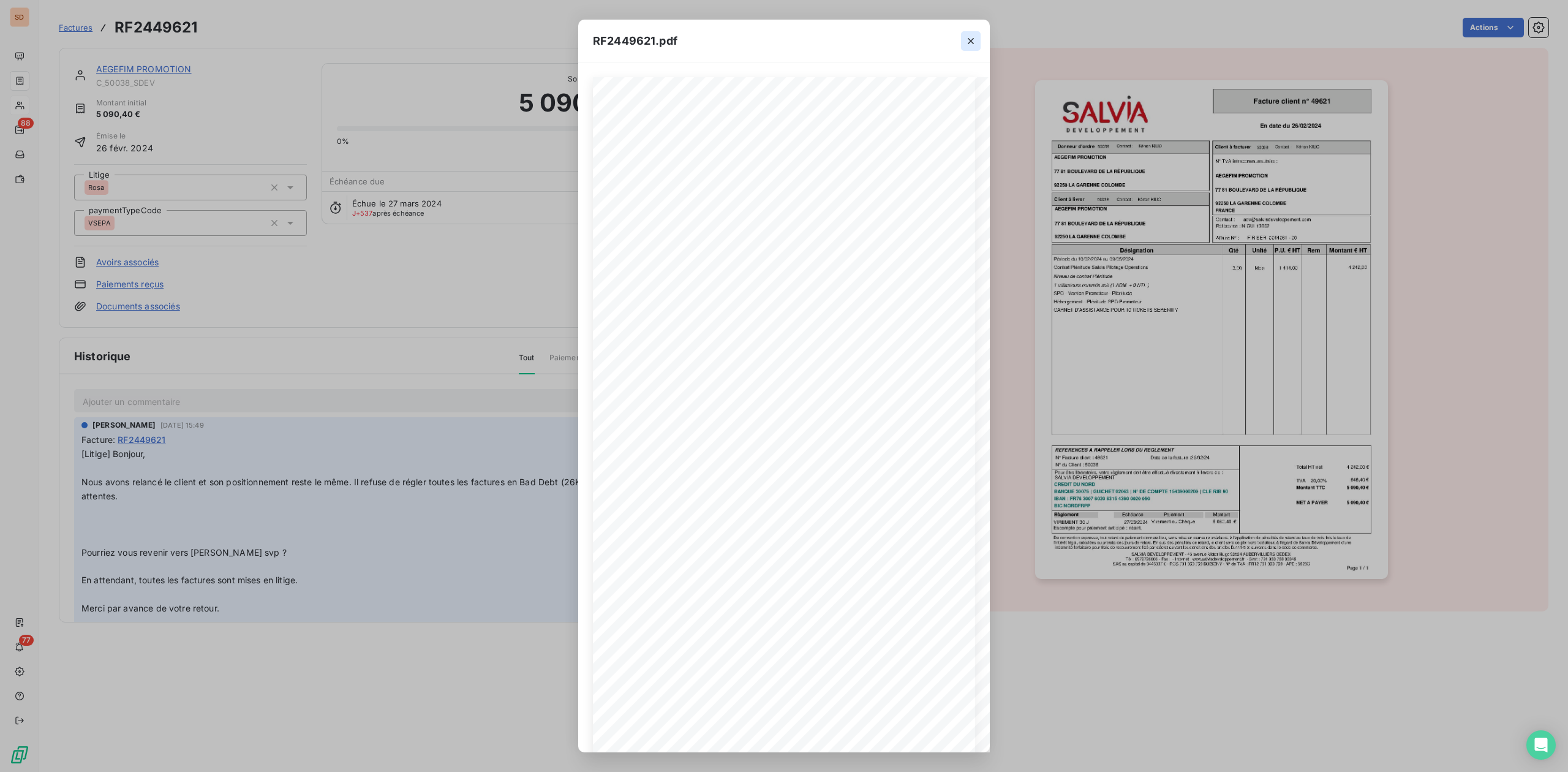
click at [971, 41] on icon "button" at bounding box center [971, 41] width 6 height 6
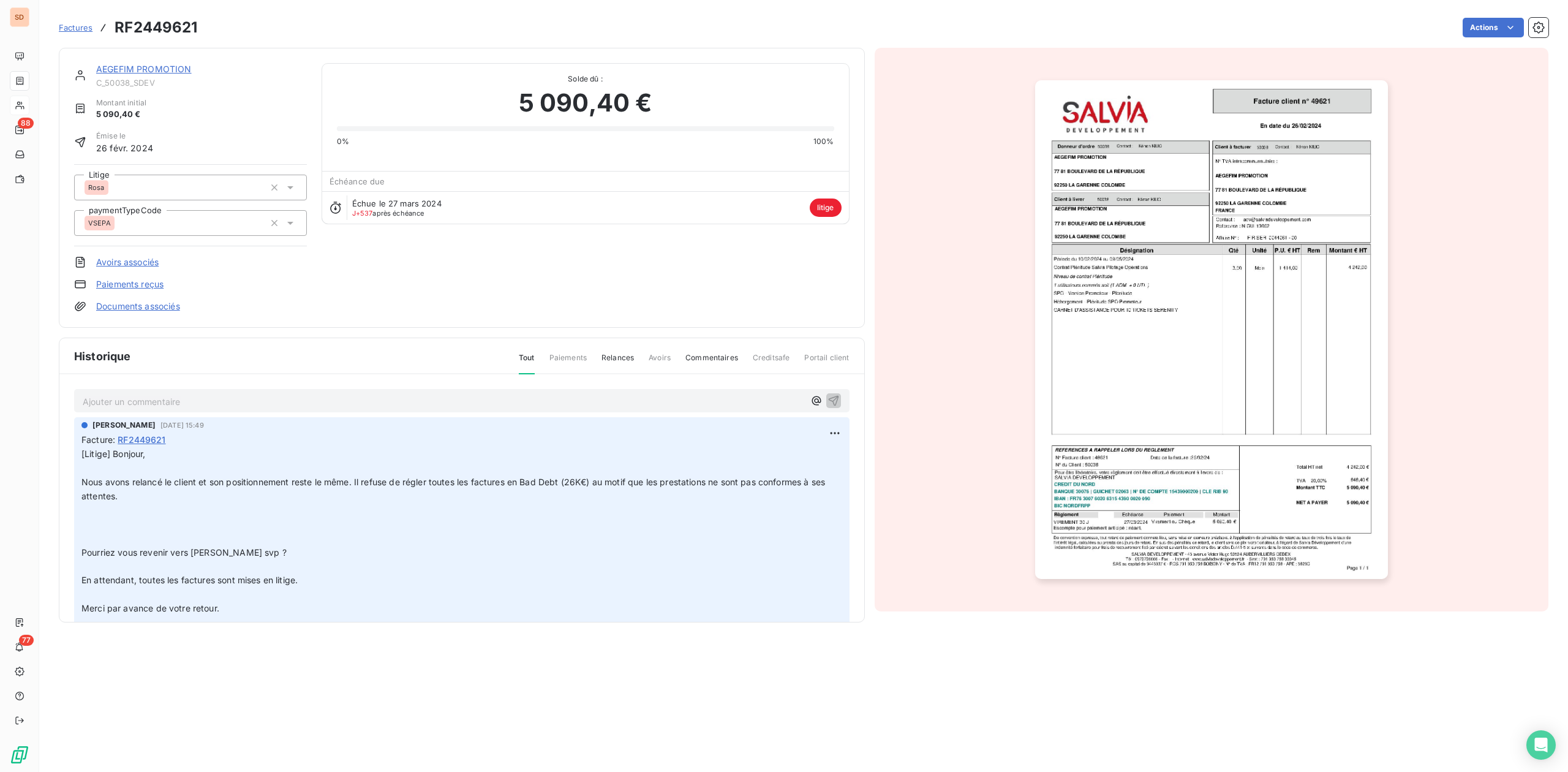
click at [173, 69] on link "AEGEFIM PROMOTION" at bounding box center [144, 69] width 96 height 11
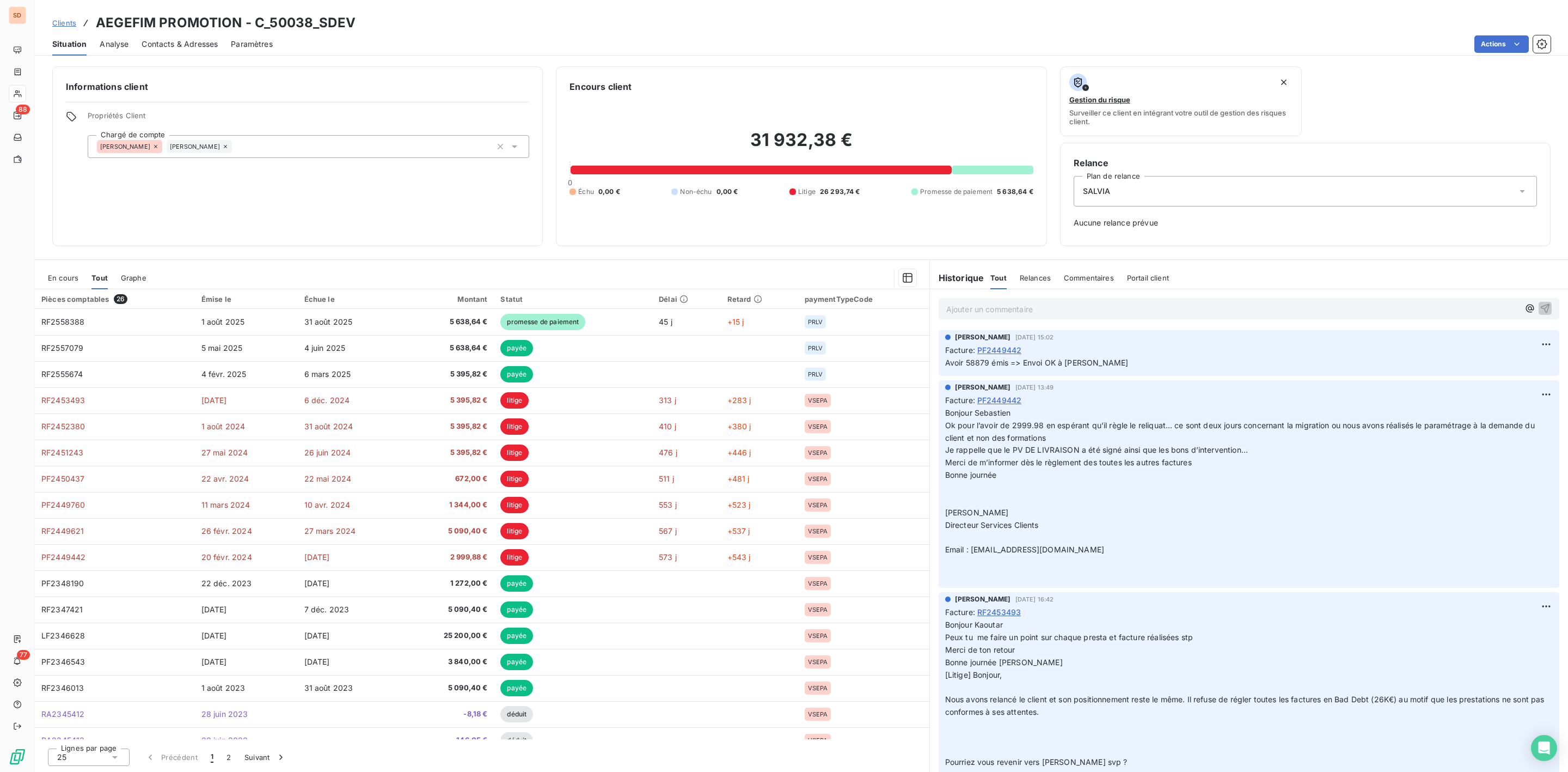
click at [75, 283] on div "En cours" at bounding box center [63, 278] width 30 height 23
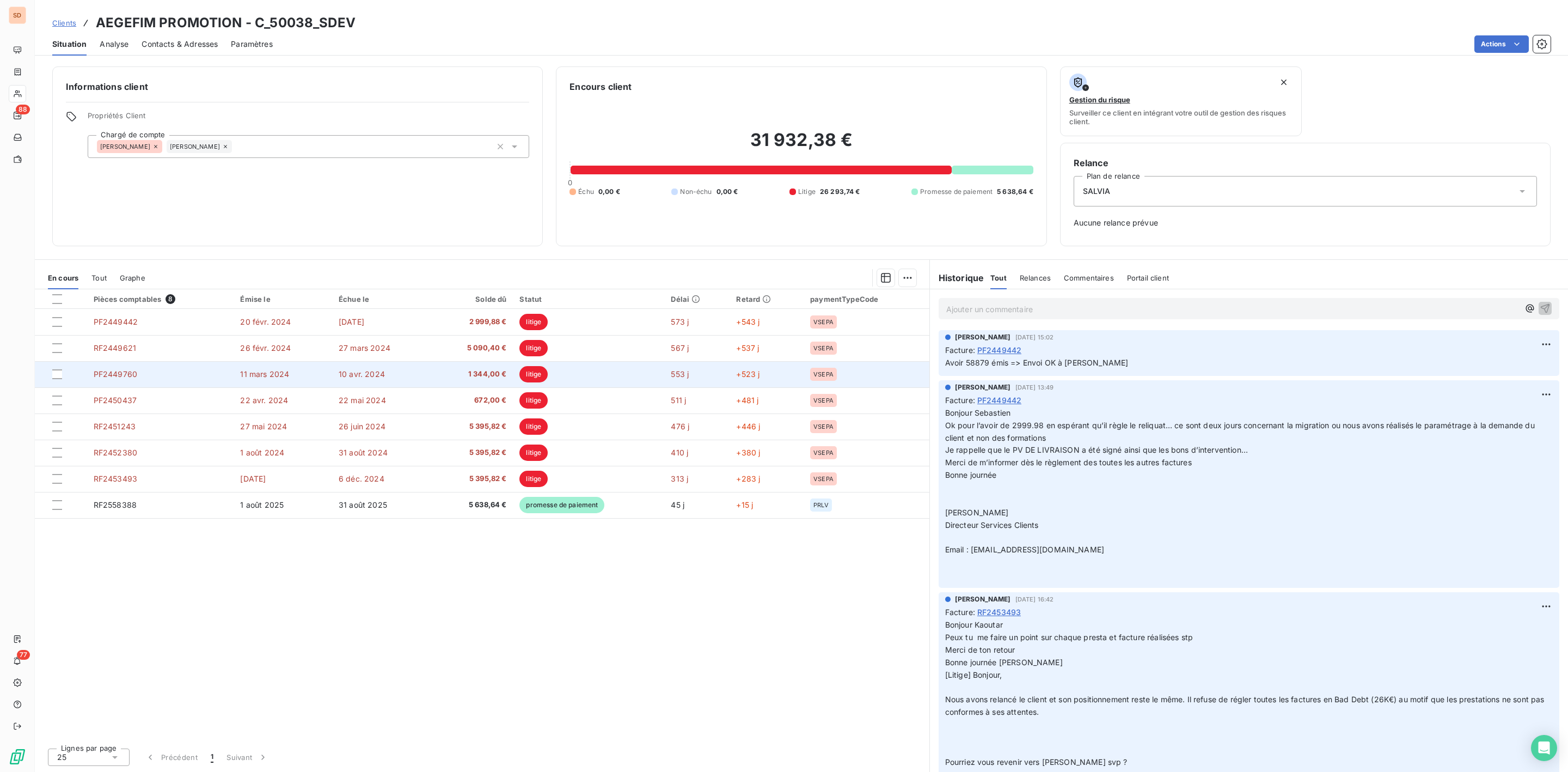
click at [482, 385] on td "1 344,00 €" at bounding box center [472, 374] width 81 height 26
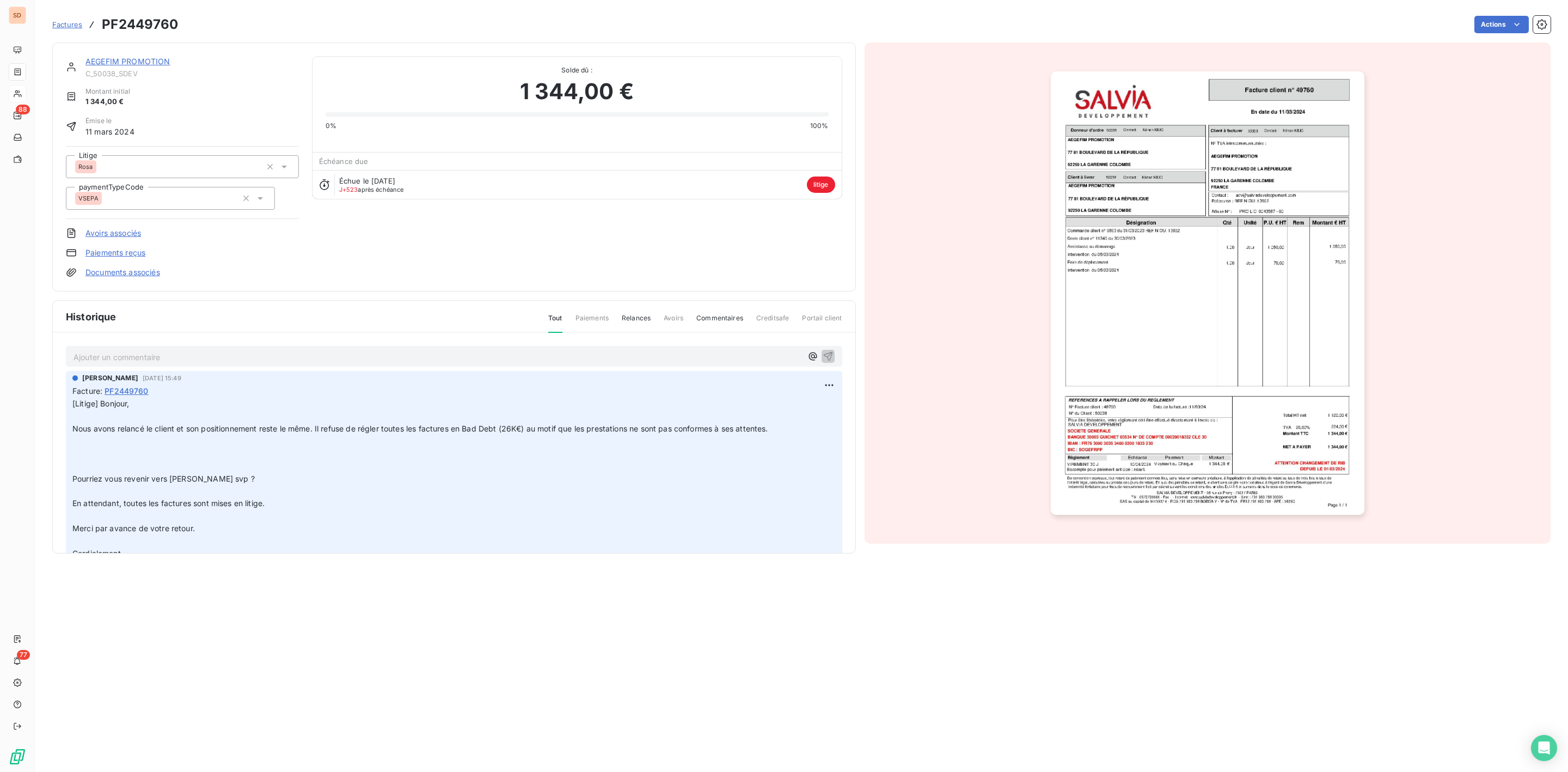
click at [1113, 363] on img "button" at bounding box center [1208, 293] width 313 height 443
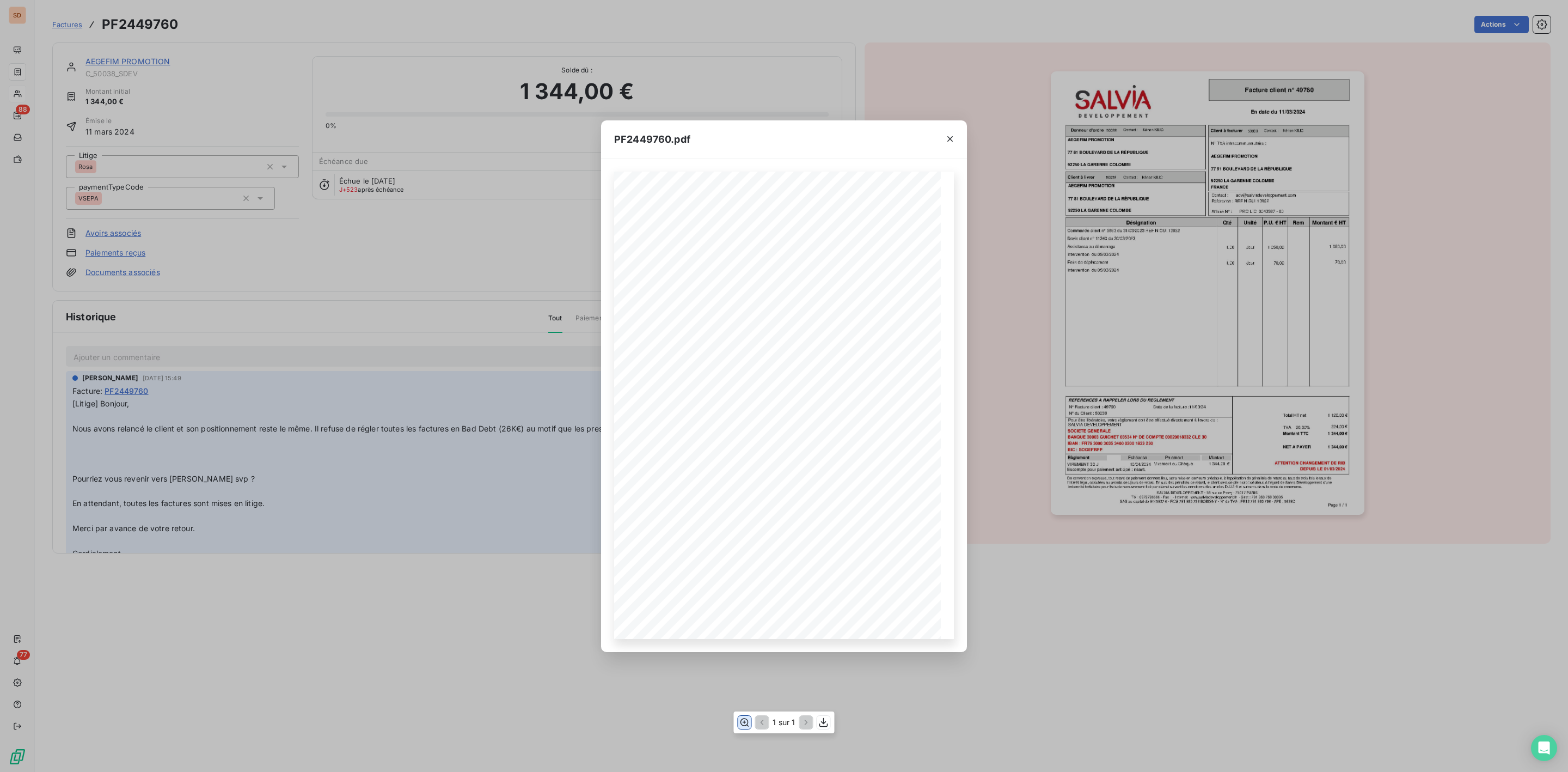
click at [742, 717] on icon "button" at bounding box center [744, 722] width 11 height 11
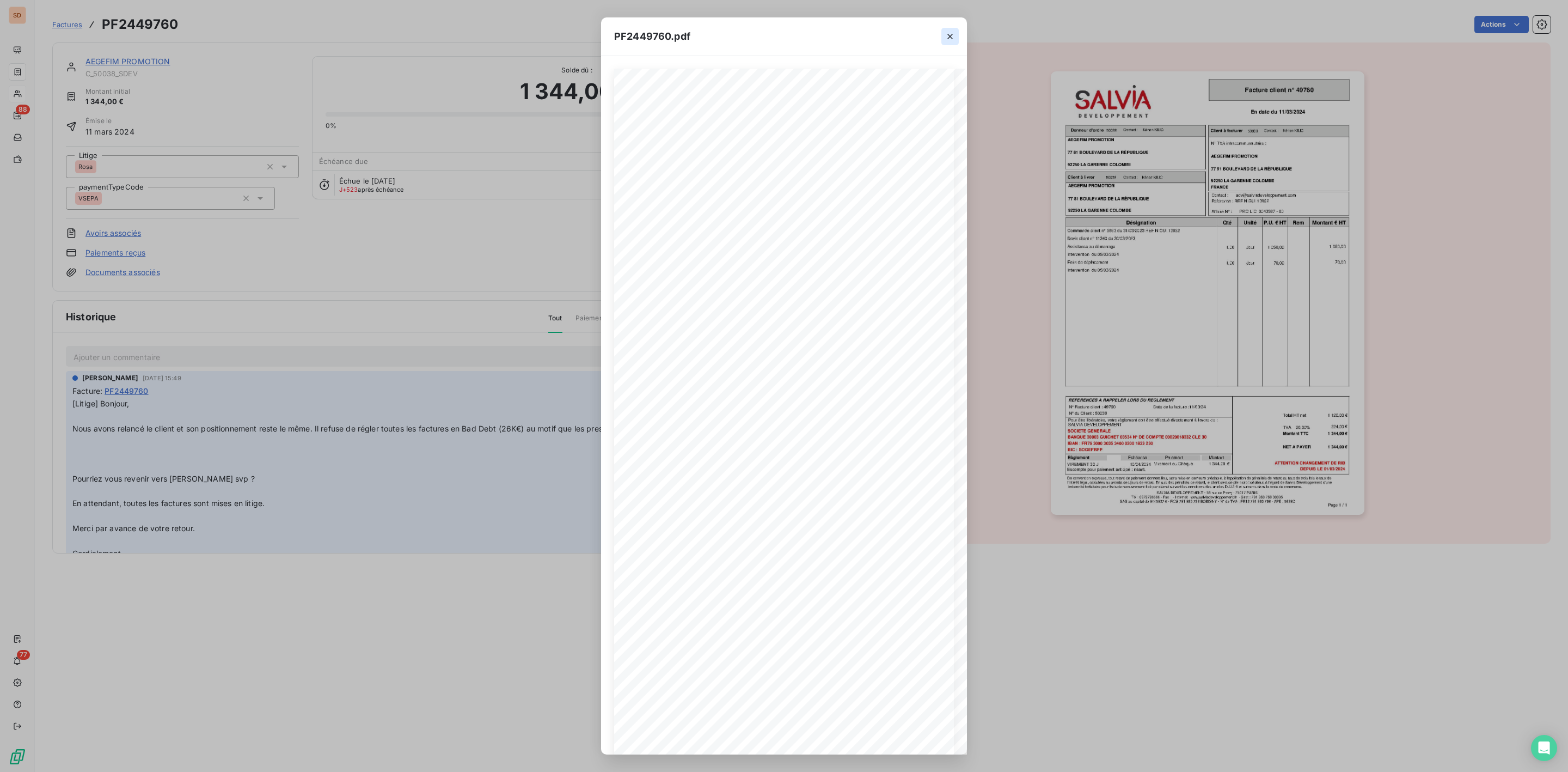
click at [946, 36] on icon "button" at bounding box center [950, 36] width 11 height 11
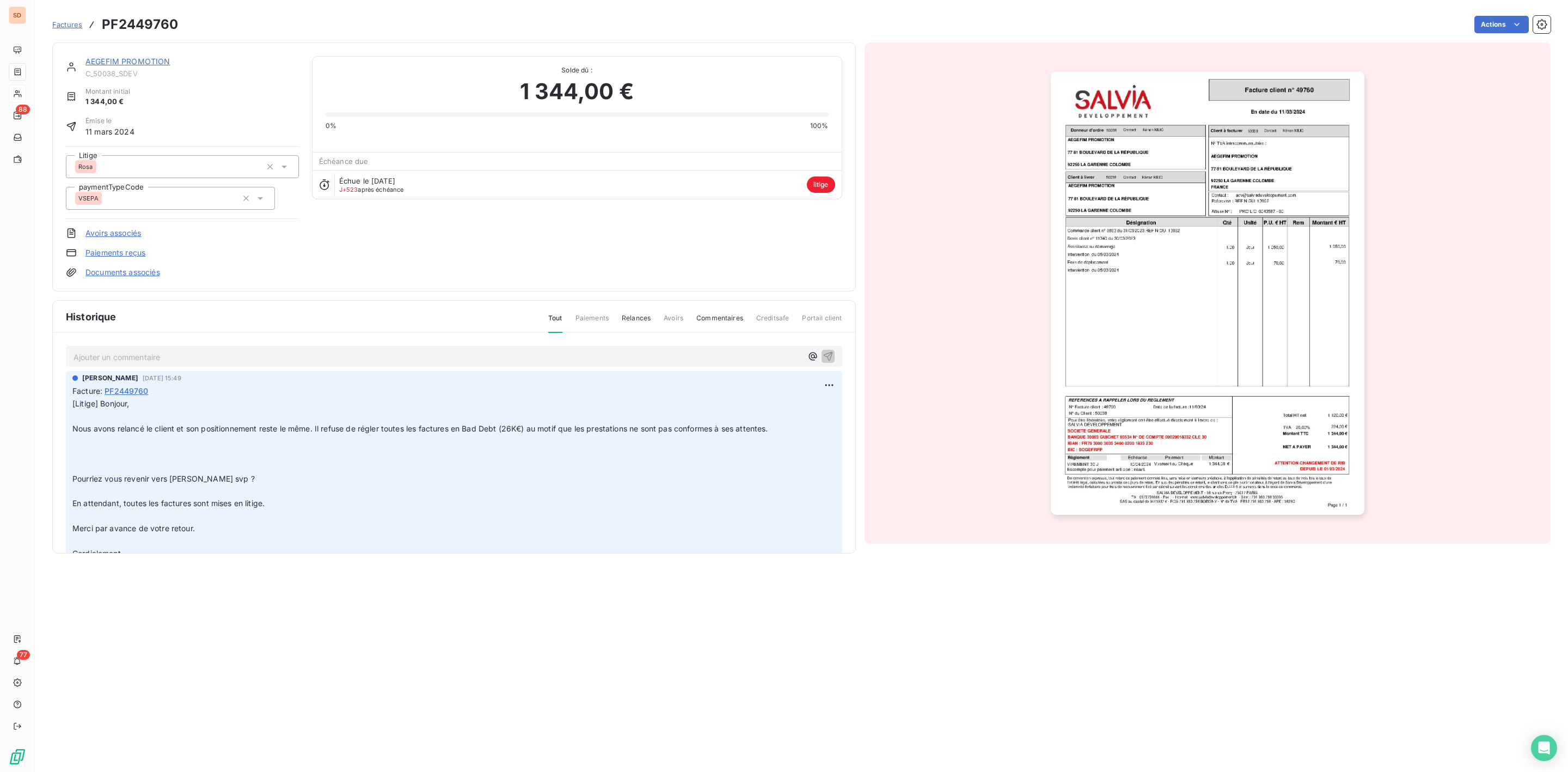
click at [149, 60] on link "AEGEFIM PROMOTION" at bounding box center [128, 61] width 85 height 10
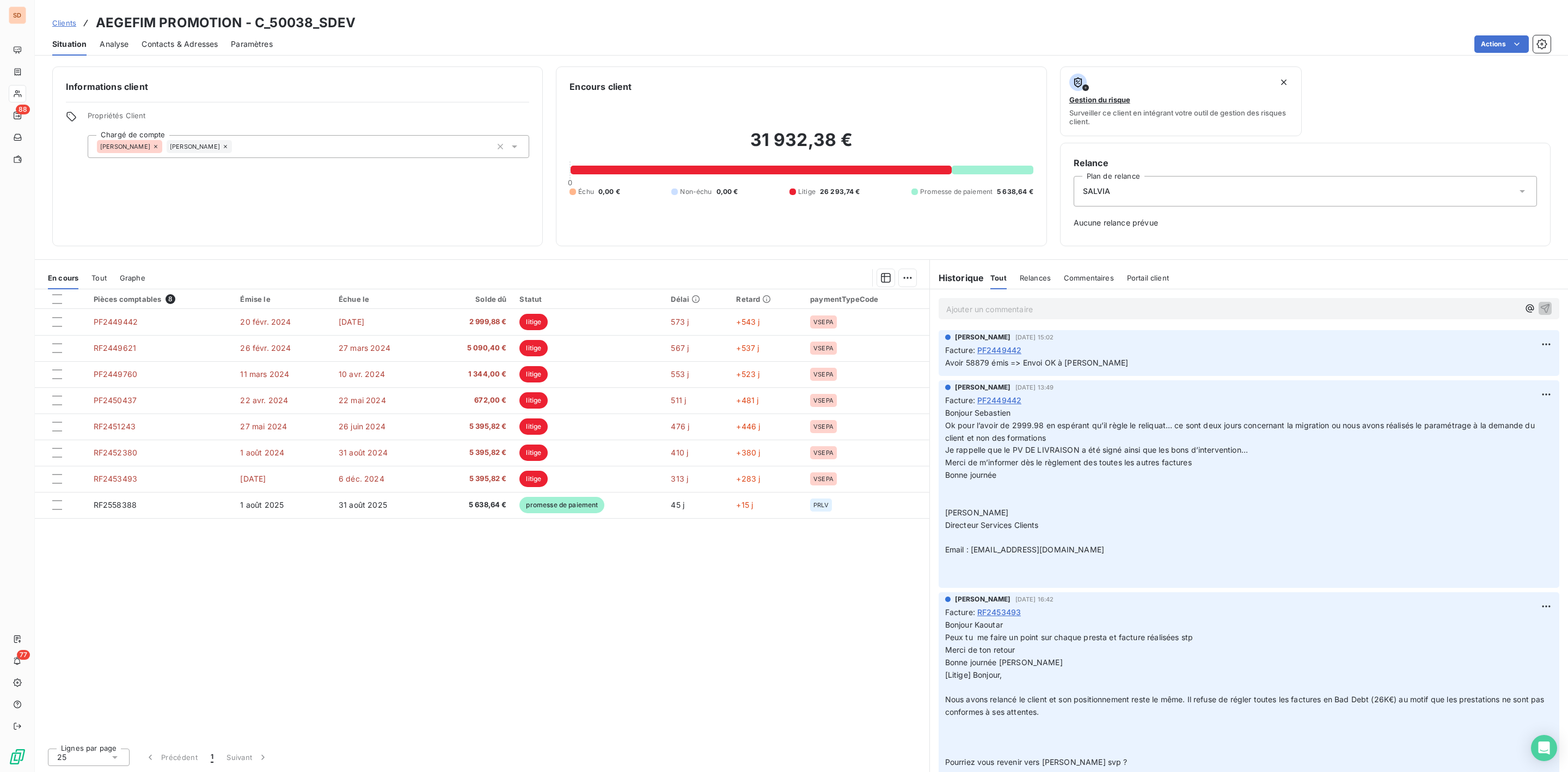
click at [954, 307] on p "Ajouter un commentaire ﻿" at bounding box center [1232, 309] width 573 height 13
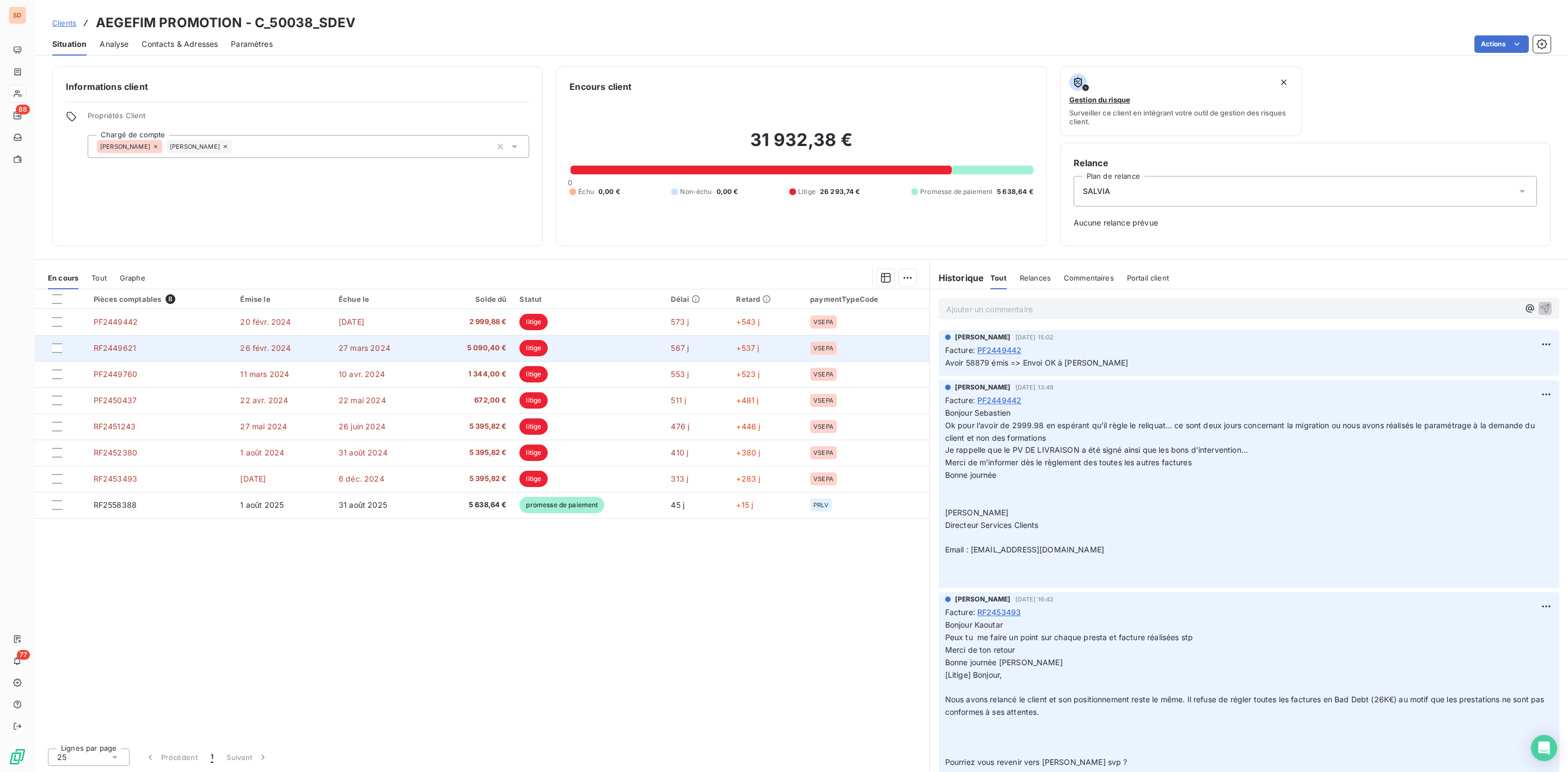
click at [379, 339] on td "27 mars 2024" at bounding box center [381, 348] width 100 height 26
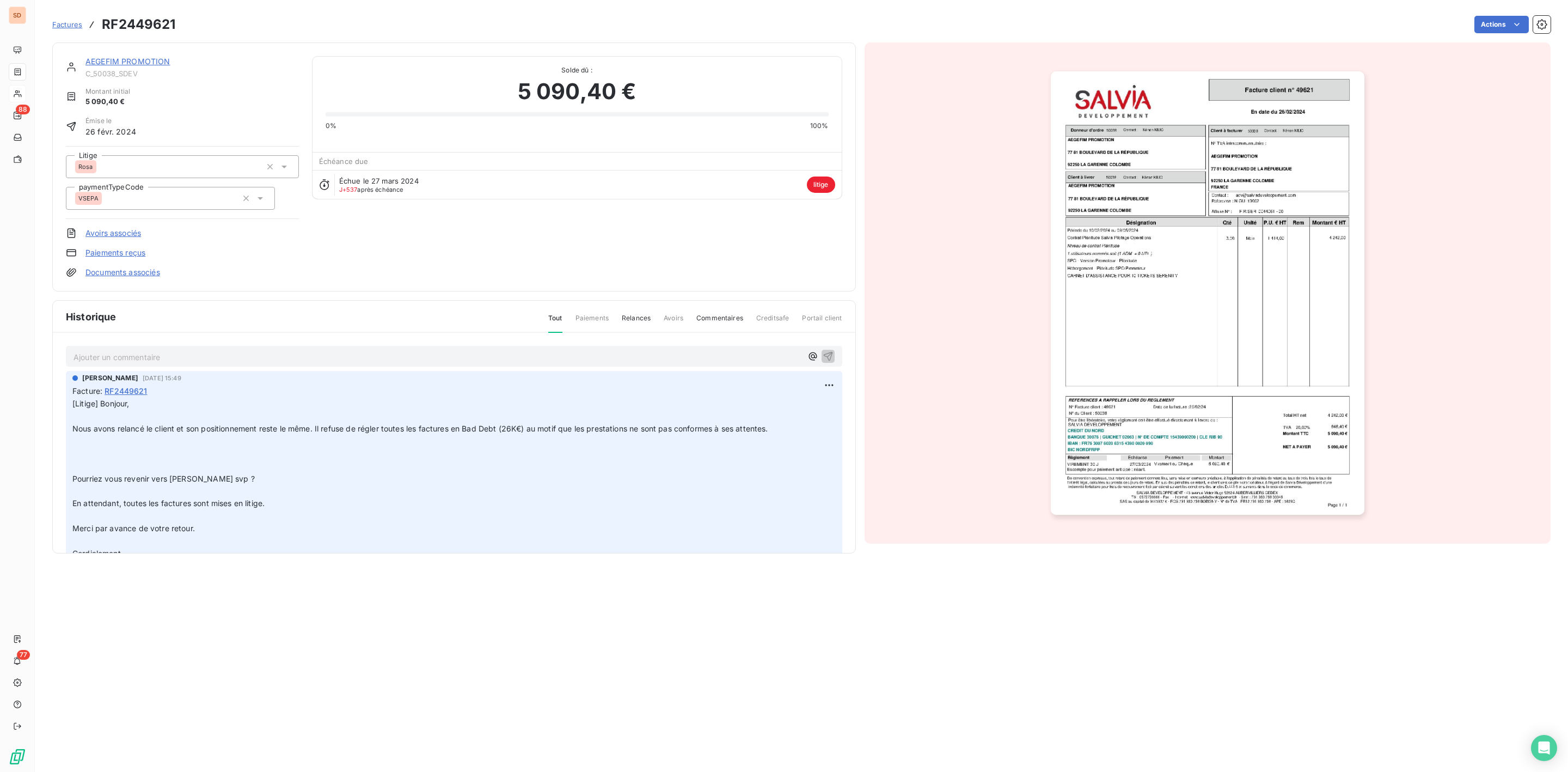
click at [110, 61] on link "AEGEFIM PROMOTION" at bounding box center [128, 61] width 85 height 10
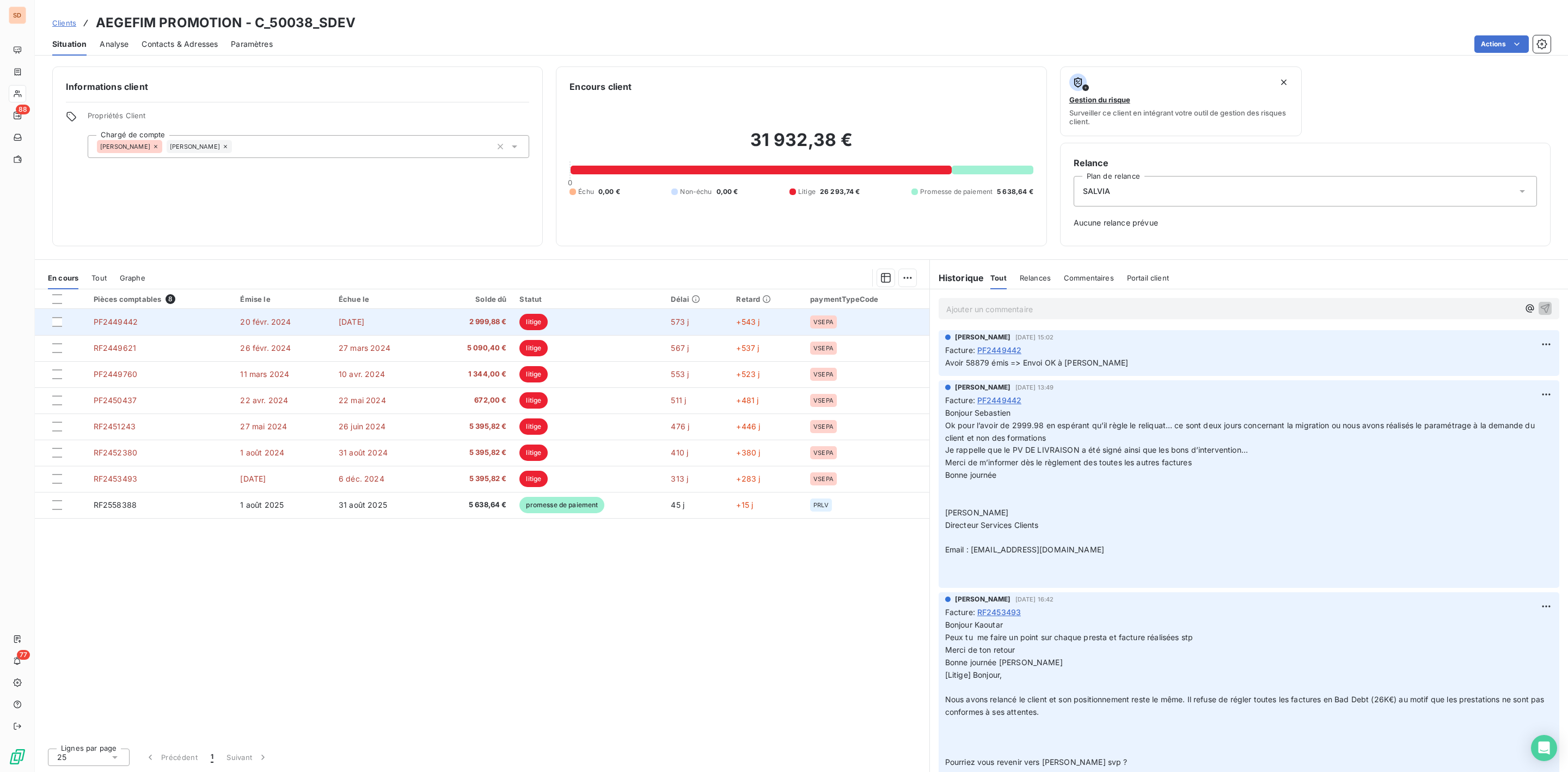
click at [242, 316] on td "20 févr. 2024" at bounding box center [282, 322] width 98 height 26
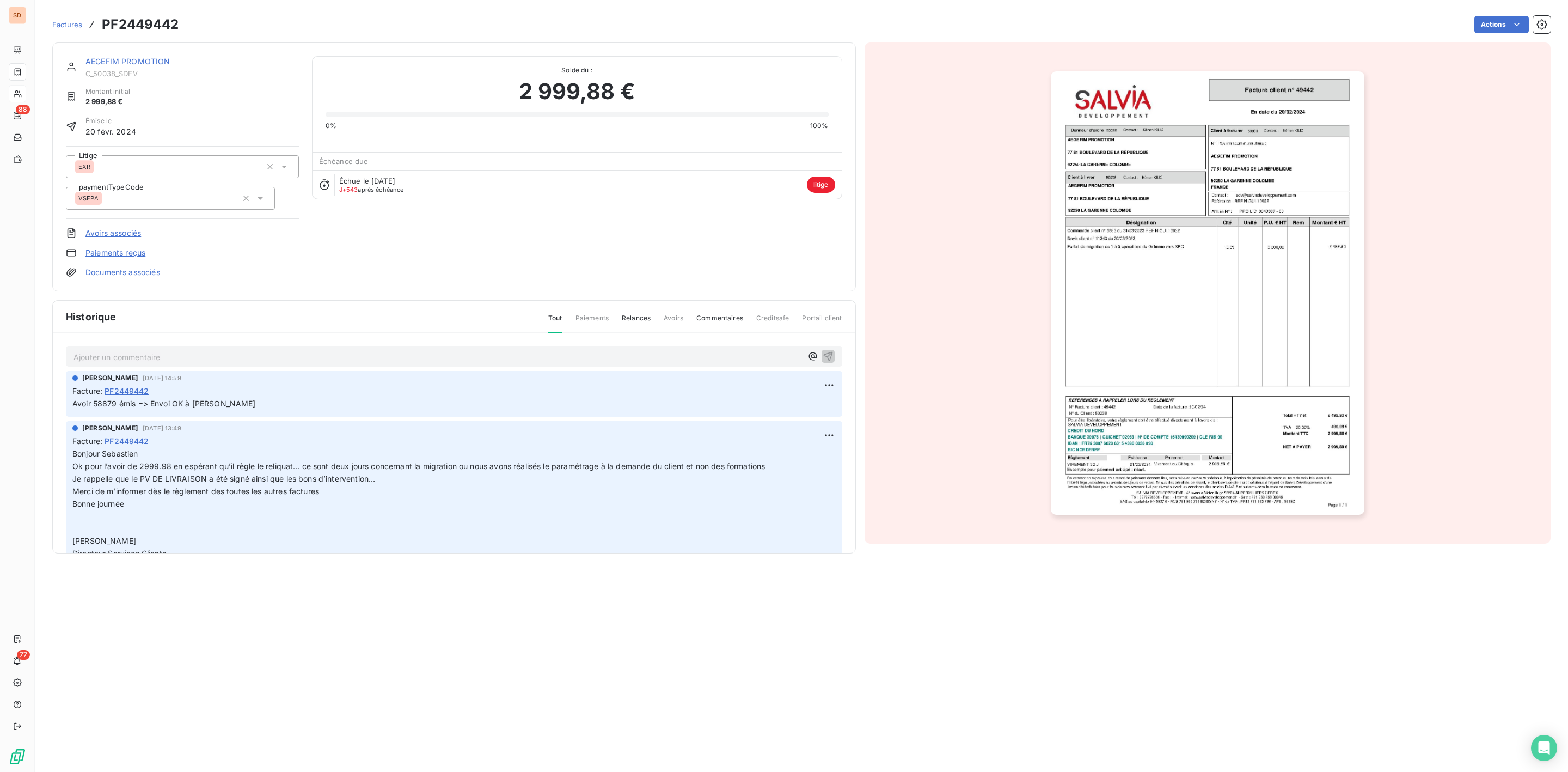
click at [131, 60] on link "AEGEFIM PROMOTION" at bounding box center [128, 61] width 85 height 10
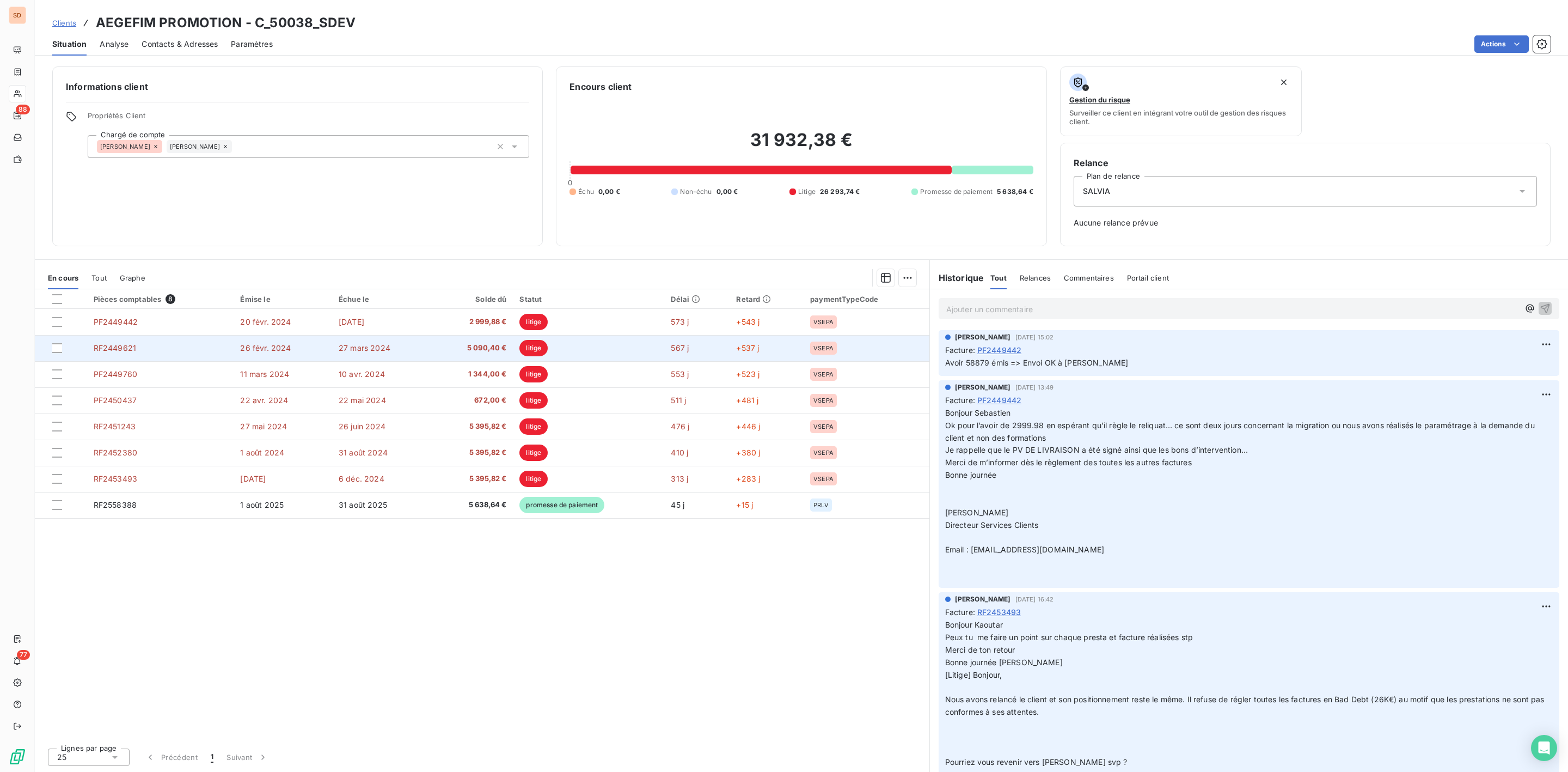
click at [144, 345] on td "RF2449621" at bounding box center [161, 348] width 147 height 26
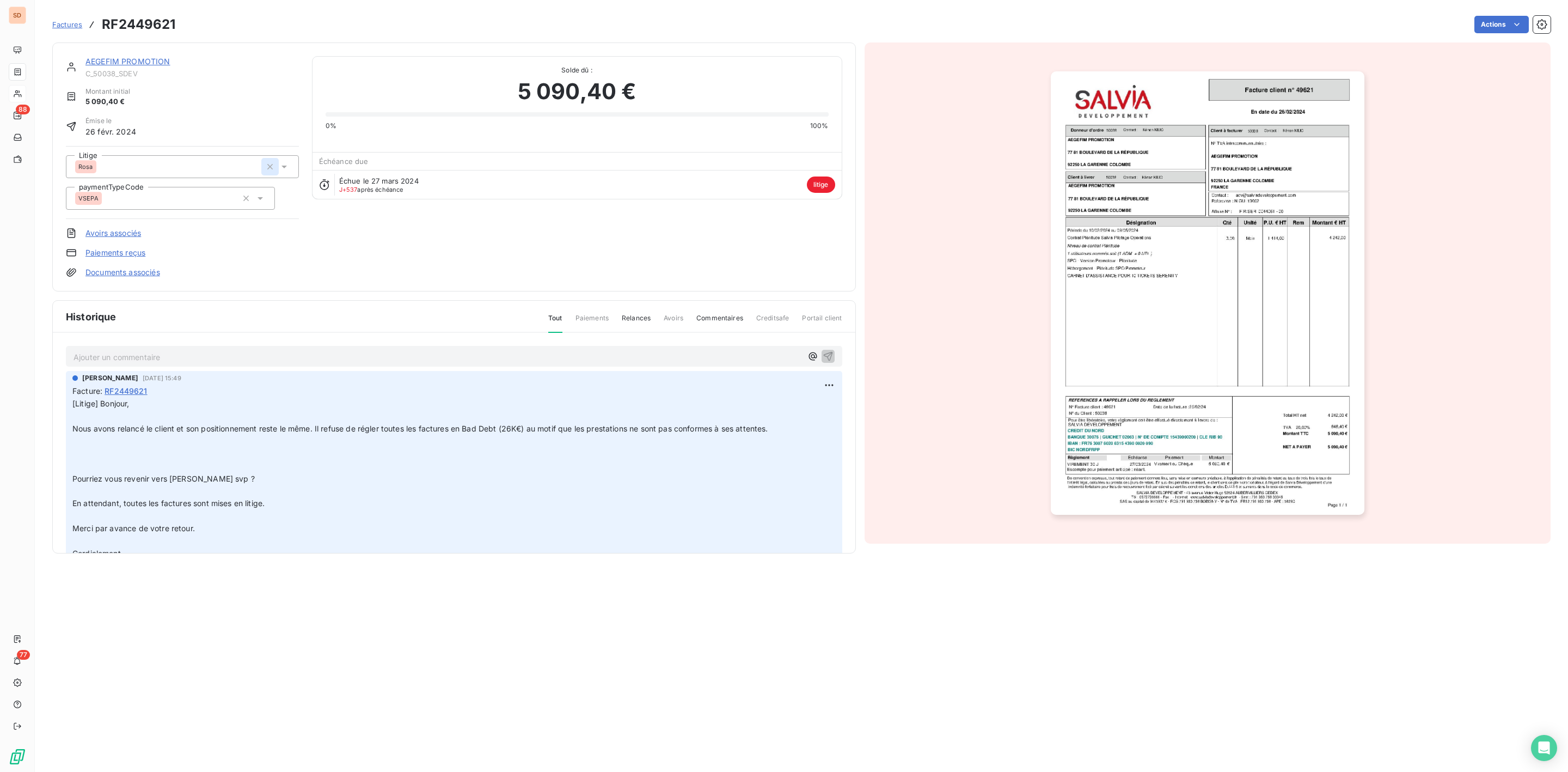
click at [270, 165] on icon "button" at bounding box center [270, 166] width 11 height 11
click at [198, 167] on div "Rosa" at bounding box center [168, 166] width 186 height 17
type input "nico"
click at [135, 215] on div "[PERSON_NAME]" at bounding box center [188, 217] width 202 height 17
click at [103, 62] on link "AEGEFIM PROMOTION" at bounding box center [128, 61] width 85 height 10
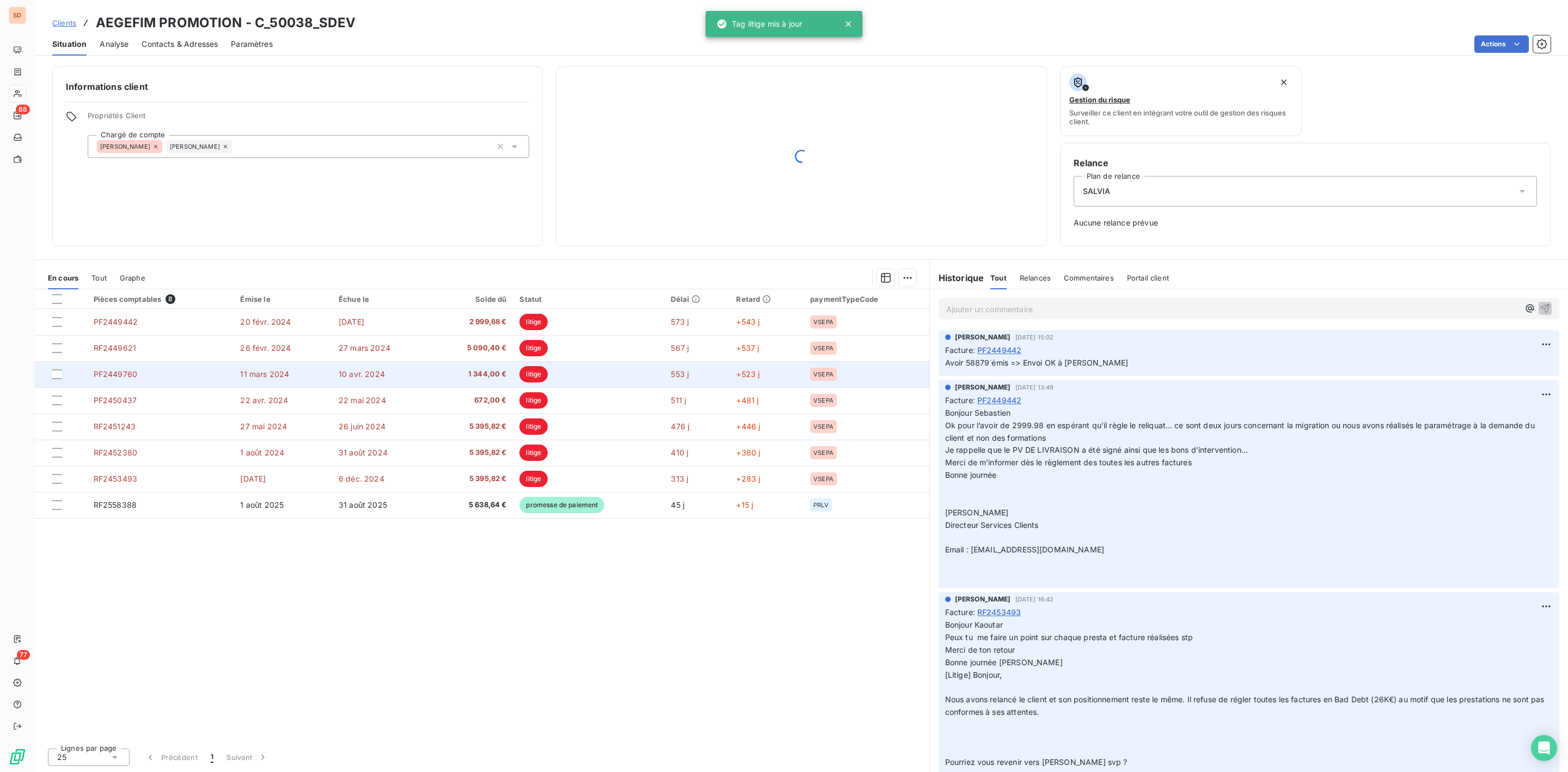
click at [438, 368] on td "1 344,00 €" at bounding box center [472, 374] width 81 height 26
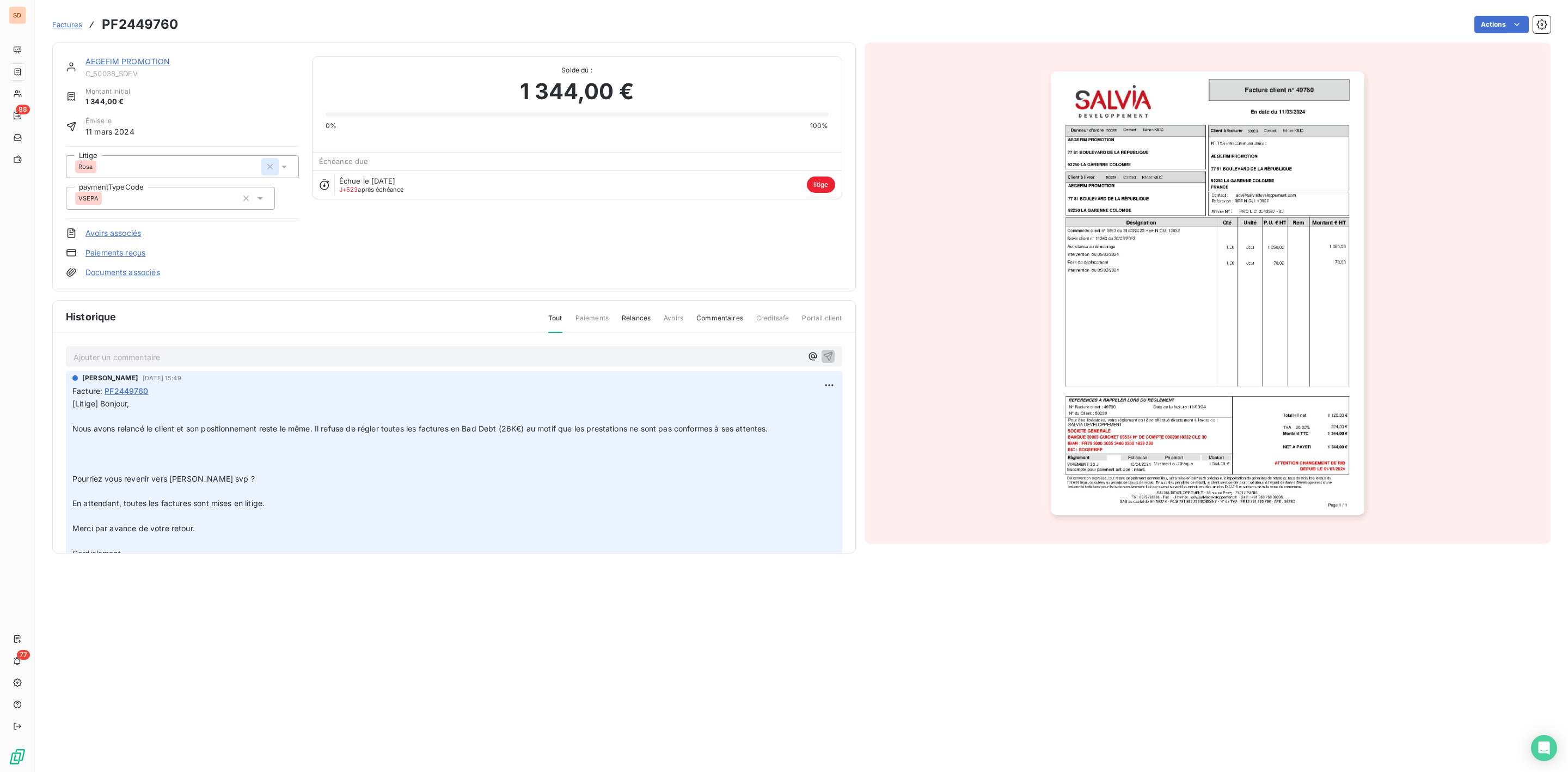
click at [270, 169] on icon "button" at bounding box center [270, 166] width 11 height 11
click at [178, 171] on div "Rosa" at bounding box center [168, 166] width 186 height 17
type input "nico"
click at [95, 216] on span "[PERSON_NAME]" at bounding box center [115, 217] width 50 height 6
click at [115, 61] on link "AEGEFIM PROMOTION" at bounding box center [128, 61] width 85 height 10
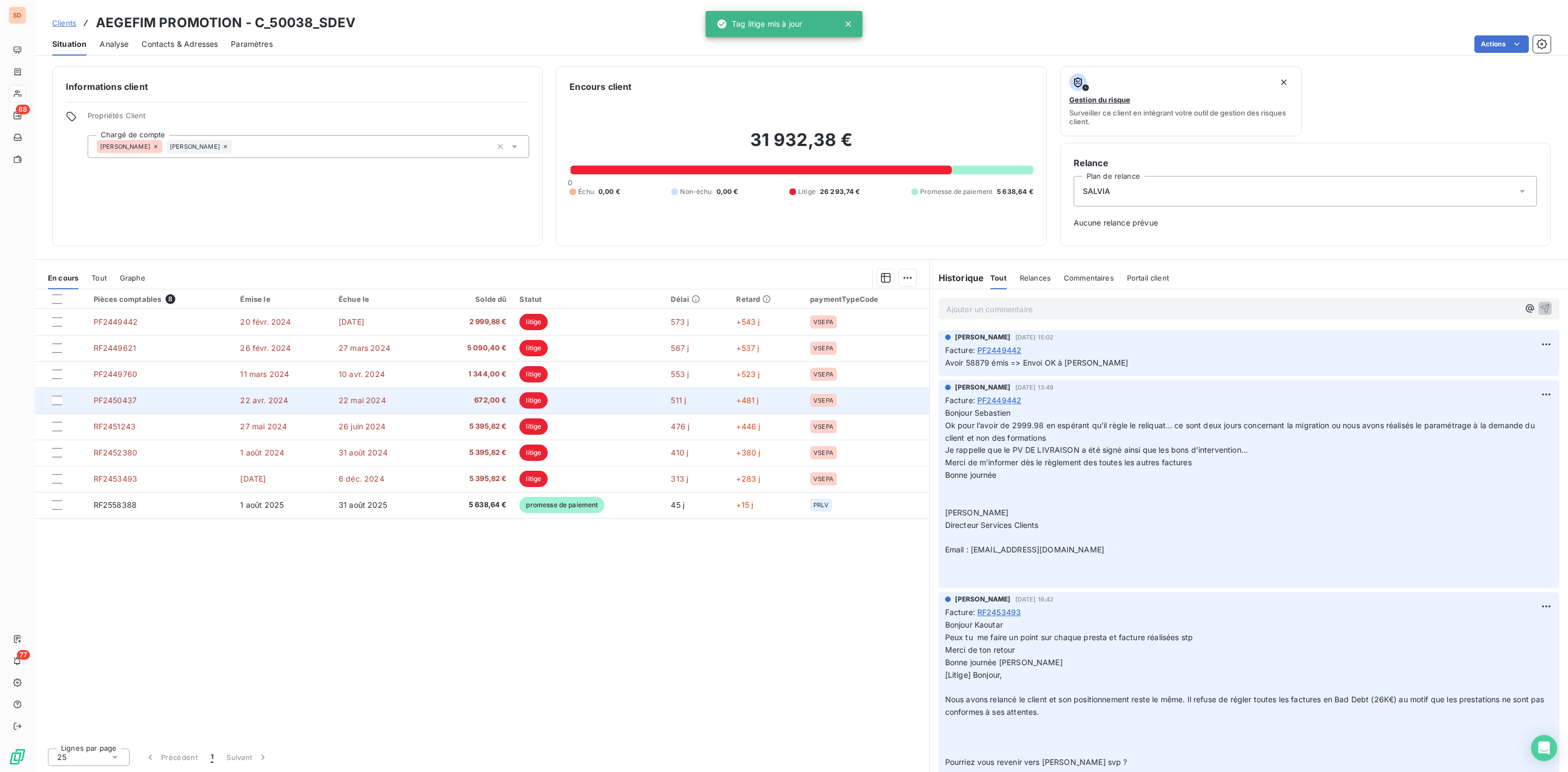
click at [294, 401] on td "22 avr. 2024" at bounding box center [282, 400] width 98 height 26
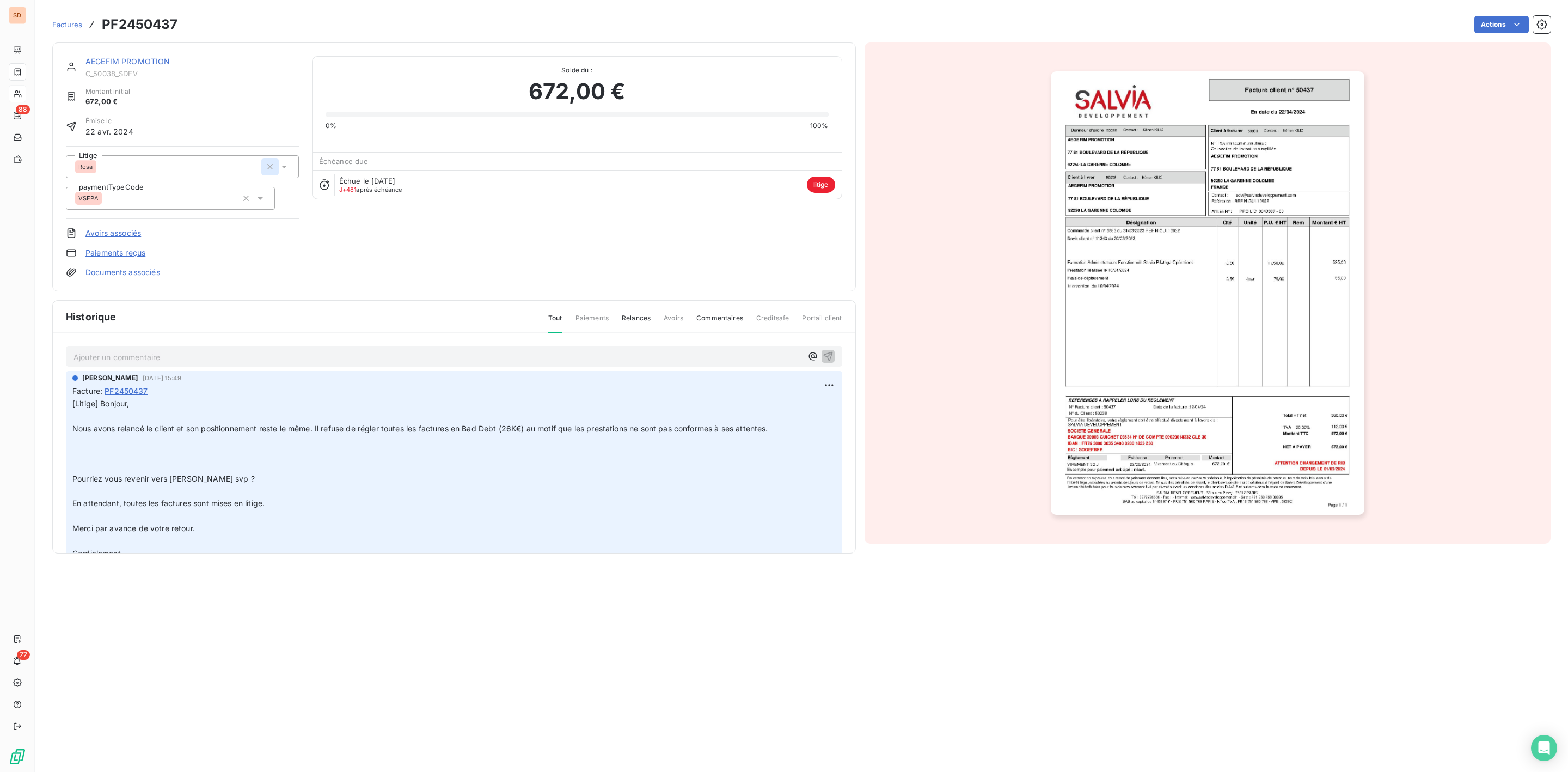
click at [270, 171] on icon "button" at bounding box center [270, 166] width 11 height 11
click at [185, 168] on div at bounding box center [176, 166] width 204 height 14
type input "nico"
click at [107, 217] on span "[PERSON_NAME]" at bounding box center [115, 217] width 50 height 6
click at [131, 60] on link "AEGEFIM PROMOTION" at bounding box center [128, 61] width 85 height 10
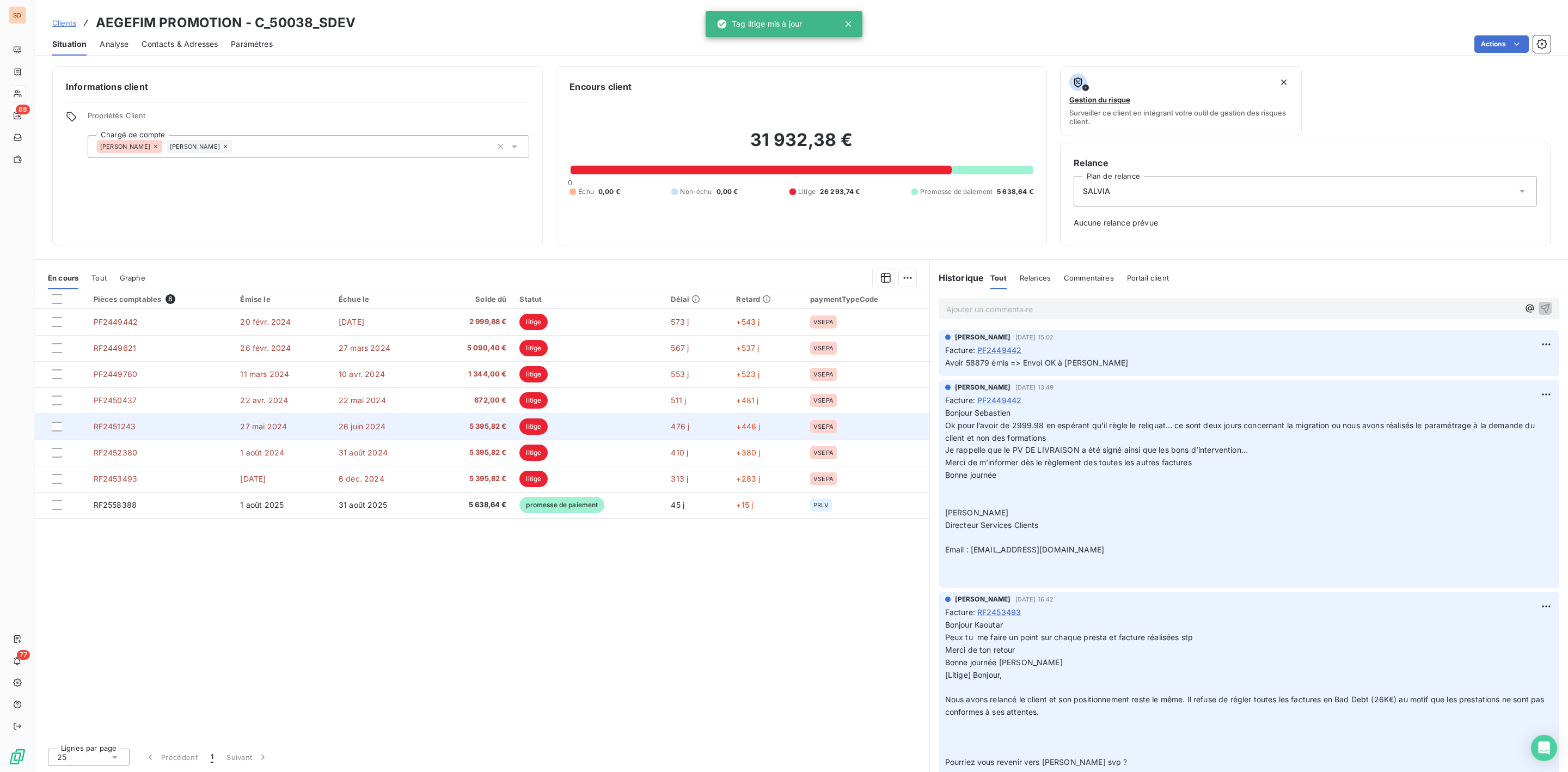
click at [432, 422] on td "5 395,82 €" at bounding box center [472, 426] width 81 height 26
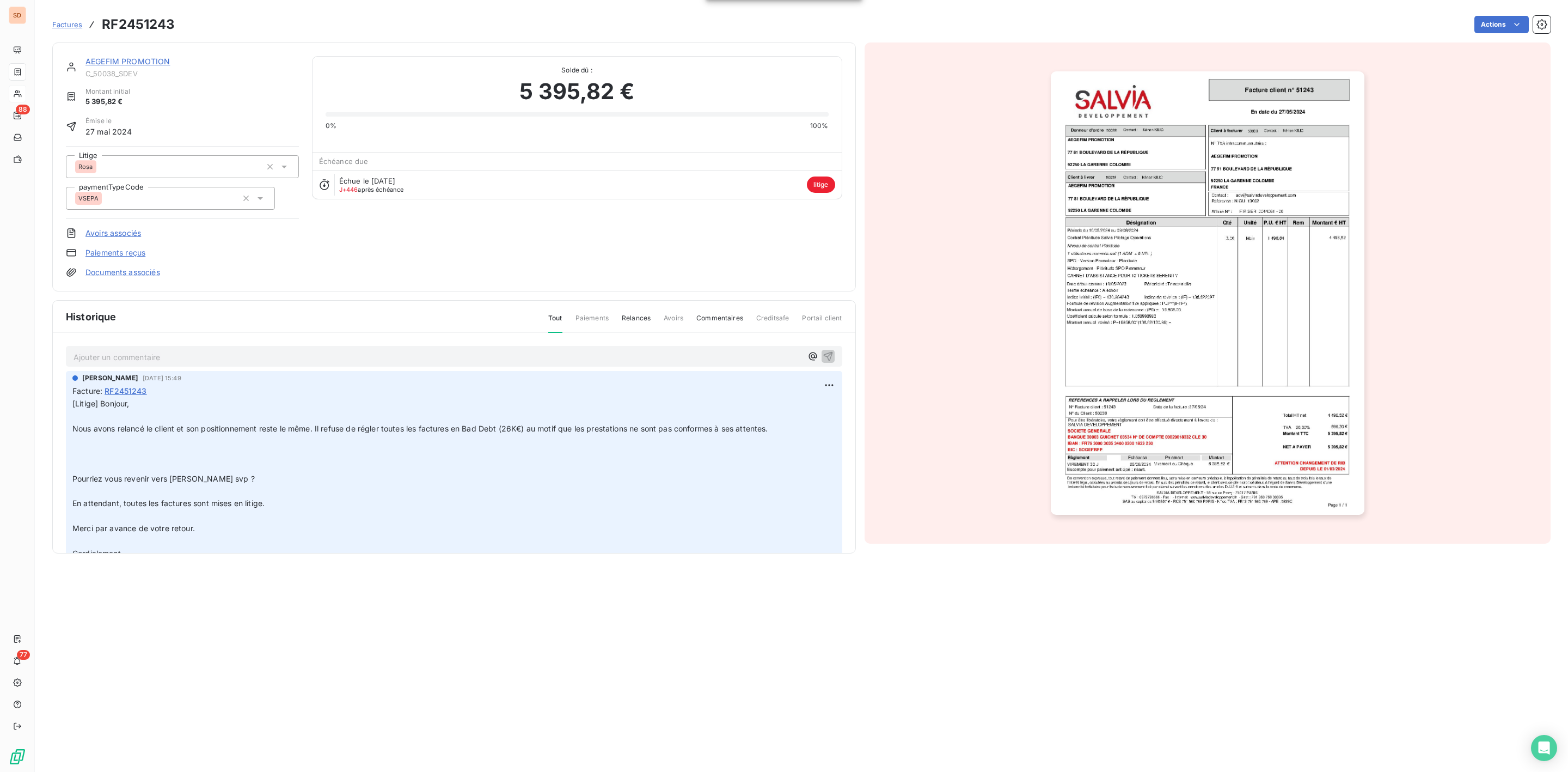
click at [131, 165] on div "Rosa" at bounding box center [168, 166] width 186 height 17
type input "ni"
click at [107, 214] on span "[PERSON_NAME]" at bounding box center [115, 217] width 50 height 6
click at [124, 59] on link "AEGEFIM PROMOTION" at bounding box center [128, 61] width 85 height 10
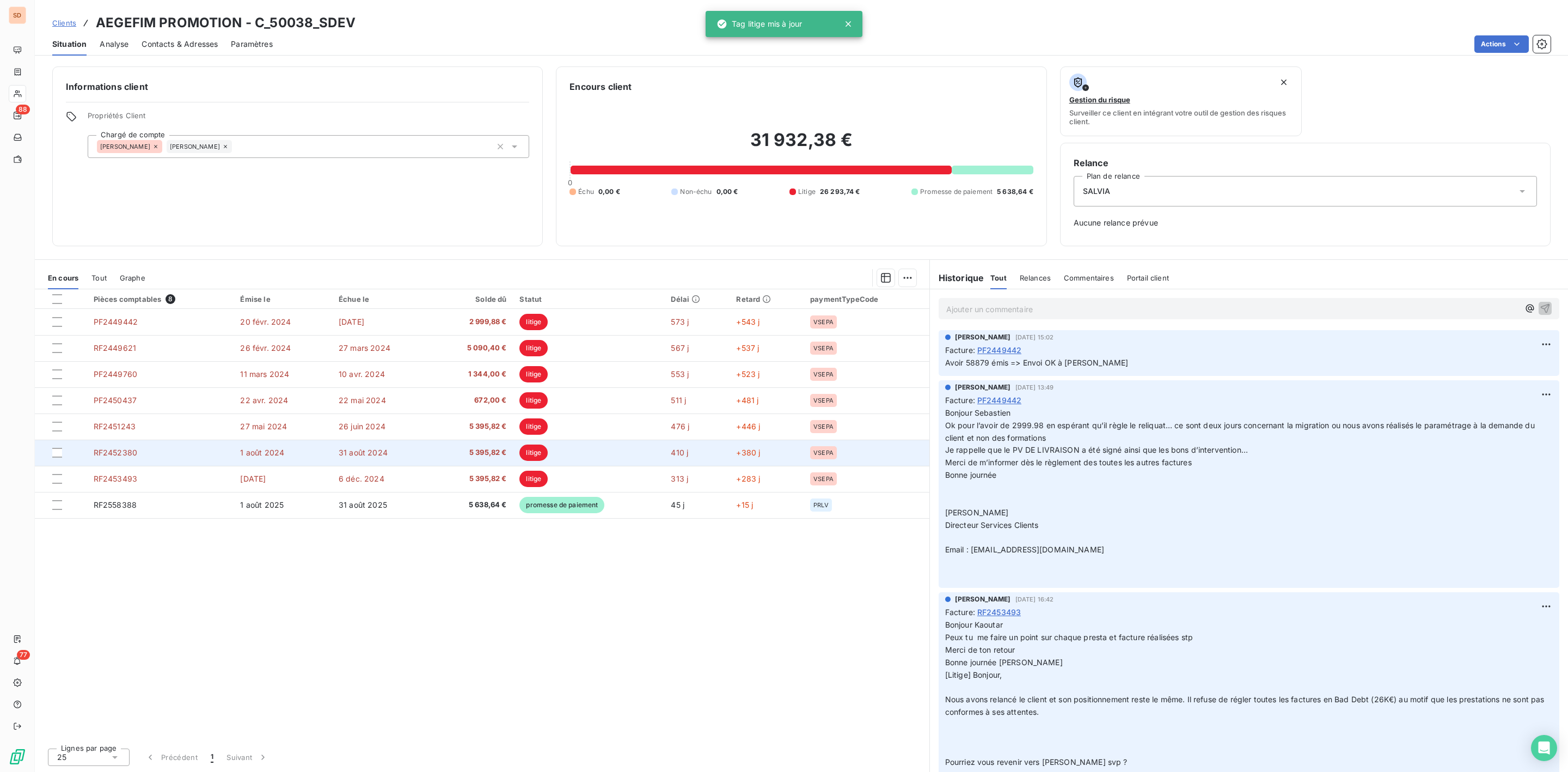
click at [471, 446] on td "5 395,82 €" at bounding box center [472, 452] width 81 height 26
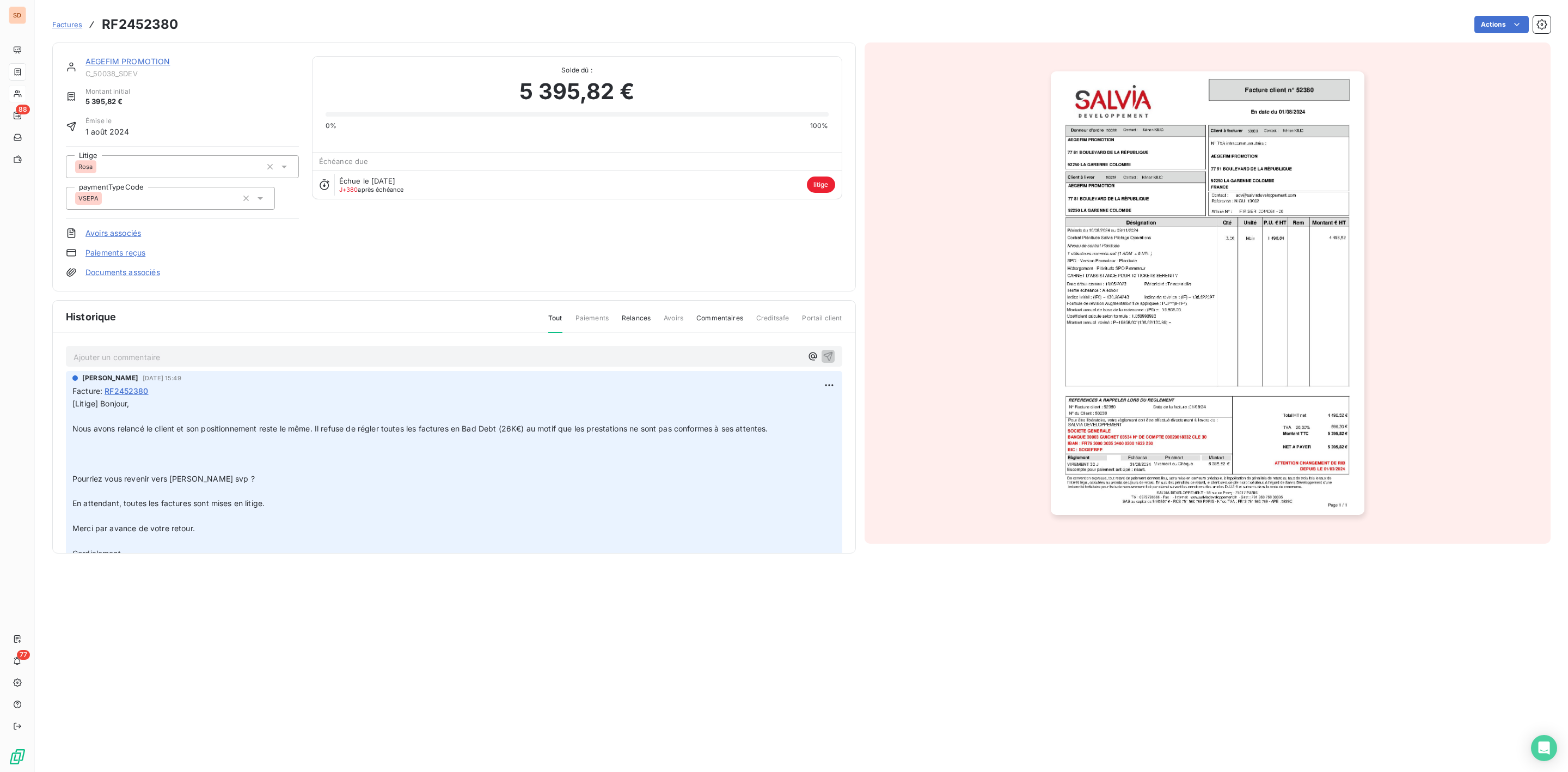
click at [197, 164] on div "Rosa" at bounding box center [168, 166] width 186 height 17
type input "nico"
click at [121, 214] on div "[PERSON_NAME]" at bounding box center [188, 217] width 202 height 17
click at [128, 61] on link "AEGEFIM PROMOTION" at bounding box center [128, 61] width 85 height 10
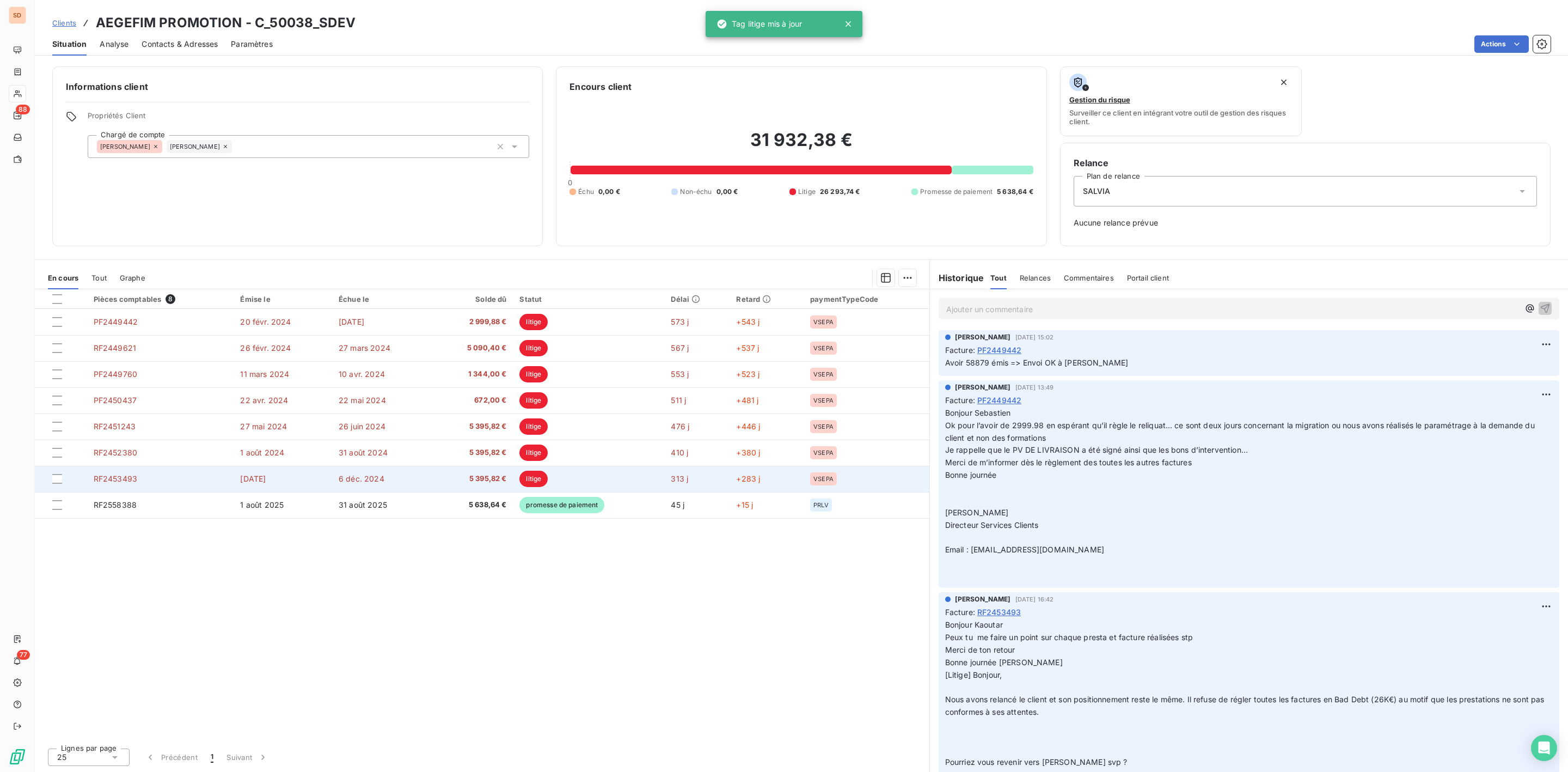
click at [362, 476] on span "6 déc. 2024" at bounding box center [362, 479] width 46 height 10
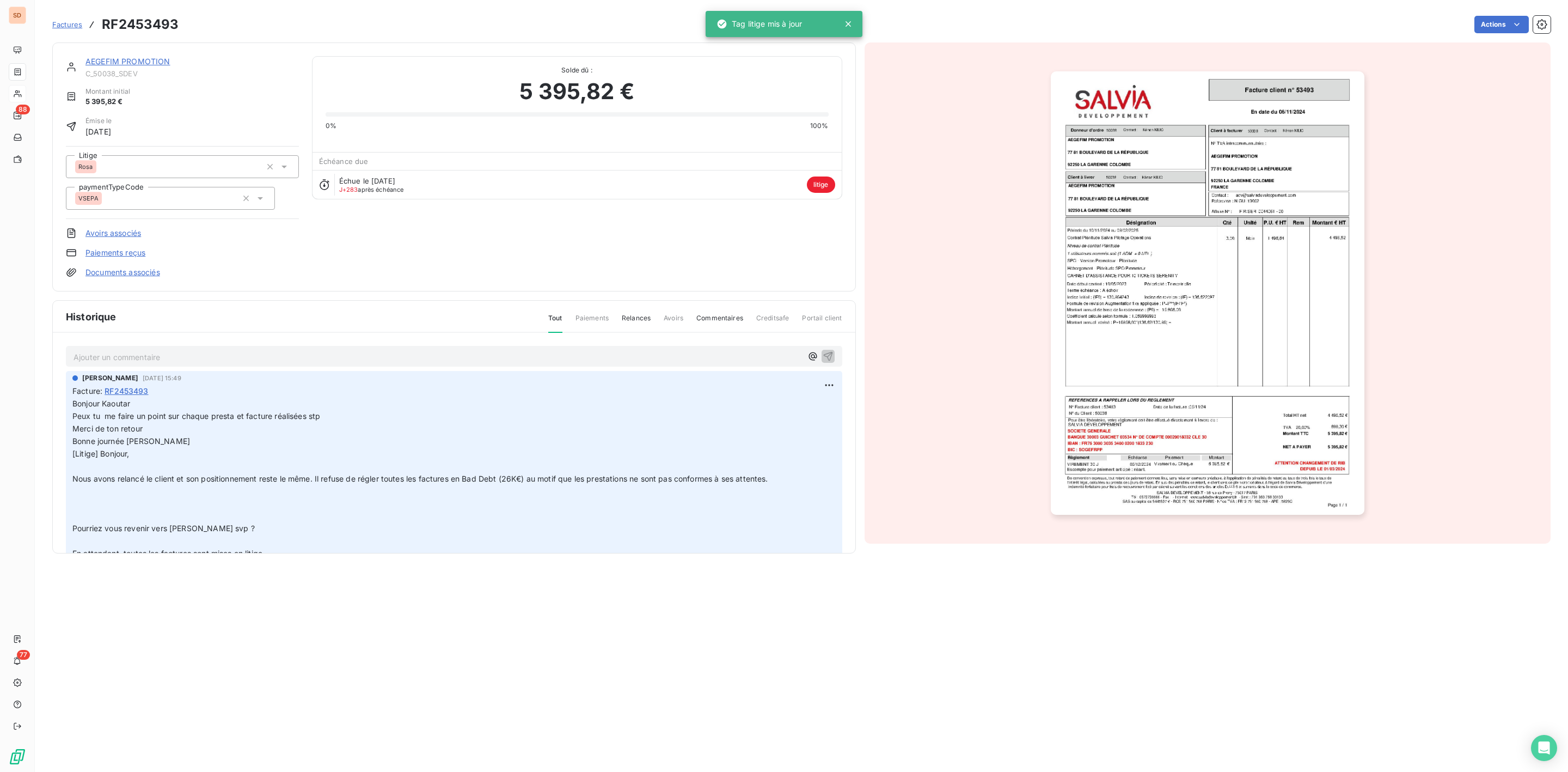
click at [172, 169] on div "Rosa" at bounding box center [168, 166] width 186 height 17
type input "nico"
click at [124, 213] on div "[PERSON_NAME]" at bounding box center [188, 217] width 202 height 17
click at [128, 65] on link "AEGEFIM PROMOTION" at bounding box center [128, 61] width 85 height 10
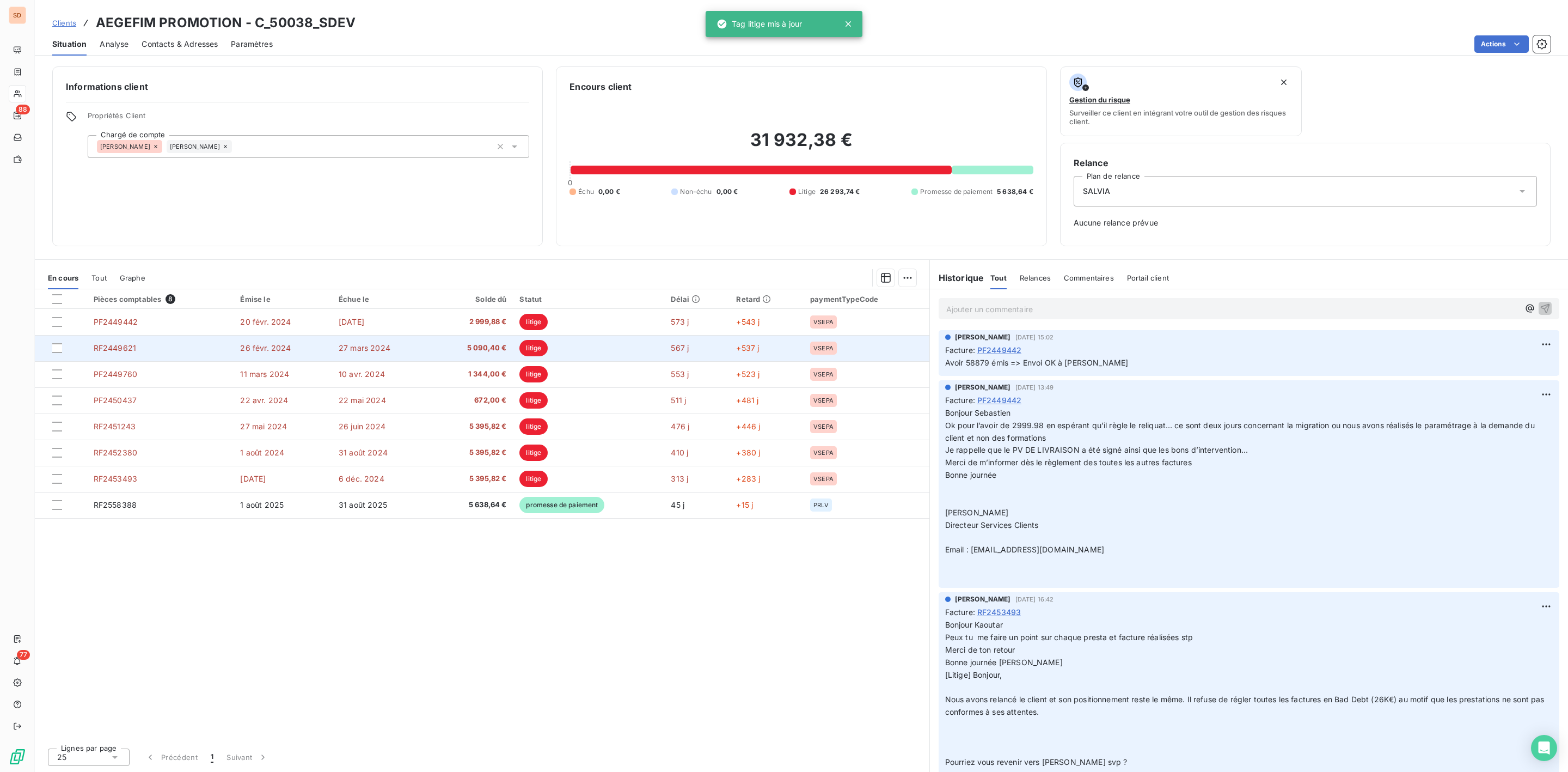
click at [464, 345] on span "5 090,40 €" at bounding box center [472, 348] width 68 height 11
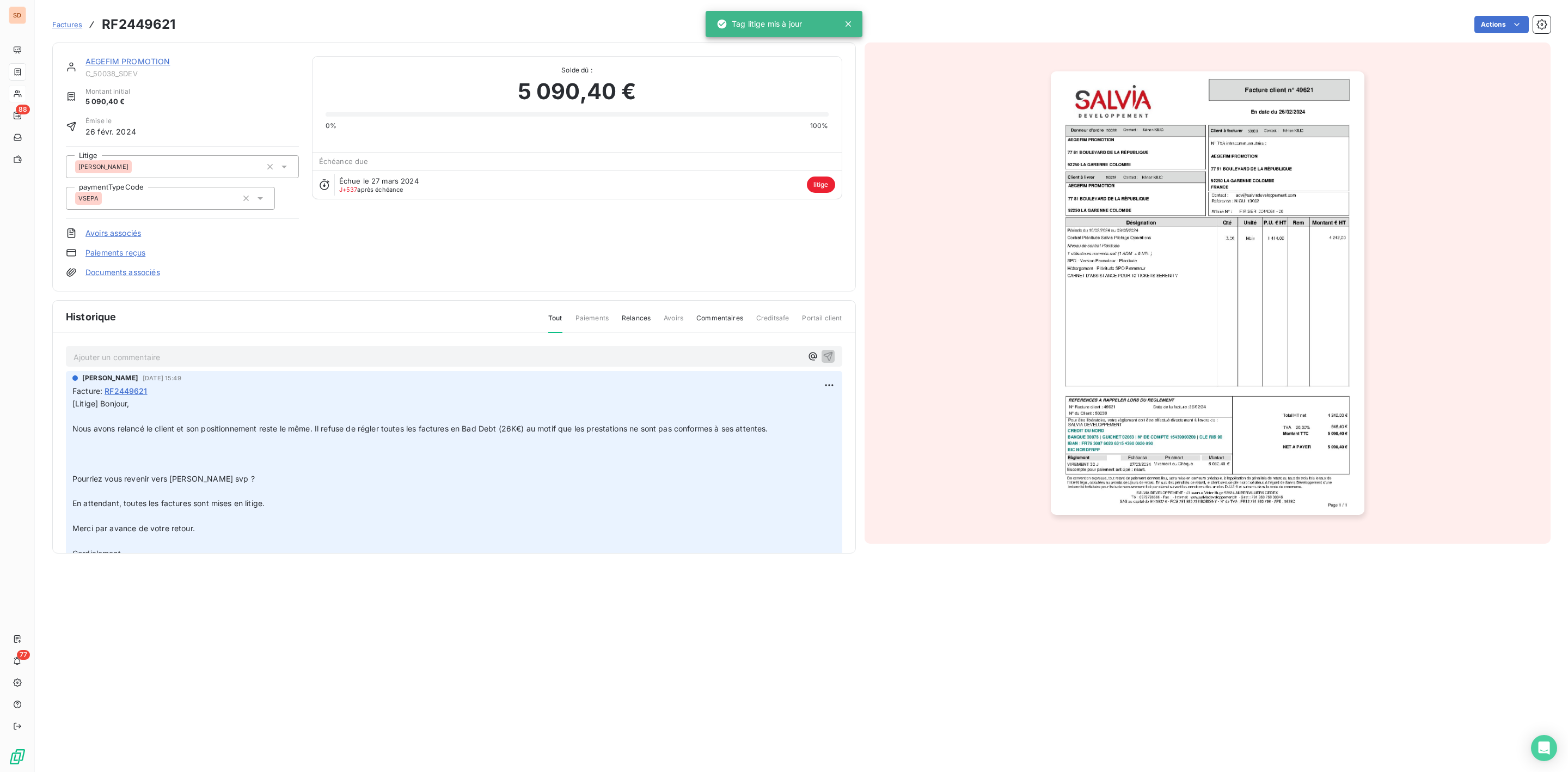
click at [128, 64] on link "AEGEFIM PROMOTION" at bounding box center [128, 61] width 85 height 10
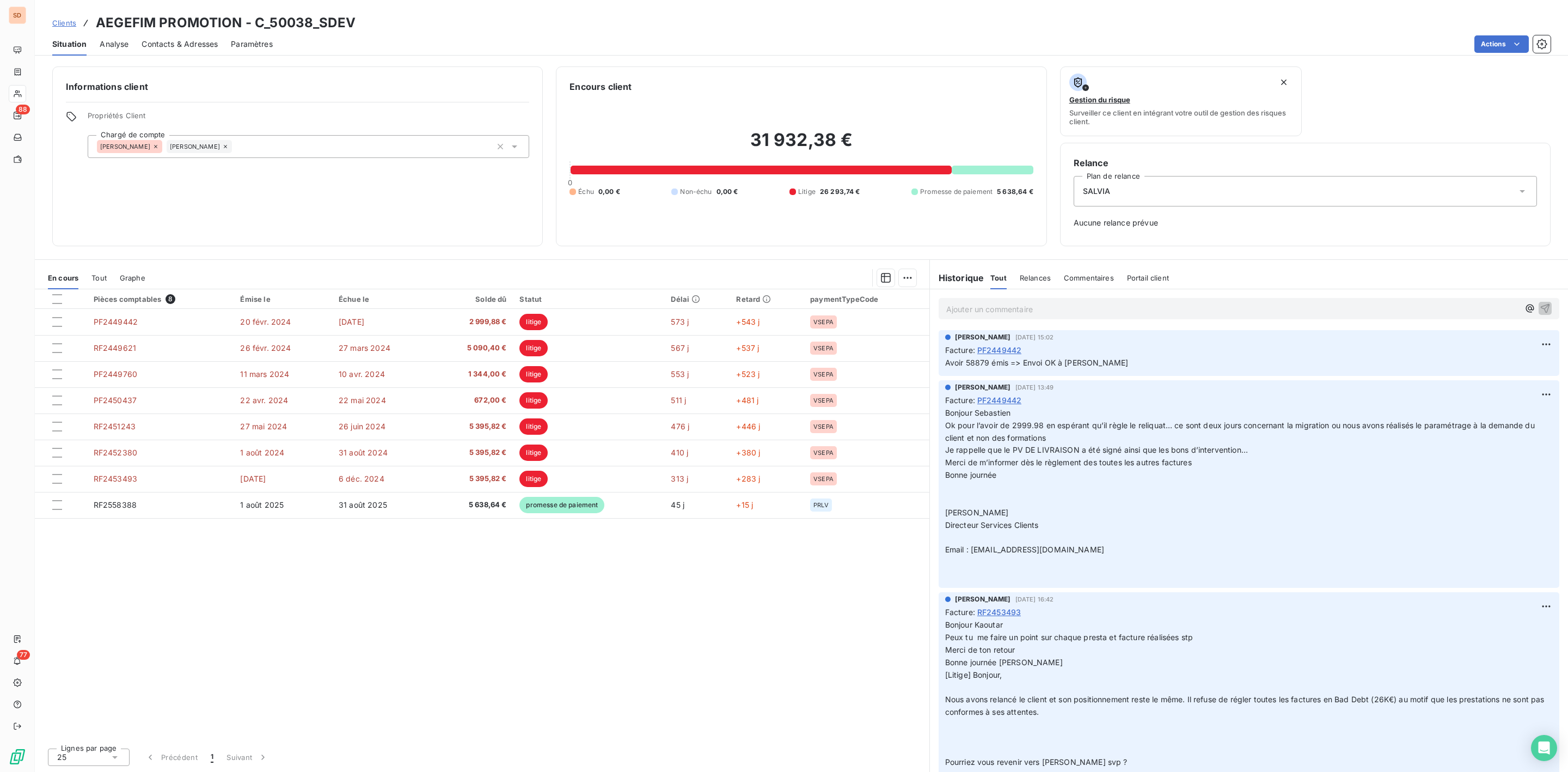
click at [967, 309] on p "Ajouter un commentaire ﻿" at bounding box center [1232, 309] width 573 height 13
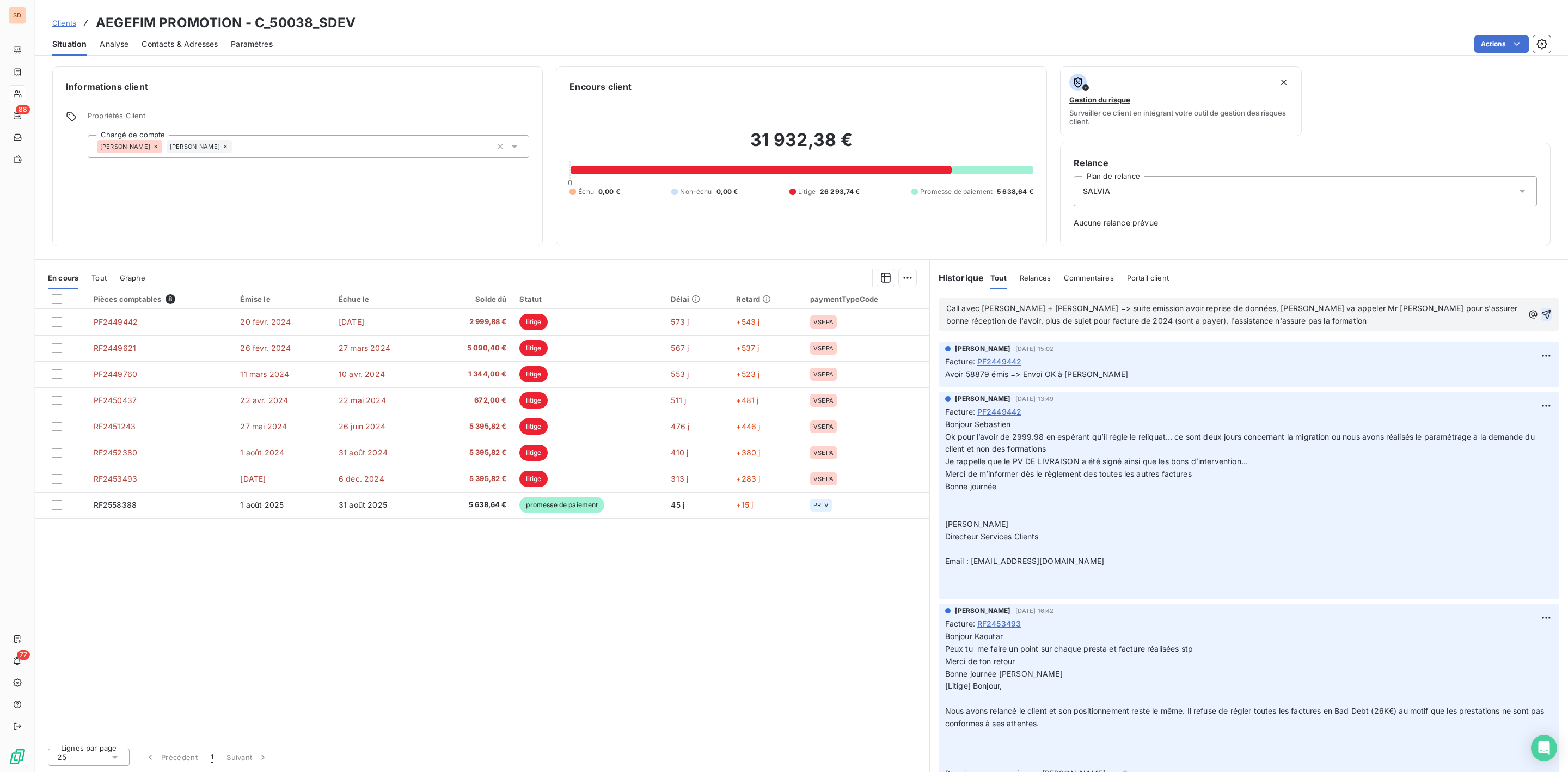
click at [1541, 316] on icon "button" at bounding box center [1546, 314] width 11 height 11
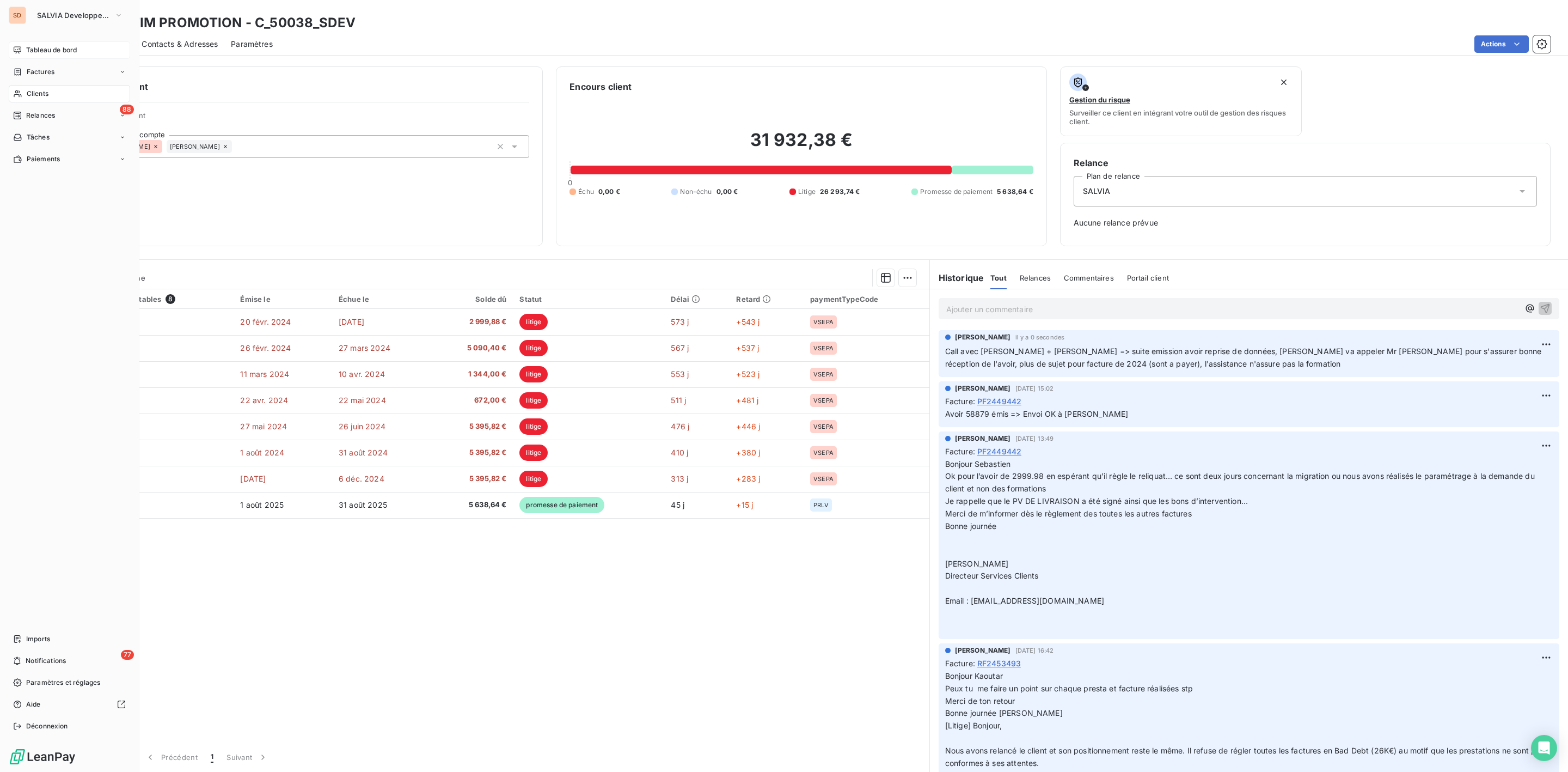
click at [48, 46] on span "Tableau de bord" at bounding box center [51, 50] width 51 height 10
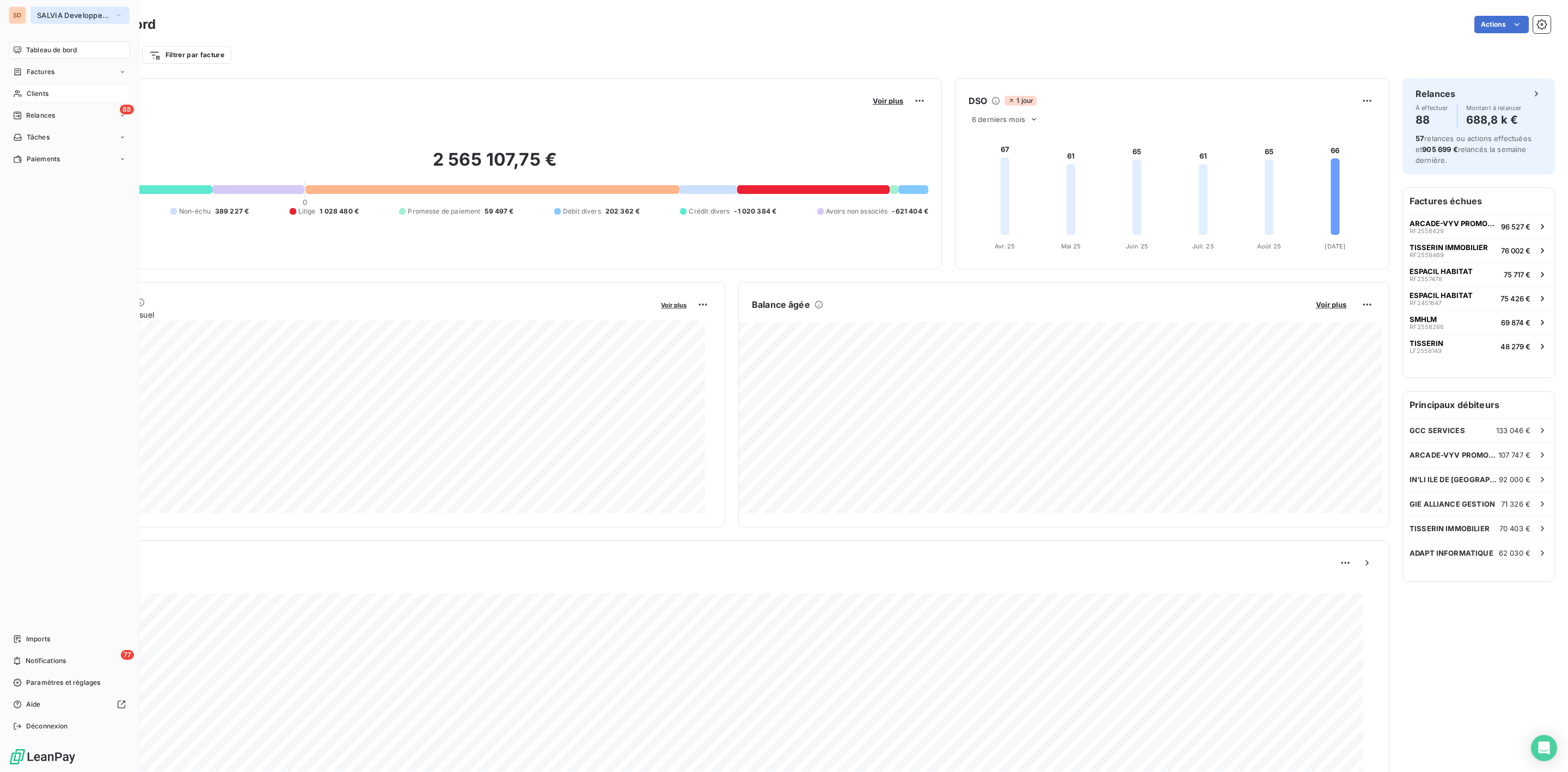
click at [48, 13] on span "SALVIA Developpement" at bounding box center [73, 15] width 73 height 9
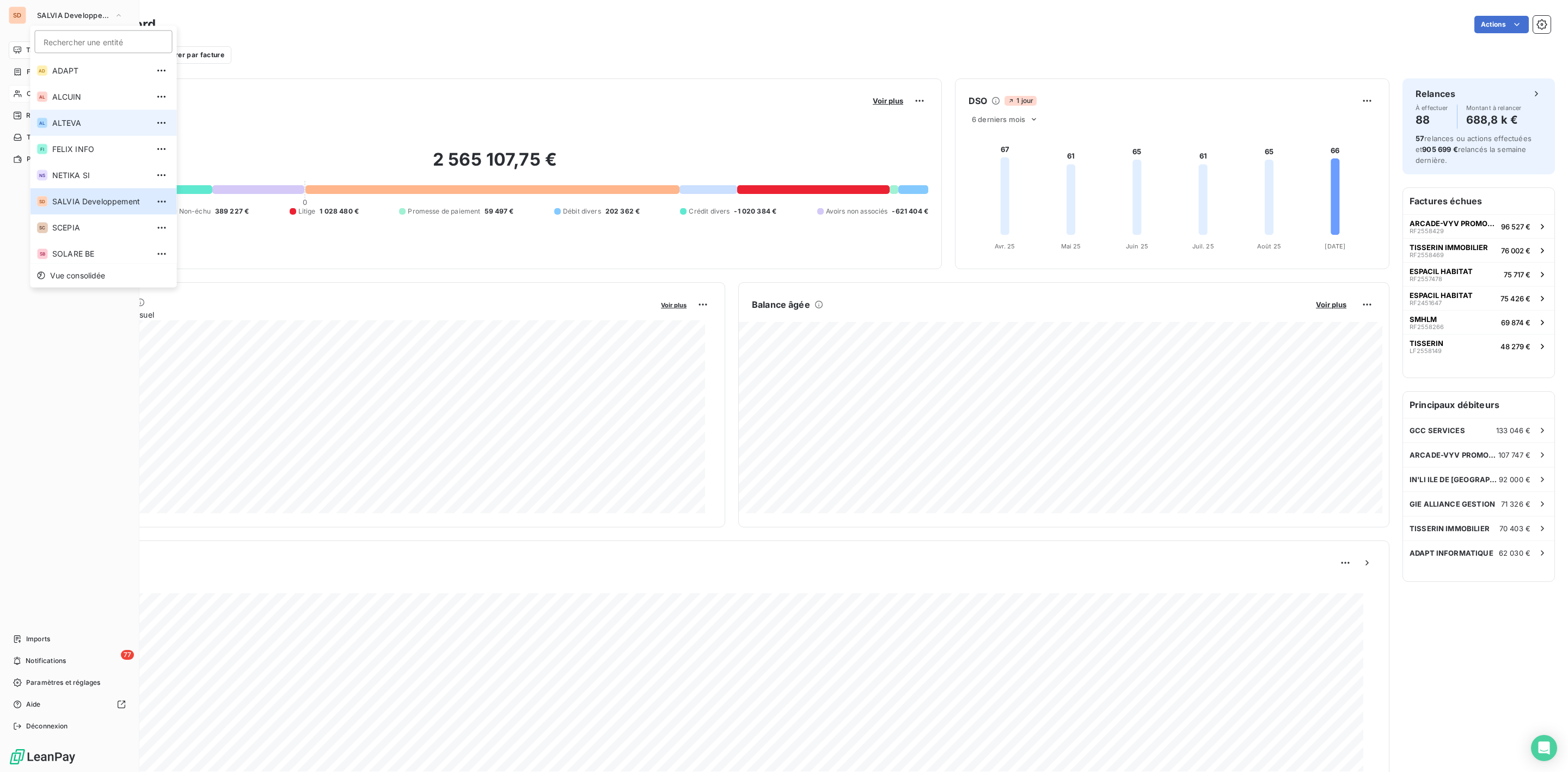
click at [67, 124] on span "ALTEVA" at bounding box center [100, 123] width 96 height 11
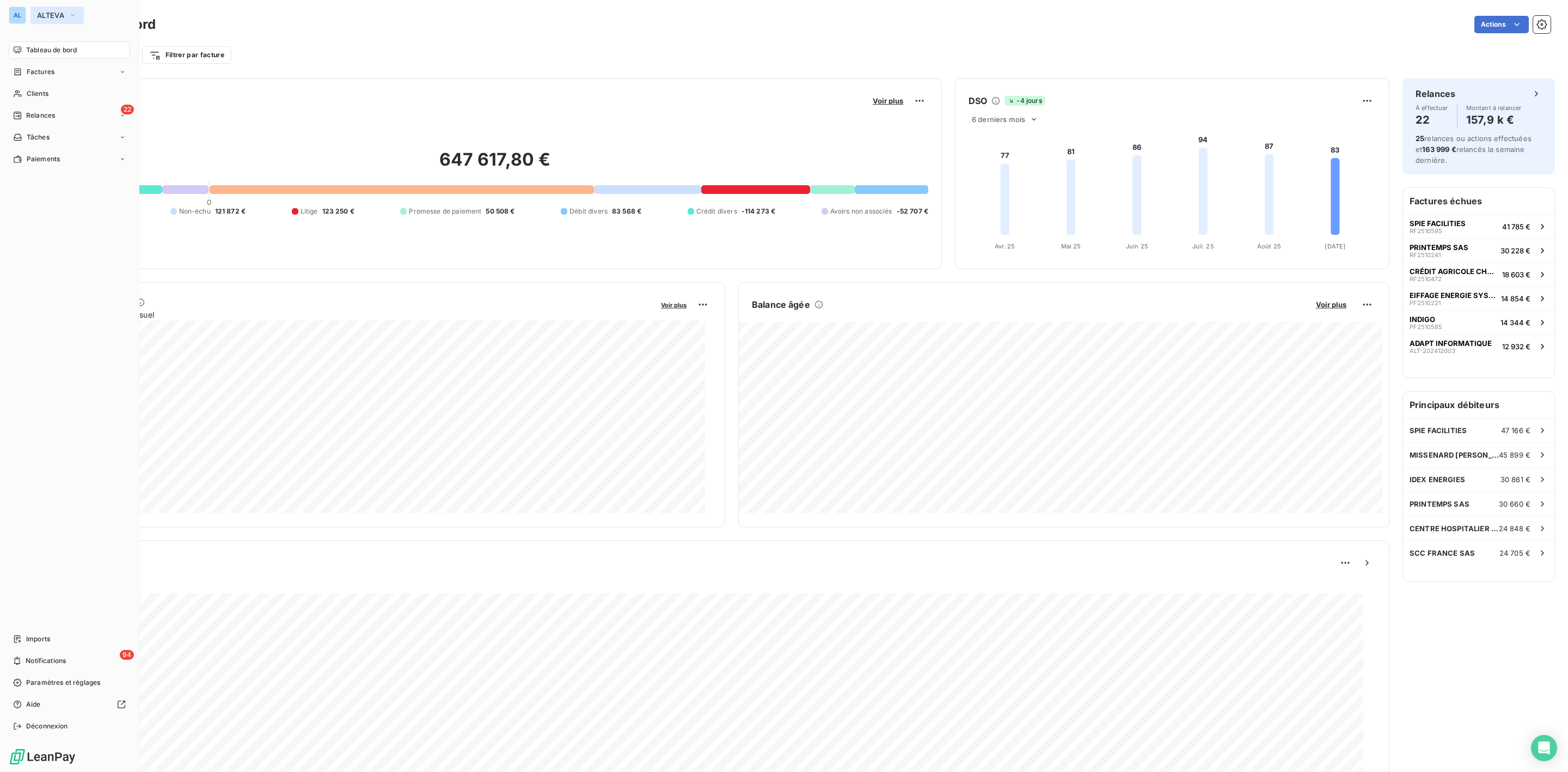
click at [38, 8] on button "ALTEVA" at bounding box center [57, 15] width 53 height 17
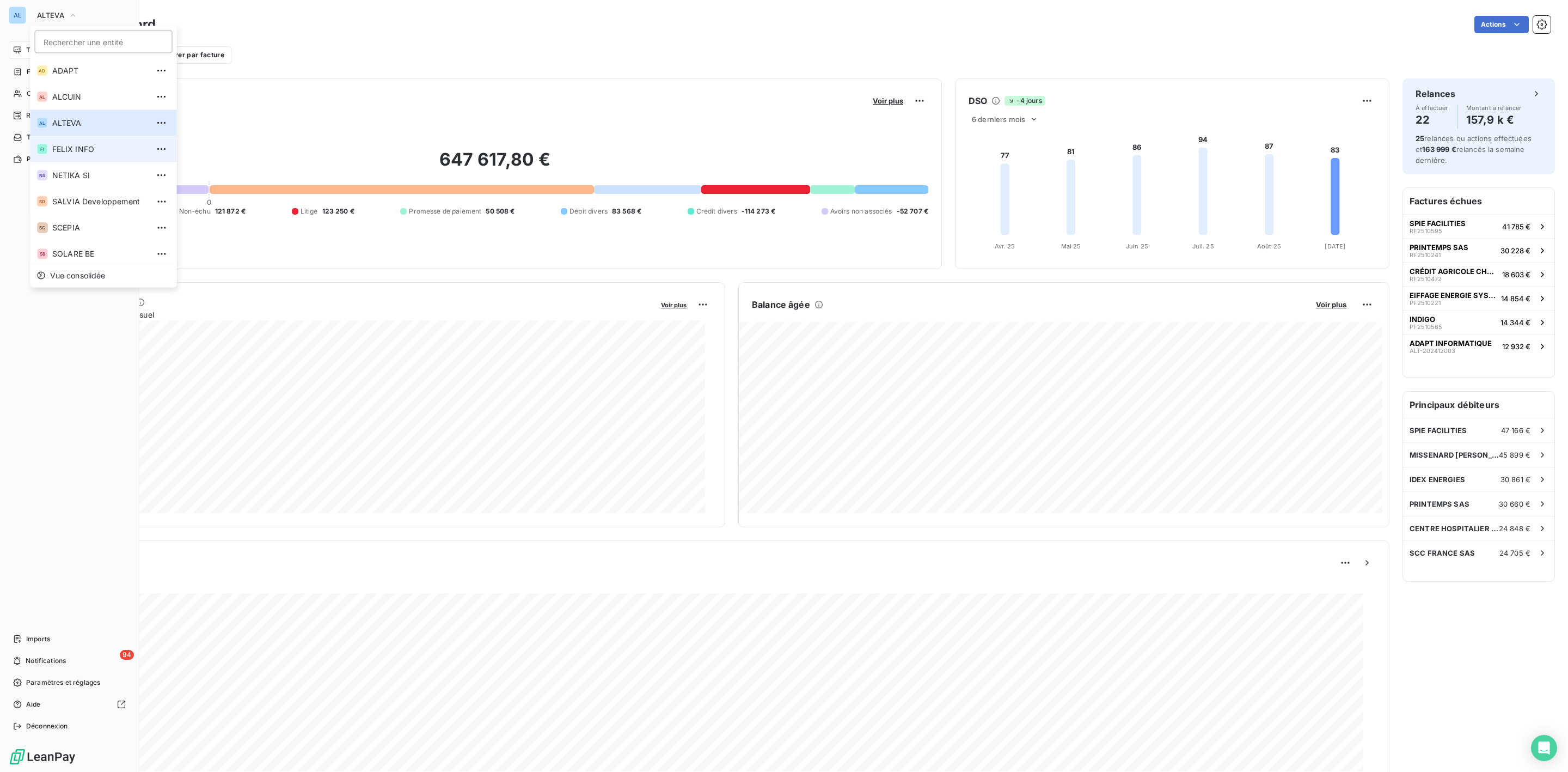
click at [70, 144] on span "FELIX INFO" at bounding box center [100, 149] width 96 height 11
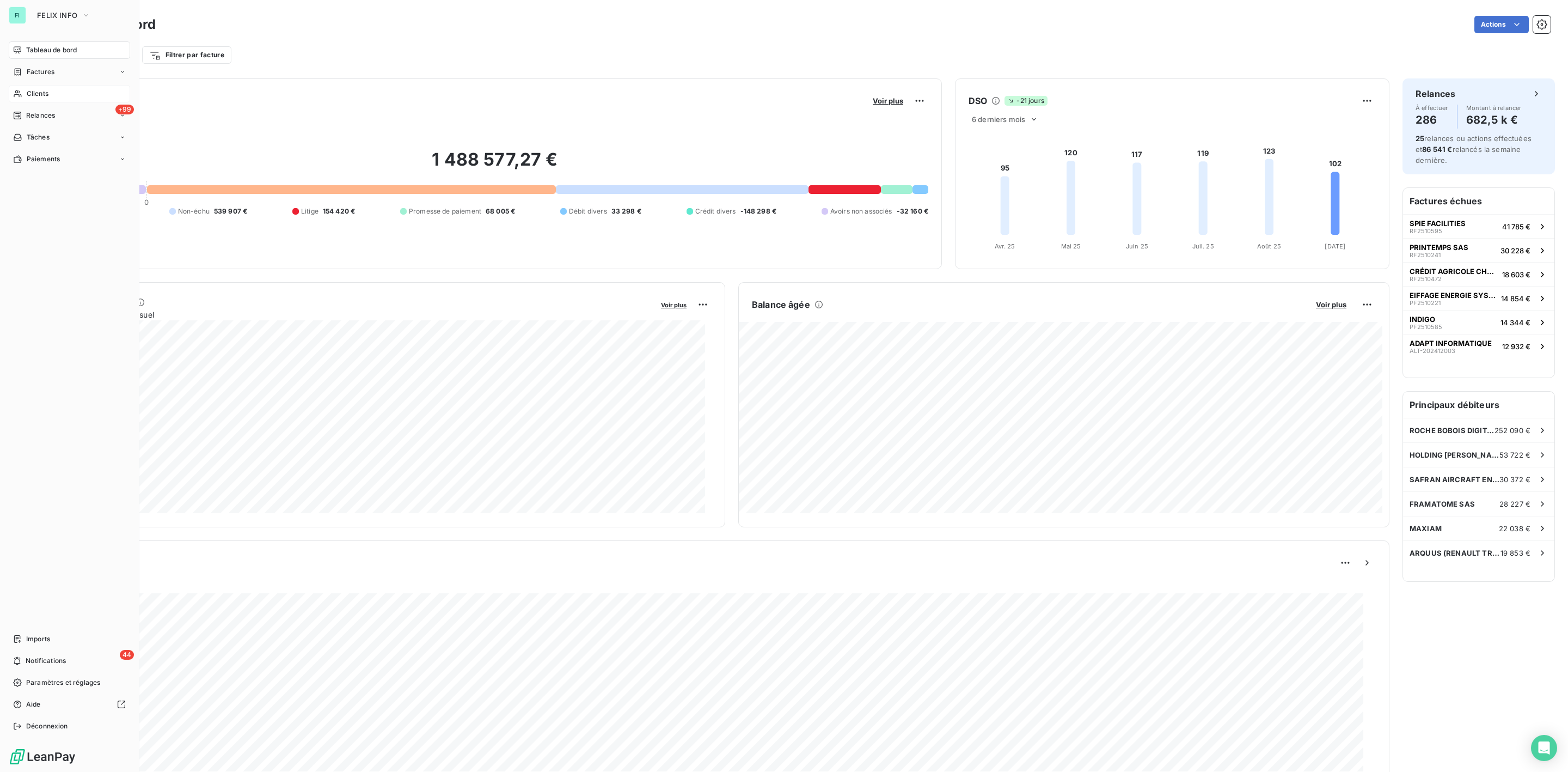
click at [43, 92] on span "Clients" at bounding box center [37, 93] width 22 height 10
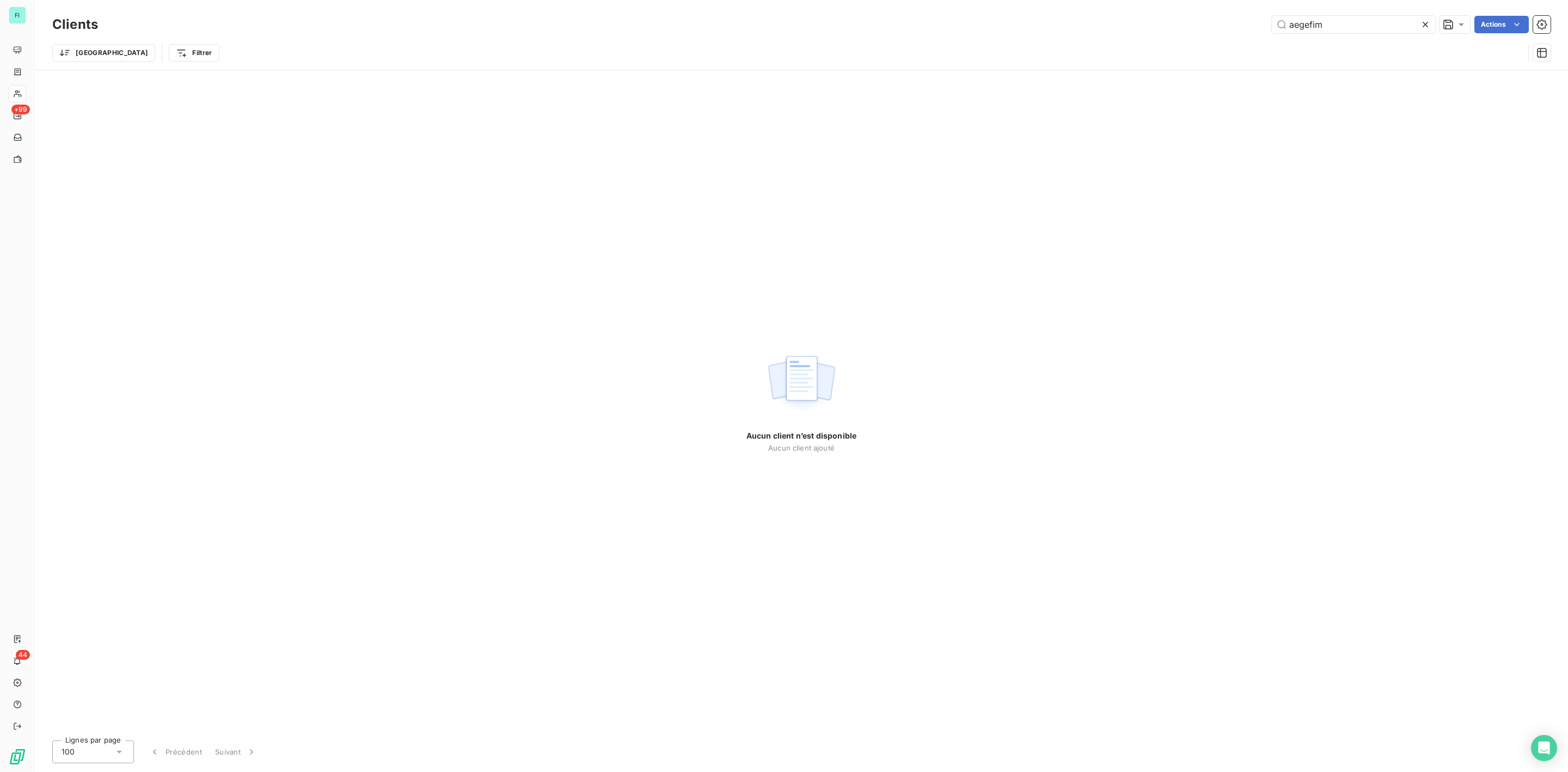
drag, startPoint x: 1350, startPoint y: 25, endPoint x: 1107, endPoint y: 25, distance: 243.0
click at [1136, 25] on div "aegefim Actions" at bounding box center [831, 24] width 1440 height 17
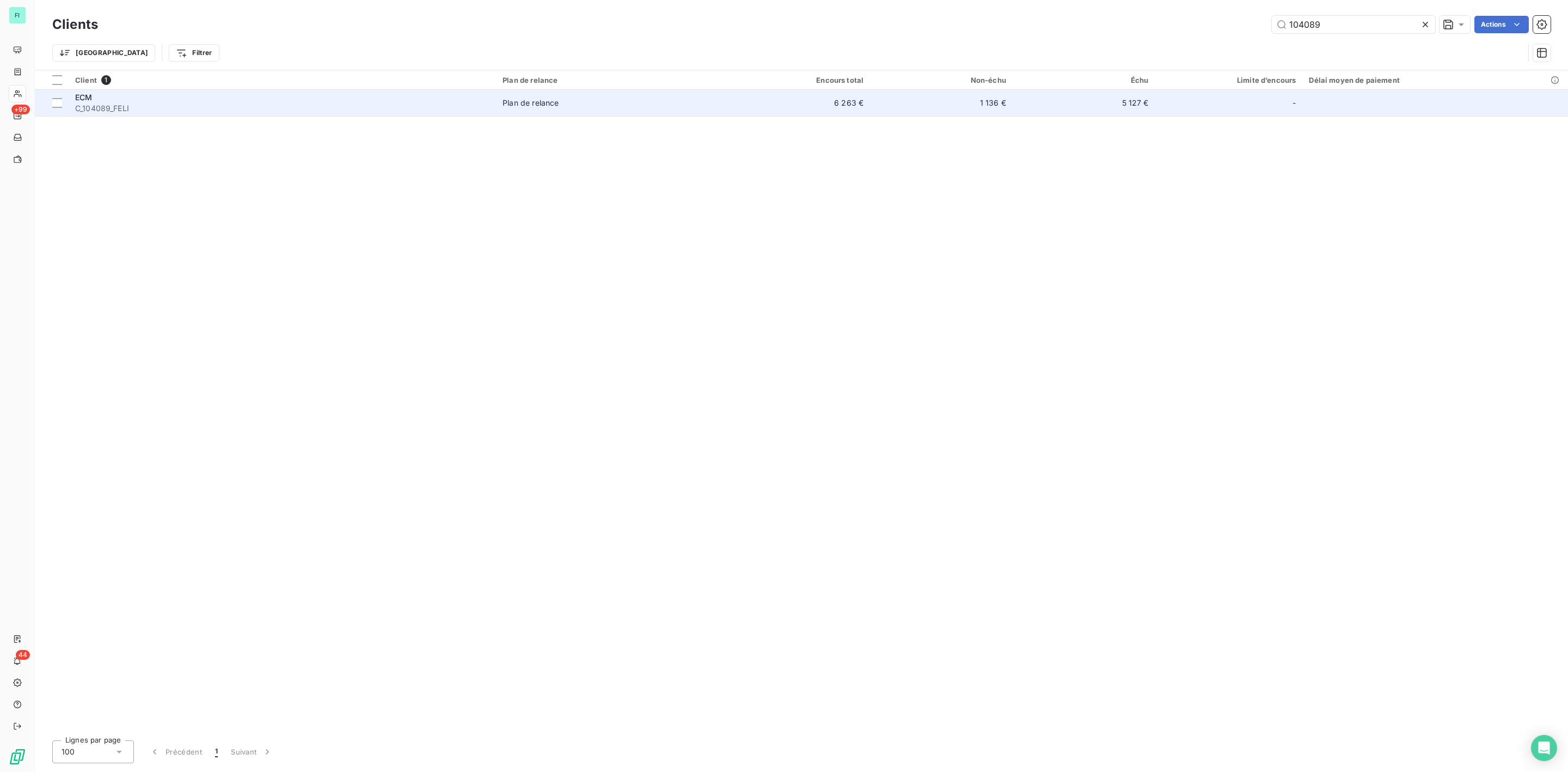
type input "104089"
click at [190, 109] on span "C_104089_FELI" at bounding box center [282, 108] width 414 height 11
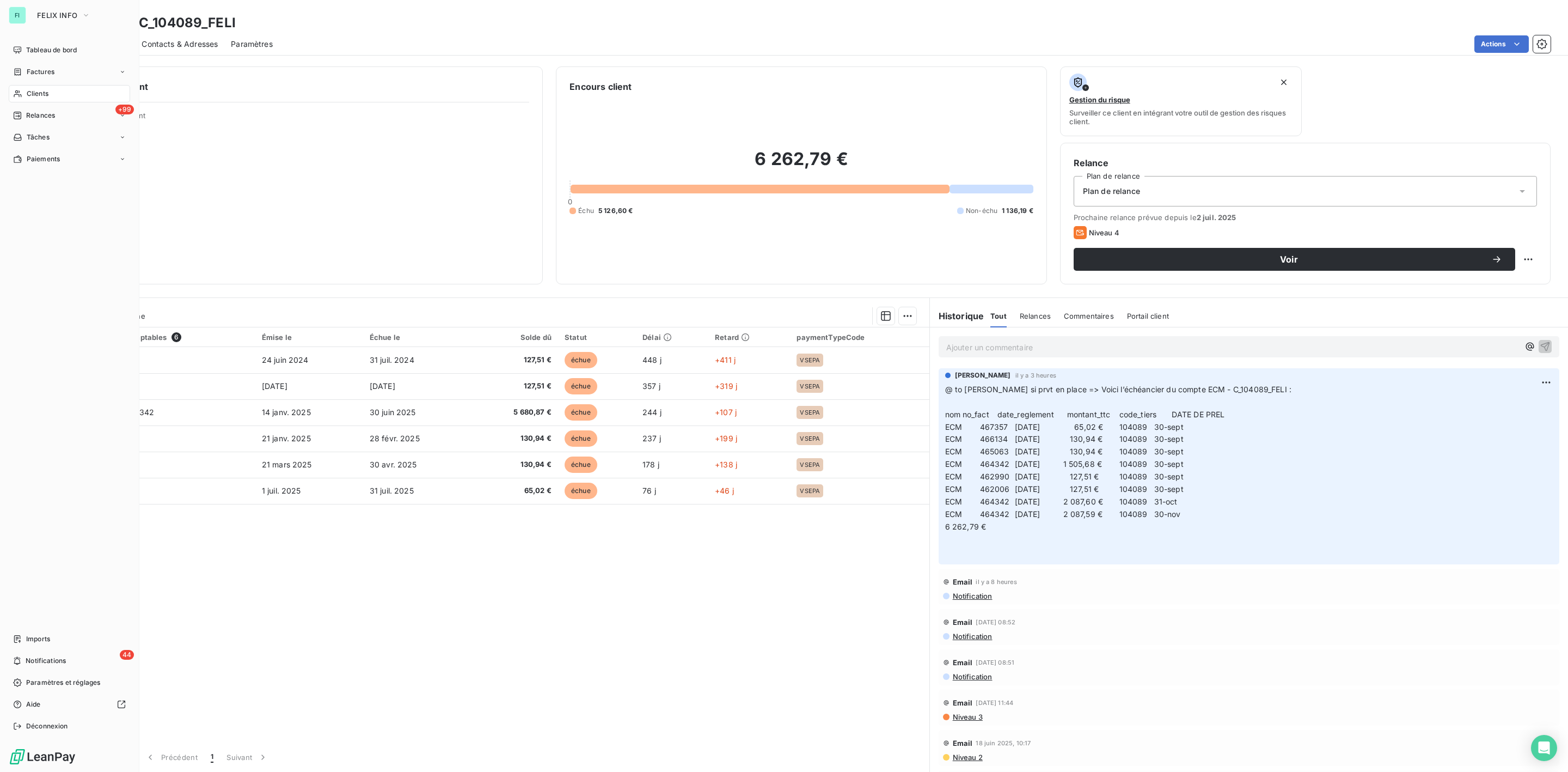
click at [44, 89] on span "Clients" at bounding box center [37, 93] width 22 height 10
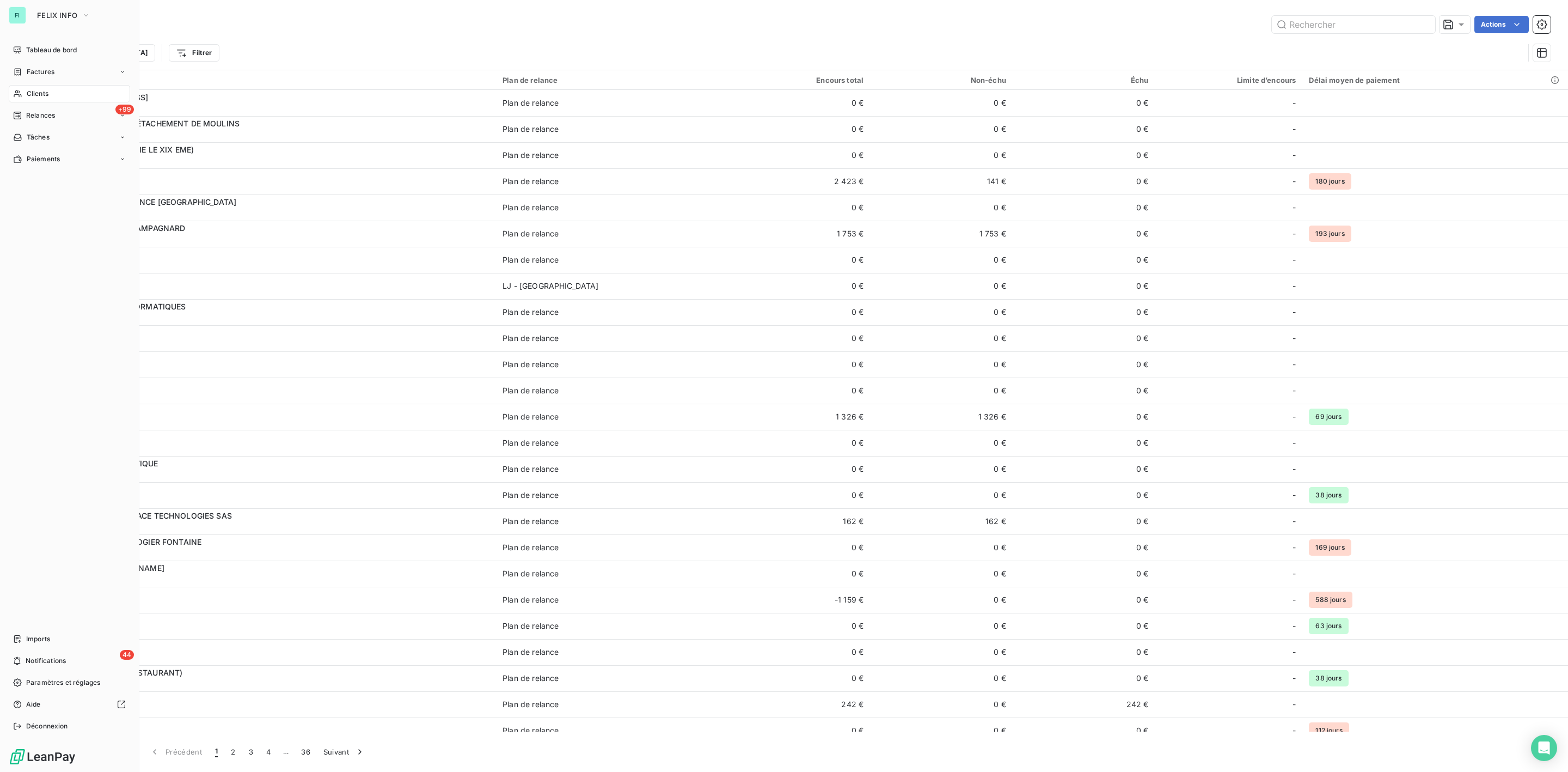
click at [29, 90] on span "Clients" at bounding box center [37, 93] width 22 height 10
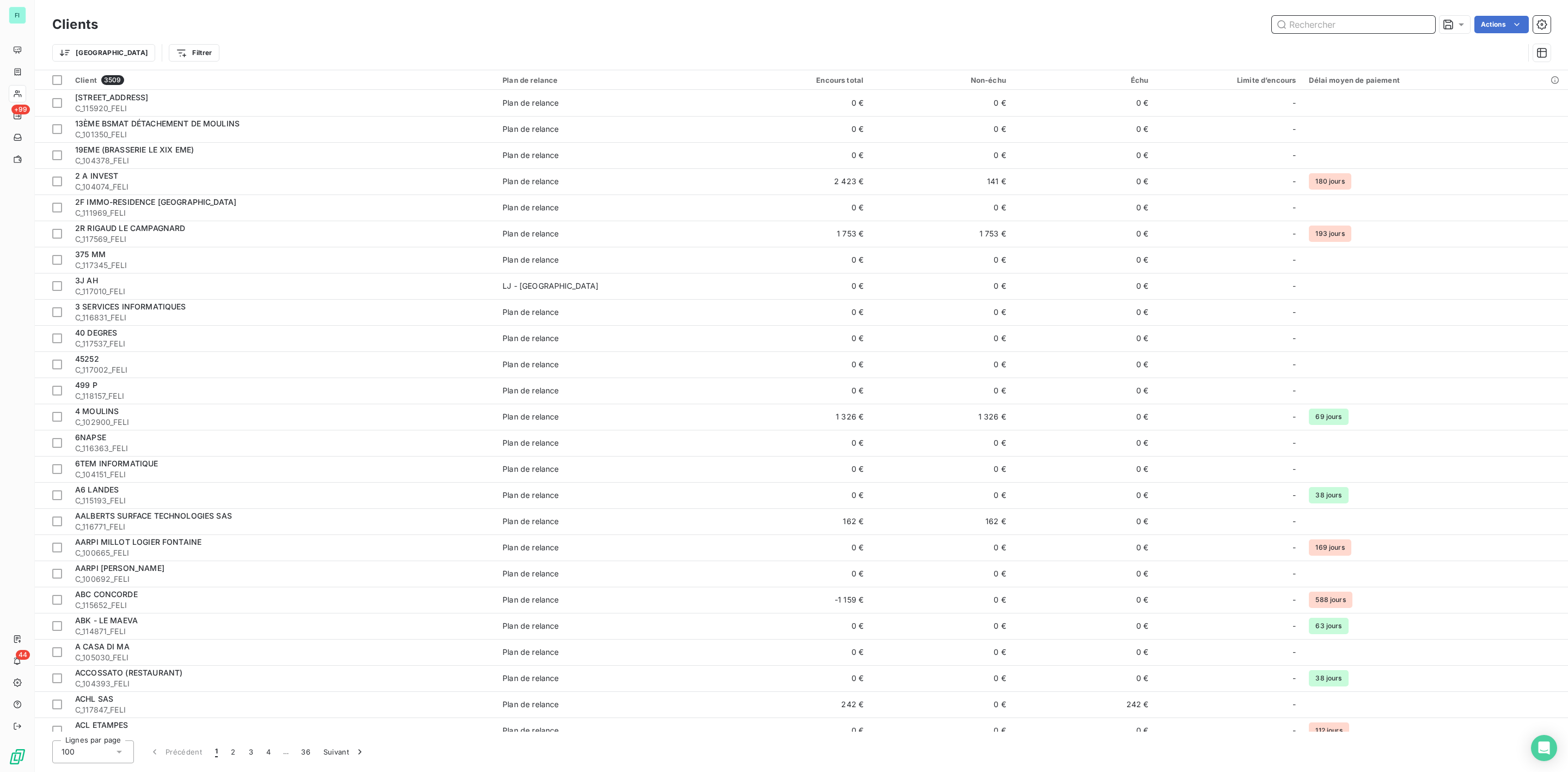
click at [1318, 29] on input "text" at bounding box center [1353, 24] width 163 height 17
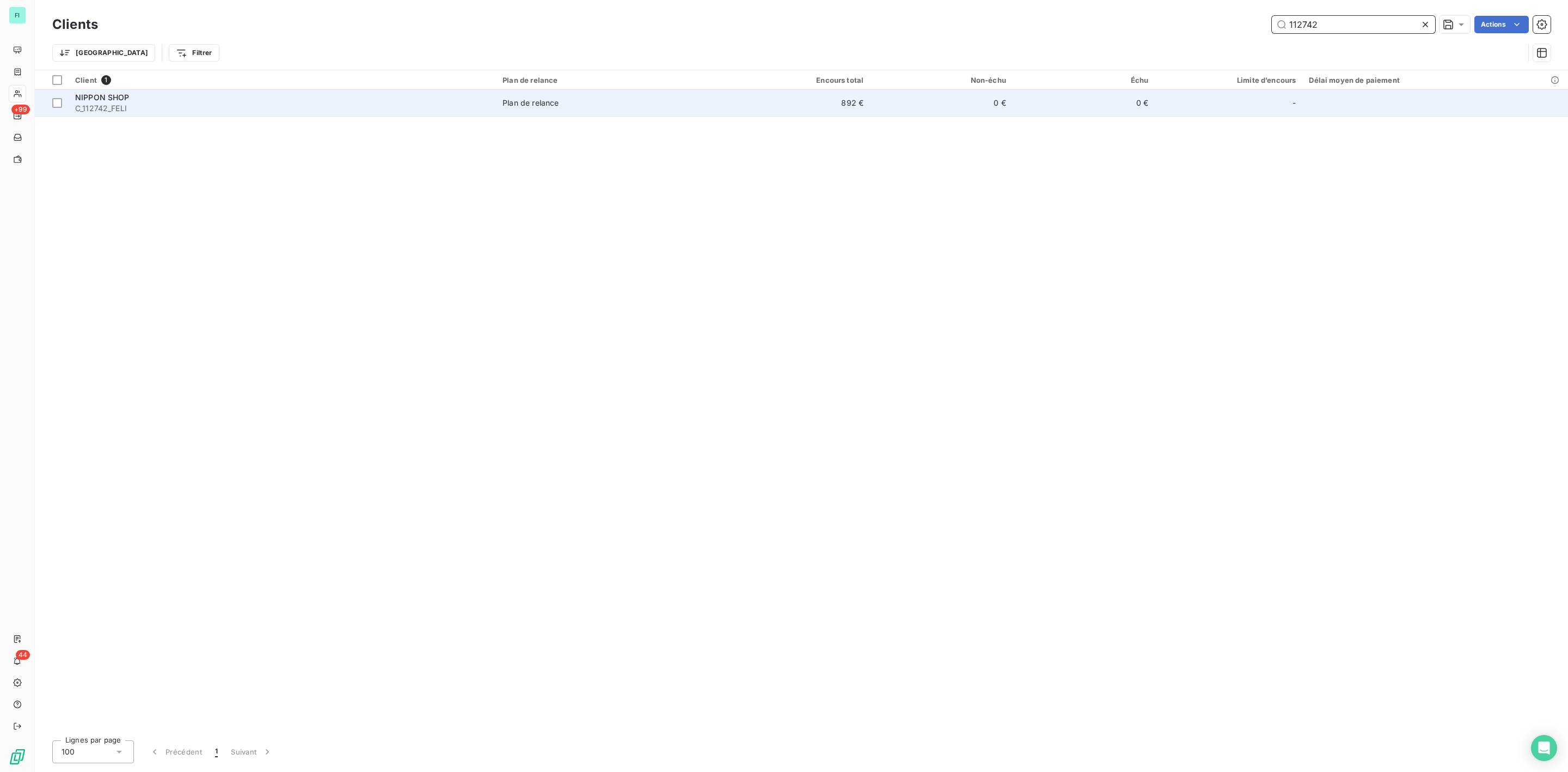
type input "112742"
click at [107, 105] on span "C_112742_FELI" at bounding box center [282, 108] width 414 height 11
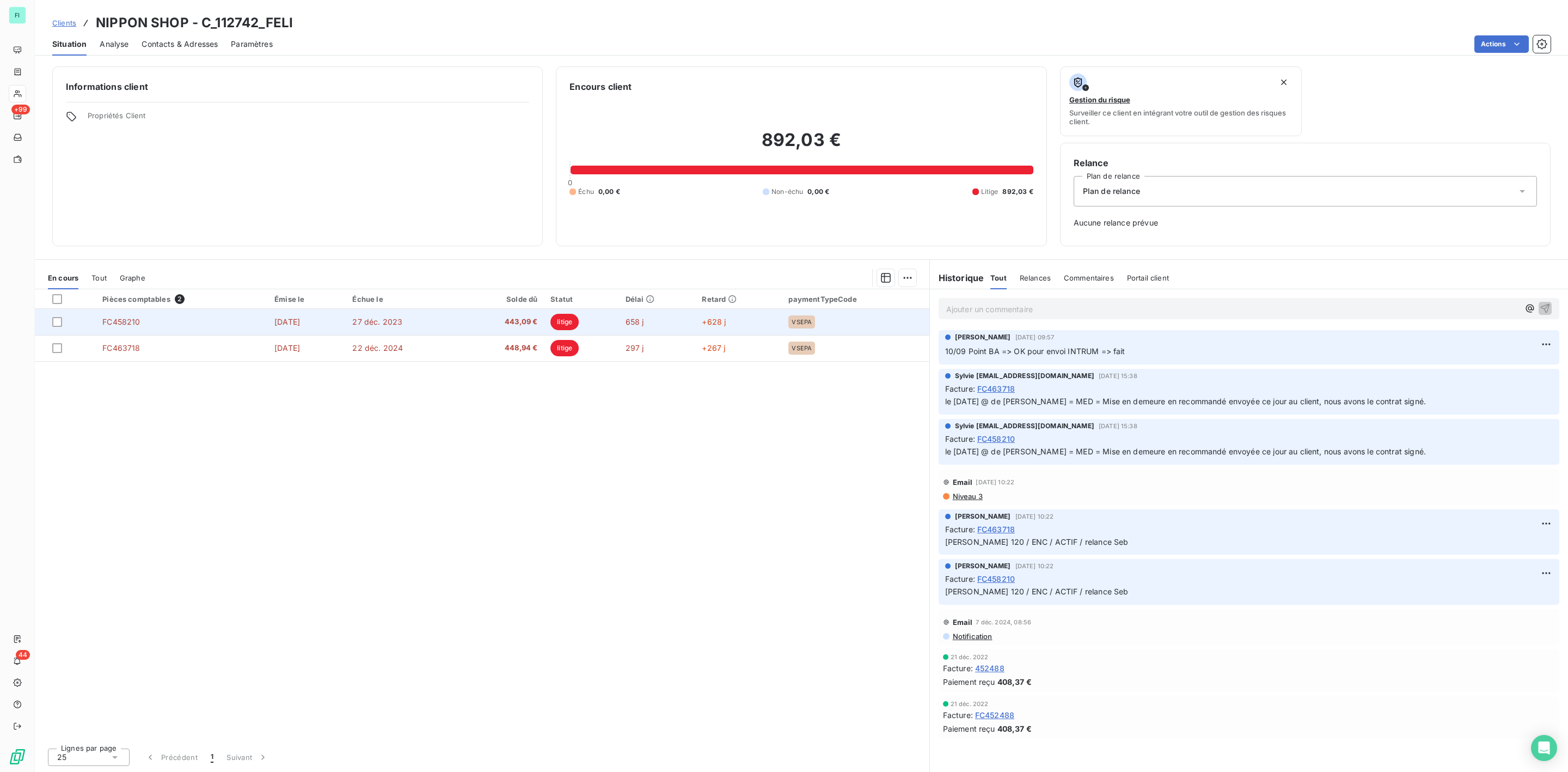
click at [694, 321] on td "658 j" at bounding box center [657, 322] width 77 height 26
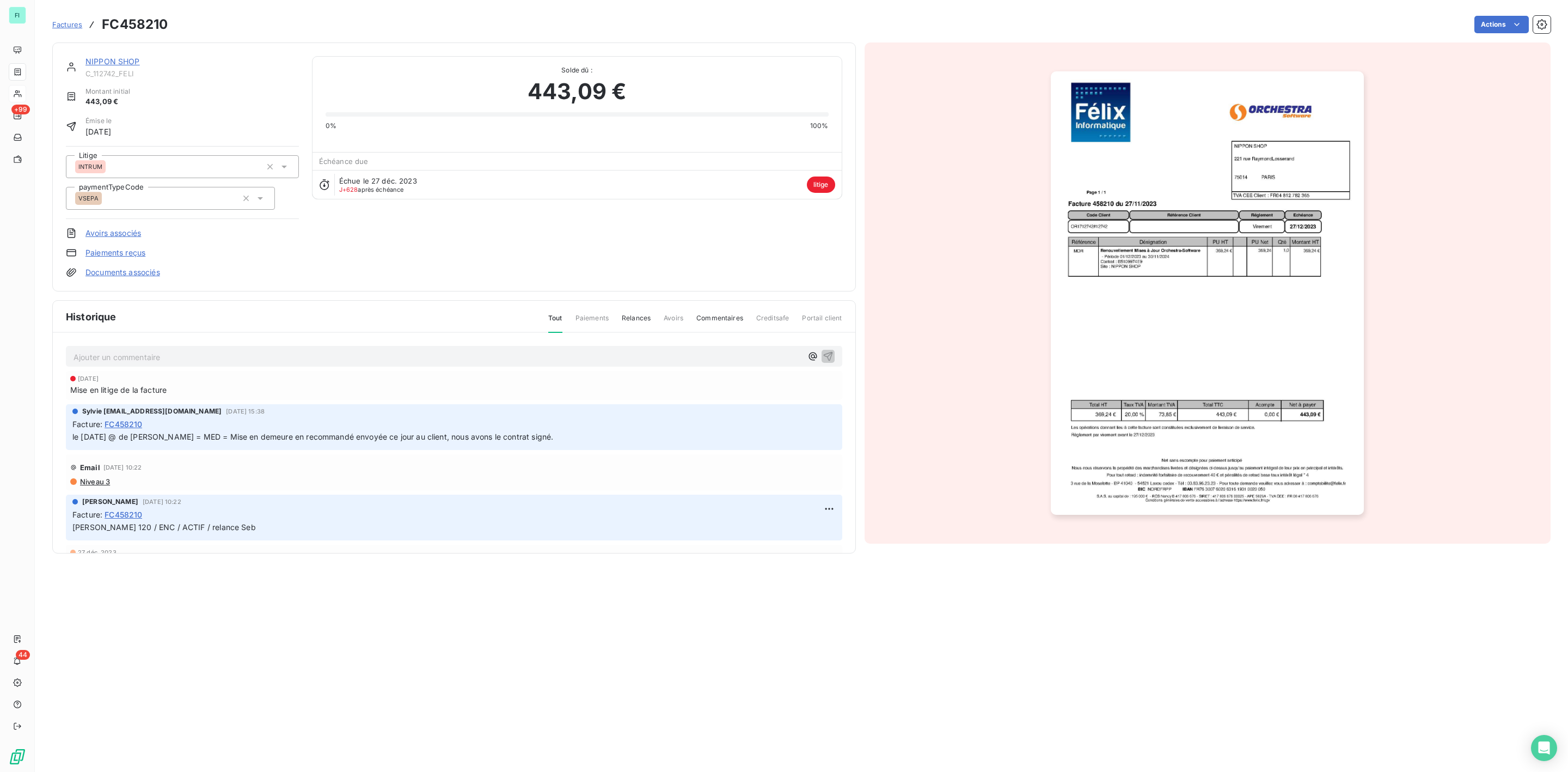
click at [116, 63] on link "NIPPON SHOP" at bounding box center [113, 61] width 55 height 10
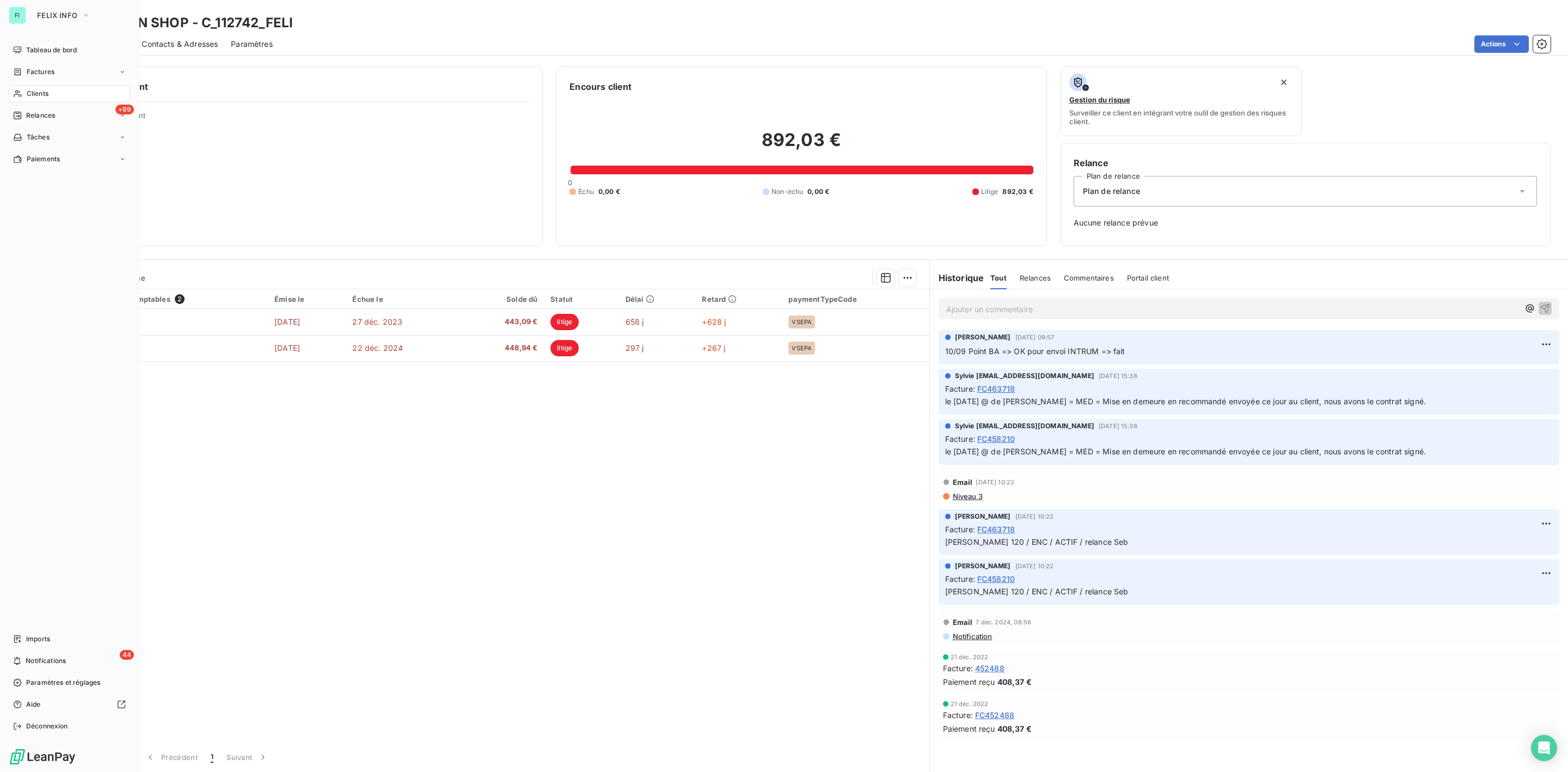
click at [25, 87] on div "Clients" at bounding box center [69, 93] width 121 height 17
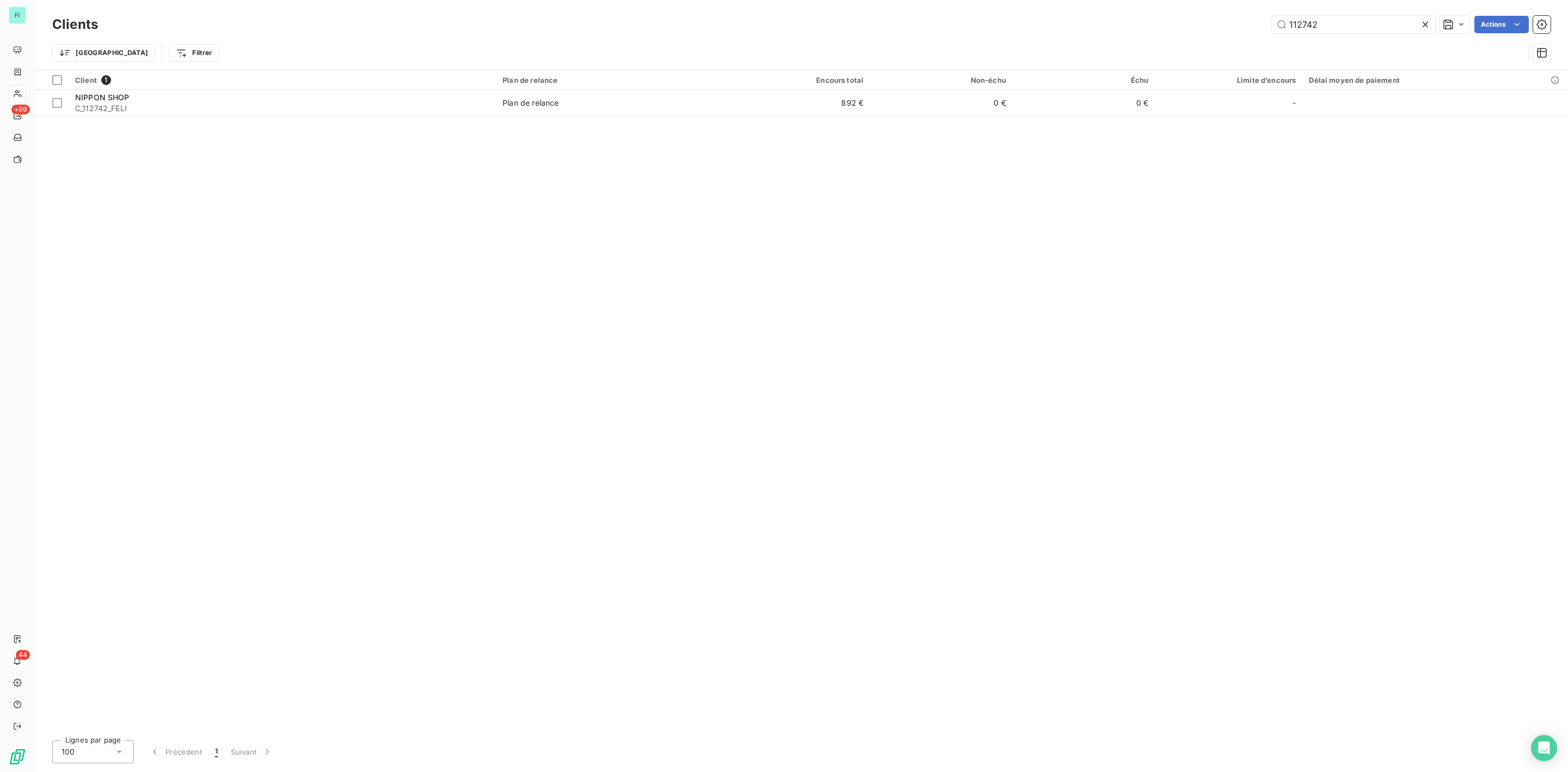
drag, startPoint x: 1335, startPoint y: 28, endPoint x: 1216, endPoint y: 33, distance: 119.1
click at [1241, 30] on div "112742 Actions" at bounding box center [831, 24] width 1440 height 17
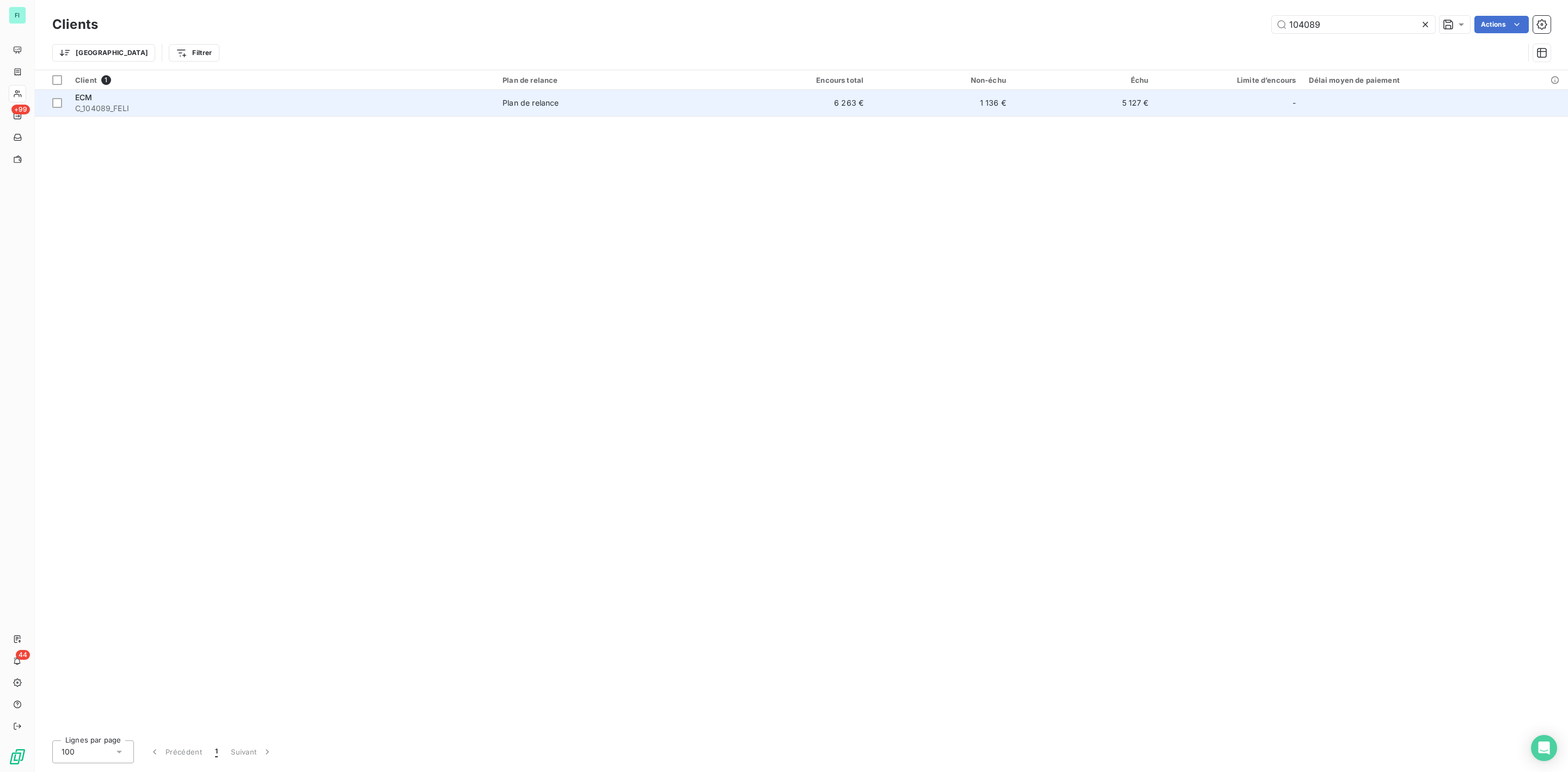
type input "104089"
click at [175, 113] on span "C_104089_FELI" at bounding box center [282, 108] width 414 height 11
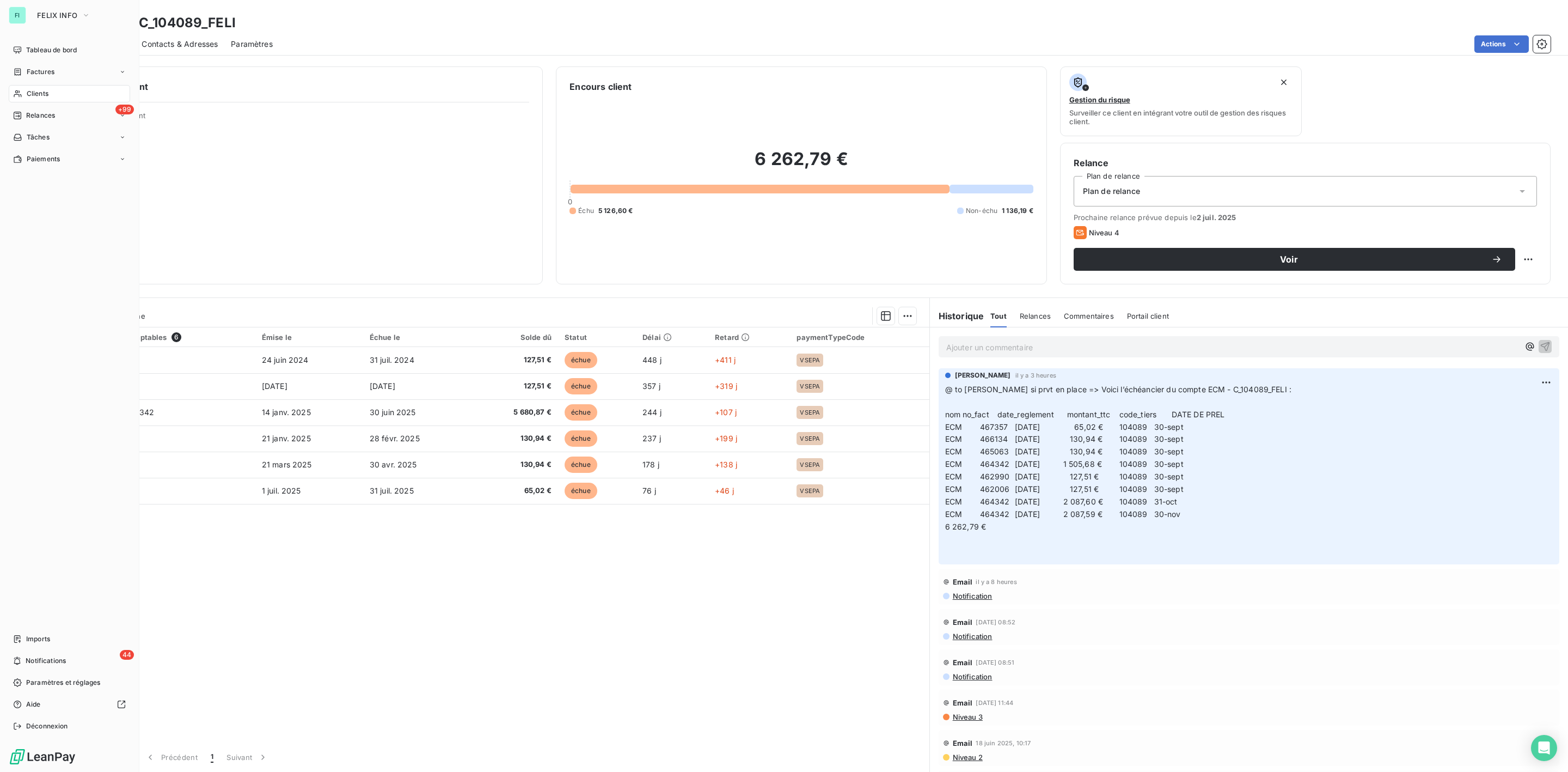
click at [32, 96] on span "Clients" at bounding box center [37, 93] width 22 height 10
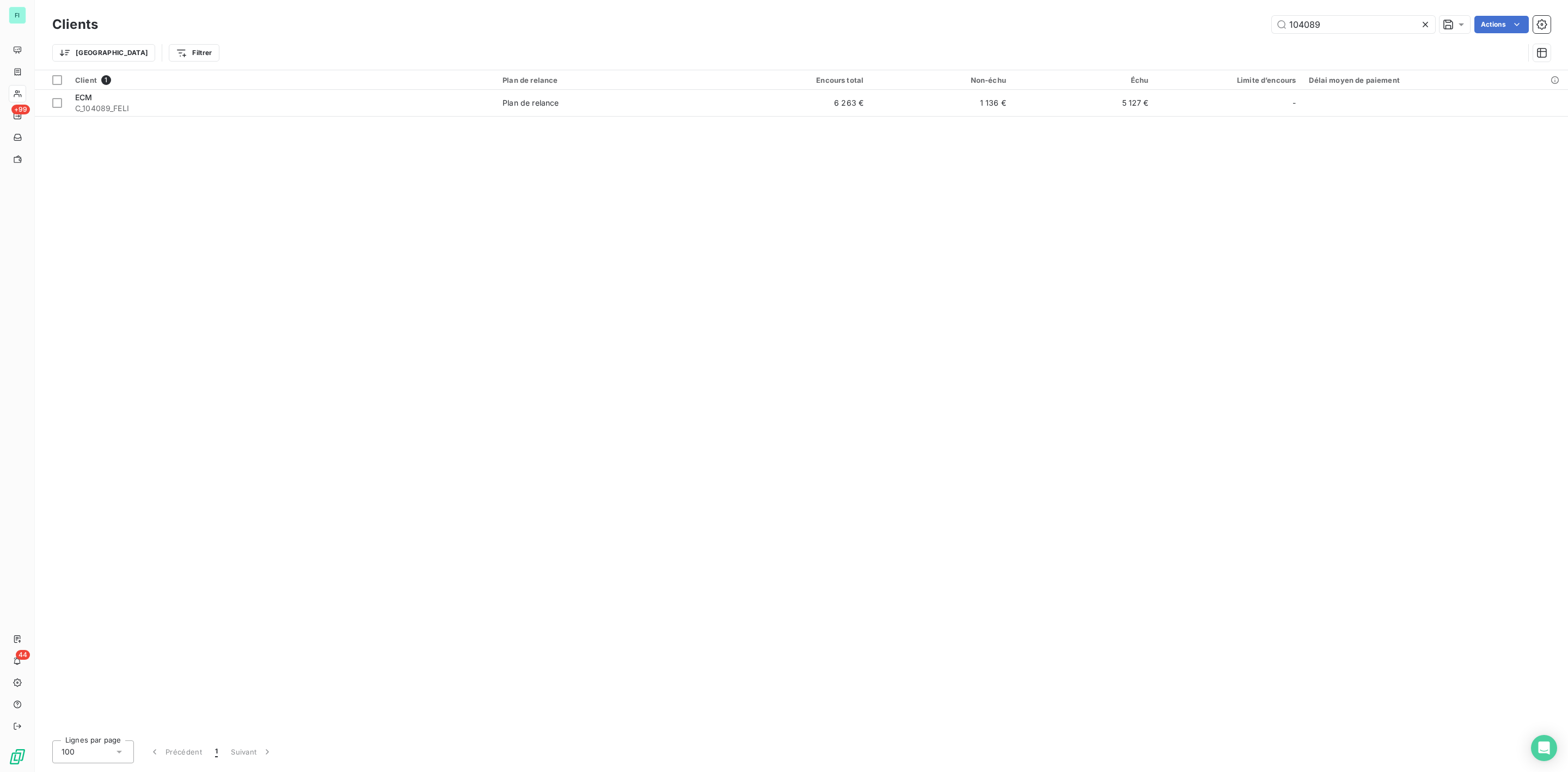
drag, startPoint x: 1362, startPoint y: 25, endPoint x: 1090, endPoint y: 28, distance: 272.0
click at [1139, 27] on div "104089 Actions" at bounding box center [831, 24] width 1440 height 17
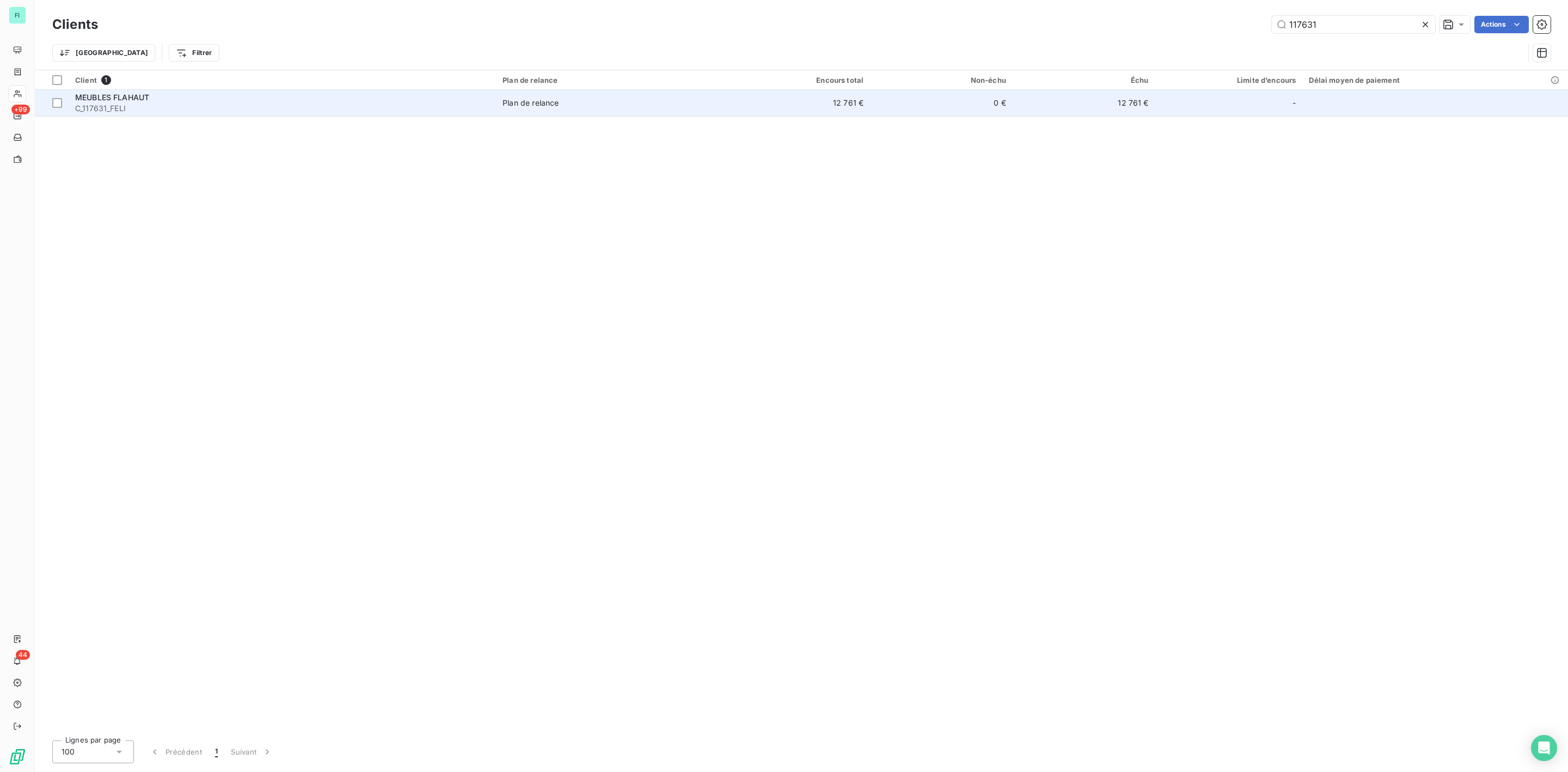
type input "117631"
click at [134, 93] on span "MEUBLES FLAHAUT" at bounding box center [112, 97] width 74 height 10
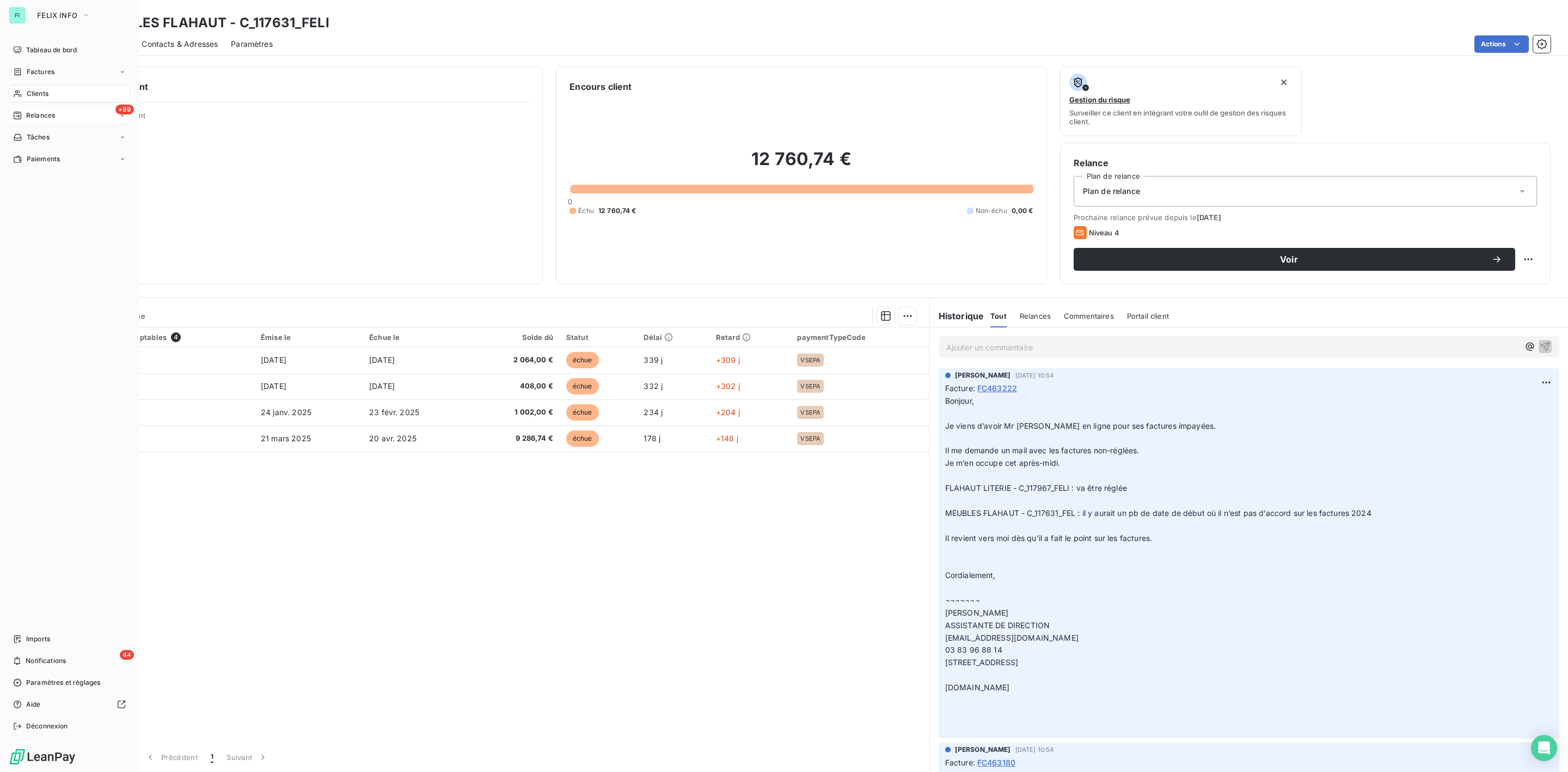
click at [32, 113] on span "Relances" at bounding box center [40, 115] width 29 height 10
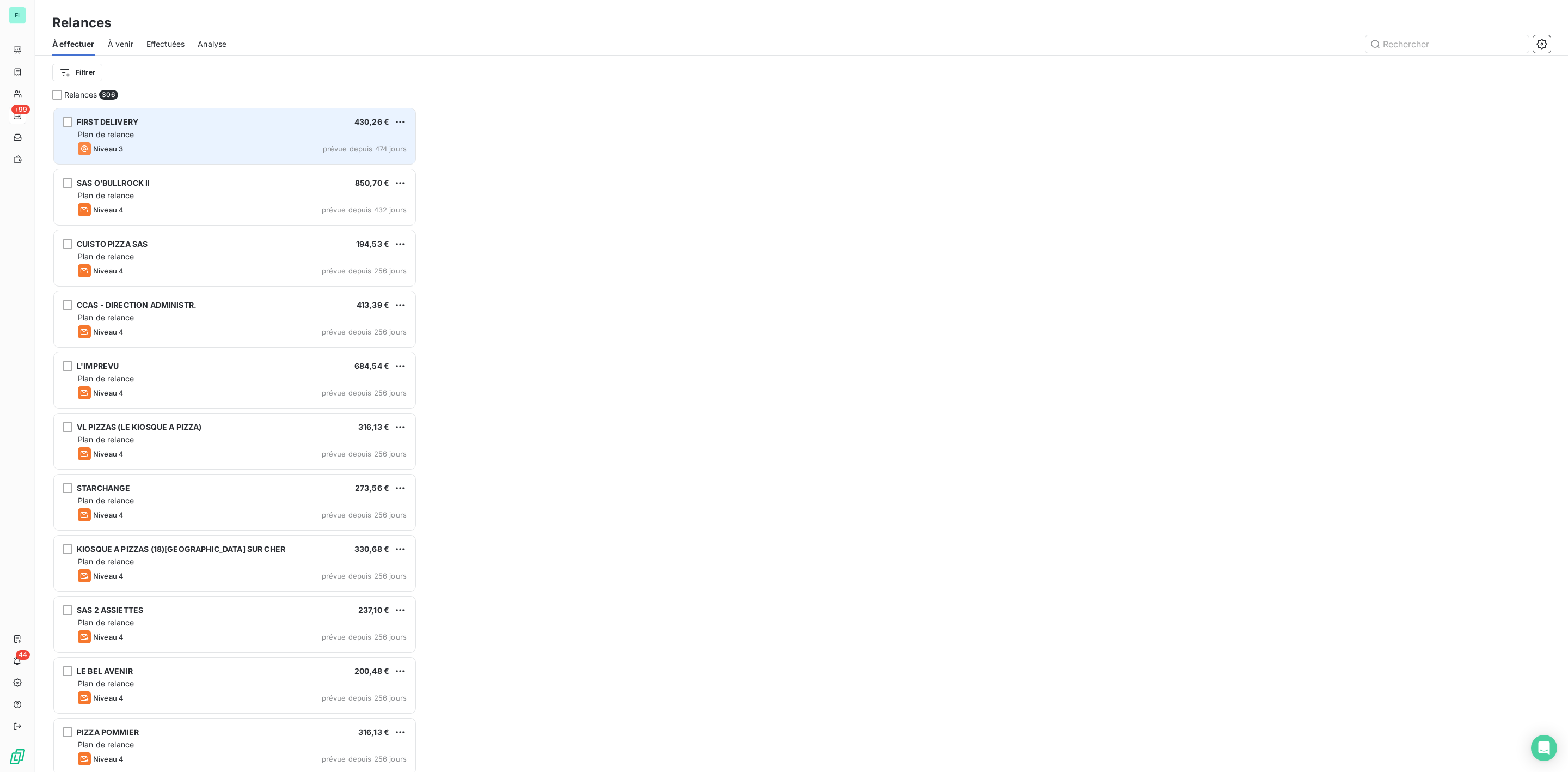
scroll to position [654, 352]
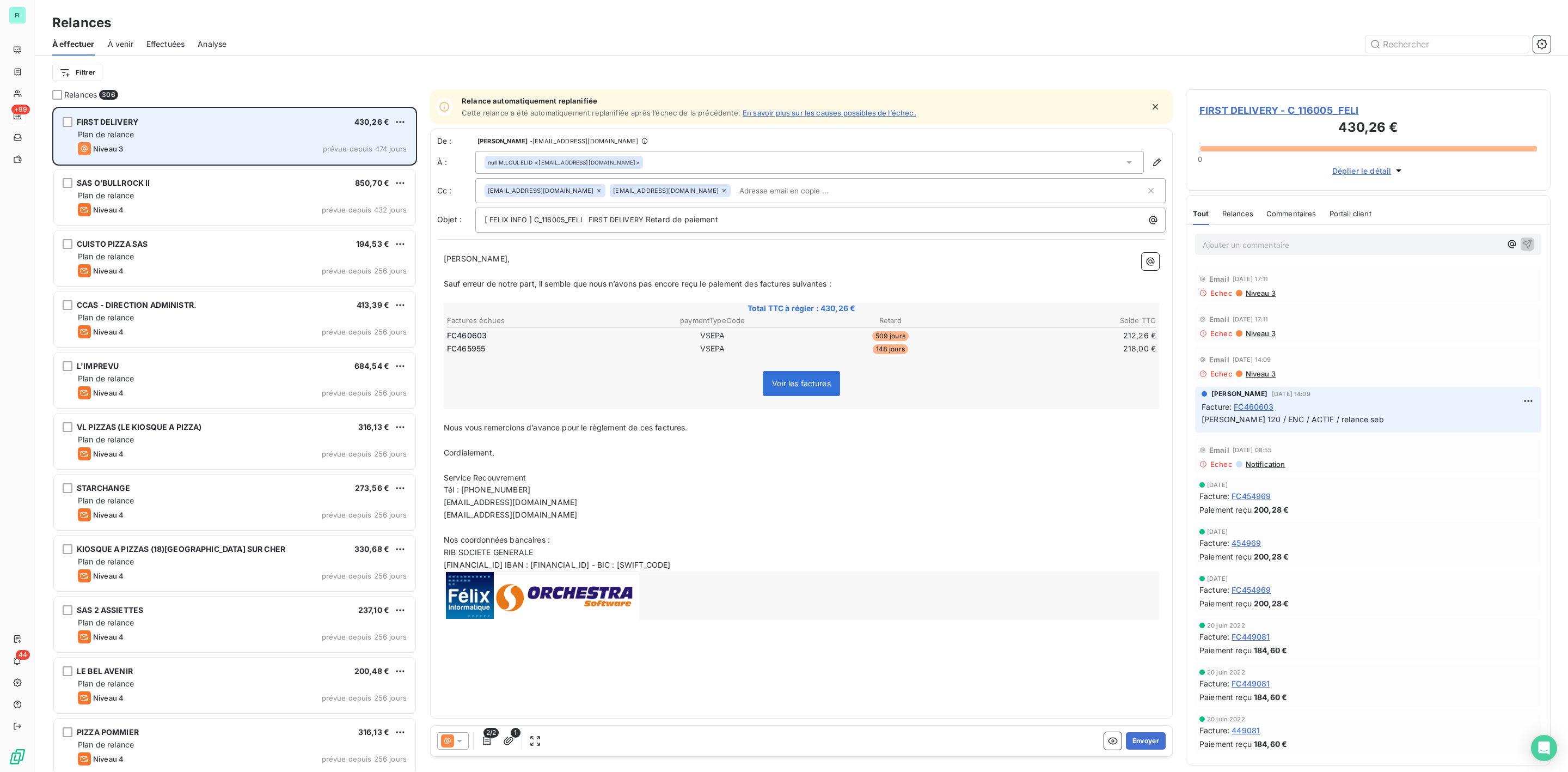
click at [124, 154] on div "Niveau 3 prévue depuis 474 jours" at bounding box center [242, 149] width 329 height 13
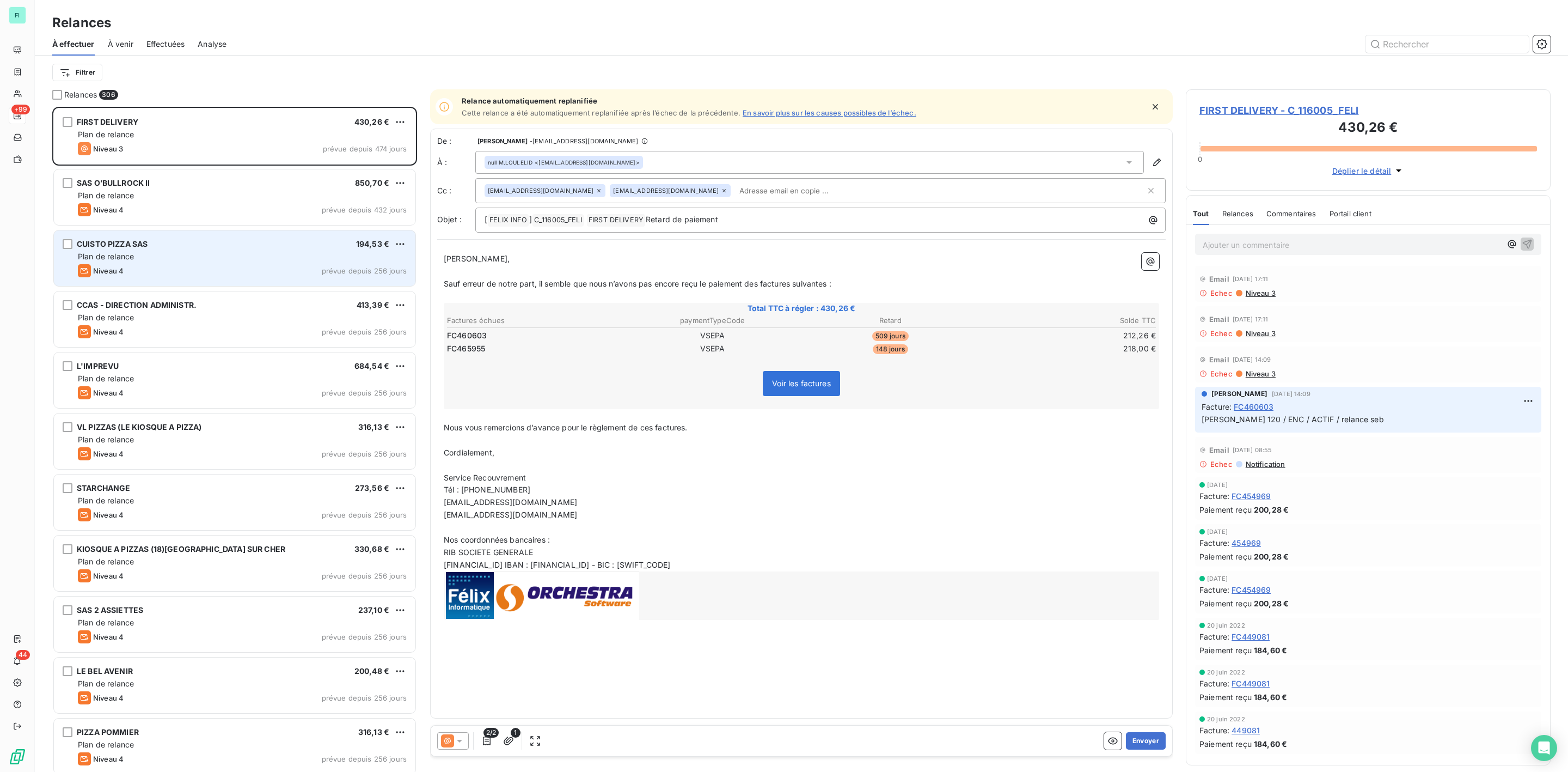
click at [142, 268] on div "Niveau 4 prévue depuis 256 jours" at bounding box center [242, 270] width 329 height 13
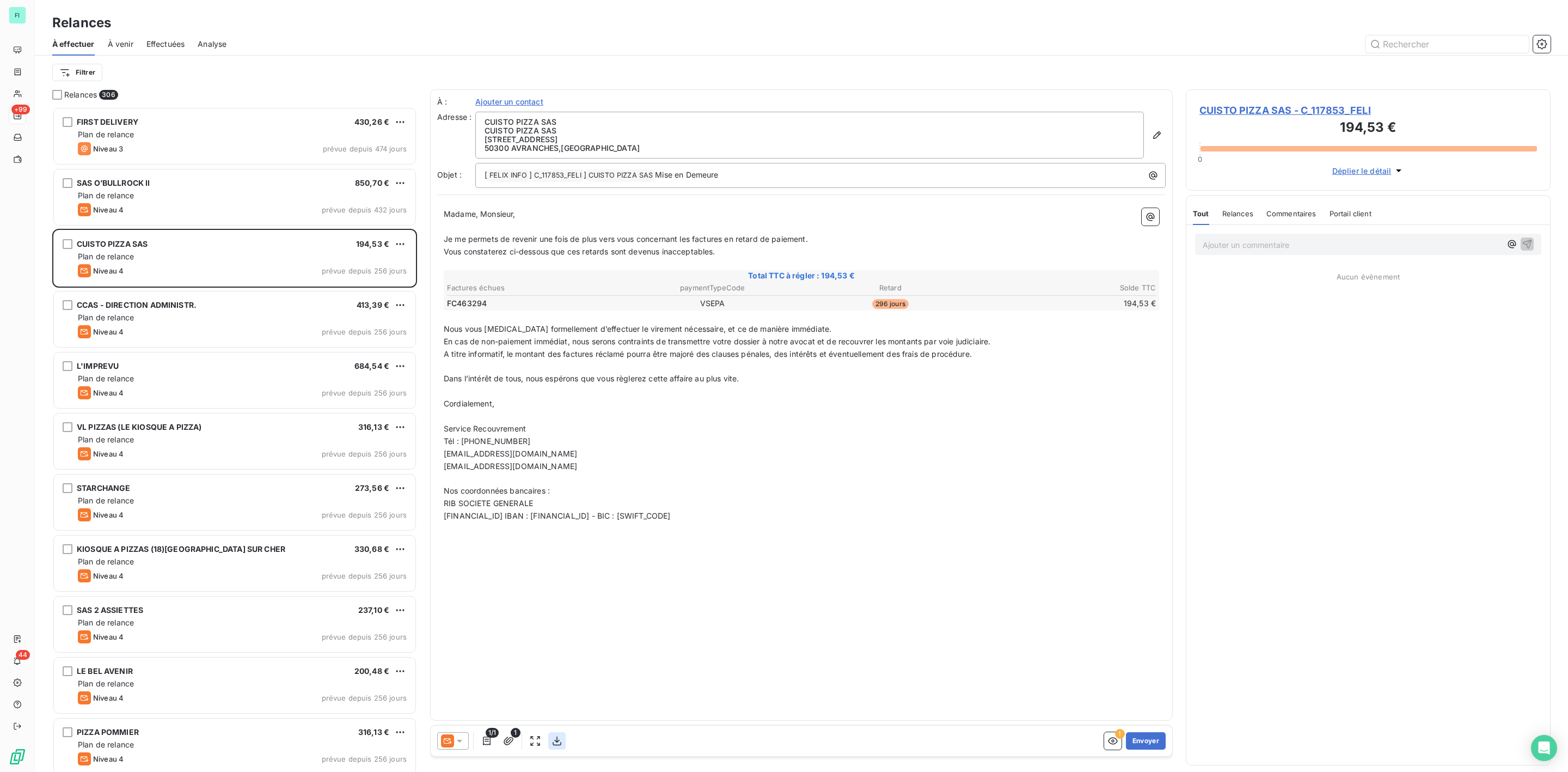
click at [560, 744] on icon "button" at bounding box center [557, 740] width 11 height 11
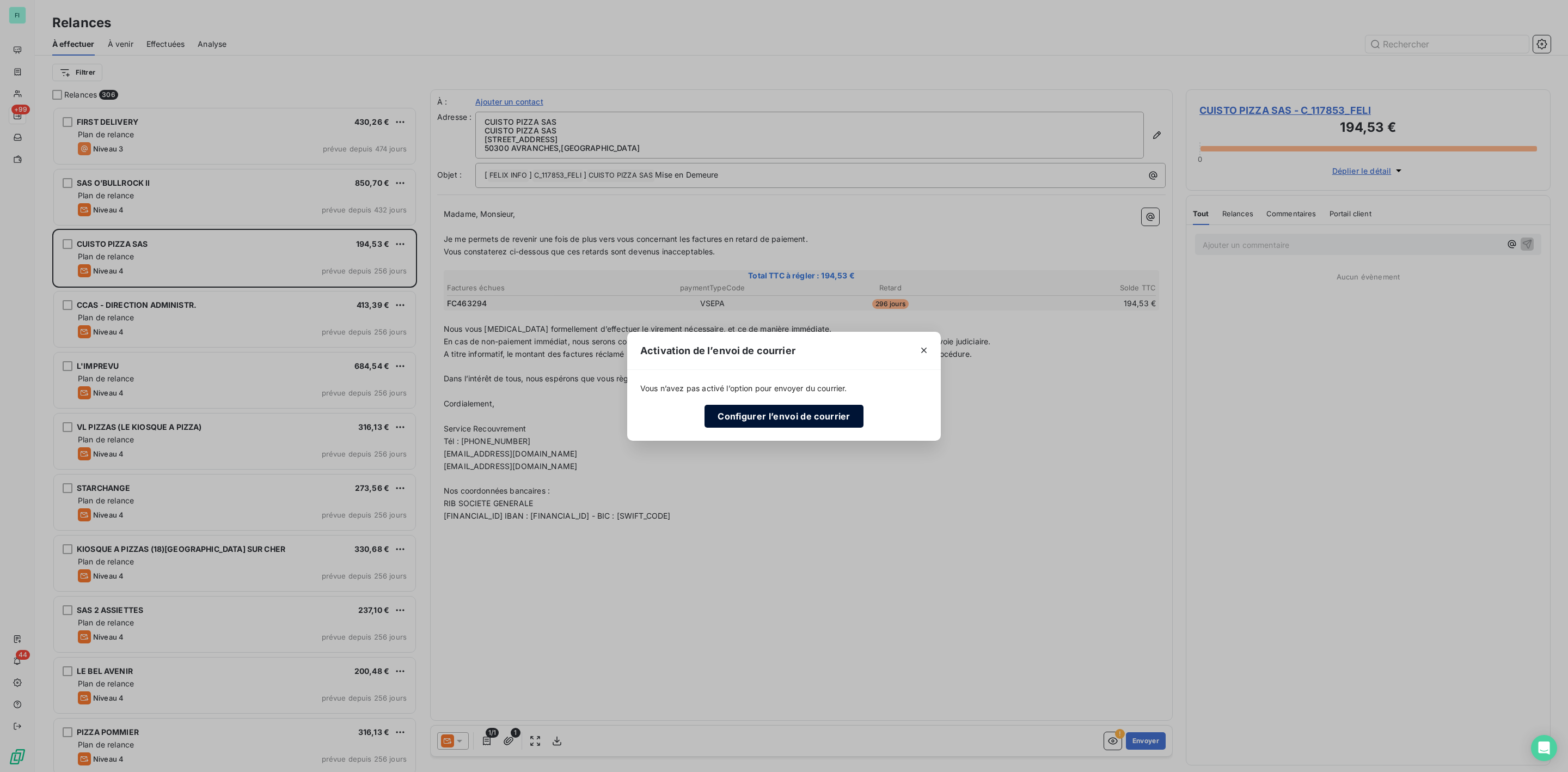
click at [771, 420] on button "Configurer l’envoi de courrier" at bounding box center [784, 416] width 159 height 23
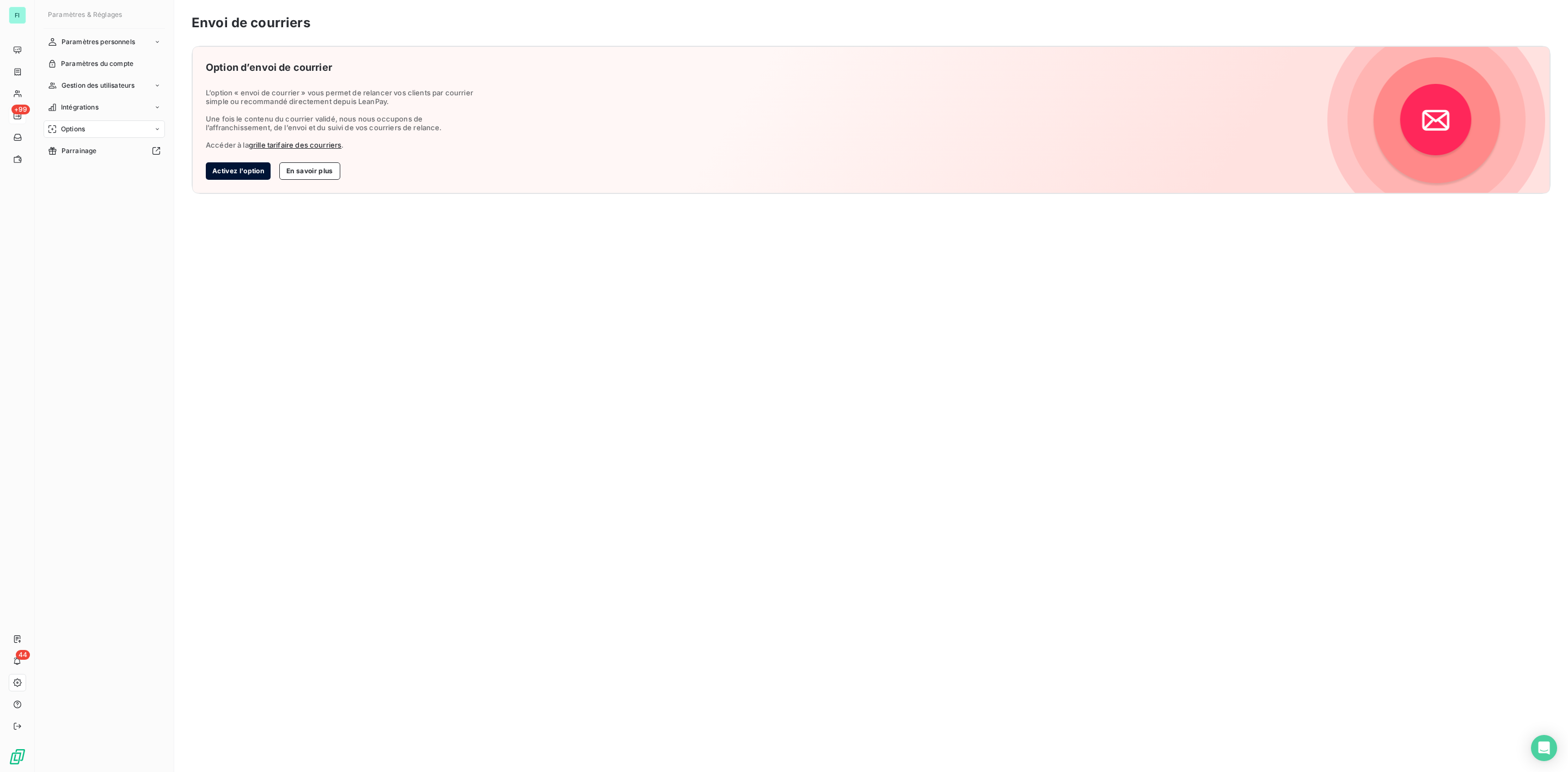
click at [242, 172] on button "Activez l'option" at bounding box center [238, 171] width 65 height 17
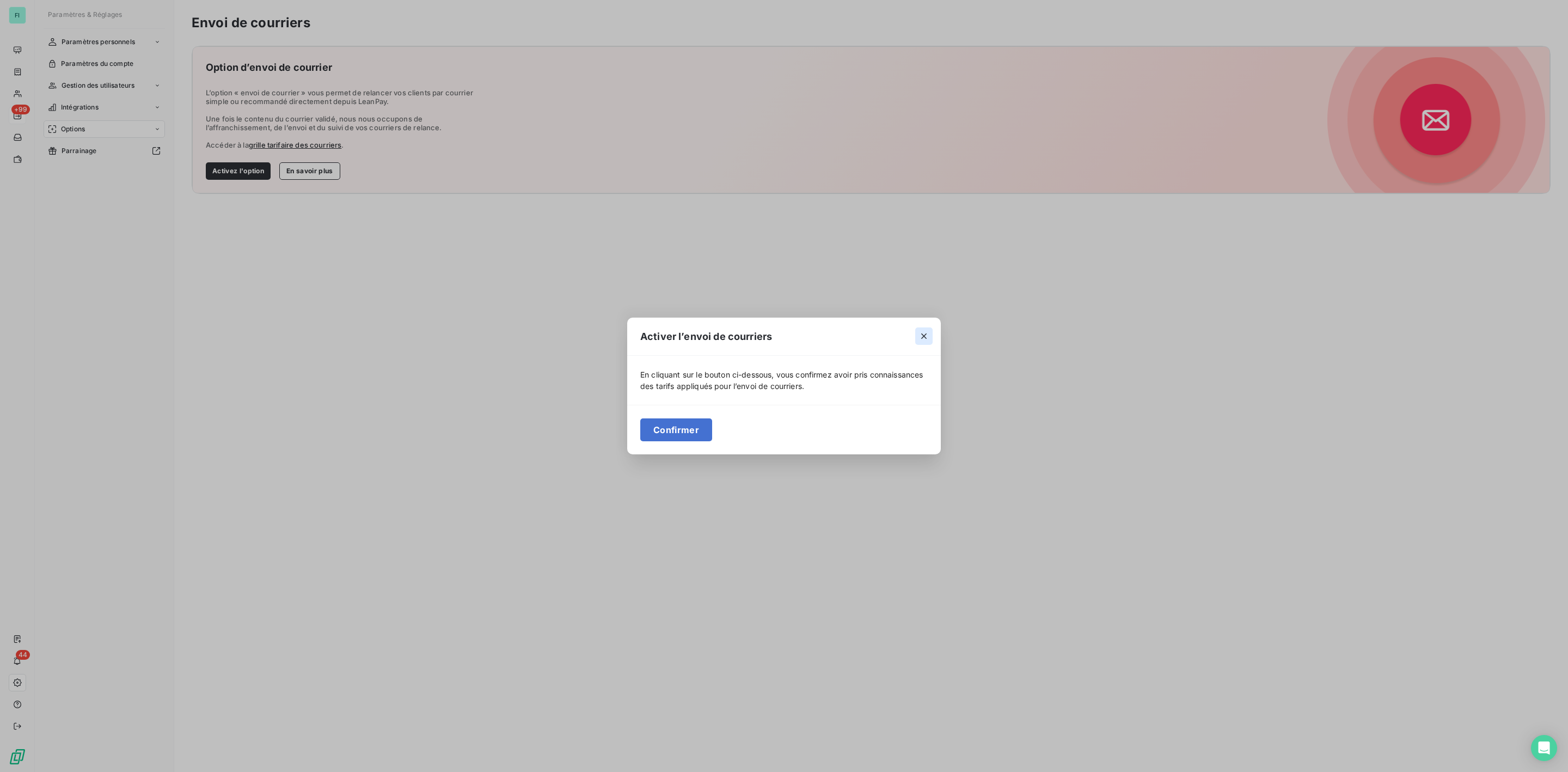
click at [921, 332] on icon "button" at bounding box center [924, 336] width 11 height 11
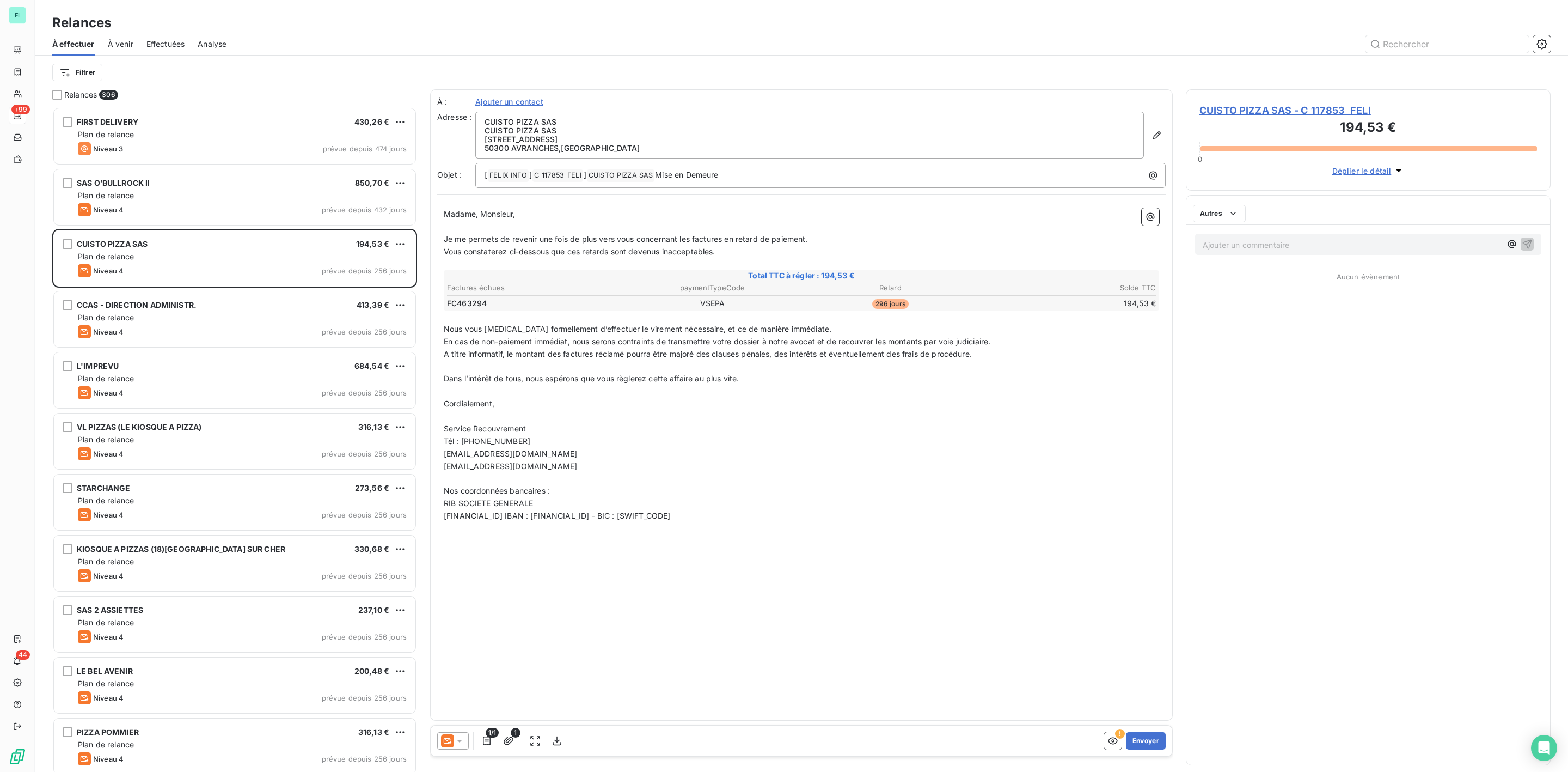
scroll to position [654, 352]
click at [558, 743] on icon "button" at bounding box center [557, 740] width 11 height 11
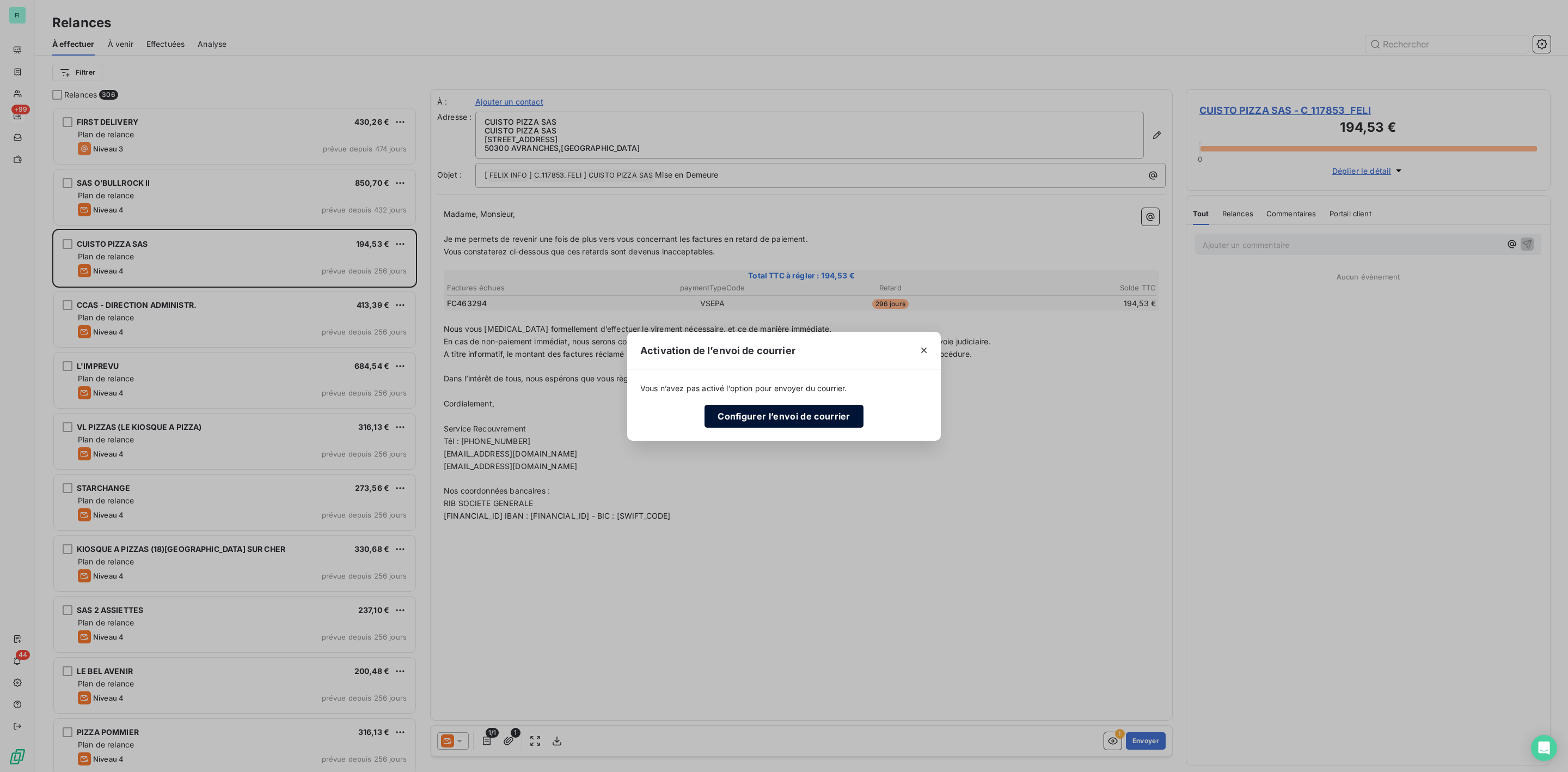
click at [778, 416] on button "Configurer l’envoi de courrier" at bounding box center [784, 416] width 159 height 23
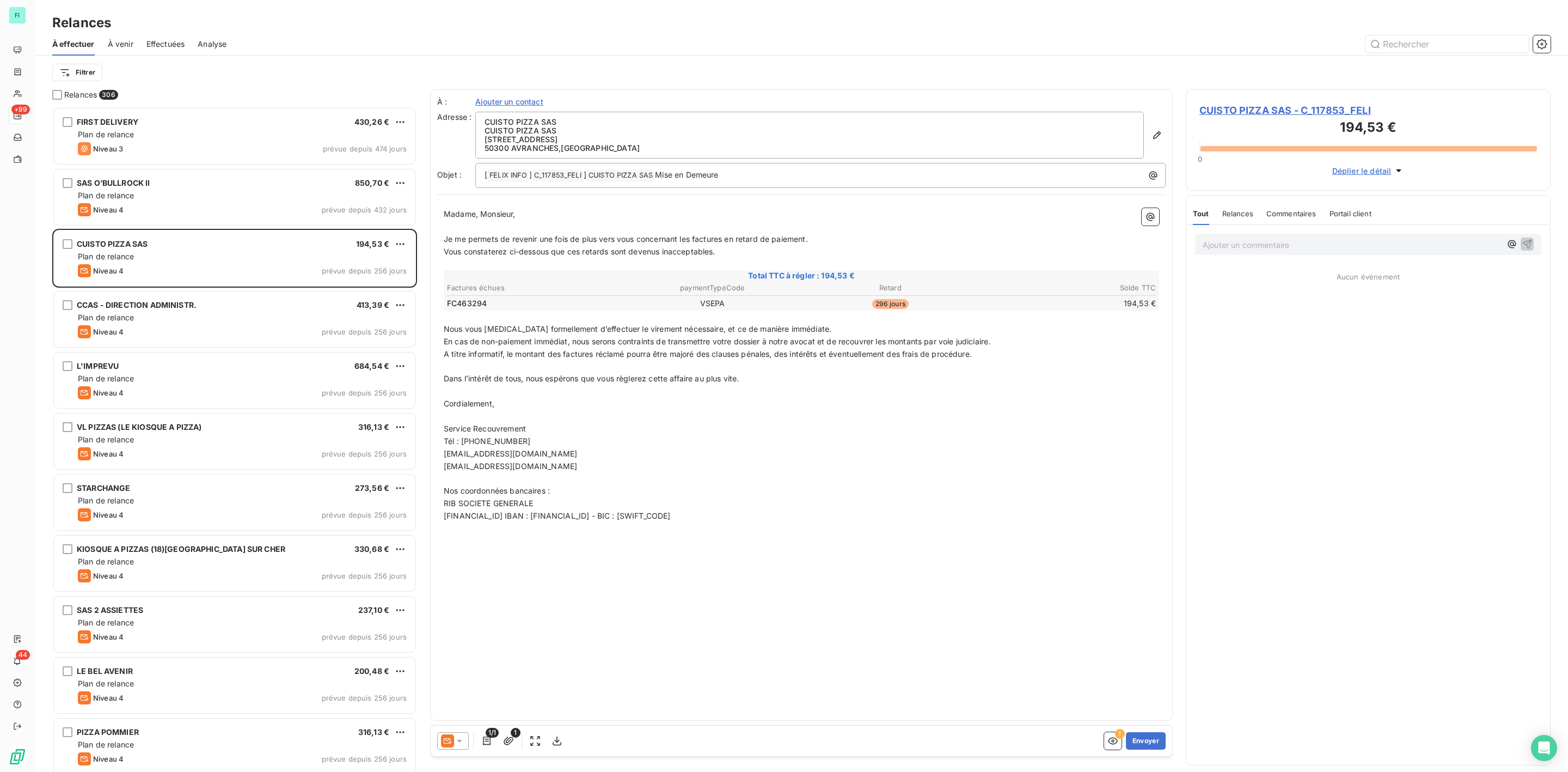
scroll to position [654, 352]
click at [559, 743] on icon "button" at bounding box center [557, 740] width 11 height 11
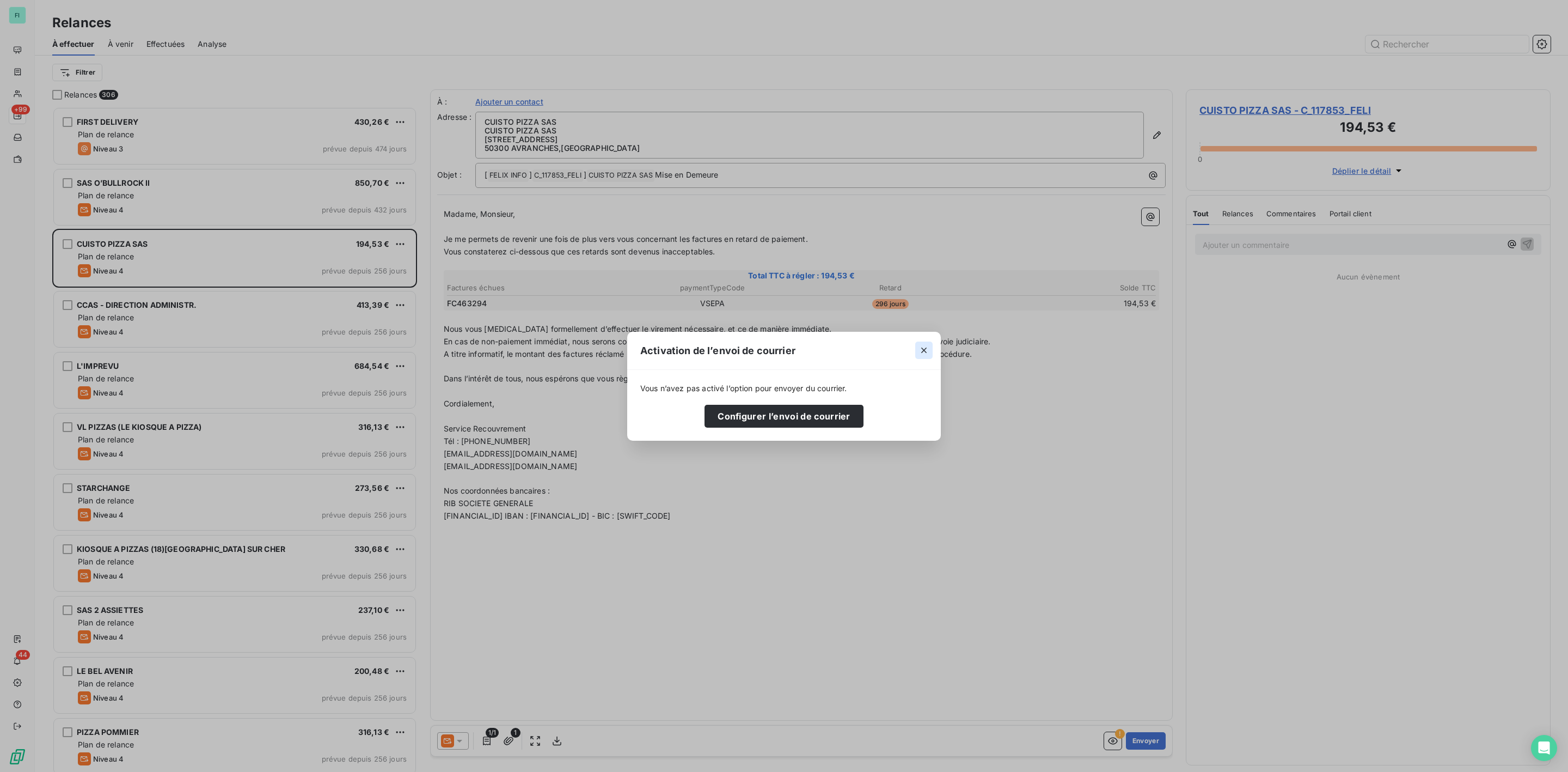
click at [921, 347] on icon "button" at bounding box center [924, 350] width 11 height 11
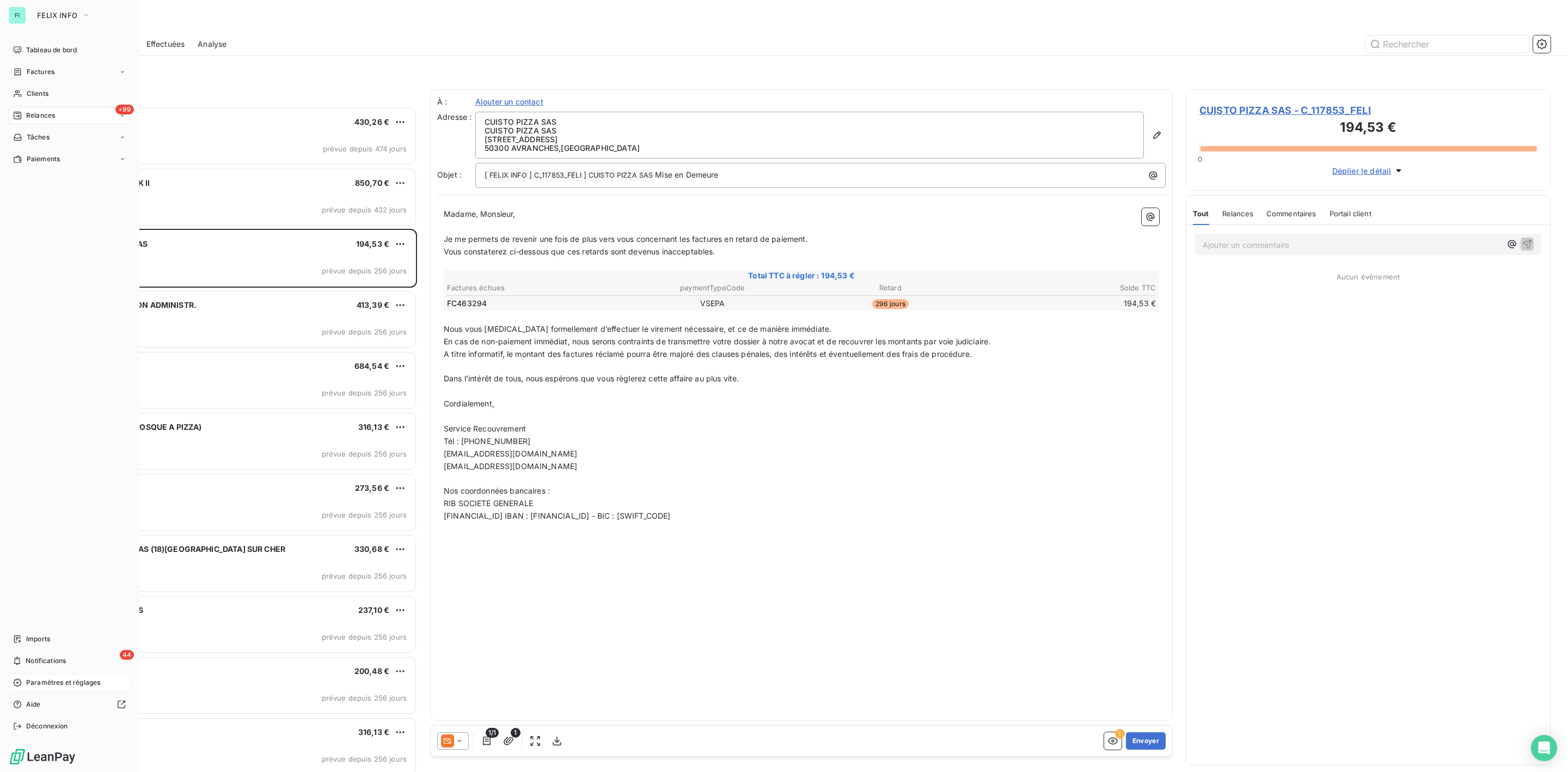
click at [36, 685] on span "Paramètres et réglages" at bounding box center [63, 682] width 74 height 10
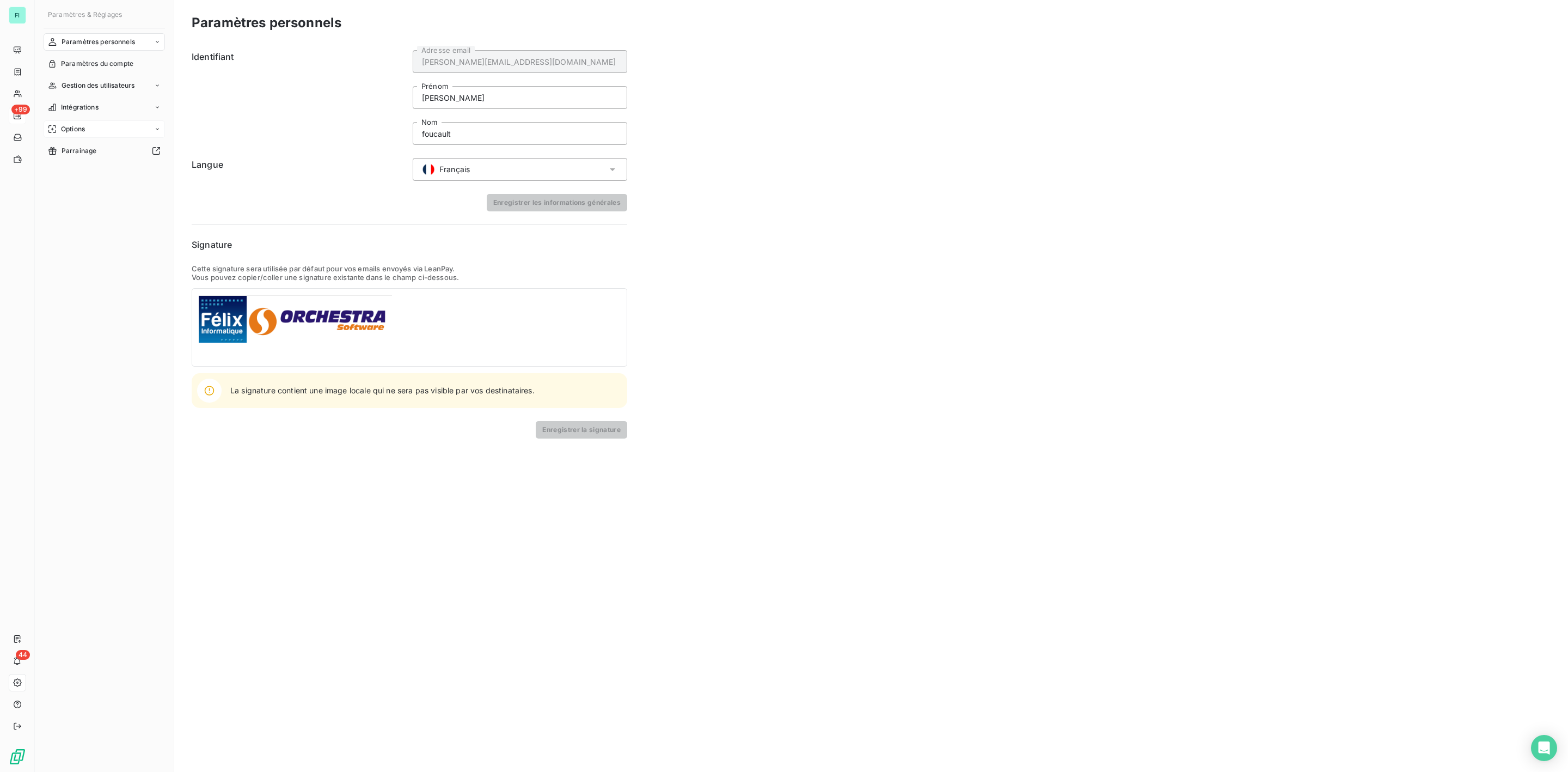
click at [83, 121] on div "Options" at bounding box center [104, 129] width 121 height 17
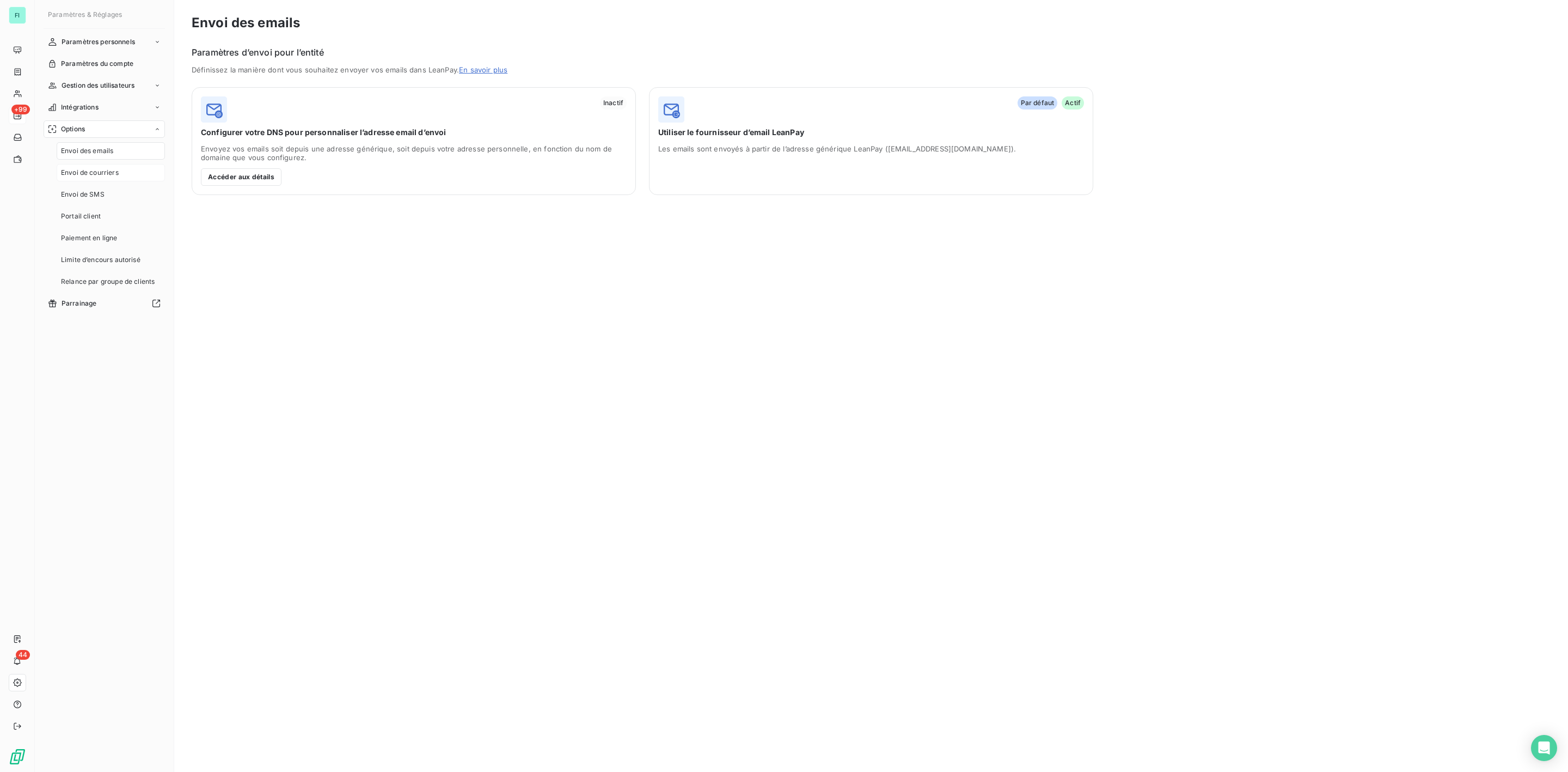
click at [92, 167] on div "Envoi de courriers" at bounding box center [110, 172] width 109 height 17
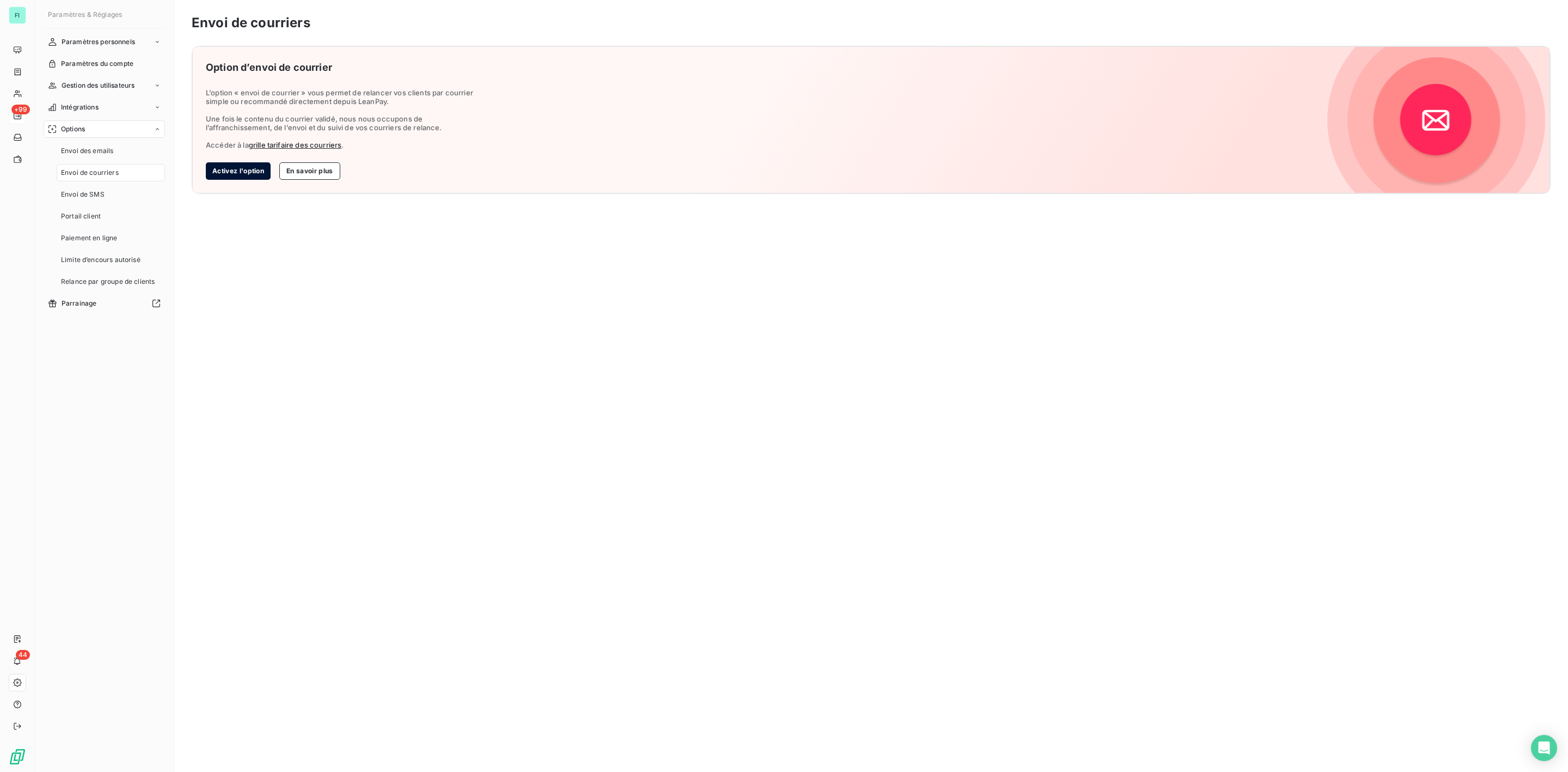
click at [242, 171] on button "Activez l'option" at bounding box center [238, 171] width 65 height 17
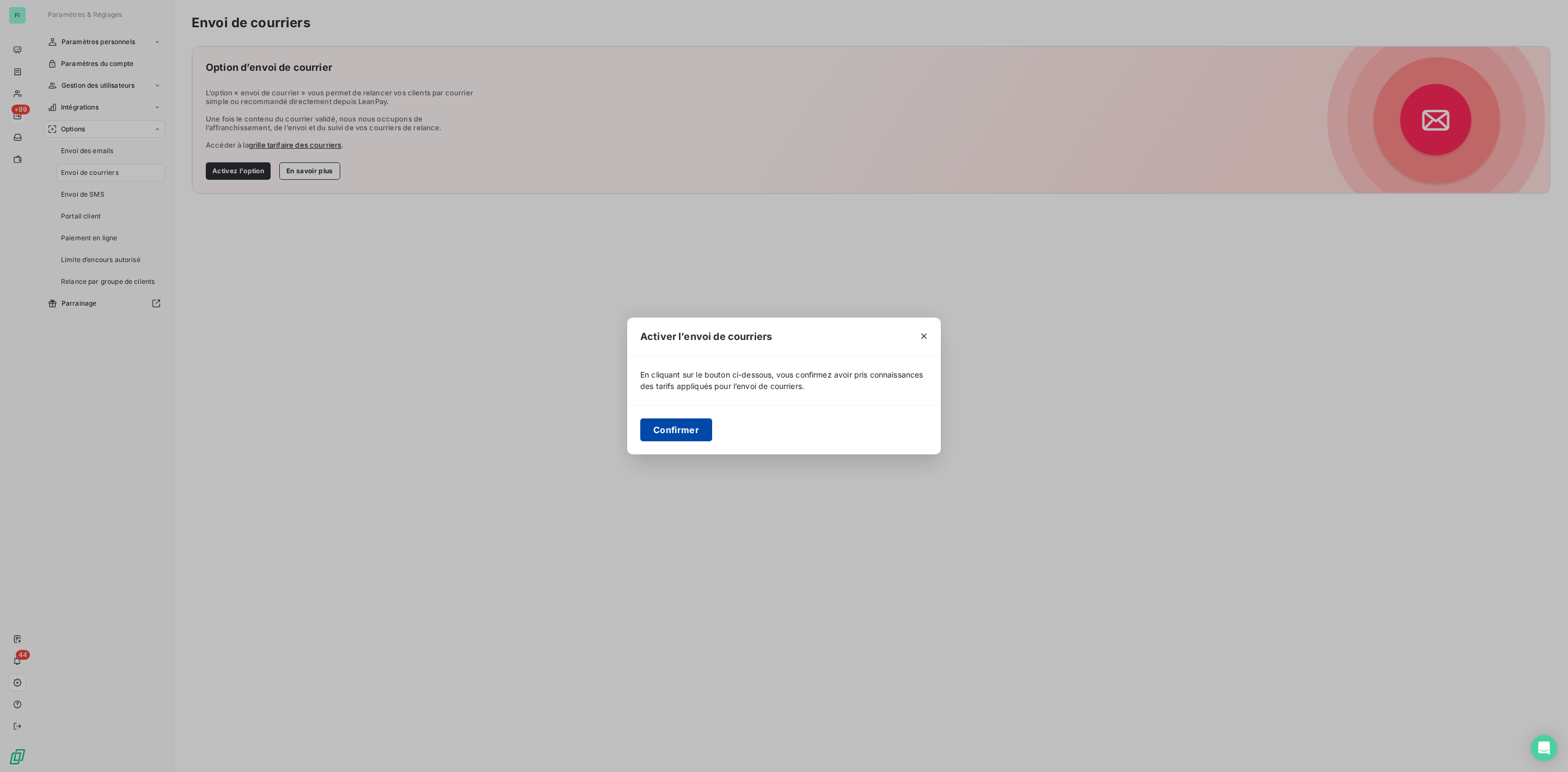
click at [680, 432] on button "Confirmer" at bounding box center [676, 430] width 72 height 23
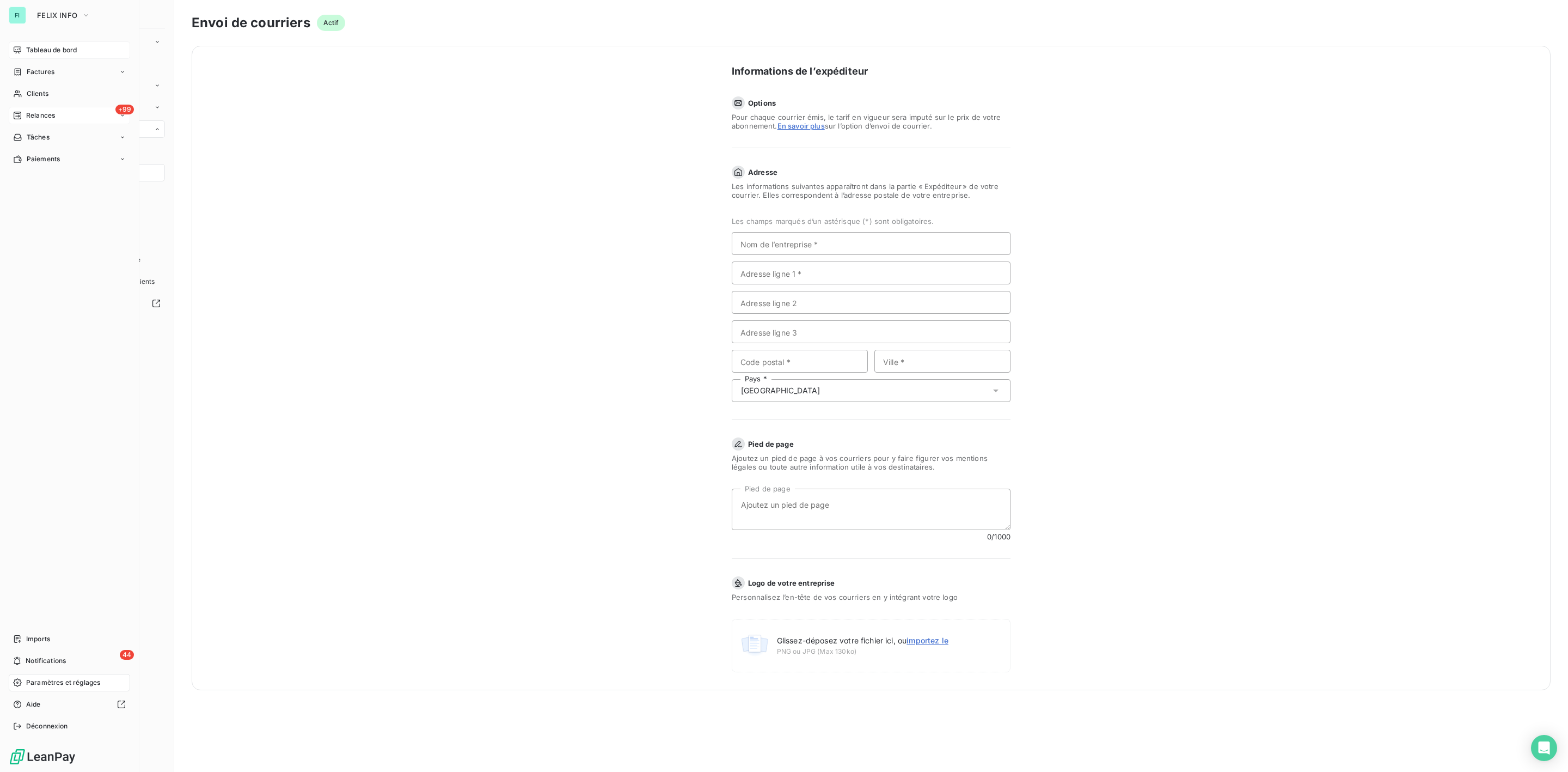
click at [60, 48] on span "Tableau de bord" at bounding box center [51, 50] width 51 height 10
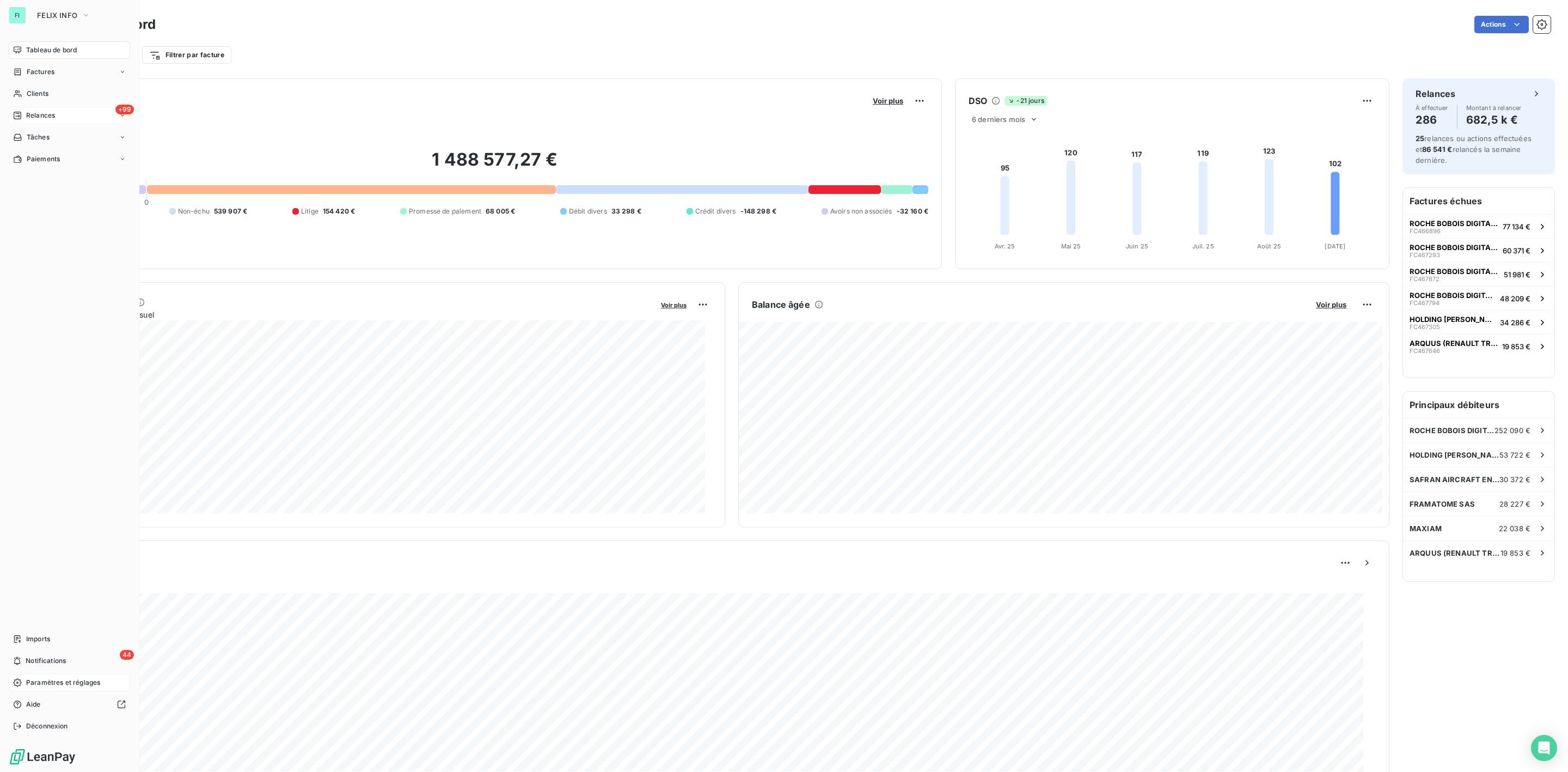
click at [59, 679] on span "Paramètres et réglages" at bounding box center [63, 682] width 74 height 10
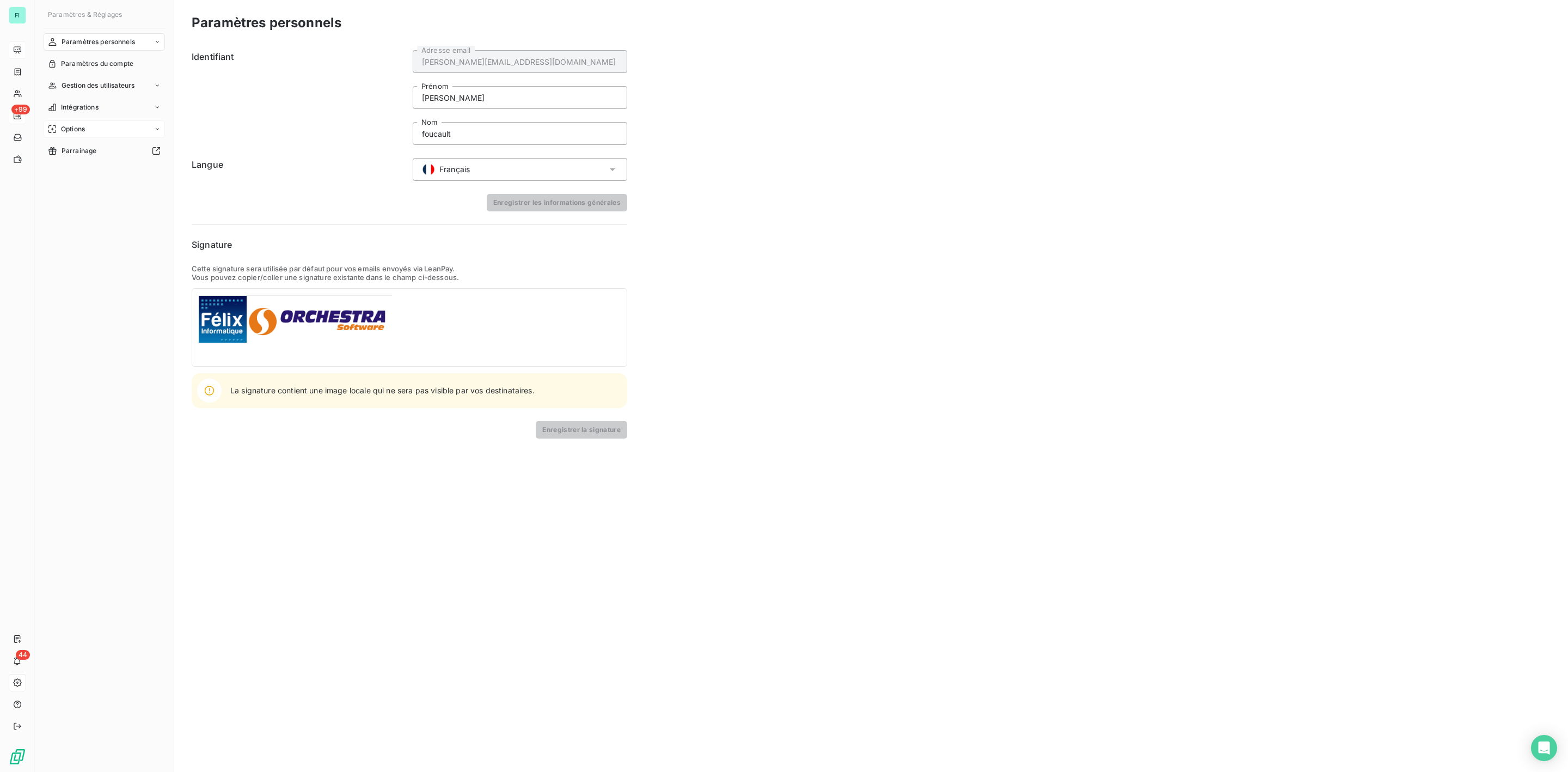
click at [77, 128] on span "Options" at bounding box center [73, 129] width 24 height 10
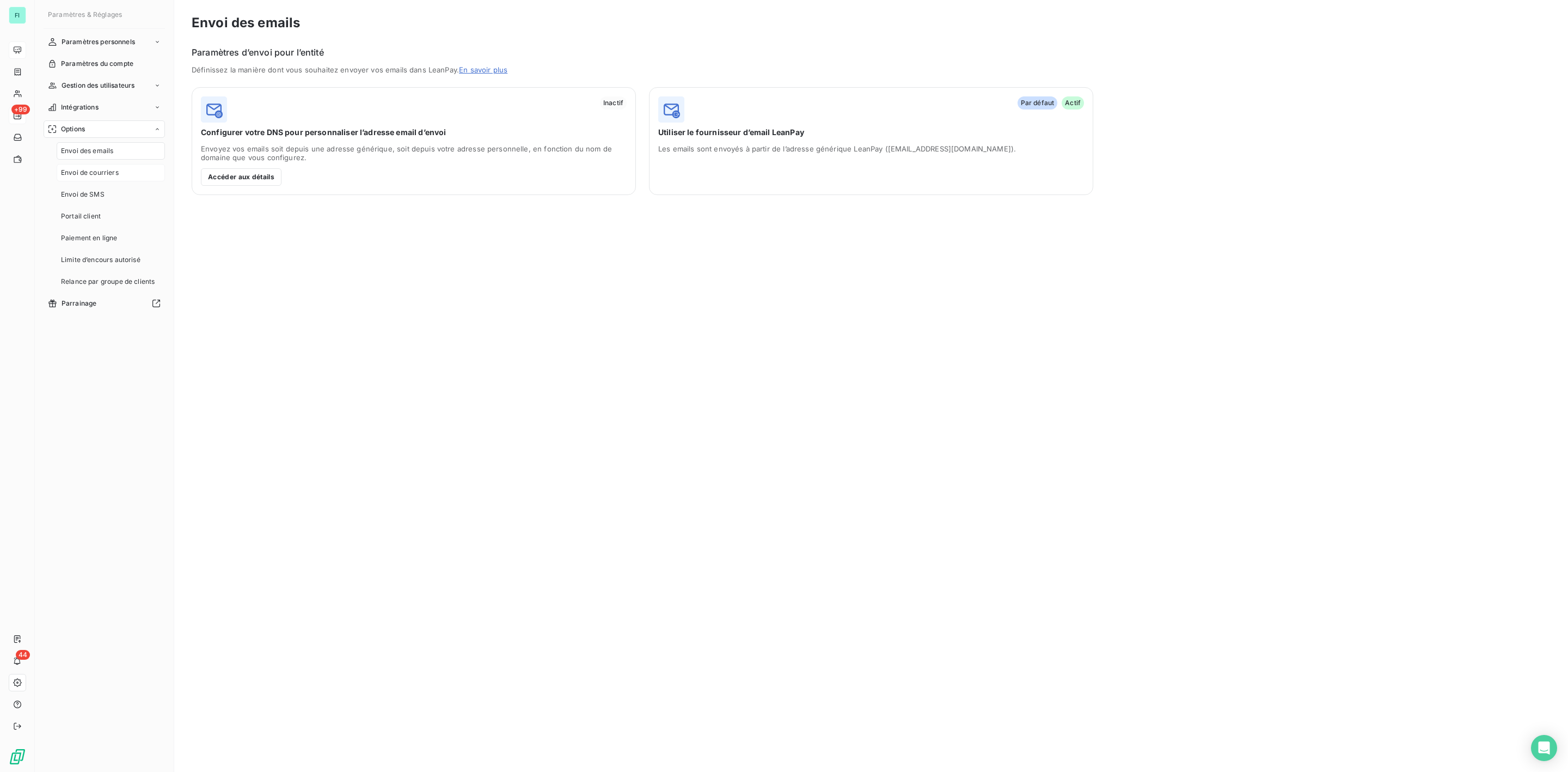
click at [84, 177] on span "Envoi de courriers" at bounding box center [89, 172] width 58 height 10
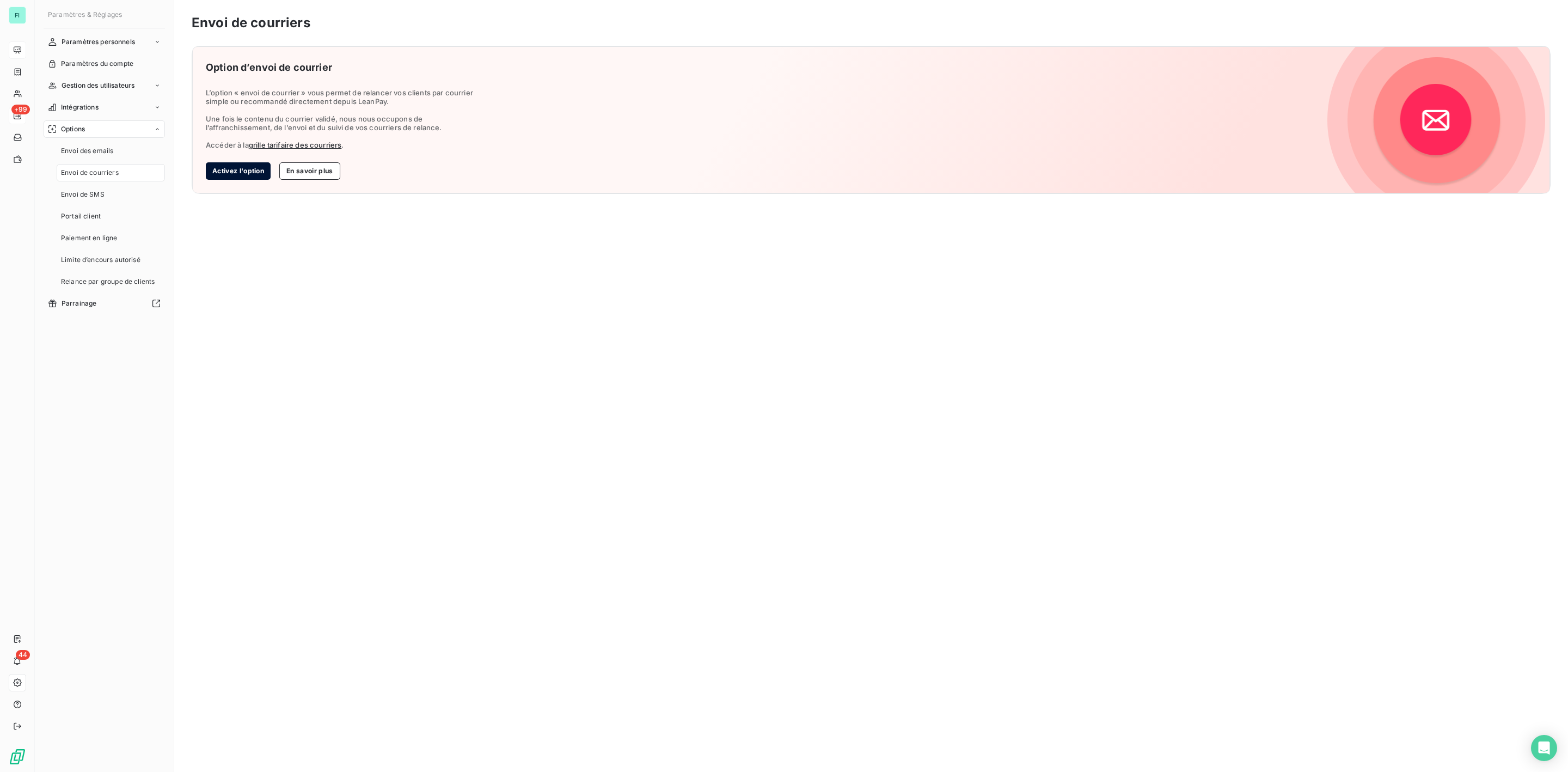
click at [229, 175] on button "Activez l'option" at bounding box center [238, 171] width 65 height 17
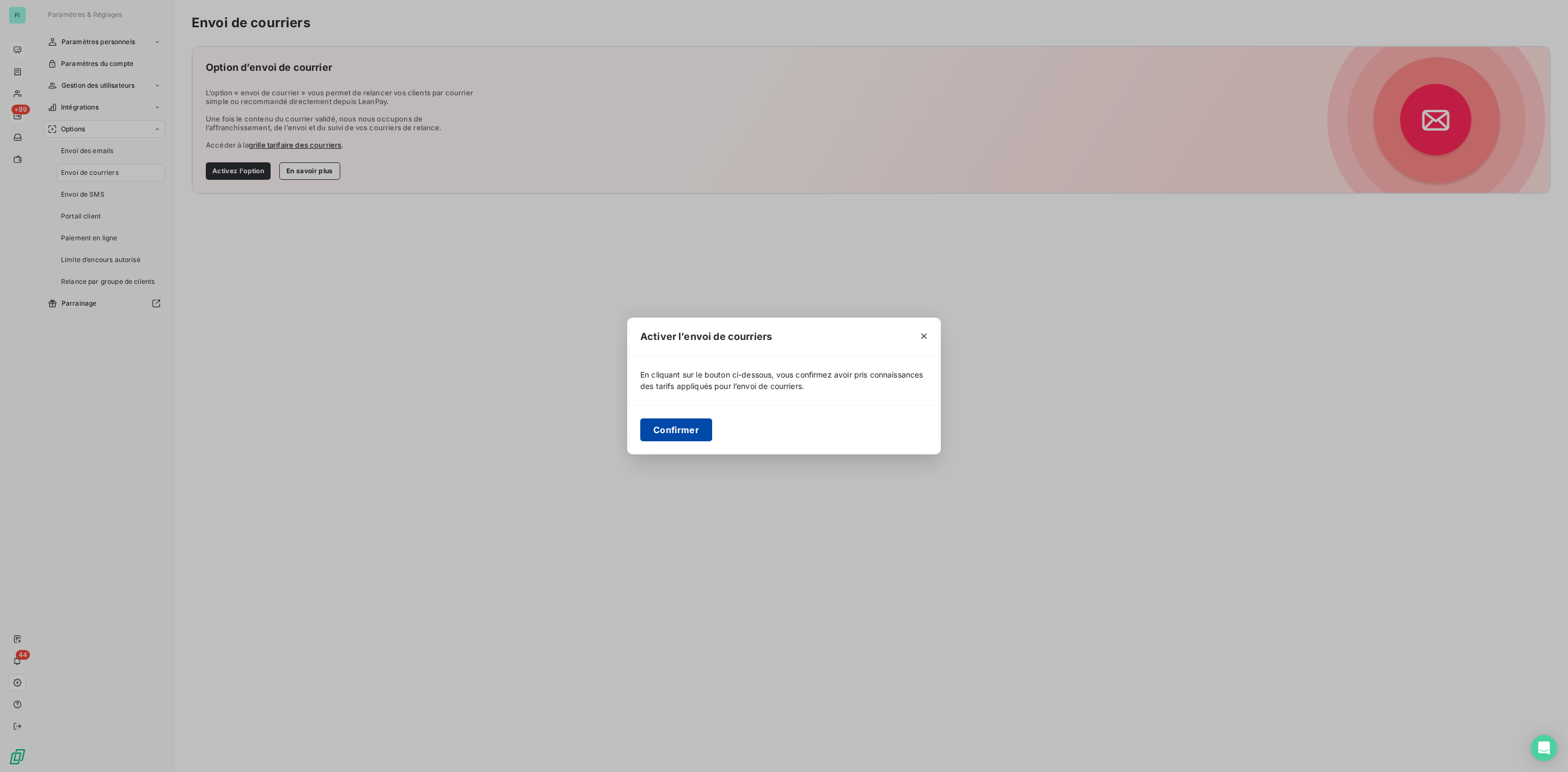
click at [689, 433] on button "Confirmer" at bounding box center [676, 430] width 72 height 23
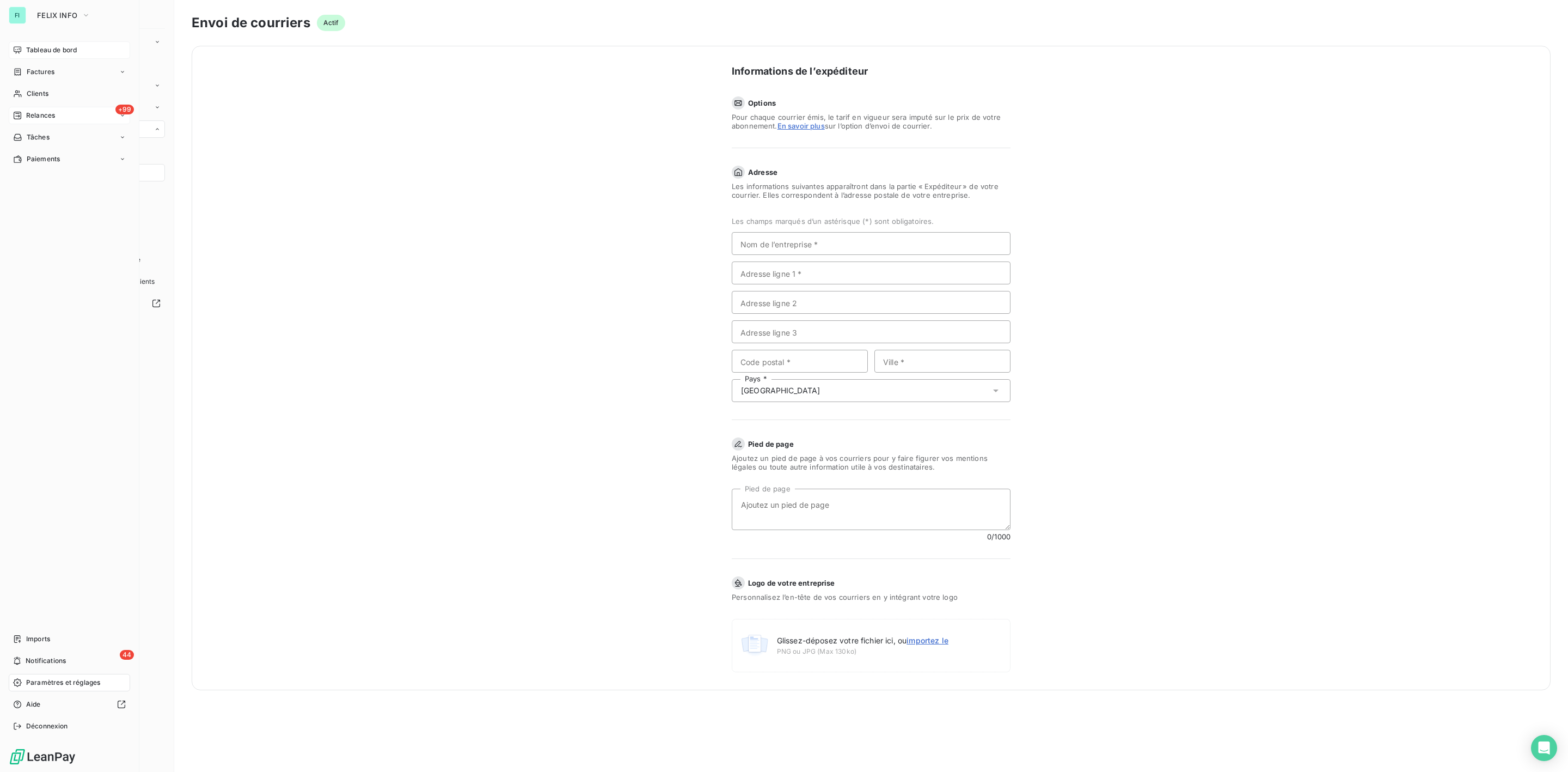
click at [41, 48] on span "Tableau de bord" at bounding box center [51, 50] width 51 height 10
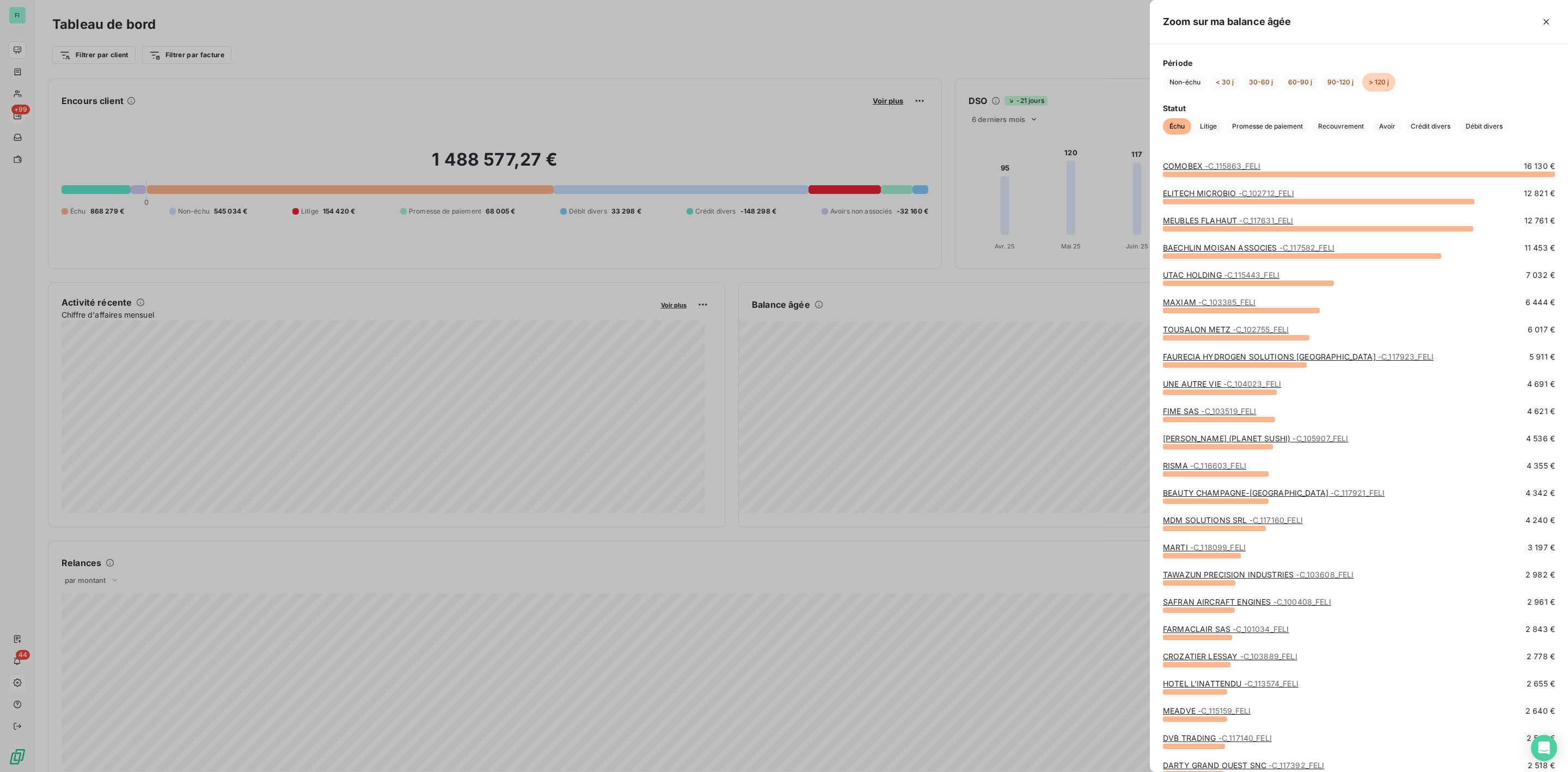
click at [961, 465] on div at bounding box center [784, 386] width 1568 height 772
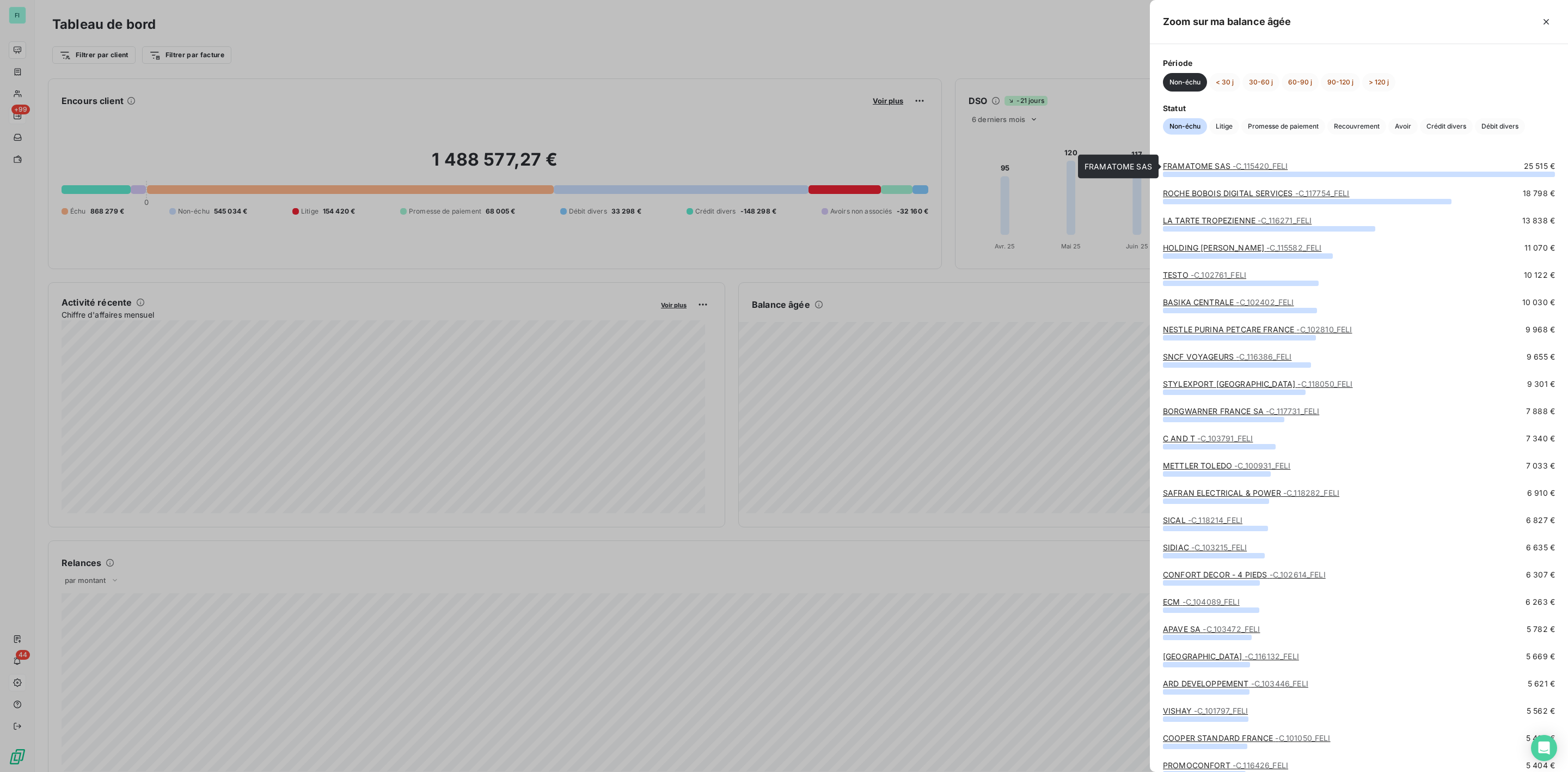
click at [1185, 167] on link "FRAMATOME SAS - C_115420_FELI" at bounding box center [1225, 166] width 124 height 10
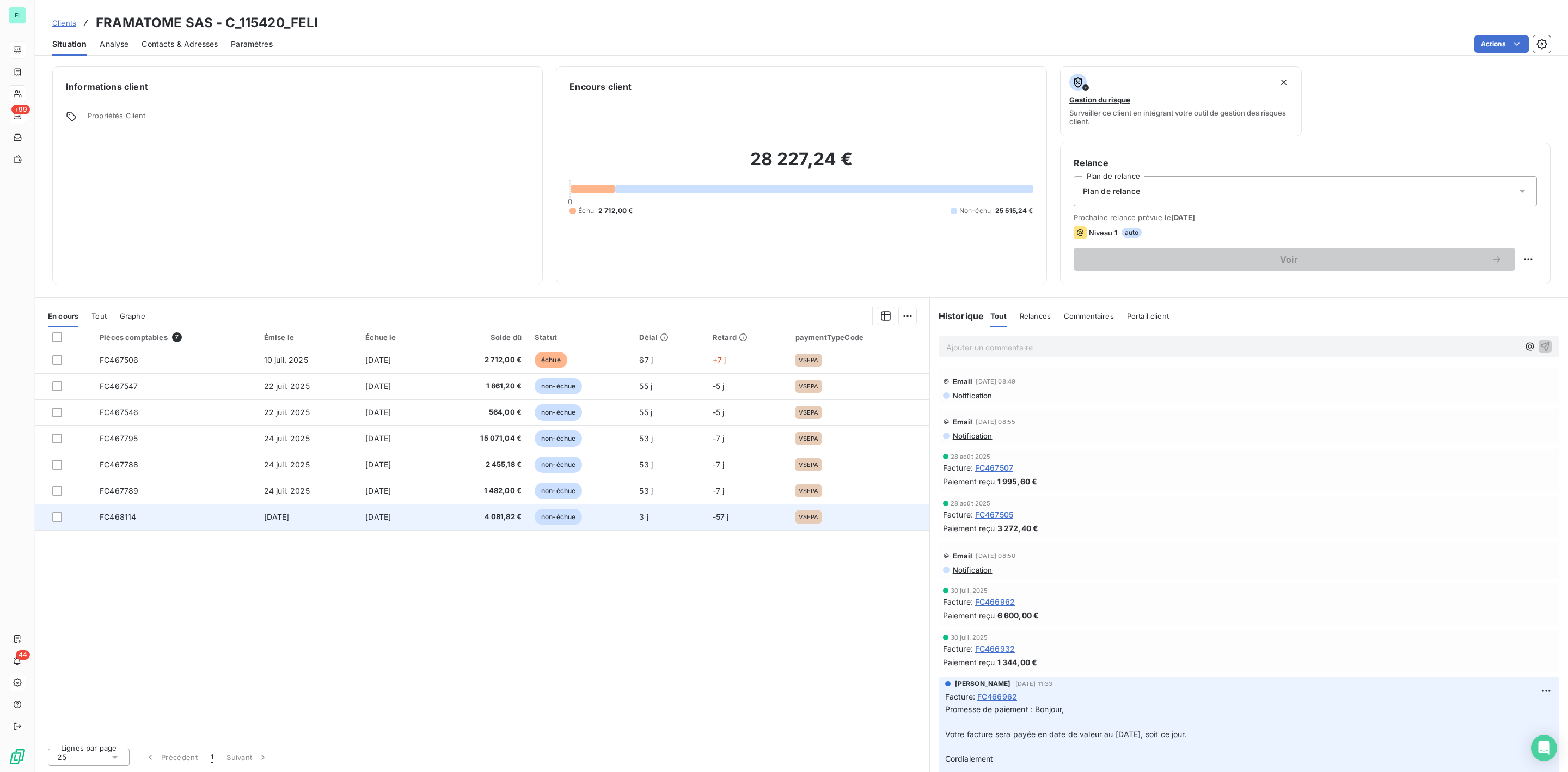
click at [496, 512] on td "4 081,82 €" at bounding box center [482, 517] width 94 height 26
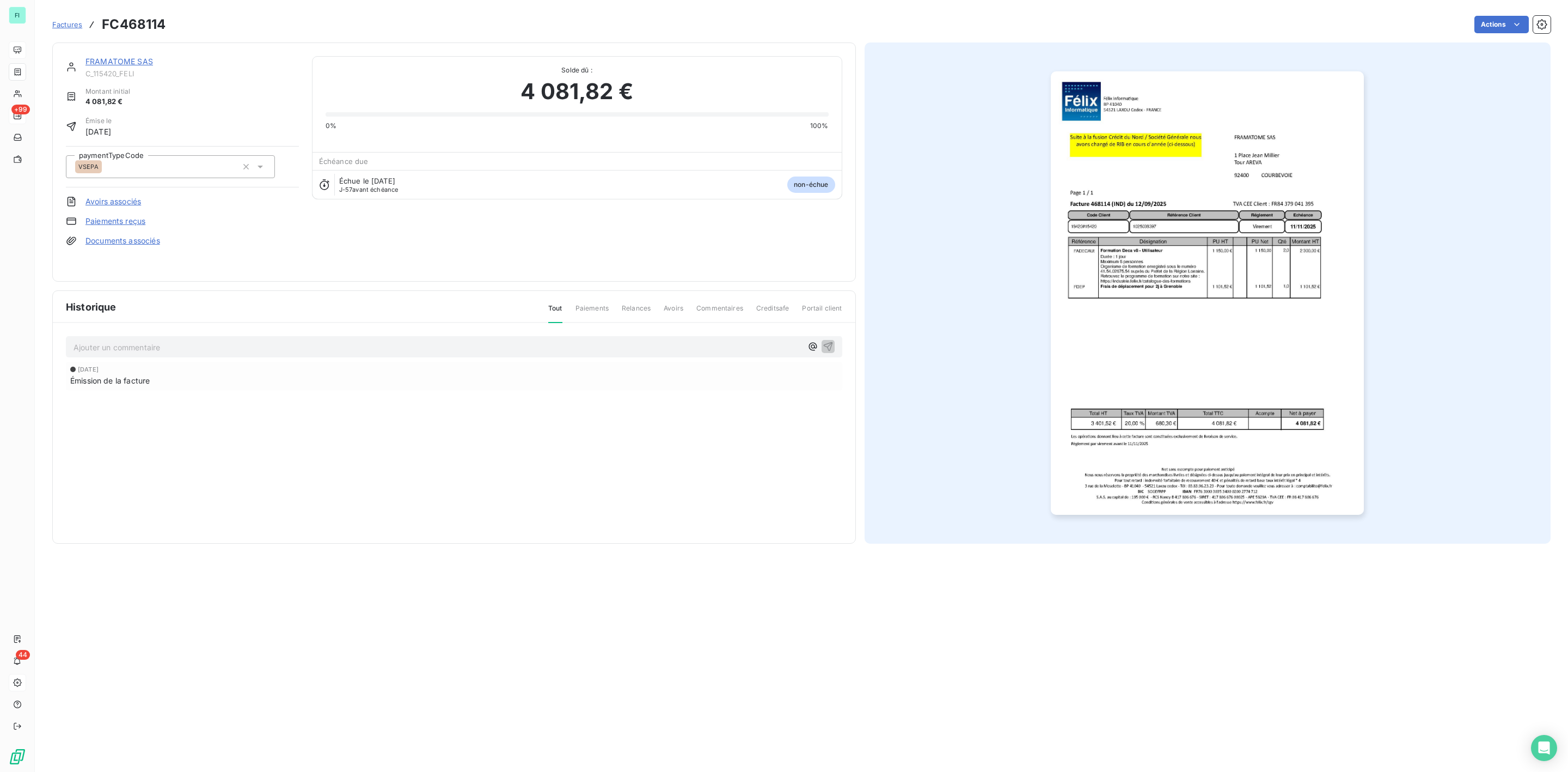
click at [1168, 221] on img "button" at bounding box center [1207, 293] width 313 height 443
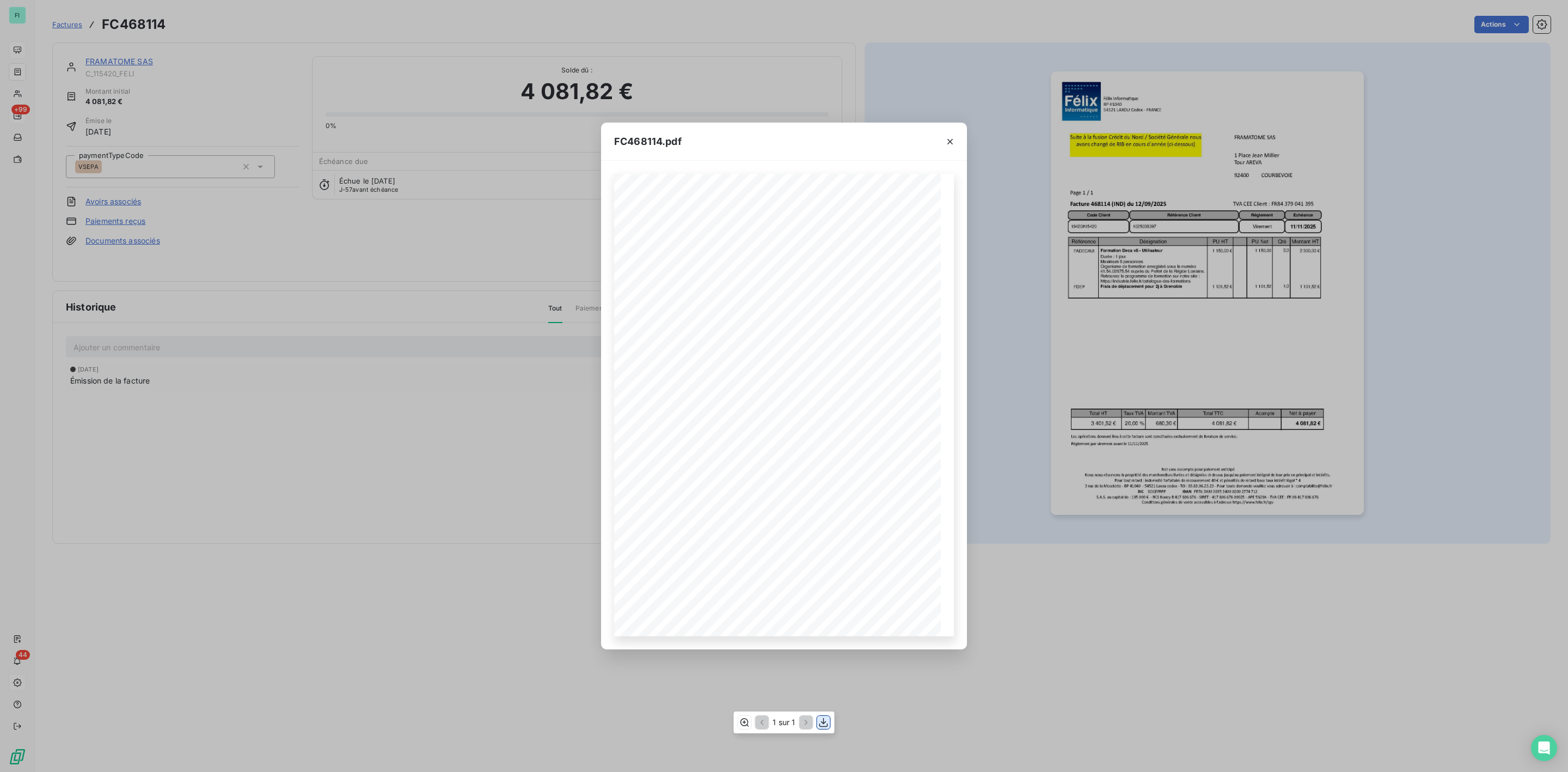
click at [823, 724] on icon "button" at bounding box center [824, 722] width 11 height 11
drag, startPoint x: 952, startPoint y: 140, endPoint x: 867, endPoint y: 131, distance: 85.5
click at [952, 140] on icon "button" at bounding box center [950, 142] width 11 height 11
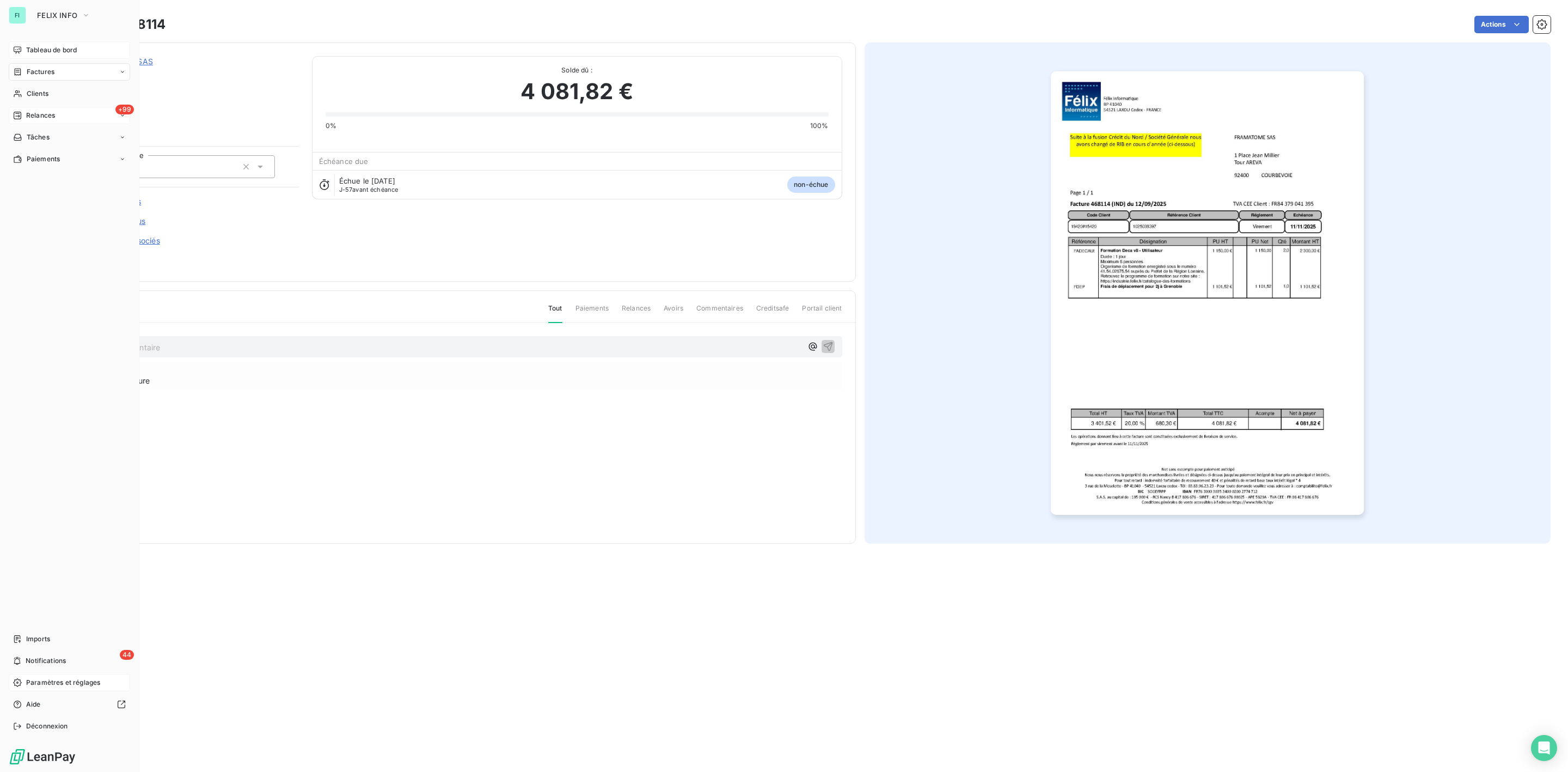
click at [43, 107] on div "+99 Relances" at bounding box center [69, 115] width 121 height 17
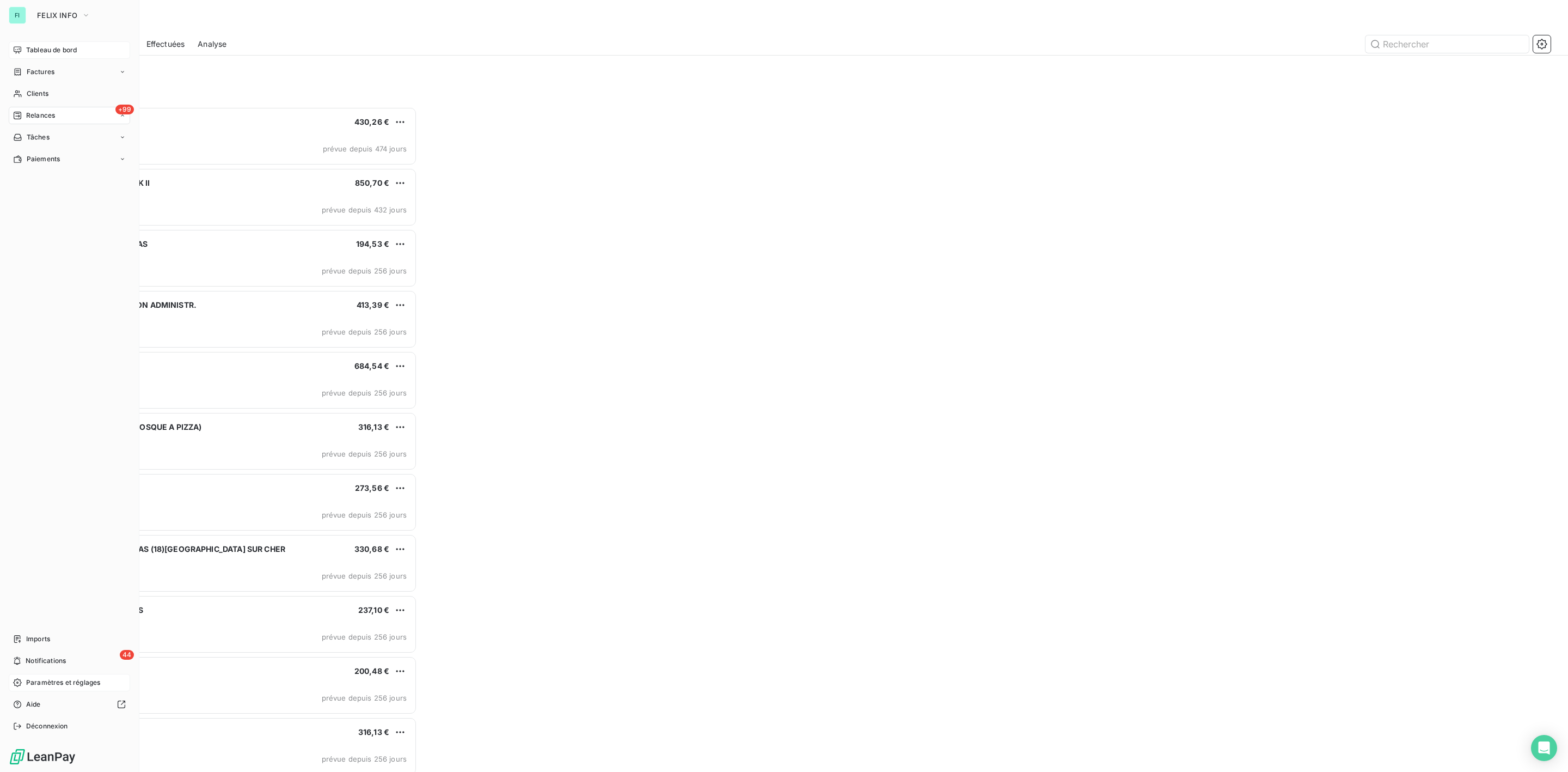
scroll to position [654, 352]
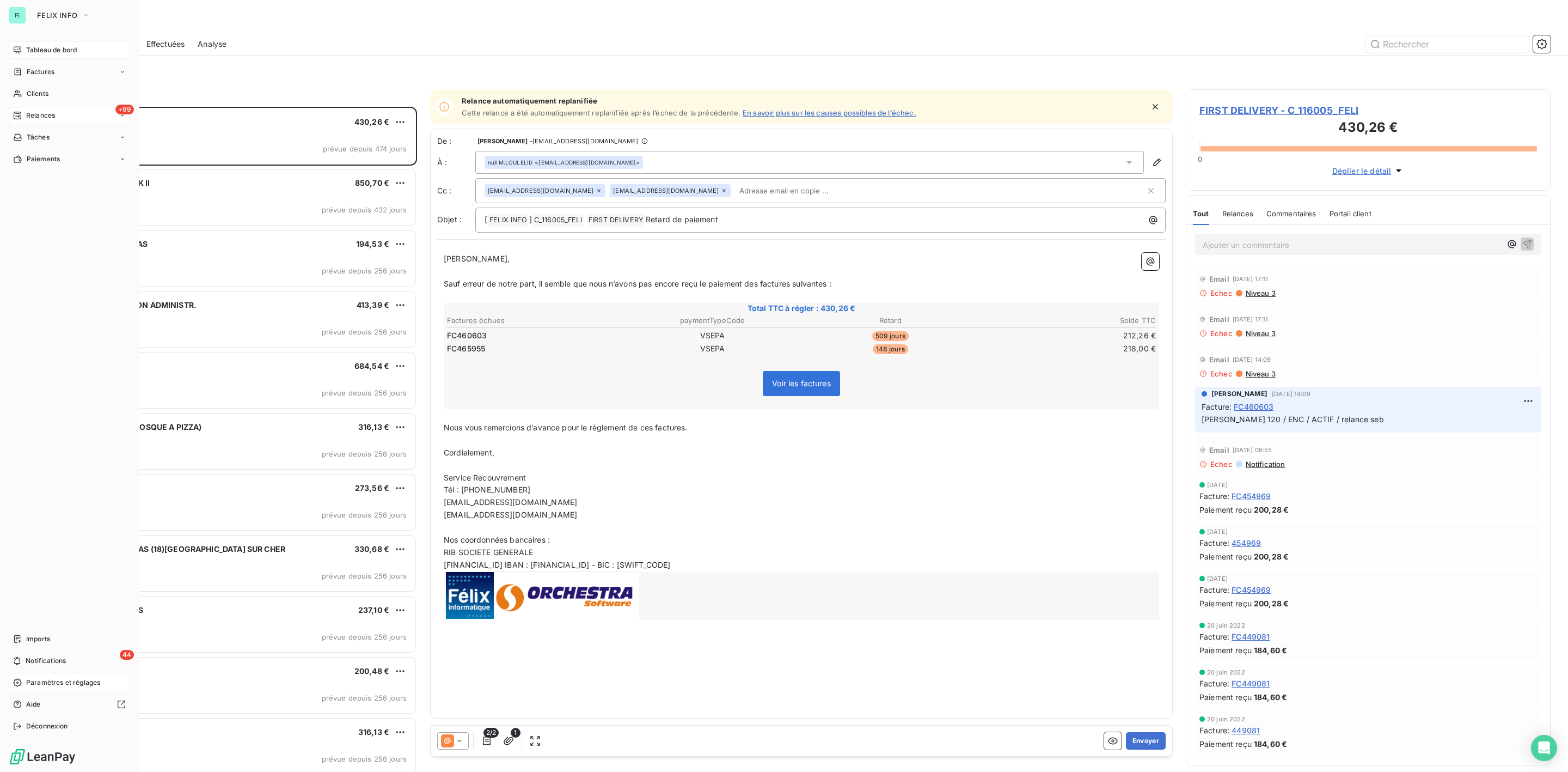
click at [46, 678] on span "Paramètres et réglages" at bounding box center [63, 682] width 74 height 10
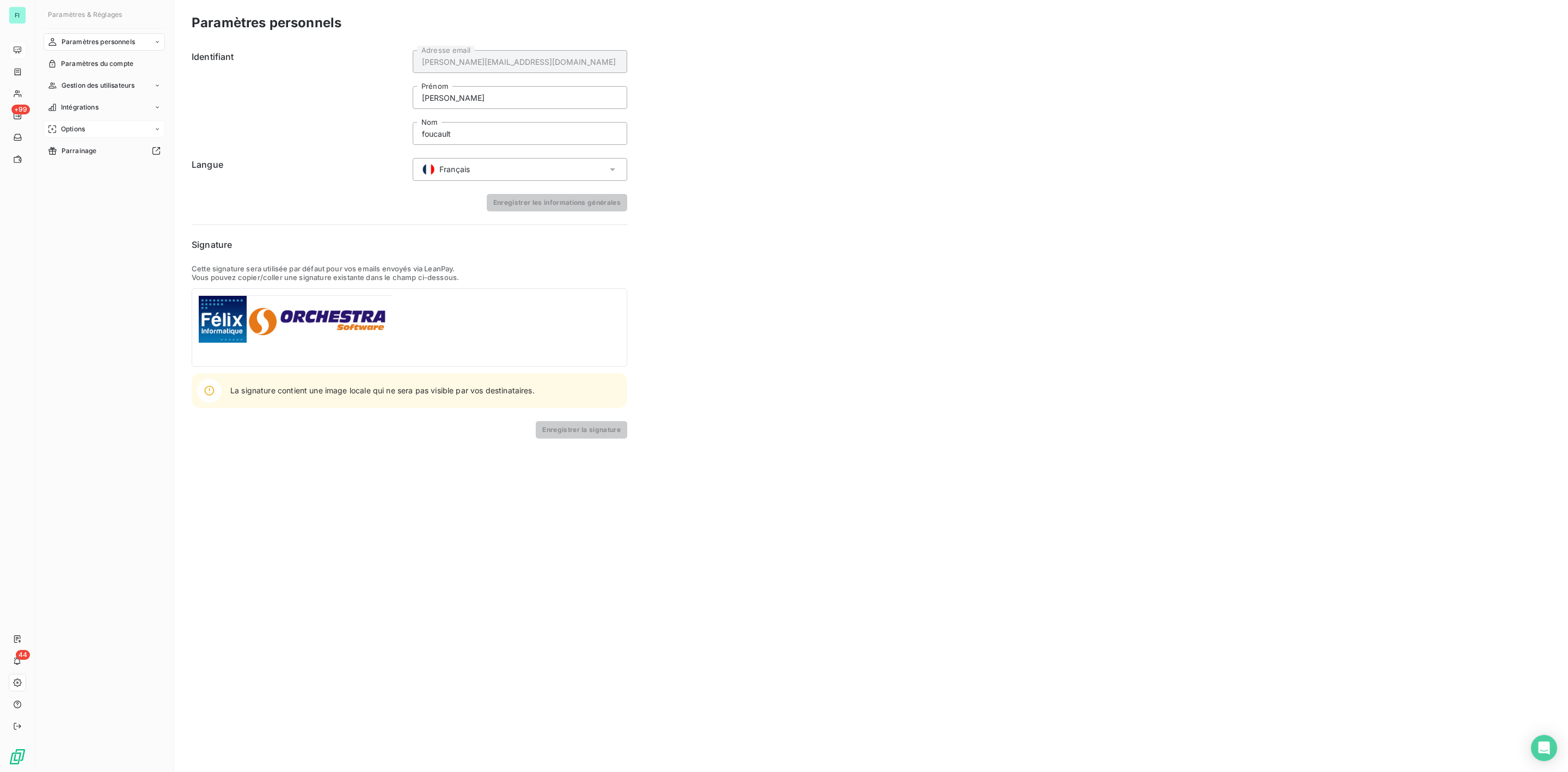
click at [76, 126] on span "Options" at bounding box center [73, 129] width 24 height 10
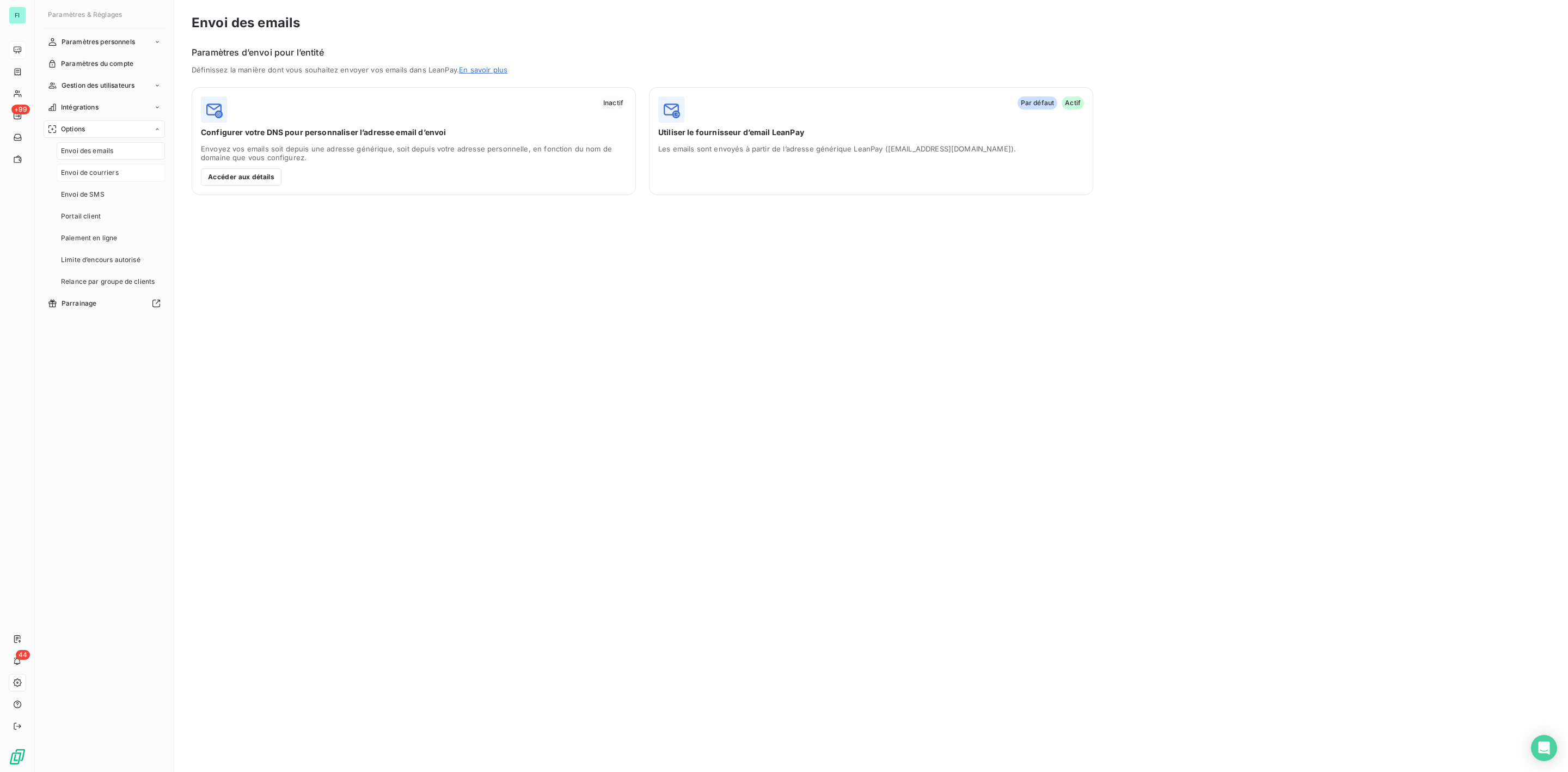
click at [96, 172] on span "Envoi de courriers" at bounding box center [89, 172] width 58 height 10
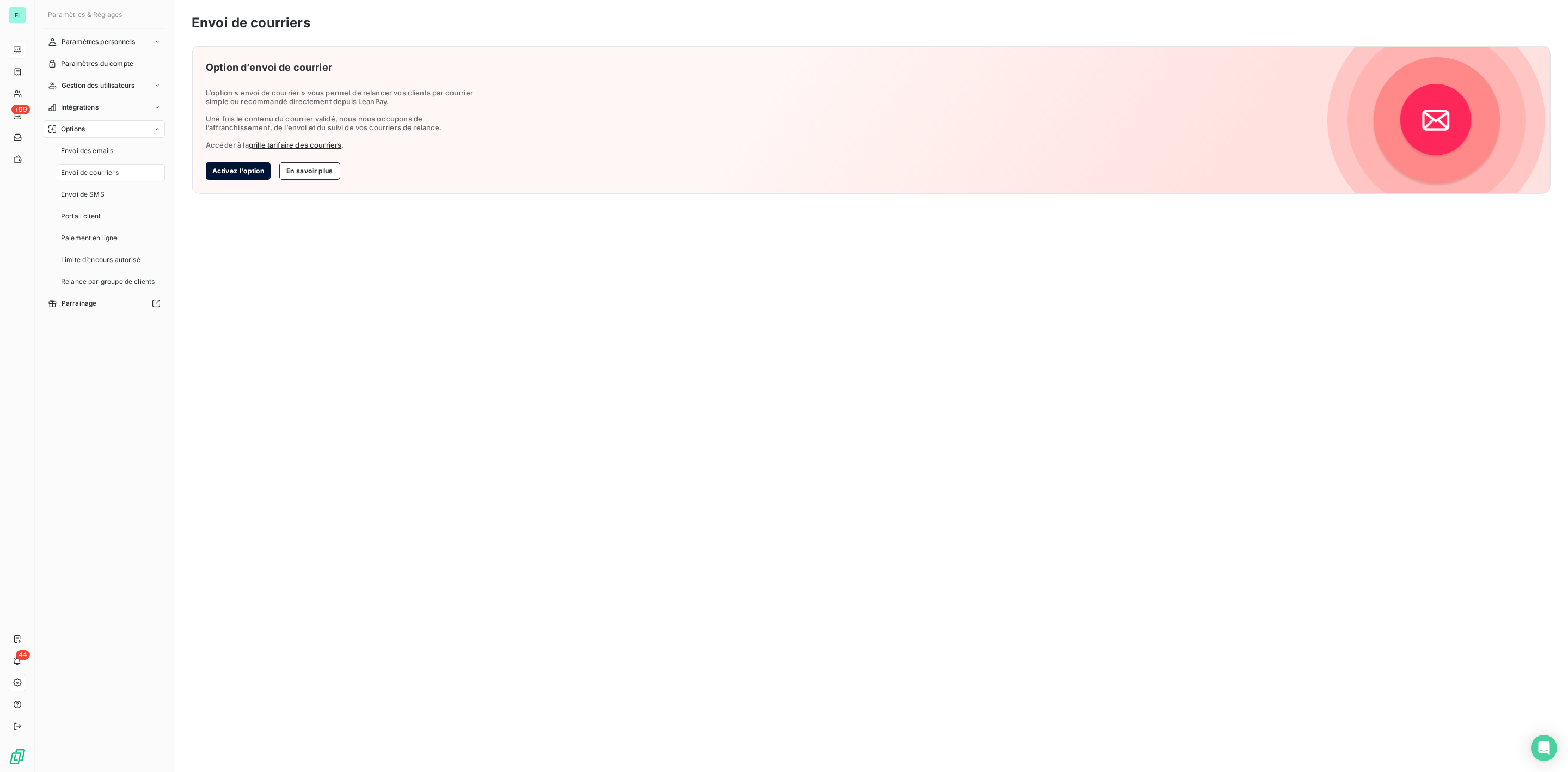
click at [247, 174] on button "Activez l'option" at bounding box center [238, 171] width 65 height 17
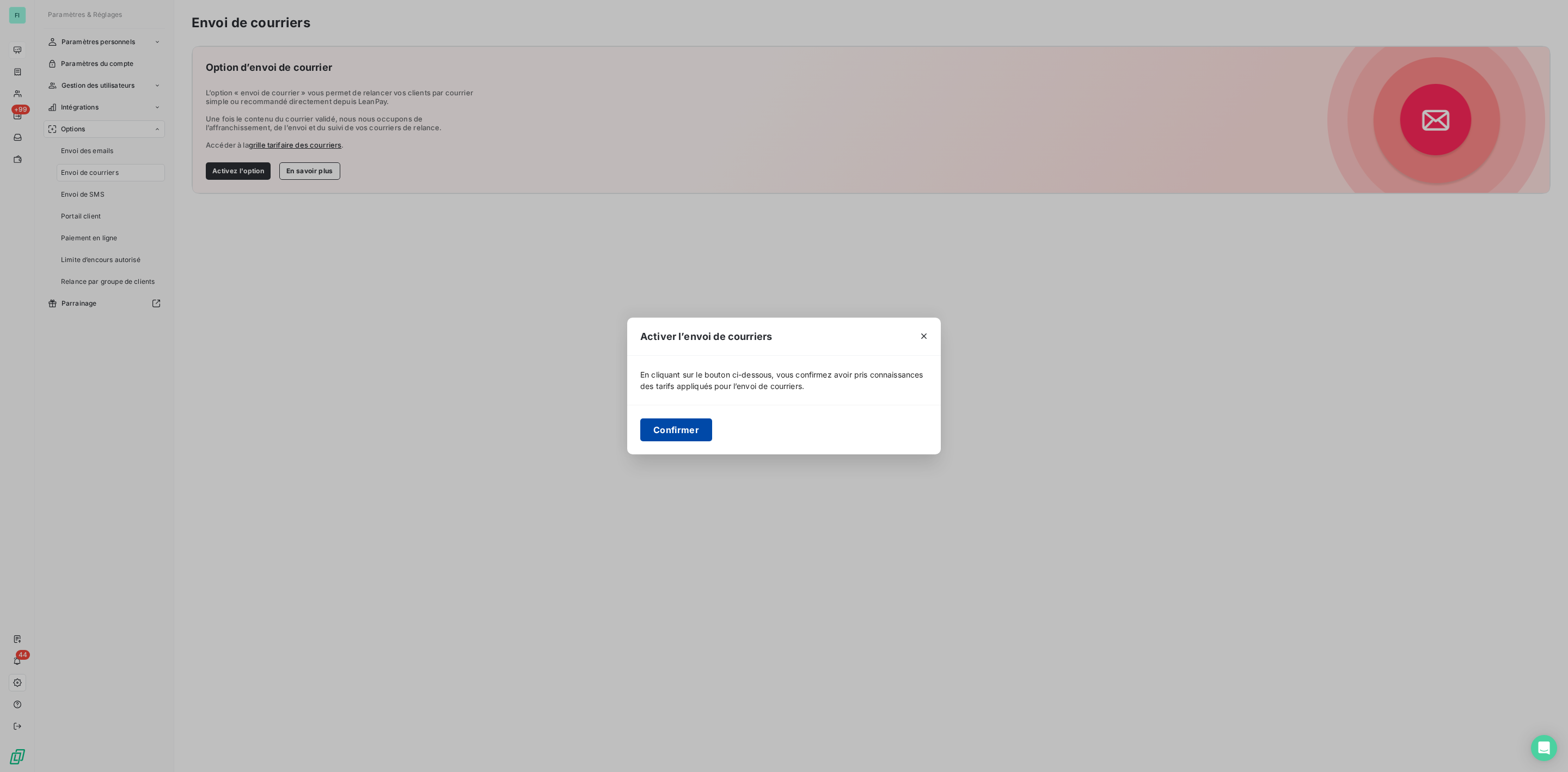
click at [692, 433] on button "Confirmer" at bounding box center [676, 430] width 72 height 23
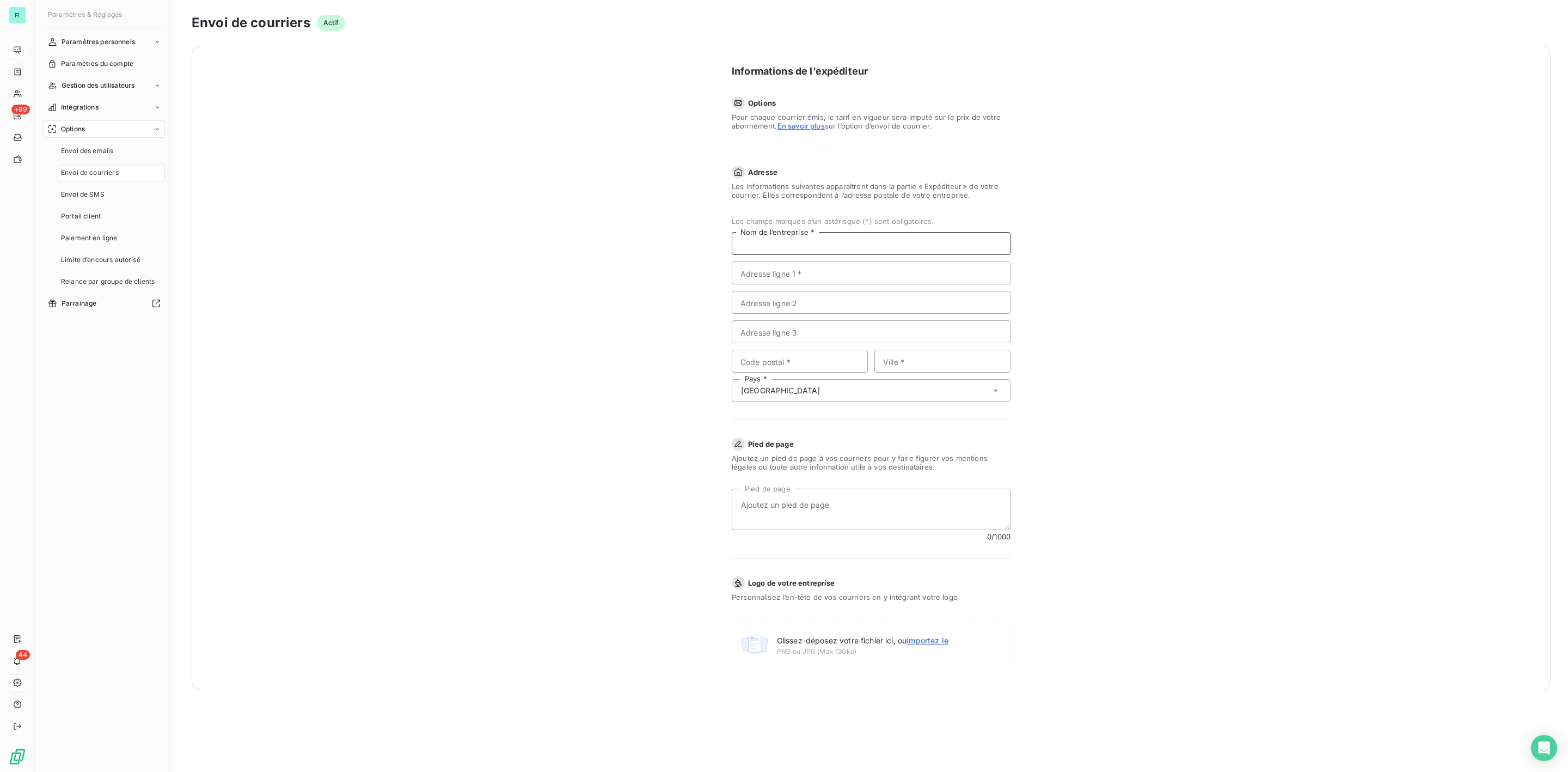
click at [800, 244] on input "Nom de l’entreprise *" at bounding box center [871, 244] width 279 height 23
type input "FELIX INFORMATIQUE"
click at [787, 274] on input "Adresse ligne 1 *" at bounding box center [871, 273] width 279 height 23
paste input "3 rue de la Moselo@e"
type input "3 rue de la Moselo@e"
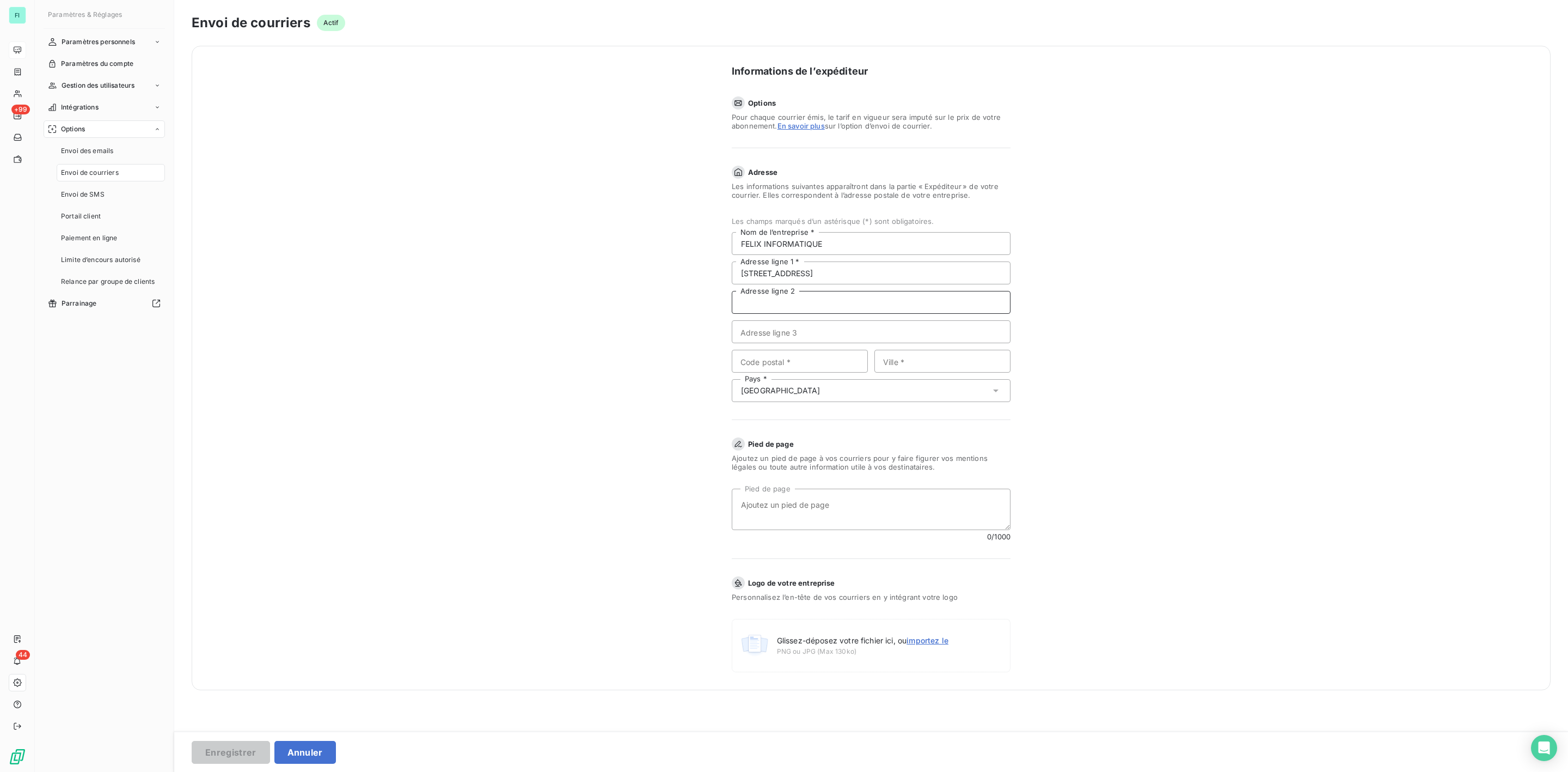
click at [774, 302] on input "Adresse ligne 2" at bounding box center [871, 302] width 279 height 23
paste input "BP 41040"
type input "BP 41040"
click at [787, 357] on input "Code postal *" at bounding box center [800, 361] width 136 height 23
paste input "54521"
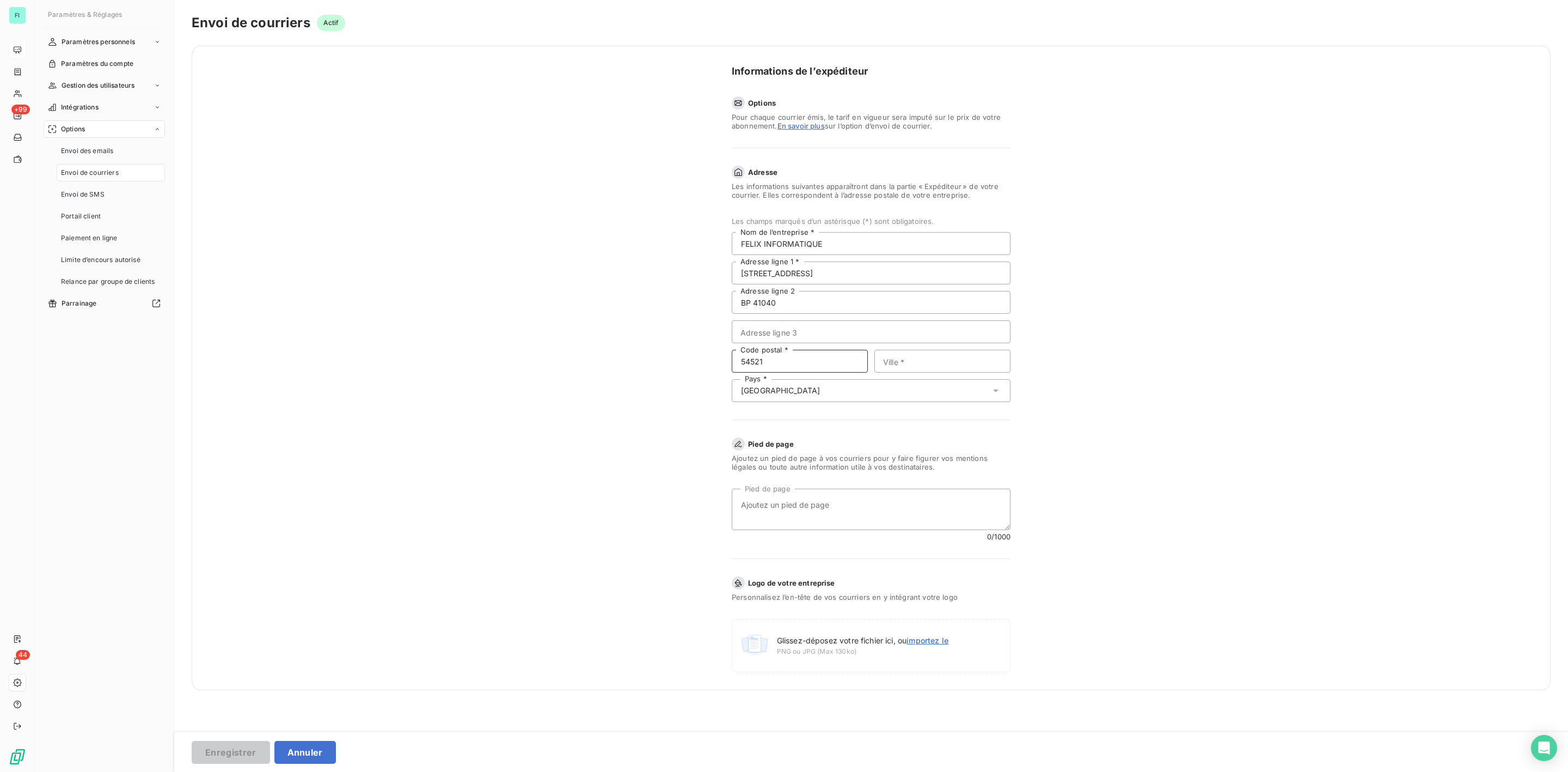
type input "54521"
click at [908, 359] on input "Ville *" at bounding box center [942, 361] width 136 height 23
paste input "Laxou cedex"
type input "Laxou cedex"
click at [1230, 471] on div "Informations de l’expéditeur Options Pour chaque courrier émis, le tarif en vig…" at bounding box center [871, 368] width 1359 height 644
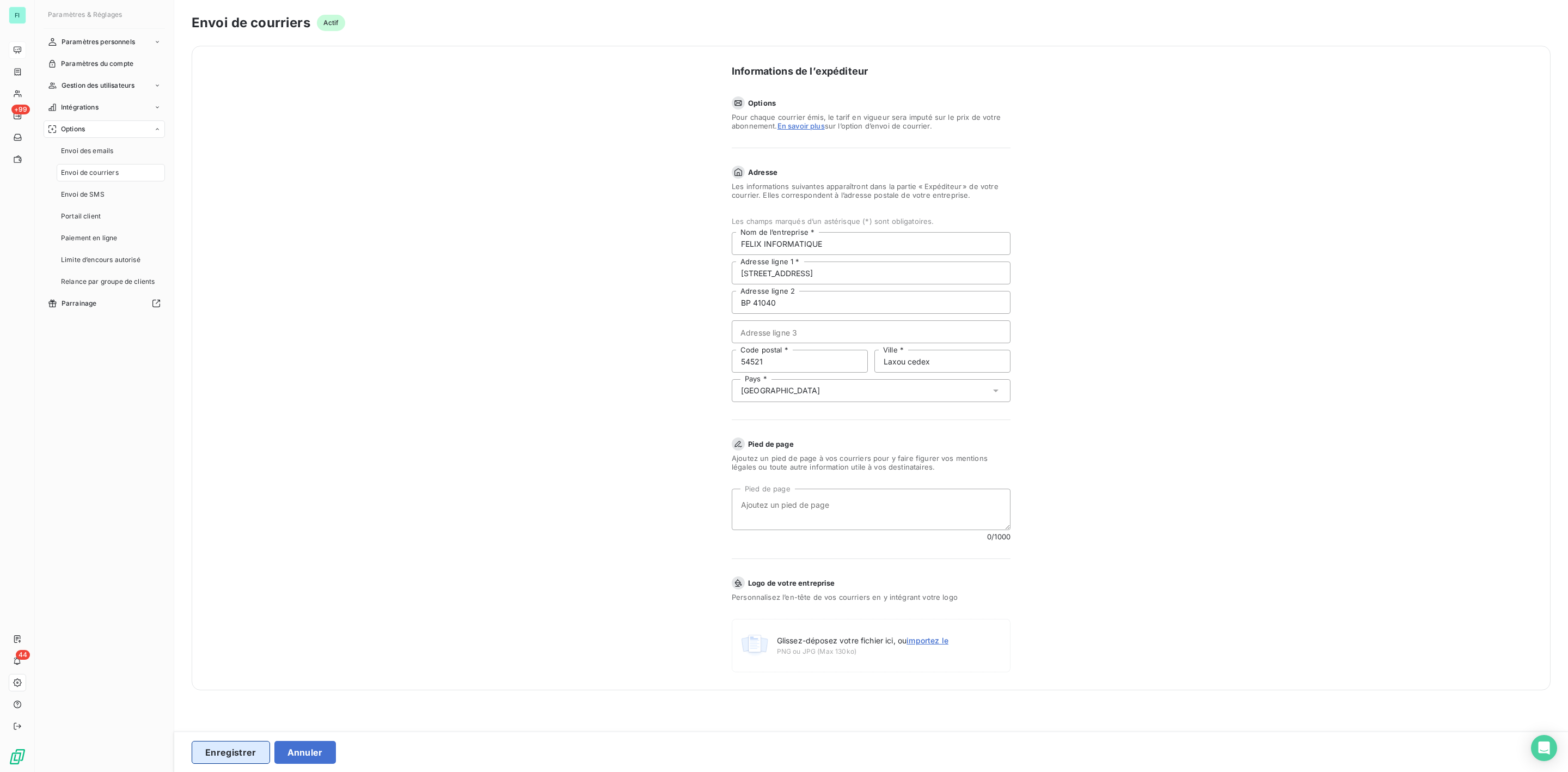
click at [244, 755] on button "Enregistrer" at bounding box center [231, 752] width 79 height 23
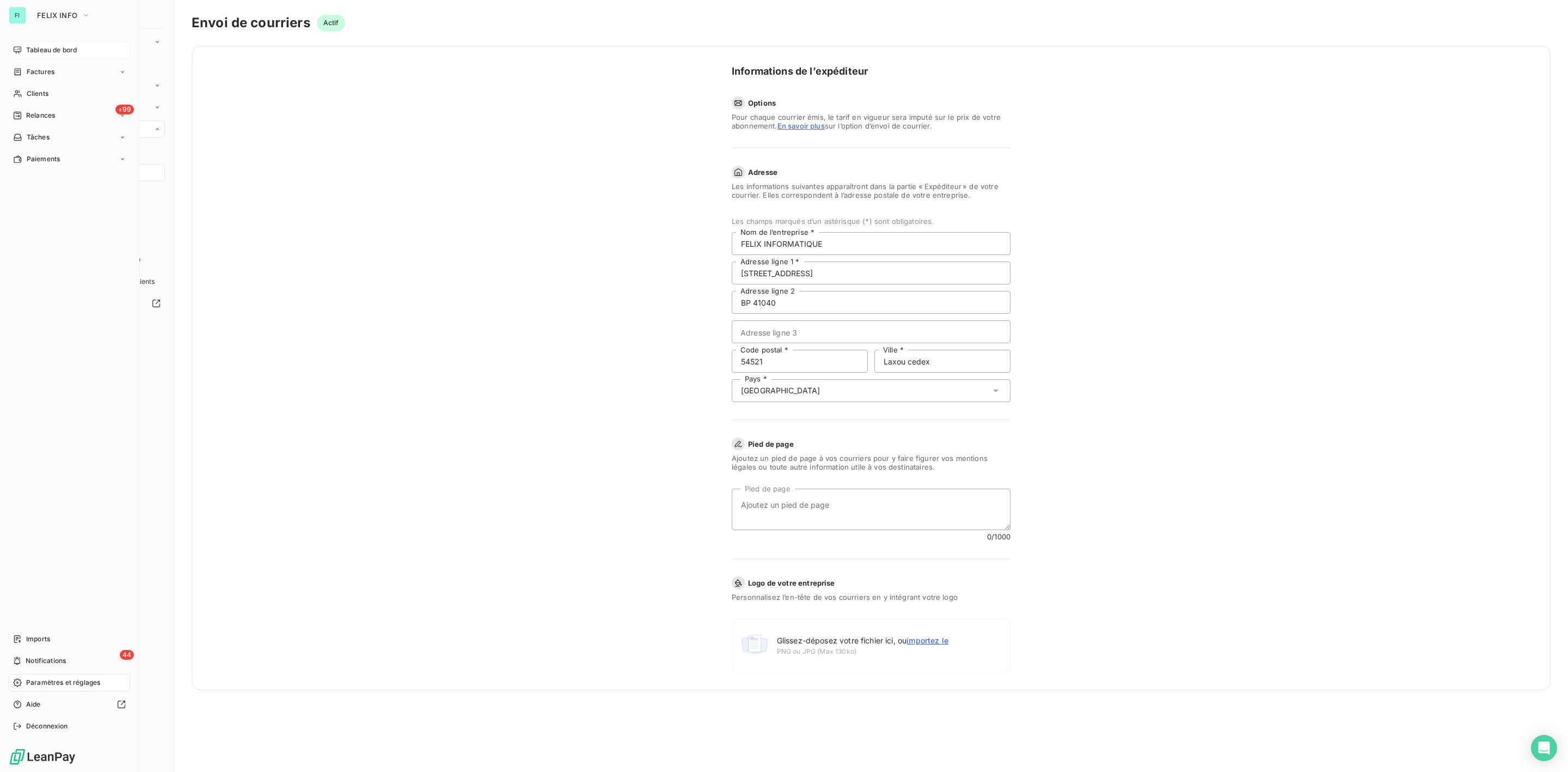
click at [51, 112] on span "Relances" at bounding box center [40, 115] width 29 height 10
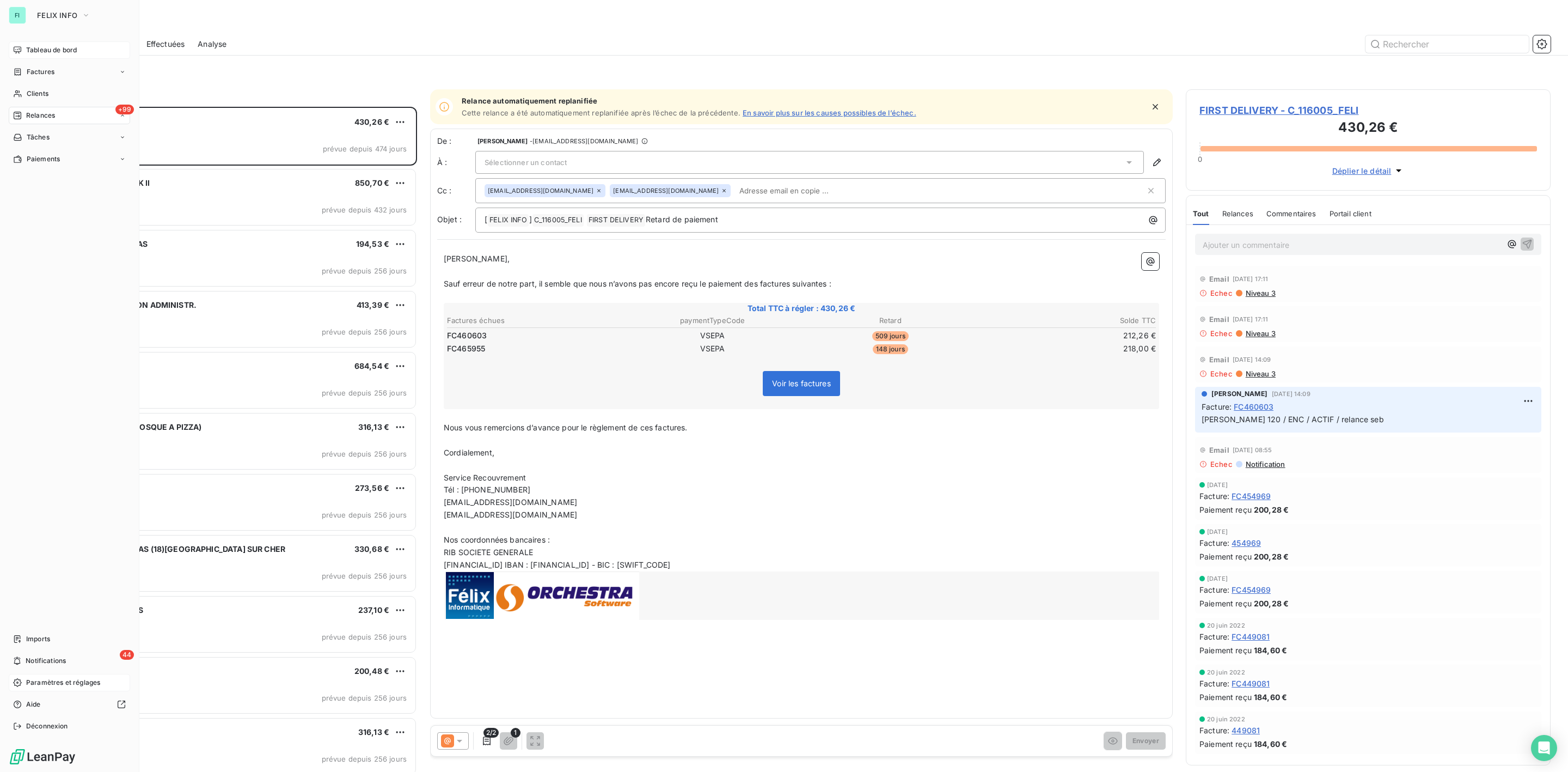
scroll to position [654, 352]
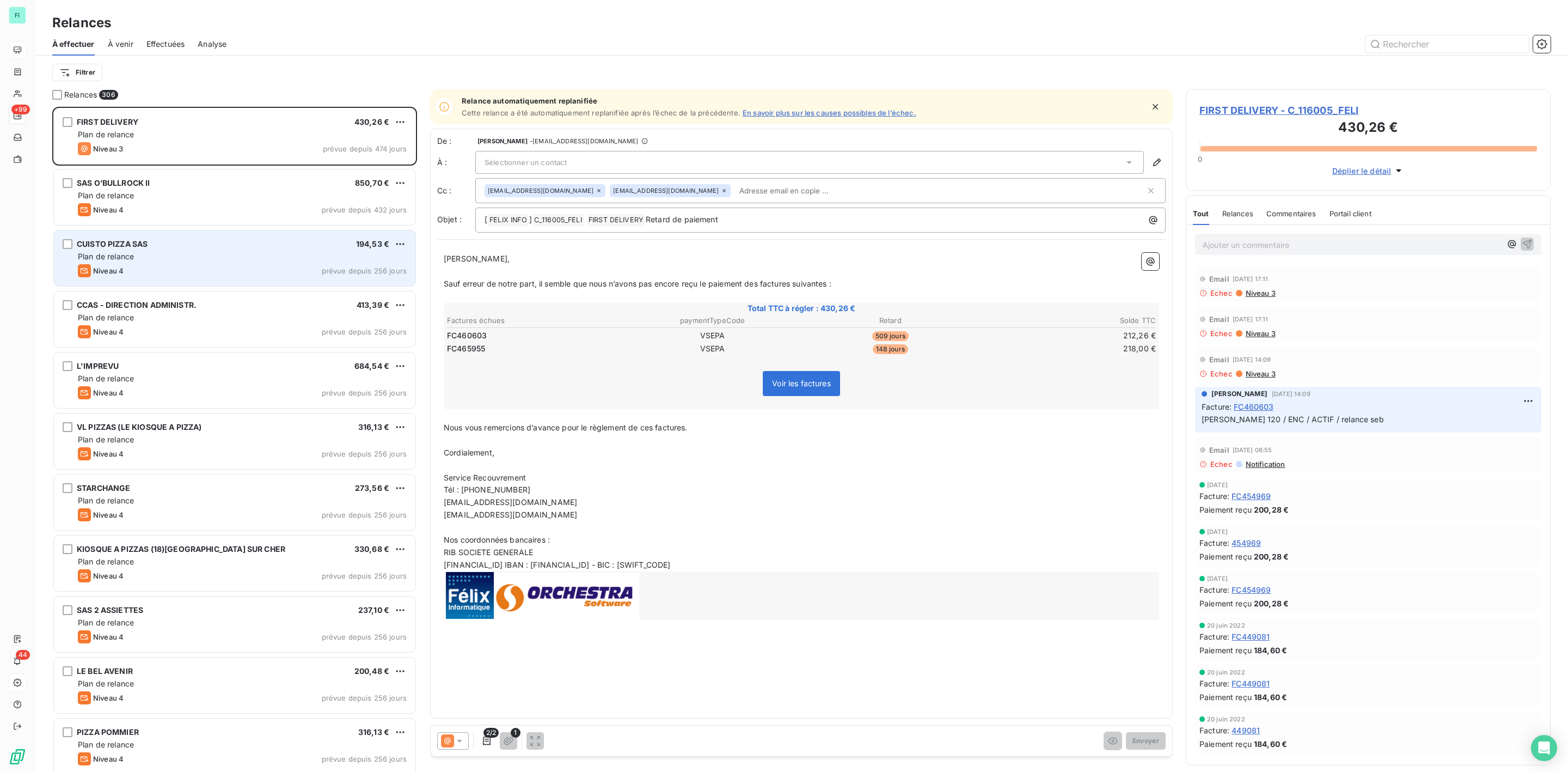
click at [161, 256] on div "Plan de relance" at bounding box center [242, 256] width 329 height 11
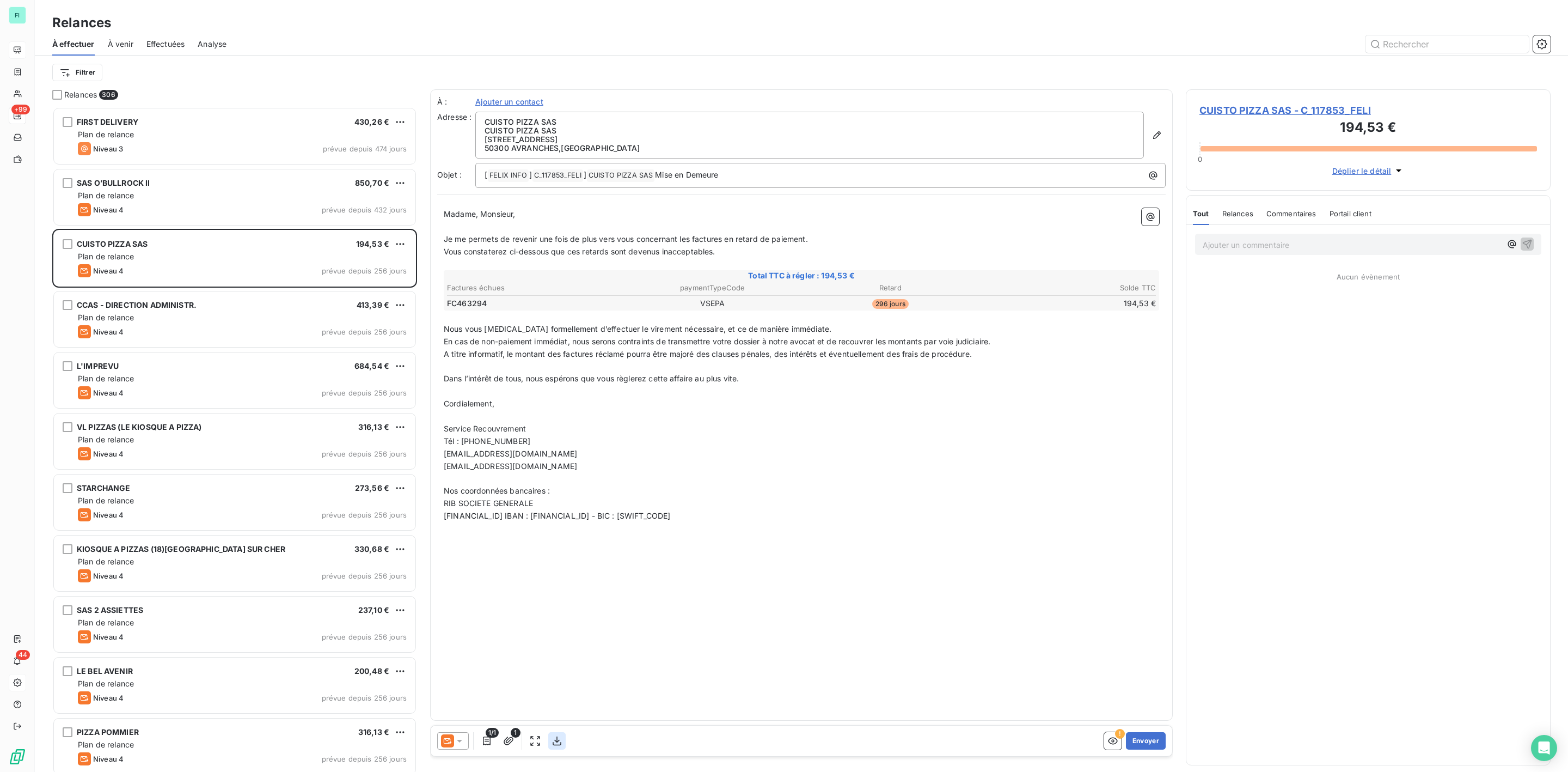
click at [558, 742] on icon "button" at bounding box center [557, 740] width 11 height 11
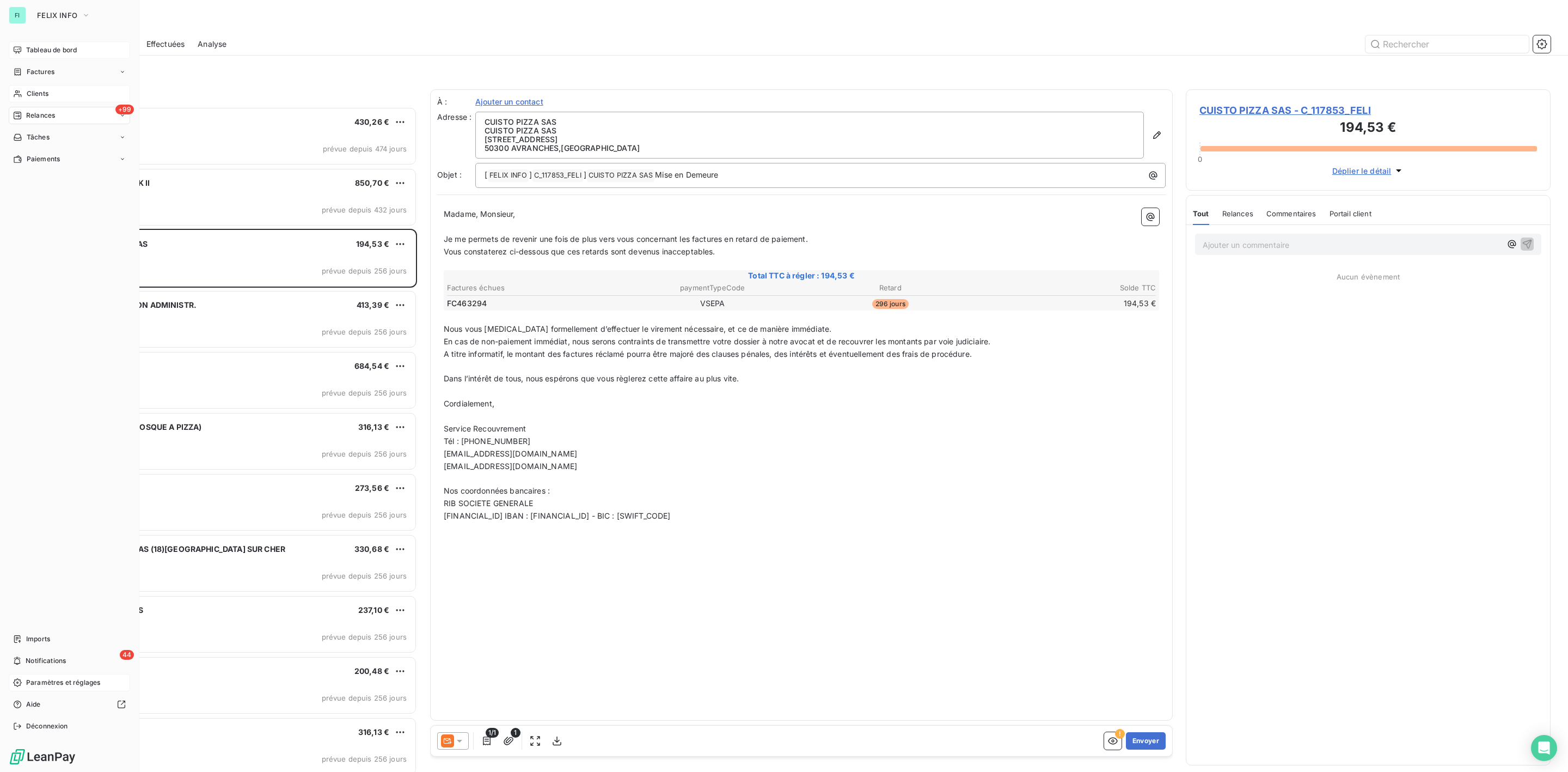
drag, startPoint x: 43, startPoint y: 87, endPoint x: 77, endPoint y: 87, distance: 34.0
click at [43, 87] on div "Clients" at bounding box center [69, 93] width 121 height 17
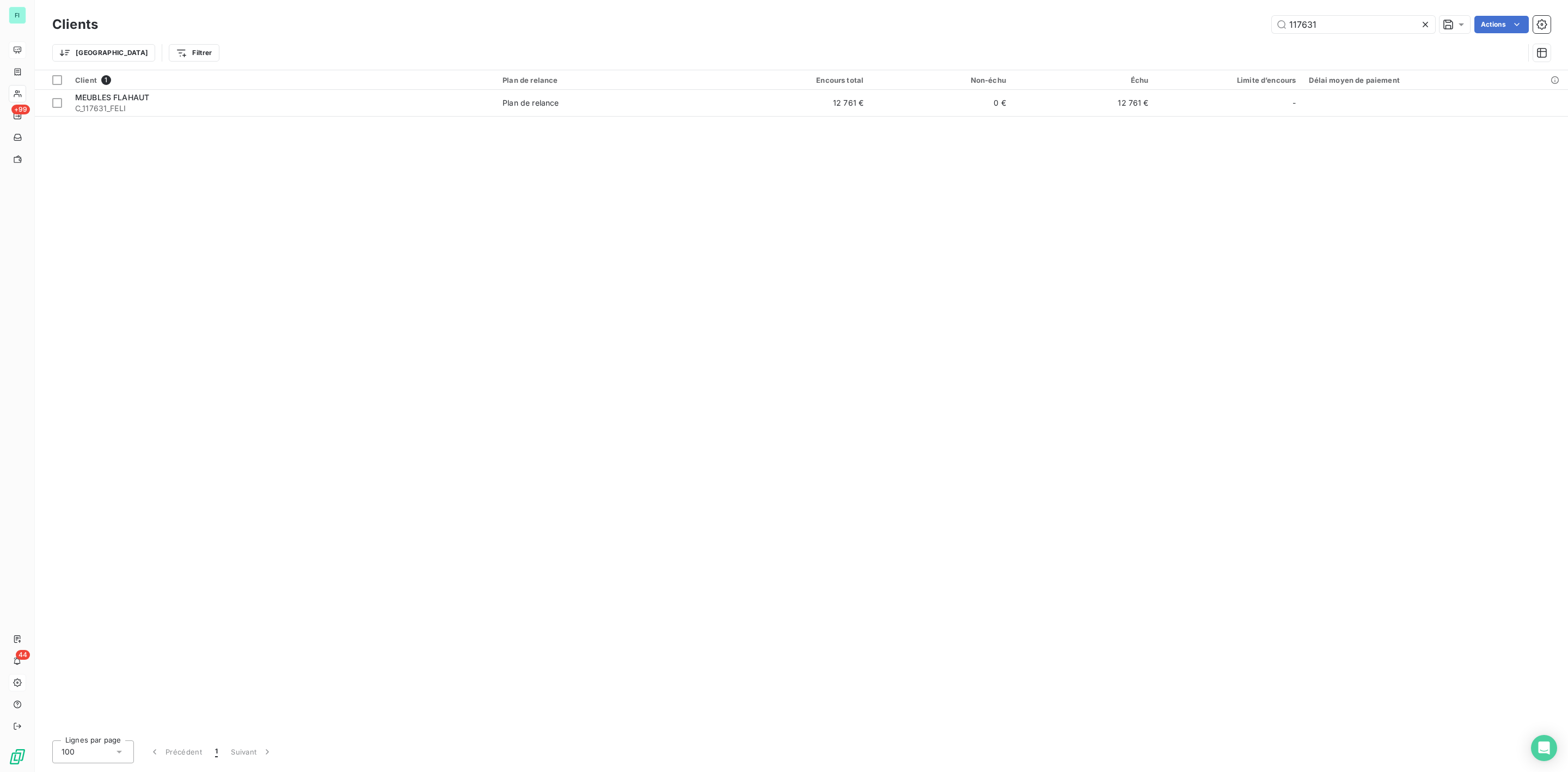
drag, startPoint x: 1227, startPoint y: 33, endPoint x: 1001, endPoint y: 41, distance: 226.1
click at [1054, 41] on div "Clients 117631 Actions Trier Filtrer" at bounding box center [801, 41] width 1498 height 57
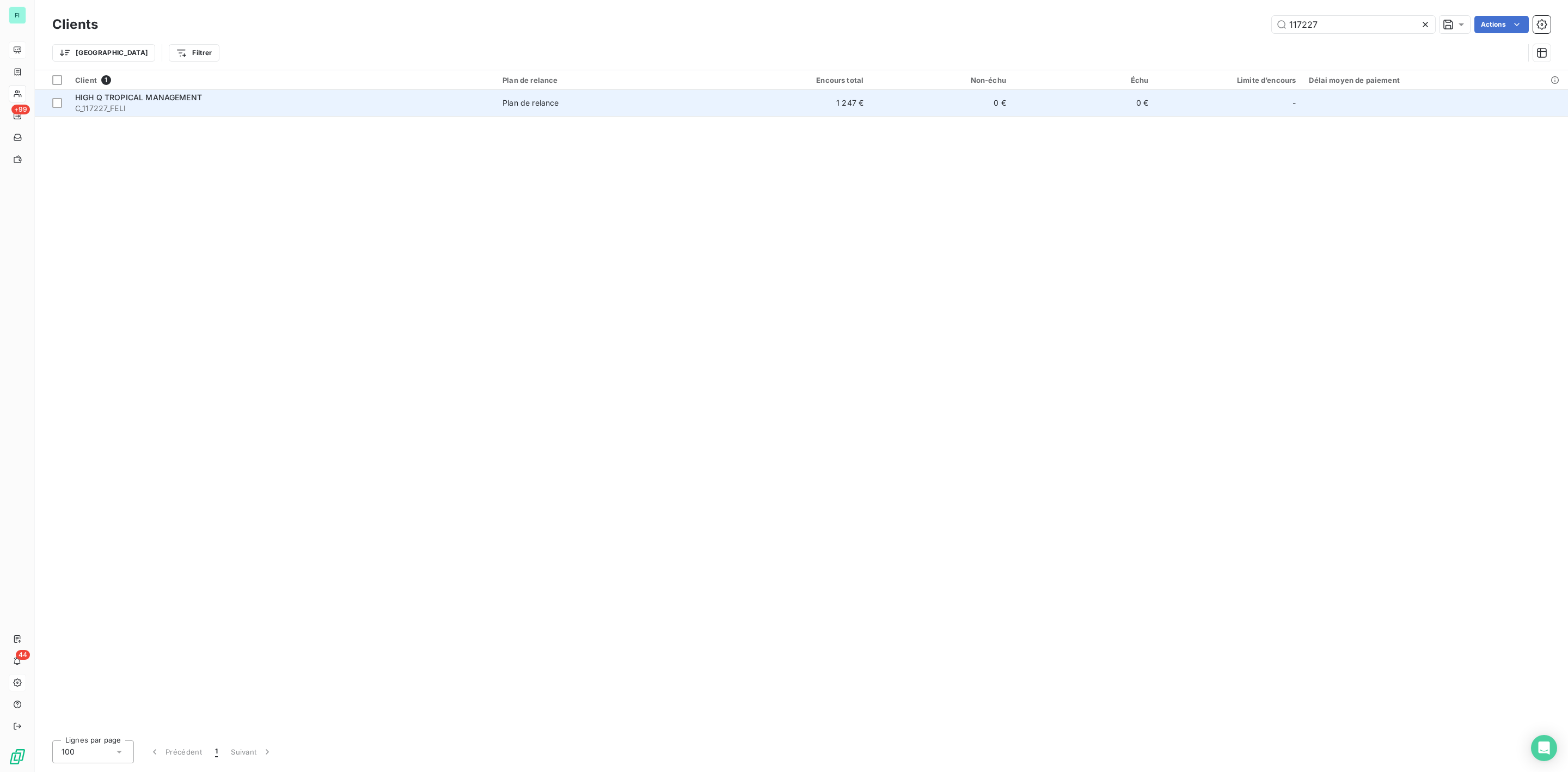
type input "117227"
click at [227, 100] on div "HIGH Q TROPICAL MANAGEMENT" at bounding box center [282, 97] width 414 height 11
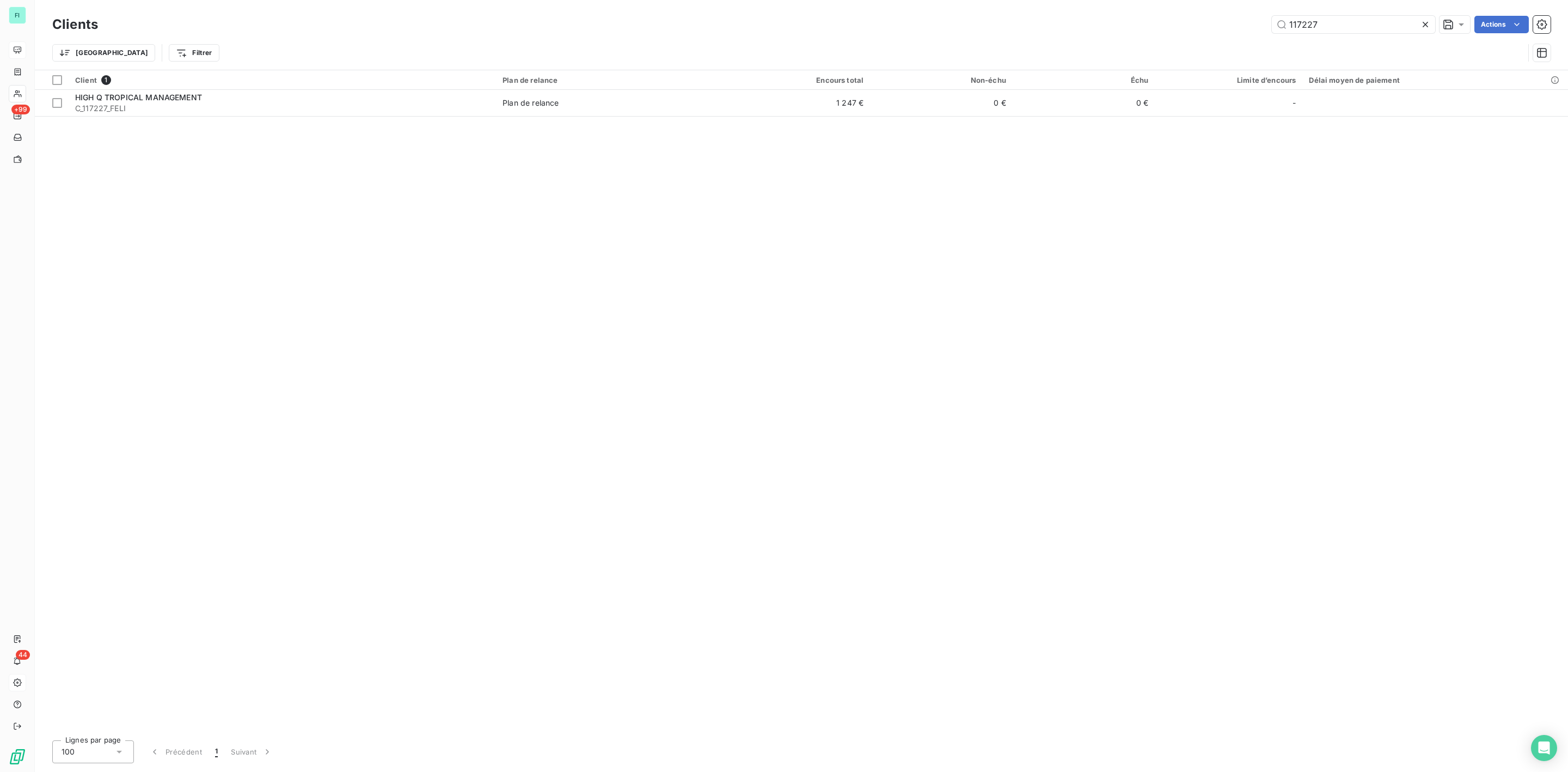
drag, startPoint x: 1346, startPoint y: 23, endPoint x: 842, endPoint y: 29, distance: 504.0
click at [967, 26] on div "117227 Actions" at bounding box center [831, 24] width 1440 height 17
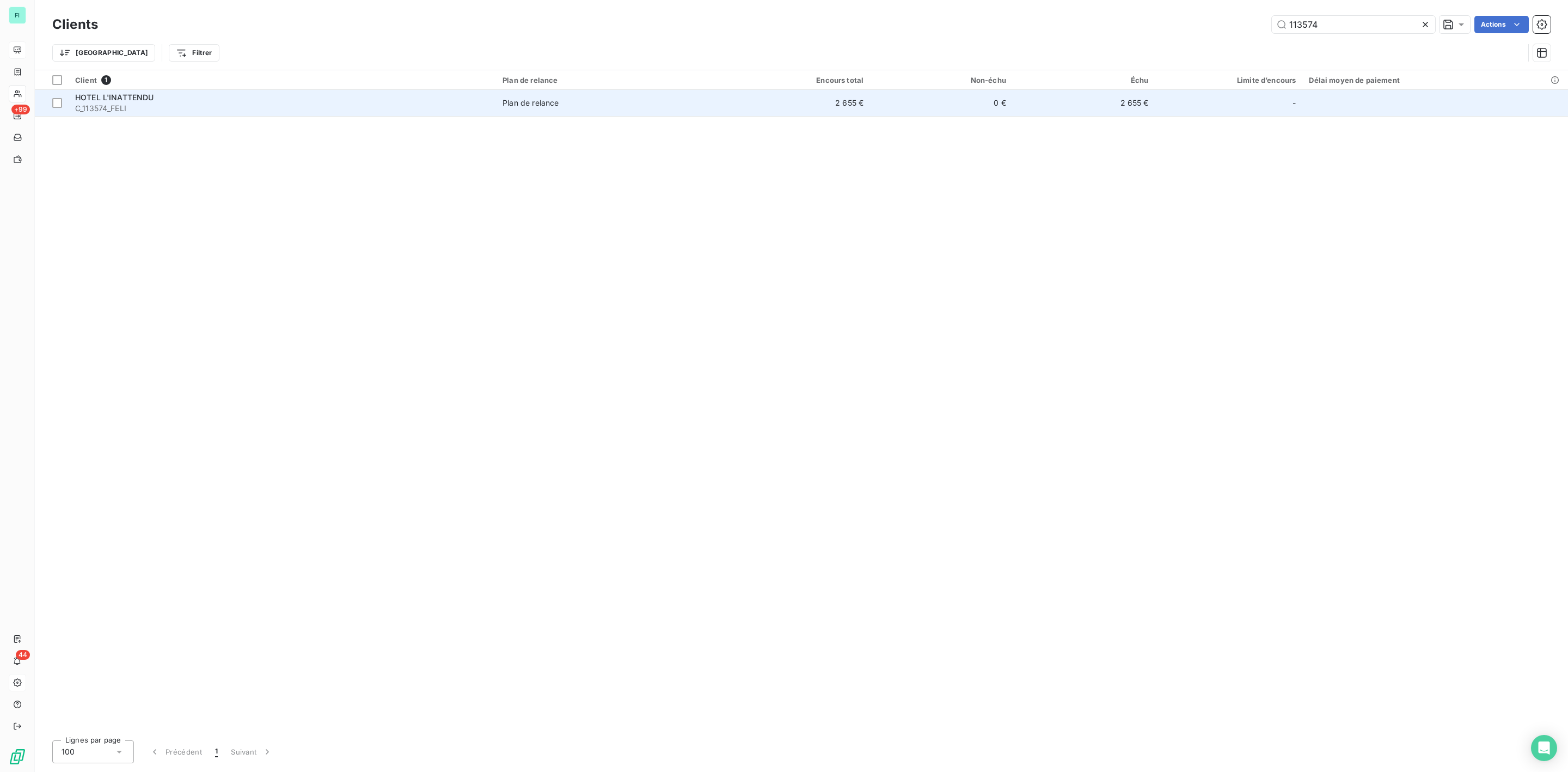
type input "113574"
click at [114, 109] on span "C_113574_FELI" at bounding box center [282, 108] width 414 height 11
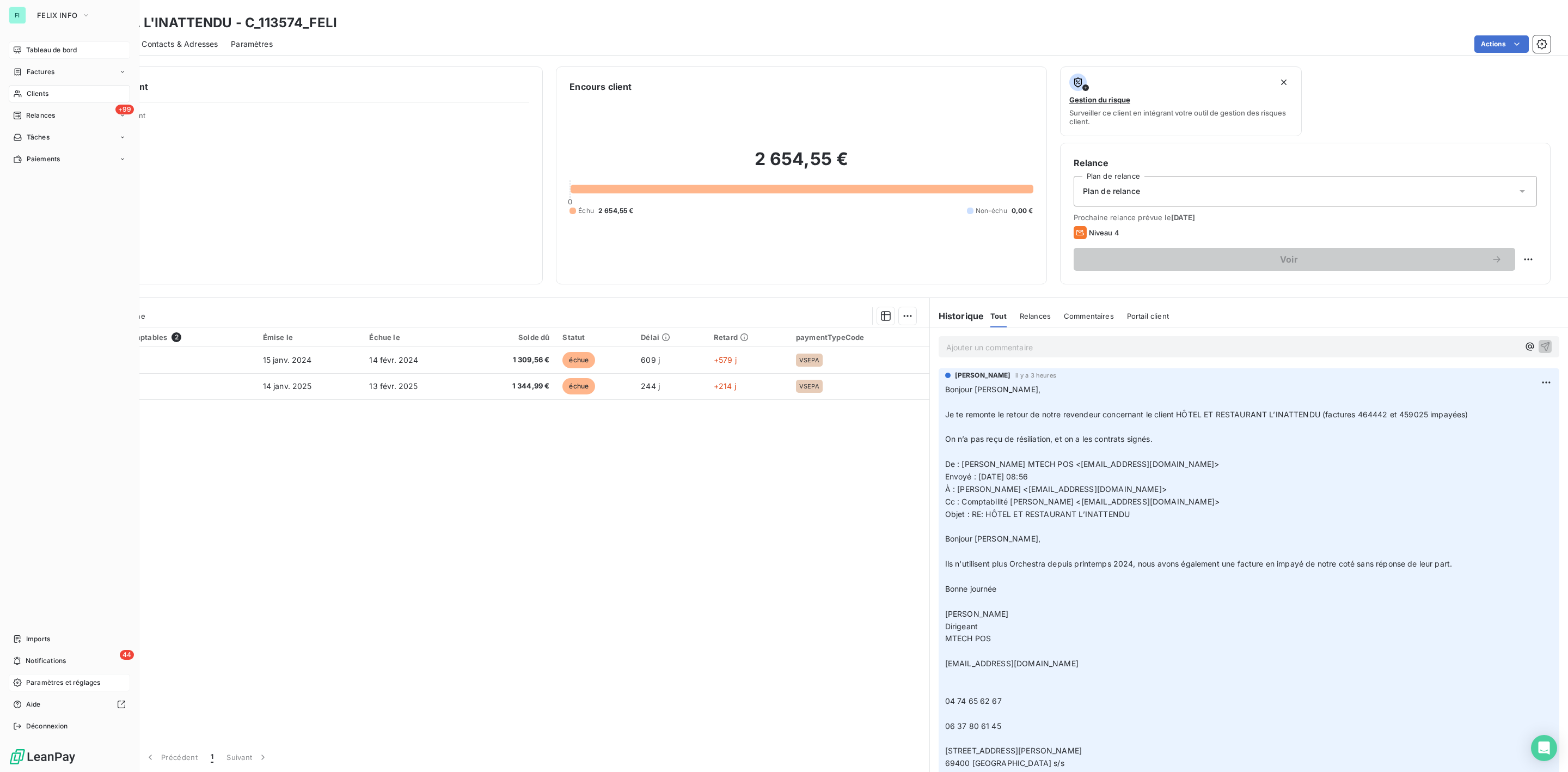
click at [46, 92] on span "Clients" at bounding box center [37, 93] width 22 height 10
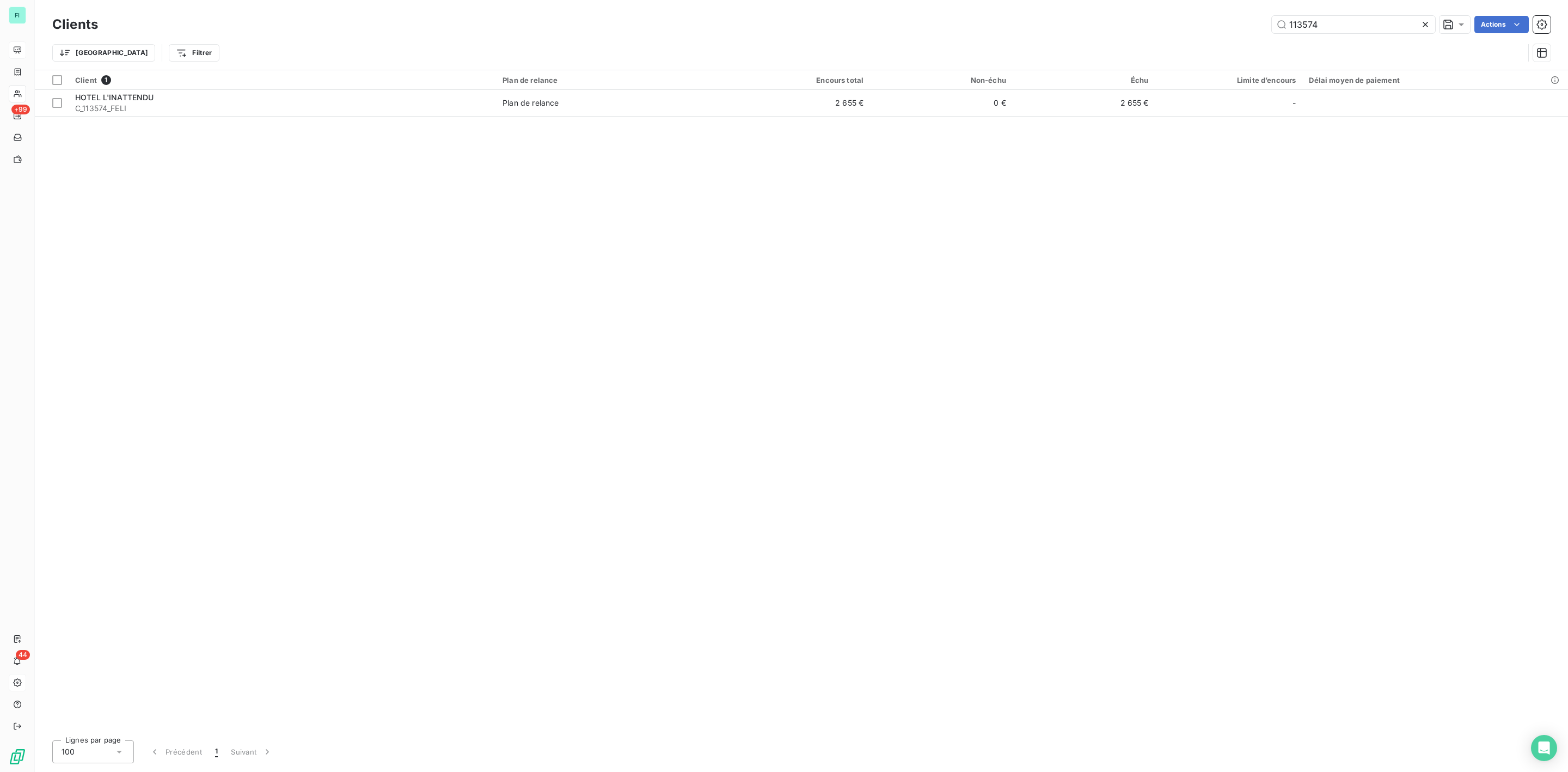
drag, startPoint x: 1345, startPoint y: 25, endPoint x: 1031, endPoint y: 37, distance: 314.2
click at [1099, 36] on div "Clients 113574 Actions Trier Filtrer" at bounding box center [801, 41] width 1498 height 57
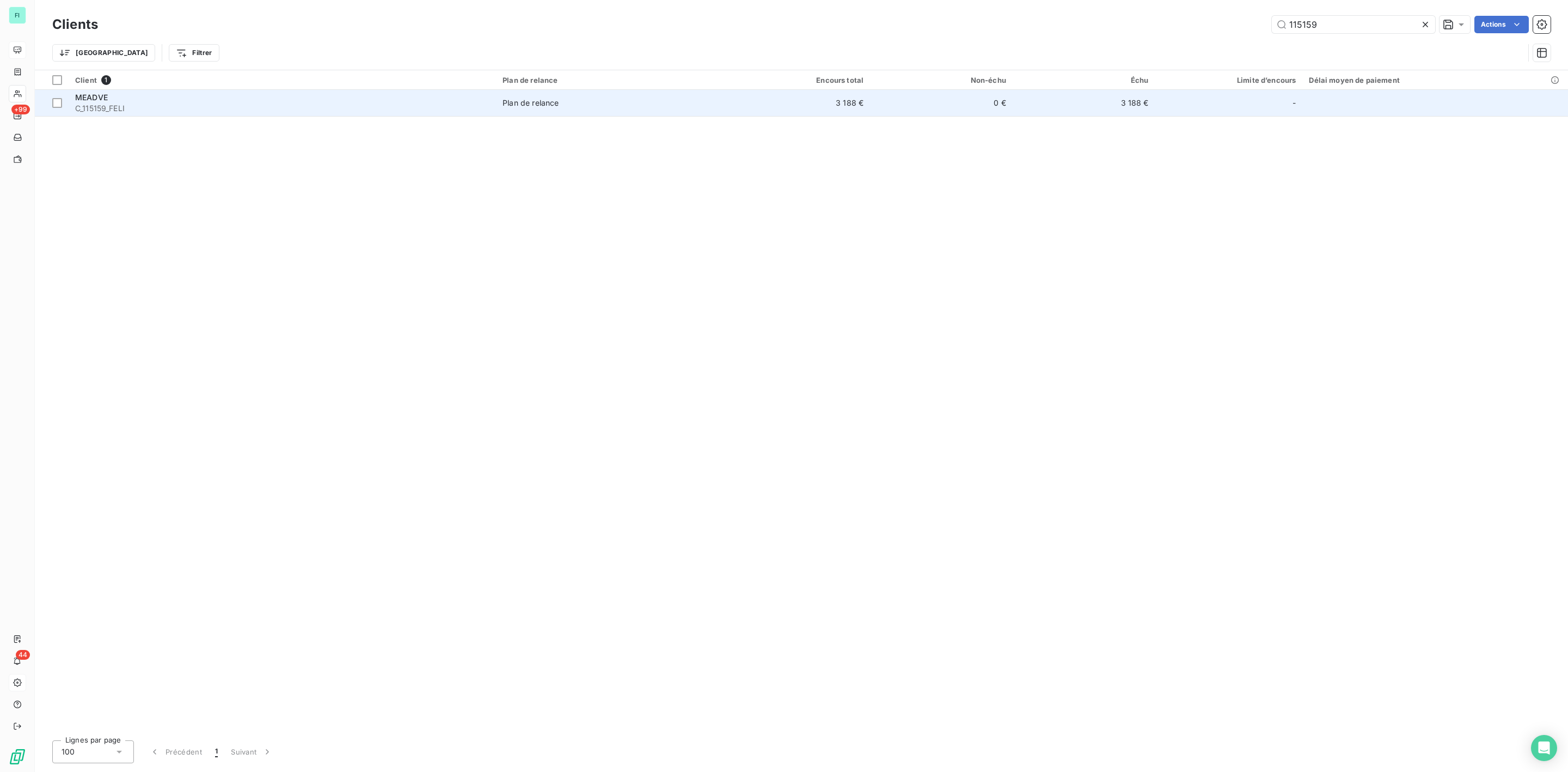
type input "115159"
click at [150, 105] on span "C_115159_FELI" at bounding box center [282, 108] width 414 height 11
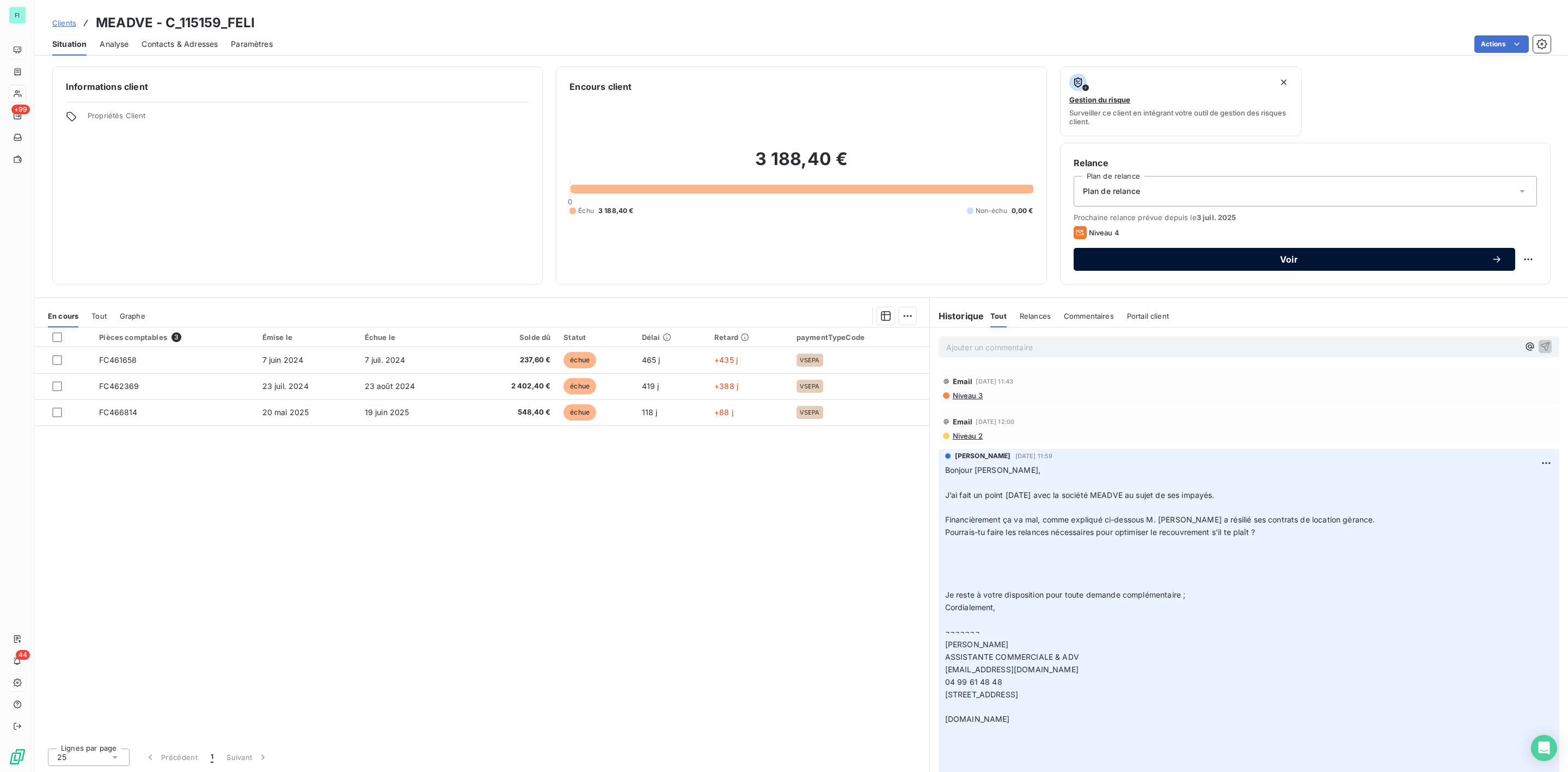
click at [1276, 259] on span "Voir" at bounding box center [1289, 260] width 405 height 9
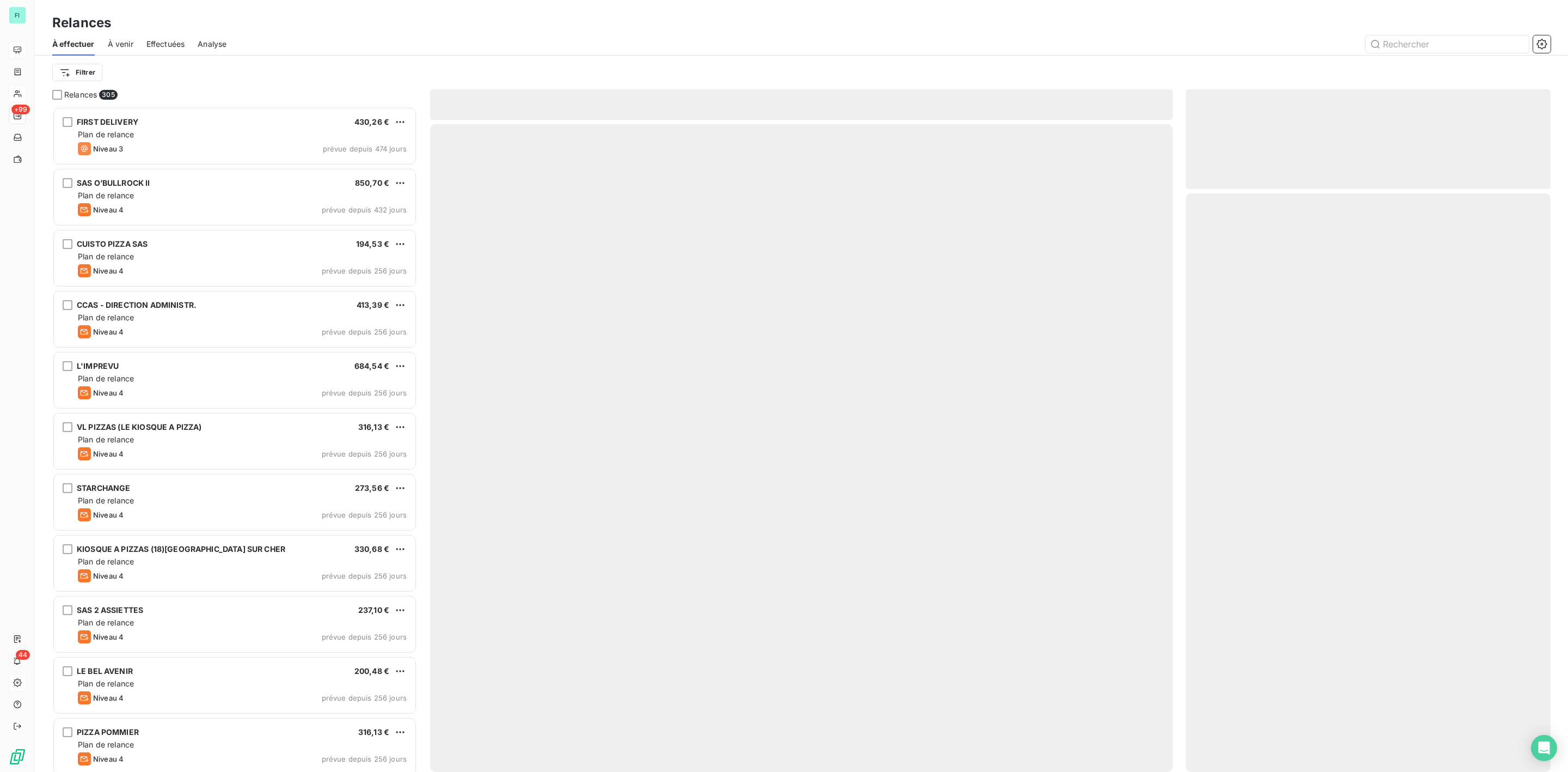
scroll to position [654, 352]
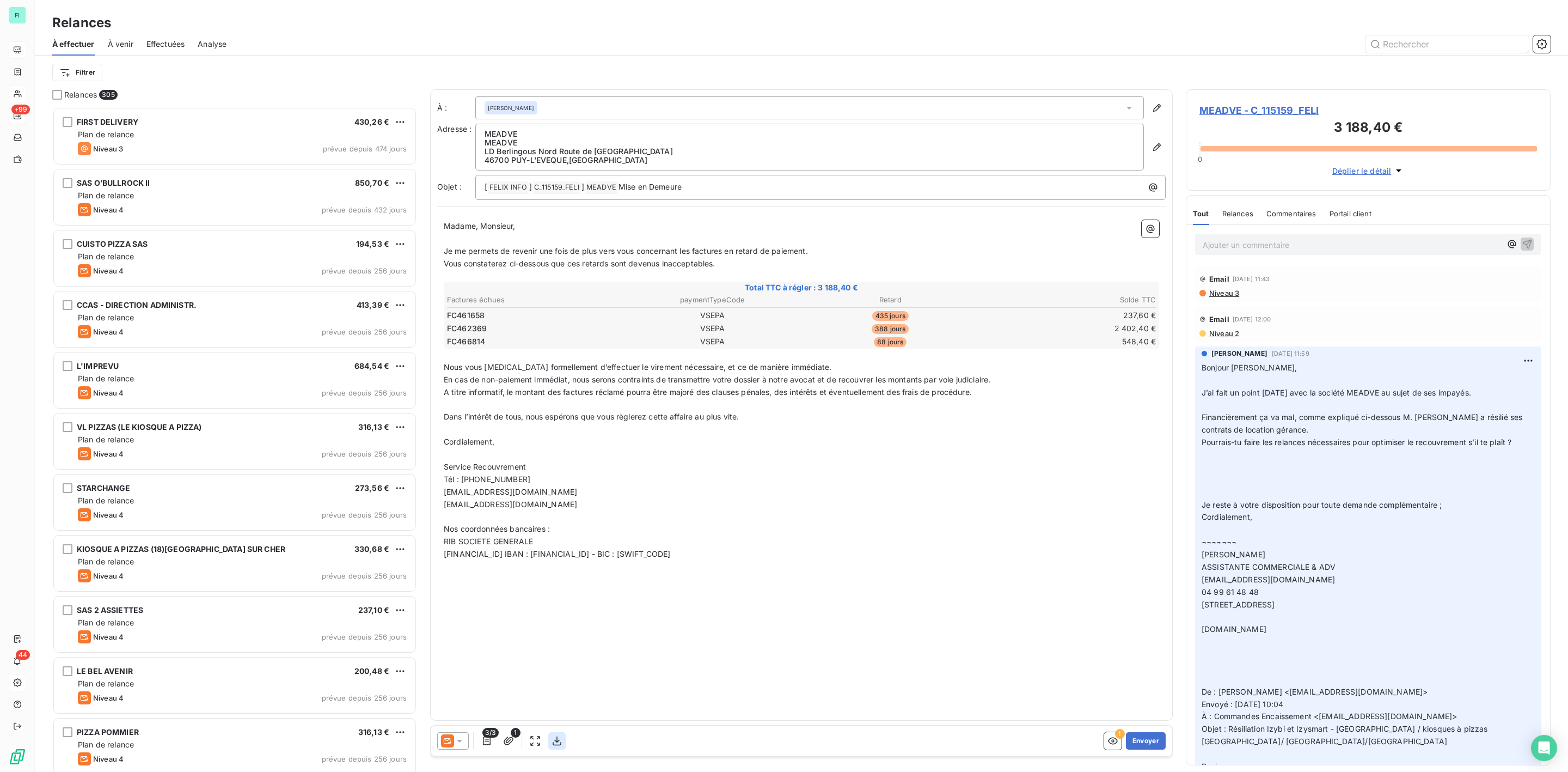
click at [561, 743] on icon "button" at bounding box center [557, 740] width 11 height 11
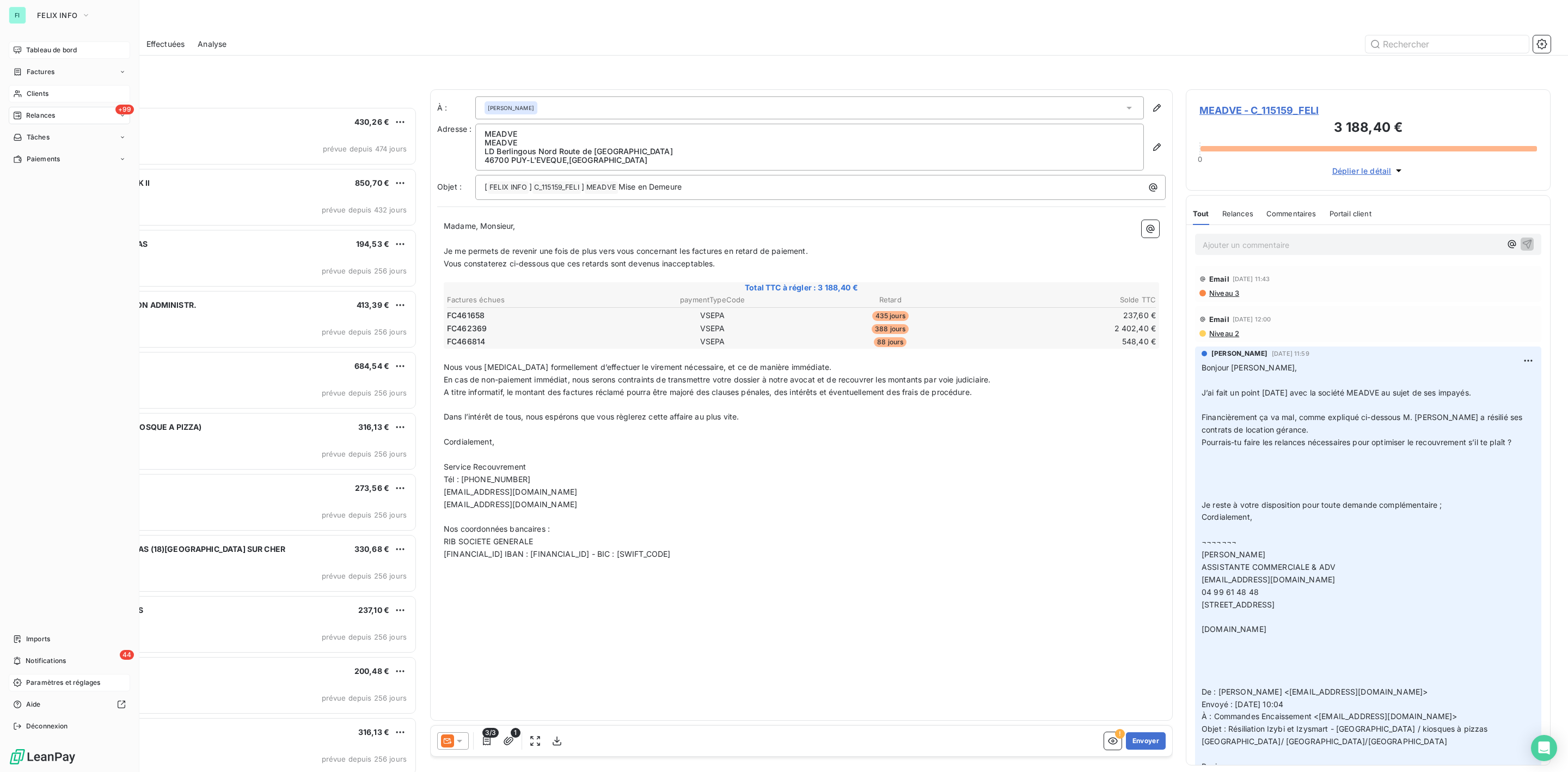
click at [32, 54] on span "Tableau de bord" at bounding box center [51, 50] width 51 height 10
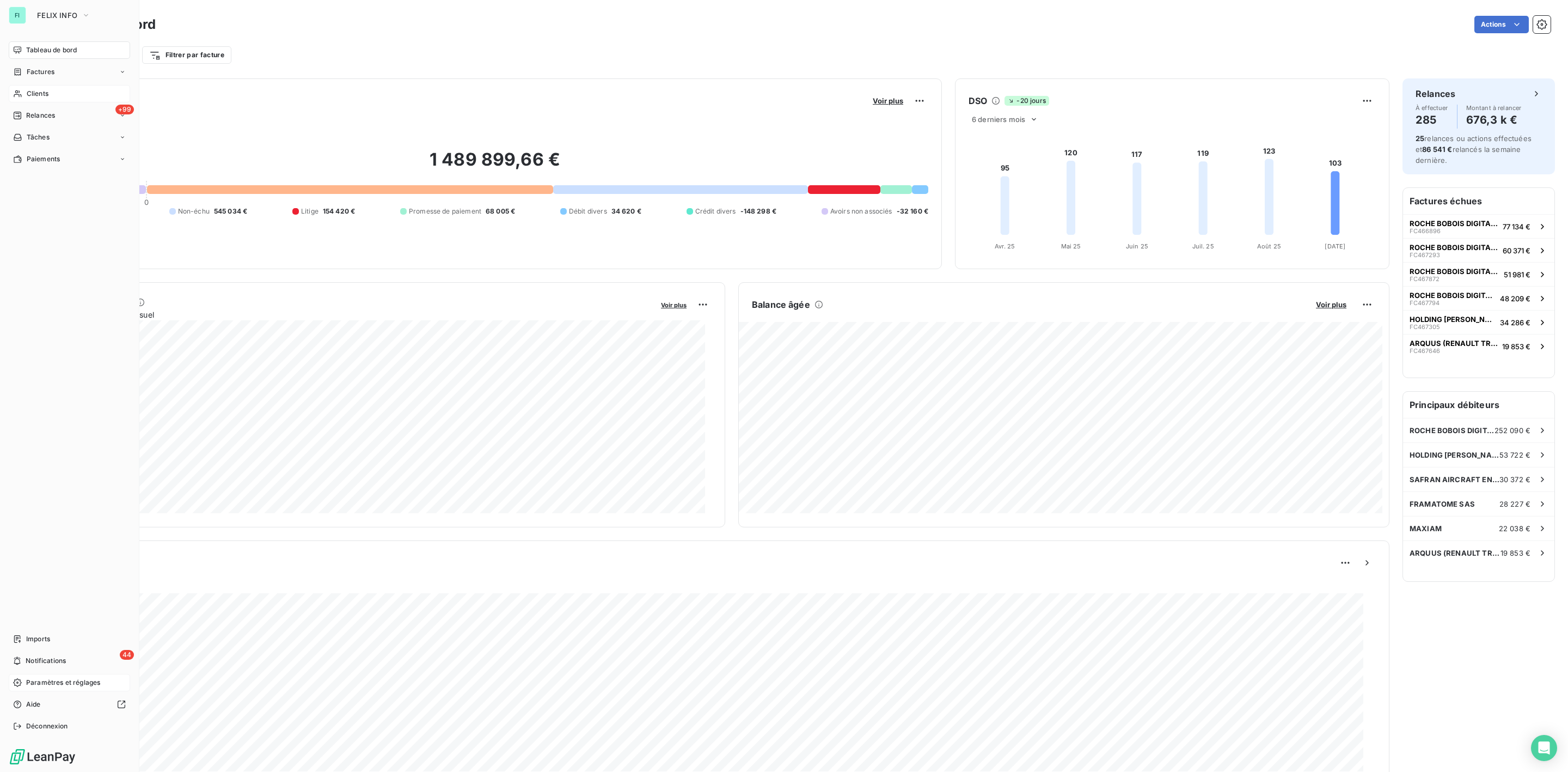
drag, startPoint x: 44, startPoint y: 92, endPoint x: 112, endPoint y: 90, distance: 68.0
click at [44, 92] on span "Clients" at bounding box center [37, 93] width 22 height 10
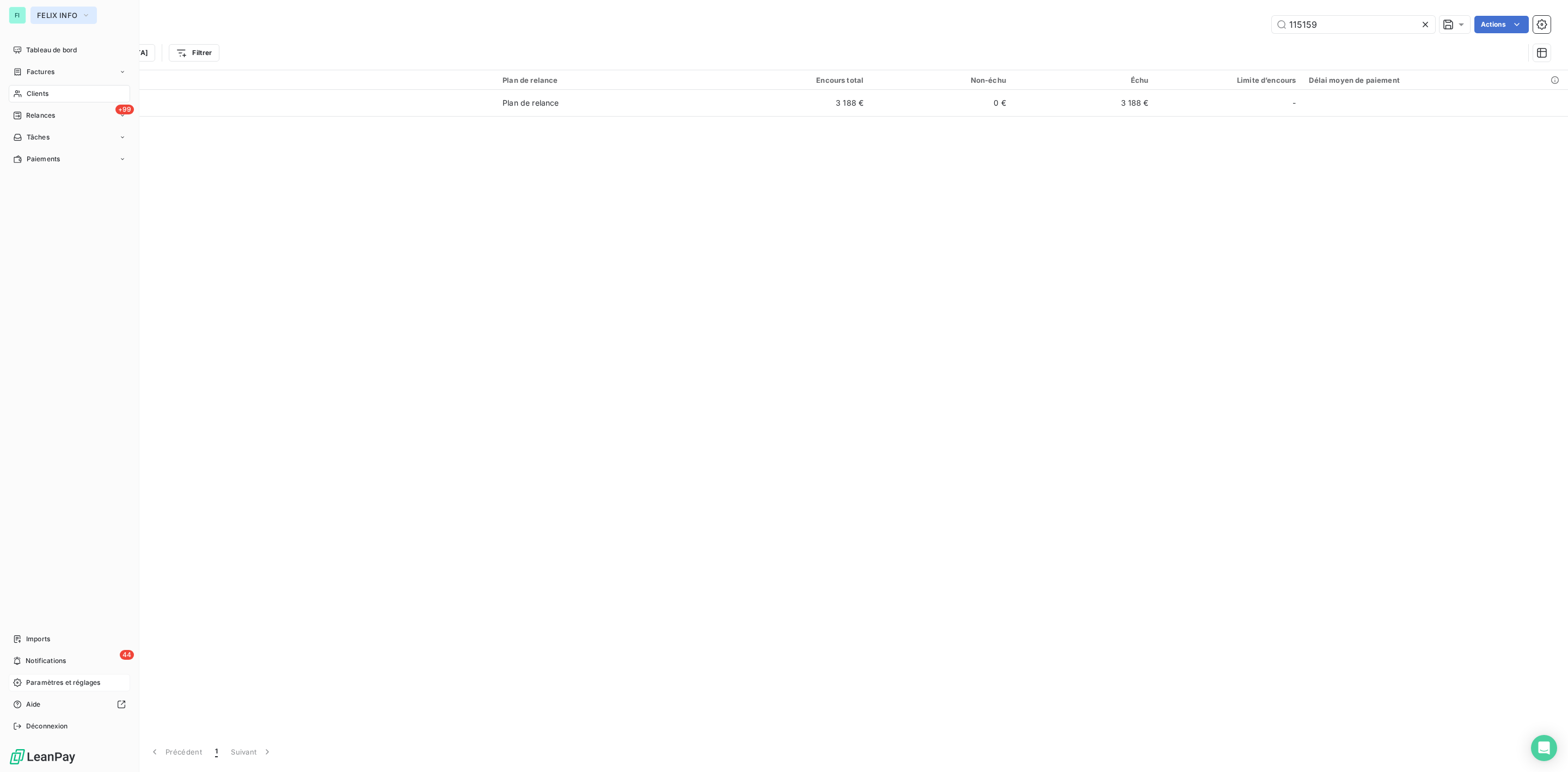
click at [44, 13] on span "FELIX INFO" at bounding box center [56, 15] width 40 height 9
click at [62, 117] on span "ALTEVA" at bounding box center [100, 123] width 96 height 11
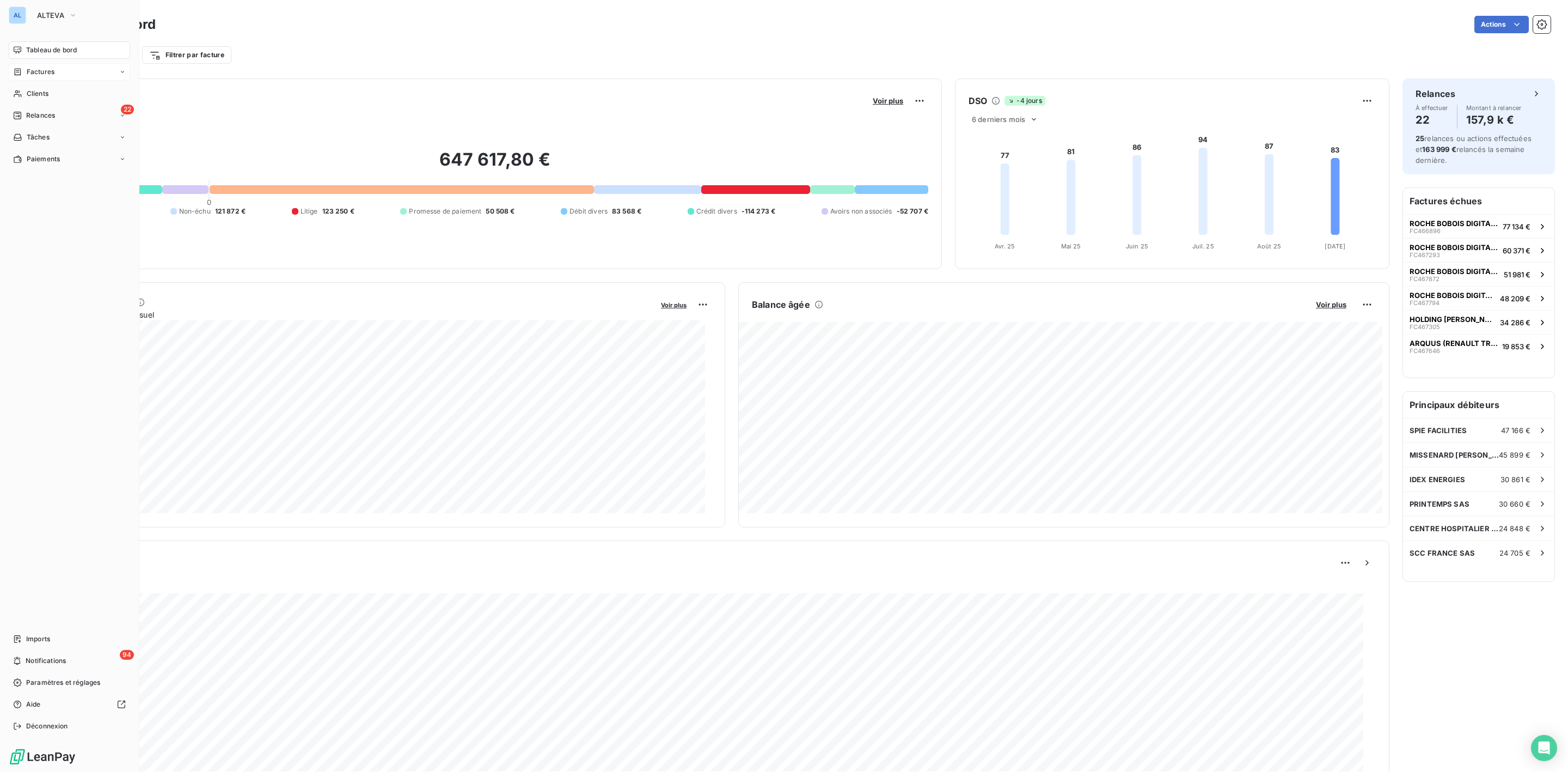
click at [46, 72] on span "Factures" at bounding box center [41, 72] width 28 height 10
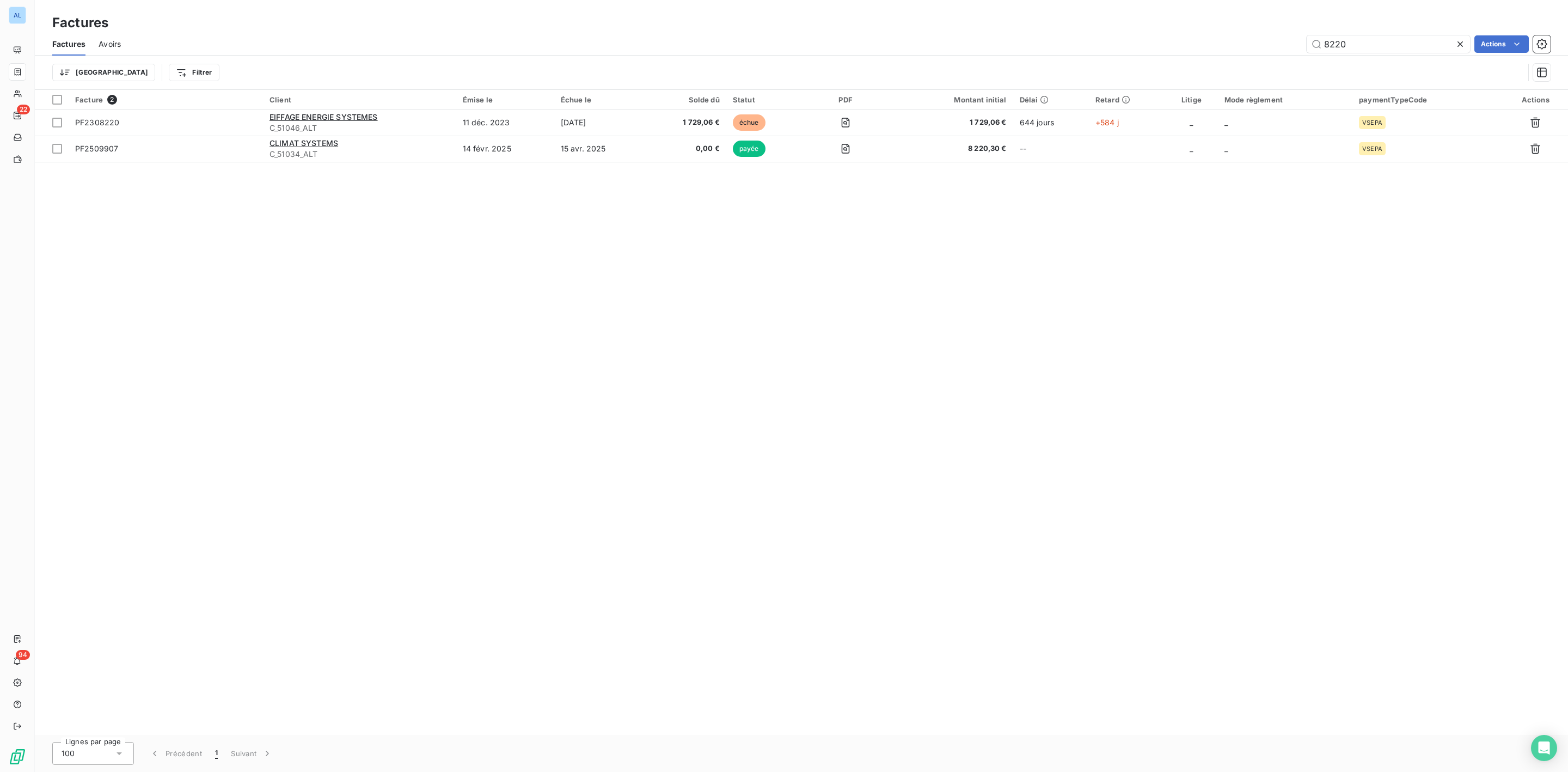
drag, startPoint x: 1374, startPoint y: 37, endPoint x: 1087, endPoint y: 52, distance: 287.4
click at [1104, 52] on div "8220 Actions" at bounding box center [842, 44] width 1417 height 17
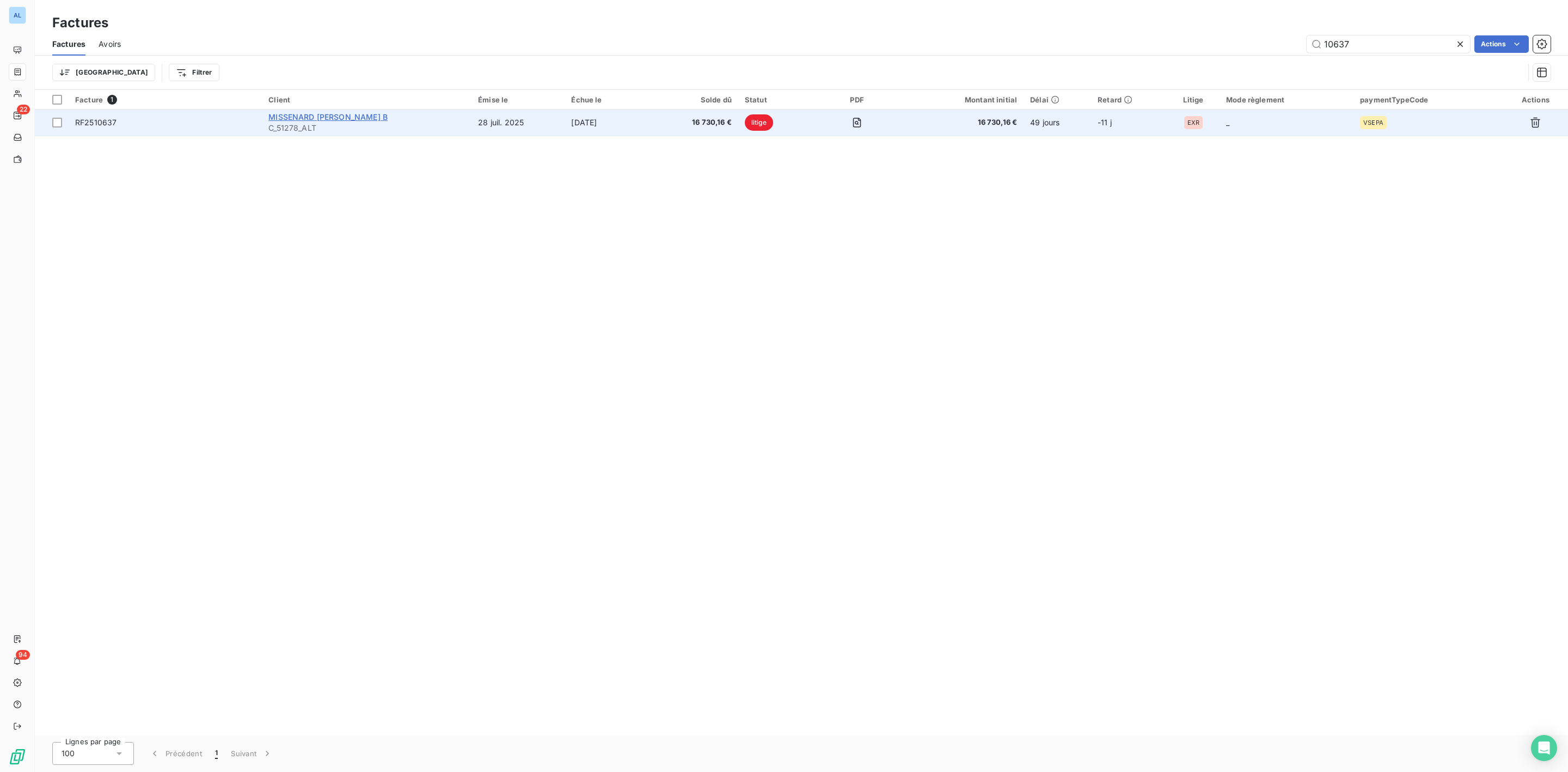
type input "10637"
click at [332, 112] on span "MISSENARD [PERSON_NAME] B" at bounding box center [328, 117] width 119 height 10
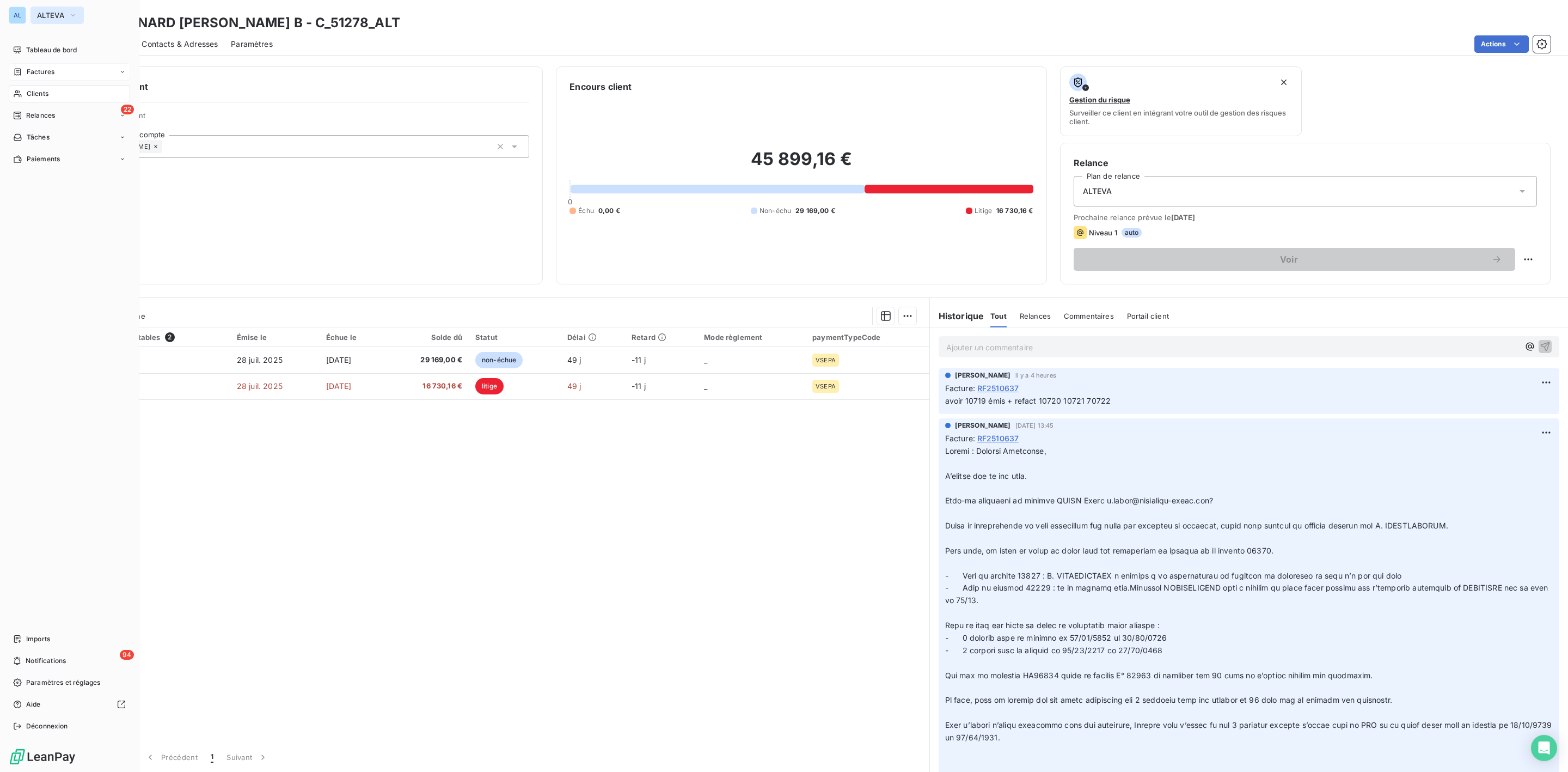
click at [51, 11] on span "ALTEVA" at bounding box center [50, 15] width 27 height 9
click at [64, 144] on span "FELIX INFO" at bounding box center [100, 149] width 96 height 11
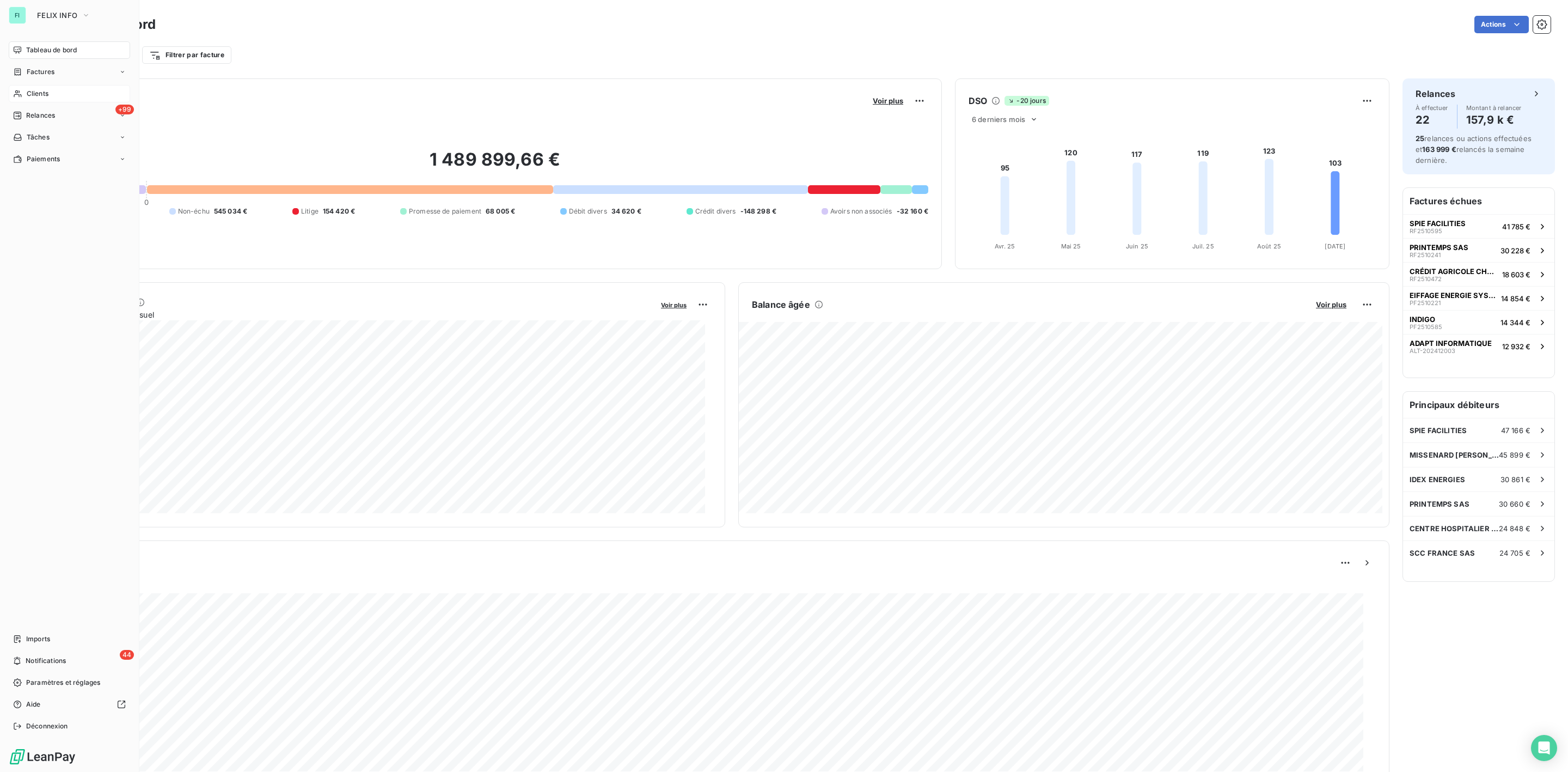
click at [39, 86] on div "Clients" at bounding box center [69, 93] width 121 height 17
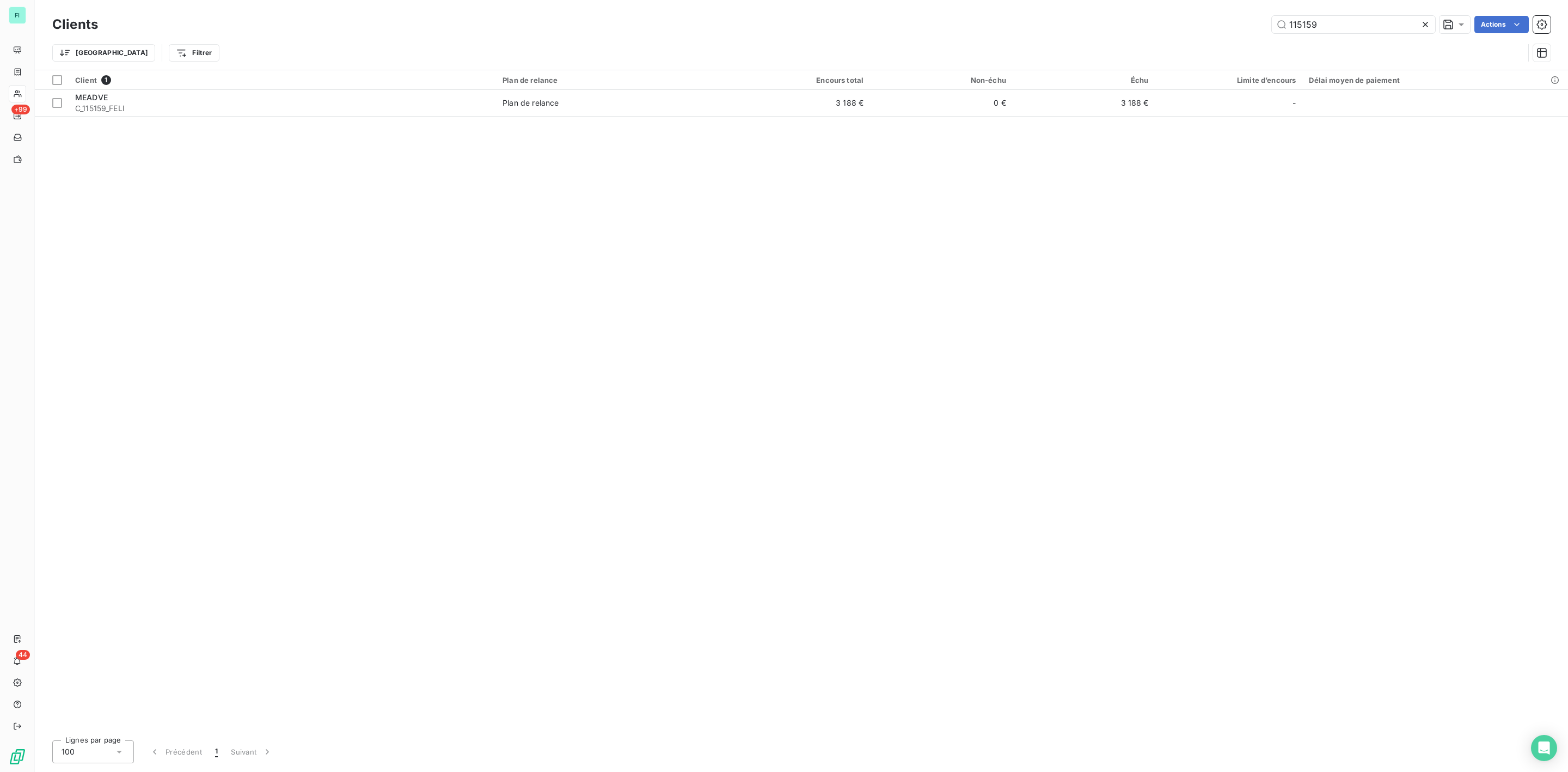
drag, startPoint x: 1348, startPoint y: 20, endPoint x: 1157, endPoint y: 21, distance: 191.0
click at [1168, 21] on div "115159 Actions" at bounding box center [831, 24] width 1440 height 17
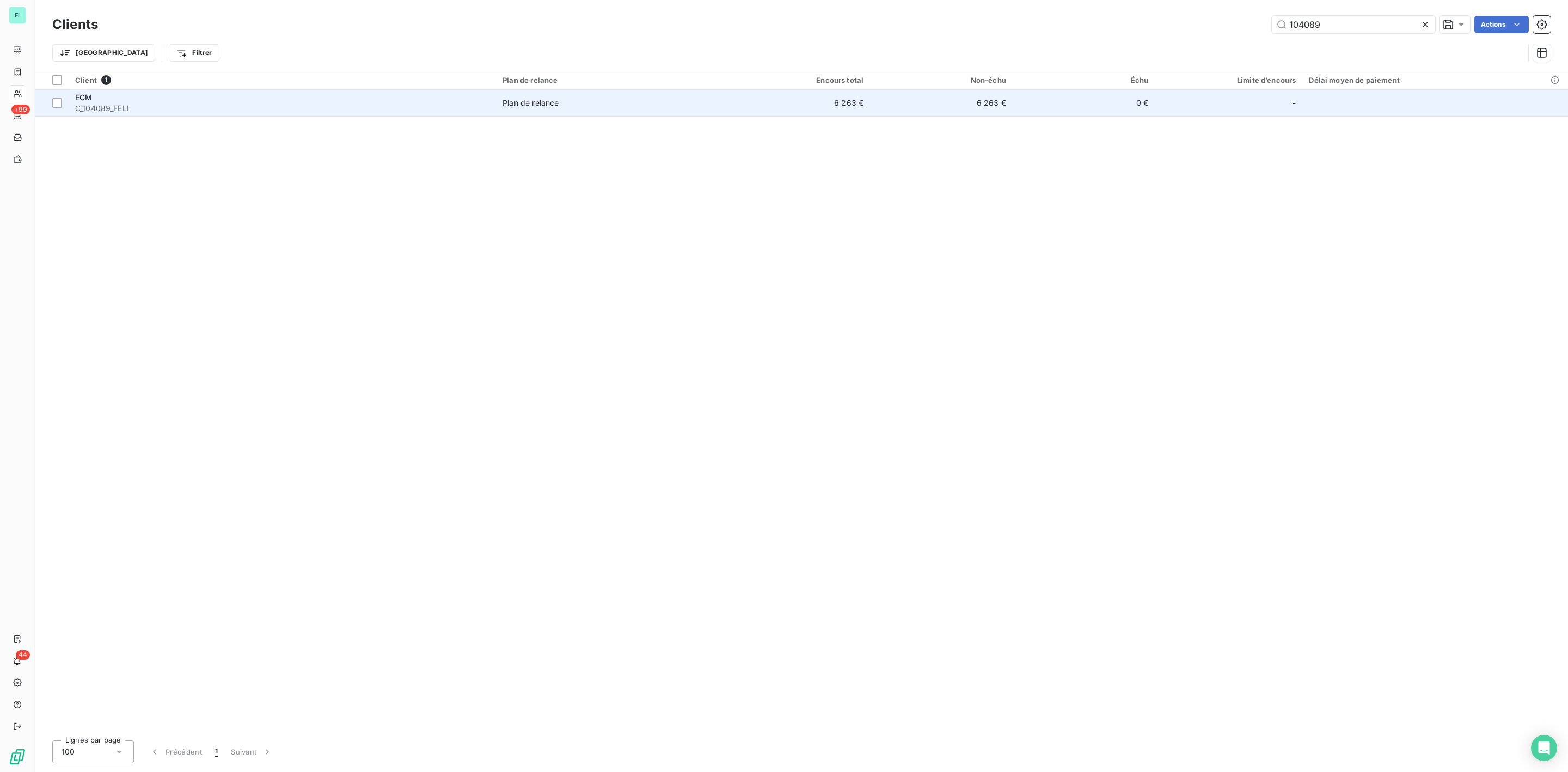
type input "104089"
click at [187, 113] on span "C_104089_FELI" at bounding box center [282, 108] width 414 height 11
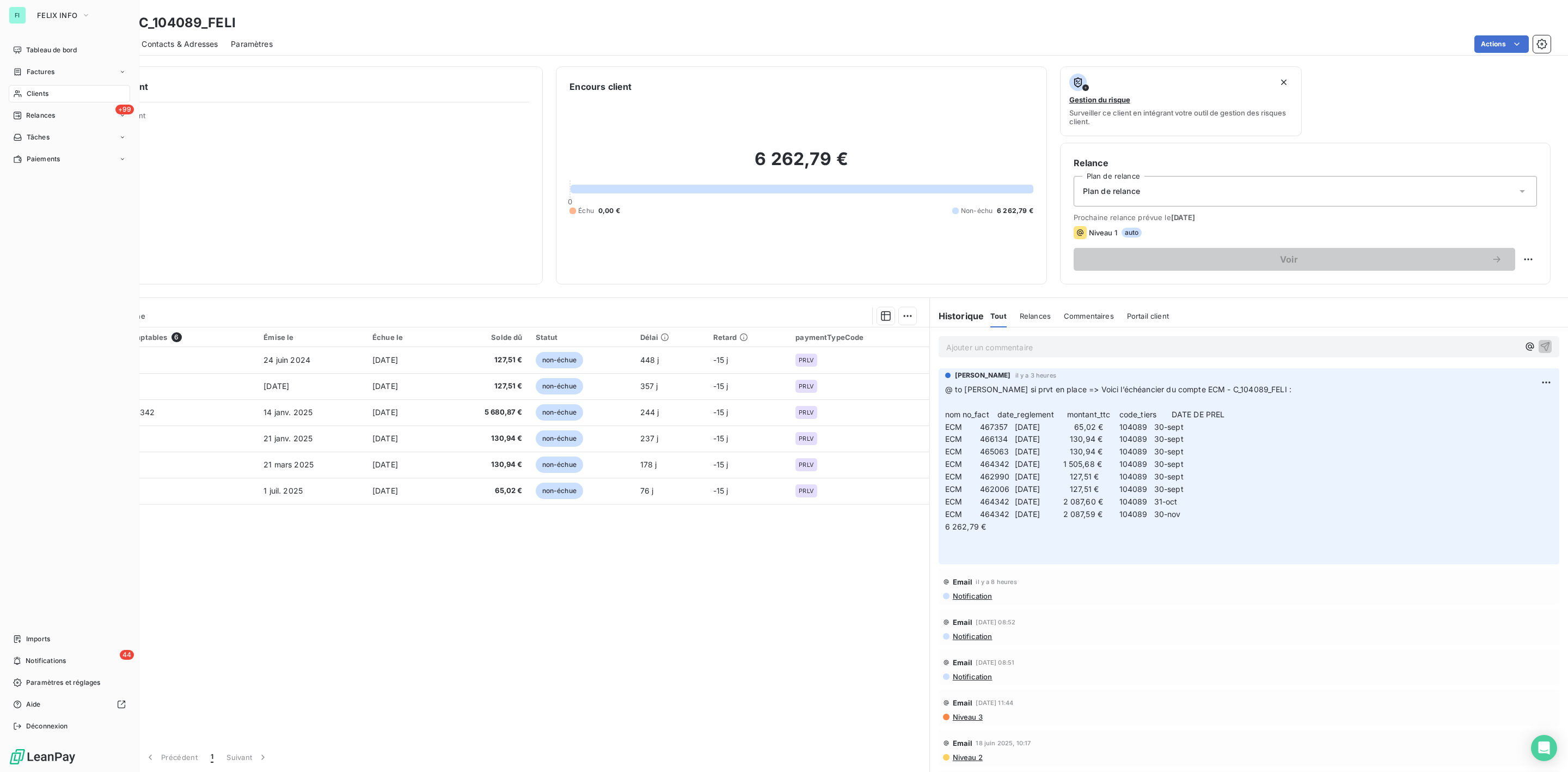
drag, startPoint x: 34, startPoint y: 90, endPoint x: 124, endPoint y: 85, distance: 90.1
click at [34, 90] on span "Clients" at bounding box center [37, 93] width 22 height 10
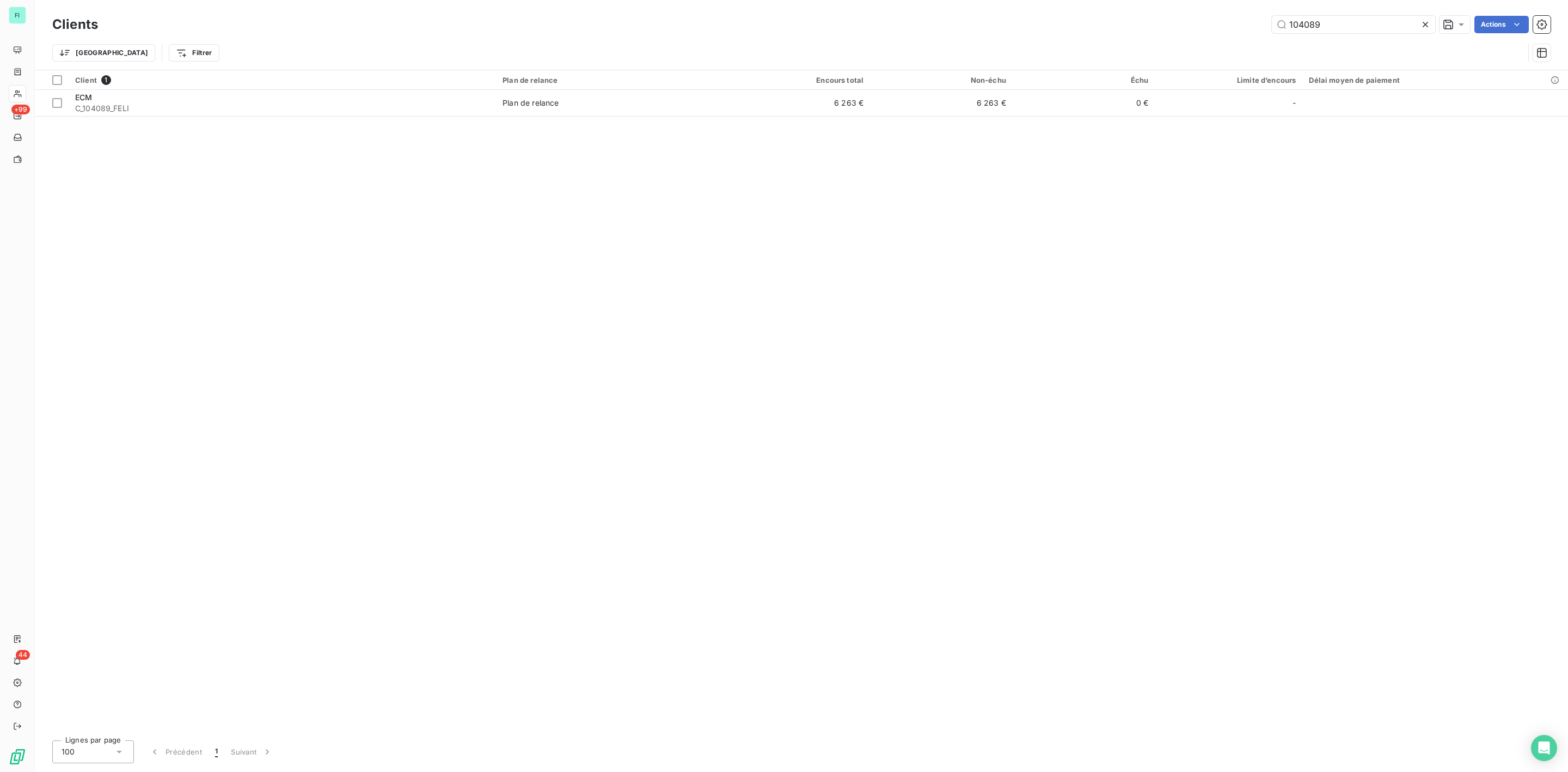
drag, startPoint x: 1333, startPoint y: 25, endPoint x: 1027, endPoint y: 36, distance: 306.2
click at [1030, 36] on div "Clients 104089 Actions Trier Filtrer" at bounding box center [801, 41] width 1498 height 57
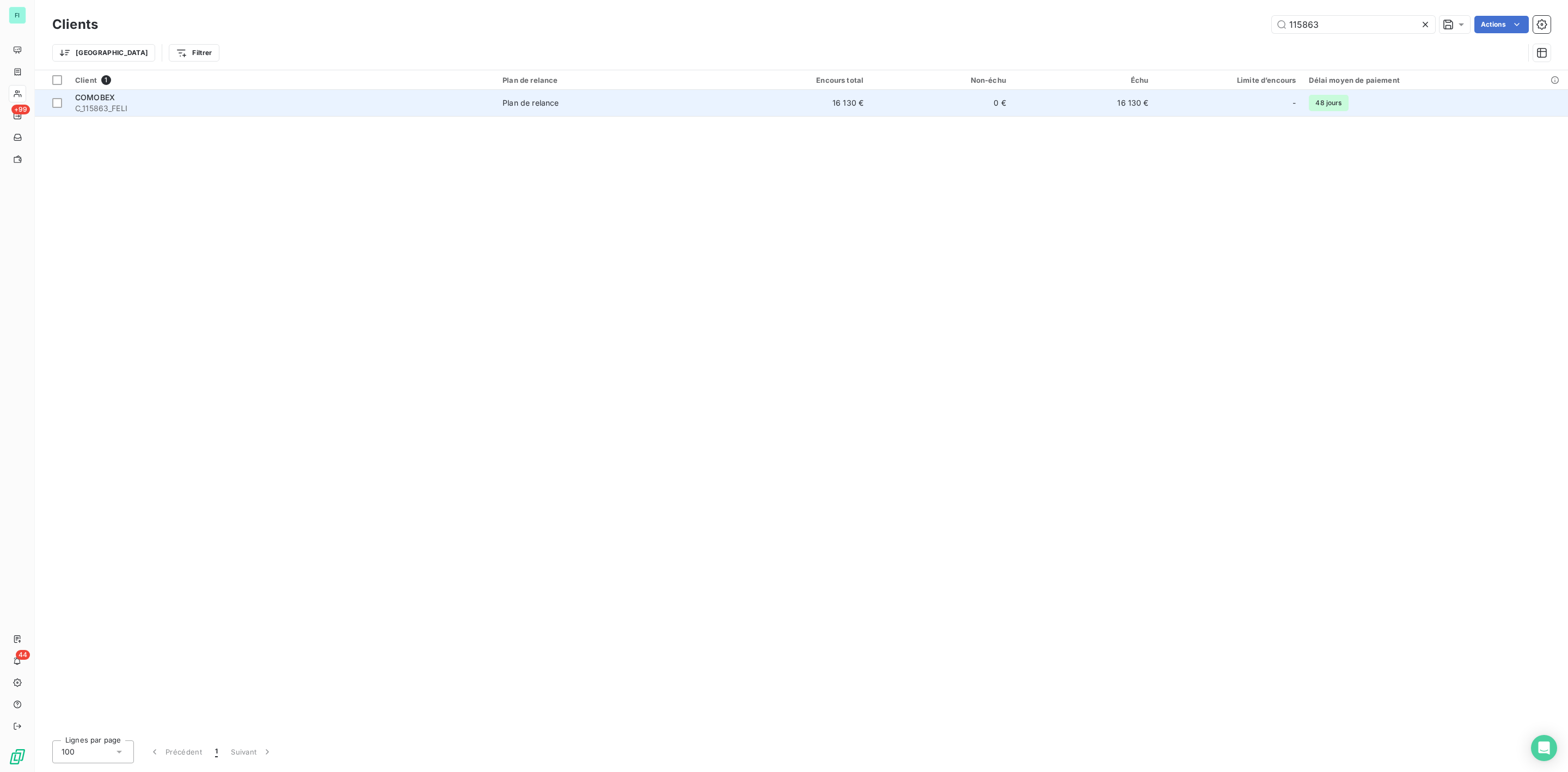
type input "115863"
click at [105, 98] on span "COMOBEX" at bounding box center [95, 97] width 40 height 10
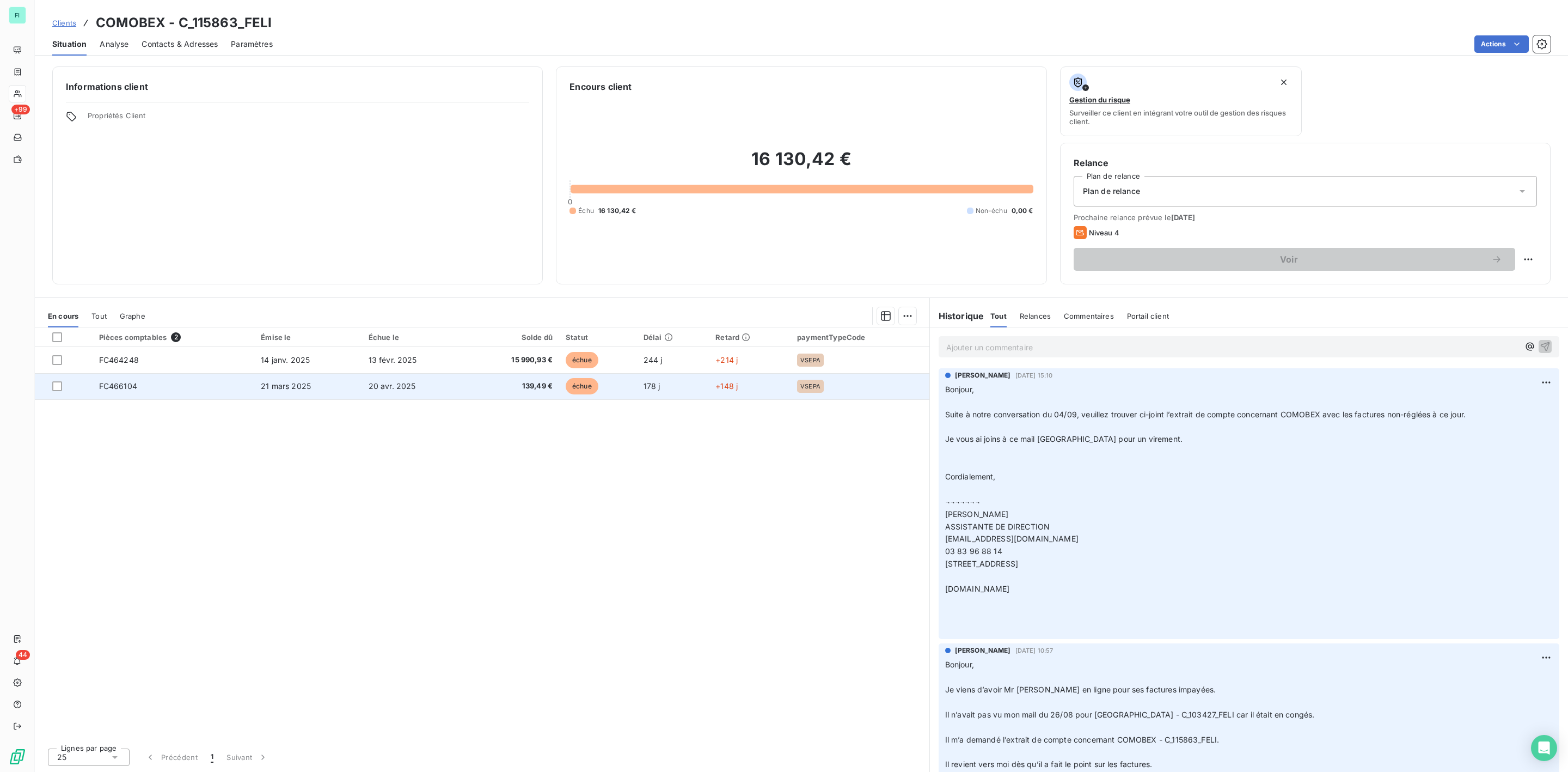
click at [405, 394] on td "20 avr. 2025" at bounding box center [415, 386] width 105 height 26
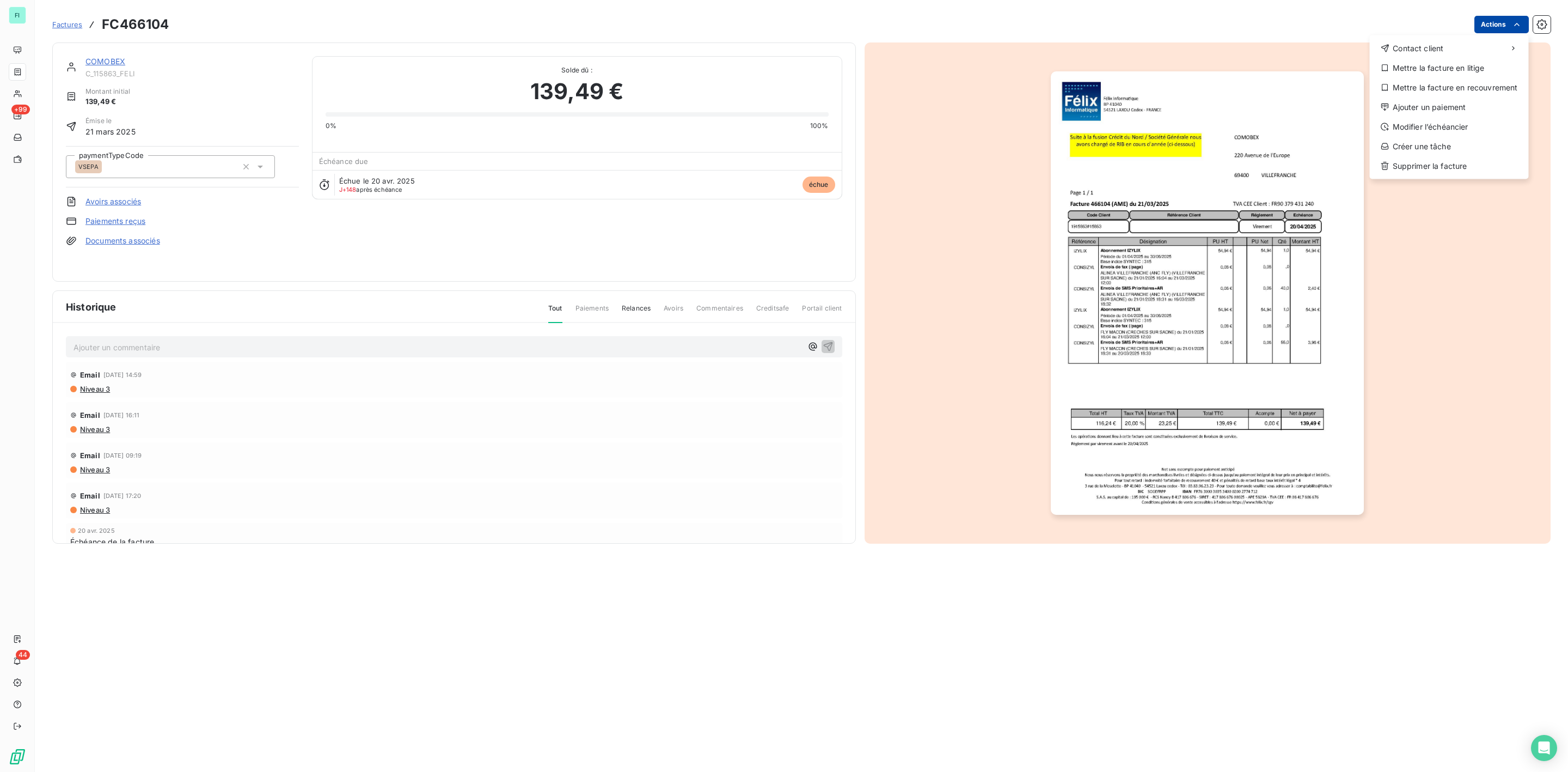
click at [1525, 23] on html "FI +99 44 Factures FC466104 Actions Contact client Mettre la facture en litige …" at bounding box center [784, 386] width 1568 height 772
click at [1428, 107] on div "Ajouter un paiement" at bounding box center [1449, 107] width 150 height 17
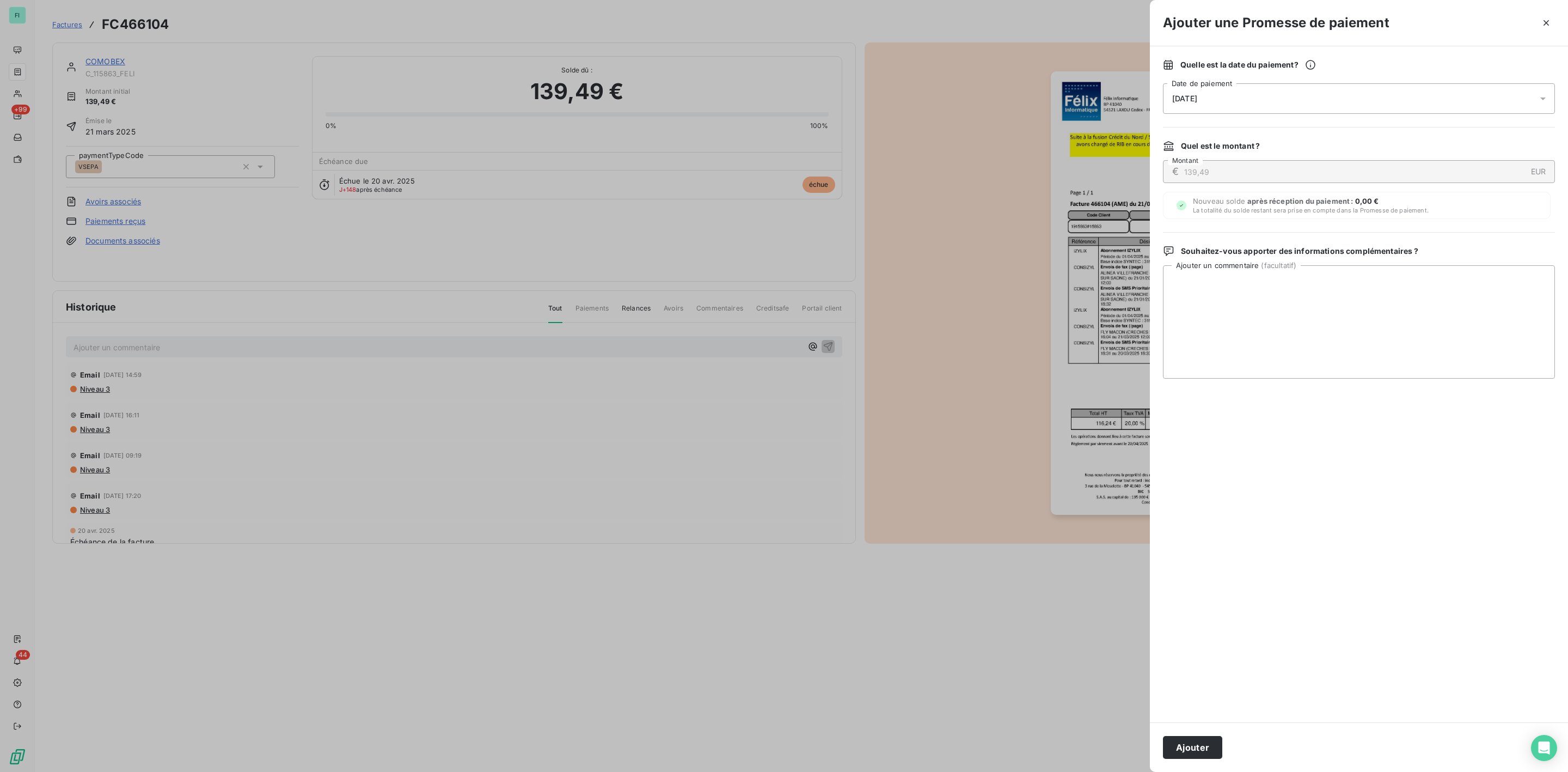
click at [1197, 100] on span "[DATE]" at bounding box center [1184, 98] width 25 height 9
click at [1213, 274] on button "30" at bounding box center [1216, 277] width 22 height 22
click at [1432, 293] on textarea "Ajouter un commentaire ( facultatif )" at bounding box center [1359, 322] width 392 height 113
paste textarea "COMOBEX 220, Avenur de l'Europe 69400 VILLEFRANCHE SUR SAONE Téléphone Télécopi…"
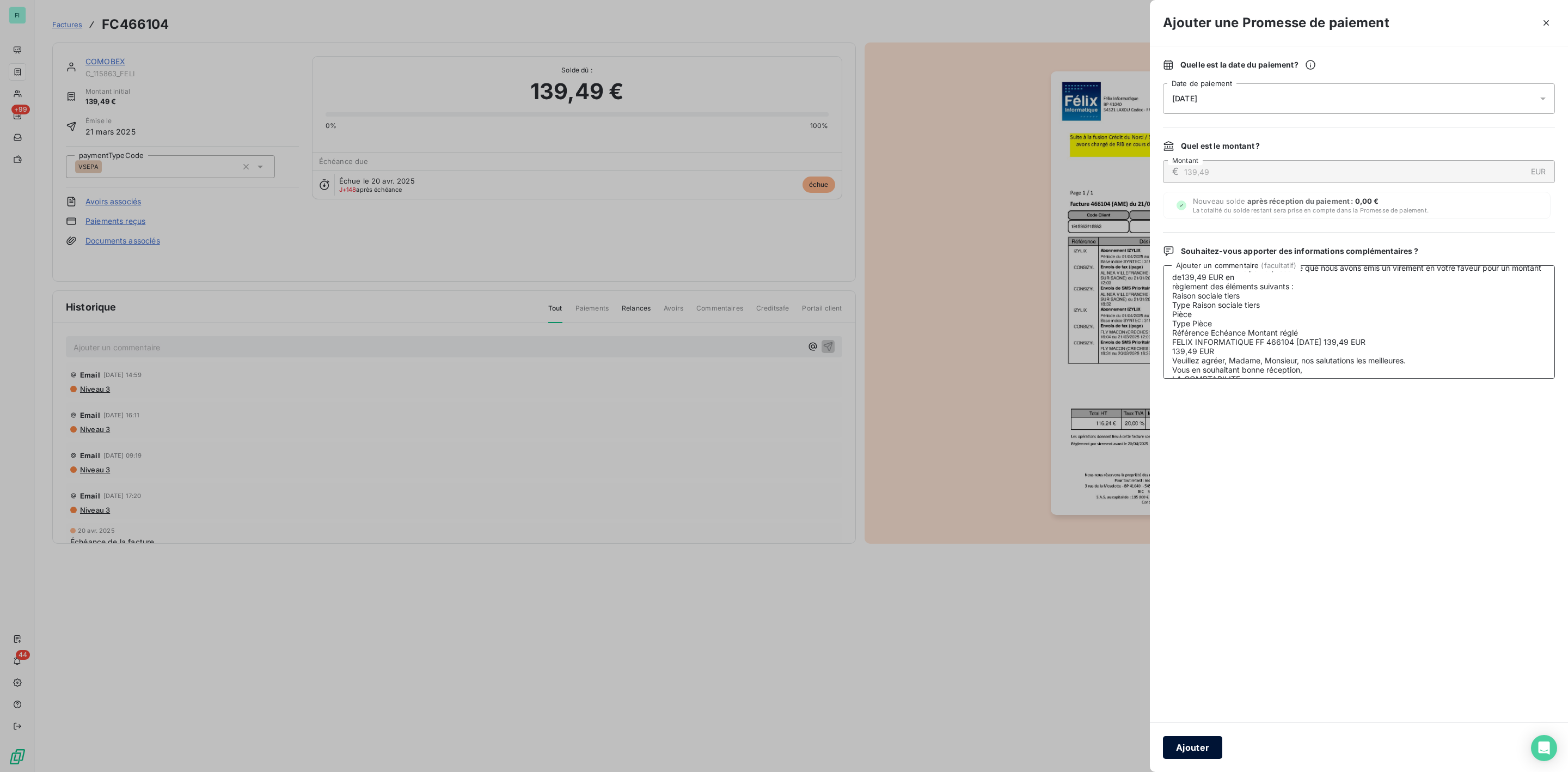
type textarea "COMOBEX 220, Avenur de l'Europe 69400 VILLEFRANCHE SUR SAONE Téléphone Télécopi…"
click at [1184, 749] on button "Ajouter" at bounding box center [1193, 747] width 60 height 23
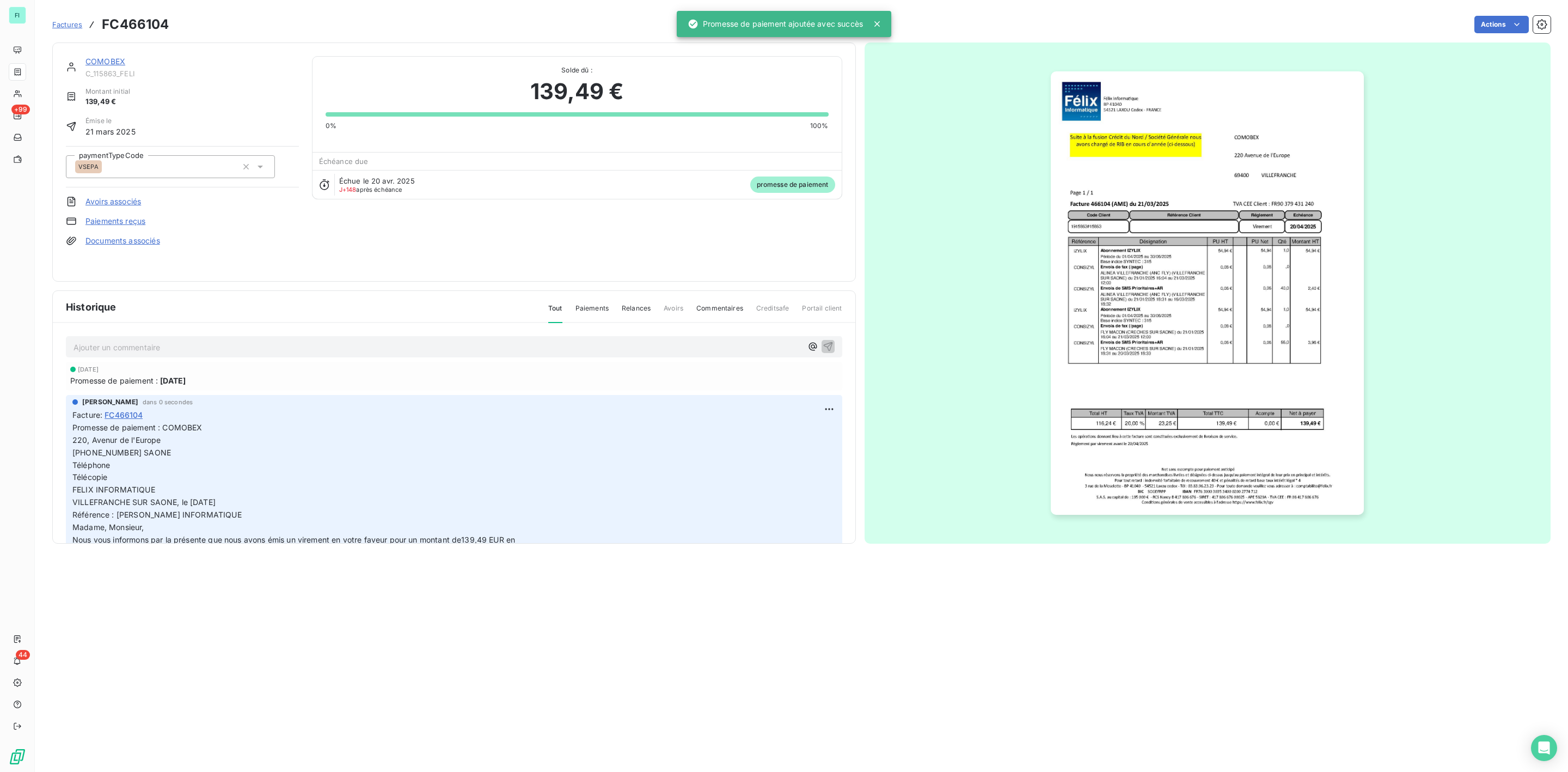
click at [96, 64] on link "COMOBEX" at bounding box center [105, 61] width 40 height 10
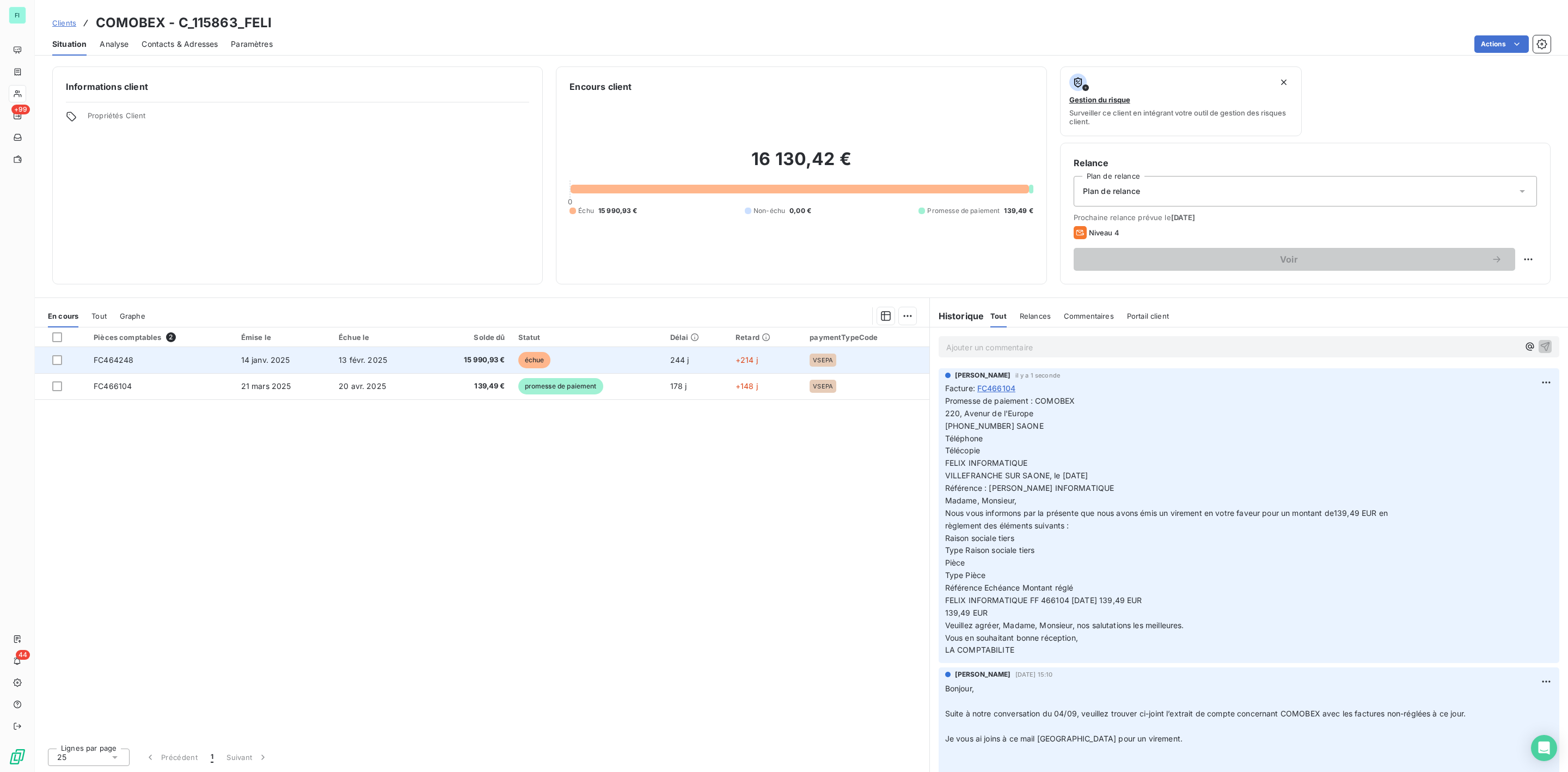
click at [235, 362] on td "14 janv. 2025" at bounding box center [284, 360] width 98 height 26
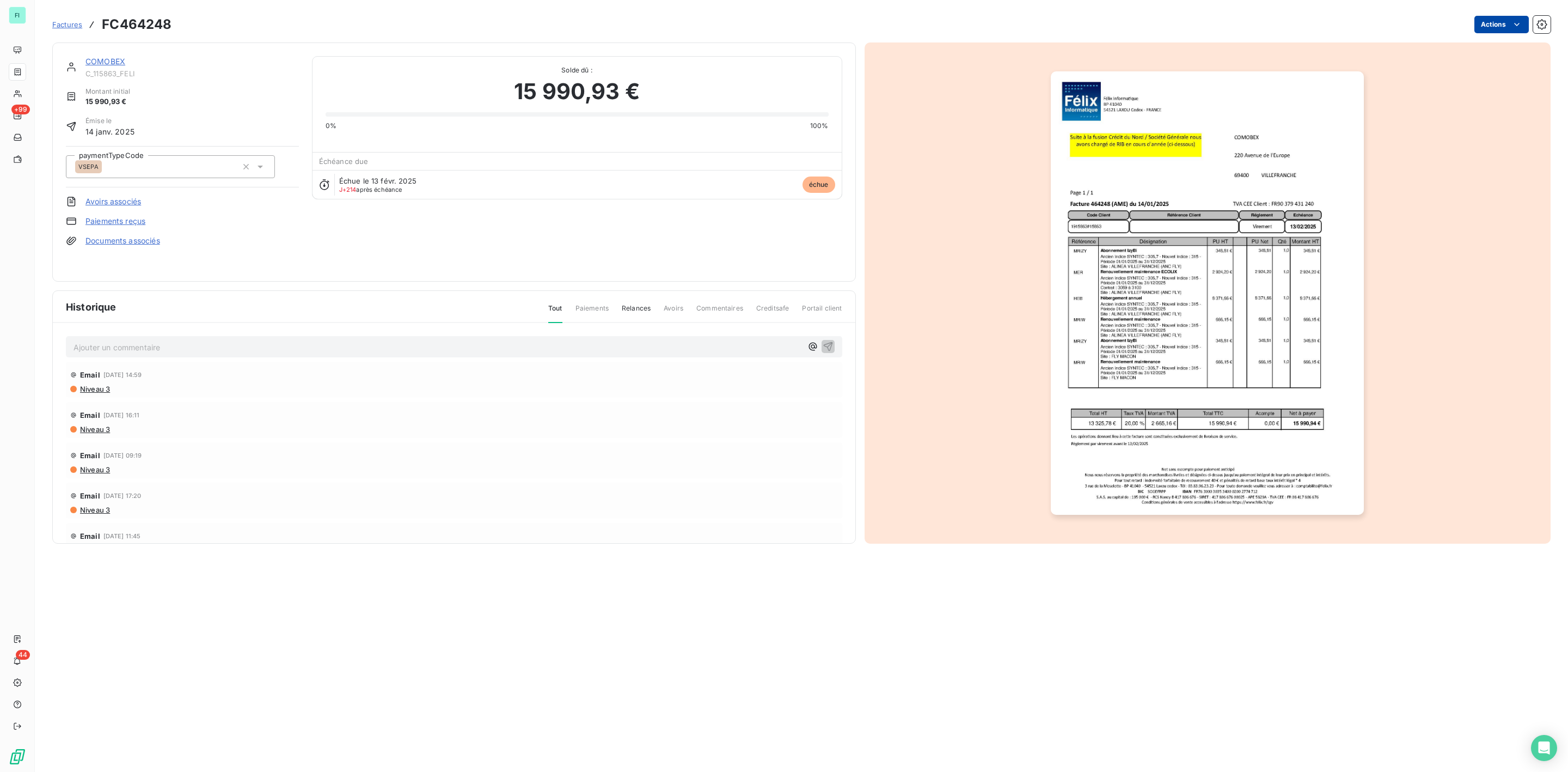
click at [1505, 29] on html "FI +99 44 Factures FC464248 Actions COMOBEX C_115863_FELI Montant initial 15 99…" at bounding box center [784, 386] width 1568 height 772
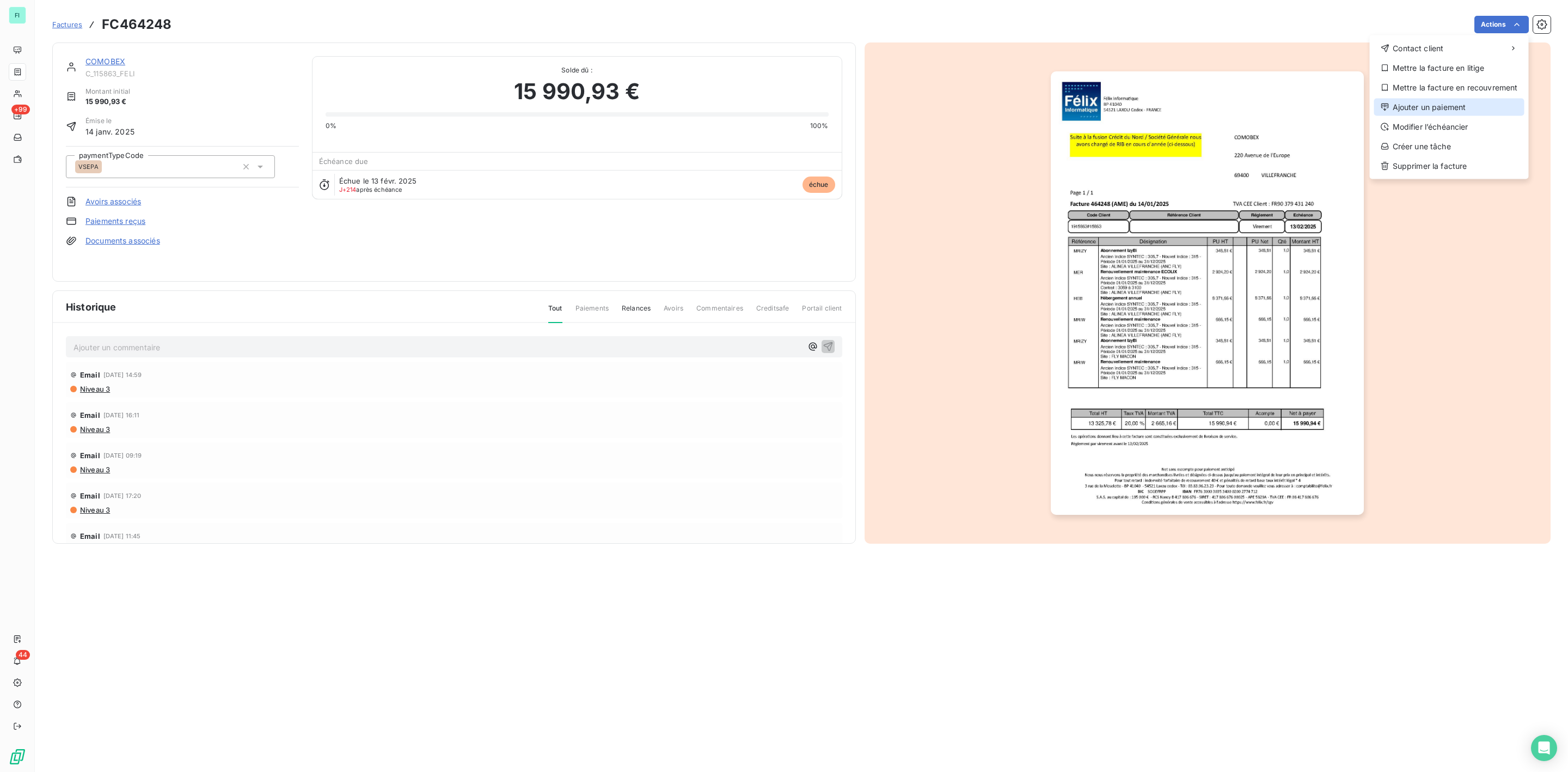
click at [1447, 102] on div "Ajouter un paiement" at bounding box center [1449, 107] width 150 height 17
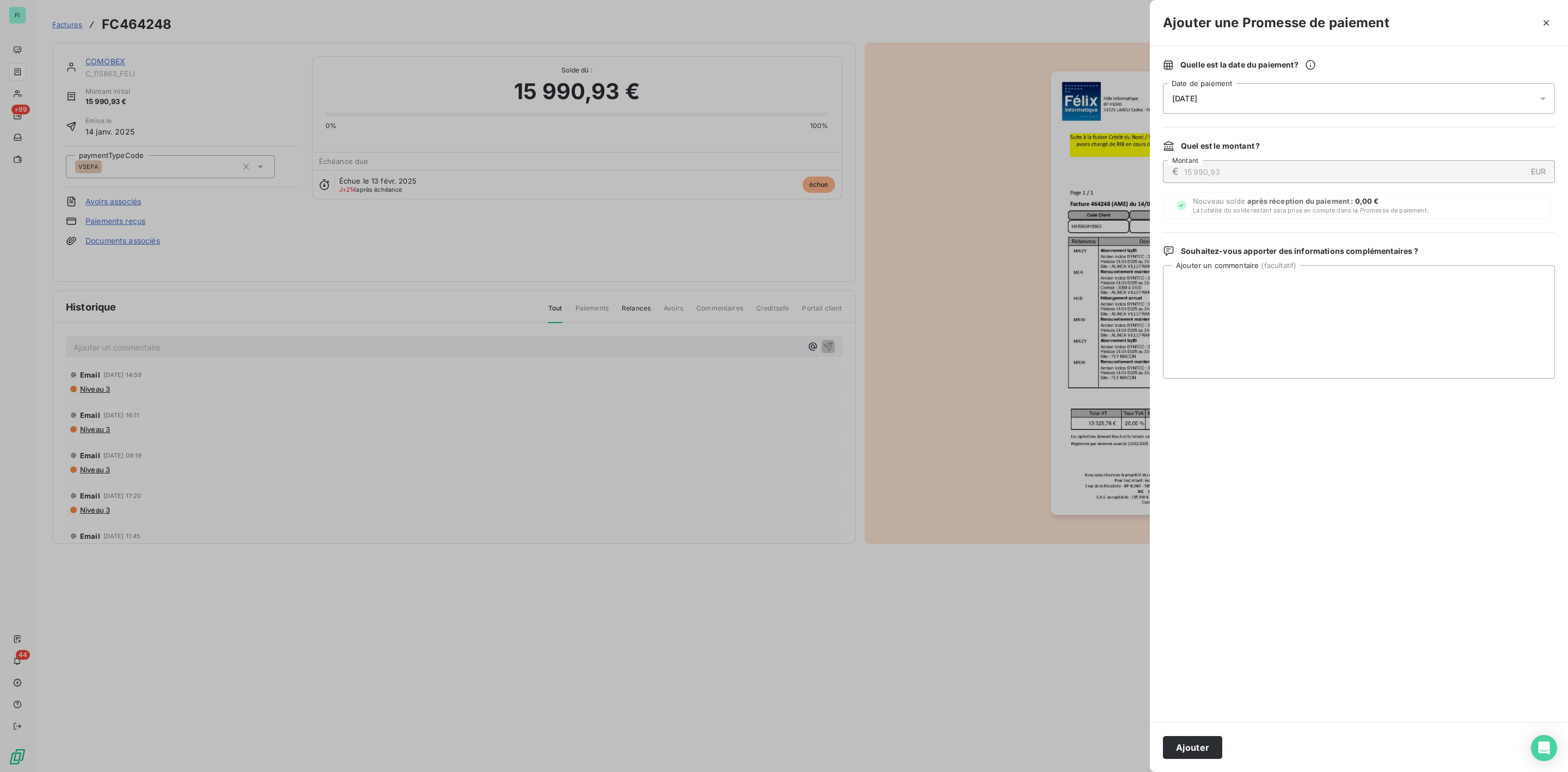
click at [1197, 96] on span "[DATE]" at bounding box center [1184, 98] width 25 height 9
click at [1218, 252] on button "23" at bounding box center [1216, 255] width 22 height 22
click at [1416, 314] on textarea "Ajouter un commentaire ( facultatif )" at bounding box center [1359, 322] width 392 height 113
paste textarea "COMOBEX 220, Avenur de l'Europe 69400 VILLEFRANCHE SUR SAONE Téléphone Télécopi…"
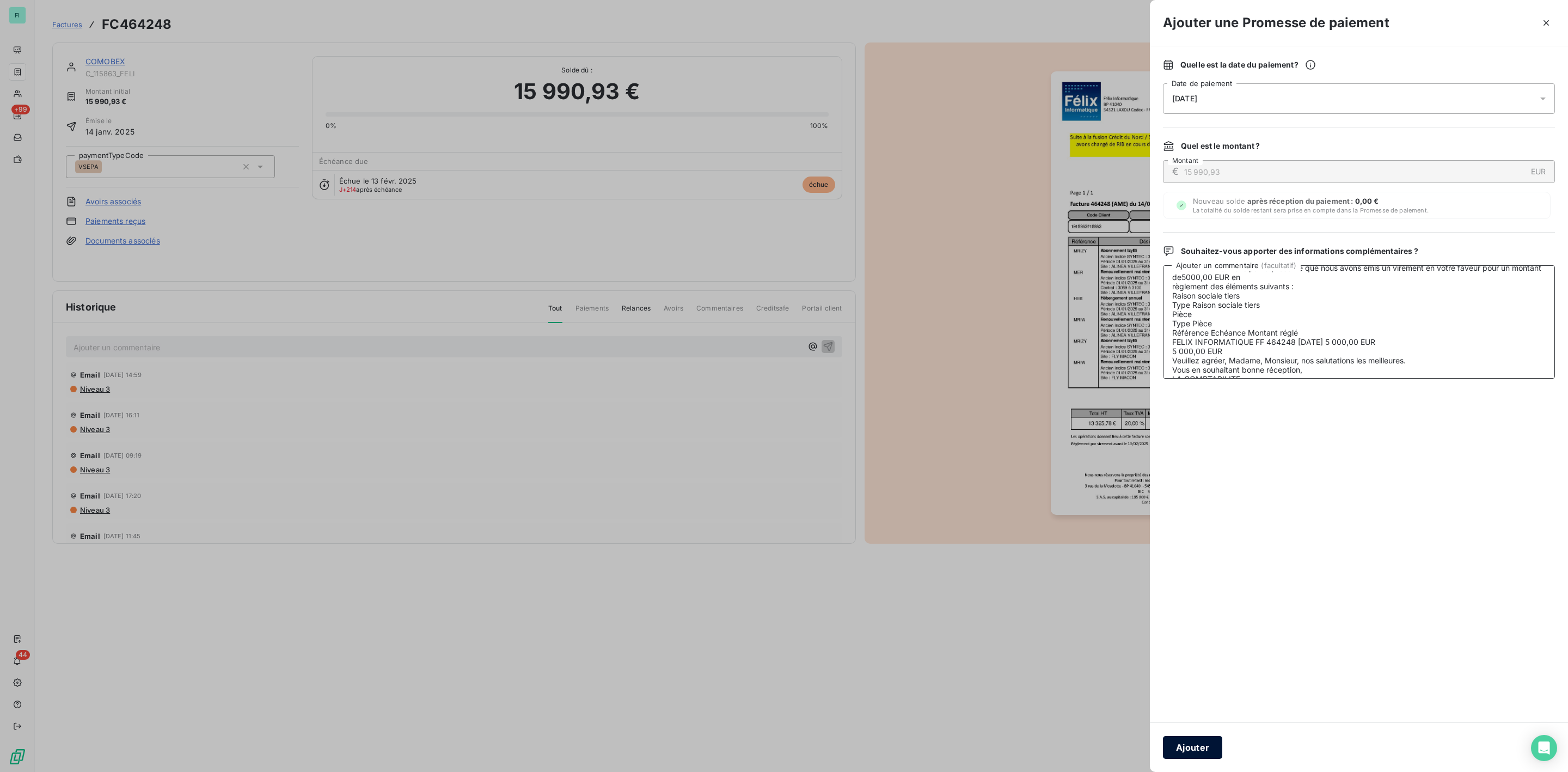
type textarea "COMOBEX 220, Avenur de l'Europe 69400 VILLEFRANCHE SUR SAONE Téléphone Télécopi…"
click at [1196, 740] on button "Ajouter" at bounding box center [1193, 747] width 60 height 23
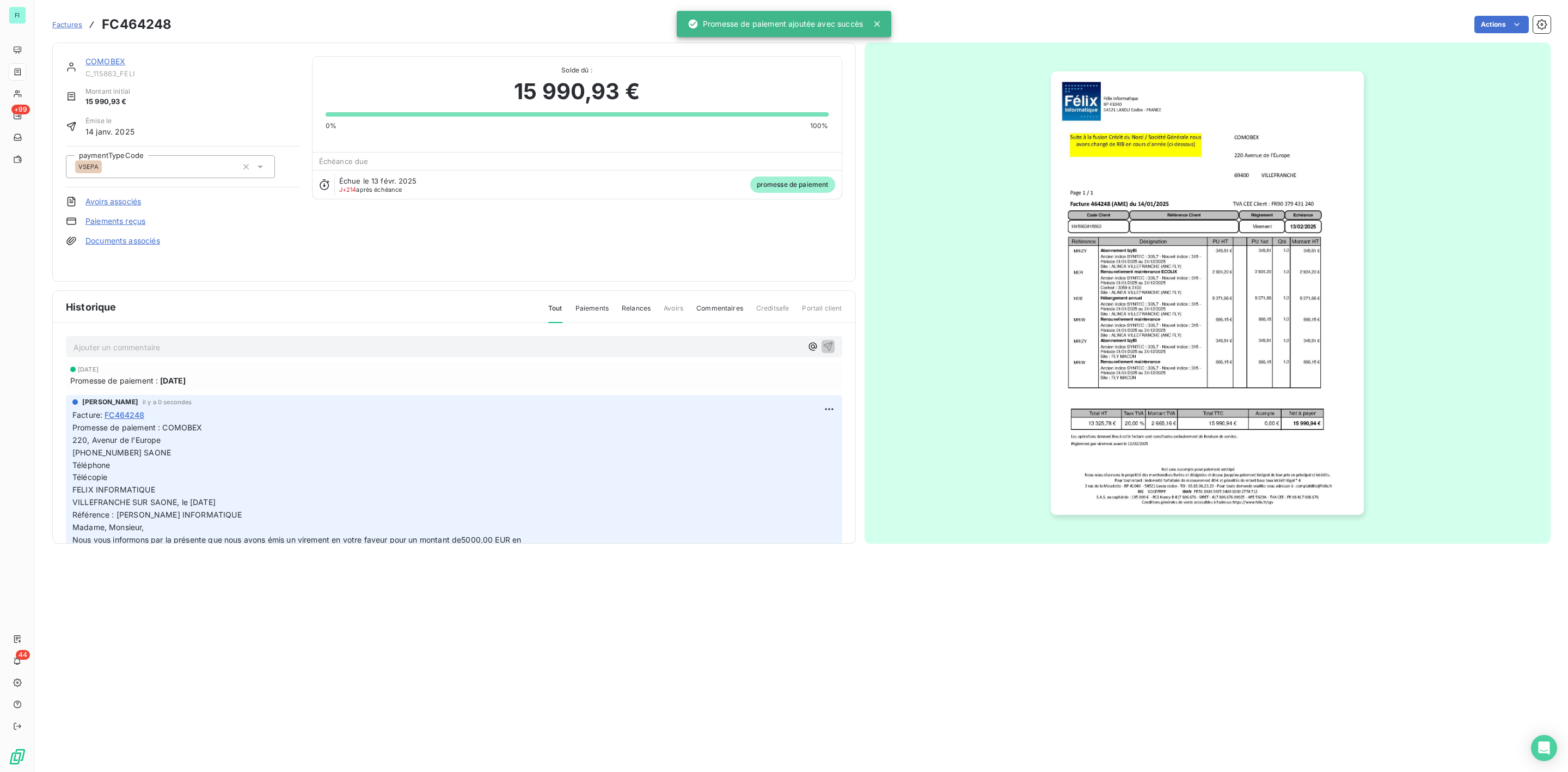
click at [111, 61] on link "COMOBEX" at bounding box center [105, 61] width 40 height 10
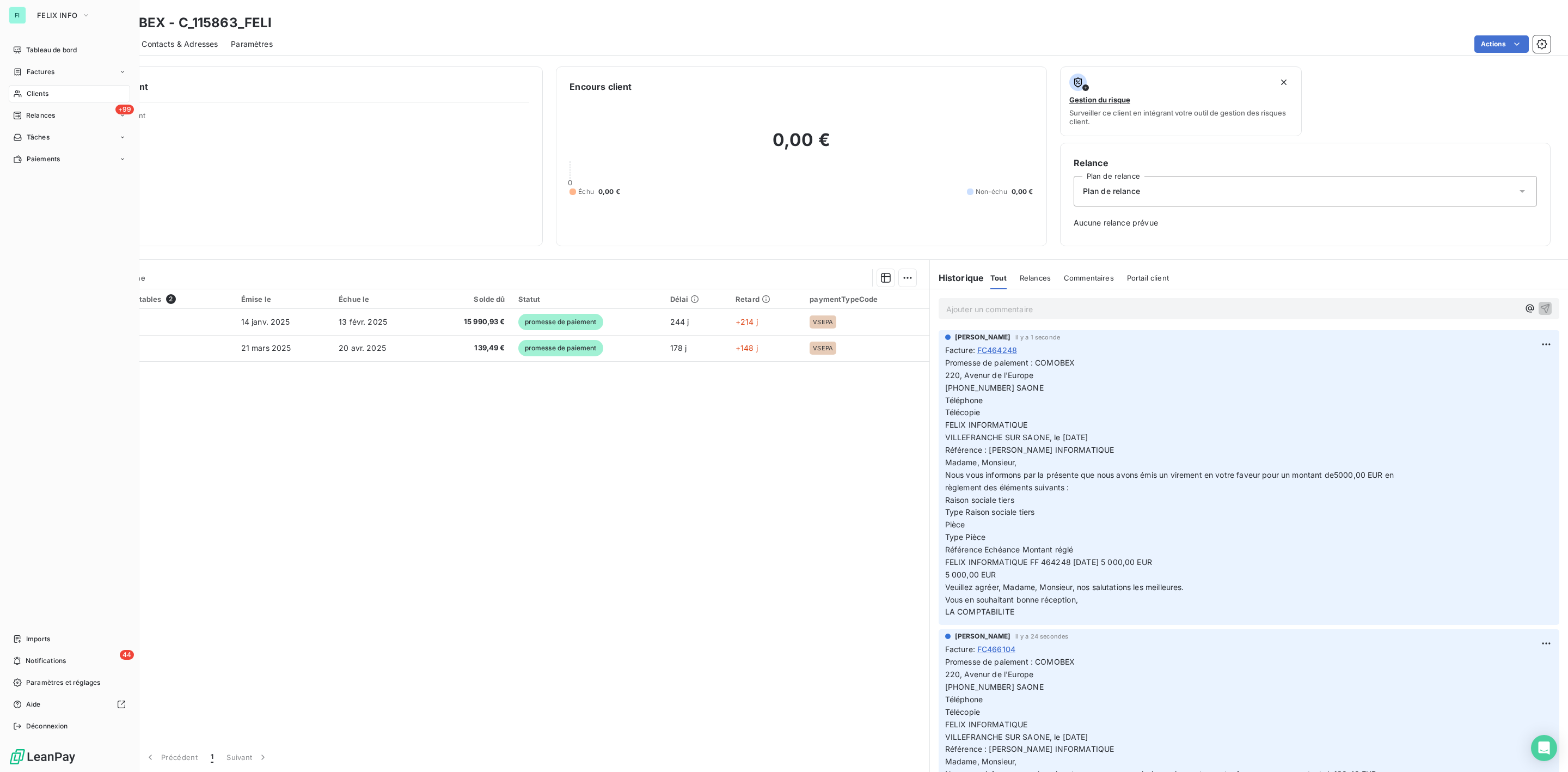
click at [40, 89] on span "Clients" at bounding box center [37, 93] width 22 height 10
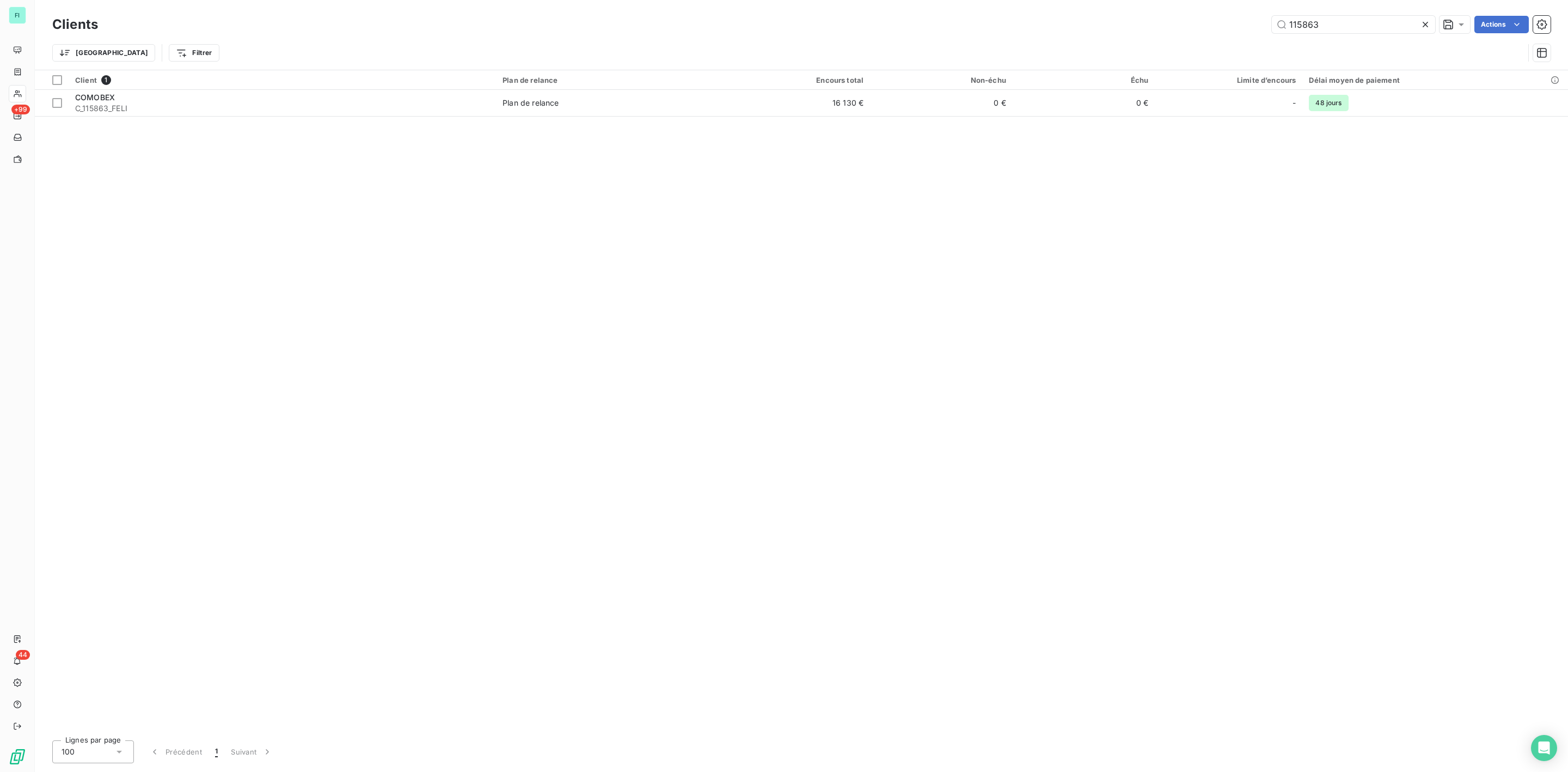
drag, startPoint x: 1335, startPoint y: 15, endPoint x: 1044, endPoint y: 15, distance: 291.0
click at [1056, 16] on div "115863 Actions" at bounding box center [831, 24] width 1440 height 17
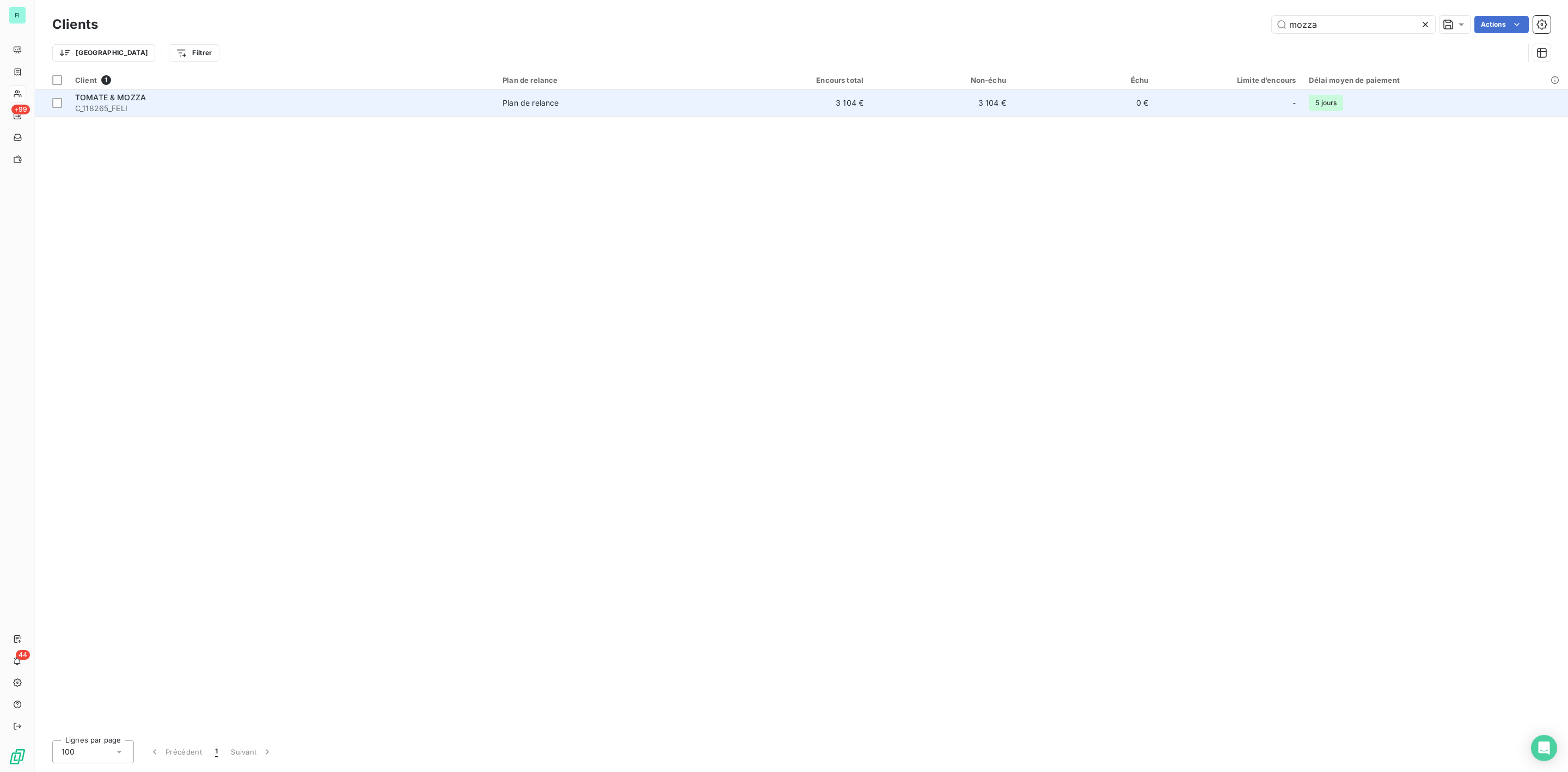
type input "mozza"
click at [129, 114] on td "TOMATE & MOZZA C_118265_FELI" at bounding box center [282, 103] width 428 height 26
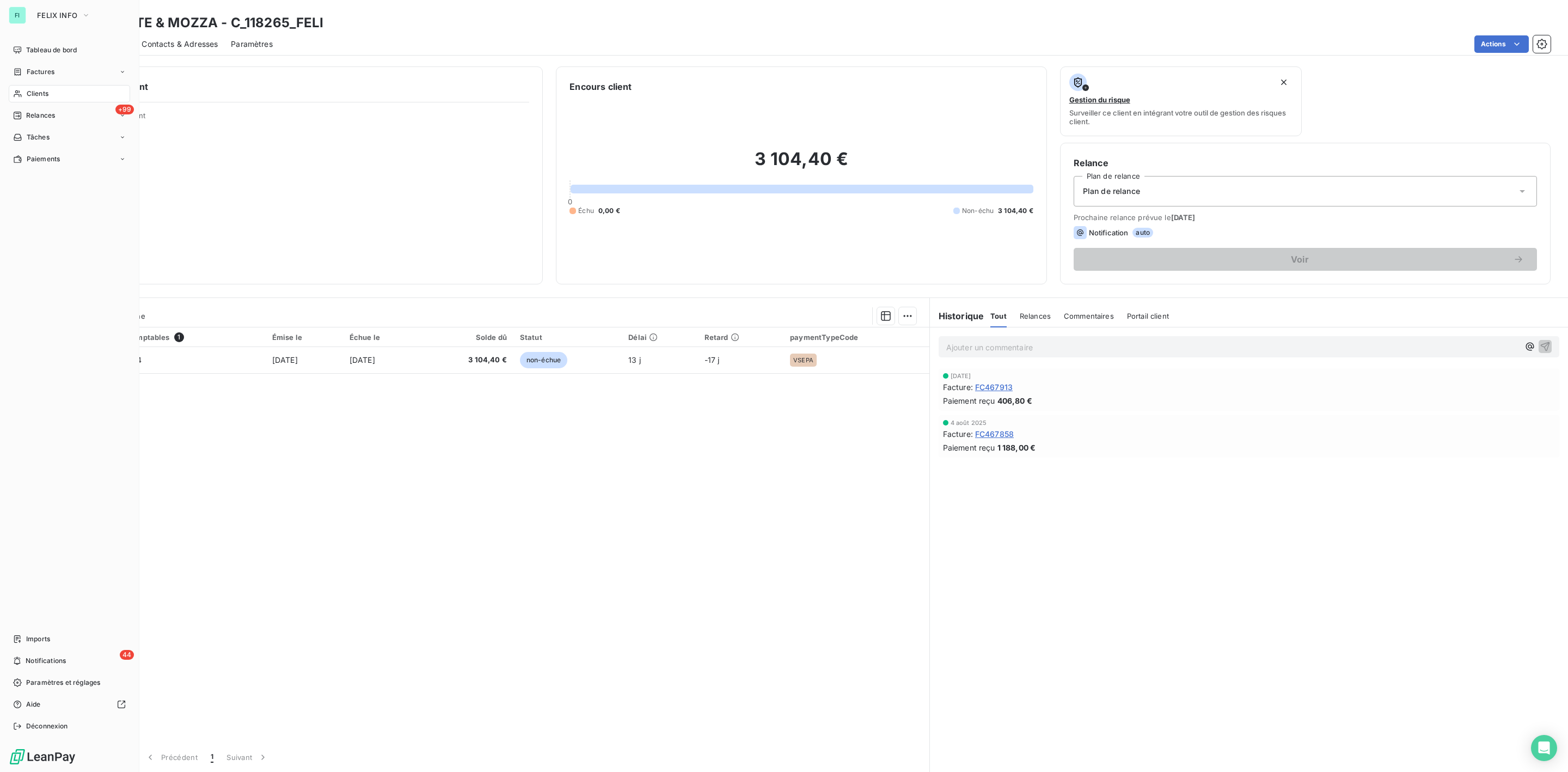
drag, startPoint x: 33, startPoint y: 93, endPoint x: 58, endPoint y: 91, distance: 25.1
click at [33, 93] on span "Clients" at bounding box center [37, 93] width 22 height 10
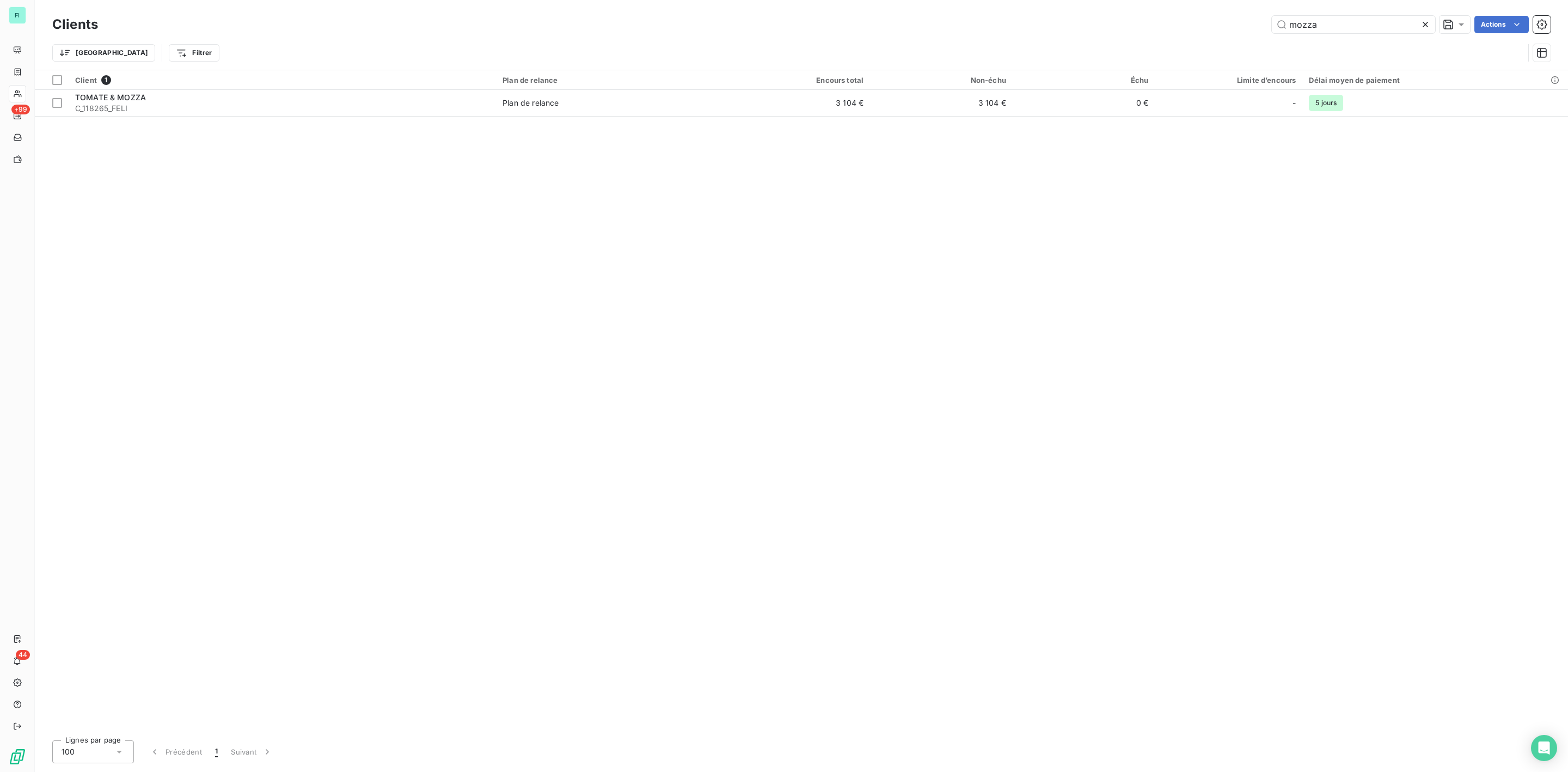
drag, startPoint x: 1361, startPoint y: 17, endPoint x: 1090, endPoint y: 35, distance: 271.6
click at [1093, 35] on div "Clients mozza Actions" at bounding box center [801, 25] width 1498 height 23
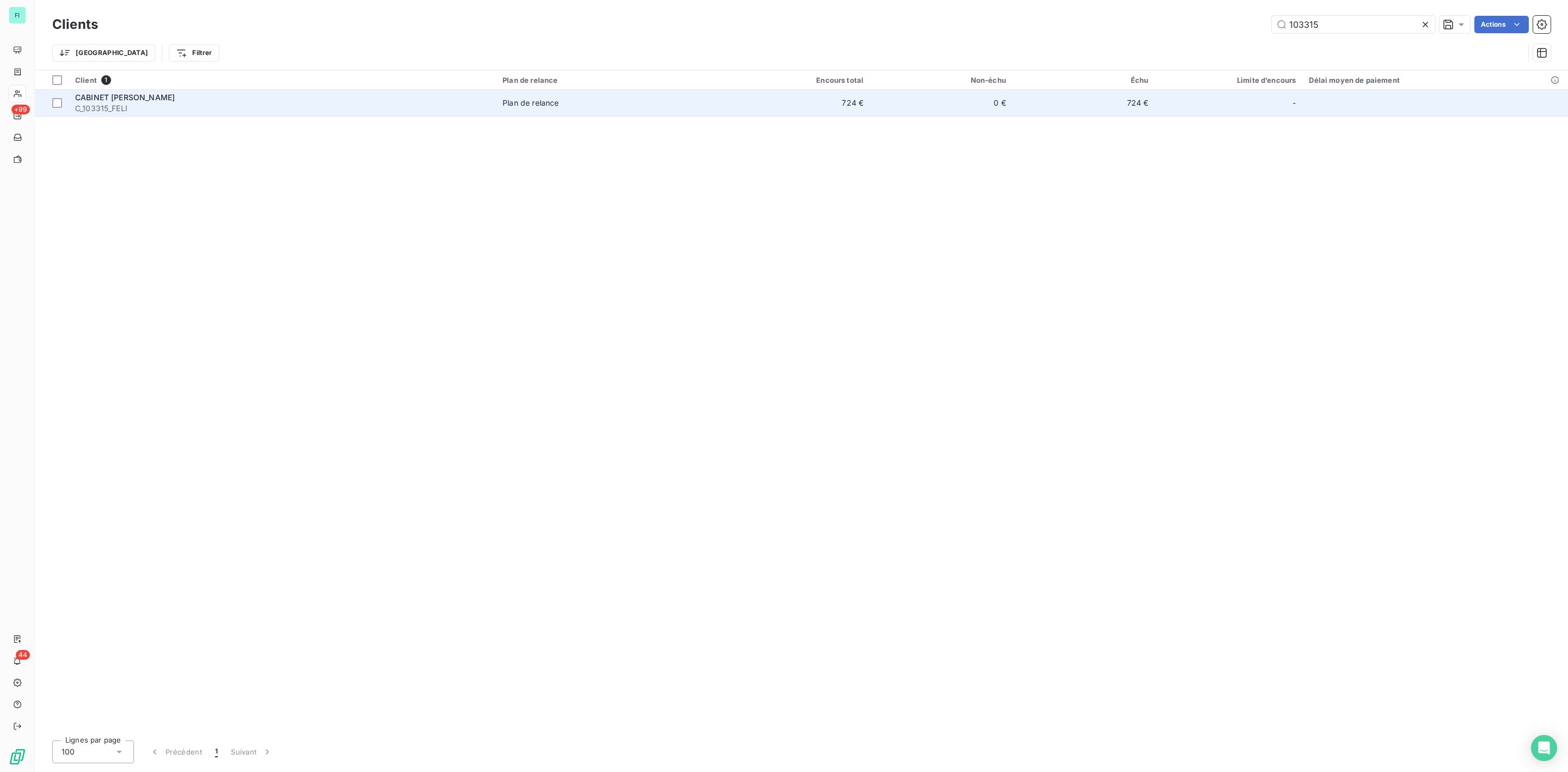
type input "103315"
click at [206, 98] on div "CABINET [PERSON_NAME]" at bounding box center [282, 97] width 414 height 11
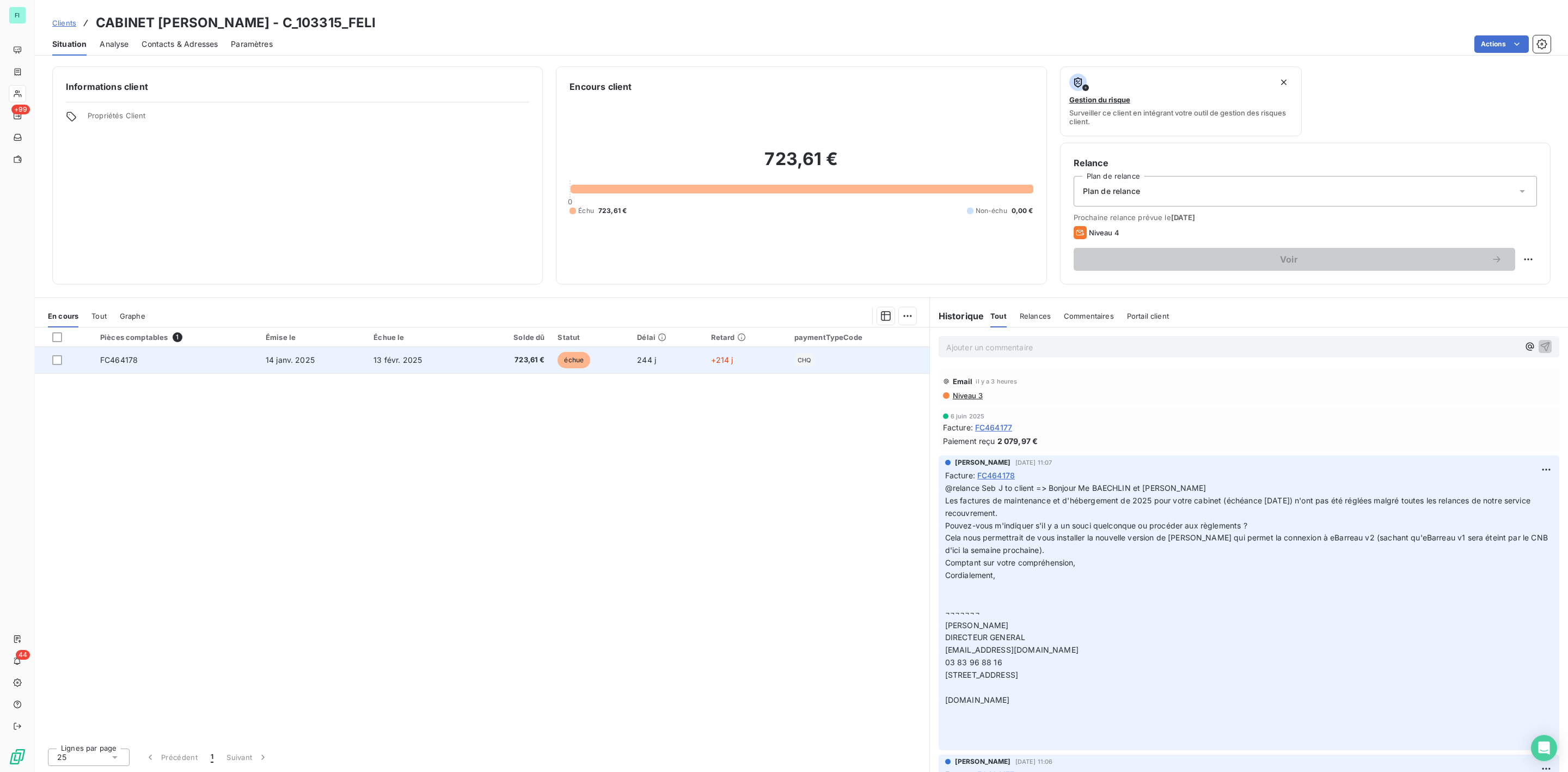
click at [402, 358] on span "13 févr. 2025" at bounding box center [398, 359] width 48 height 10
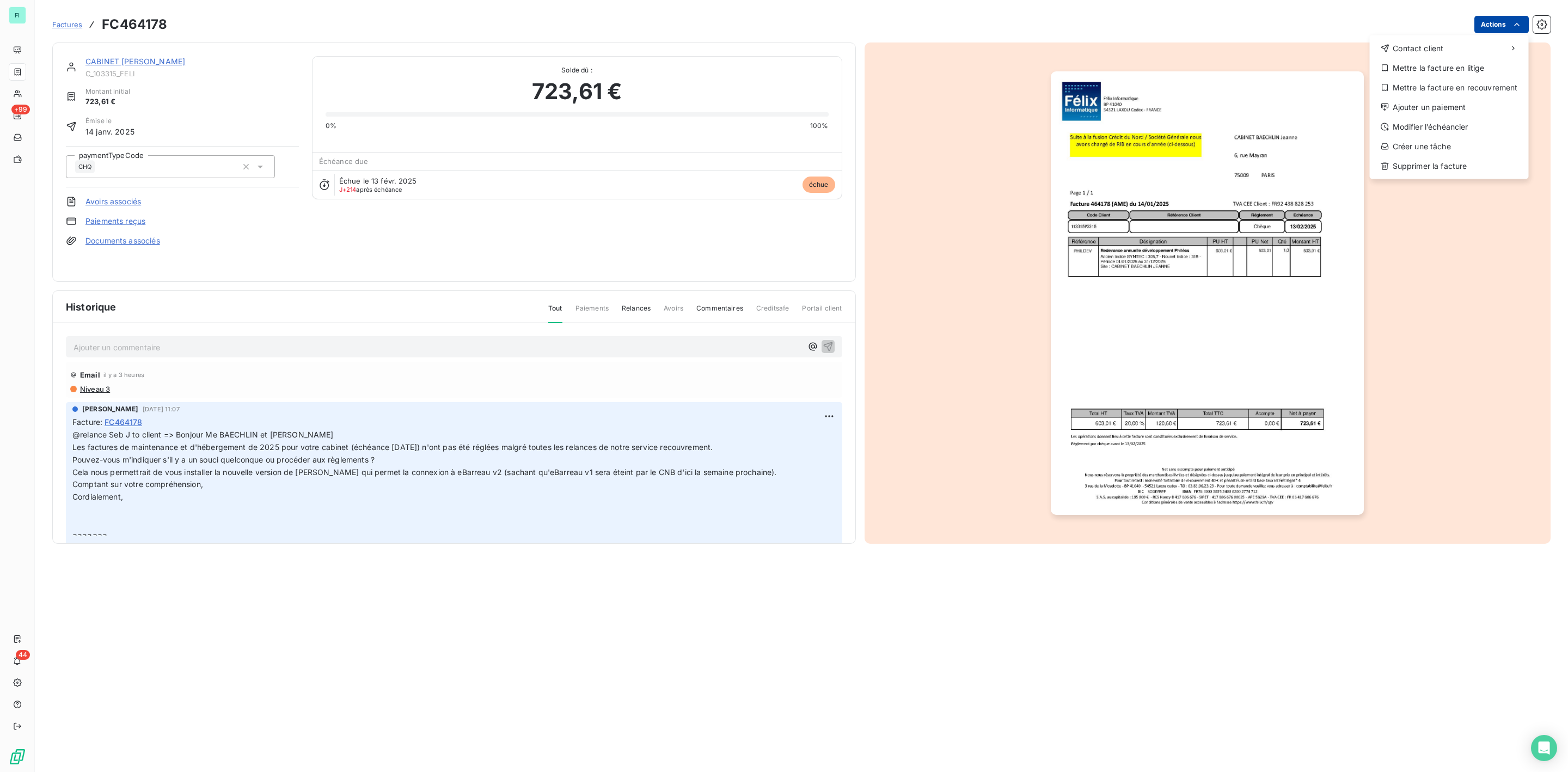
click at [1505, 23] on html "FI +99 44 Factures FC464178 Actions Contact client Mettre la facture en litige …" at bounding box center [784, 386] width 1568 height 772
click at [1449, 66] on div "Mettre la facture en litige" at bounding box center [1449, 68] width 150 height 17
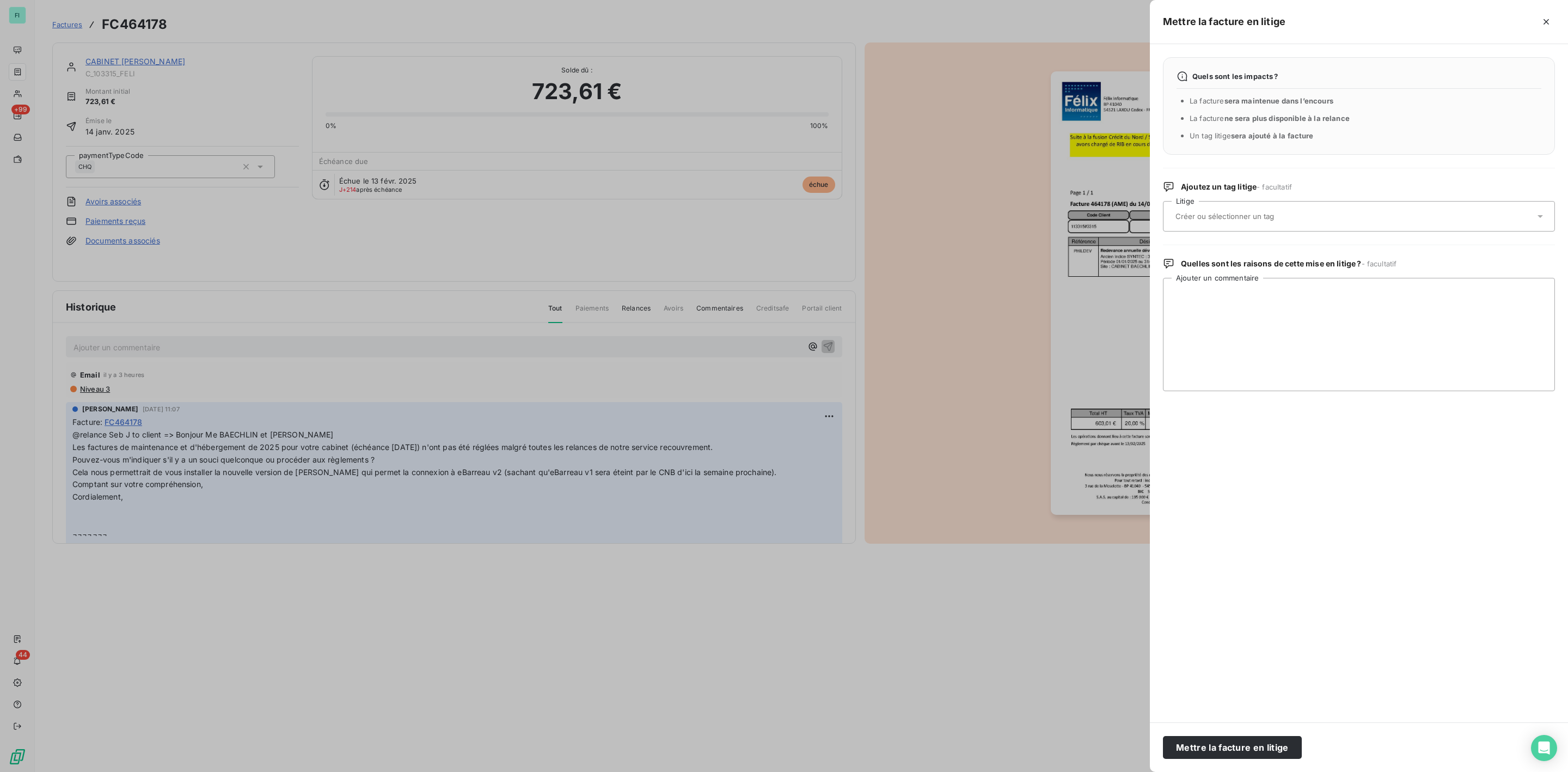
click at [1196, 215] on input "text" at bounding box center [1254, 216] width 159 height 10
type input "se"
click at [1202, 213] on div "se" at bounding box center [1353, 216] width 362 height 23
click at [1201, 214] on input "text" at bounding box center [1254, 216] width 159 height 10
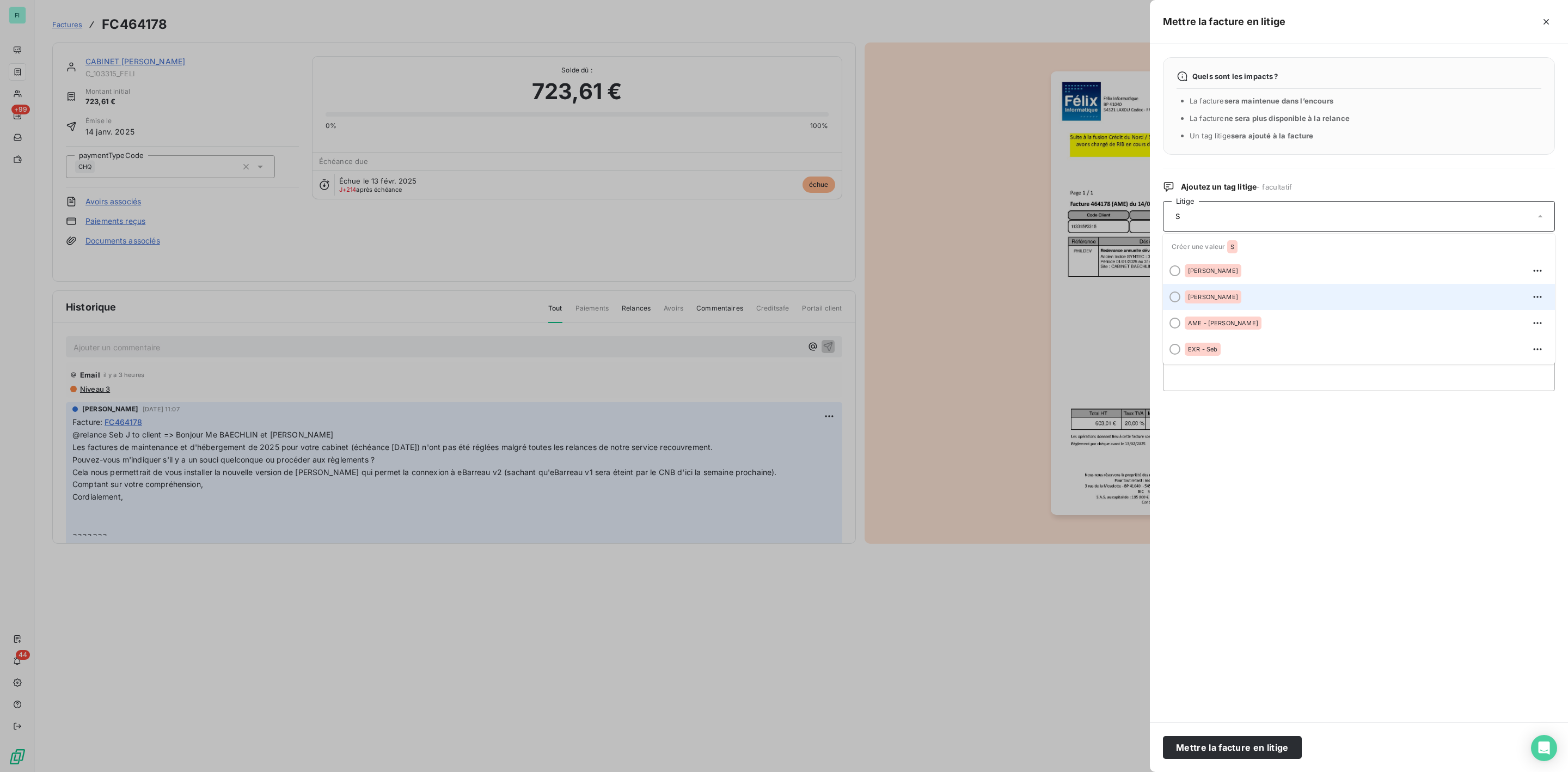
type input "S"
click at [1208, 293] on div "[PERSON_NAME]" at bounding box center [1213, 296] width 56 height 13
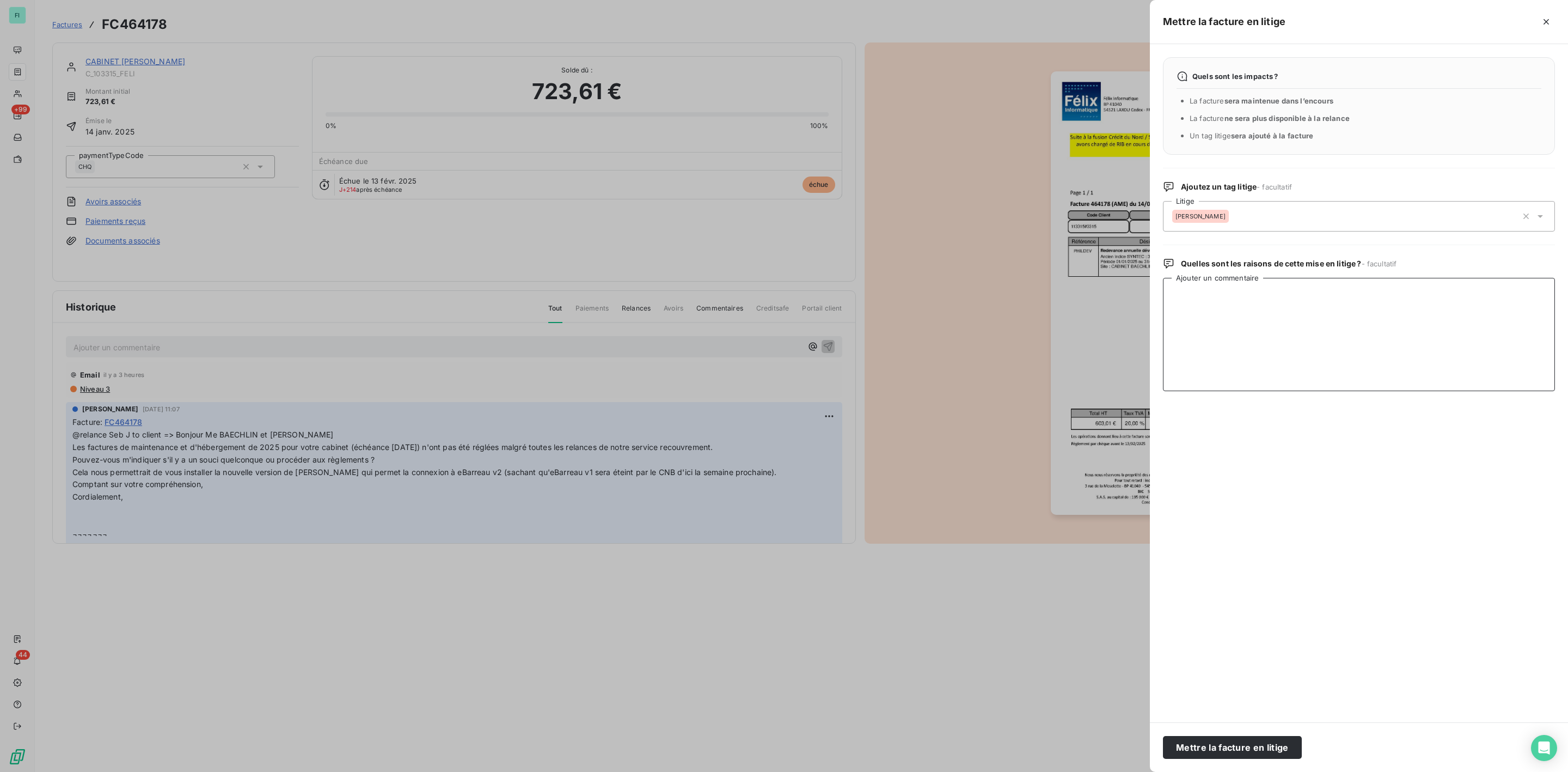
click at [1204, 303] on textarea "Ajouter un commentaire" at bounding box center [1359, 335] width 392 height 113
paste textarea "Sébastien, Je suis relancée pour le règlement de la redevance annuelle de dével…"
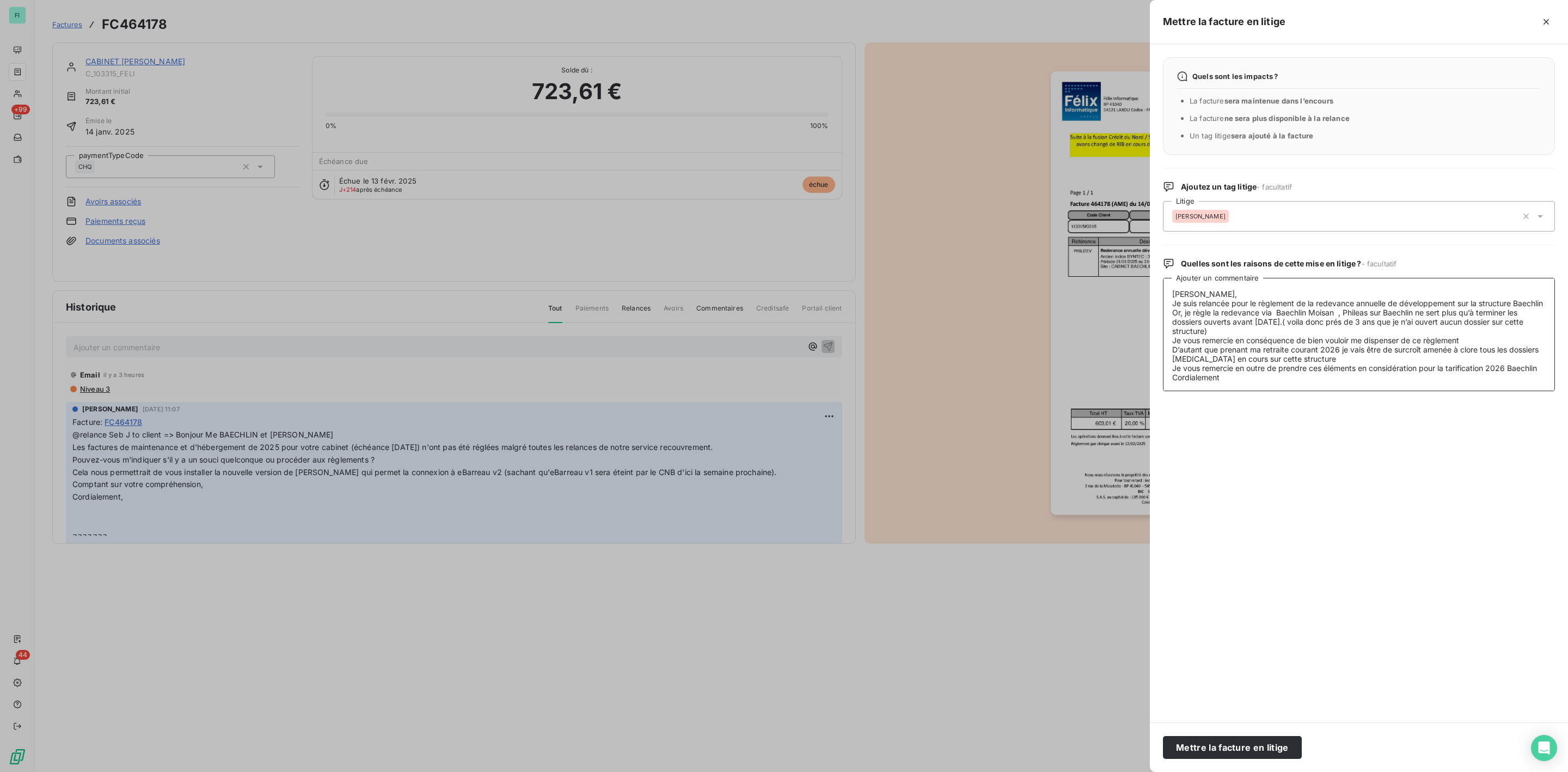
scroll to position [70, 0]
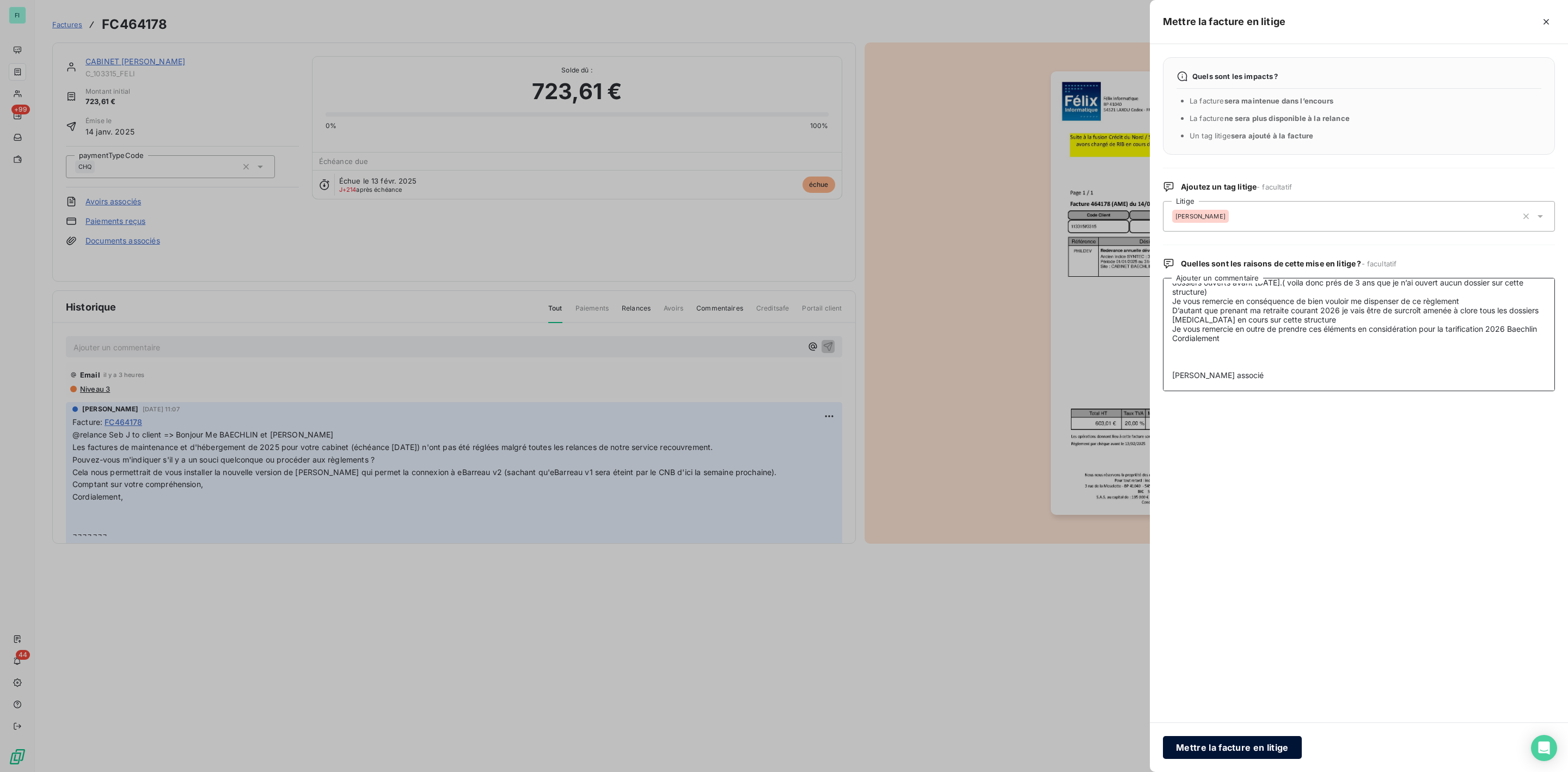
type textarea "Sébastien, Je suis relancée pour le règlement de la redevance annuelle de dével…"
click at [1233, 749] on button "Mettre la facture en litige" at bounding box center [1232, 747] width 139 height 23
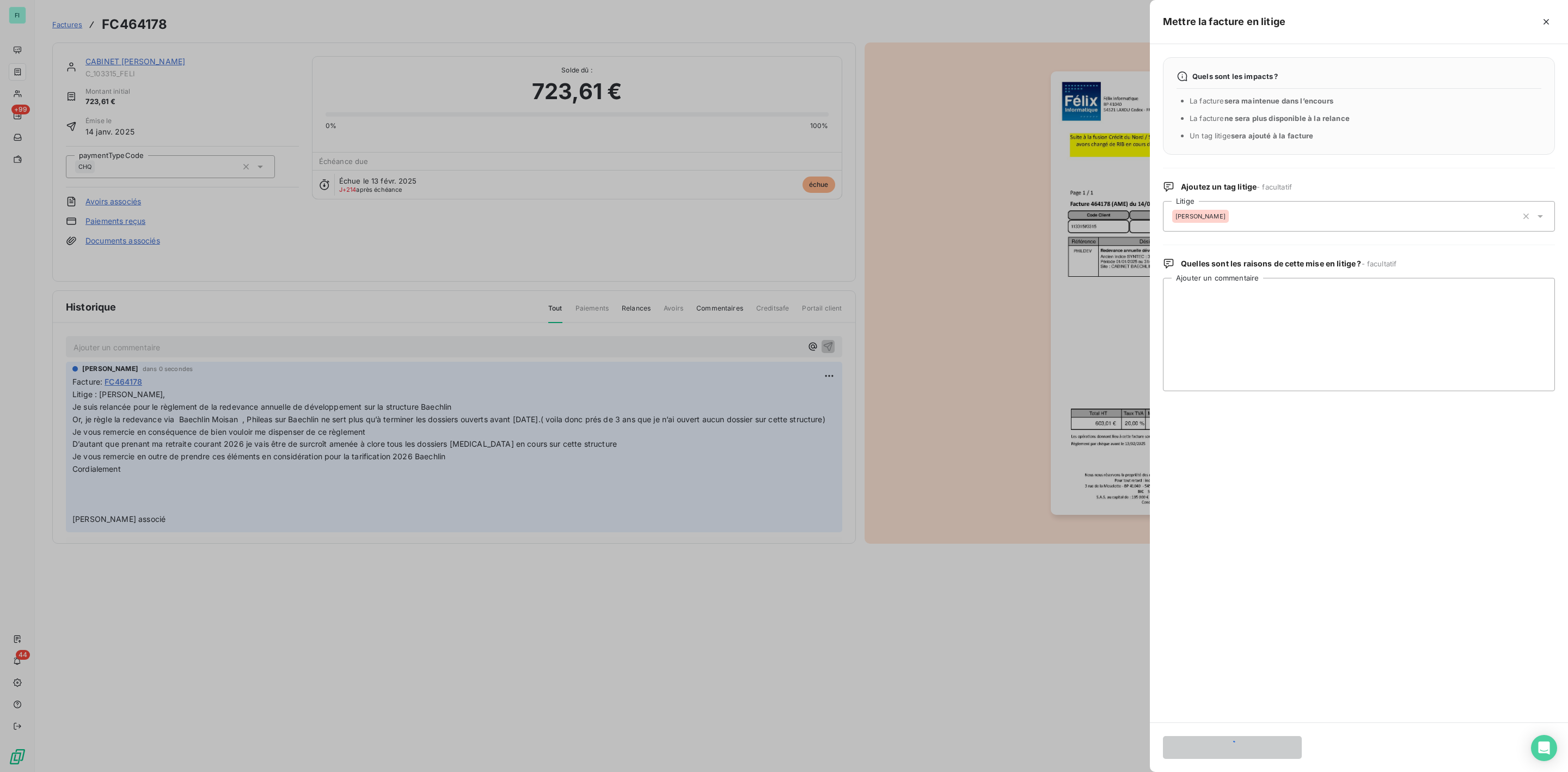
scroll to position [0, 0]
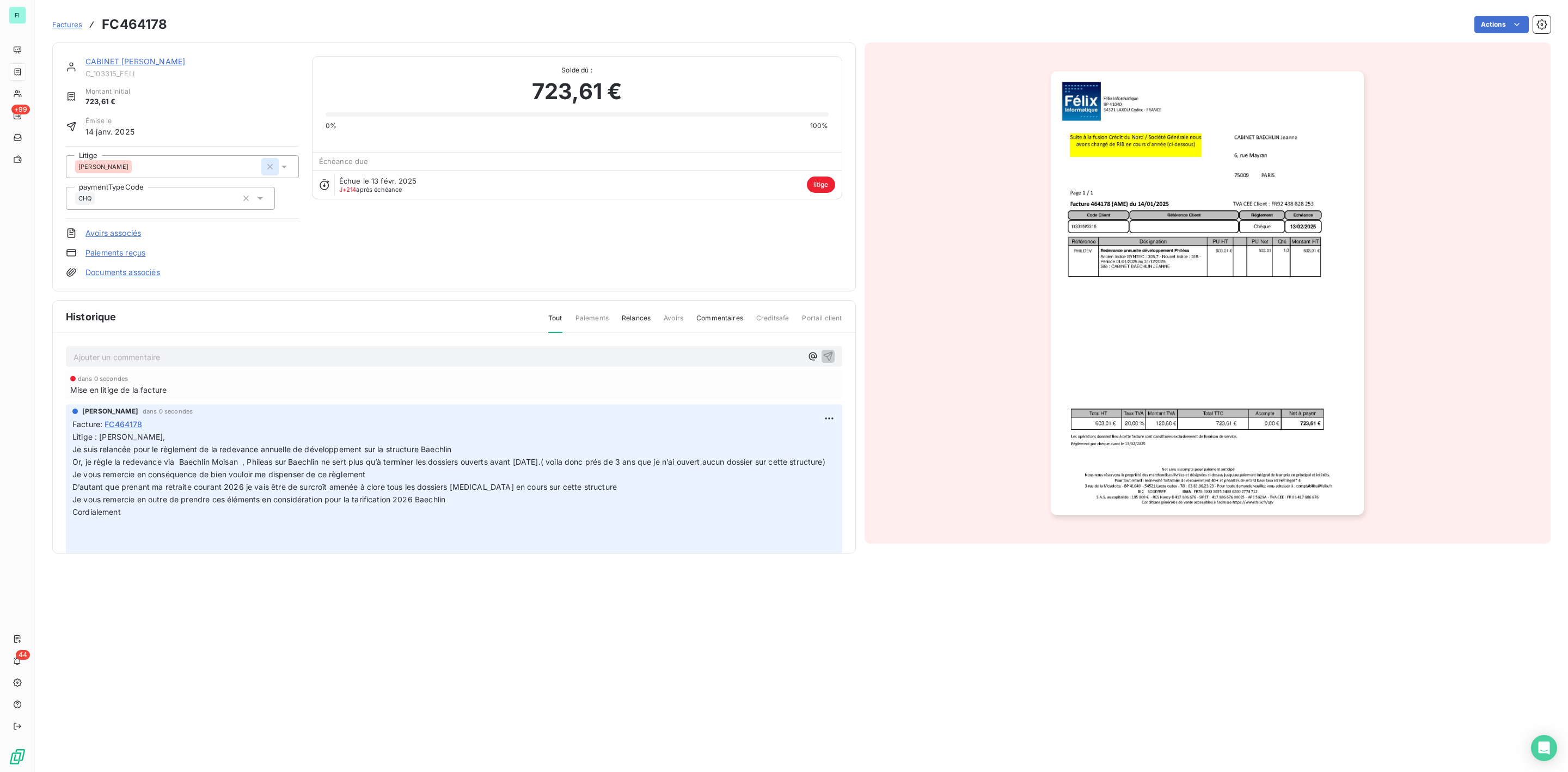
click at [270, 169] on icon "button" at bounding box center [270, 166] width 11 height 11
click at [163, 162] on div at bounding box center [176, 166] width 204 height 14
type input "s"
click at [129, 297] on span "[PERSON_NAME]" at bounding box center [115, 296] width 50 height 6
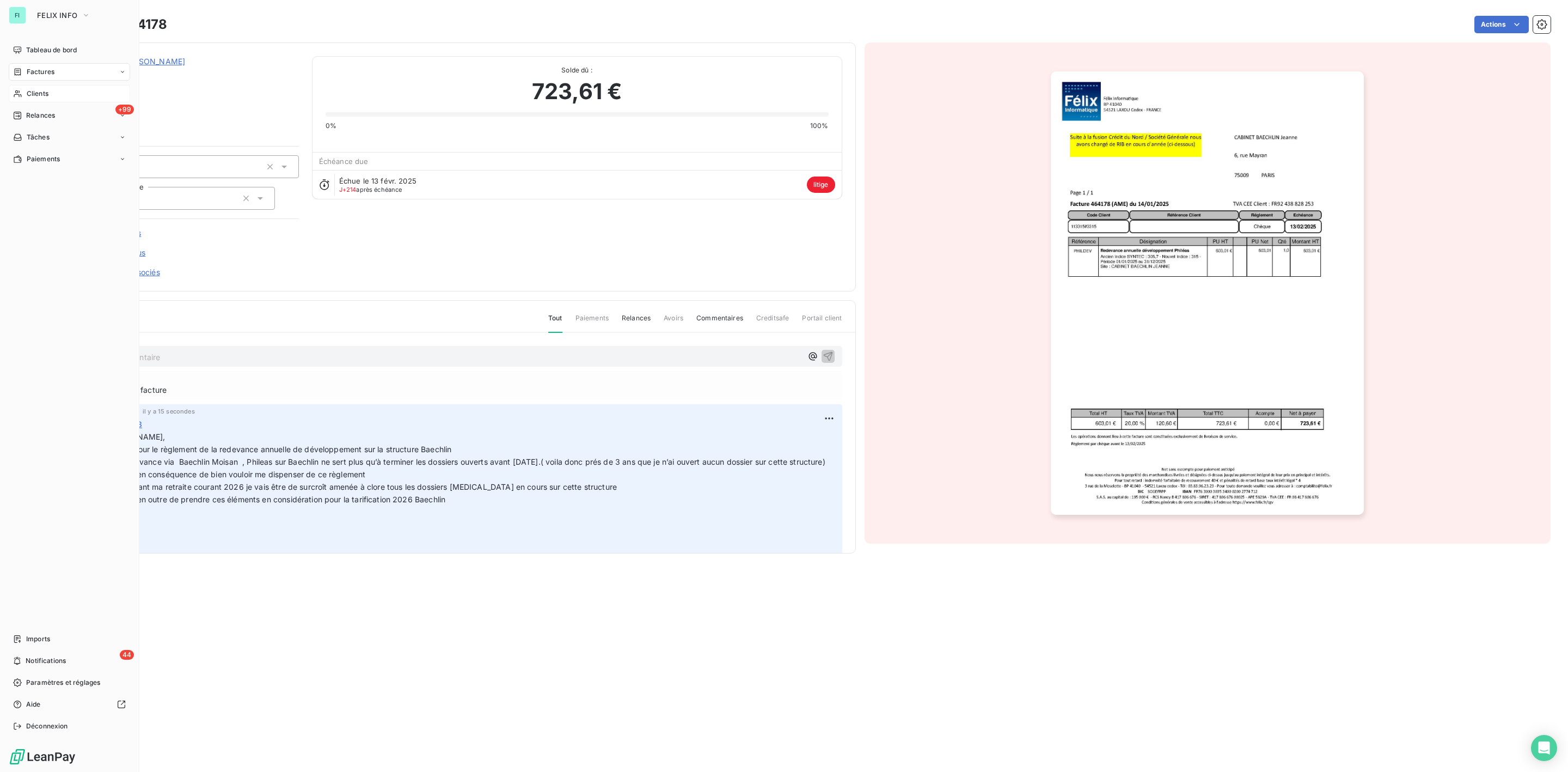
drag, startPoint x: 25, startPoint y: 89, endPoint x: 122, endPoint y: 91, distance: 97.0
click at [25, 89] on div "Clients" at bounding box center [69, 93] width 121 height 17
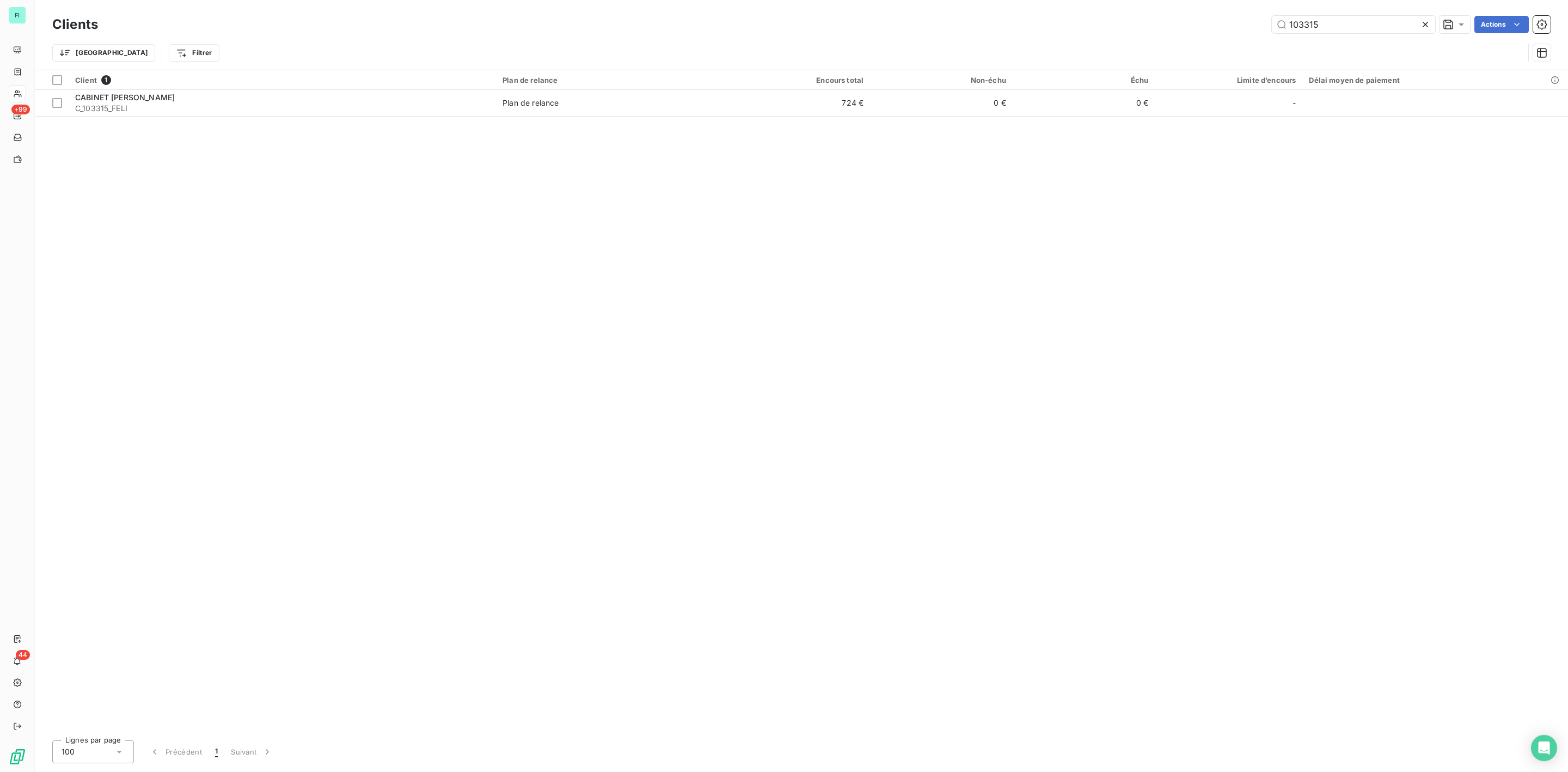
drag, startPoint x: 1329, startPoint y: 25, endPoint x: 1091, endPoint y: 28, distance: 238.0
click at [1114, 28] on div "103315 Actions" at bounding box center [831, 24] width 1440 height 17
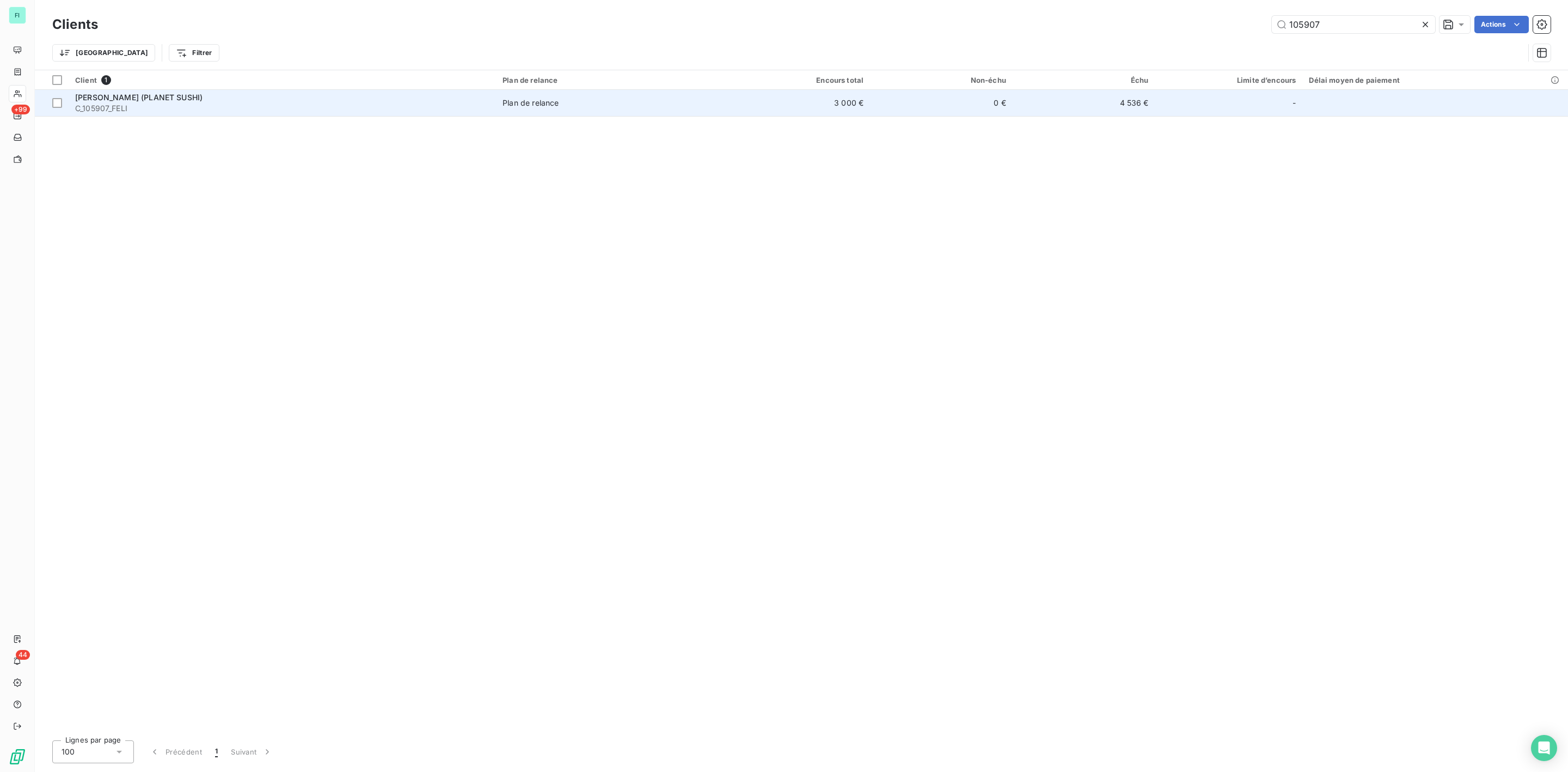
type input "105907"
click at [167, 102] on div "[PERSON_NAME] (PLANET SUSHI)" at bounding box center [282, 97] width 414 height 11
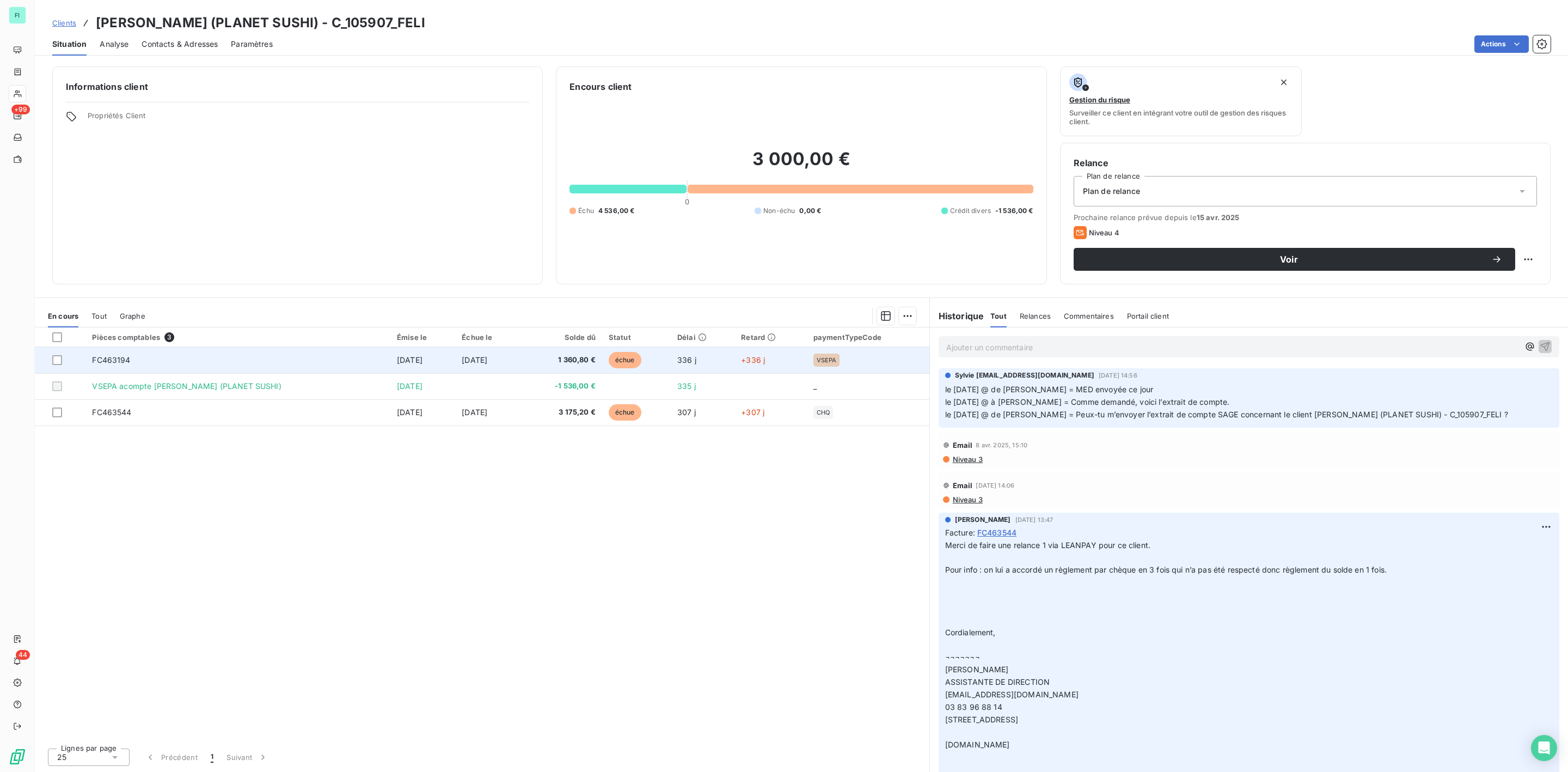
click at [182, 356] on td "FC463194" at bounding box center [238, 360] width 305 height 26
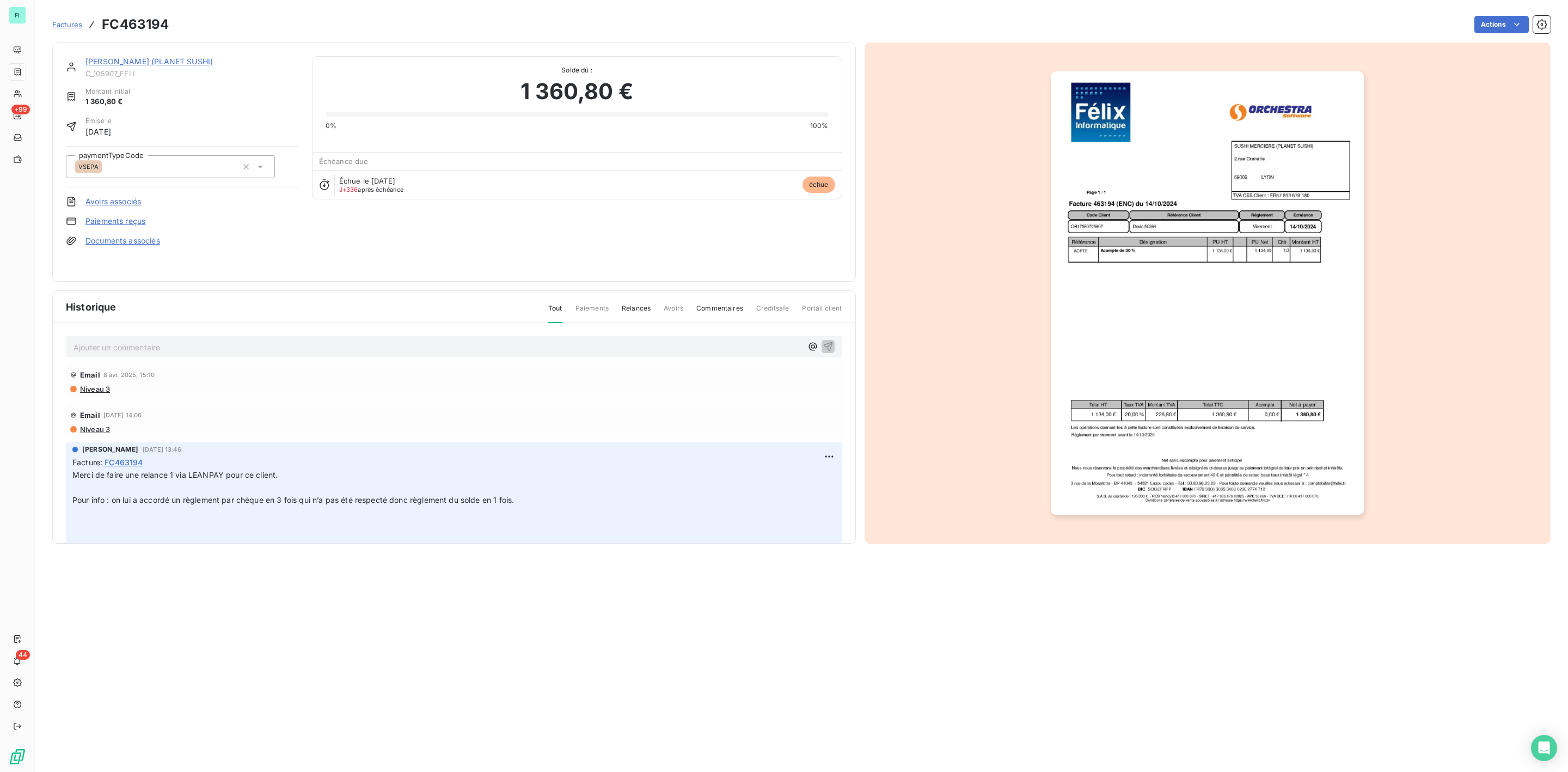
click at [134, 245] on link "Documents associés" at bounding box center [123, 241] width 75 height 11
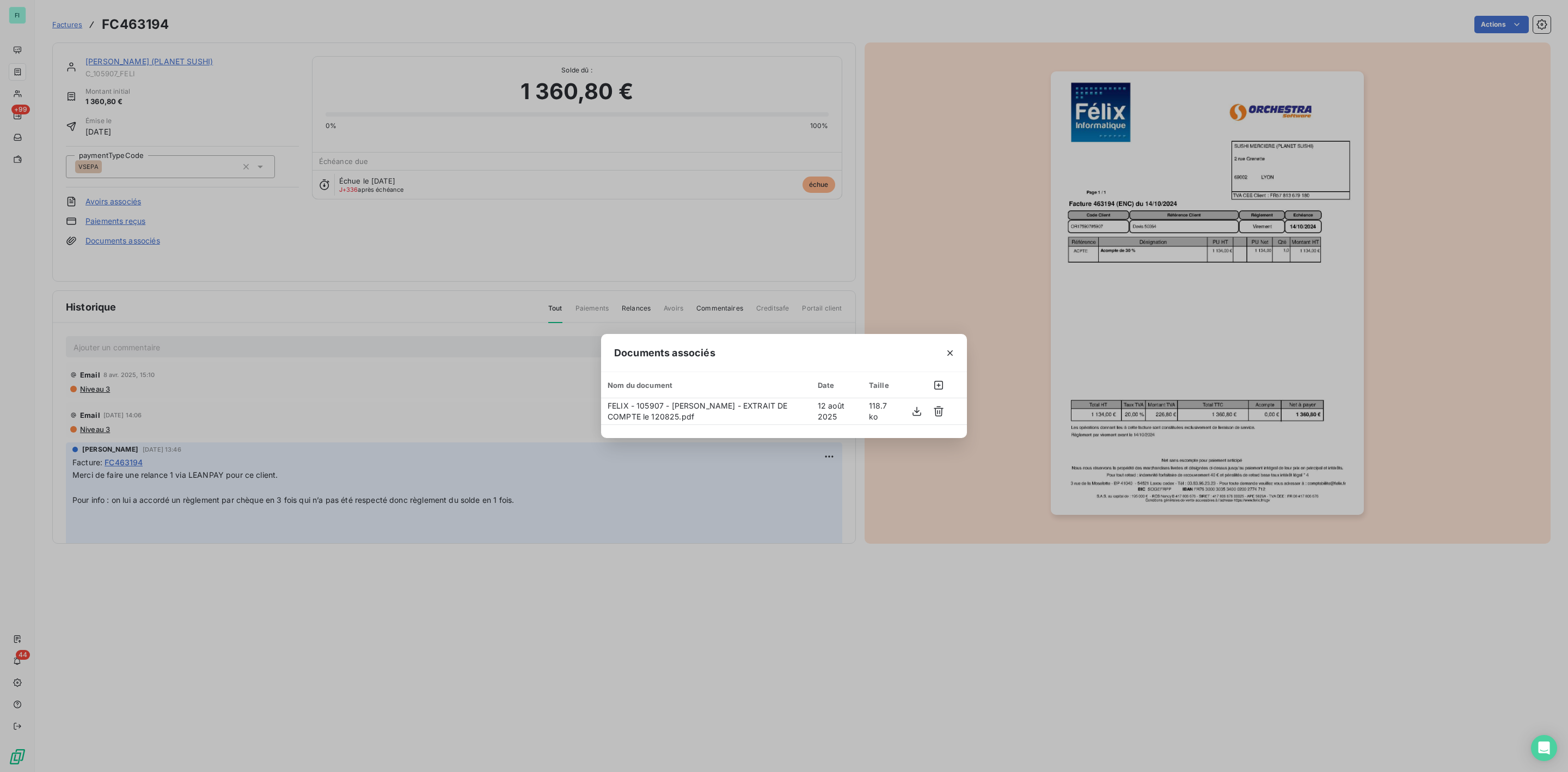
click at [949, 348] on icon "button" at bounding box center [950, 352] width 11 height 11
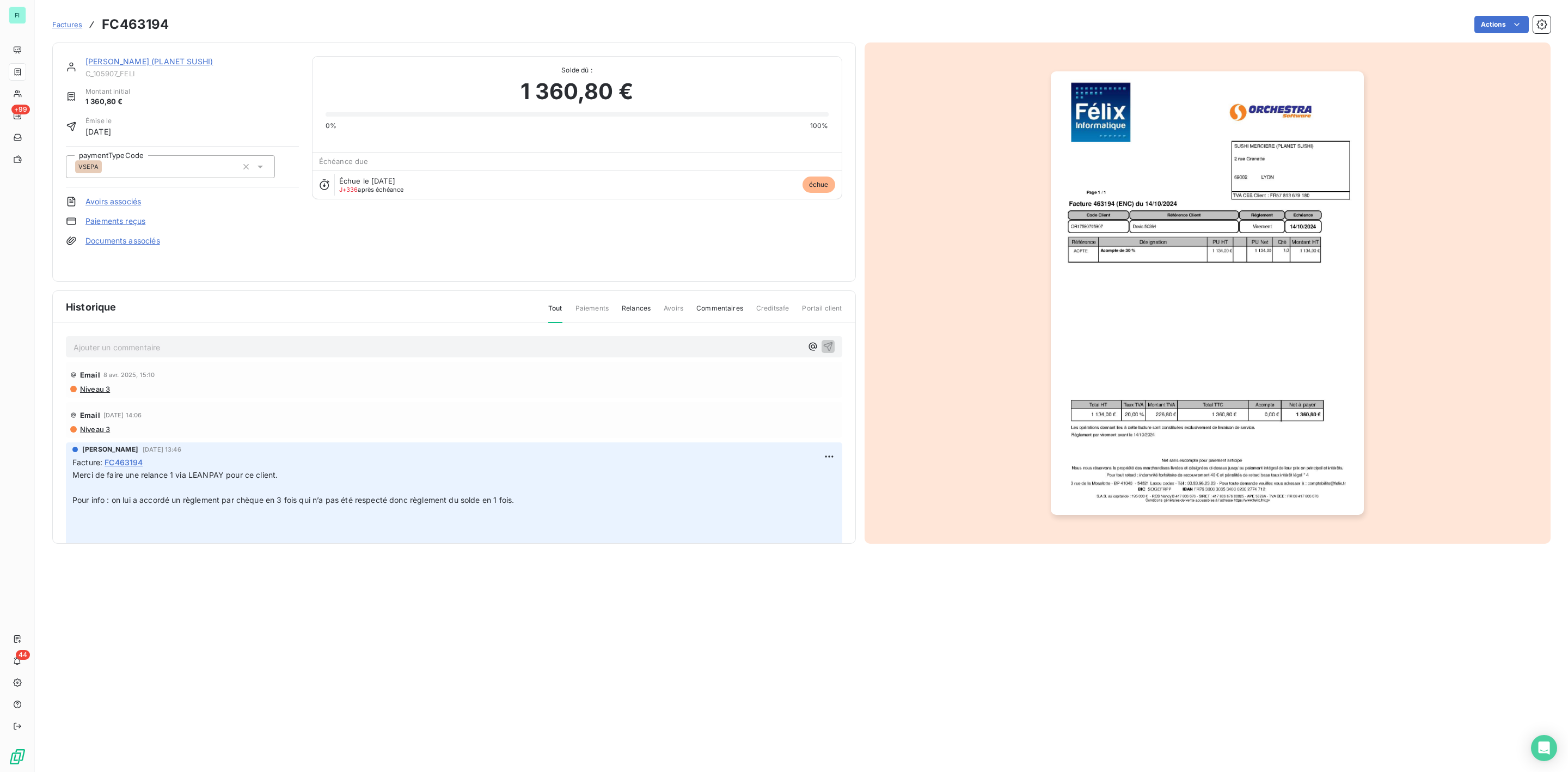
click at [113, 242] on link "Documents associés" at bounding box center [123, 241] width 75 height 11
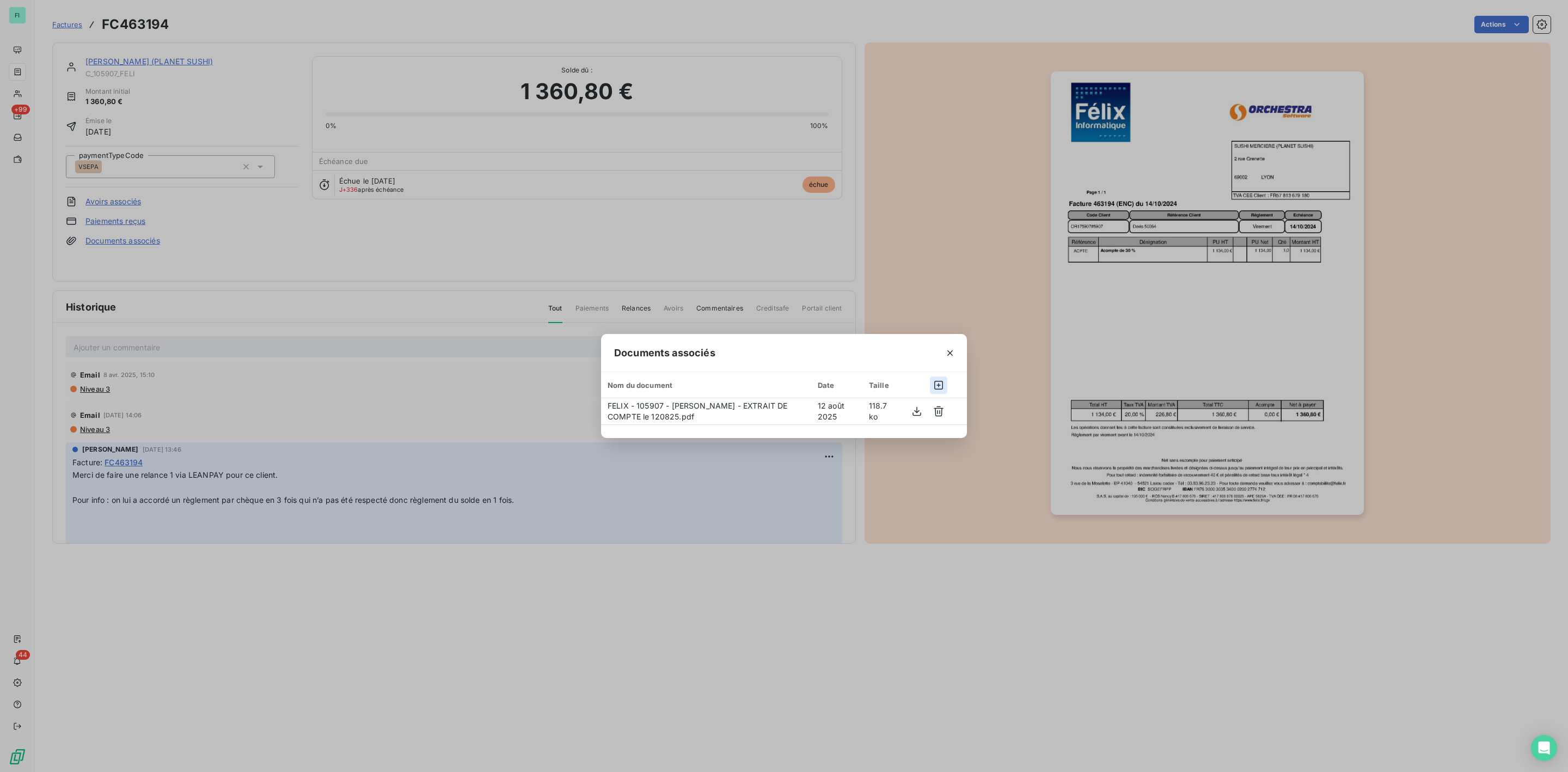
click at [939, 386] on icon "button" at bounding box center [939, 385] width 11 height 11
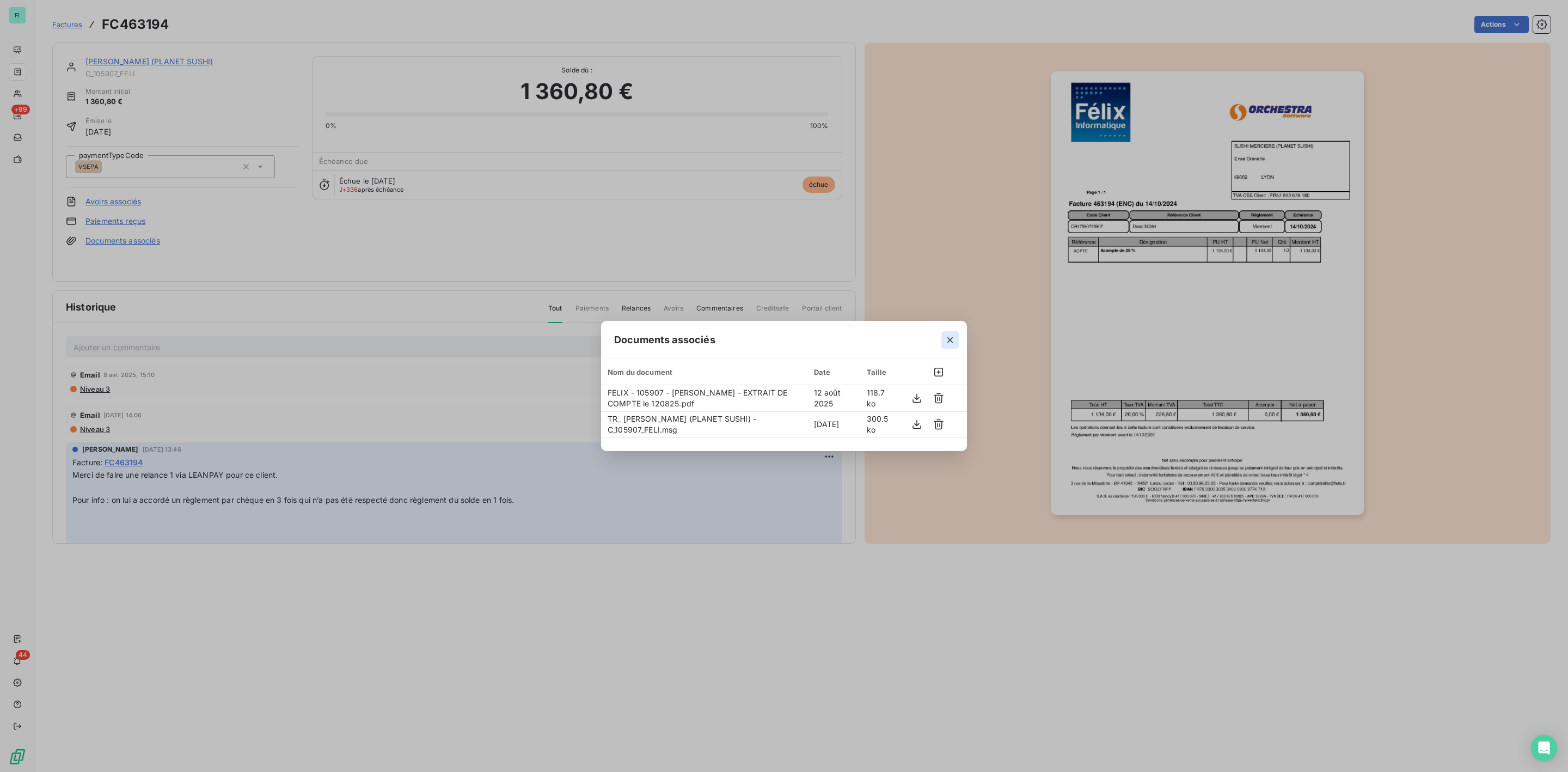
click at [948, 339] on icon "button" at bounding box center [950, 340] width 11 height 11
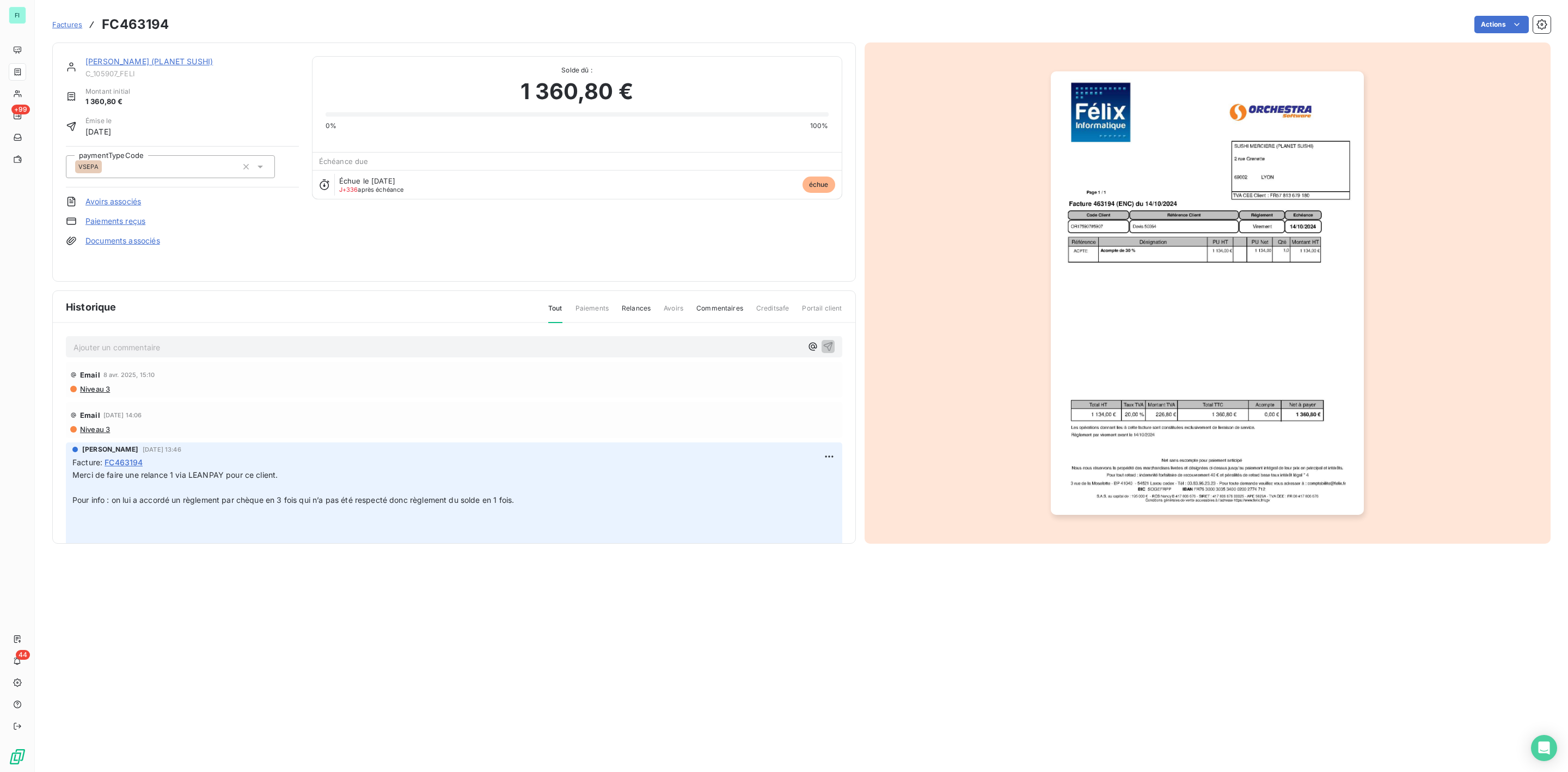
click at [138, 62] on link "[PERSON_NAME] (PLANET SUSHI)" at bounding box center [149, 61] width 128 height 10
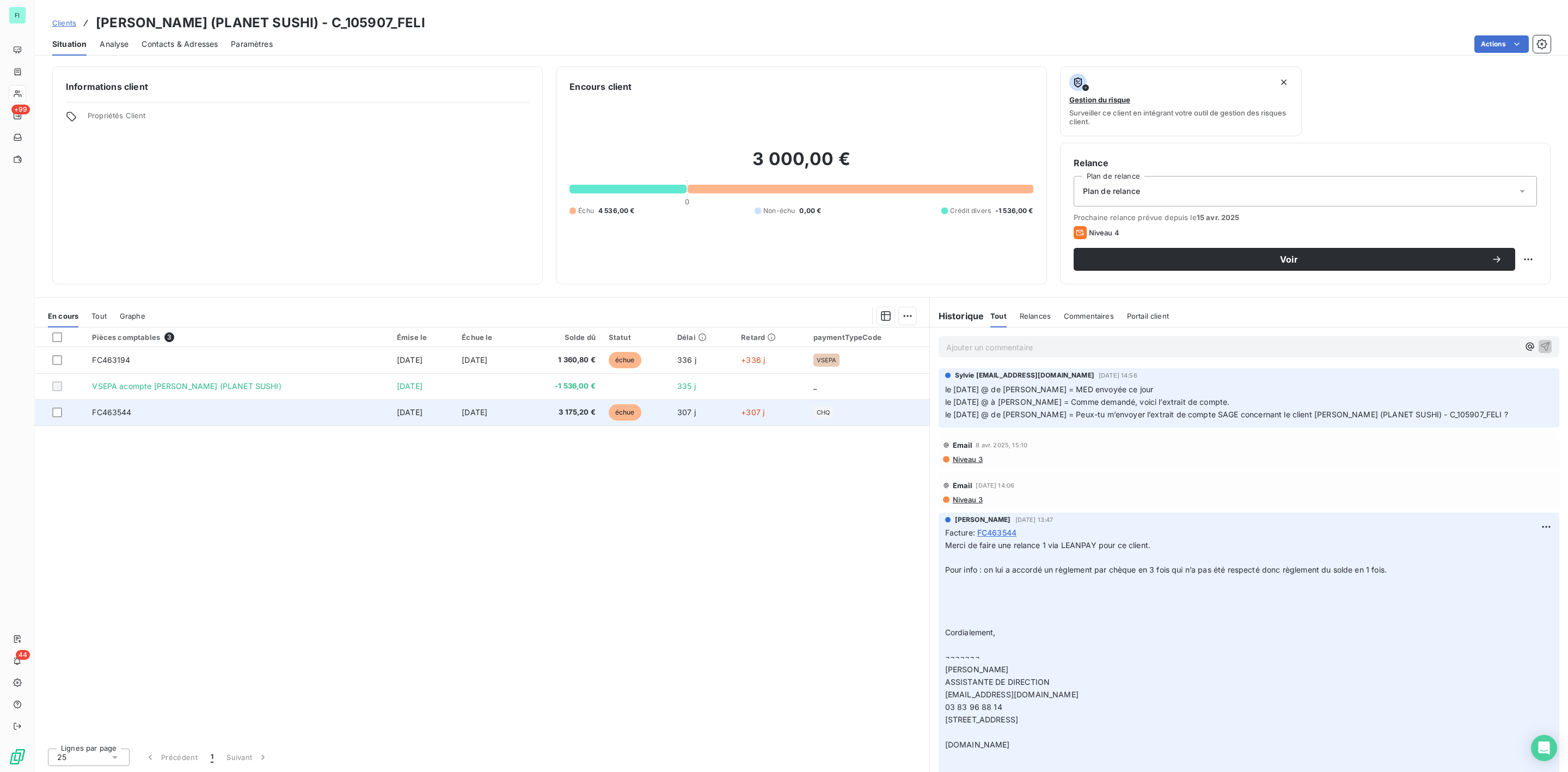
click at [345, 415] on td "FC463544" at bounding box center [238, 412] width 305 height 26
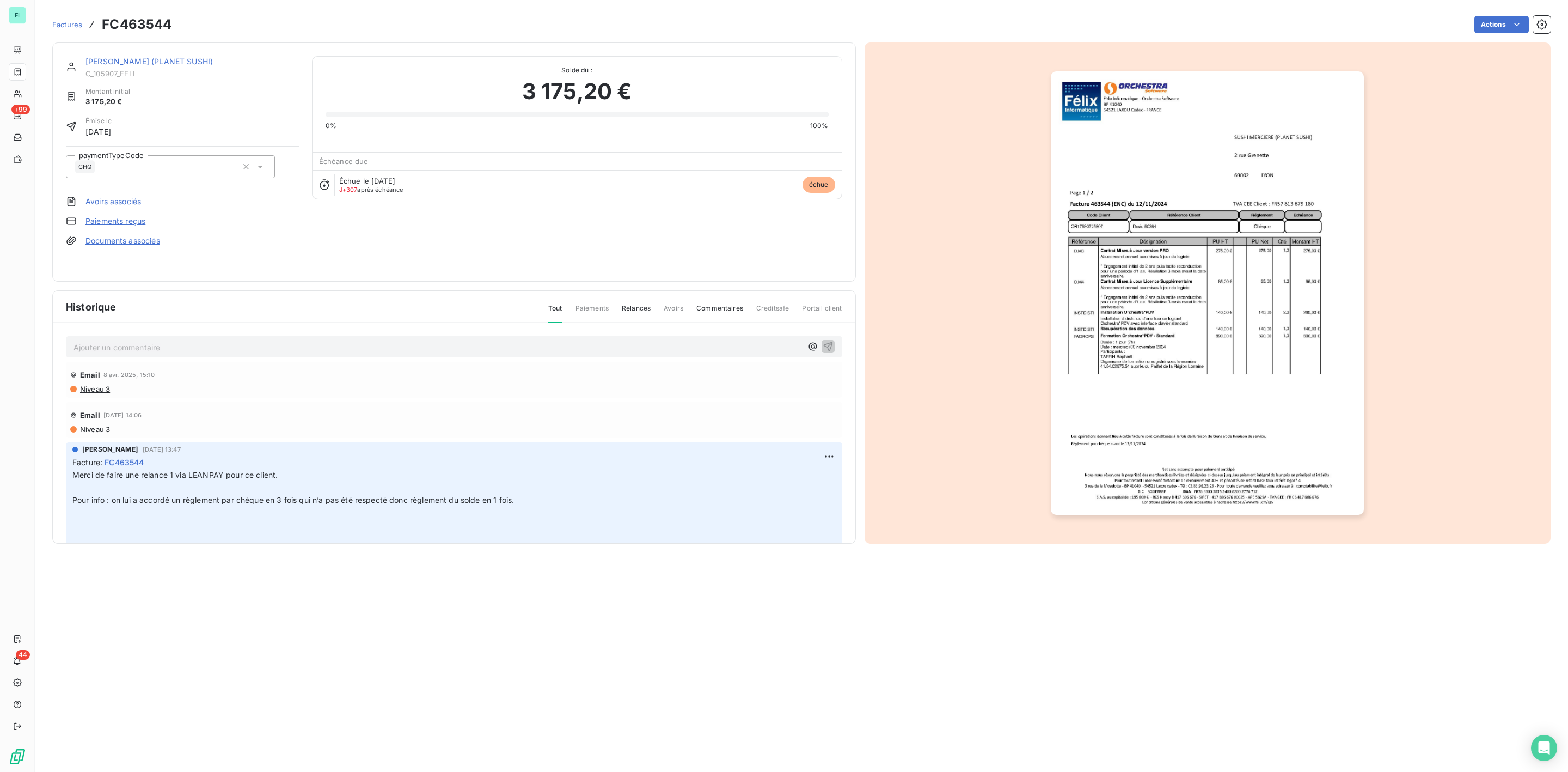
click at [126, 242] on link "Documents associés" at bounding box center [123, 241] width 75 height 11
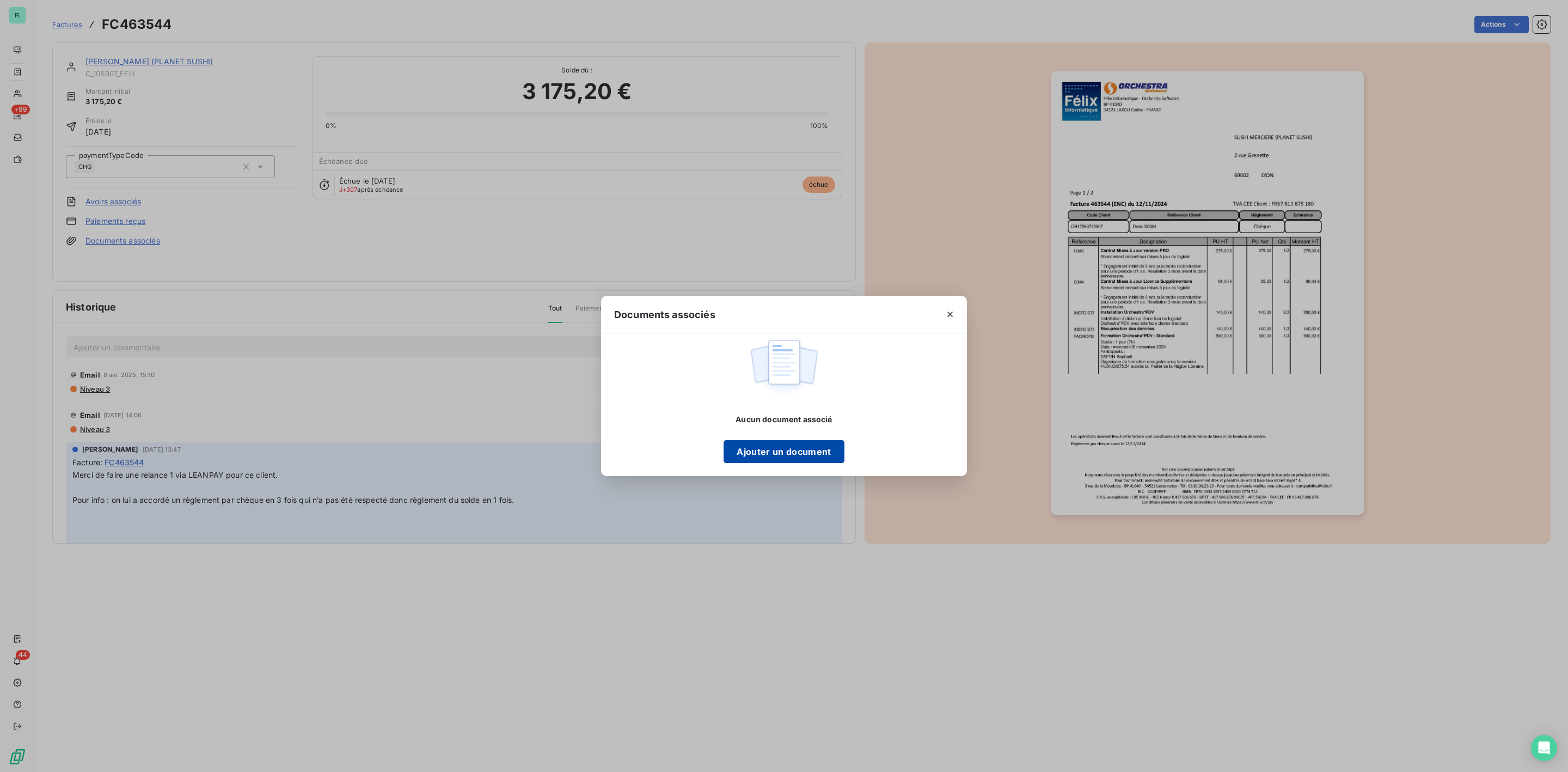
click at [781, 455] on button "Ajouter un document" at bounding box center [784, 451] width 121 height 23
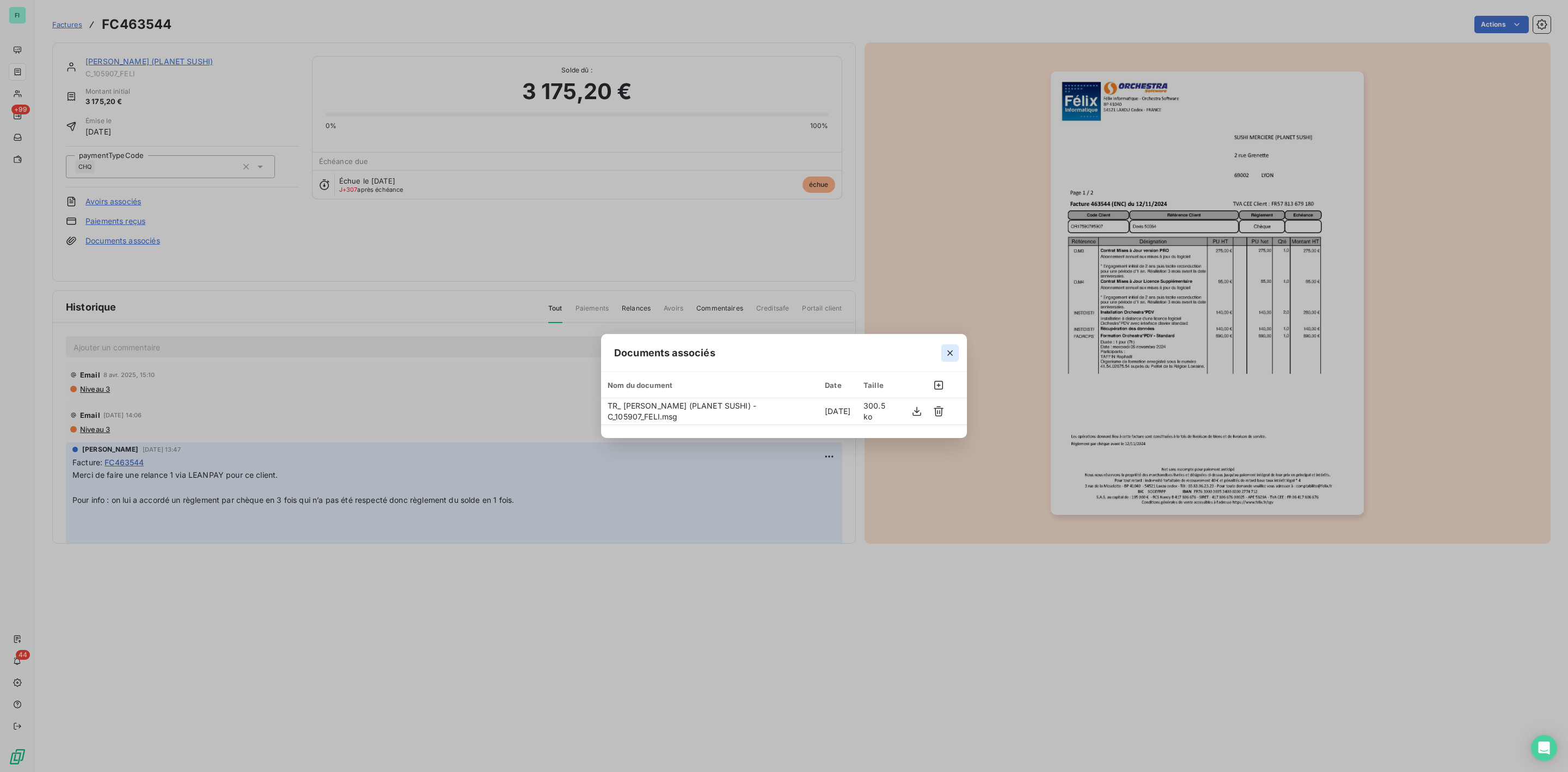
click at [945, 349] on icon "button" at bounding box center [950, 352] width 11 height 11
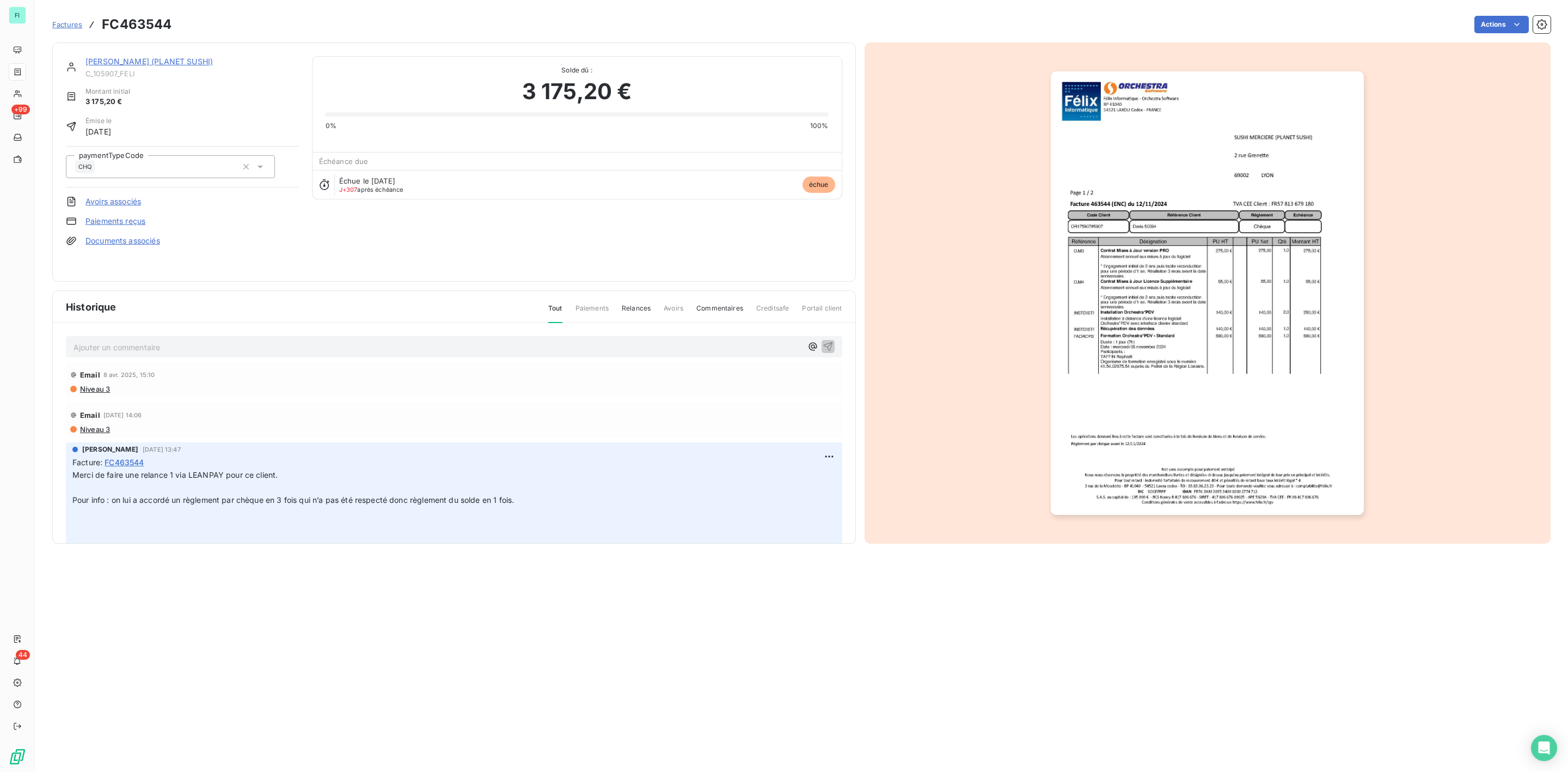
click at [146, 63] on link "[PERSON_NAME] (PLANET SUSHI)" at bounding box center [149, 61] width 128 height 10
